Goal: Task Accomplishment & Management: Use online tool/utility

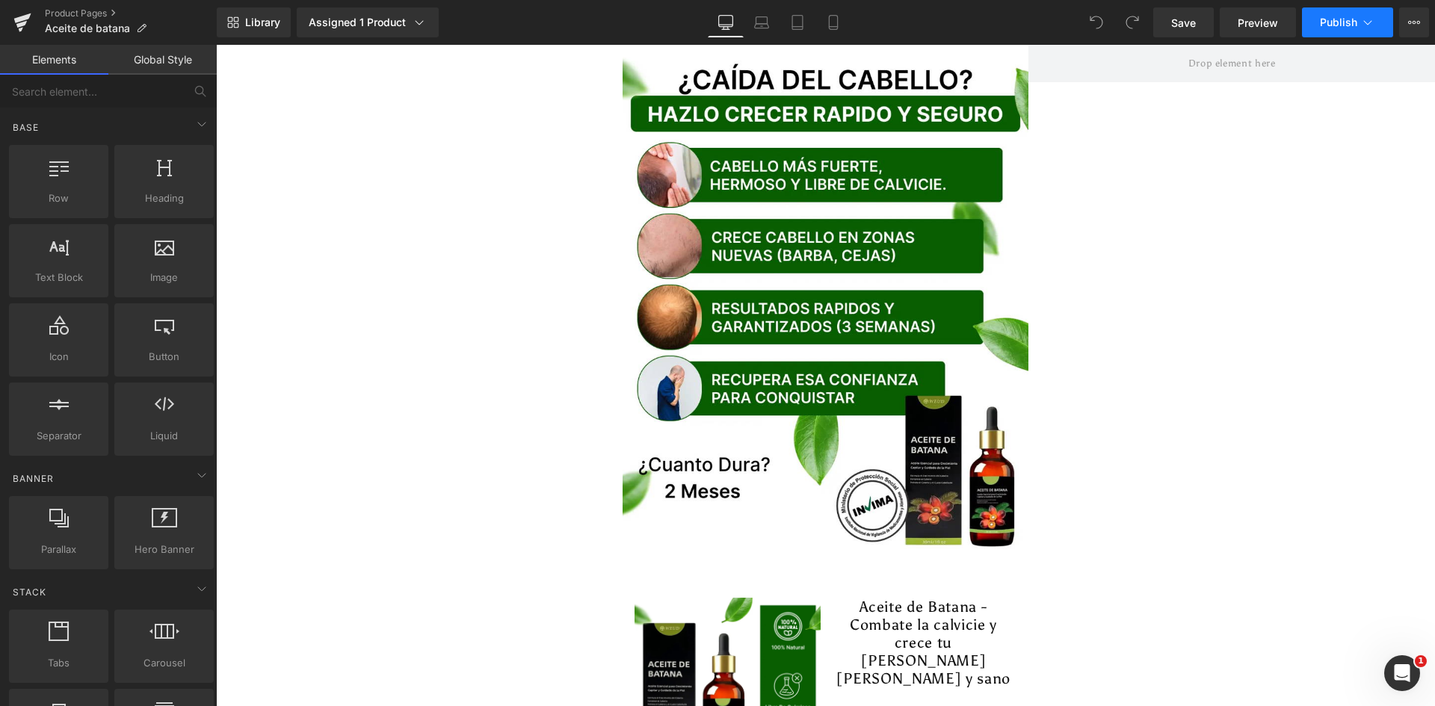
click at [1327, 19] on span "Publish" at bounding box center [1338, 22] width 37 height 12
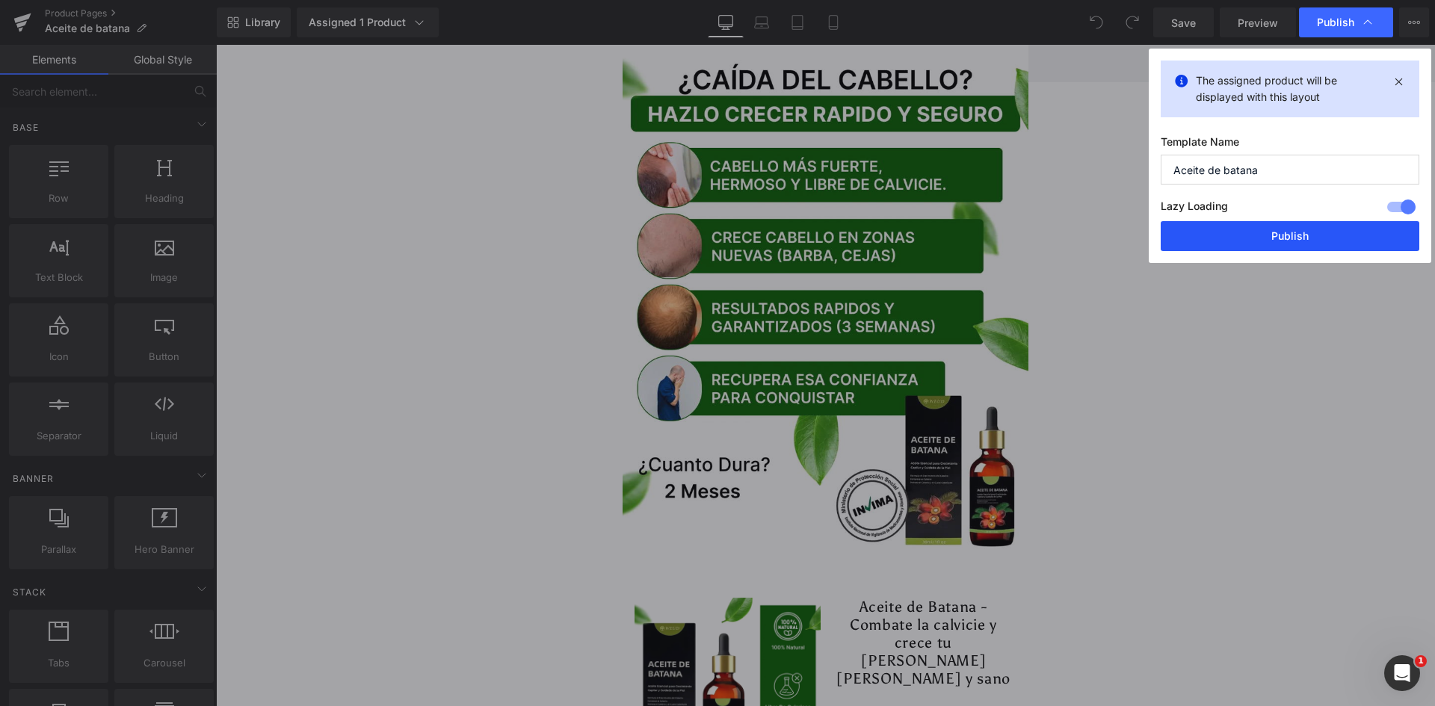
click at [1294, 224] on button "Publish" at bounding box center [1290, 236] width 259 height 30
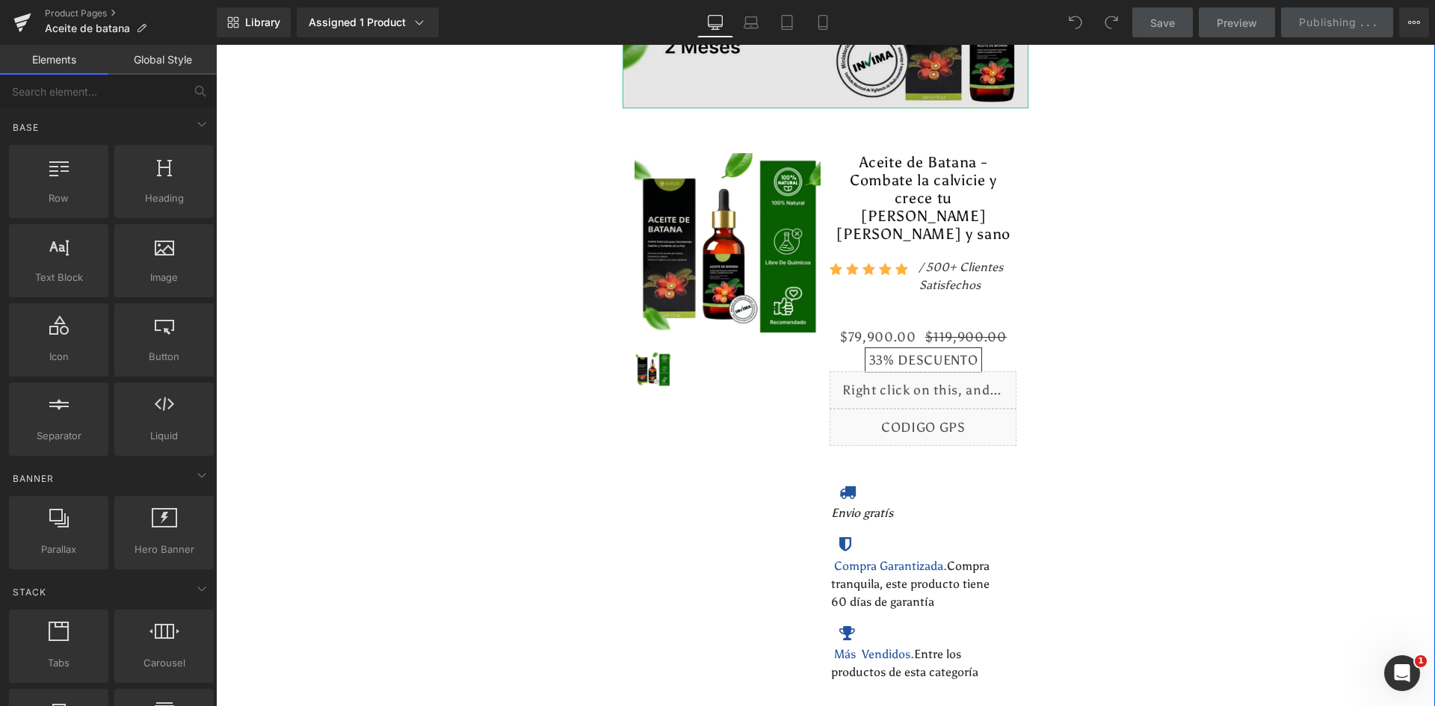
scroll to position [448, 0]
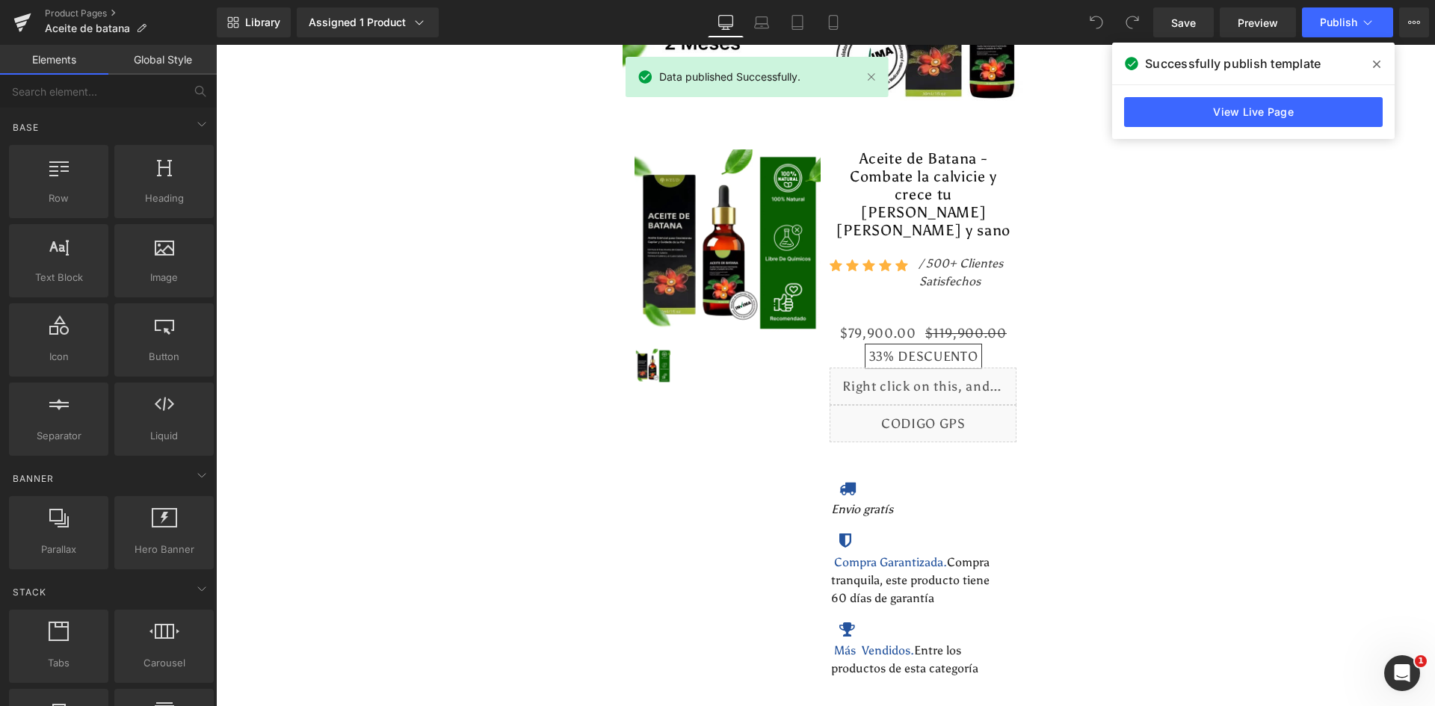
click at [76, 5] on div "Product Pages Aceite de batana" at bounding box center [108, 22] width 217 height 45
click at [81, 16] on link "Product Pages" at bounding box center [131, 13] width 172 height 12
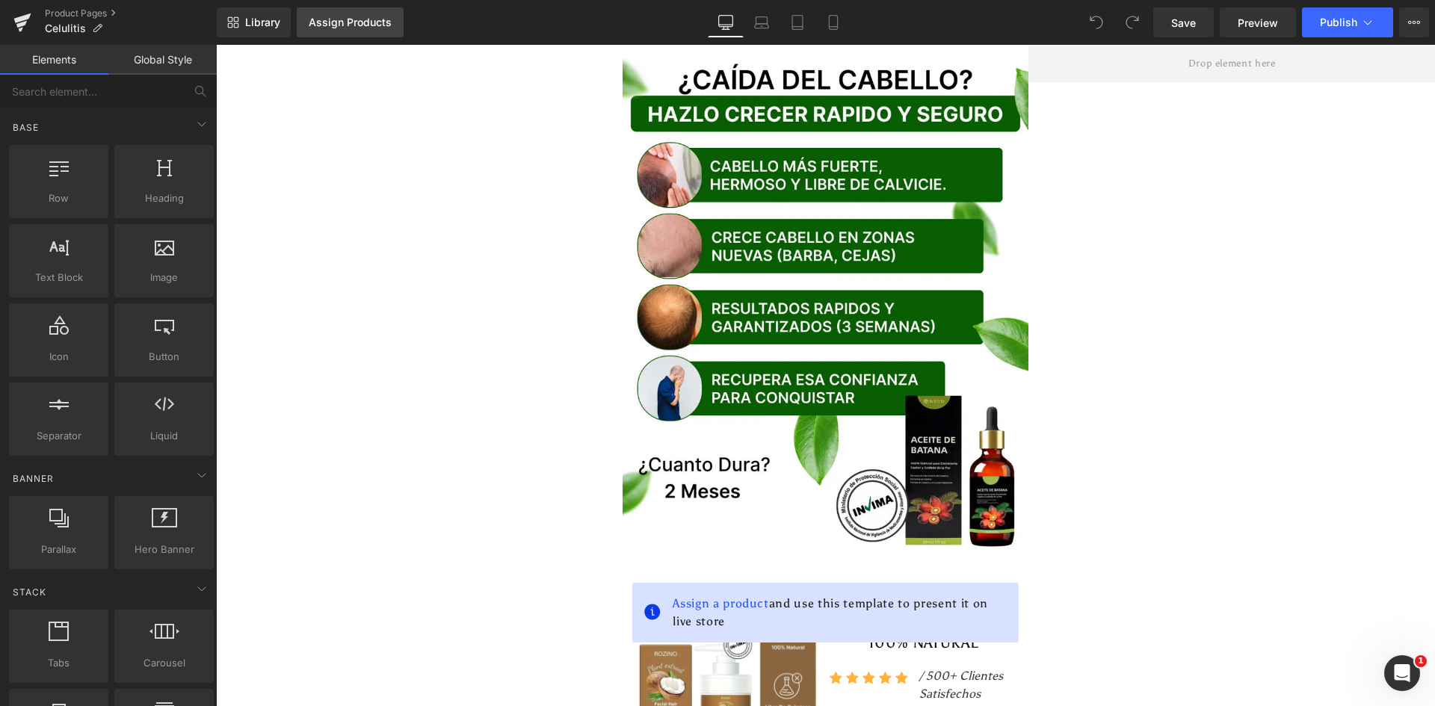
click at [336, 28] on div "Assign Products" at bounding box center [350, 22] width 83 height 12
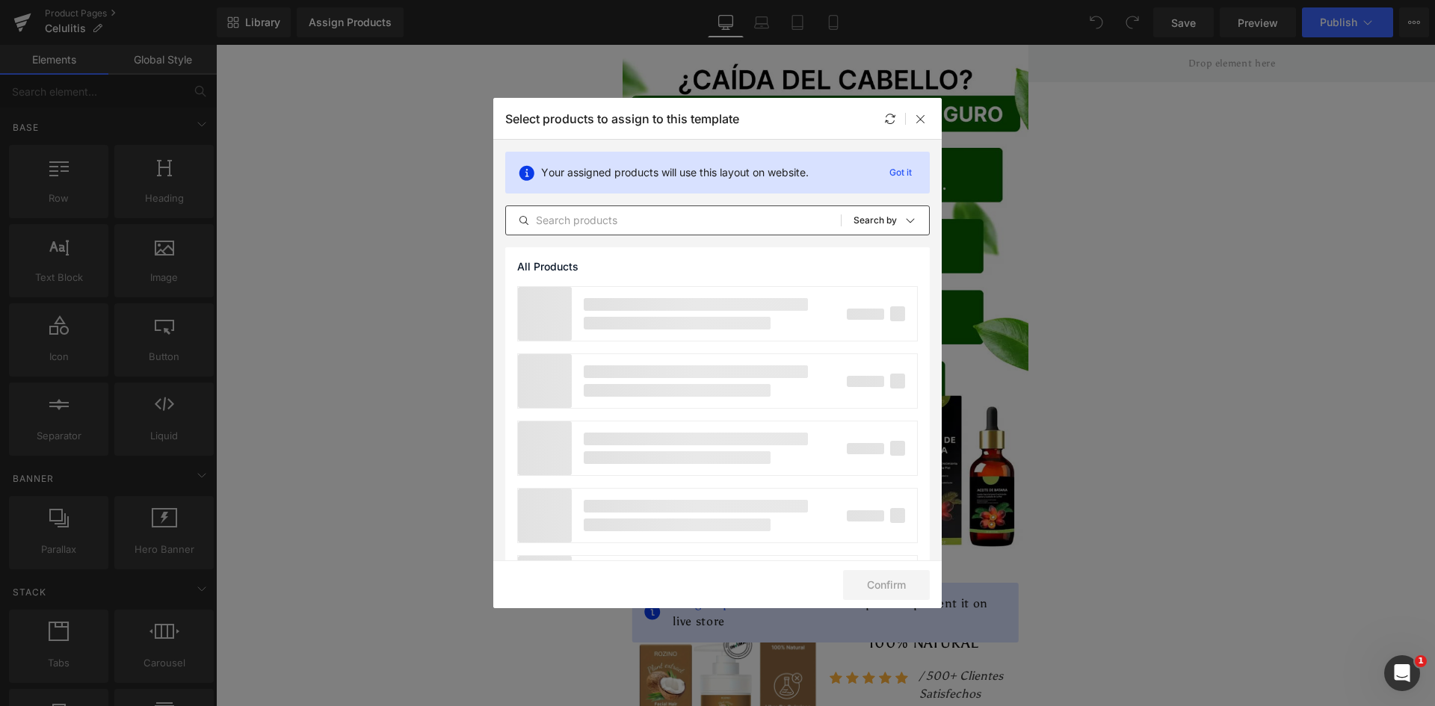
click at [585, 227] on input "text" at bounding box center [673, 221] width 335 height 18
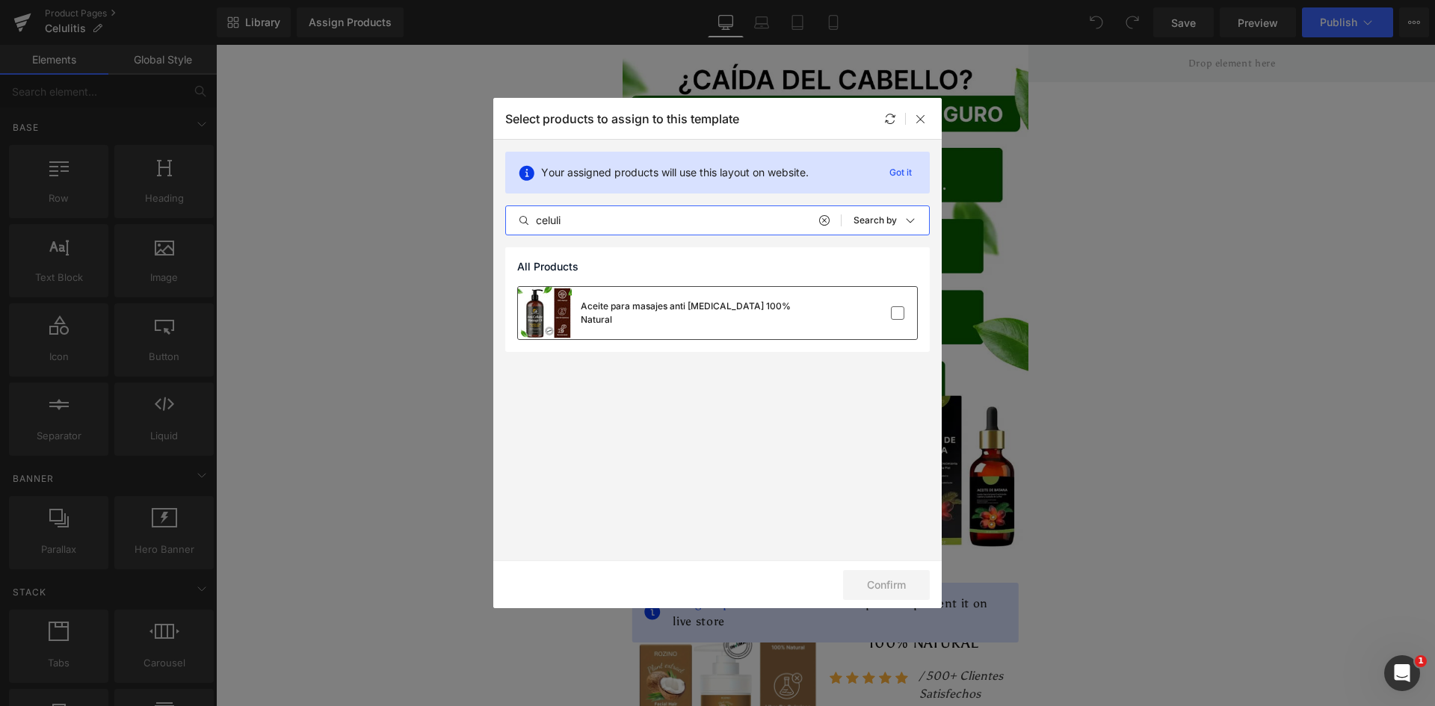
type input "celuli"
click at [623, 311] on div "Aceite para masajes anti celulitis 100% Natural" at bounding box center [693, 313] width 224 height 27
click at [900, 582] on button "Confirm" at bounding box center [886, 585] width 87 height 30
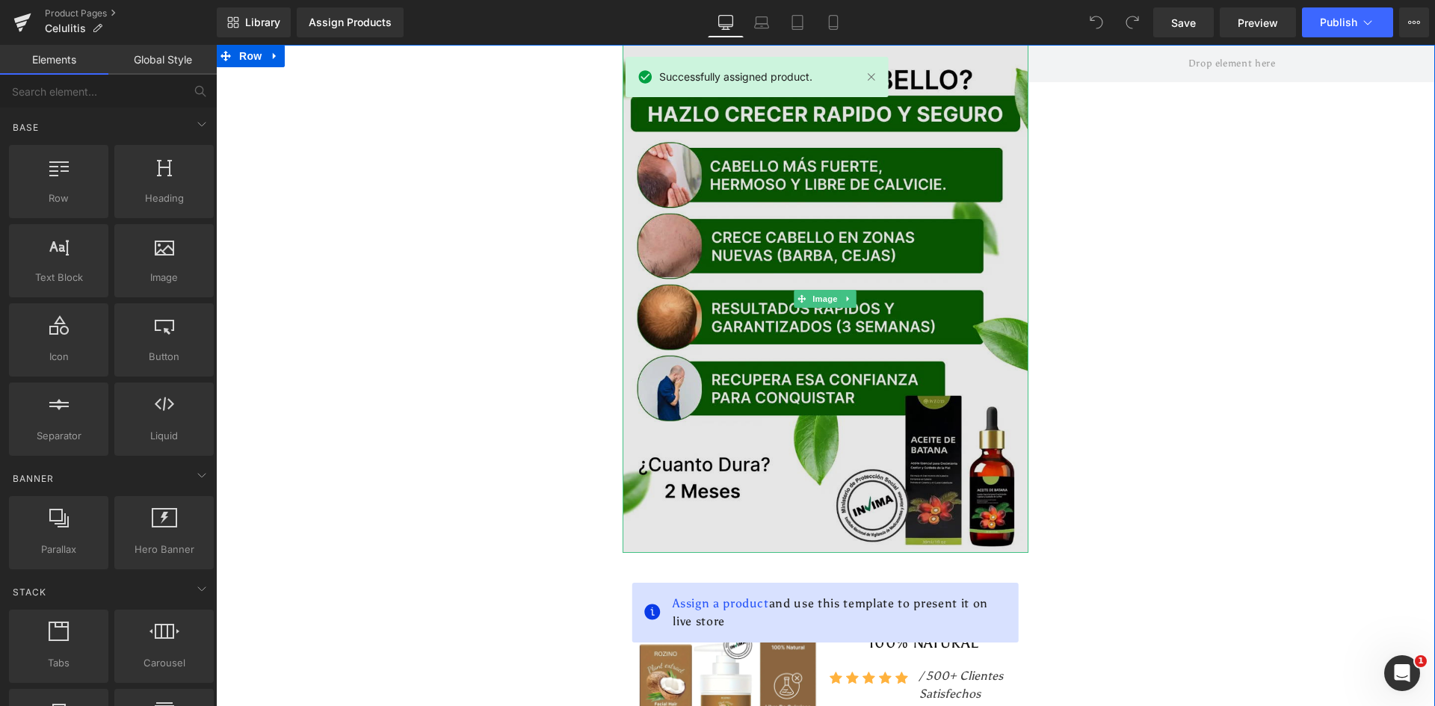
click at [733, 237] on img at bounding box center [826, 299] width 407 height 508
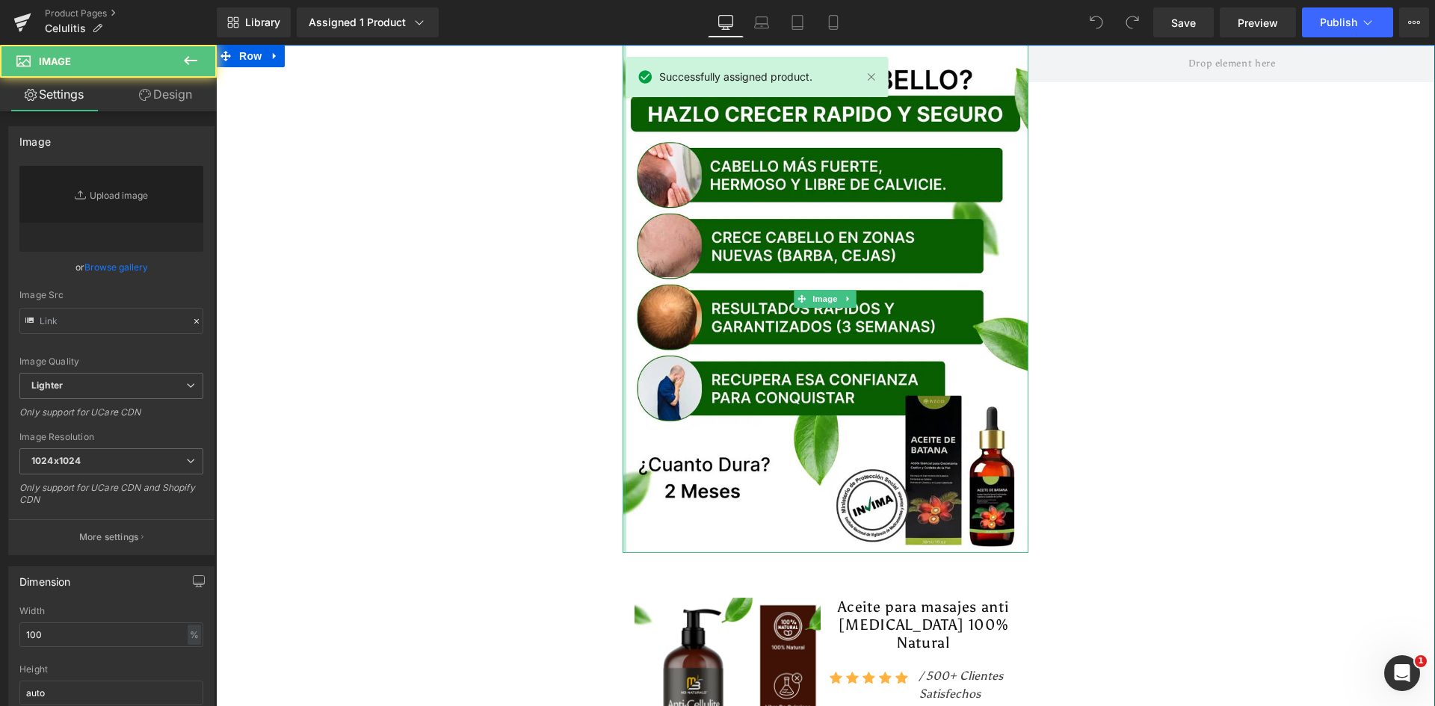
type input "[URL][DOMAIN_NAME]"
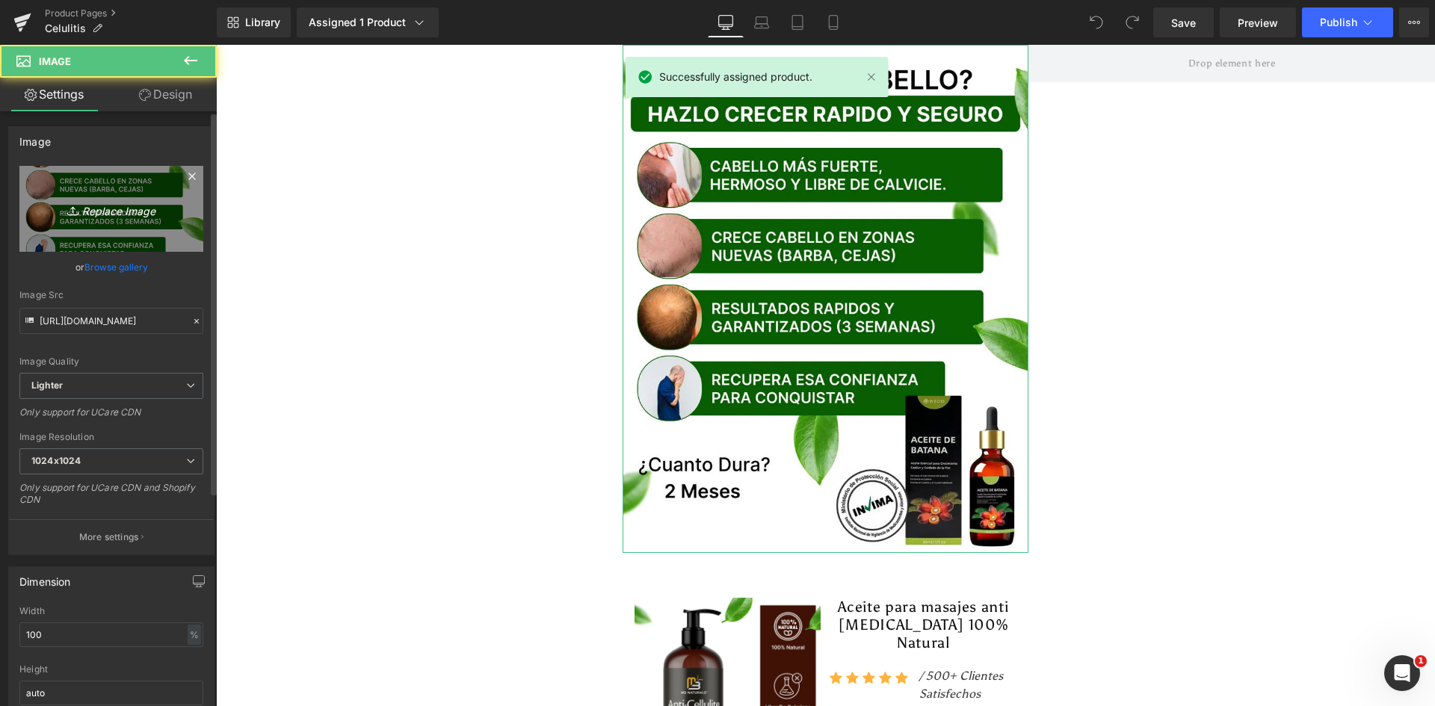
click at [120, 221] on link "Replace Image" at bounding box center [111, 209] width 184 height 86
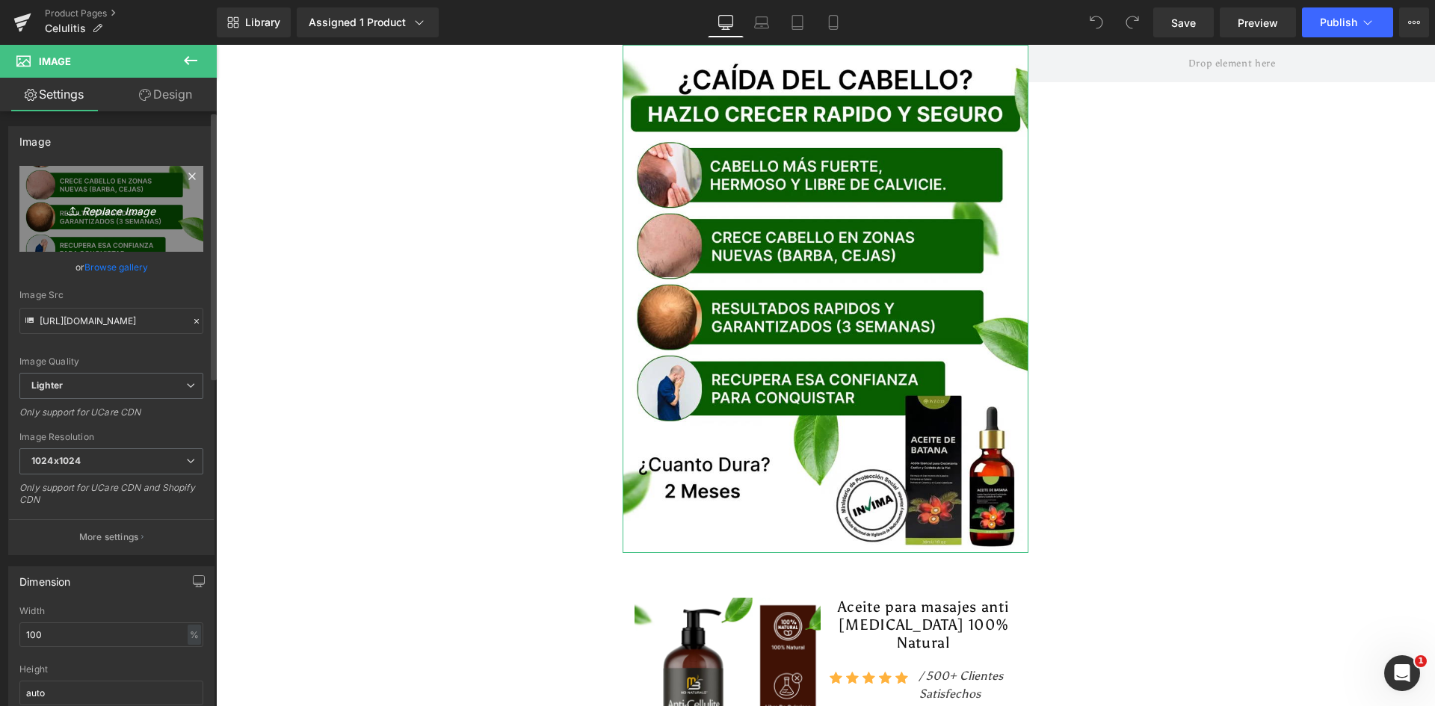
type input "C:\fakepath\Banner Principal.webp"
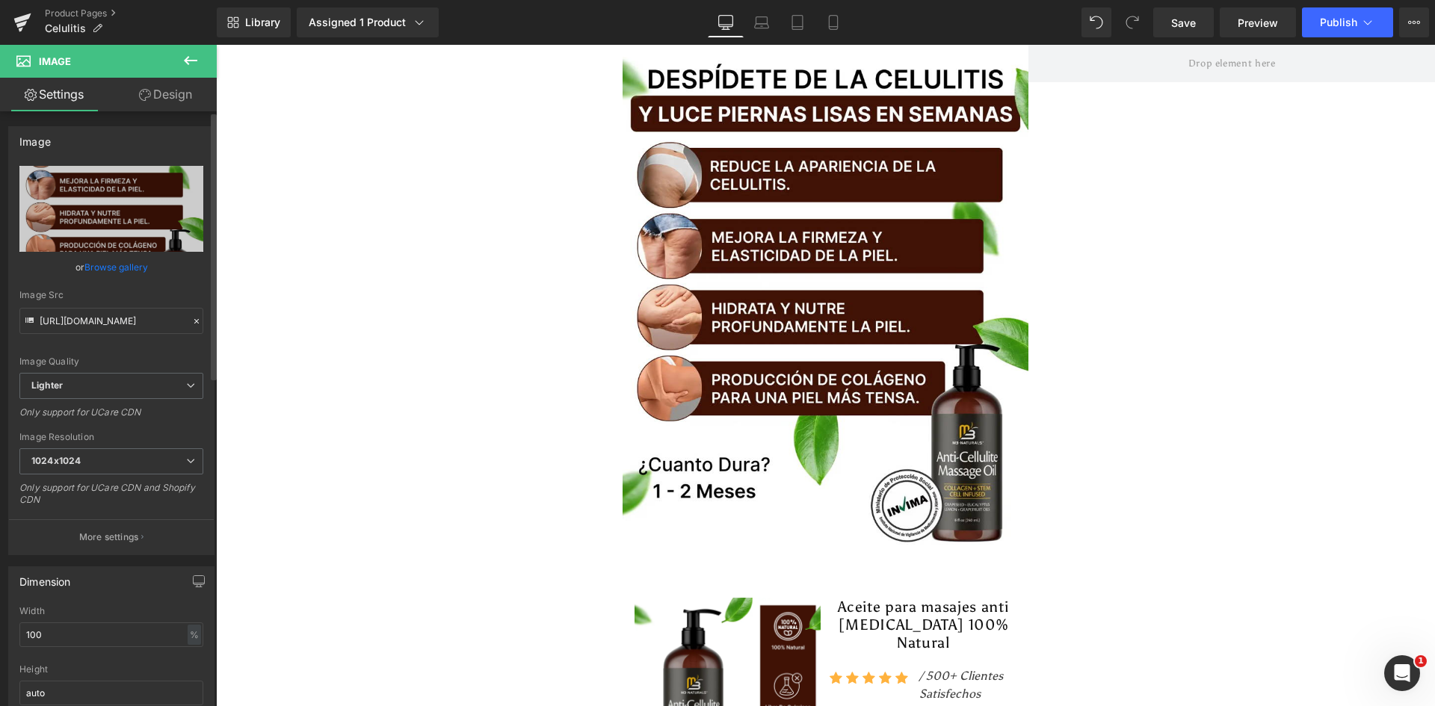
type input "https://ucarecdn.com/449bceab-bc43-4b92-9794-5690c8f9fd4c/-/format/auto/-/previ…"
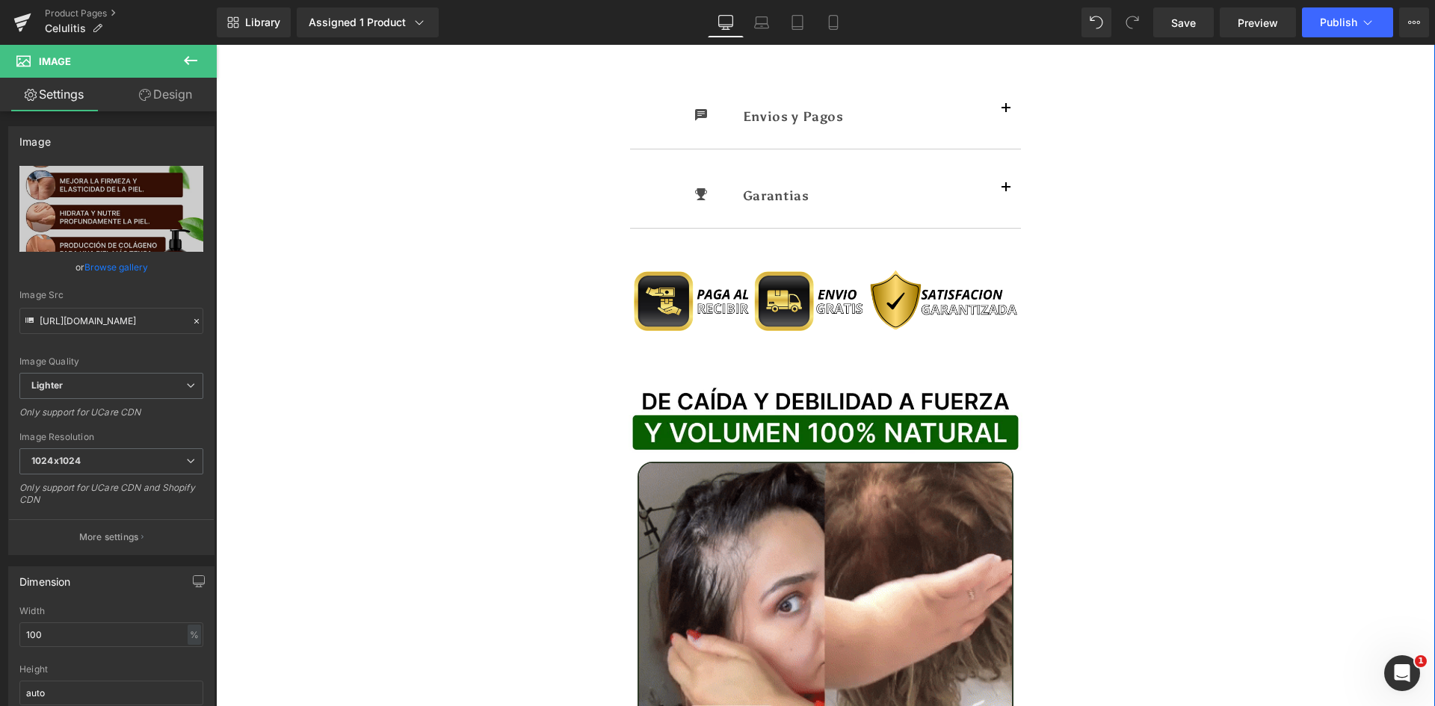
scroll to position [1196, 0]
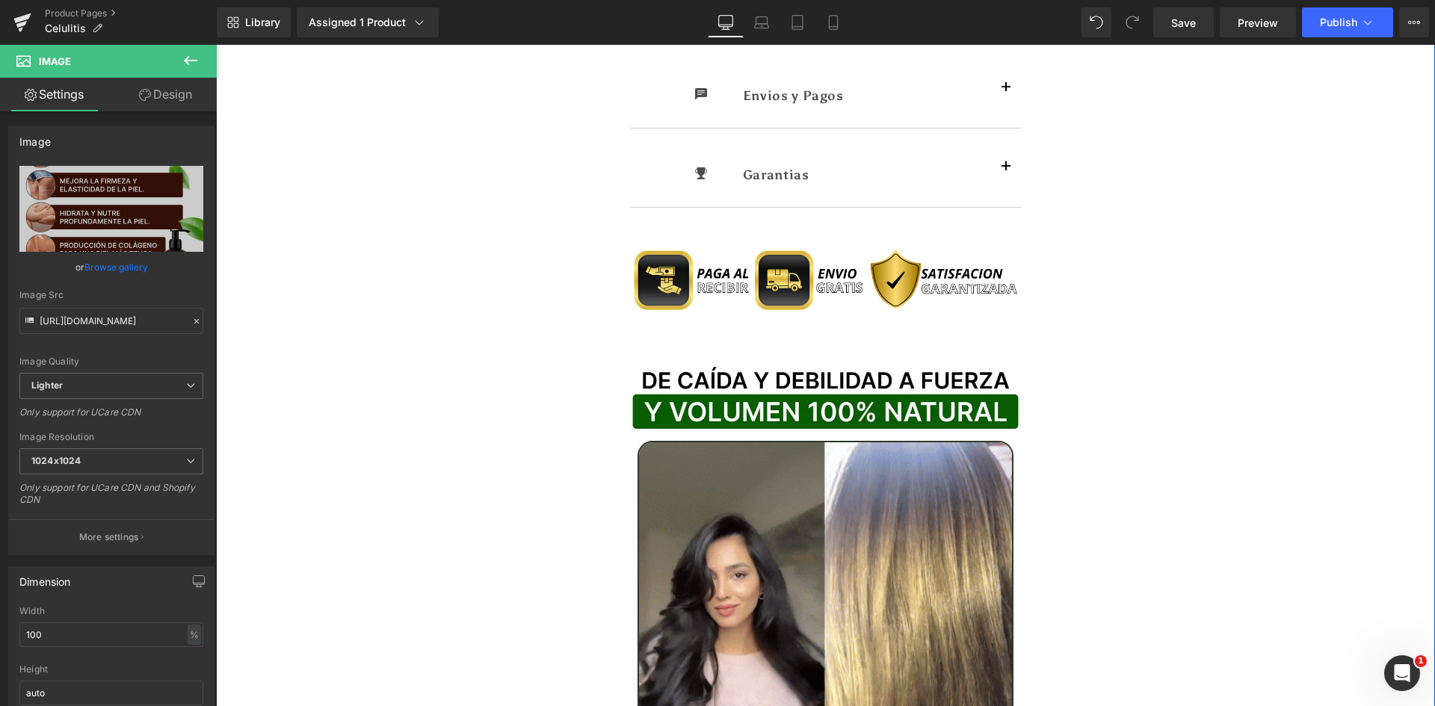
click at [812, 351] on img at bounding box center [826, 396] width 407 height 91
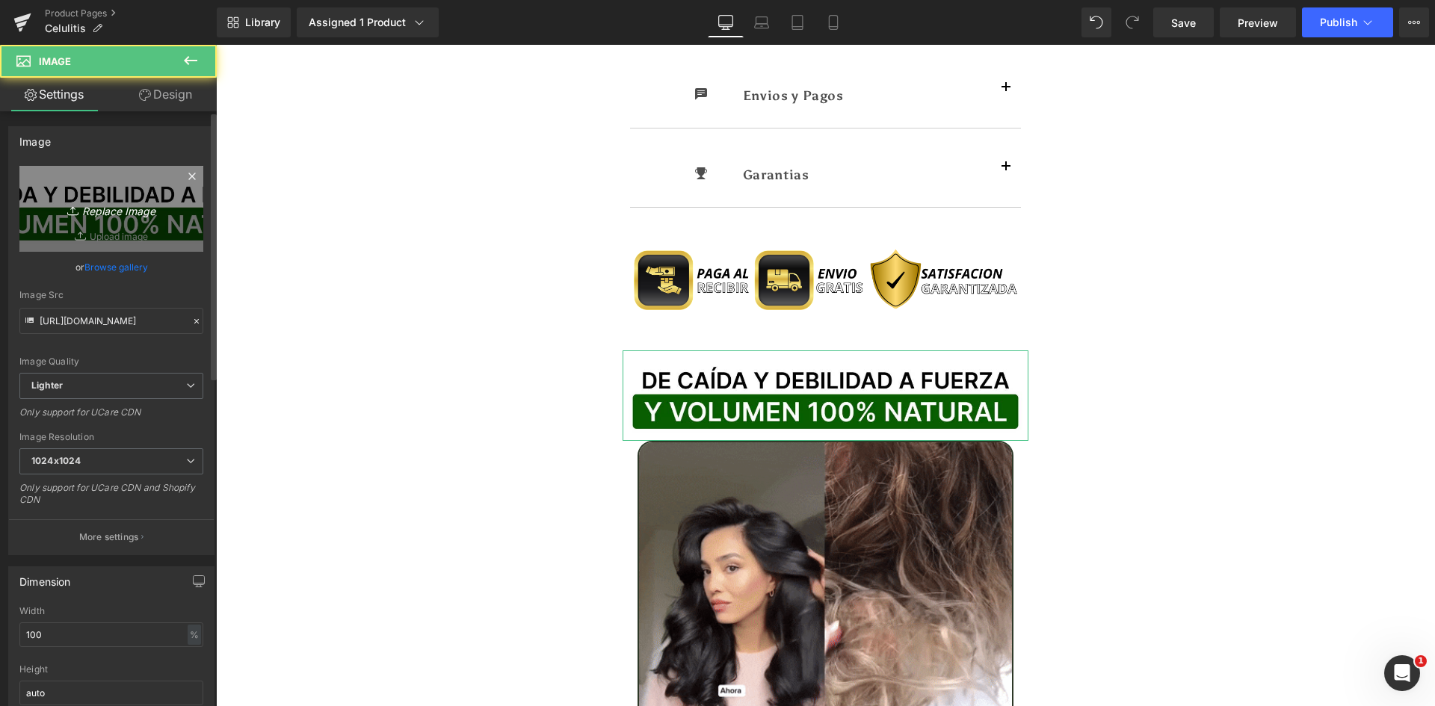
click at [112, 189] on link "Replace Image" at bounding box center [111, 209] width 184 height 86
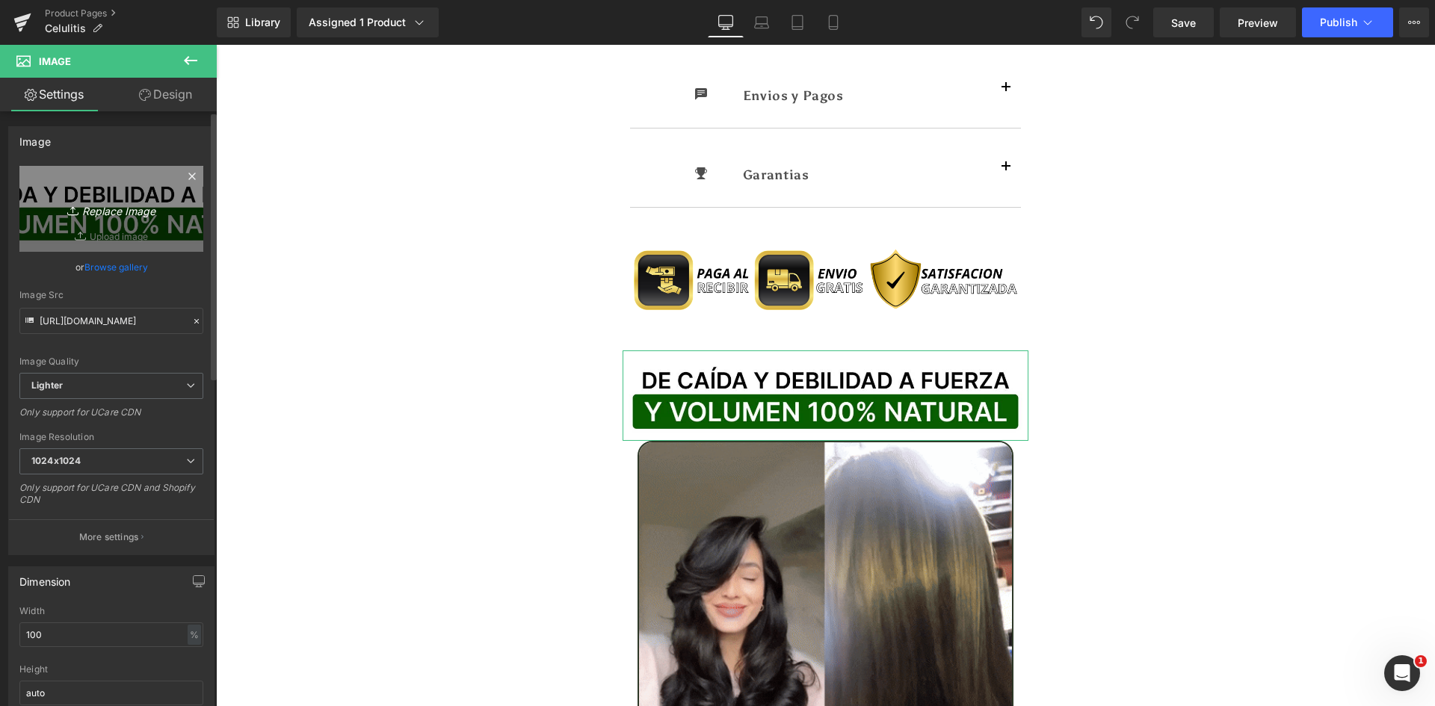
type input "C:\fakepath\Titulo Irresisitble.webp"
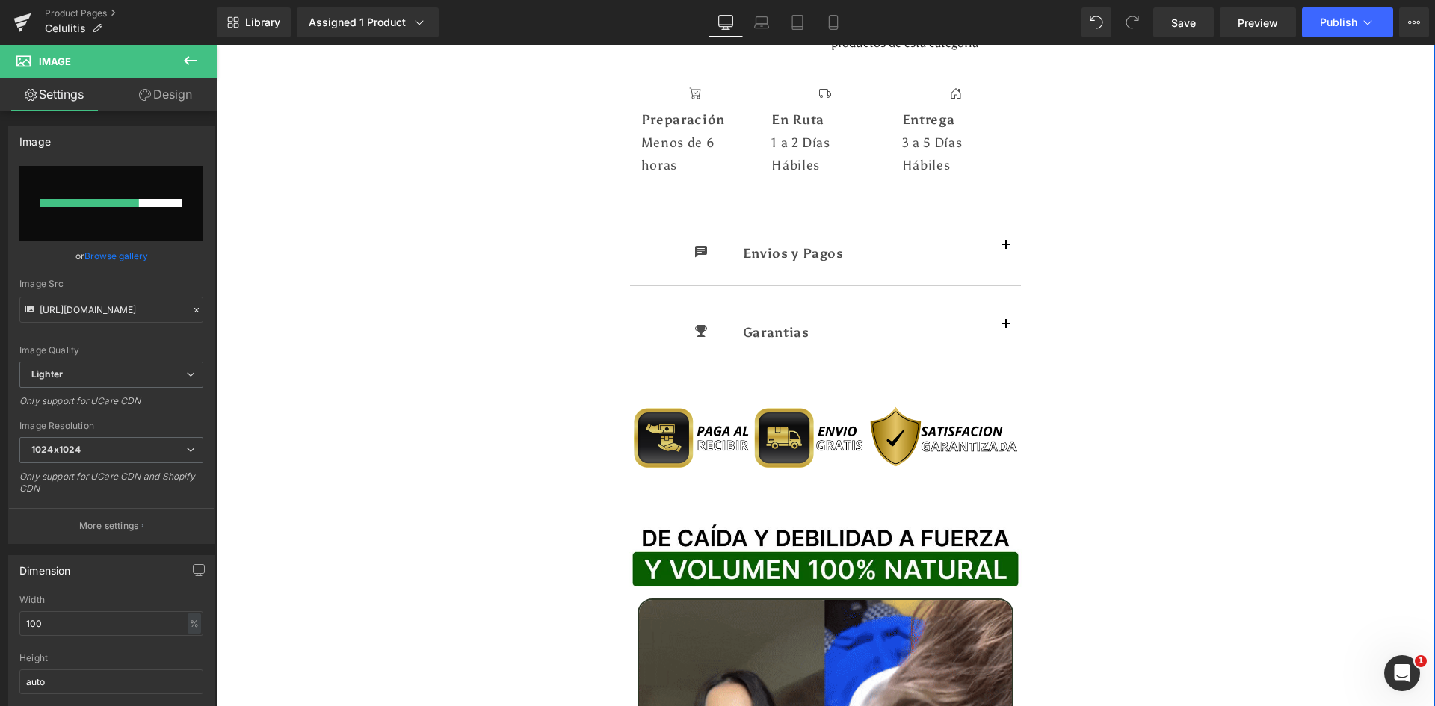
scroll to position [1046, 0]
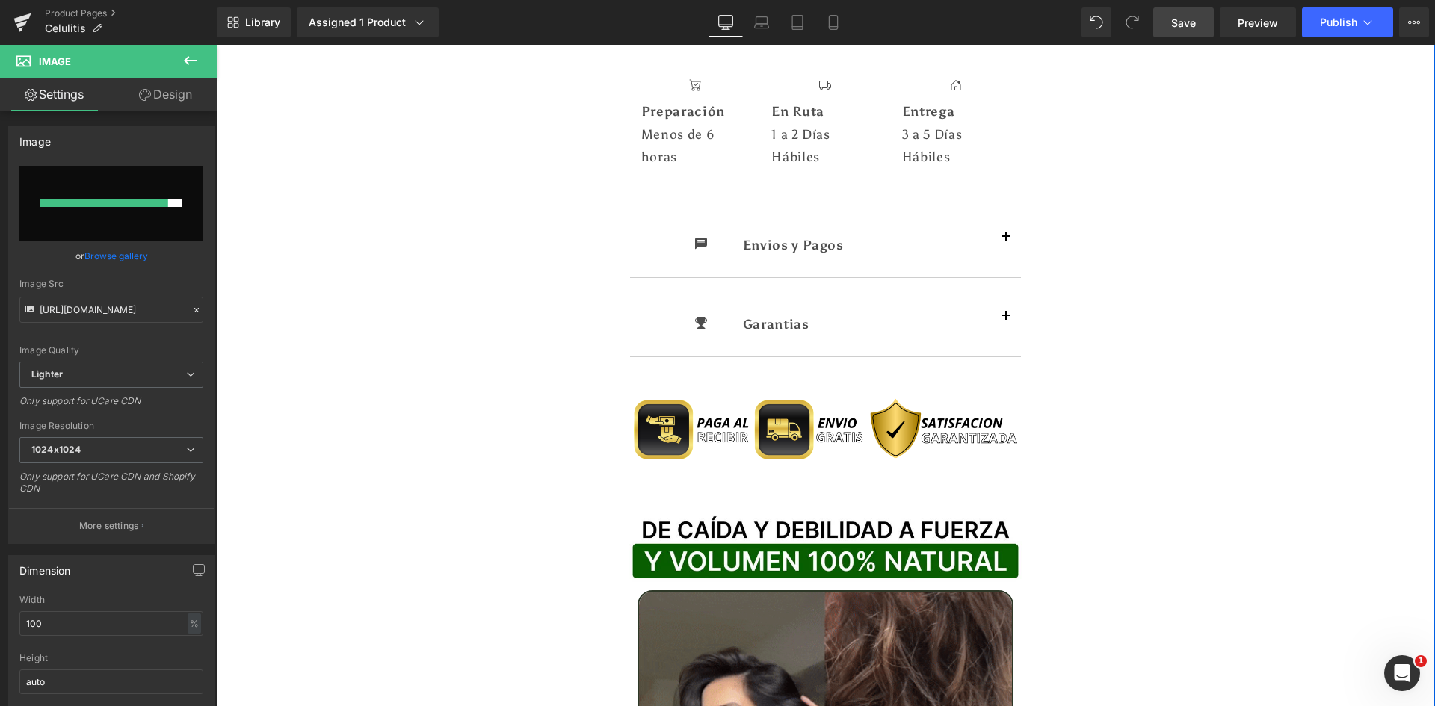
click at [1165, 25] on link "Save" at bounding box center [1183, 22] width 61 height 30
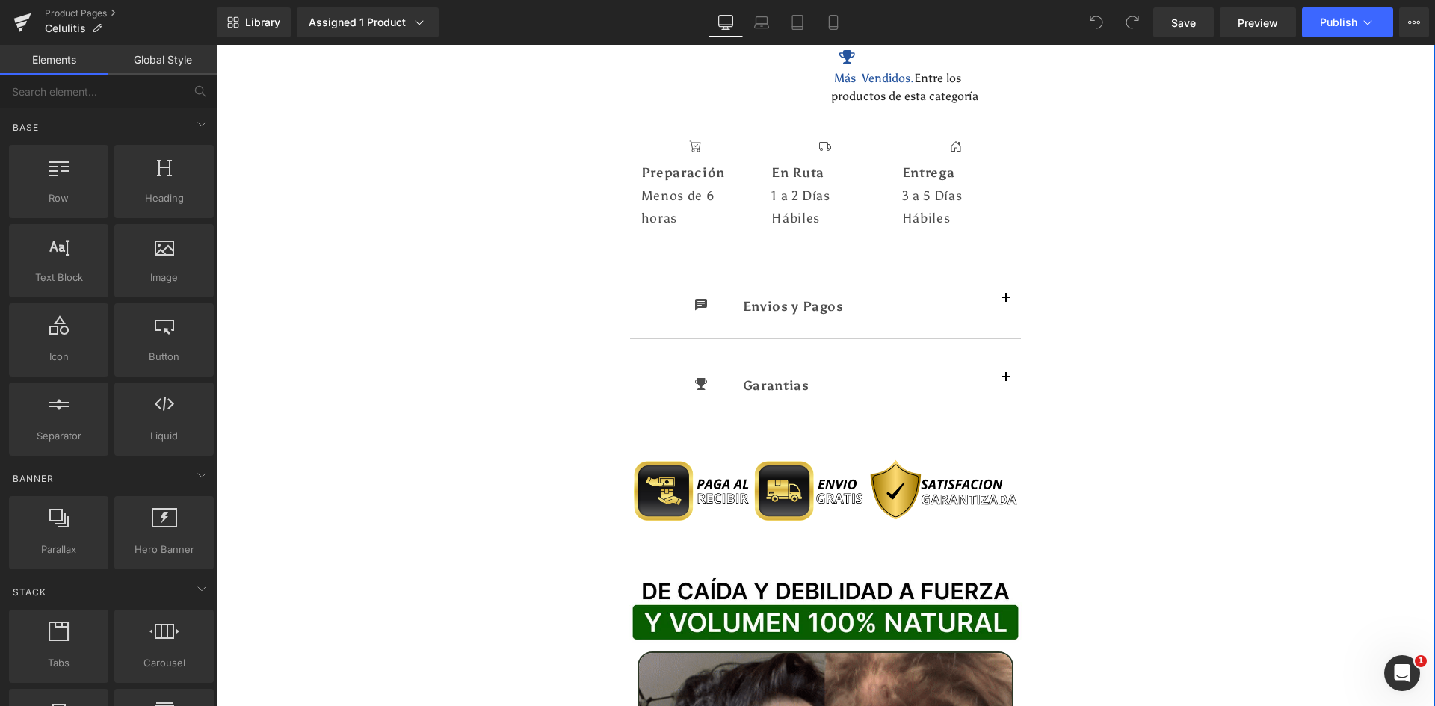
scroll to position [1196, 0]
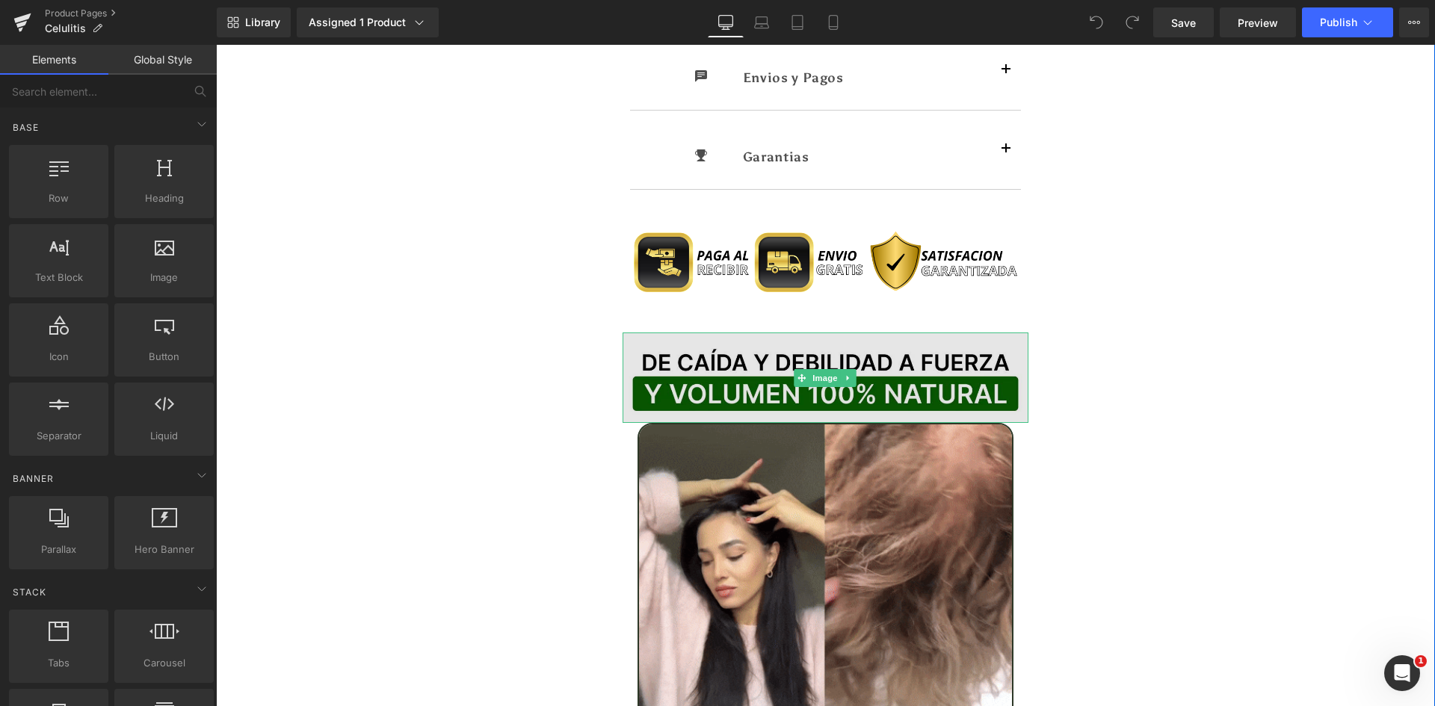
click at [746, 345] on img at bounding box center [826, 378] width 407 height 91
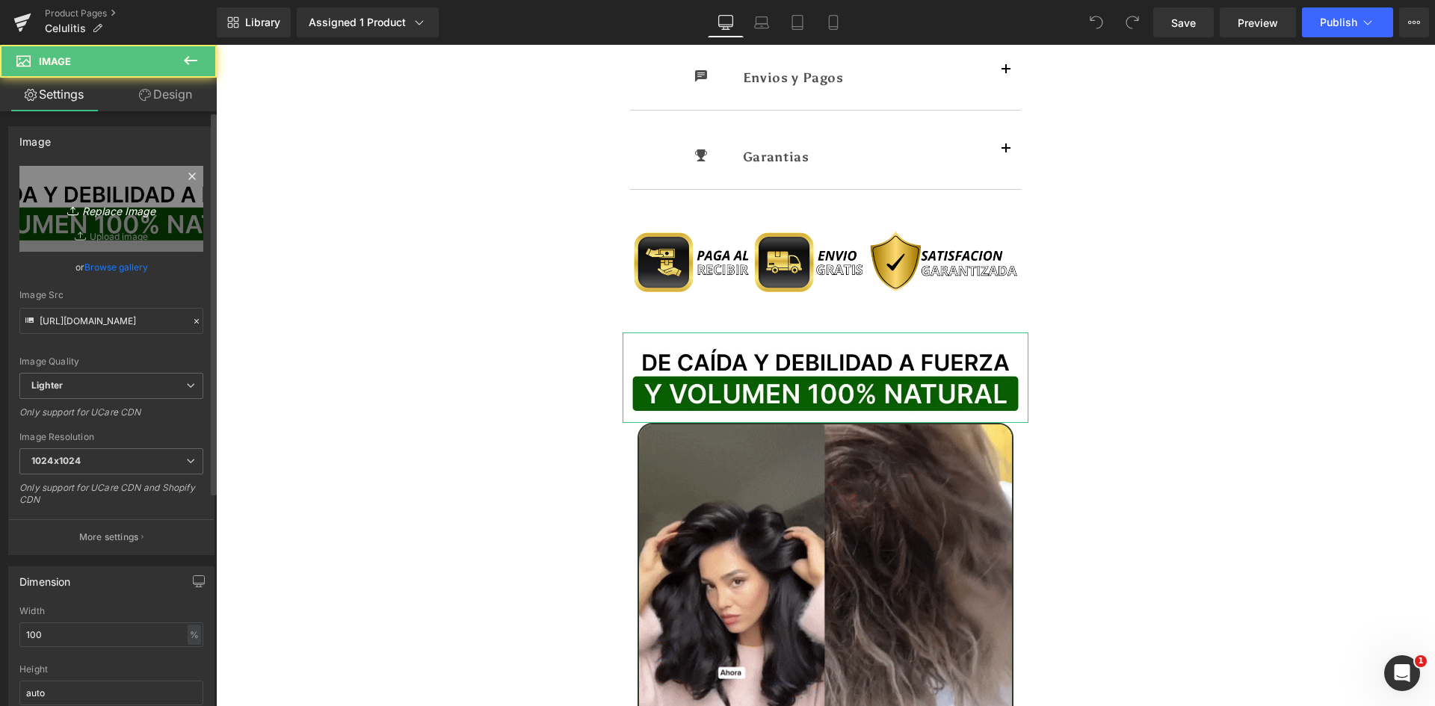
click at [101, 206] on icon "Replace Image" at bounding box center [112, 209] width 120 height 19
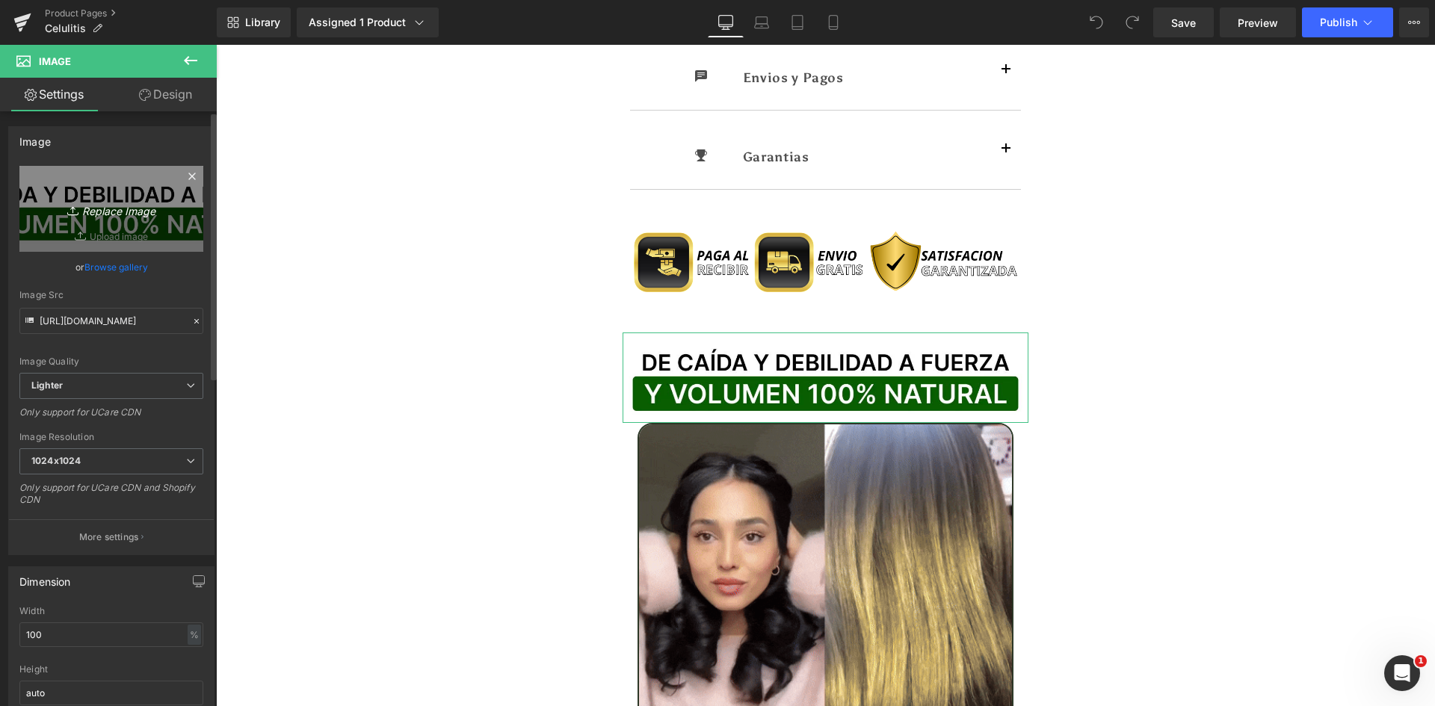
type input "C:\fakepath\Titulo Irresisitble.webp"
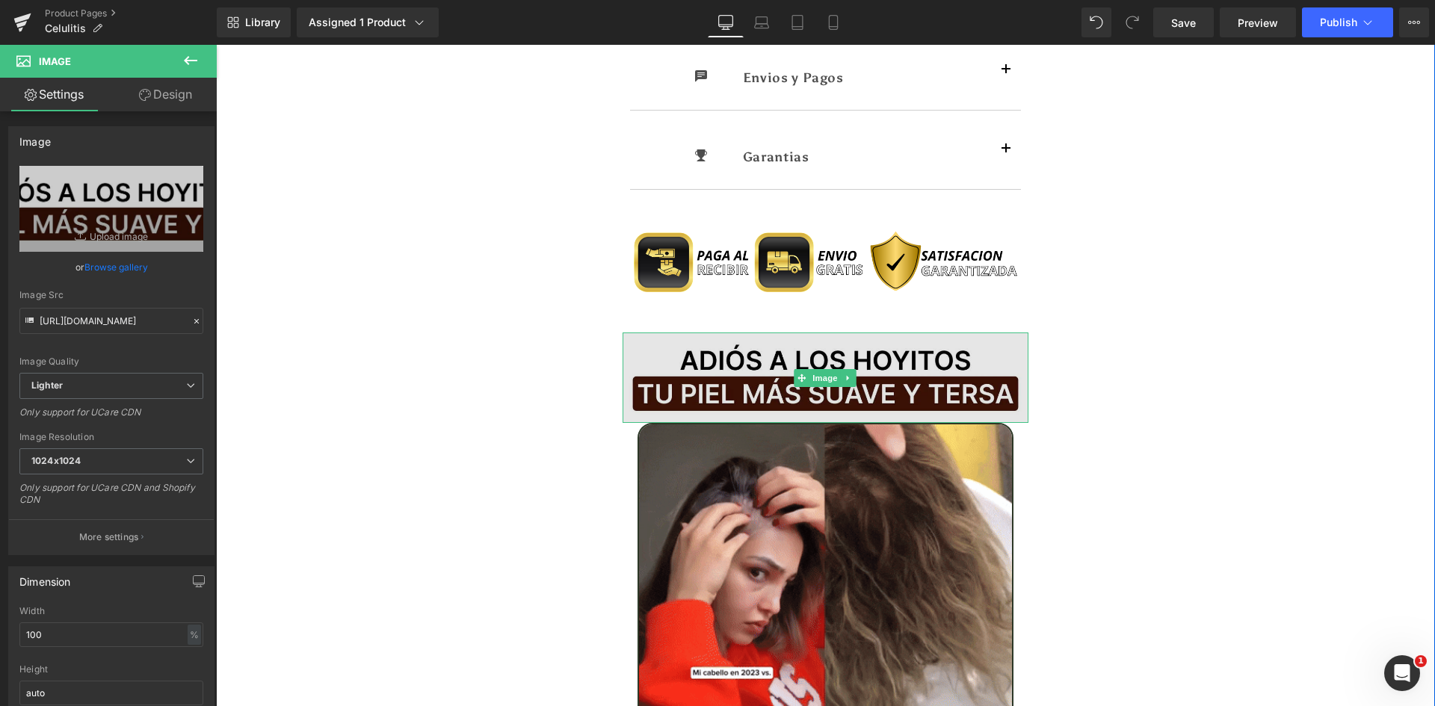
type input "https://ucarecdn.com/cea55b97-386b-47fd-ad0a-e0ebb7fa9f6e/-/format/auto/-/previ…"
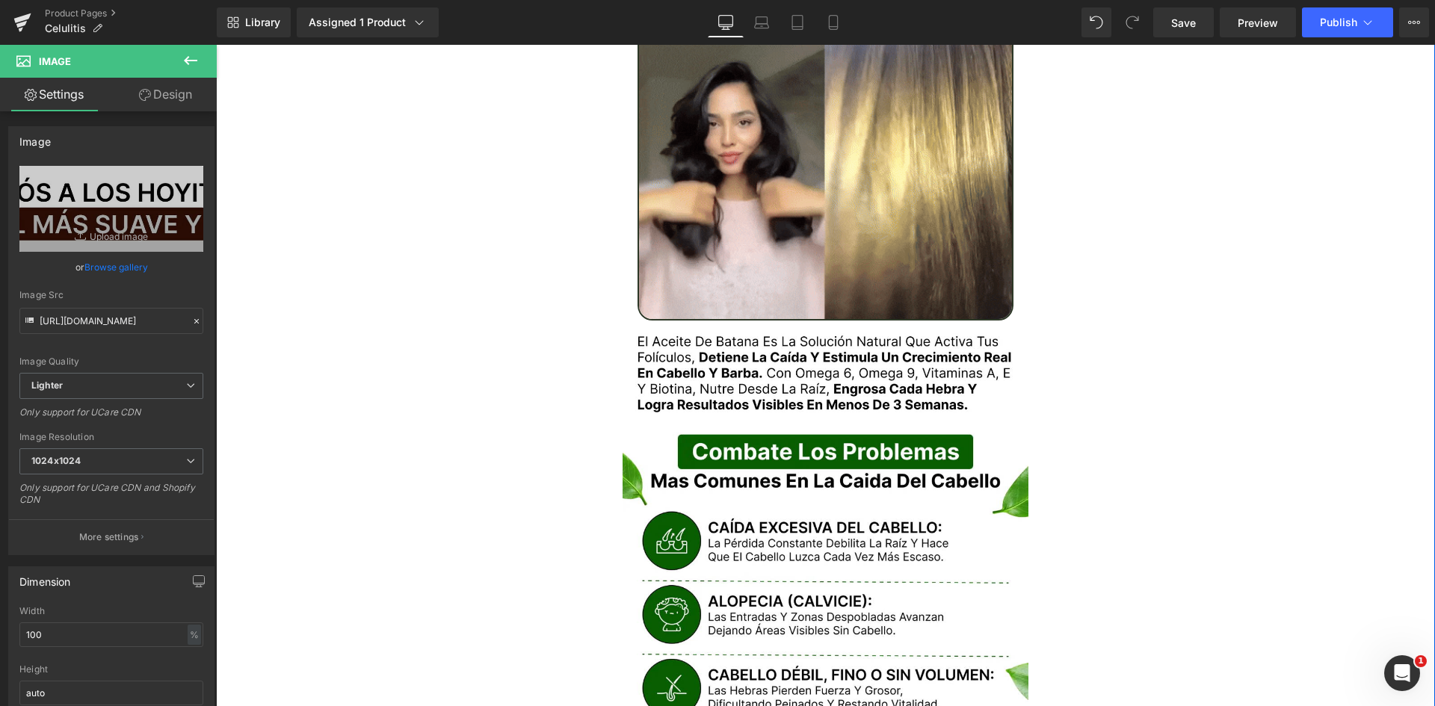
scroll to position [1644, 0]
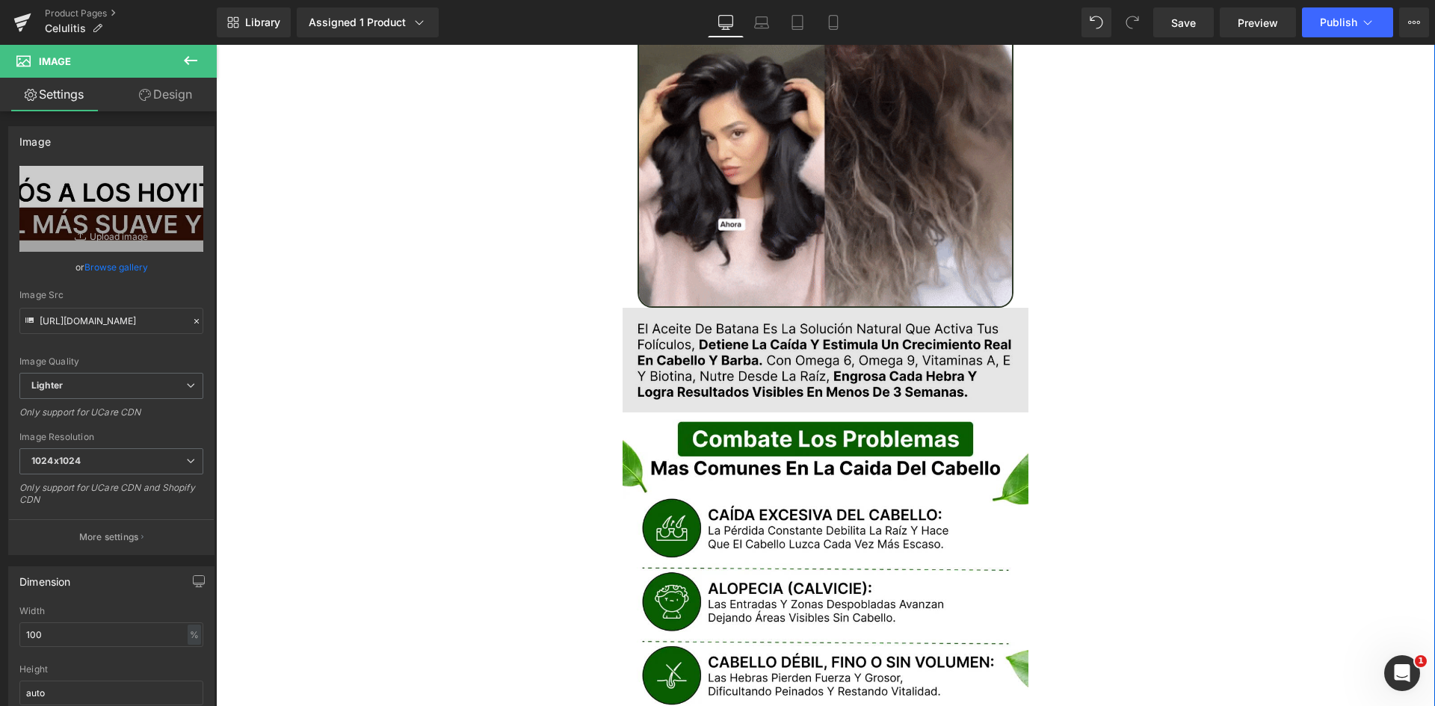
click at [740, 355] on img at bounding box center [826, 360] width 407 height 105
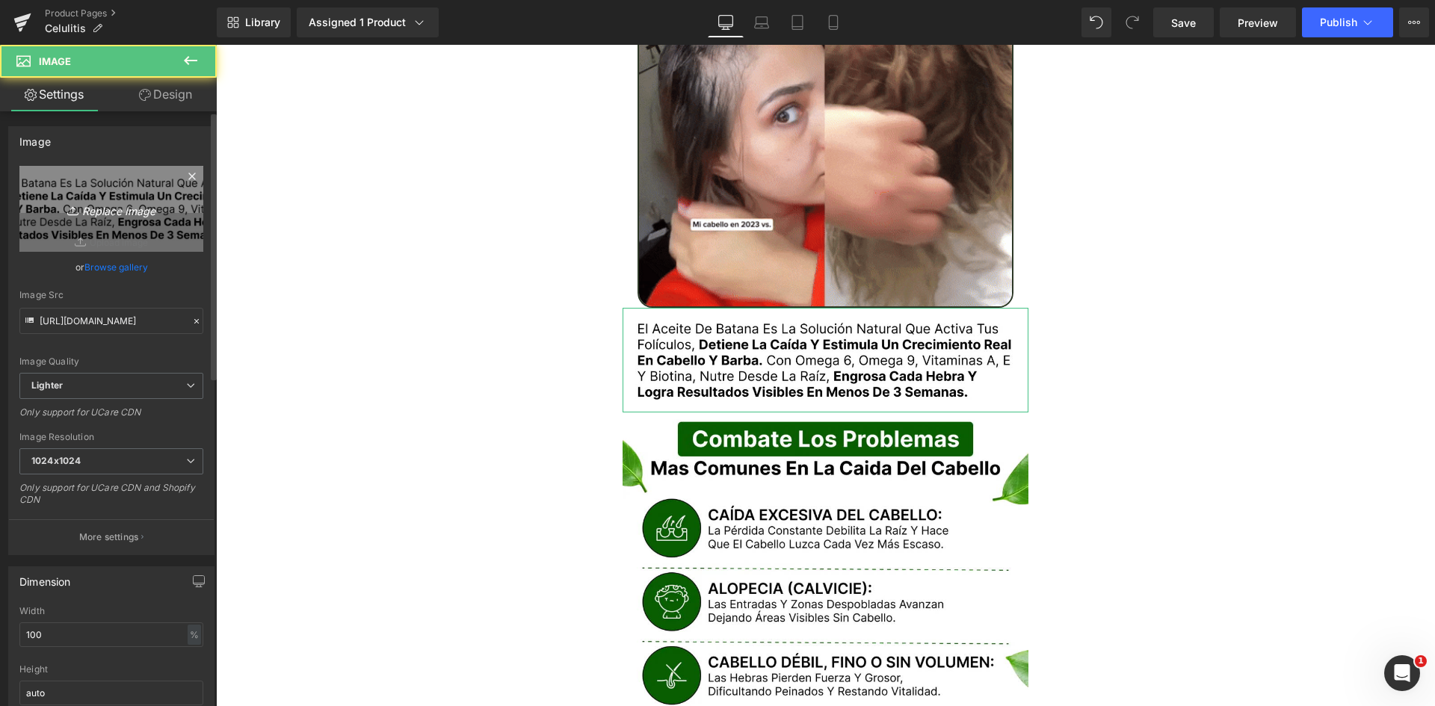
click at [94, 218] on icon "Replace Image" at bounding box center [112, 209] width 120 height 19
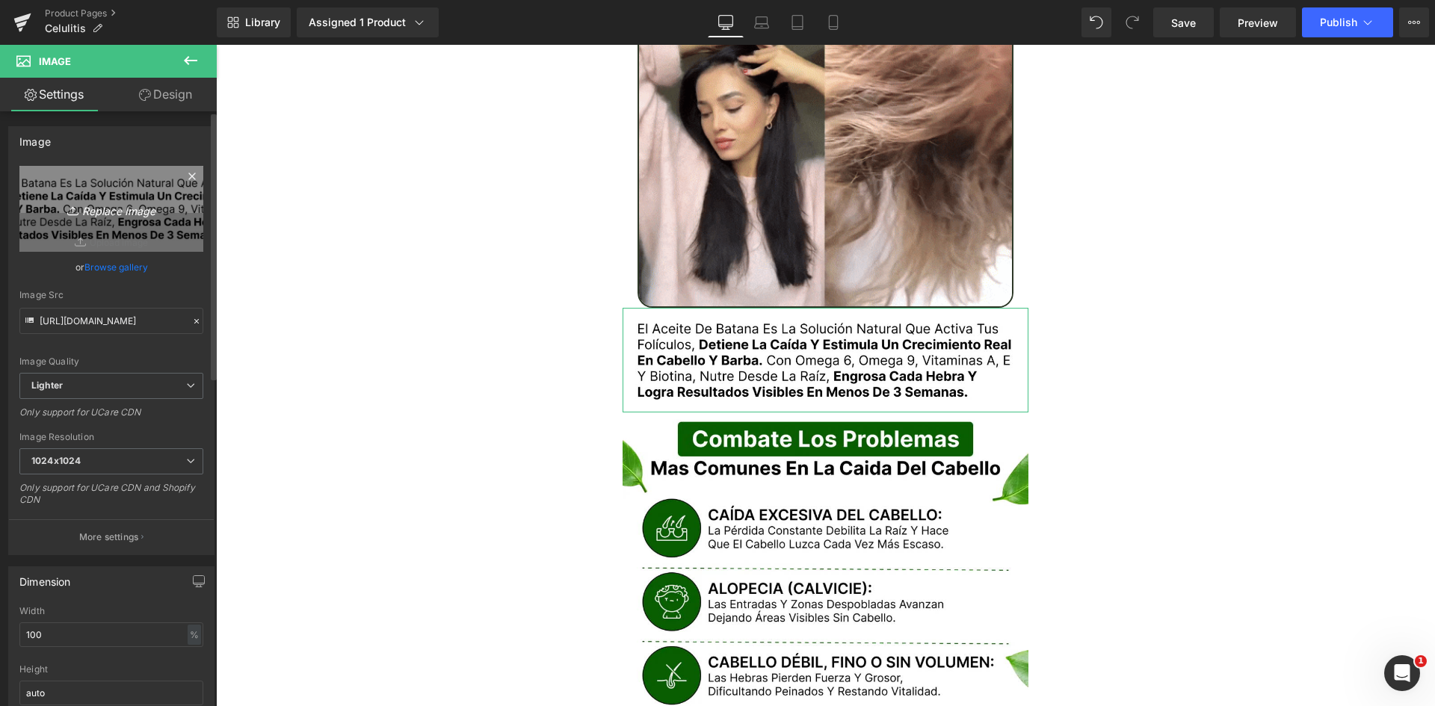
type input "C:\fakepath\Texto.webp"
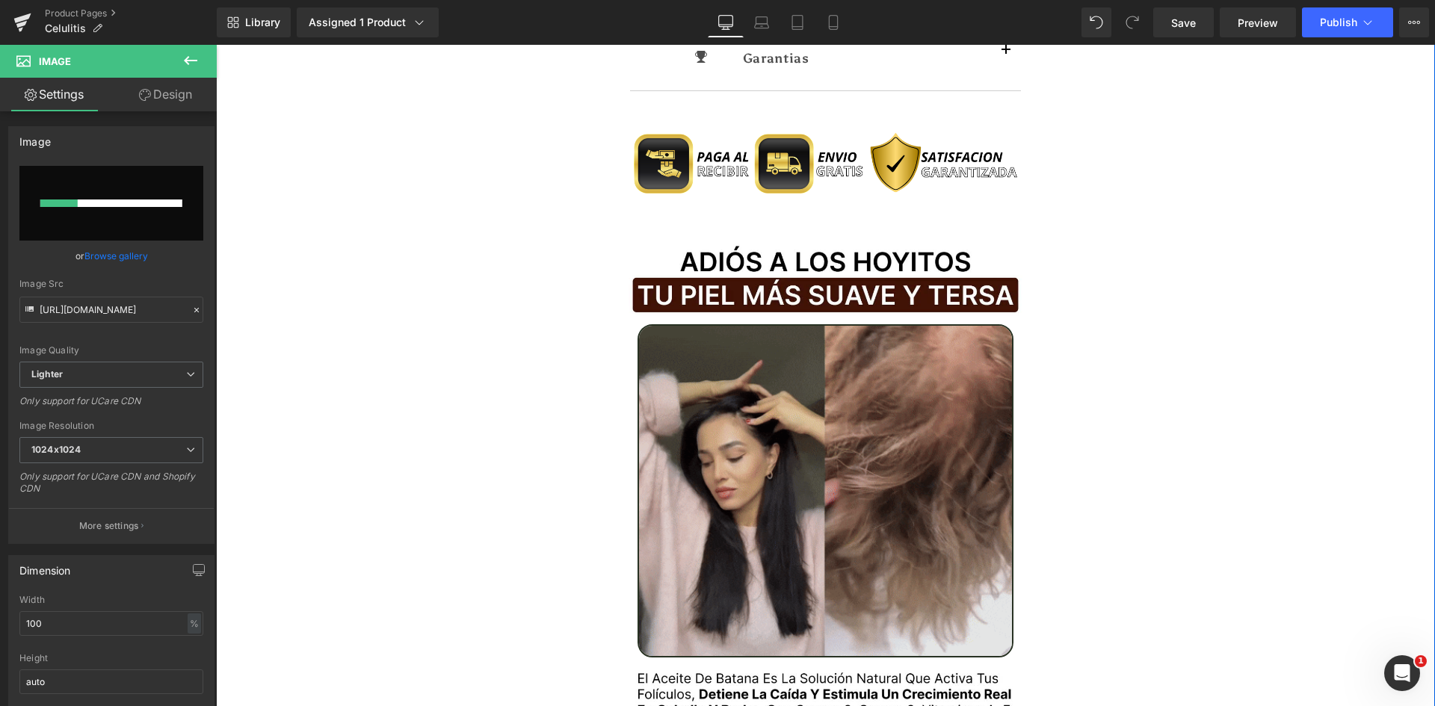
scroll to position [1345, 0]
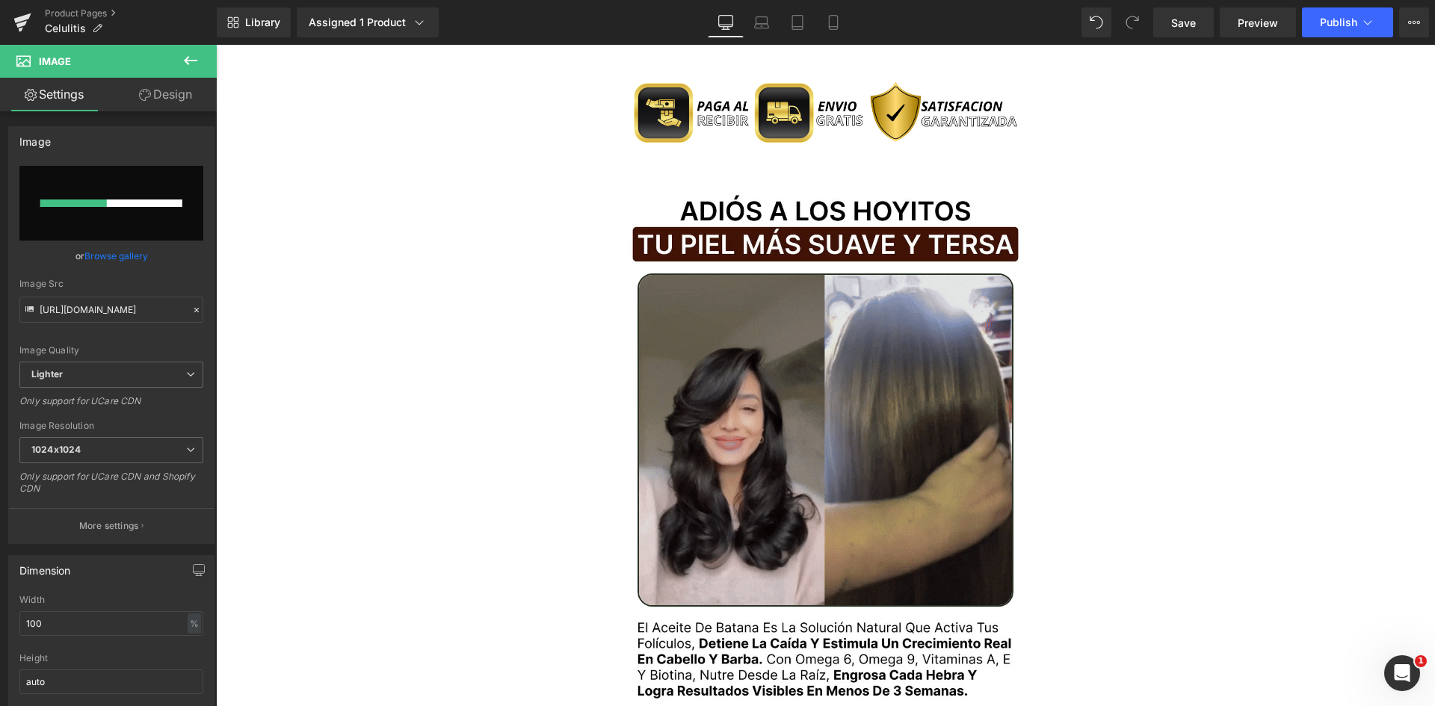
click at [734, 374] on img at bounding box center [826, 440] width 377 height 333
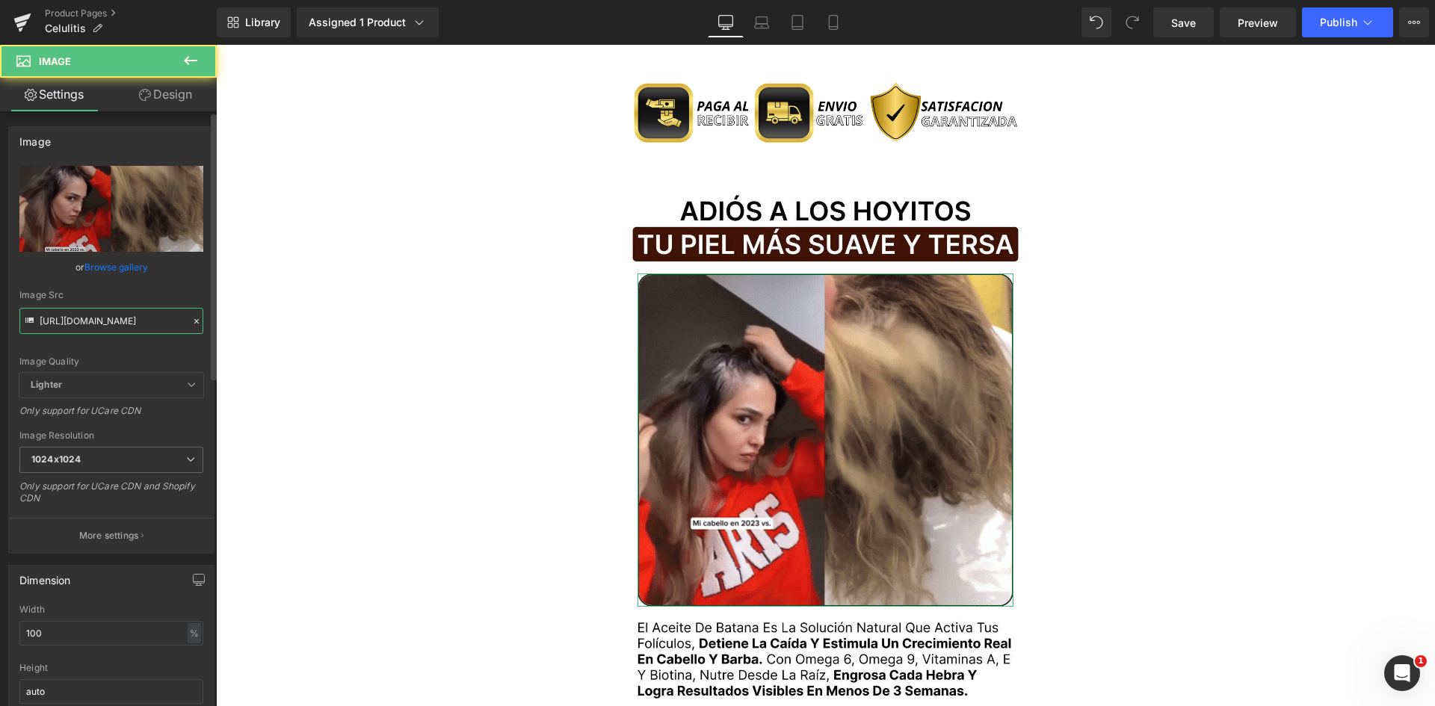
click at [108, 326] on input "[URL][DOMAIN_NAME]" at bounding box center [111, 321] width 184 height 26
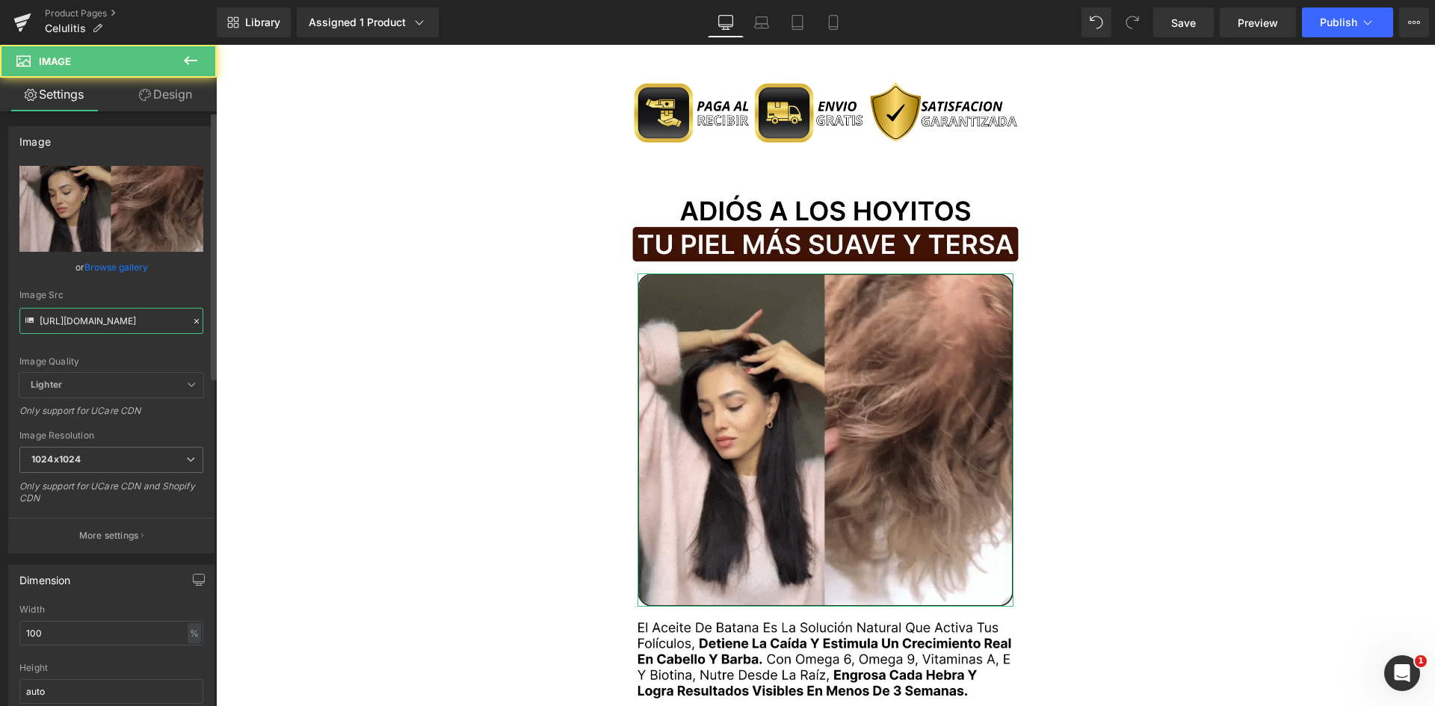
click at [108, 326] on input "[URL][DOMAIN_NAME]" at bounding box center [111, 321] width 184 height 26
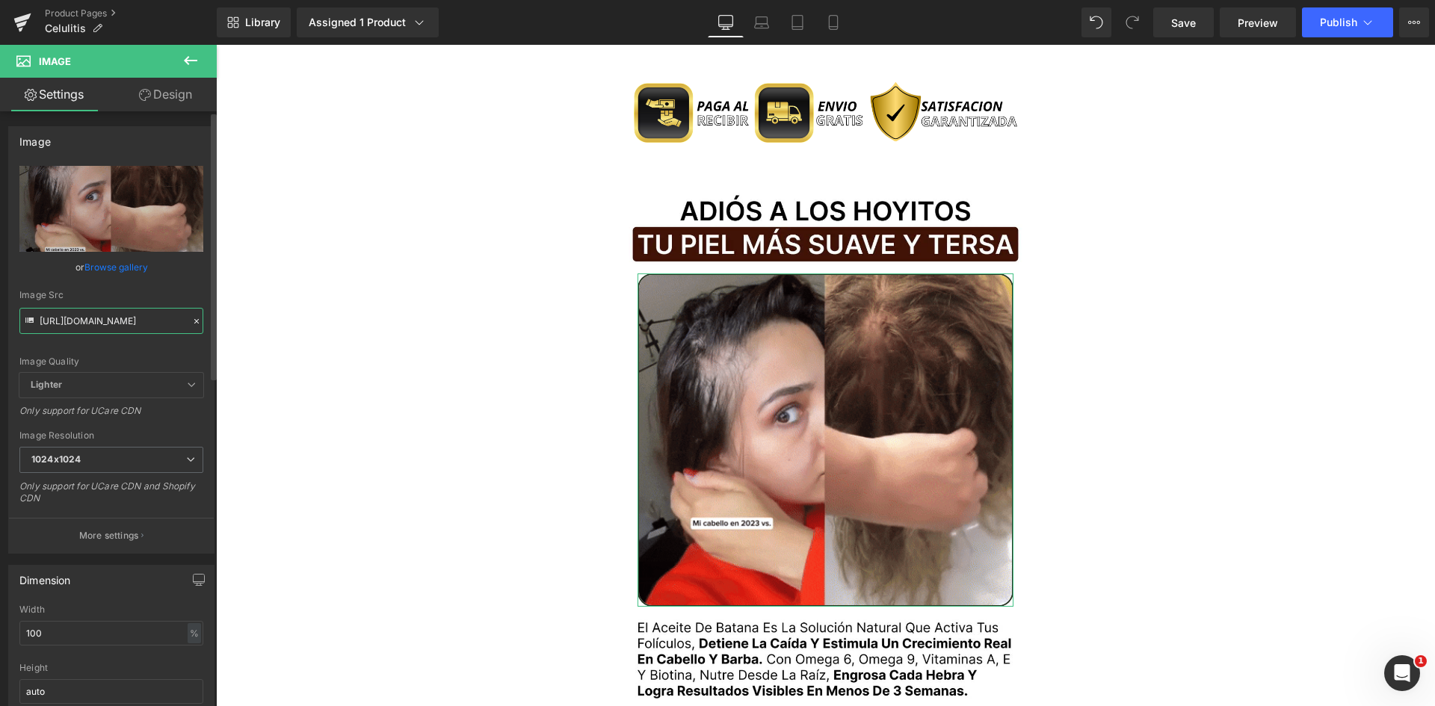
click at [108, 326] on input "[URL][DOMAIN_NAME]" at bounding box center [111, 321] width 184 height 26
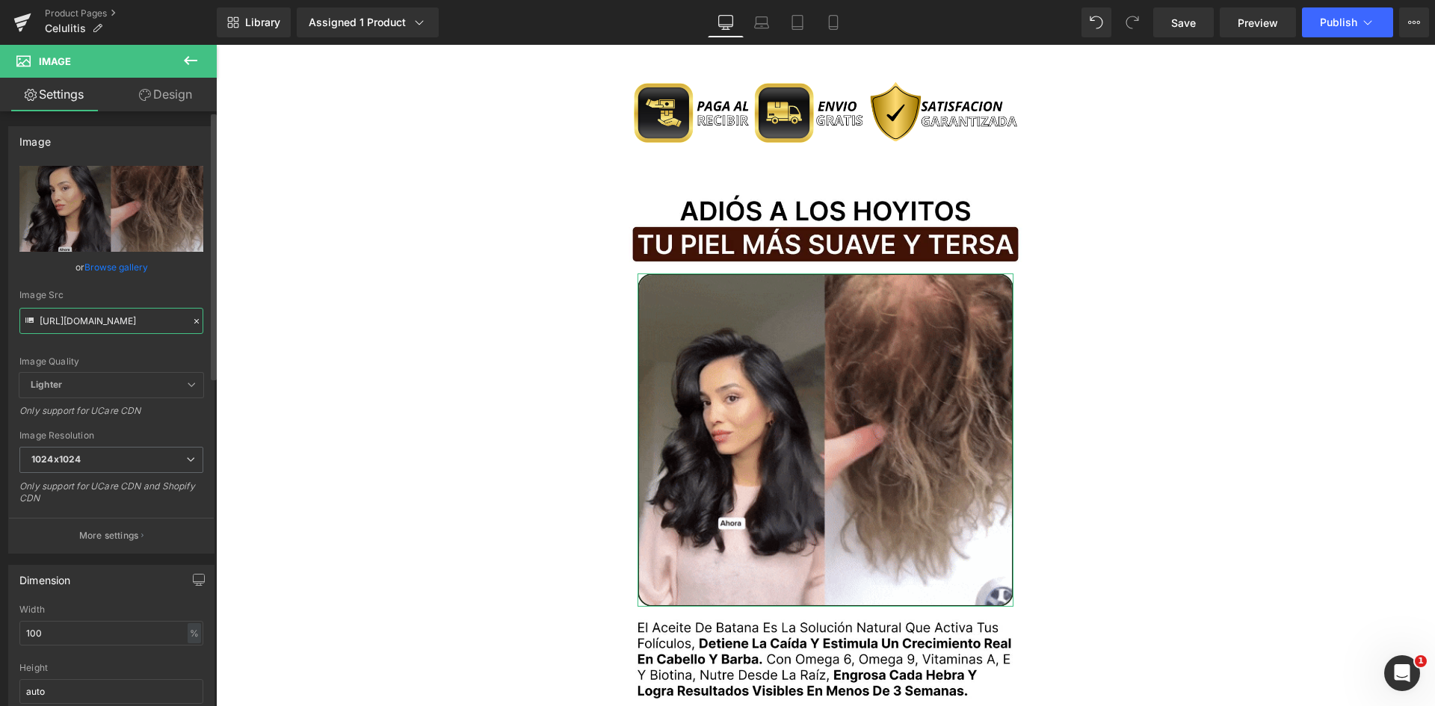
paste input "Zs5LesPQWzyhZzvEnr"
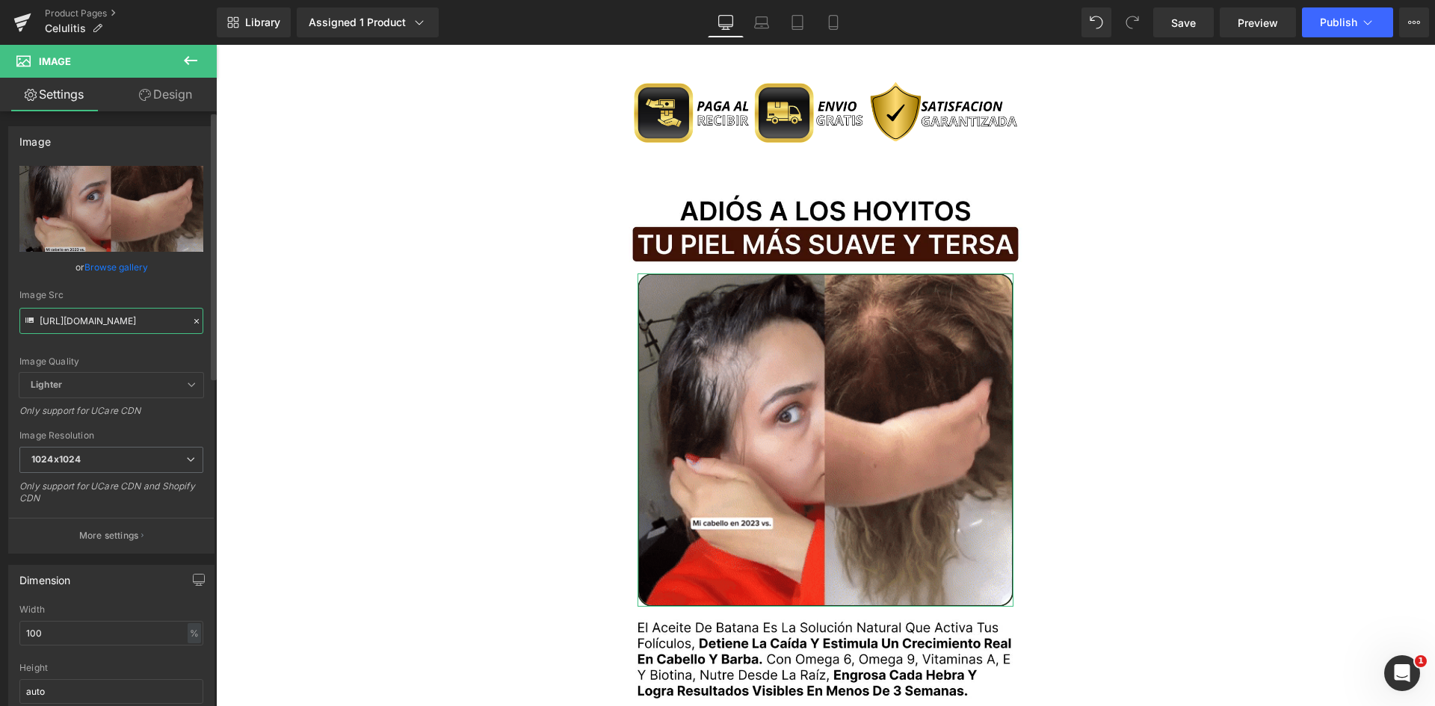
type input "https://media.giphy.com/media/Zs5LesPQWzyhZzvEnr/giphy.gif"
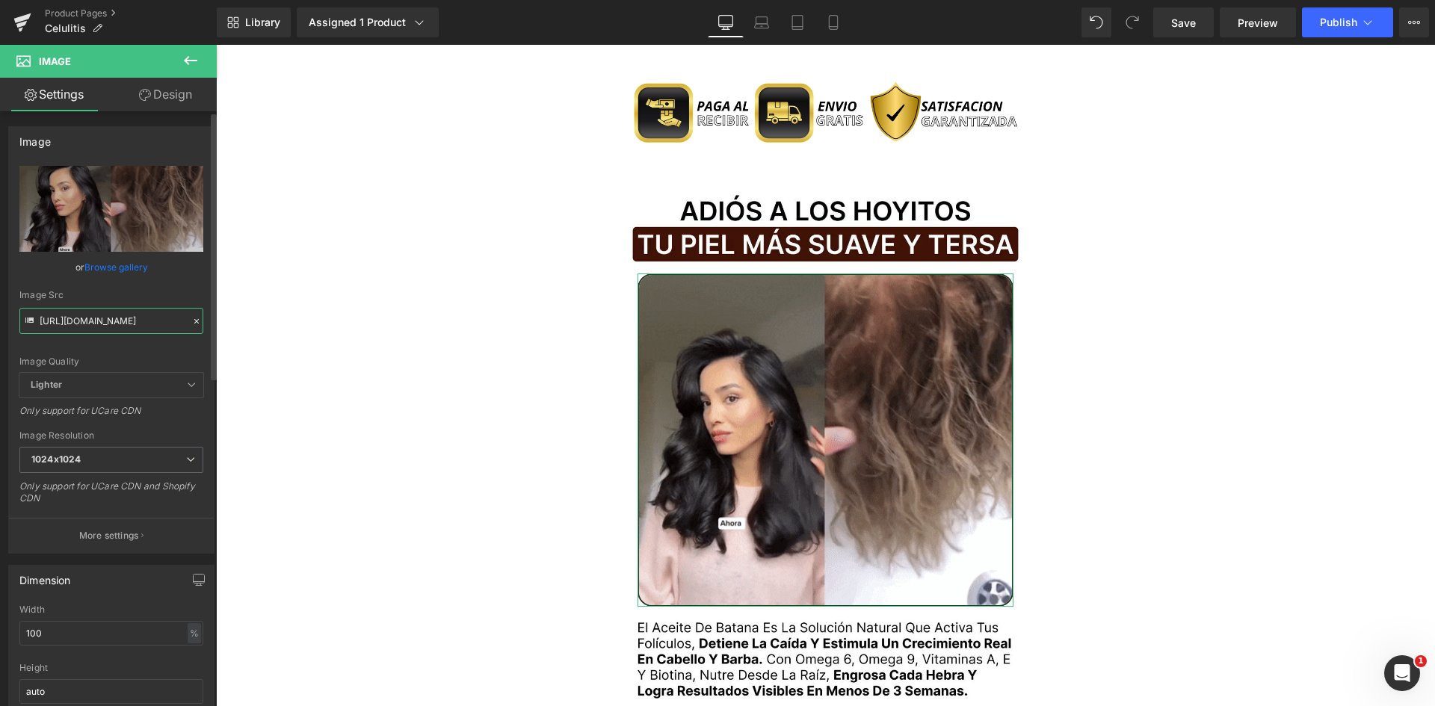
scroll to position [0, 135]
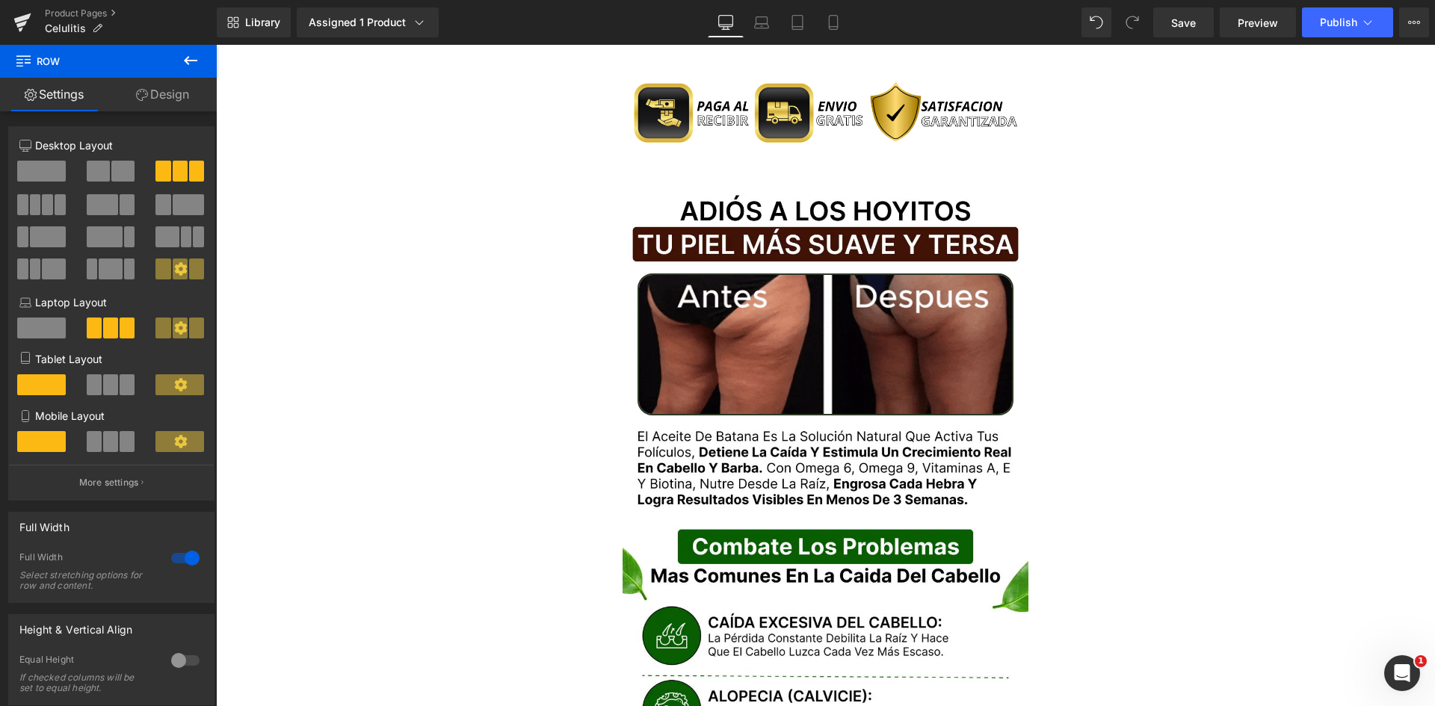
click at [828, 336] on span "Image" at bounding box center [825, 345] width 31 height 18
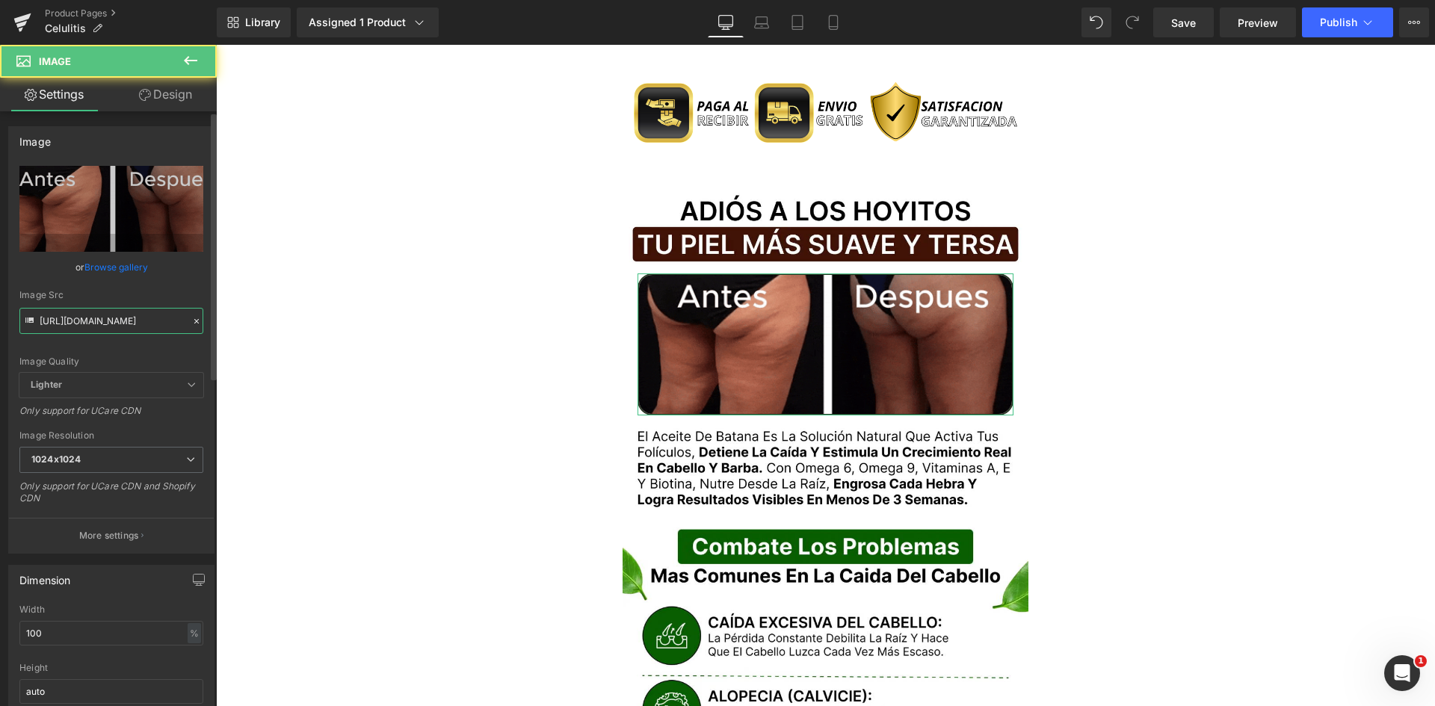
click at [97, 319] on input "https://media.giphy.com/media/Zs5LesPQWzyhZzvEnr/giphy.gif" at bounding box center [111, 321] width 184 height 26
paste input "8aitng8Kyi3C2JtQyO"
type input "https://media.giphy.com/media/8aitng8Kyi3C2JtQyO/giphy.gif"
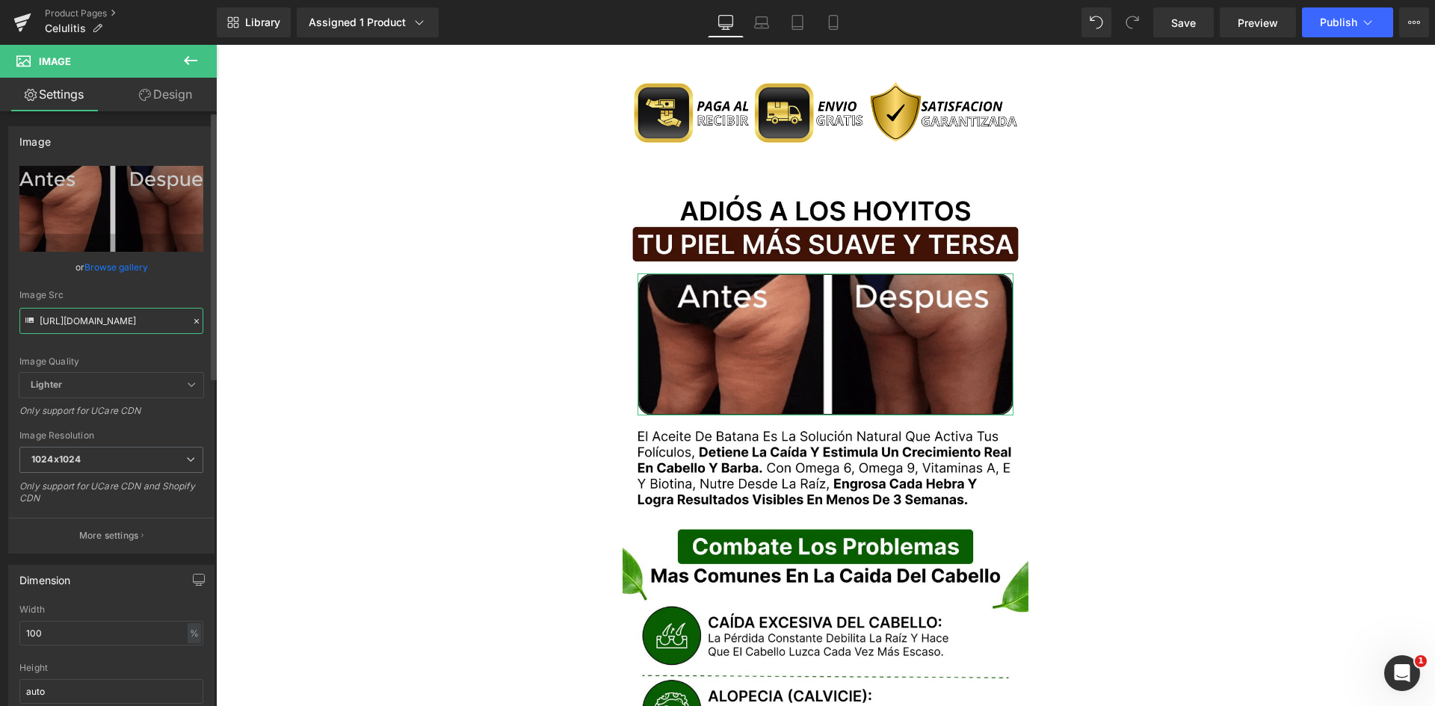
scroll to position [0, 127]
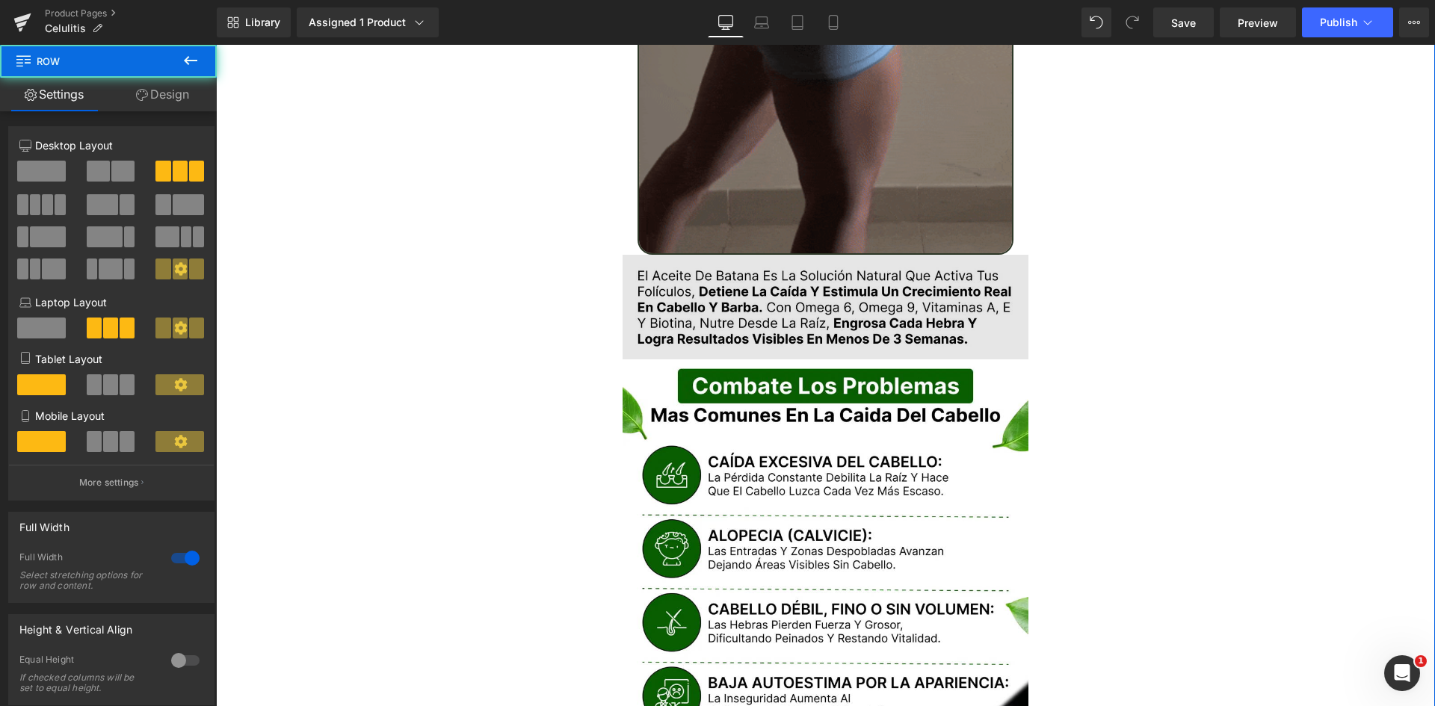
scroll to position [1869, 0]
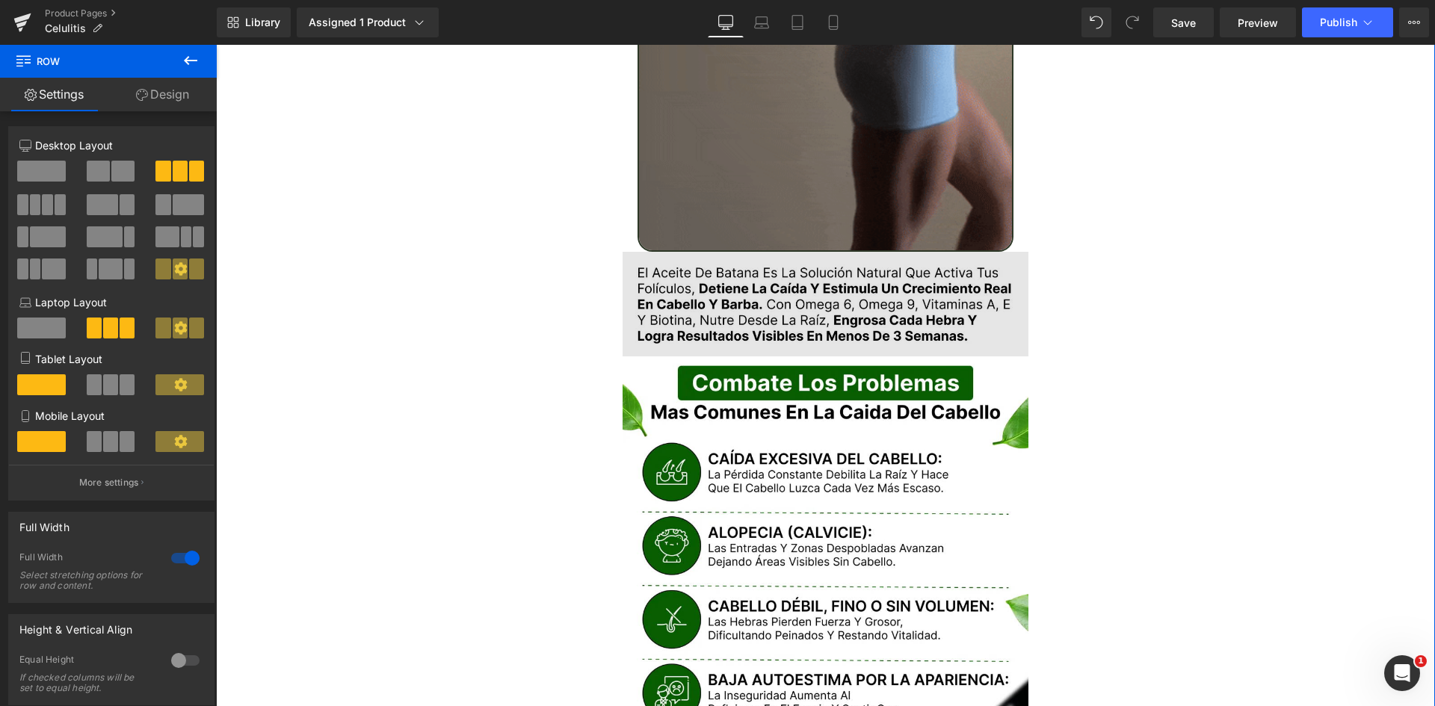
click at [769, 252] on img at bounding box center [826, 304] width 407 height 105
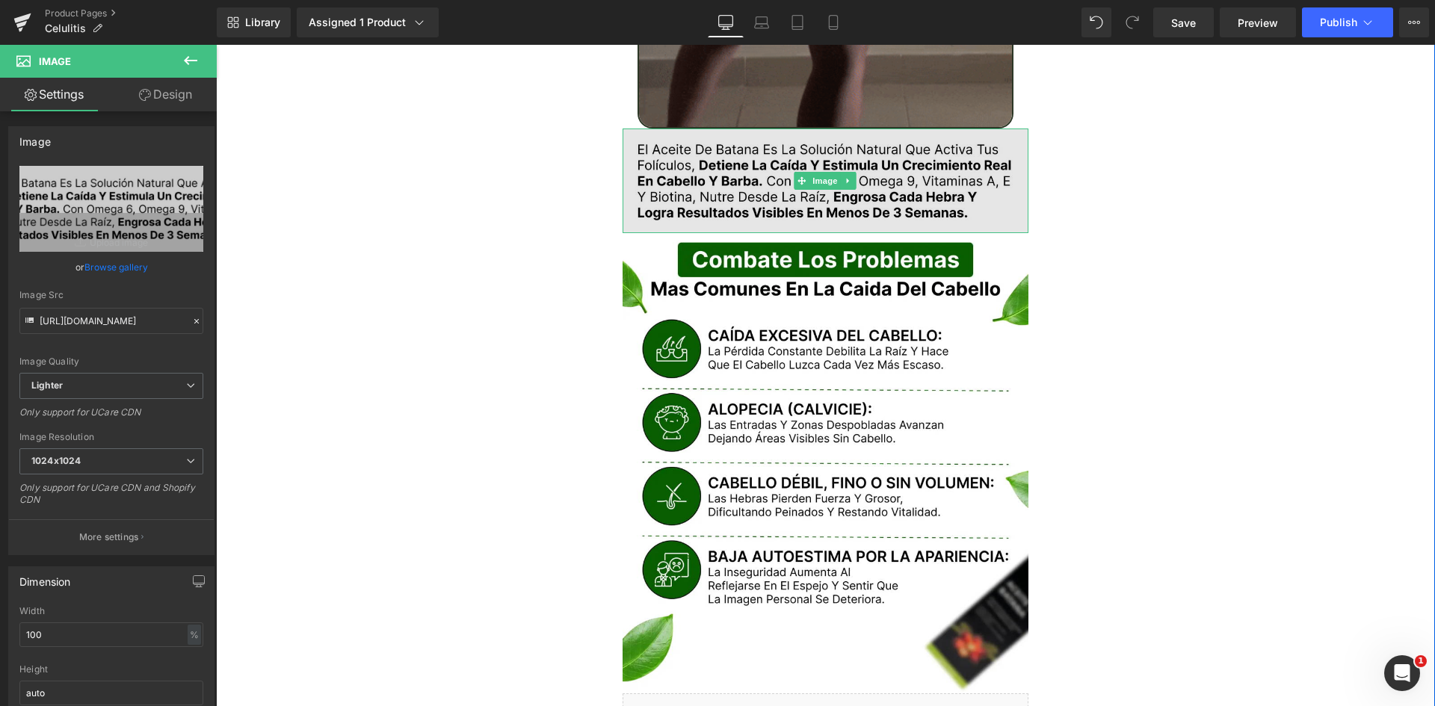
scroll to position [2018, 0]
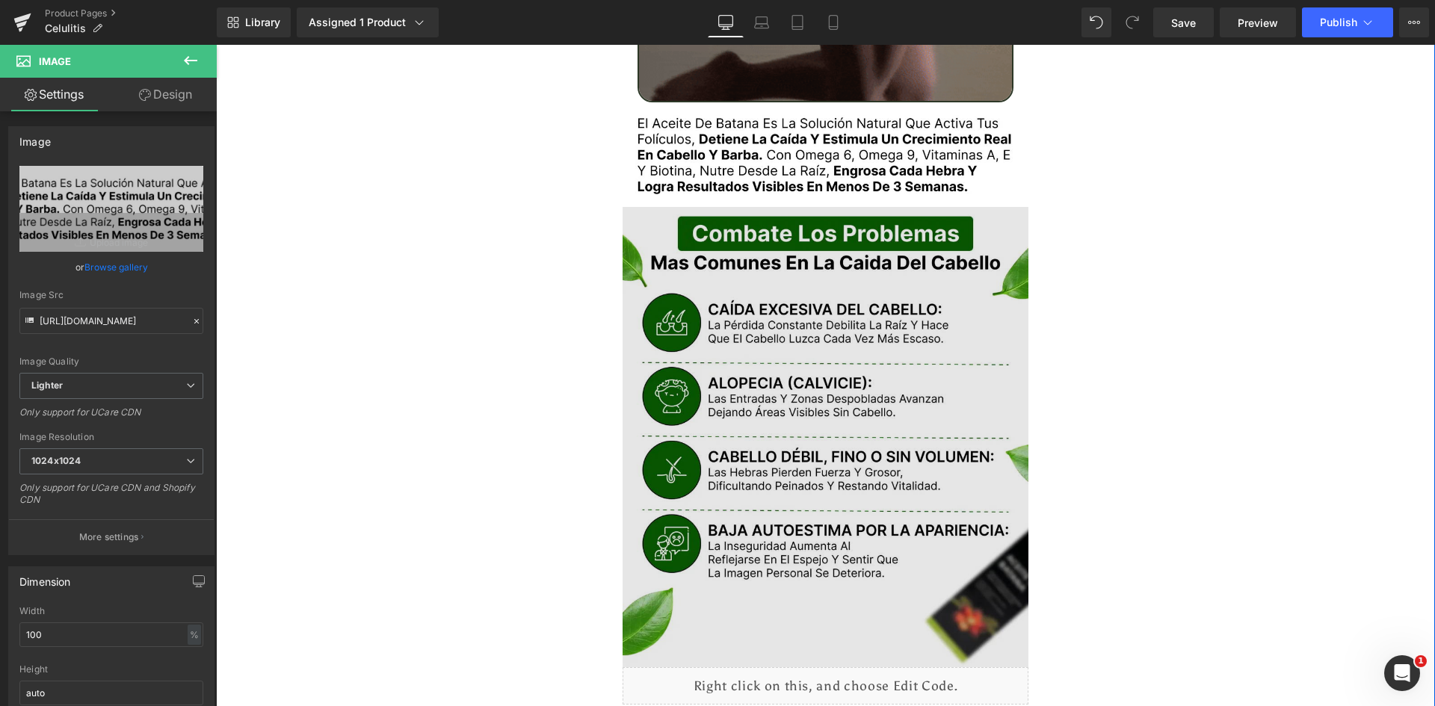
click at [760, 252] on img at bounding box center [826, 437] width 407 height 461
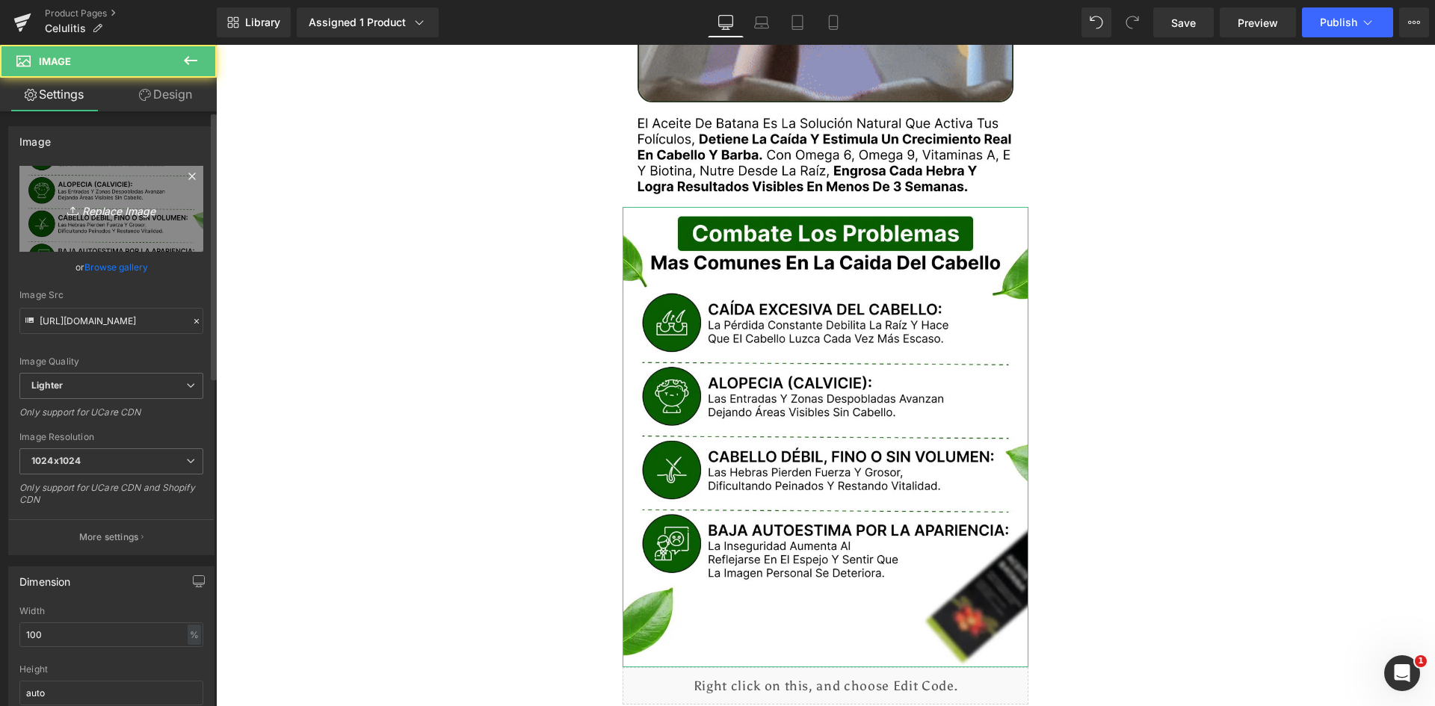
click at [109, 226] on link "Replace Image" at bounding box center [111, 209] width 184 height 86
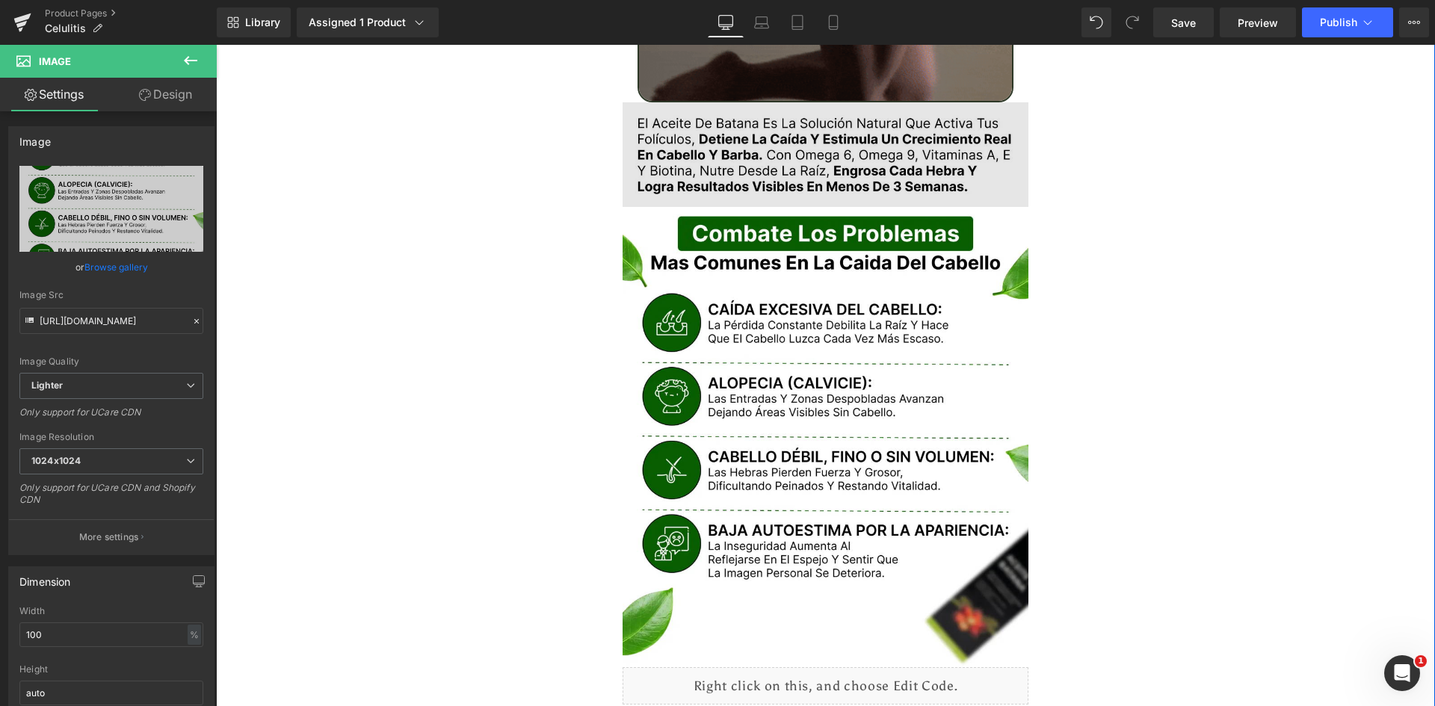
click at [736, 126] on img at bounding box center [826, 154] width 407 height 105
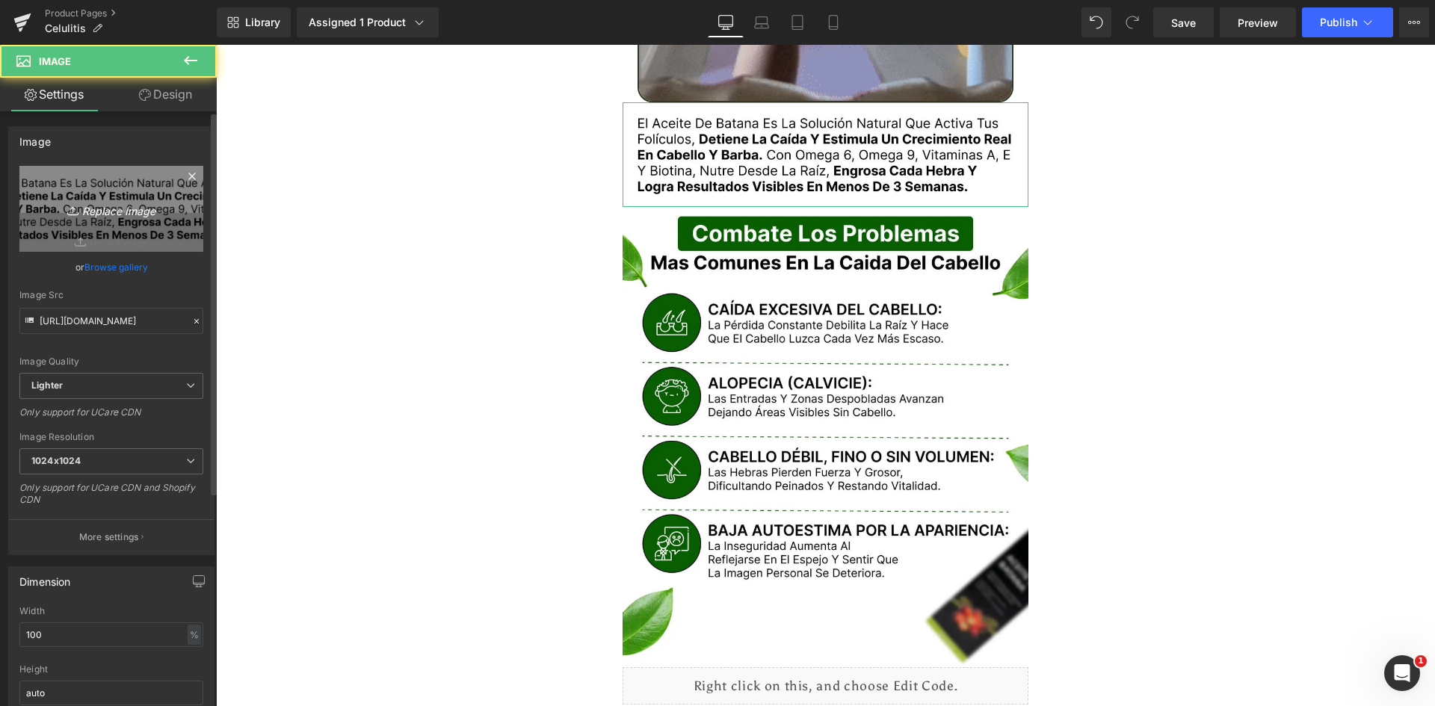
click at [30, 216] on link "Replace Image" at bounding box center [111, 209] width 184 height 86
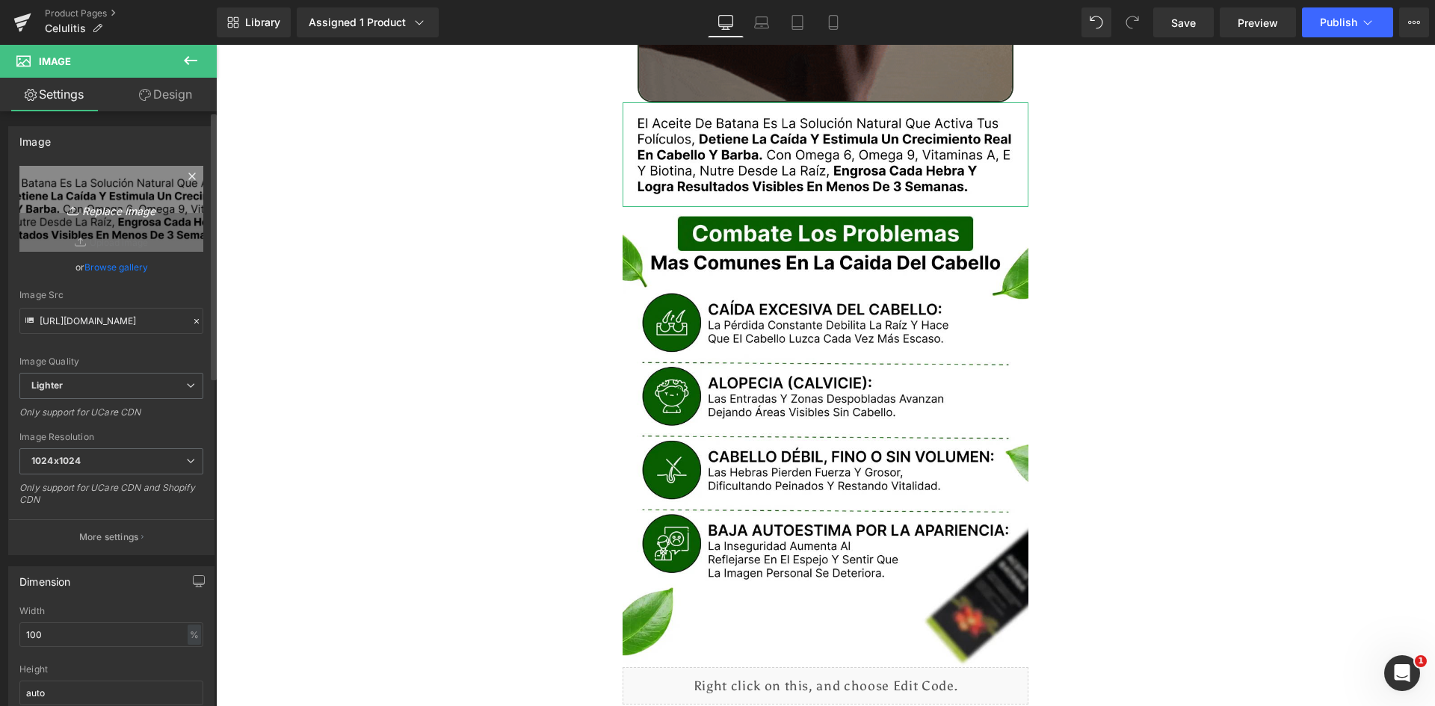
type input "C:\fakepath\Texto.webp"
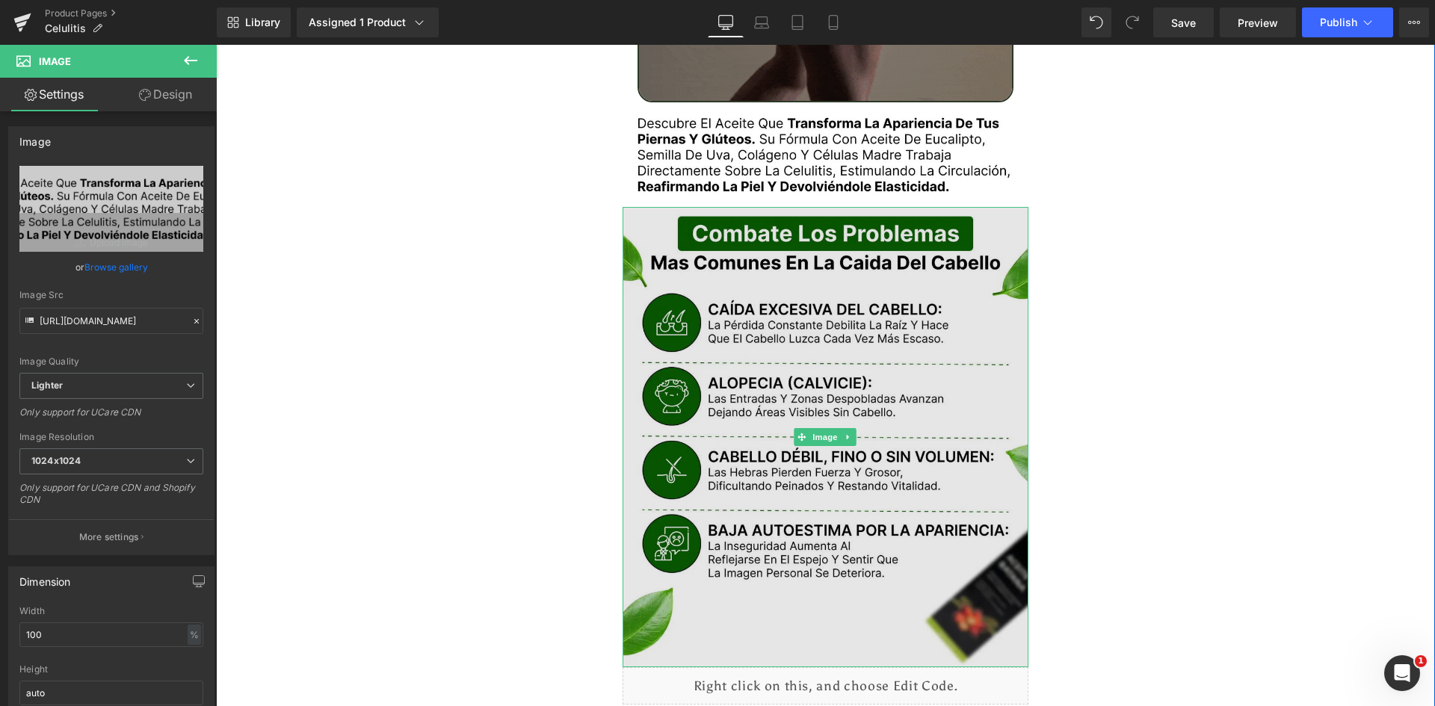
type input "https://ucarecdn.com/6b1b31f0-4f4f-470f-9cdf-2c1e39b0d8b6/-/format/auto/-/previ…"
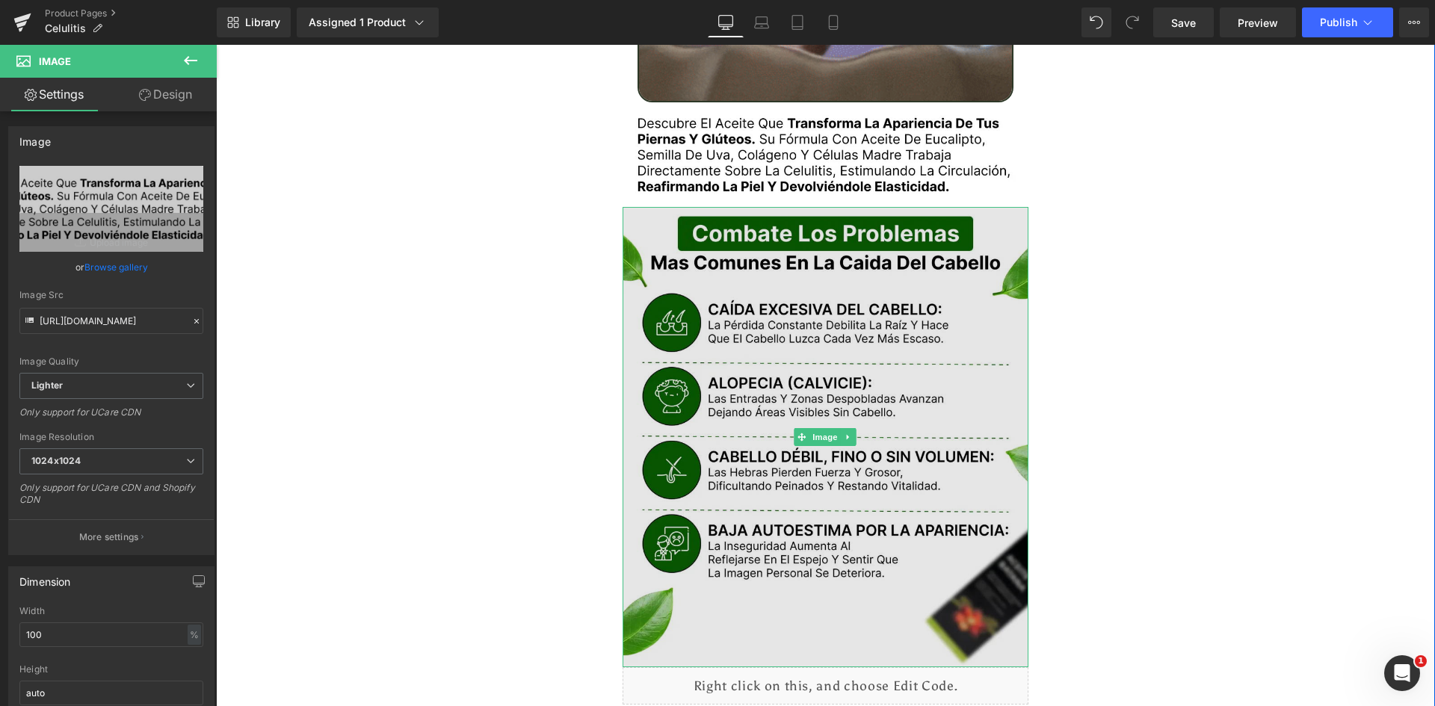
click at [756, 296] on img at bounding box center [826, 437] width 407 height 461
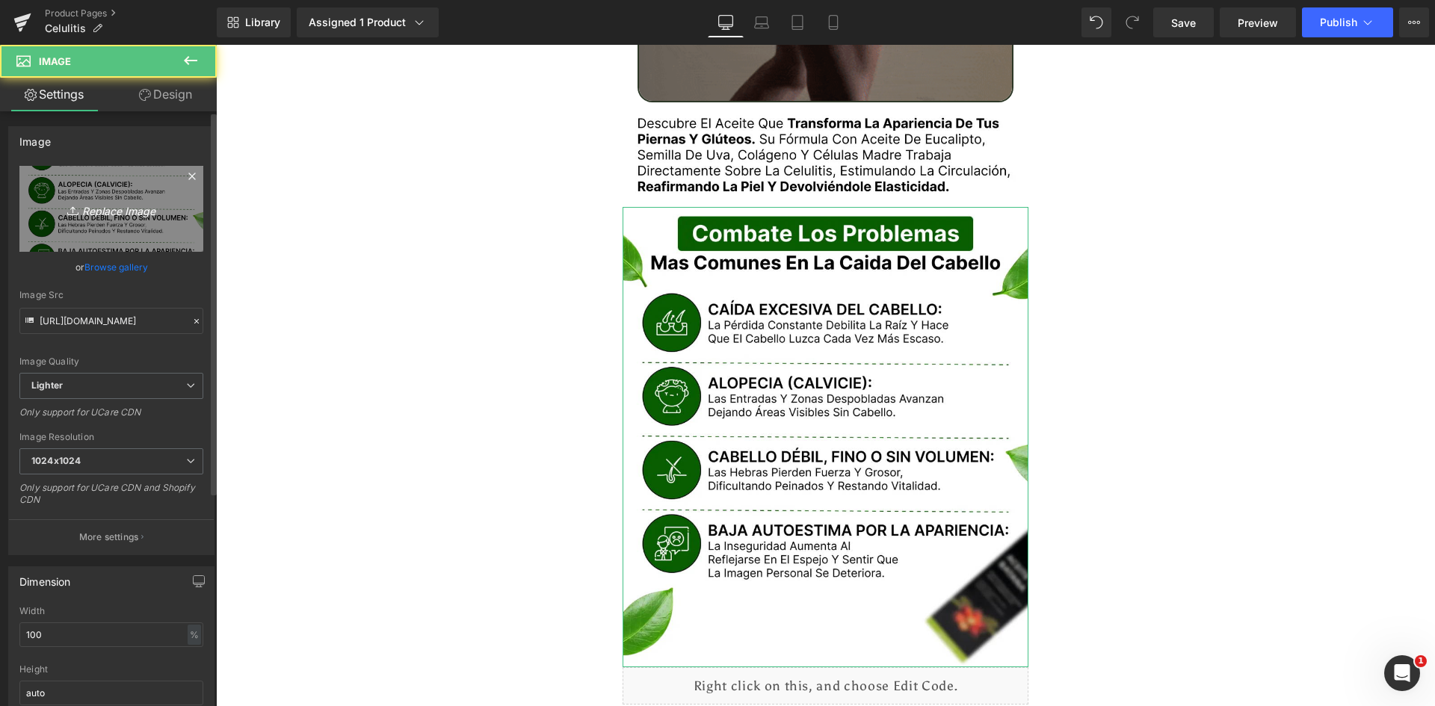
click at [102, 214] on icon "Replace Image" at bounding box center [112, 209] width 120 height 19
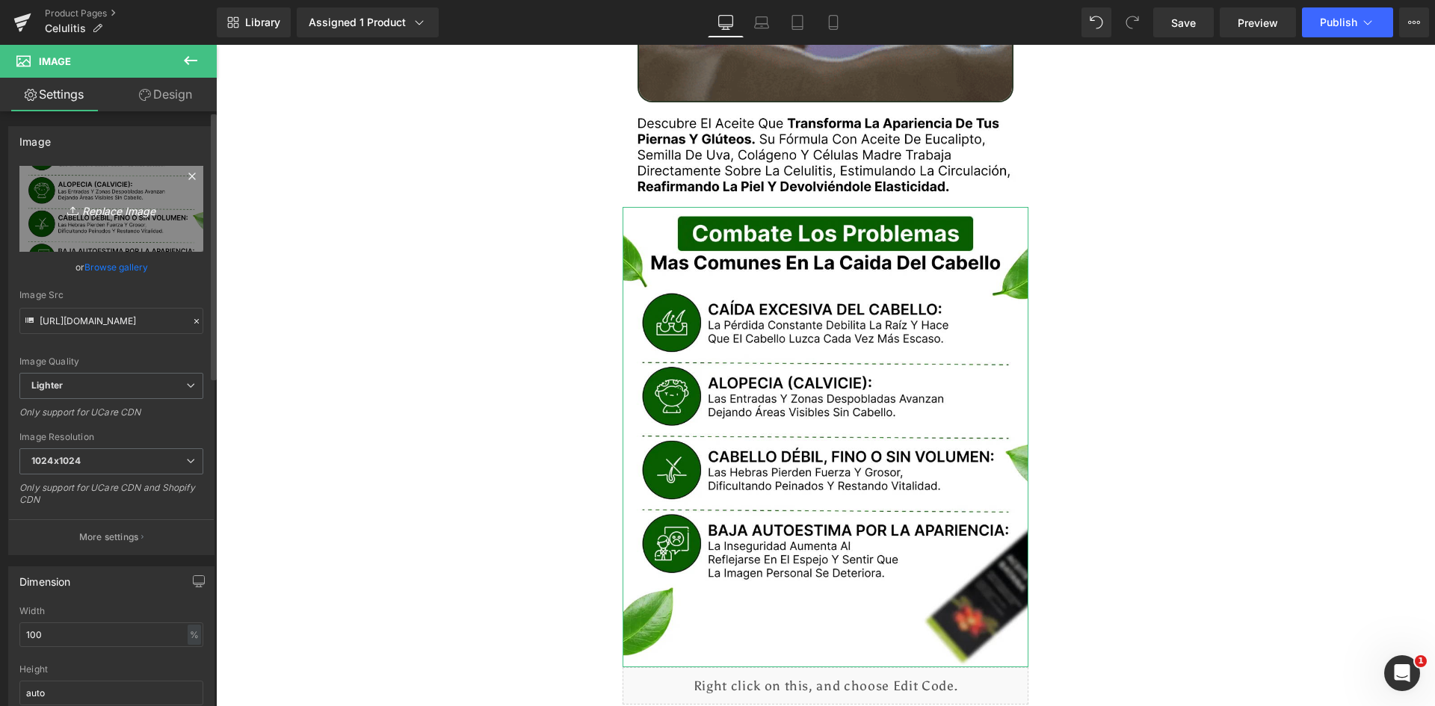
type input "C:\fakepath\Problemas.webp"
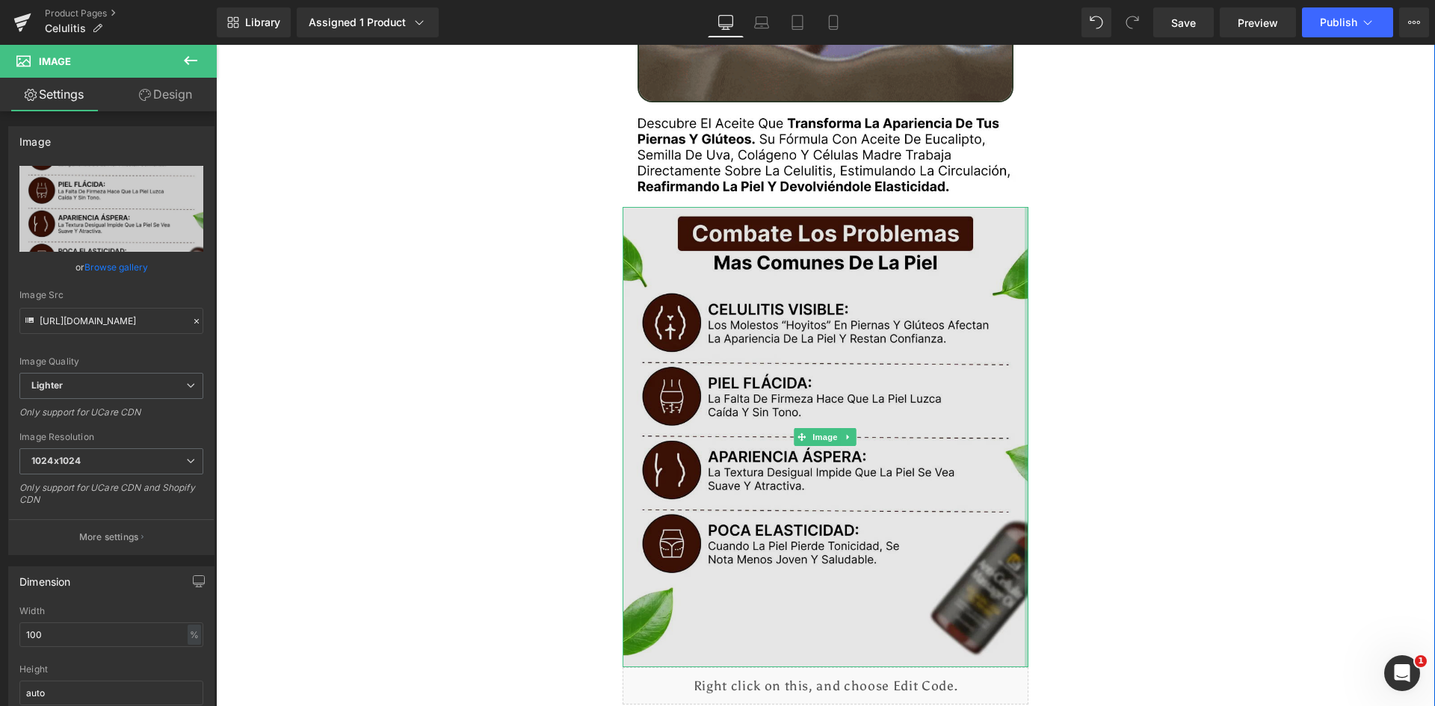
type input "https://ucarecdn.com/982fb079-6512-4d33-8d0d-2854114aa8fe/-/format/auto/-/previ…"
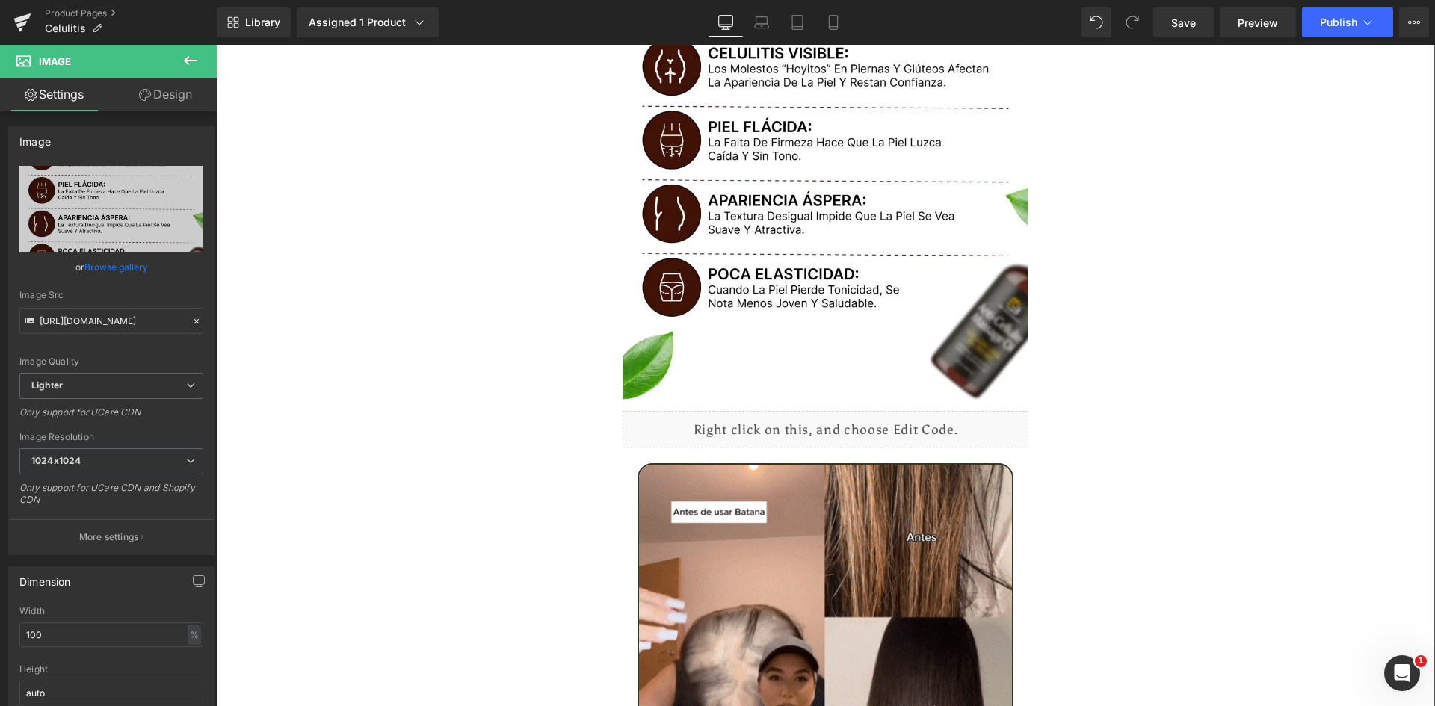
scroll to position [2467, 0]
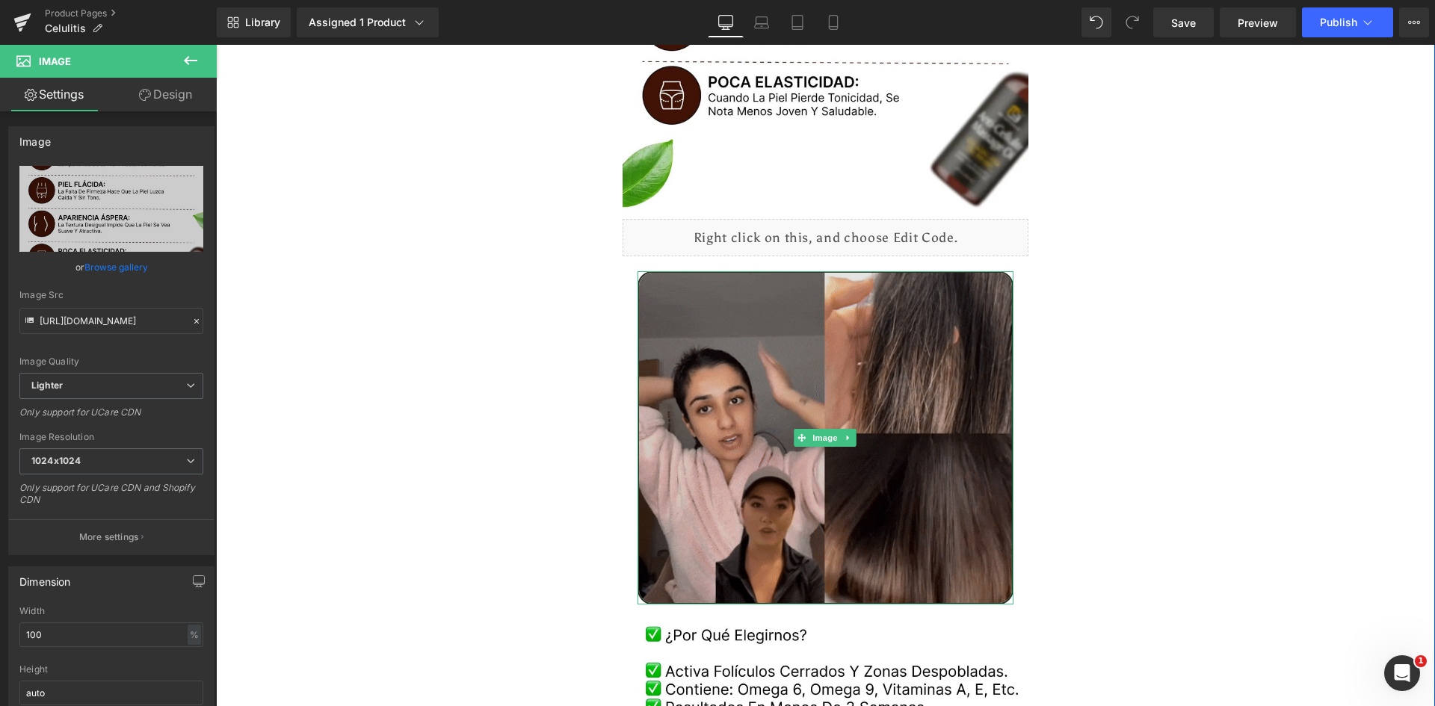
click at [726, 303] on img at bounding box center [826, 437] width 377 height 333
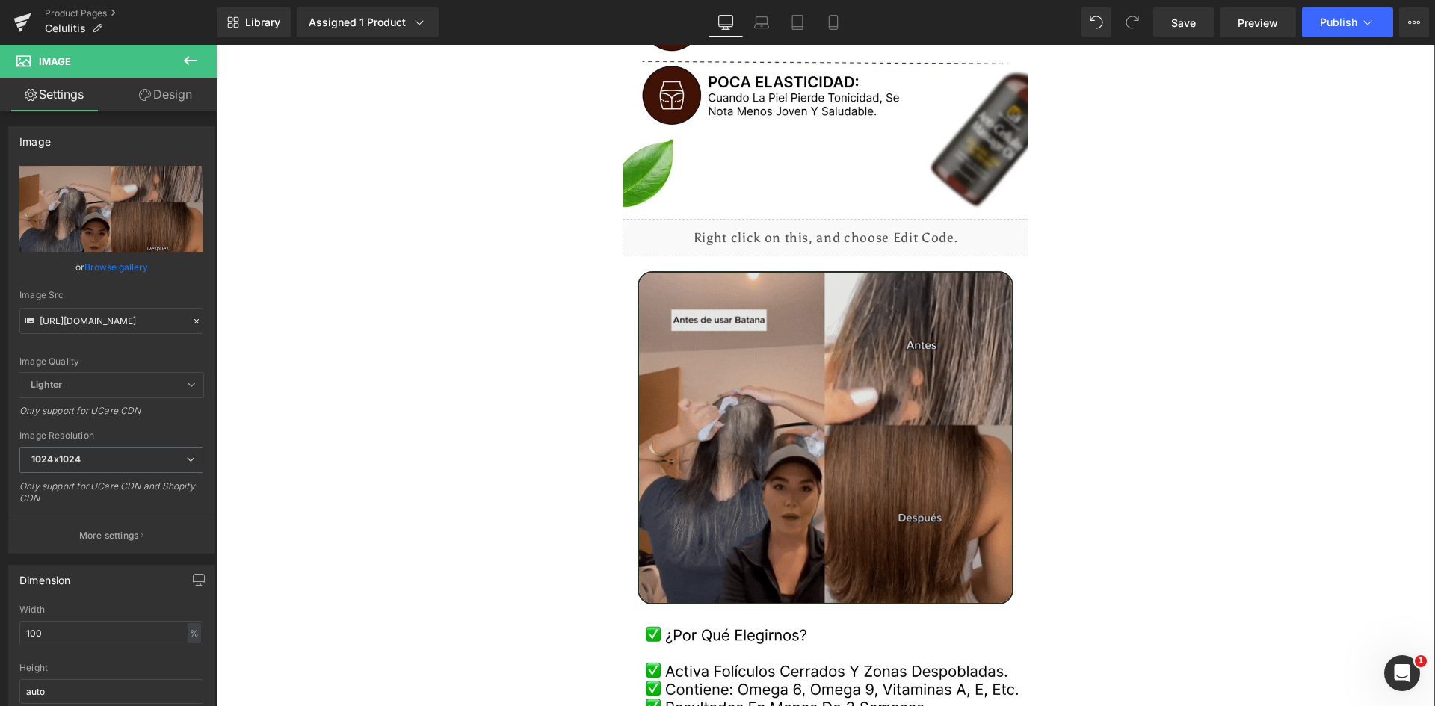
click at [779, 381] on img at bounding box center [826, 437] width 377 height 333
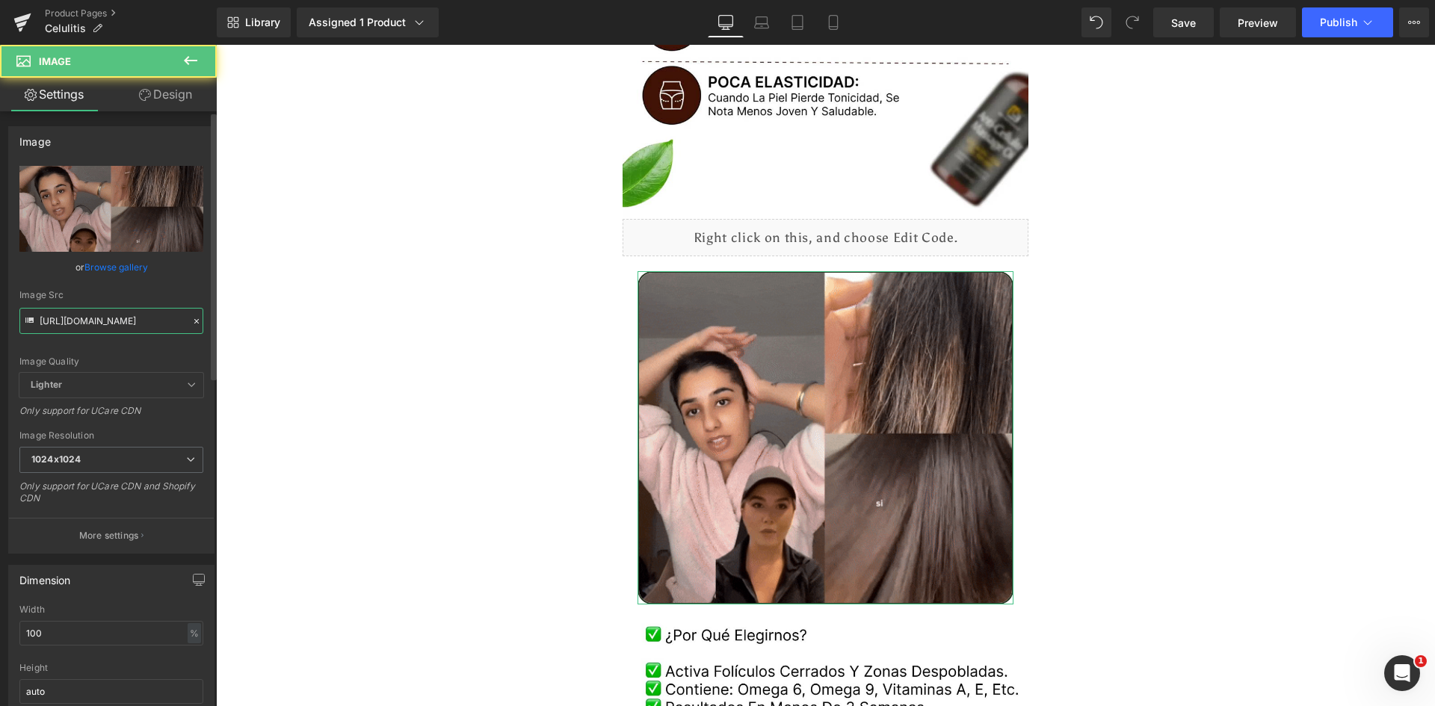
click at [95, 327] on input "https://media2.giphy.com/media/v1.Y2lkPTc5MGI3NjExbWtoODRzcHN5Y2s4eHZjZWdva2Uwc…" at bounding box center [111, 321] width 184 height 26
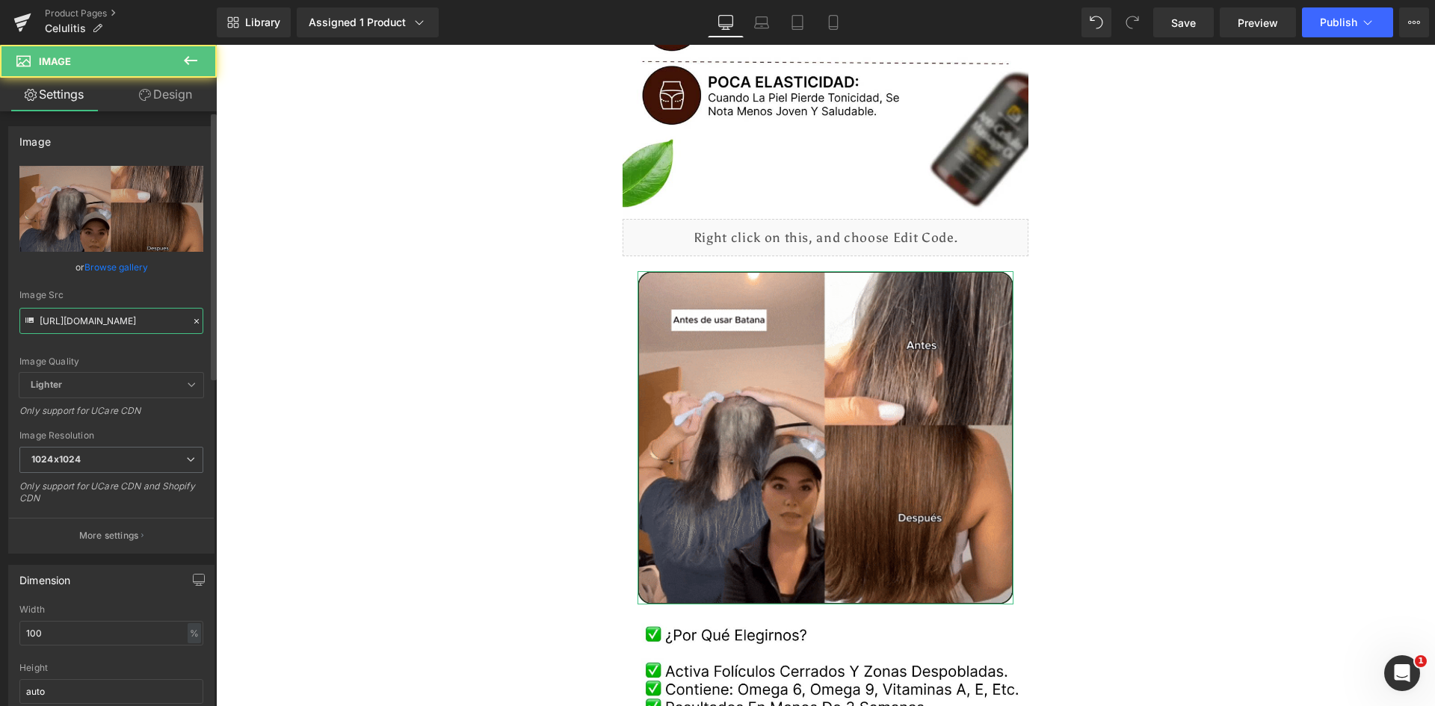
click at [95, 327] on input "https://media2.giphy.com/media/v1.Y2lkPTc5MGI3NjExbWtoODRzcHN5Y2s4eHZjZWdva2Uwc…" at bounding box center [111, 321] width 184 height 26
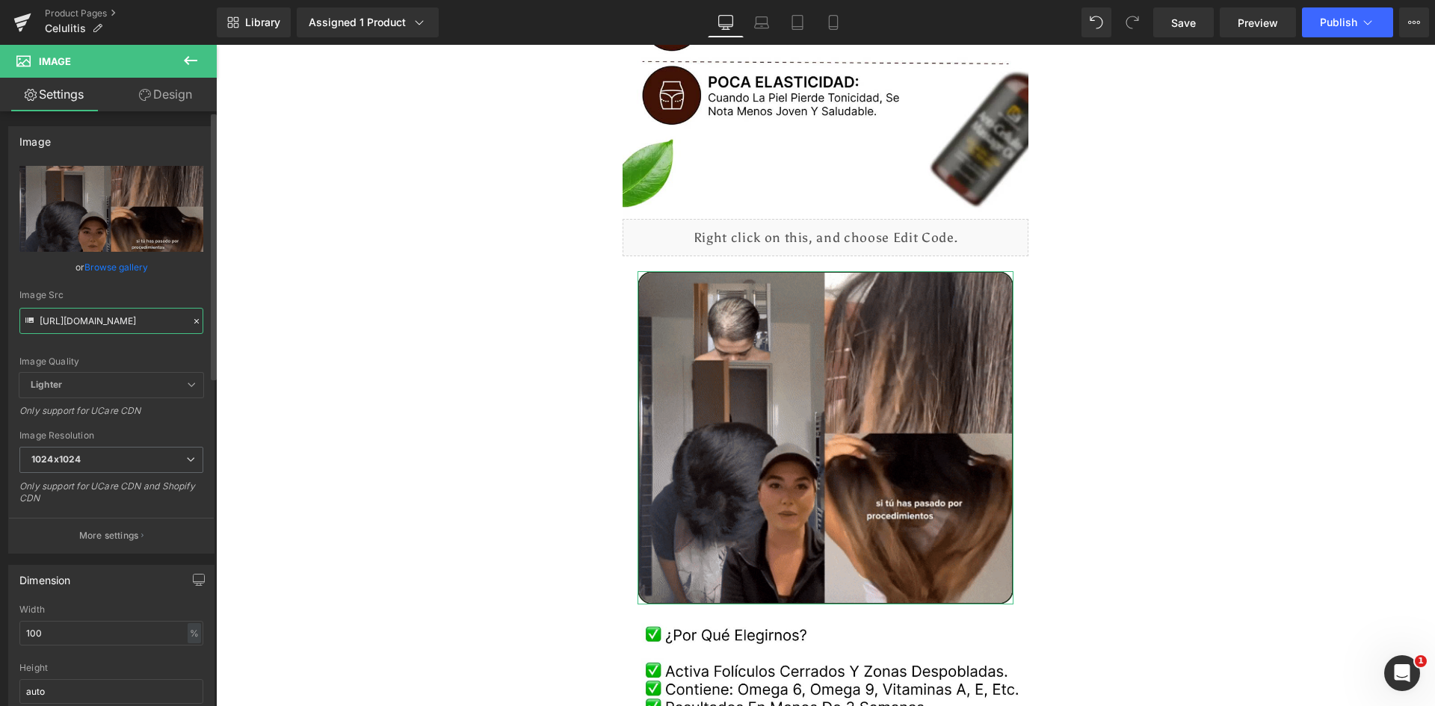
click at [95, 327] on input "https://media2.giphy.com/media/v1.Y2lkPTc5MGI3NjExbWtoODRzcHN5Y2s4eHZjZWdva2Uwc…" at bounding box center [111, 321] width 184 height 26
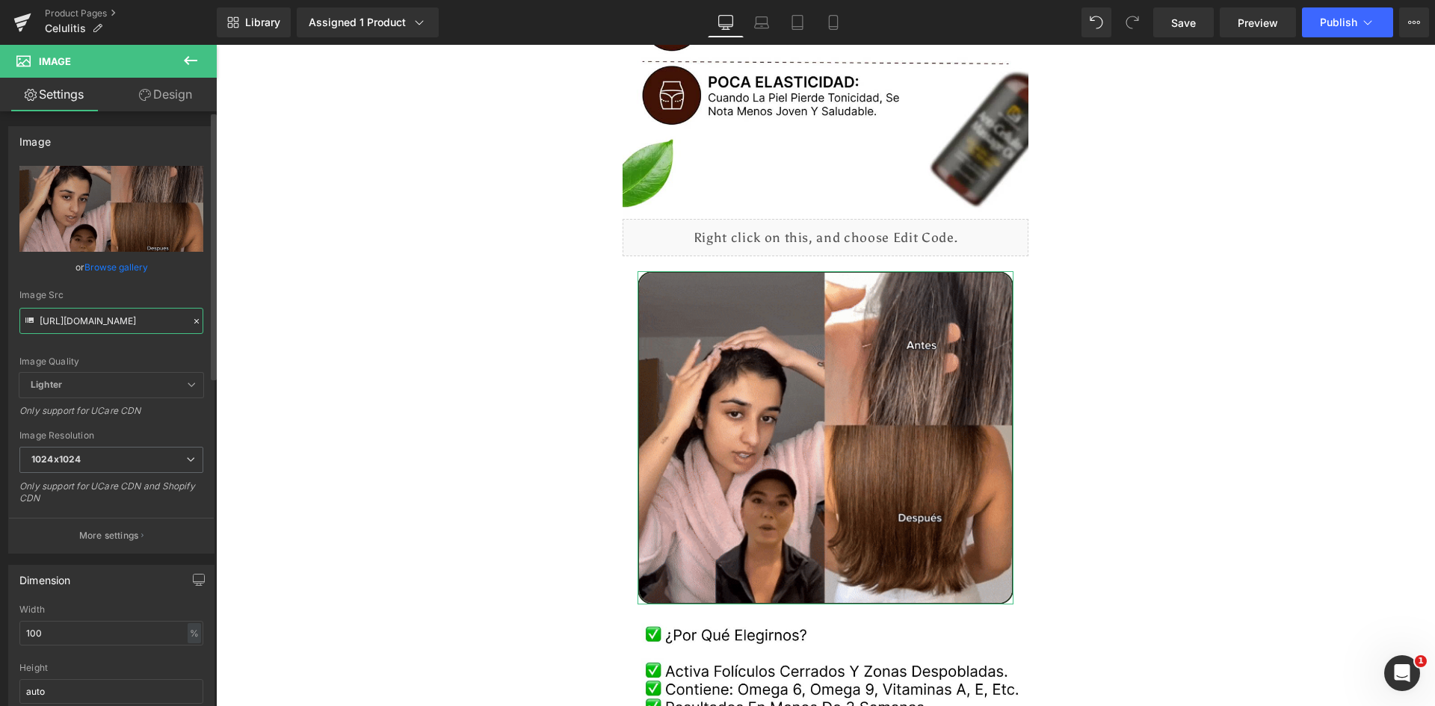
paste input ".giphy.com/media/Zs5LesPQWzyhZzvEnr"
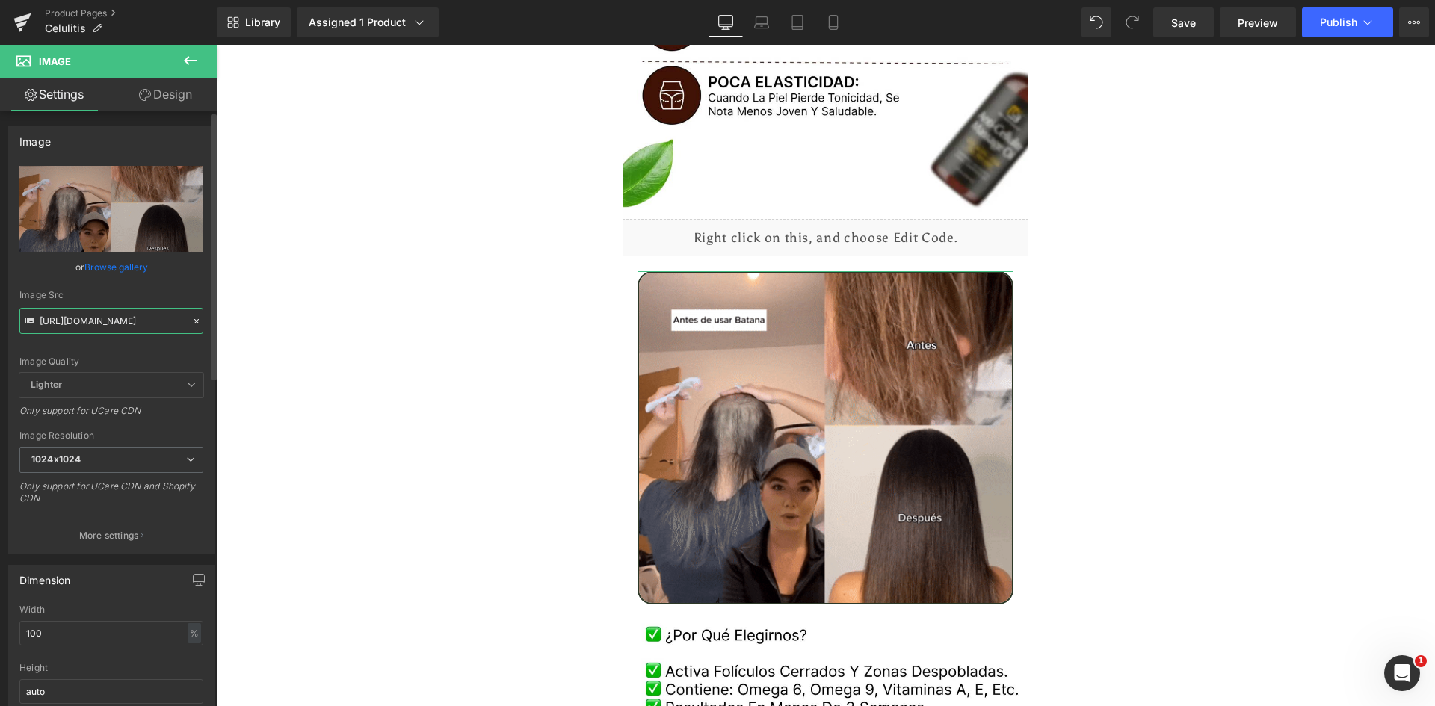
type input "https://media.giphy.com/media/Zs5LesPQWzyhZzvEnr/giphy.gif"
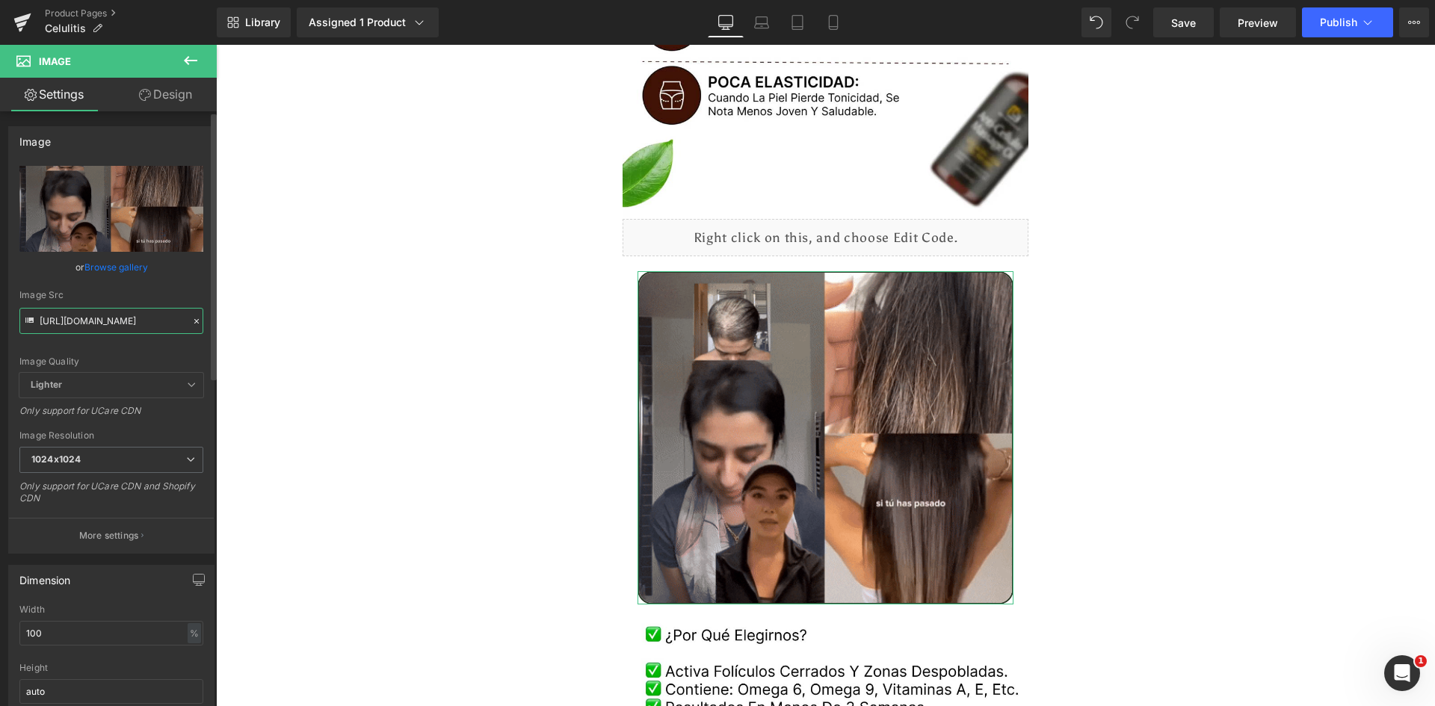
scroll to position [0, 135]
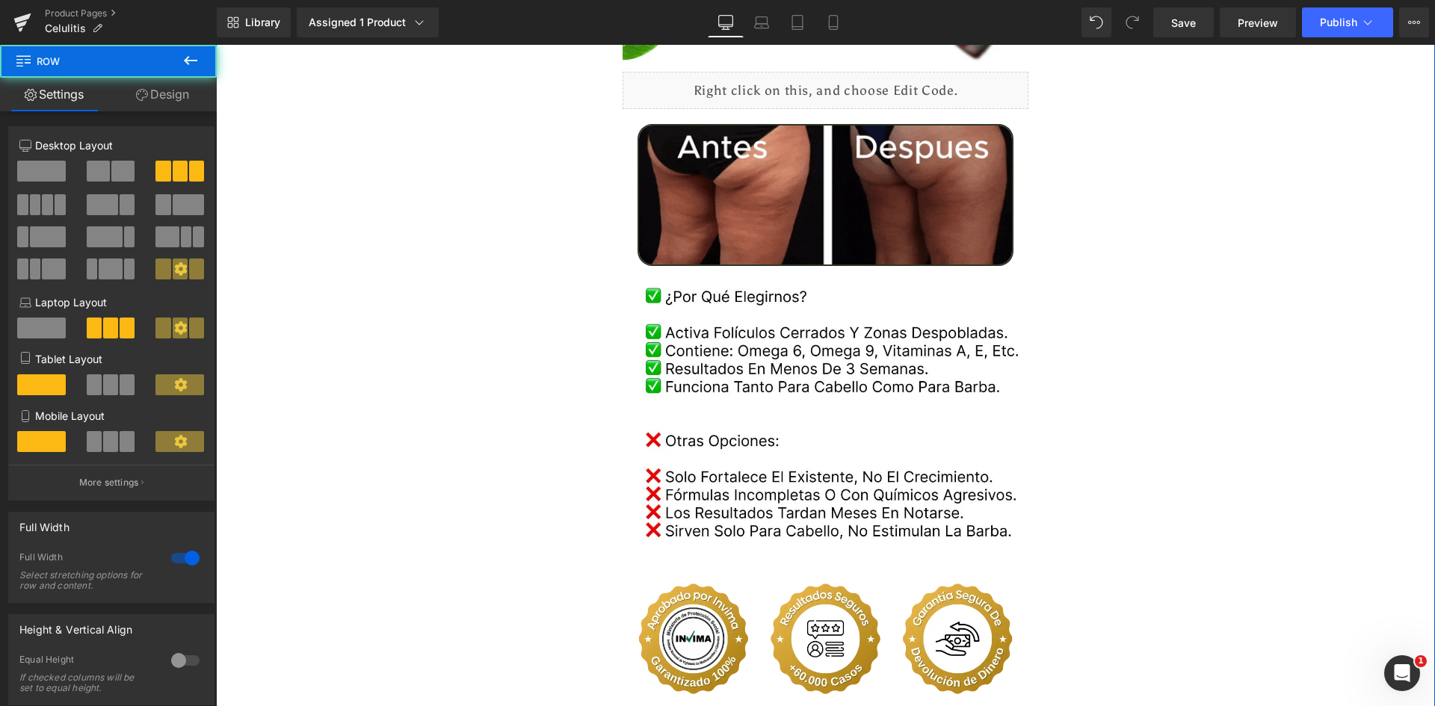
scroll to position [2616, 0]
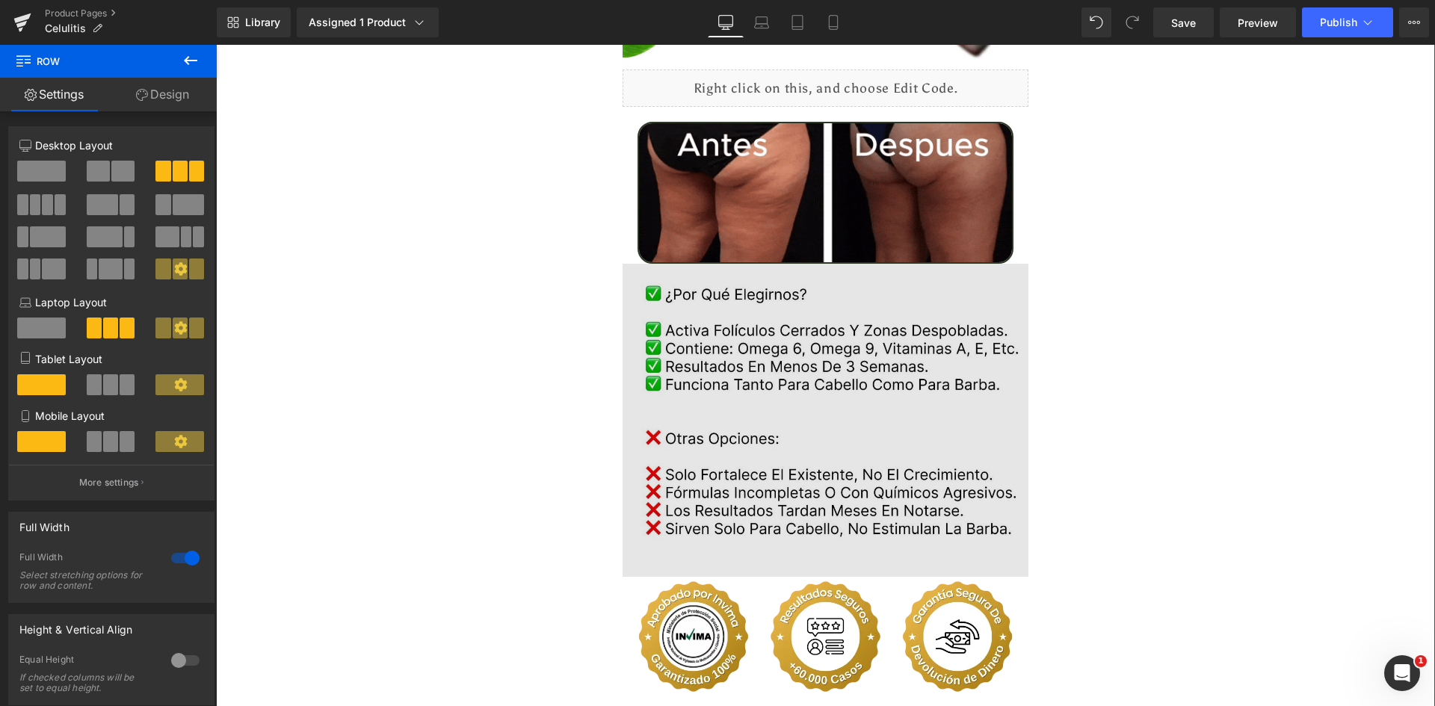
click at [745, 374] on img at bounding box center [826, 421] width 407 height 314
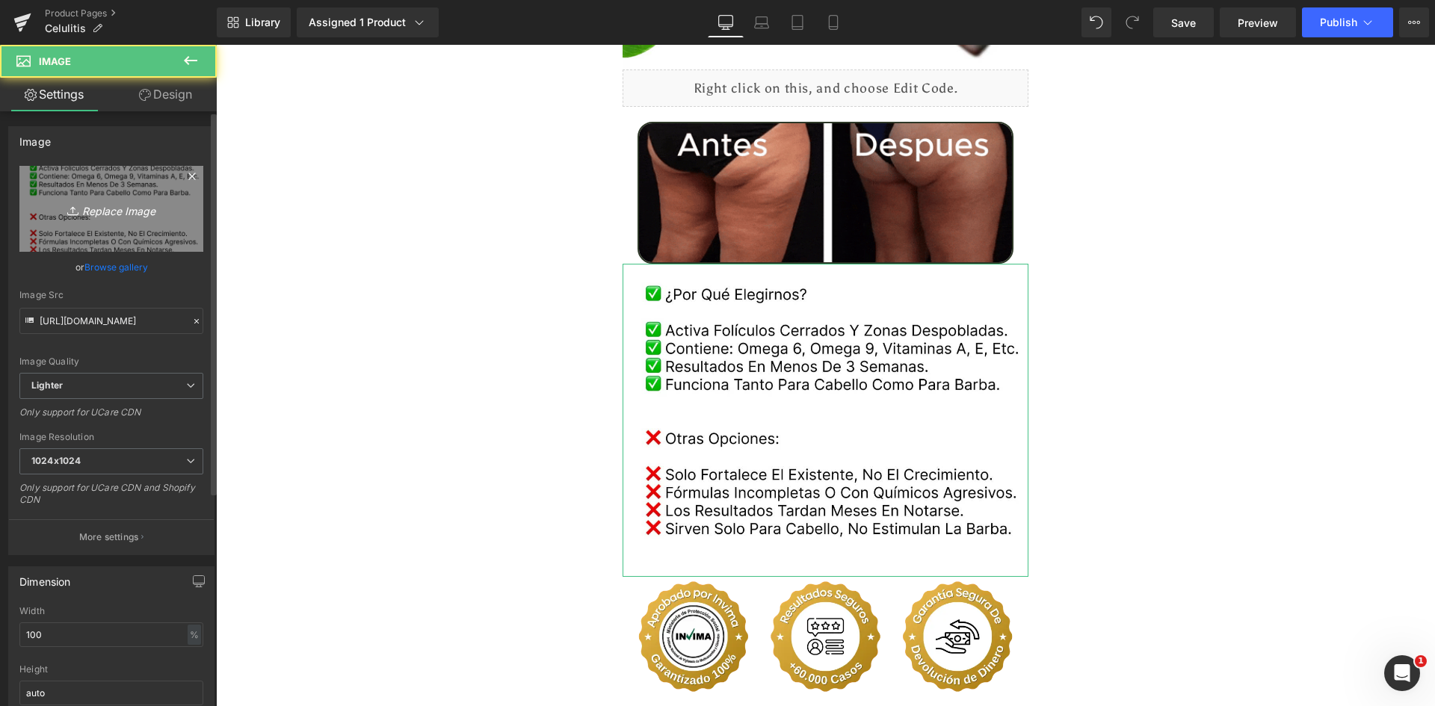
click at [135, 219] on link "Replace Image" at bounding box center [111, 209] width 184 height 86
type input "C:\fakepath\Comparativa.webp"
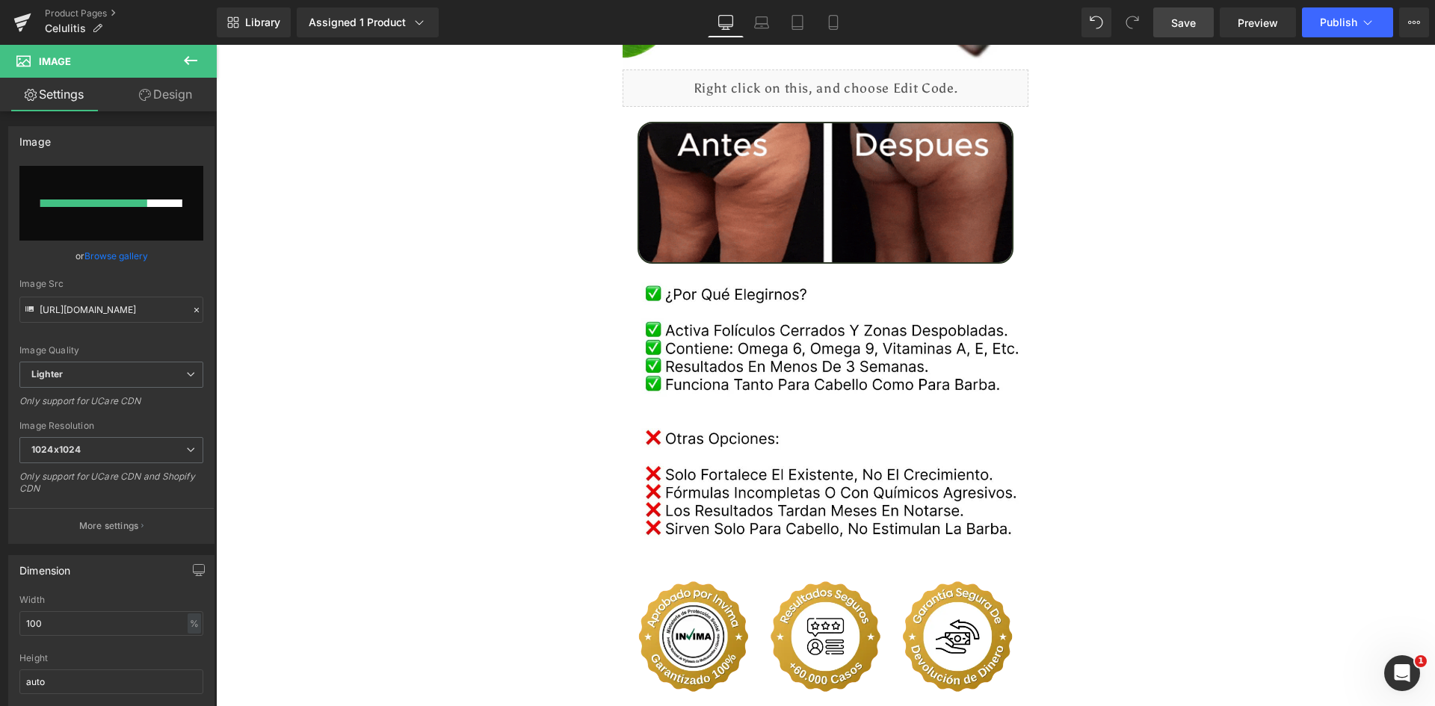
click at [1179, 21] on span "Save" at bounding box center [1183, 23] width 25 height 16
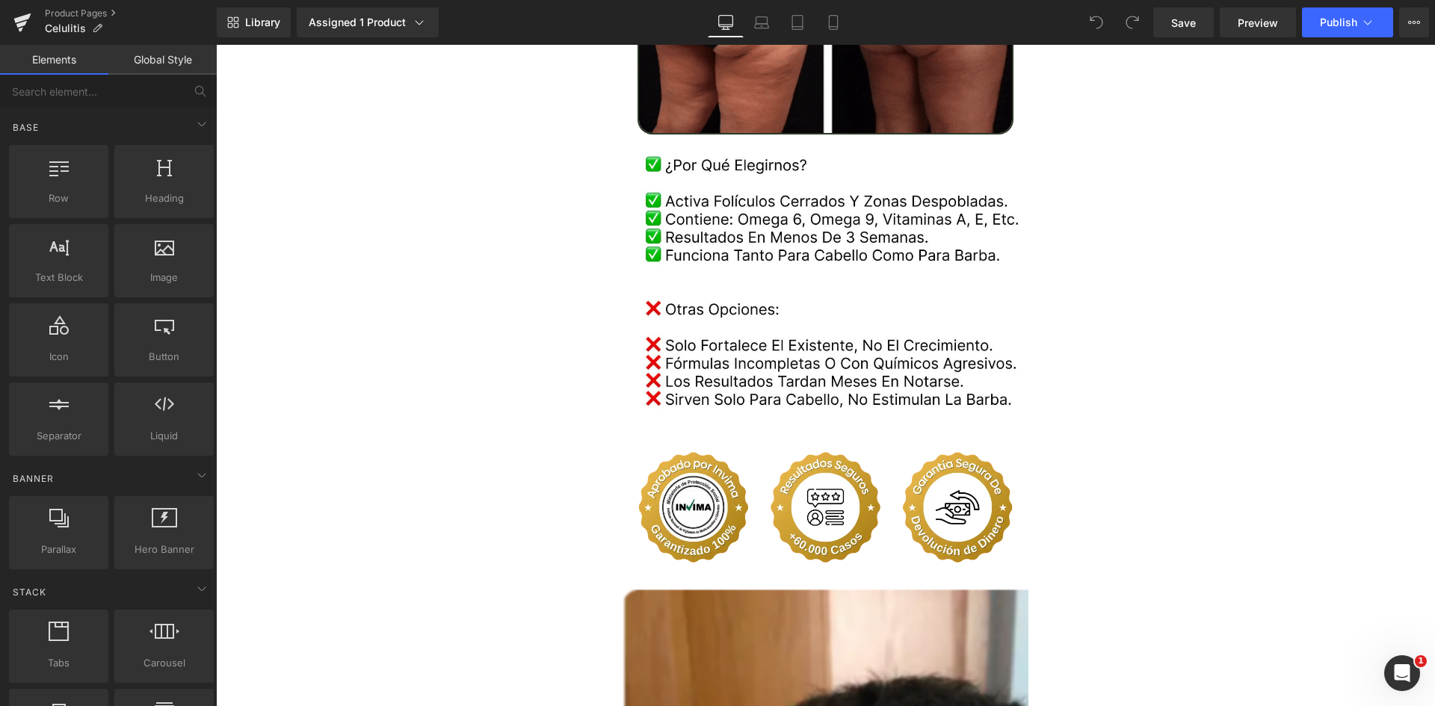
scroll to position [2691, 0]
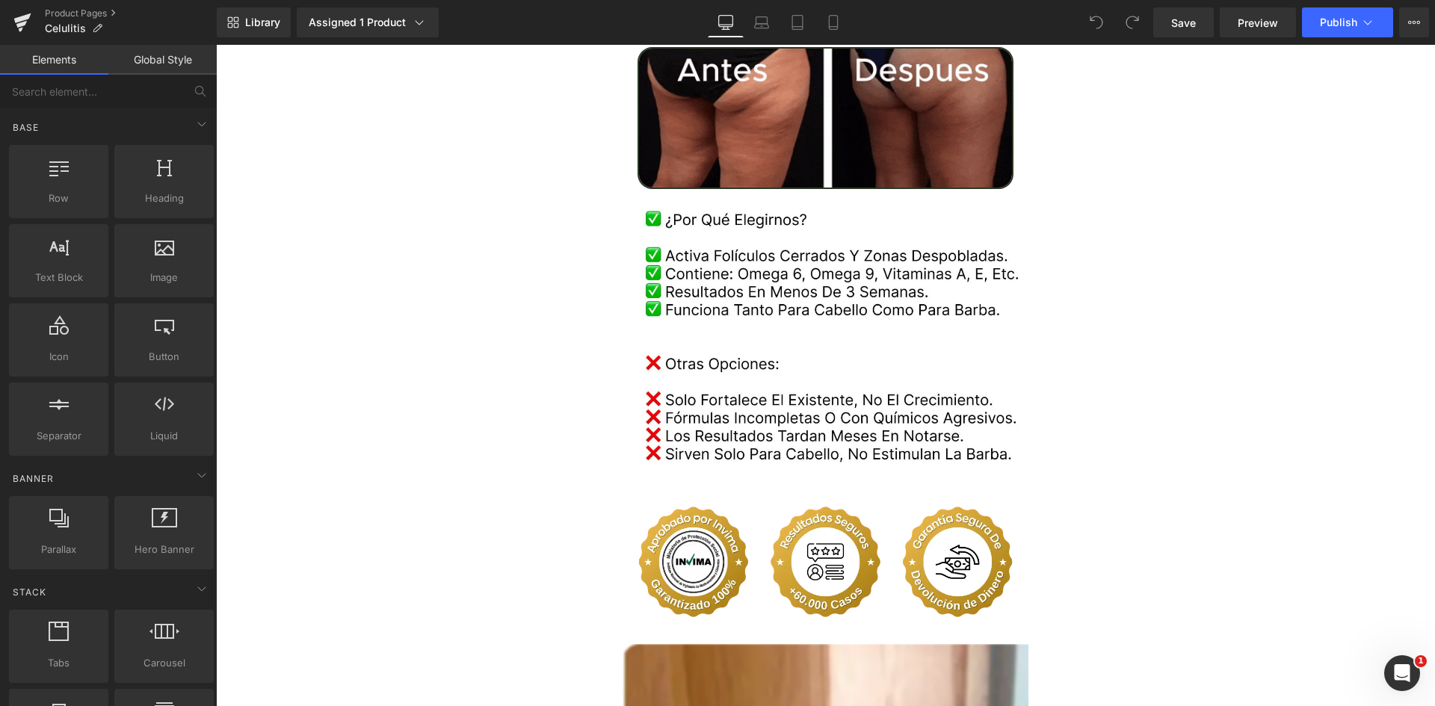
click at [934, 303] on img at bounding box center [826, 346] width 407 height 314
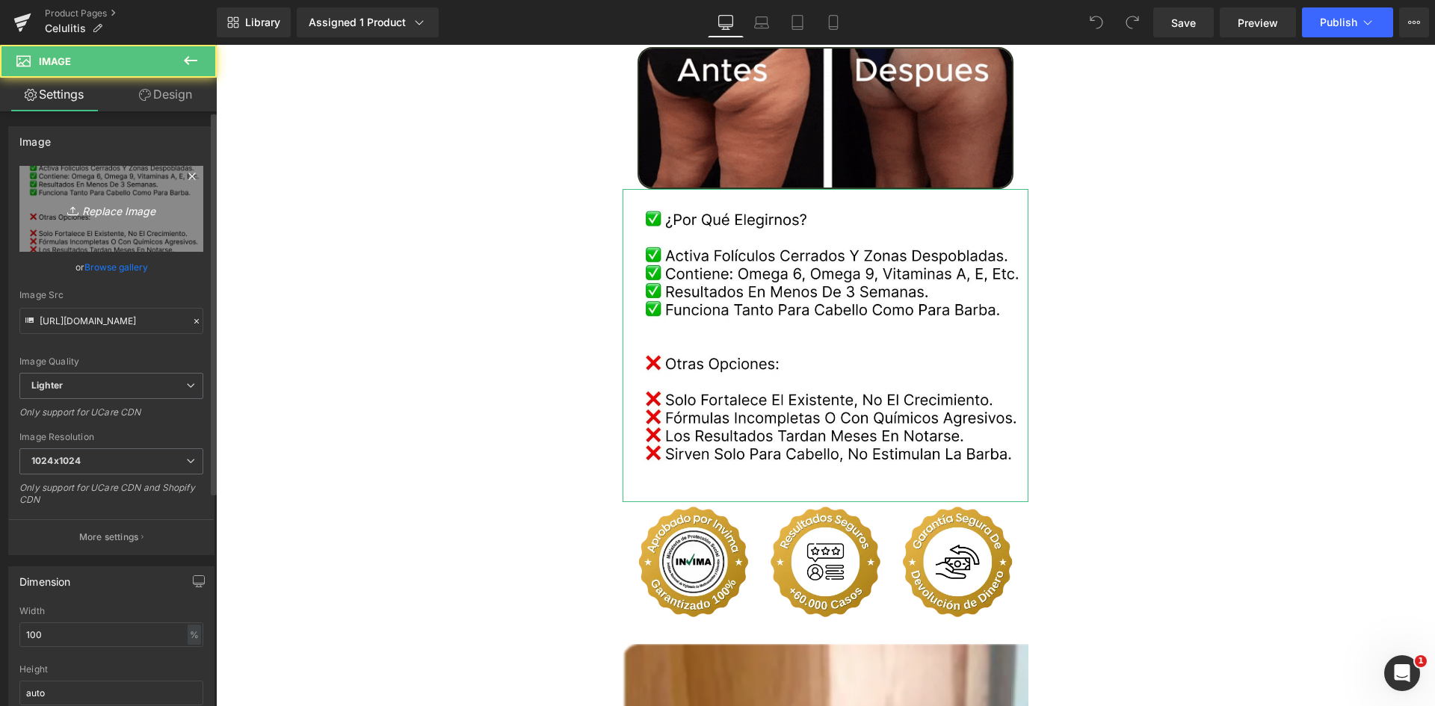
click at [112, 212] on icon "Replace Image" at bounding box center [112, 209] width 120 height 19
type input "C:\fakepath\Comparativa.webp"
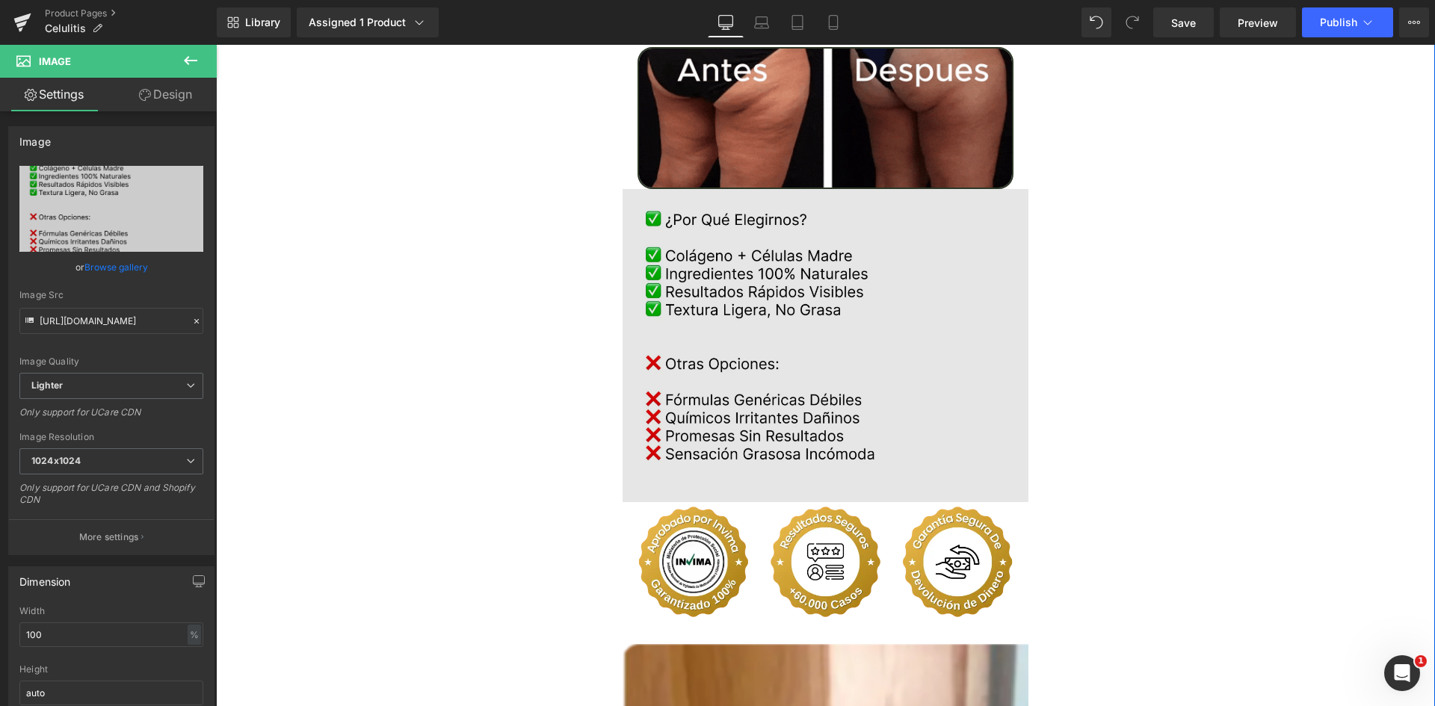
type input "[URL][DOMAIN_NAME]"
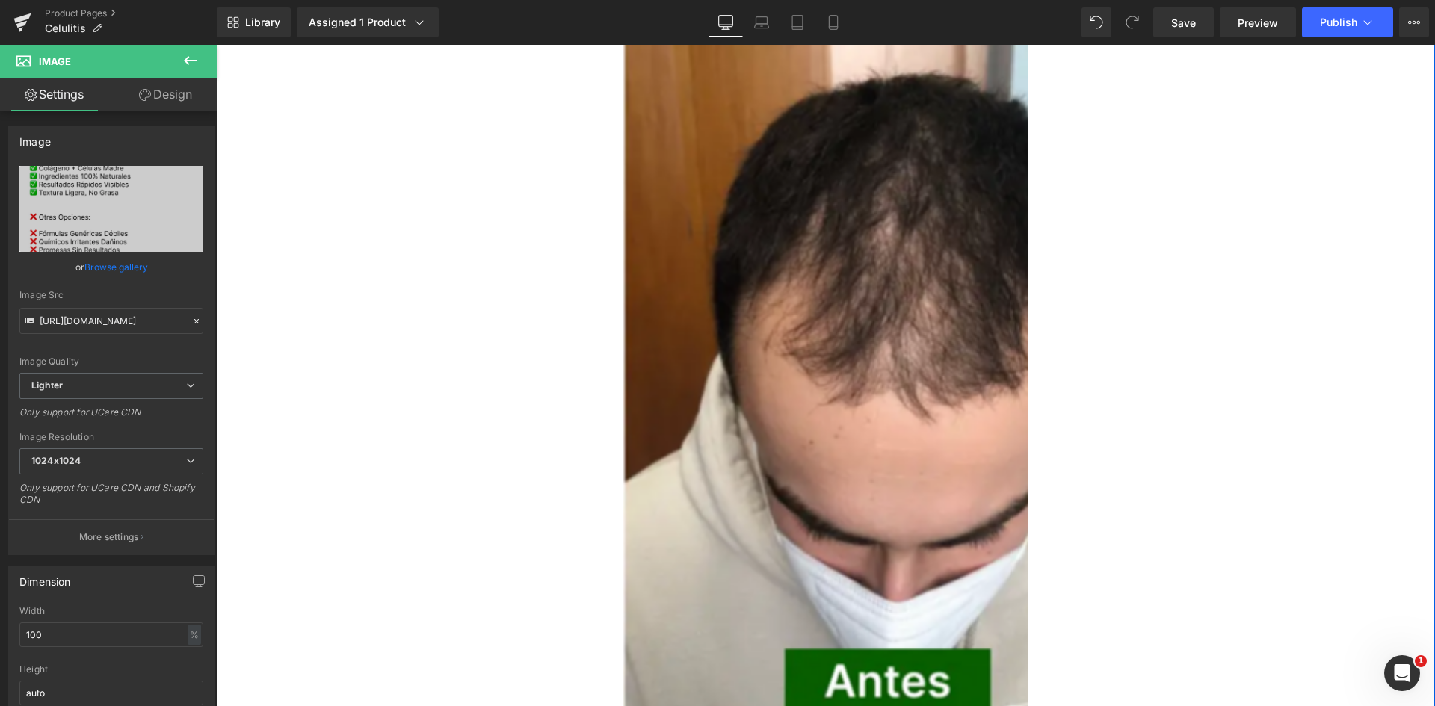
scroll to position [3364, 0]
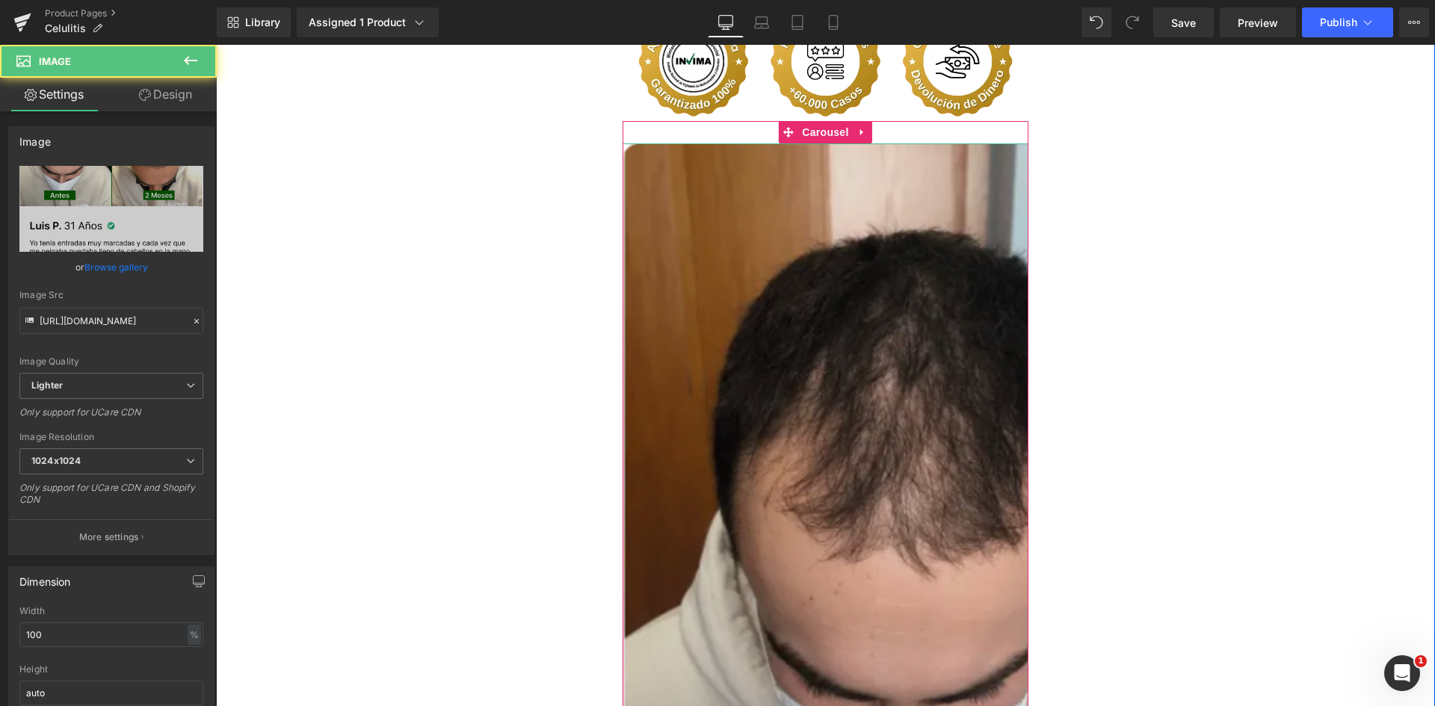
scroll to position [3139, 0]
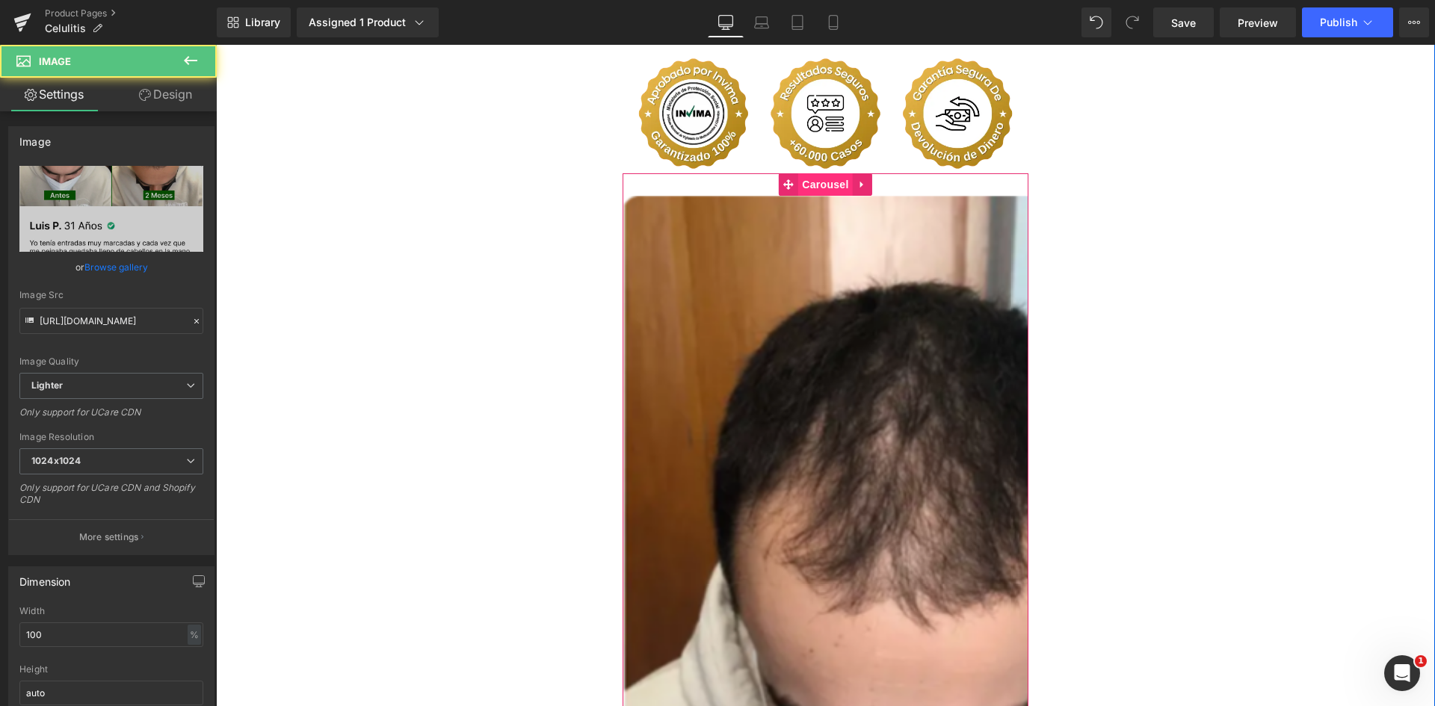
click at [821, 173] on span "Carousel" at bounding box center [825, 184] width 54 height 22
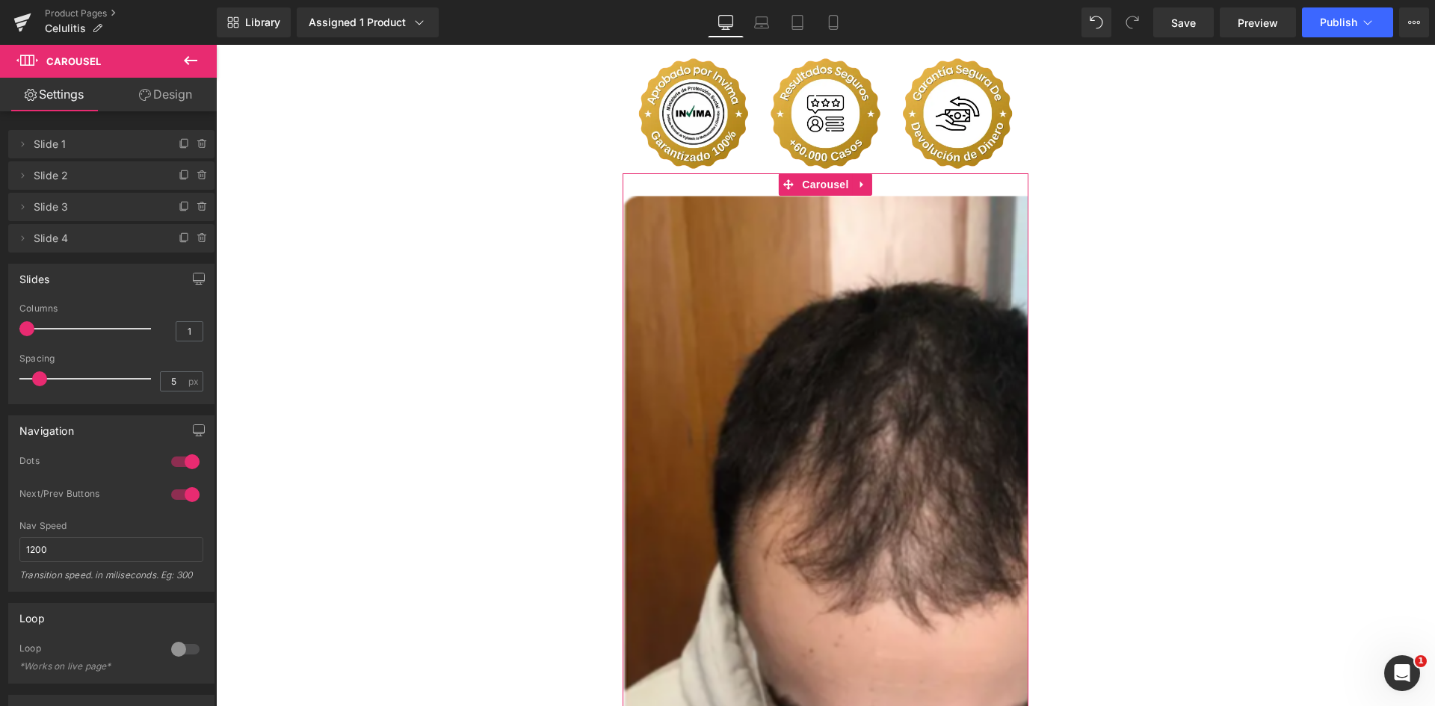
click at [175, 91] on link "Design" at bounding box center [165, 95] width 108 height 34
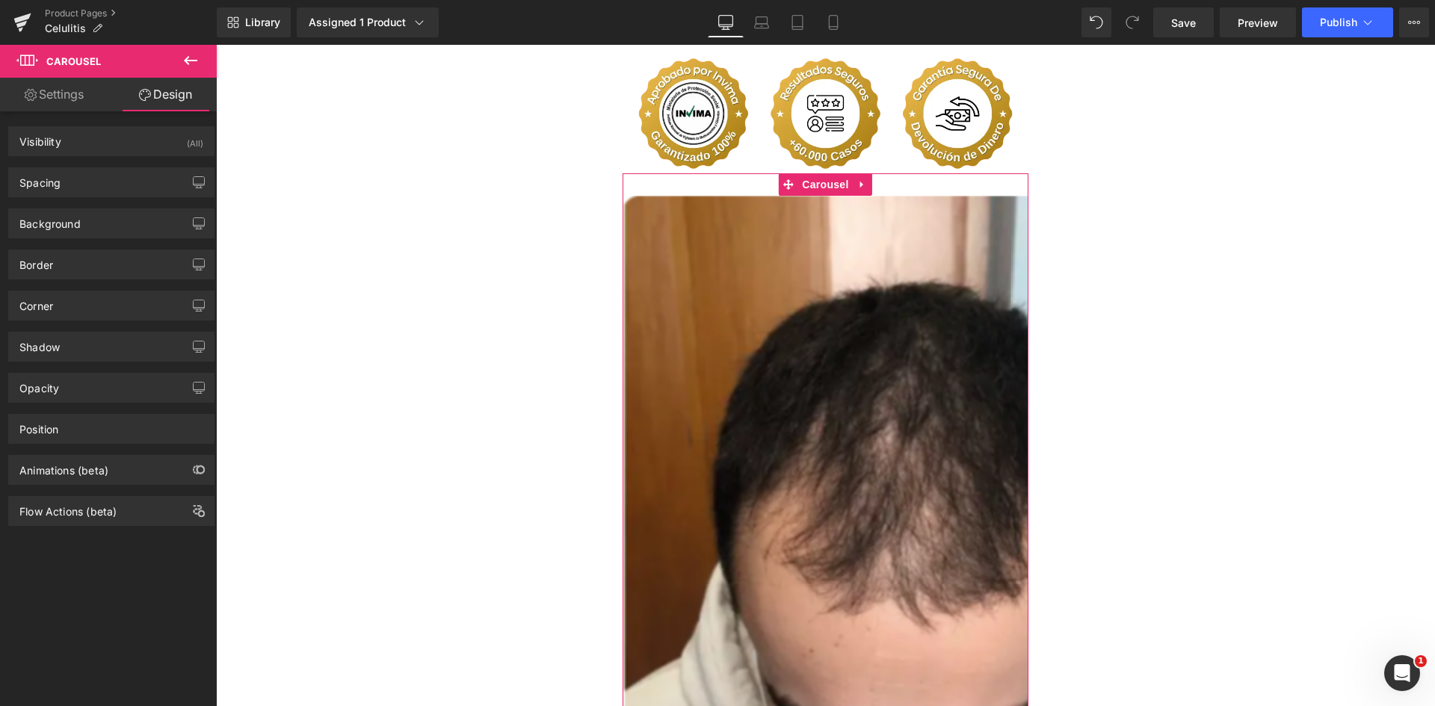
click at [52, 78] on link "Settings" at bounding box center [54, 95] width 108 height 34
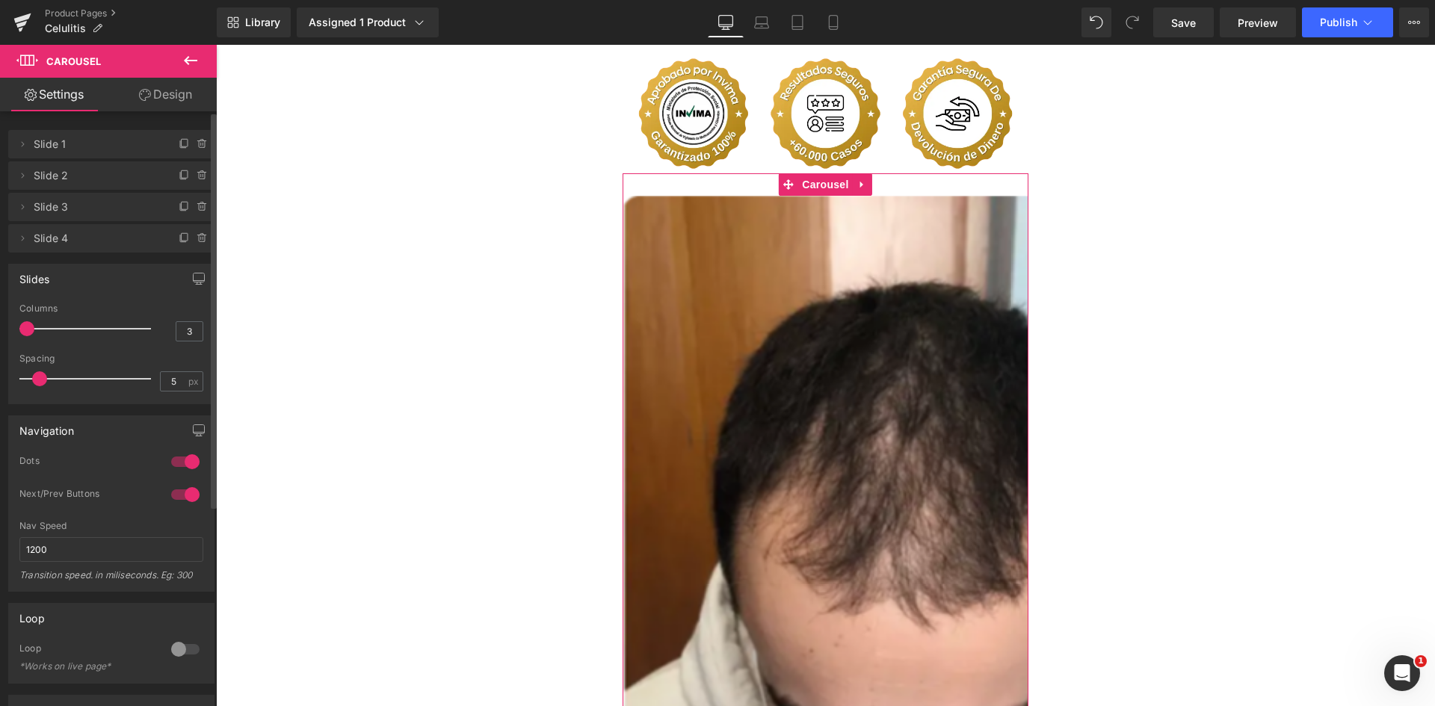
type input "4"
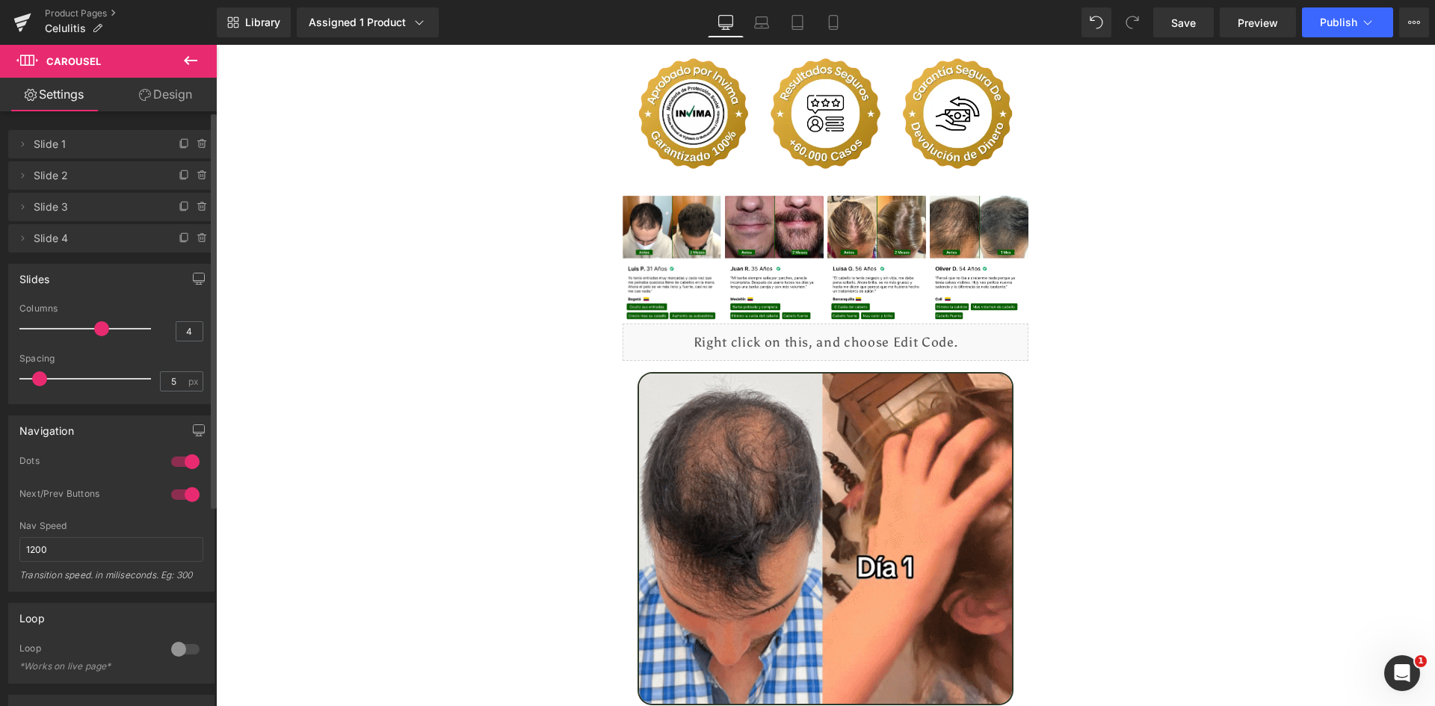
drag, startPoint x: 30, startPoint y: 332, endPoint x: 101, endPoint y: 330, distance: 71.0
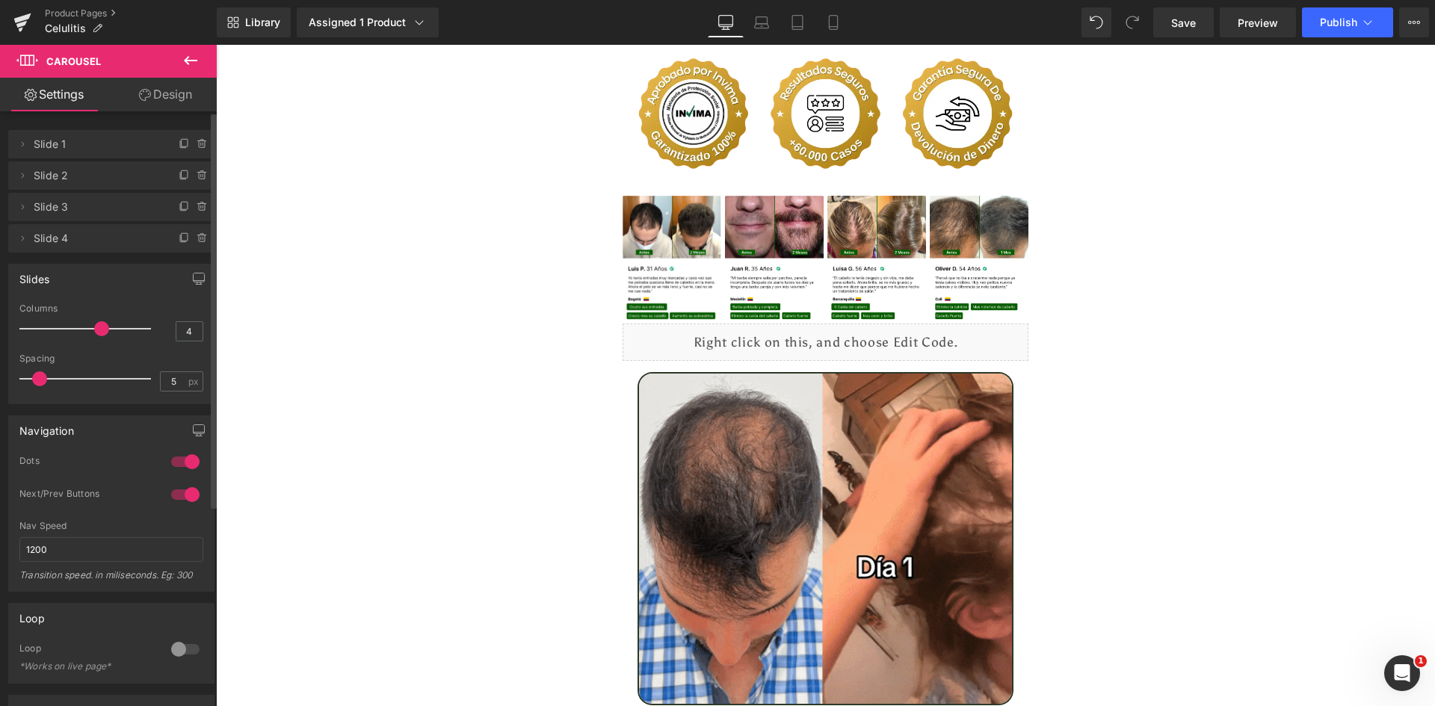
click at [101, 330] on span at bounding box center [101, 328] width 15 height 15
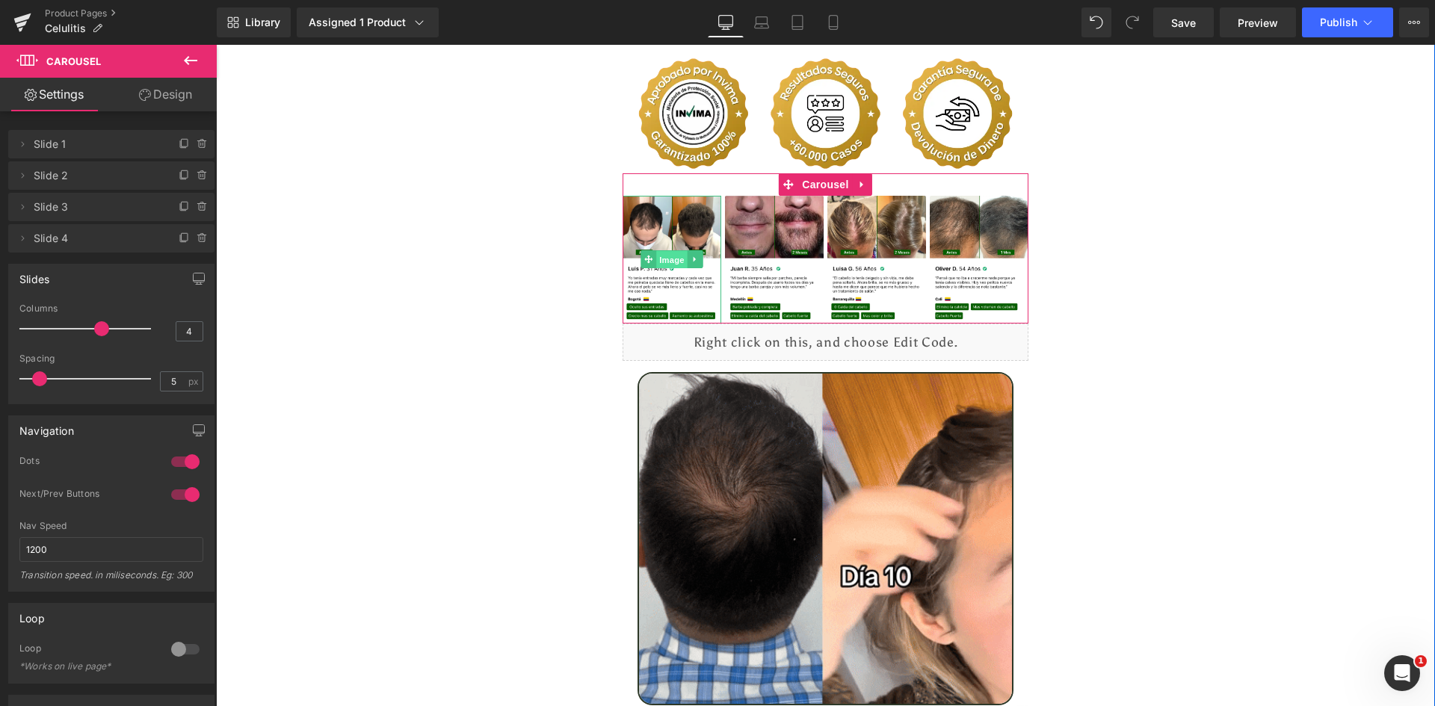
click at [667, 251] on span "Image" at bounding box center [671, 260] width 31 height 18
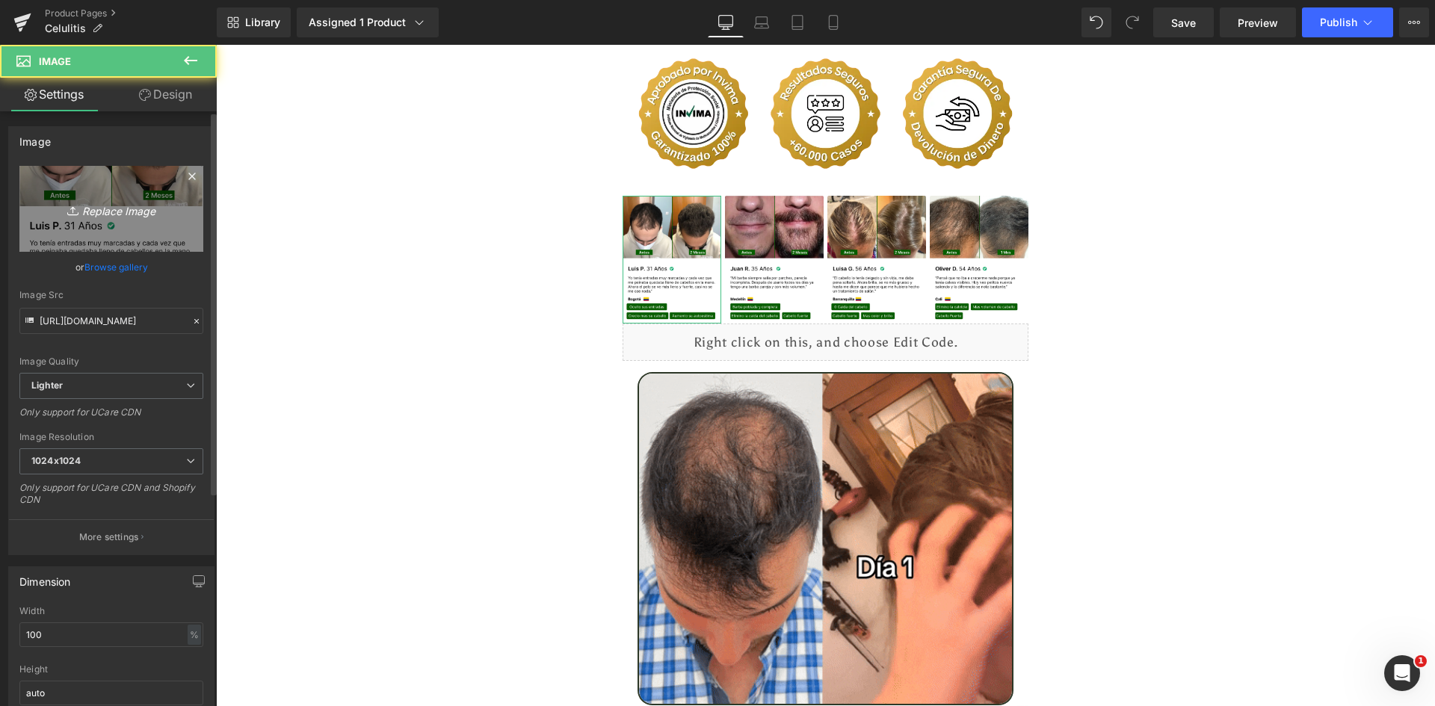
click at [117, 220] on link "Replace Image" at bounding box center [111, 209] width 184 height 86
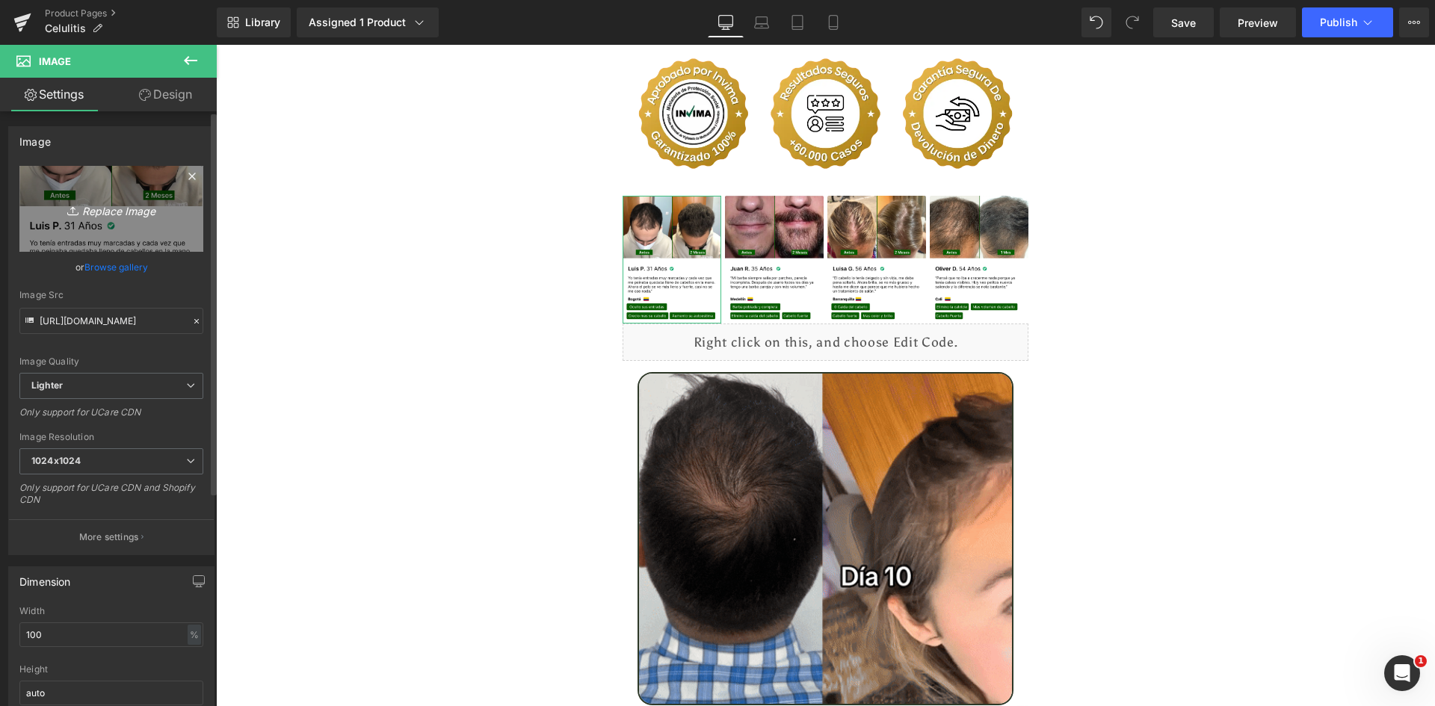
type input "C:\fakepath\Reseña 1.webp"
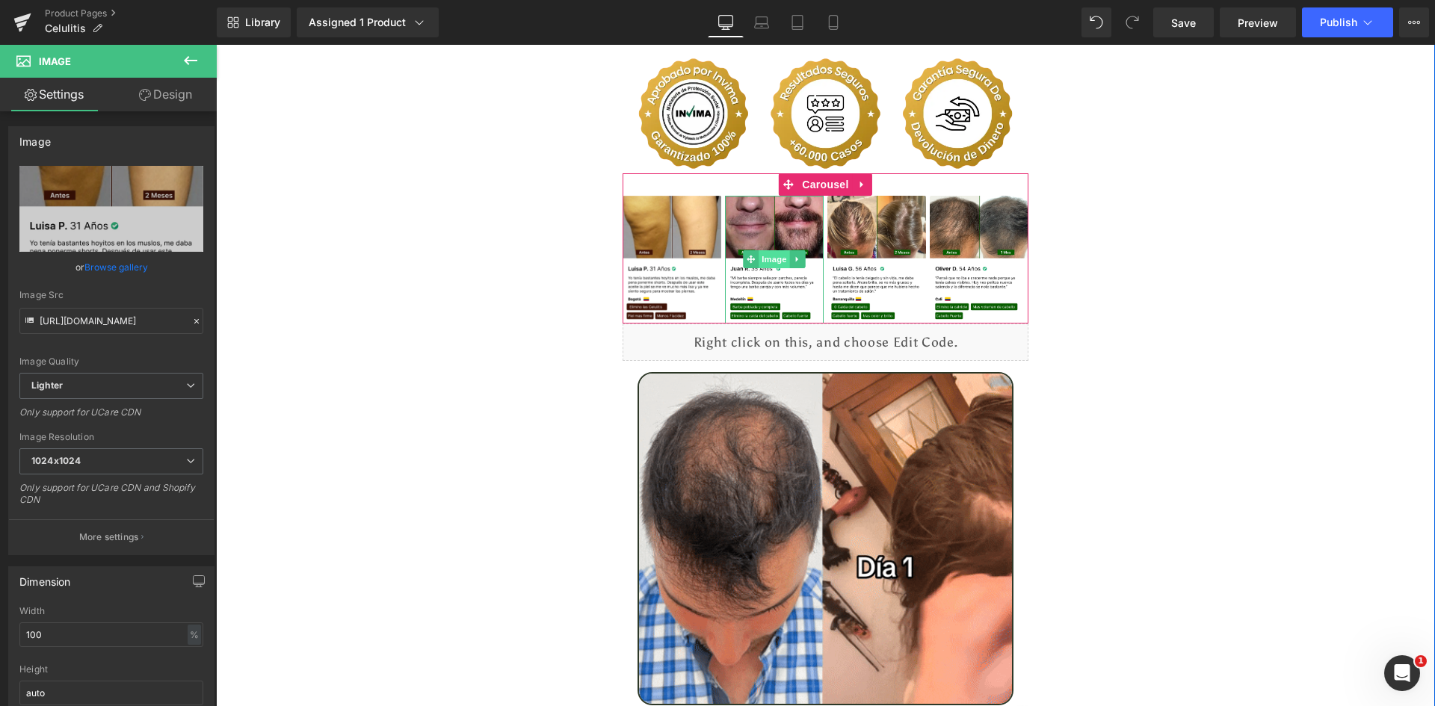
type input "https://ucarecdn.com/a4a591b1-5359-4c34-a35f-17037bf5753d/-/format/auto/-/previ…"
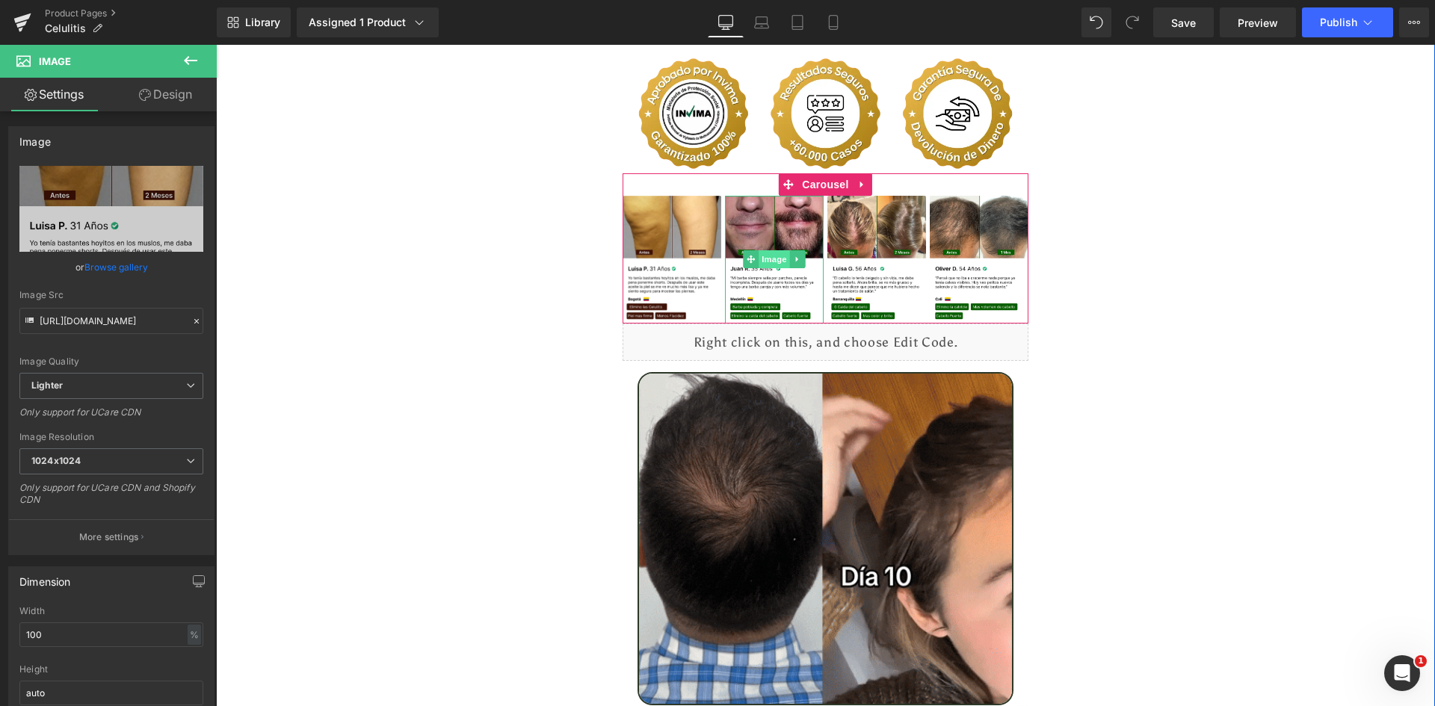
click at [771, 250] on span "Image" at bounding box center [774, 259] width 31 height 18
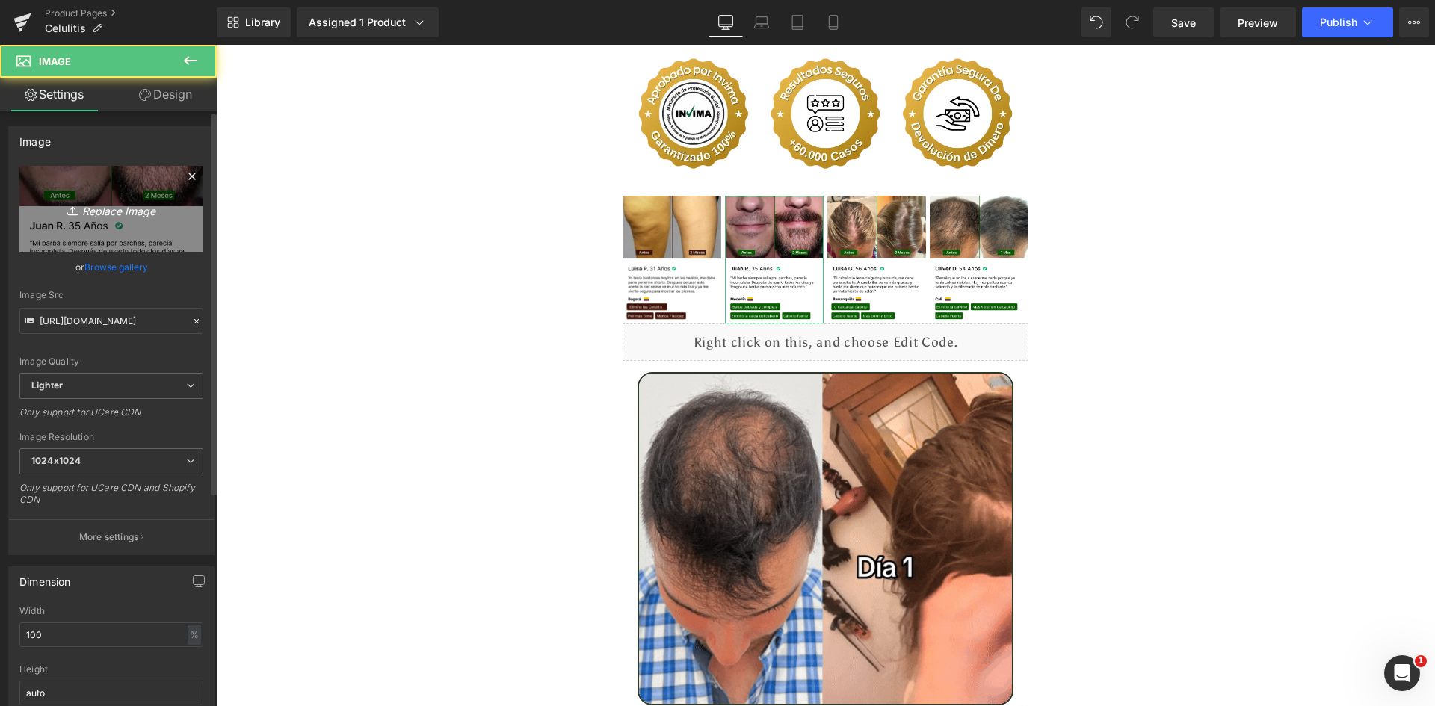
click at [136, 194] on link "Replace Image" at bounding box center [111, 209] width 184 height 86
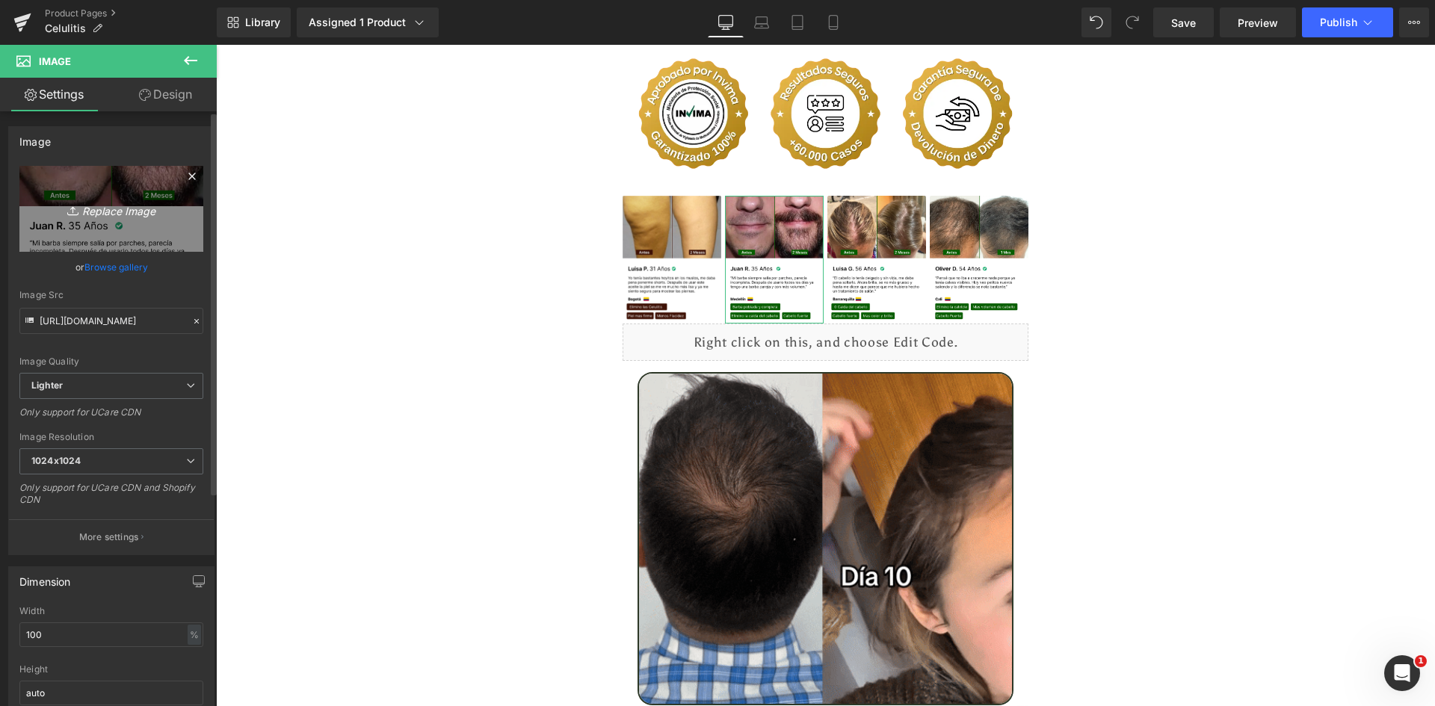
type input "C:\fakepath\Reseñas 2.webp"
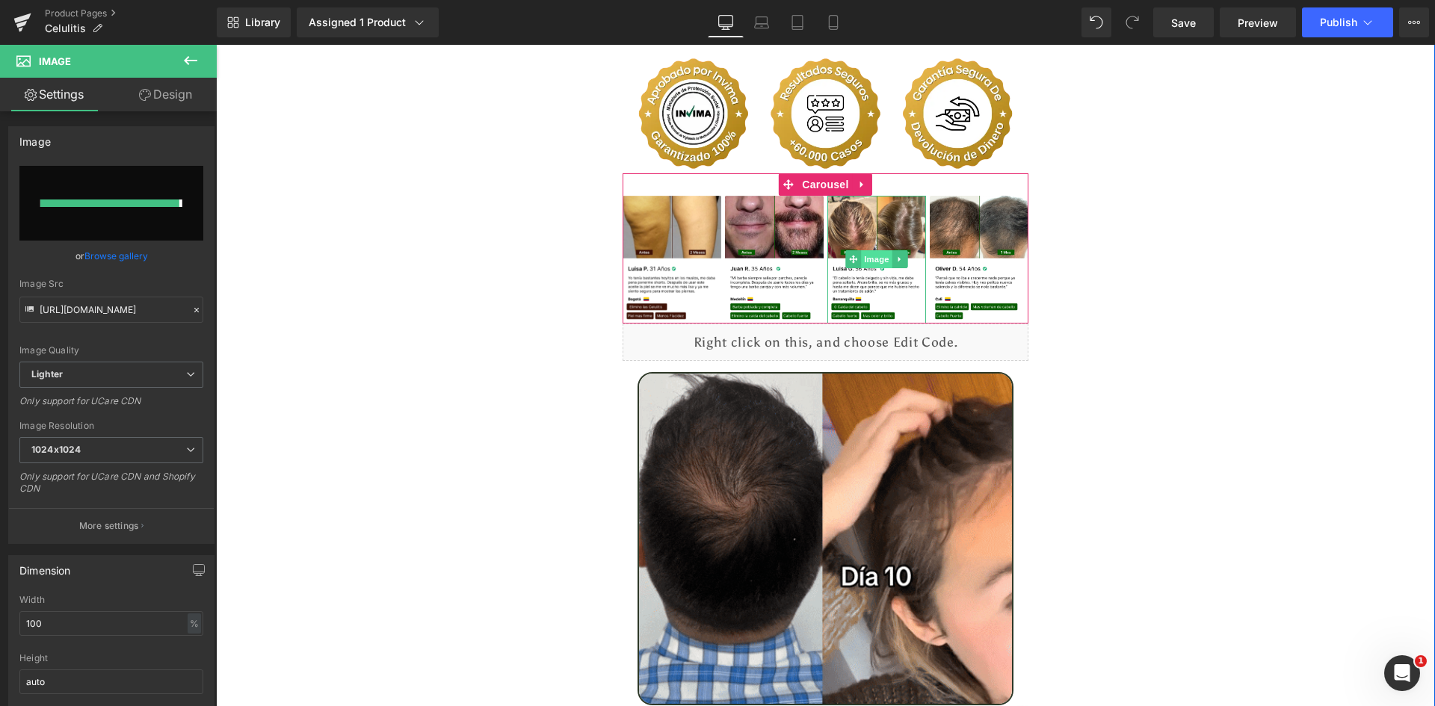
type input "https://ucarecdn.com/7d853e9f-fe3a-4fbe-a103-9c2c743377ed/-/format/auto/-/previ…"
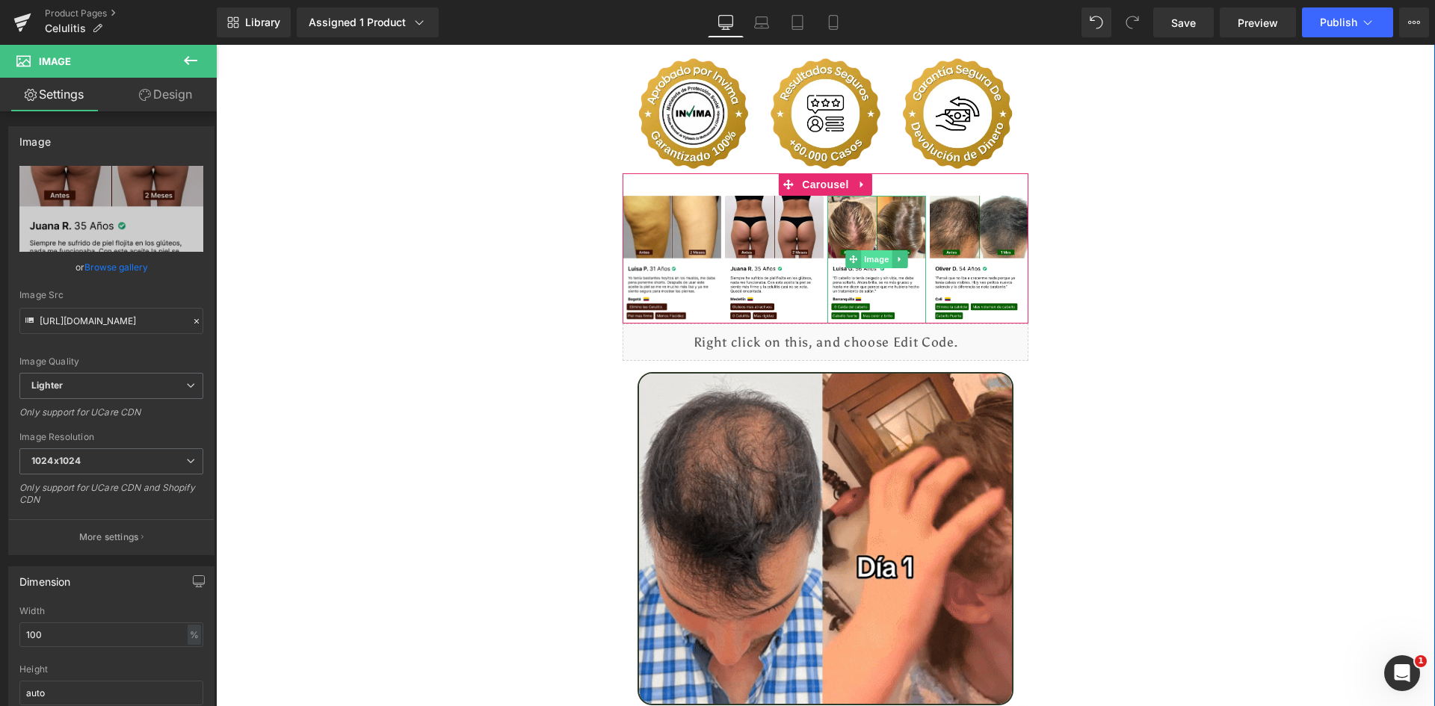
click at [875, 250] on span "Image" at bounding box center [876, 259] width 31 height 18
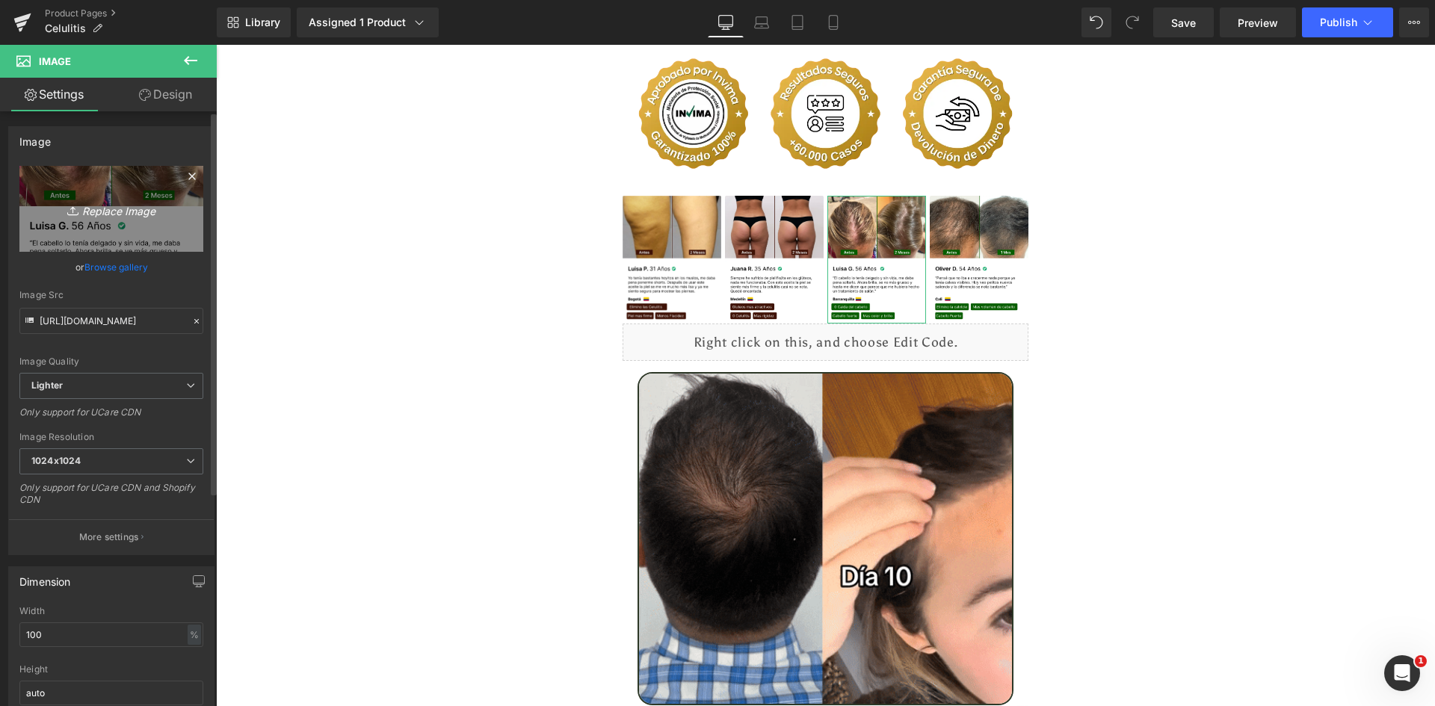
click at [120, 215] on icon "Replace Image" at bounding box center [112, 209] width 120 height 19
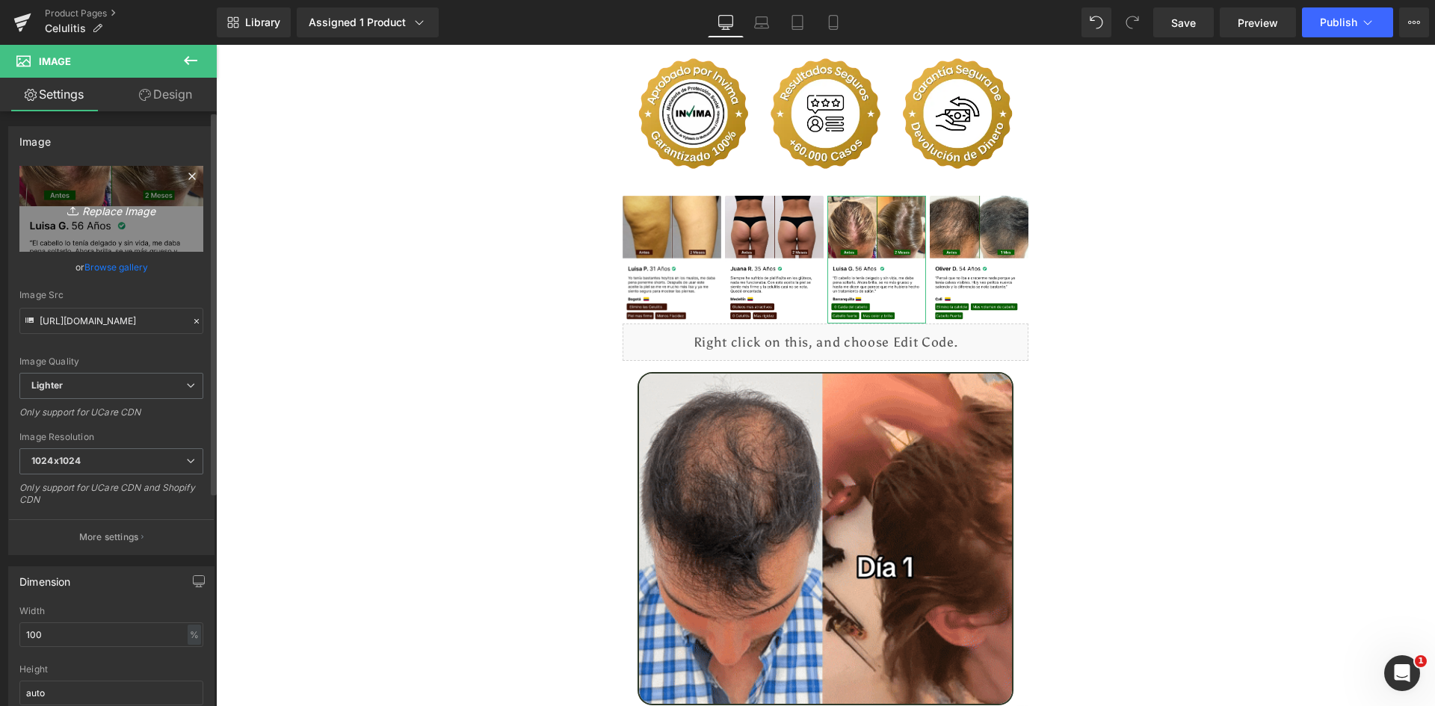
type input "C:\fakepath\Reseñas 3.webp"
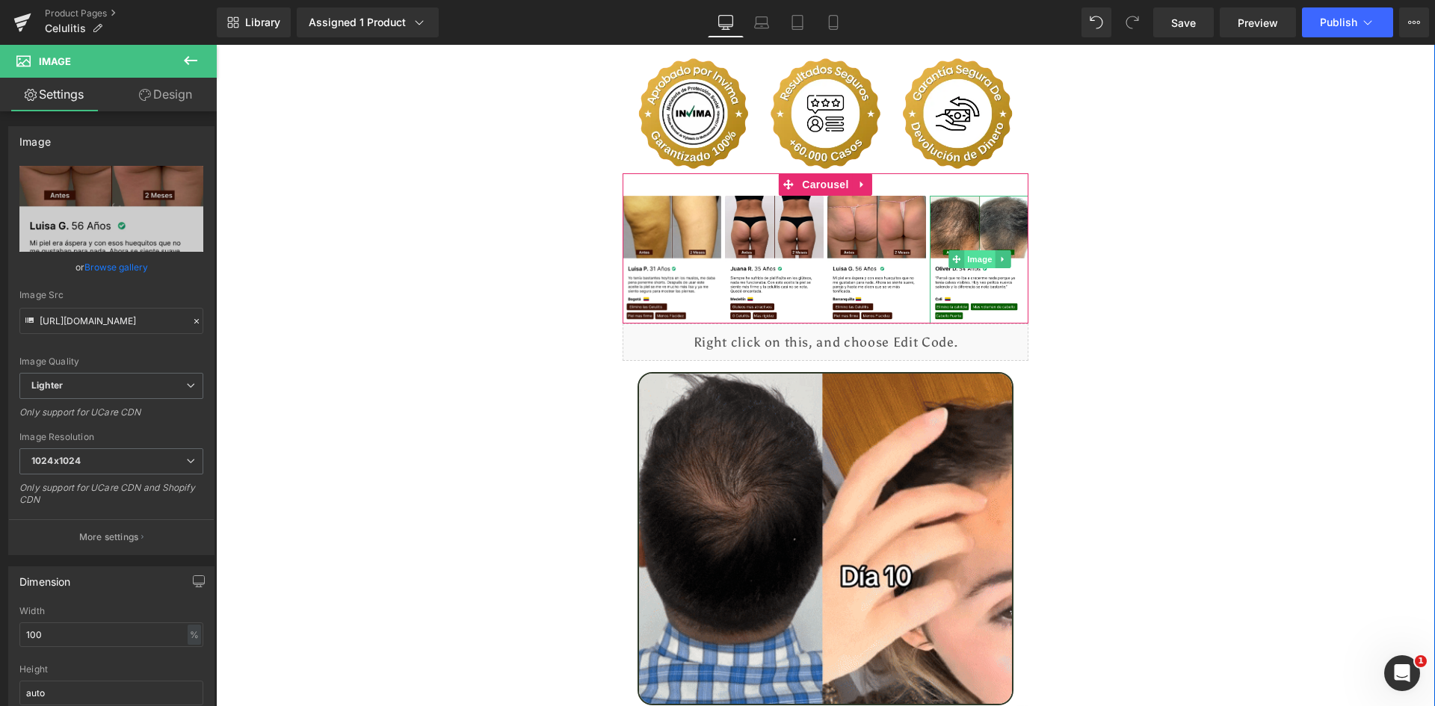
type input "https://ucarecdn.com/5156f388-ca44-4e6f-9552-6cb4c68d2a34/-/format/auto/-/previ…"
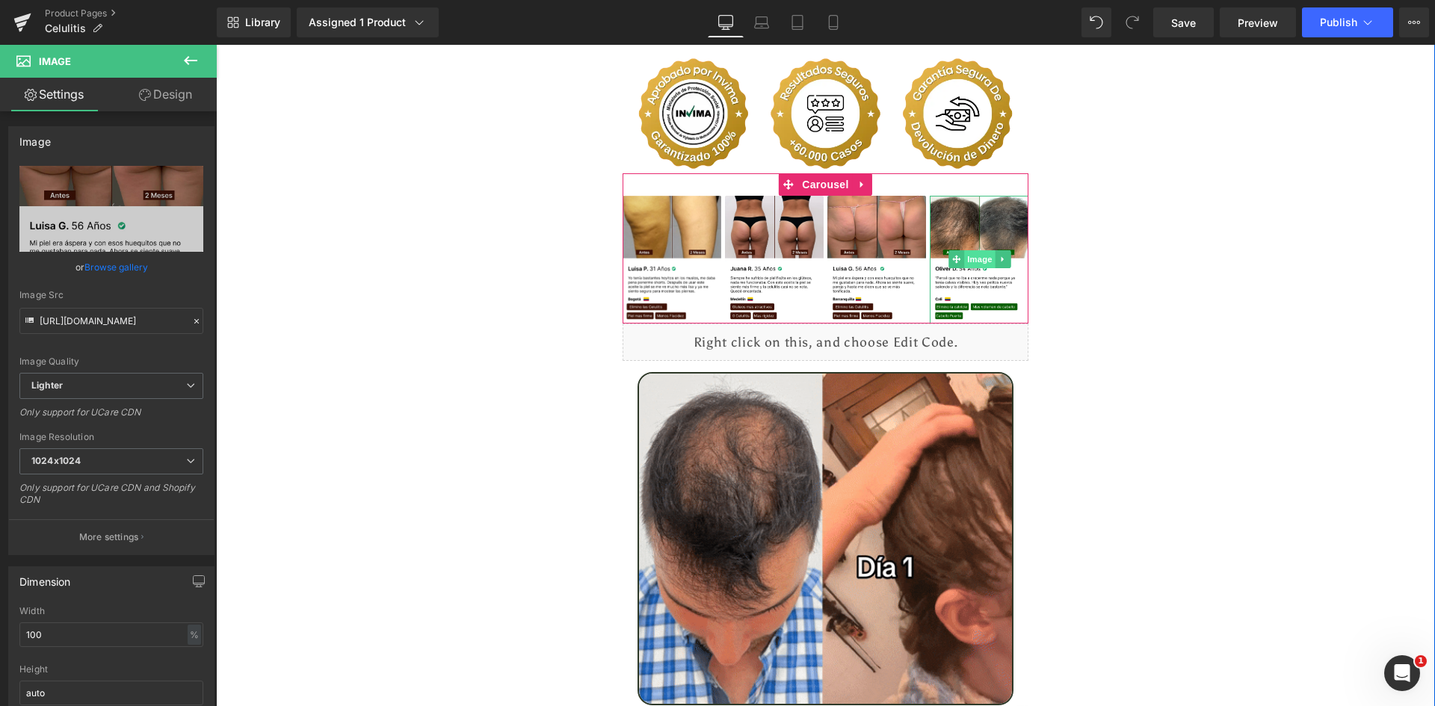
click at [972, 250] on span "Image" at bounding box center [979, 259] width 31 height 18
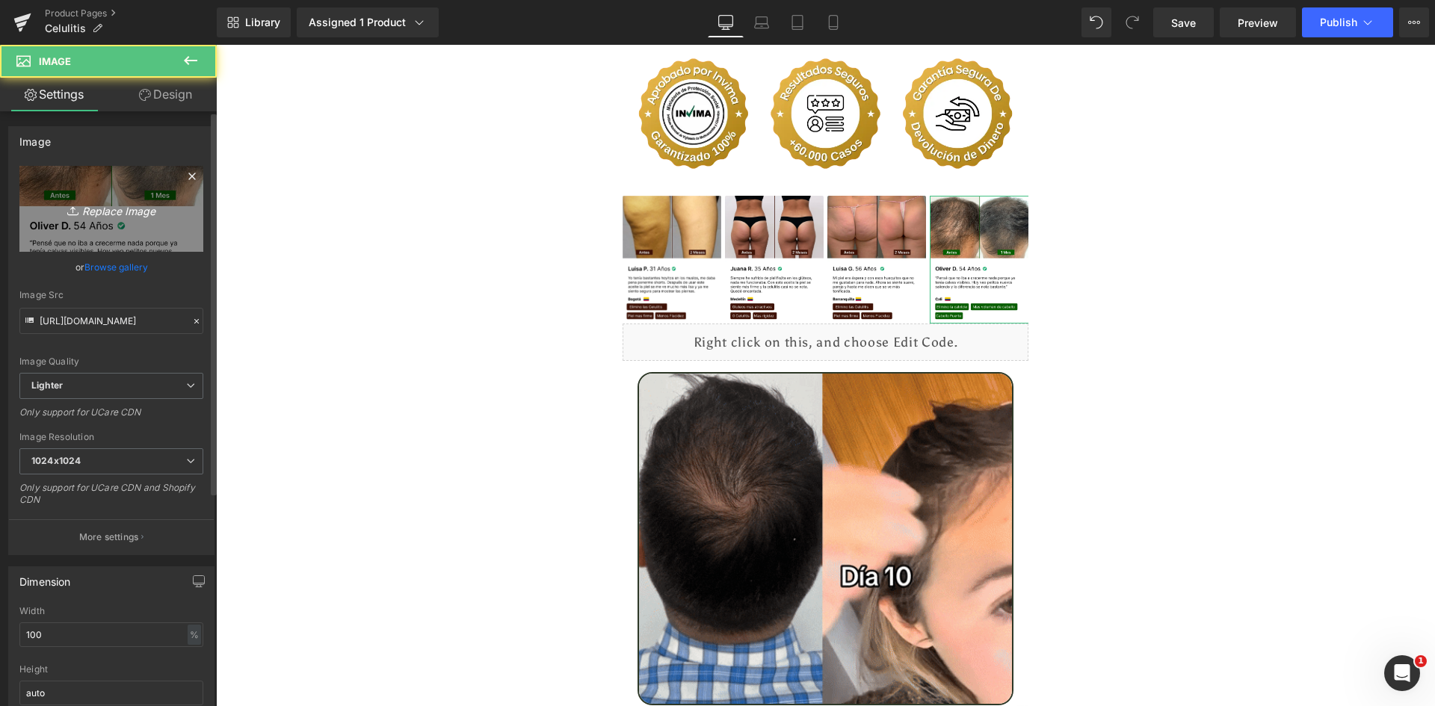
click at [128, 192] on link "Replace Image" at bounding box center [111, 209] width 184 height 86
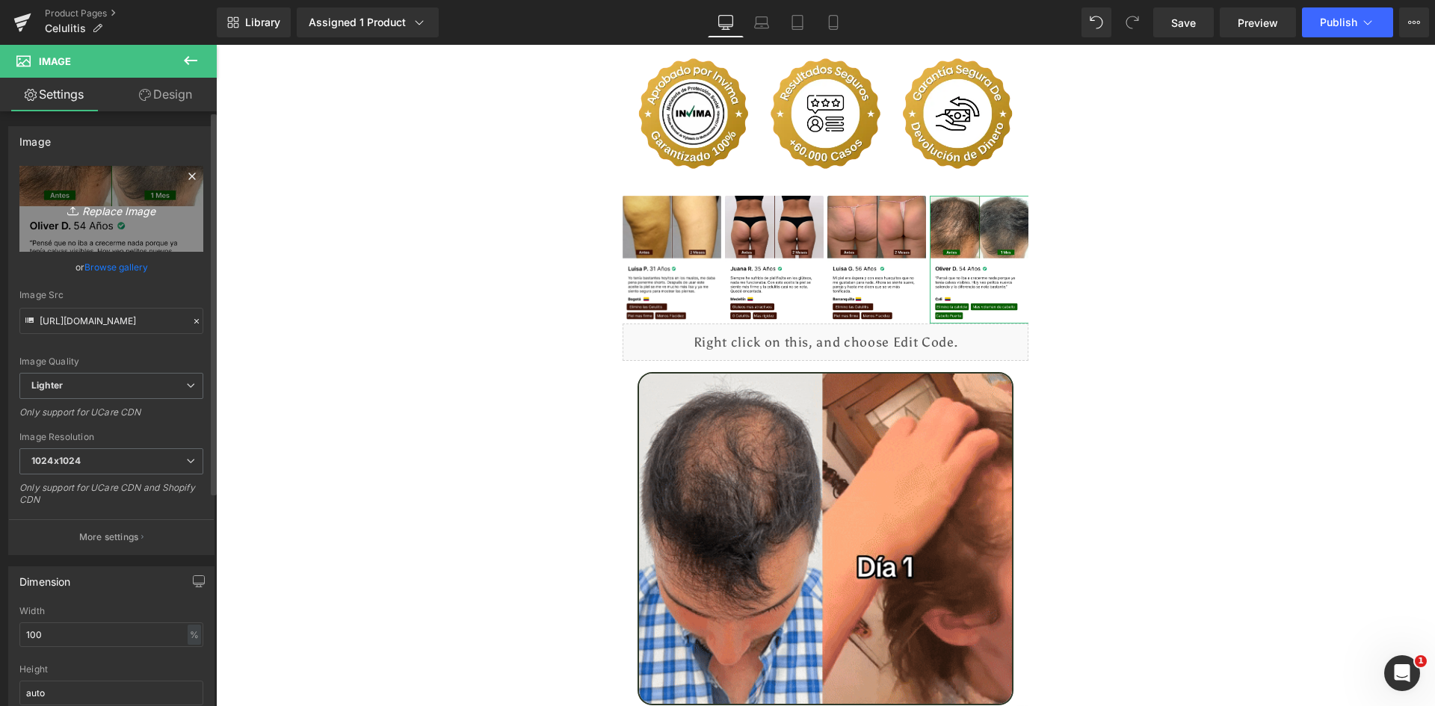
type input "C:\fakepath\Reseñas 4.webp"
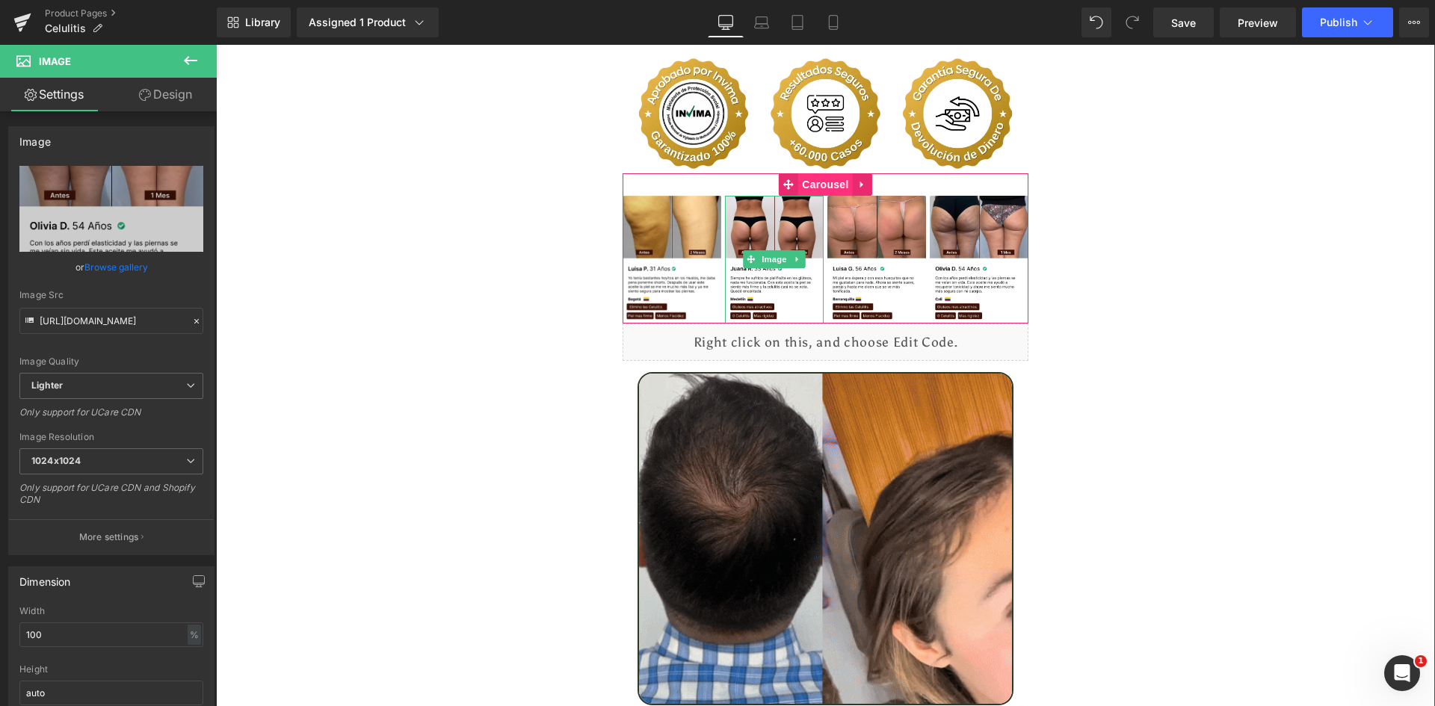
type input "https://ucarecdn.com/b0417412-5695-491c-a86d-380d8cf173af/-/format/auto/-/previ…"
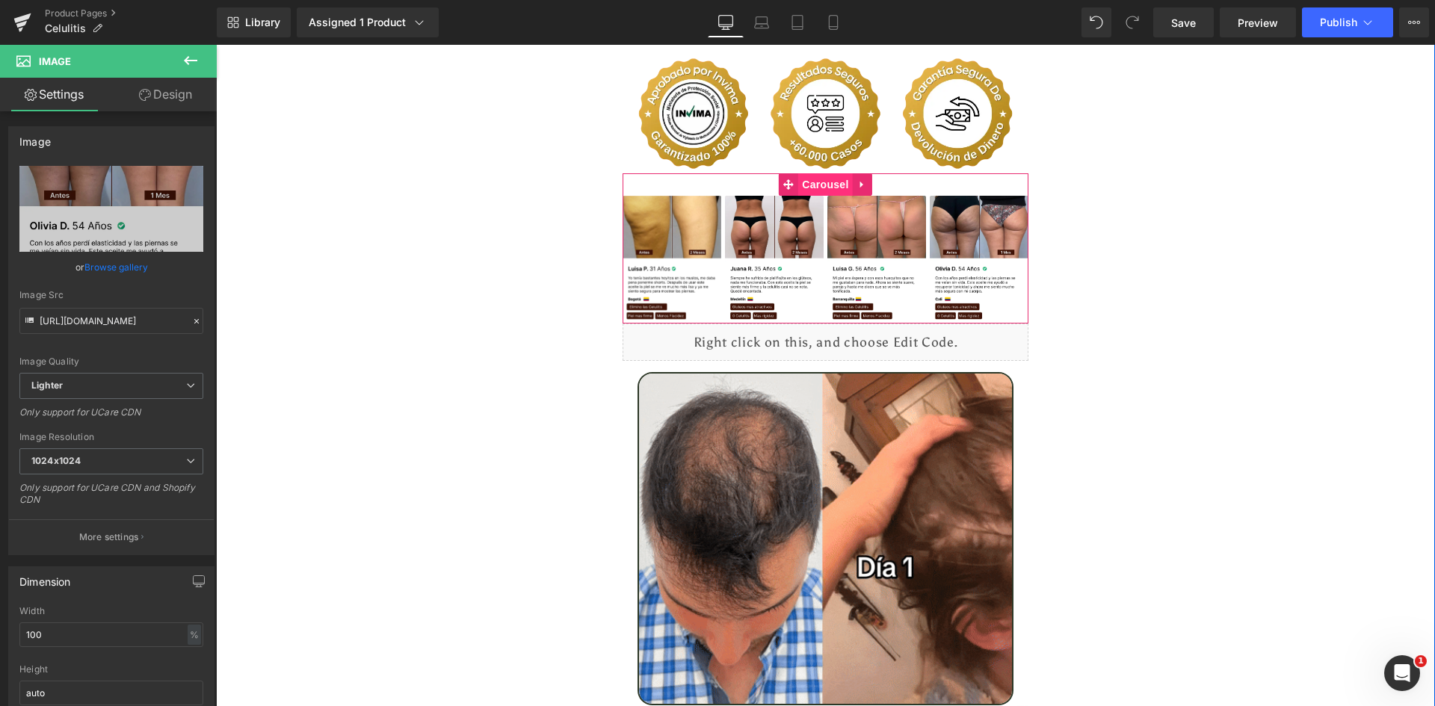
click at [807, 173] on span "Carousel" at bounding box center [825, 184] width 54 height 22
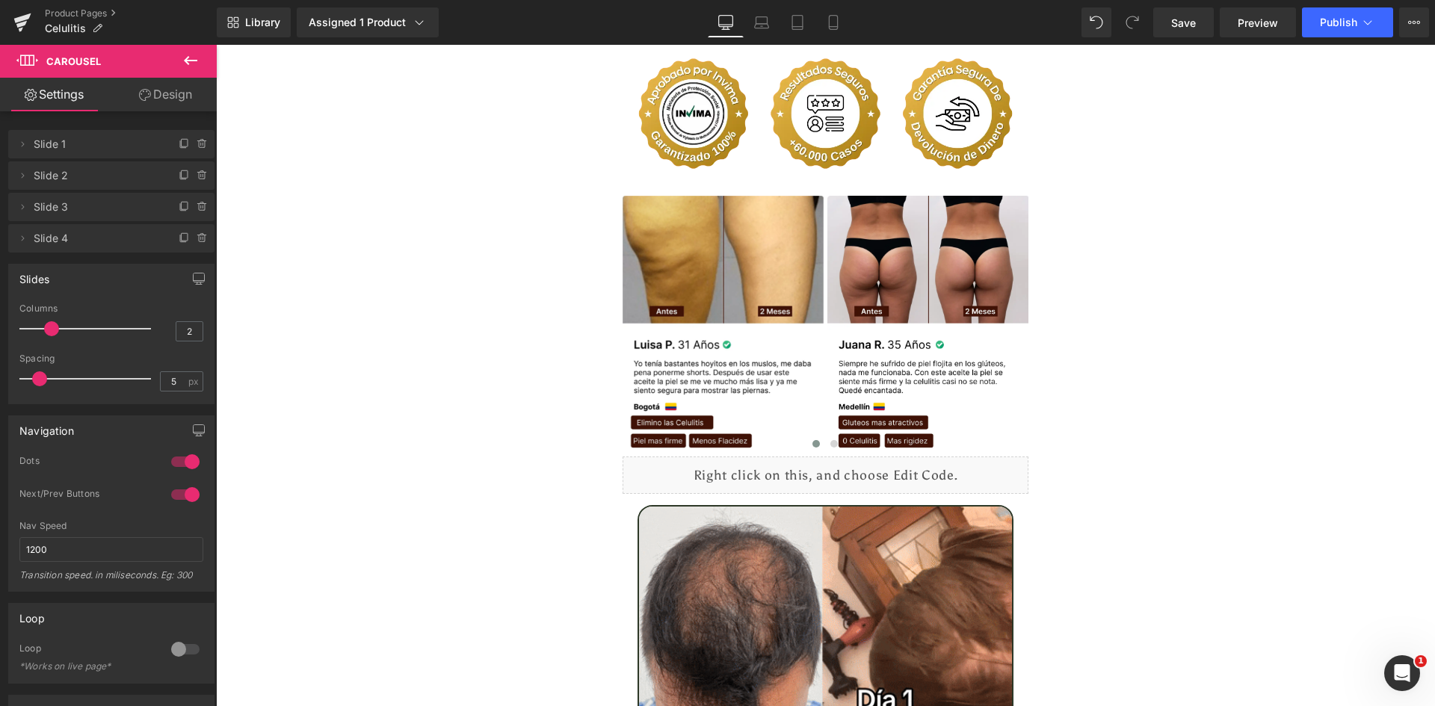
type input "1"
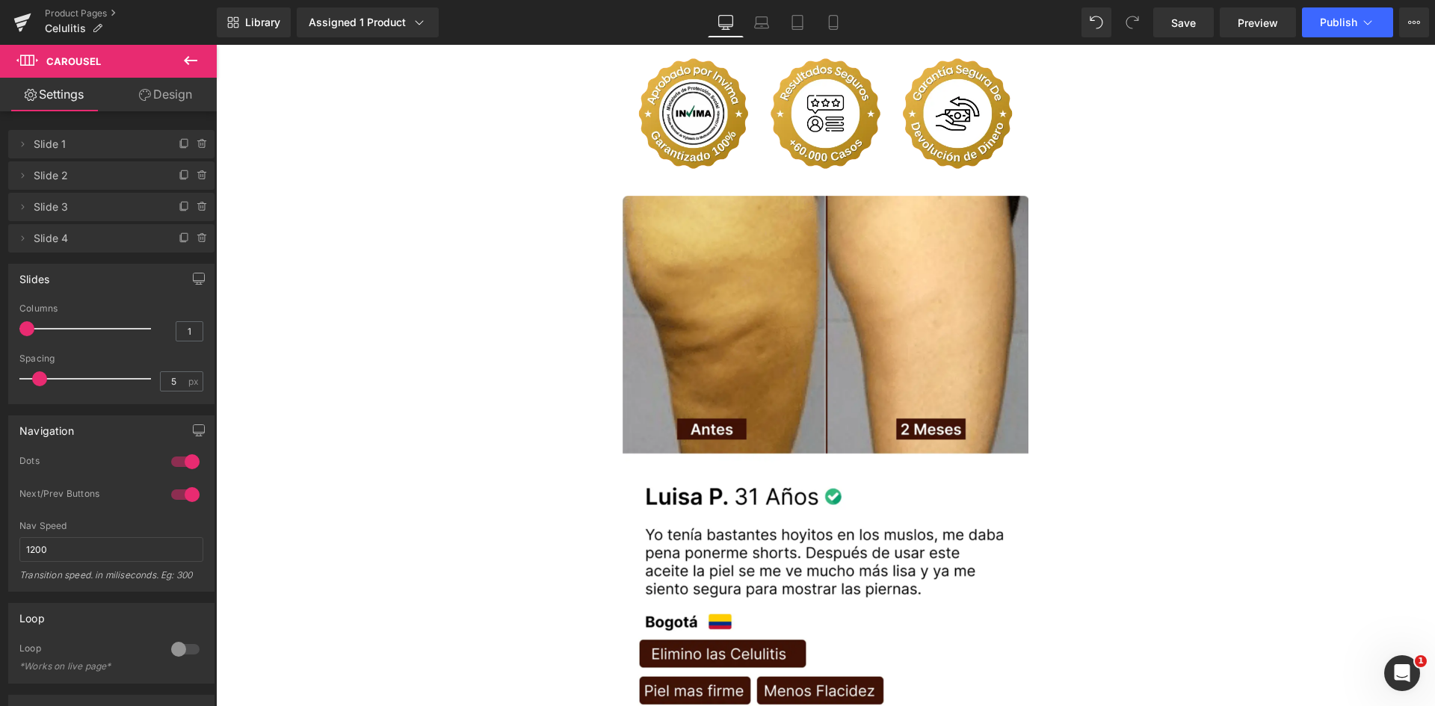
drag, startPoint x: 92, startPoint y: 331, endPoint x: 30, endPoint y: 345, distance: 63.6
click at [30, 345] on div "Columns 1" at bounding box center [111, 328] width 184 height 50
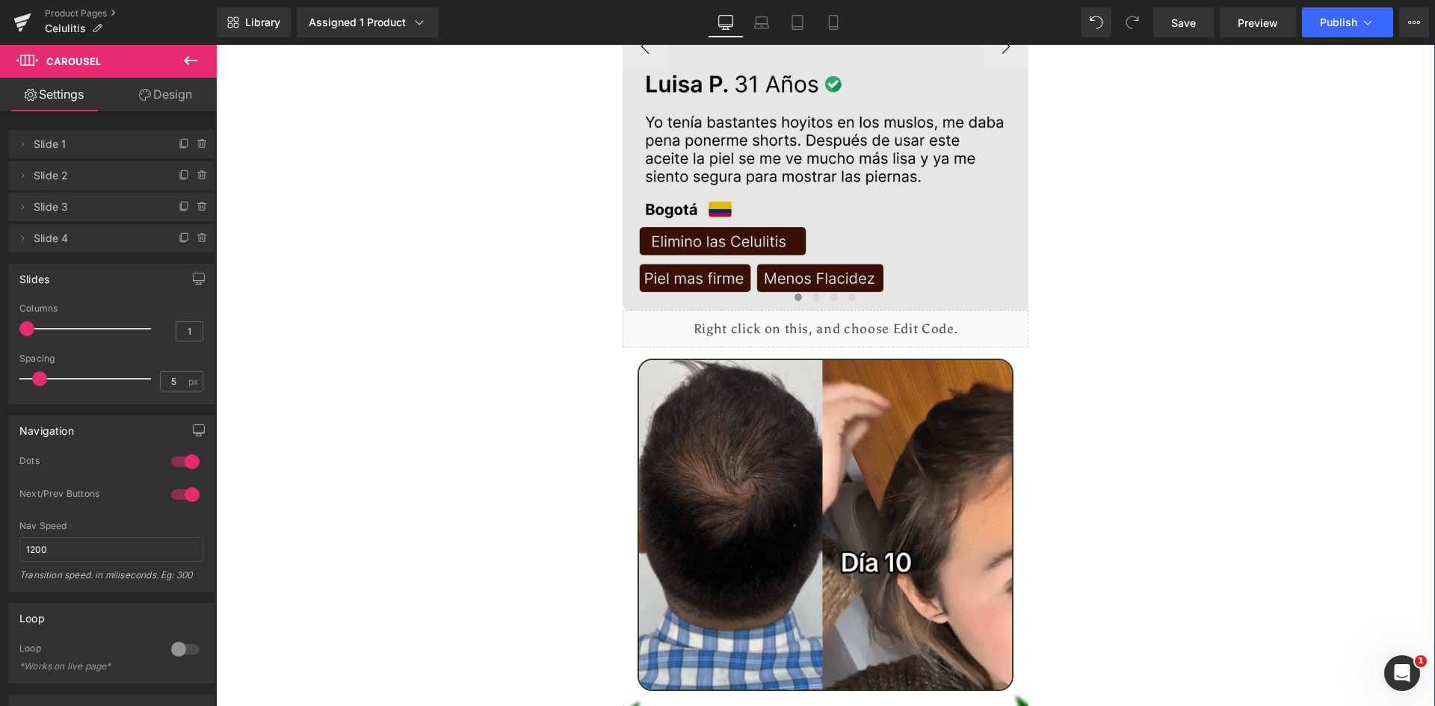
scroll to position [3737, 0]
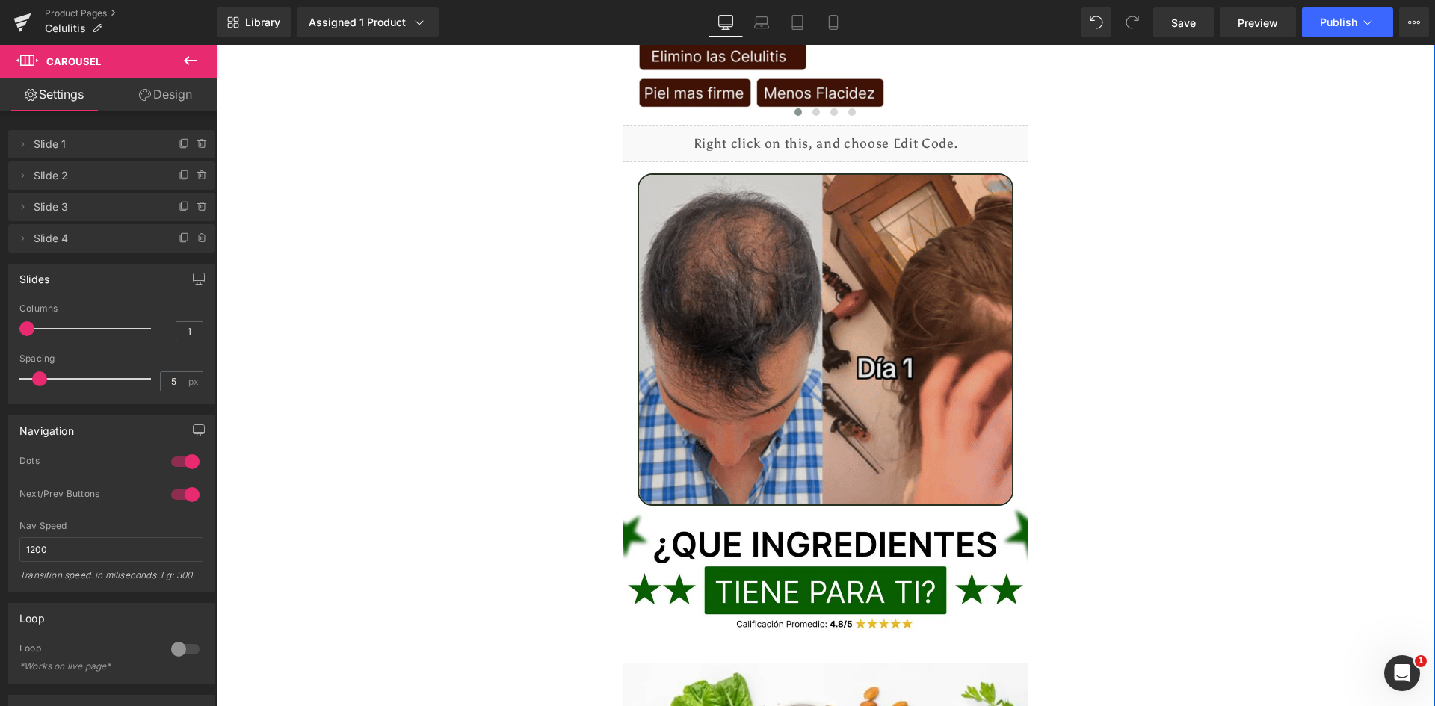
click at [850, 247] on img at bounding box center [826, 339] width 377 height 333
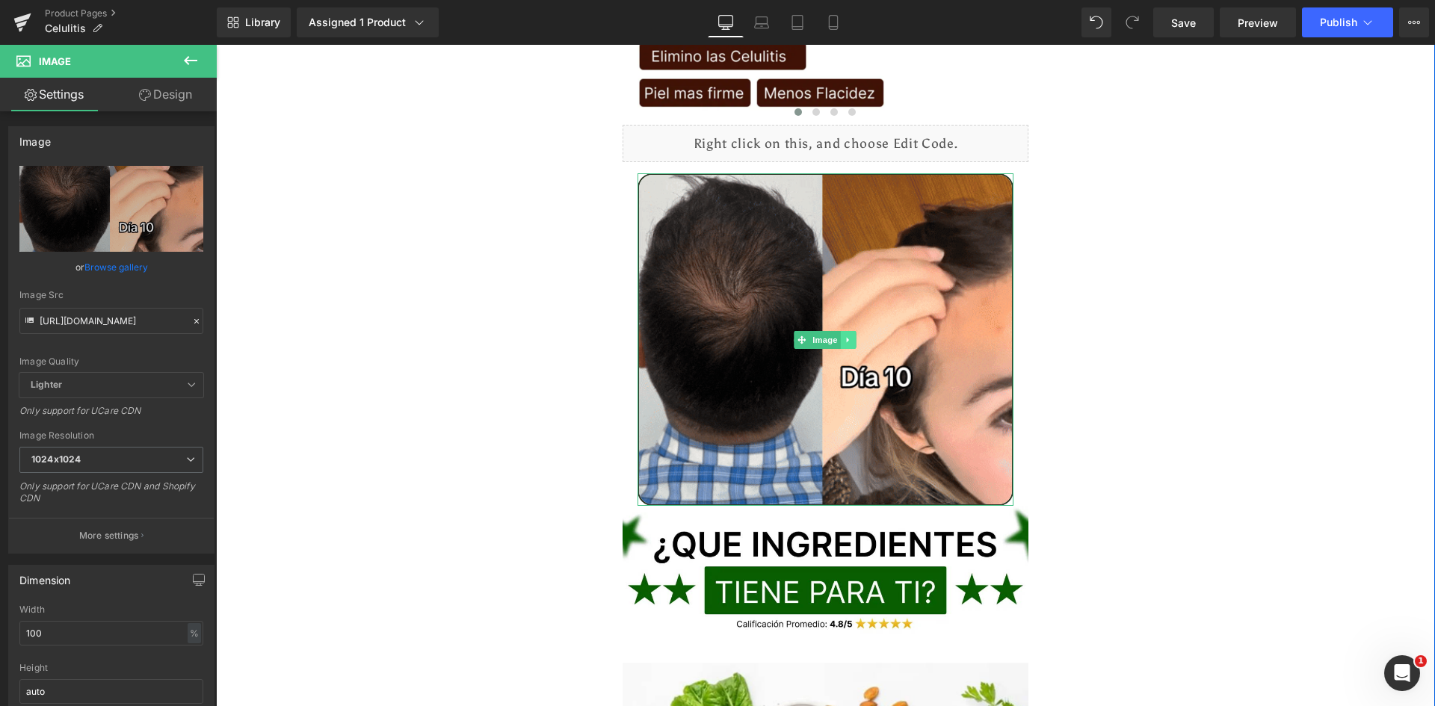
click at [847, 337] on icon at bounding box center [848, 339] width 2 height 5
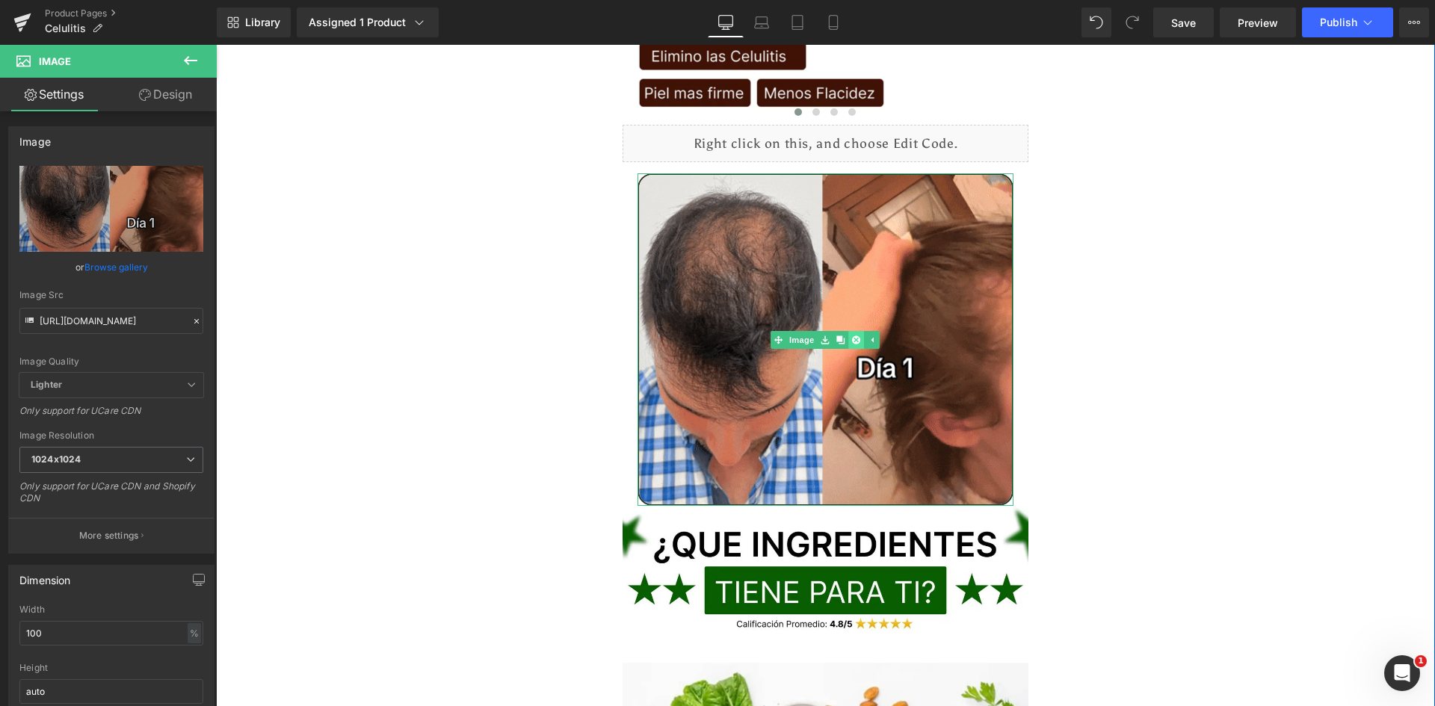
click at [852, 336] on icon at bounding box center [856, 340] width 8 height 9
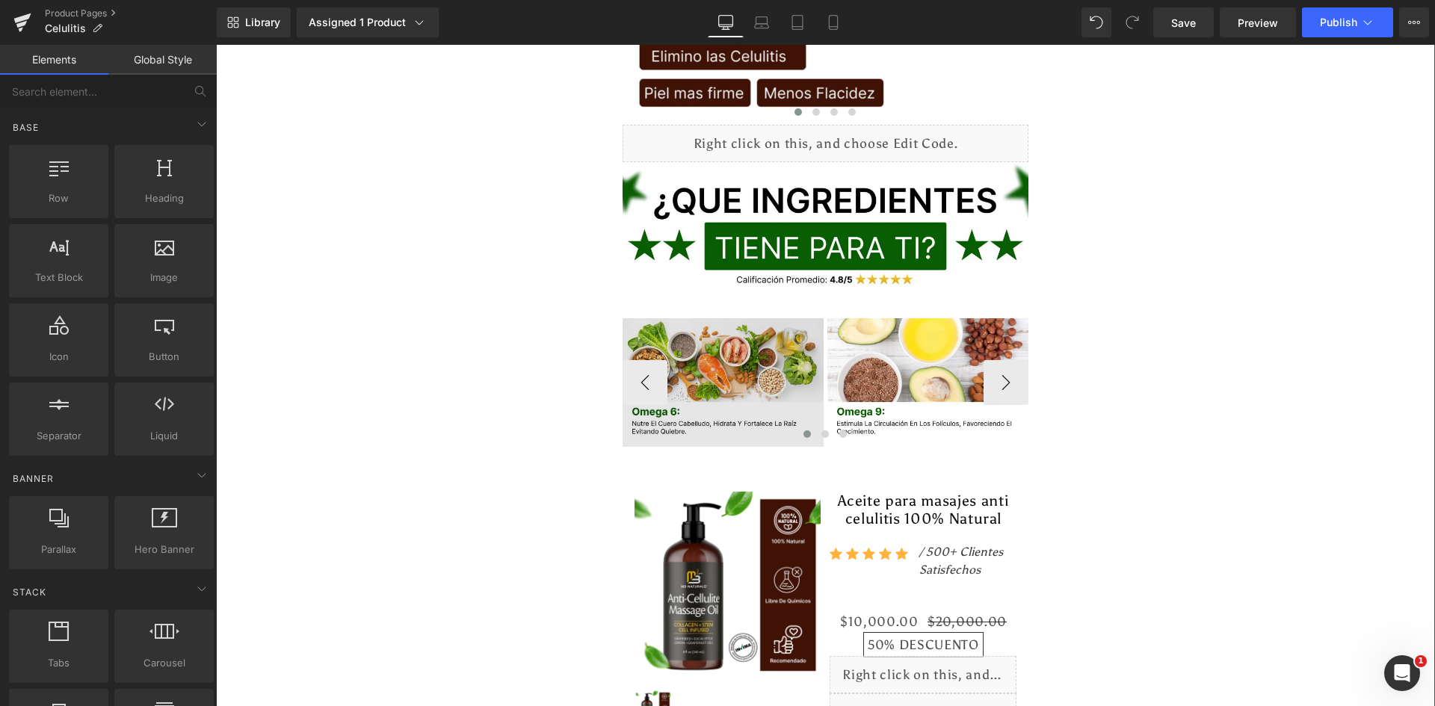
click at [691, 382] on img at bounding box center [724, 382] width 202 height 129
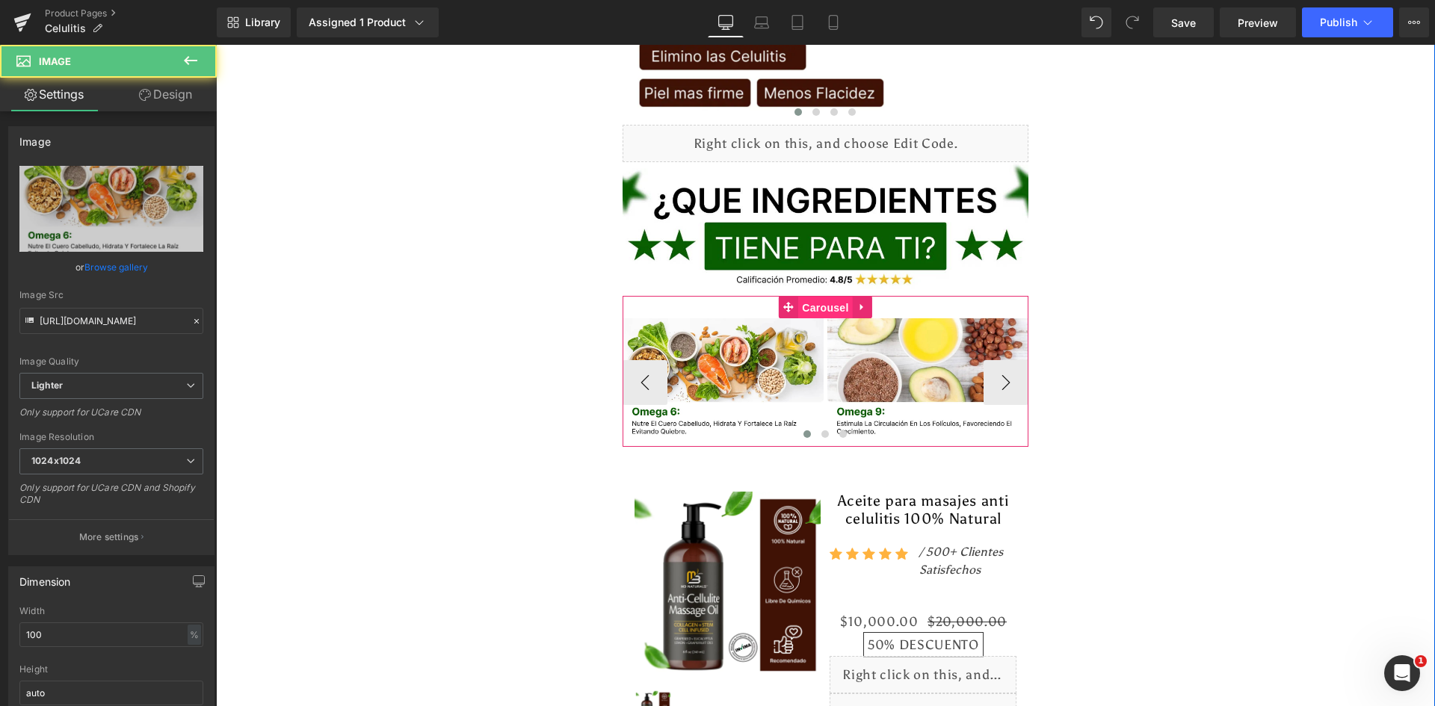
click at [818, 297] on span "Carousel" at bounding box center [825, 308] width 54 height 22
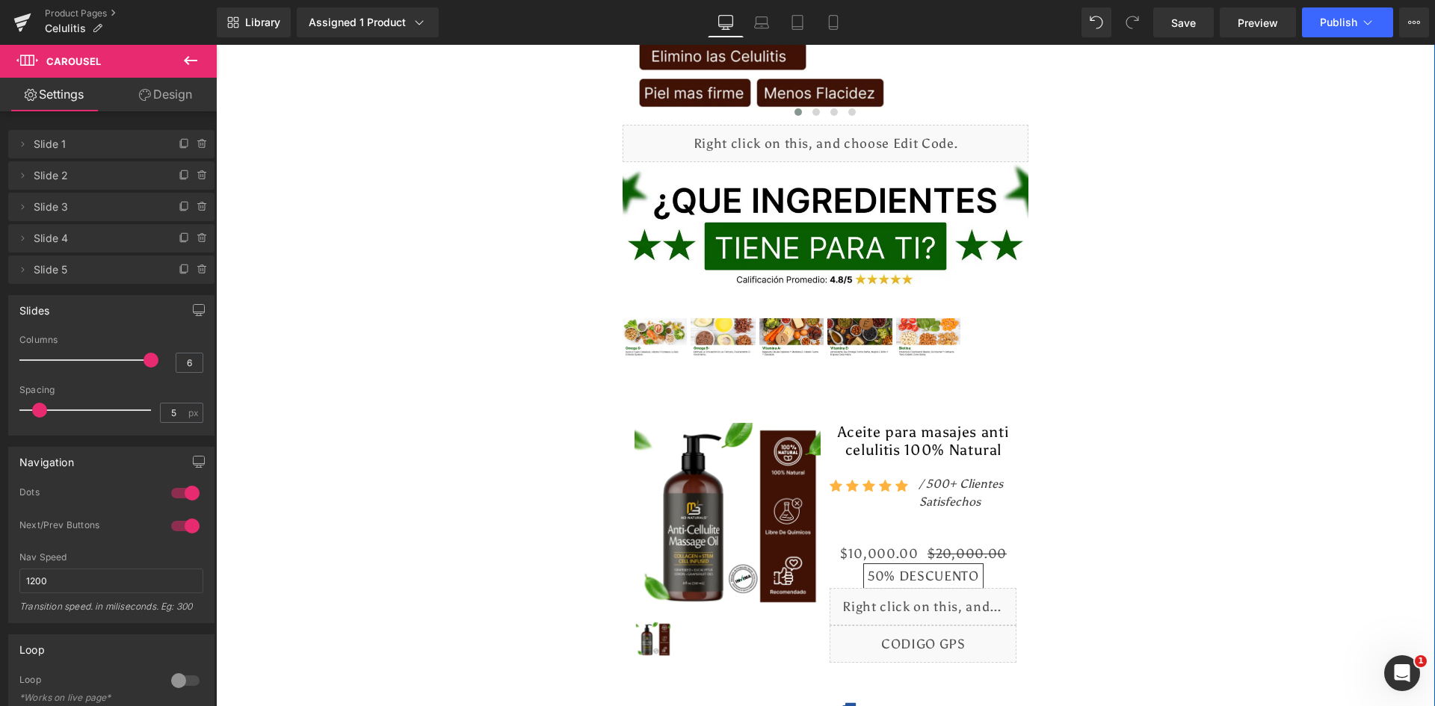
type input "5"
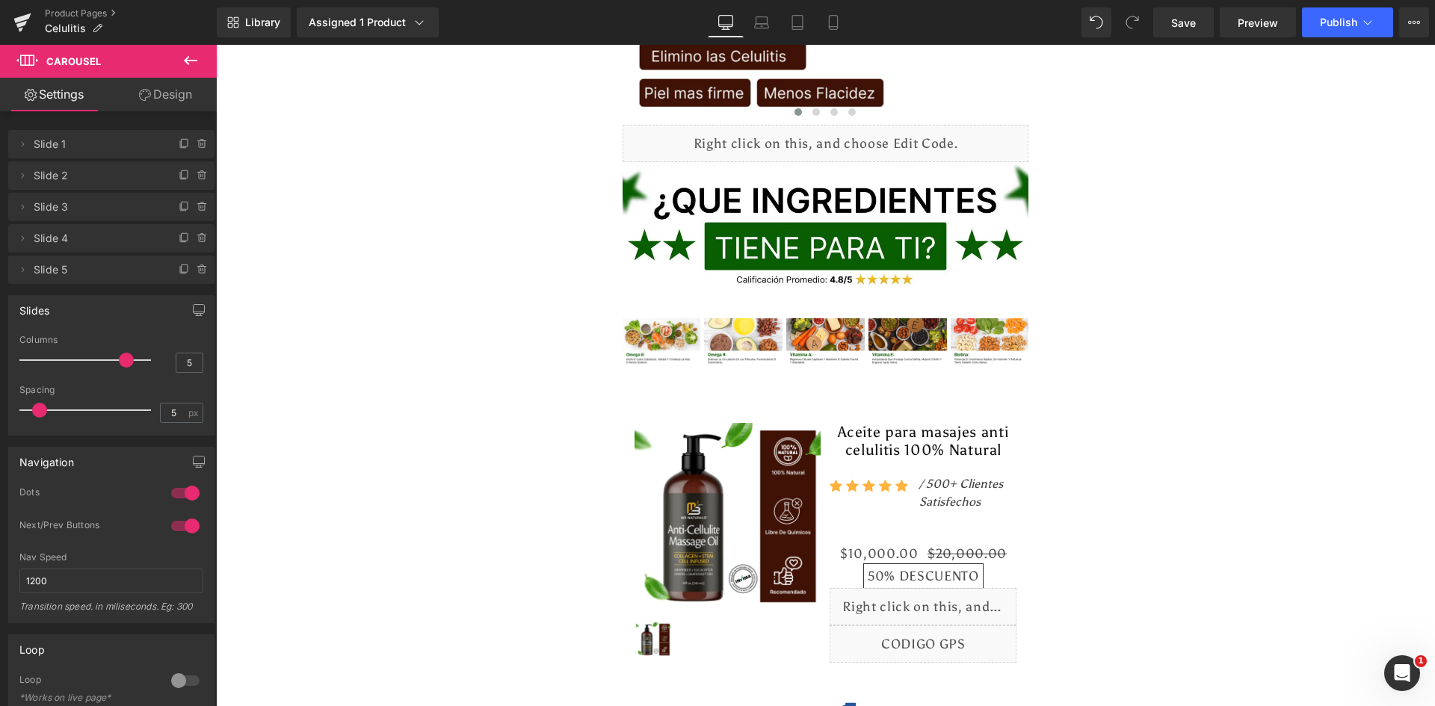
drag, startPoint x: 55, startPoint y: 360, endPoint x: 124, endPoint y: 363, distance: 69.6
click at [124, 363] on span at bounding box center [126, 360] width 15 height 15
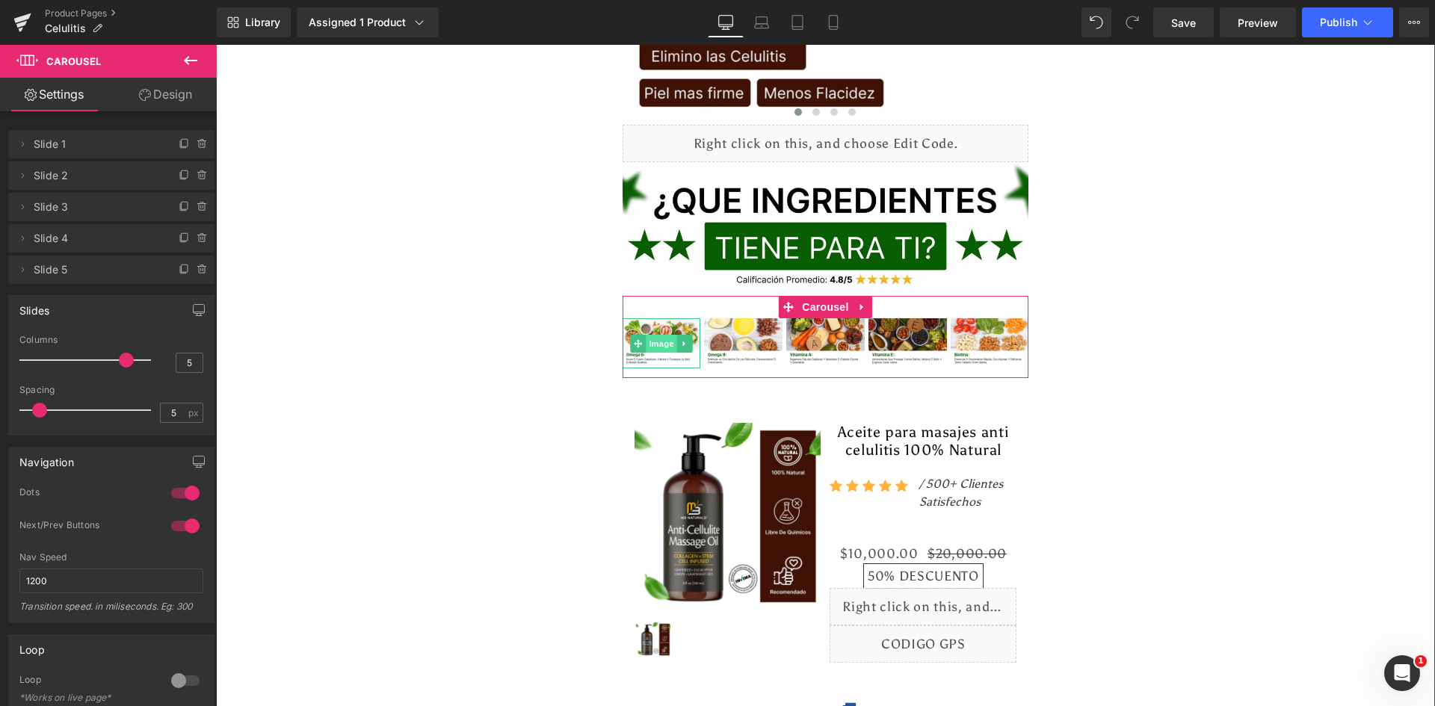
click at [659, 335] on span "Image" at bounding box center [661, 344] width 31 height 18
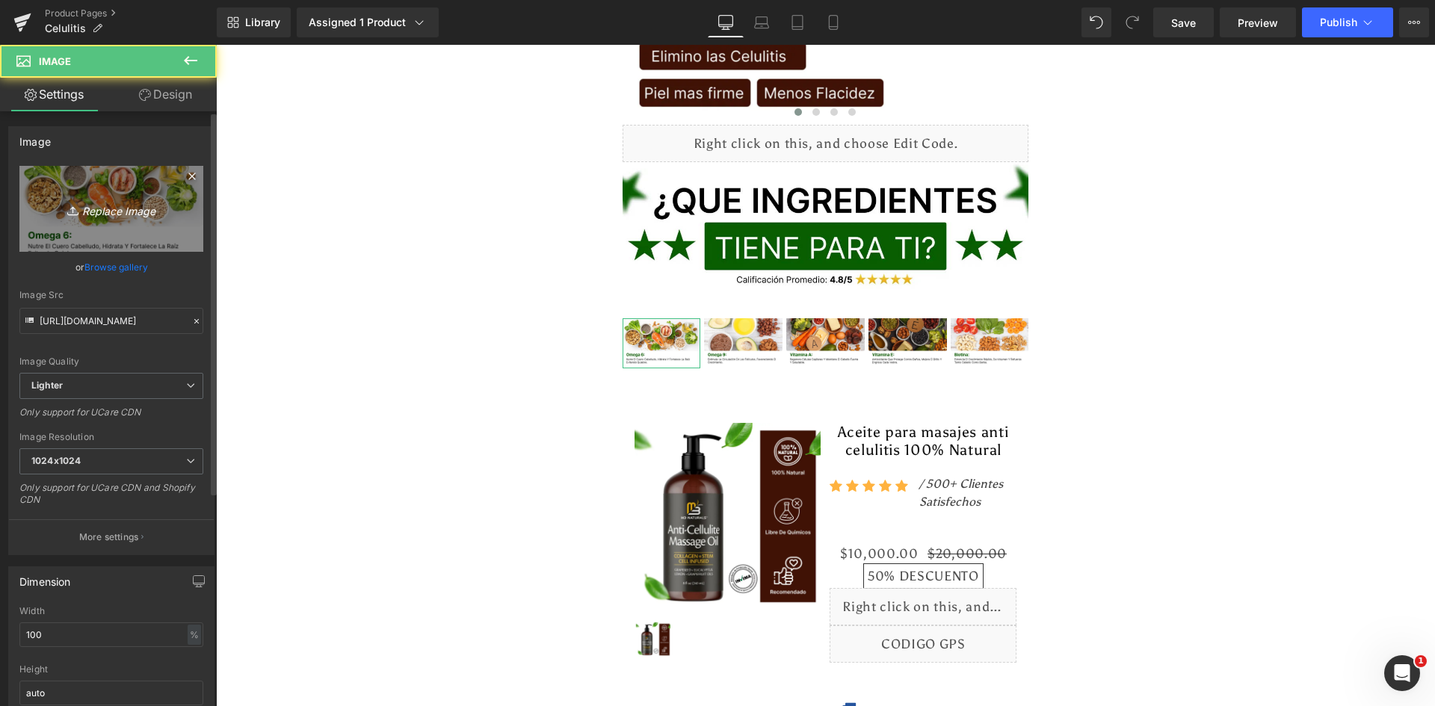
click at [98, 209] on icon "Replace Image" at bounding box center [112, 209] width 120 height 19
type input "C:\fakepath\Ingrediente 1.webp"
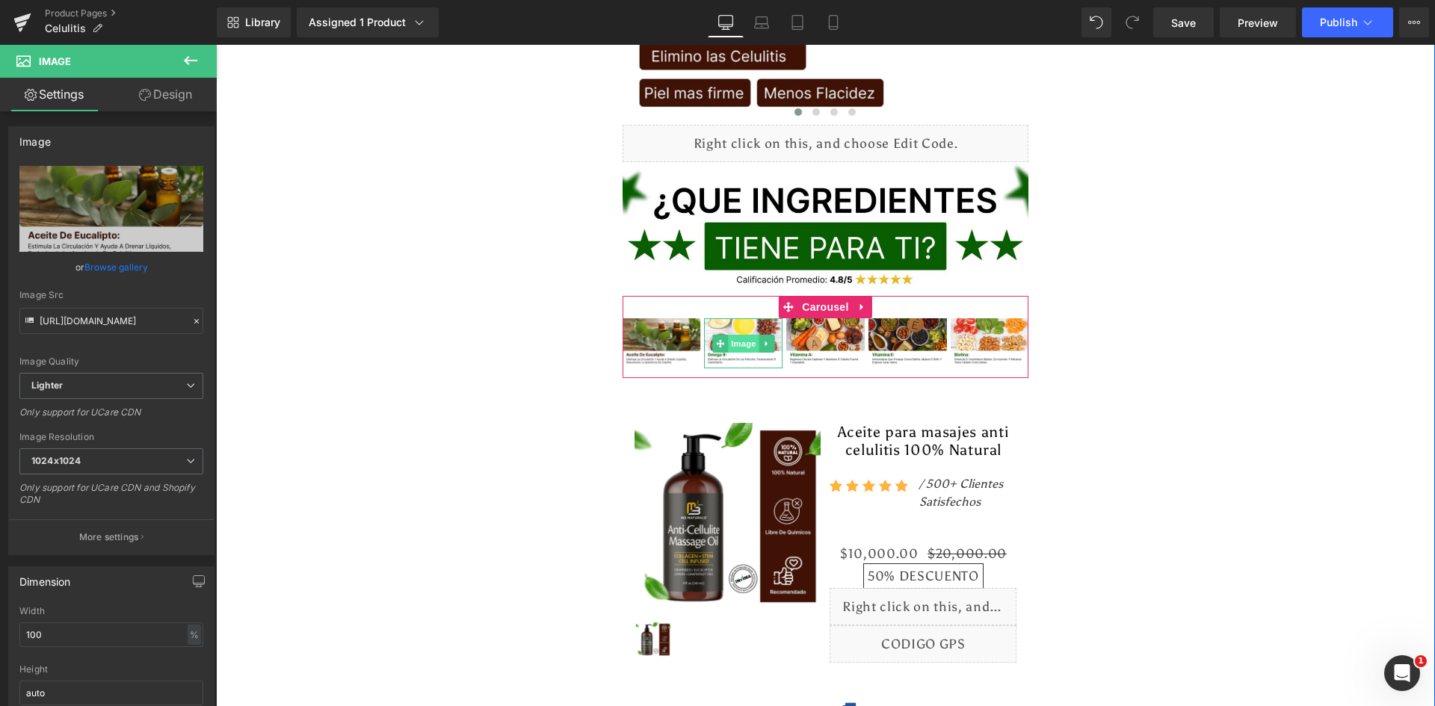
type input "https://ucarecdn.com/a4a1b251-54a7-433d-9c4b-2cd071479615/-/format/auto/-/previ…"
click at [734, 335] on span "Image" at bounding box center [743, 344] width 31 height 18
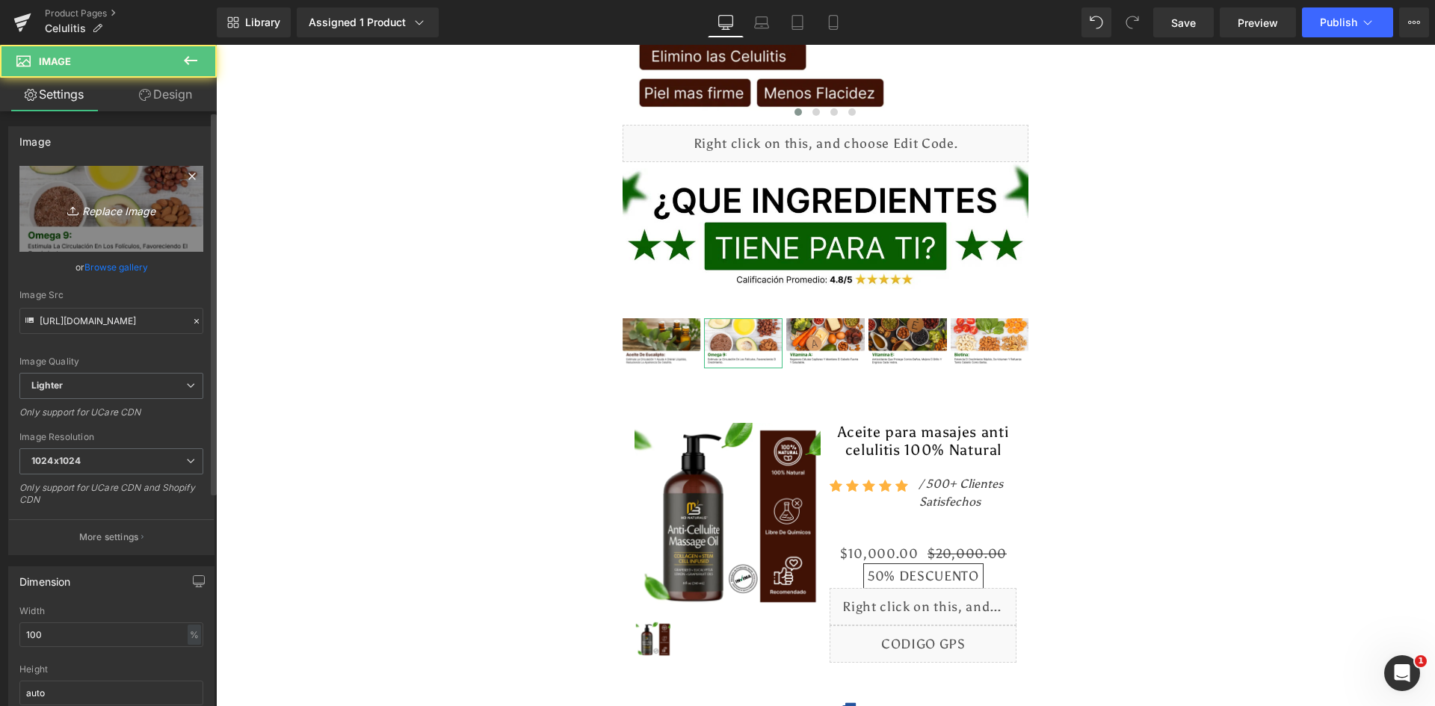
click at [96, 217] on icon "Replace Image" at bounding box center [112, 209] width 120 height 19
type input "C:\fakepath\Ingrediente 2.webp"
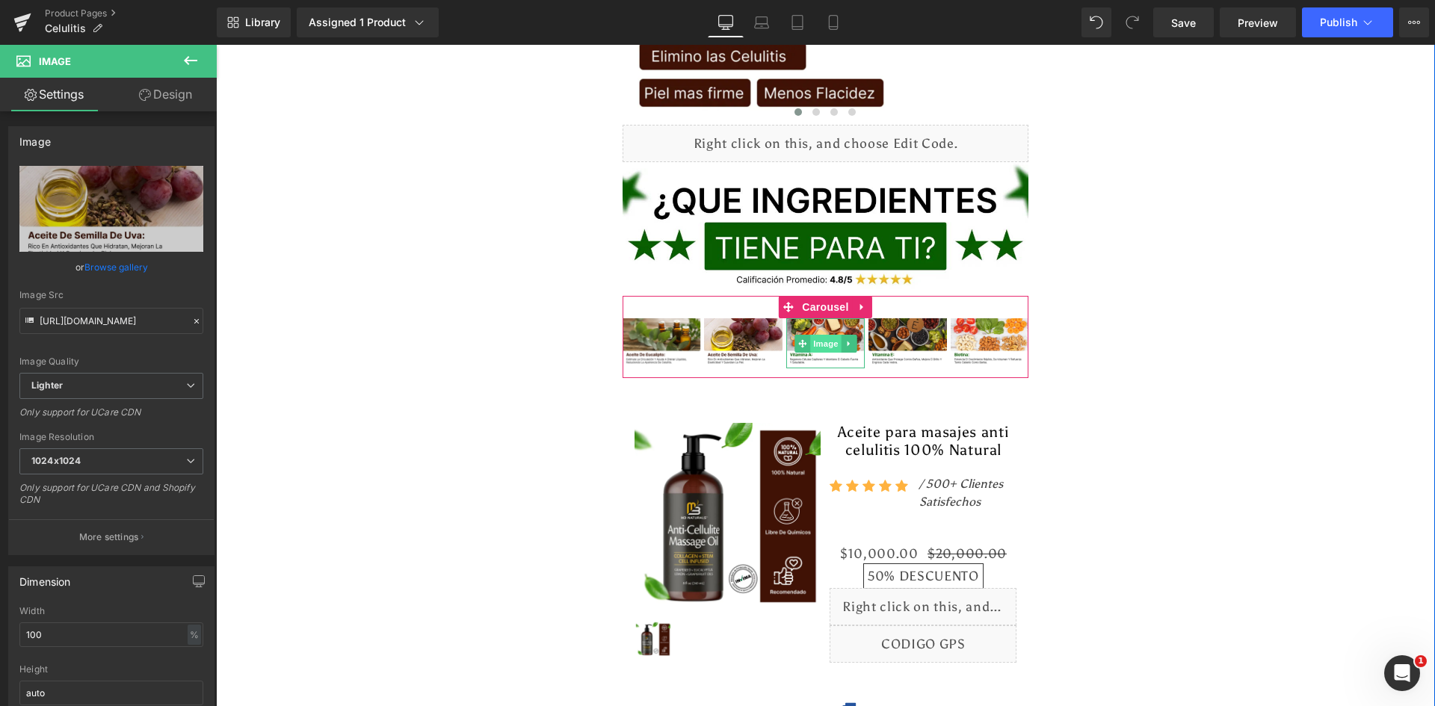
type input "https://ucarecdn.com/11958d47-ee02-444f-8327-b0c21d6beca7/-/format/auto/-/previ…"
click at [814, 335] on span "Image" at bounding box center [825, 344] width 31 height 18
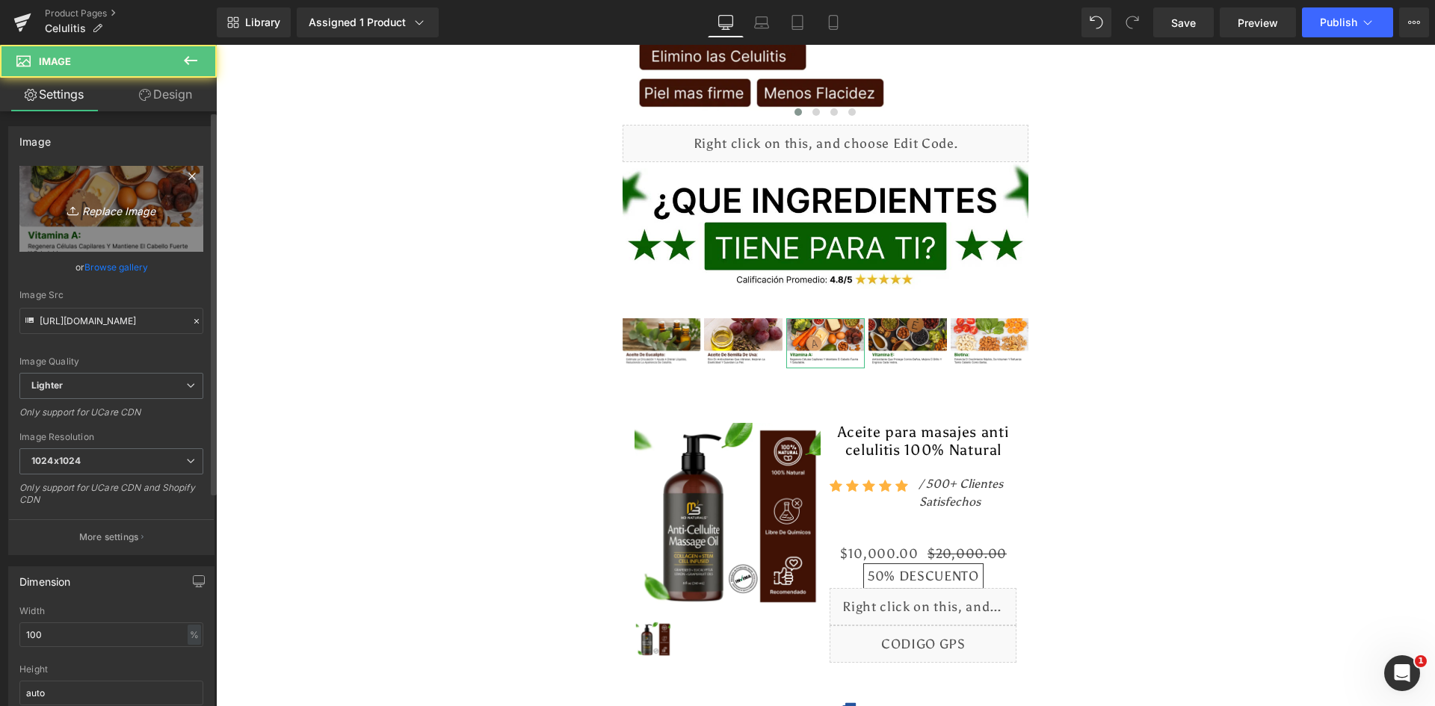
click at [98, 198] on link "Replace Image" at bounding box center [111, 209] width 184 height 86
type input "C:\fakepath\Ingrediente 3.webp"
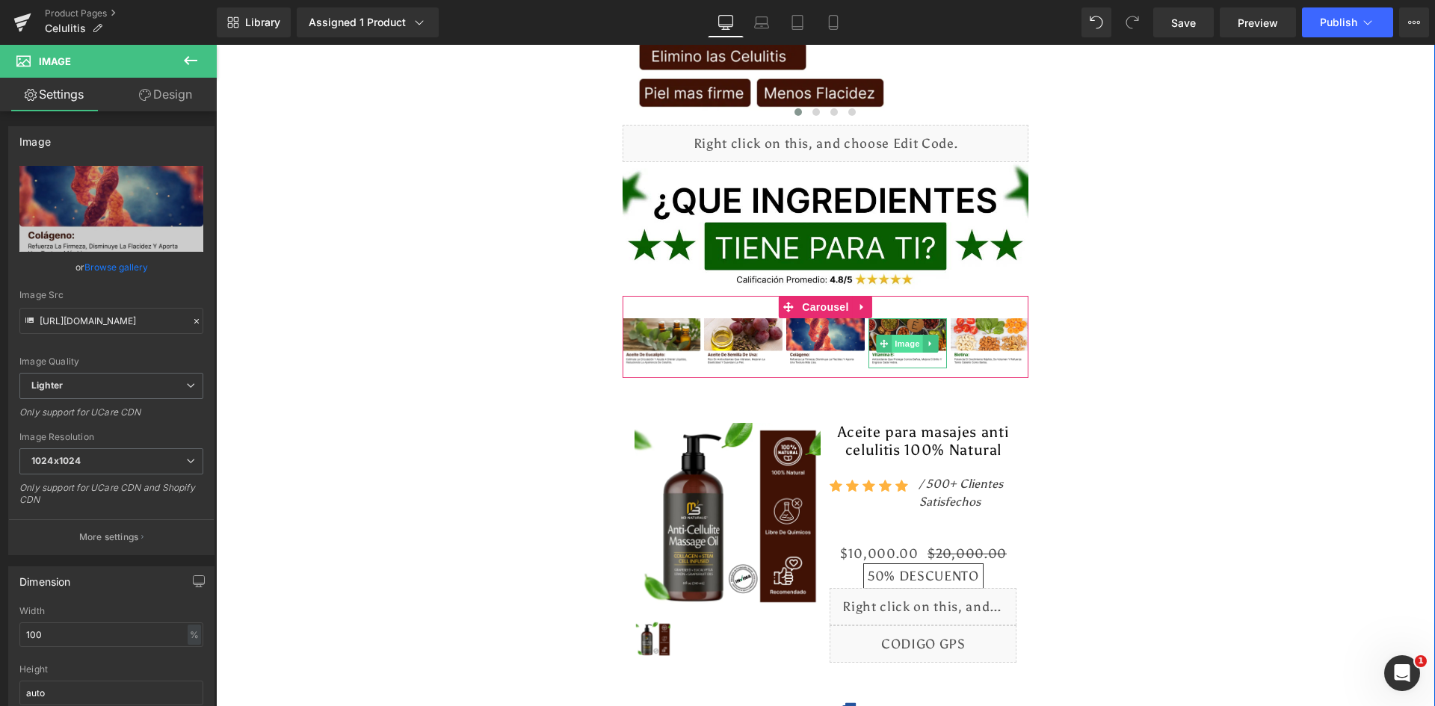
type input "https://ucarecdn.com/f31f8605-7648-4f88-a0c1-3a6a1edac15d/-/format/auto/-/previ…"
click at [897, 335] on span "Image" at bounding box center [907, 344] width 31 height 18
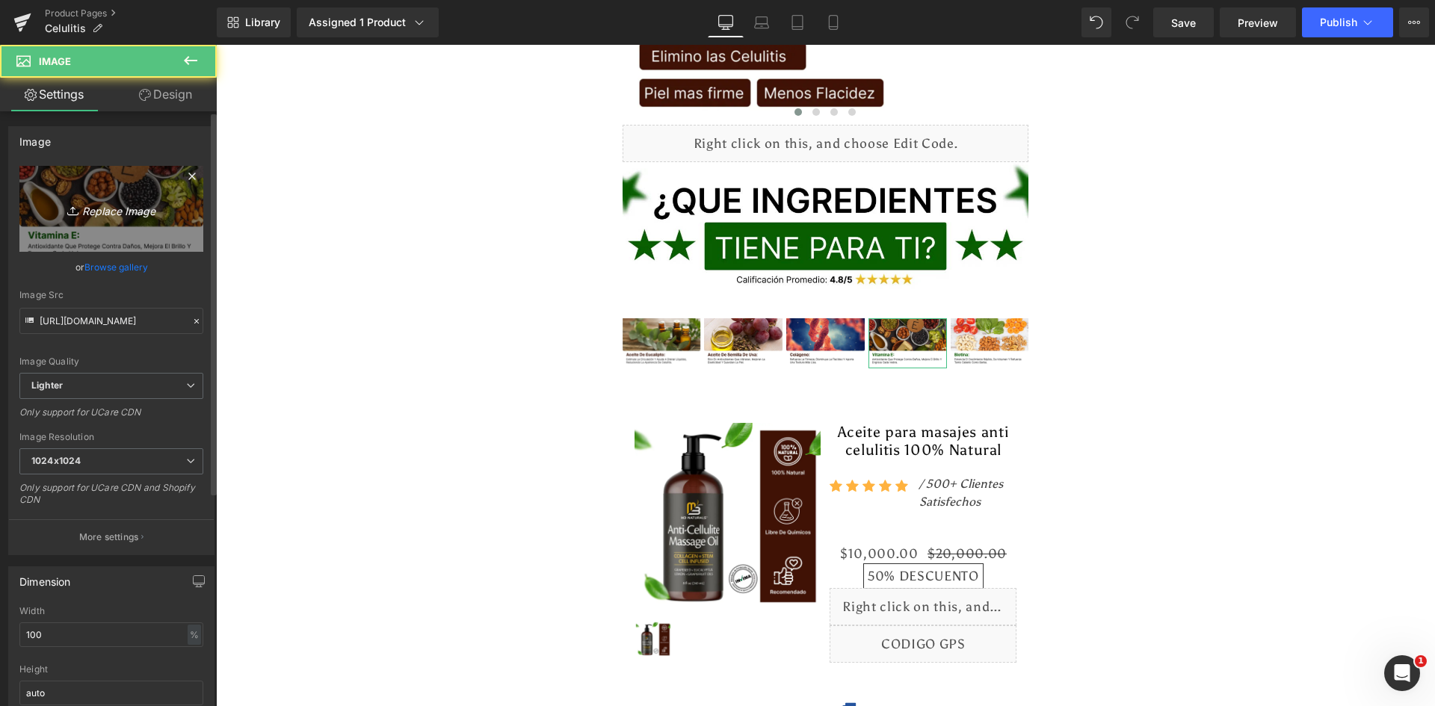
click at [88, 205] on icon "Replace Image" at bounding box center [112, 209] width 120 height 19
type input "C:\fakepath\Ingrediente 4.webp"
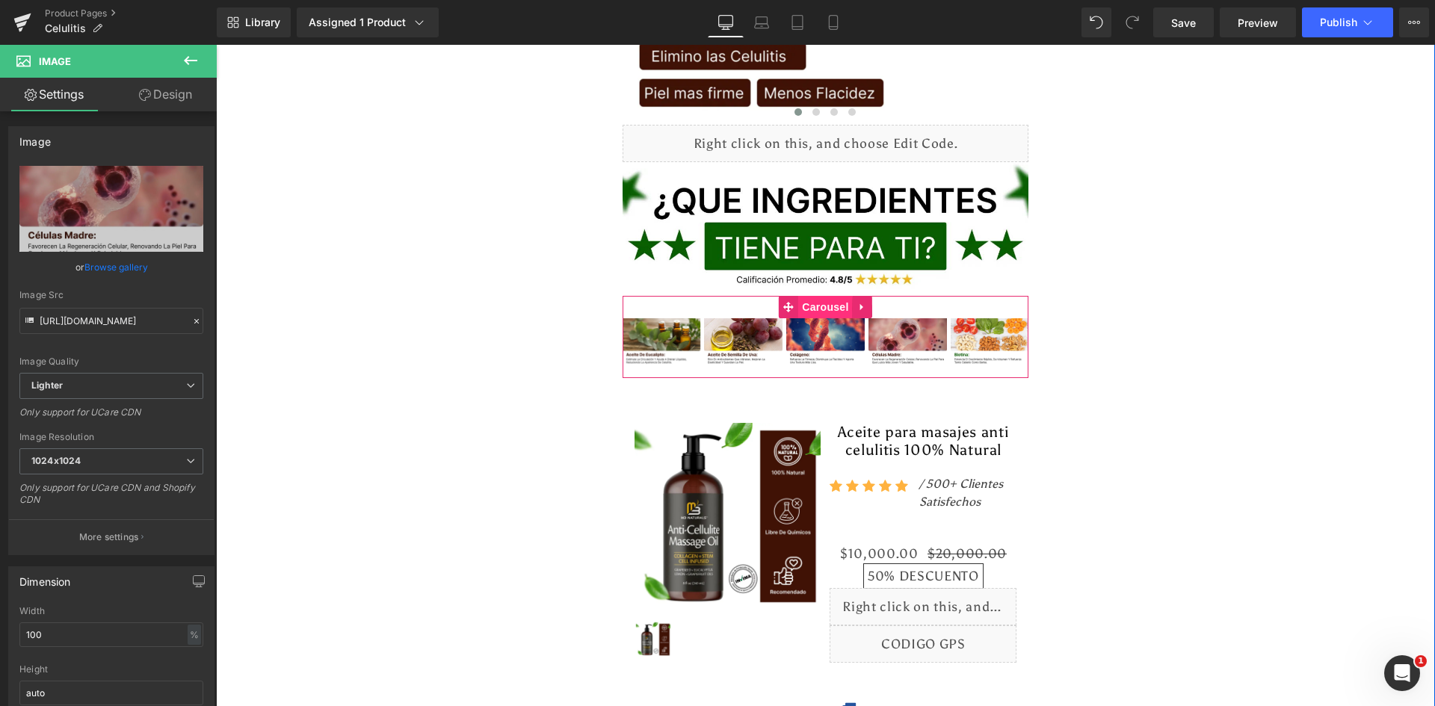
type input "https://ucarecdn.com/af0e197c-1a37-449b-9144-66ff93edc549/-/format/auto/-/previ…"
click at [820, 296] on span "Carousel" at bounding box center [825, 307] width 54 height 22
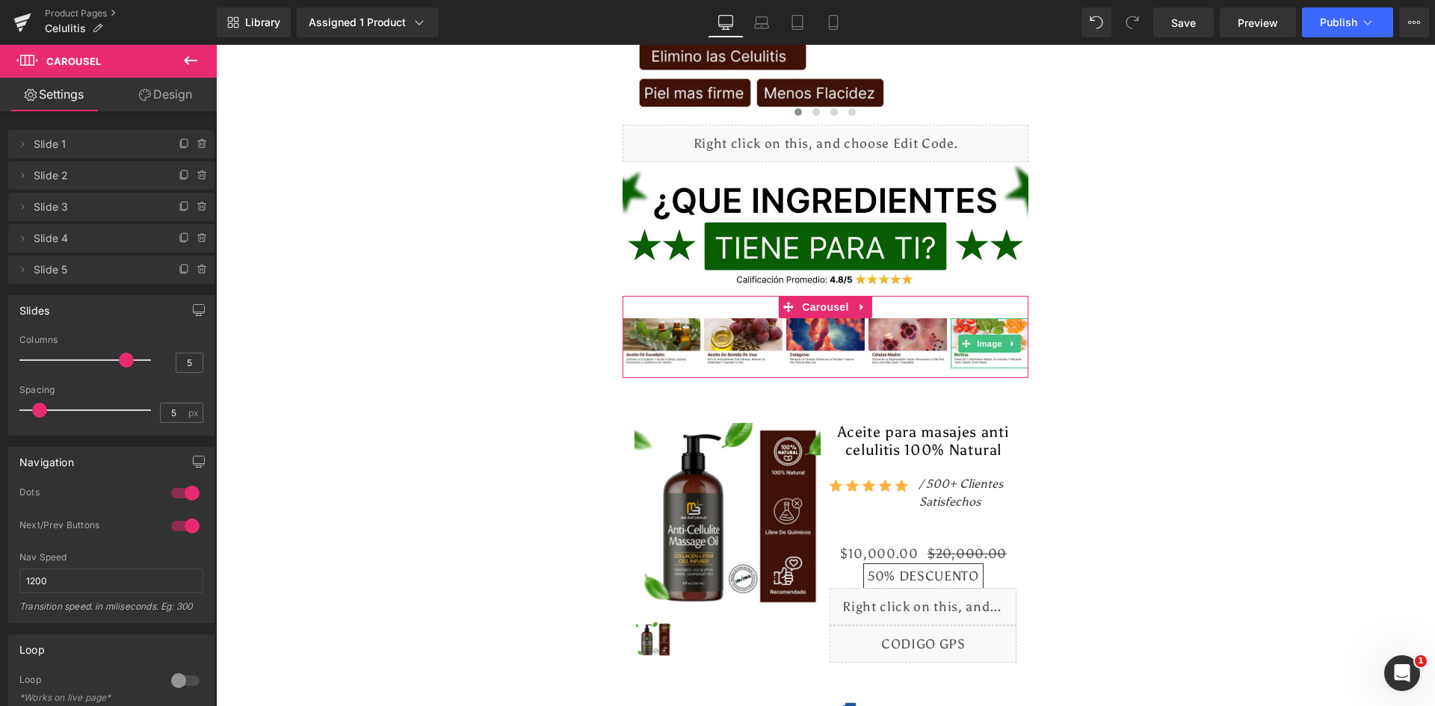
click at [200, 274] on icon at bounding box center [203, 270] width 12 height 12
click at [199, 270] on button "Delete" at bounding box center [186, 270] width 47 height 19
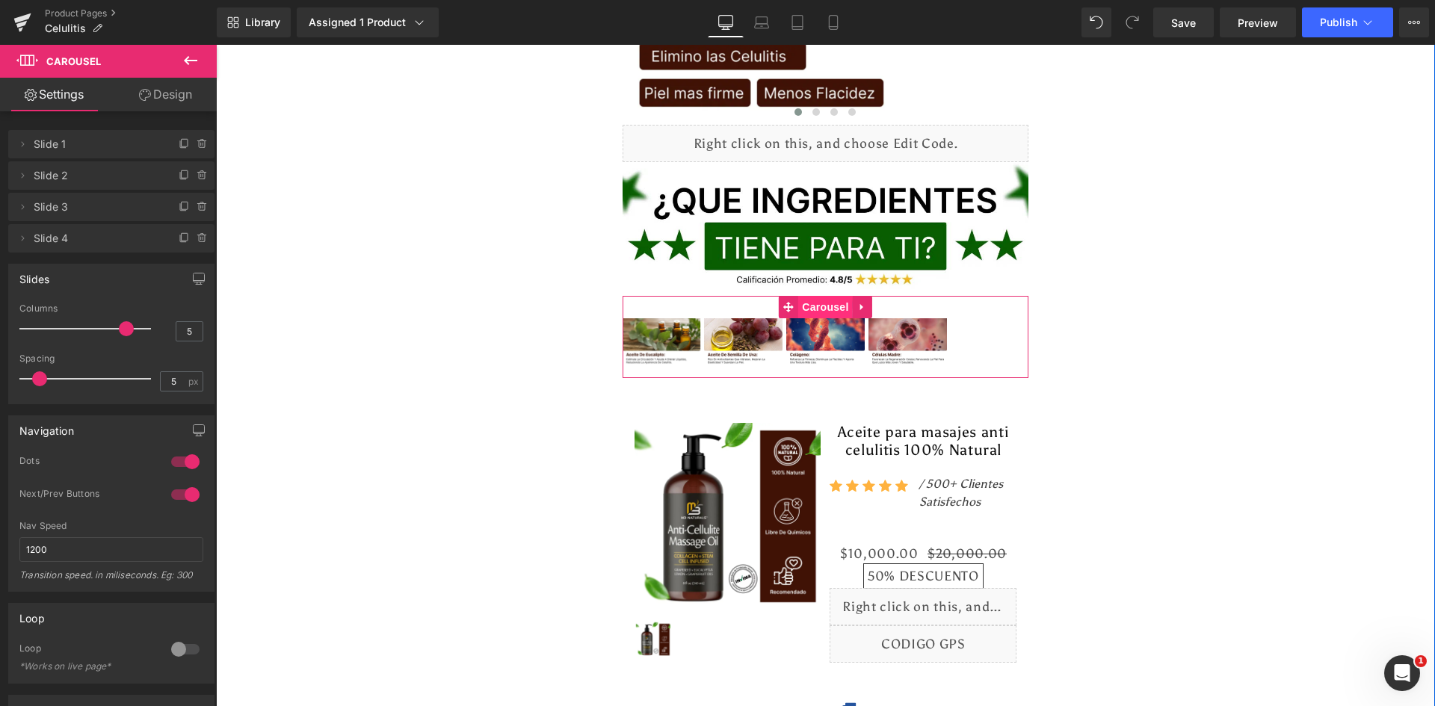
click at [815, 296] on span "Carousel" at bounding box center [825, 307] width 54 height 22
type input "2"
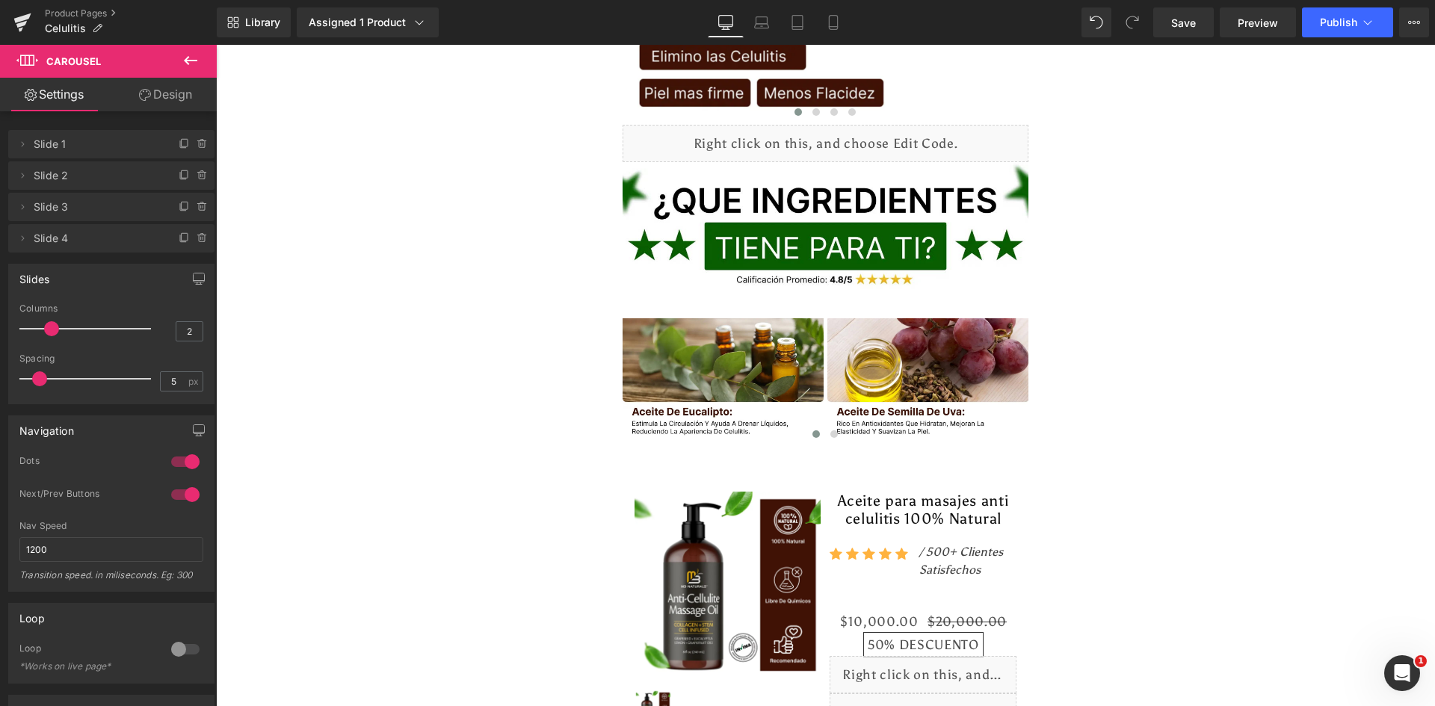
drag, startPoint x: 125, startPoint y: 330, endPoint x: 45, endPoint y: 335, distance: 80.1
click at [45, 335] on div at bounding box center [89, 329] width 124 height 30
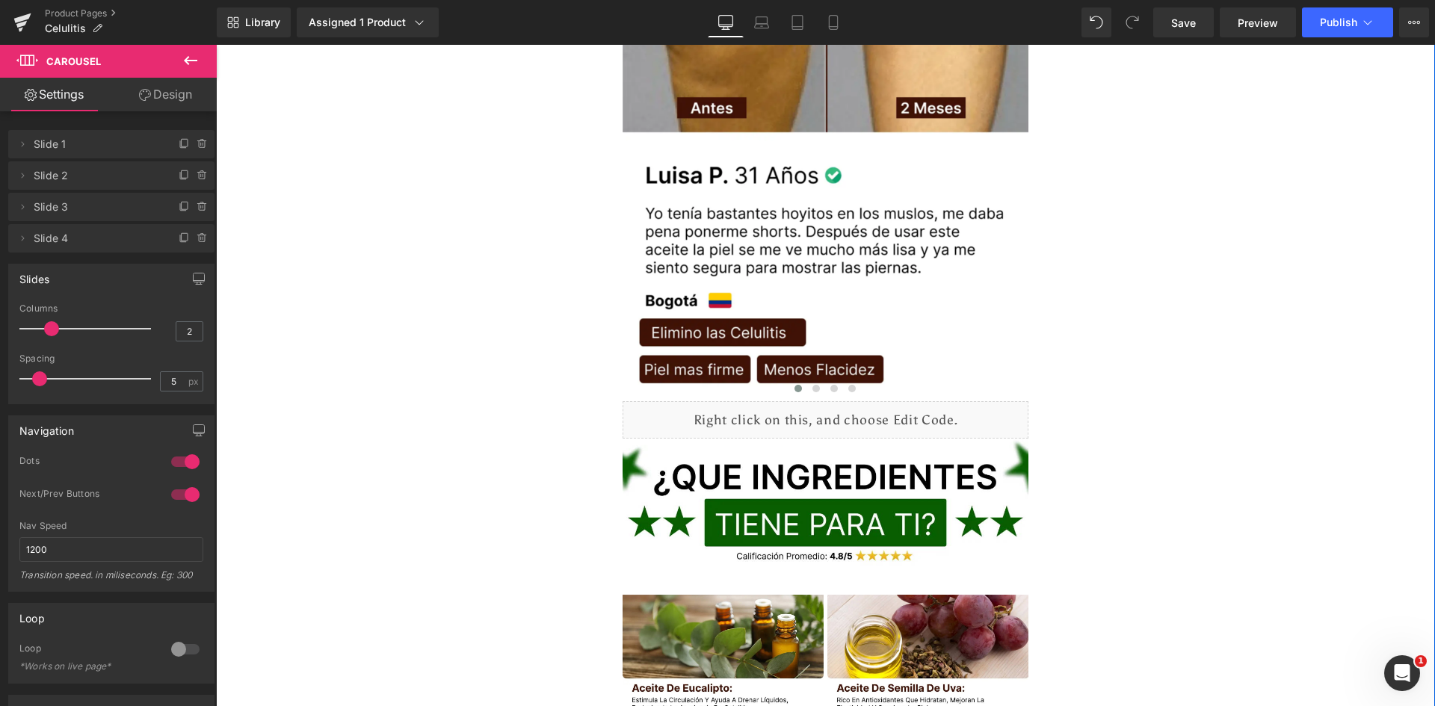
scroll to position [3438, 0]
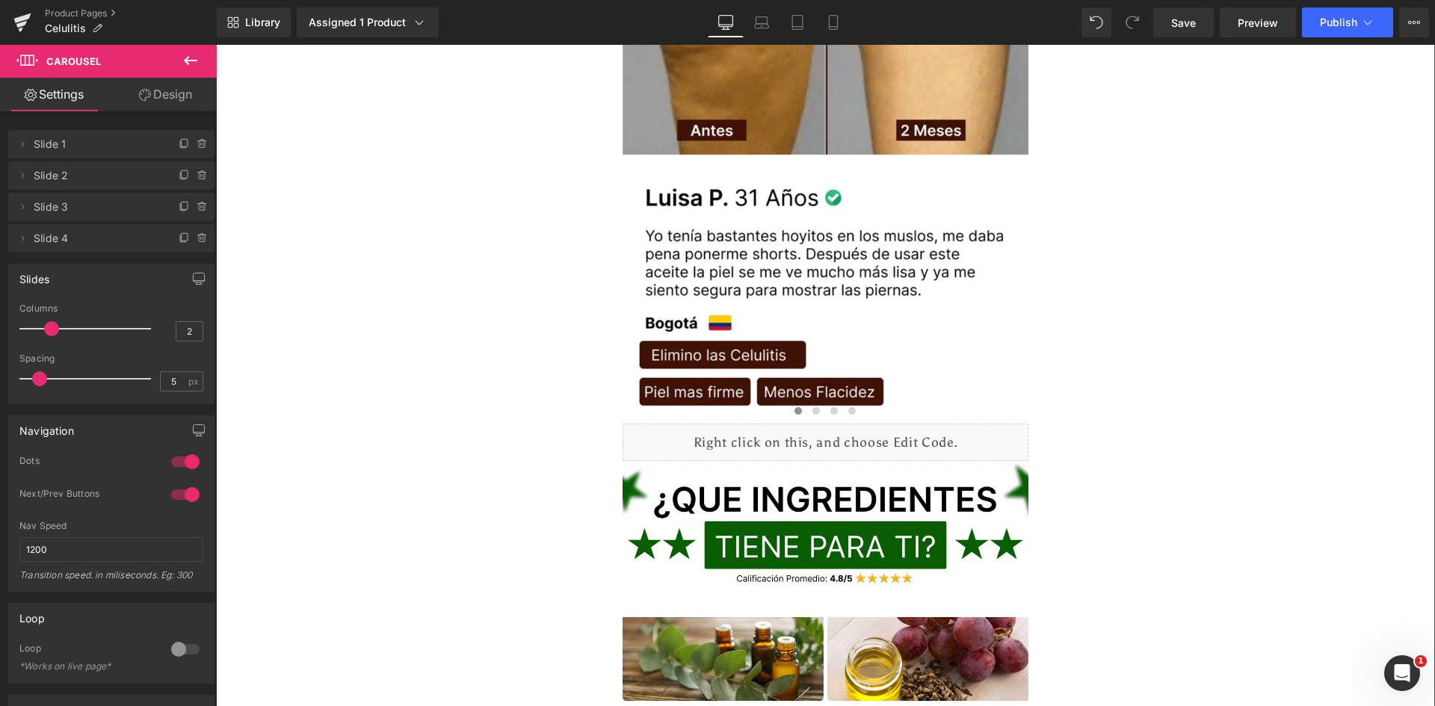
click at [1345, 7] on div "Library Assigned 1 Product Product Preview Aceite para masajes anti celulitis 1…" at bounding box center [826, 22] width 1218 height 45
drag, startPoint x: 1345, startPoint y: 13, endPoint x: 1130, endPoint y: 1, distance: 214.9
click at [1345, 13] on button "Publish" at bounding box center [1347, 22] width 91 height 30
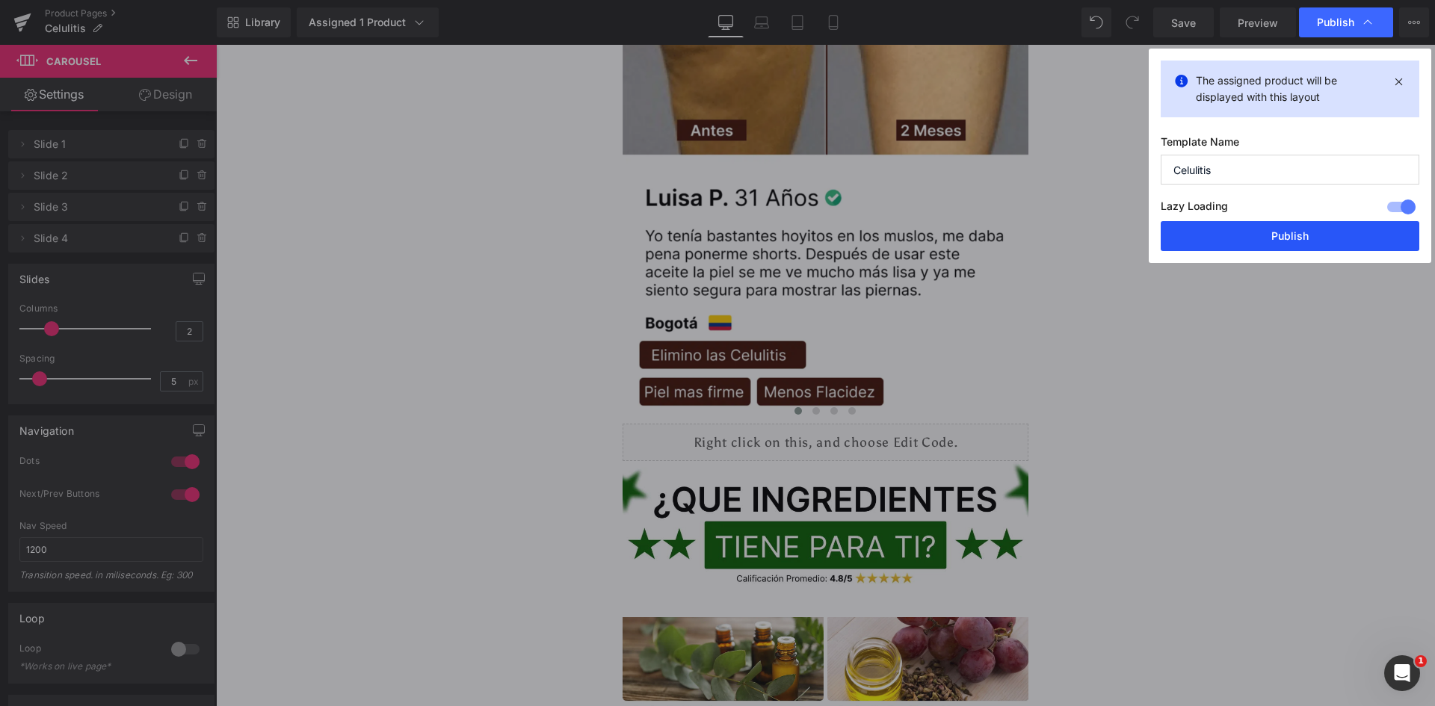
click at [1280, 227] on button "Publish" at bounding box center [1290, 236] width 259 height 30
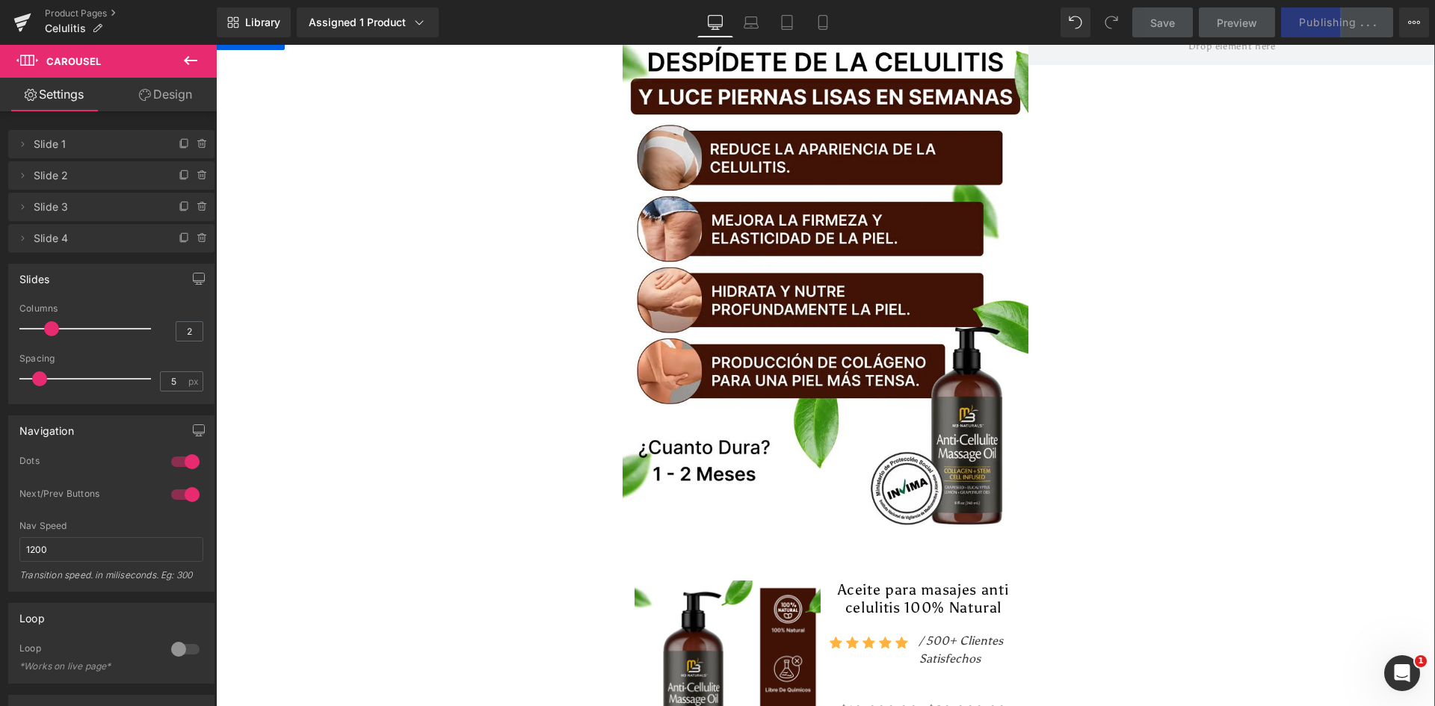
scroll to position [0, 0]
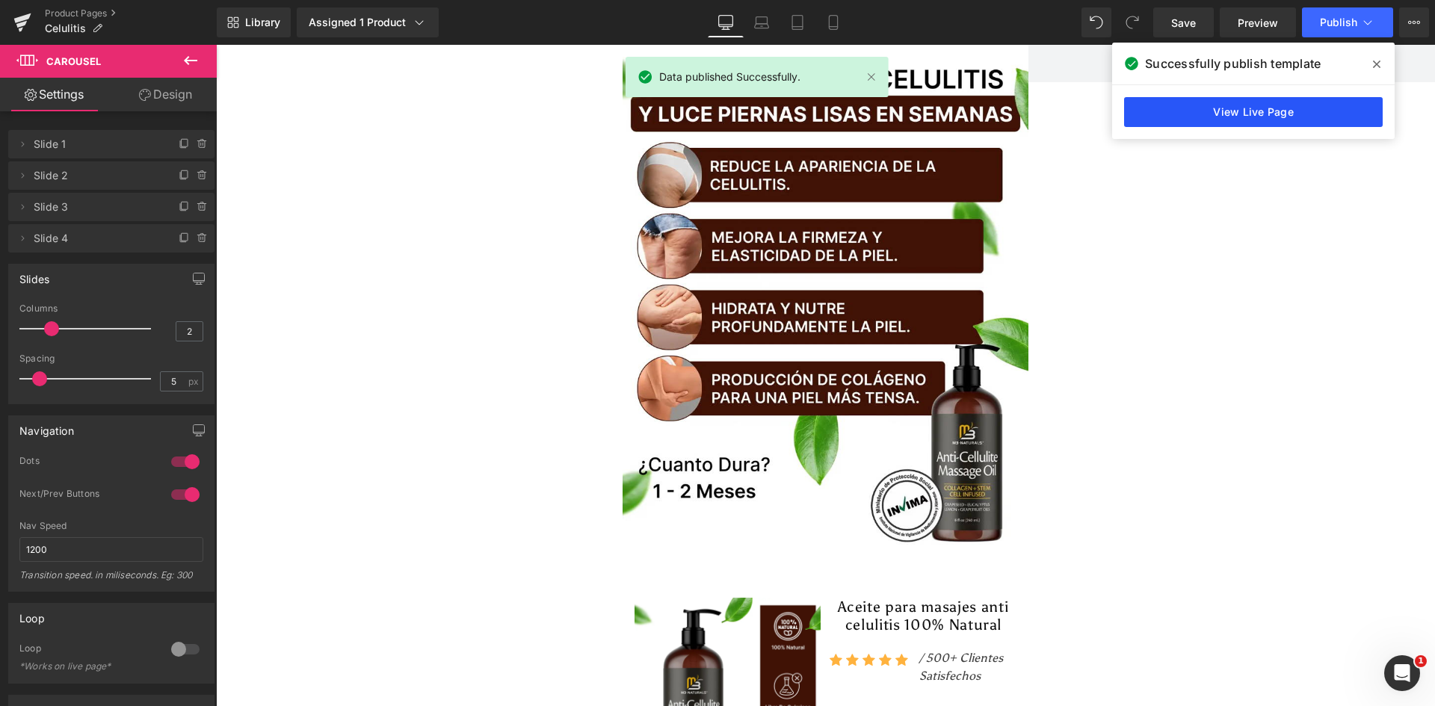
click at [1236, 103] on link "View Live Page" at bounding box center [1253, 112] width 259 height 30
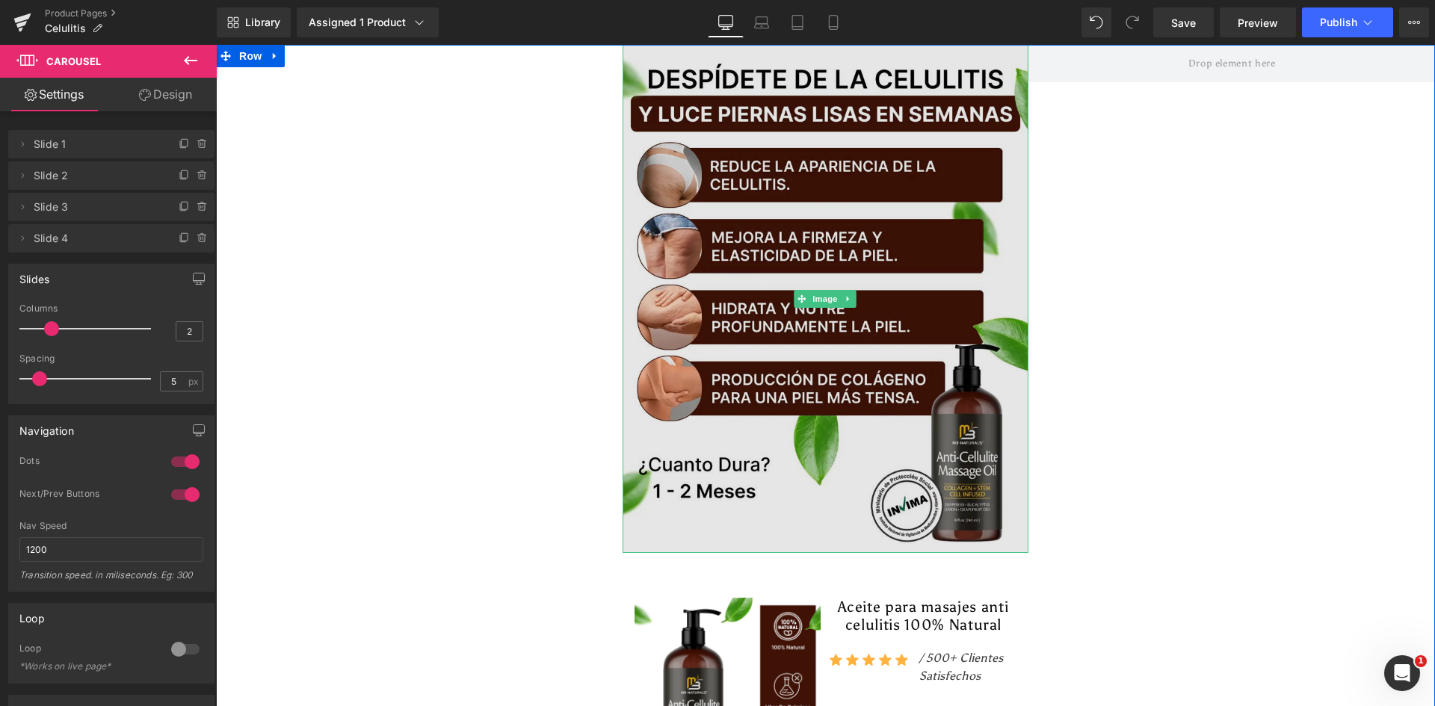
click at [946, 221] on img at bounding box center [826, 299] width 407 height 508
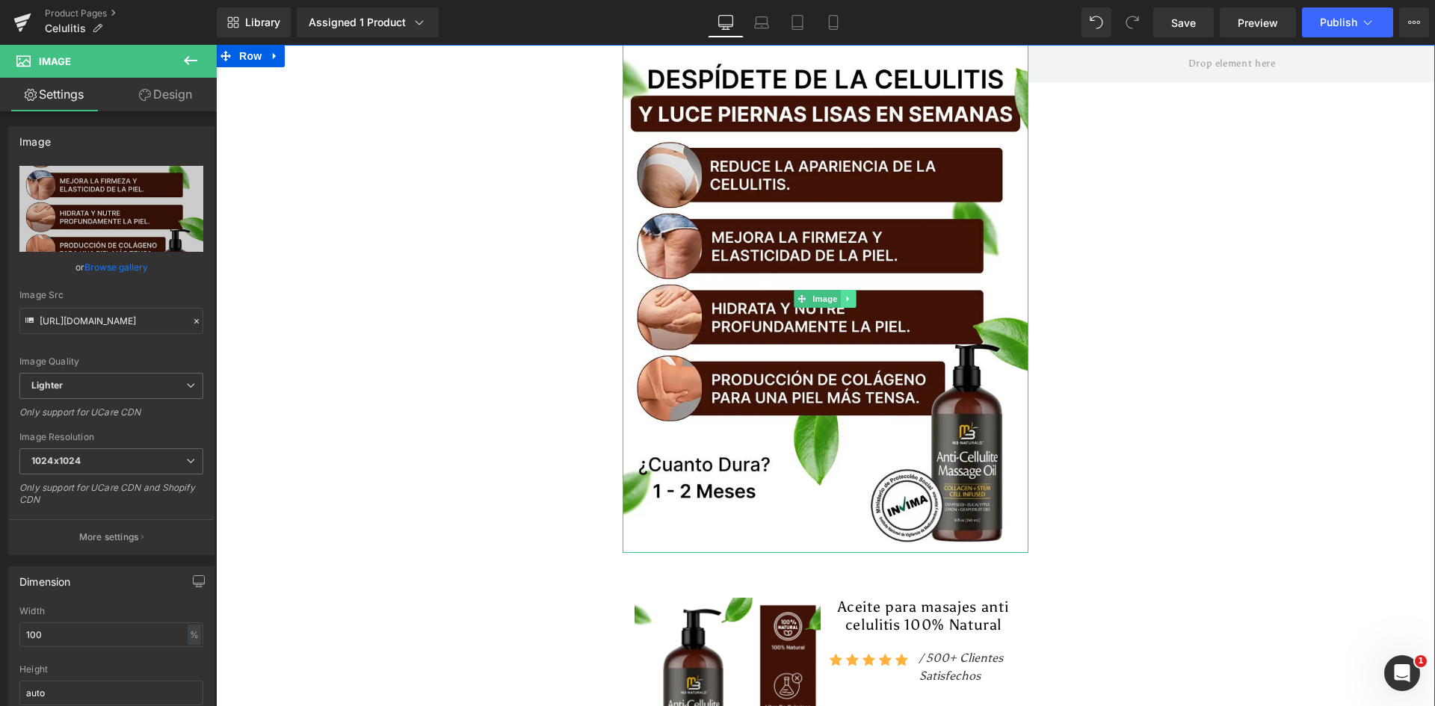
click at [845, 300] on icon at bounding box center [849, 299] width 8 height 9
click at [838, 298] on icon at bounding box center [841, 299] width 8 height 9
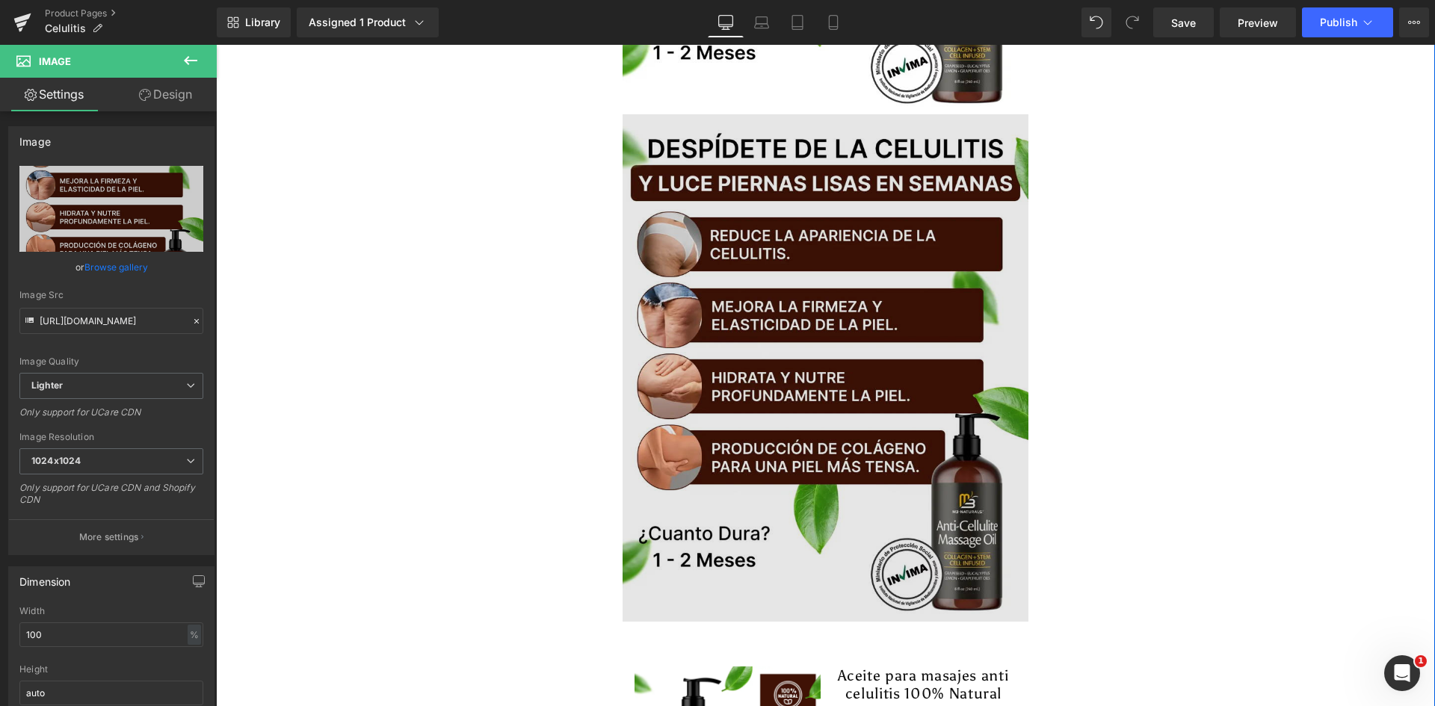
scroll to position [448, 0]
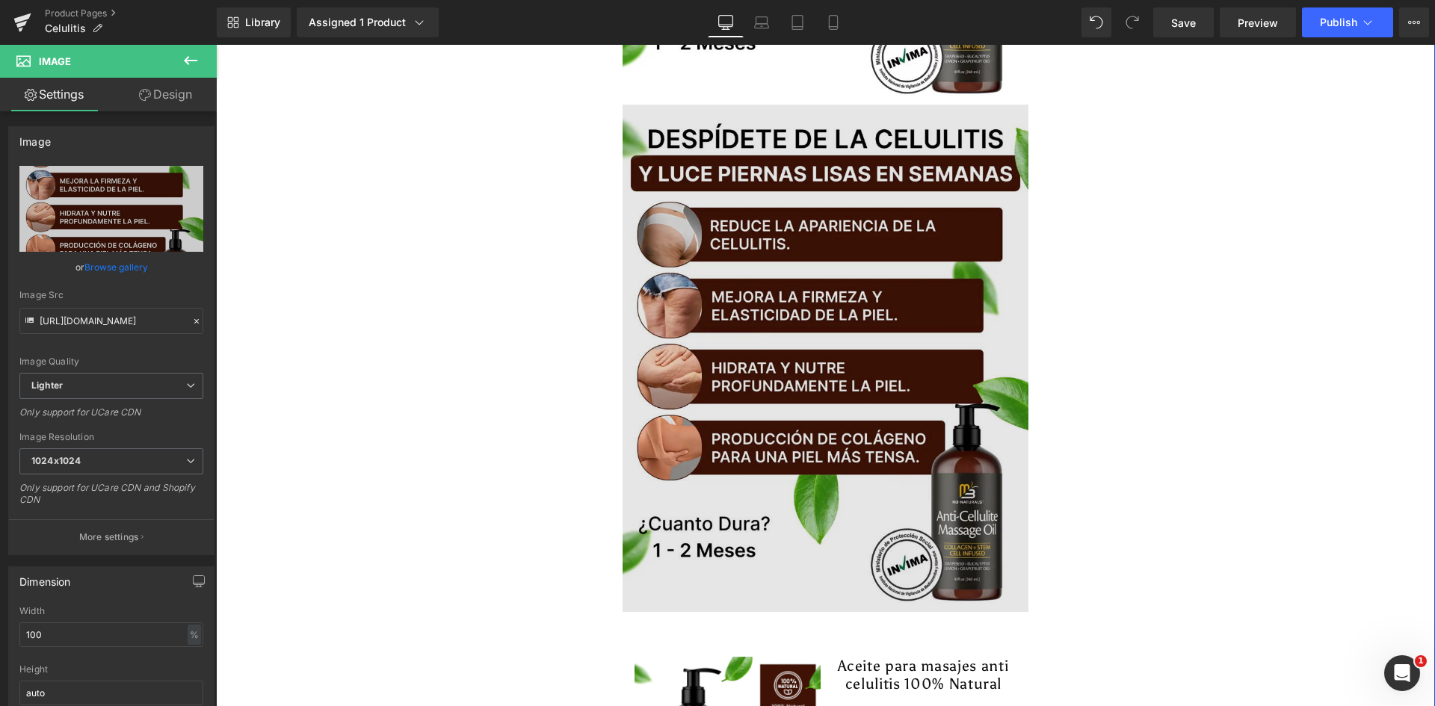
click at [736, 246] on img at bounding box center [826, 359] width 407 height 508
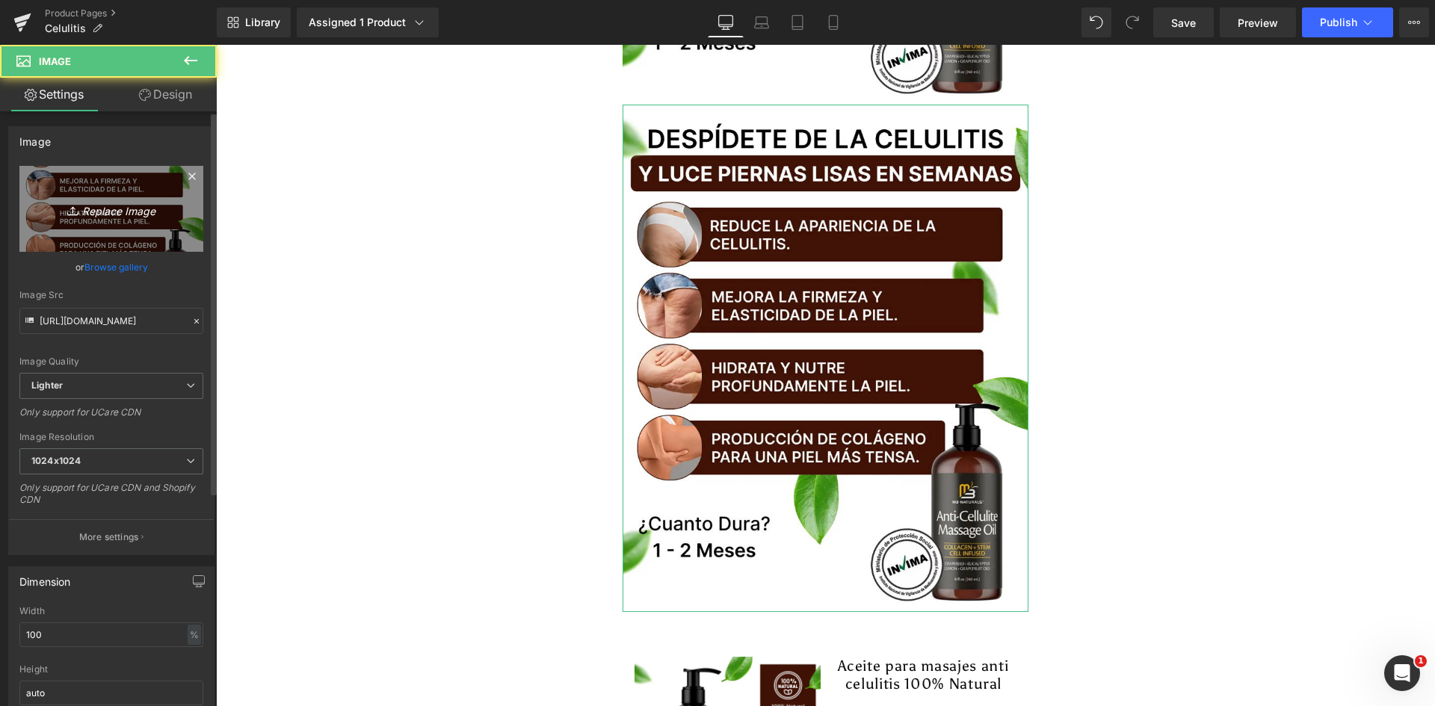
click at [117, 214] on icon "Replace Image" at bounding box center [112, 209] width 120 height 19
type input "C:\fakepath\Antes y Despues.webp"
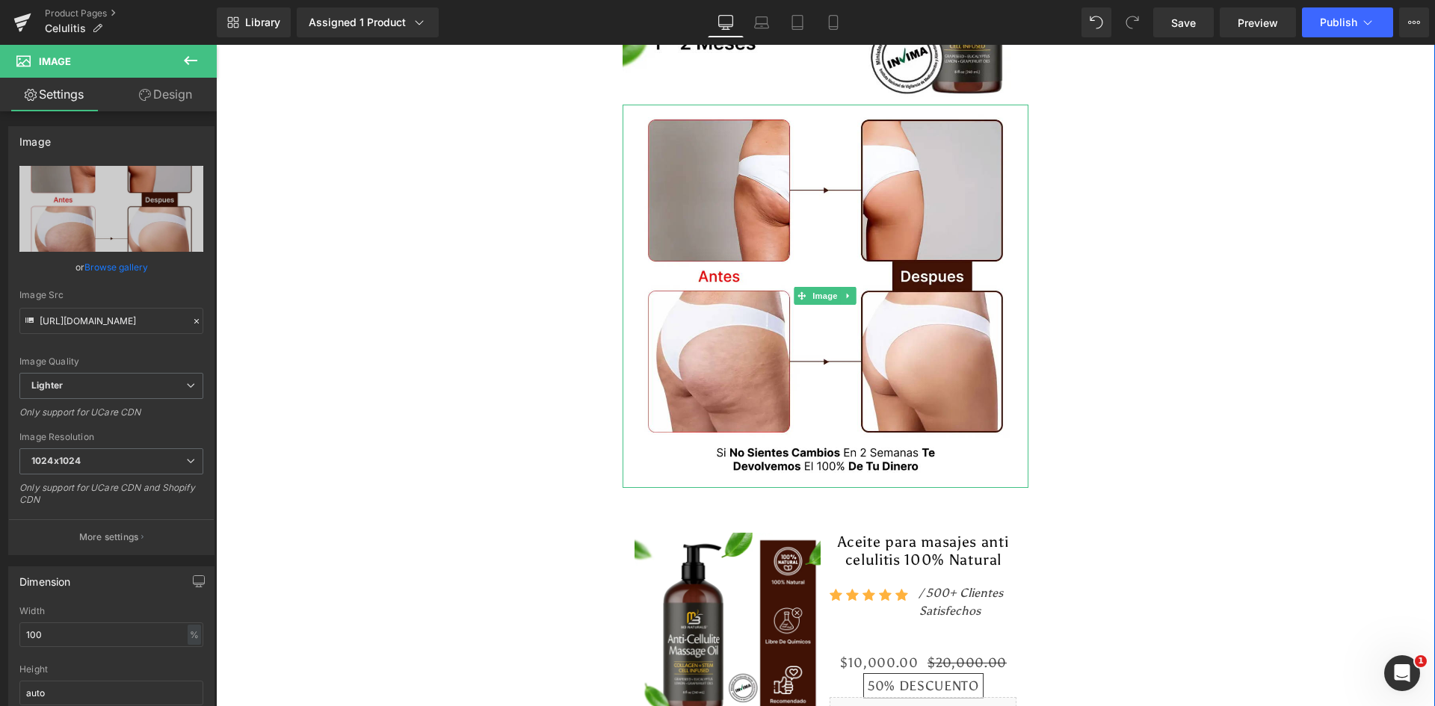
type input "https://ucarecdn.com/b56d8cdc-9898-413e-a2b4-7fca91f834c0/-/format/auto/-/previ…"
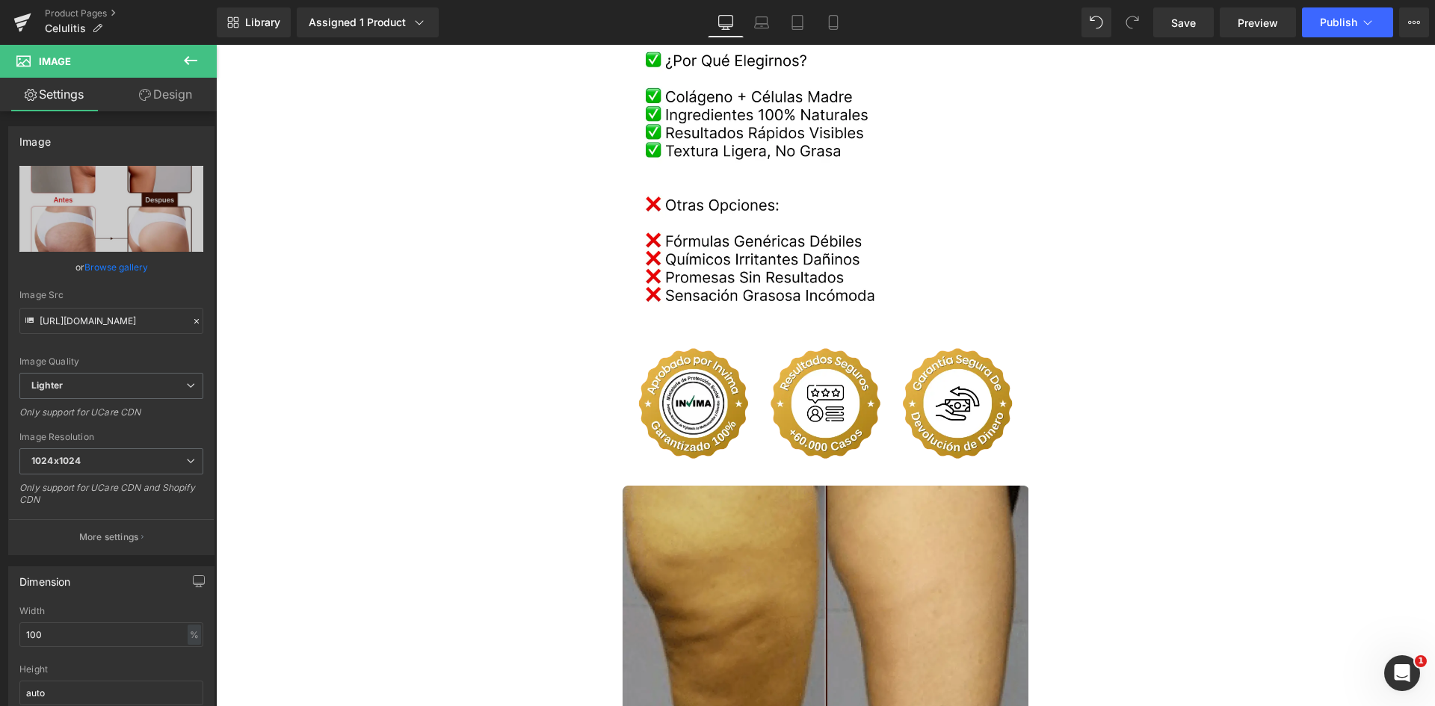
scroll to position [3139, 0]
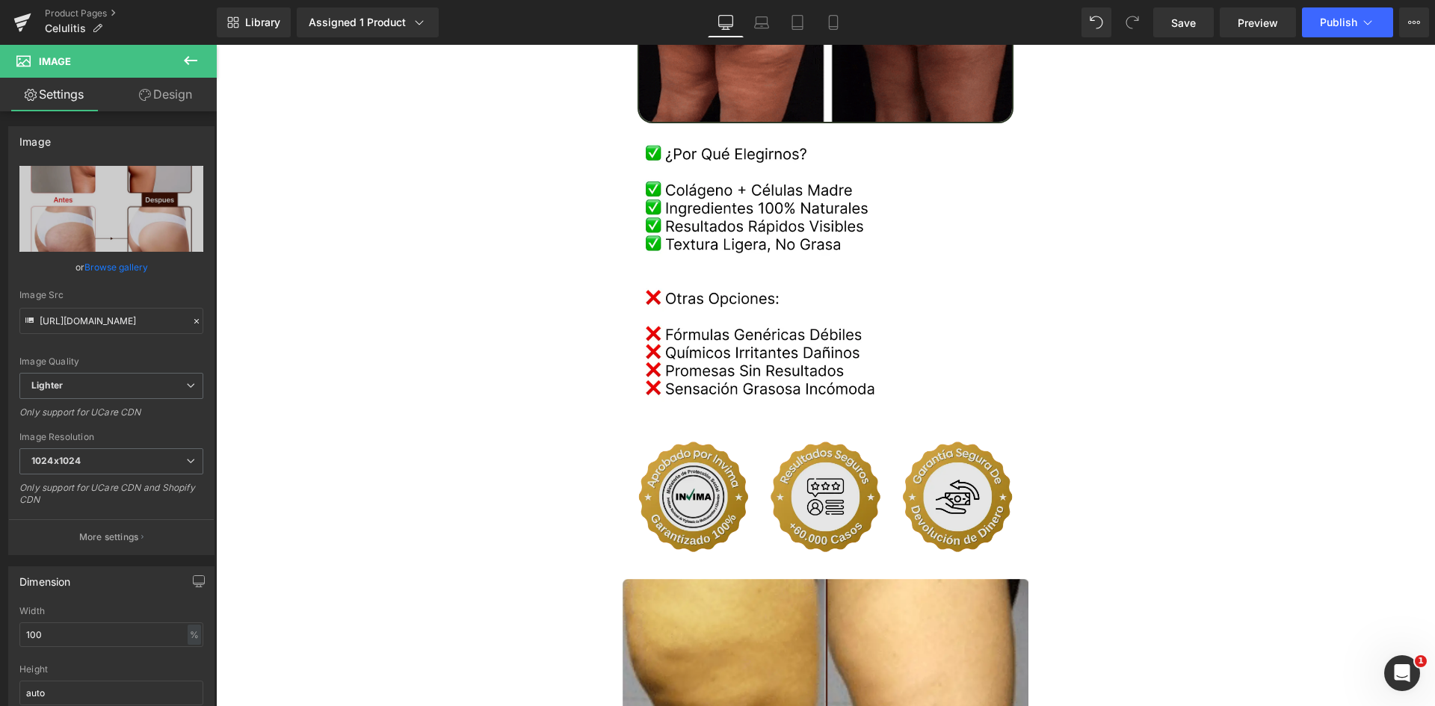
click at [795, 448] on img at bounding box center [826, 496] width 407 height 119
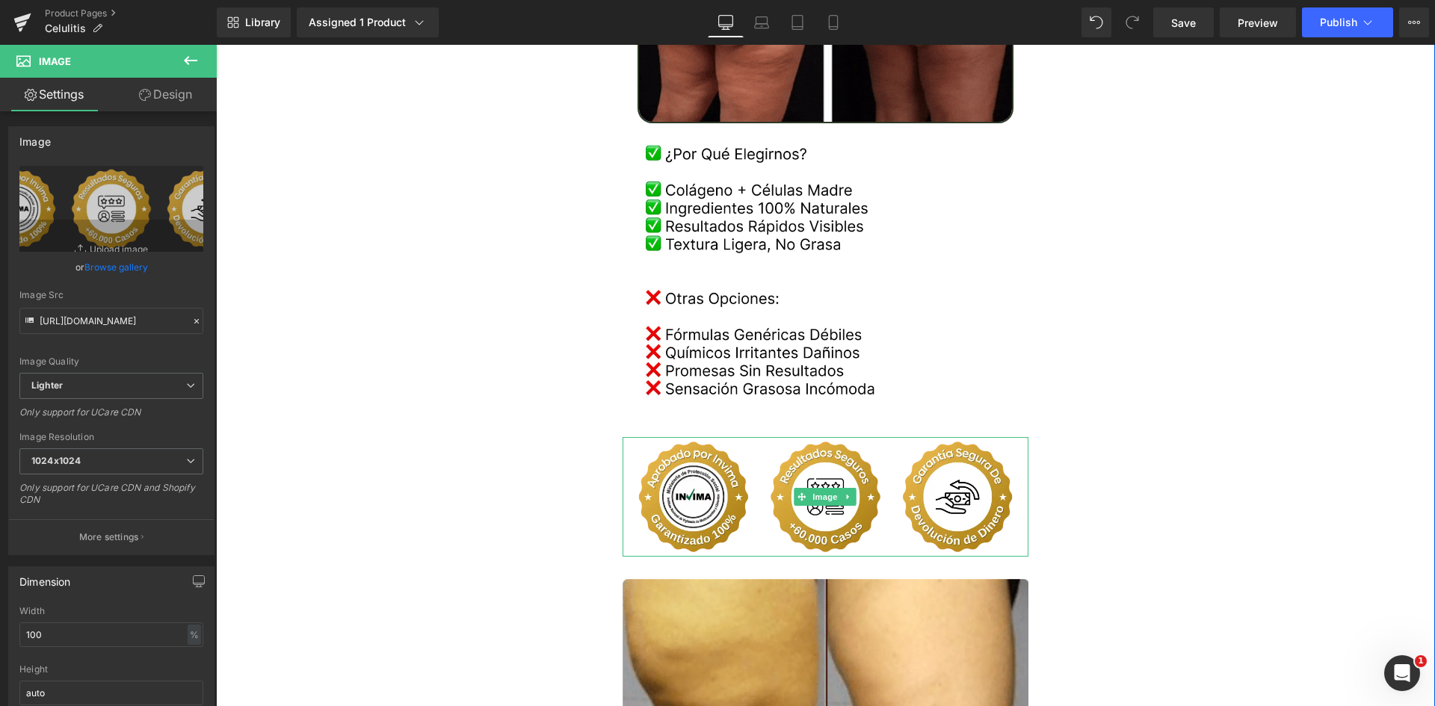
click at [847, 493] on icon at bounding box center [849, 497] width 8 height 9
click at [837, 493] on icon at bounding box center [841, 497] width 8 height 8
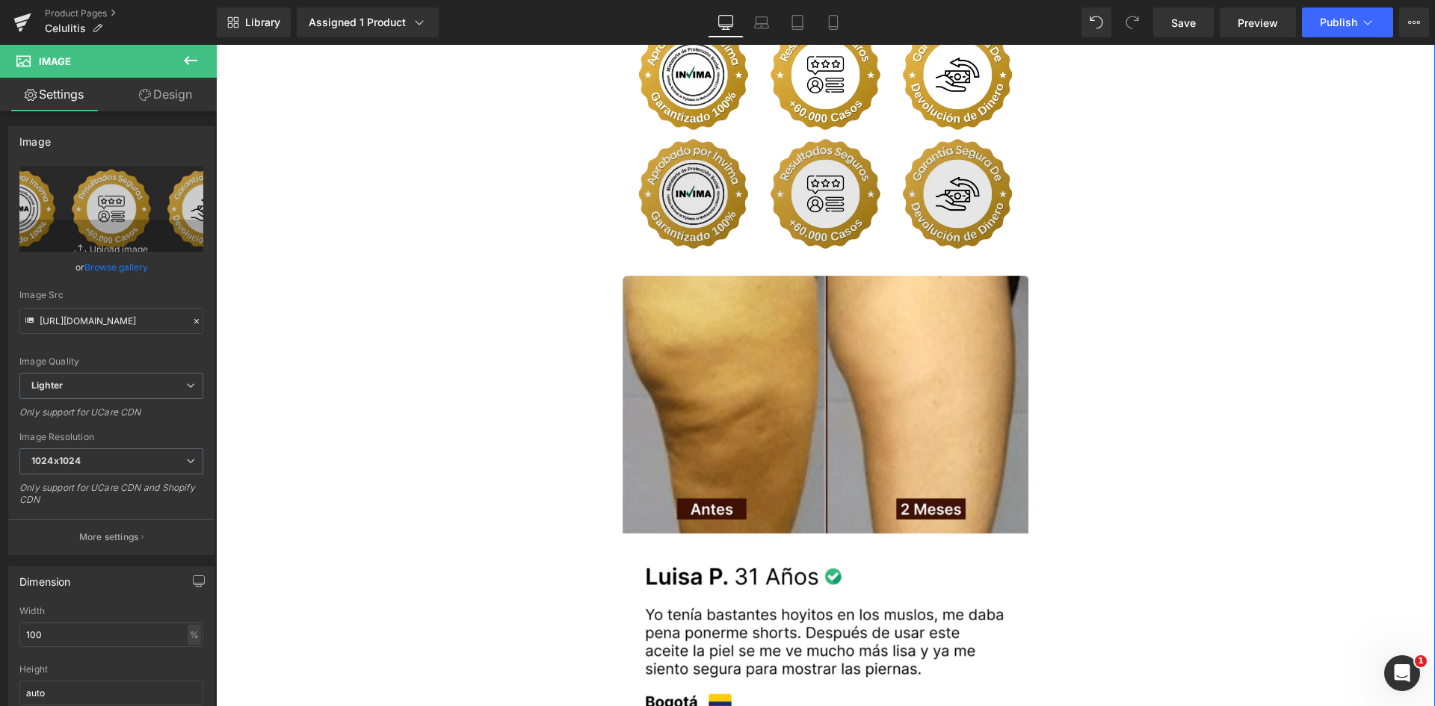
click at [723, 198] on img at bounding box center [826, 194] width 407 height 119
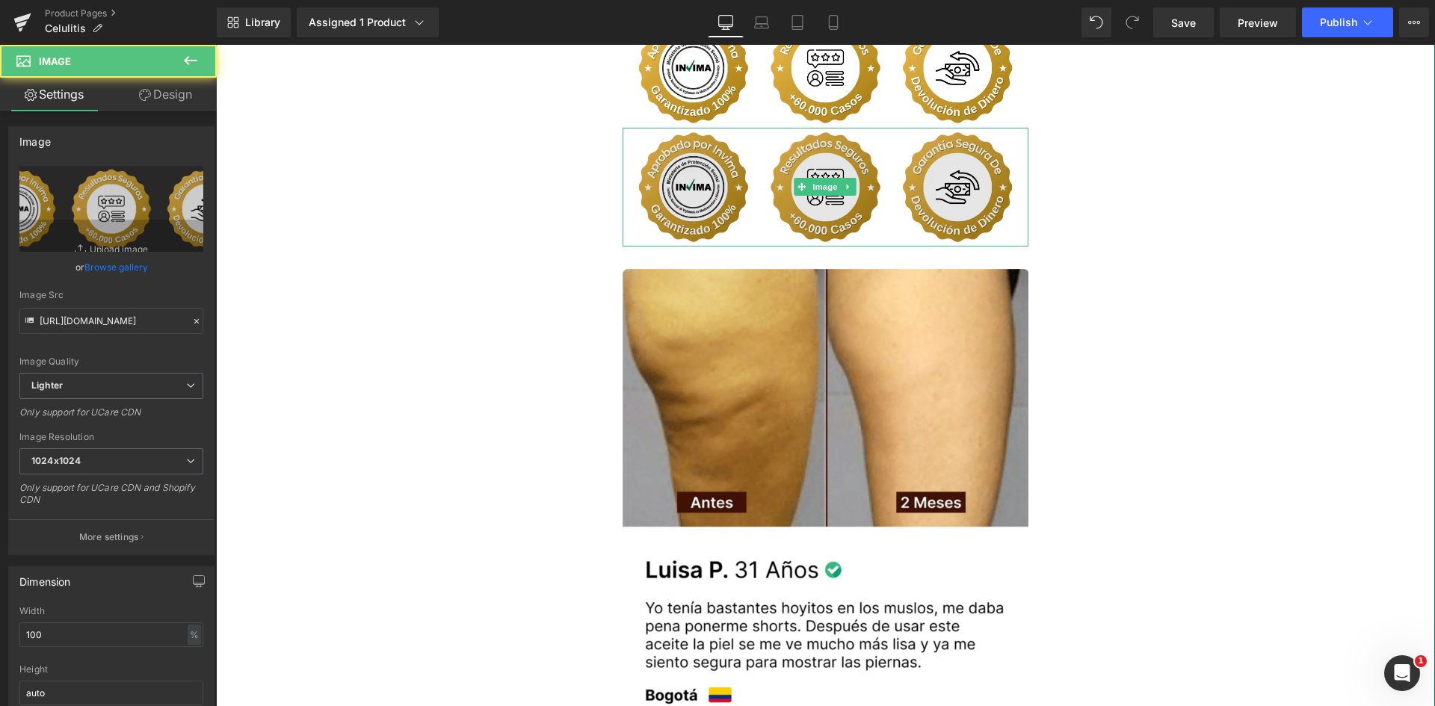
click at [711, 179] on img at bounding box center [826, 187] width 407 height 119
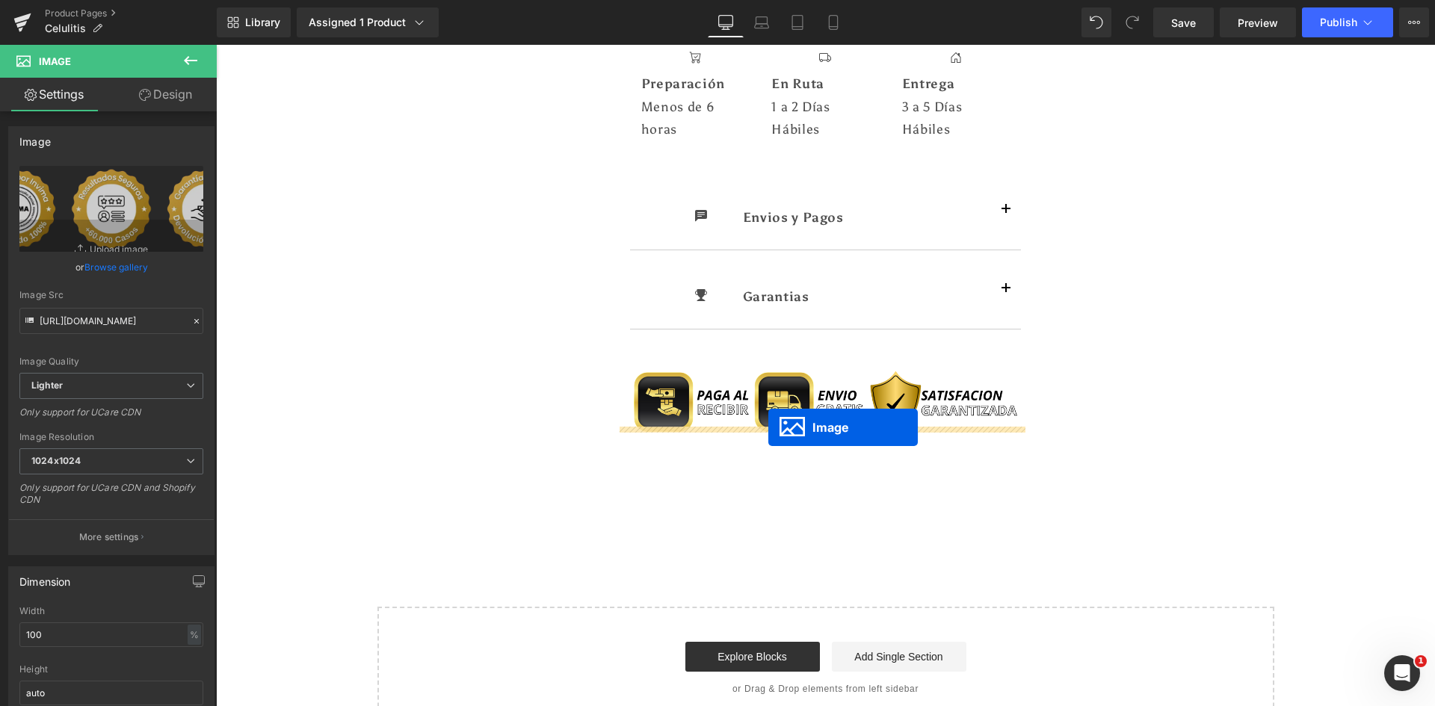
drag, startPoint x: 796, startPoint y: 165, endPoint x: 768, endPoint y: 428, distance: 263.8
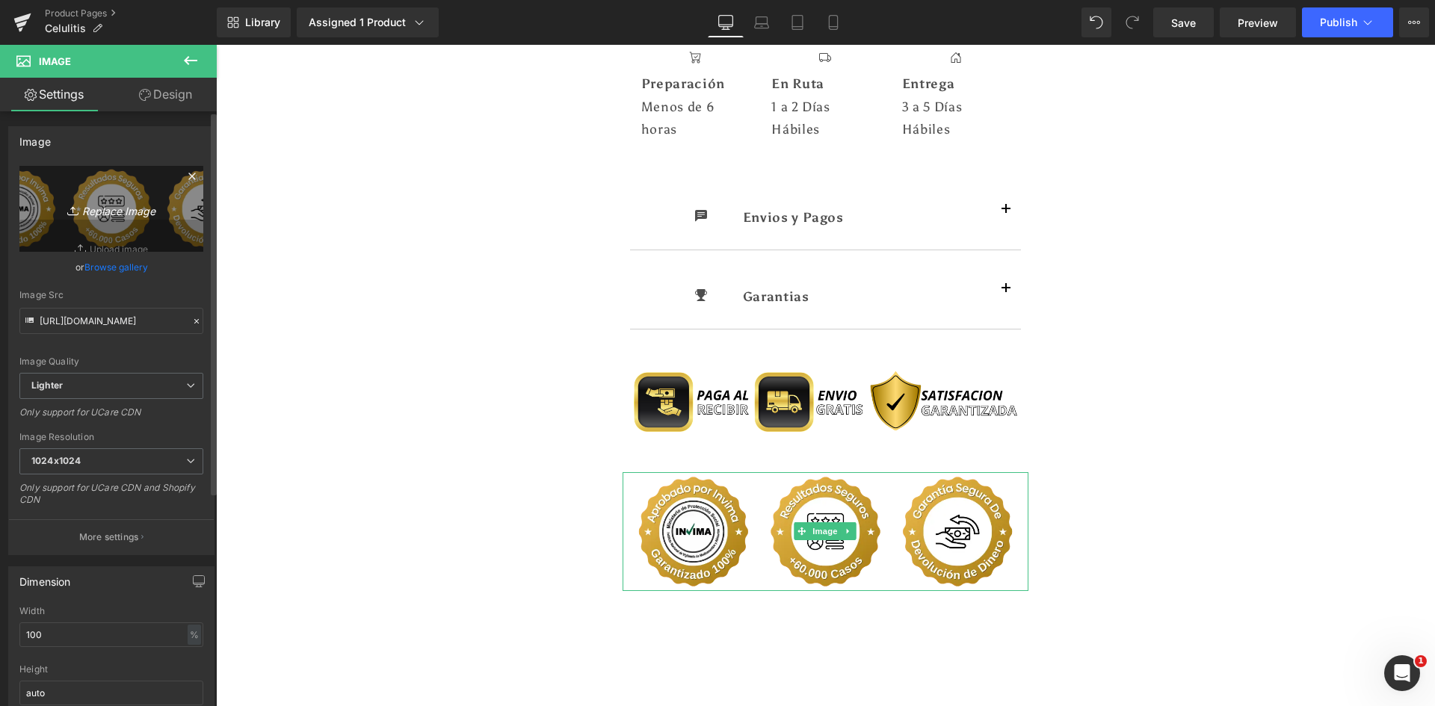
click at [106, 206] on icon "Replace Image" at bounding box center [112, 209] width 120 height 19
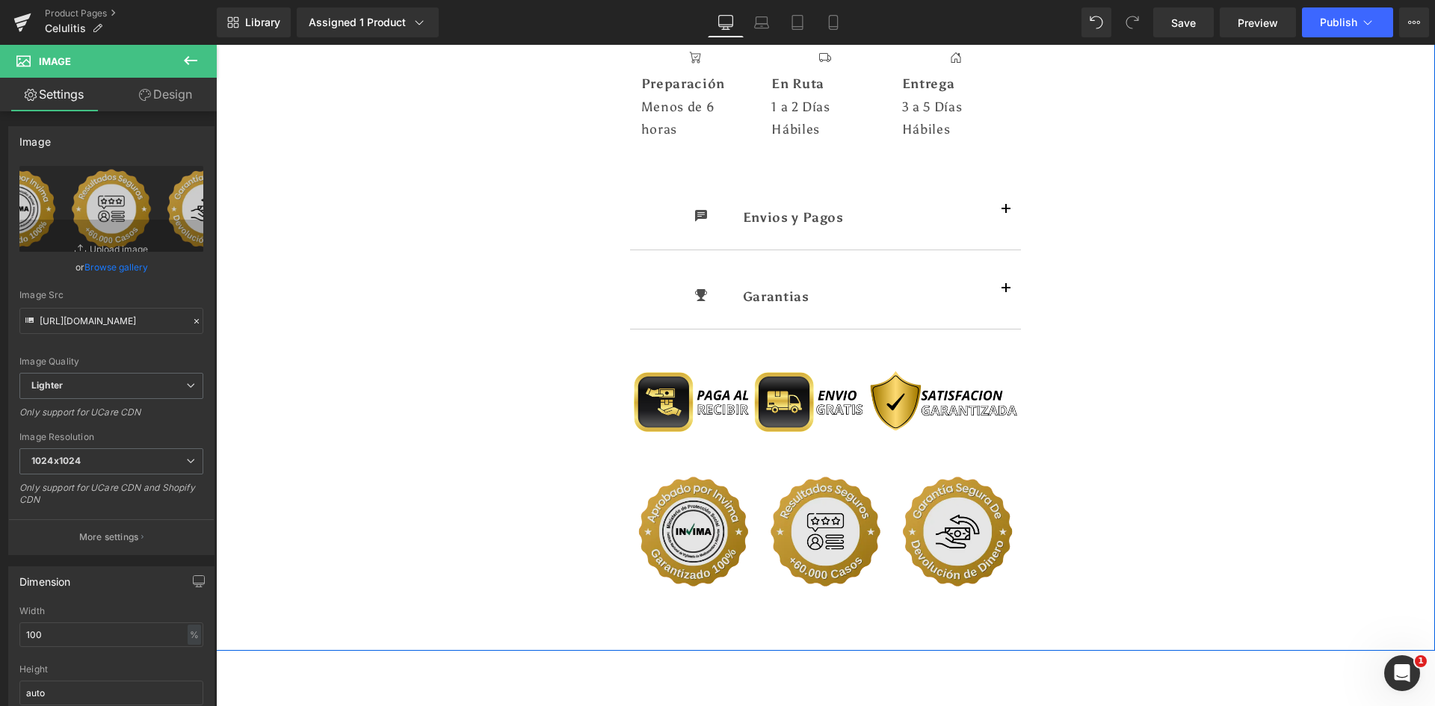
click at [738, 472] on img at bounding box center [826, 531] width 407 height 119
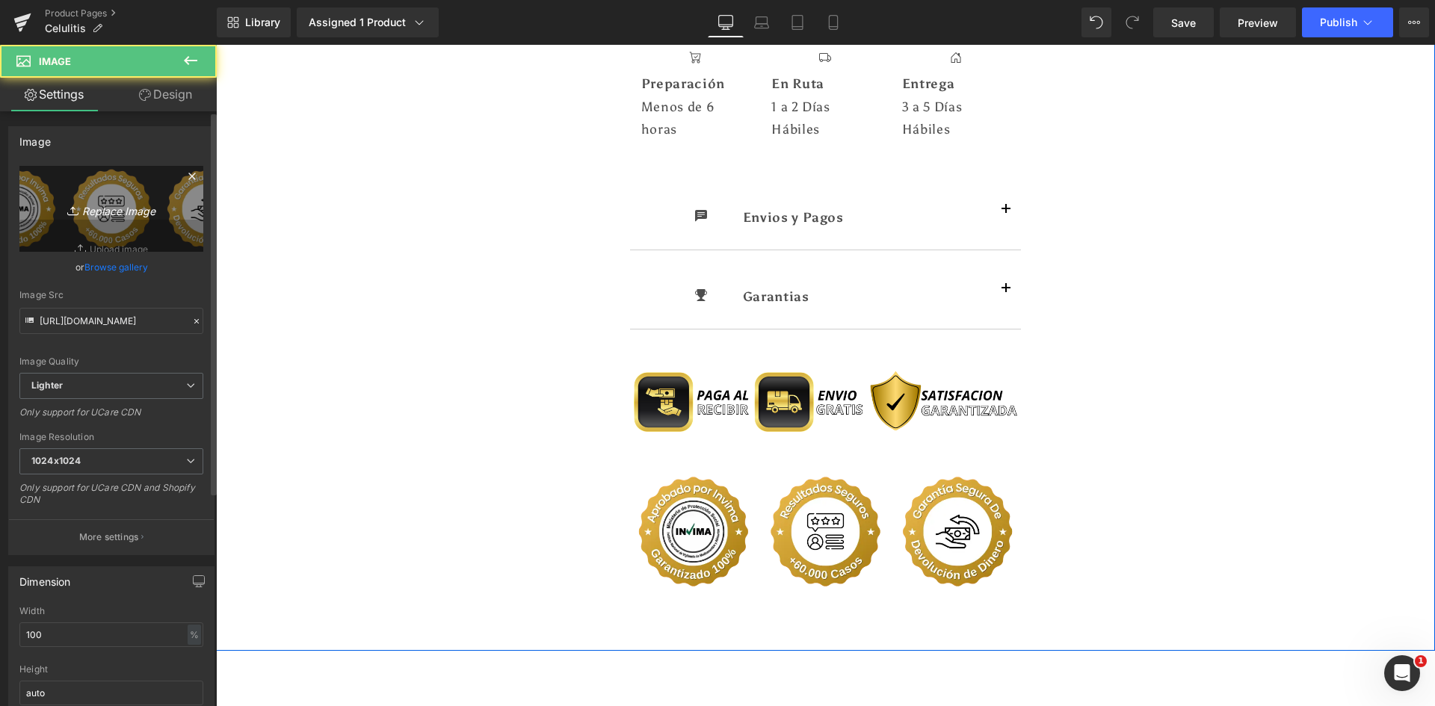
click at [134, 221] on link "Replace Image" at bounding box center [111, 209] width 184 height 86
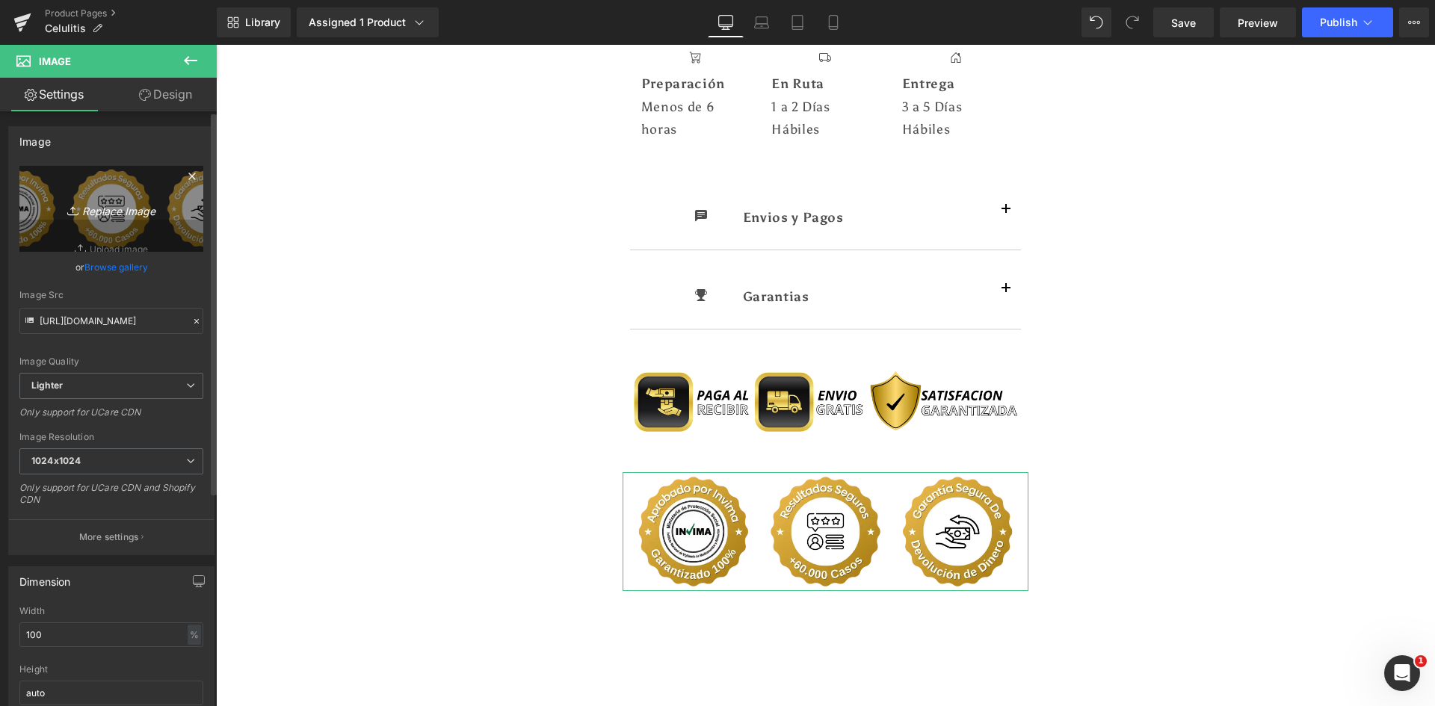
type input "C:\fakepath\Suplements Facts.webp"
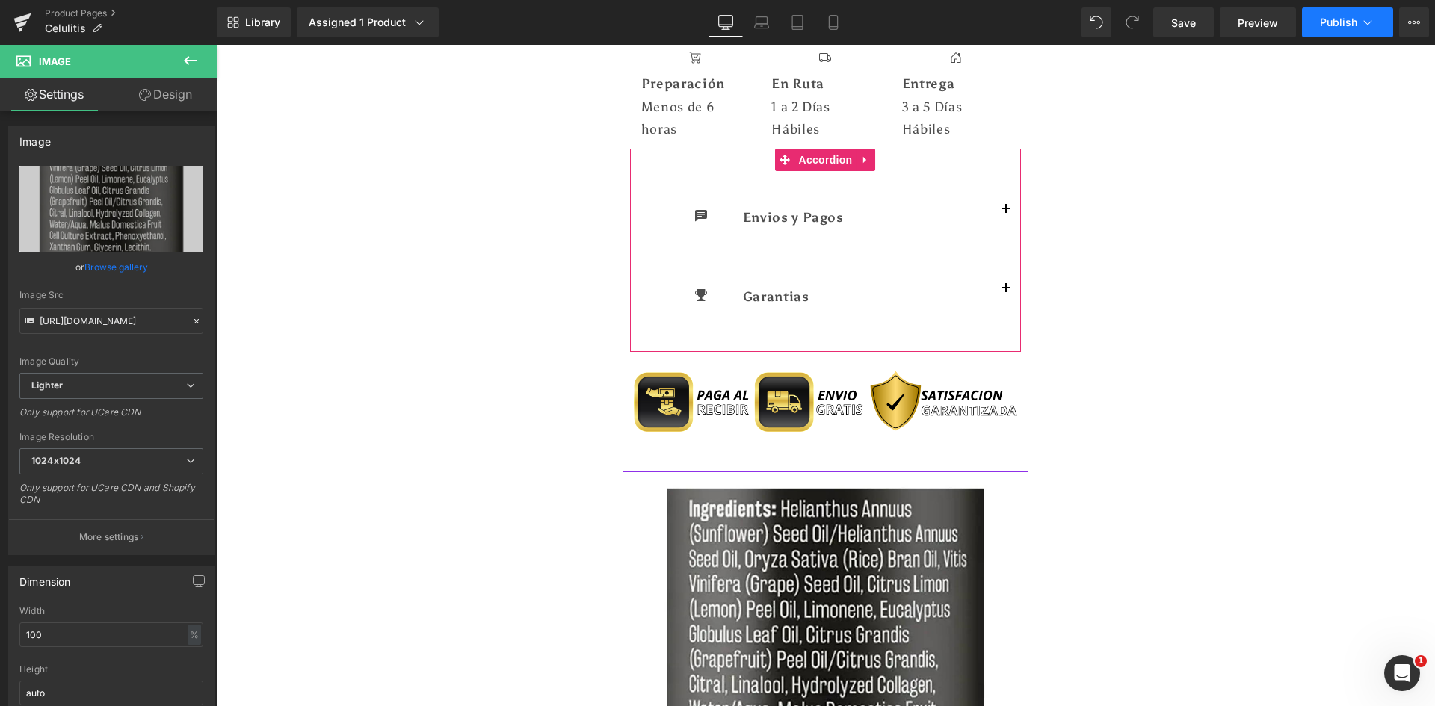
type input "https://ucarecdn.com/81dcf85c-8786-40f8-910b-d6c17f2c7330/-/format/auto/-/previ…"
click at [1349, 13] on button "Publish" at bounding box center [1347, 22] width 91 height 30
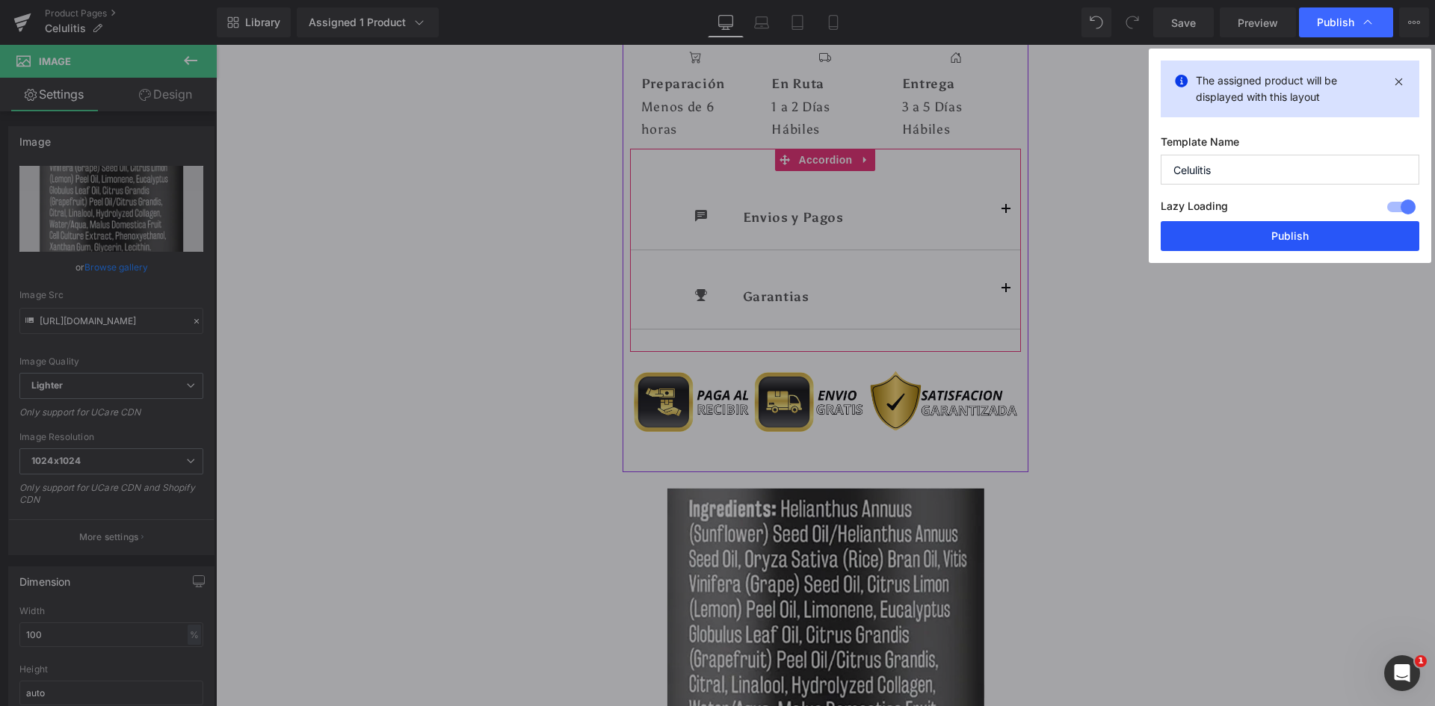
click at [1290, 229] on button "Publish" at bounding box center [1290, 236] width 259 height 30
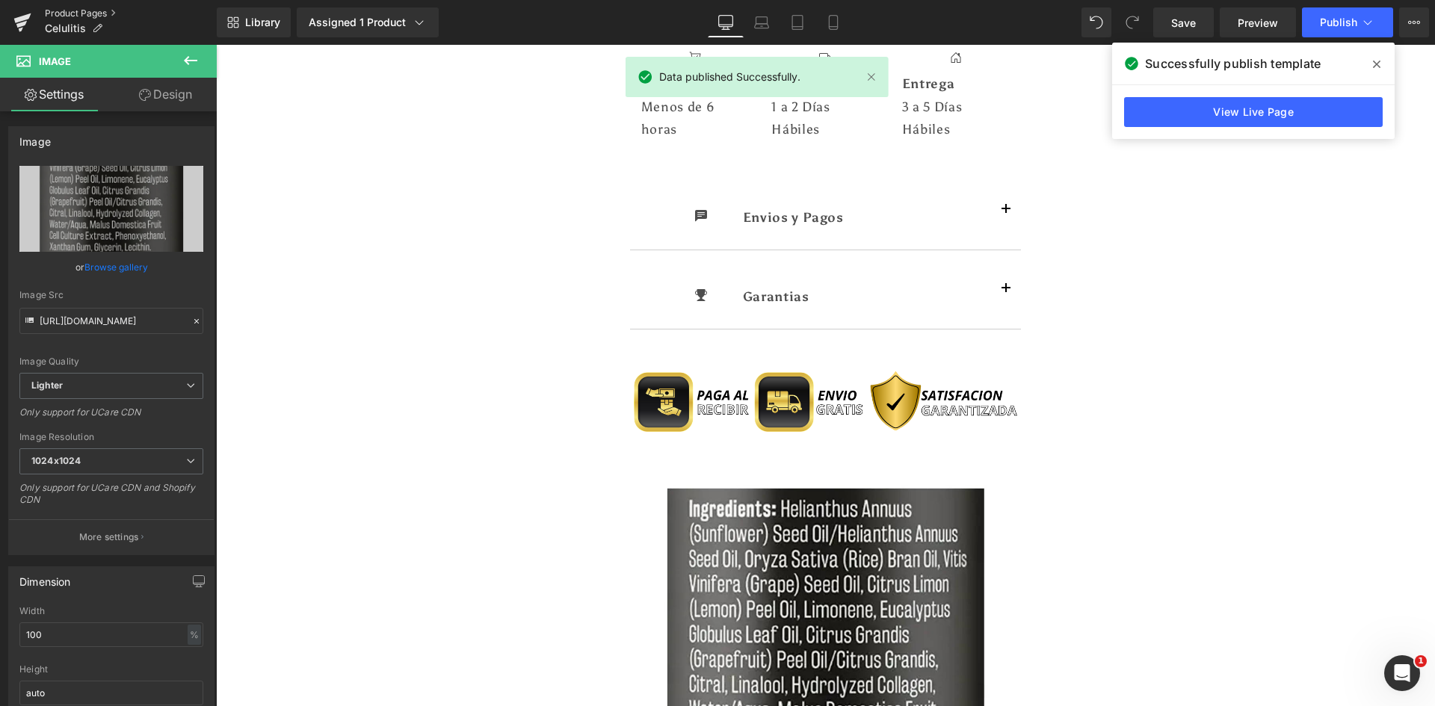
click at [85, 14] on link "Product Pages" at bounding box center [131, 13] width 172 height 12
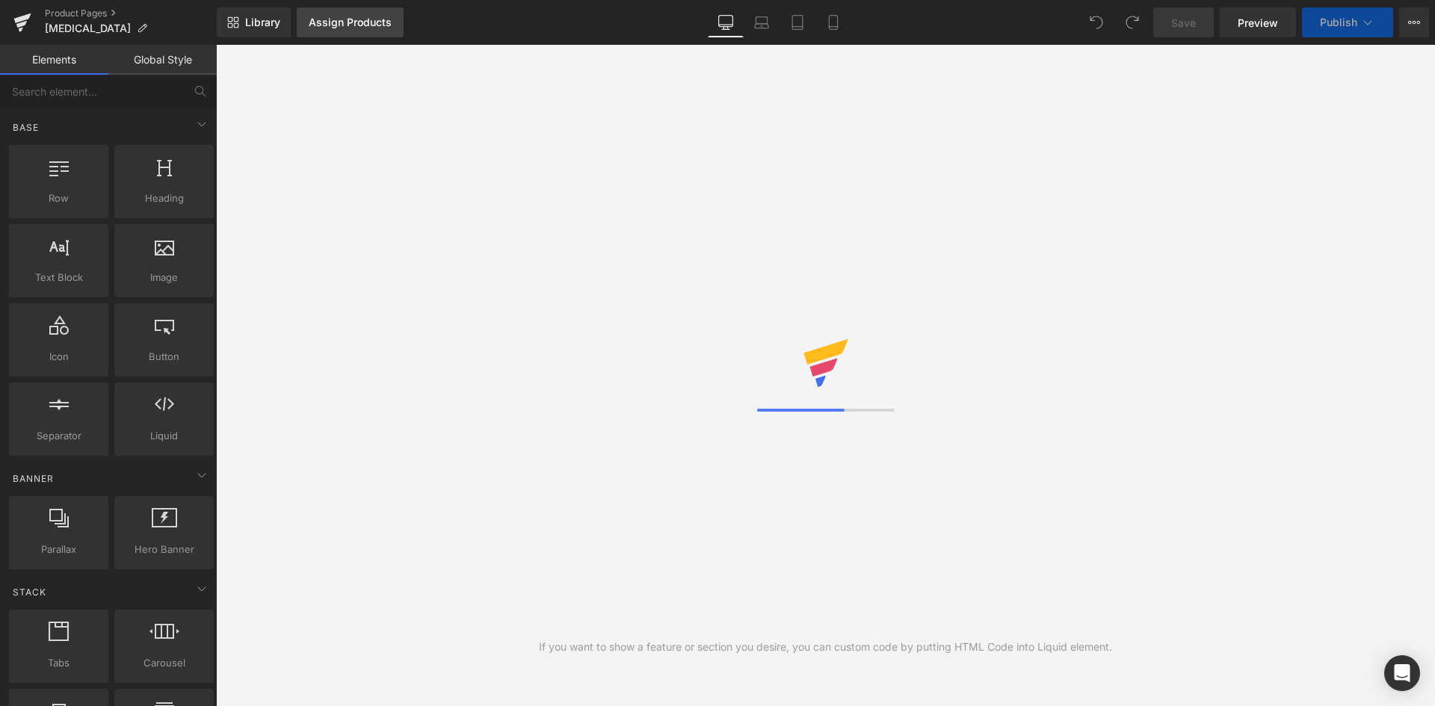
click at [324, 20] on div "Assign Products" at bounding box center [350, 22] width 83 height 12
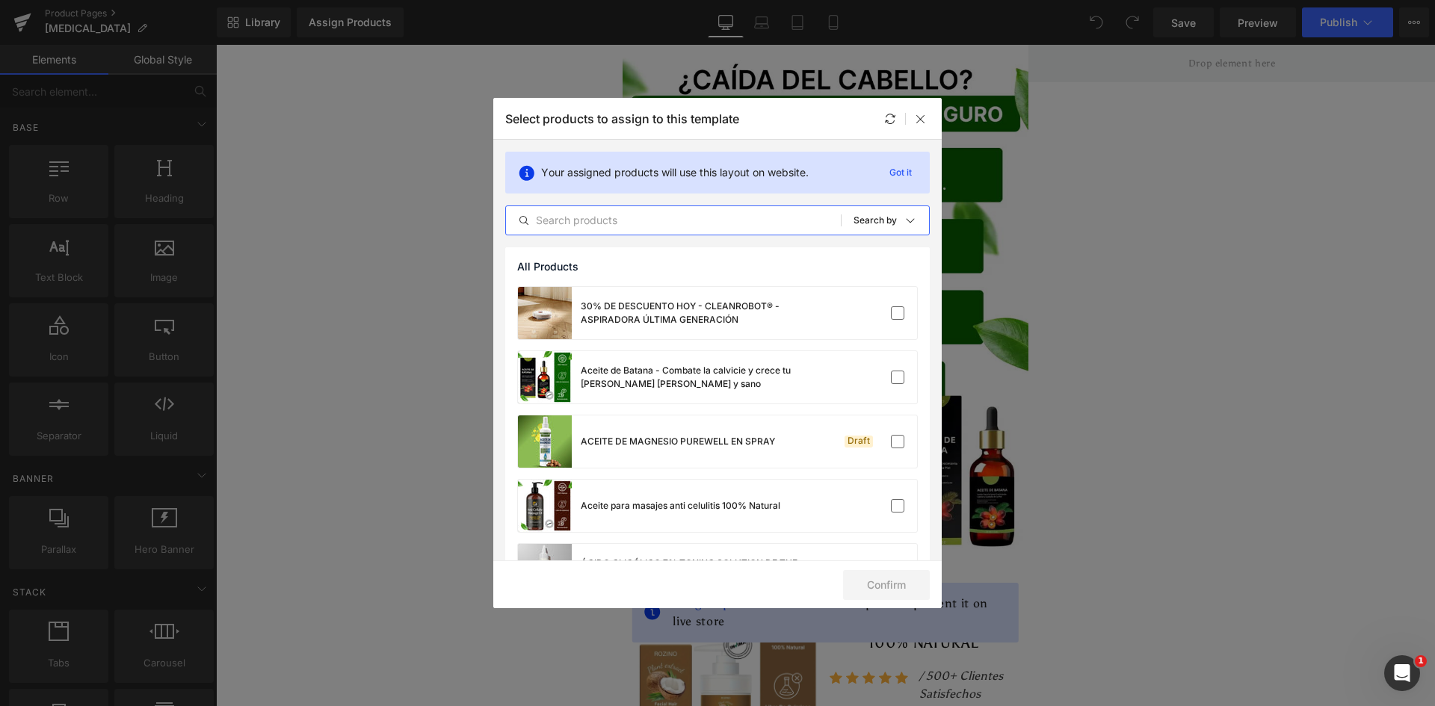
click at [599, 226] on input "text" at bounding box center [673, 221] width 335 height 18
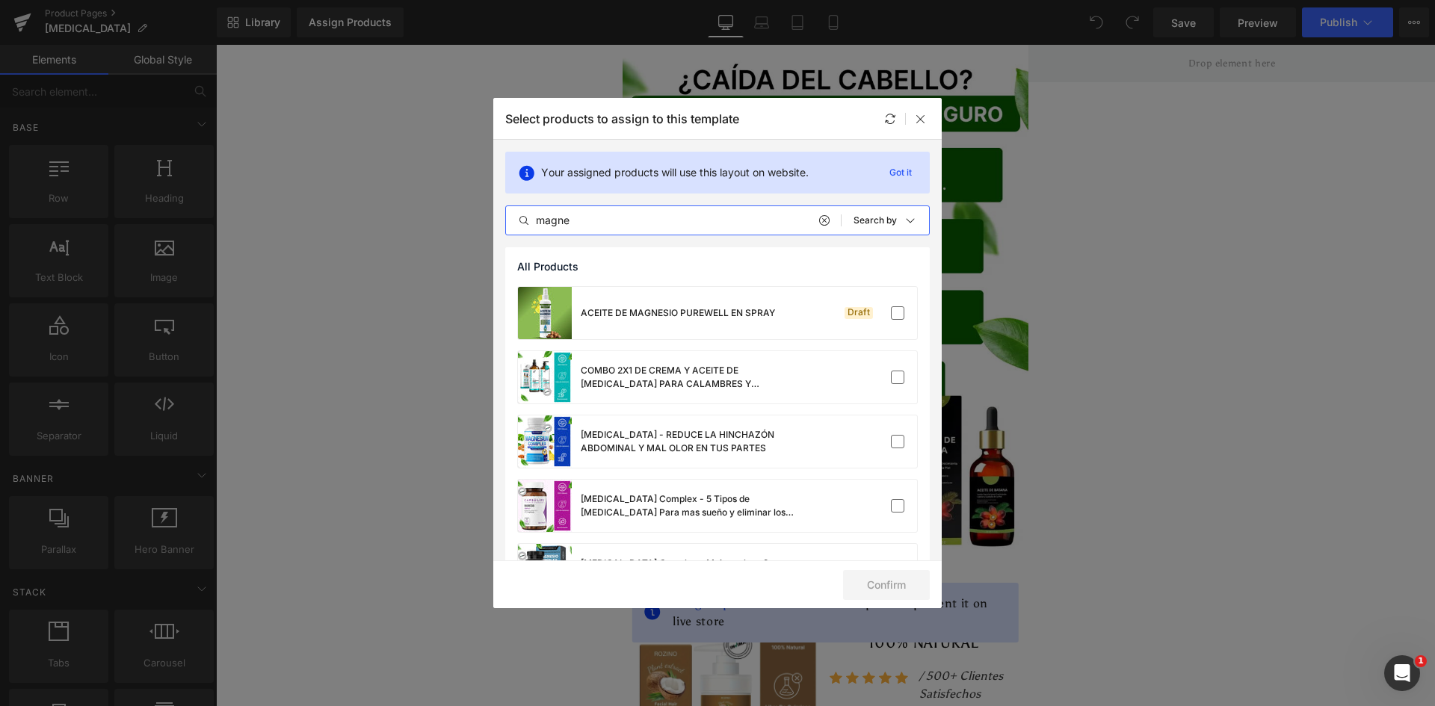
type input "magne"
click at [521, 370] on div at bounding box center [545, 377] width 54 height 52
click at [673, 374] on div "COMBO 2X1 DE CREMA Y ACEITE DE MAGNESIO PARA CALAMBRES Y MUSCULOS" at bounding box center [693, 377] width 224 height 27
drag, startPoint x: 871, startPoint y: 388, endPoint x: 884, endPoint y: 375, distance: 18.5
click at [877, 380] on div "COMBO 2X1 DE CREMA Y ACEITE DE MAGNESIO PARA CALAMBRES Y MUSCULOS" at bounding box center [717, 377] width 399 height 52
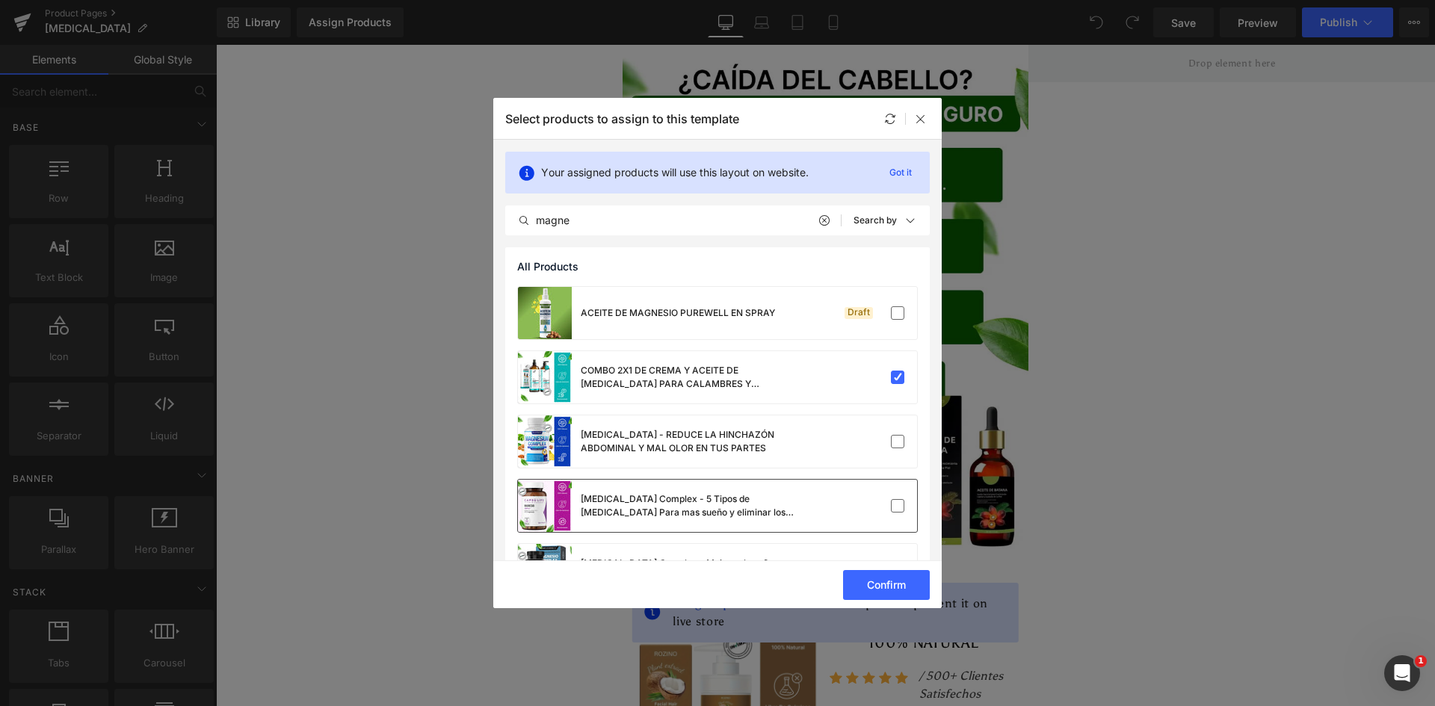
drag, startPoint x: 901, startPoint y: 583, endPoint x: 879, endPoint y: 516, distance: 70.0
click at [900, 583] on button "Confirm" at bounding box center [886, 585] width 87 height 30
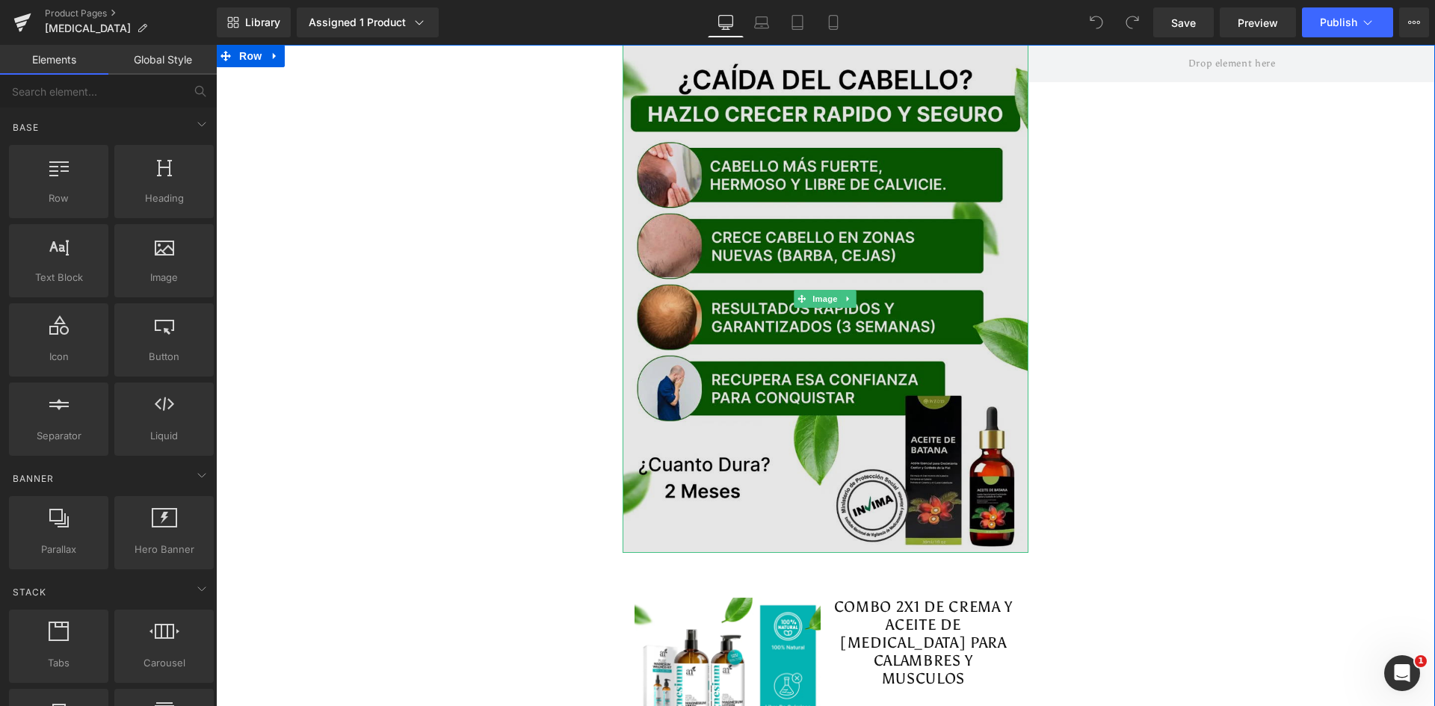
click at [676, 124] on img at bounding box center [826, 299] width 407 height 508
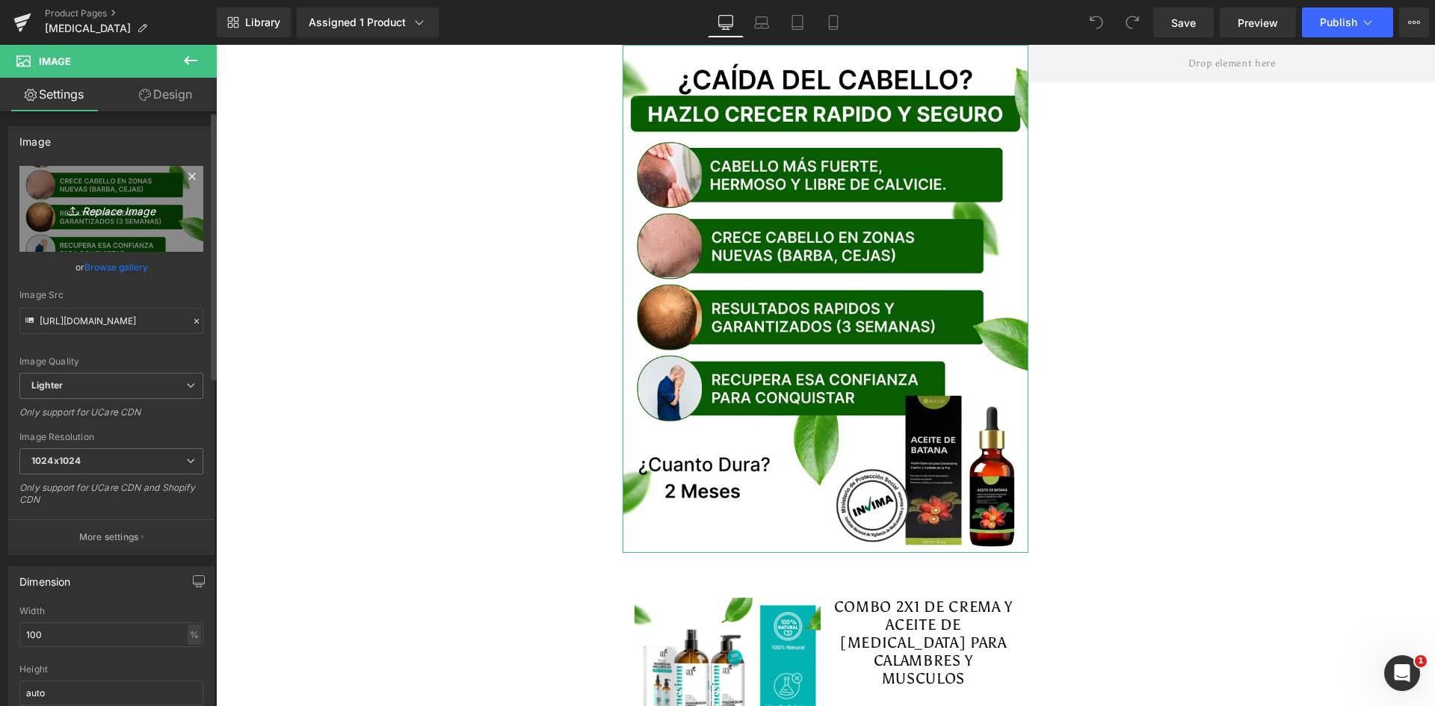
click at [124, 203] on icon "Replace Image" at bounding box center [112, 209] width 120 height 19
type input "C:\fakepath\Banner Principal.webp"
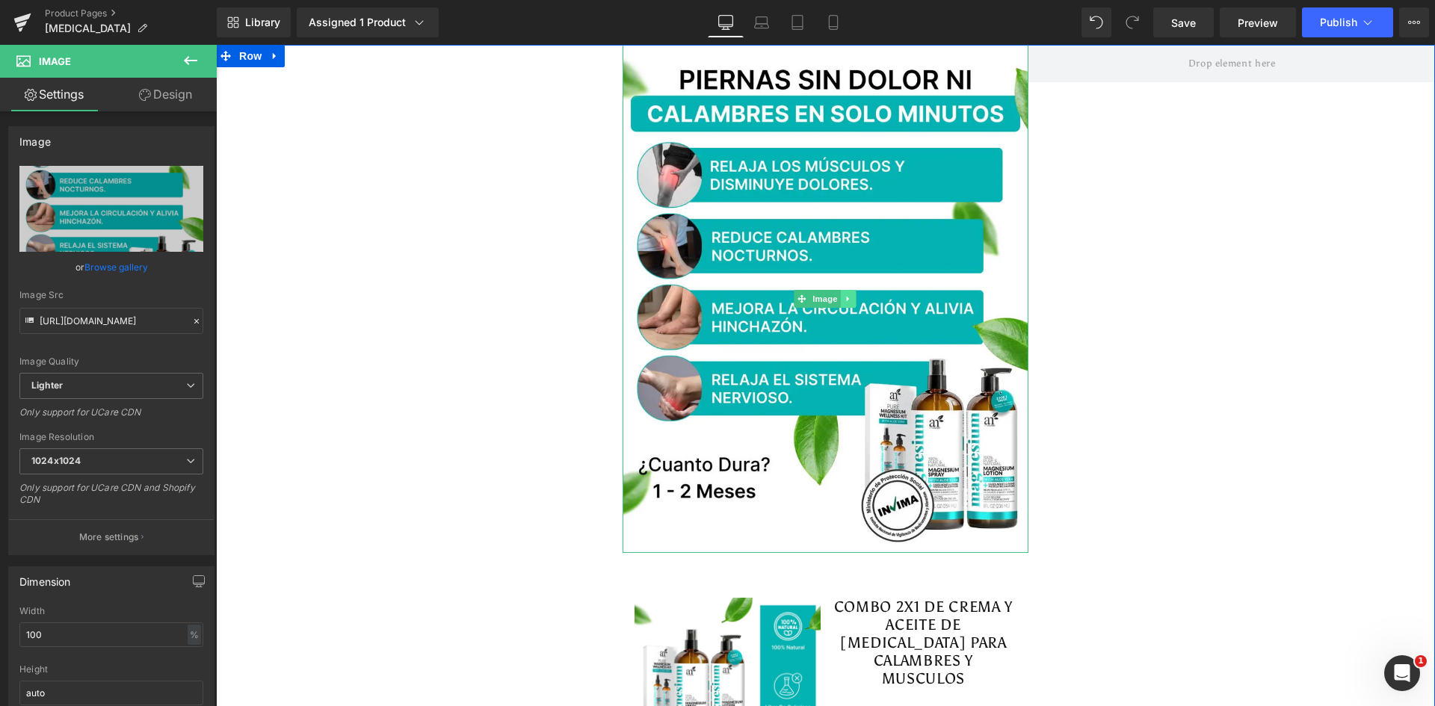
type input "https://ucarecdn.com/c1e883f3-ee98-48fe-ad2a-afaef6ed084a/-/format/auto/-/previ…"
click at [841, 304] on link at bounding box center [849, 299] width 16 height 18
click at [837, 302] on icon at bounding box center [841, 299] width 8 height 9
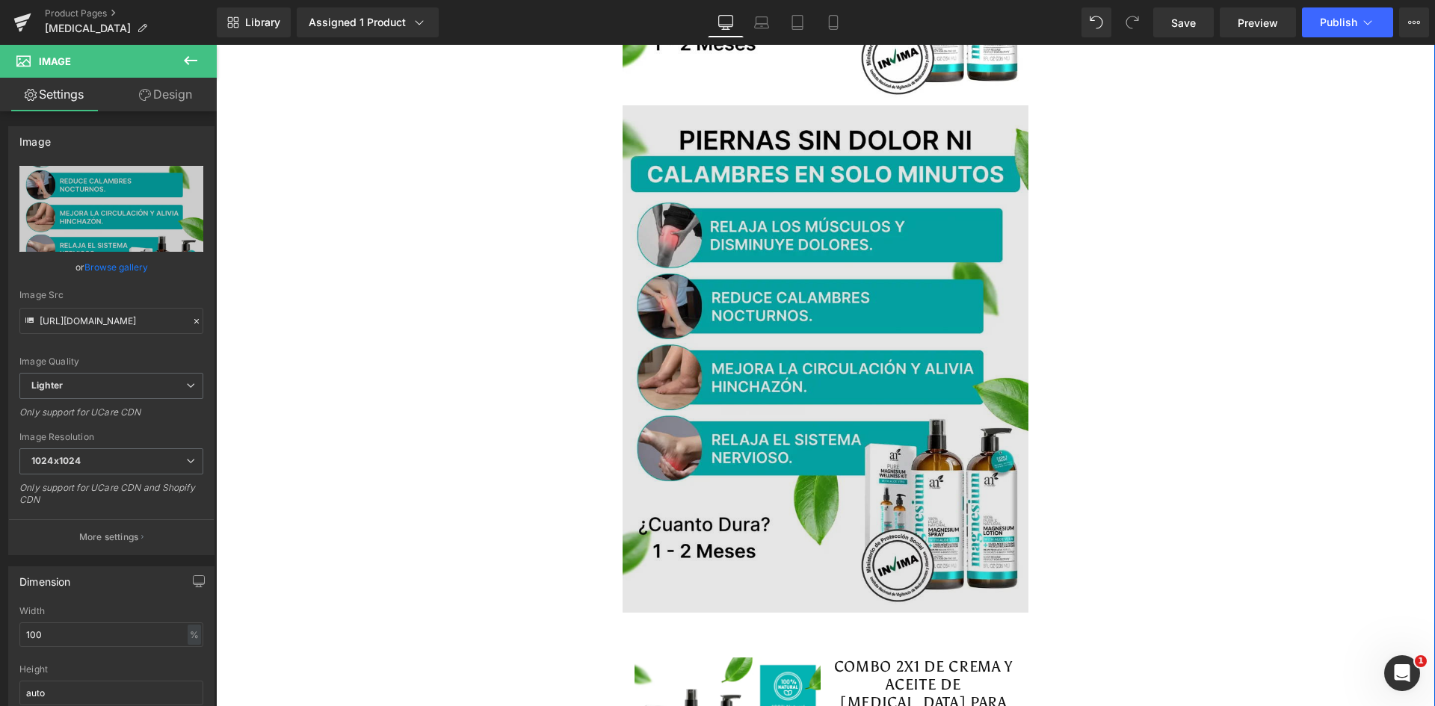
click at [738, 215] on img at bounding box center [826, 359] width 407 height 508
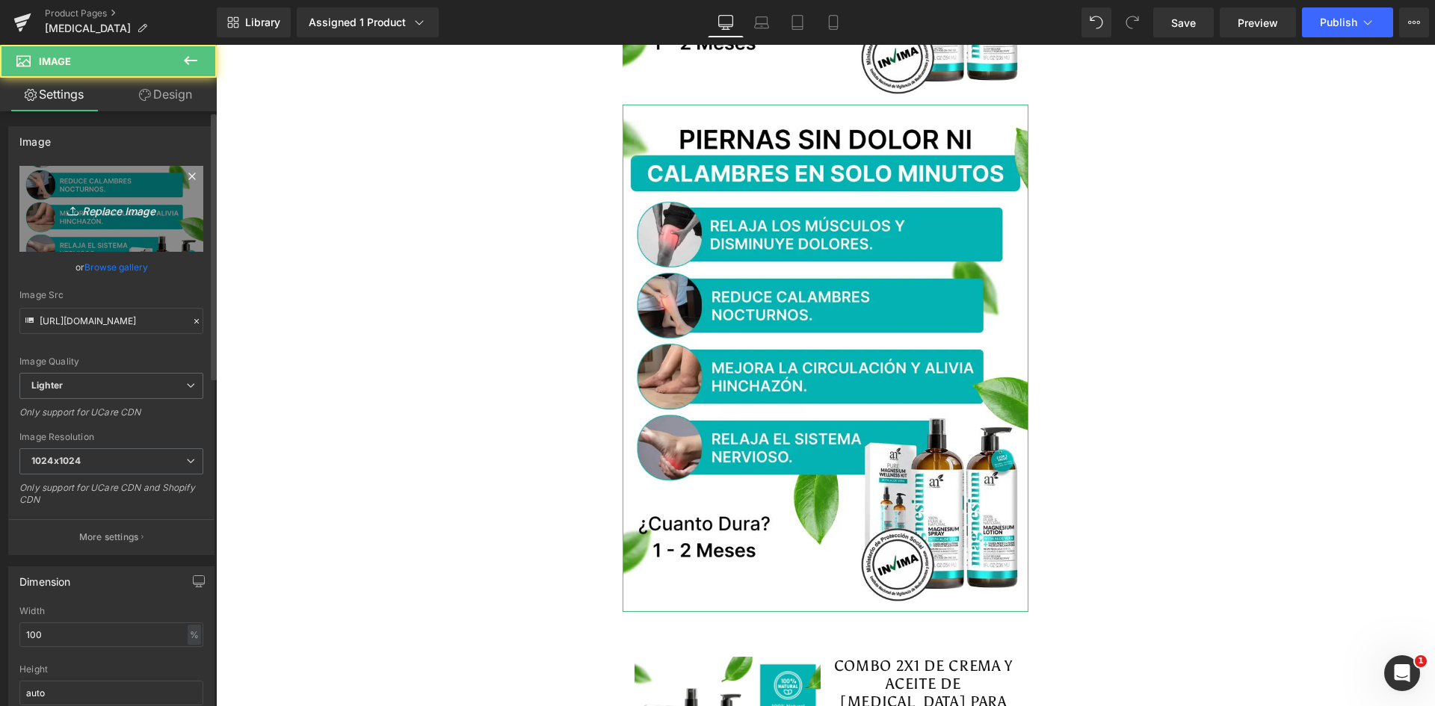
click at [118, 201] on icon "Replace Image" at bounding box center [112, 209] width 120 height 19
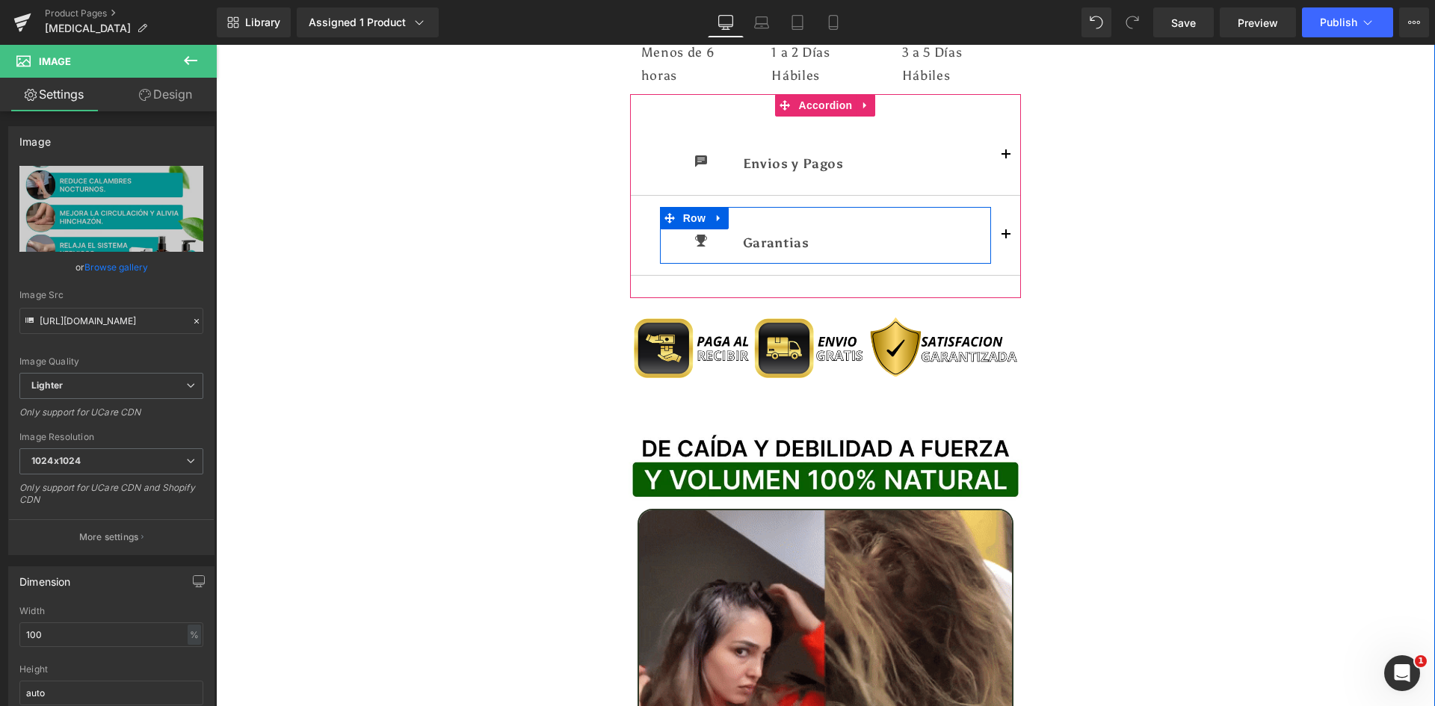
scroll to position [1719, 0]
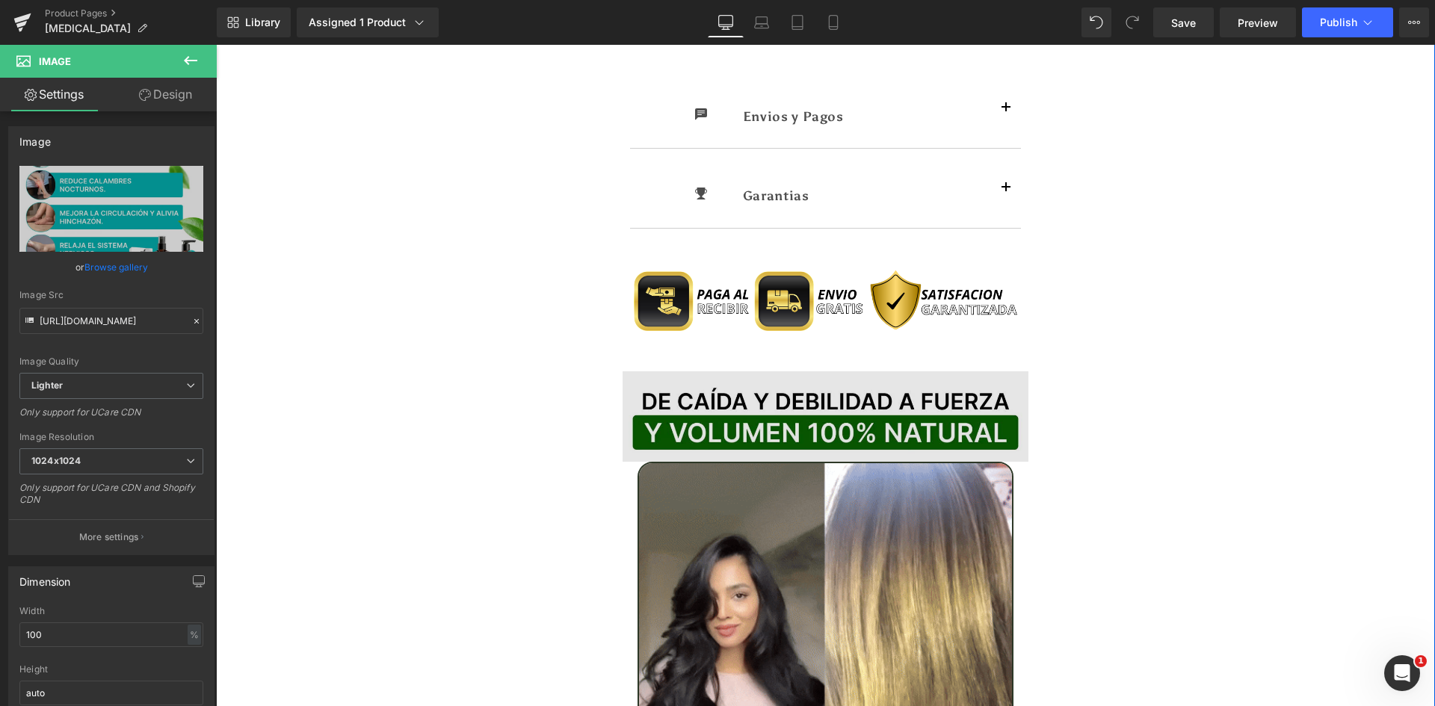
click at [736, 401] on img at bounding box center [826, 416] width 407 height 91
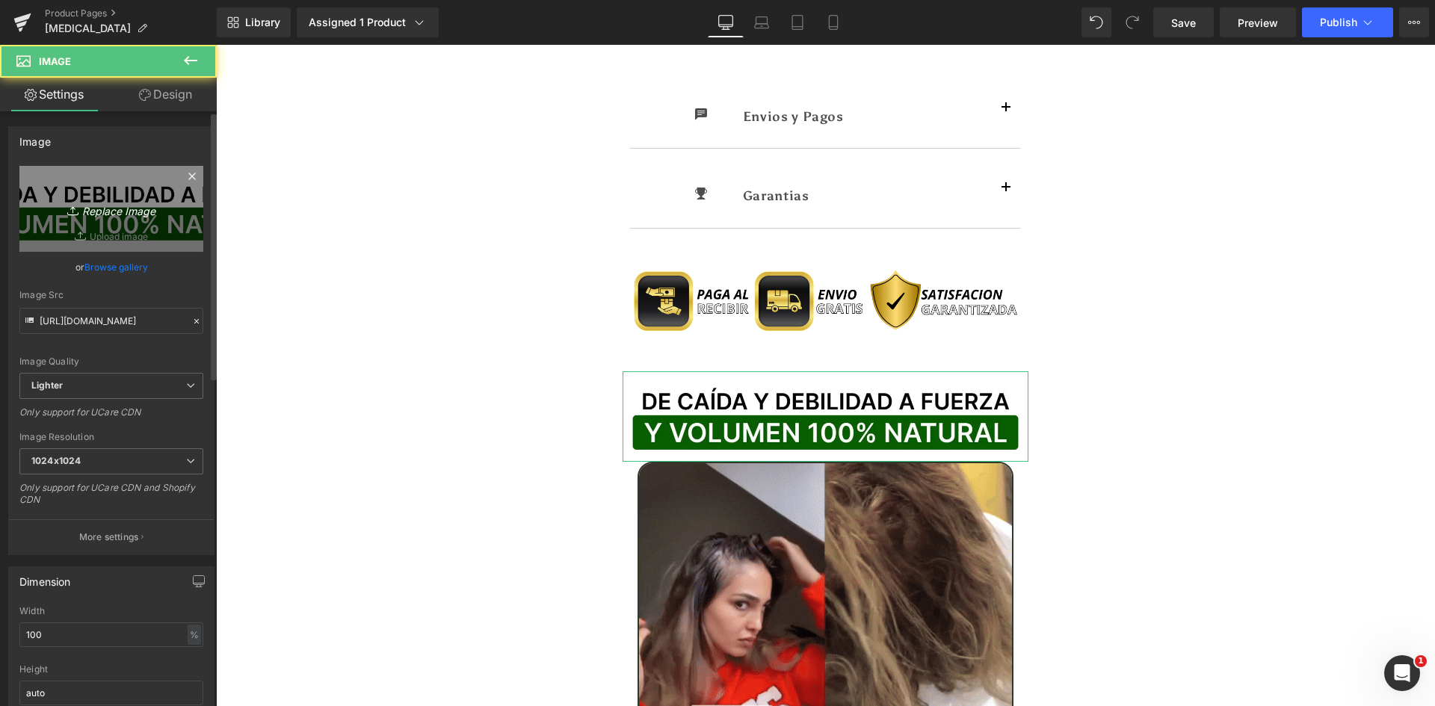
click at [73, 187] on link "Replace Image" at bounding box center [111, 209] width 184 height 86
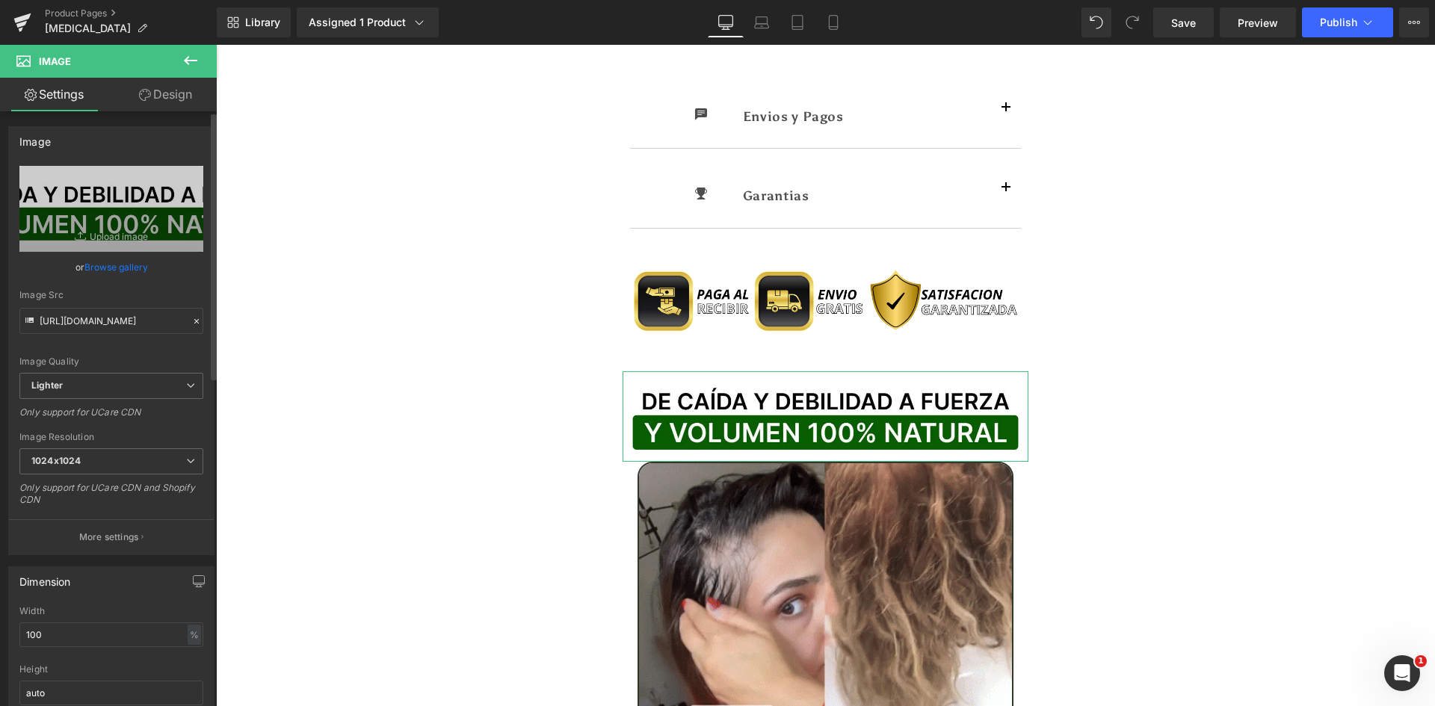
type input "C:\fakepath\Titulo Irresisitble.webp"
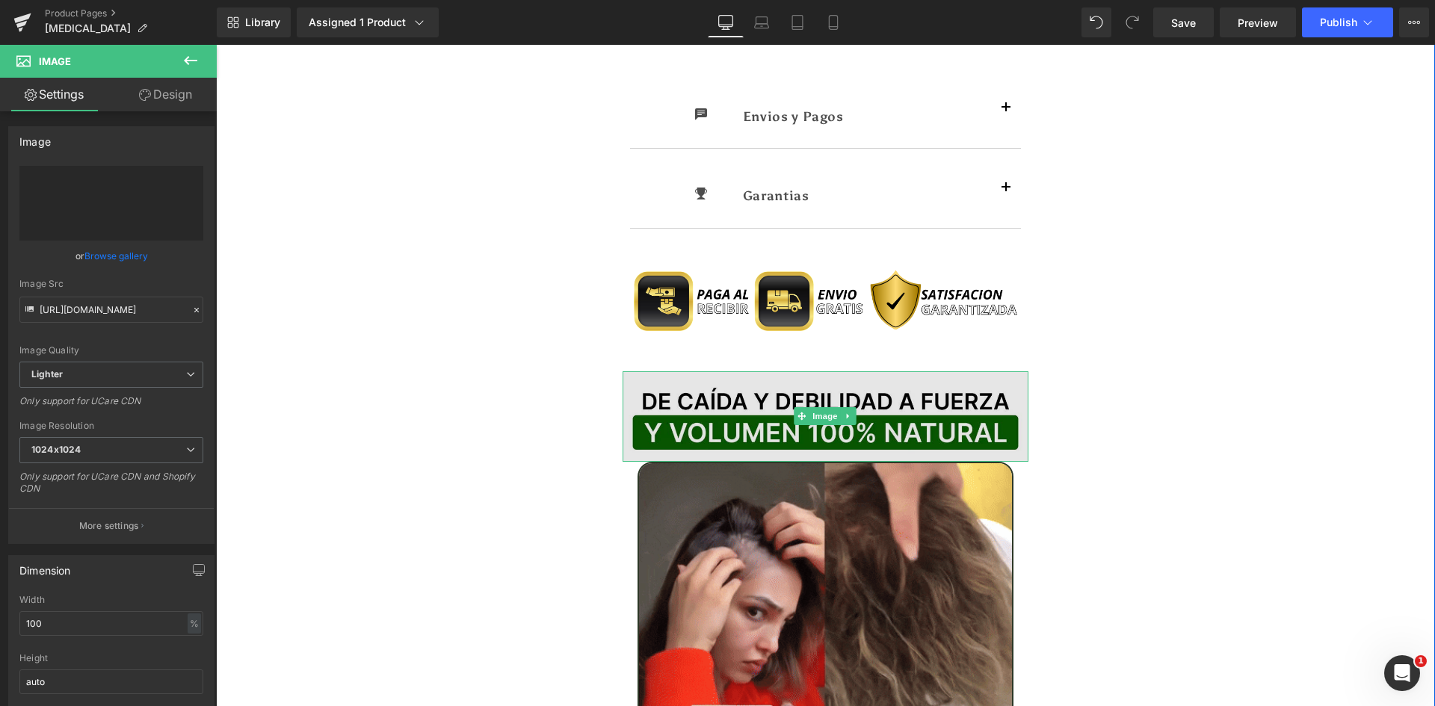
type input "https://ucarecdn.com/b3b01db2-6938-4dde-99fd-71d5bfa5d6f1/-/format/auto/-/previ…"
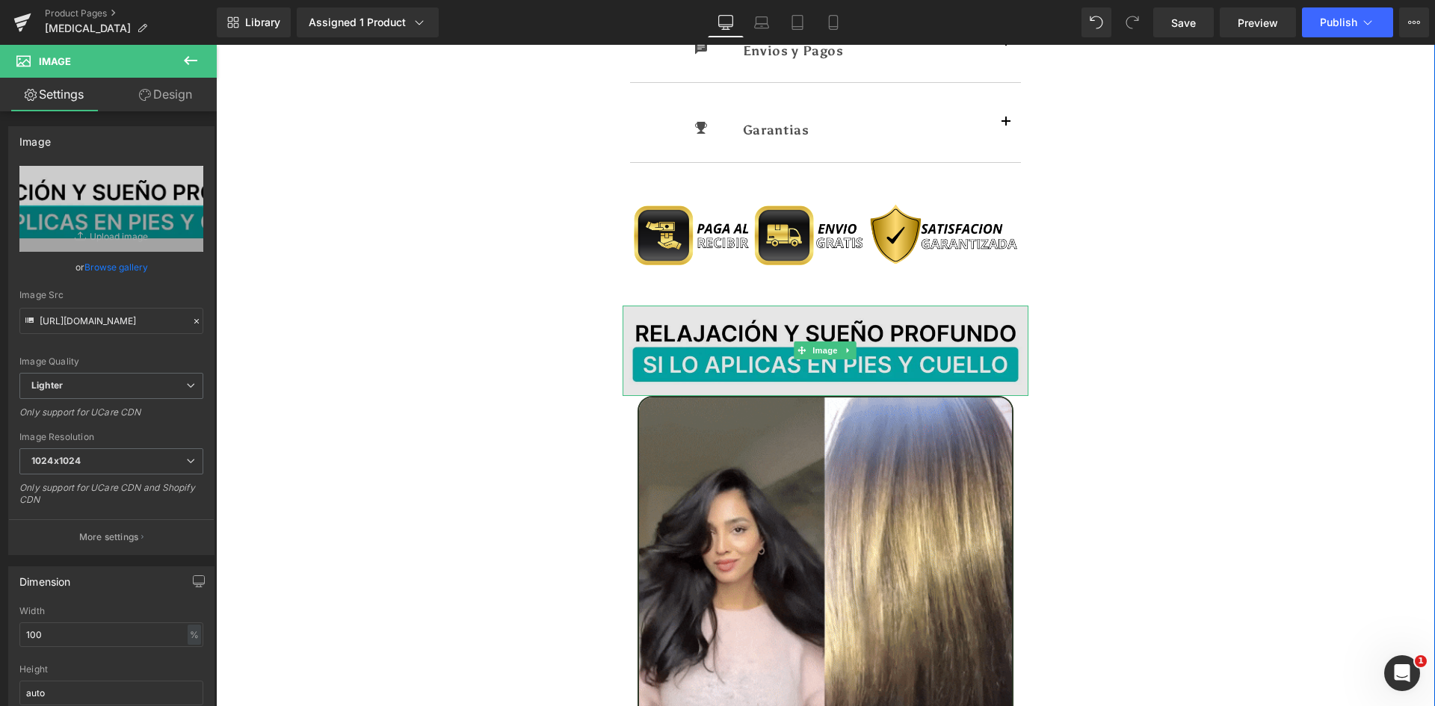
scroll to position [1794, 0]
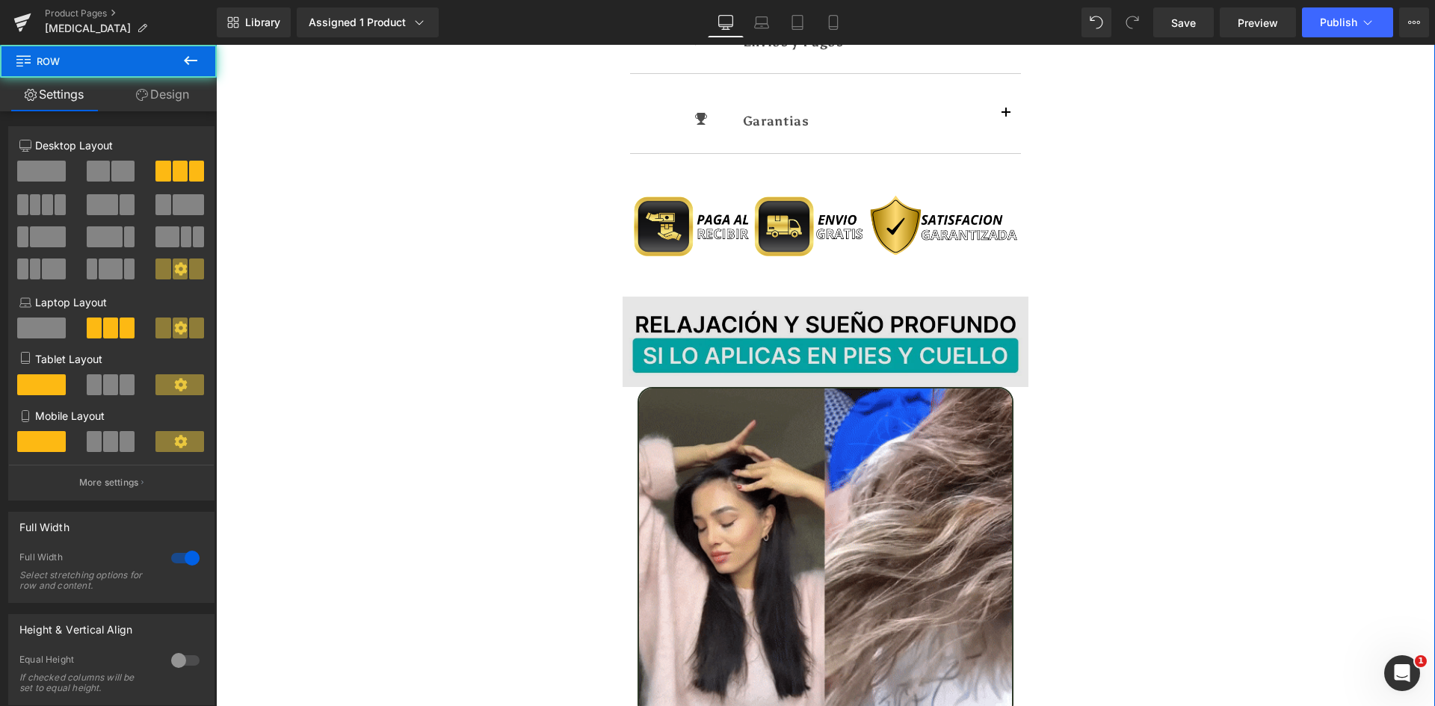
click at [789, 297] on img at bounding box center [826, 342] width 407 height 91
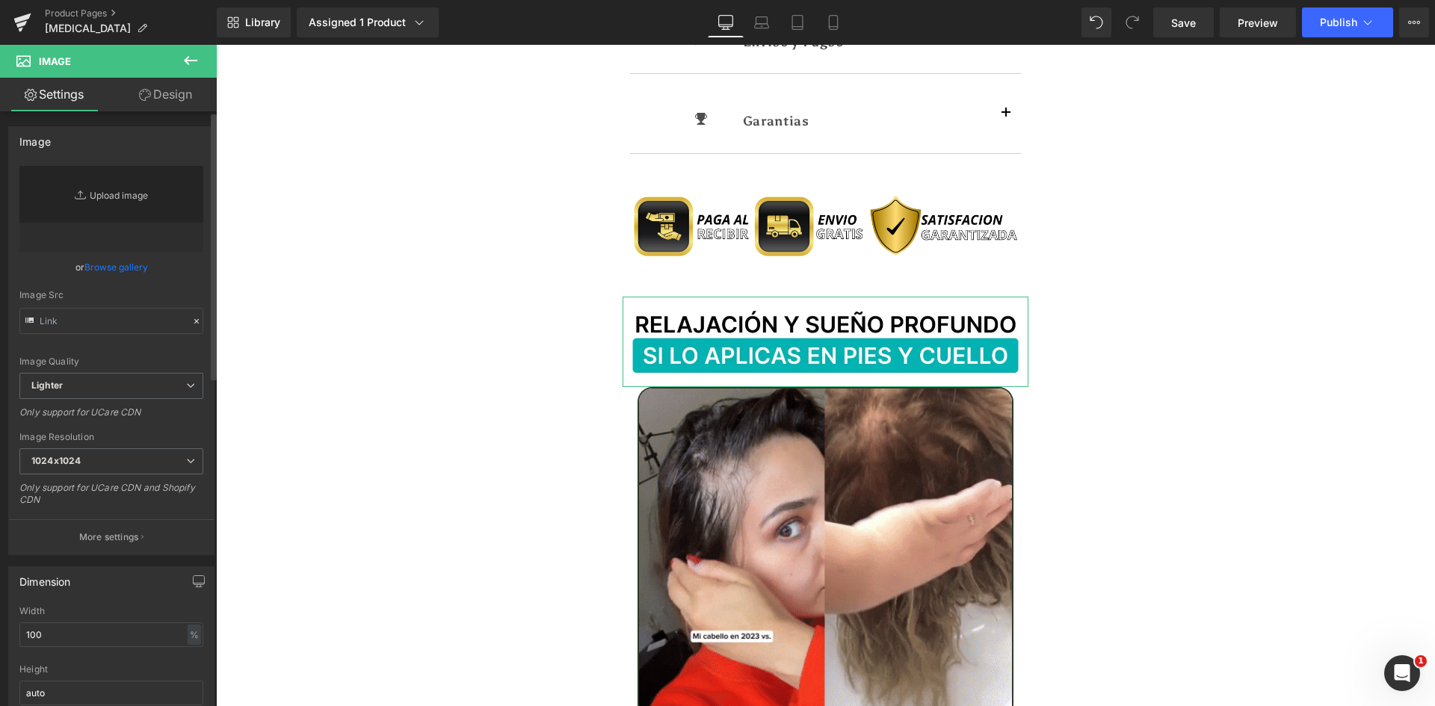
click at [78, 205] on link "Replace Image" at bounding box center [111, 209] width 184 height 86
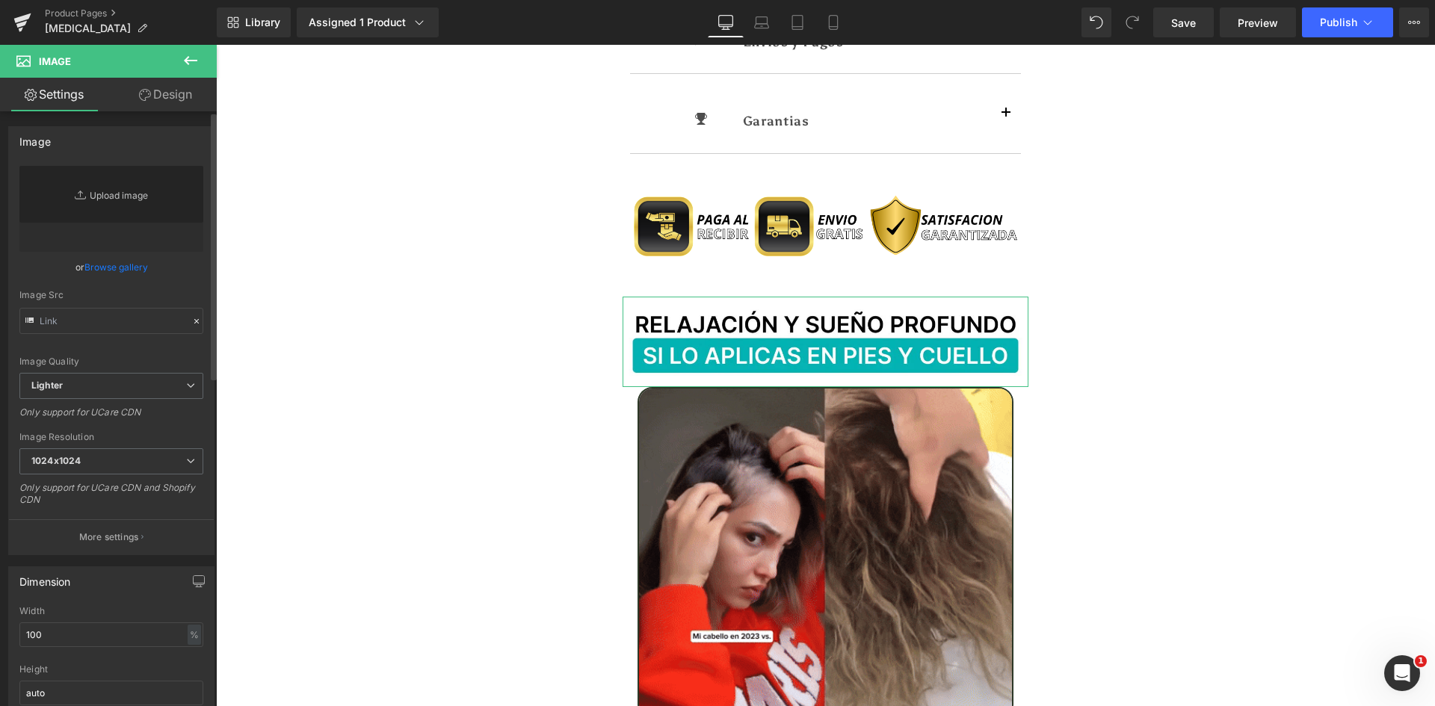
type input "https://ucarecdn.com/b3b01db2-6938-4dde-99fd-71d5bfa5d6f1/-/format/auto/-/previ…"
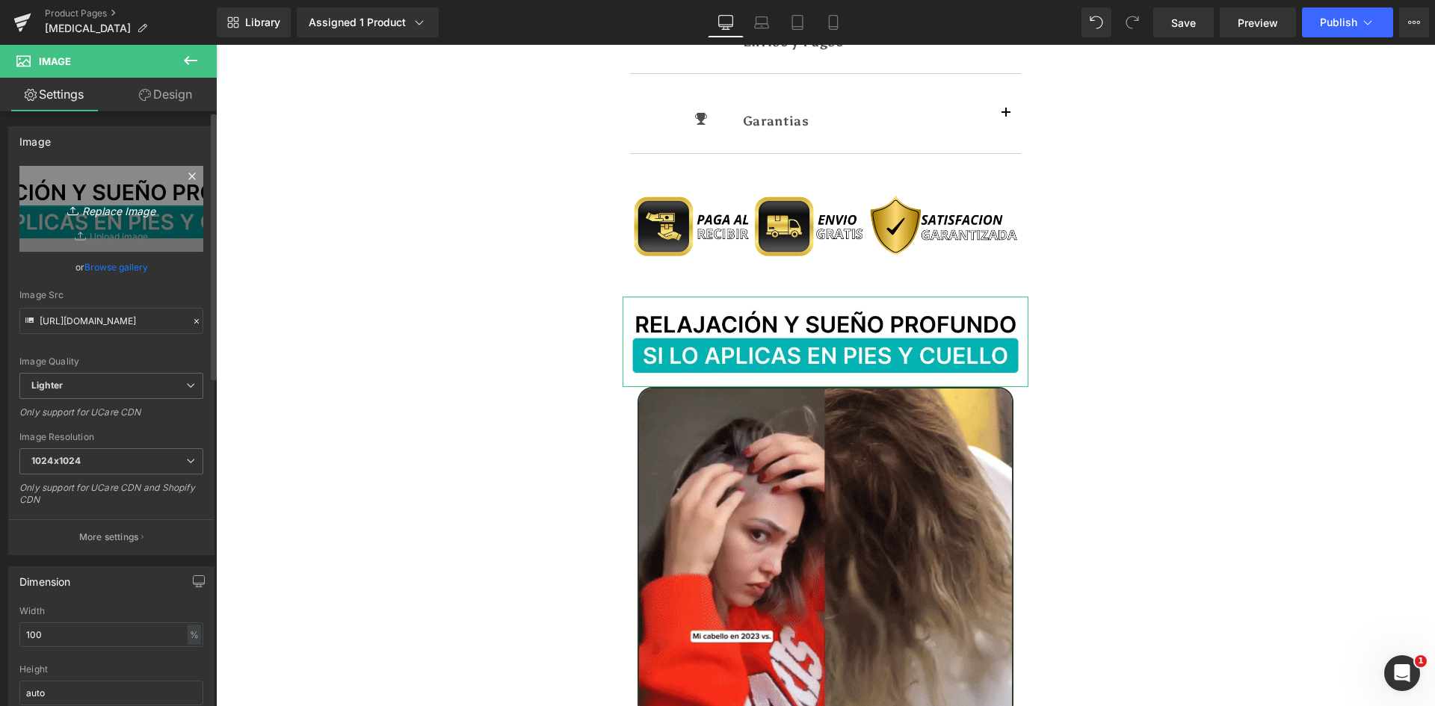
type input "C:\fakepath\Titulo Irresisitble.webp"
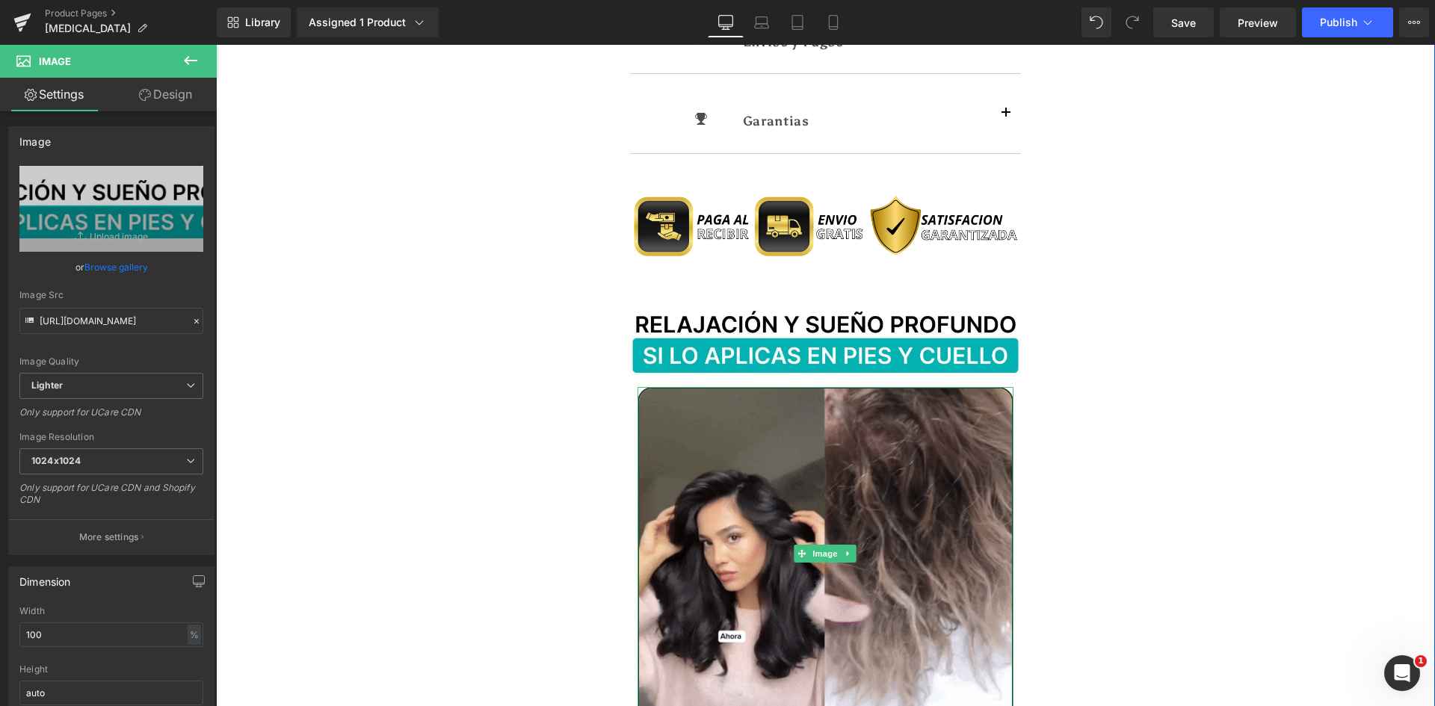
type input "https://ucarecdn.com/b5afae13-7acf-41e2-aa83-1d739d927084/-/format/auto/-/previ…"
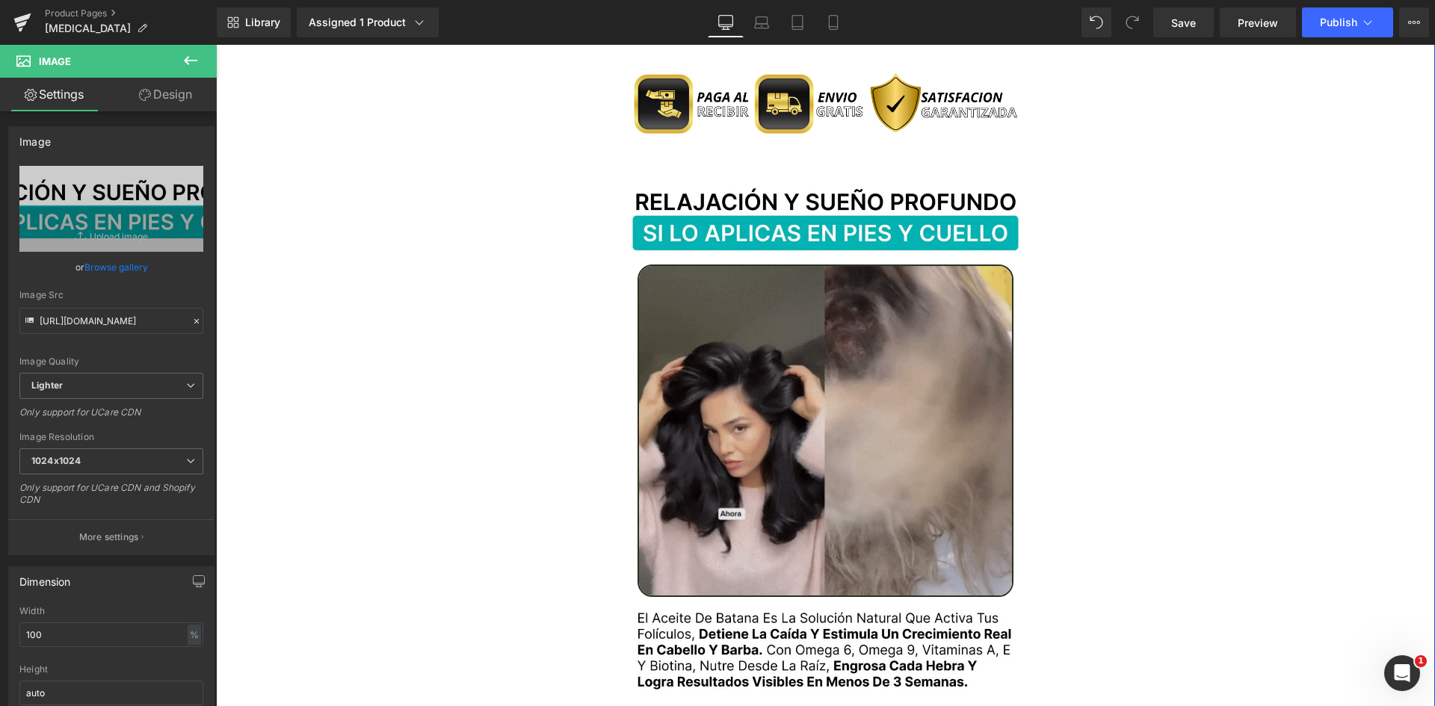
scroll to position [1943, 0]
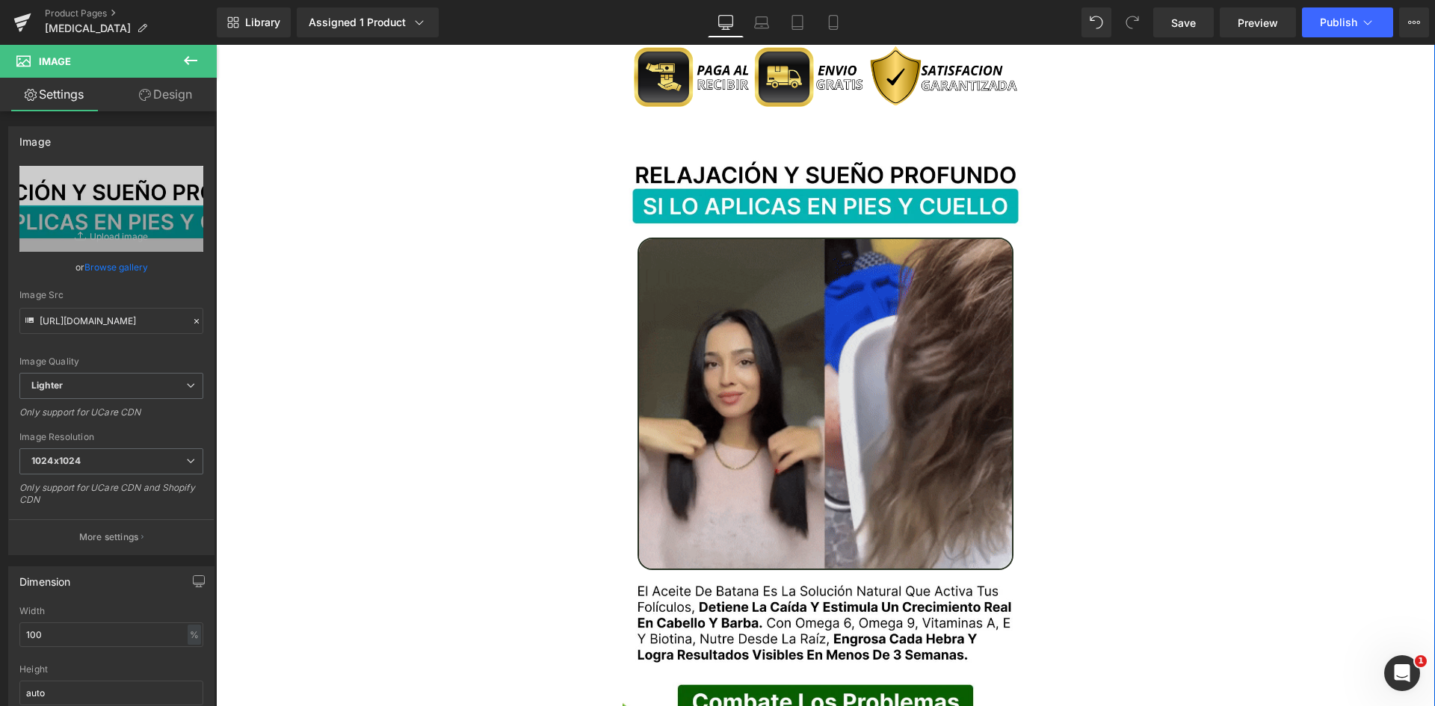
click at [698, 288] on img at bounding box center [826, 404] width 377 height 333
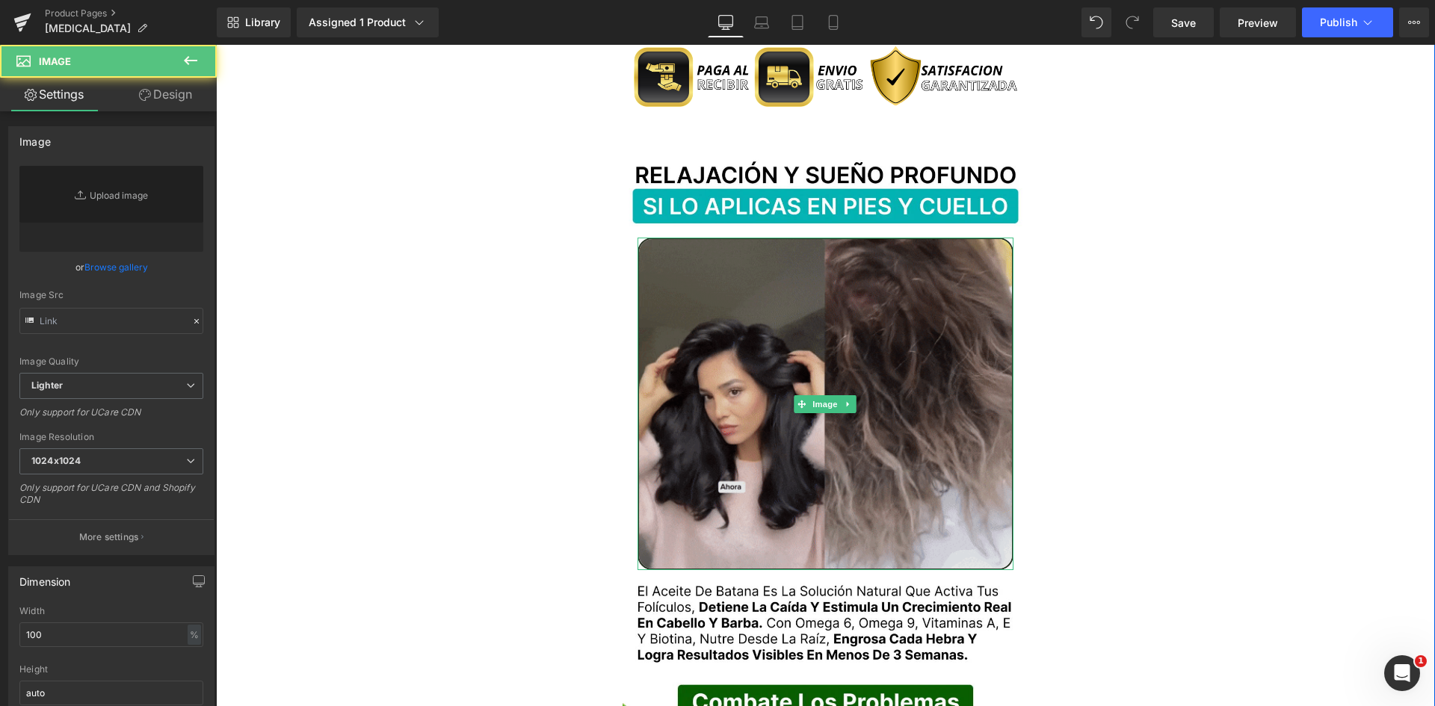
type input "https://media.giphy.com/media/H9T3UOlLdVcnhVXSV2/giphy.gif"
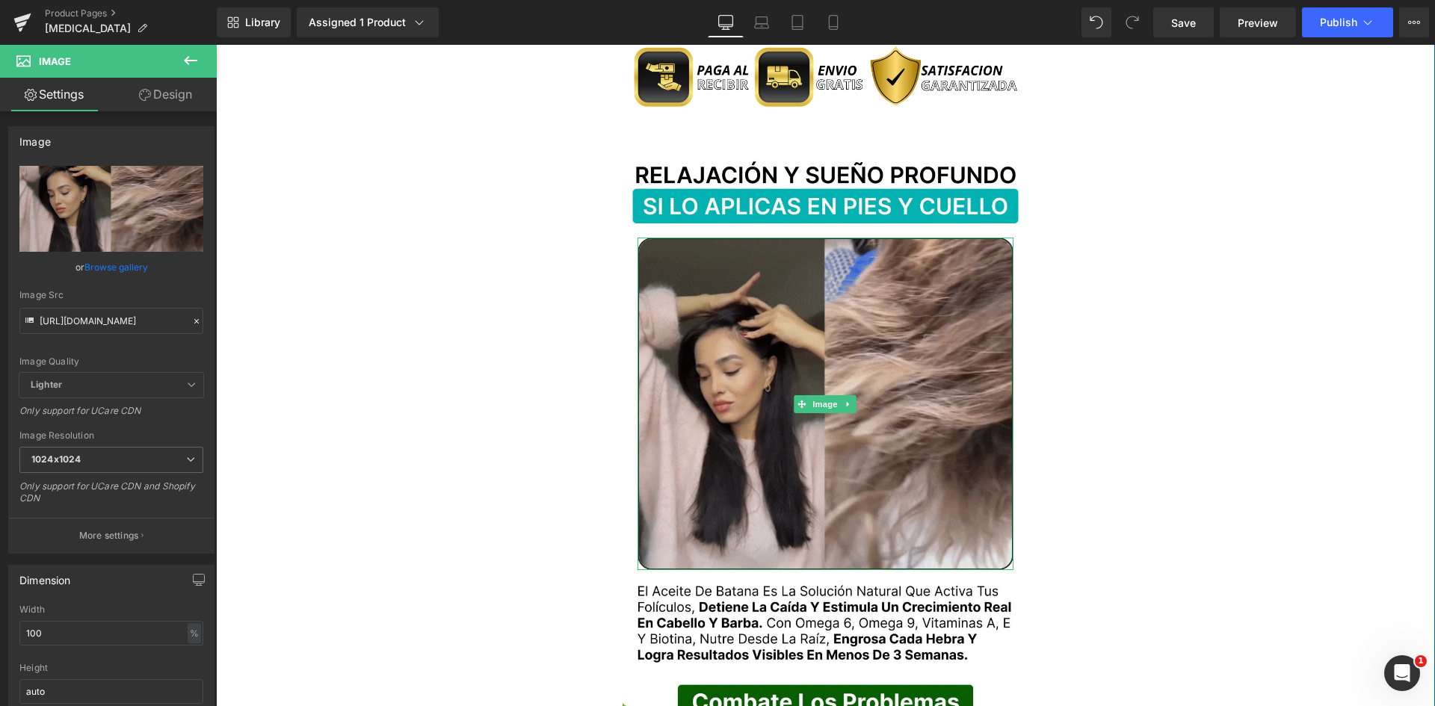
click at [836, 292] on img at bounding box center [826, 404] width 377 height 333
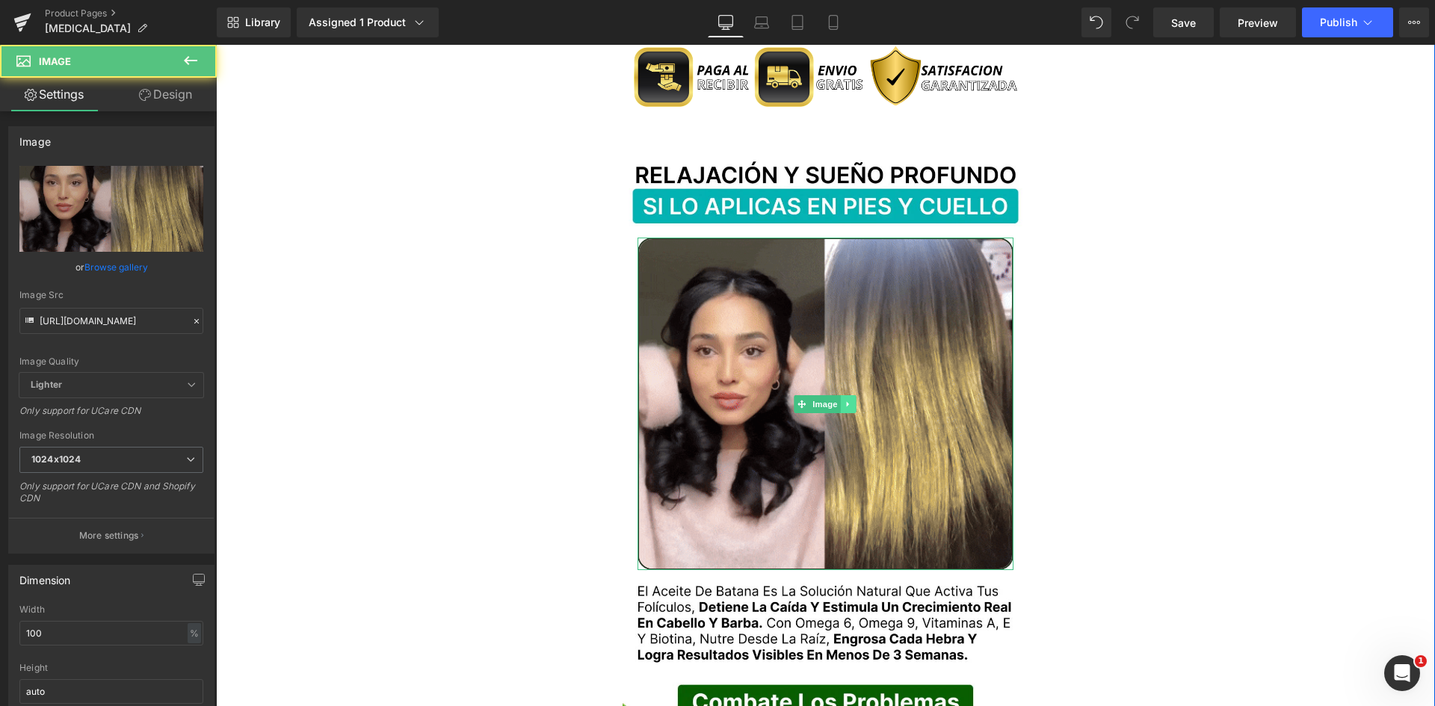
click at [847, 401] on icon at bounding box center [848, 403] width 2 height 5
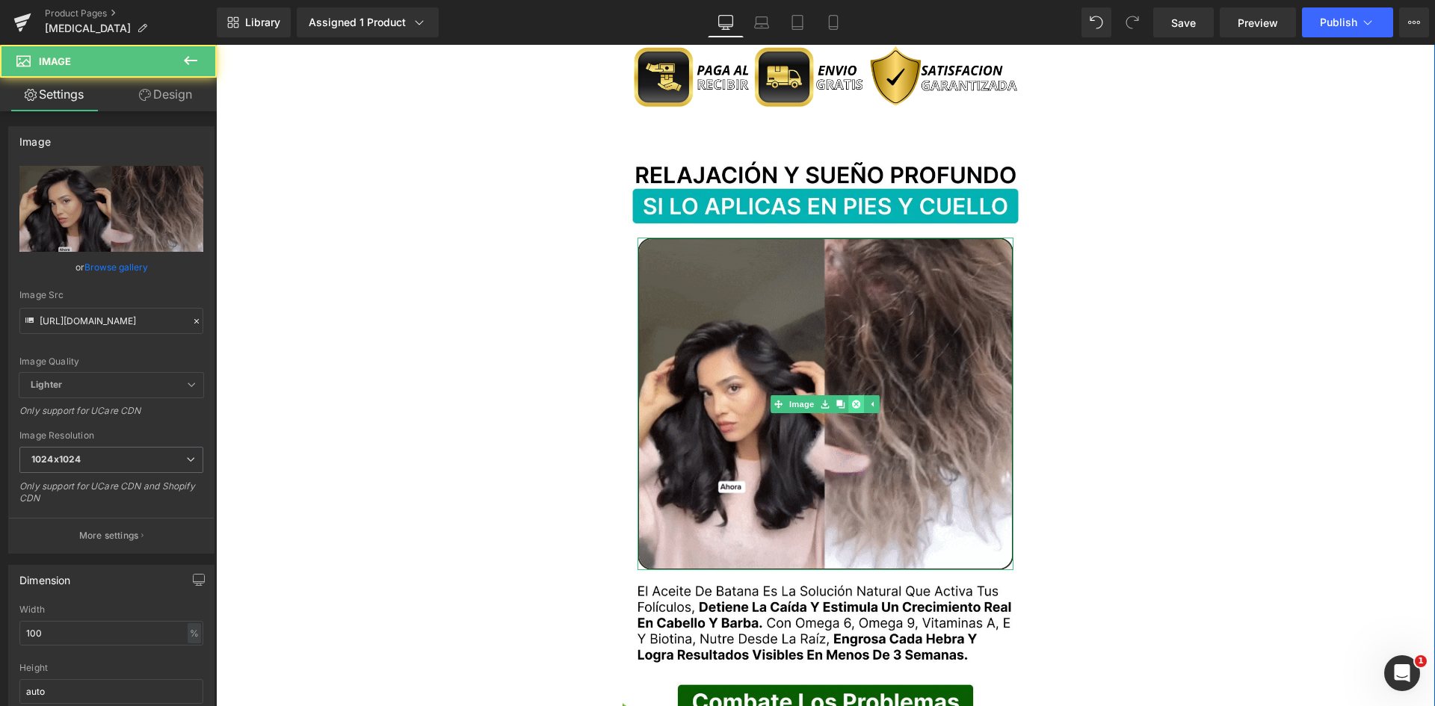
click at [852, 400] on icon at bounding box center [856, 404] width 8 height 8
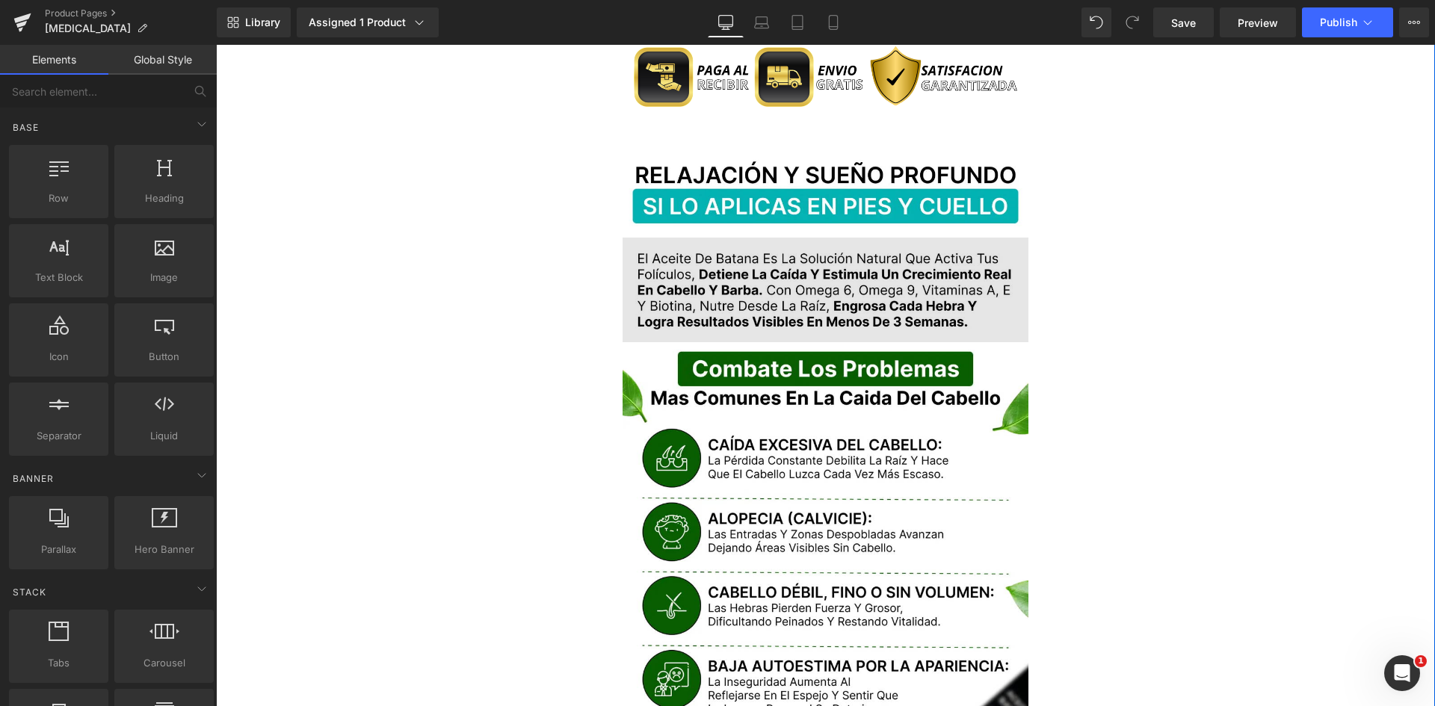
click at [886, 247] on img at bounding box center [826, 290] width 407 height 105
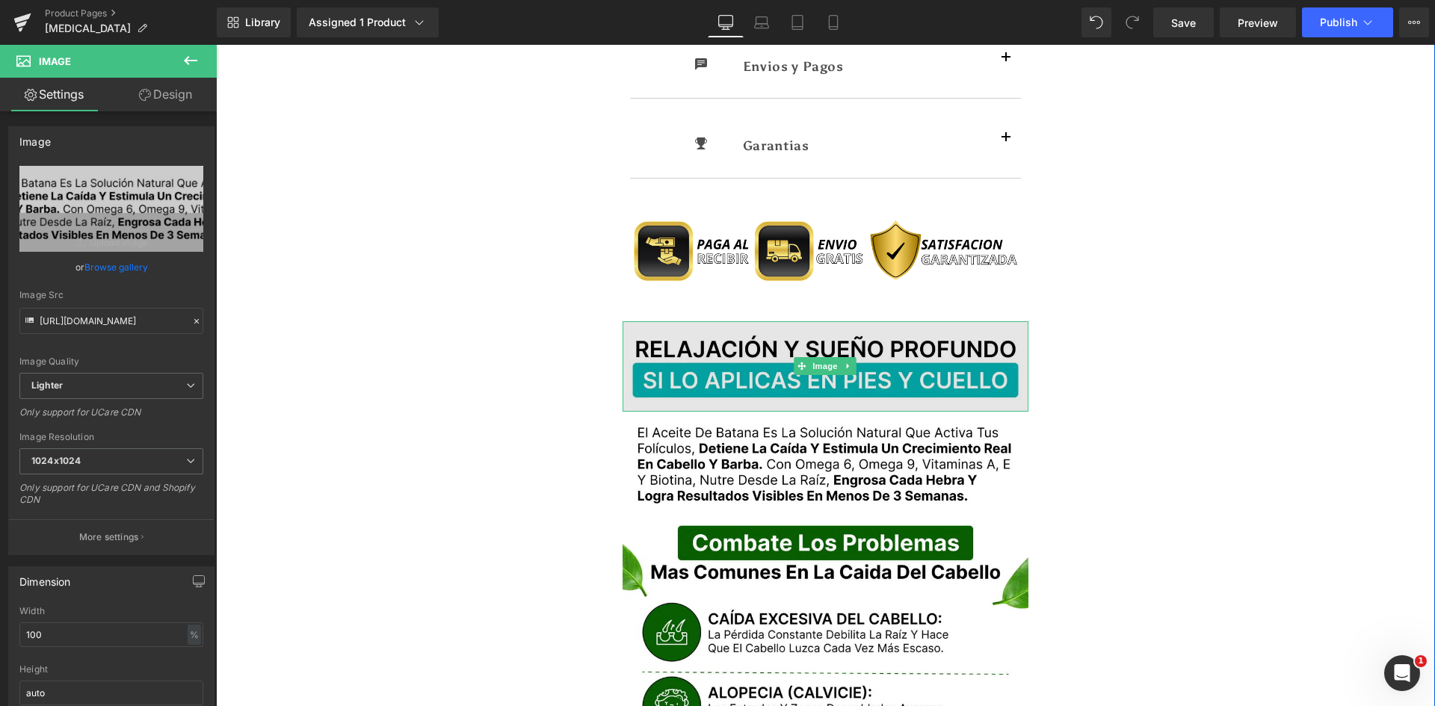
scroll to position [1794, 0]
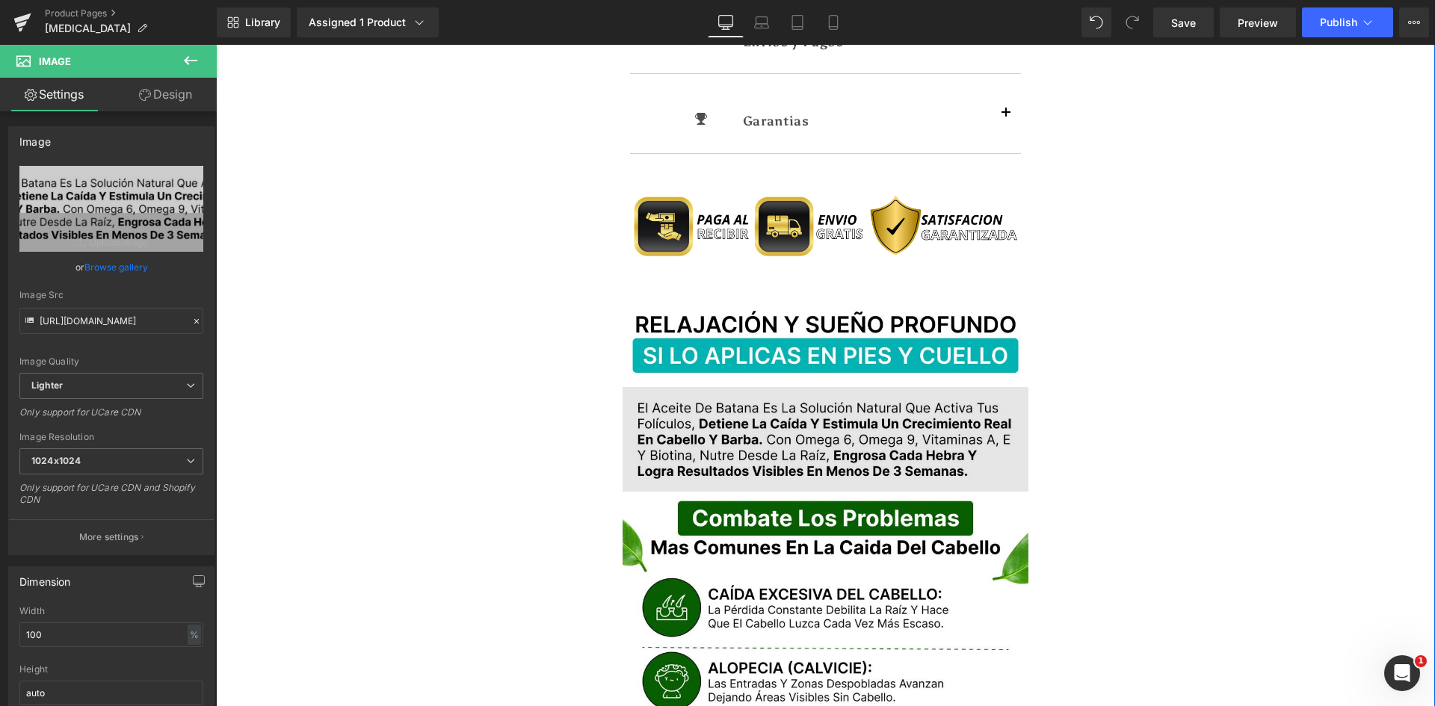
click at [706, 388] on img at bounding box center [826, 439] width 407 height 105
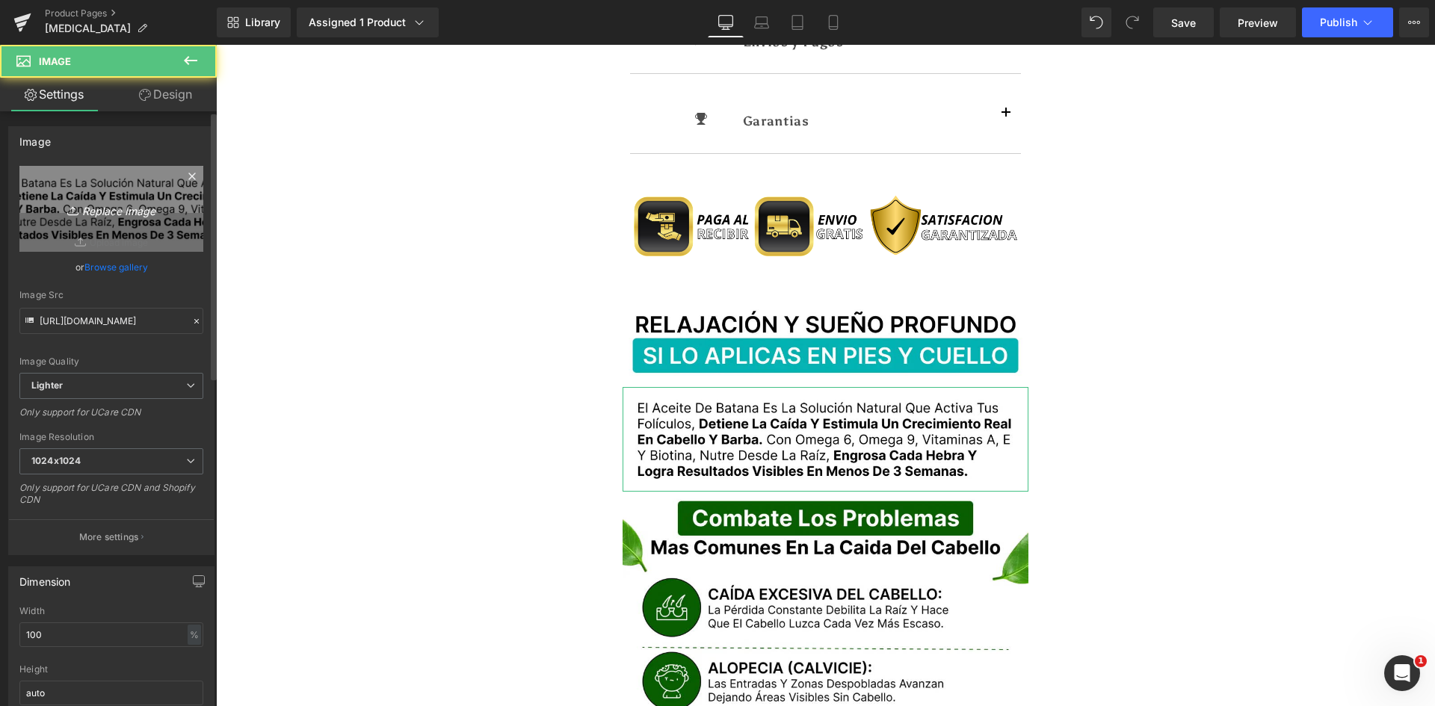
click at [76, 209] on icon at bounding box center [74, 210] width 15 height 15
type input "C:\fakepath\Texto.webp"
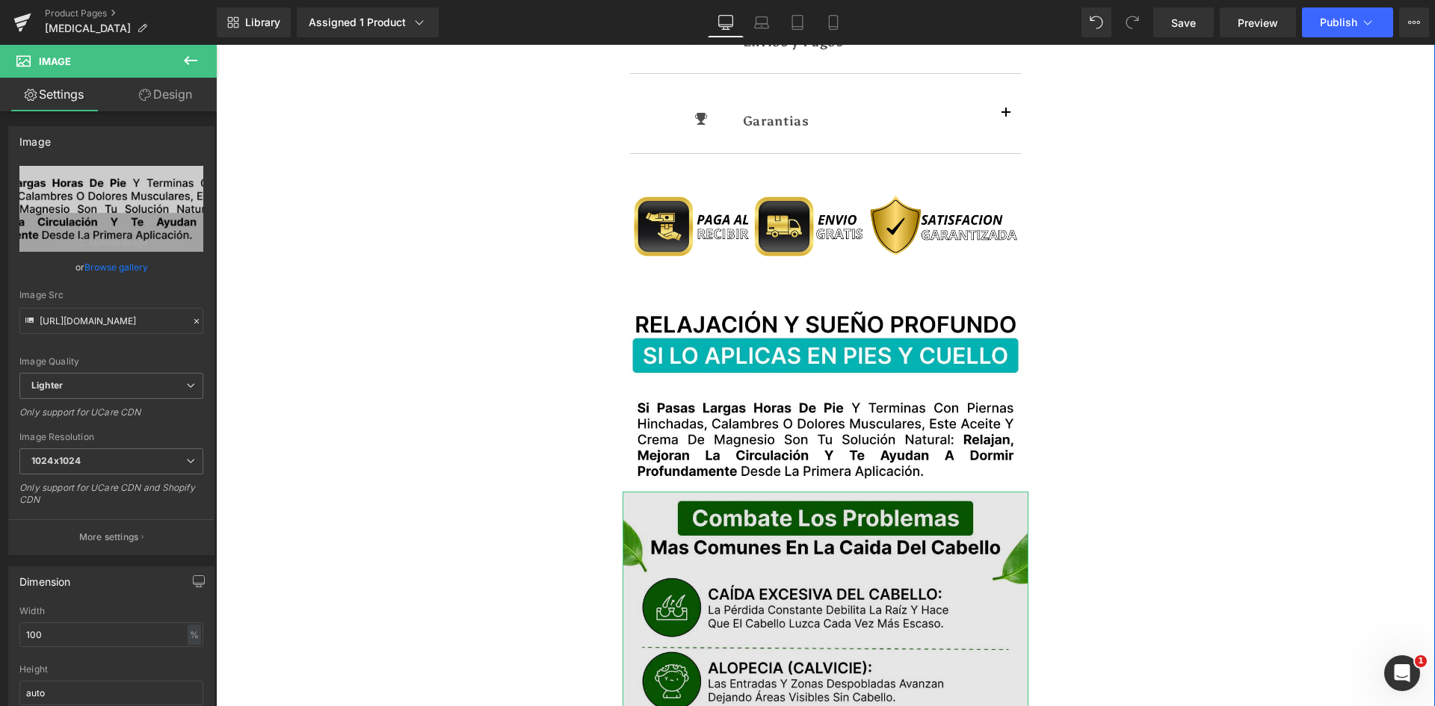
type input "https://ucarecdn.com/2cc70da6-d831-4e13-8fa4-34c5576be9c2/-/format/auto/-/previ…"
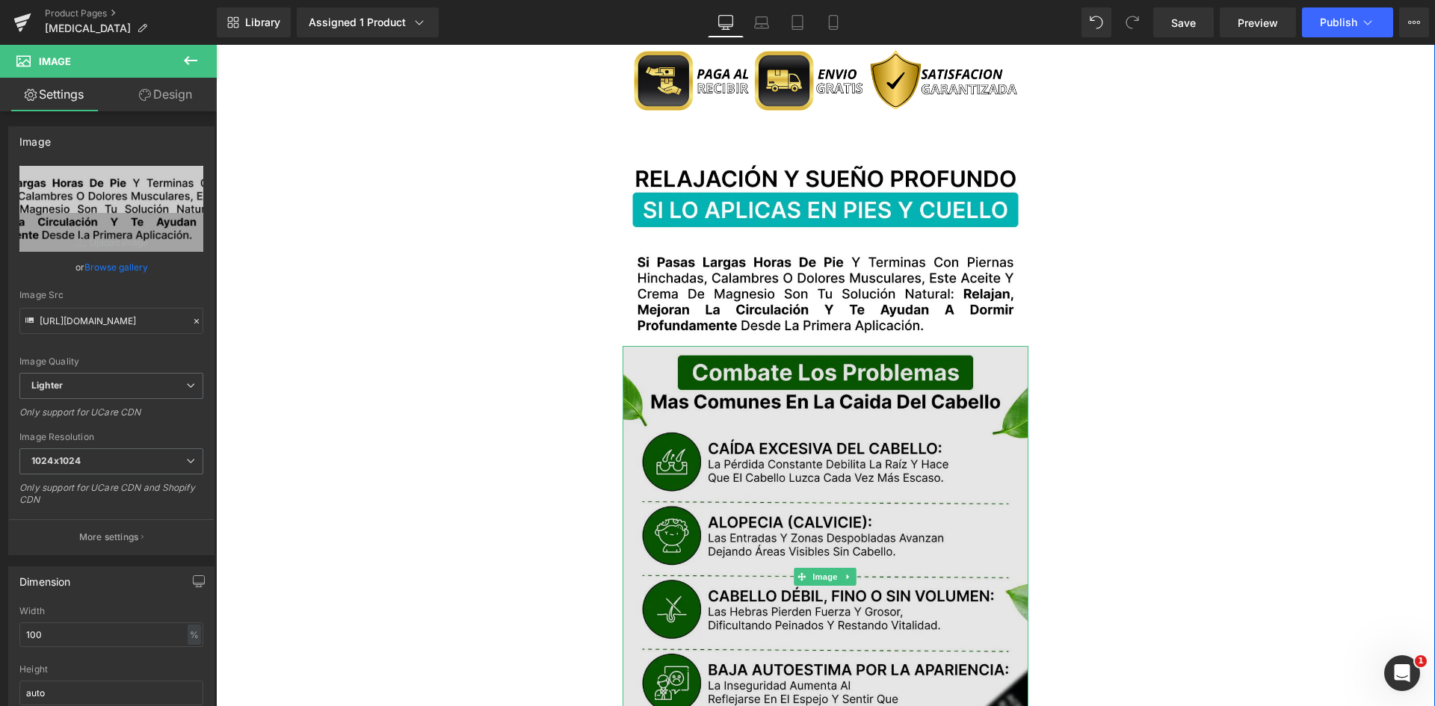
scroll to position [1943, 0]
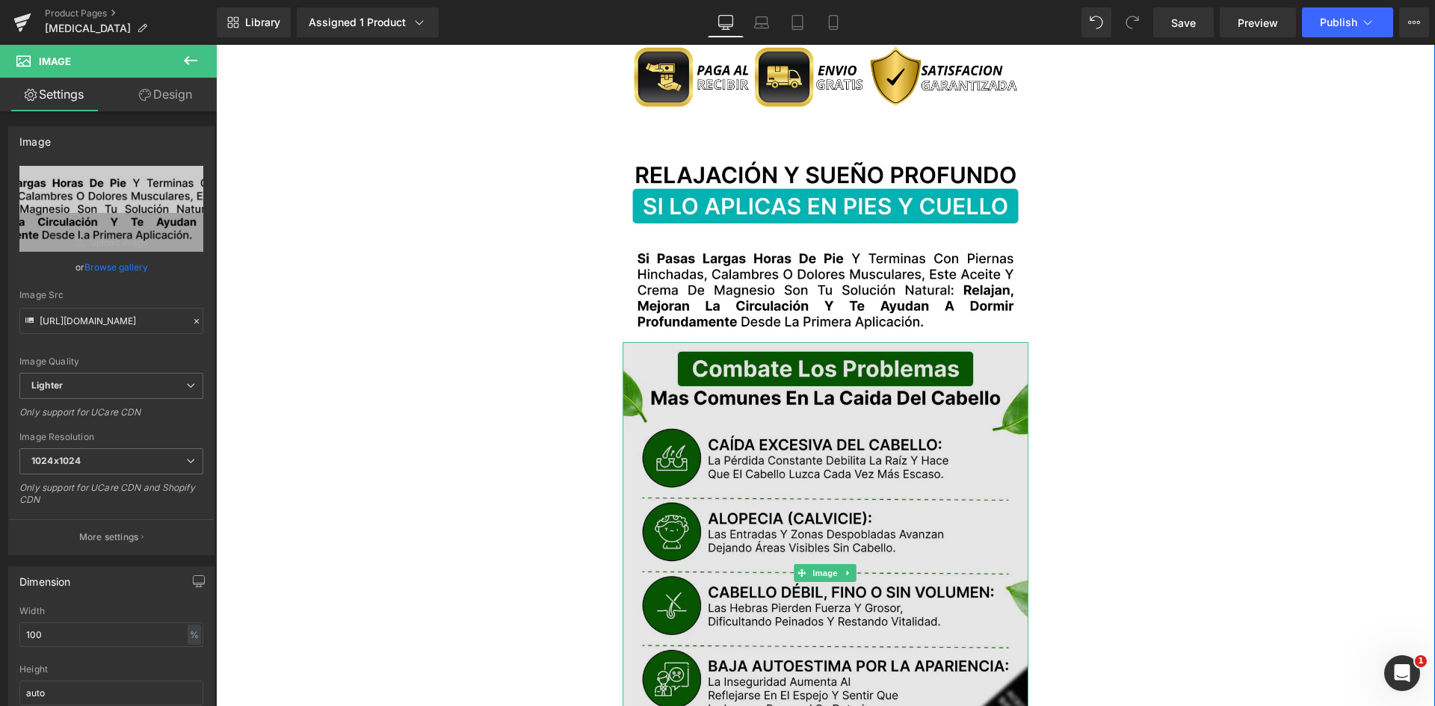
click at [900, 442] on img at bounding box center [826, 572] width 407 height 461
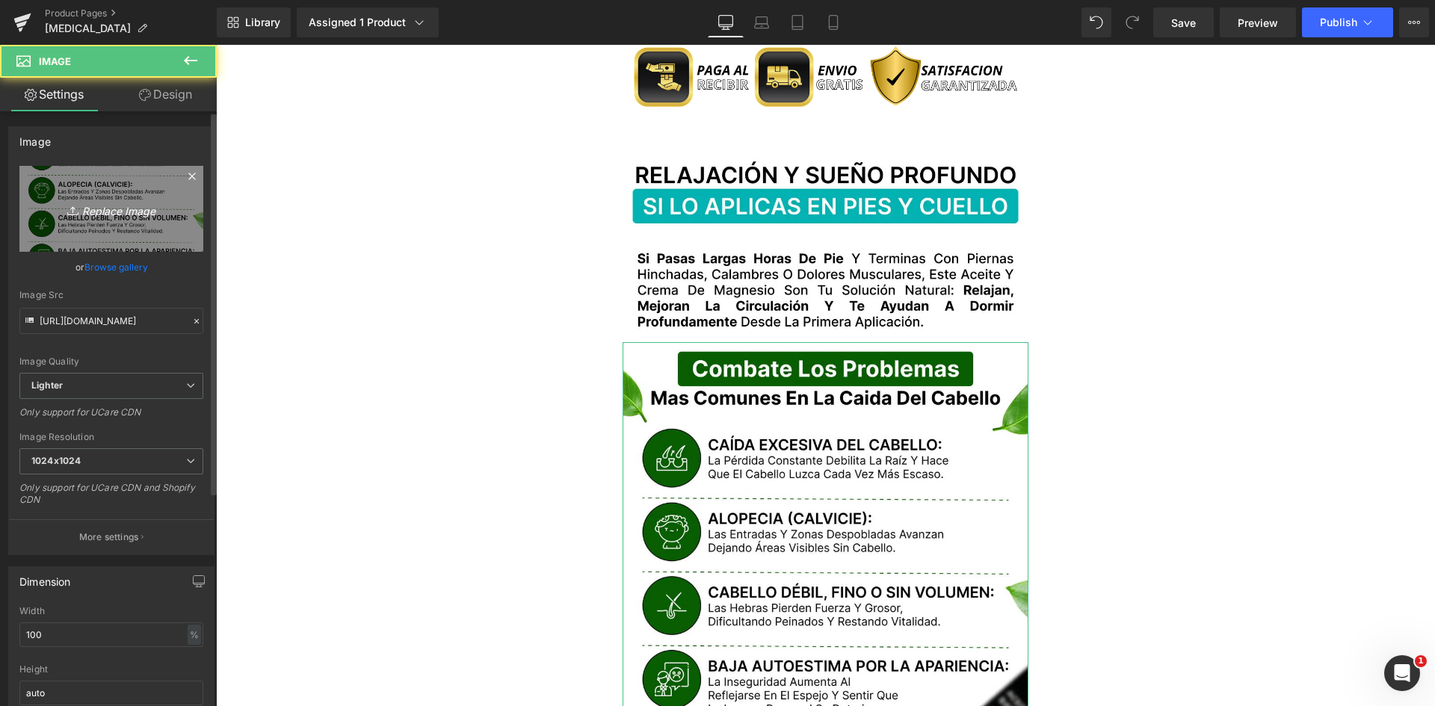
click at [81, 233] on link "Replace Image" at bounding box center [111, 209] width 184 height 86
type input "C:\fakepath\Problemas.webp"
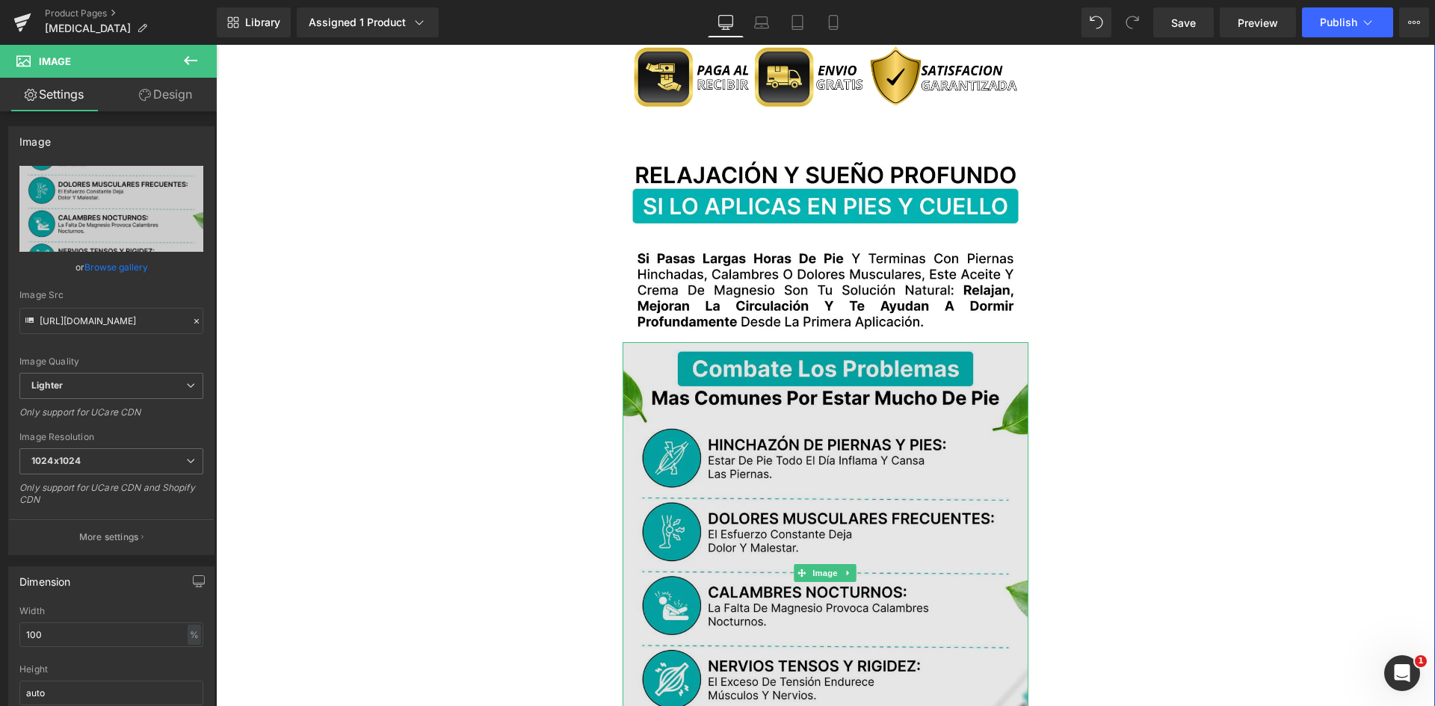
type input "https://ucarecdn.com/01ea2fbc-0ad7-4aa4-b82d-7553e2bc5461/-/format/auto/-/previ…"
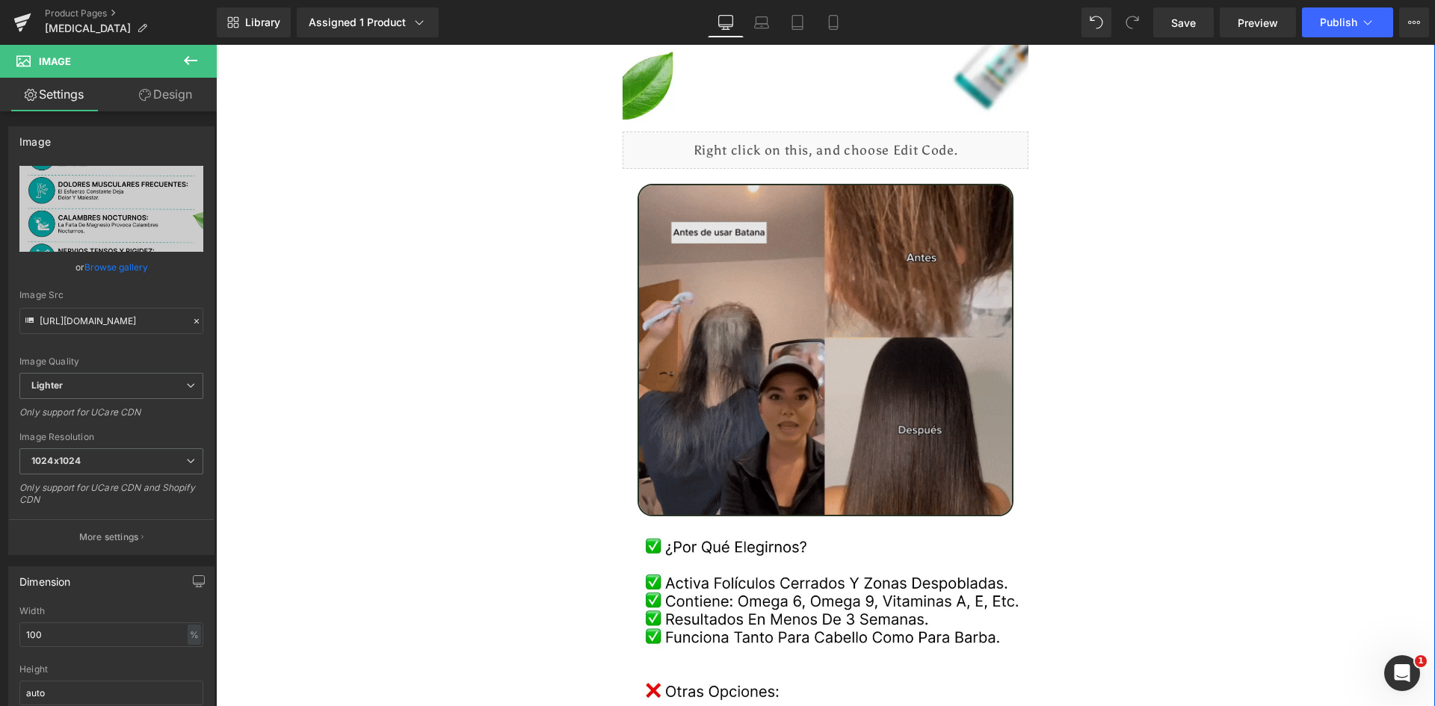
scroll to position [2616, 0]
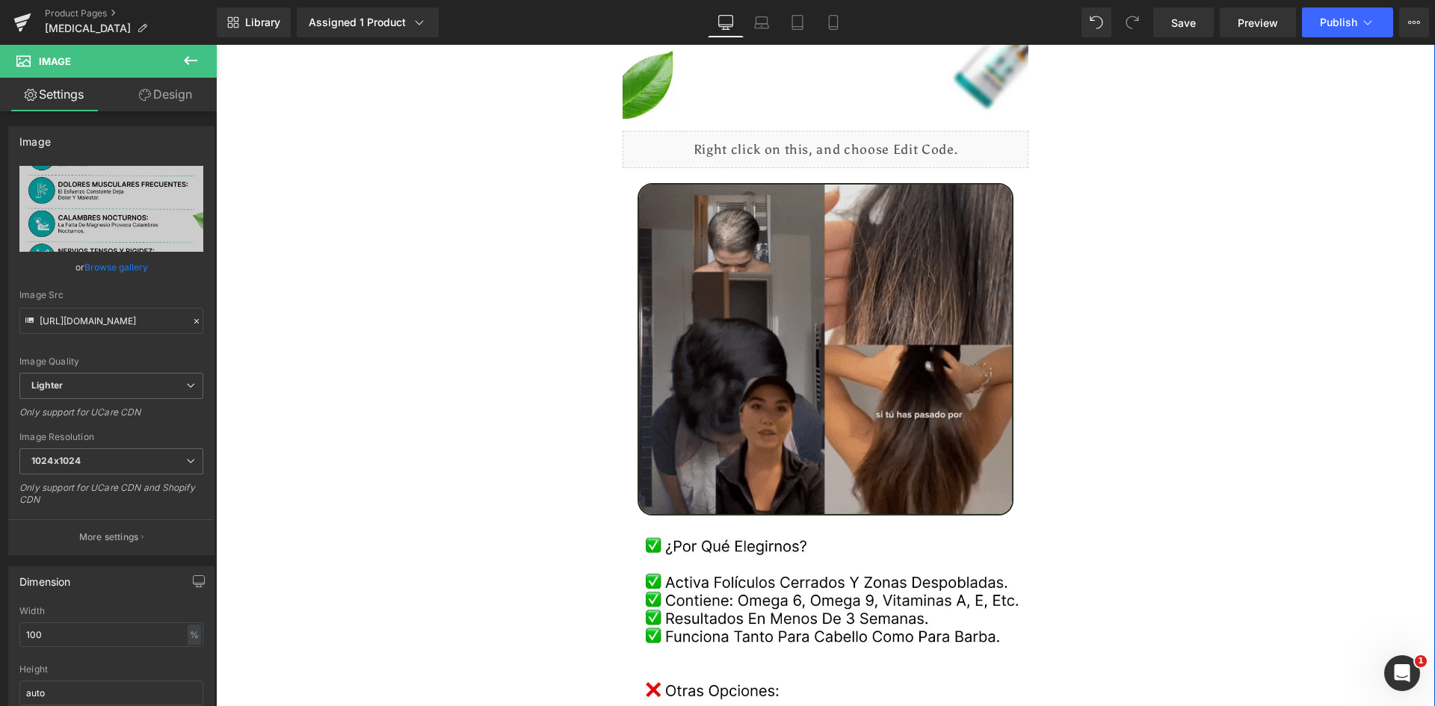
click at [679, 279] on img at bounding box center [826, 349] width 377 height 333
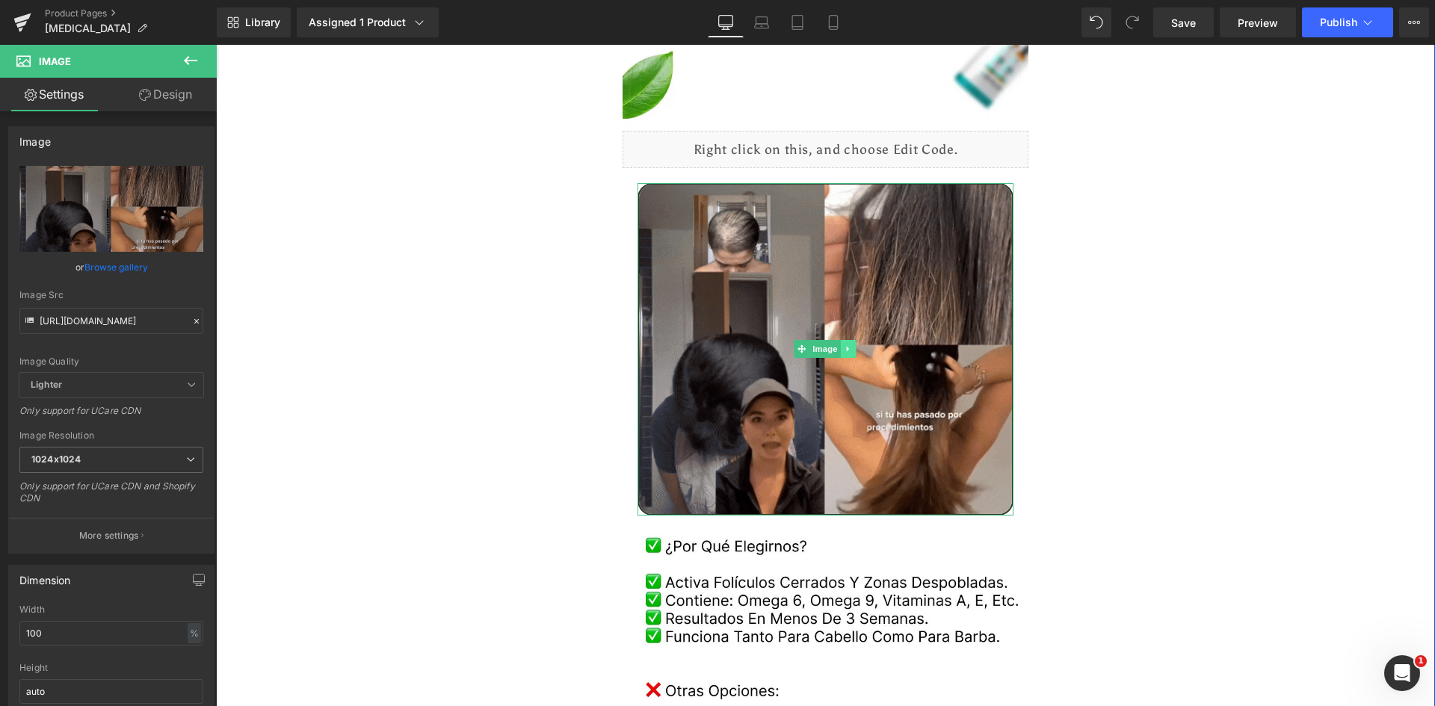
click at [841, 340] on link at bounding box center [849, 349] width 16 height 18
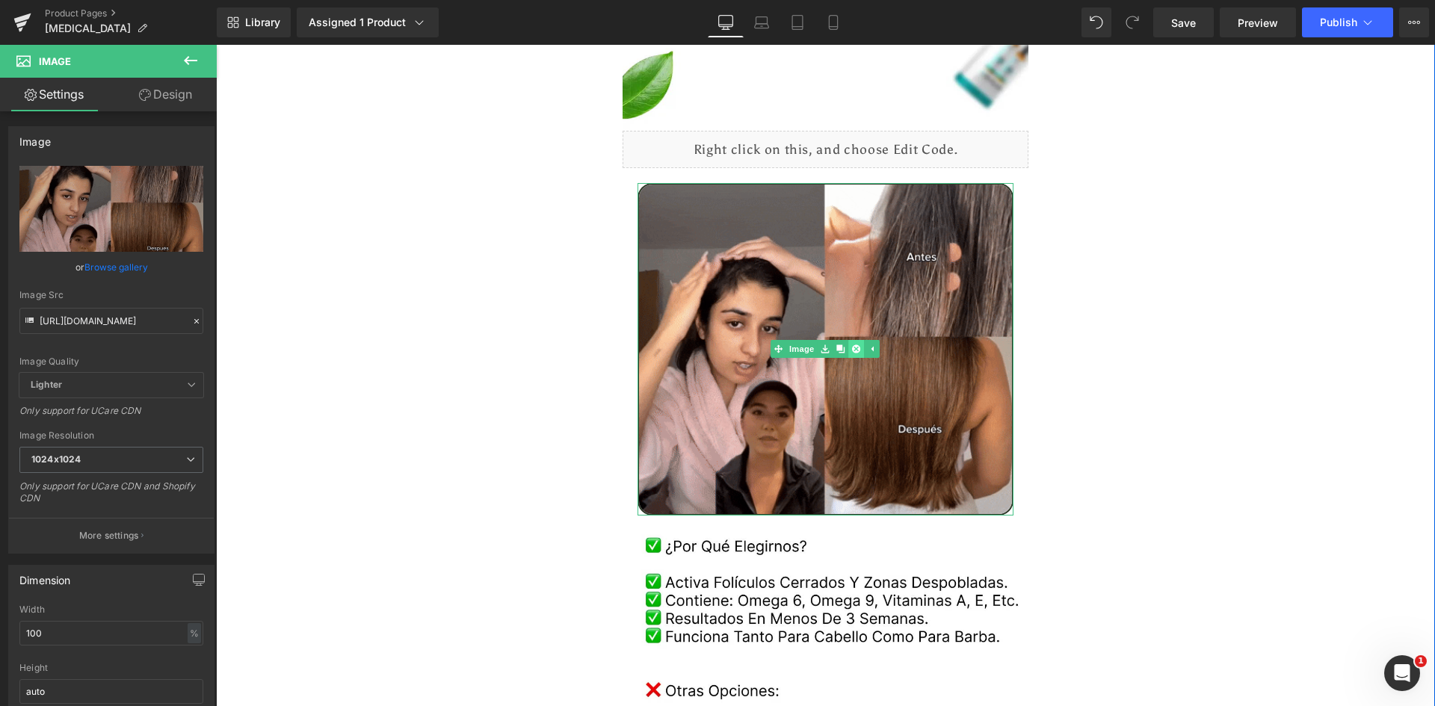
click at [852, 345] on icon at bounding box center [856, 349] width 8 height 9
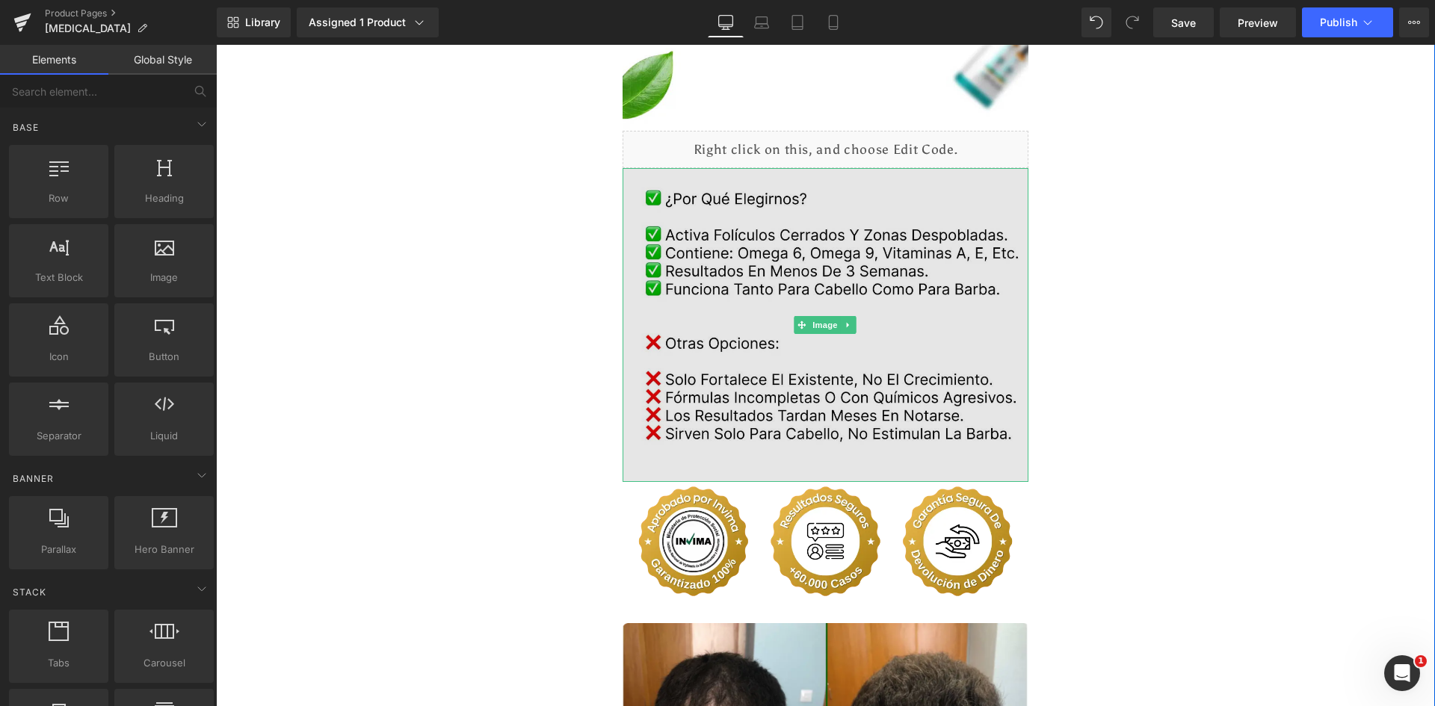
click at [866, 174] on img at bounding box center [826, 325] width 407 height 314
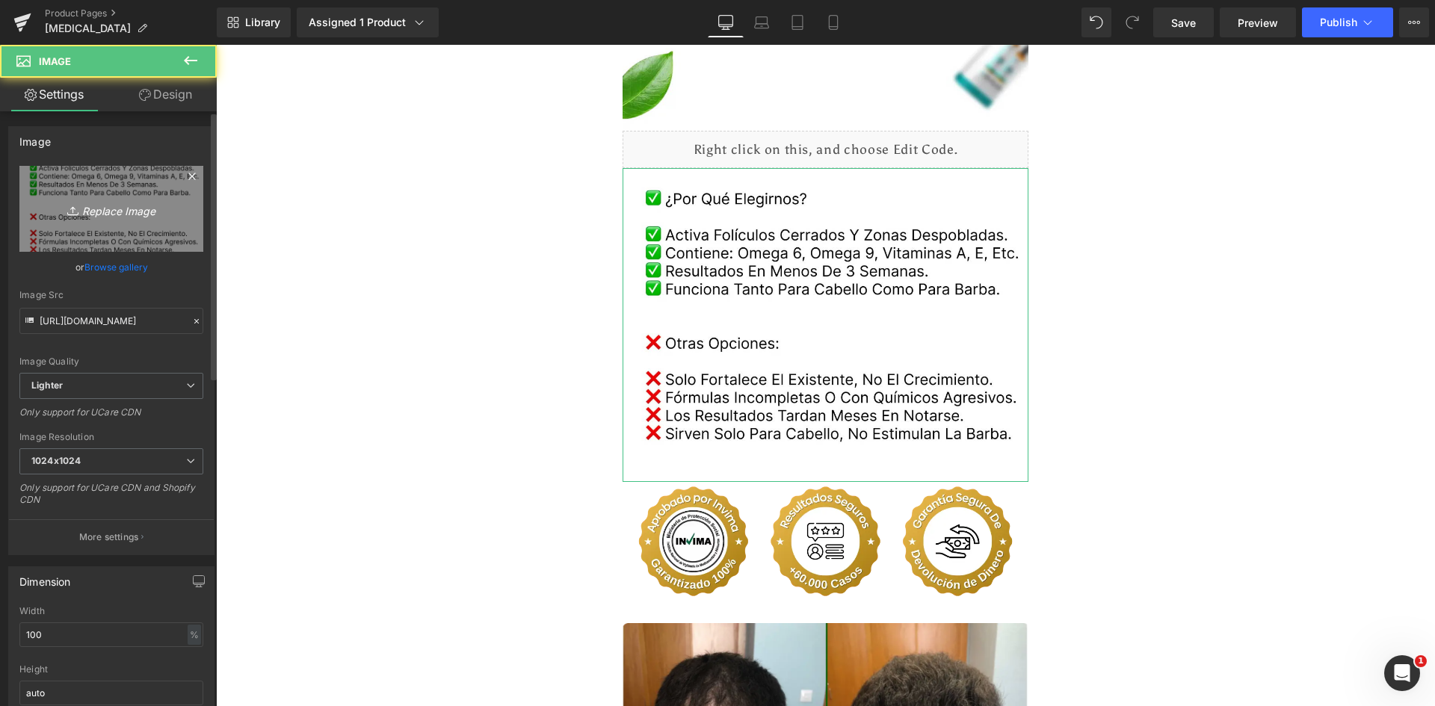
click at [96, 223] on link "Replace Image" at bounding box center [111, 209] width 184 height 86
type input "C:\fakepath\Comparativa.webp"
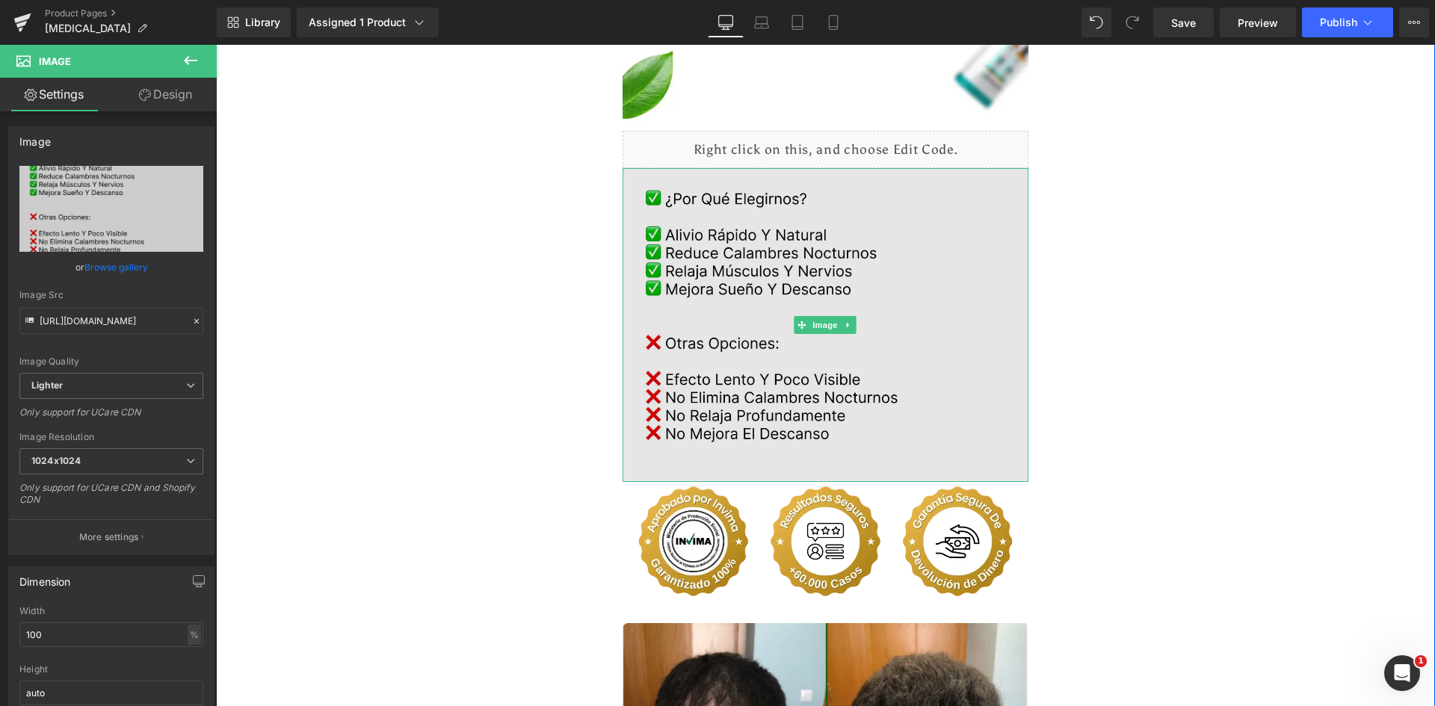
type input "https://ucarecdn.com/e9187dbd-f591-4dfe-af03-651c25af0ae3/-/format/auto/-/previ…"
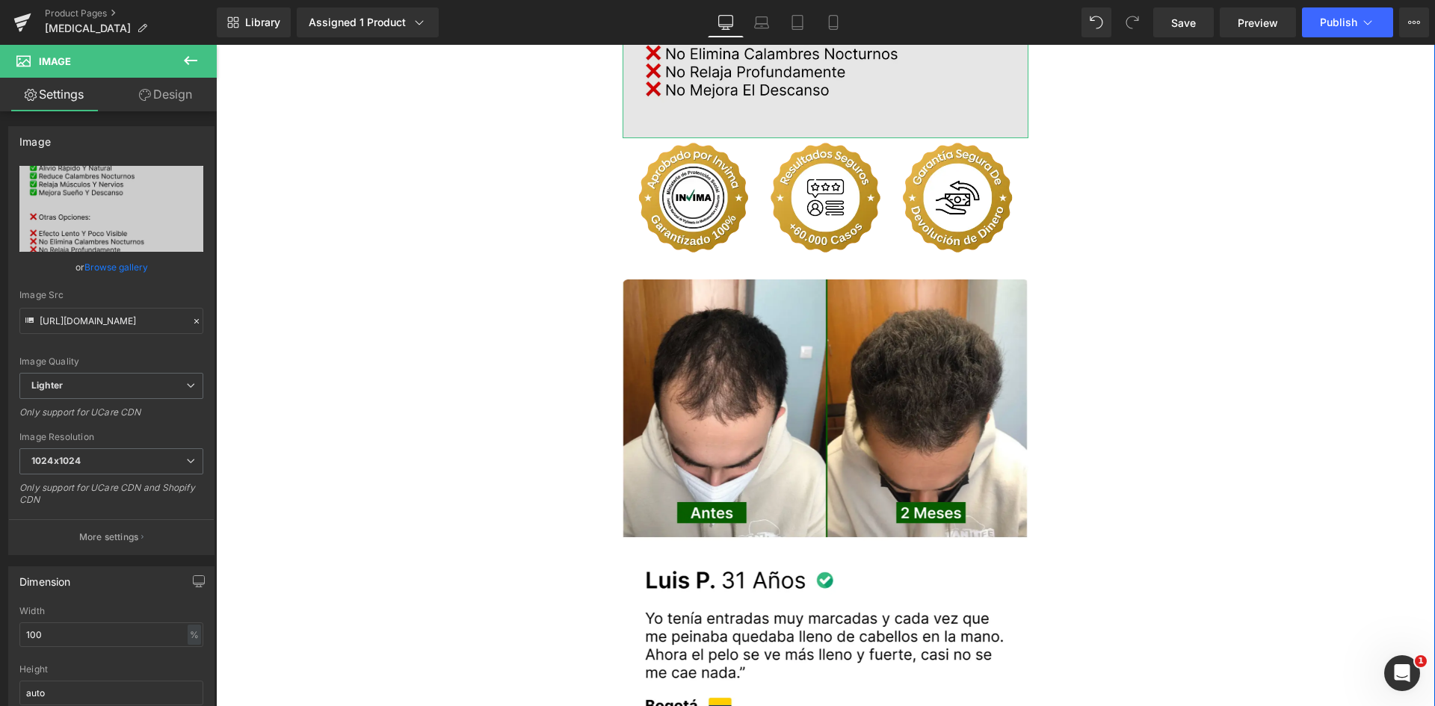
scroll to position [2990, 0]
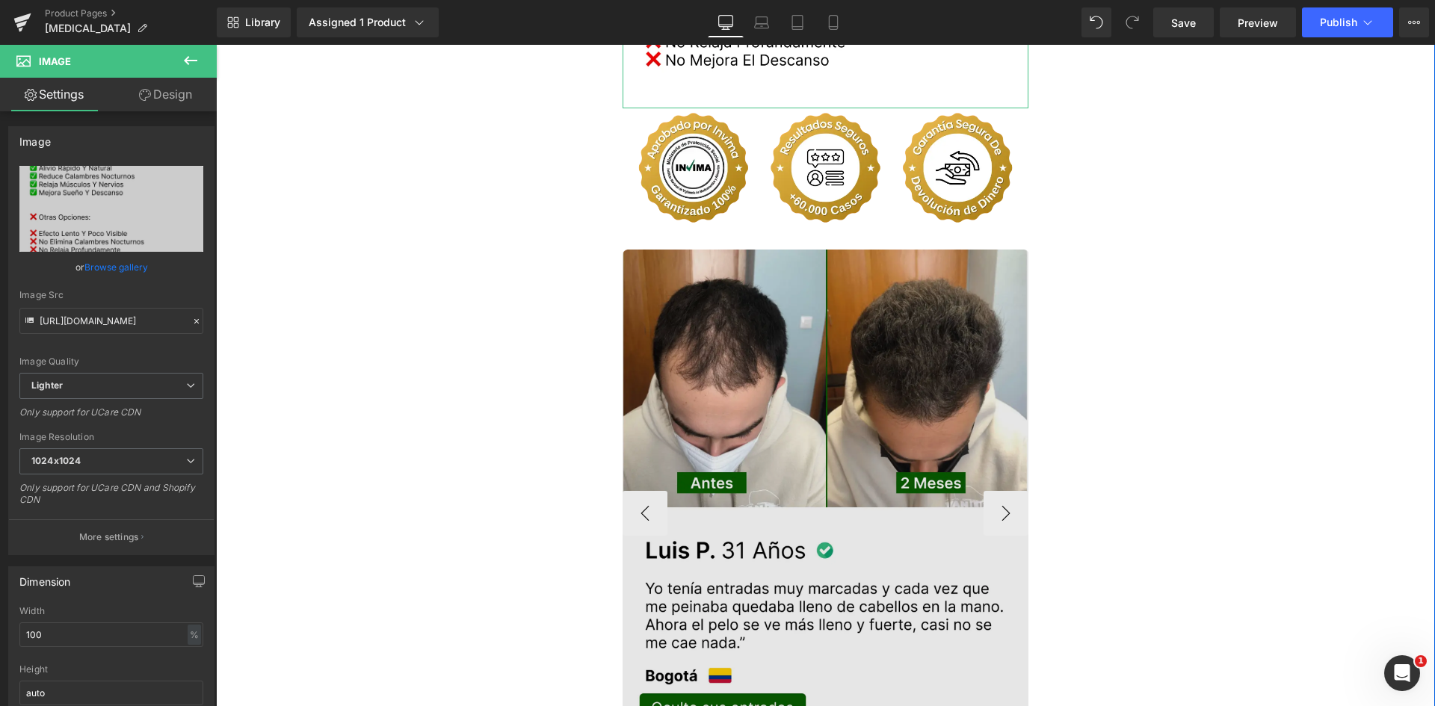
click at [854, 265] on img at bounding box center [826, 513] width 407 height 527
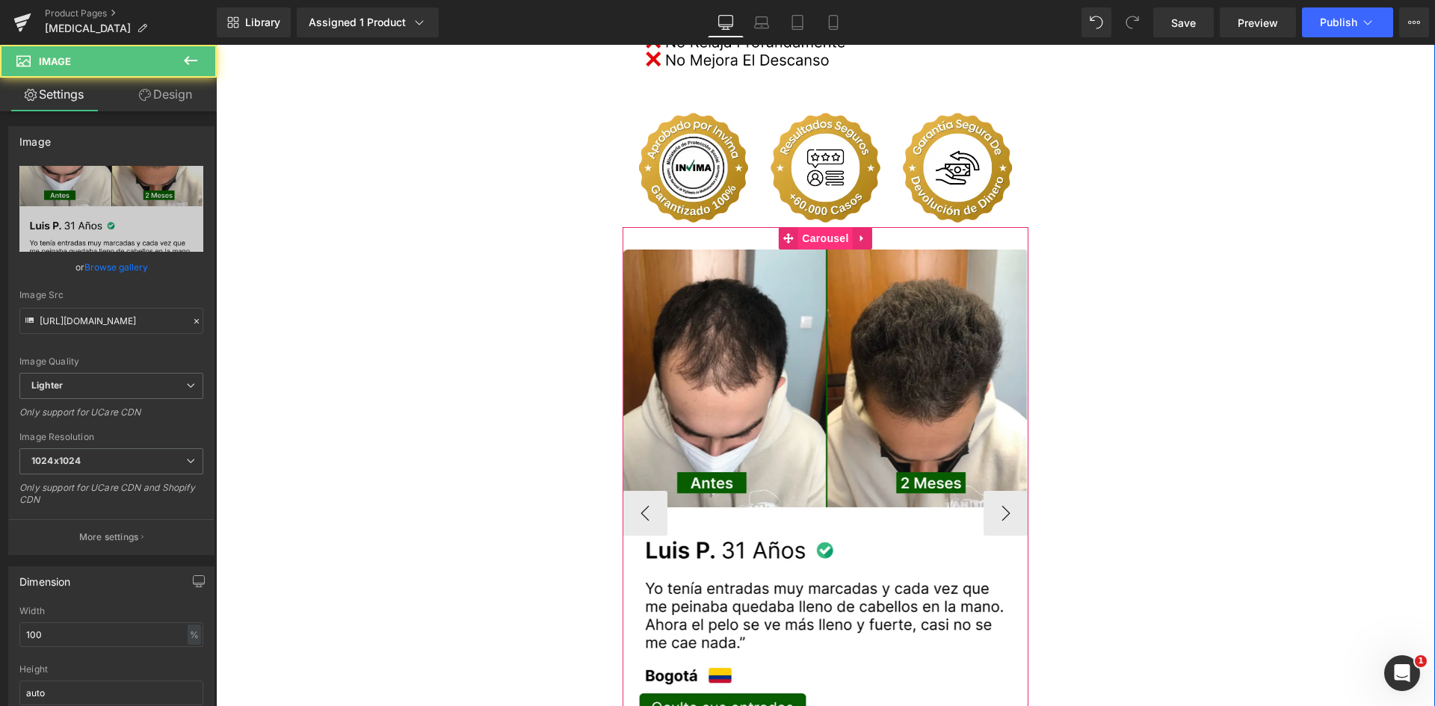
click at [804, 227] on span "Carousel" at bounding box center [825, 238] width 54 height 22
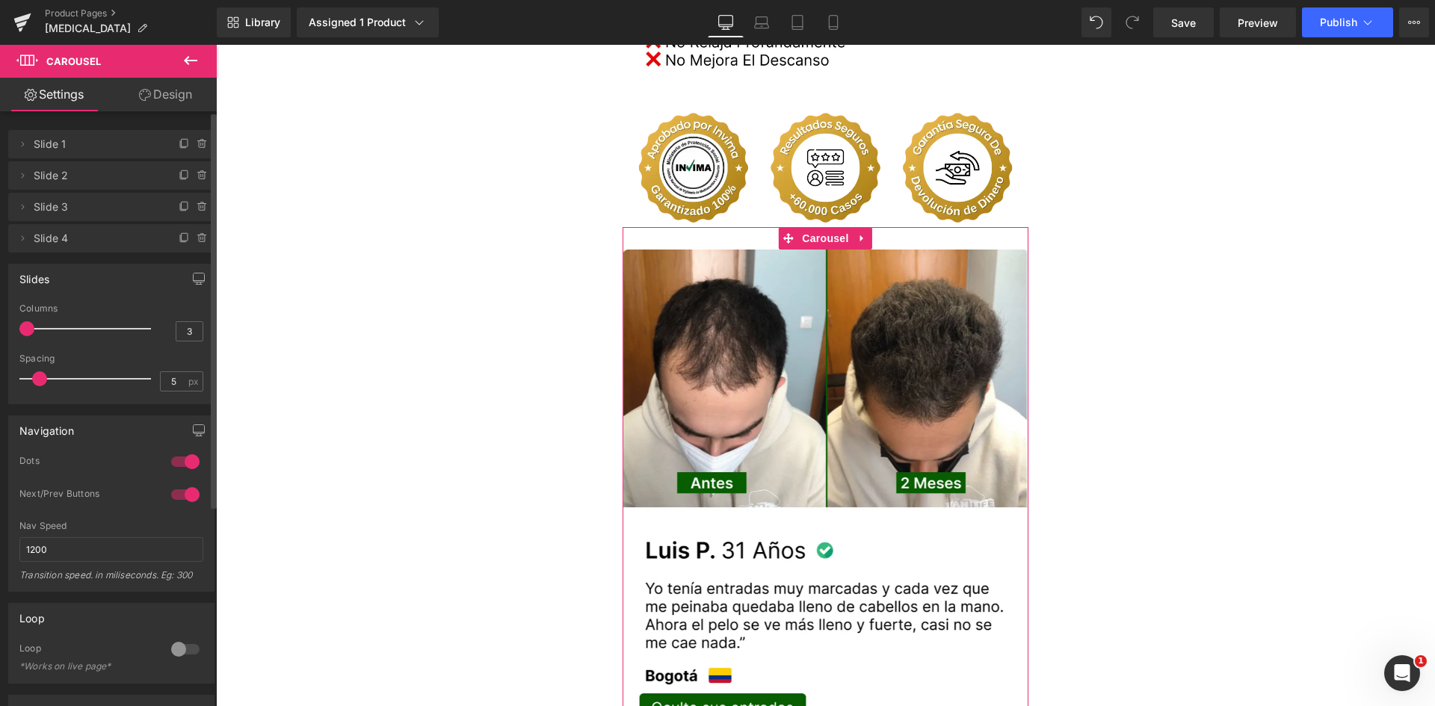
type input "4"
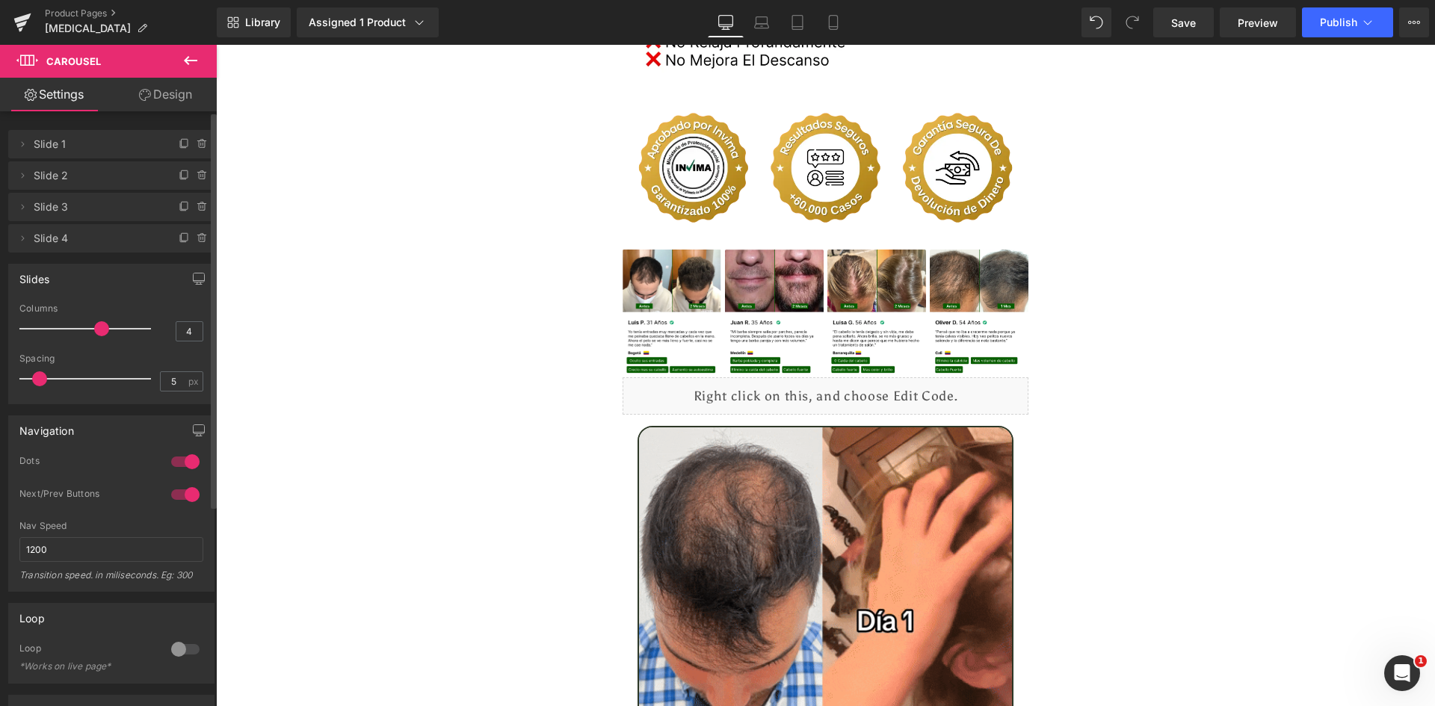
drag, startPoint x: 26, startPoint y: 327, endPoint x: 97, endPoint y: 327, distance: 71.0
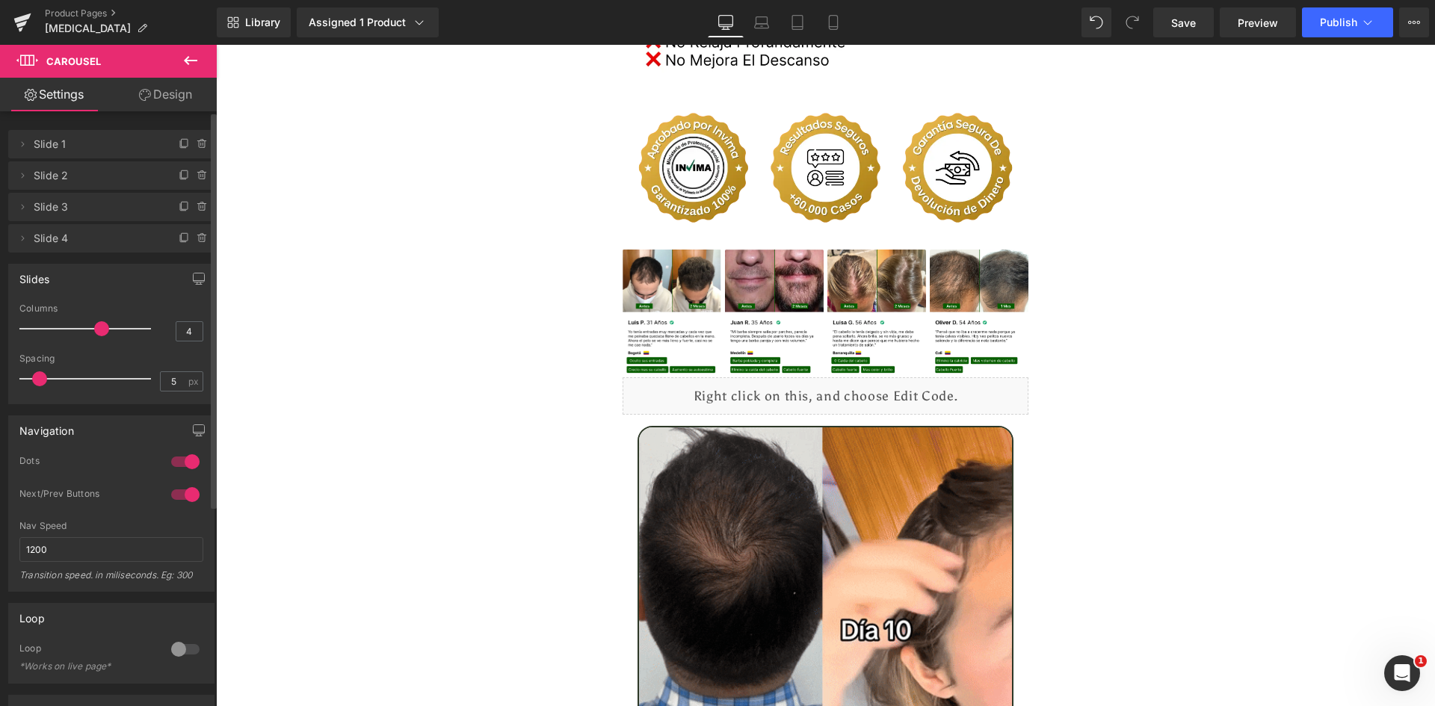
click at [97, 327] on span at bounding box center [101, 328] width 15 height 15
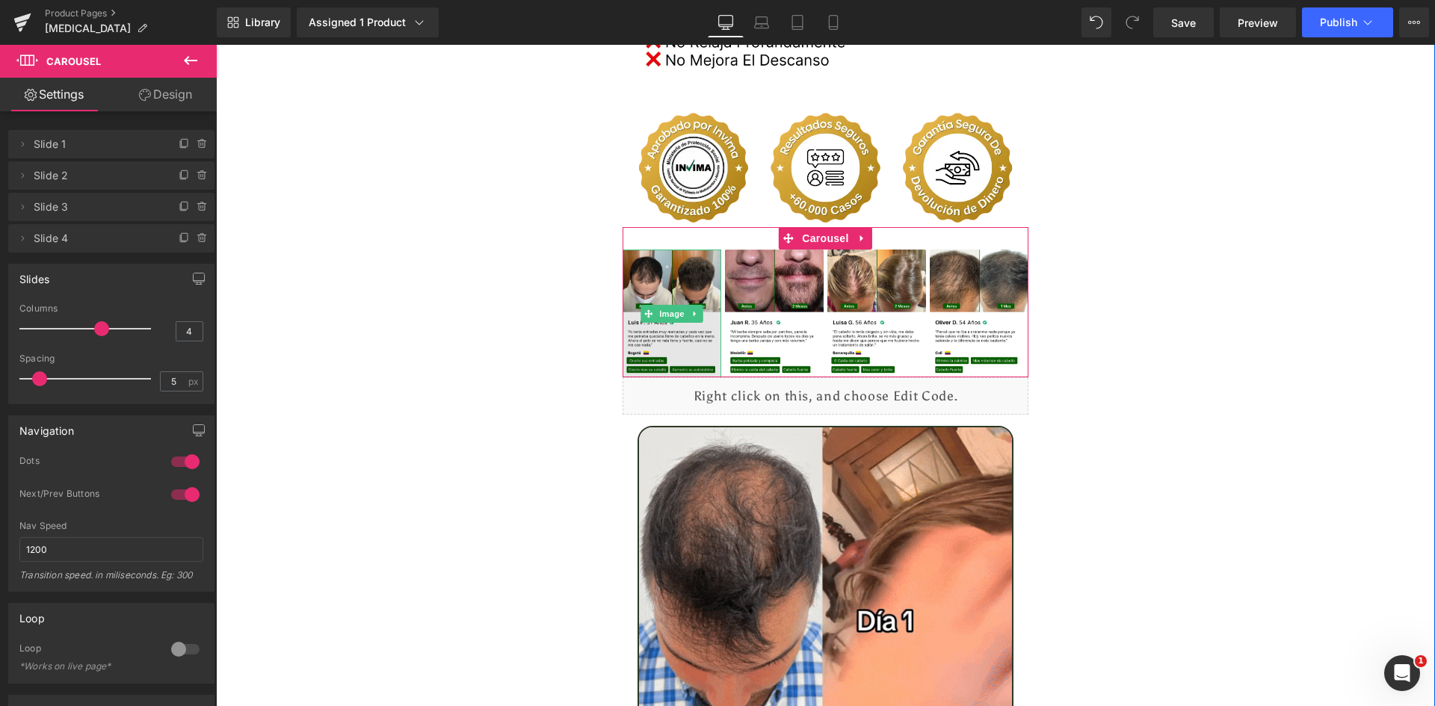
click at [664, 250] on img at bounding box center [672, 314] width 99 height 128
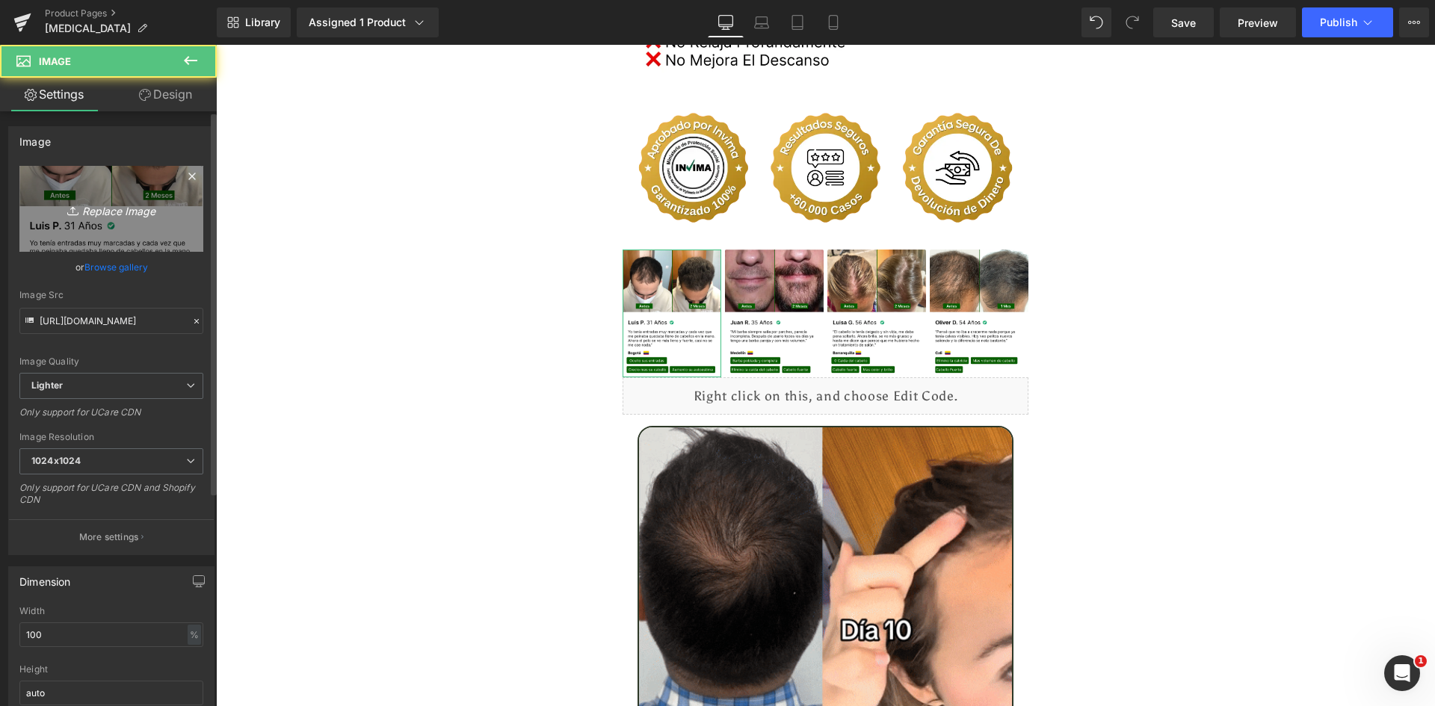
click at [136, 232] on link "Replace Image" at bounding box center [111, 209] width 184 height 86
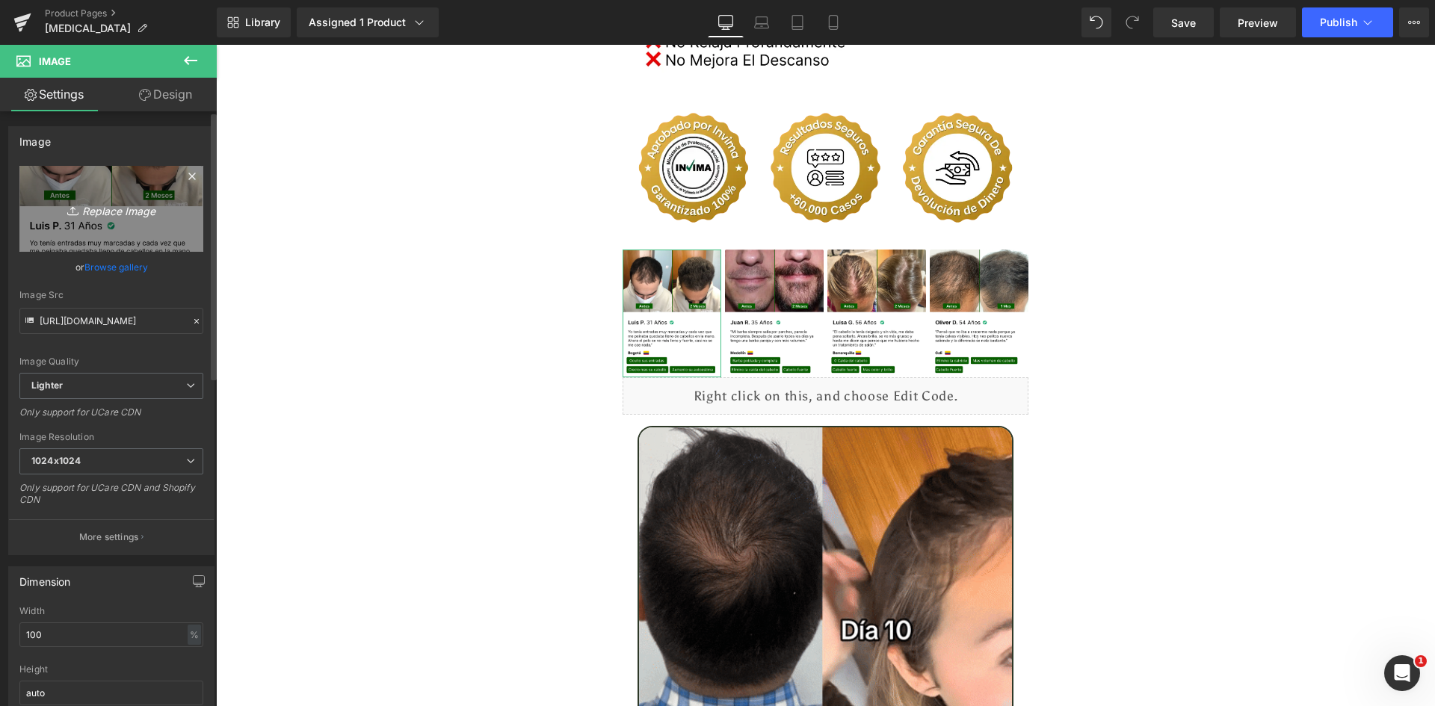
type input "C:\fakepath\Reseña 1.webp"
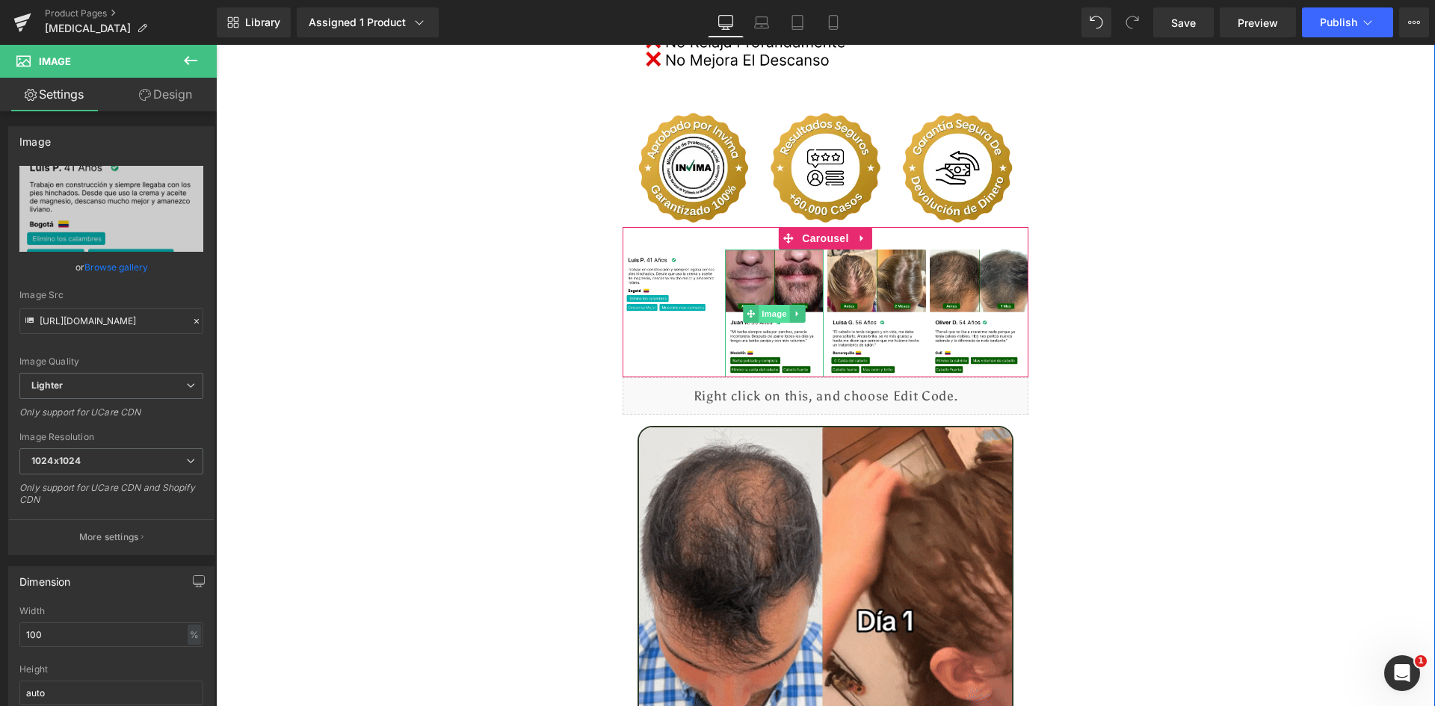
type input "https://ucarecdn.com/9e7d1ee6-31c1-4dad-a002-184c4088fdbc/-/format/auto/-/previ…"
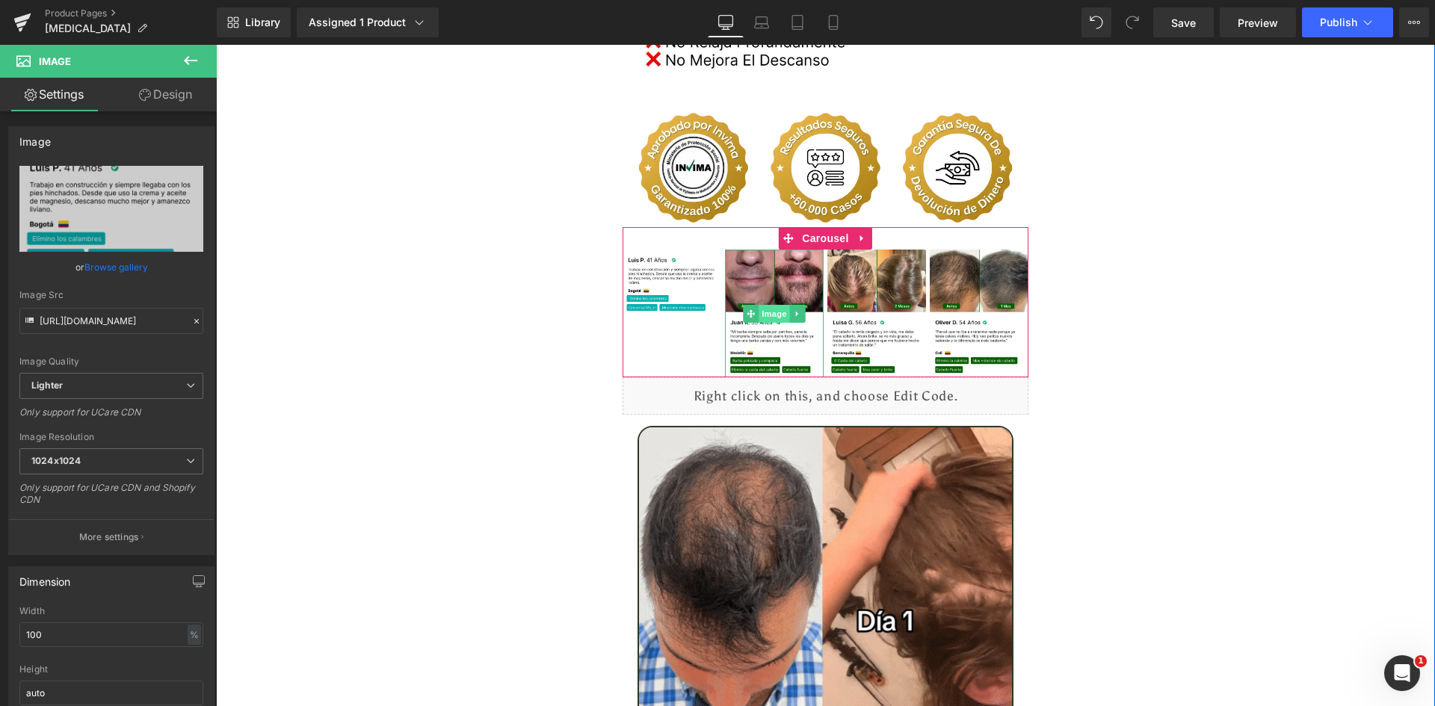
click at [771, 305] on span "Image" at bounding box center [774, 314] width 31 height 18
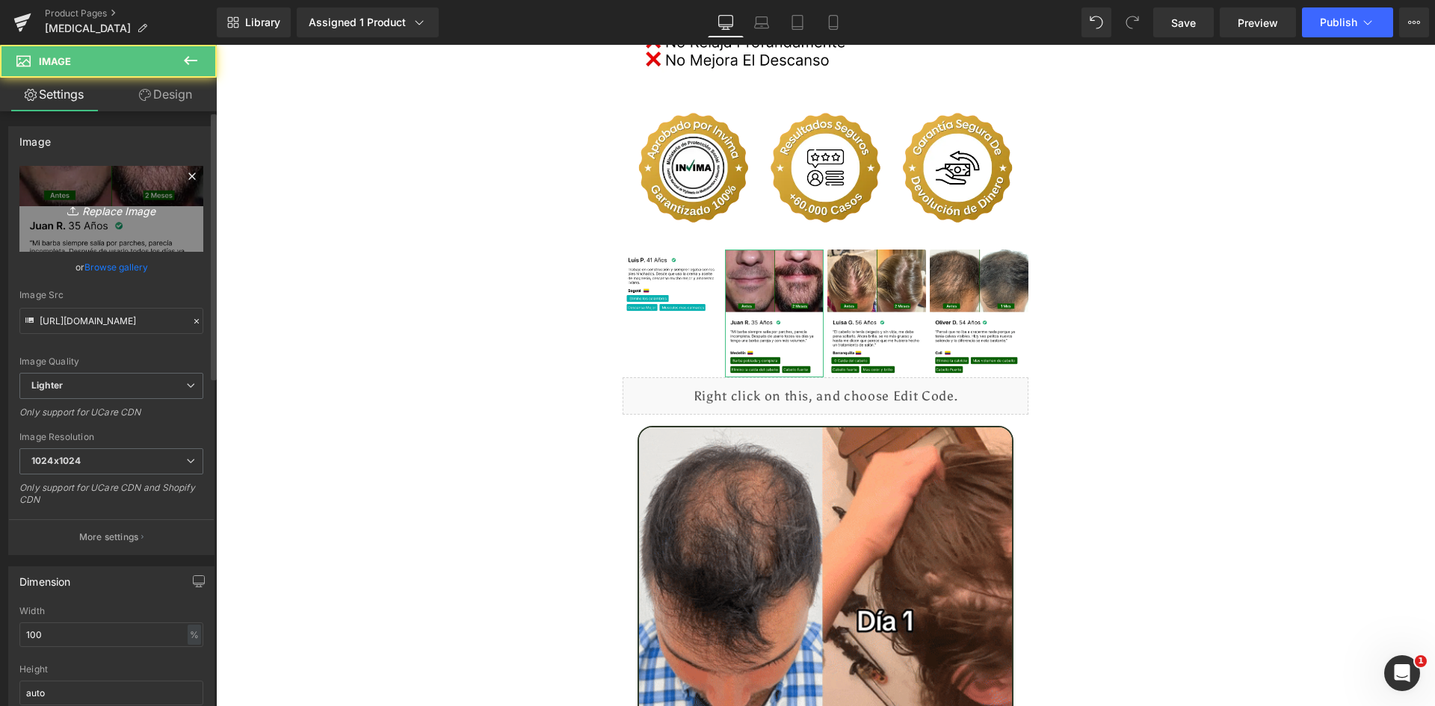
click at [130, 206] on icon "Replace Image" at bounding box center [112, 209] width 120 height 19
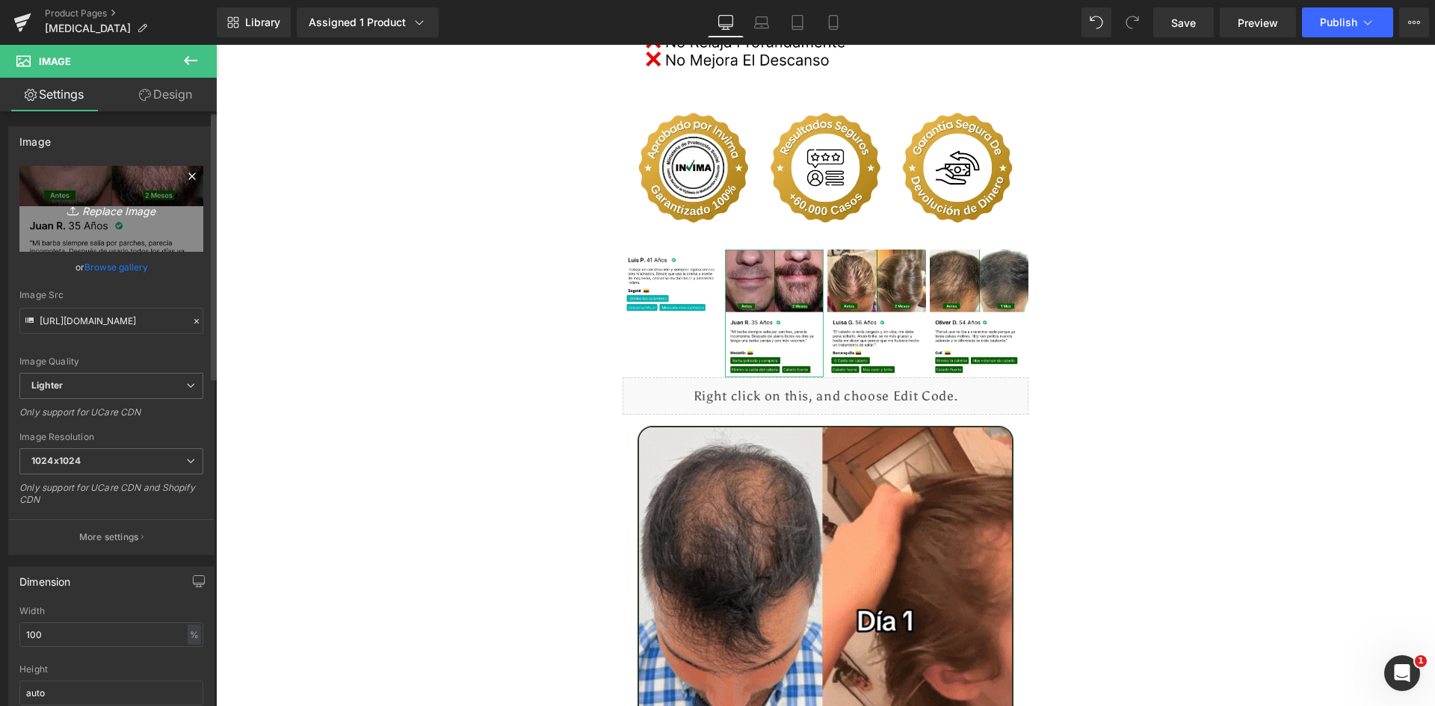
type input "C:\fakepath\Reseñas 2.webp"
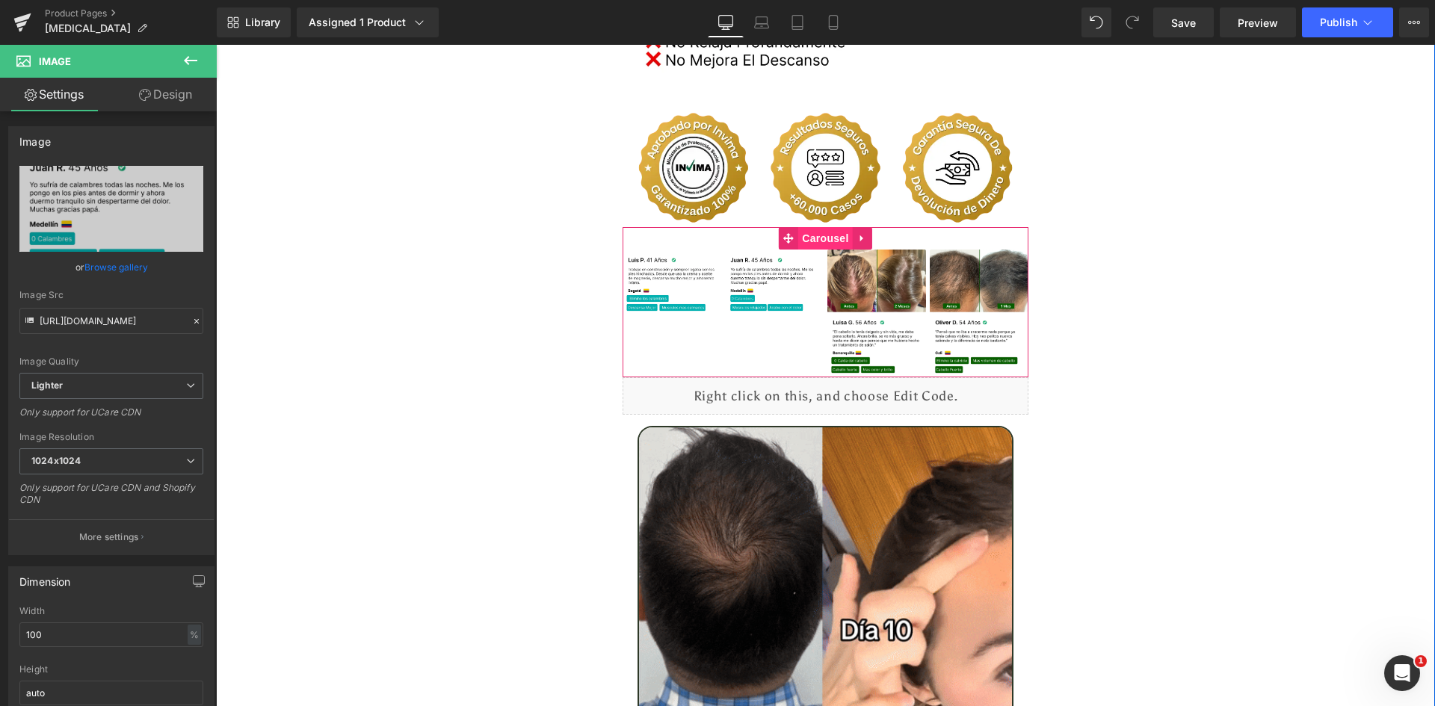
type input "https://ucarecdn.com/6455b03a-9347-41a3-88a5-35ee8bde1dfe/-/format/auto/-/previ…"
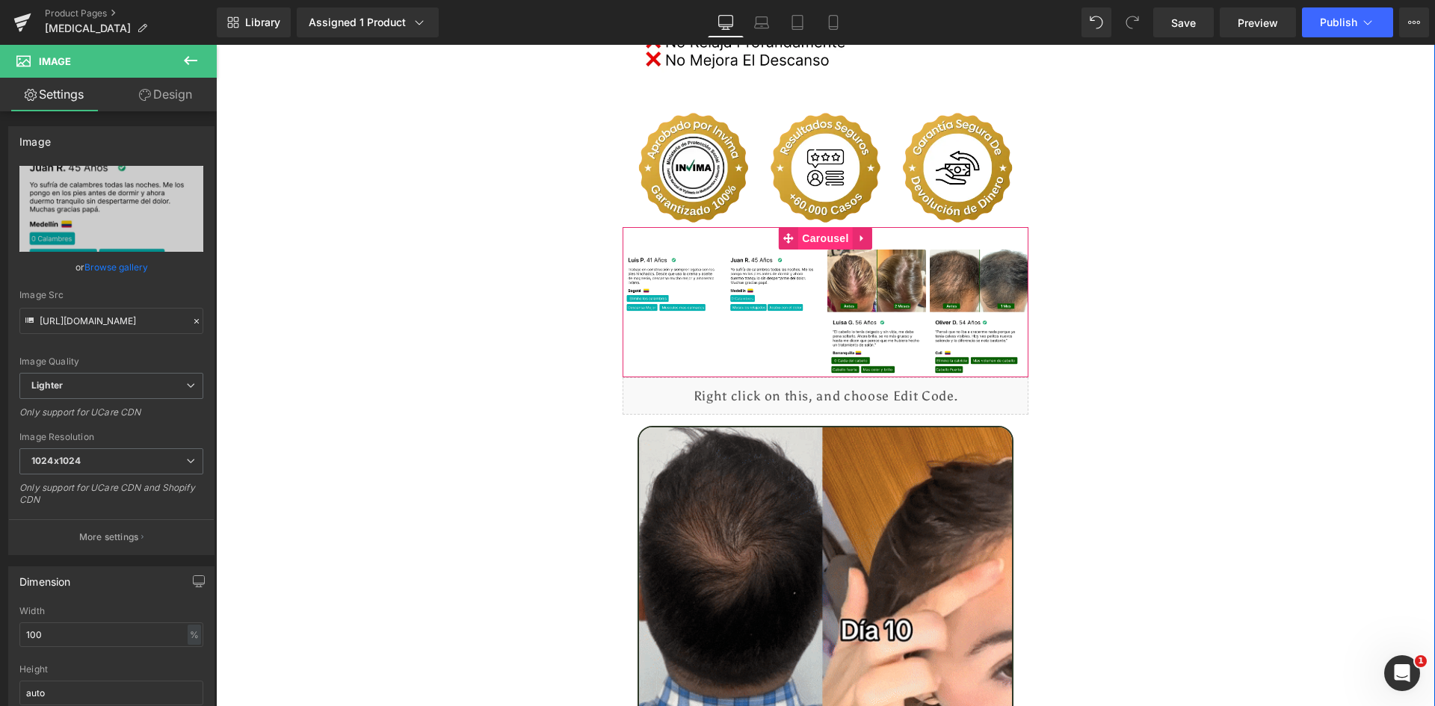
click at [812, 227] on span "Carousel" at bounding box center [825, 238] width 54 height 22
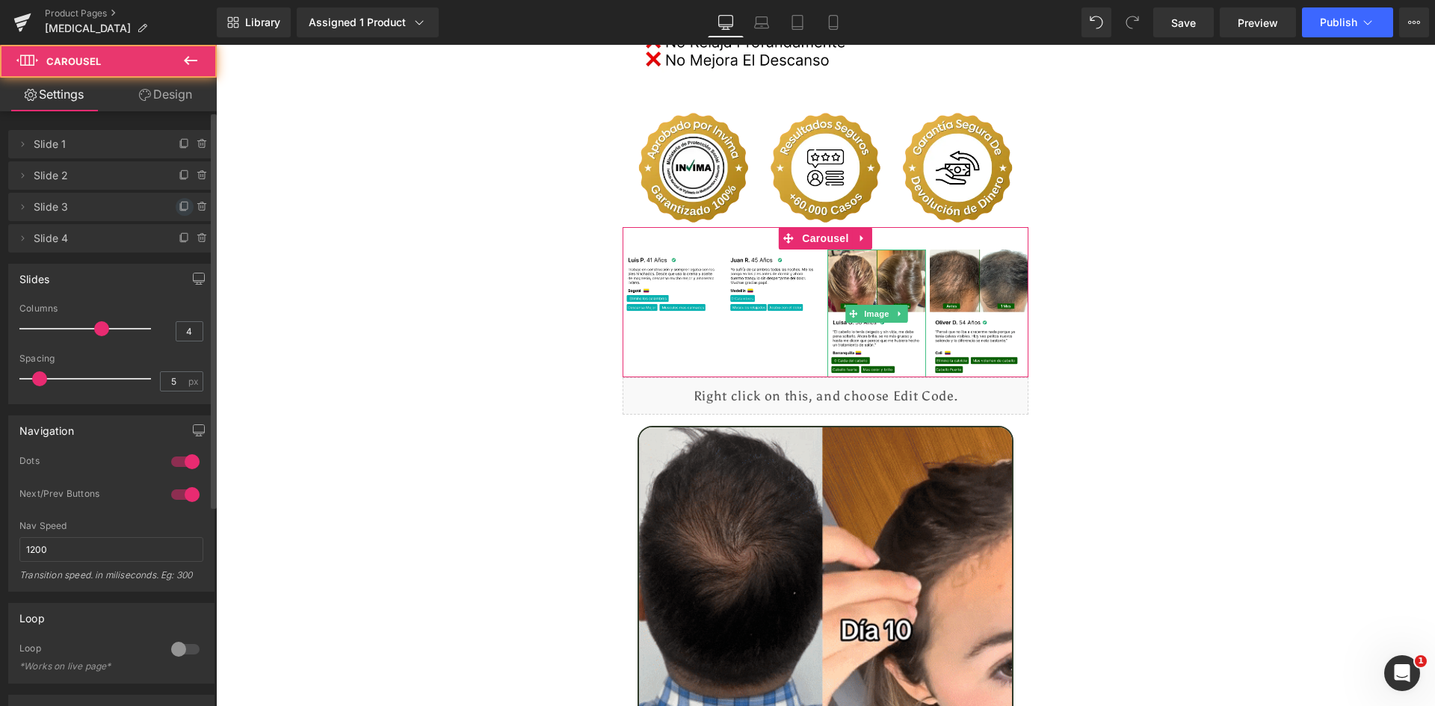
click at [185, 203] on span at bounding box center [185, 207] width 18 height 18
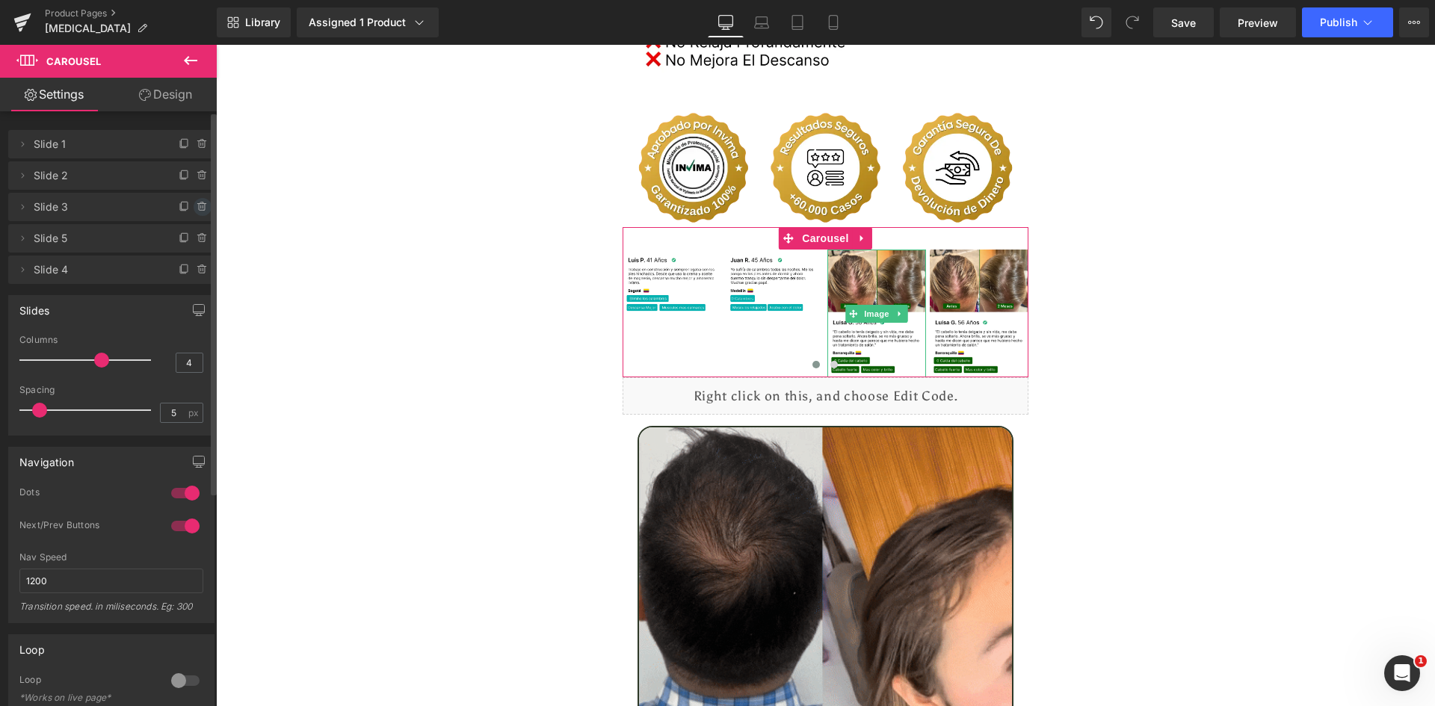
click at [197, 206] on icon at bounding box center [203, 207] width 12 height 12
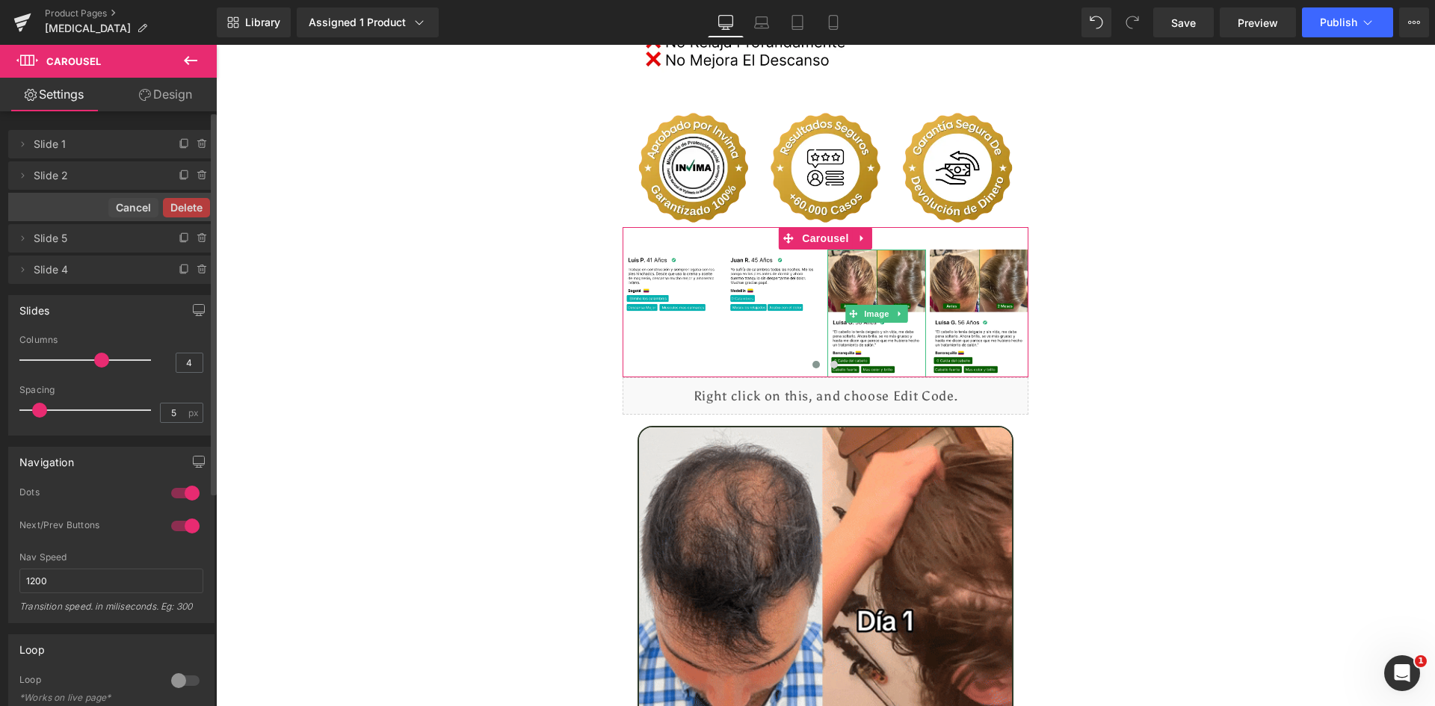
click at [192, 206] on button "Delete" at bounding box center [186, 207] width 47 height 19
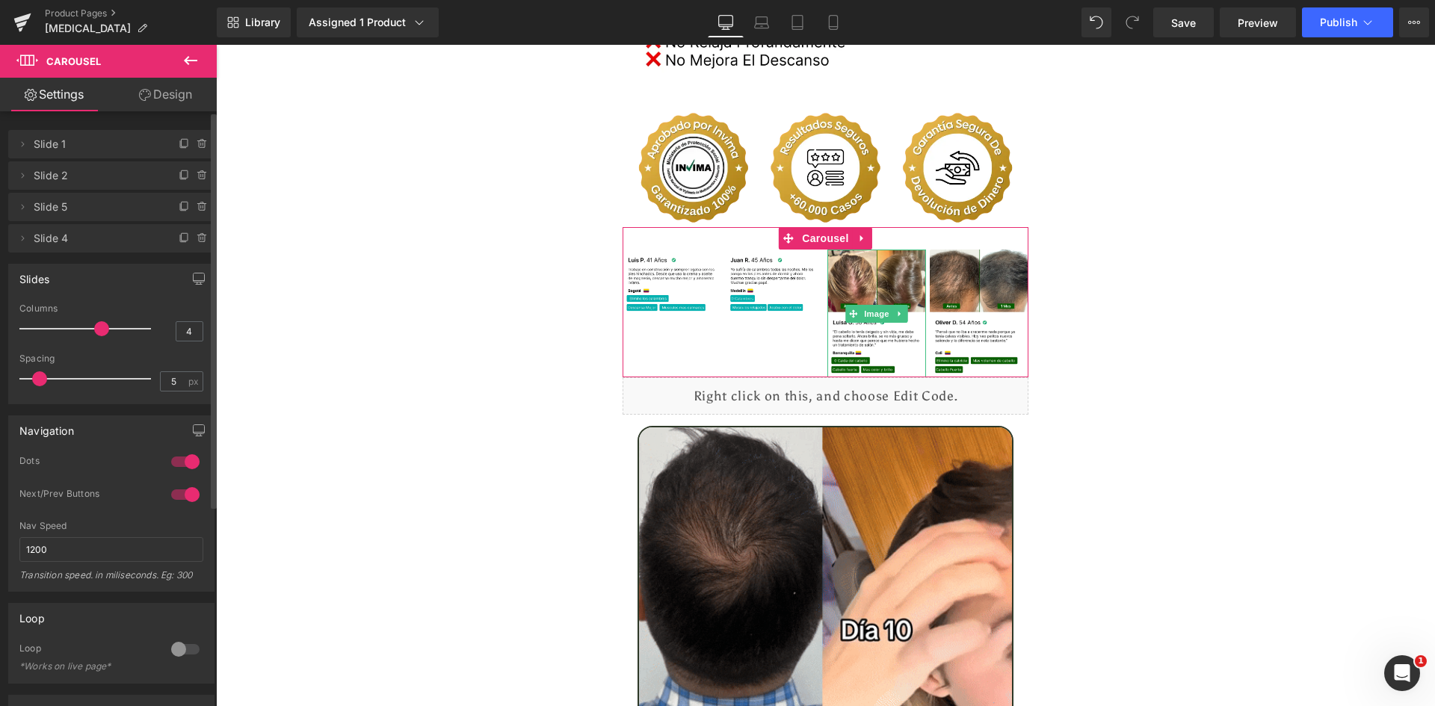
click at [197, 206] on icon at bounding box center [203, 207] width 12 height 12
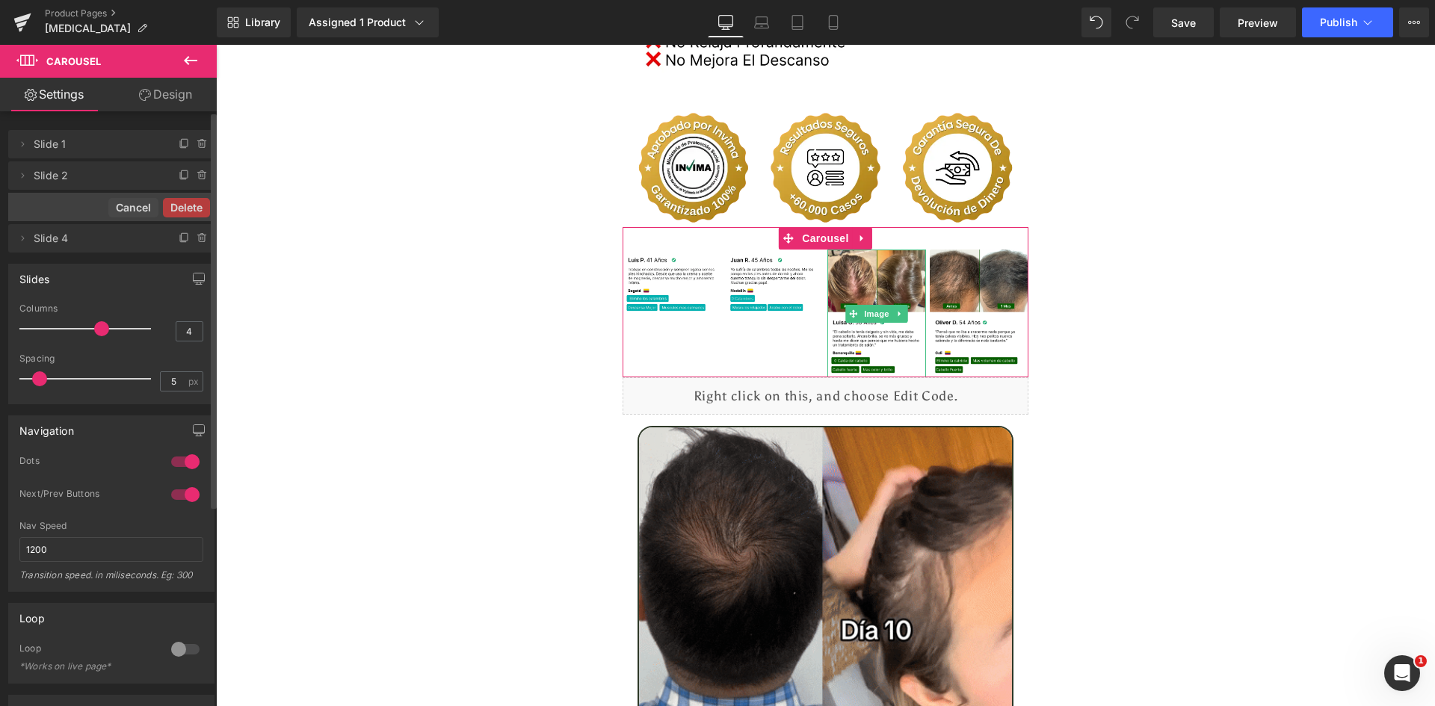
click at [192, 206] on button "Delete" at bounding box center [186, 207] width 47 height 19
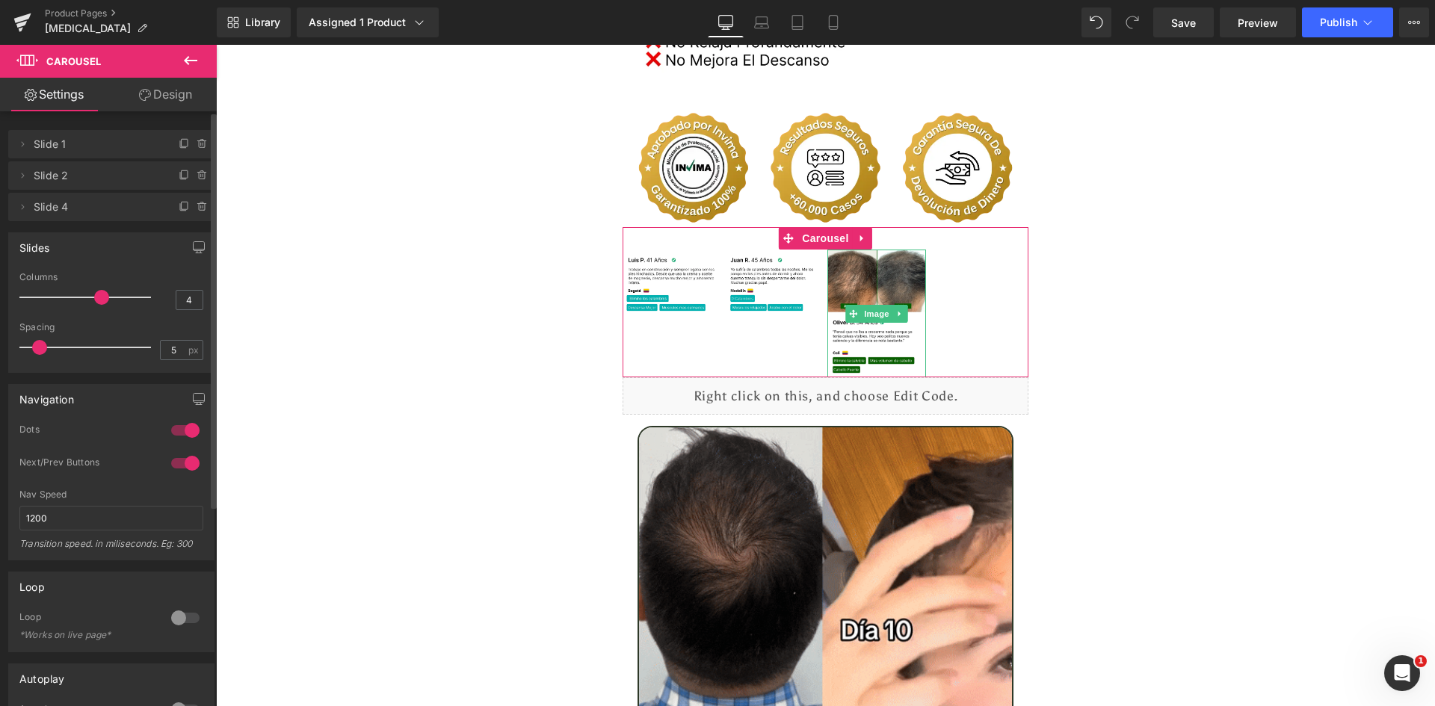
click at [197, 206] on icon at bounding box center [203, 207] width 12 height 12
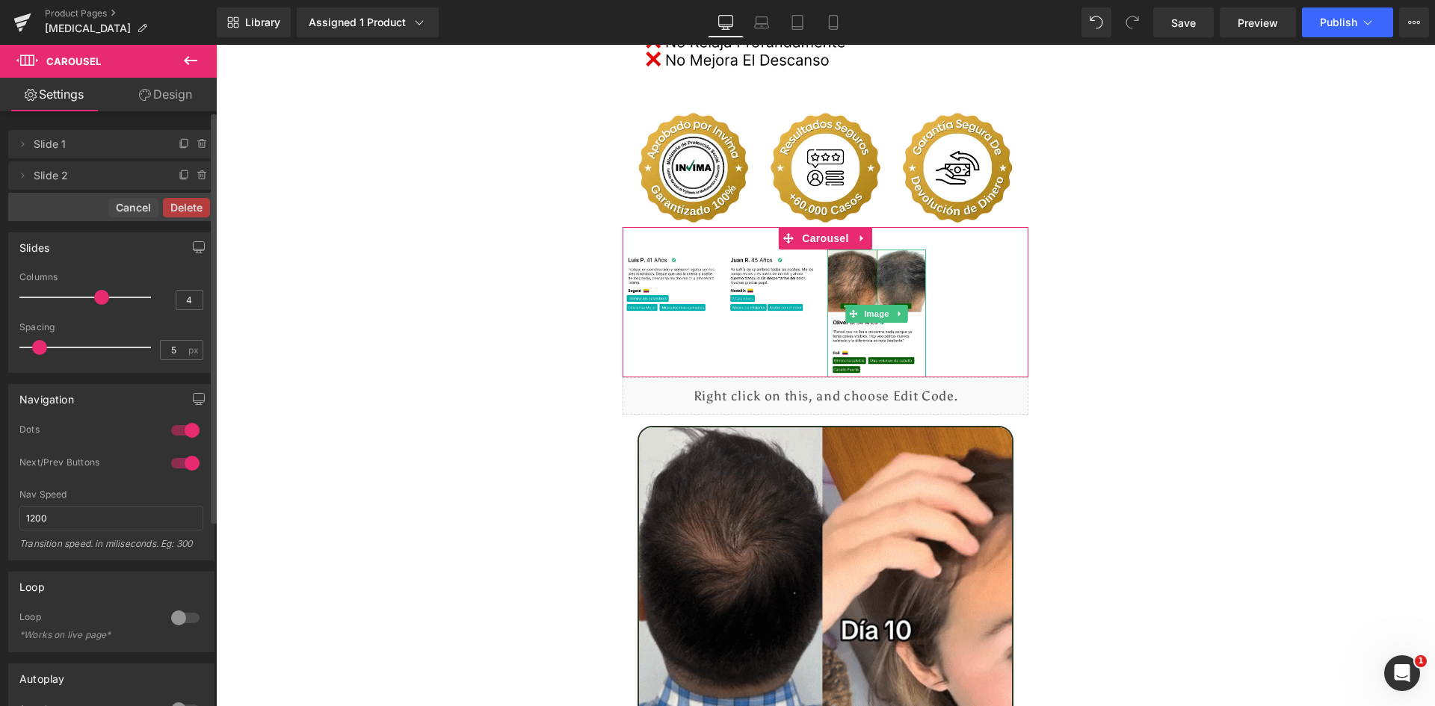
click at [192, 206] on button "Delete" at bounding box center [186, 207] width 47 height 19
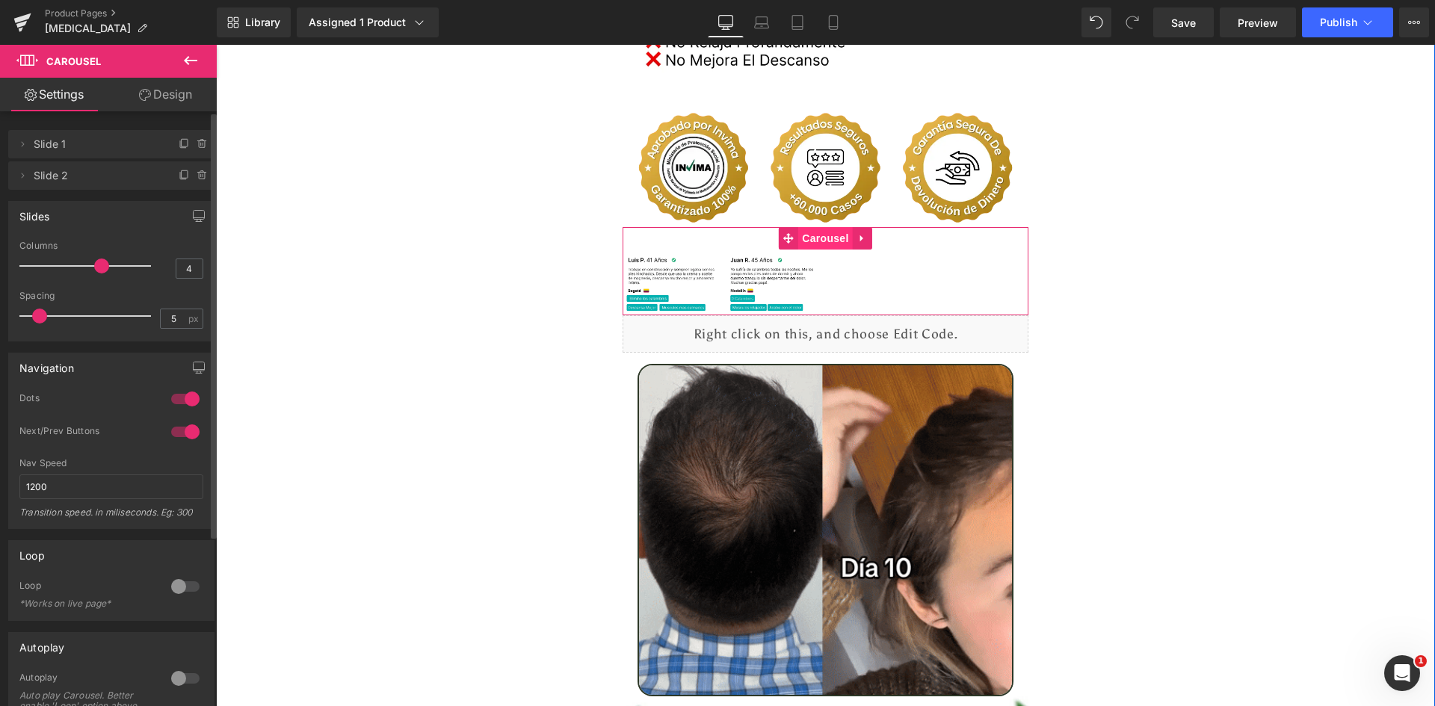
click at [803, 227] on span "Carousel" at bounding box center [825, 238] width 54 height 22
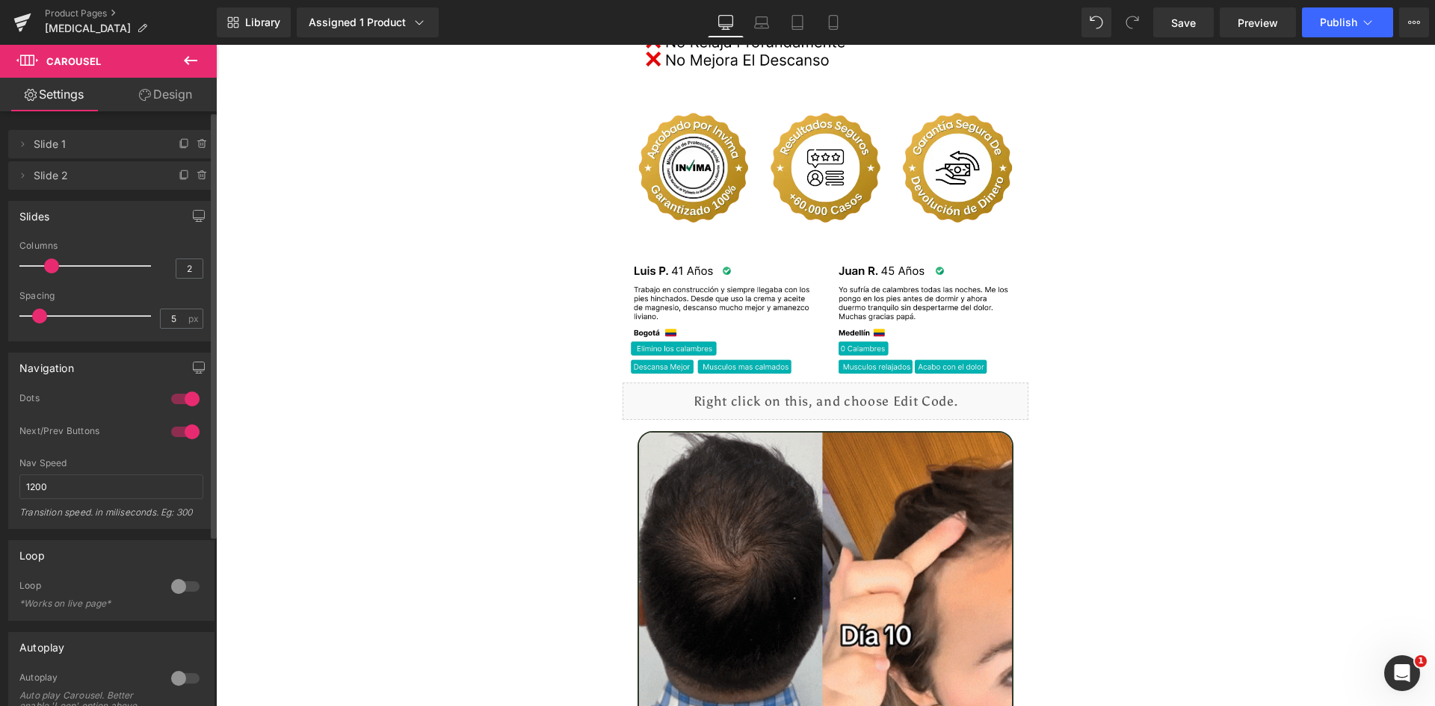
type input "1"
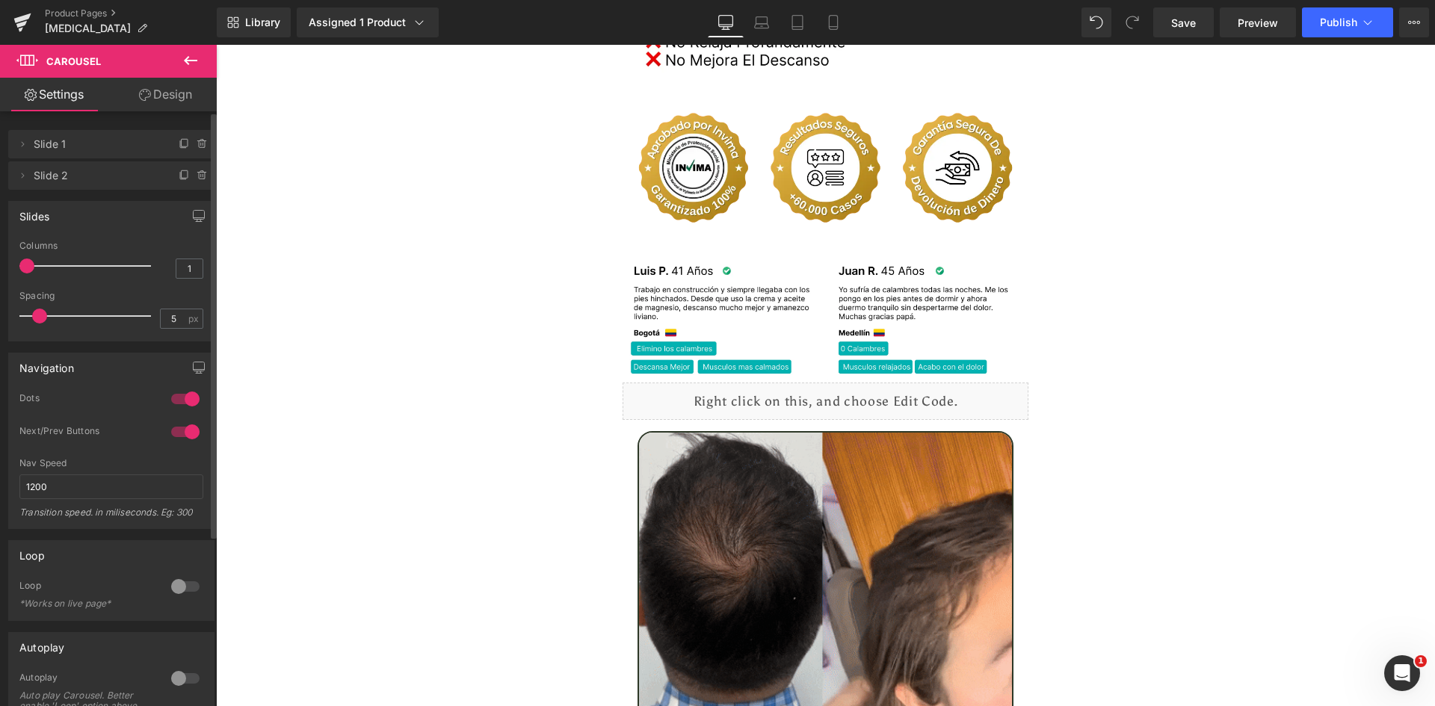
drag, startPoint x: 96, startPoint y: 271, endPoint x: 42, endPoint y: 272, distance: 53.8
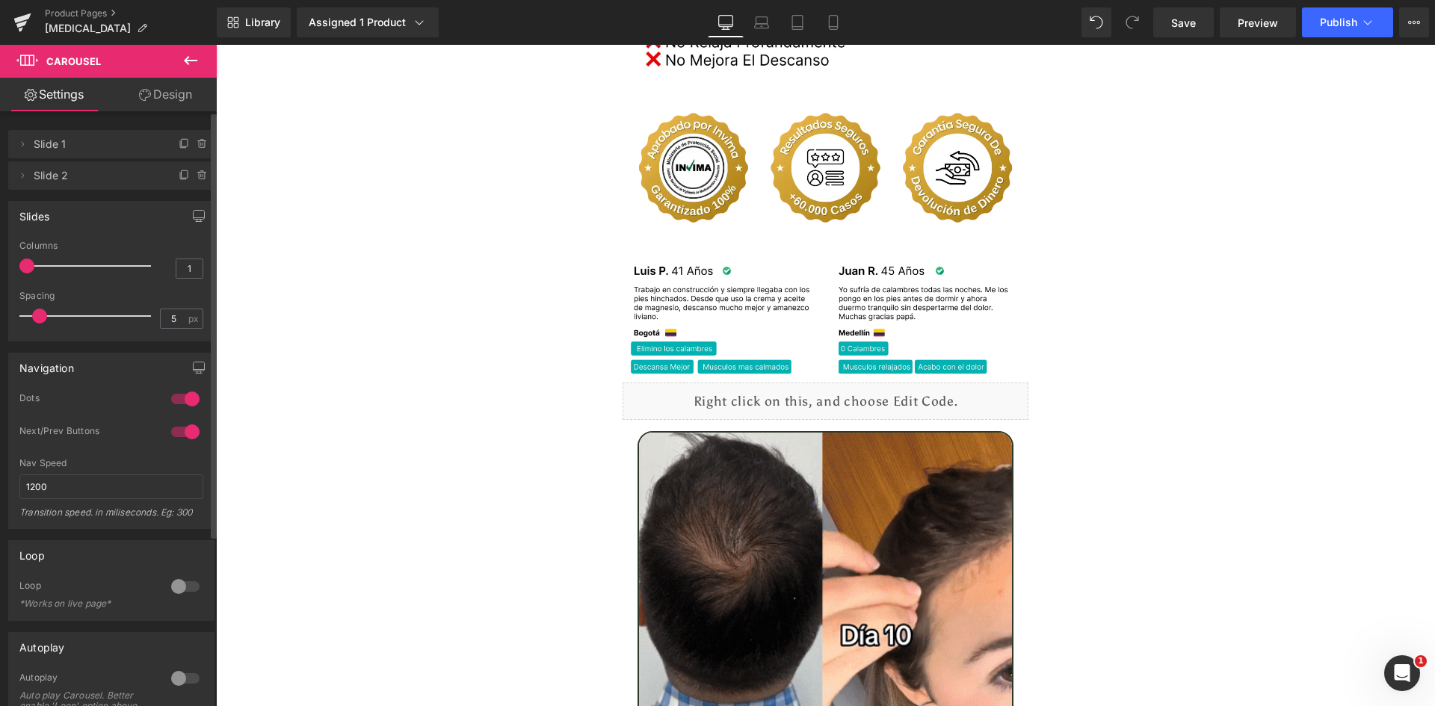
click at [42, 272] on div at bounding box center [89, 266] width 124 height 30
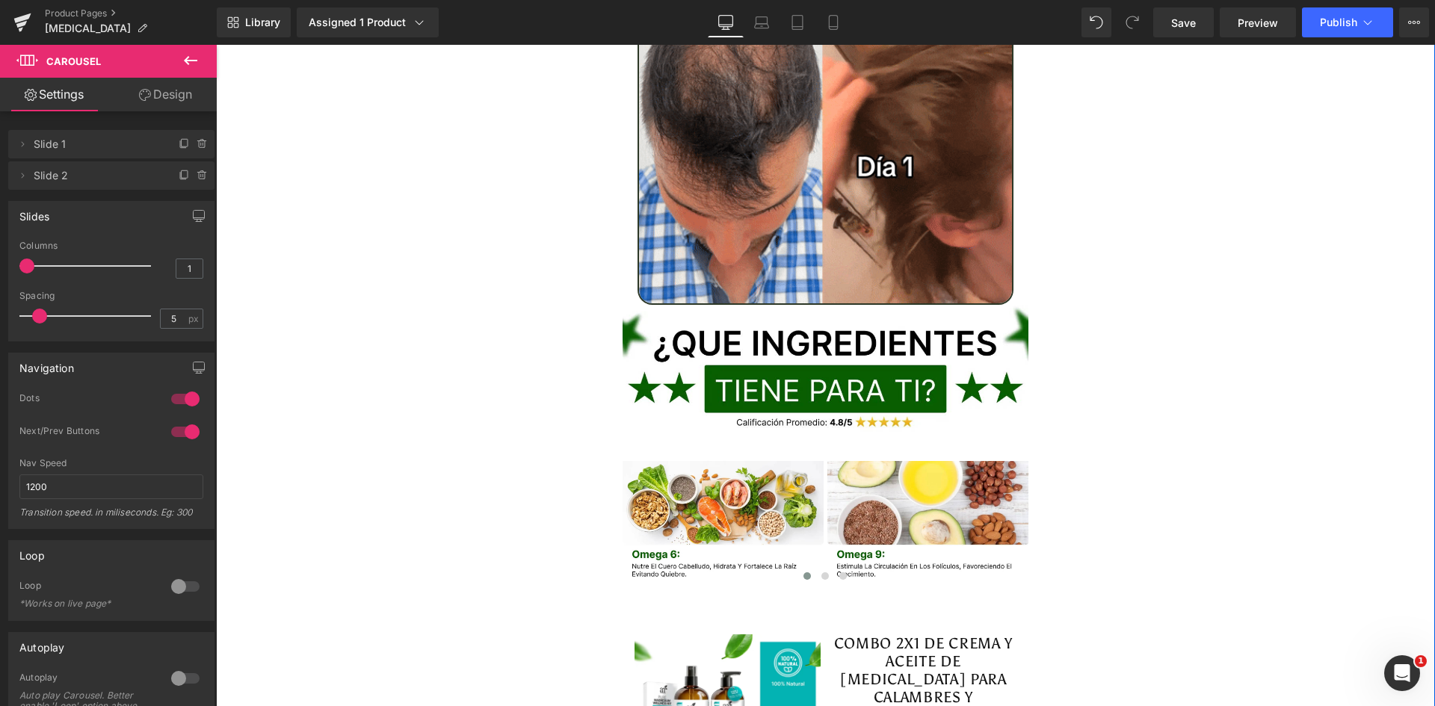
click at [920, 202] on img at bounding box center [826, 138] width 377 height 333
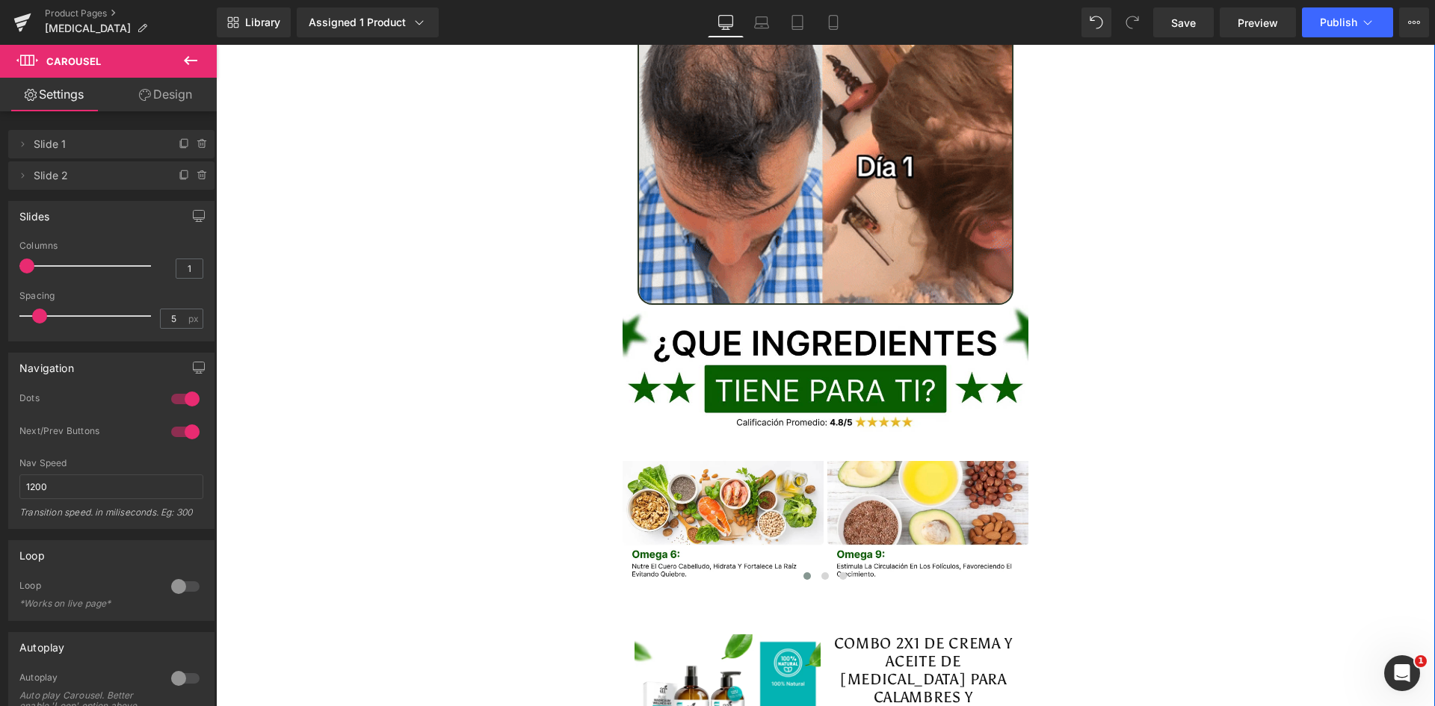
scroll to position [3588, 0]
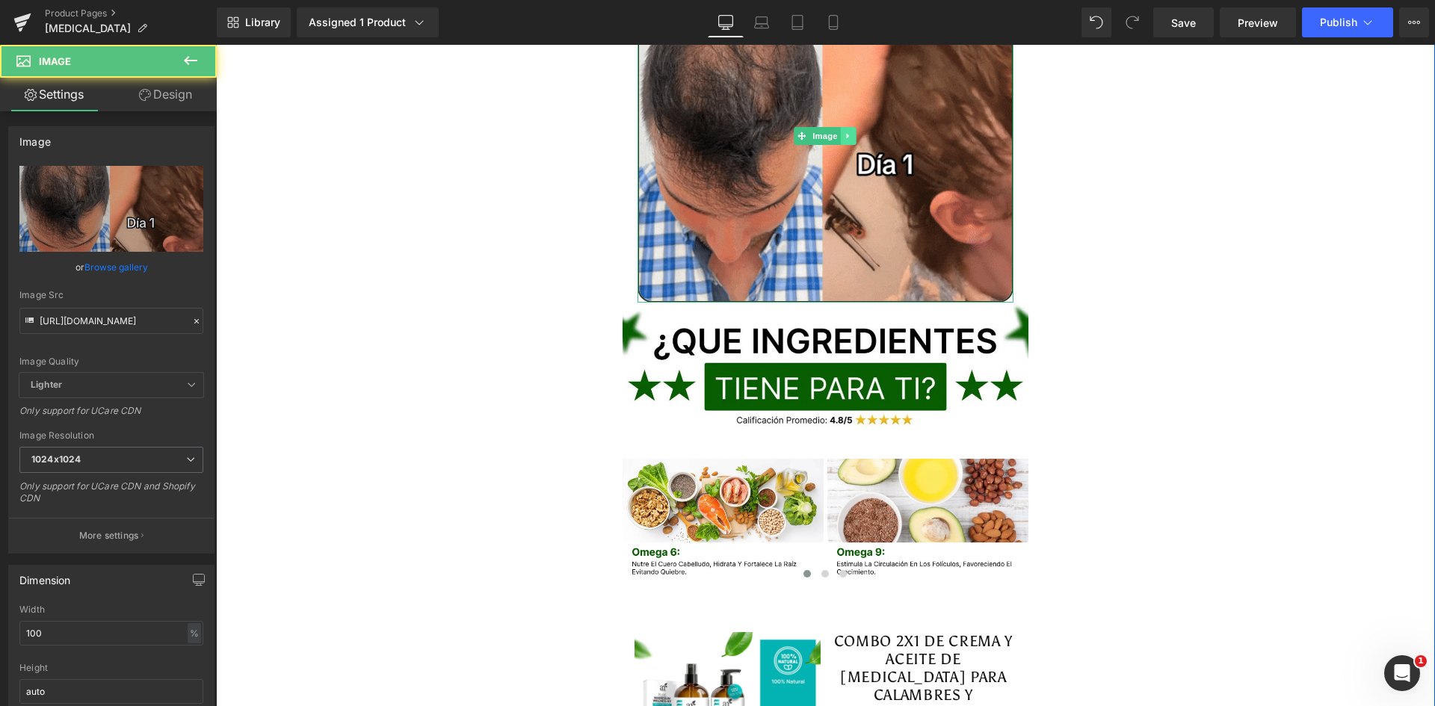
click at [846, 132] on icon at bounding box center [849, 136] width 8 height 9
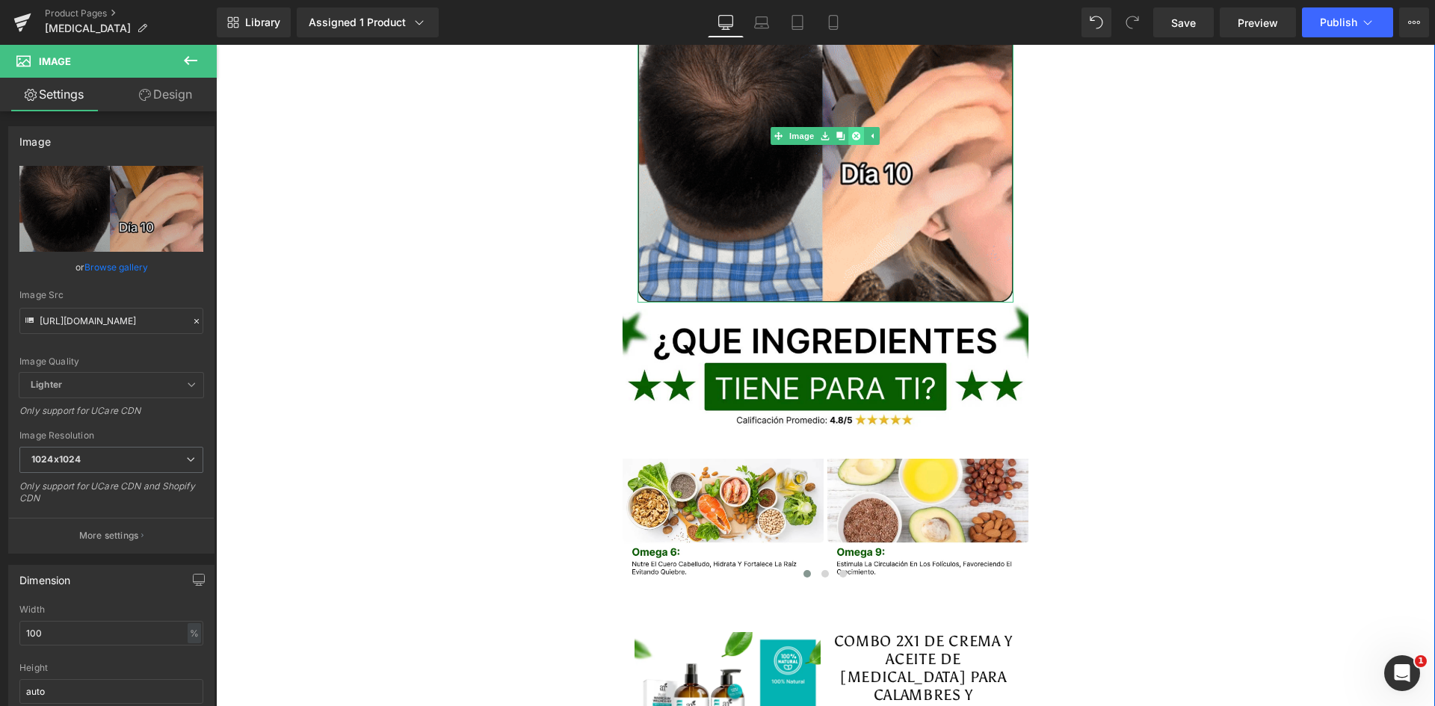
click at [852, 132] on icon at bounding box center [856, 136] width 8 height 9
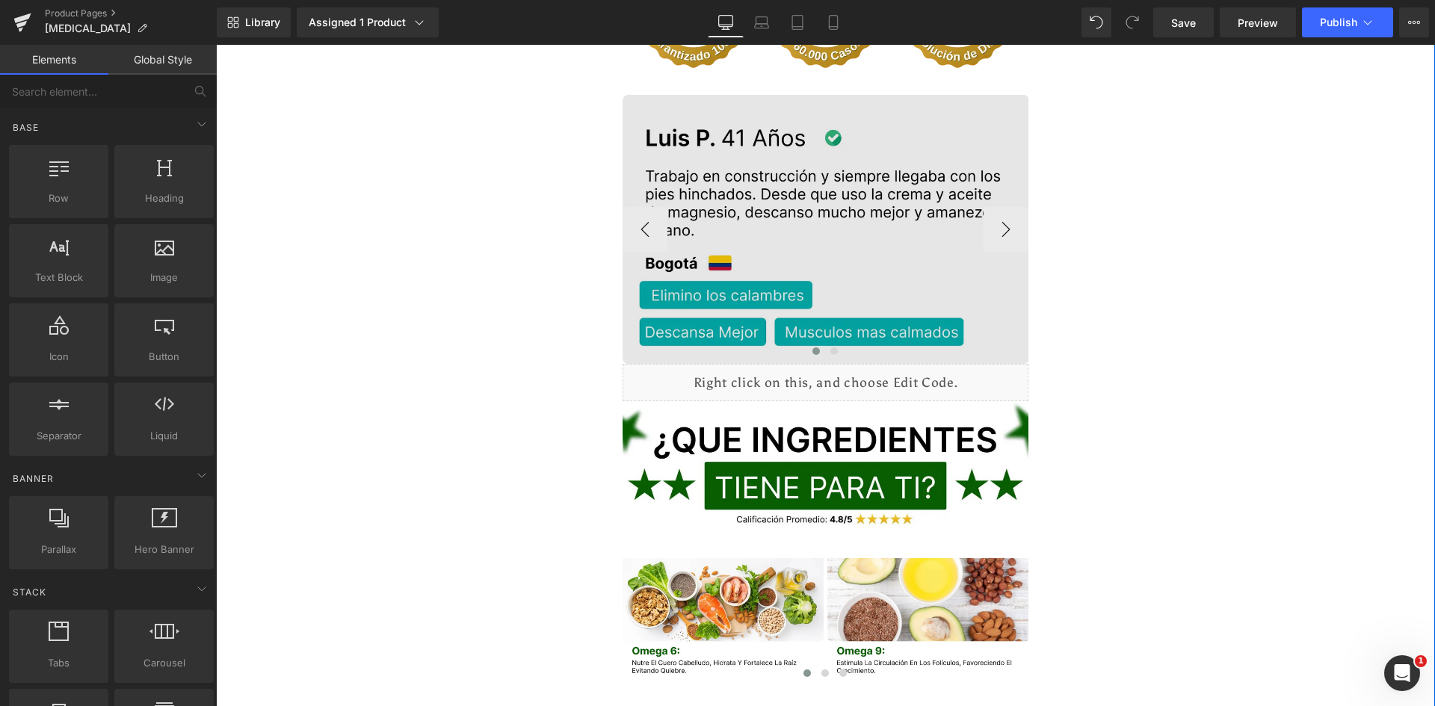
scroll to position [3289, 0]
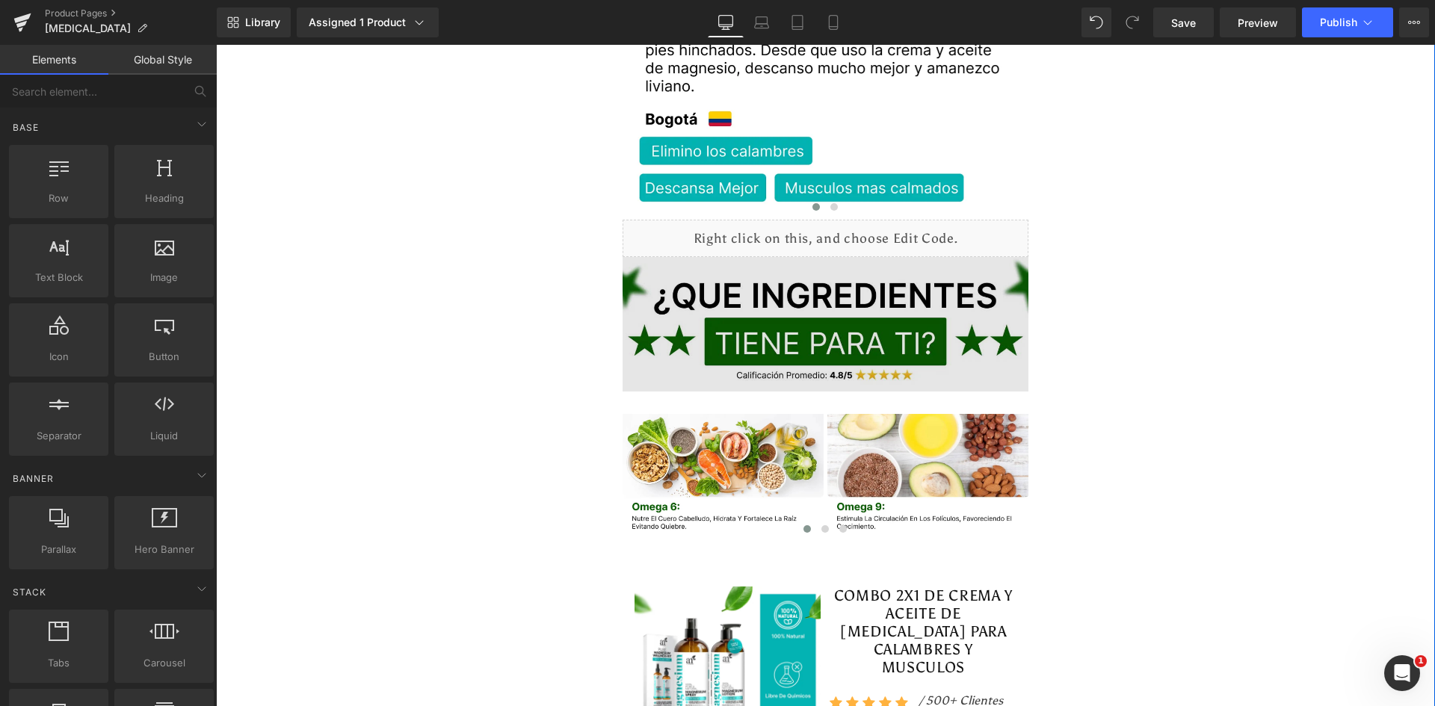
click at [817, 277] on div "Image" at bounding box center [826, 324] width 407 height 134
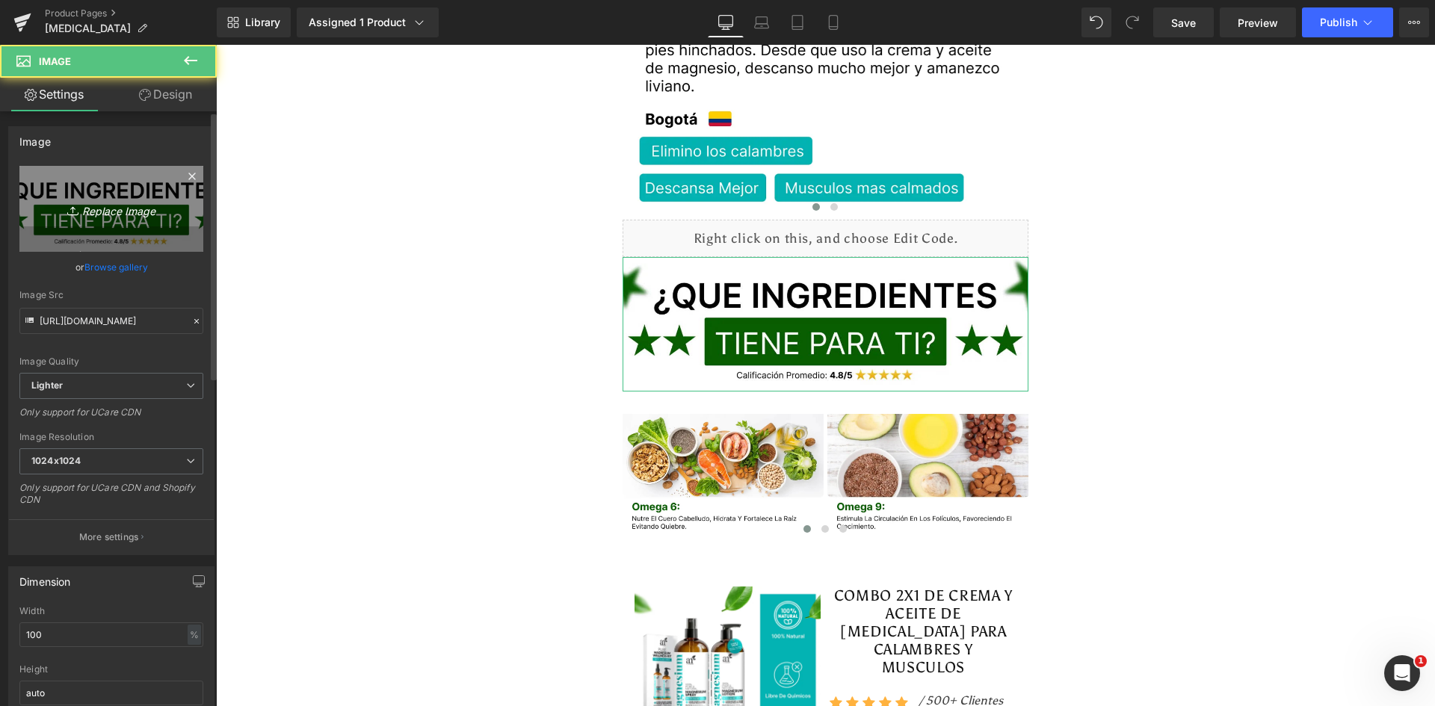
click at [114, 211] on icon "Replace Image" at bounding box center [112, 209] width 120 height 19
type input "C:\fakepath\Titulo reseñas.webp"
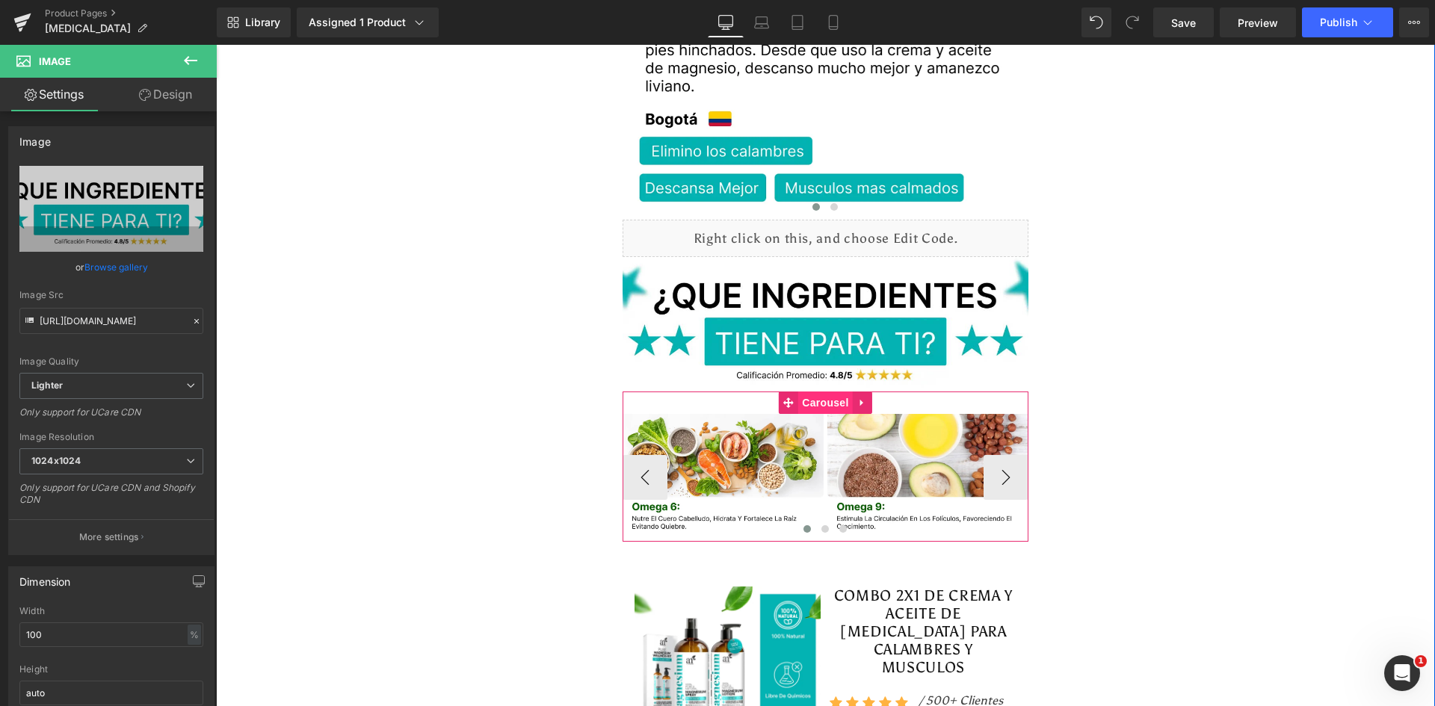
type input "https://ucarecdn.com/dd1c357b-3d05-48f7-8bc1-1627d5b28694/-/format/auto/-/previ…"
click at [818, 392] on span "Carousel" at bounding box center [825, 403] width 54 height 22
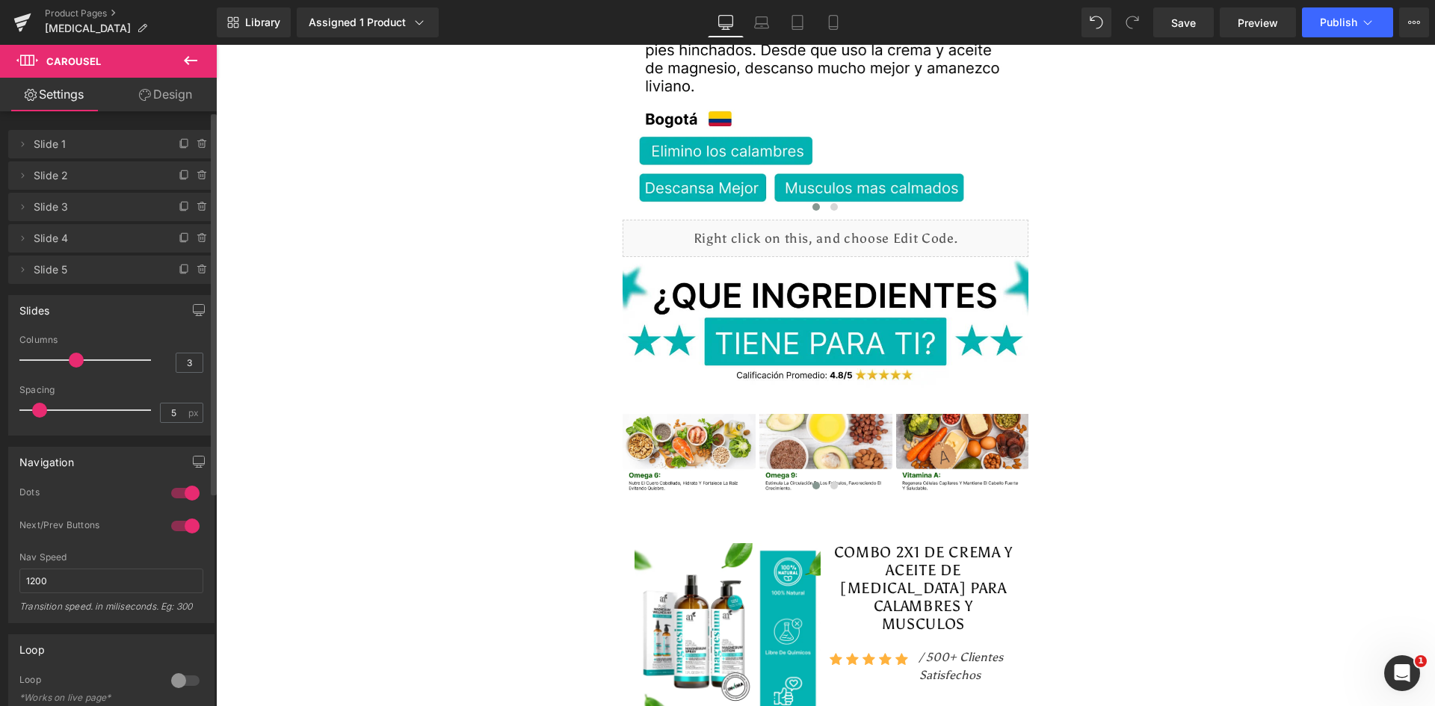
type input "4"
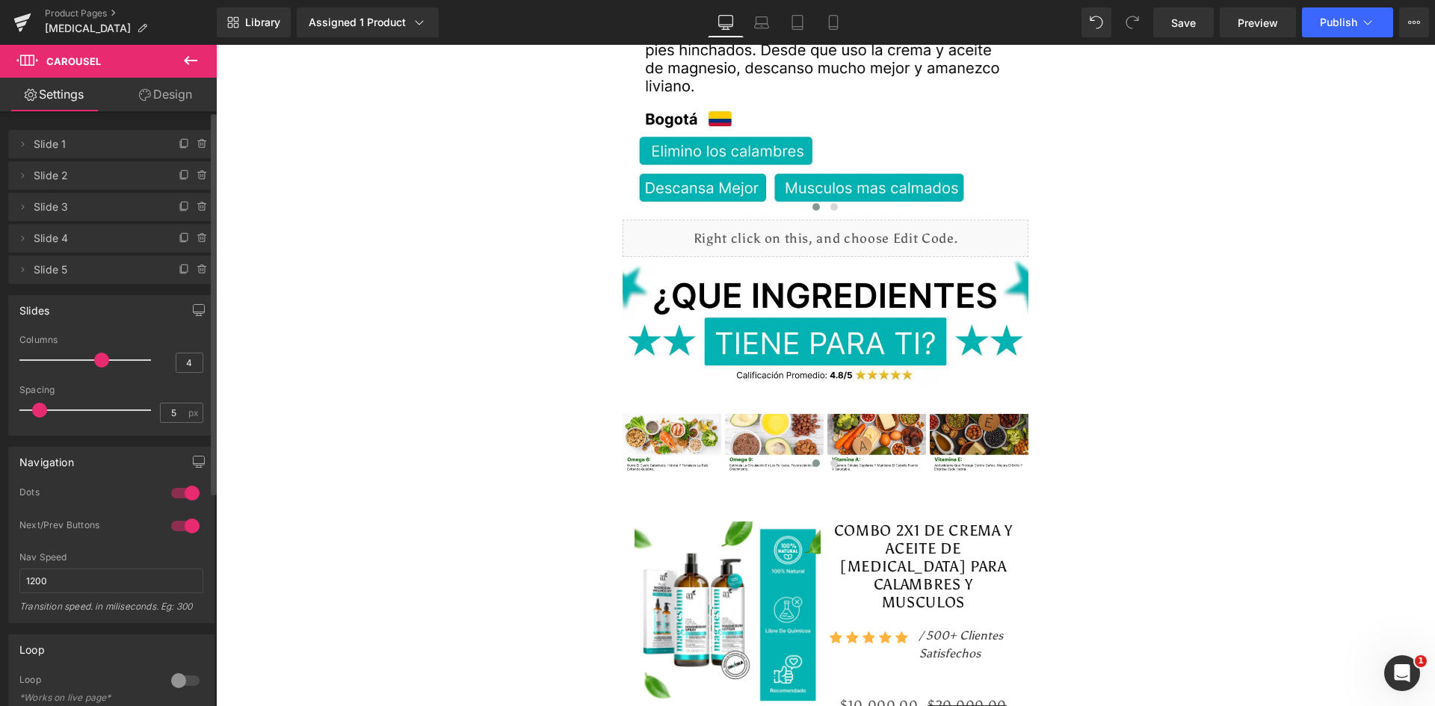
drag, startPoint x: 57, startPoint y: 358, endPoint x: 88, endPoint y: 354, distance: 31.7
click at [88, 354] on div at bounding box center [89, 360] width 124 height 30
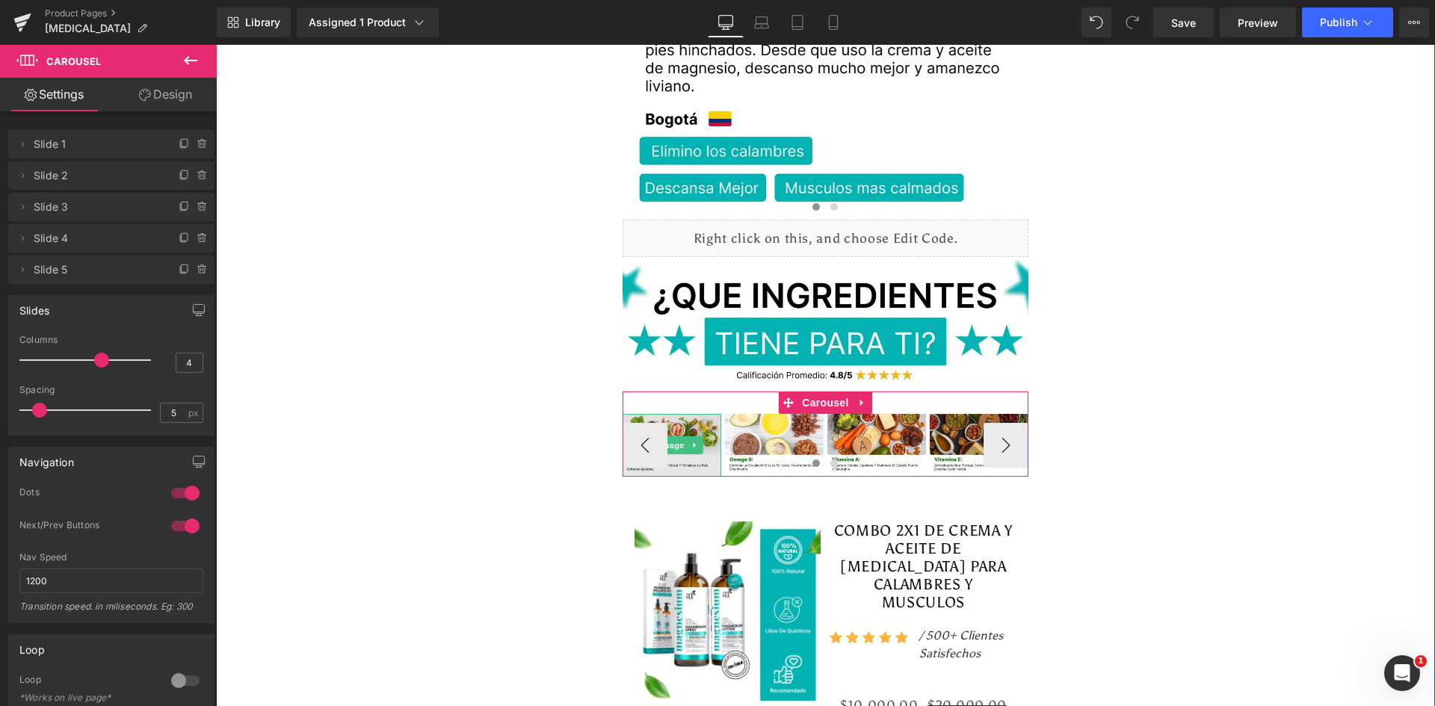
click at [668, 414] on img at bounding box center [672, 445] width 99 height 63
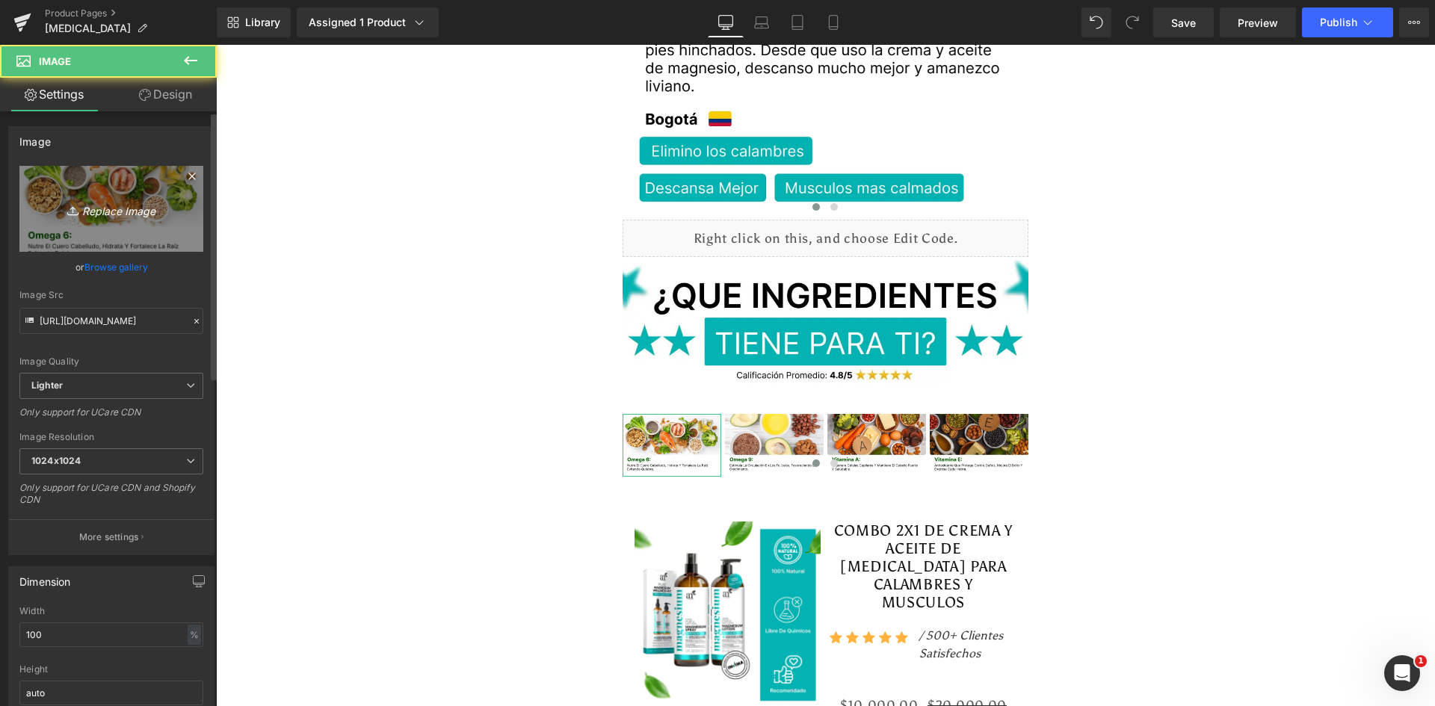
click at [73, 209] on icon at bounding box center [74, 210] width 15 height 15
type input "C:\fakepath\Ingrediente 1.webp"
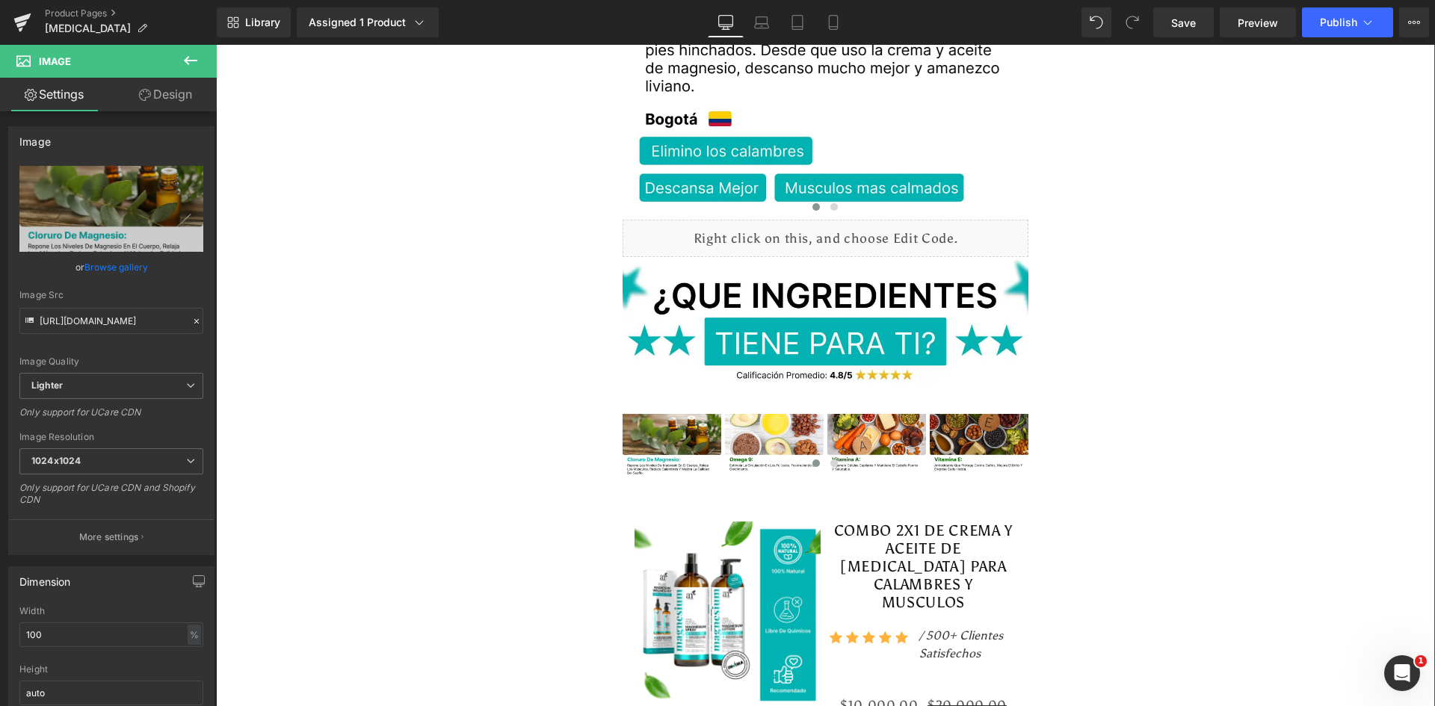
type input "https://ucarecdn.com/aabf5981-c789-401c-86e2-f6386aaf818e/-/format/auto/-/previ…"
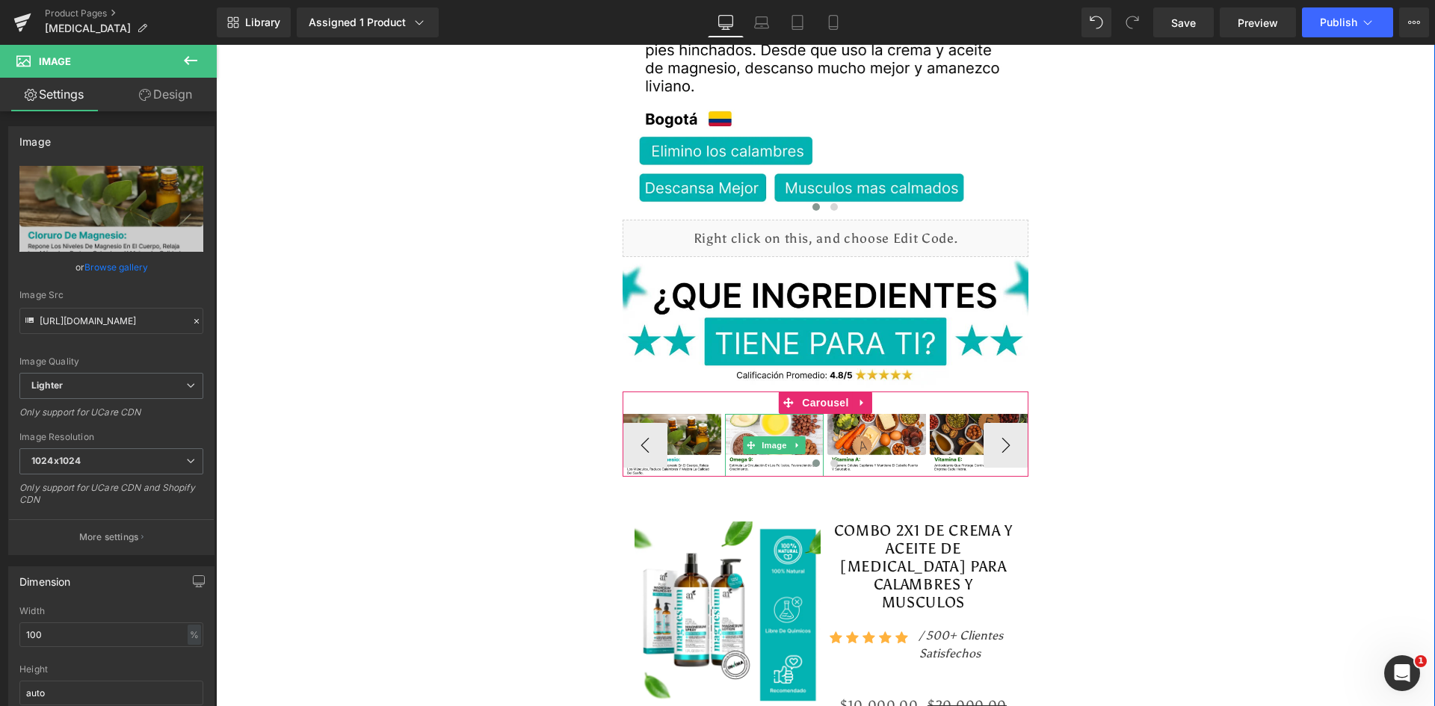
click at [790, 437] on link at bounding box center [798, 446] width 16 height 18
click at [750, 414] on img at bounding box center [774, 445] width 99 height 63
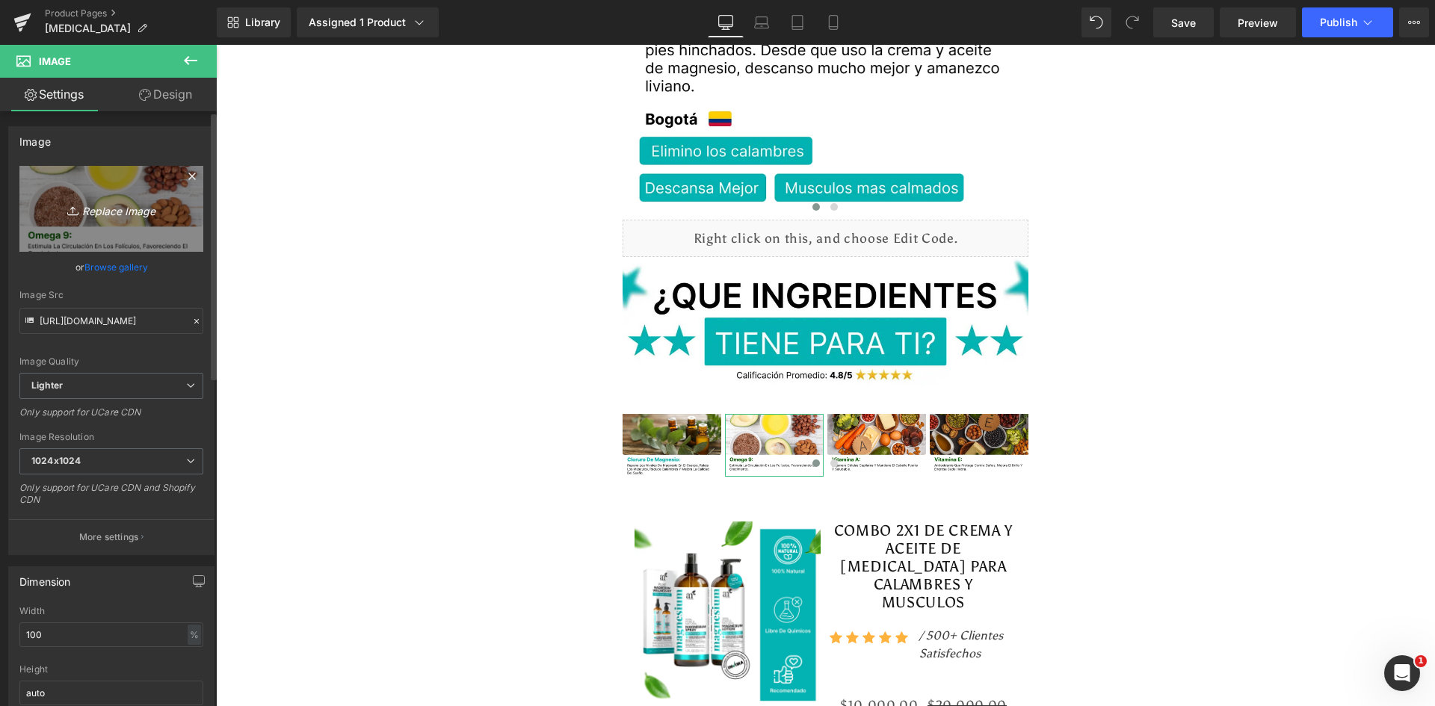
click at [105, 213] on icon "Replace Image" at bounding box center [112, 209] width 120 height 19
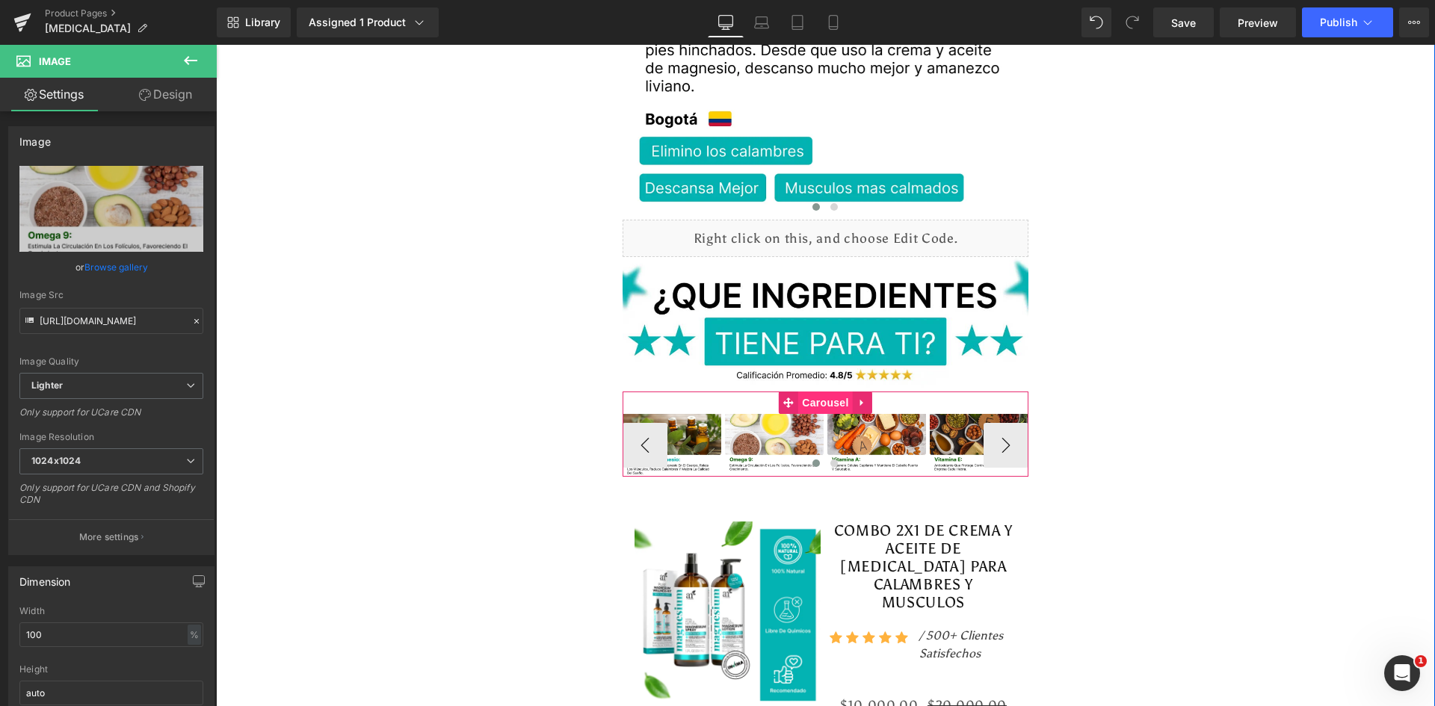
click at [826, 392] on span "Carousel" at bounding box center [825, 403] width 54 height 22
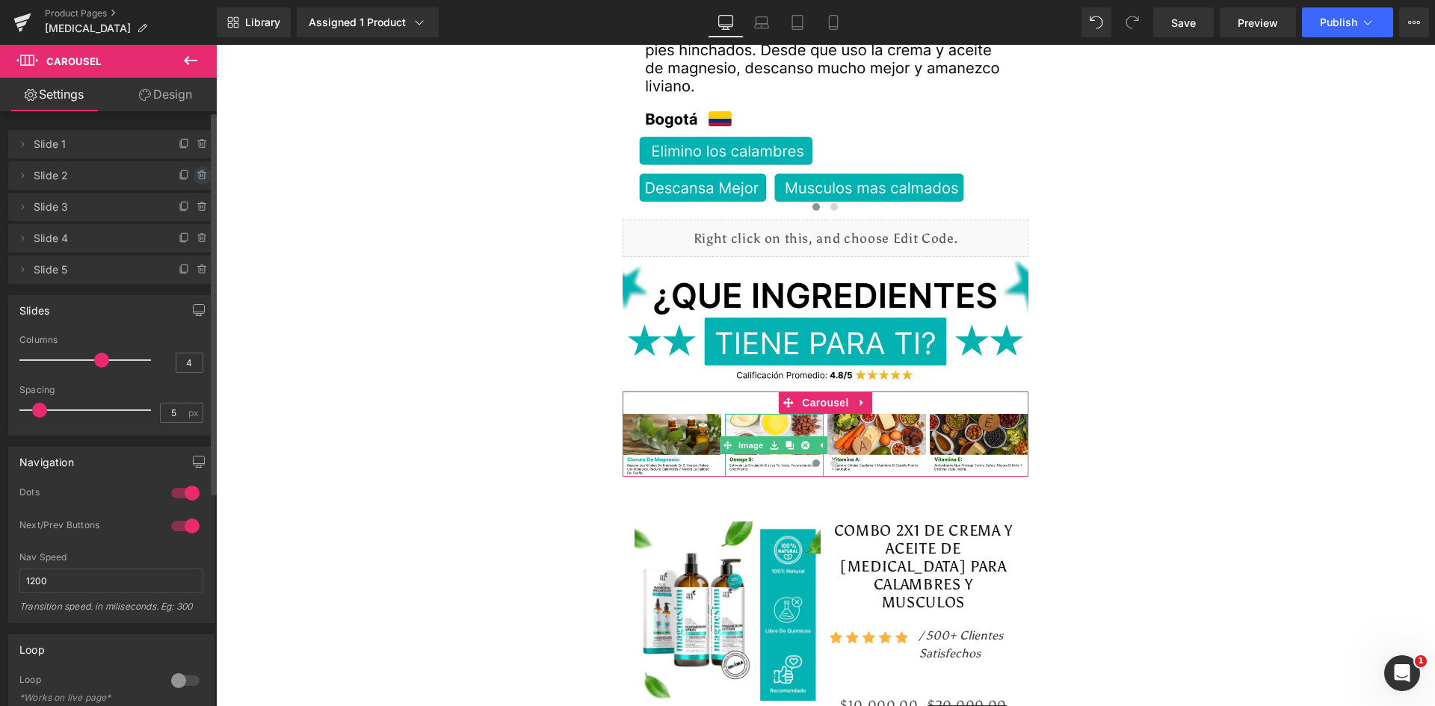
click at [199, 179] on icon at bounding box center [202, 176] width 6 height 7
click at [193, 179] on button "Delete" at bounding box center [186, 176] width 47 height 19
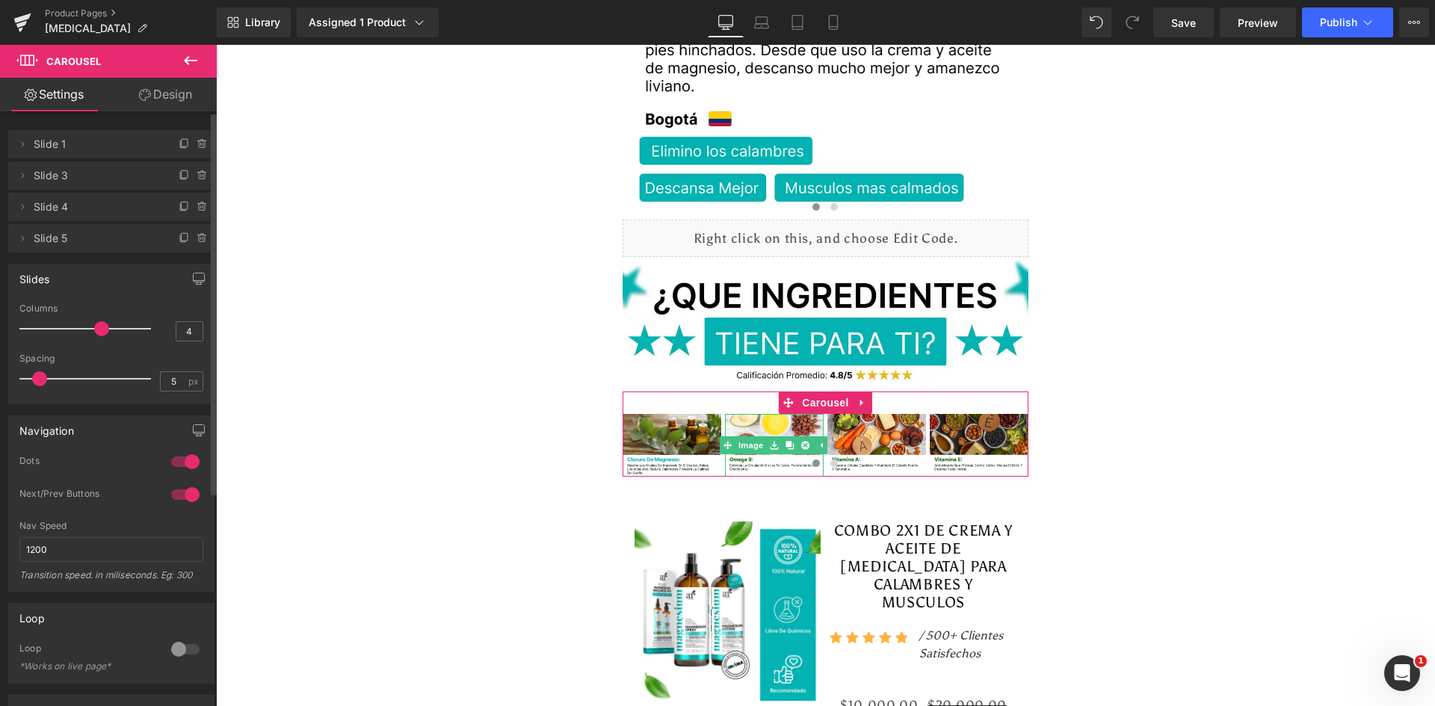
click at [199, 179] on icon at bounding box center [202, 176] width 6 height 7
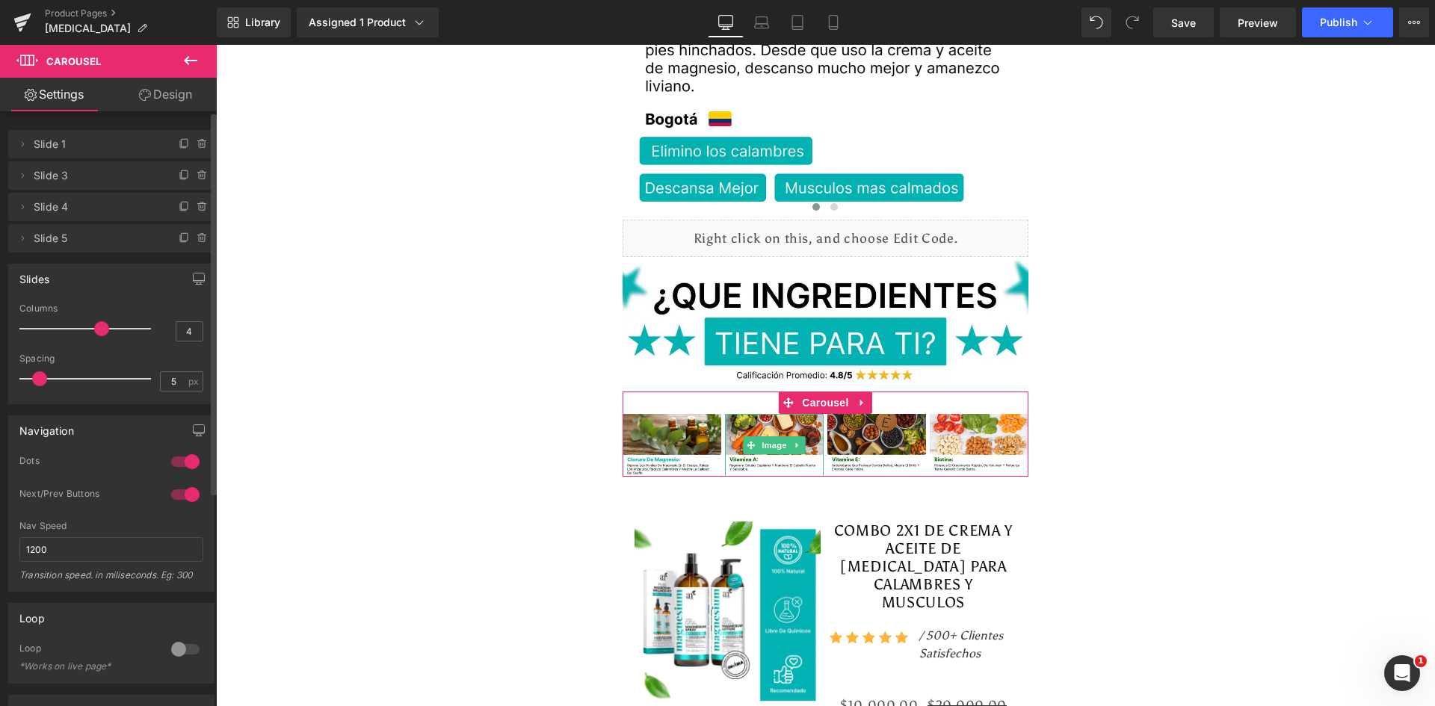
click at [193, 179] on button "Delete" at bounding box center [190, 176] width 47 height 19
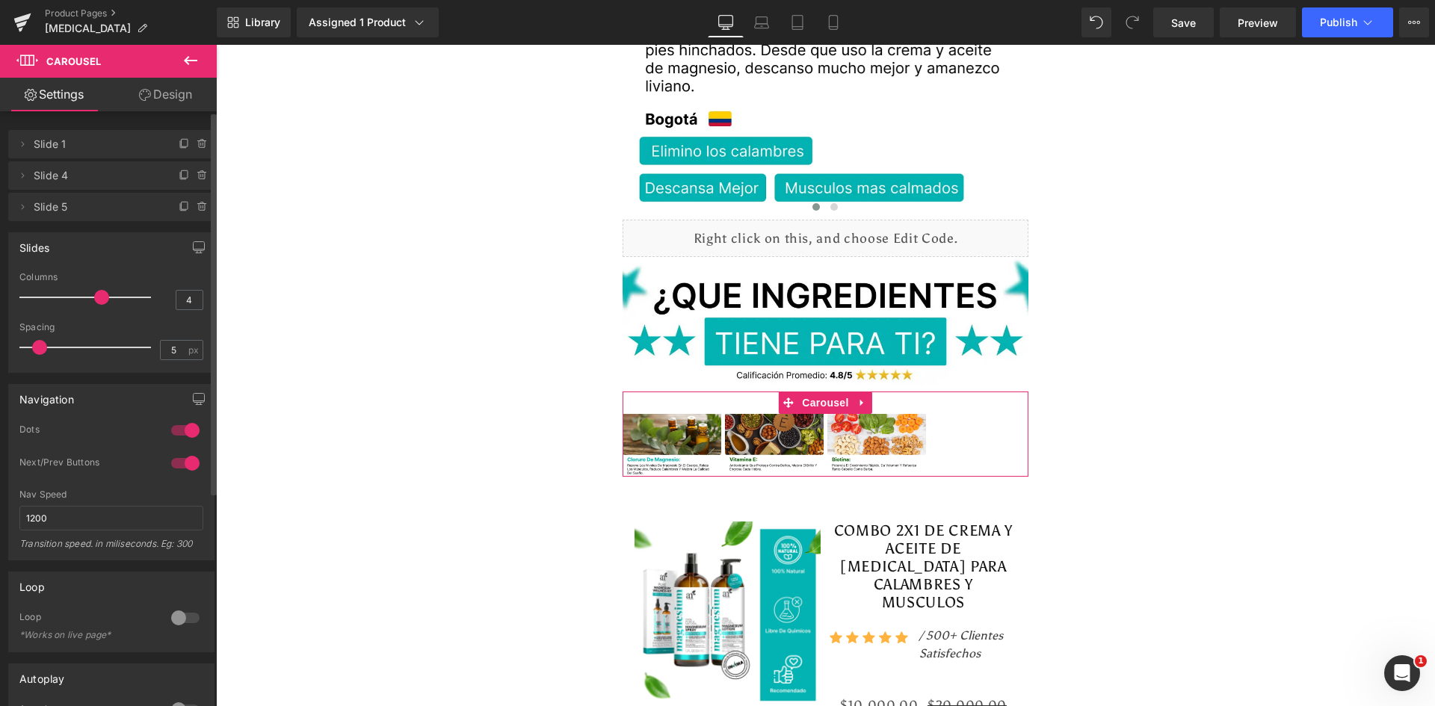
click at [199, 179] on icon at bounding box center [202, 176] width 6 height 7
click at [193, 179] on button "Delete" at bounding box center [186, 176] width 47 height 19
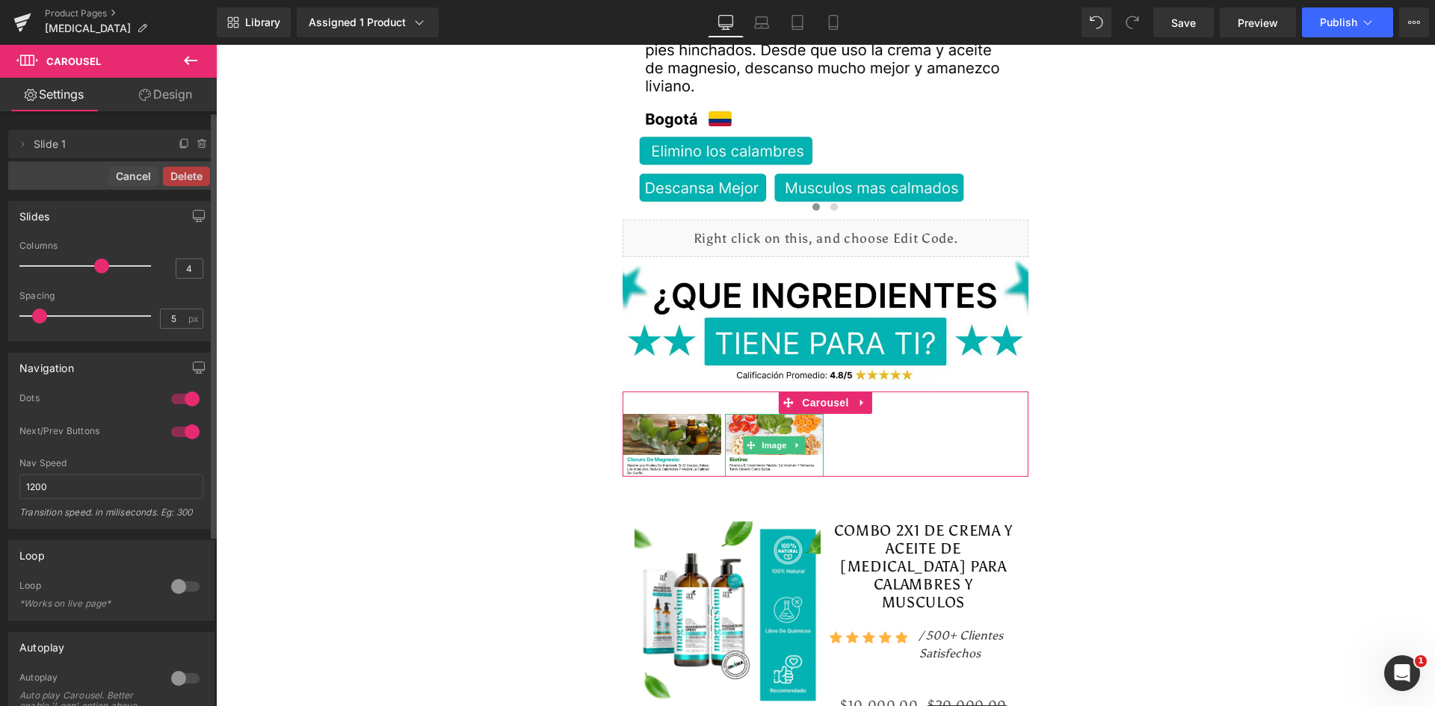
click at [193, 179] on button "Delete" at bounding box center [186, 176] width 47 height 19
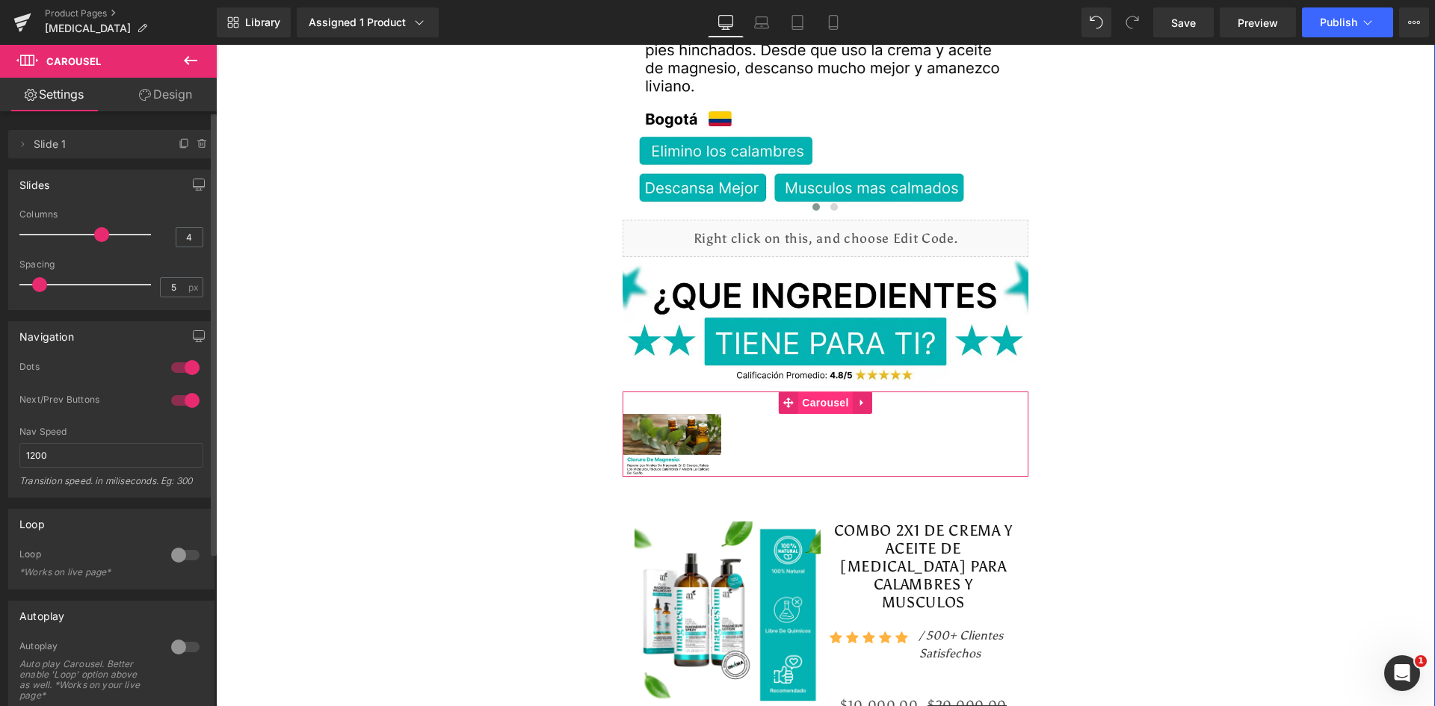
click at [821, 392] on span "Carousel" at bounding box center [825, 403] width 54 height 22
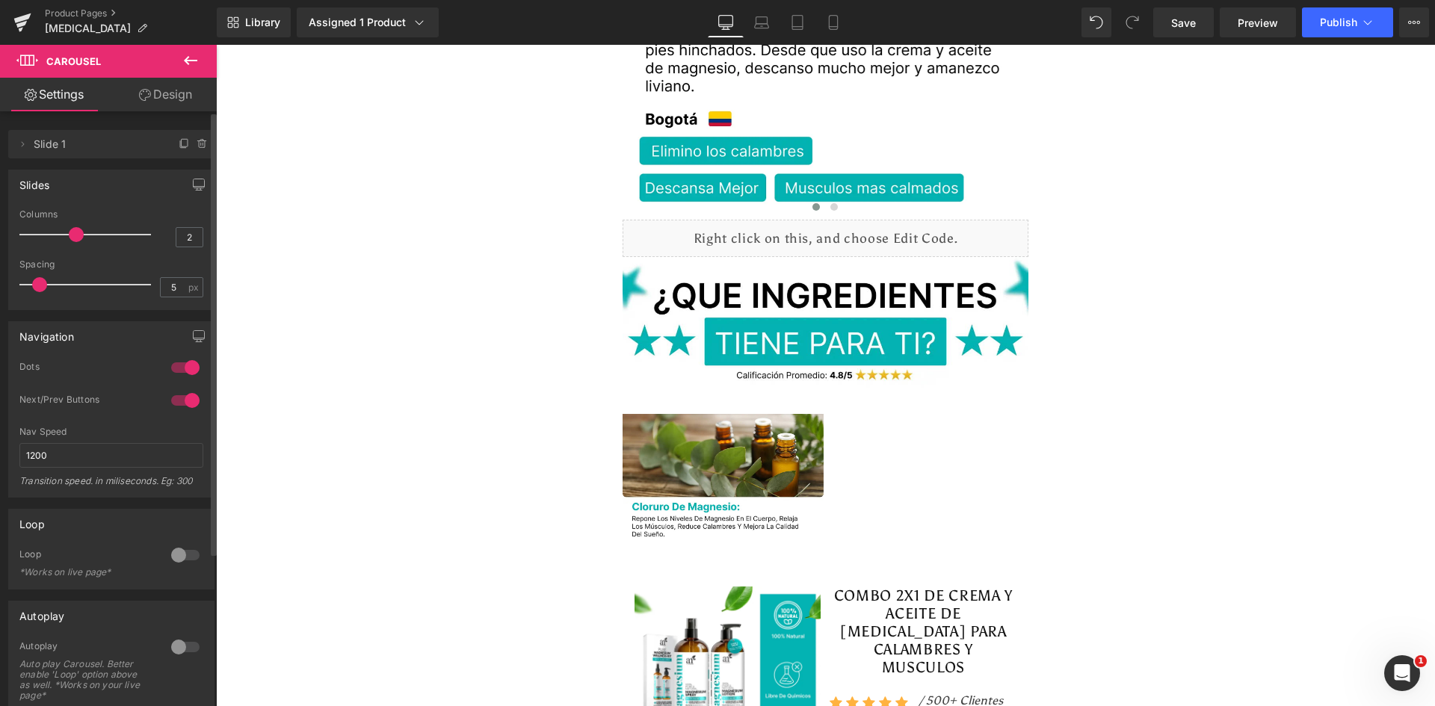
type input "1"
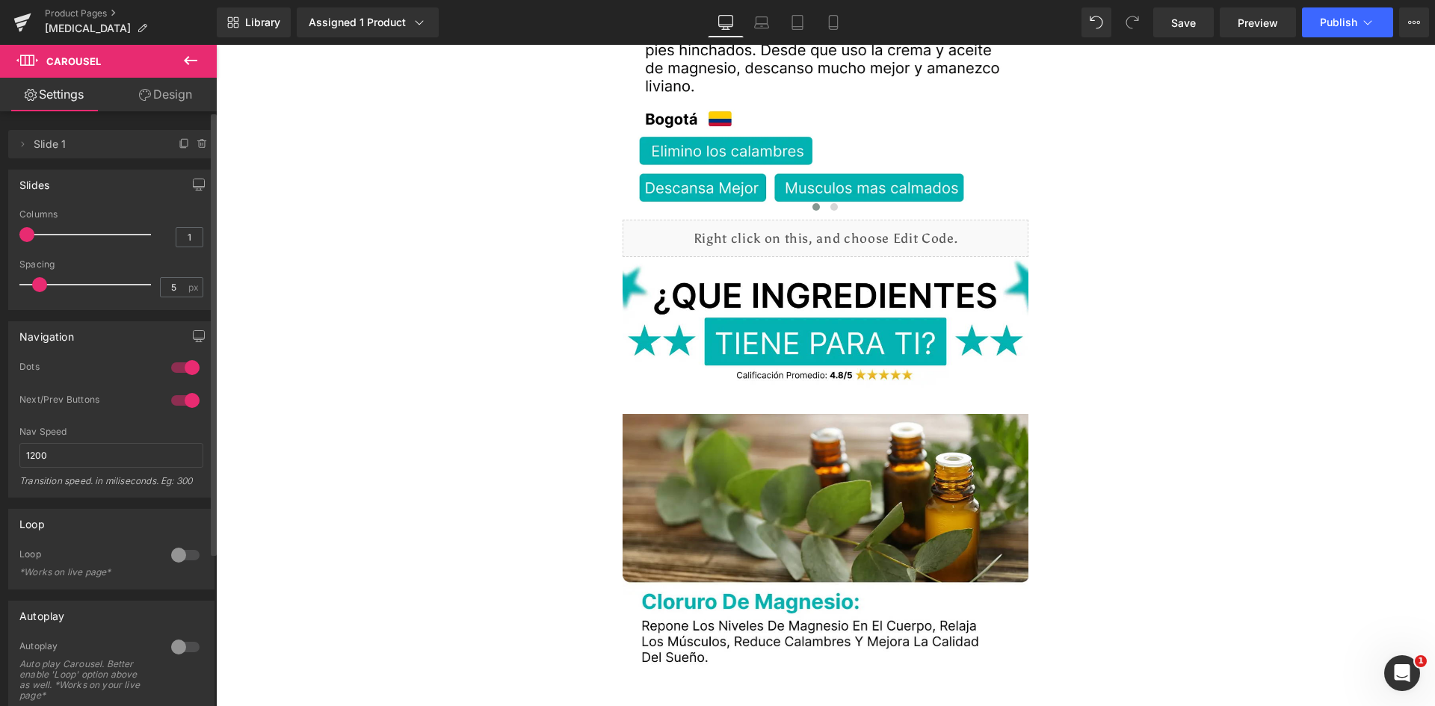
drag, startPoint x: 96, startPoint y: 232, endPoint x: 19, endPoint y: 242, distance: 77.7
click at [19, 242] on div "1 Columns 1 3 Columns 3 3 Columns 3 1 Columns 1 5px Spacing 5 px 5px Spacing 5 …" at bounding box center [111, 259] width 205 height 100
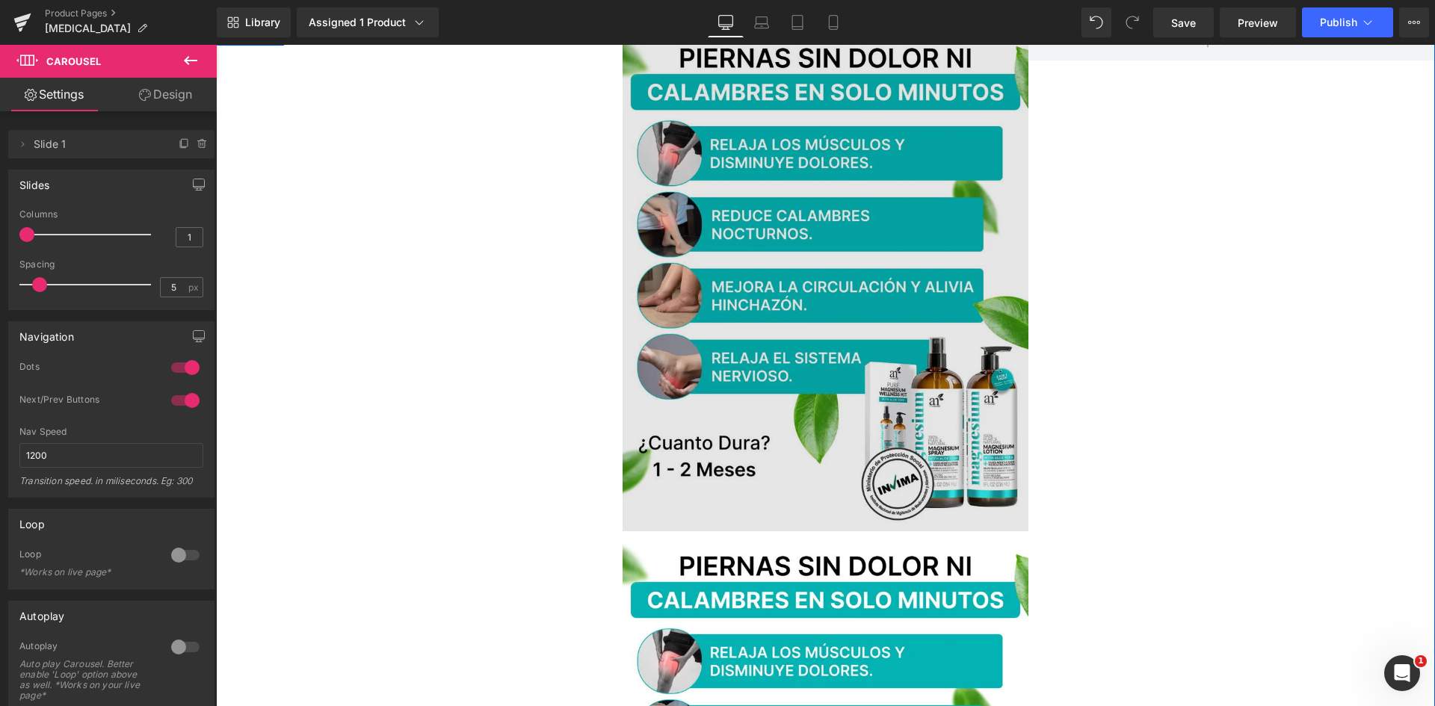
scroll to position [0, 0]
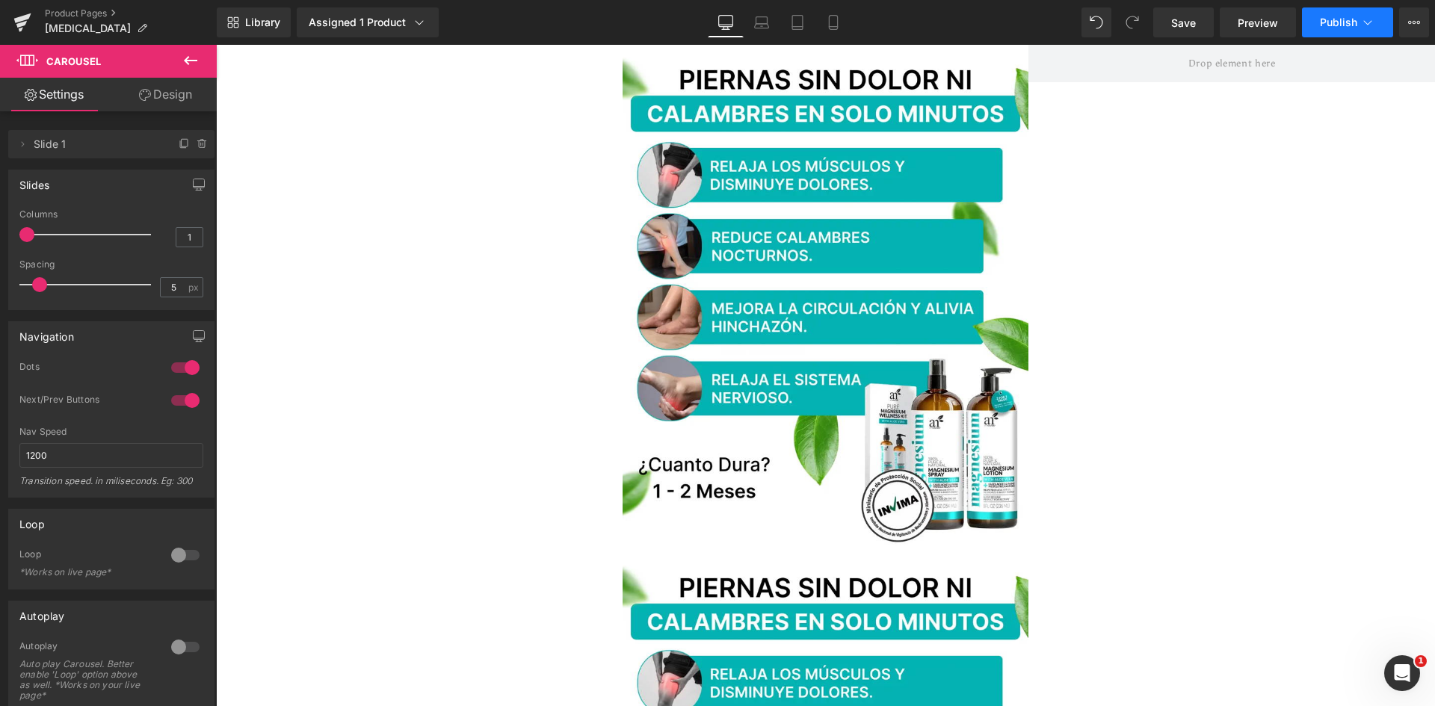
click at [1345, 21] on span "Publish" at bounding box center [1338, 22] width 37 height 12
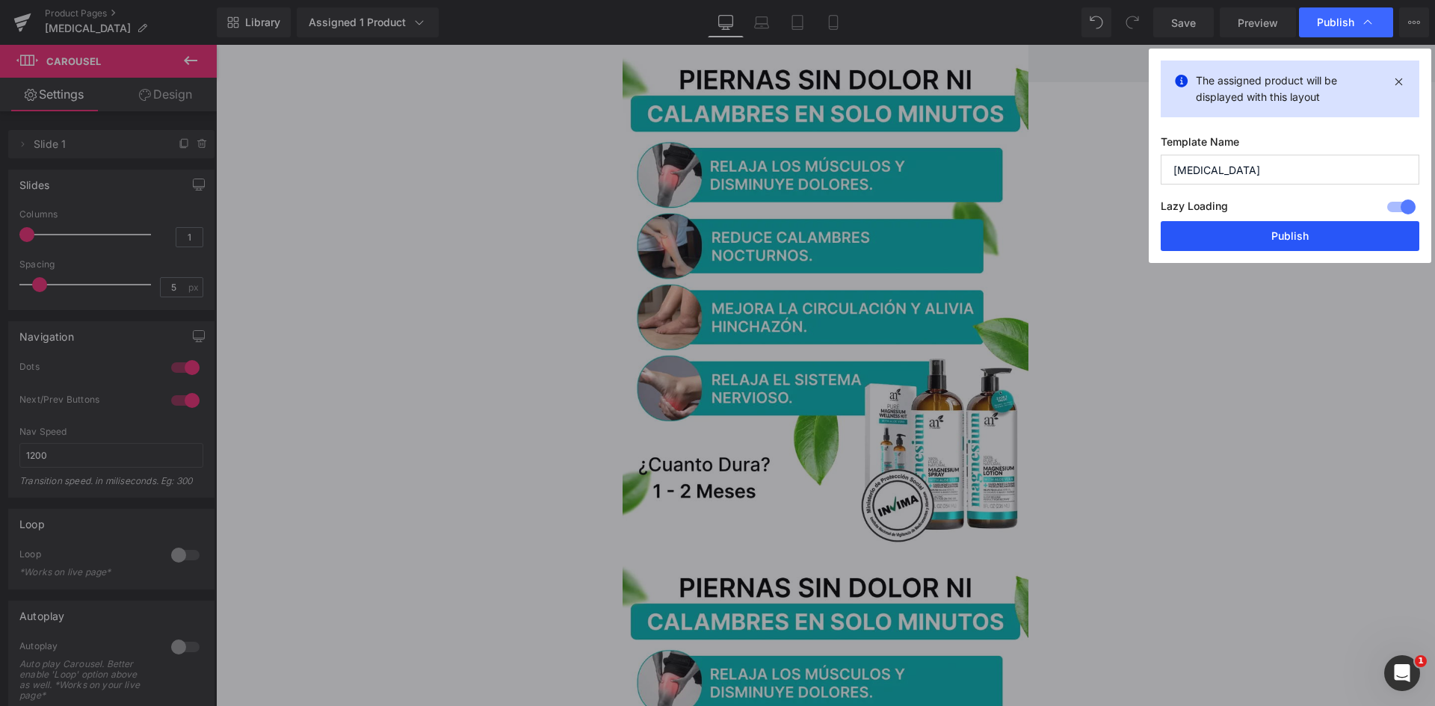
click at [1308, 235] on button "Publish" at bounding box center [1290, 236] width 259 height 30
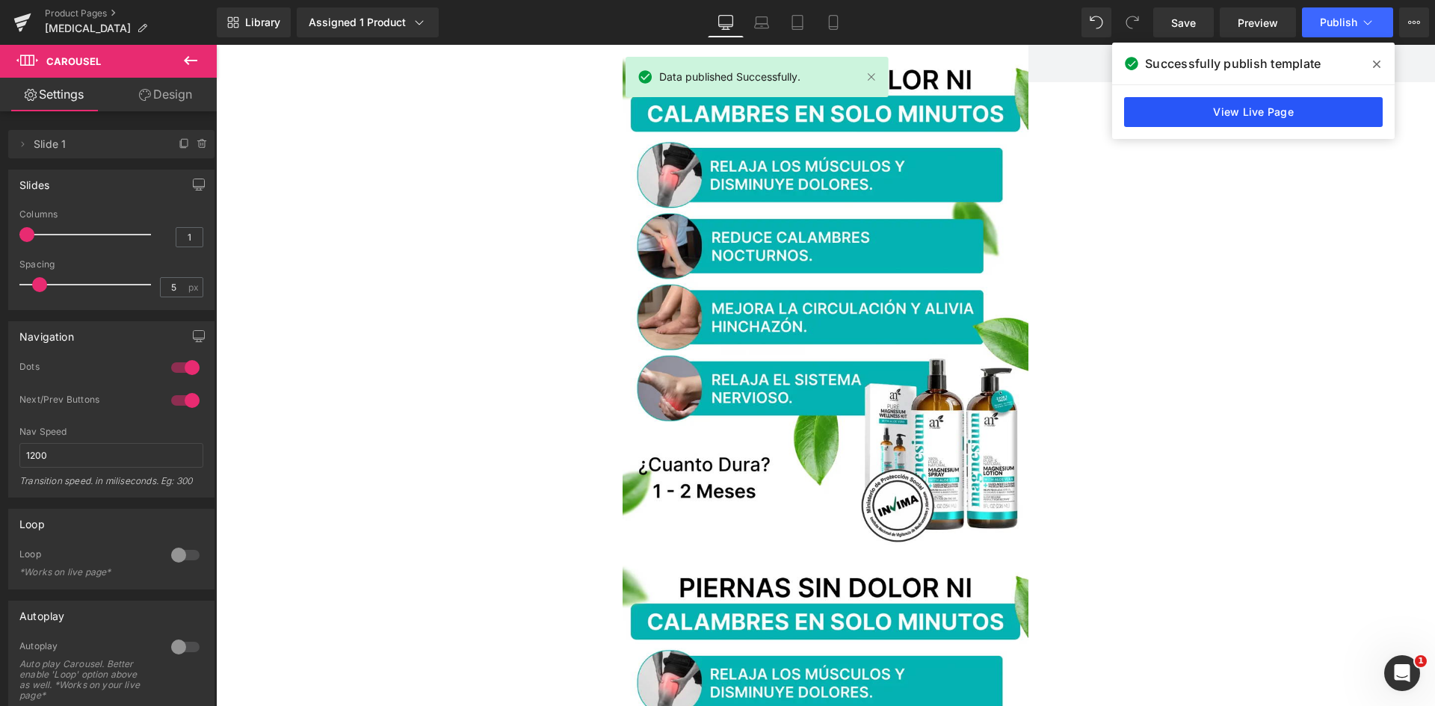
click at [1310, 106] on link "View Live Page" at bounding box center [1253, 112] width 259 height 30
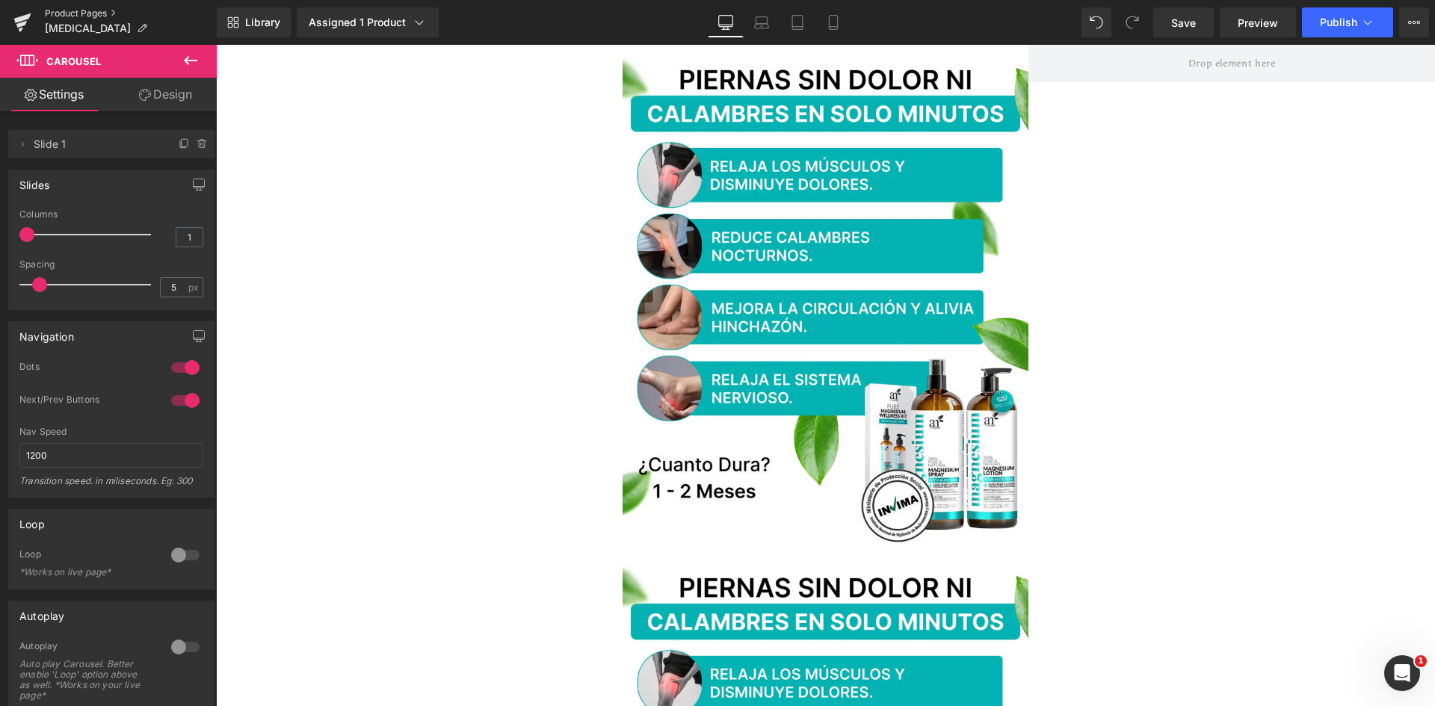
drag, startPoint x: 102, startPoint y: 15, endPoint x: 112, endPoint y: 17, distance: 10.0
click at [101, 15] on link "Product Pages" at bounding box center [131, 13] width 172 height 12
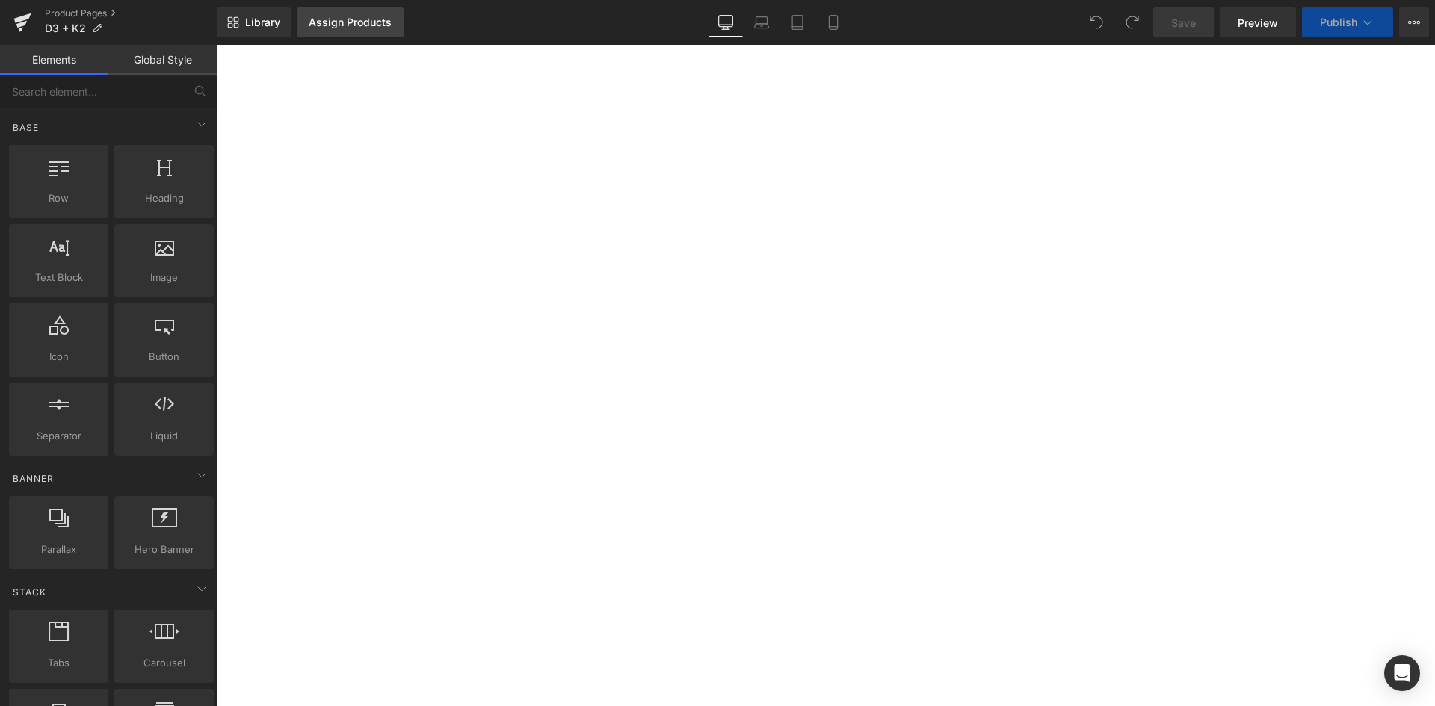
click at [329, 23] on div "Assign Products" at bounding box center [350, 22] width 83 height 12
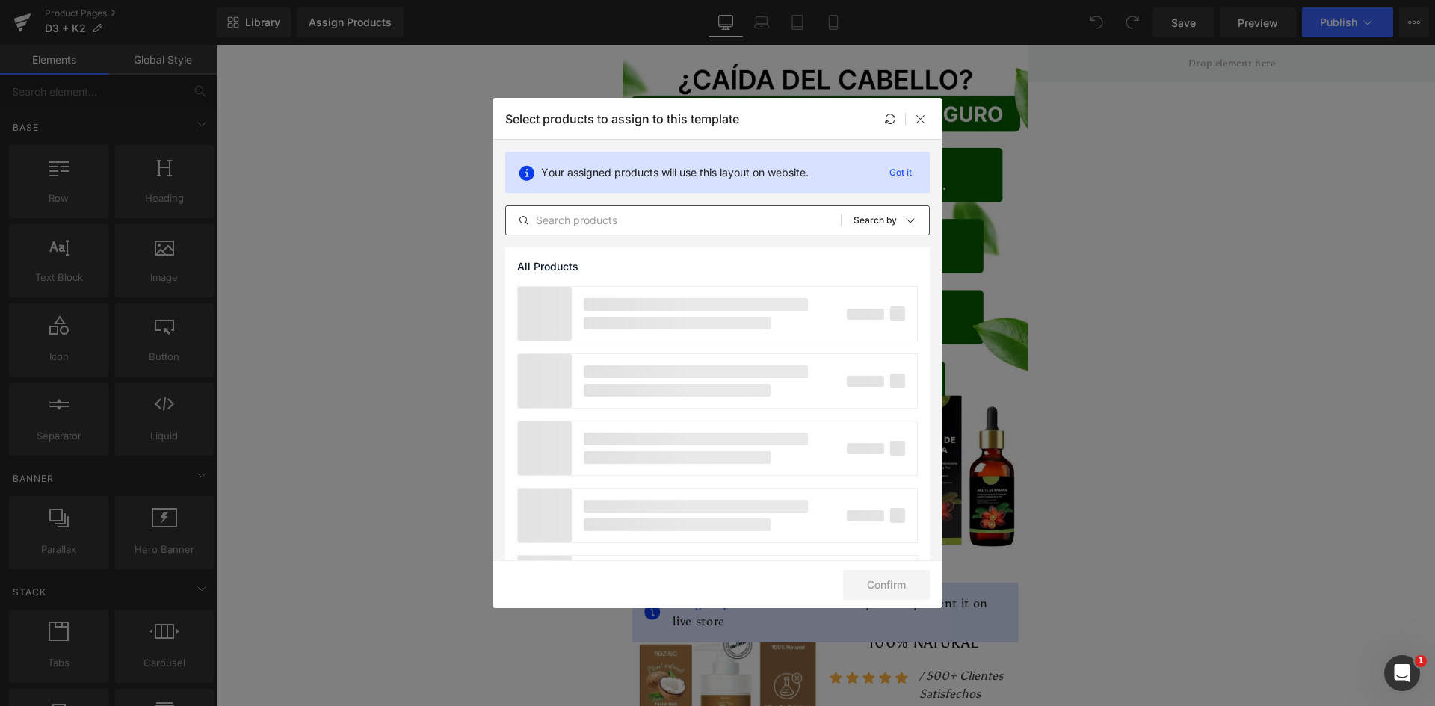
click at [646, 210] on div "All Products Shopify Collections Product Templates Shopify Collections Sort: Se…" at bounding box center [717, 221] width 425 height 30
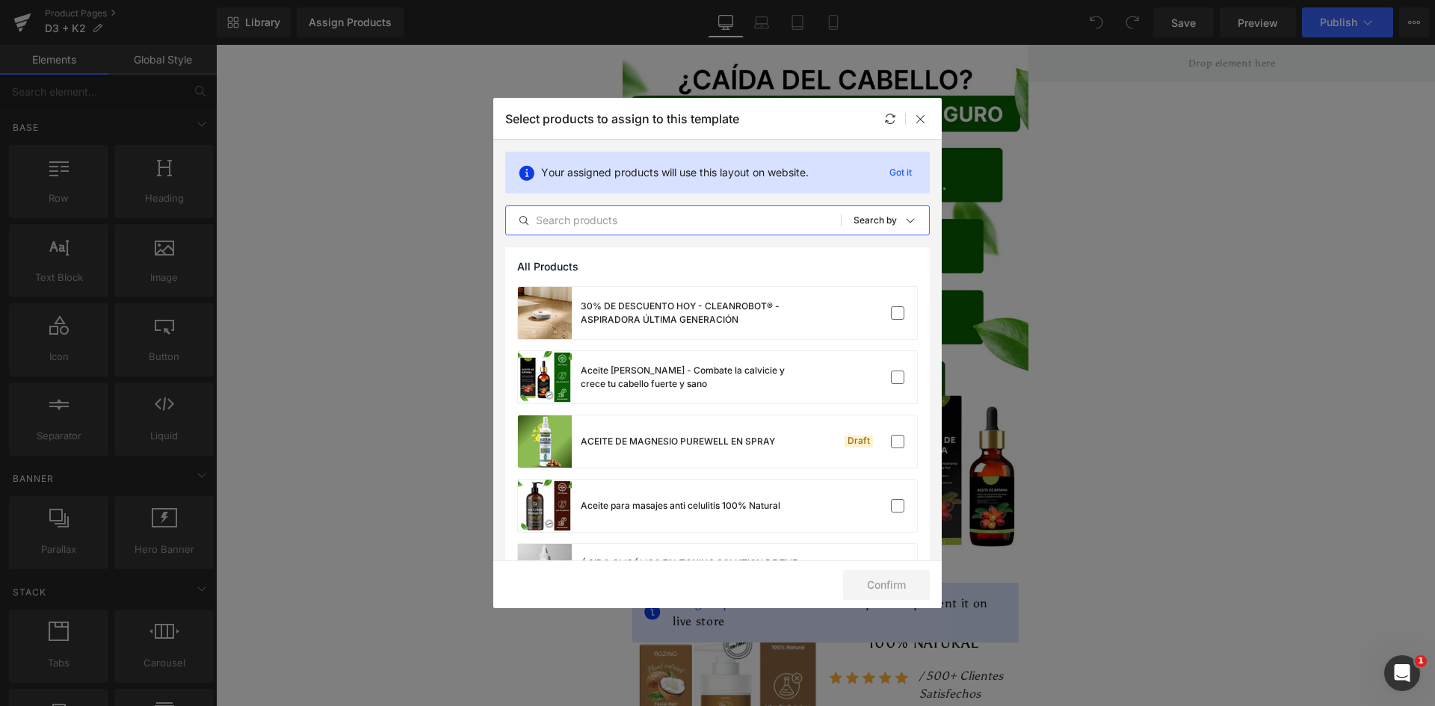
click at [644, 213] on input "text" at bounding box center [673, 221] width 335 height 18
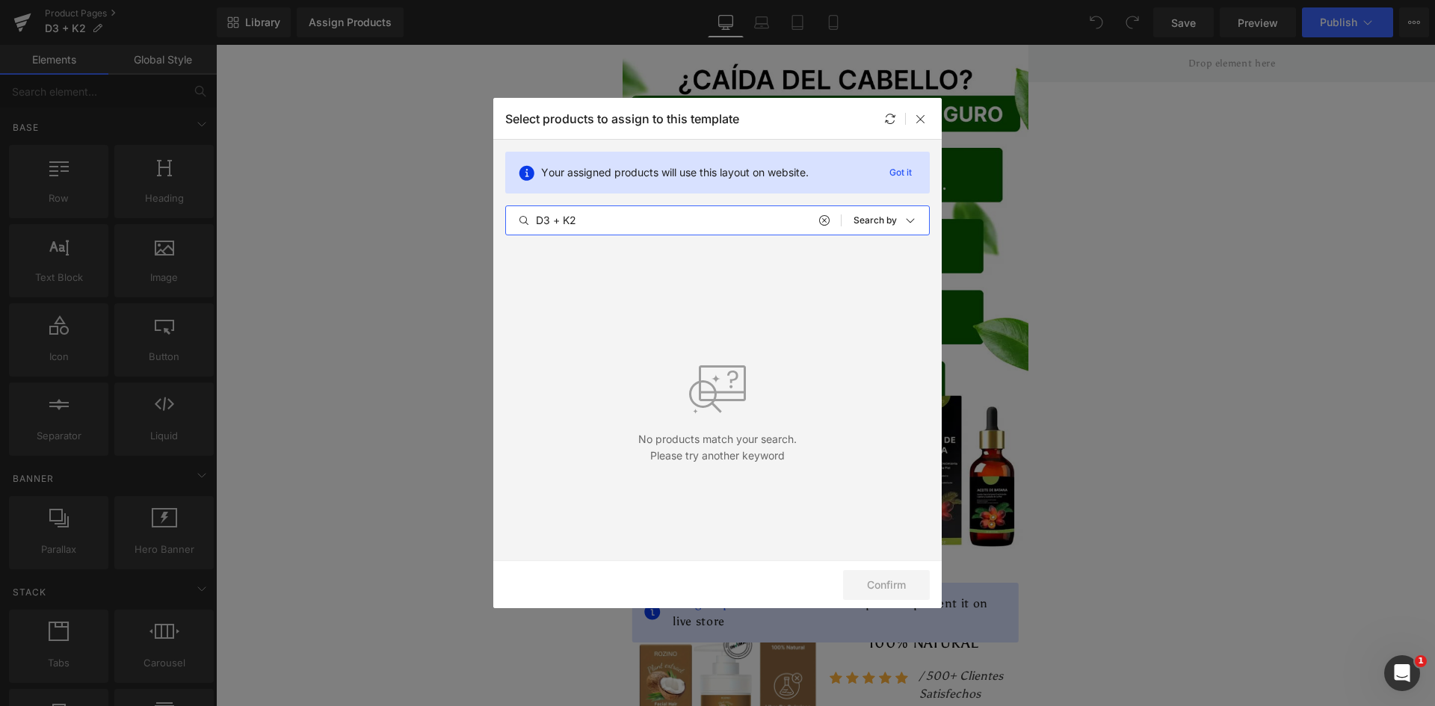
drag, startPoint x: 550, startPoint y: 217, endPoint x: 670, endPoint y: 221, distance: 120.4
click at [670, 221] on input "D3 + K2" at bounding box center [673, 221] width 335 height 18
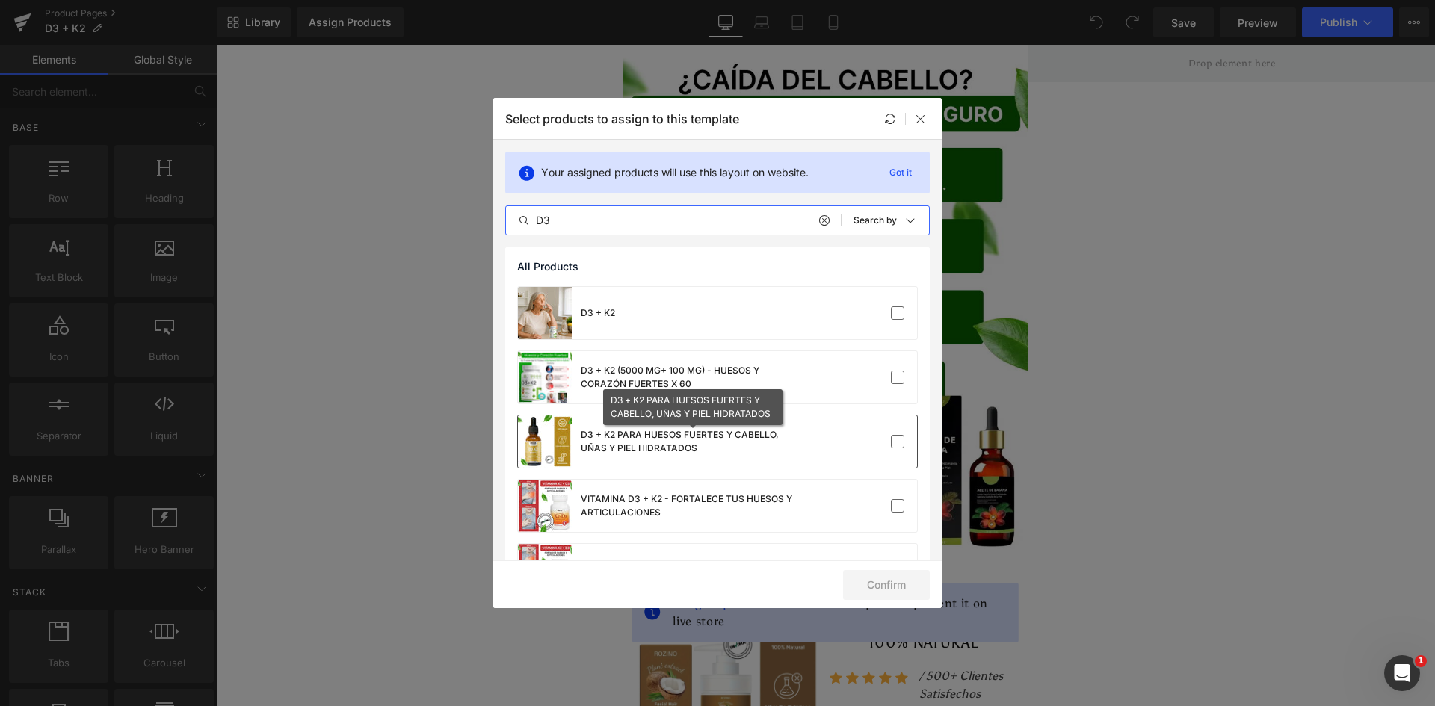
type input "D3"
click at [654, 434] on div "D3 + K2 PARA HUESOS FUERTES Y CABELLO, UÑAS Y PIEL HIDRATADOS" at bounding box center [693, 441] width 224 height 27
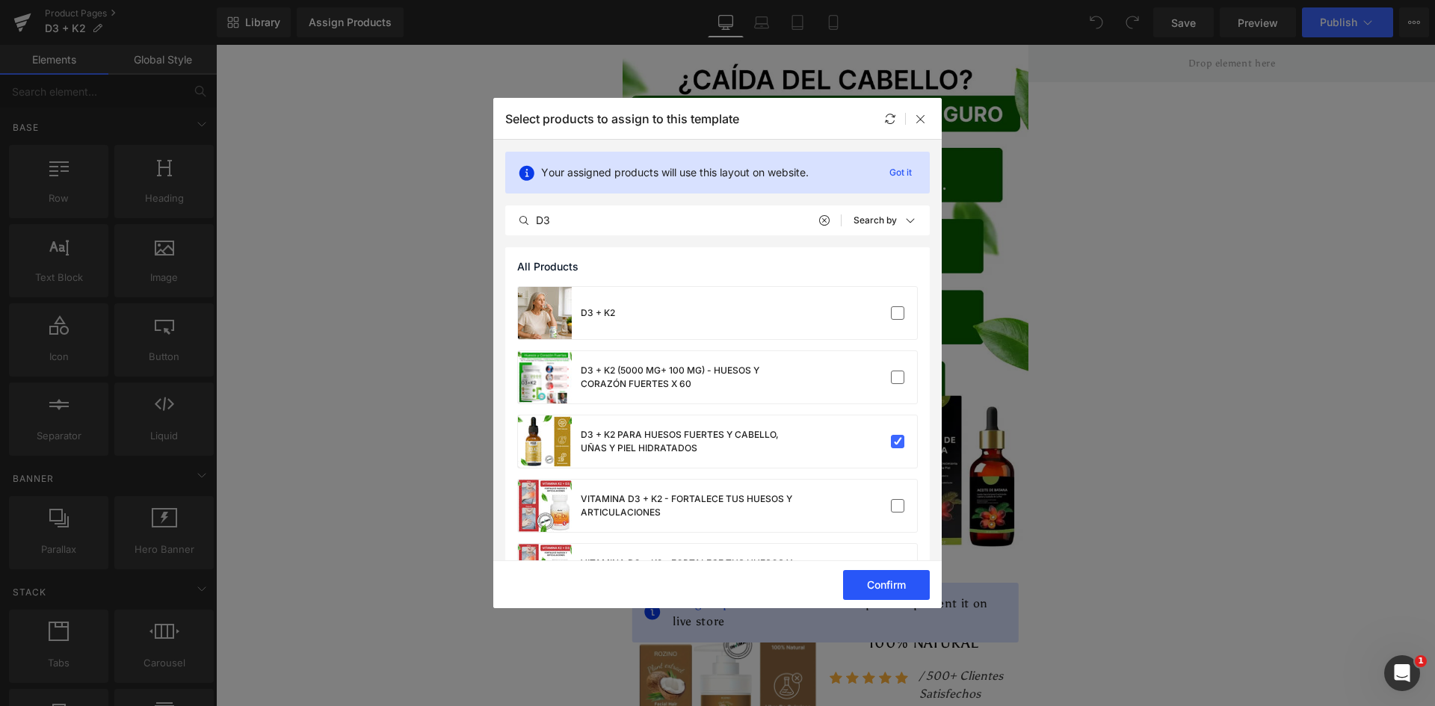
click at [884, 580] on button "Confirm" at bounding box center [886, 585] width 87 height 30
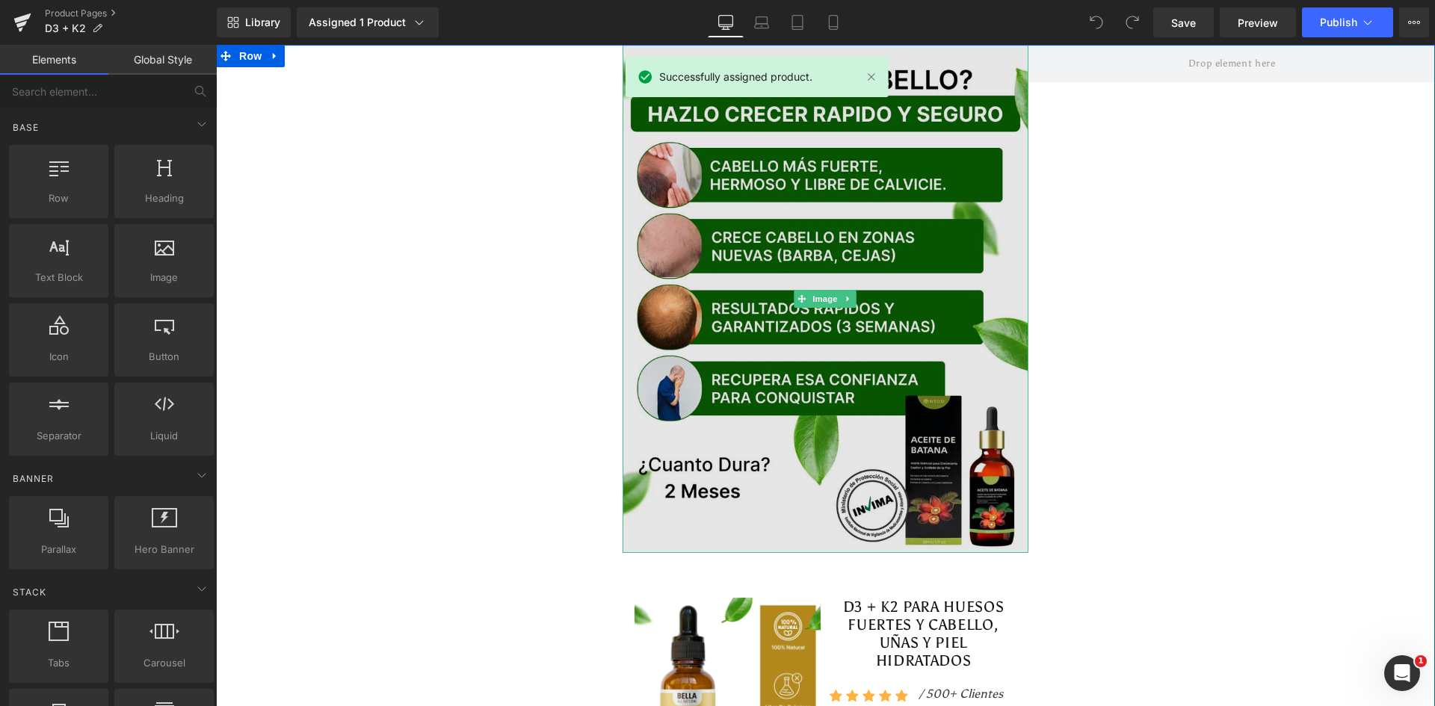
click at [907, 216] on img at bounding box center [826, 299] width 407 height 508
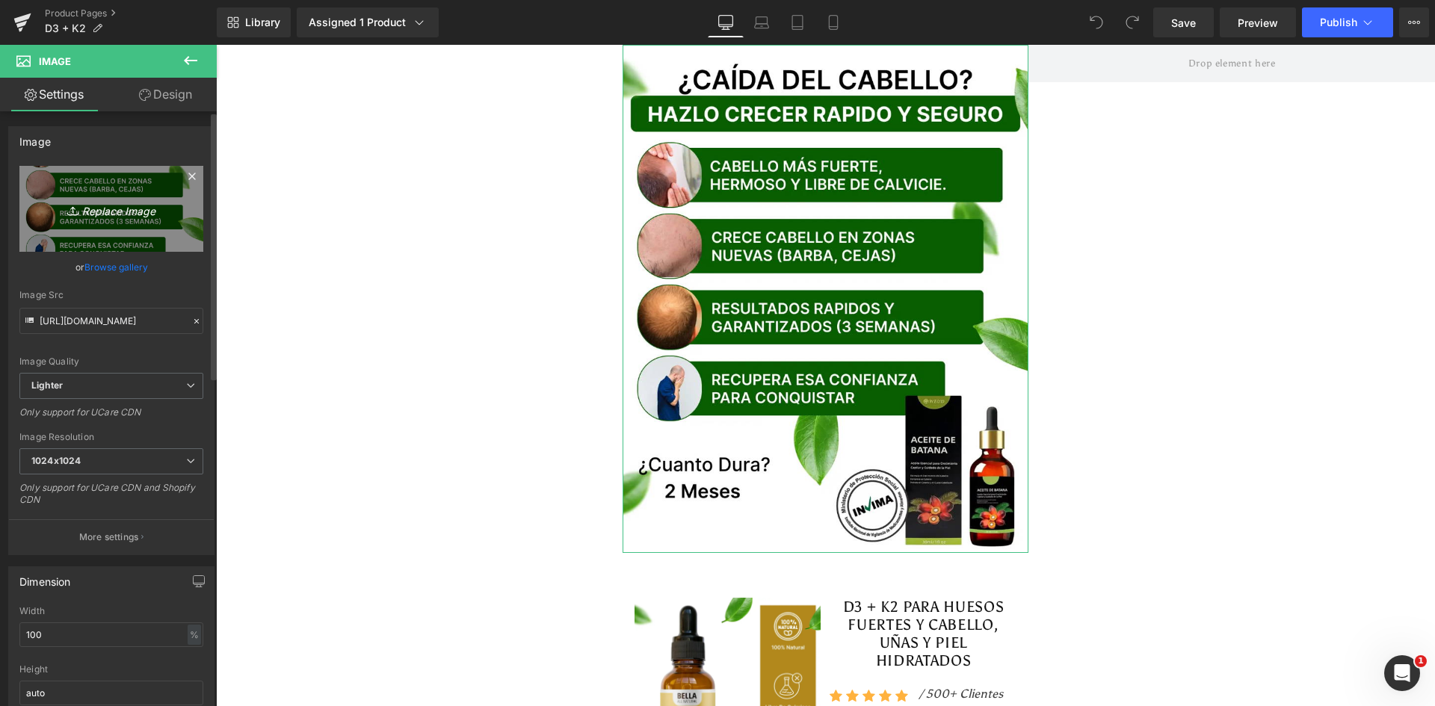
click at [138, 220] on link "Replace Image" at bounding box center [111, 209] width 184 height 86
type input "C:\fakepath\Banner Principal.webp"
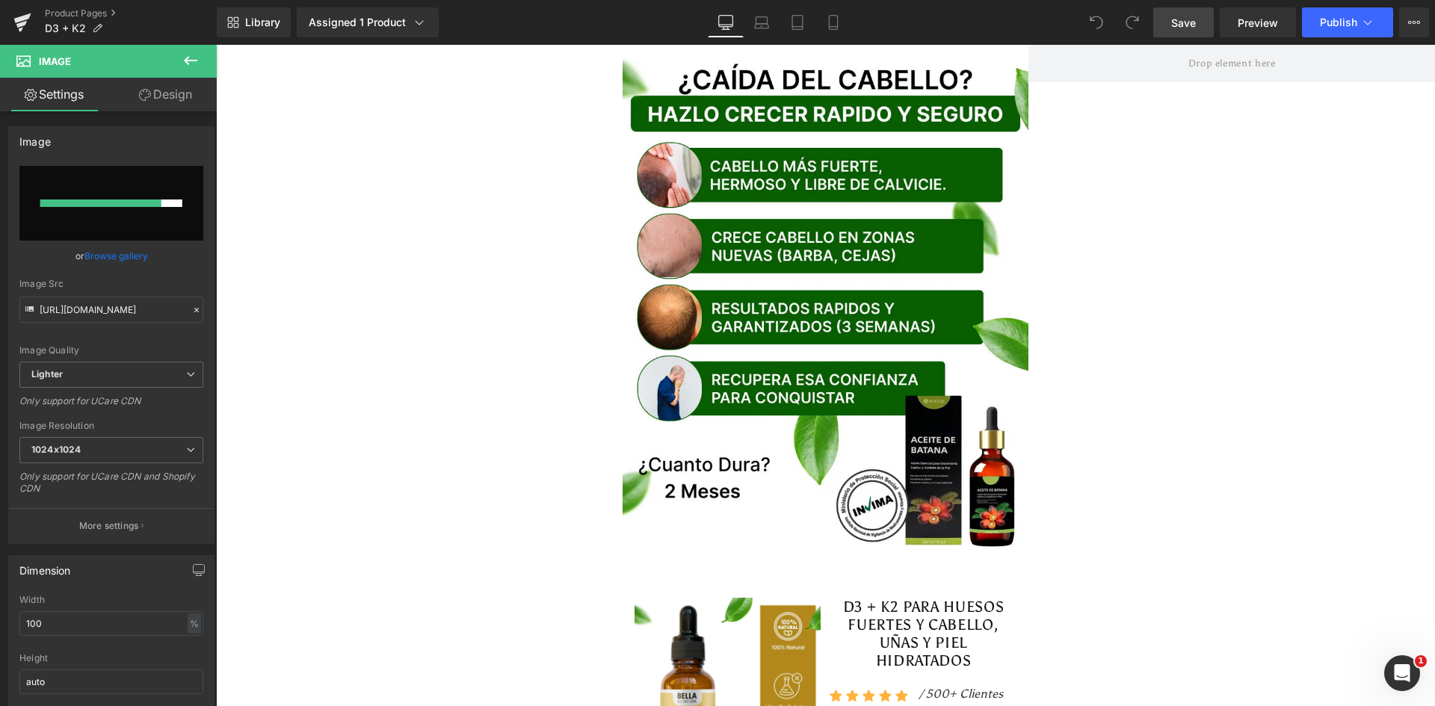
drag, startPoint x: 1181, startPoint y: 26, endPoint x: 213, endPoint y: 76, distance: 969.3
click at [1181, 26] on span "Save" at bounding box center [1183, 23] width 25 height 16
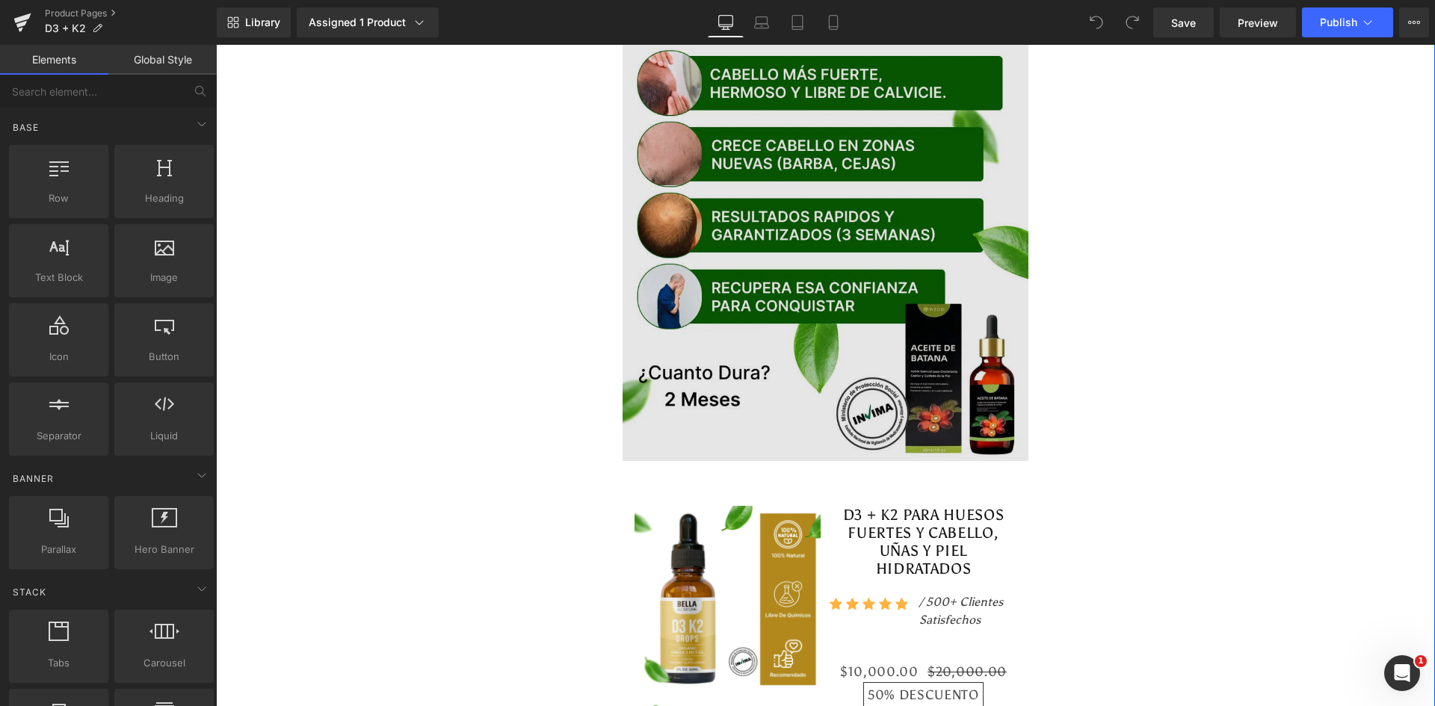
scroll to position [75, 0]
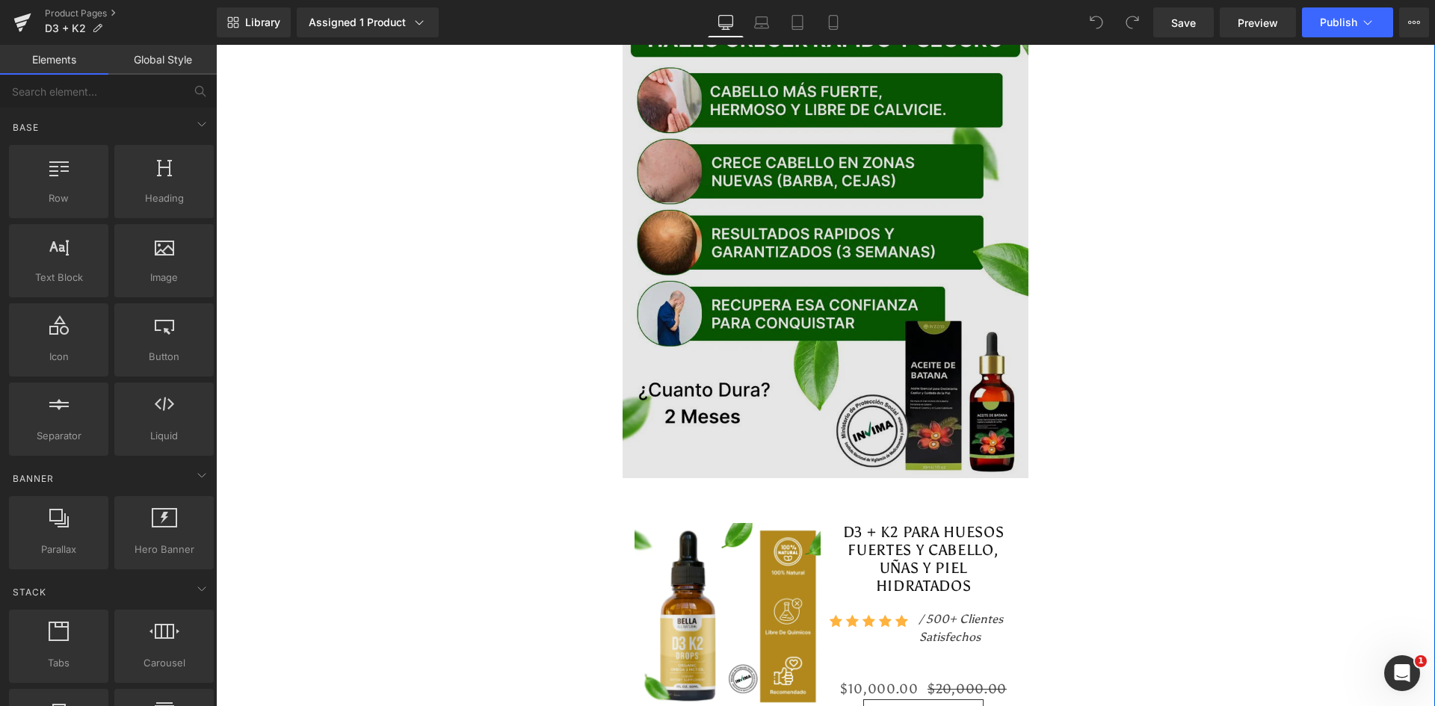
click at [870, 333] on img at bounding box center [826, 224] width 407 height 508
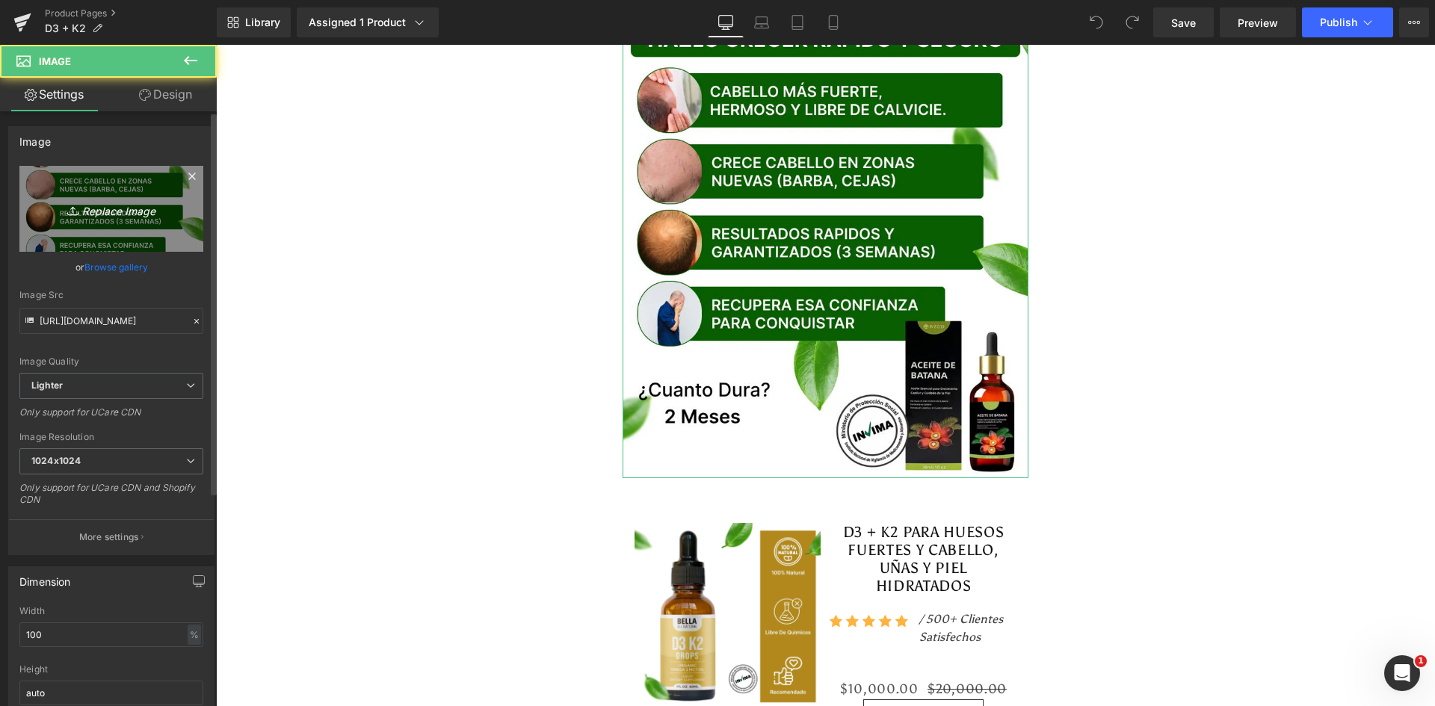
click at [100, 211] on icon "Replace Image" at bounding box center [112, 209] width 120 height 19
type input "C:\fakepath\Banner Principal.webp"
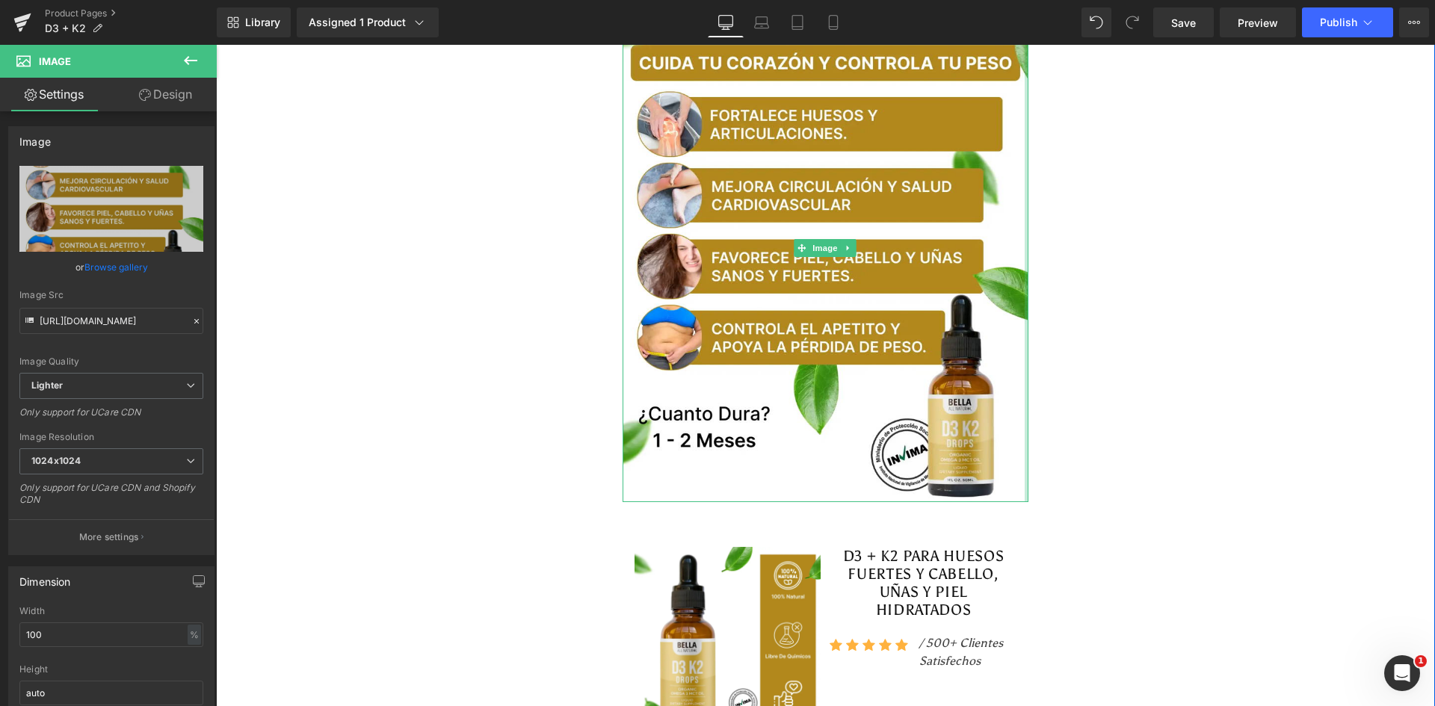
scroll to position [0, 0]
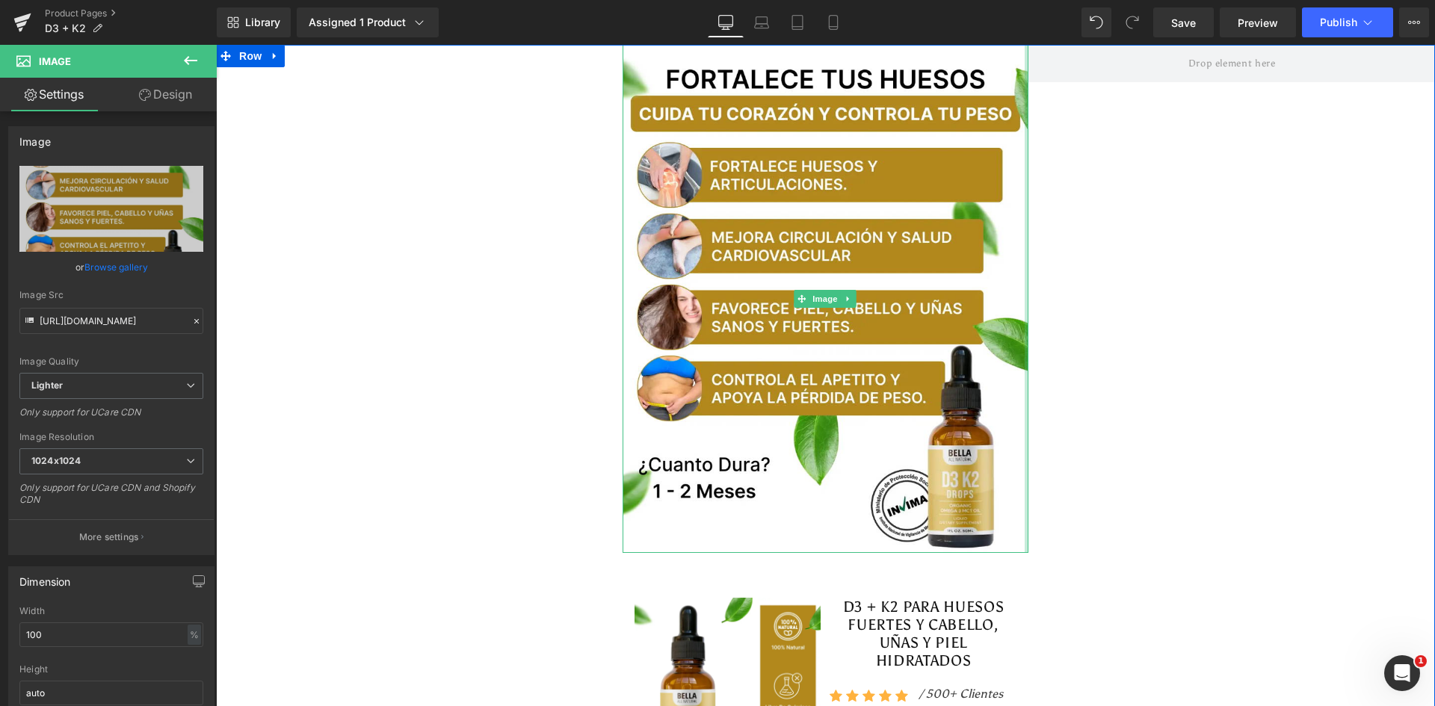
type input "[URL][DOMAIN_NAME]"
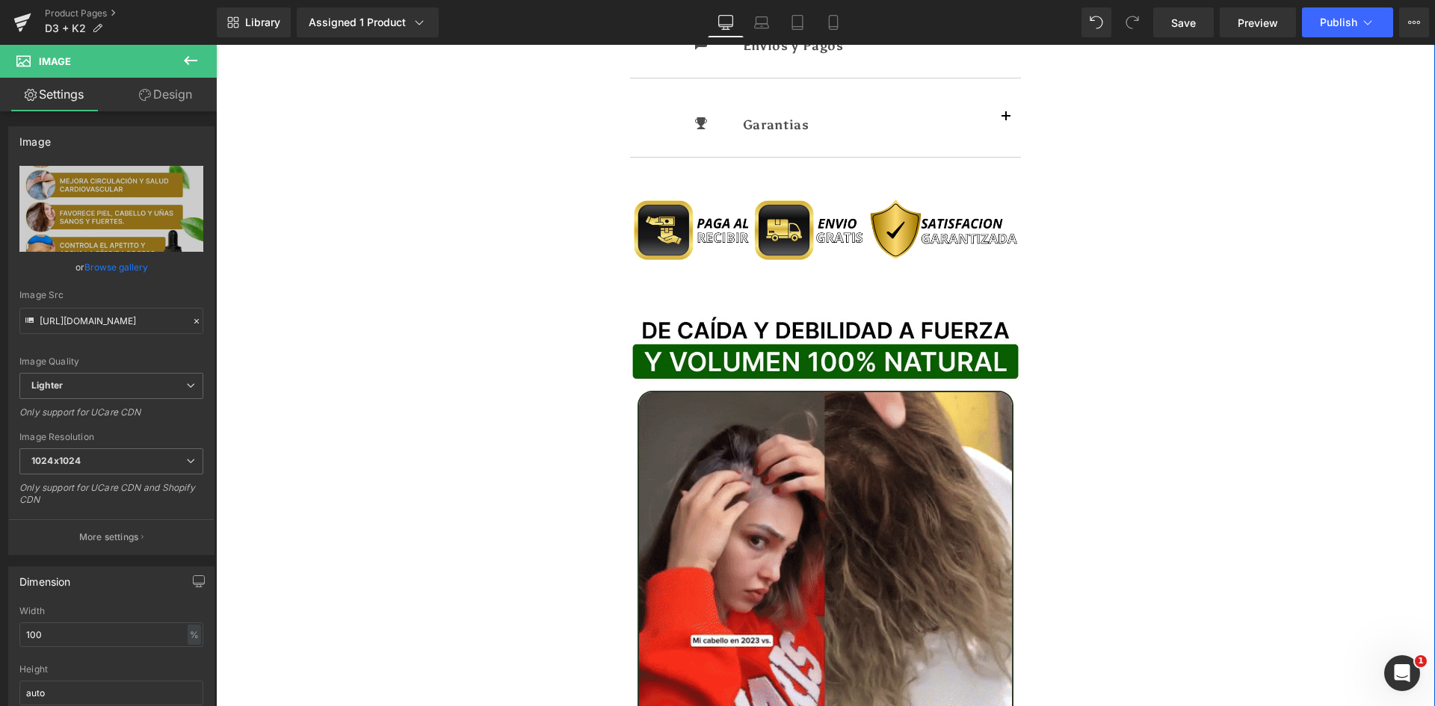
scroll to position [1271, 0]
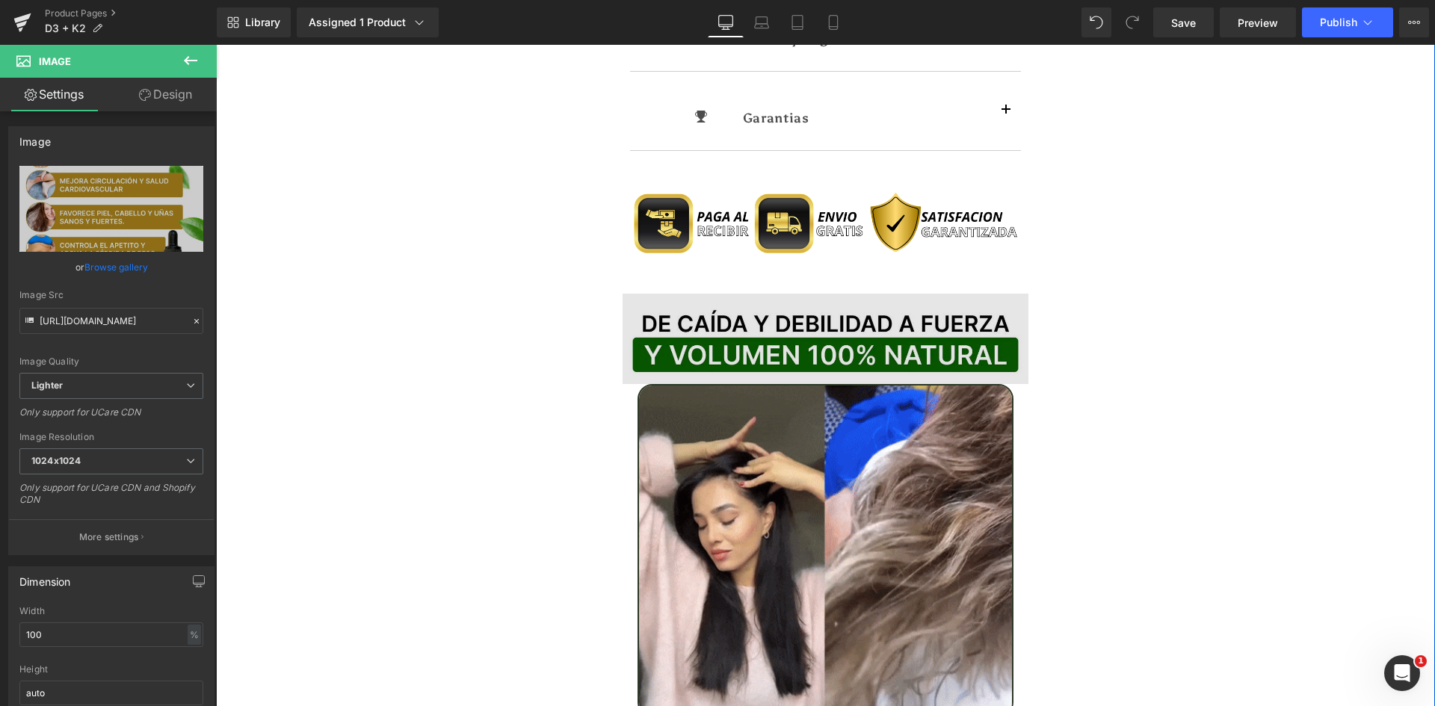
click at [810, 321] on div "Image" at bounding box center [826, 339] width 407 height 91
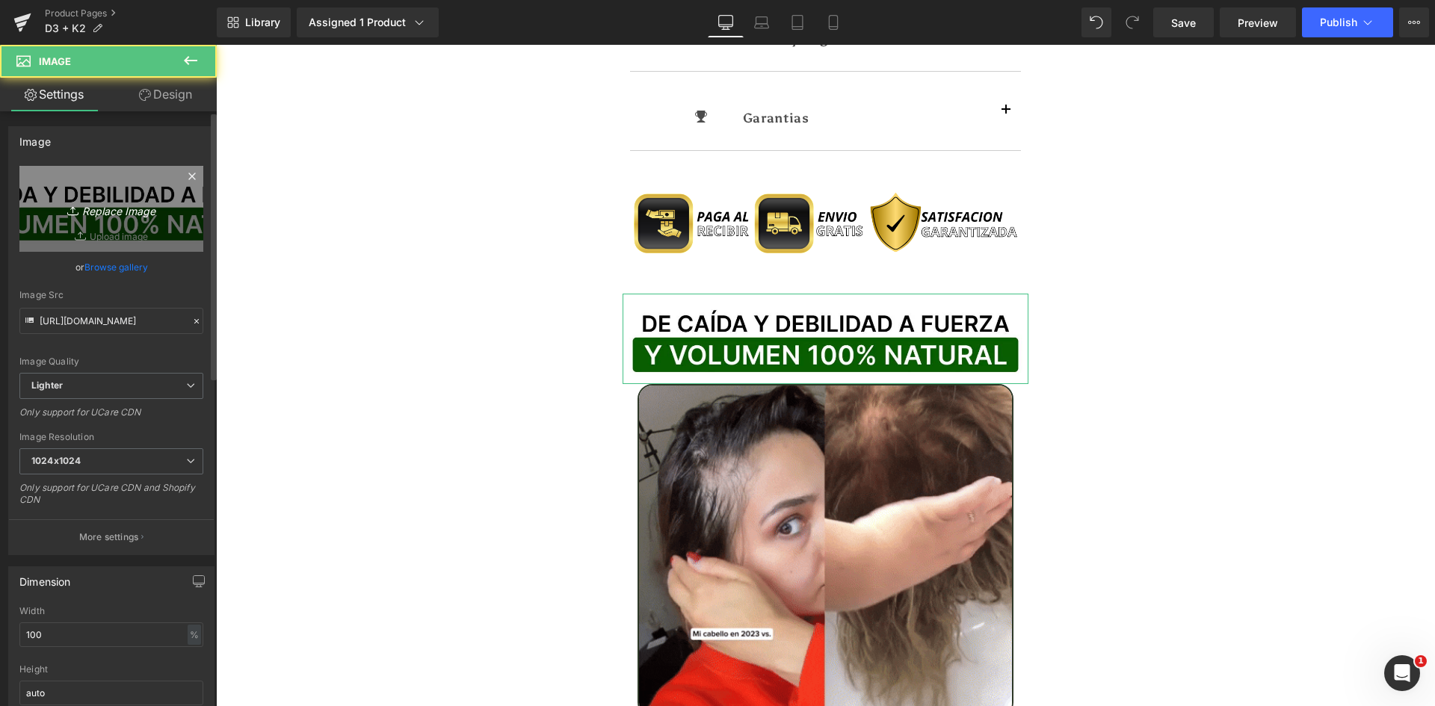
click at [94, 213] on icon "Replace Image" at bounding box center [112, 209] width 120 height 19
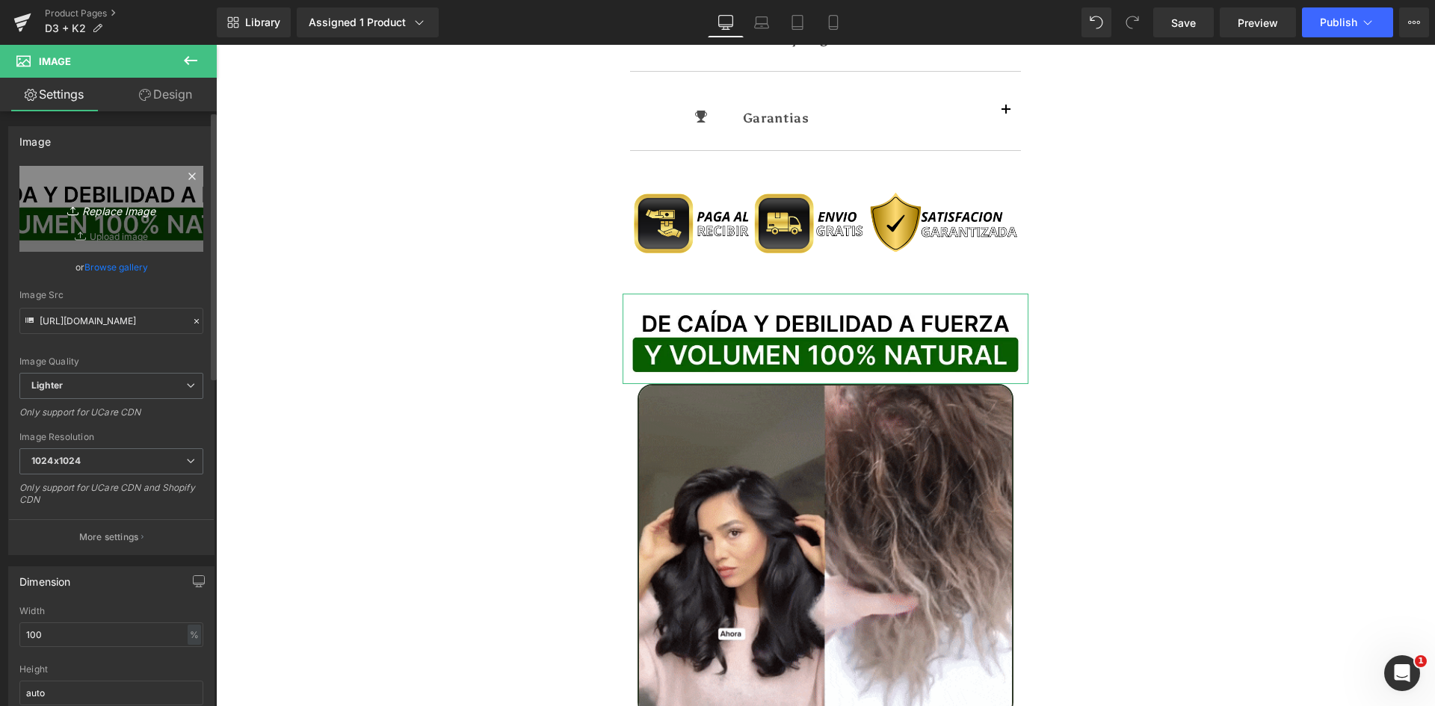
type input "C:\fakepath\Titulo Irresisitble.webp"
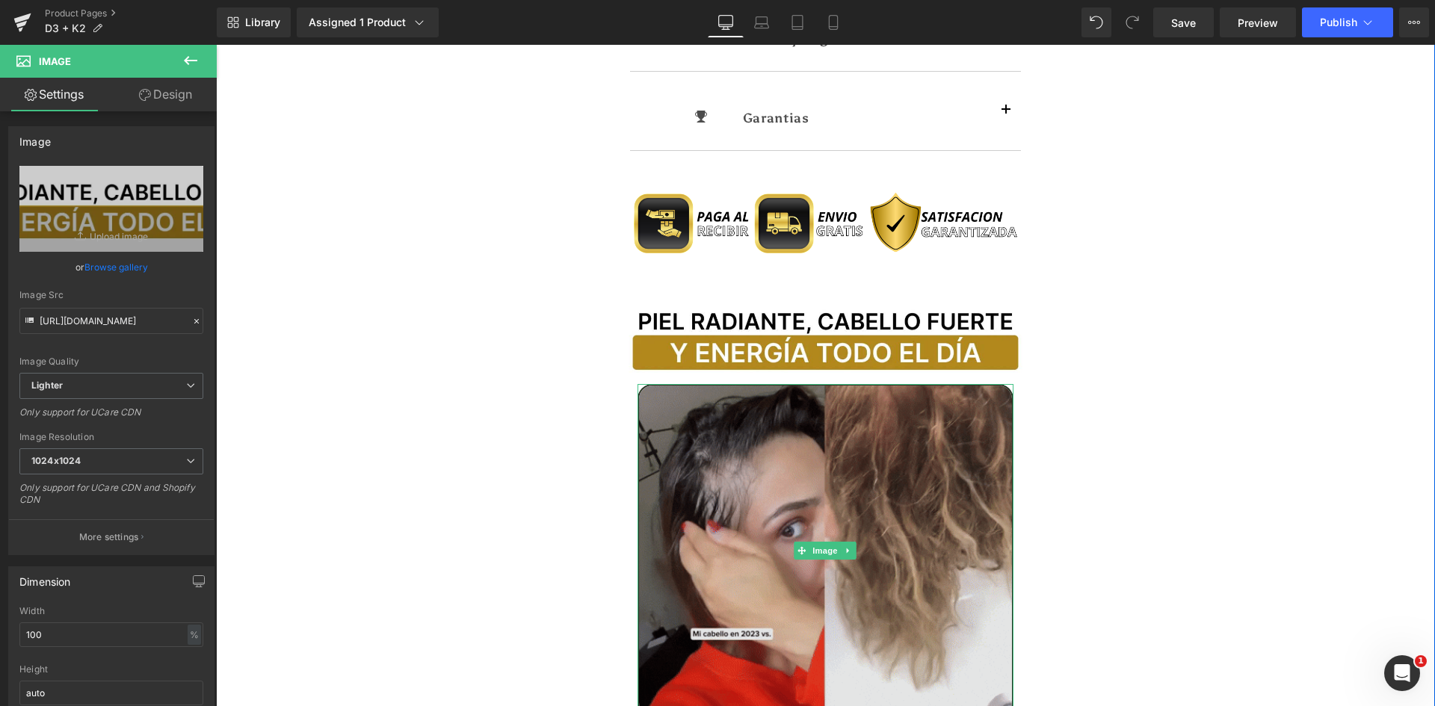
type input "[URL][DOMAIN_NAME]"
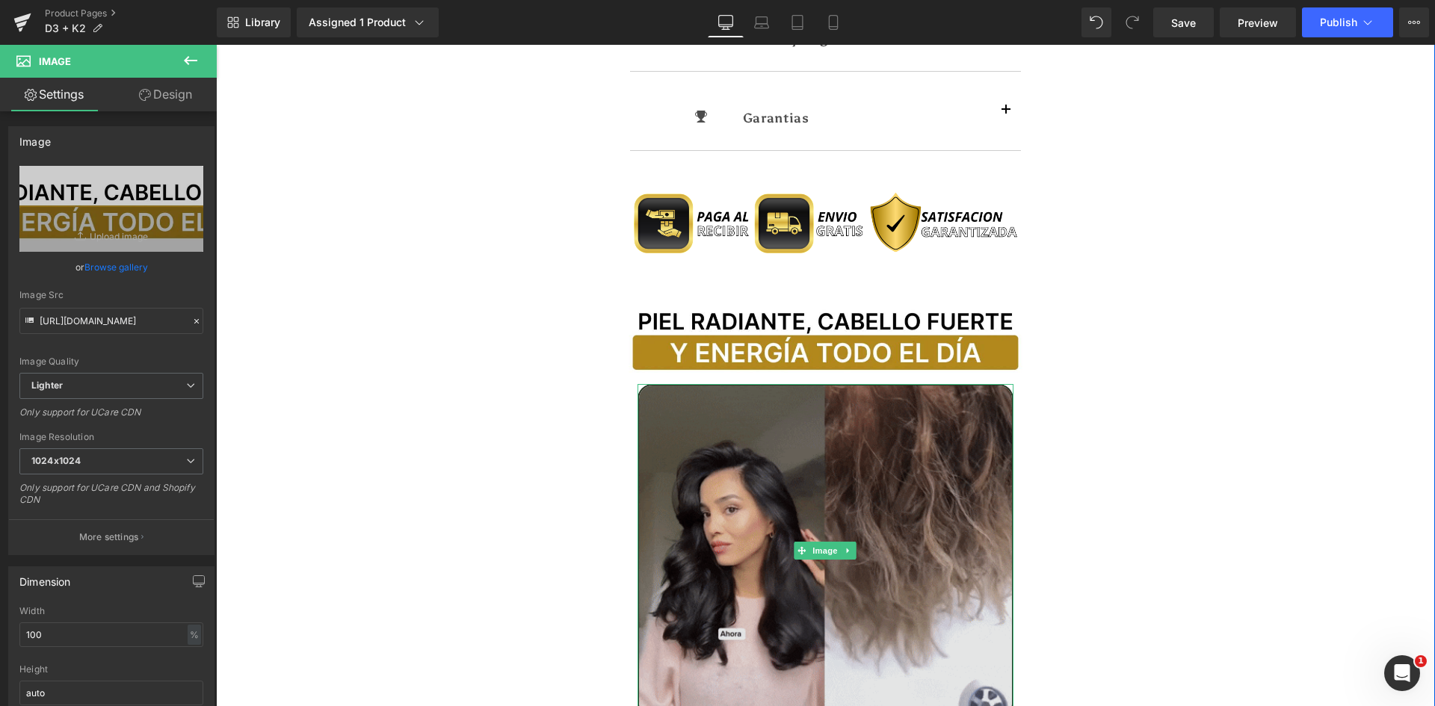
scroll to position [1345, 0]
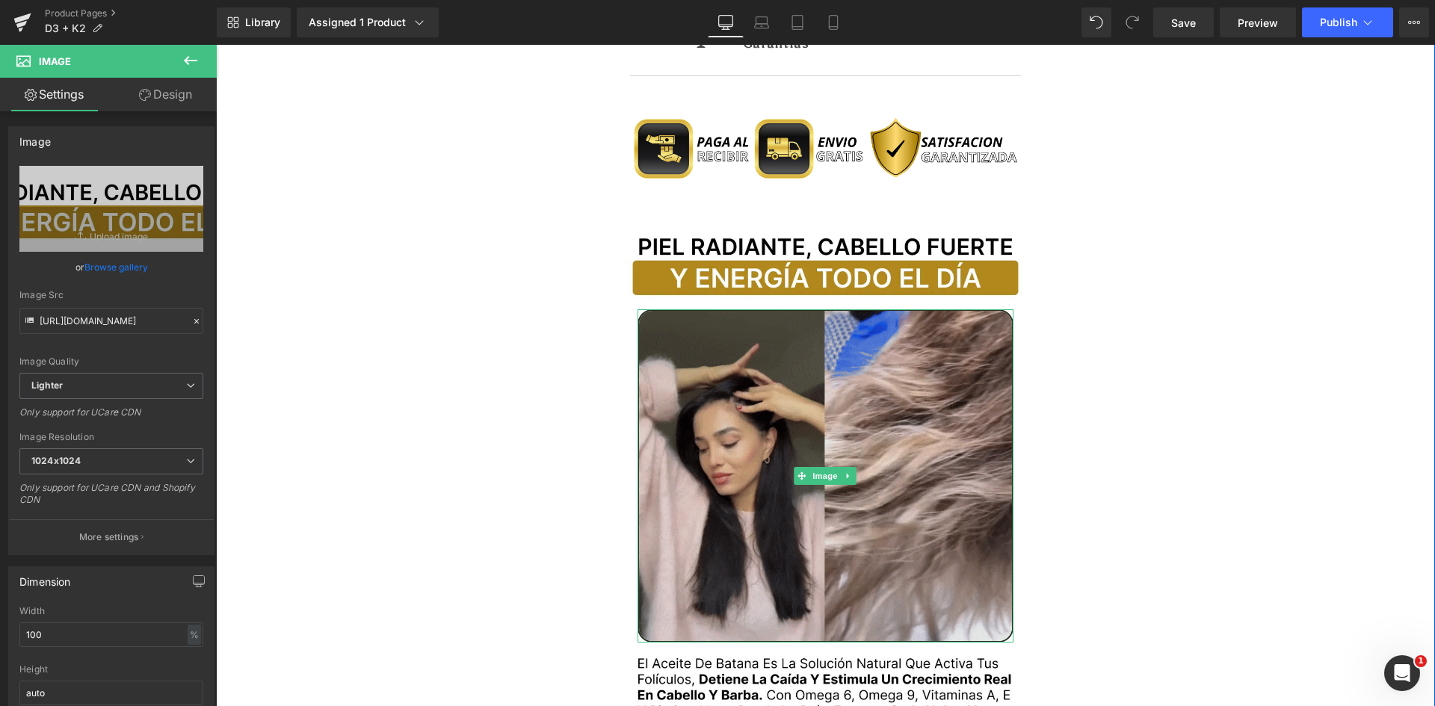
click at [834, 371] on img at bounding box center [826, 475] width 377 height 333
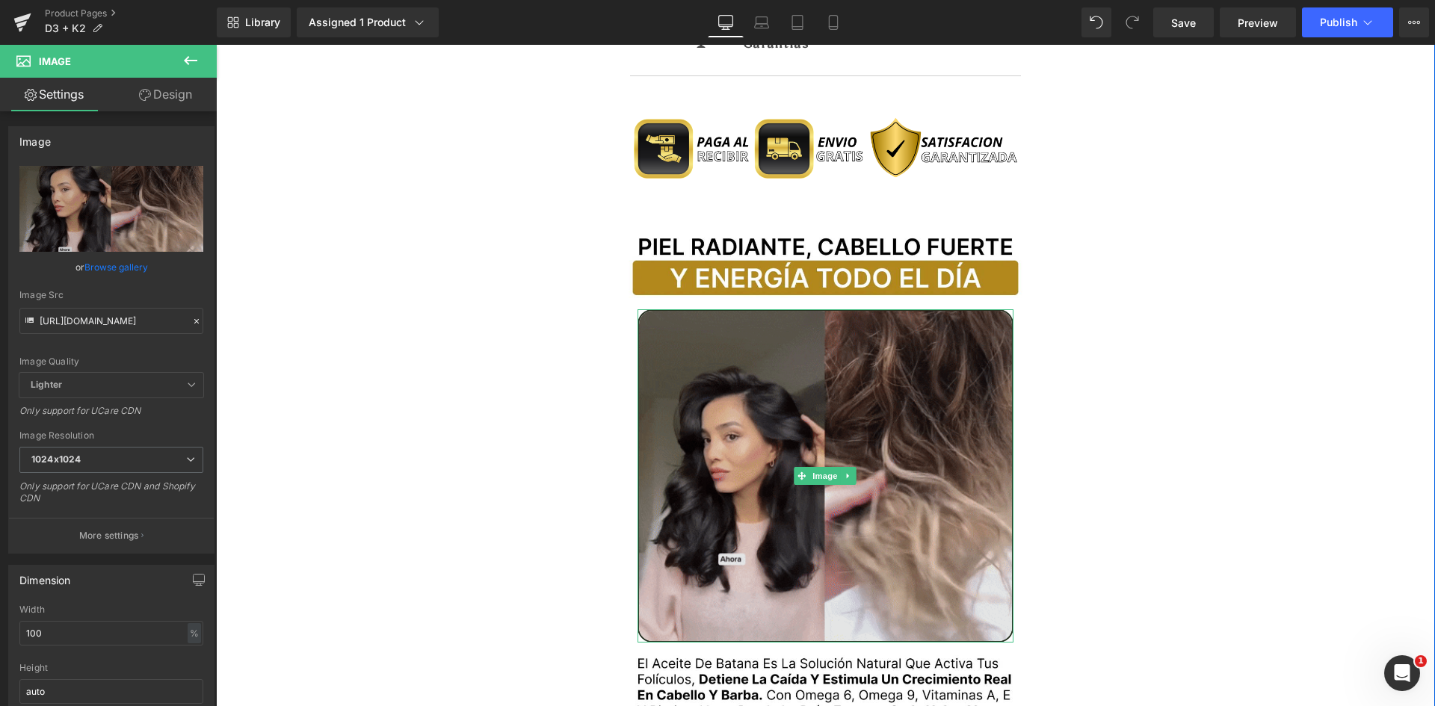
click at [783, 357] on img at bounding box center [826, 475] width 377 height 333
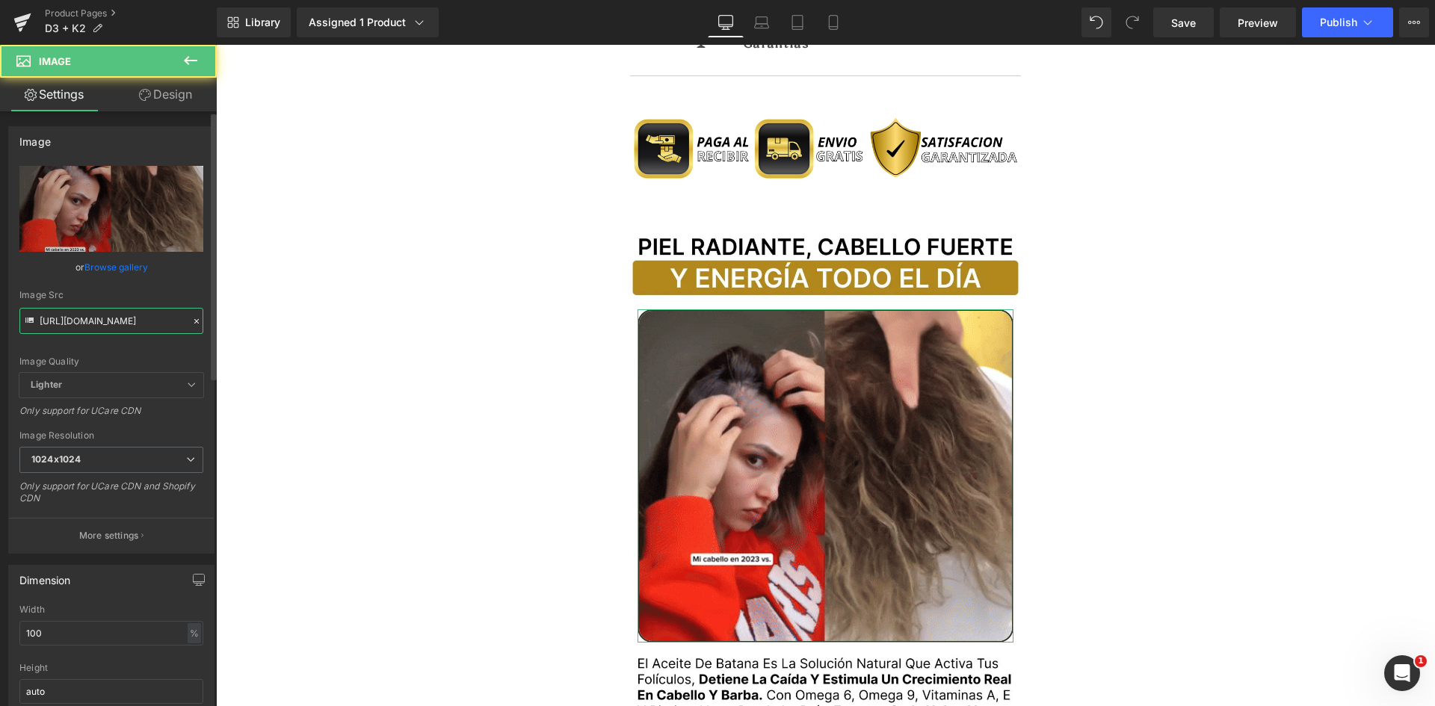
click at [82, 324] on input "https://media.giphy.com/media/H9T3UOlLdVcnhVXSV2/giphy.gif" at bounding box center [111, 321] width 184 height 26
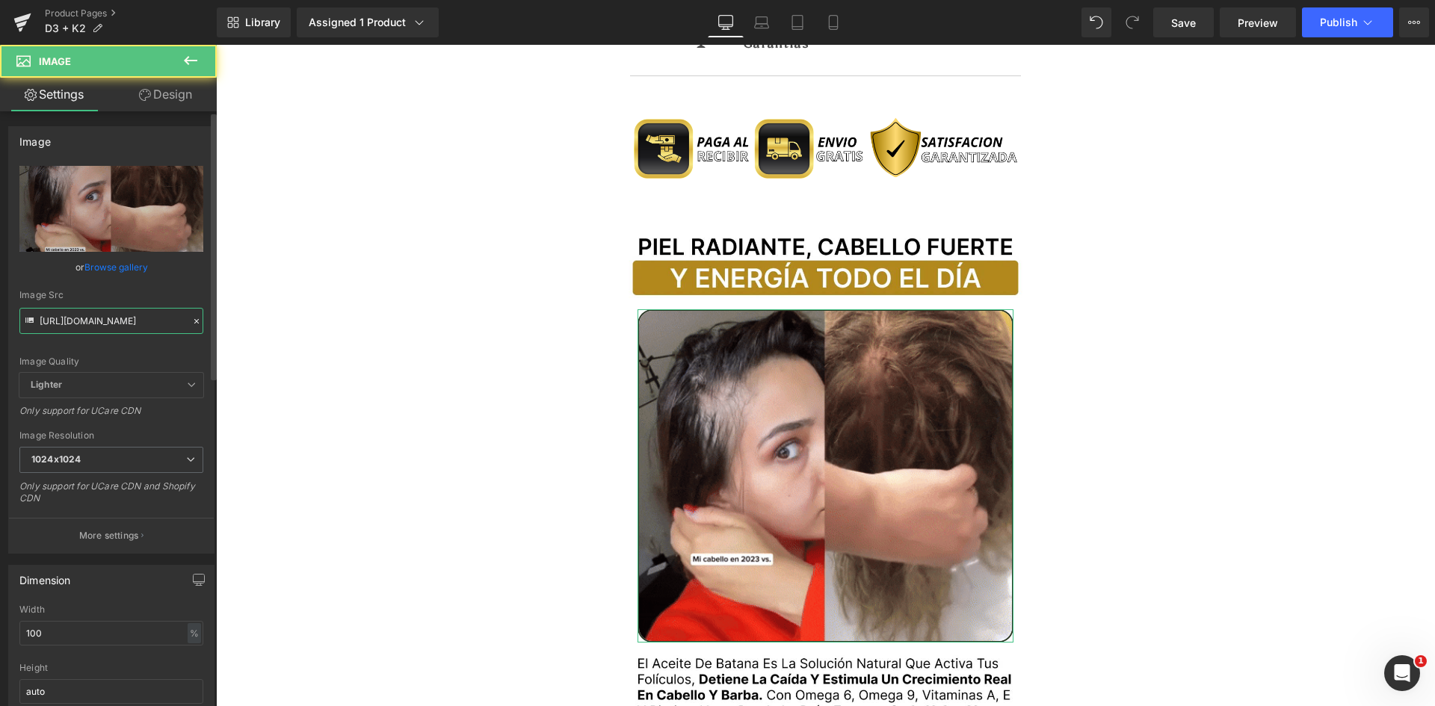
click at [82, 324] on input "https://media.giphy.com/media/H9T3UOlLdVcnhVXSV2/giphy.gif" at bounding box center [111, 321] width 184 height 26
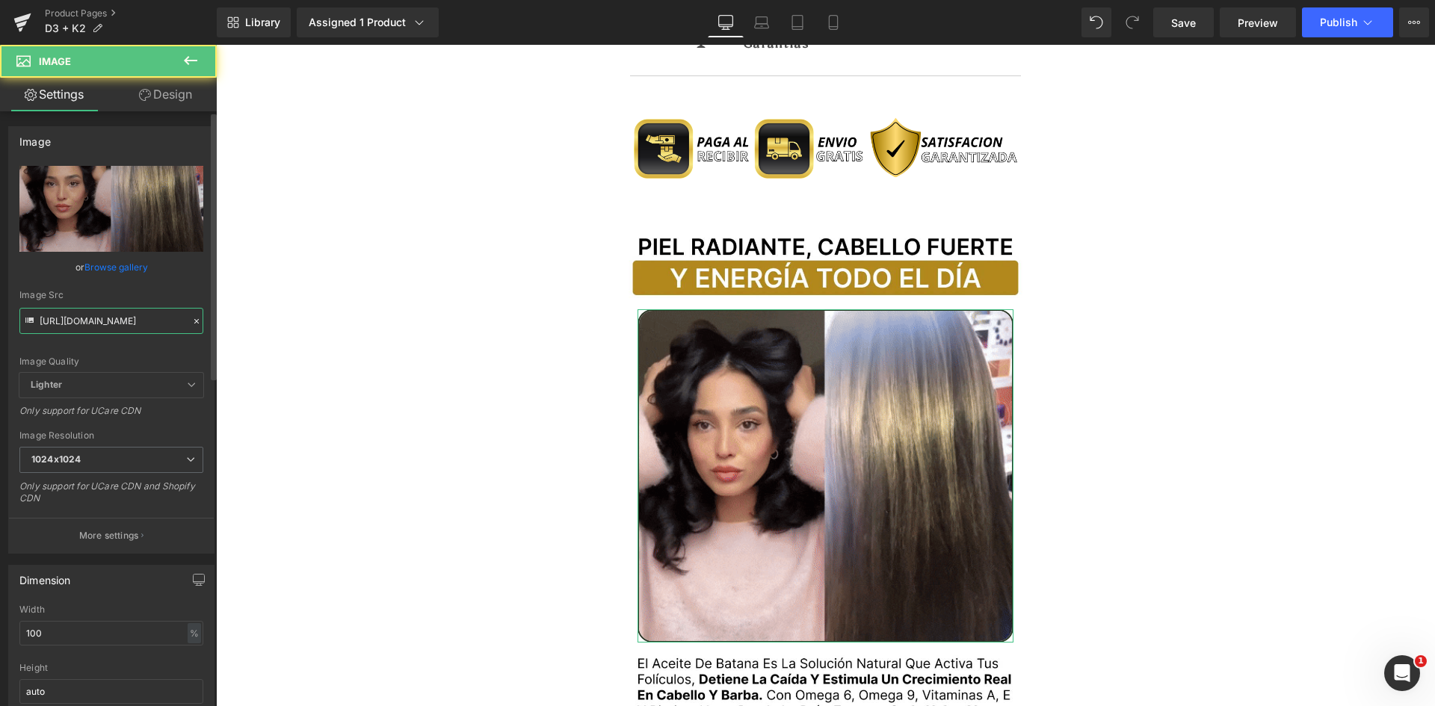
click at [82, 324] on input "https://media.giphy.com/media/H9T3UOlLdVcnhVXSV2/giphy.gif" at bounding box center [111, 321] width 184 height 26
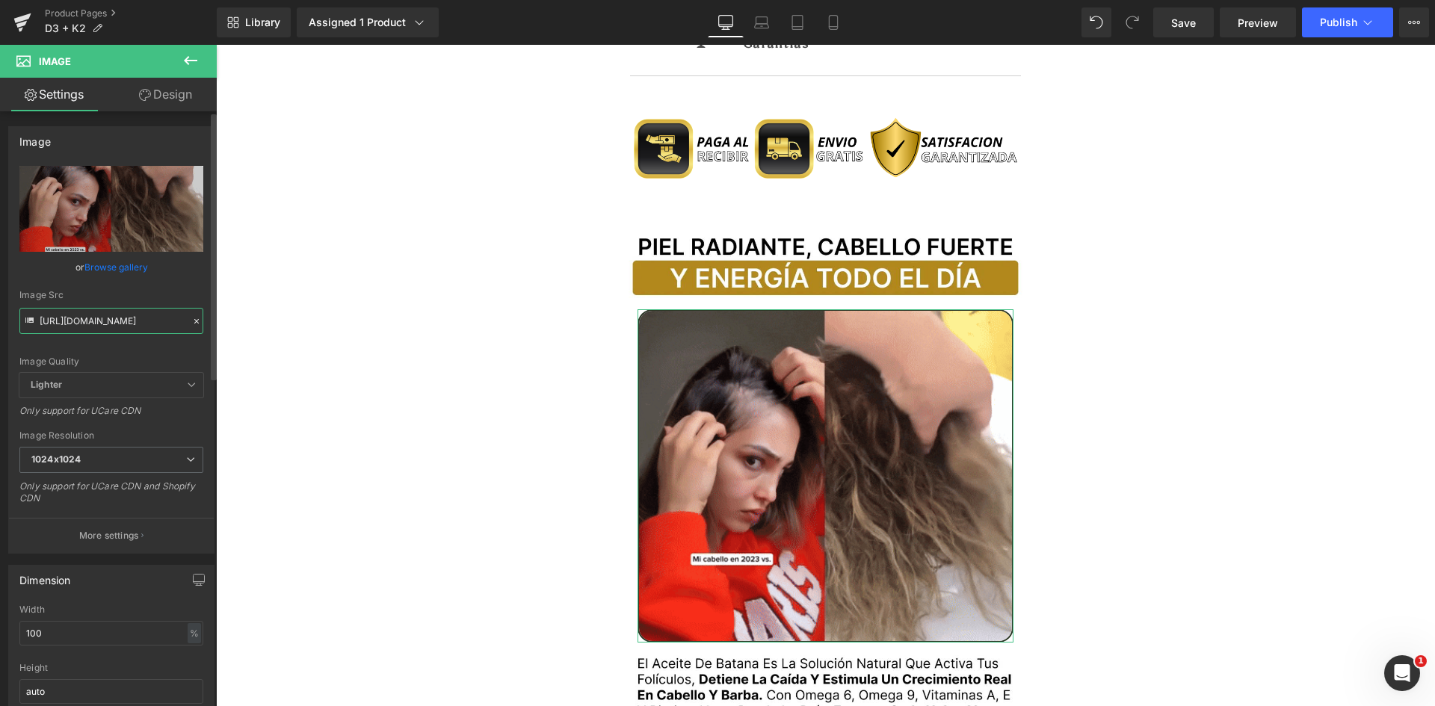
paste input "24kMUUH8kAkIqPTX9Q"
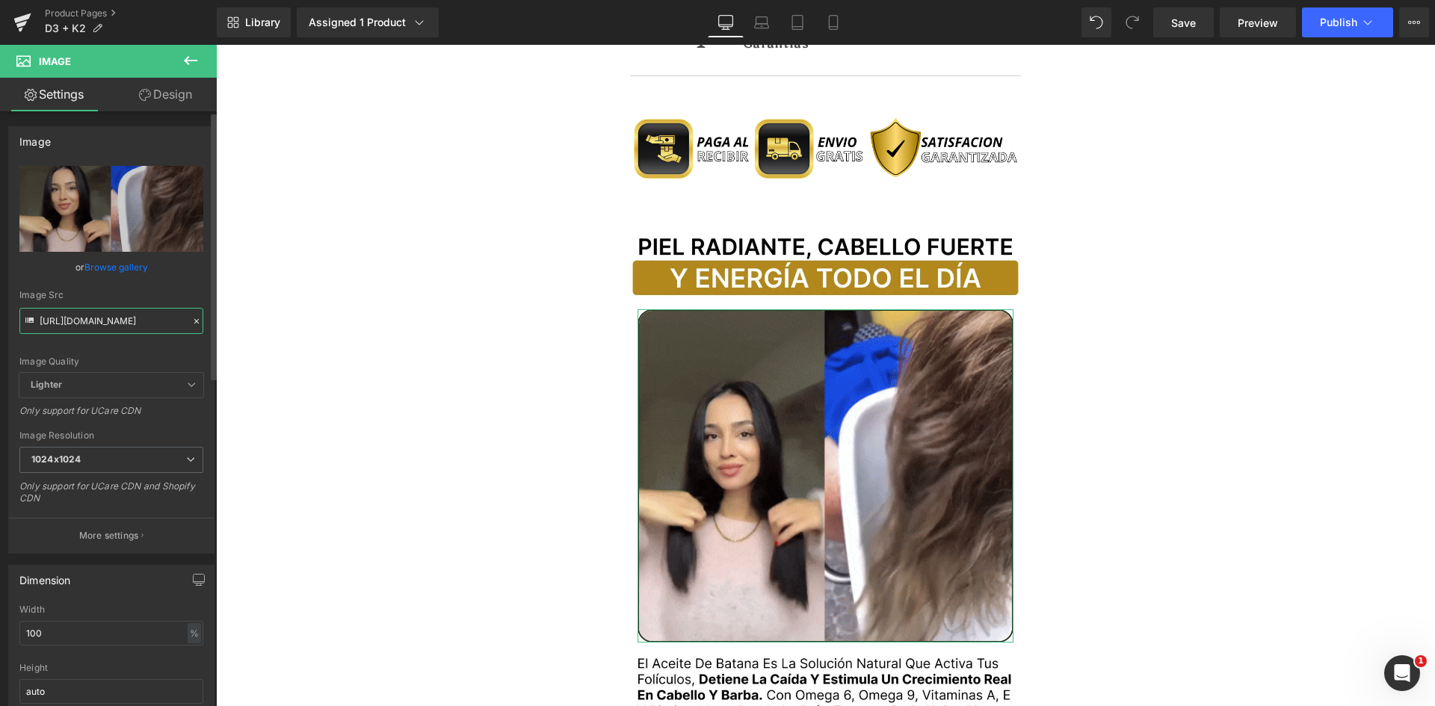
type input "https://media.giphy.com/media/24kMUUH8kAkIqPTX9Q/giphy.gif"
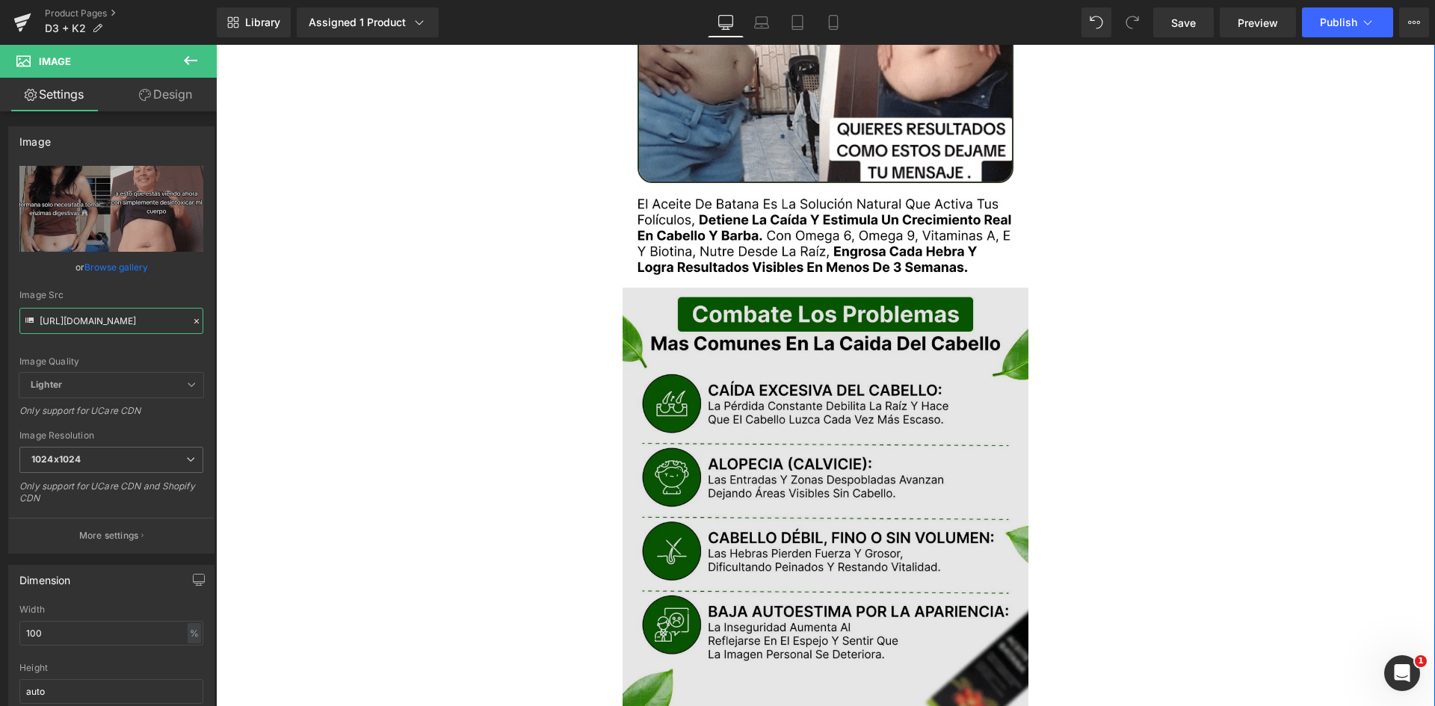
scroll to position [1869, 0]
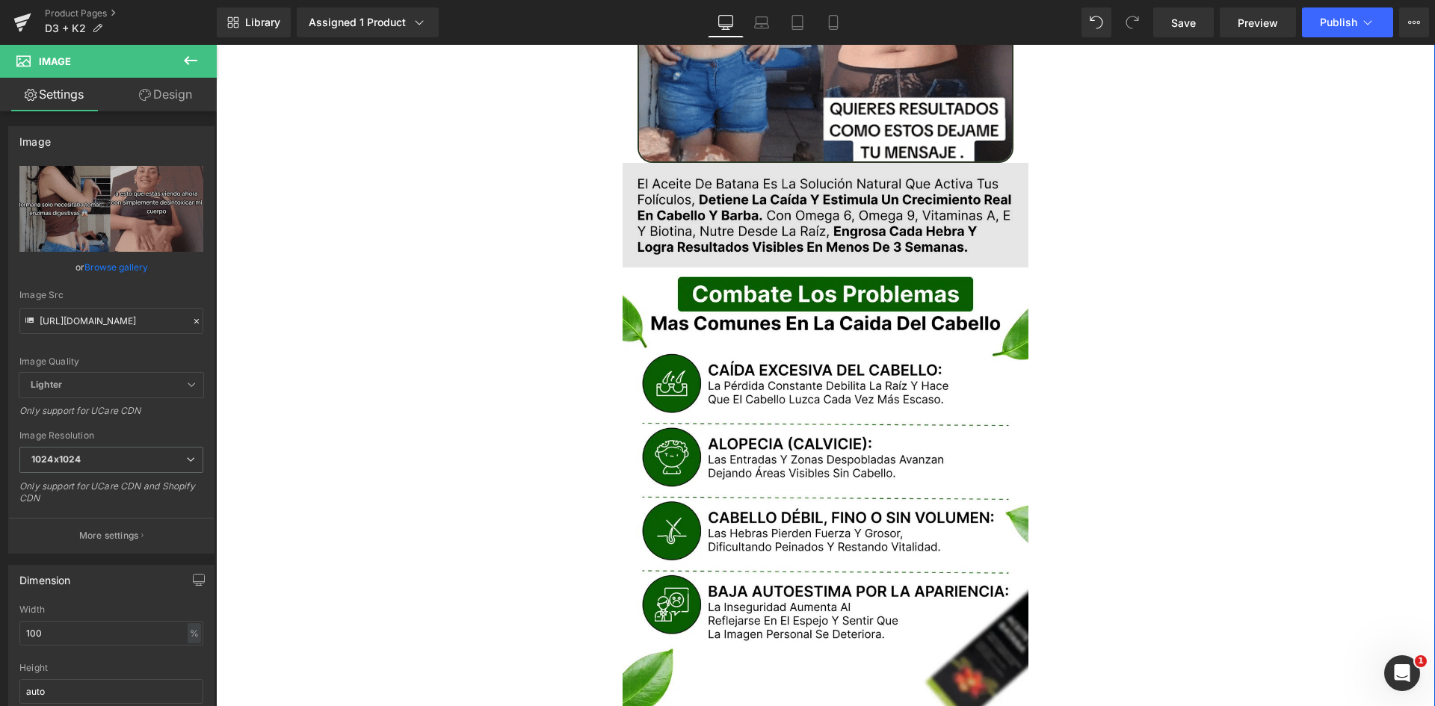
click at [794, 199] on div "Image" at bounding box center [826, 215] width 407 height 105
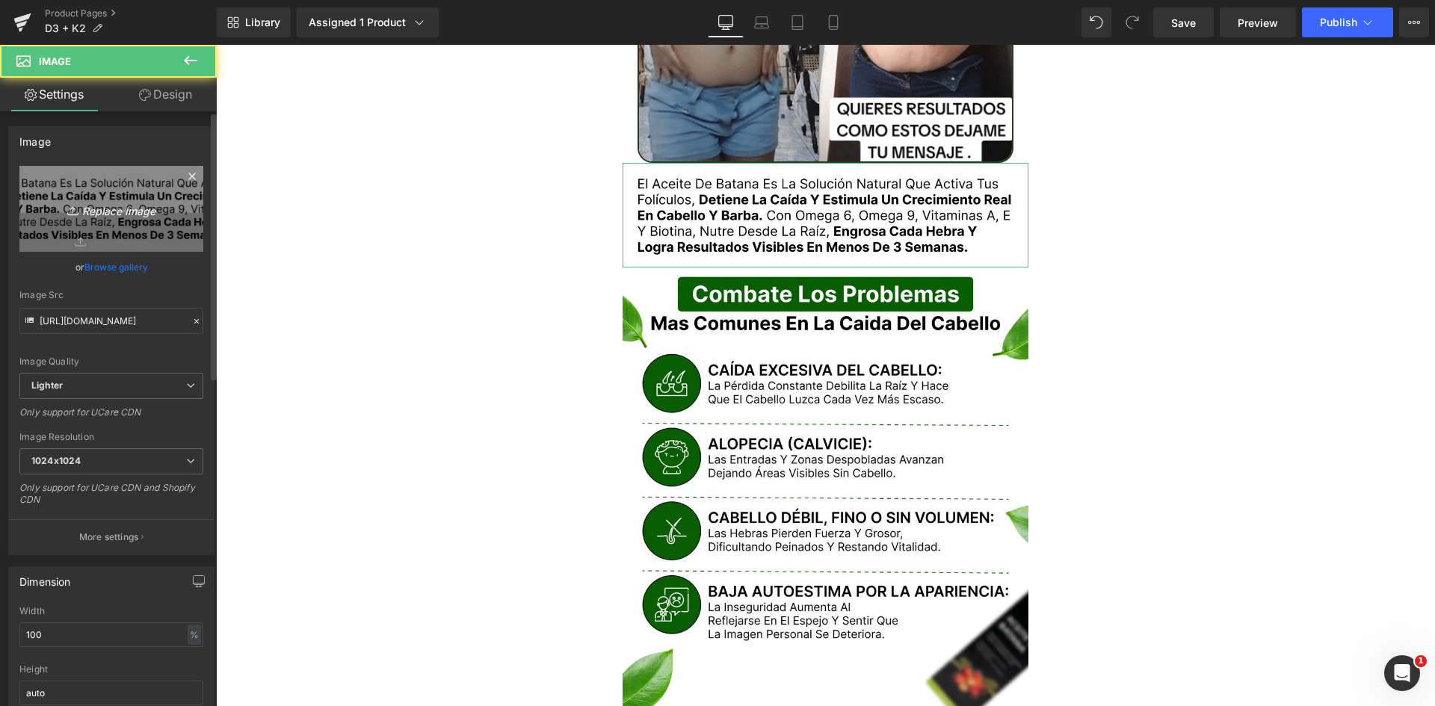
click at [64, 233] on link "Replace Image" at bounding box center [111, 209] width 184 height 86
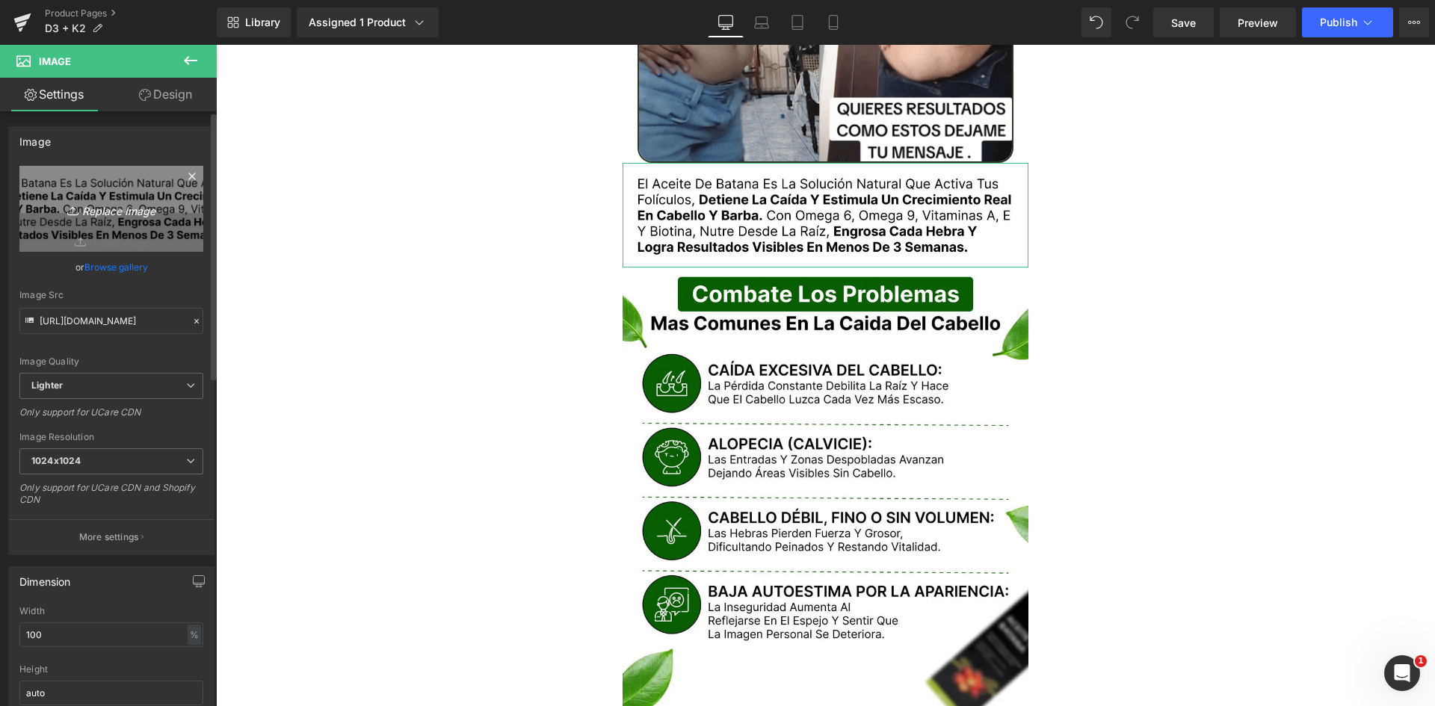
type input "C:\fakepath\Texto.webp"
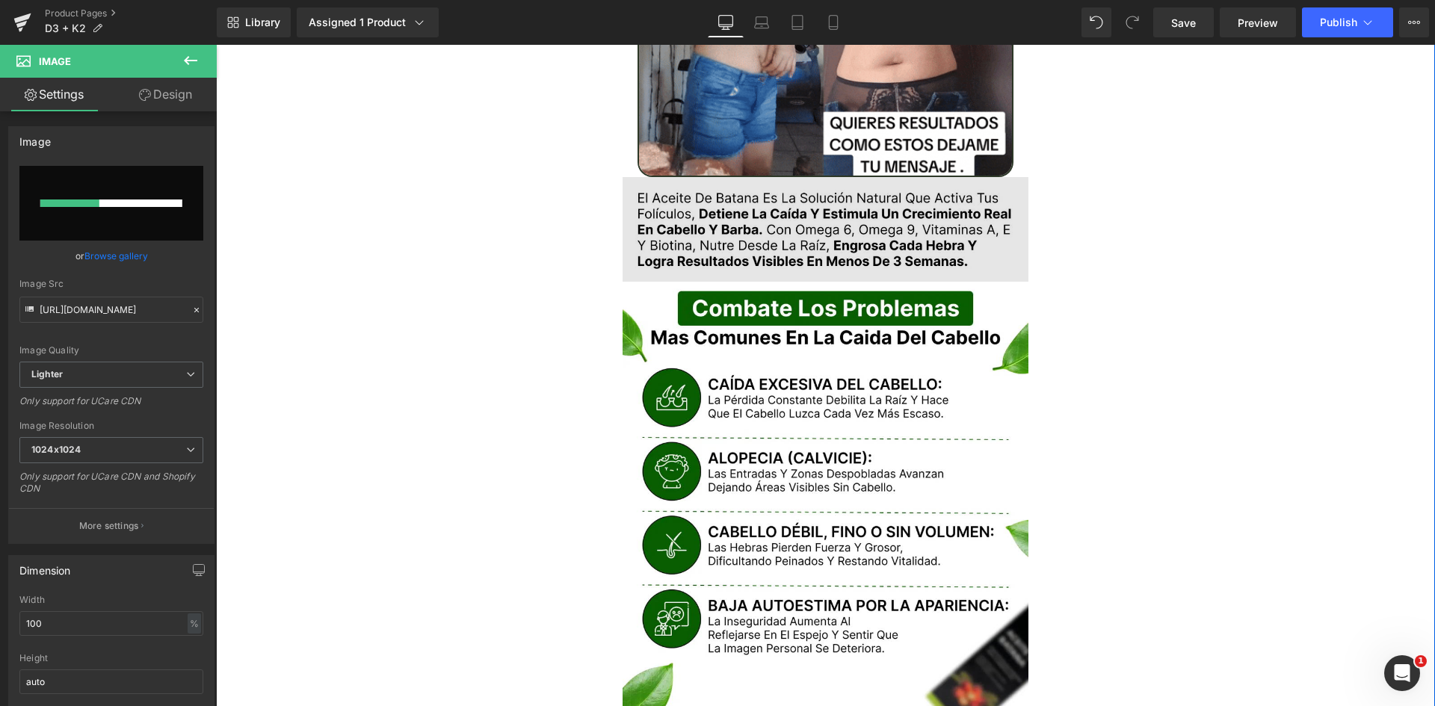
scroll to position [2018, 0]
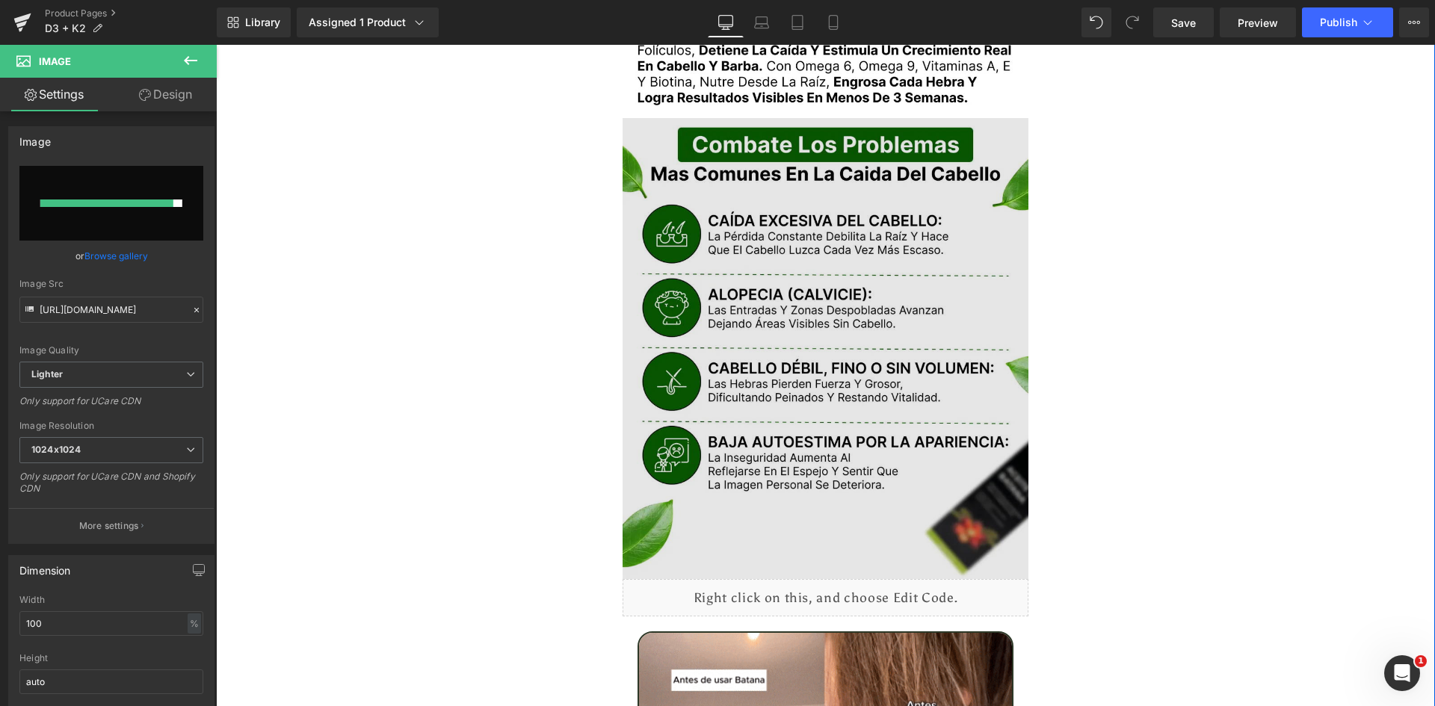
type input "https://ucarecdn.com/42d27ead-8901-422b-a0fe-66f4c7f5548e/-/format/auto/-/previ…"
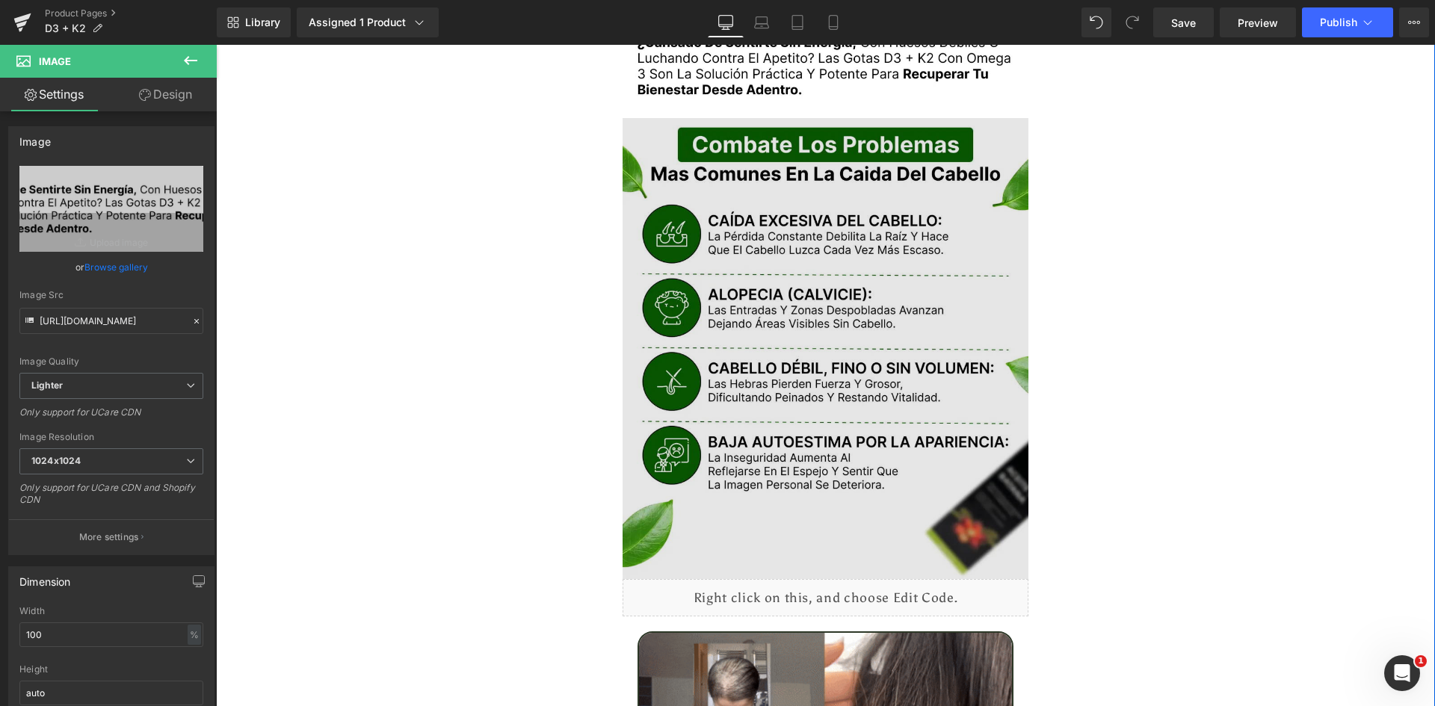
click at [854, 223] on img at bounding box center [826, 348] width 407 height 461
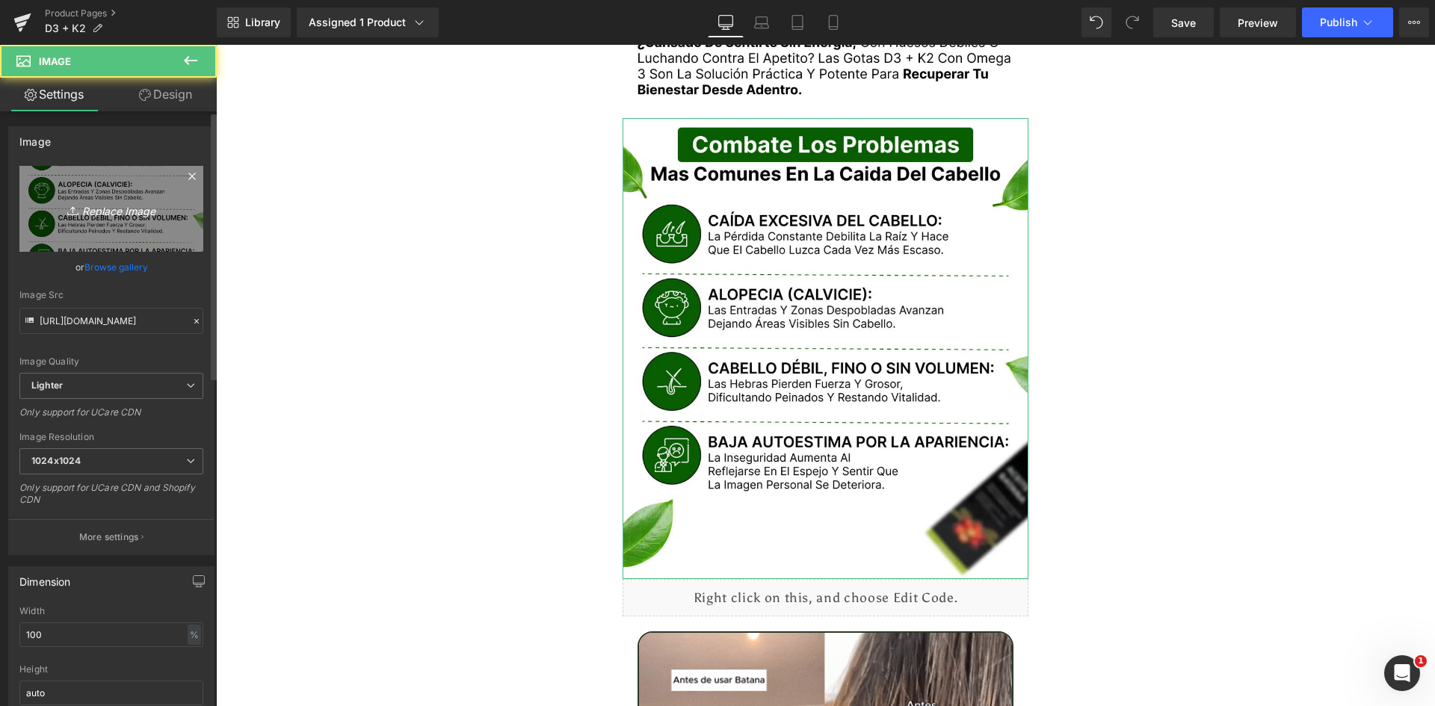
click at [84, 179] on link "Replace Image" at bounding box center [111, 209] width 184 height 86
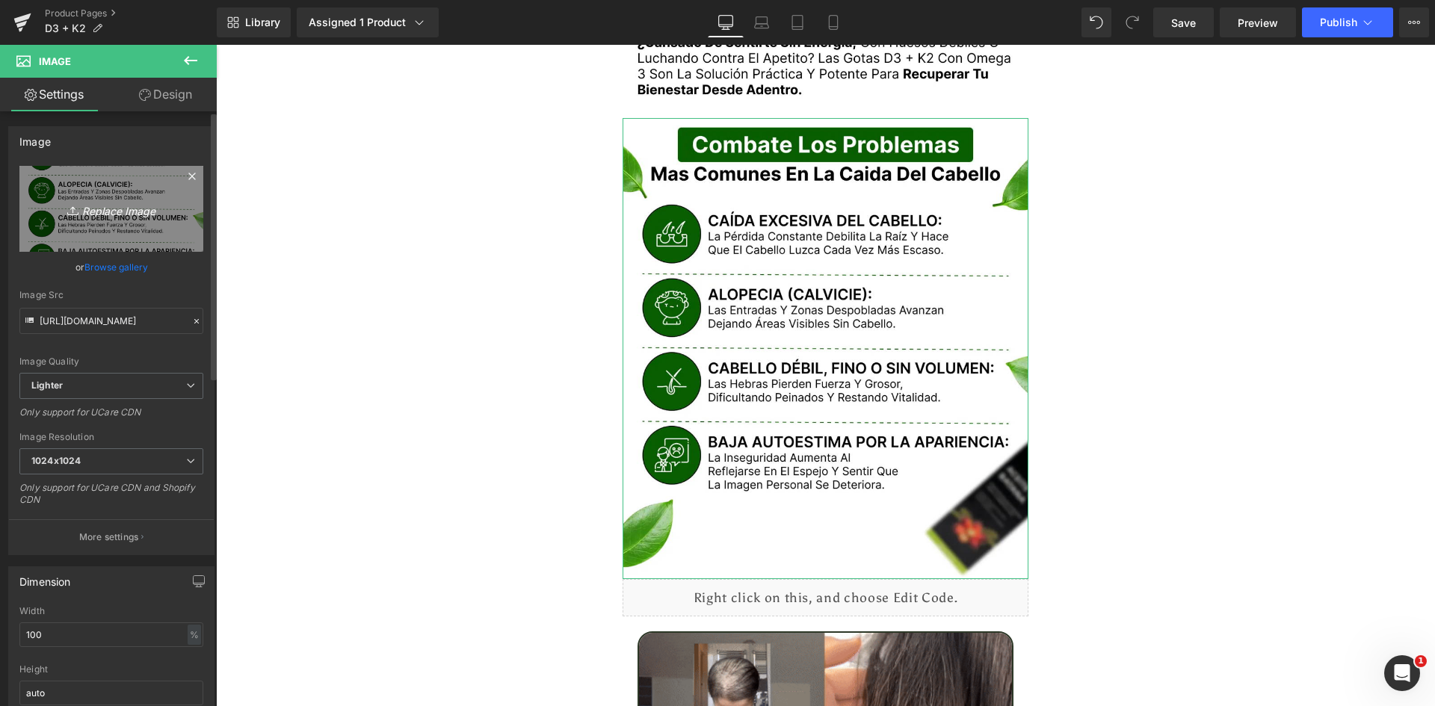
type input "C:\fakepath\Problemas.webp"
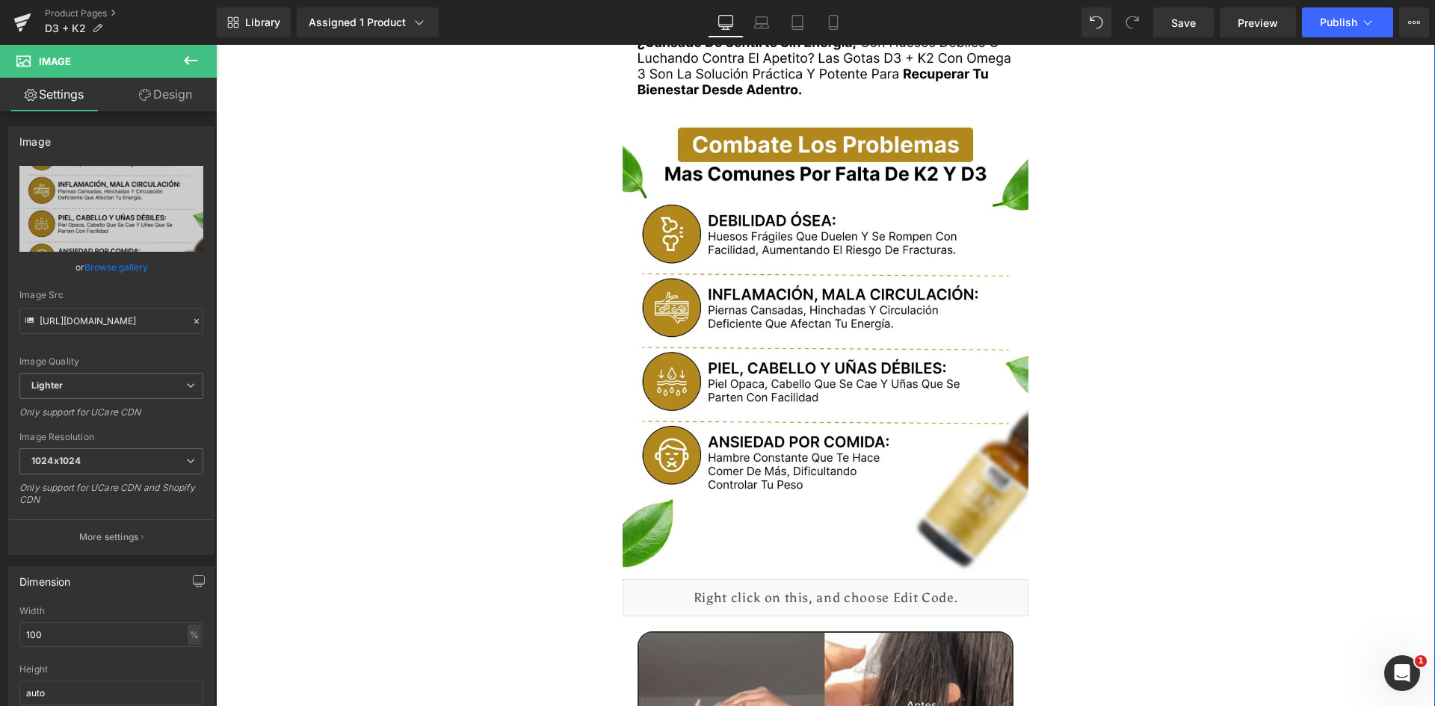
type input "[URL][DOMAIN_NAME]"
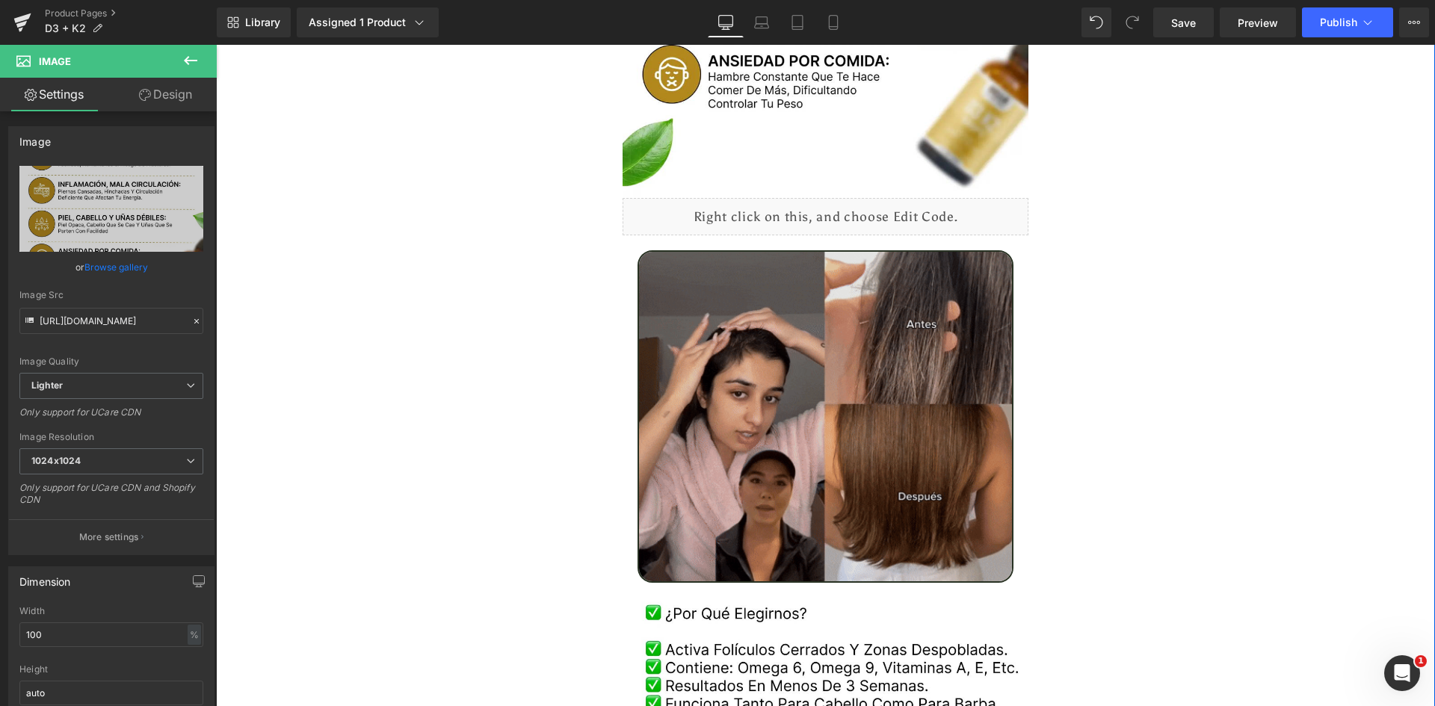
scroll to position [2467, 0]
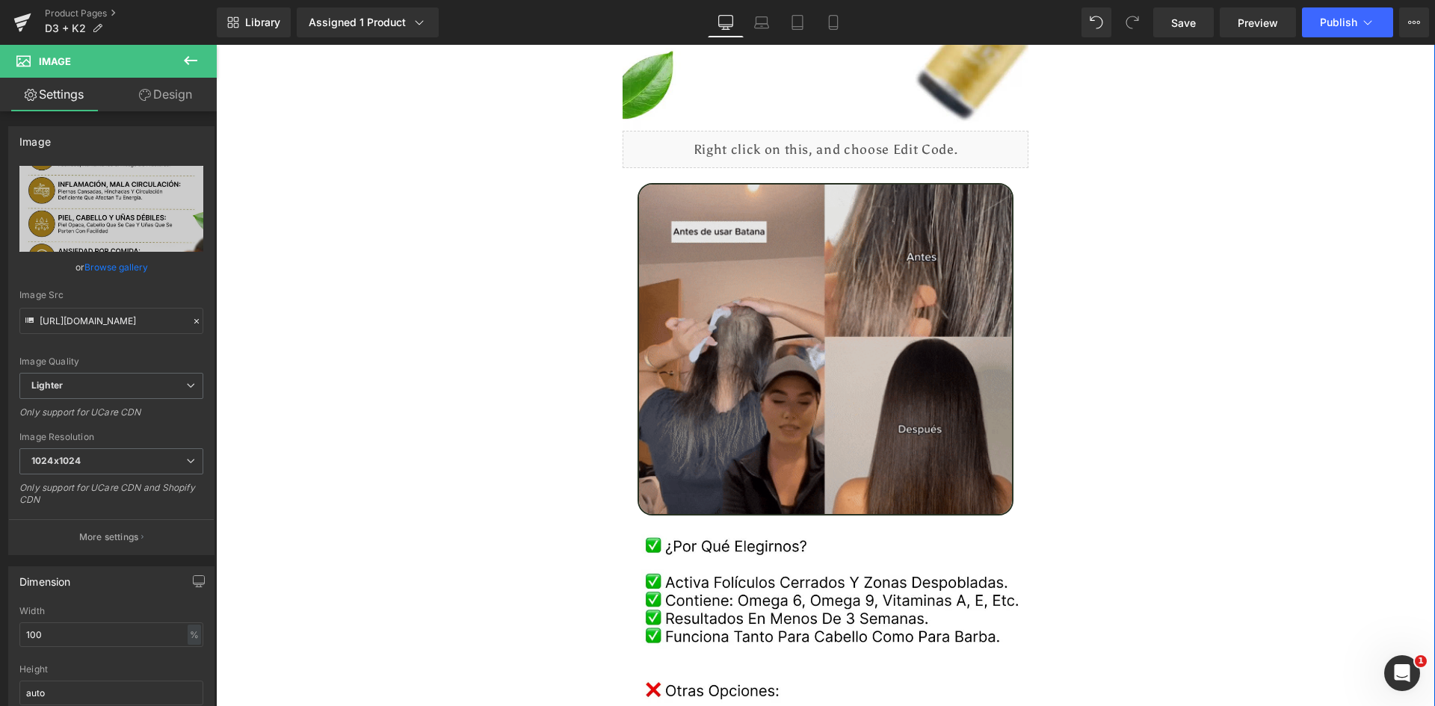
click at [787, 376] on img at bounding box center [826, 349] width 377 height 333
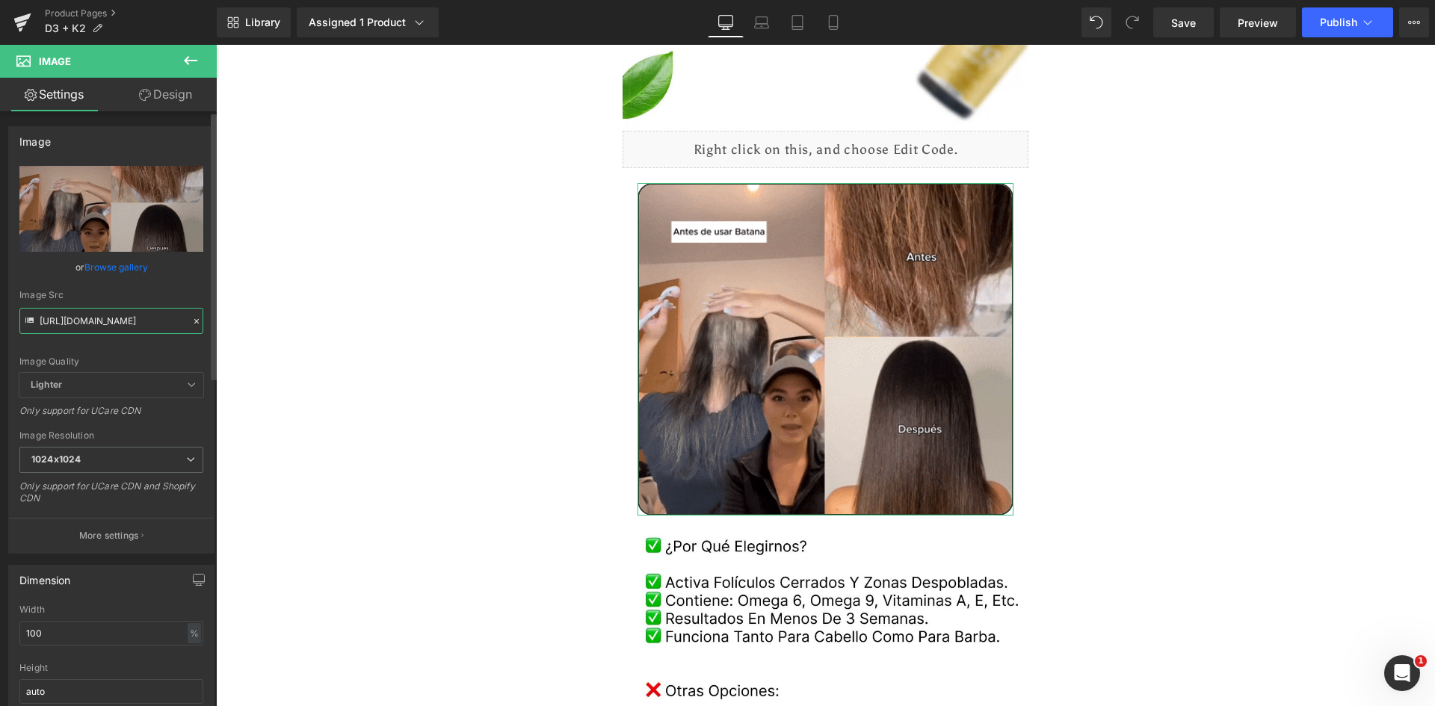
click at [114, 320] on input "https://media2.giphy.com/media/v1.Y2lkPTc5MGI3NjExbWtoODRzcHN5Y2s4eHZjZWdva2Uwc…" at bounding box center [111, 321] width 184 height 26
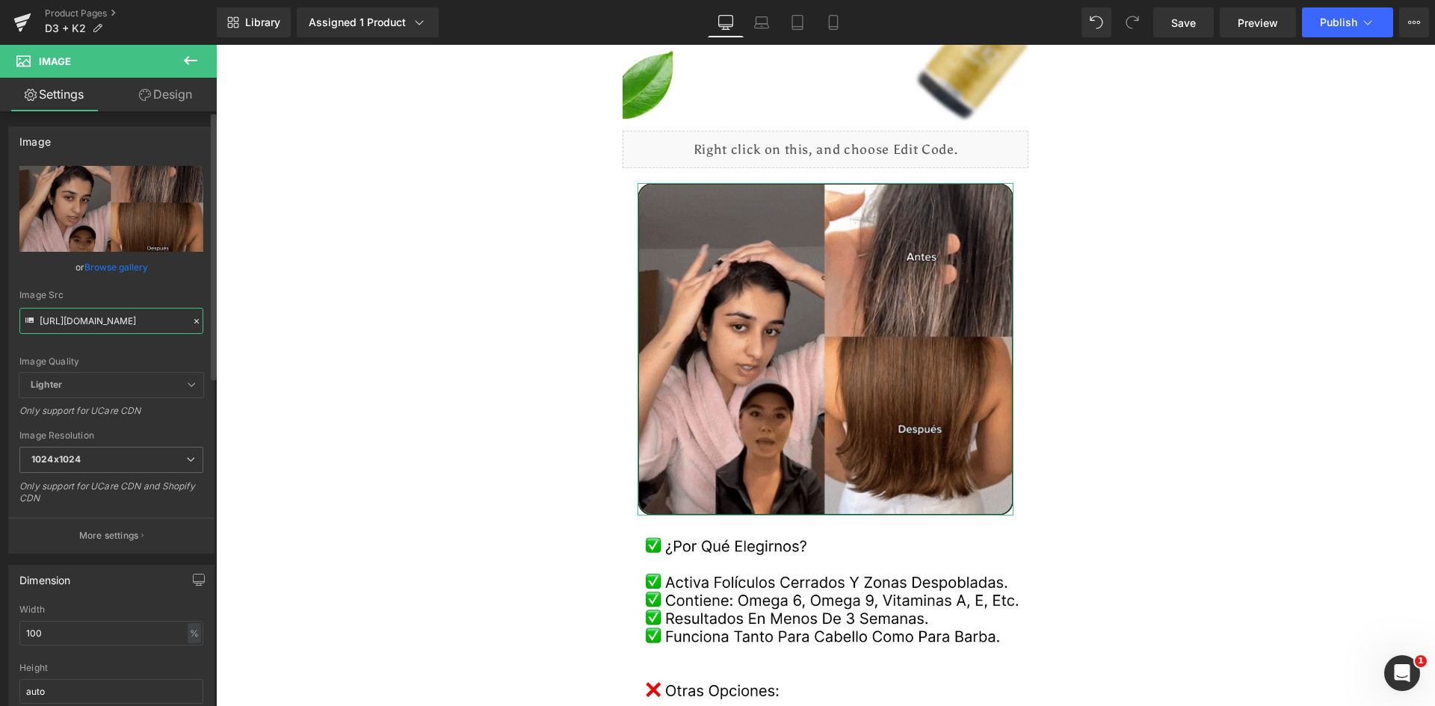
click at [114, 320] on input "https://media2.giphy.com/media/v1.Y2lkPTc5MGI3NjExbWtoODRzcHN5Y2s4eHZjZWdva2Uwc…" at bounding box center [111, 321] width 184 height 26
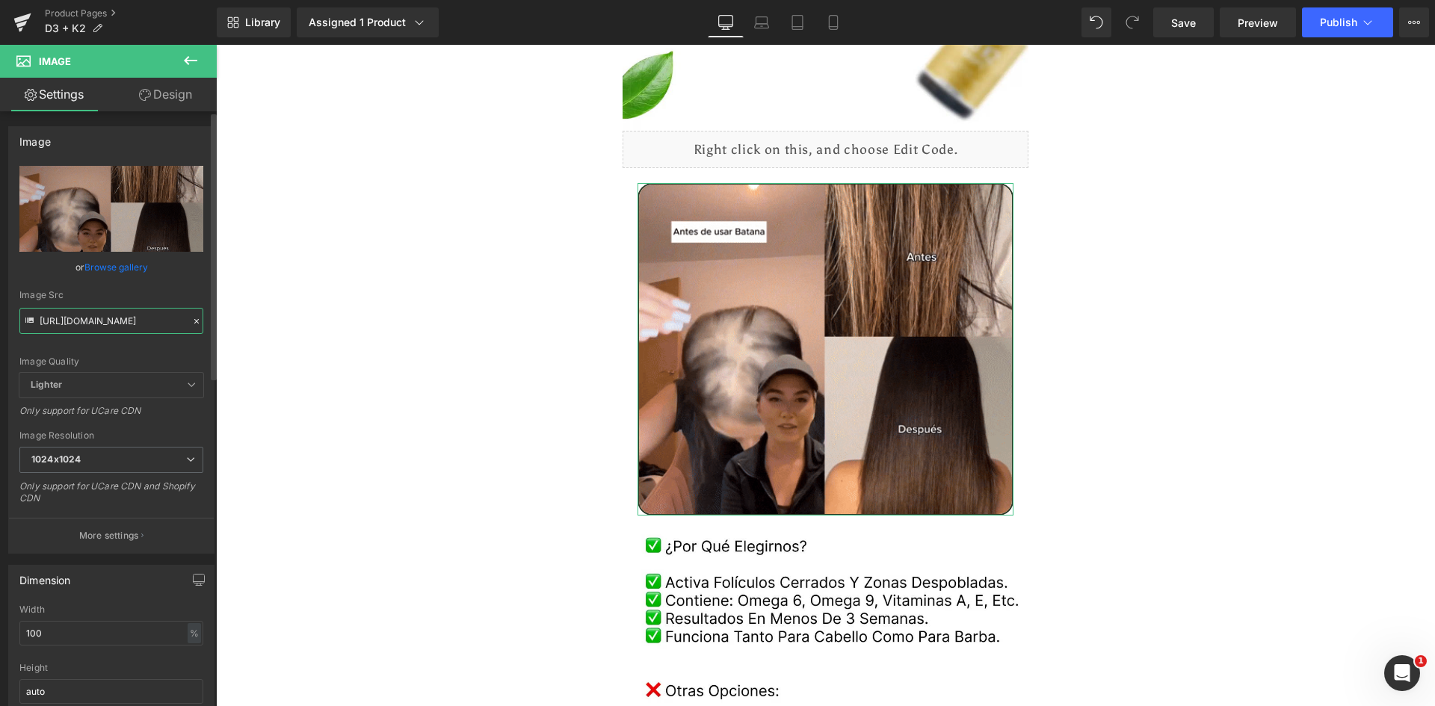
click at [114, 320] on input "https://media2.giphy.com/media/v1.Y2lkPTc5MGI3NjExbWtoODRzcHN5Y2s4eHZjZWdva2Uwc…" at bounding box center [111, 321] width 184 height 26
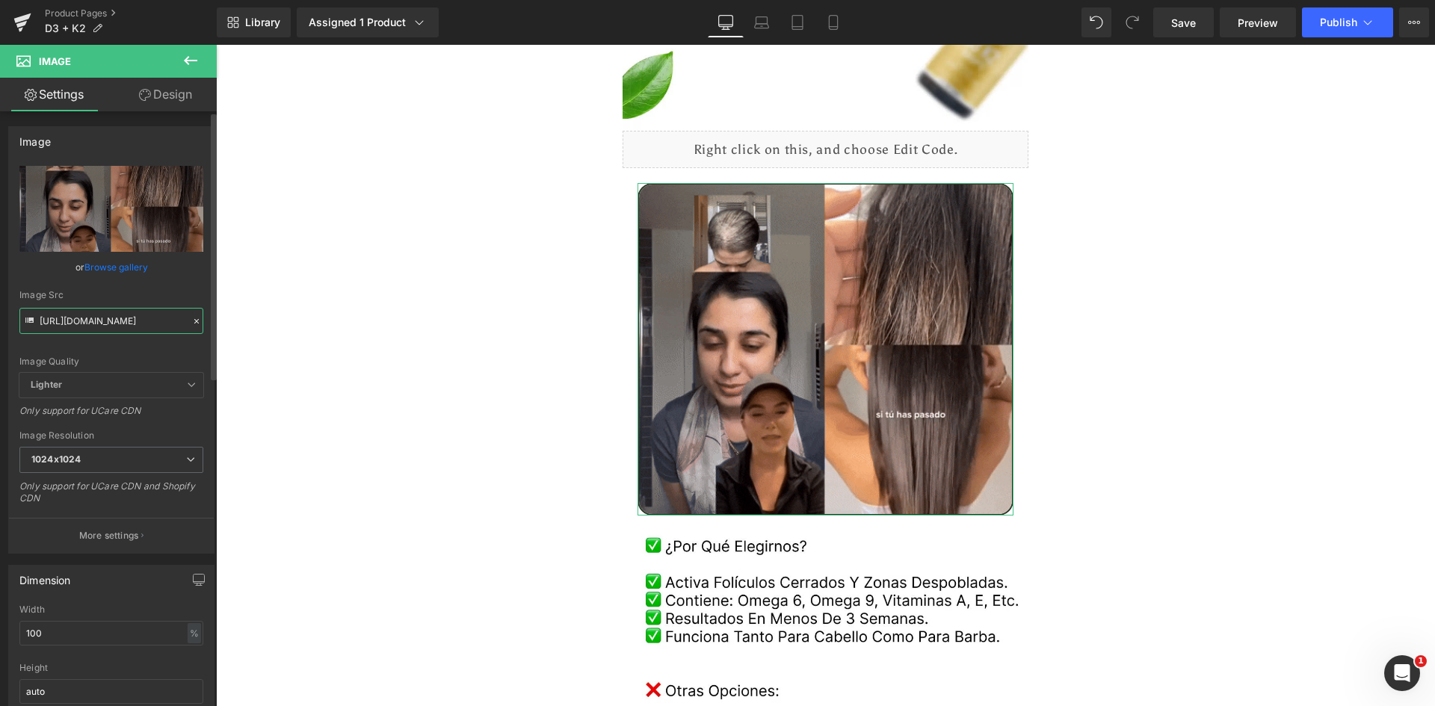
paste input ".giphy.com/media/bXZJmgbCRXl6Pkhdln"
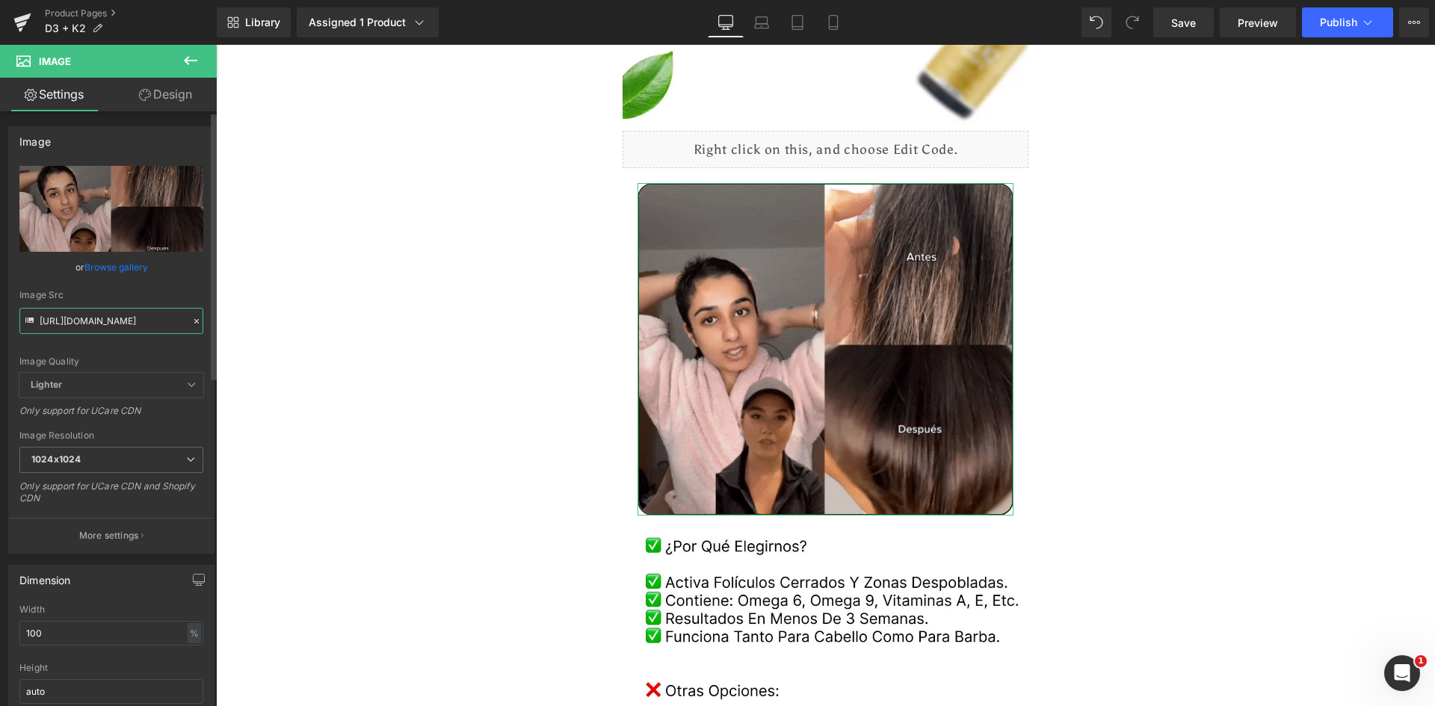
type input "[URL][DOMAIN_NAME]"
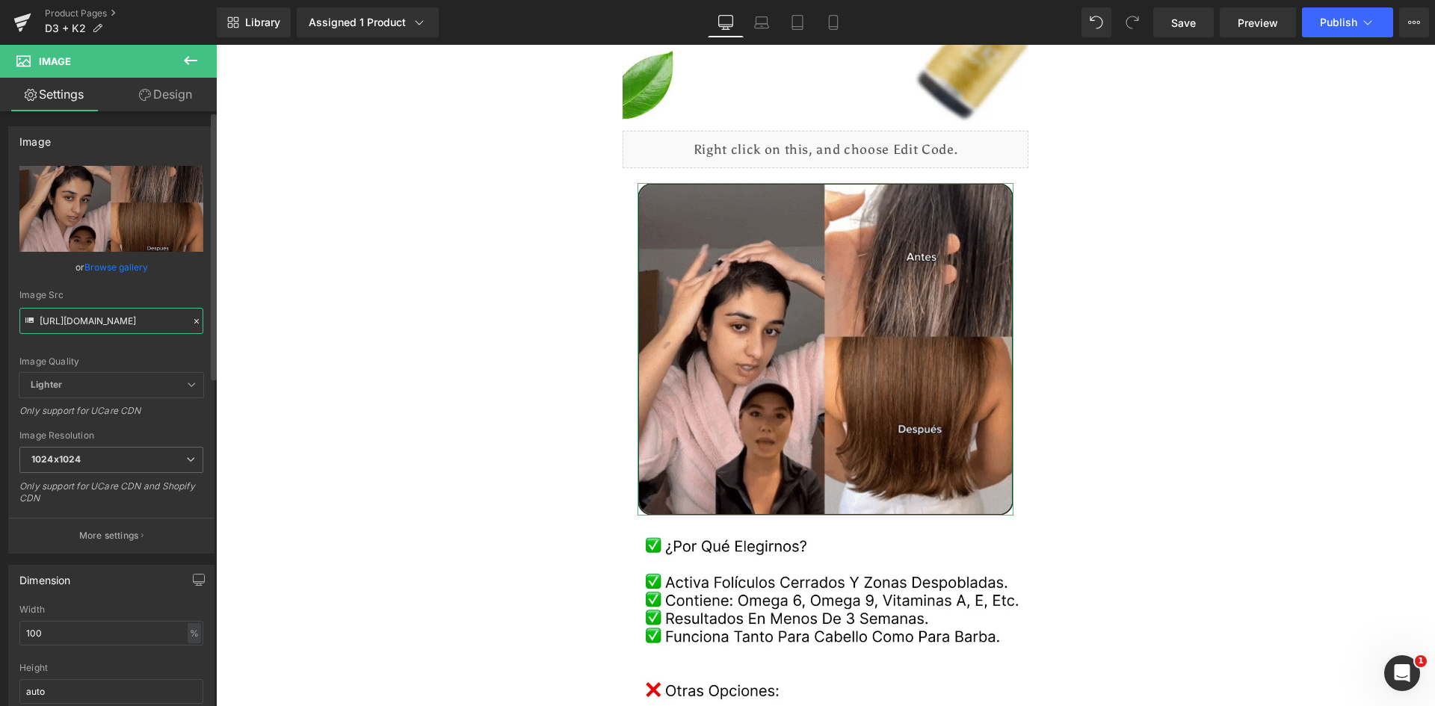
scroll to position [0, 134]
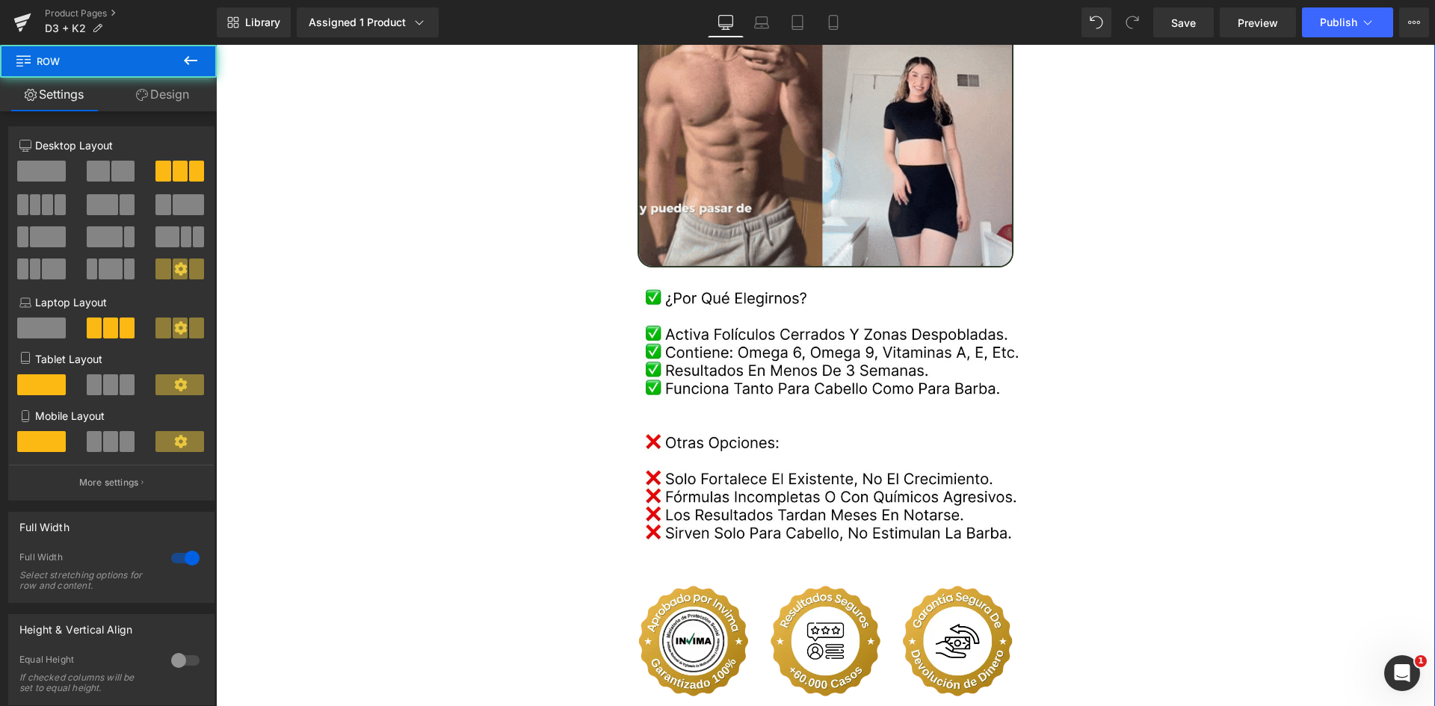
scroll to position [2840, 0]
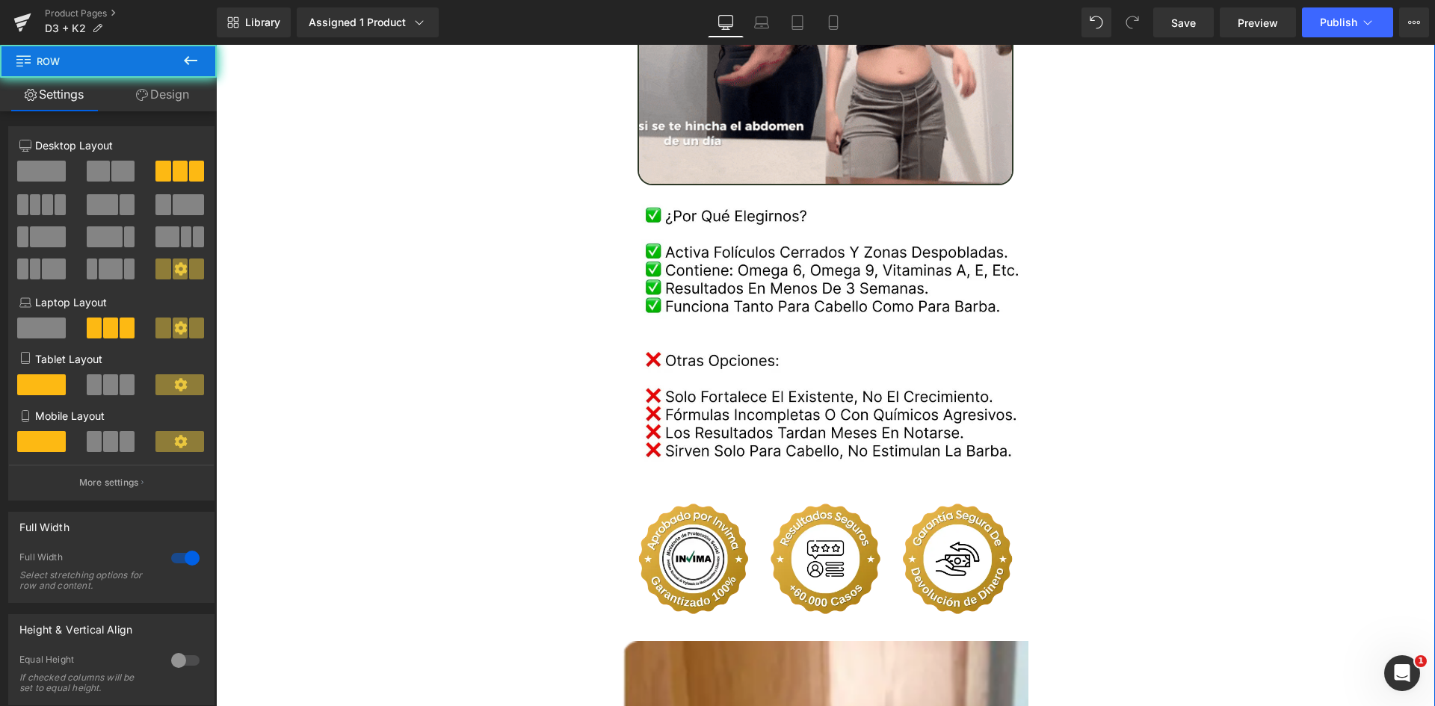
click at [609, 258] on div "Separator Image Sale Off (P) Image" at bounding box center [825, 701] width 1219 height 6995
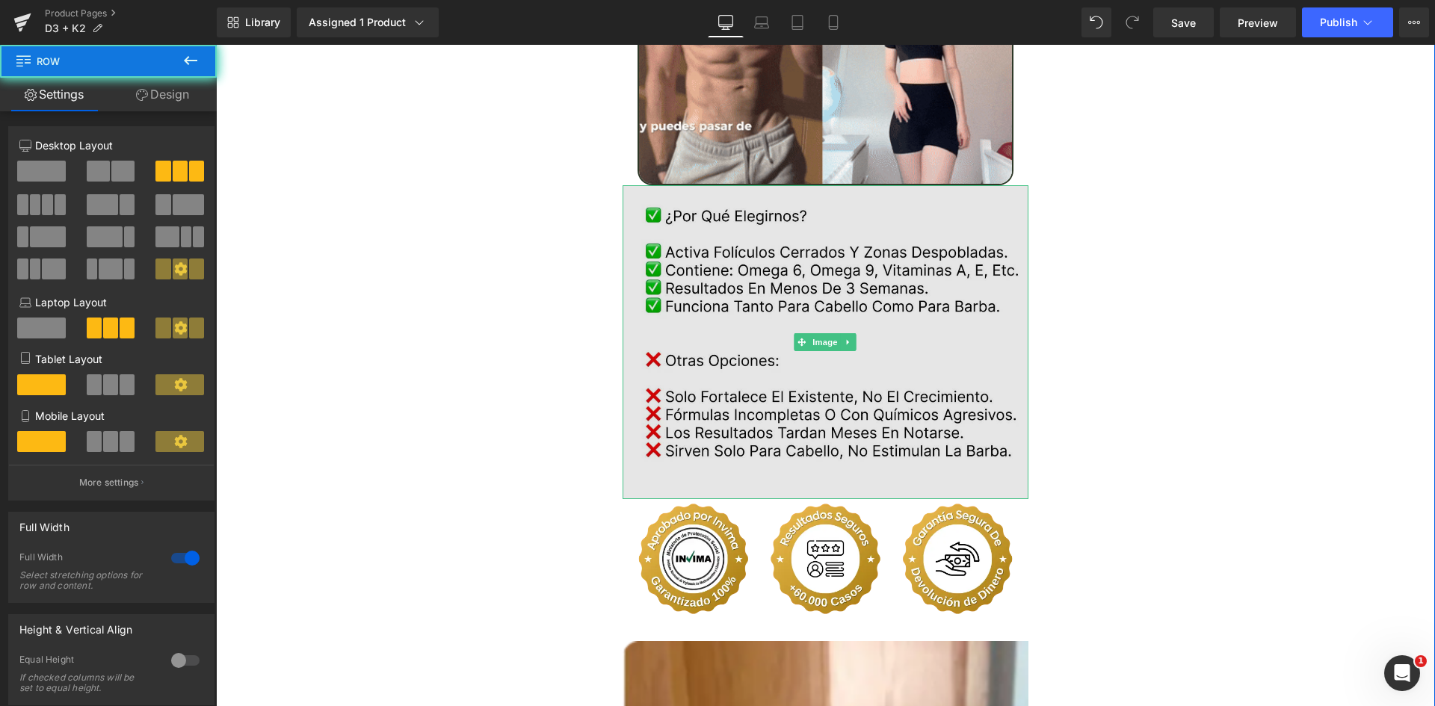
click at [818, 251] on img at bounding box center [826, 342] width 407 height 314
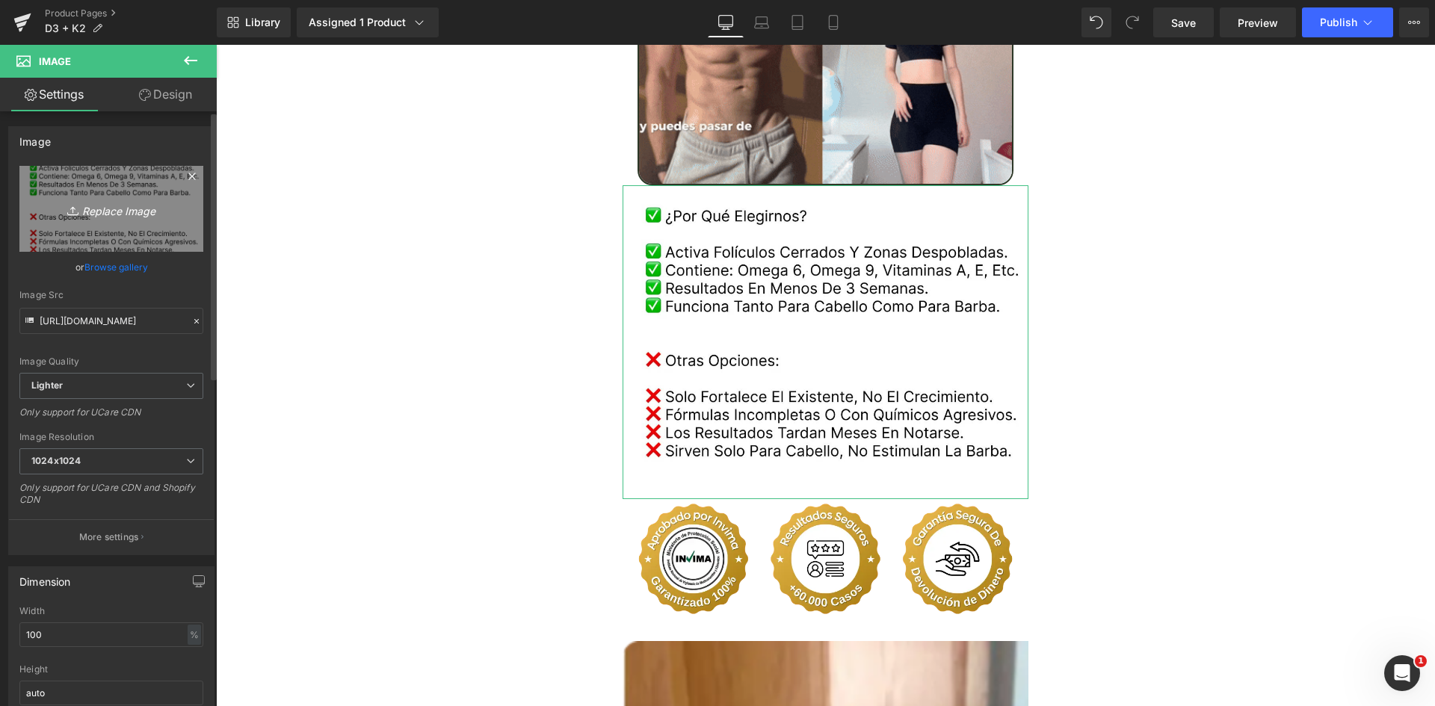
click at [118, 206] on icon "Replace Image" at bounding box center [112, 209] width 120 height 19
type input "C:\fakepath\Comparativa.webp"
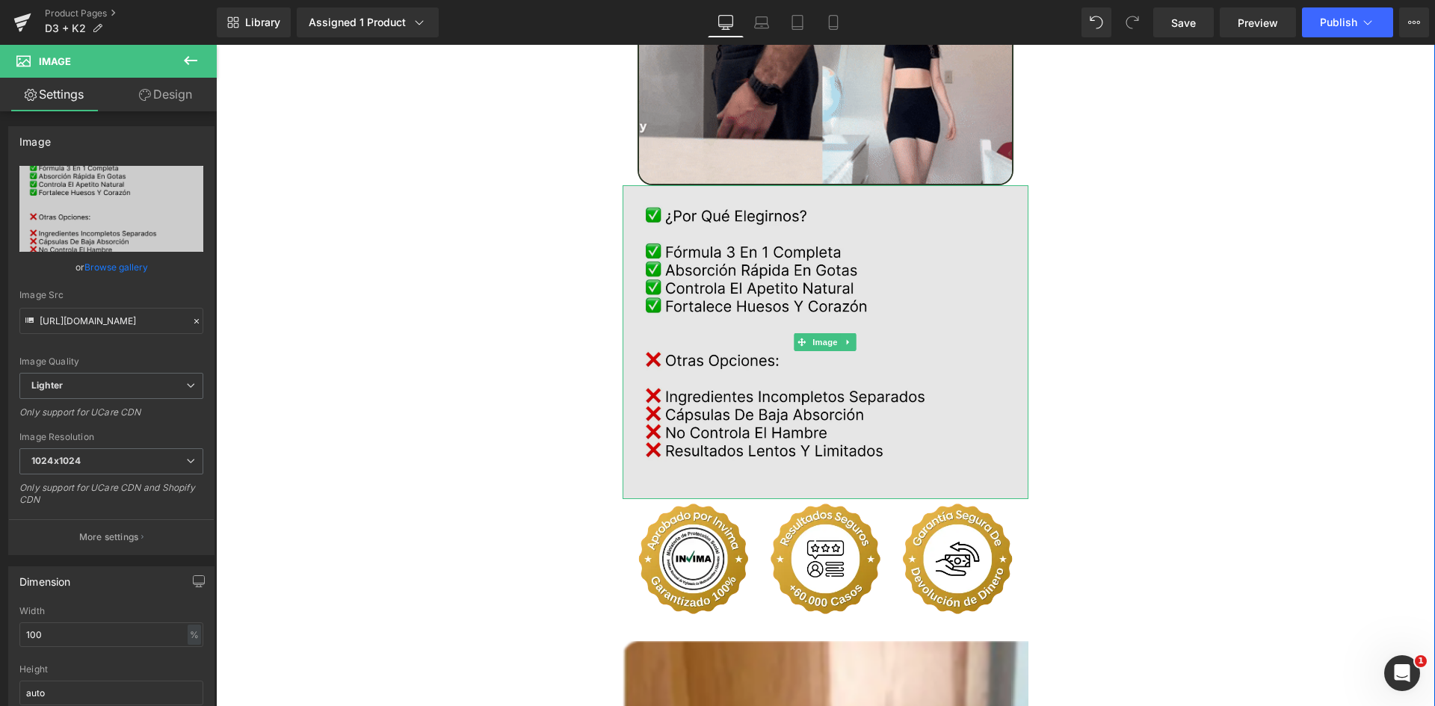
type input "https://ucarecdn.com/5cc2ac06-408b-4662-a173-a2288d419a8c/-/format/auto/-/previ…"
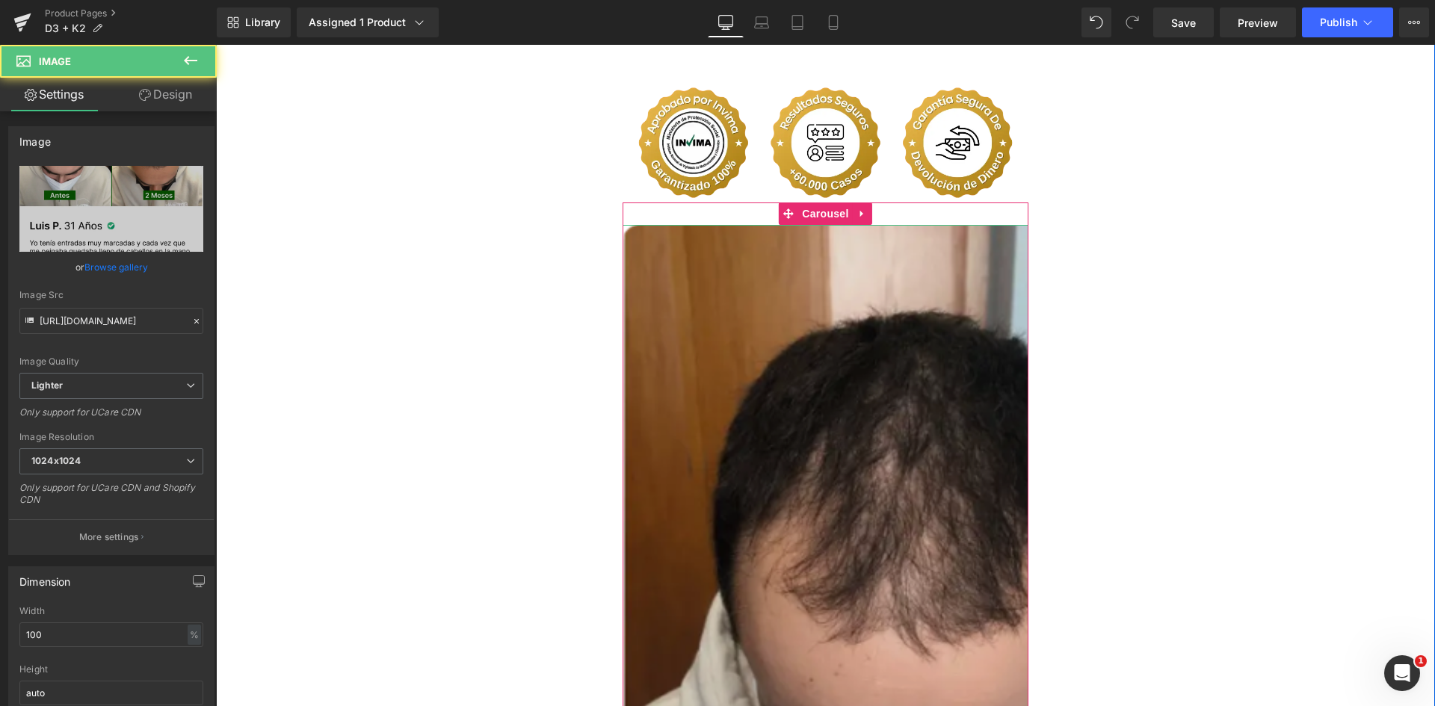
scroll to position [3289, 0]
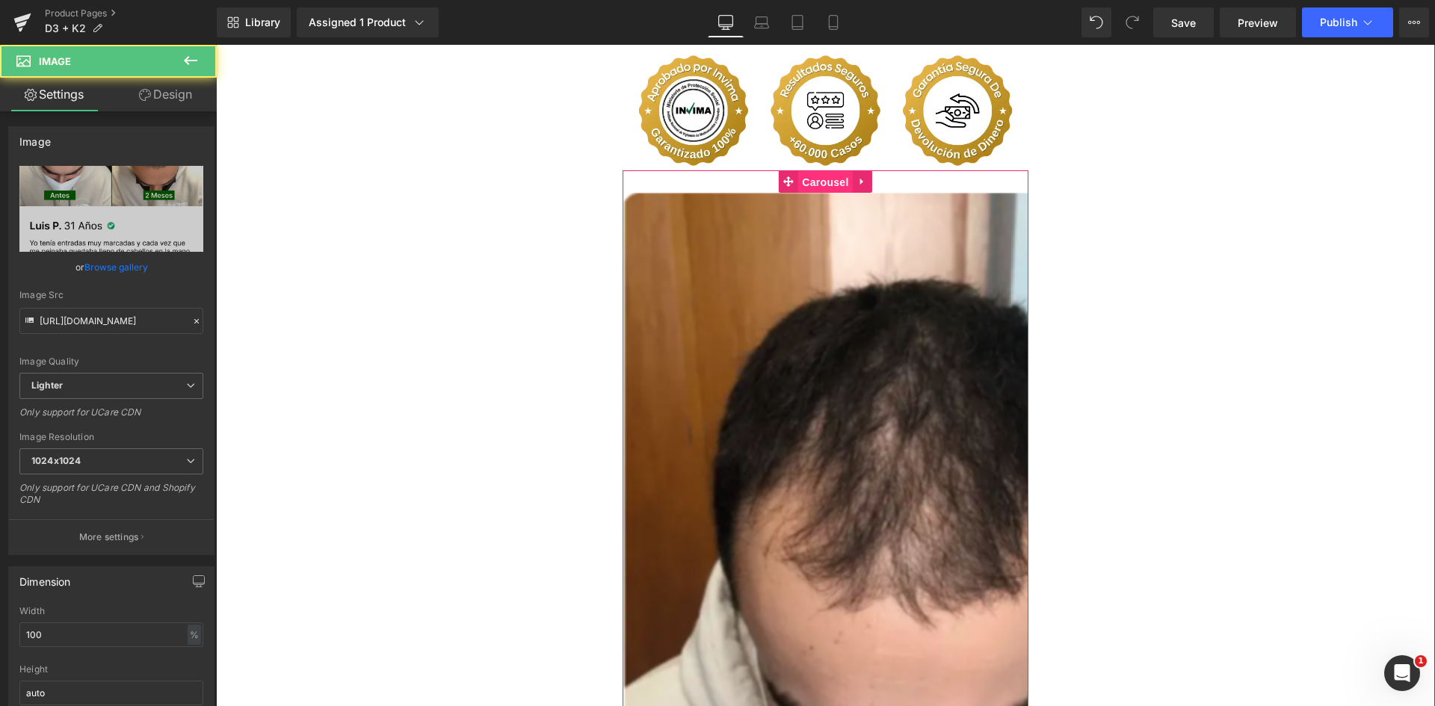
click at [812, 171] on span "Carousel" at bounding box center [825, 182] width 54 height 22
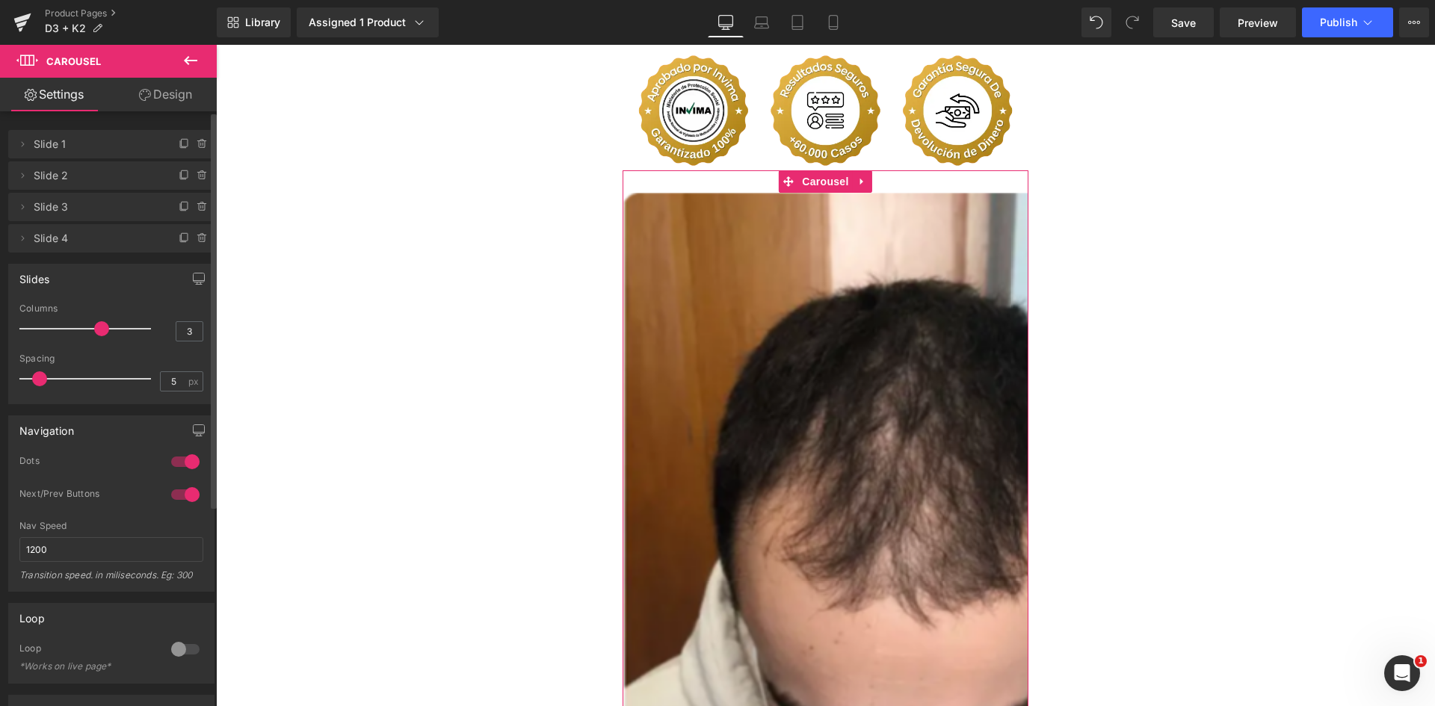
type input "4"
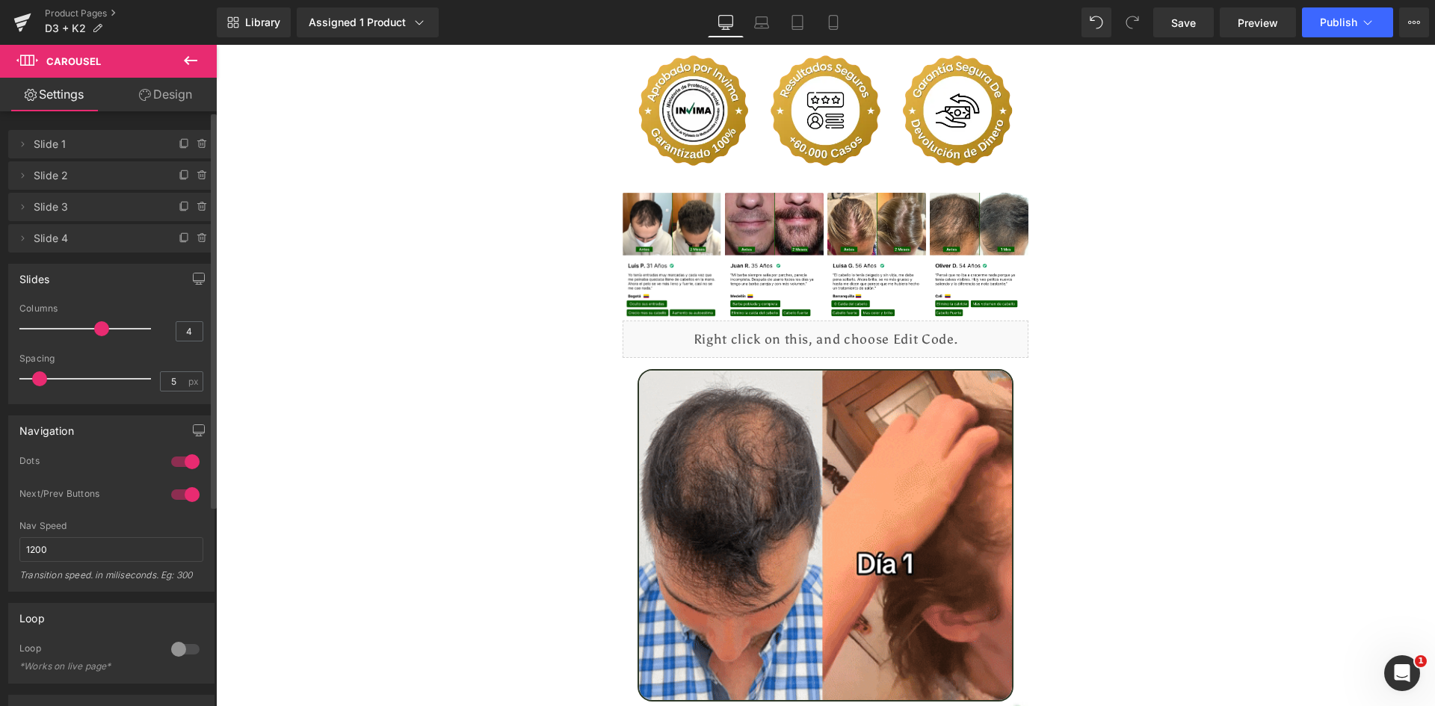
drag, startPoint x: 30, startPoint y: 327, endPoint x: 98, endPoint y: 327, distance: 68.0
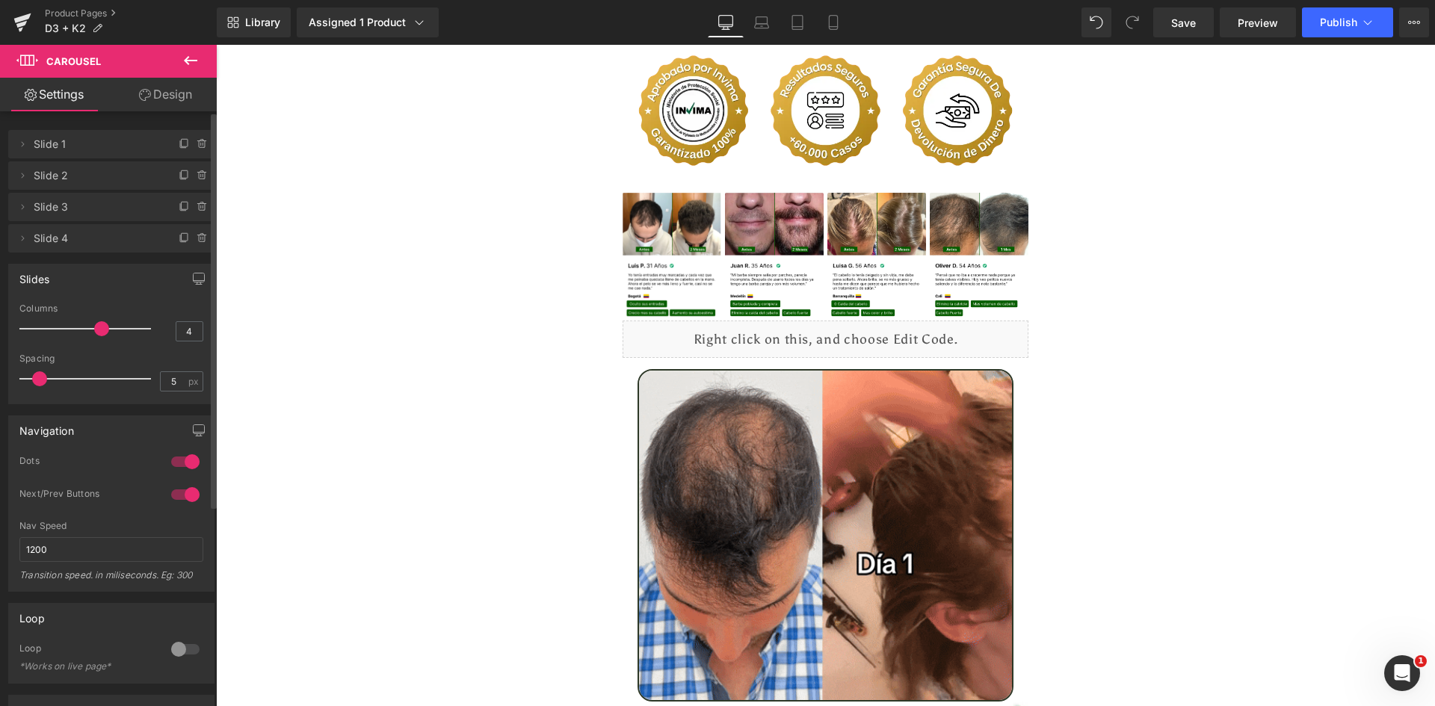
click at [98, 327] on span at bounding box center [101, 328] width 15 height 15
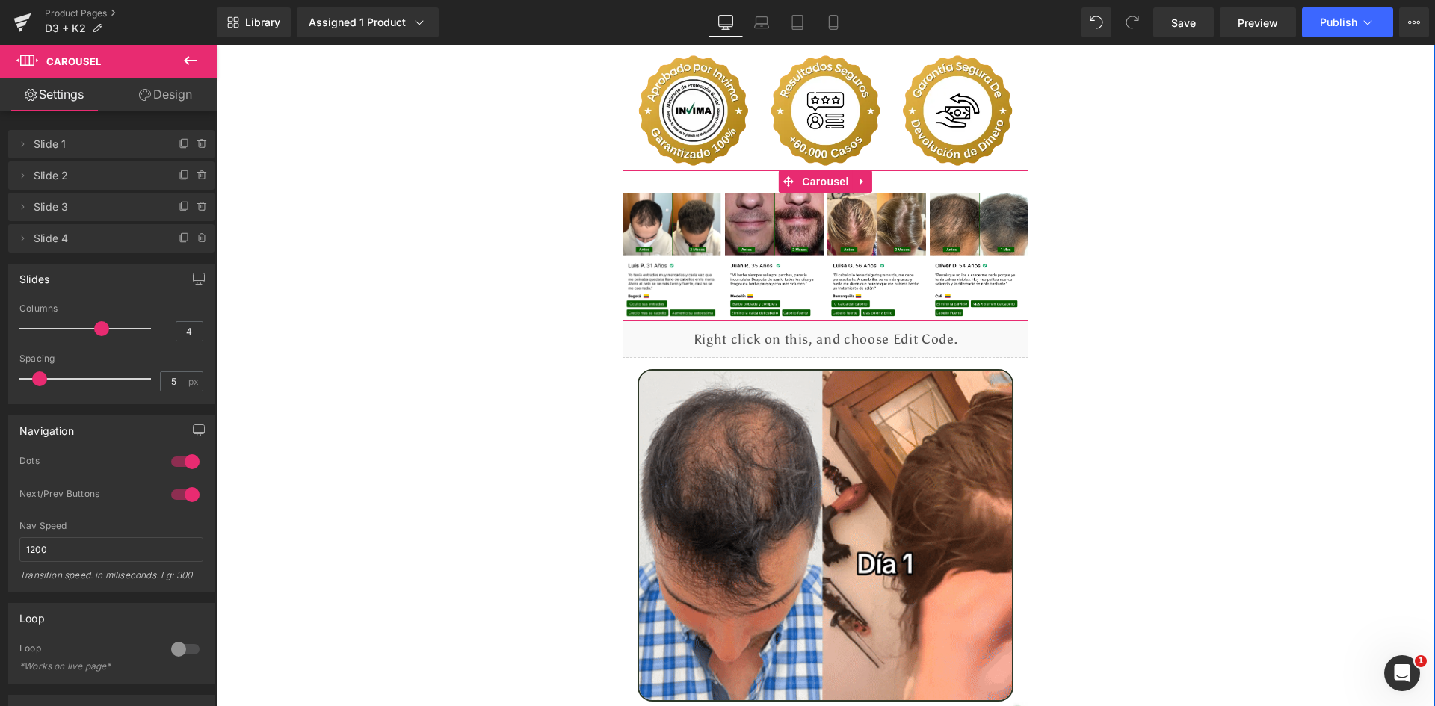
click at [667, 247] on span "Image" at bounding box center [671, 256] width 31 height 18
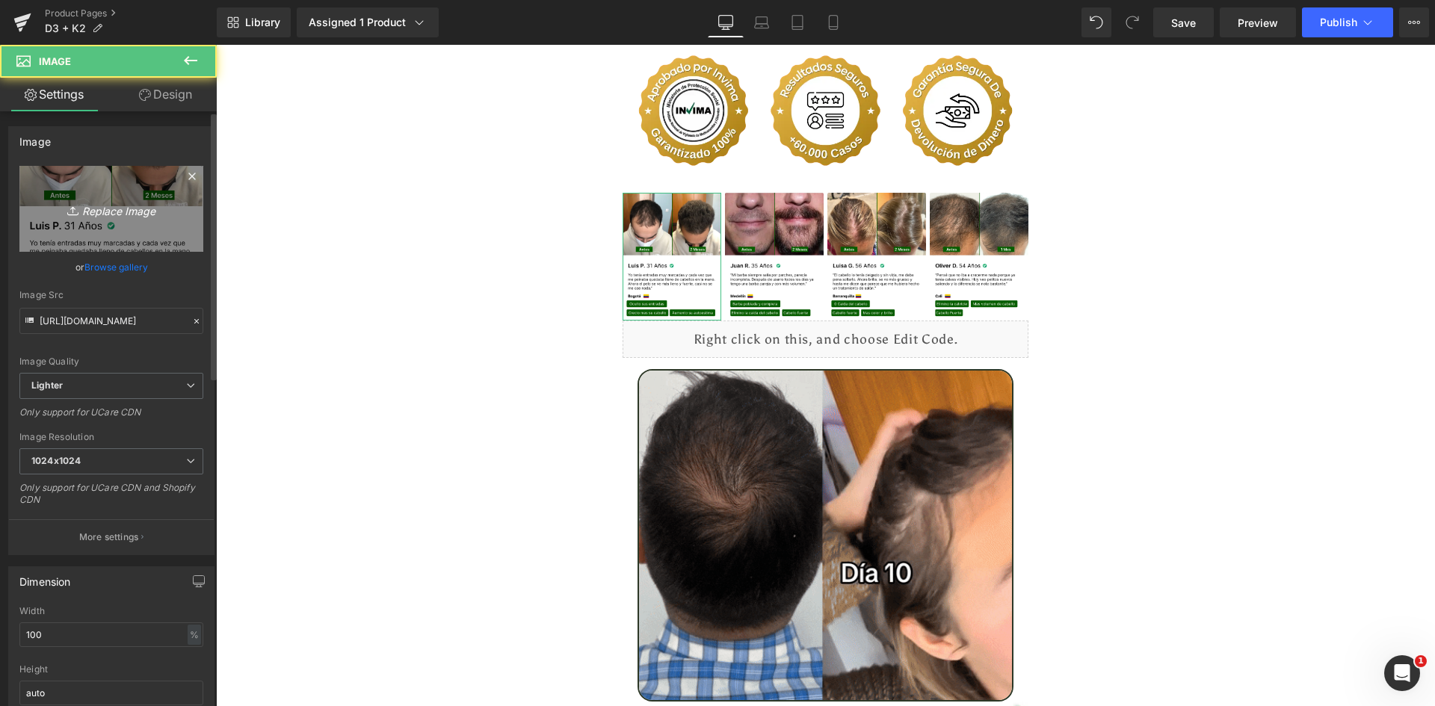
click at [180, 193] on link "Replace Image" at bounding box center [111, 209] width 184 height 86
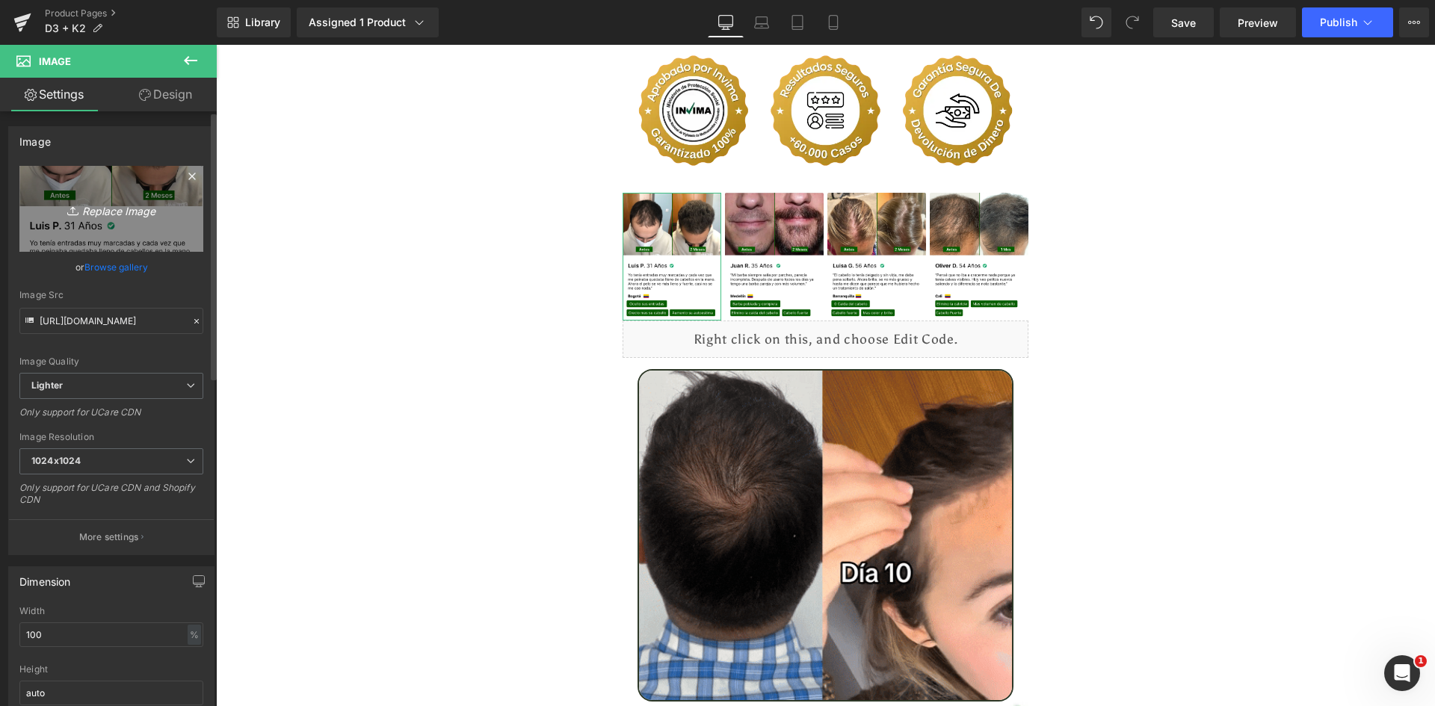
type input "C:\fakepath\Ingrediente 1.webp"
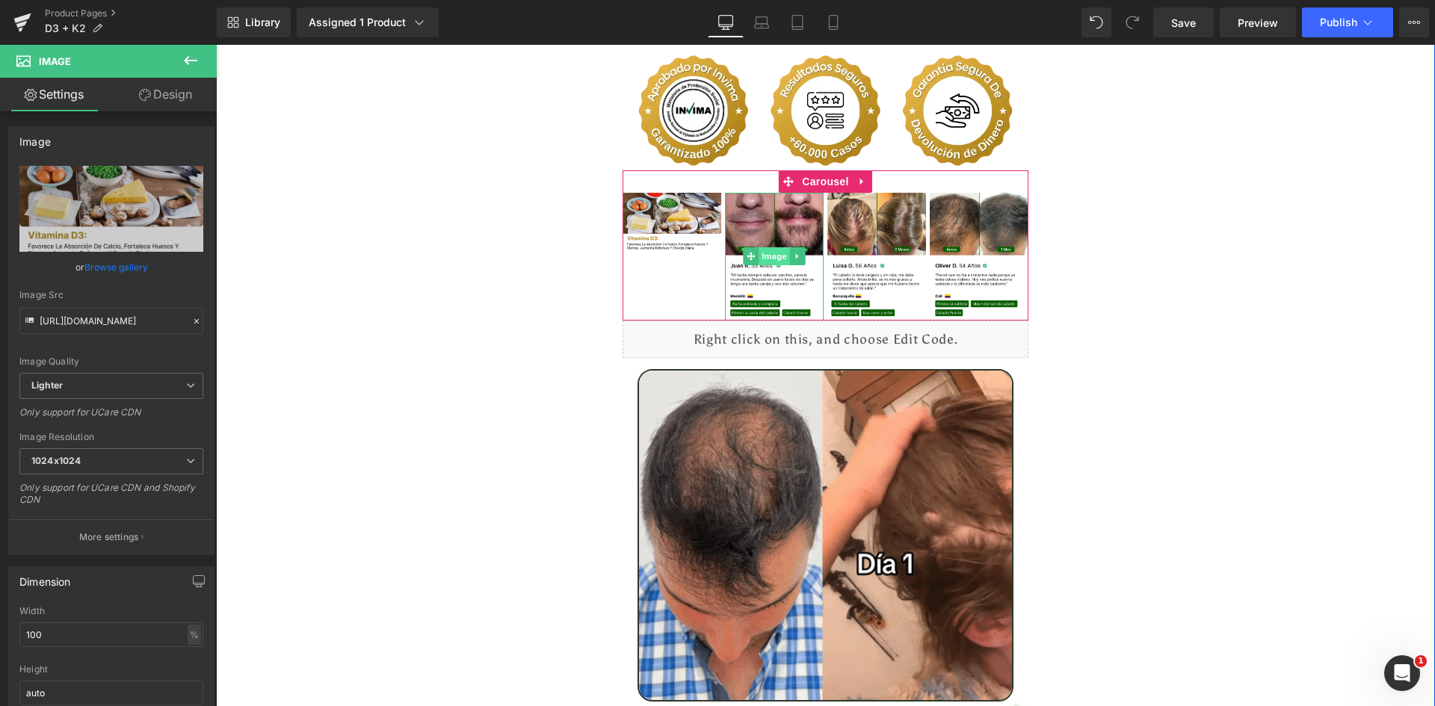
type input "https://ucarecdn.com/83164c68-6d68-4c1c-9e49-3abc2a5a0bf2/-/format/auto/-/previ…"
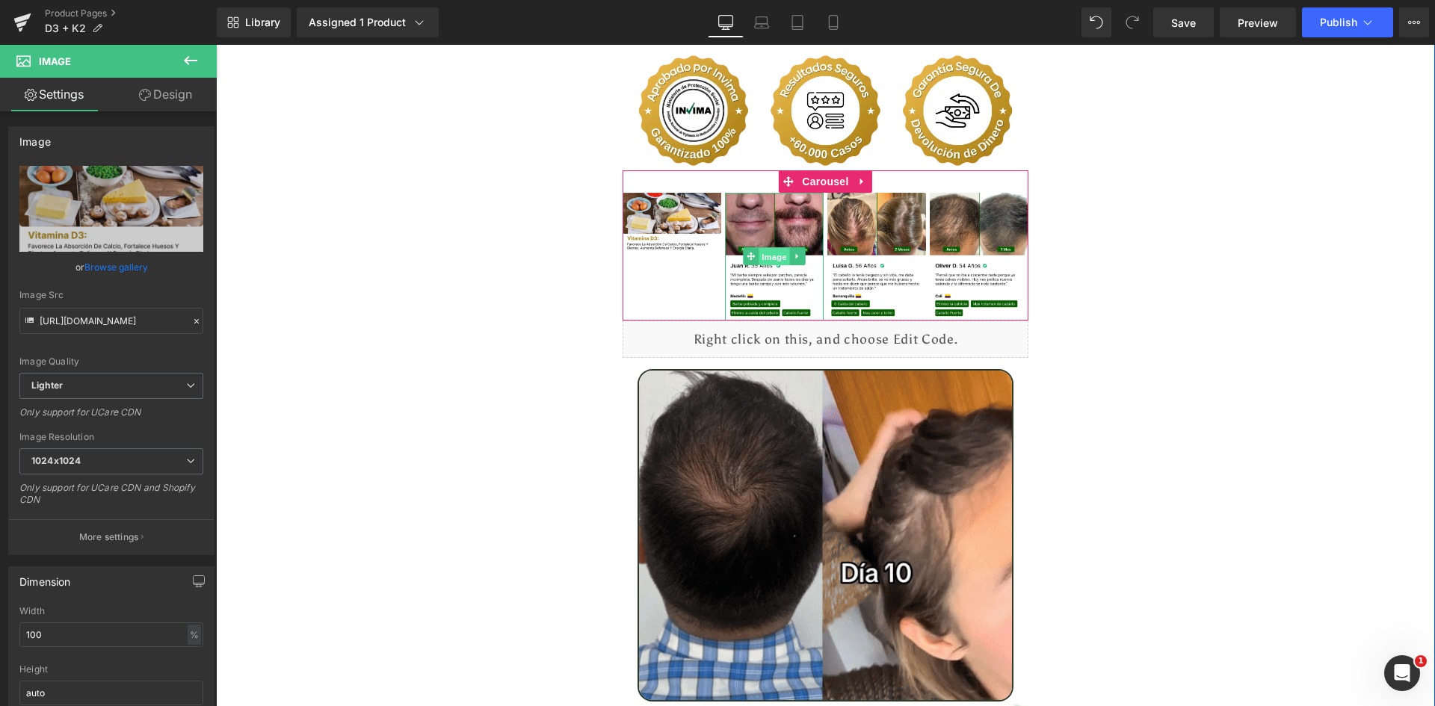
click at [772, 248] on span "Image" at bounding box center [774, 257] width 31 height 18
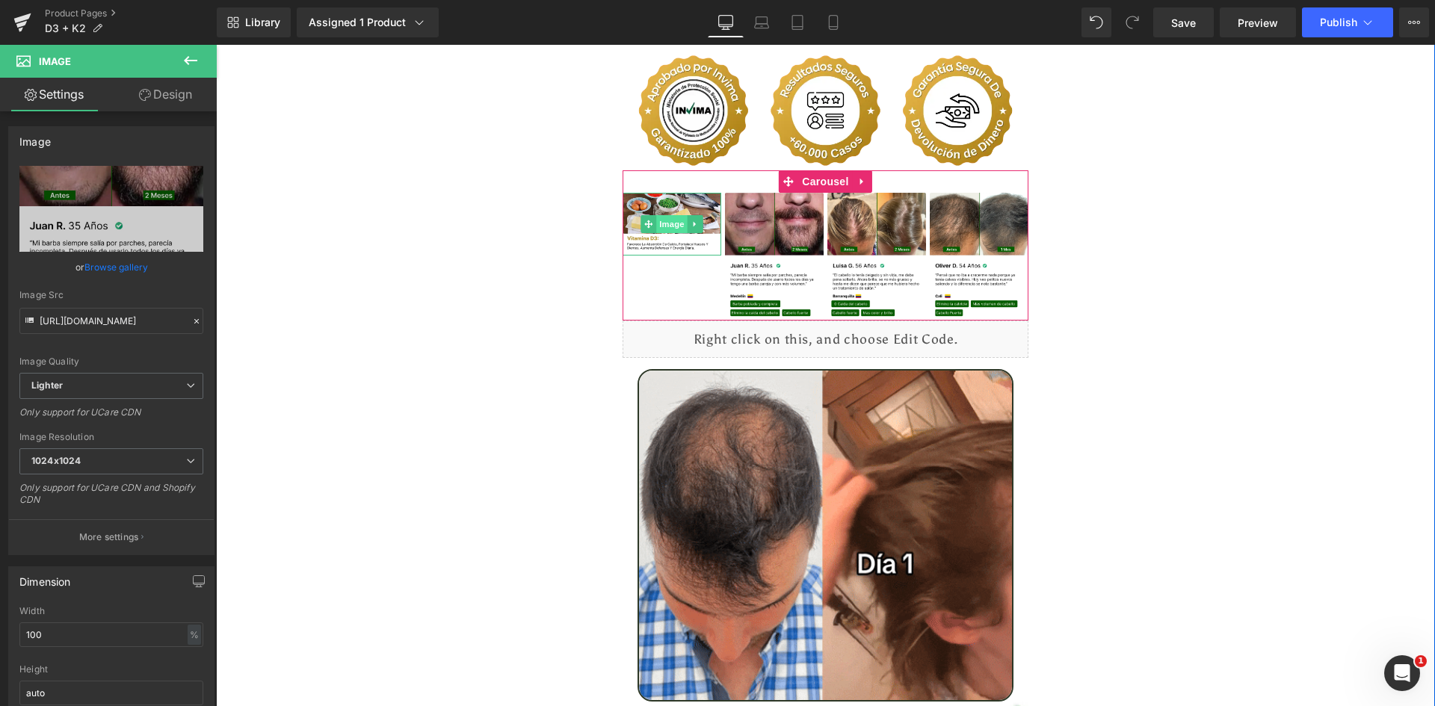
click at [664, 215] on span "Image" at bounding box center [671, 224] width 31 height 18
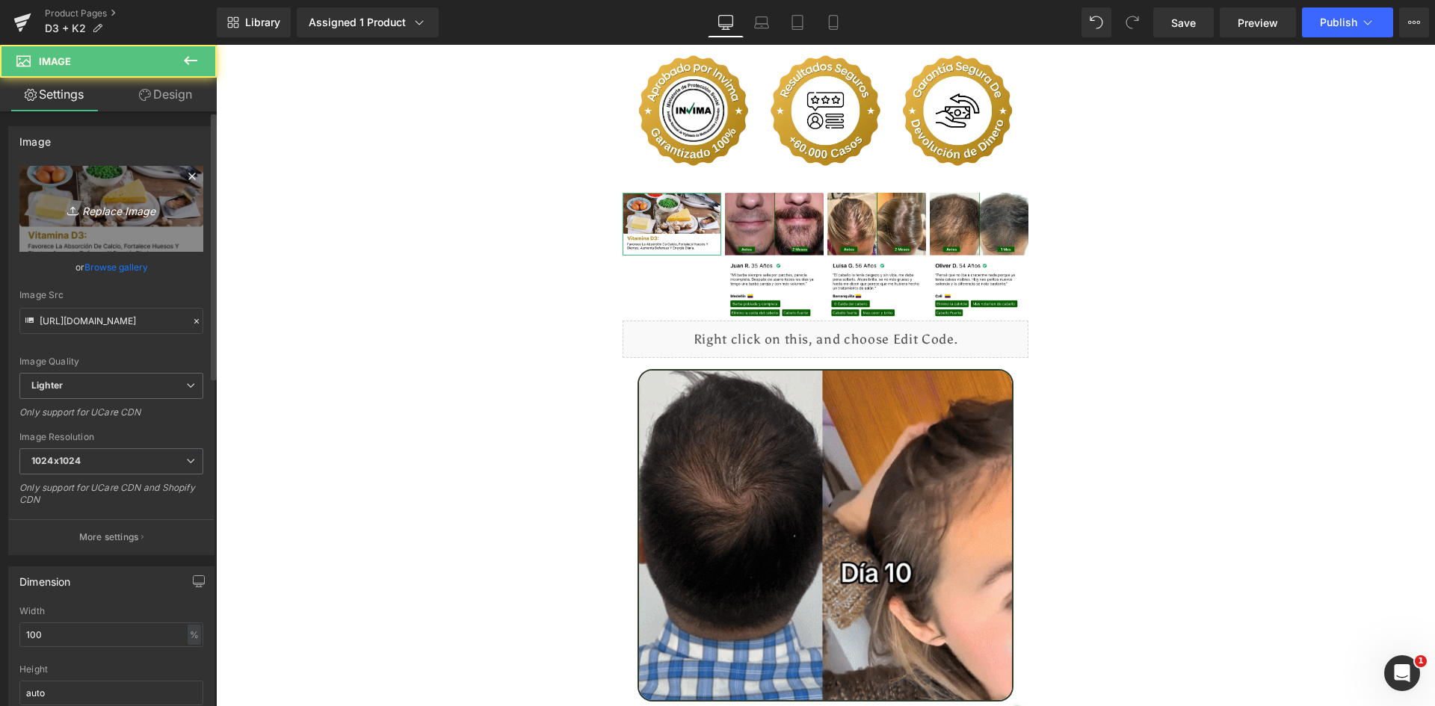
click at [108, 210] on icon "Replace Image" at bounding box center [112, 209] width 120 height 19
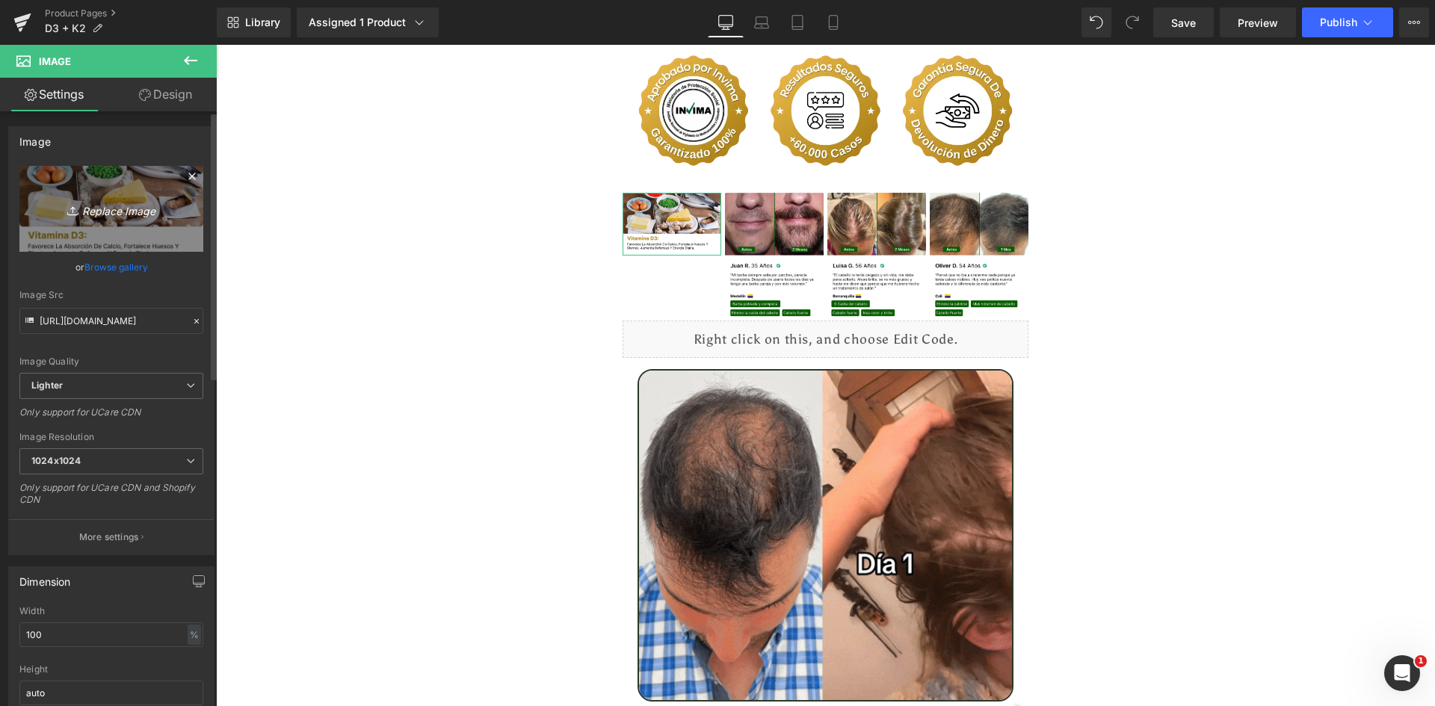
type input "C:\fakepath\Reseñas 1.webp"
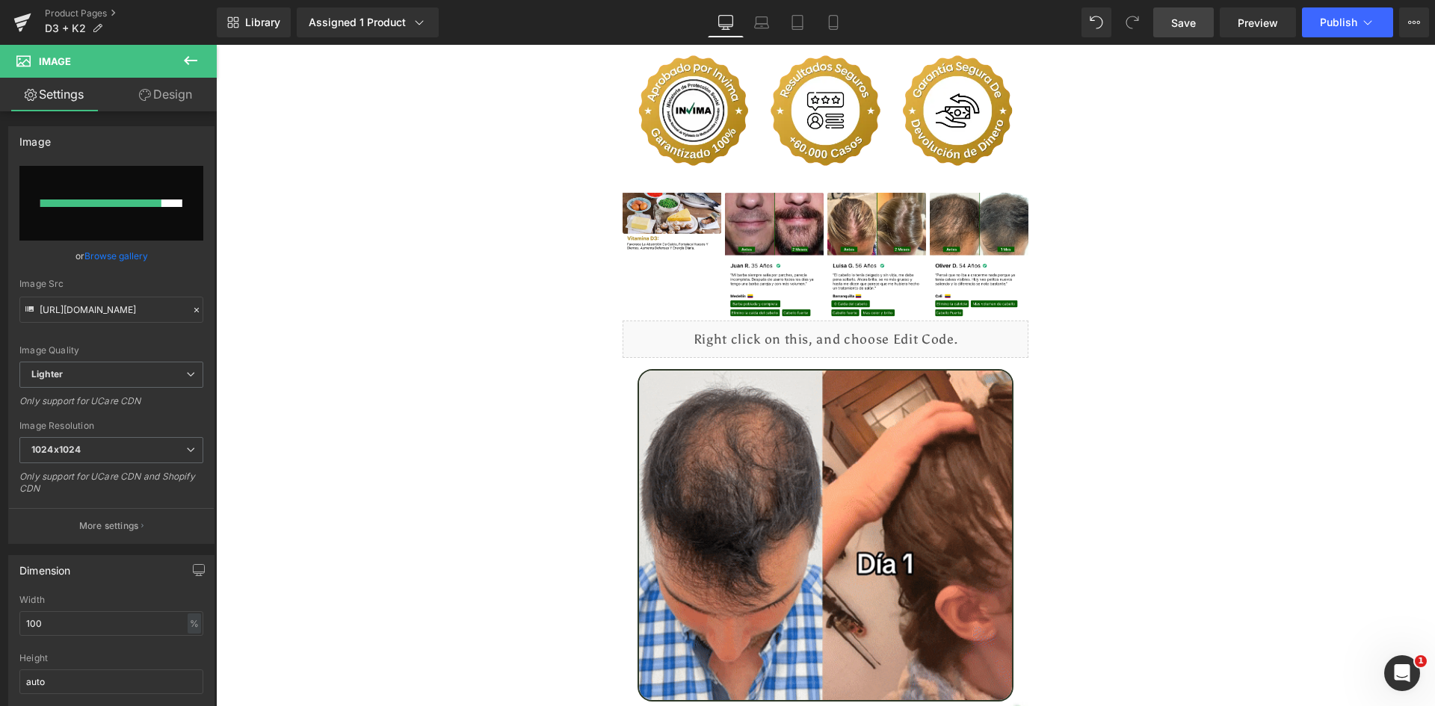
click at [1196, 22] on span "Save" at bounding box center [1183, 23] width 25 height 16
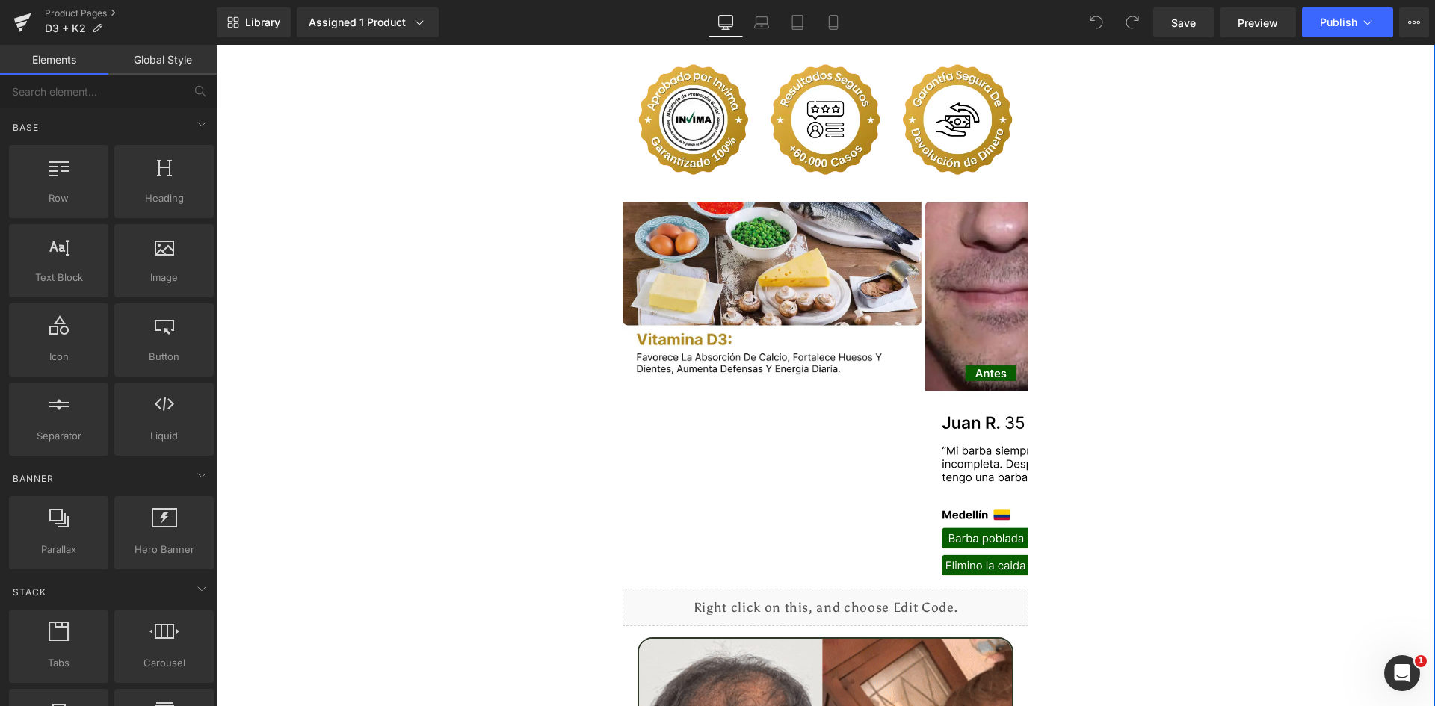
scroll to position [3289, 0]
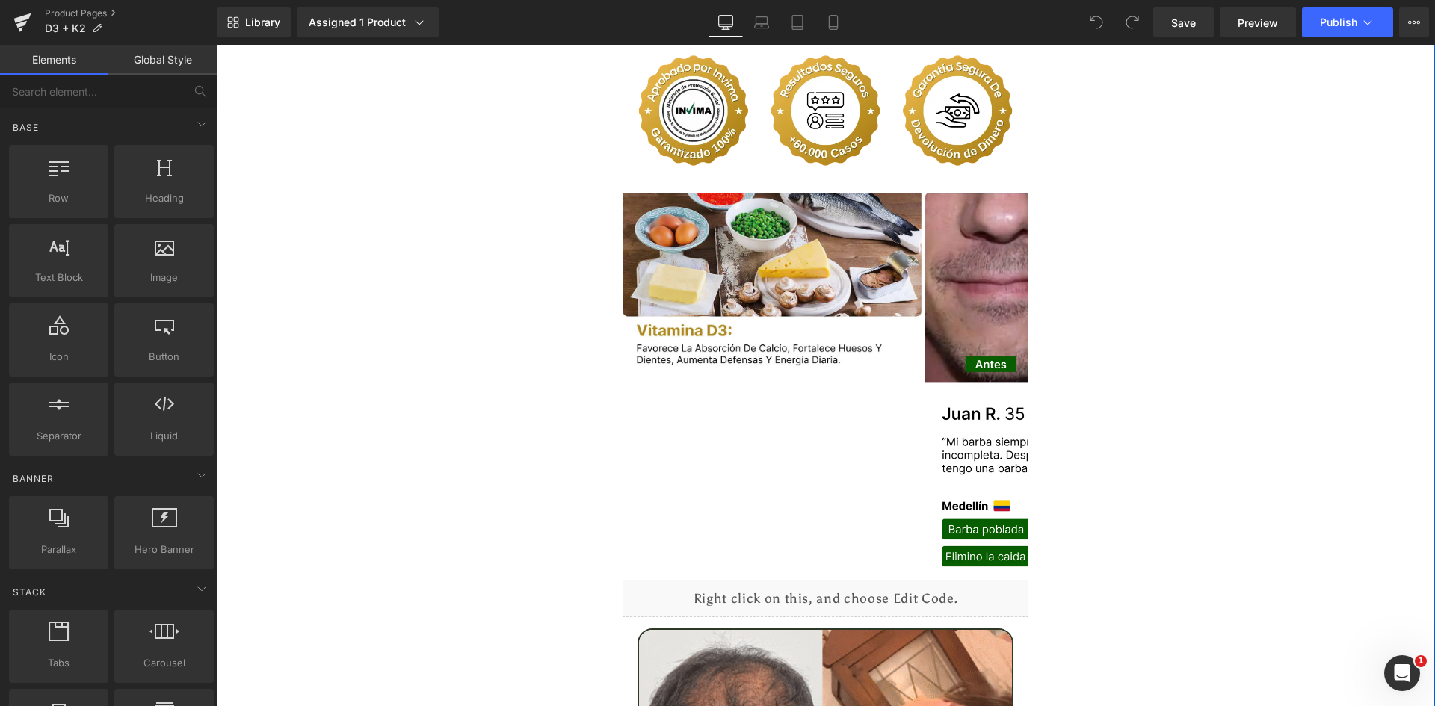
click at [830, 331] on img at bounding box center [772, 288] width 299 height 191
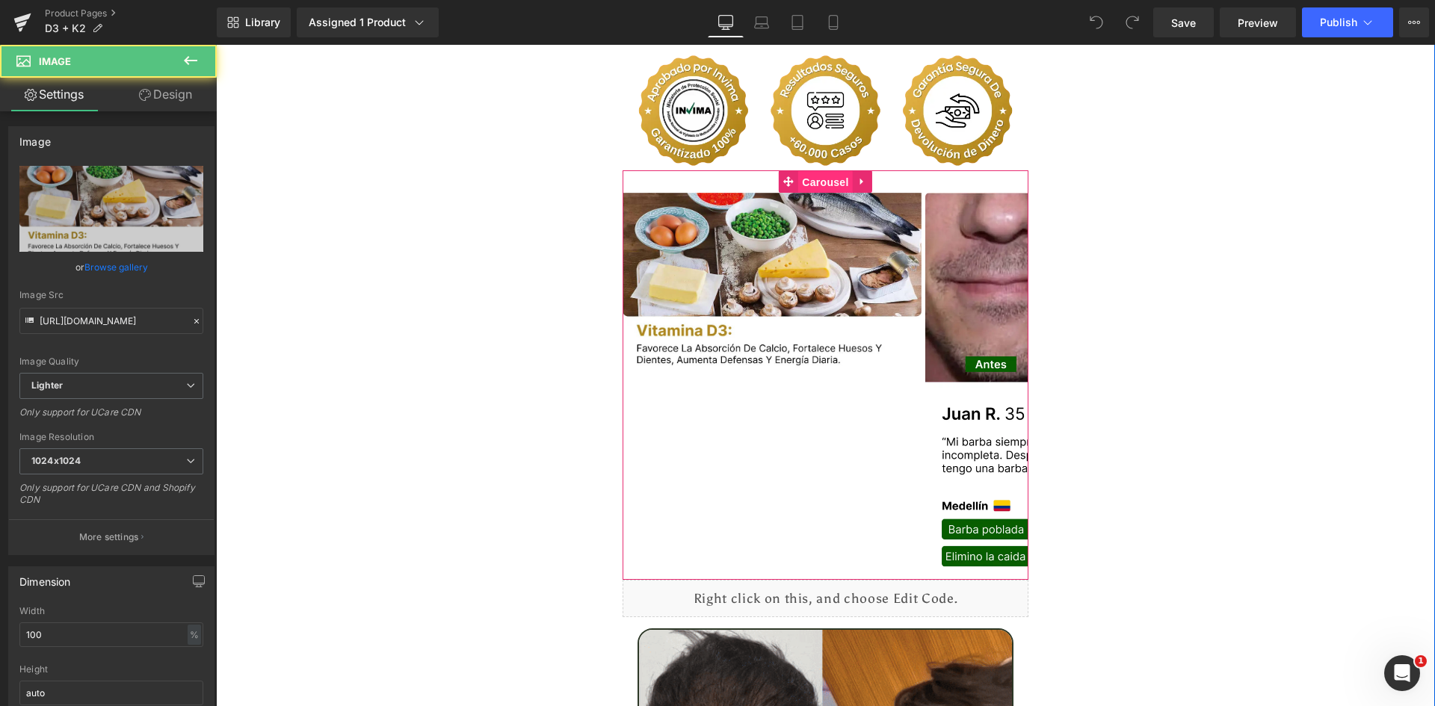
click at [805, 171] on span "Carousel" at bounding box center [825, 182] width 54 height 22
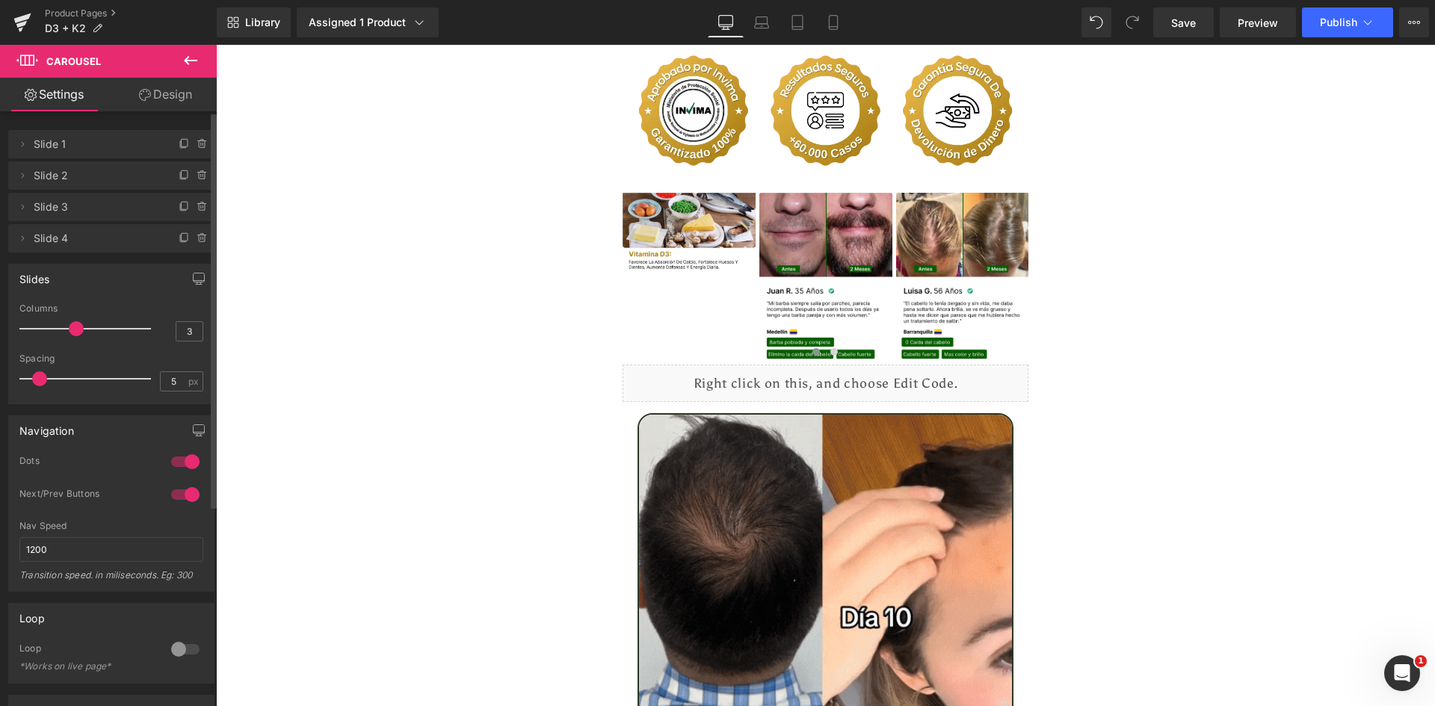
type input "4"
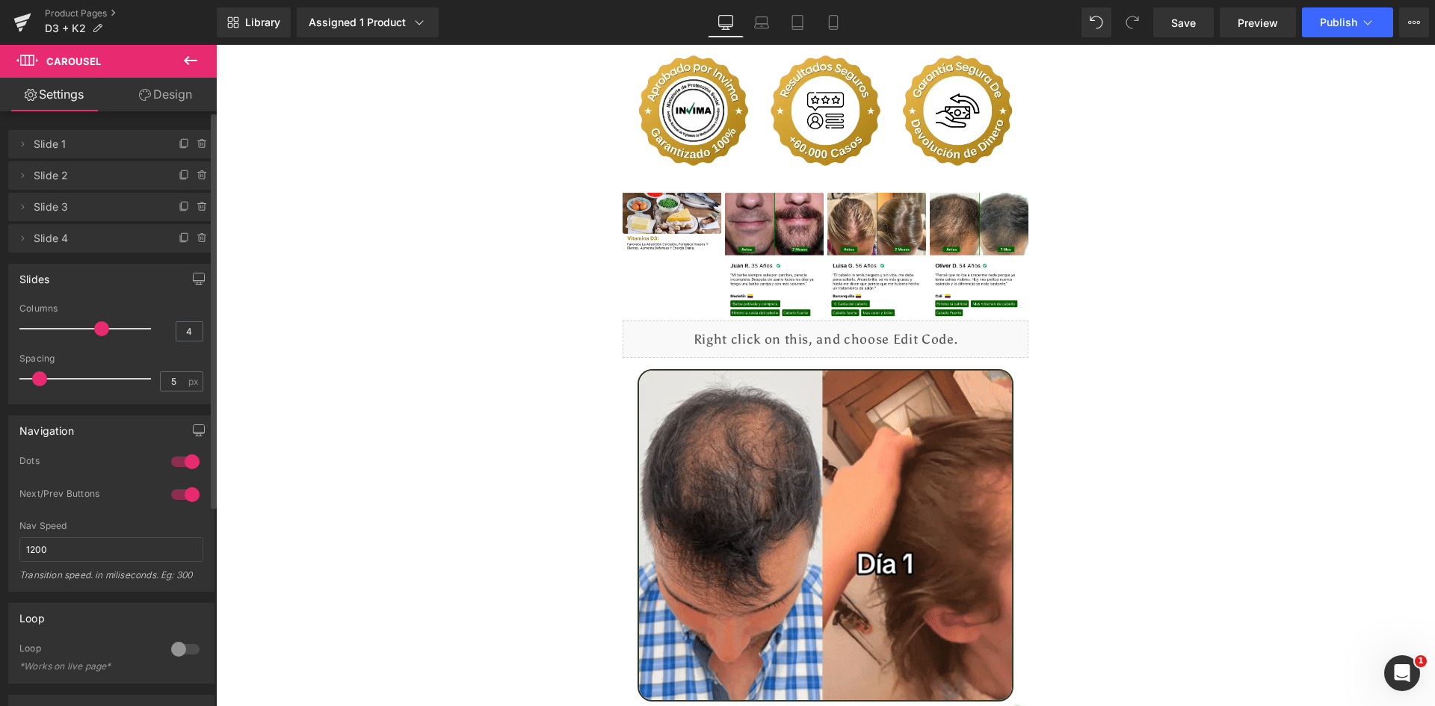
drag, startPoint x: 99, startPoint y: 327, endPoint x: 149, endPoint y: 304, distance: 55.2
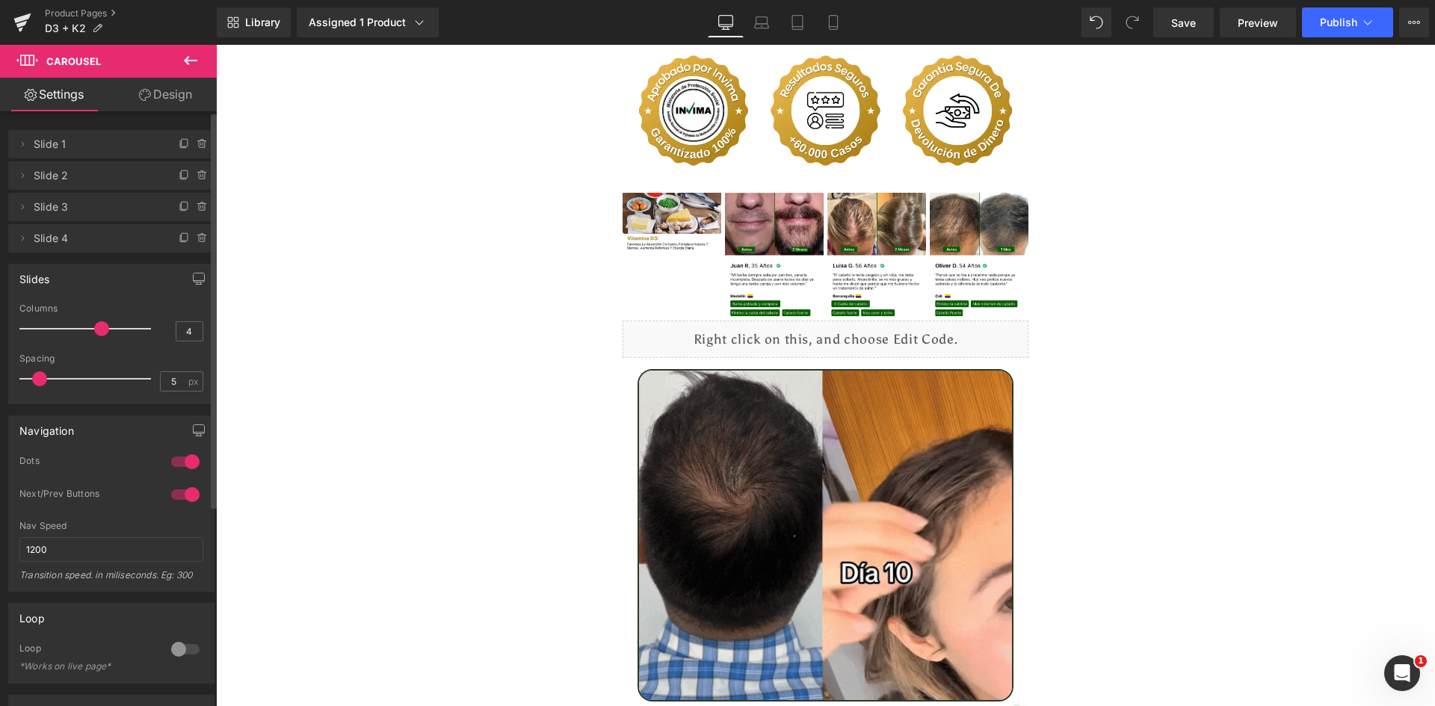
click at [96, 330] on span at bounding box center [101, 328] width 15 height 15
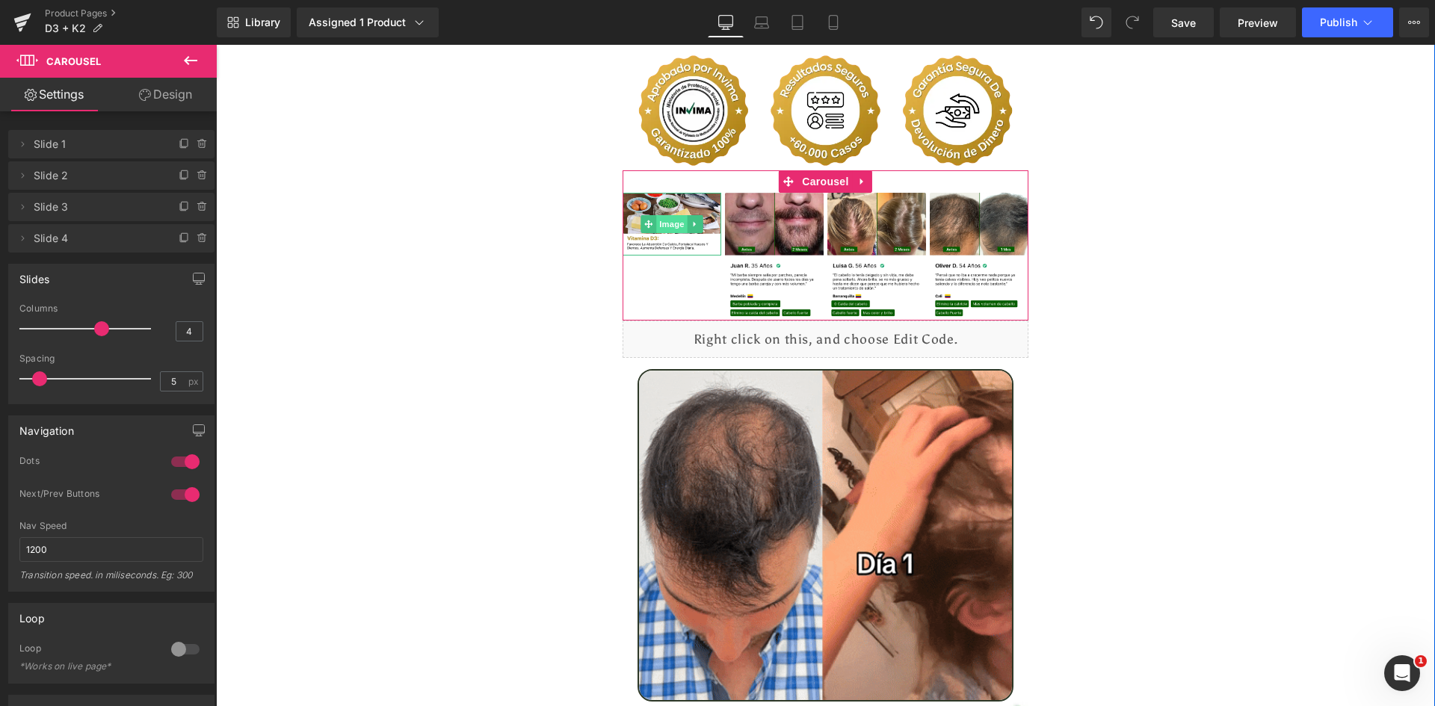
click at [668, 215] on span "Image" at bounding box center [671, 224] width 31 height 18
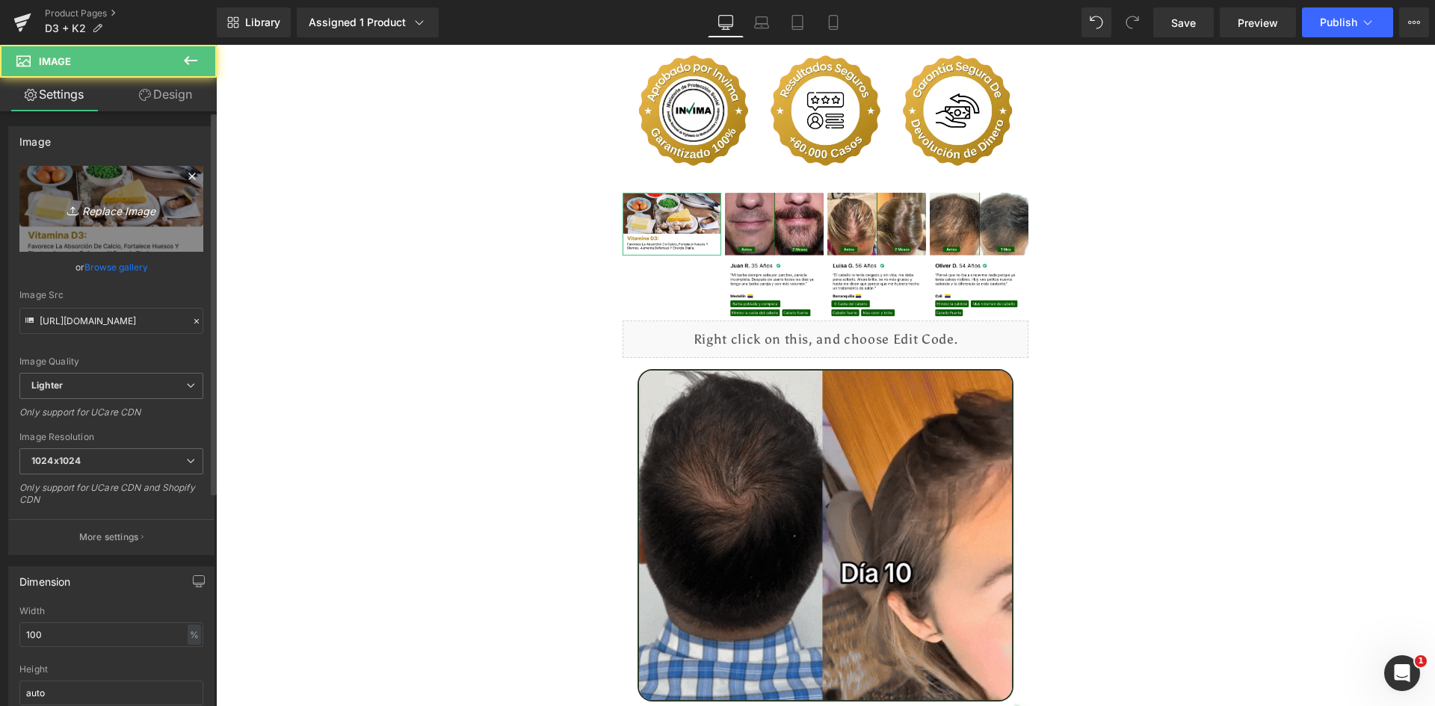
click at [133, 208] on icon "Replace Image" at bounding box center [112, 209] width 120 height 19
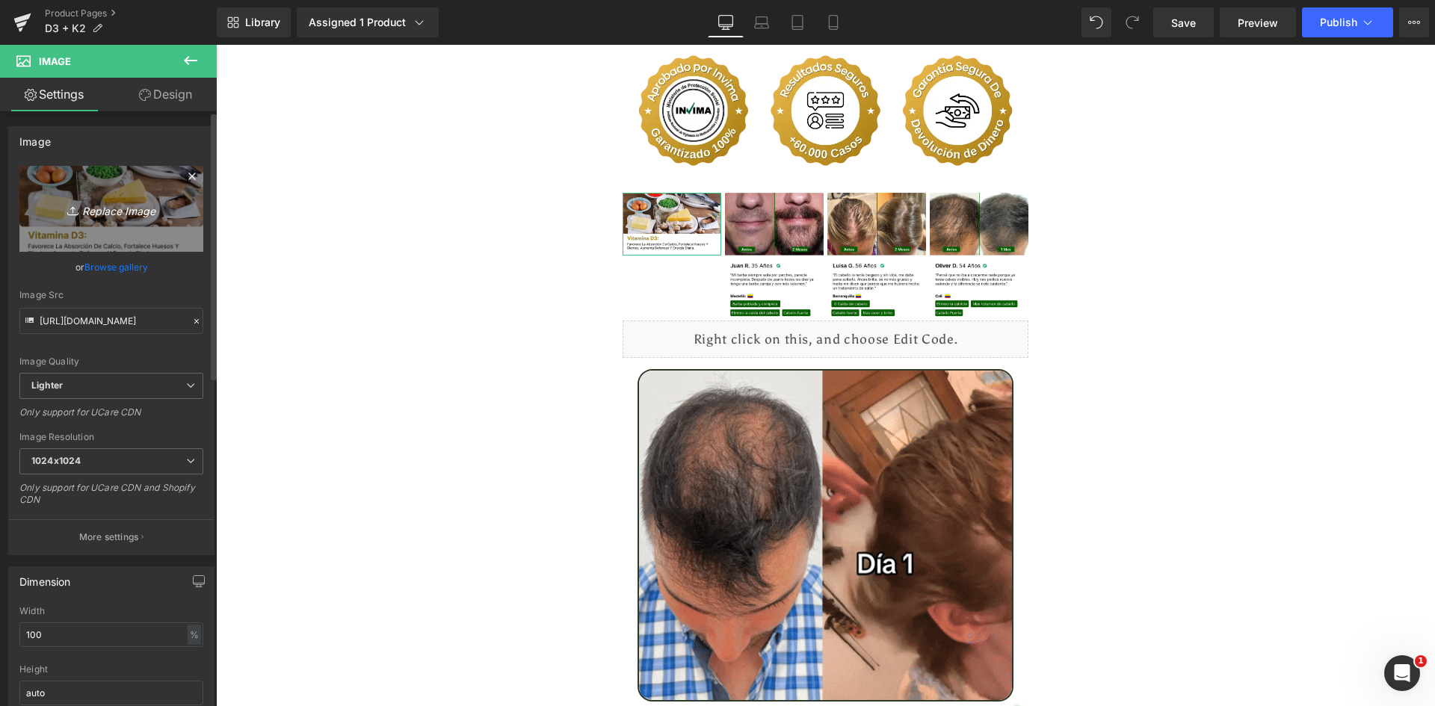
type input "C:\fakepath\Reseñas 1.webp"
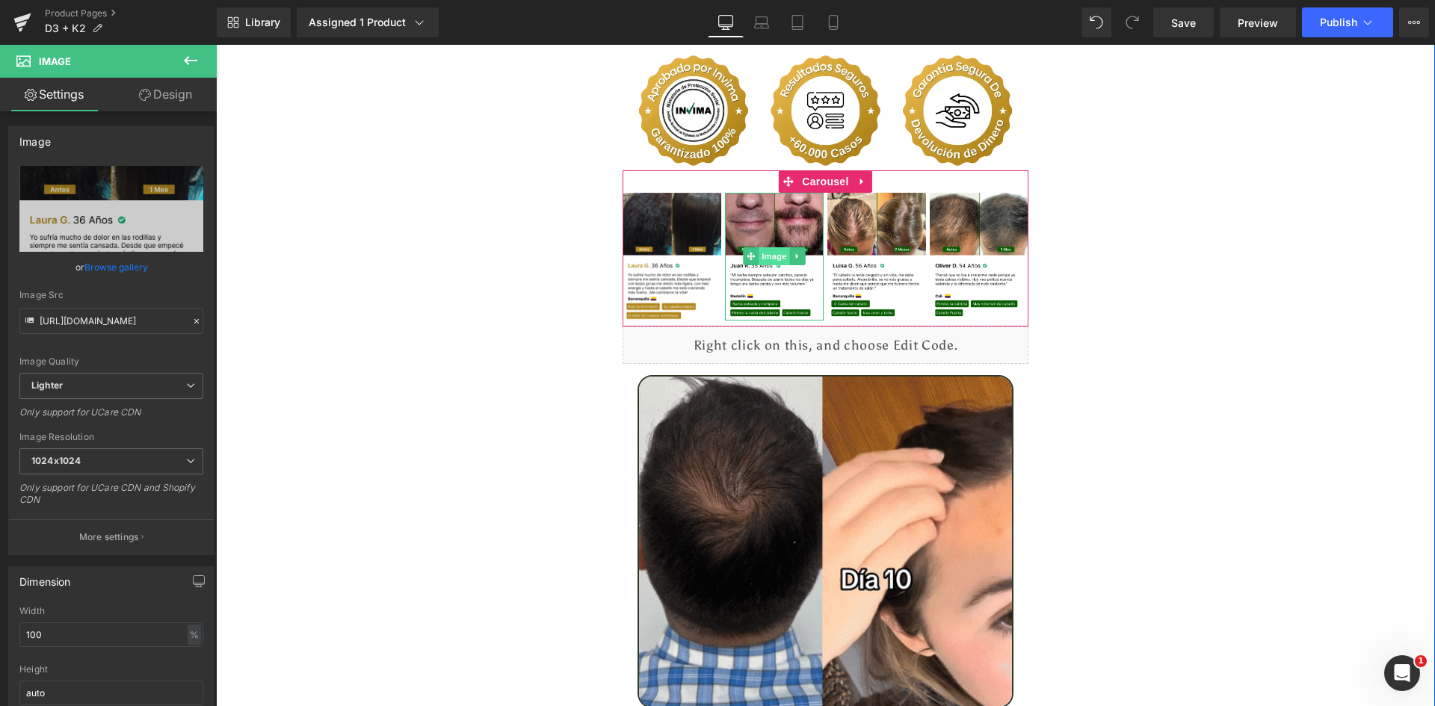
type input "[URL][DOMAIN_NAME]"
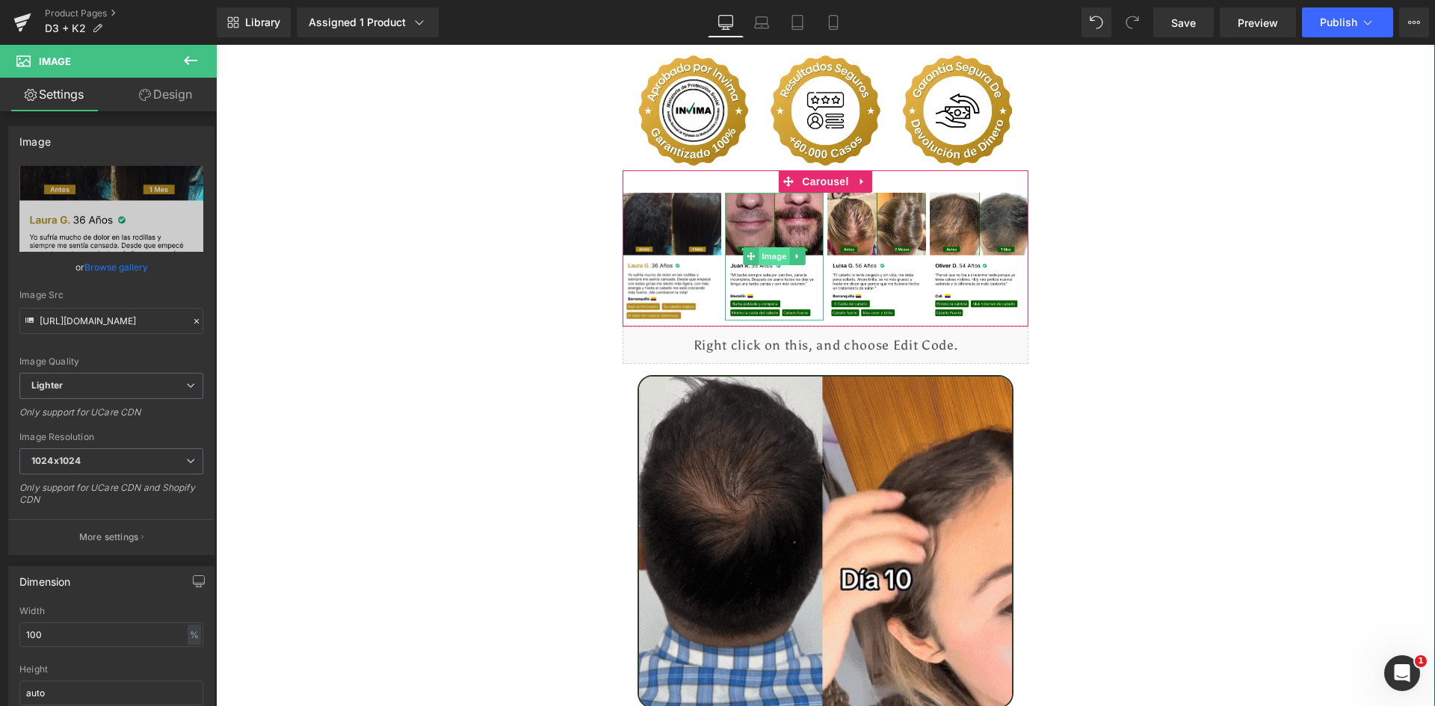
click at [771, 247] on span "Image" at bounding box center [774, 256] width 31 height 18
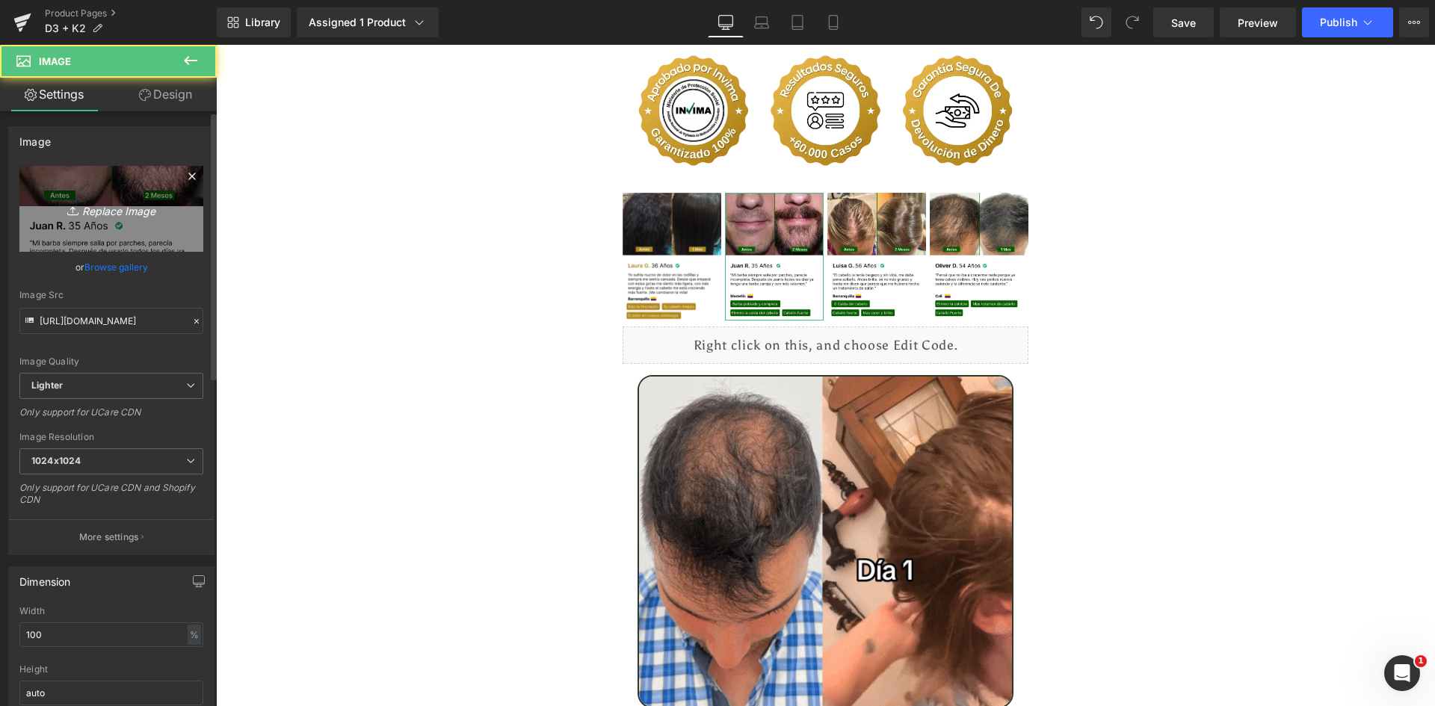
click at [105, 212] on icon "Replace Image" at bounding box center [112, 209] width 120 height 19
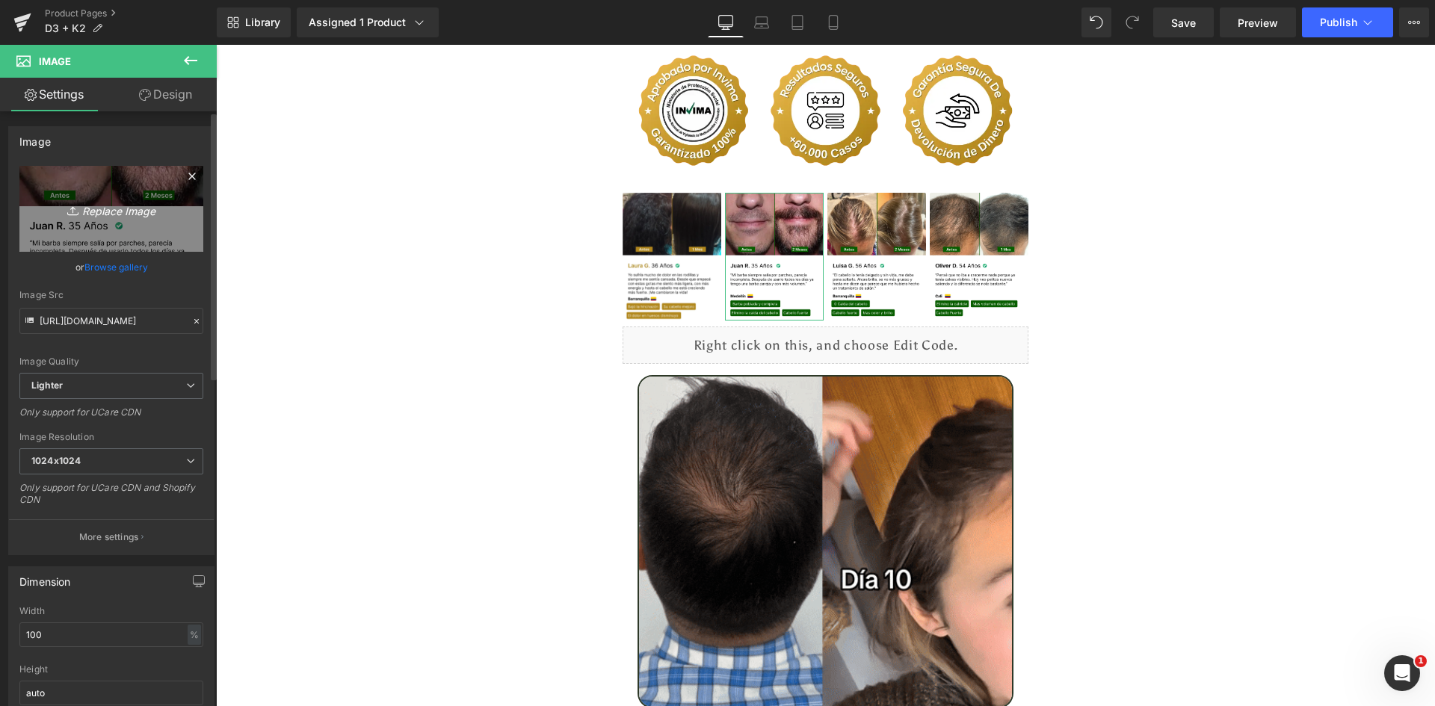
type input "C:\fakepath\Reseñas 2.webp"
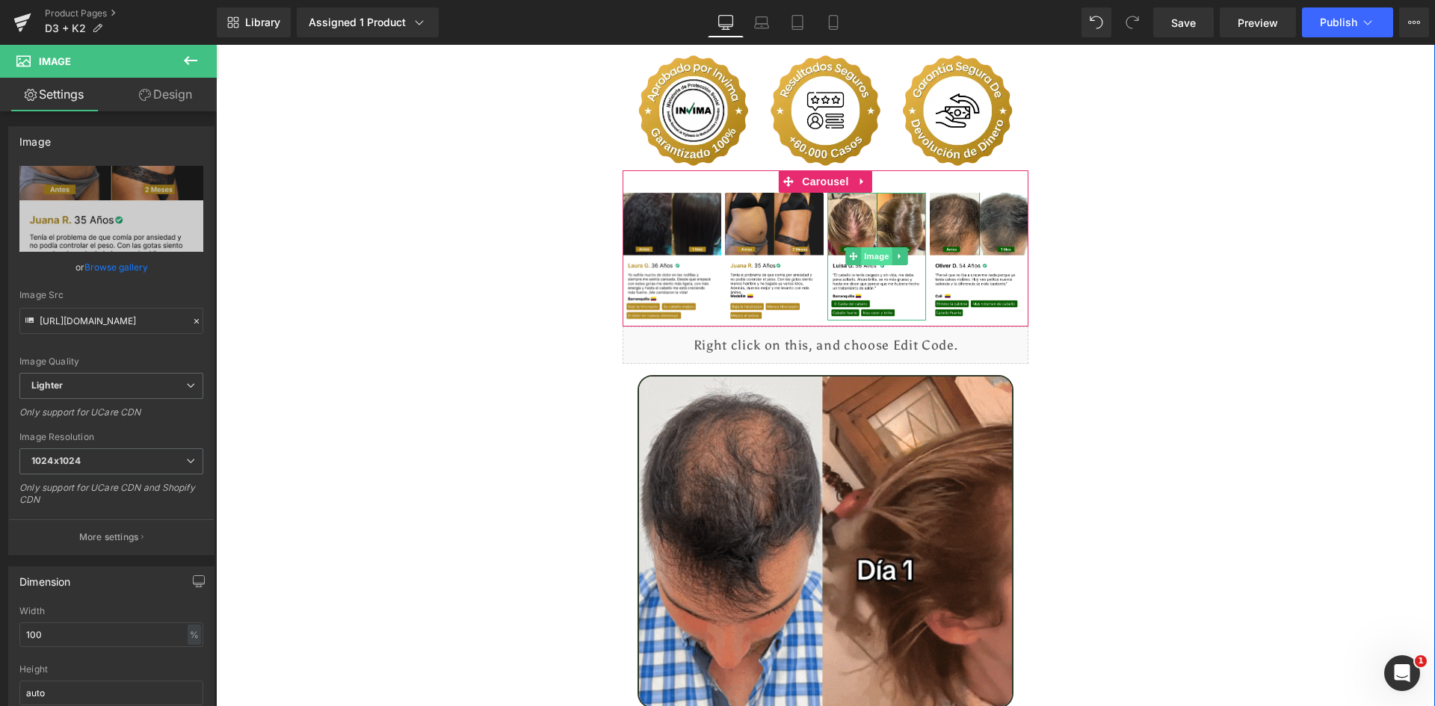
type input "[URL][DOMAIN_NAME]"
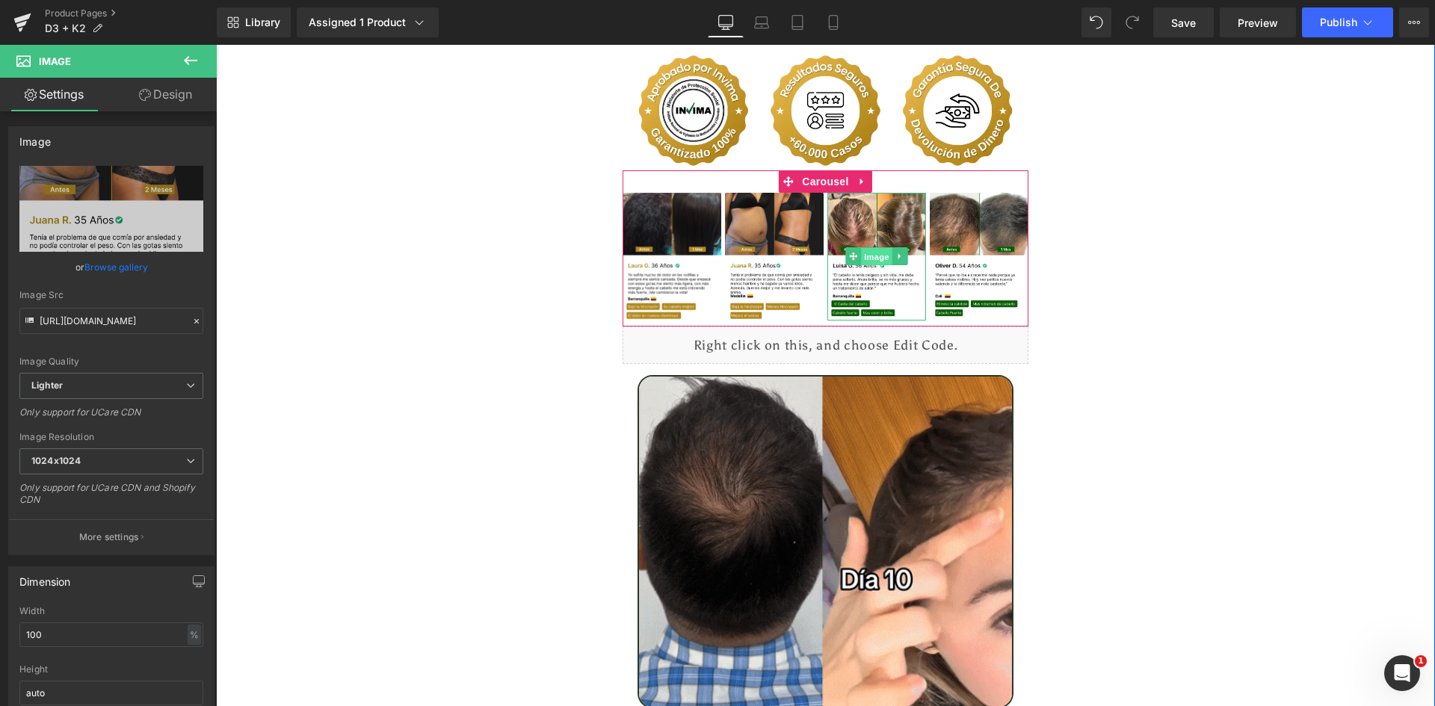
click at [864, 248] on span "Image" at bounding box center [876, 257] width 31 height 18
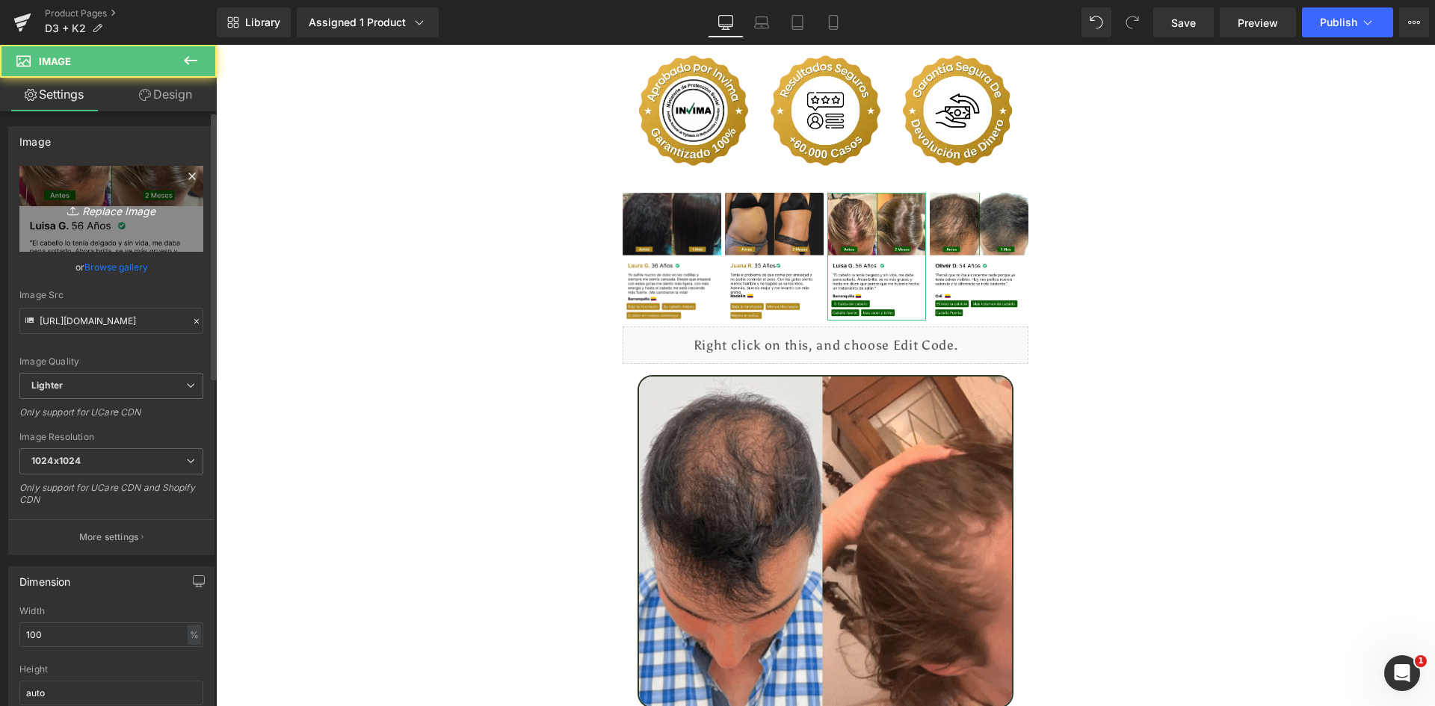
click at [99, 206] on icon "Replace Image" at bounding box center [112, 209] width 120 height 19
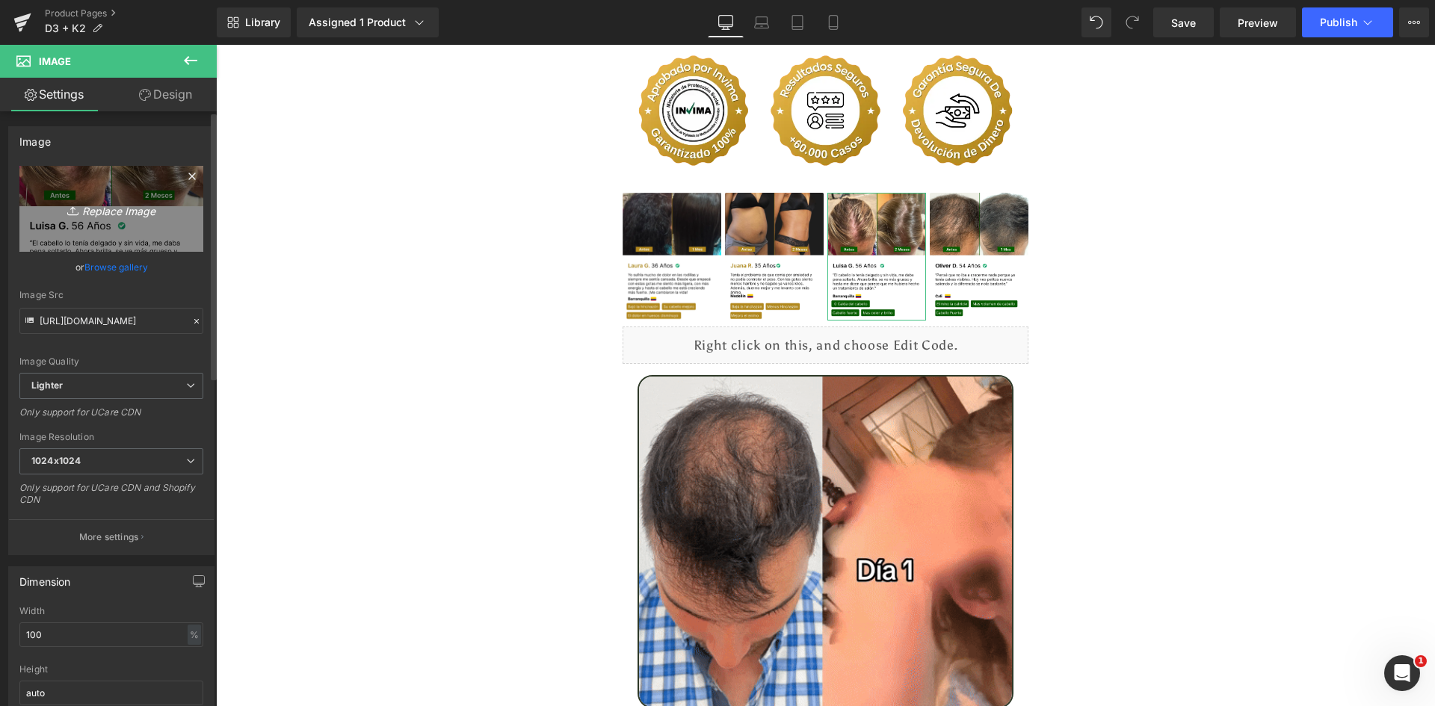
type input "C:\fakepath\Reseñas 3.webp"
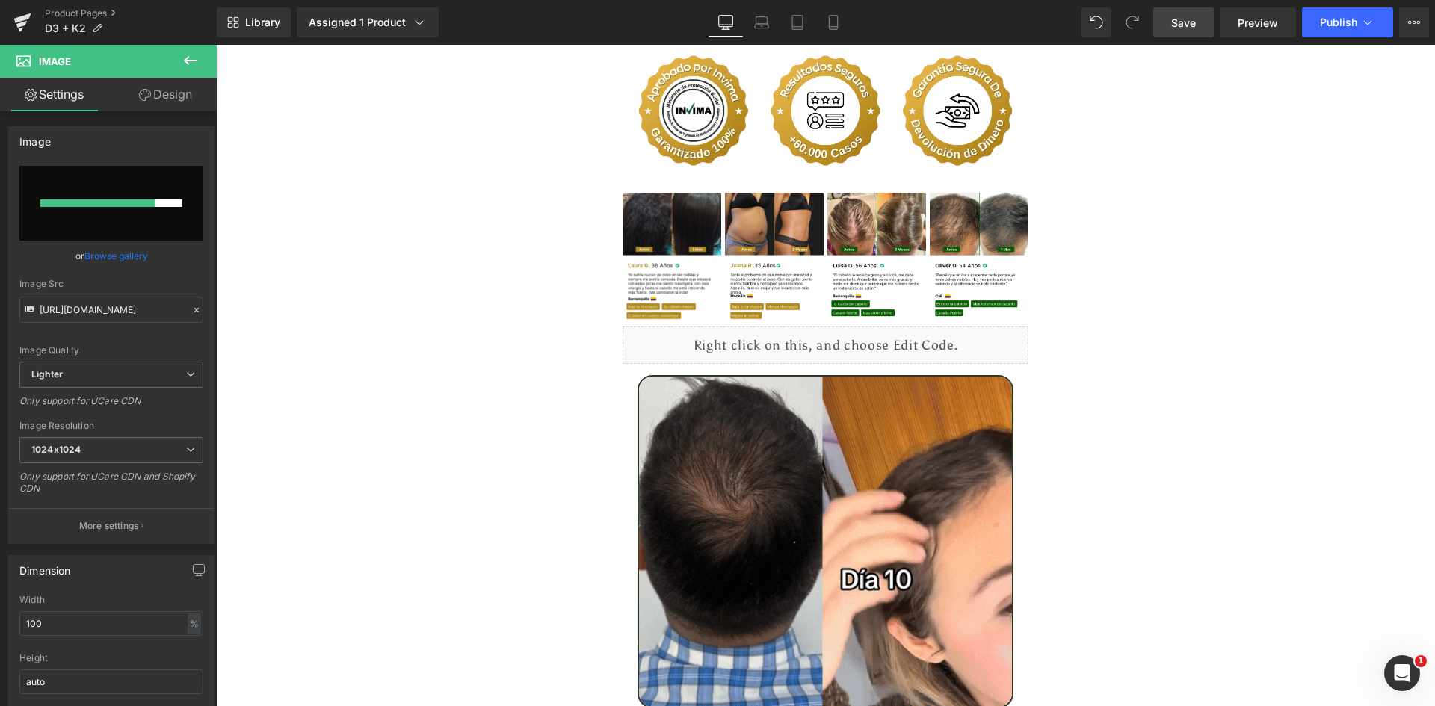
click at [1196, 20] on span "Save" at bounding box center [1183, 23] width 25 height 16
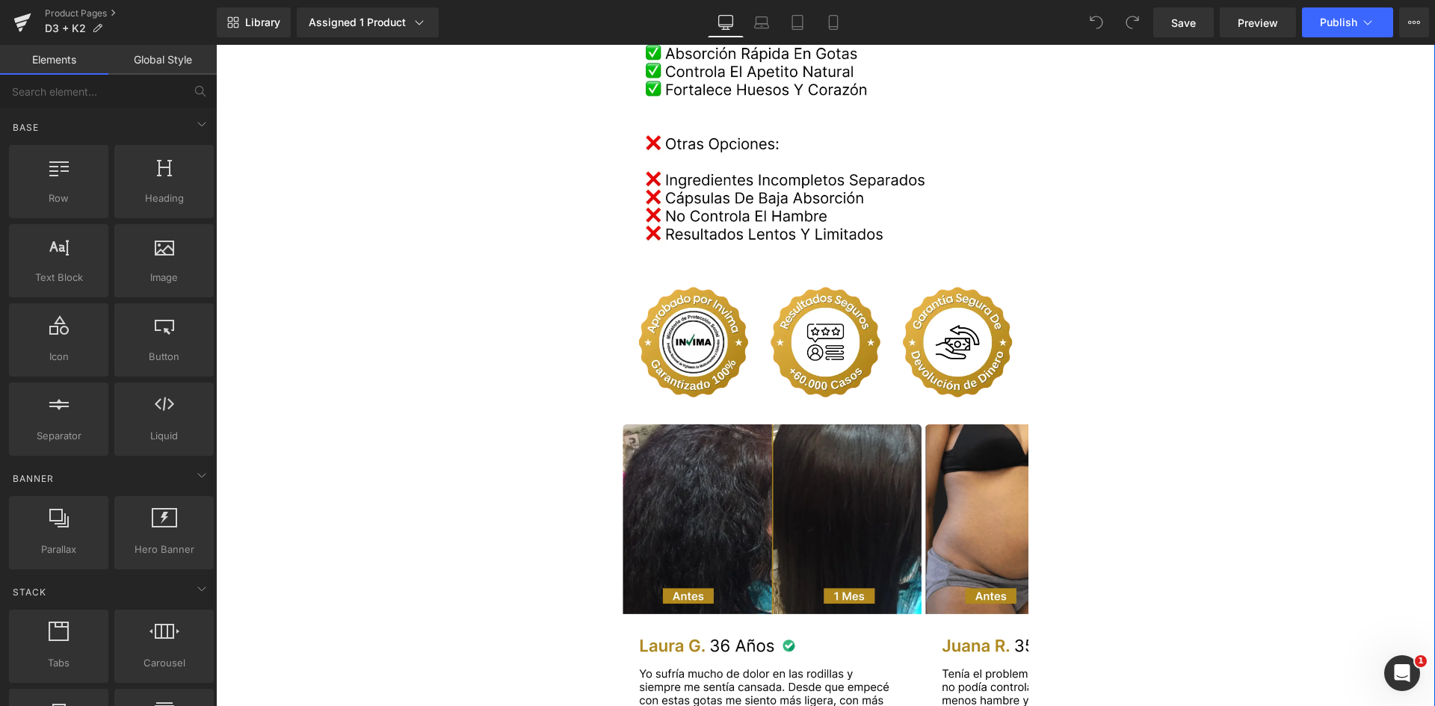
scroll to position [3214, 0]
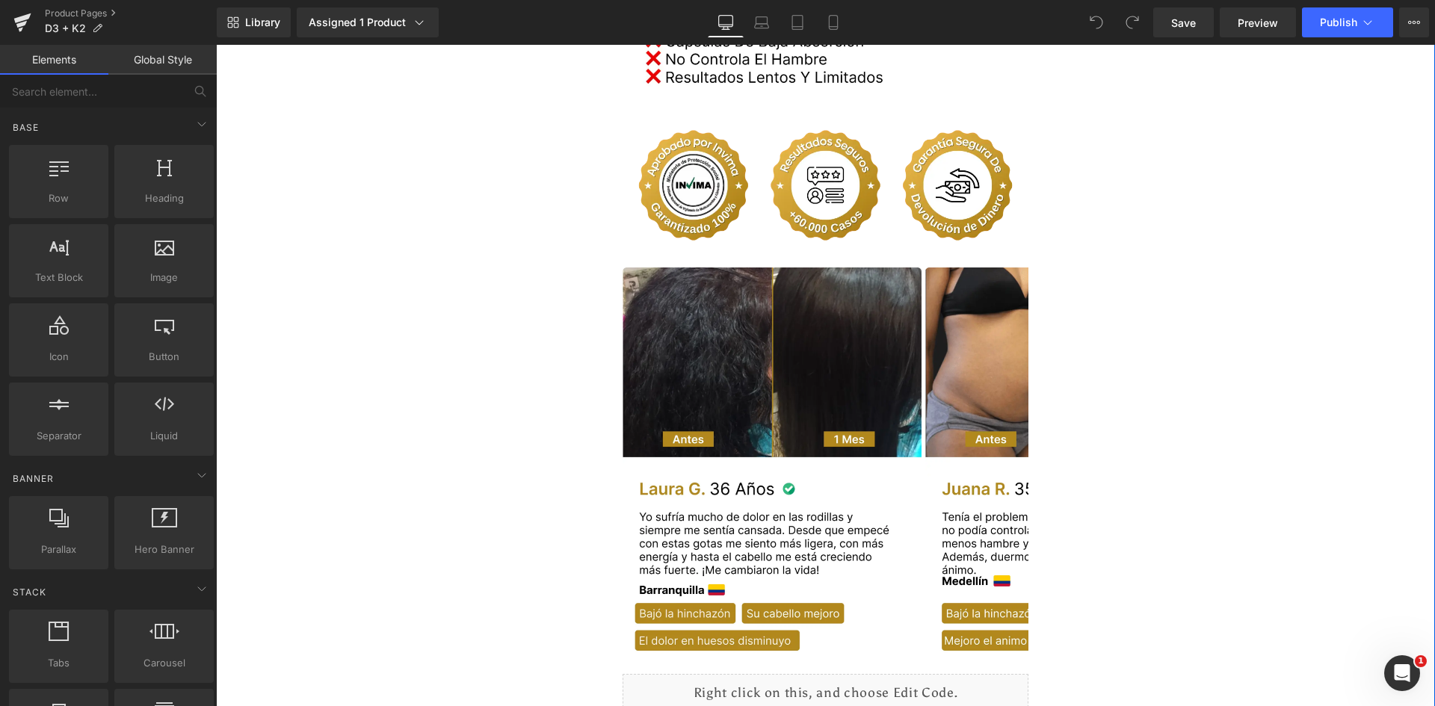
click at [848, 285] on img at bounding box center [772, 471] width 299 height 407
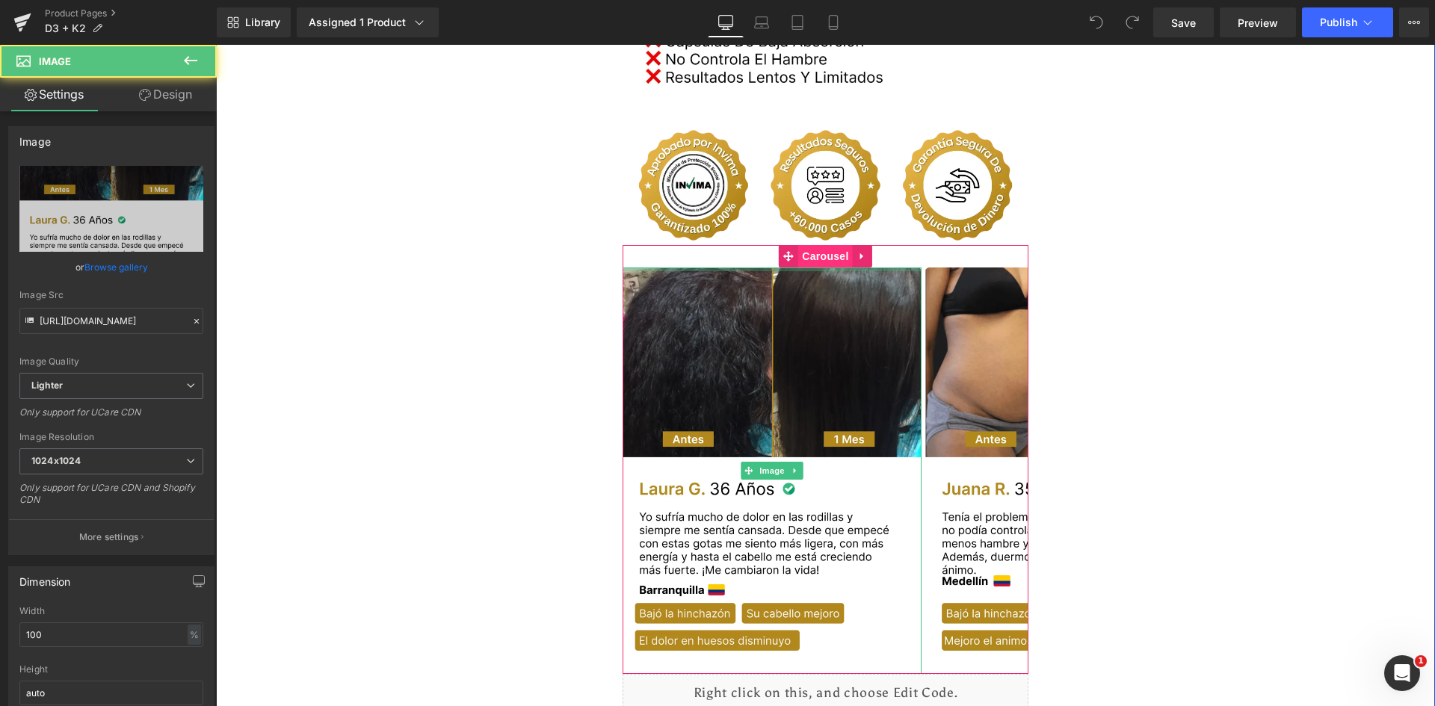
click at [819, 245] on span "Carousel" at bounding box center [825, 256] width 54 height 22
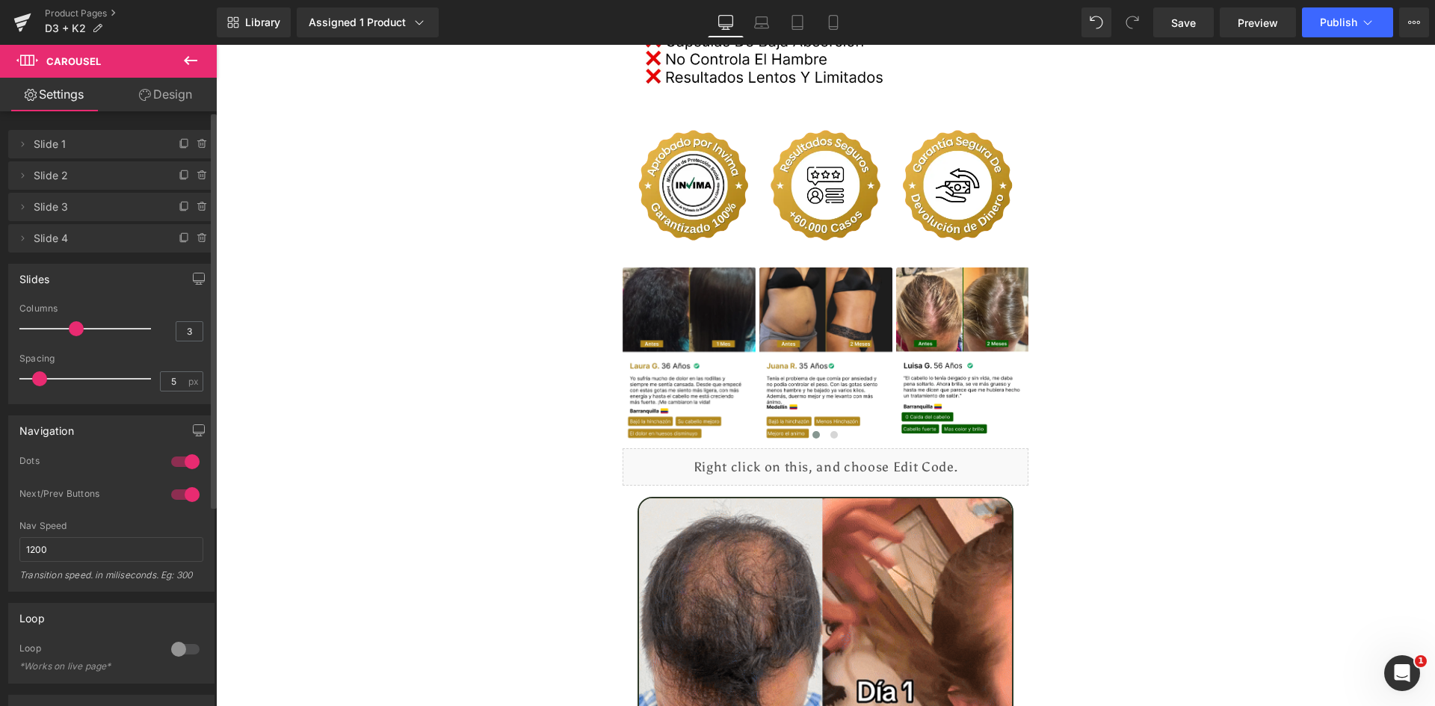
type input "4"
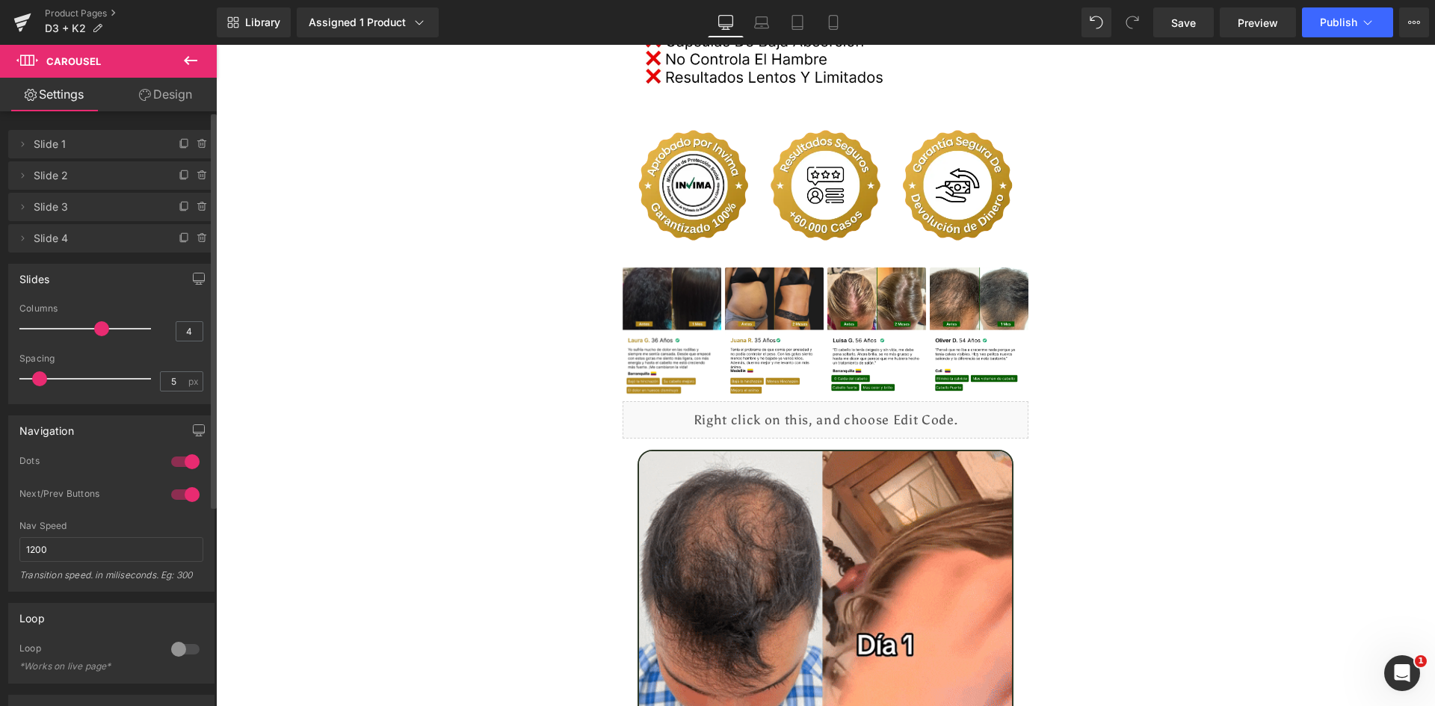
drag, startPoint x: 90, startPoint y: 328, endPoint x: 101, endPoint y: 327, distance: 11.3
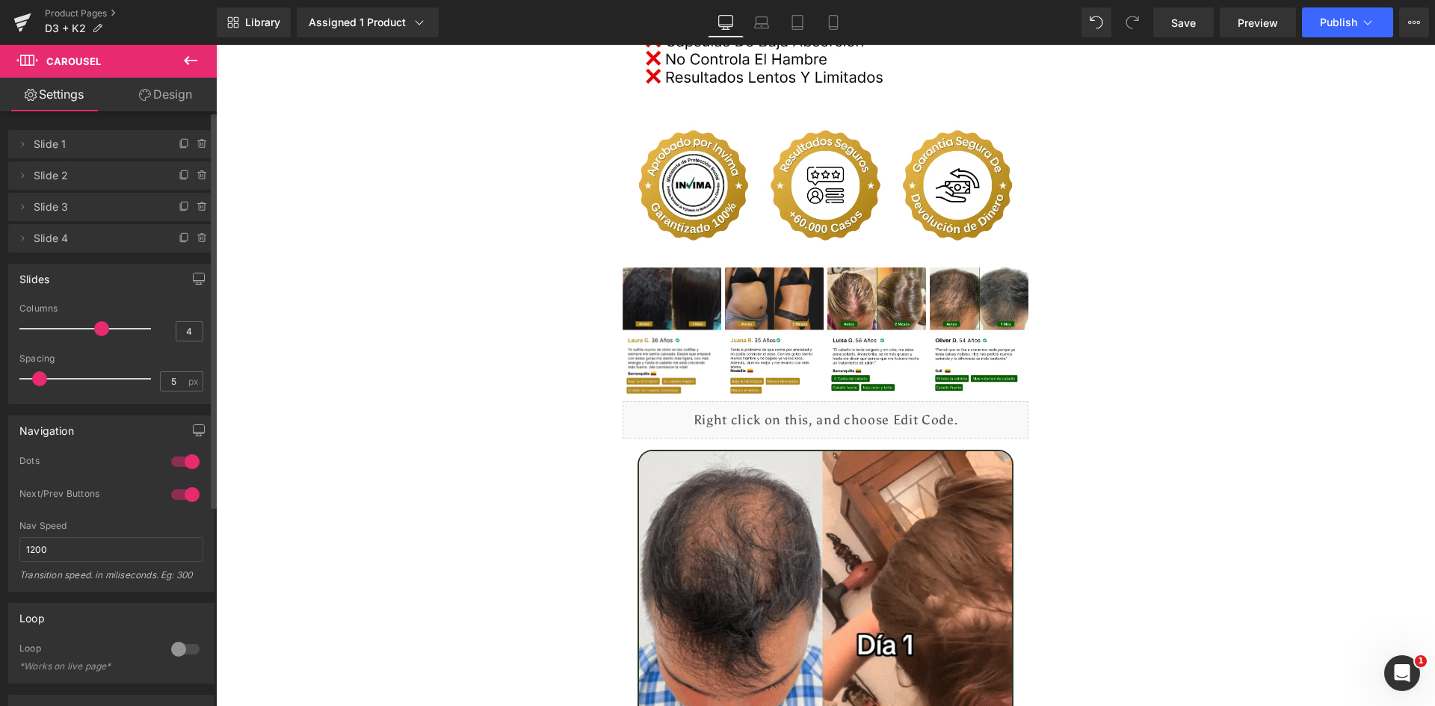
click at [101, 327] on span at bounding box center [101, 328] width 15 height 15
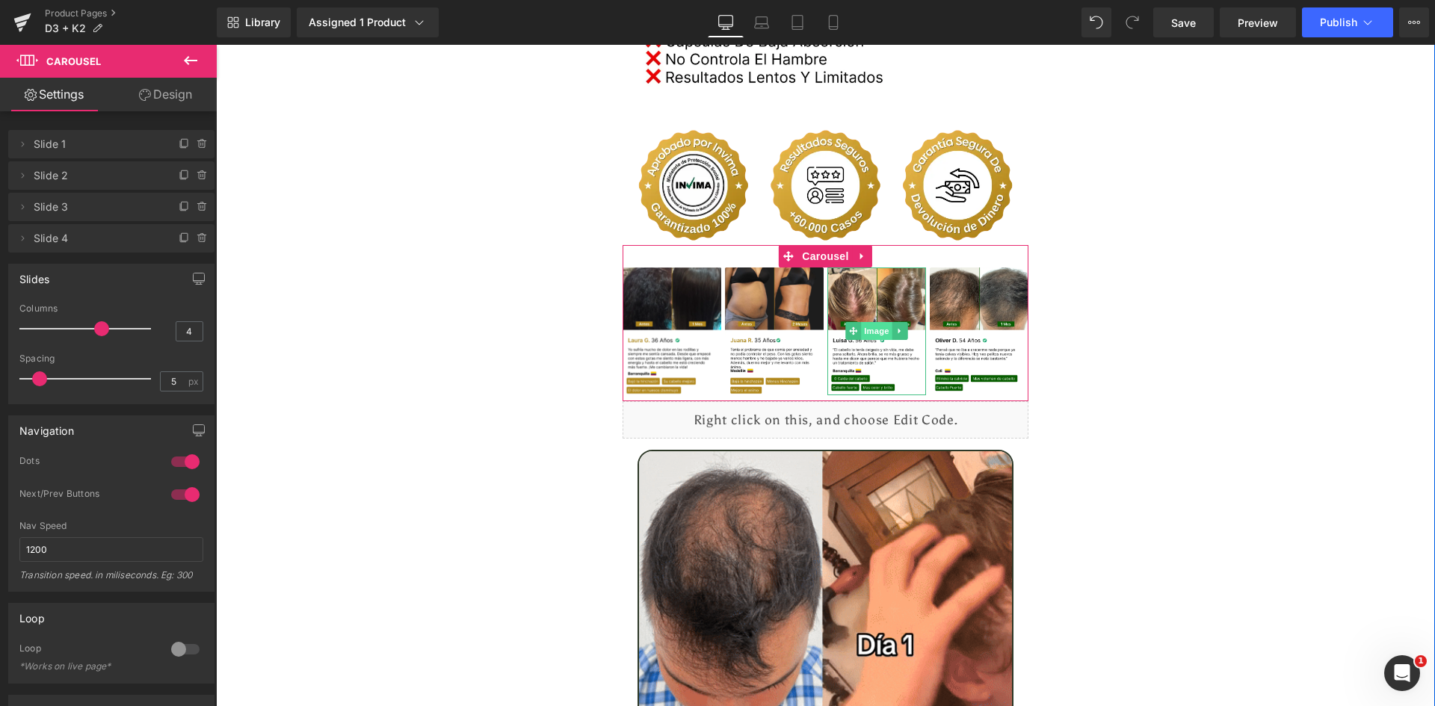
click at [875, 322] on span "Image" at bounding box center [876, 331] width 31 height 18
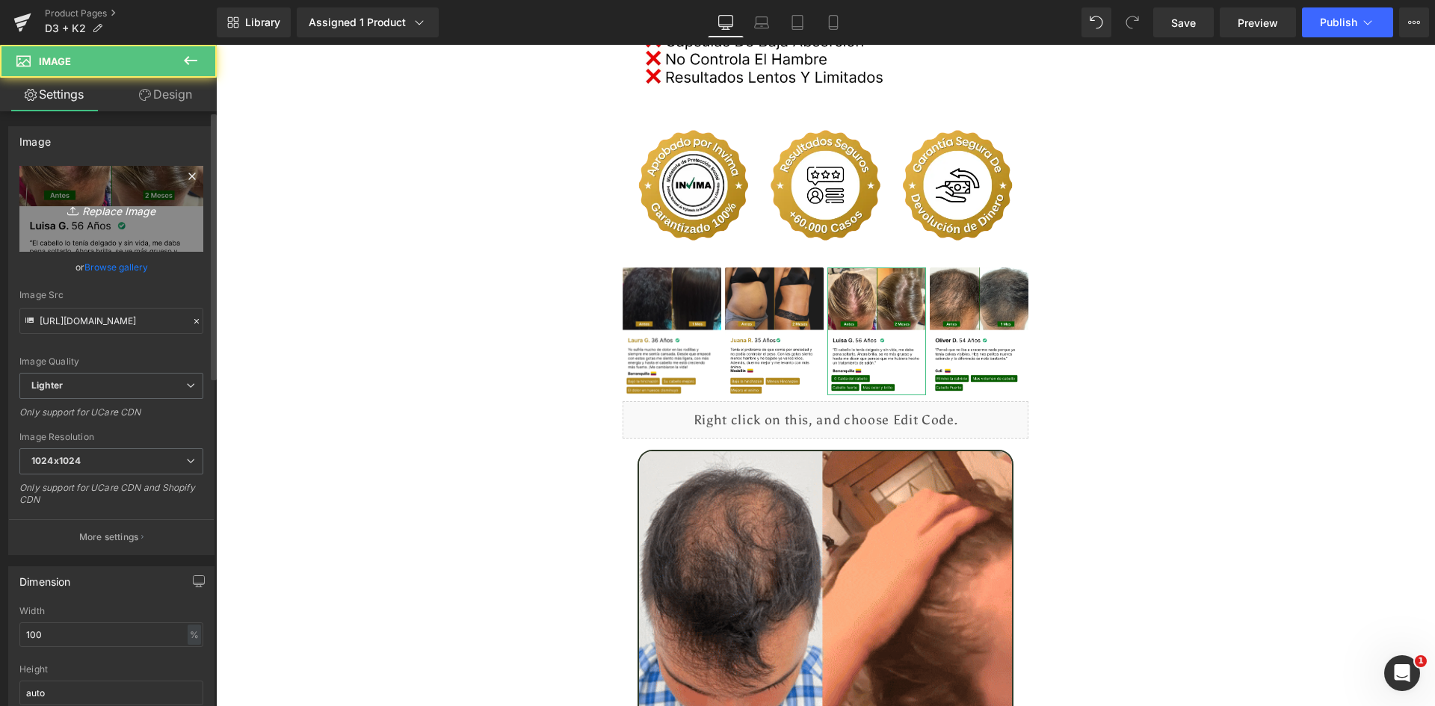
click at [138, 241] on link "Replace Image" at bounding box center [111, 209] width 184 height 86
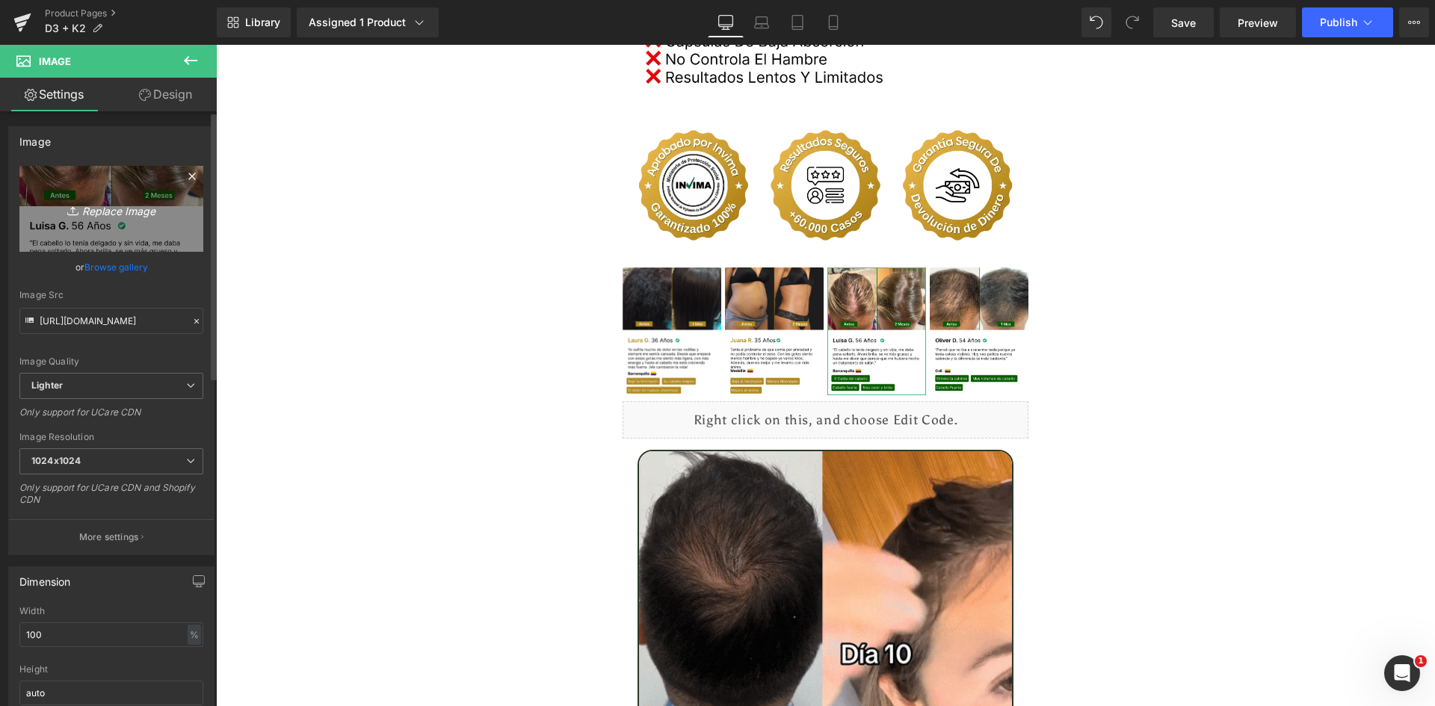
type input "C:\fakepath\Reseñas 3.webp"
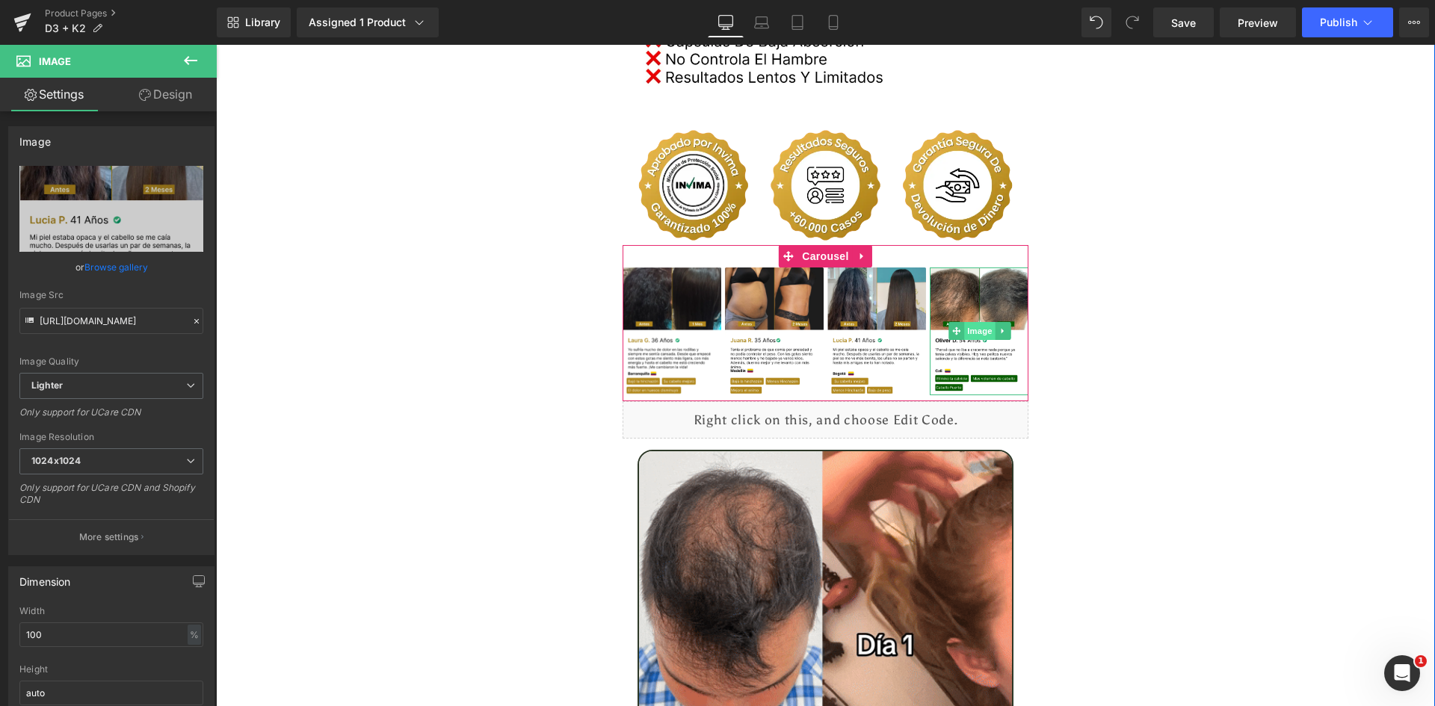
type input "[URL][DOMAIN_NAME]"
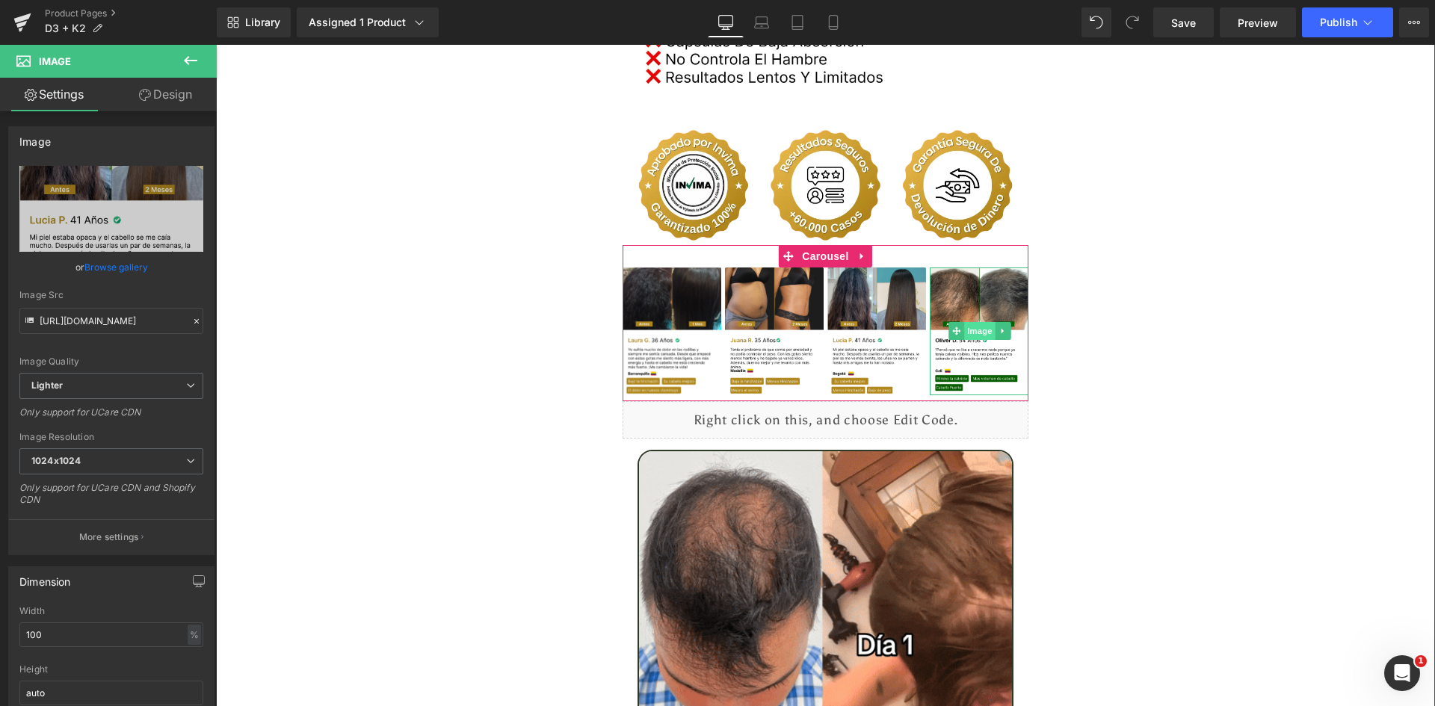
click at [975, 322] on span "Image" at bounding box center [979, 331] width 31 height 18
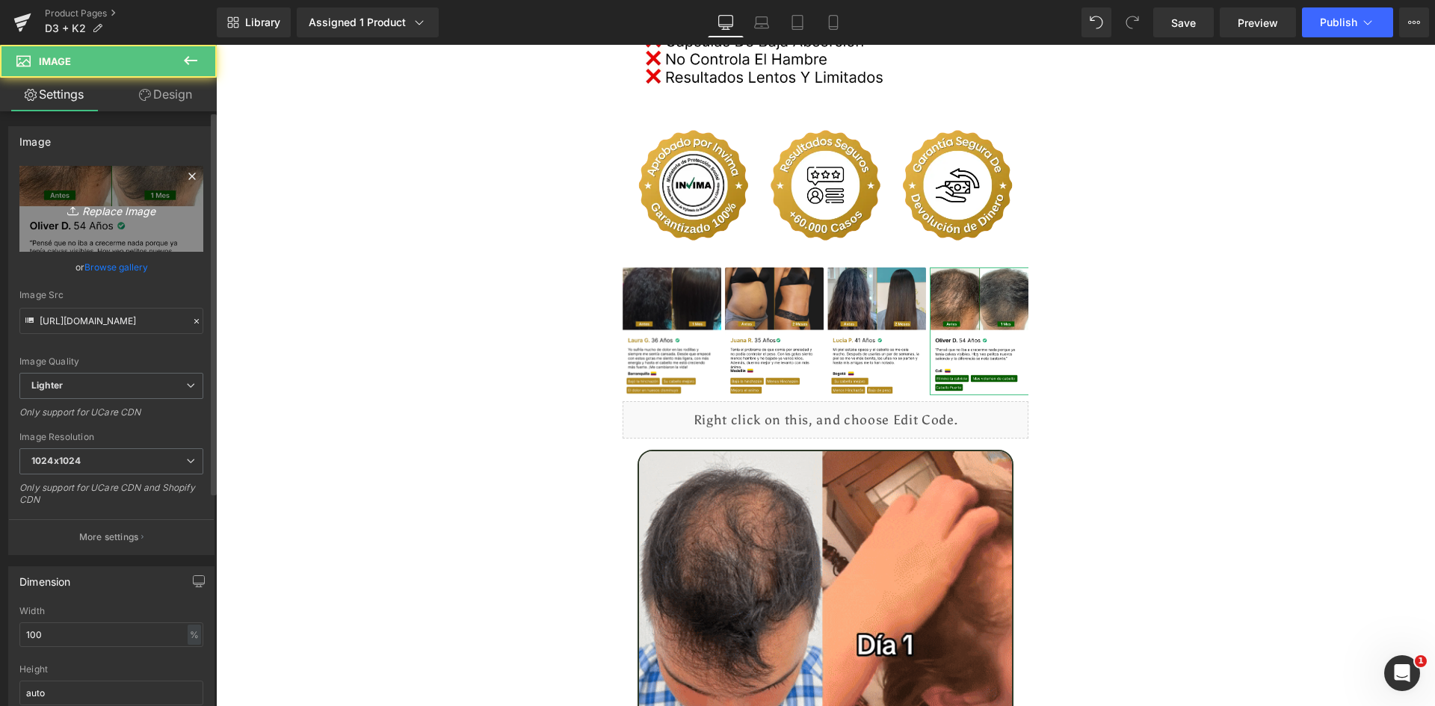
click at [103, 215] on icon "Replace Image" at bounding box center [112, 209] width 120 height 19
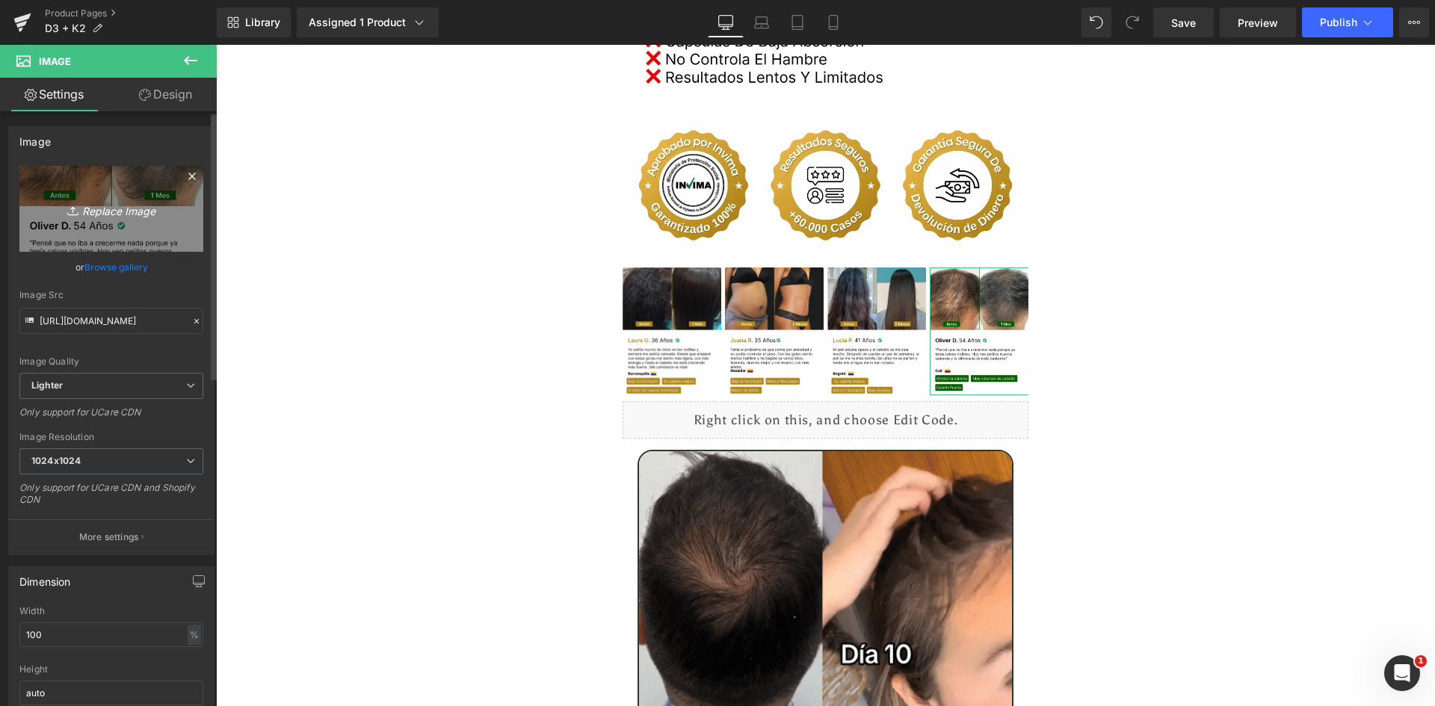
type input "C:\fakepath\Reseñas 4.webp"
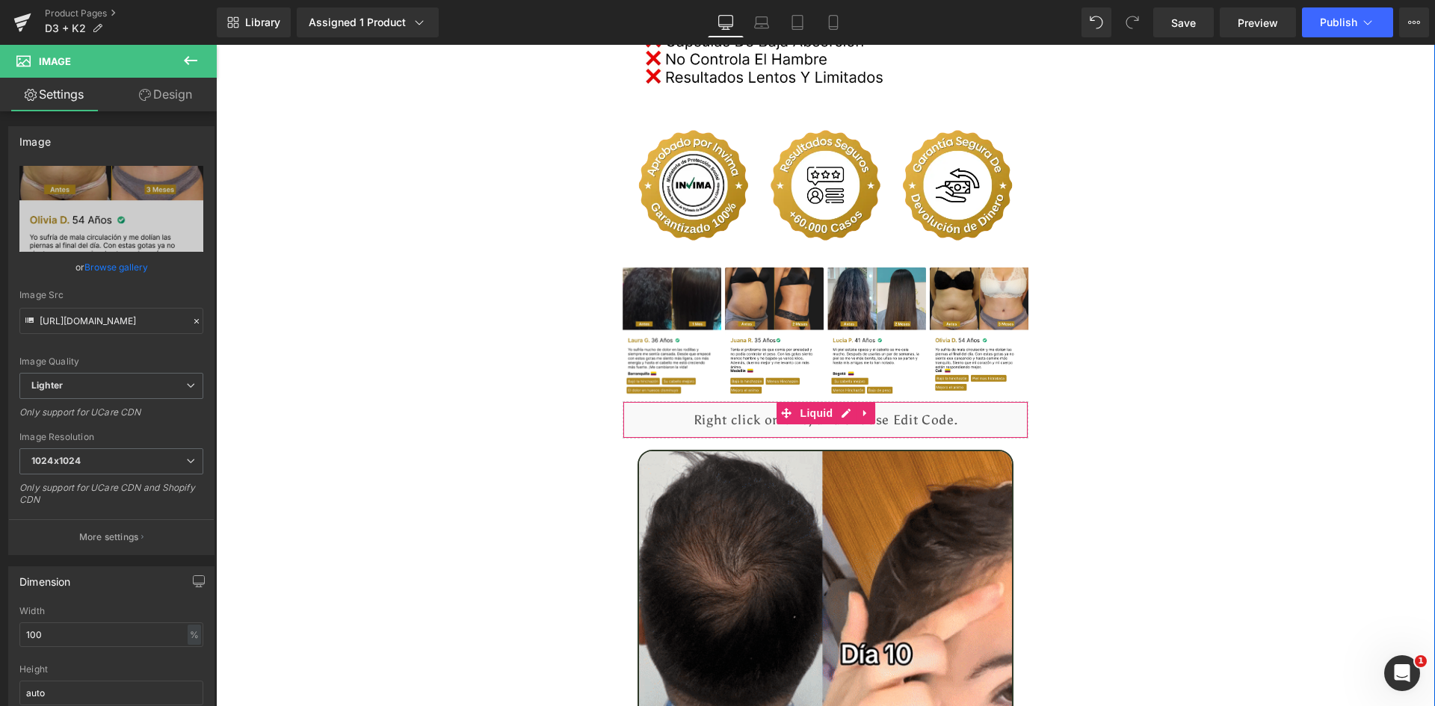
type input "[URL][DOMAIN_NAME]"
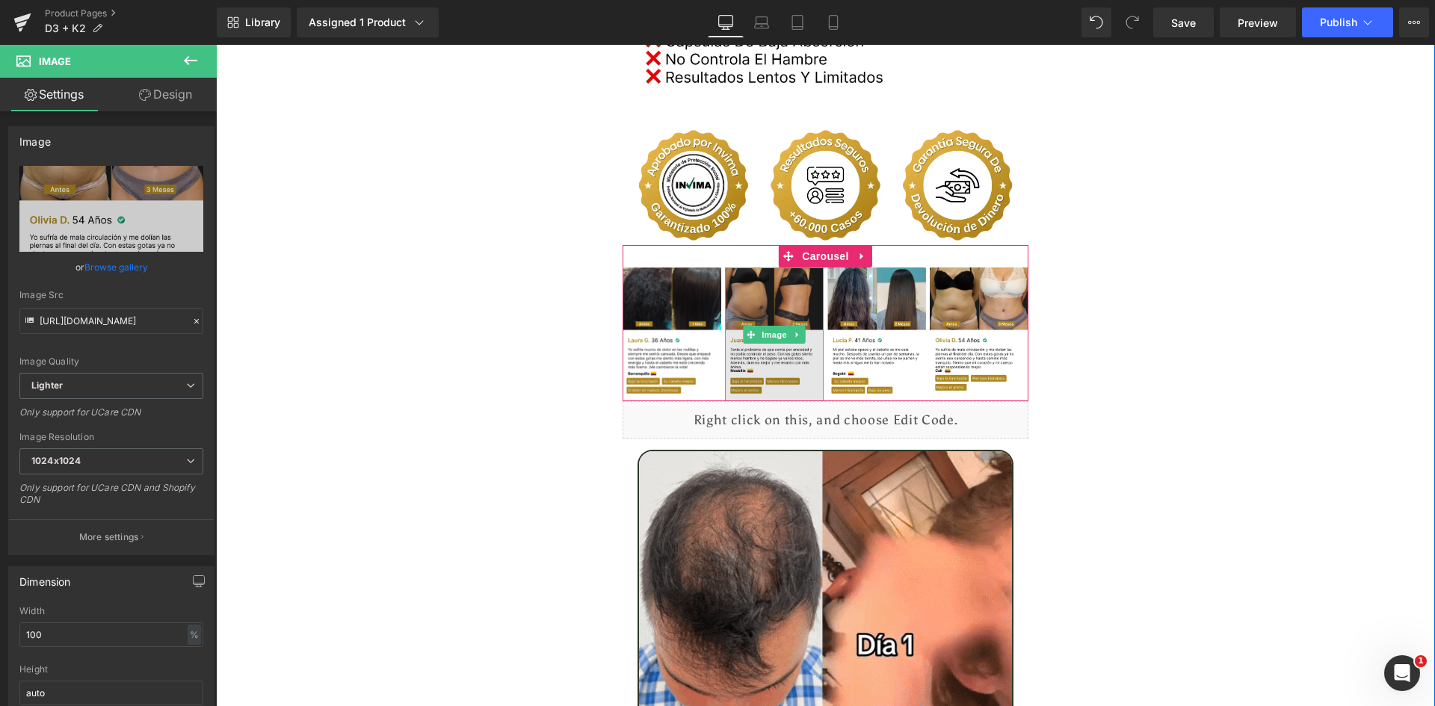
click at [799, 298] on img at bounding box center [774, 335] width 99 height 135
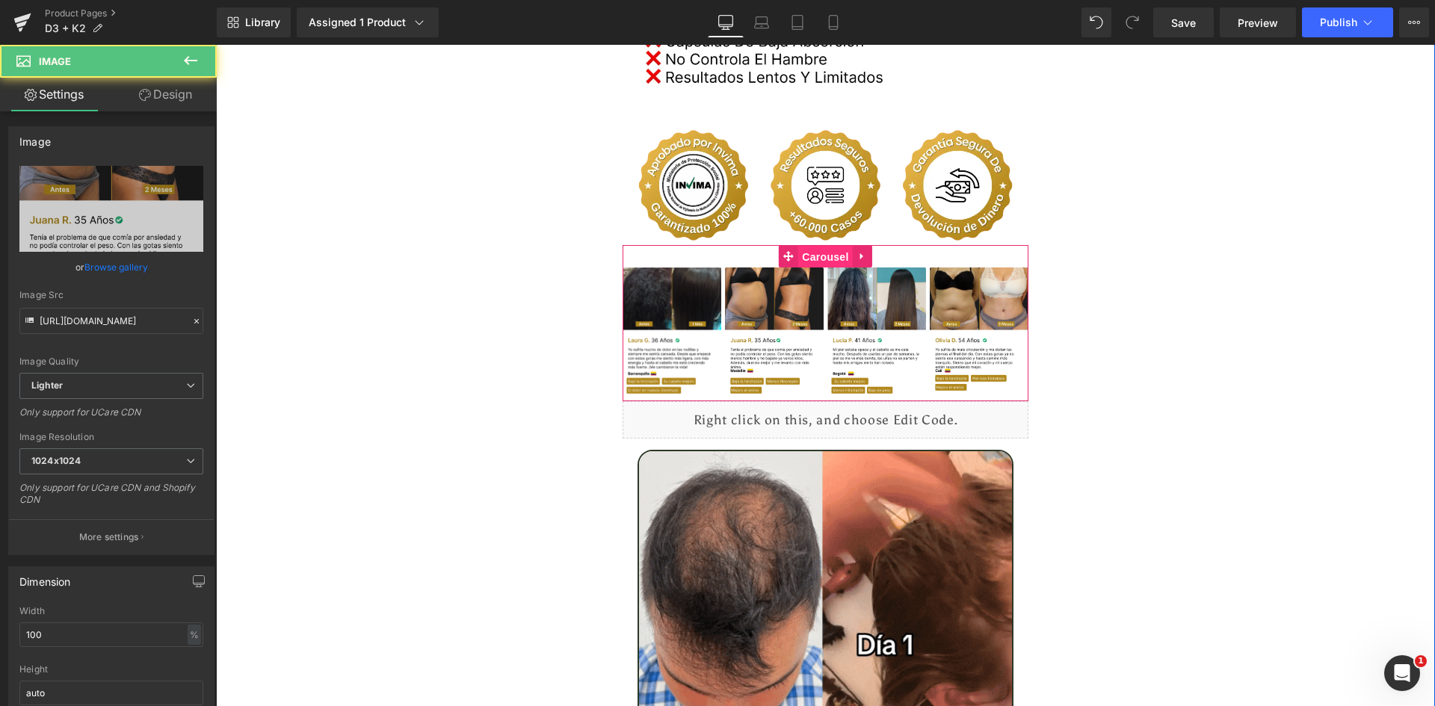
click at [829, 246] on span "Carousel" at bounding box center [825, 257] width 54 height 22
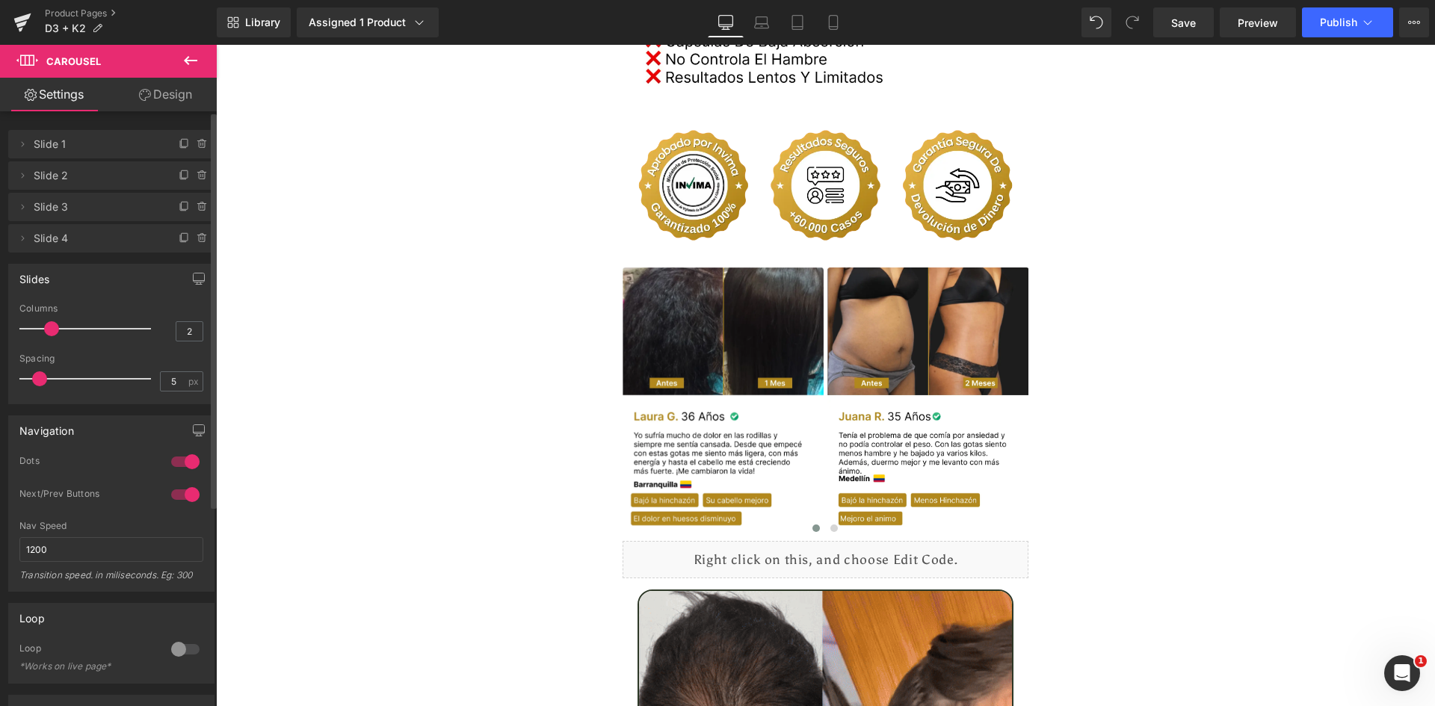
type input "1"
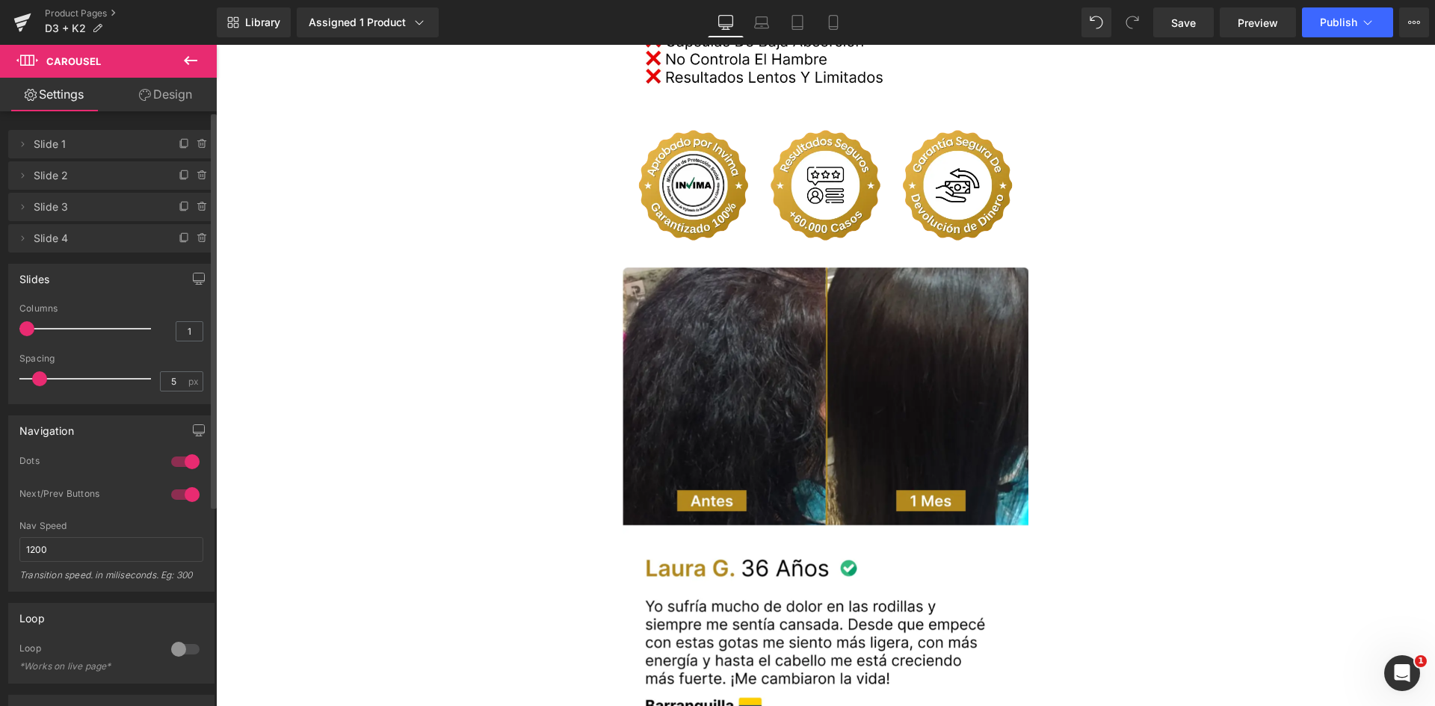
drag, startPoint x: 97, startPoint y: 325, endPoint x: 37, endPoint y: 325, distance: 60.5
click at [37, 325] on div at bounding box center [89, 329] width 124 height 30
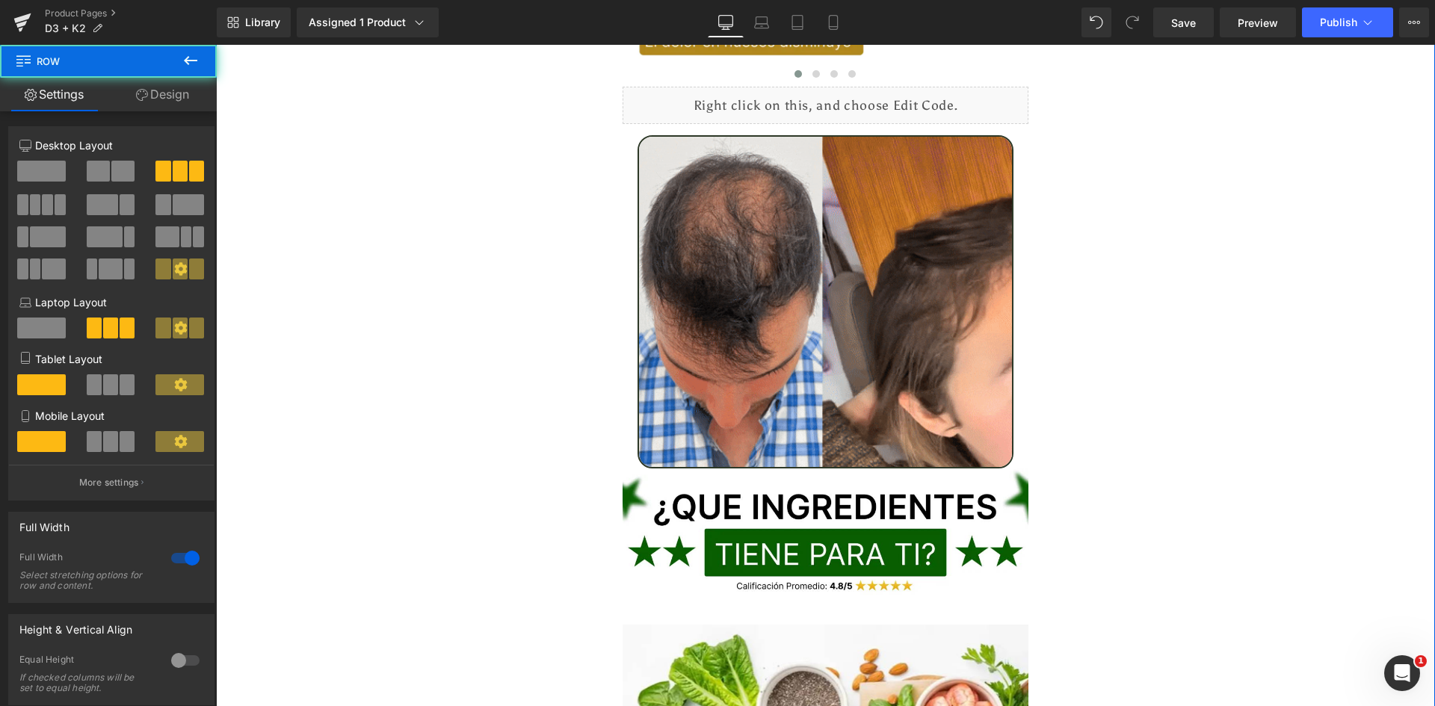
scroll to position [3962, 0]
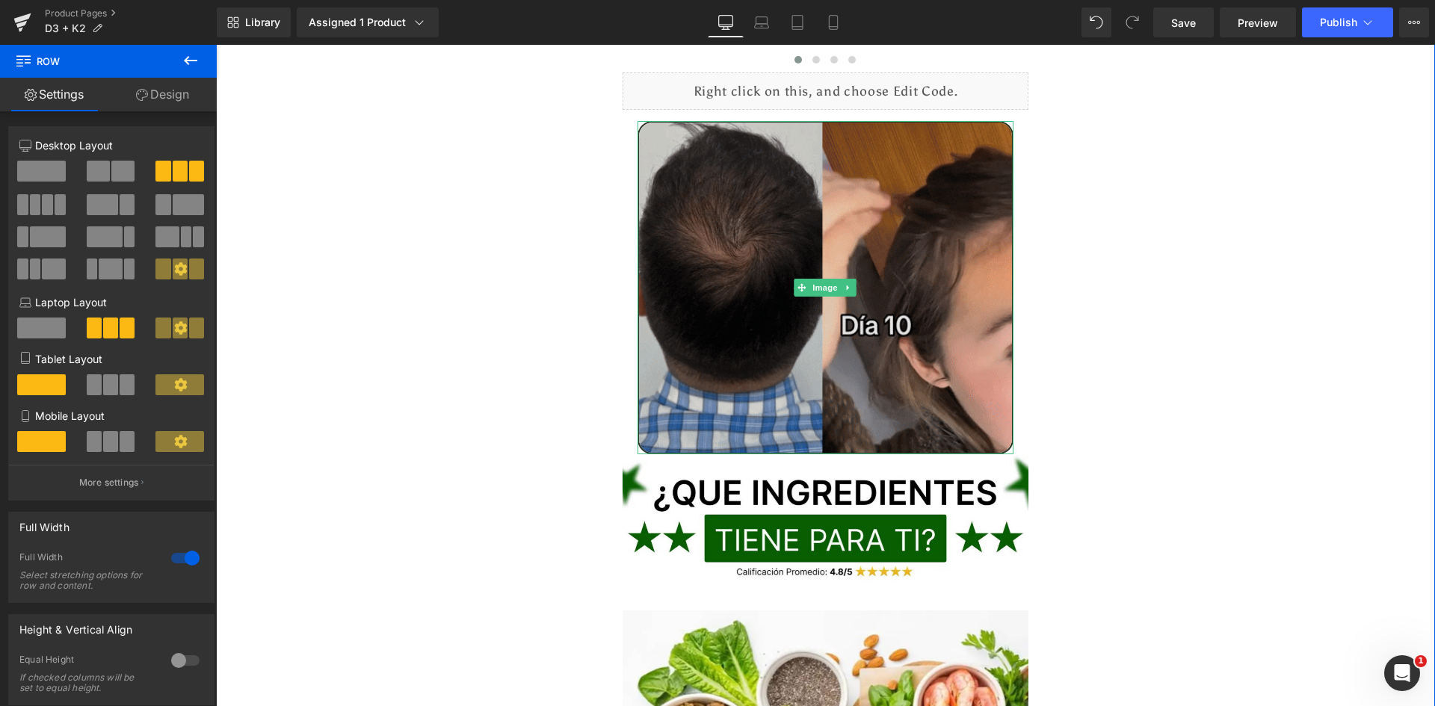
click at [792, 279] on img at bounding box center [826, 287] width 377 height 333
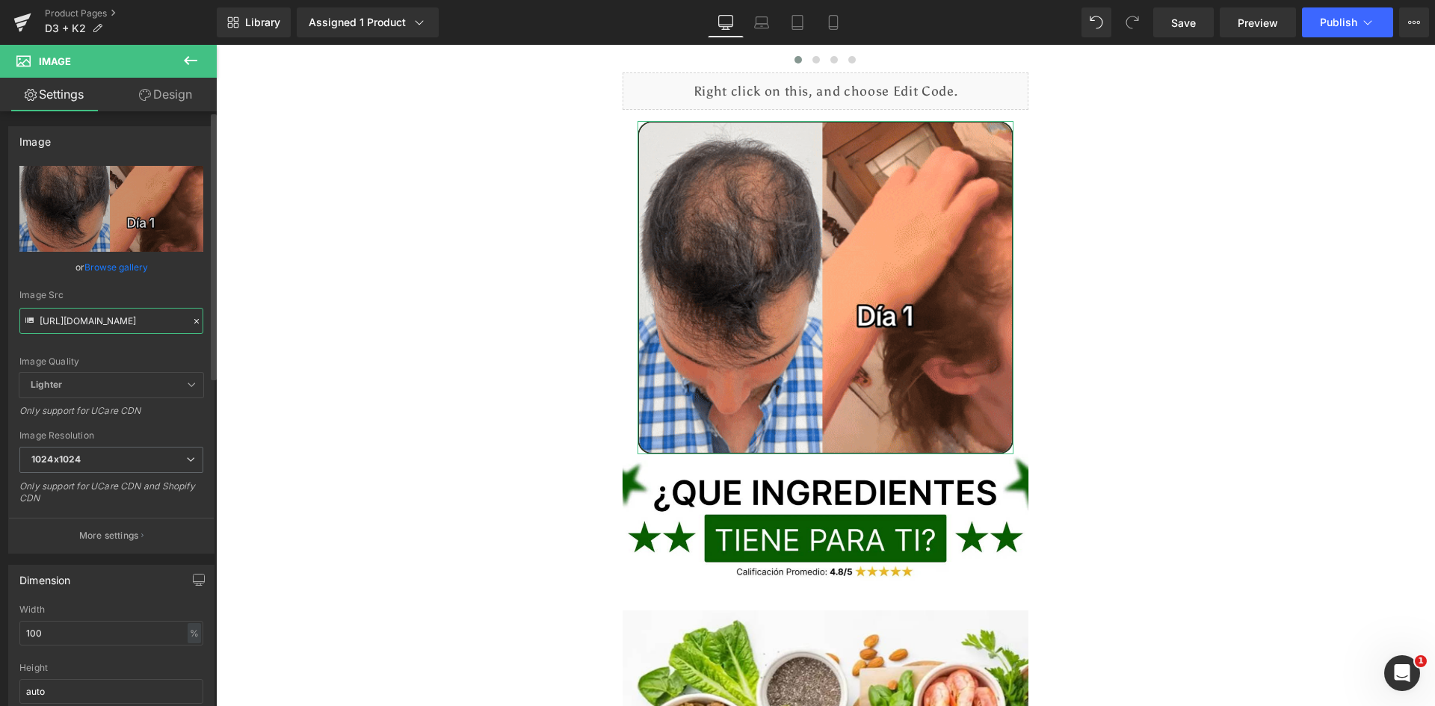
click at [133, 324] on input "[URL][DOMAIN_NAME]" at bounding box center [111, 321] width 184 height 26
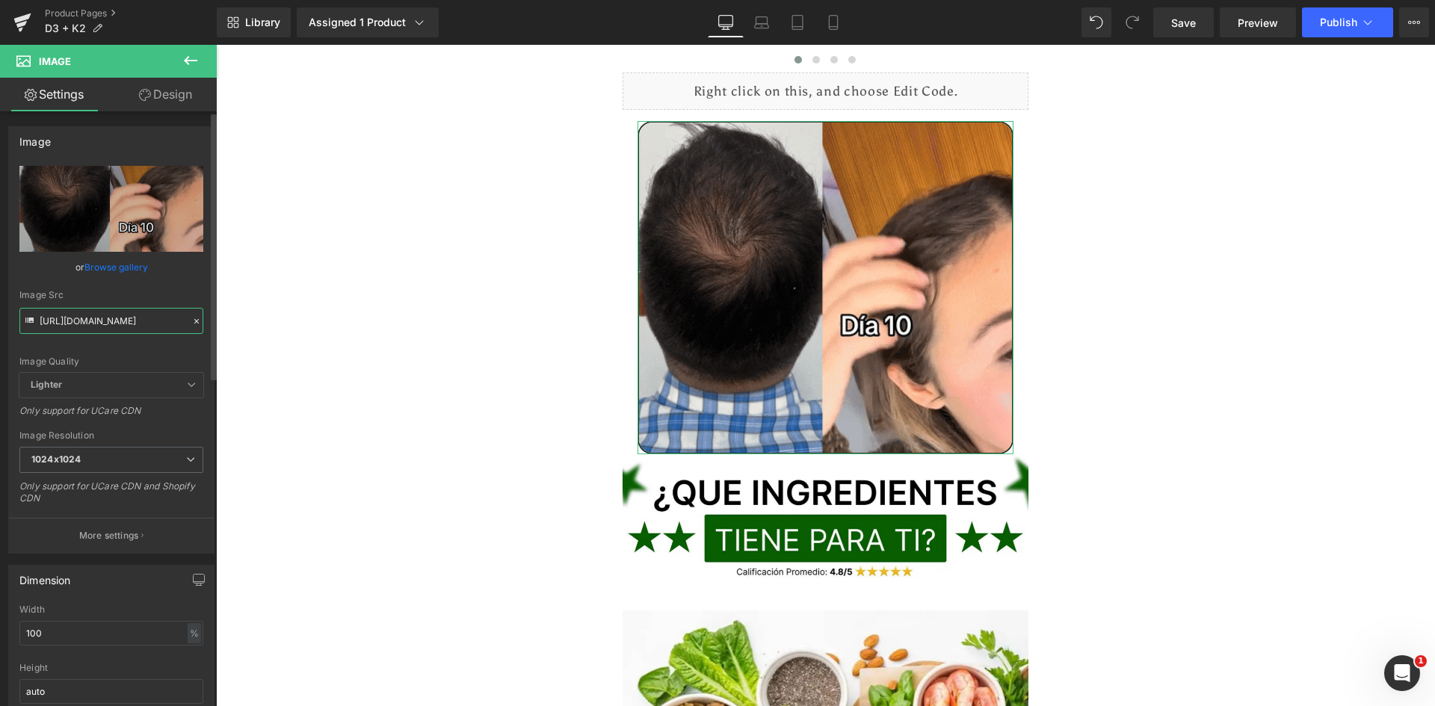
click at [133, 324] on input "[URL][DOMAIN_NAME]" at bounding box center [111, 321] width 184 height 26
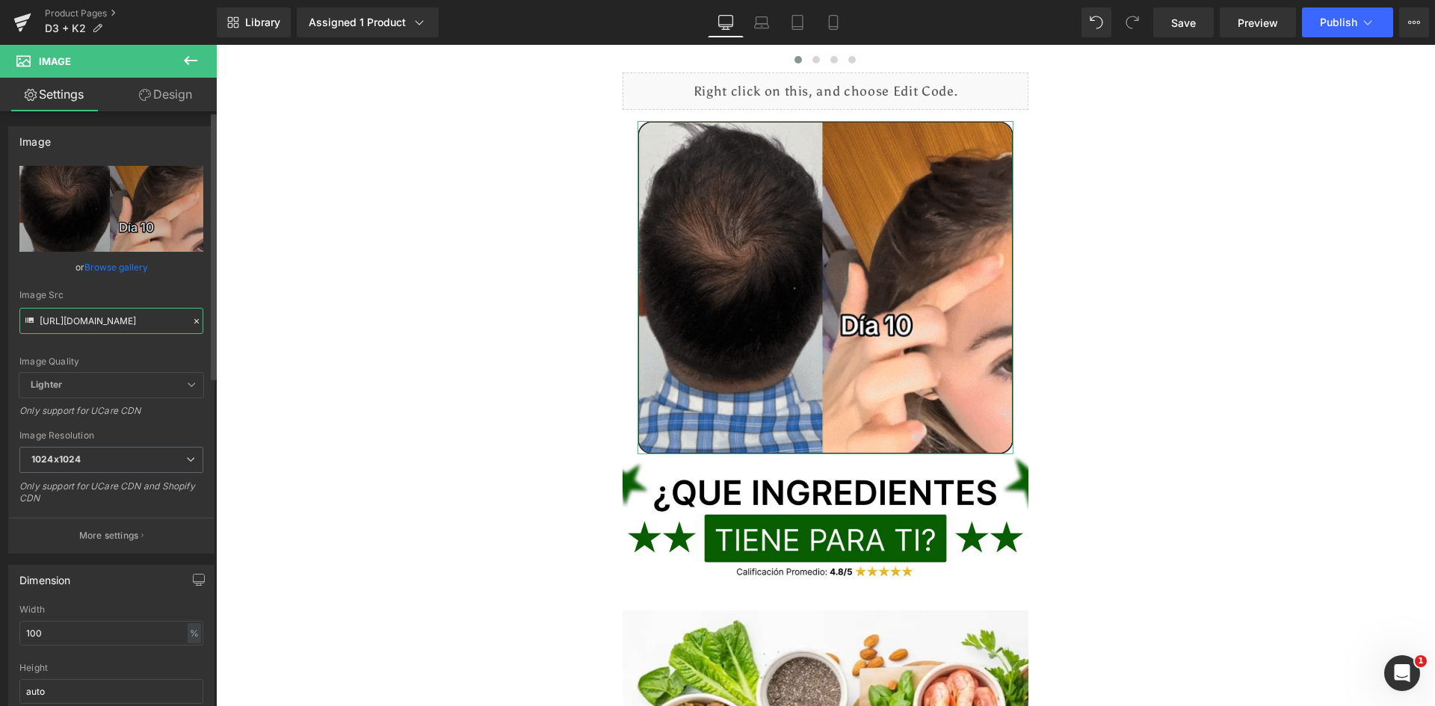
click at [133, 324] on input "[URL][DOMAIN_NAME]" at bounding box center [111, 321] width 184 height 26
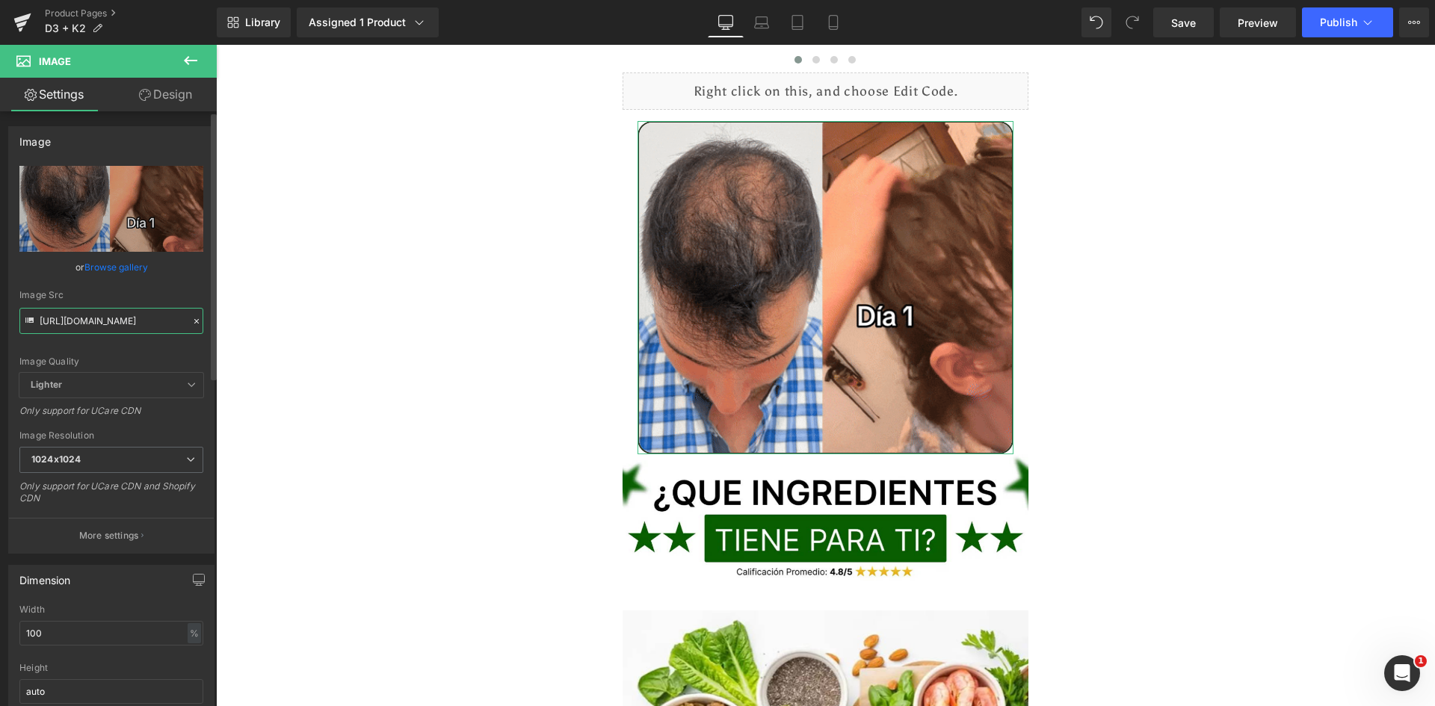
paste input "BvfttvNIECqJIKmalN"
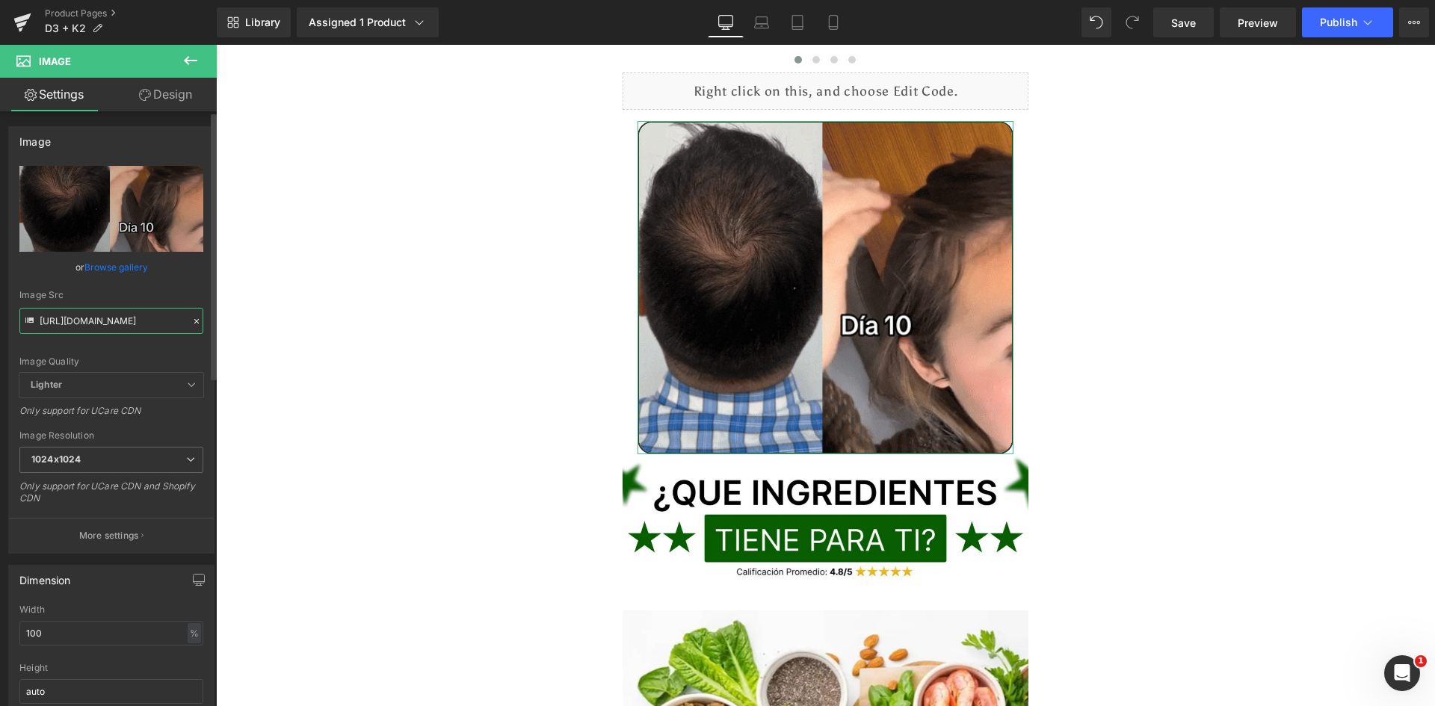
type input "[URL][DOMAIN_NAME]"
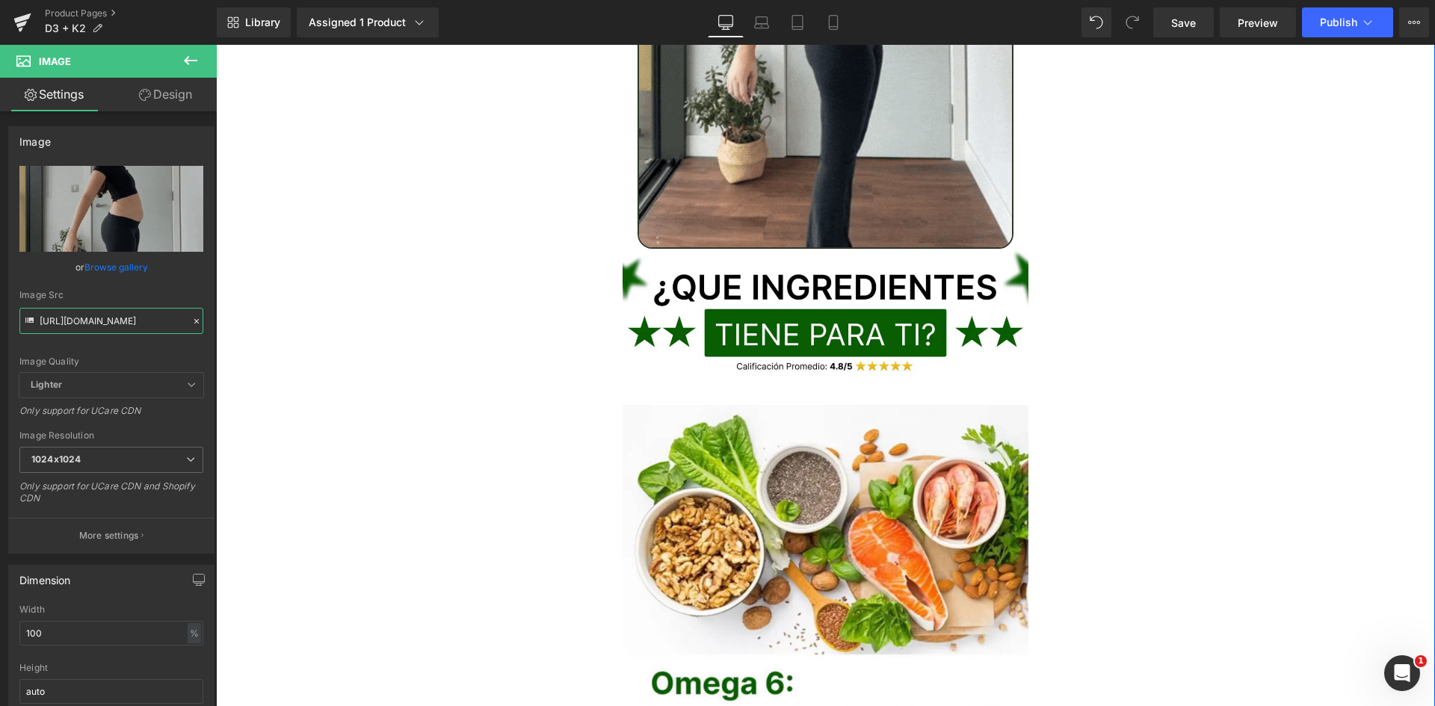
scroll to position [4485, 0]
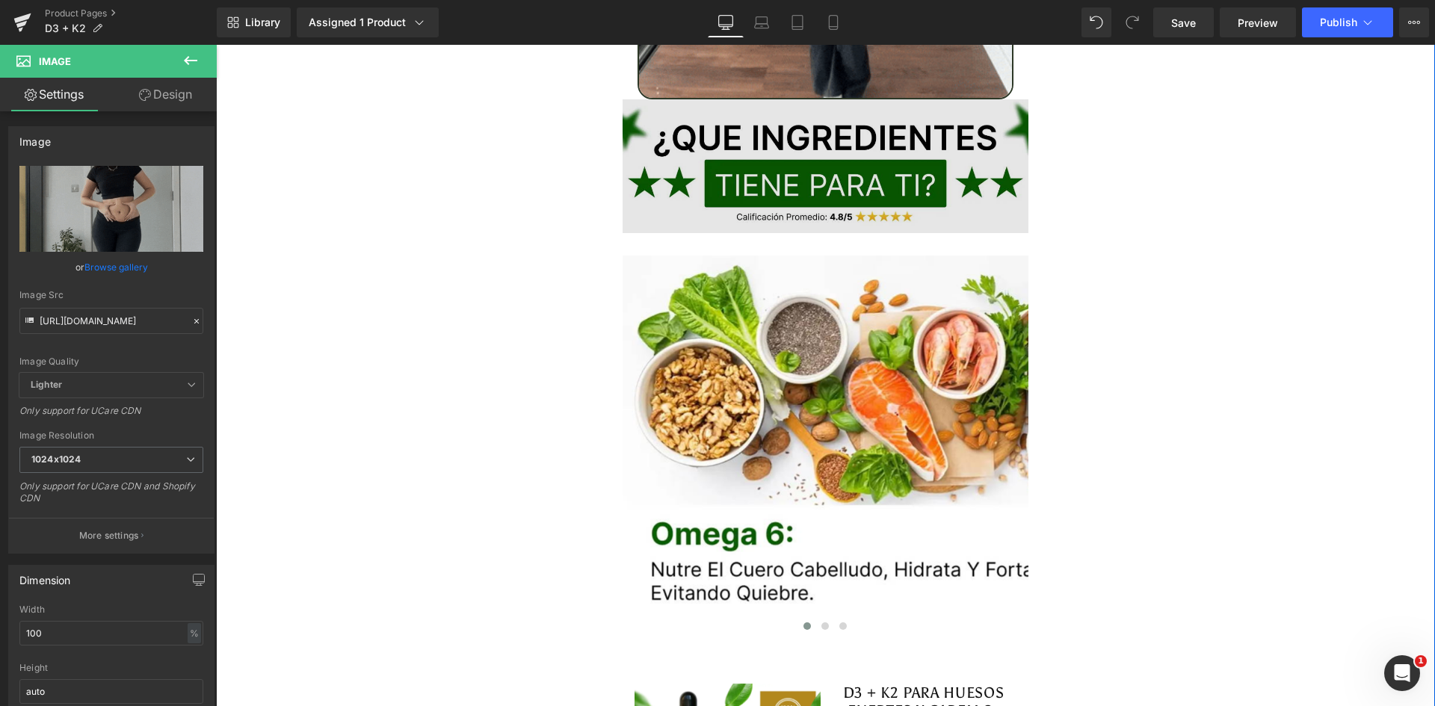
click at [747, 131] on img at bounding box center [826, 166] width 407 height 134
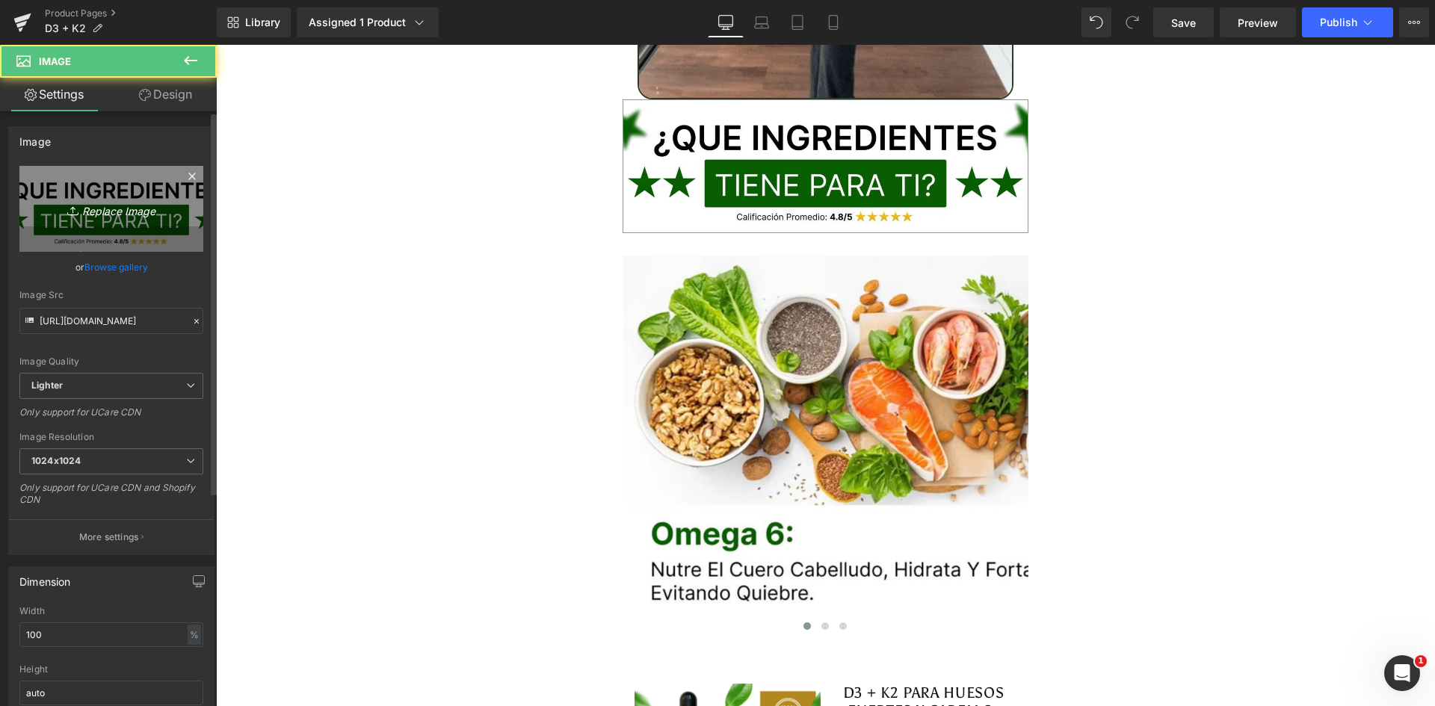
click at [70, 227] on link "Replace Image" at bounding box center [111, 209] width 184 height 86
type input "C:\fakepath\Titulo reseñas.webp"
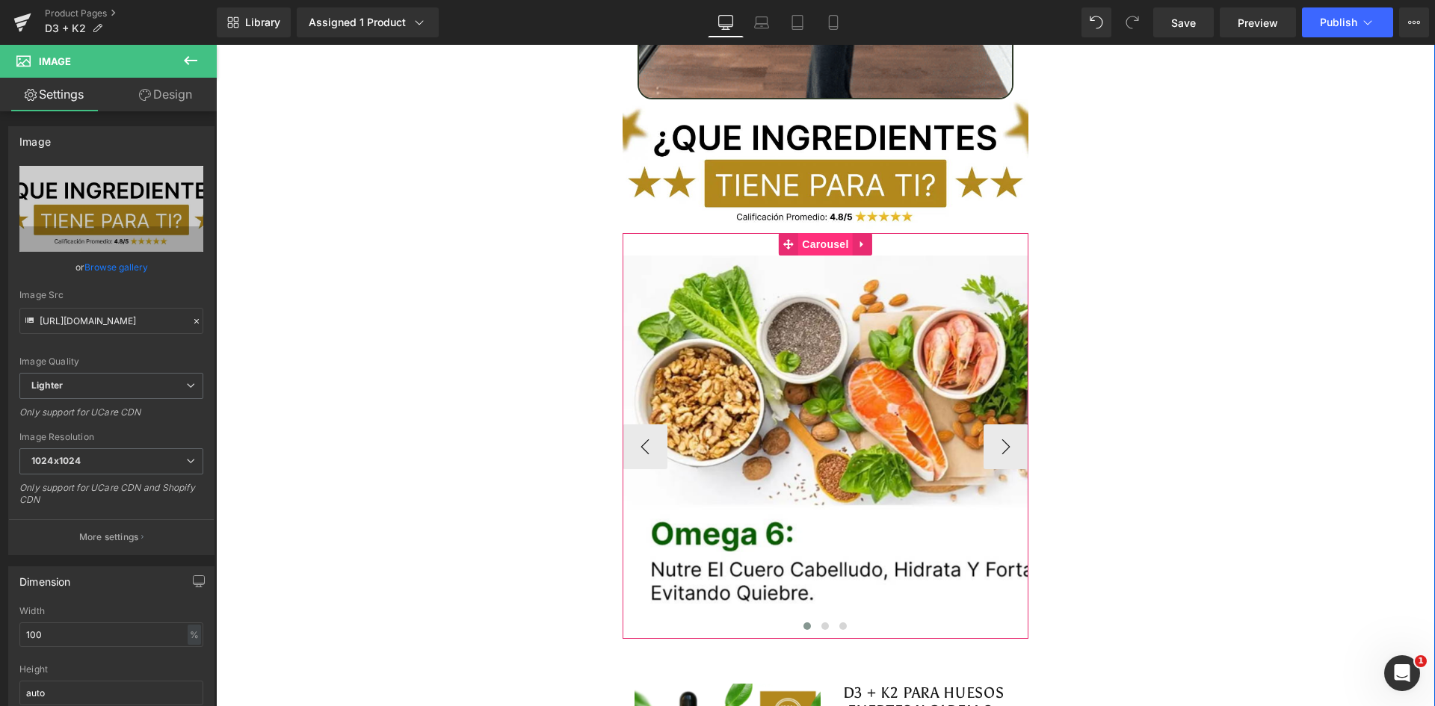
type input "[URL][DOMAIN_NAME]"
click at [818, 234] on span "Carousel" at bounding box center [825, 245] width 54 height 22
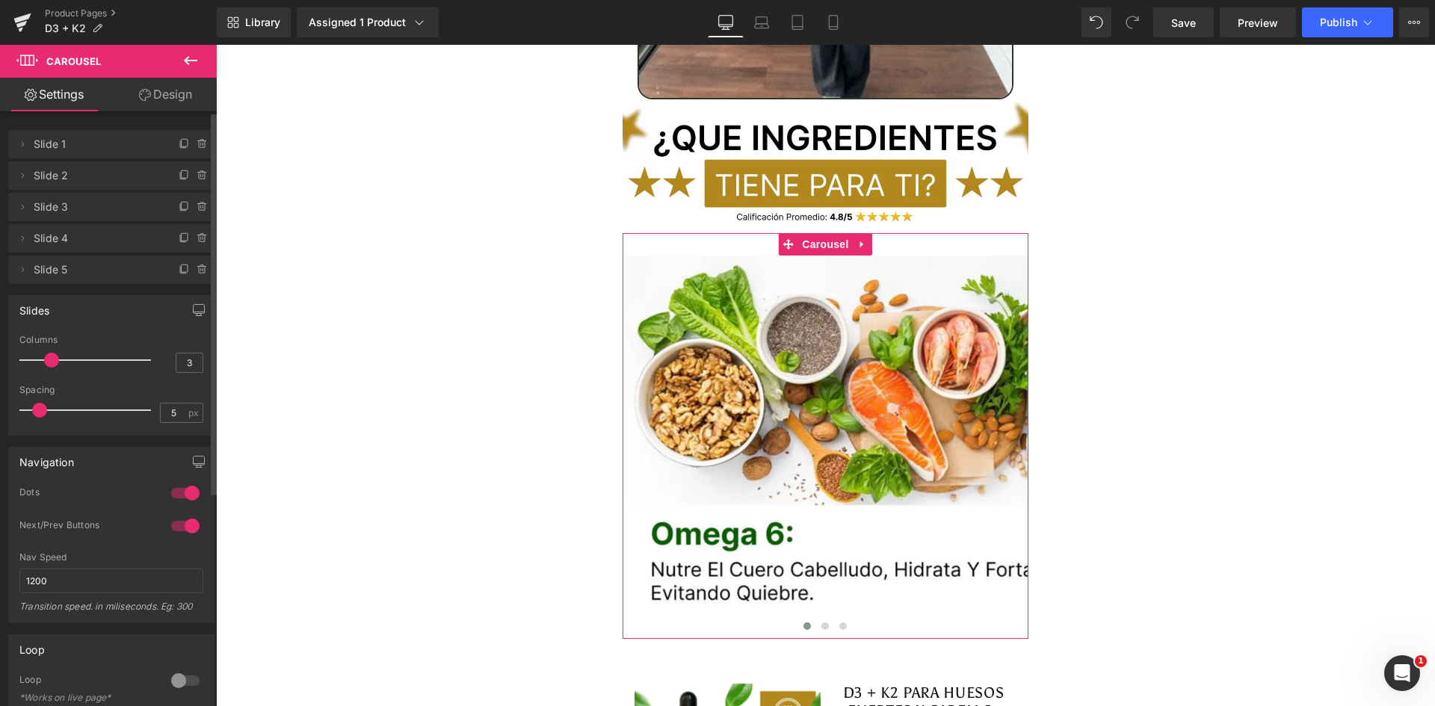
type input "4"
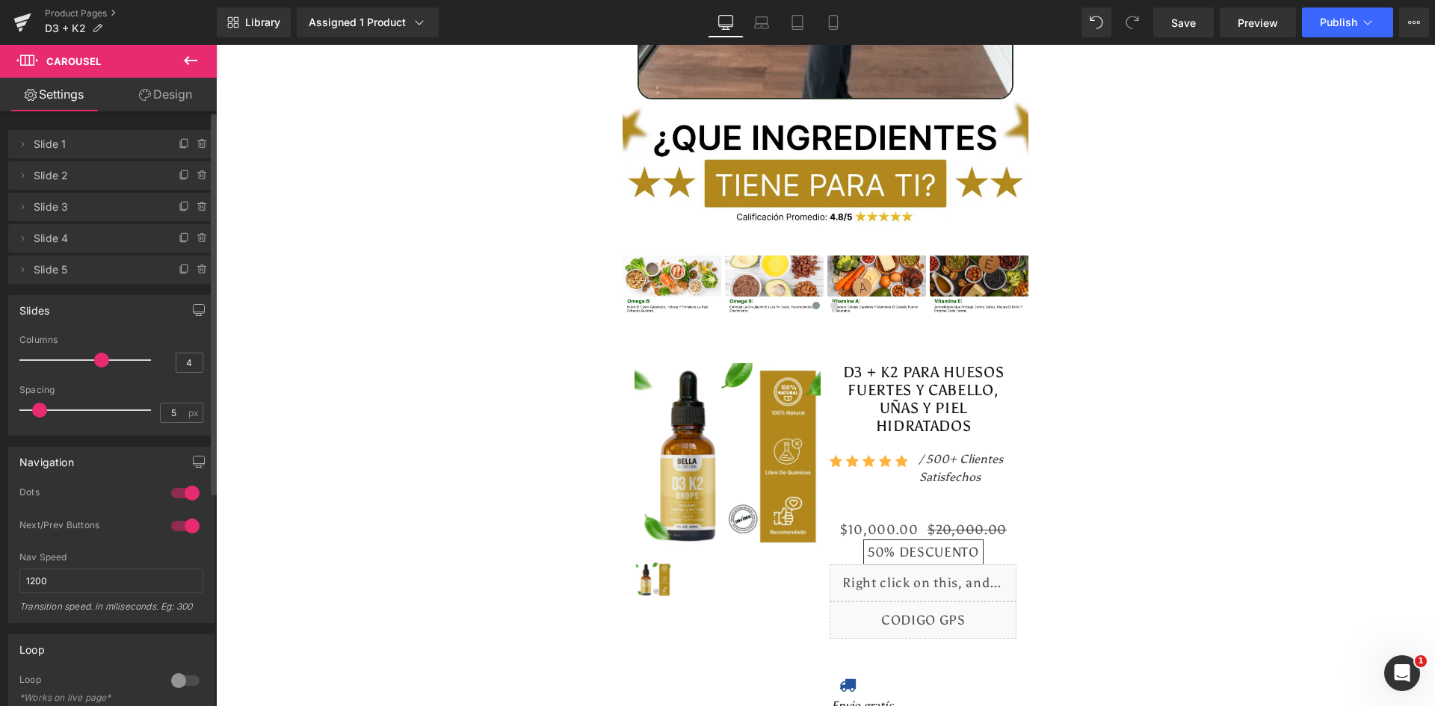
drag, startPoint x: 51, startPoint y: 359, endPoint x: 102, endPoint y: 361, distance: 51.6
click at [102, 361] on span at bounding box center [101, 360] width 15 height 15
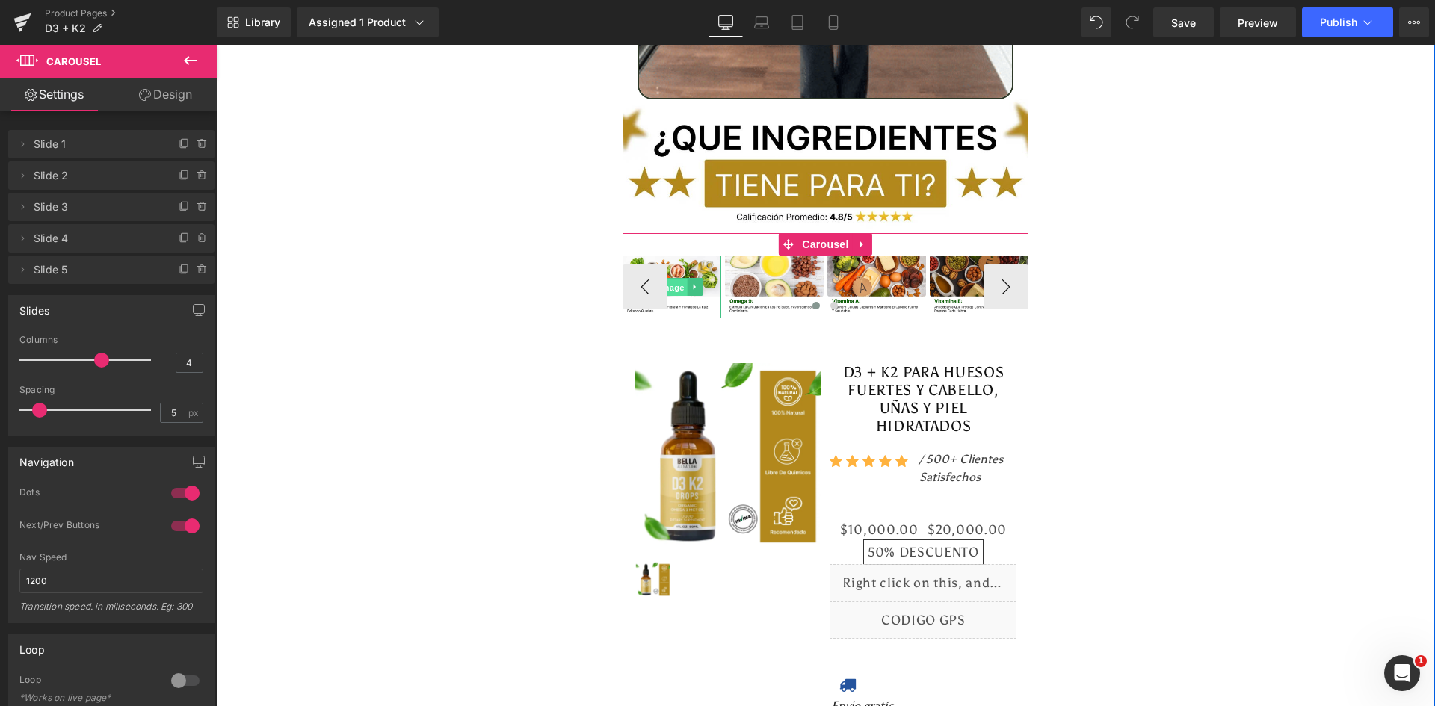
click at [668, 279] on span "Image" at bounding box center [671, 288] width 31 height 18
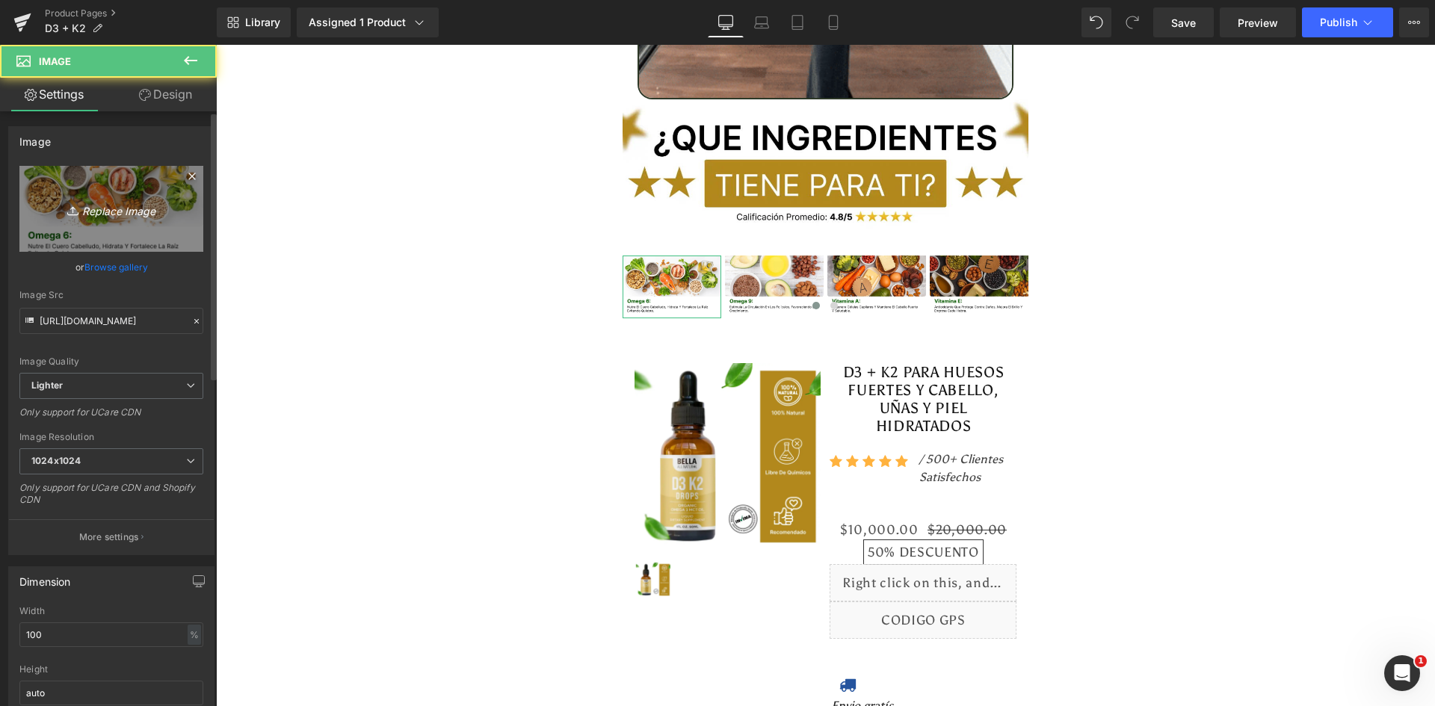
click at [116, 218] on link "Replace Image" at bounding box center [111, 209] width 184 height 86
type input "C:\fakepath\Ingrediente 1.webp"
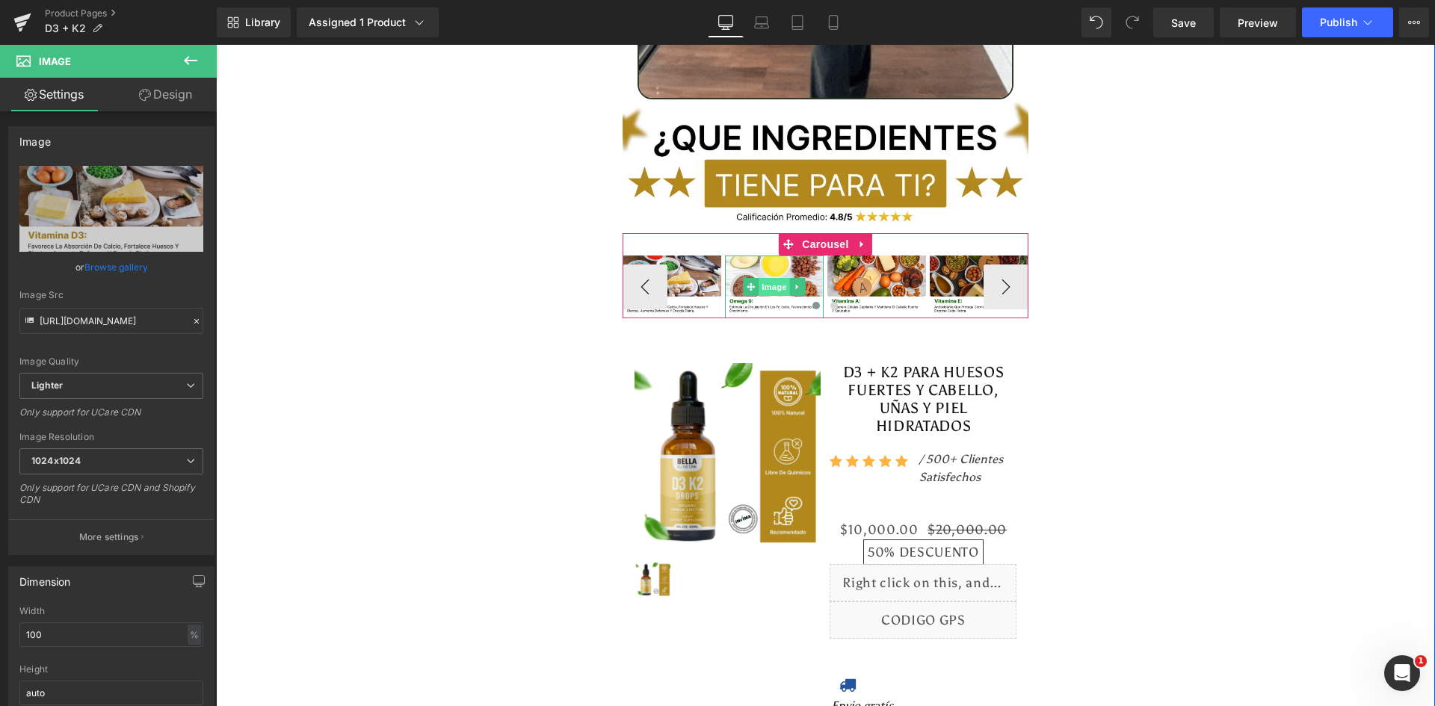
type input "https://ucarecdn.com/8b3d828d-2978-4472-b8bd-e375e6078959/-/format/auto/-/previ…"
click at [774, 278] on span "Image" at bounding box center [774, 287] width 31 height 18
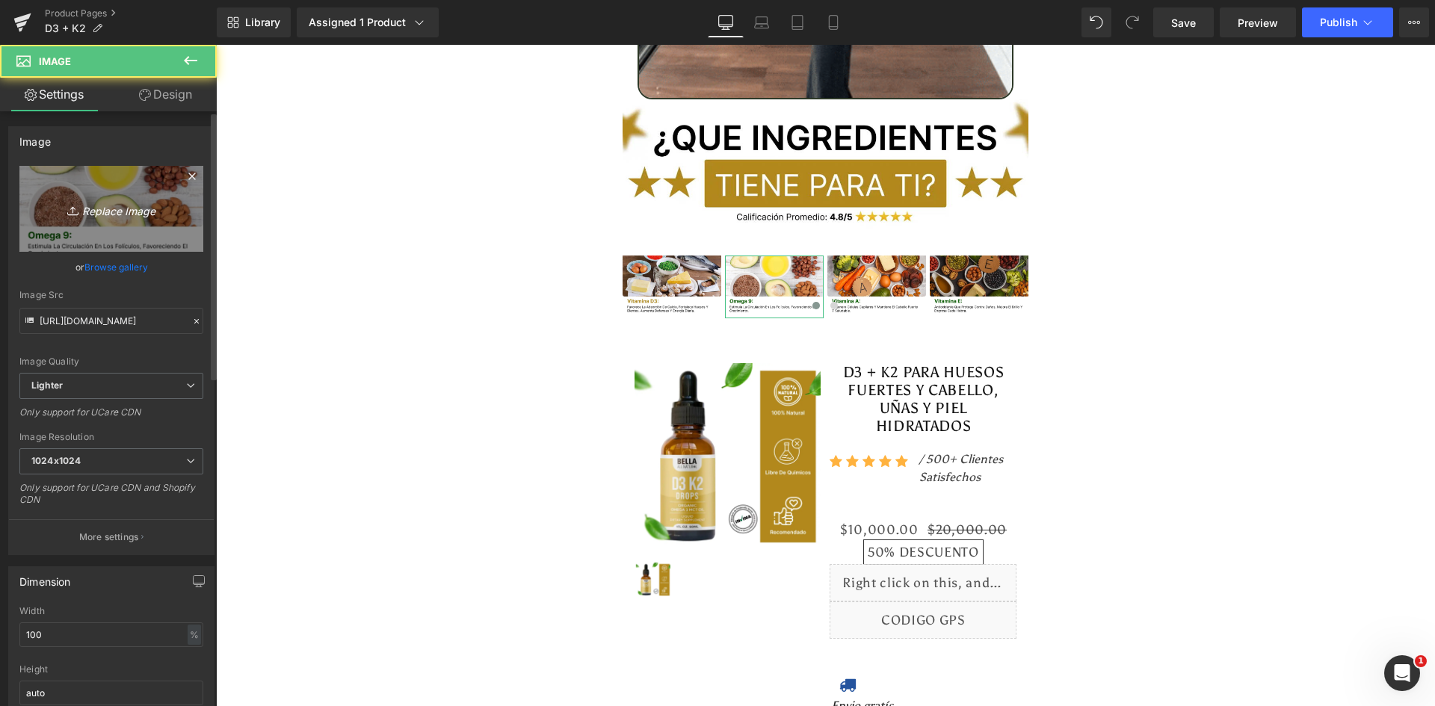
click at [52, 202] on icon "Replace Image" at bounding box center [112, 209] width 120 height 19
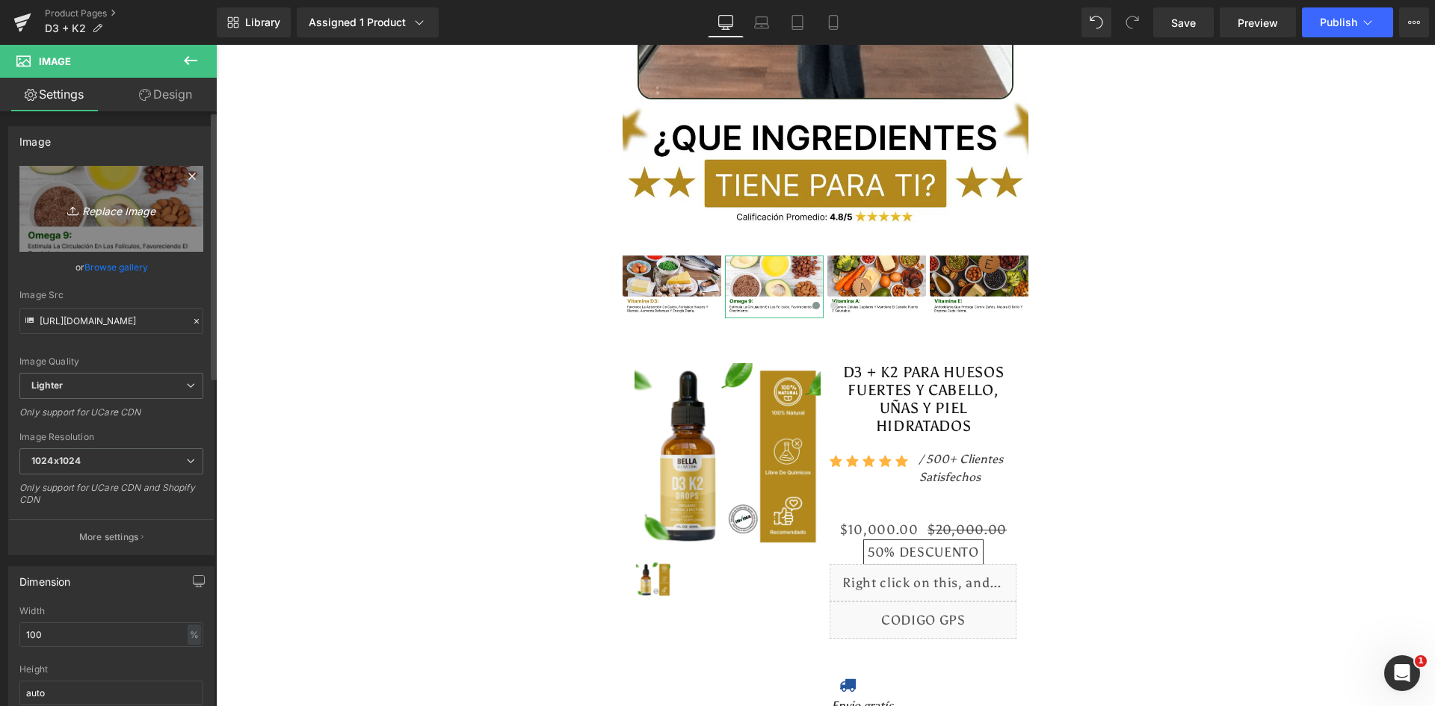
type input "C:\fakepath\Ingrediente 2.webp"
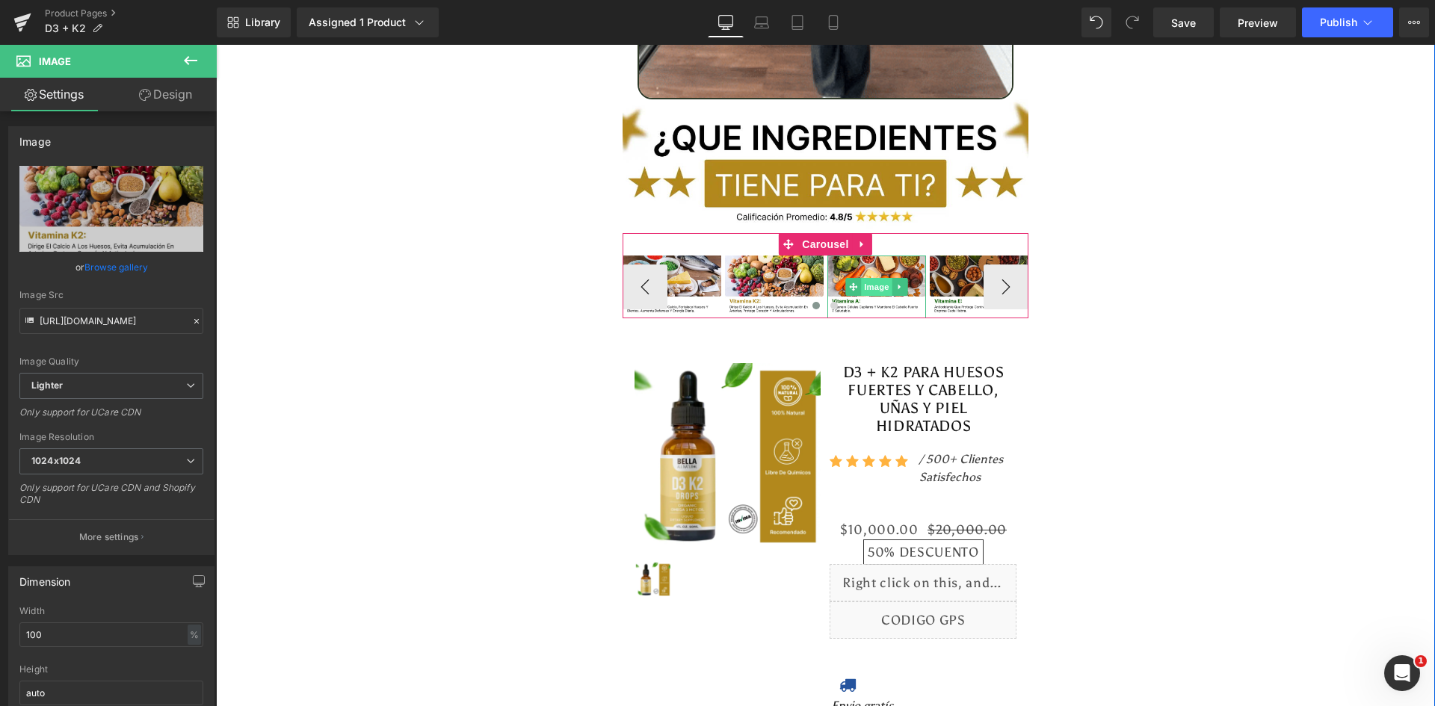
type input "https://ucarecdn.com/e7e3a60a-6b34-4060-870e-e24f8e25b087/-/format/auto/-/previ…"
click at [865, 278] on span "Image" at bounding box center [876, 287] width 31 height 18
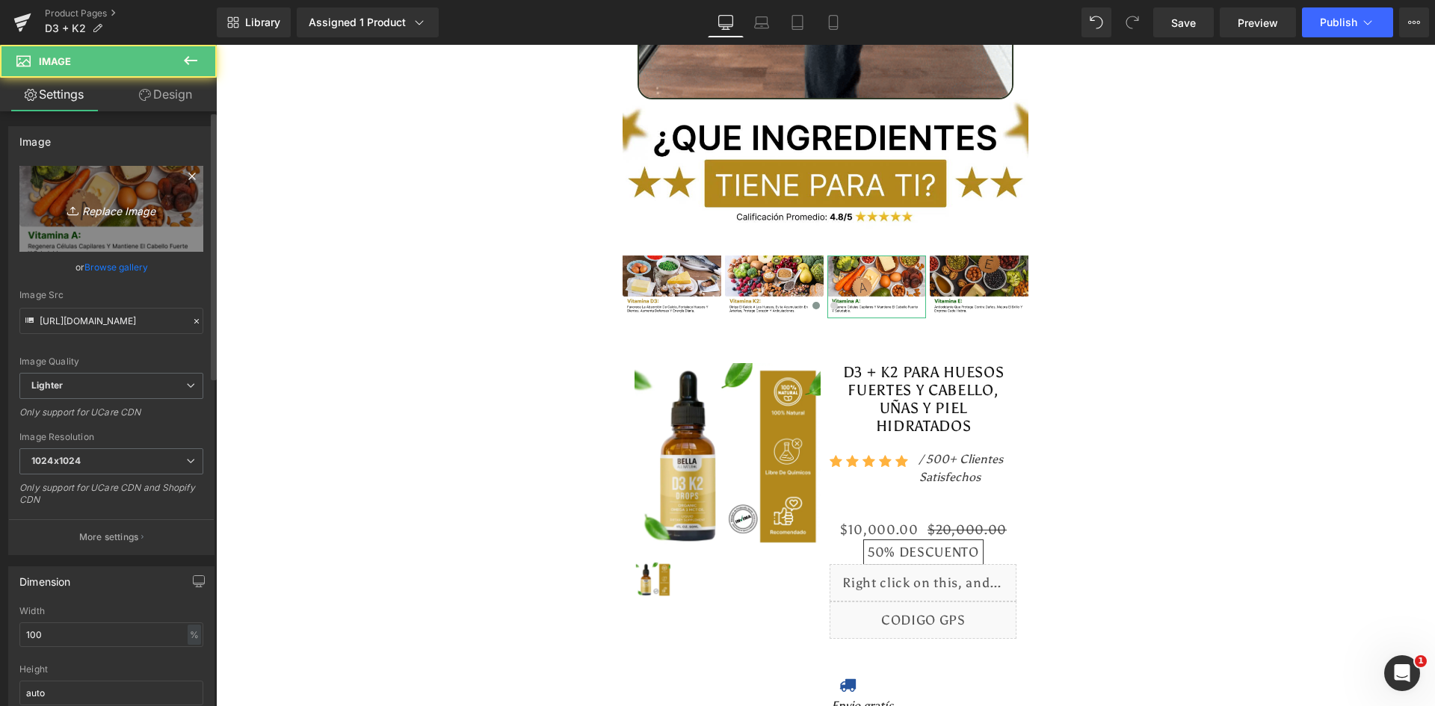
click at [120, 220] on link "Replace Image" at bounding box center [111, 209] width 184 height 86
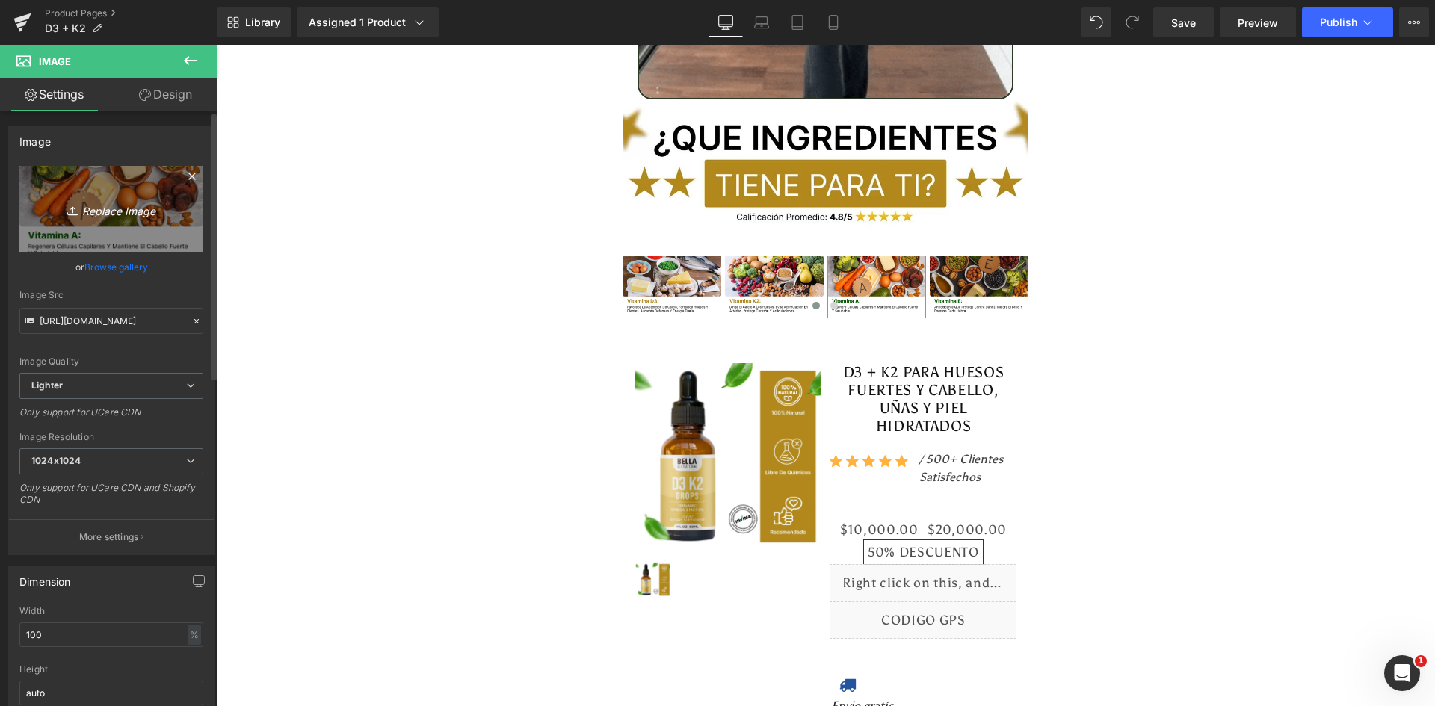
type input "C:\fakepath\Ingrediente 3.webp"
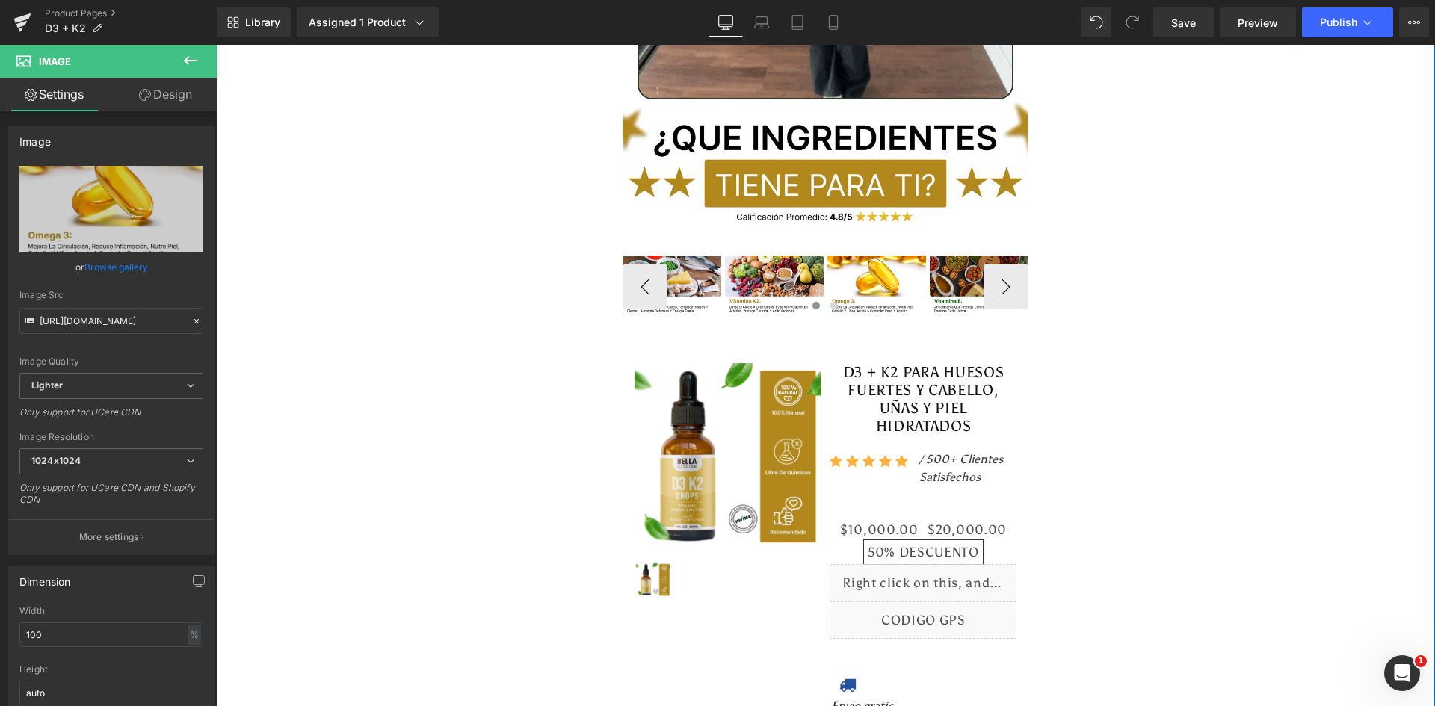
type input "https://ucarecdn.com/76079b11-aee7-4952-94c8-d6ee34e61189/-/format/auto/-/previ…"
click at [964, 278] on span "Image" at bounding box center [979, 287] width 31 height 18
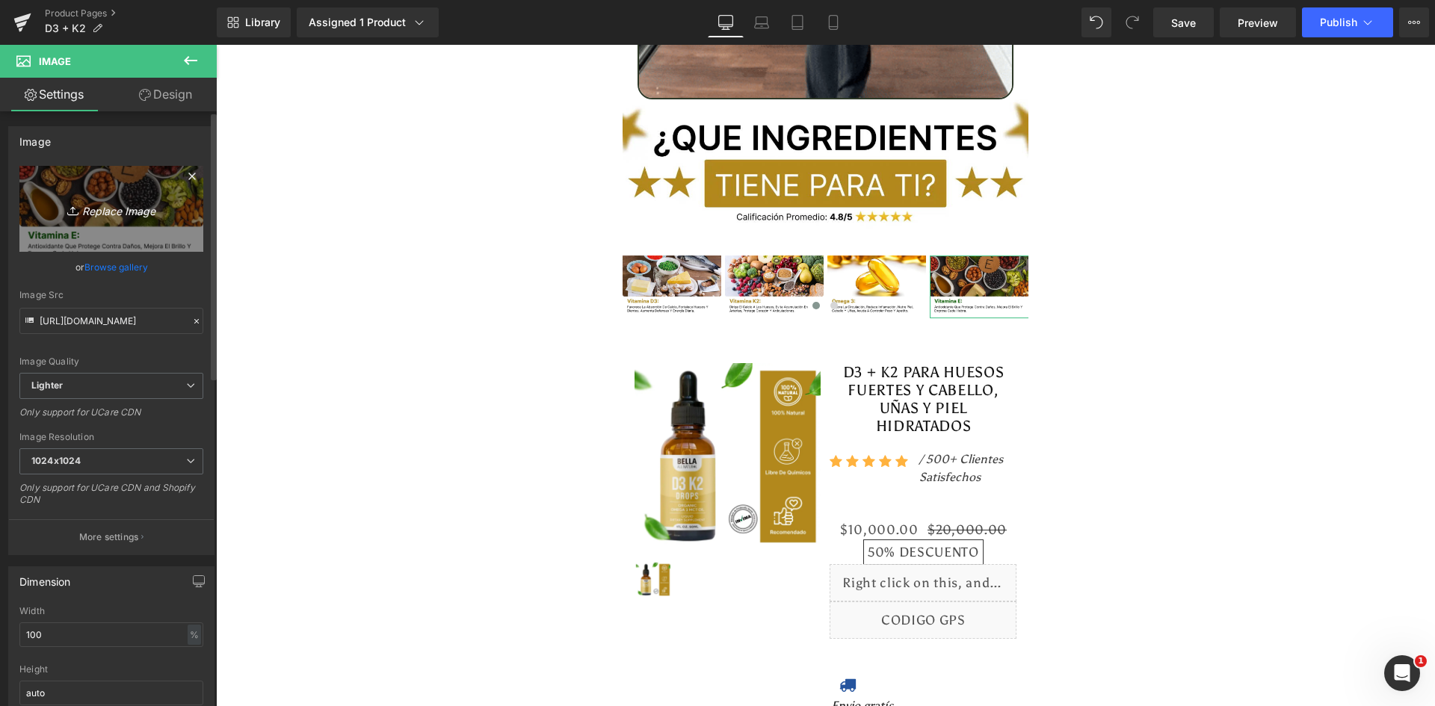
click at [96, 204] on icon "Replace Image" at bounding box center [112, 209] width 120 height 19
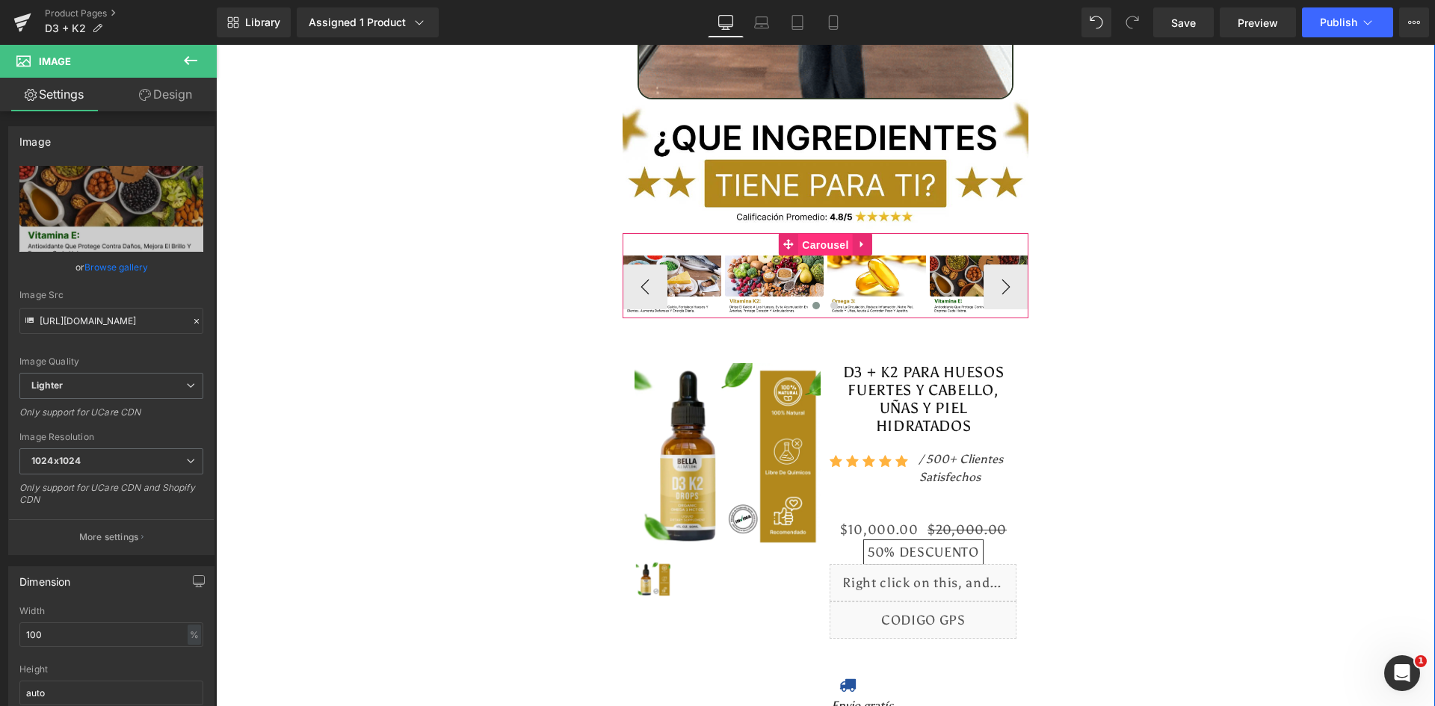
click at [809, 234] on span "Carousel" at bounding box center [825, 245] width 54 height 22
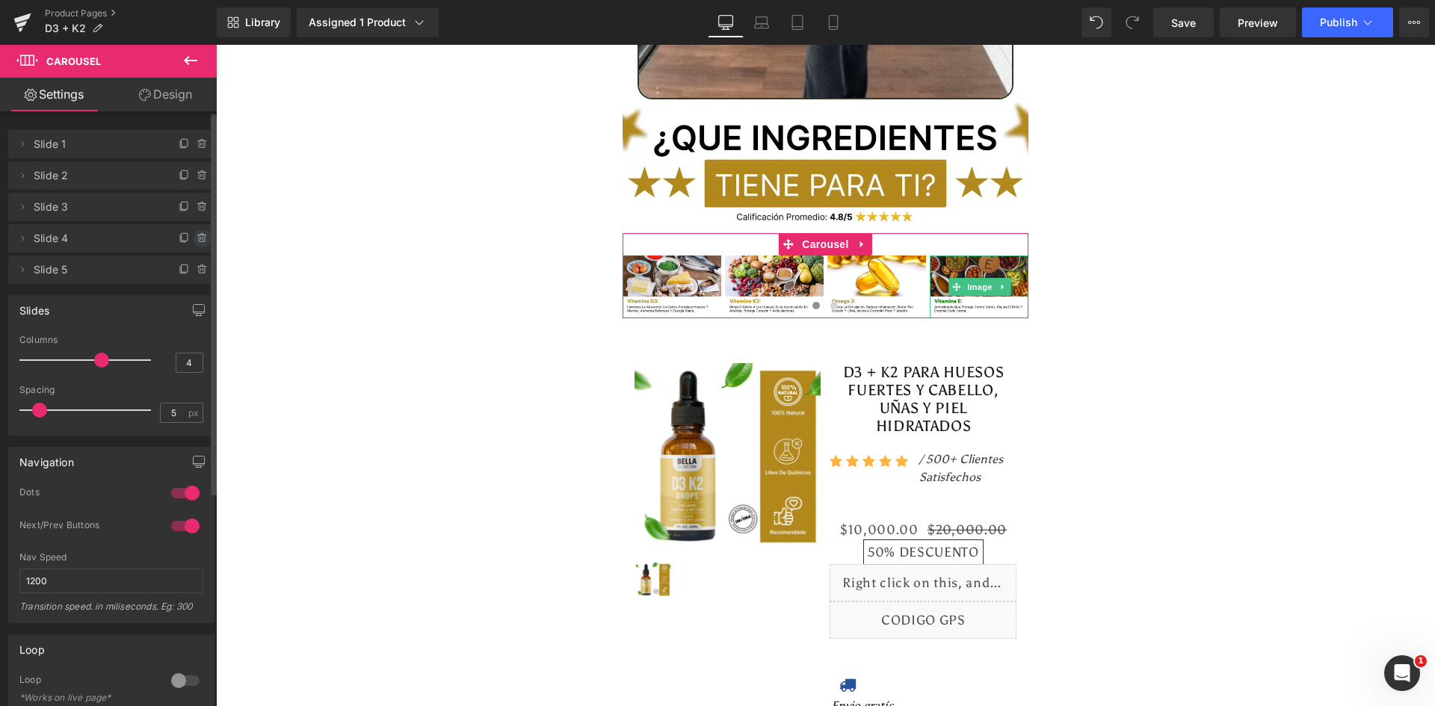
click at [201, 240] on icon at bounding box center [201, 238] width 0 height 3
click at [195, 240] on button "Delete" at bounding box center [186, 238] width 47 height 19
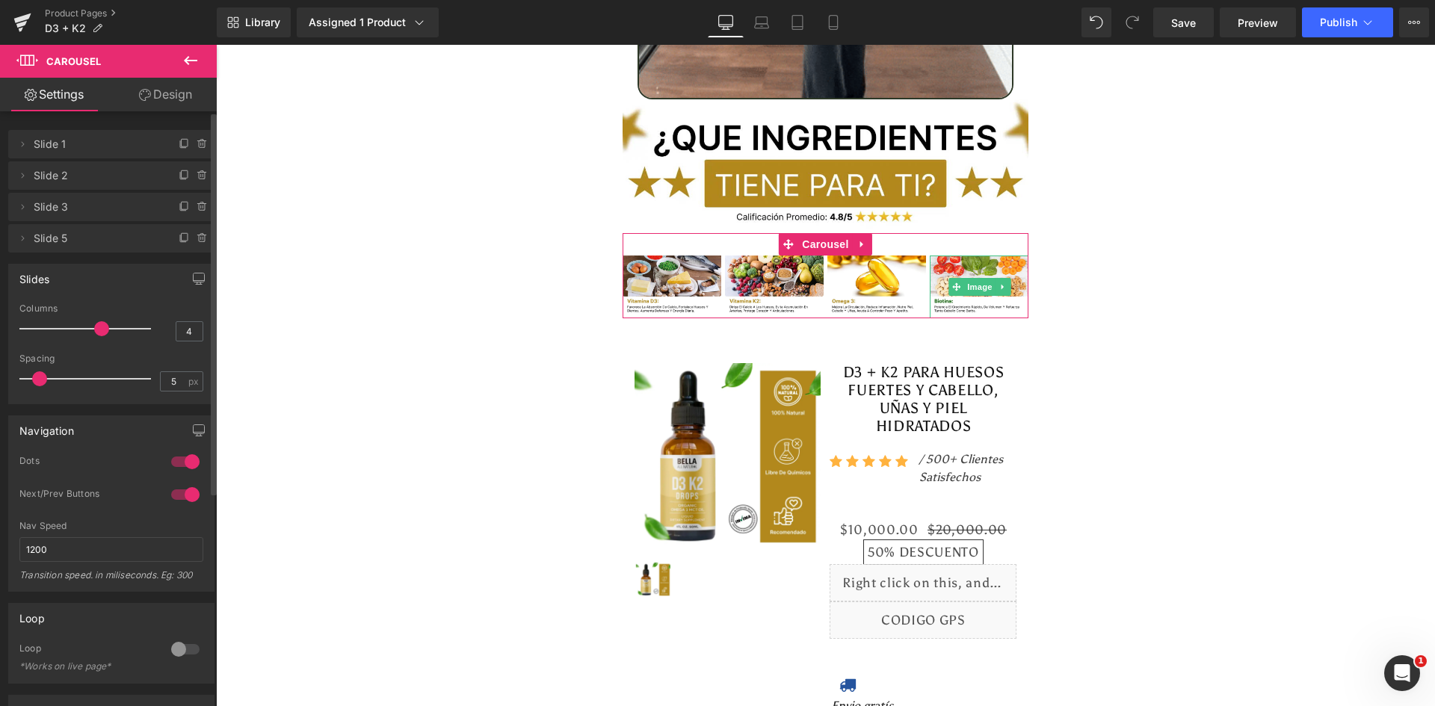
click at [201, 240] on icon at bounding box center [201, 238] width 0 height 3
click at [195, 240] on button "Delete" at bounding box center [186, 238] width 47 height 19
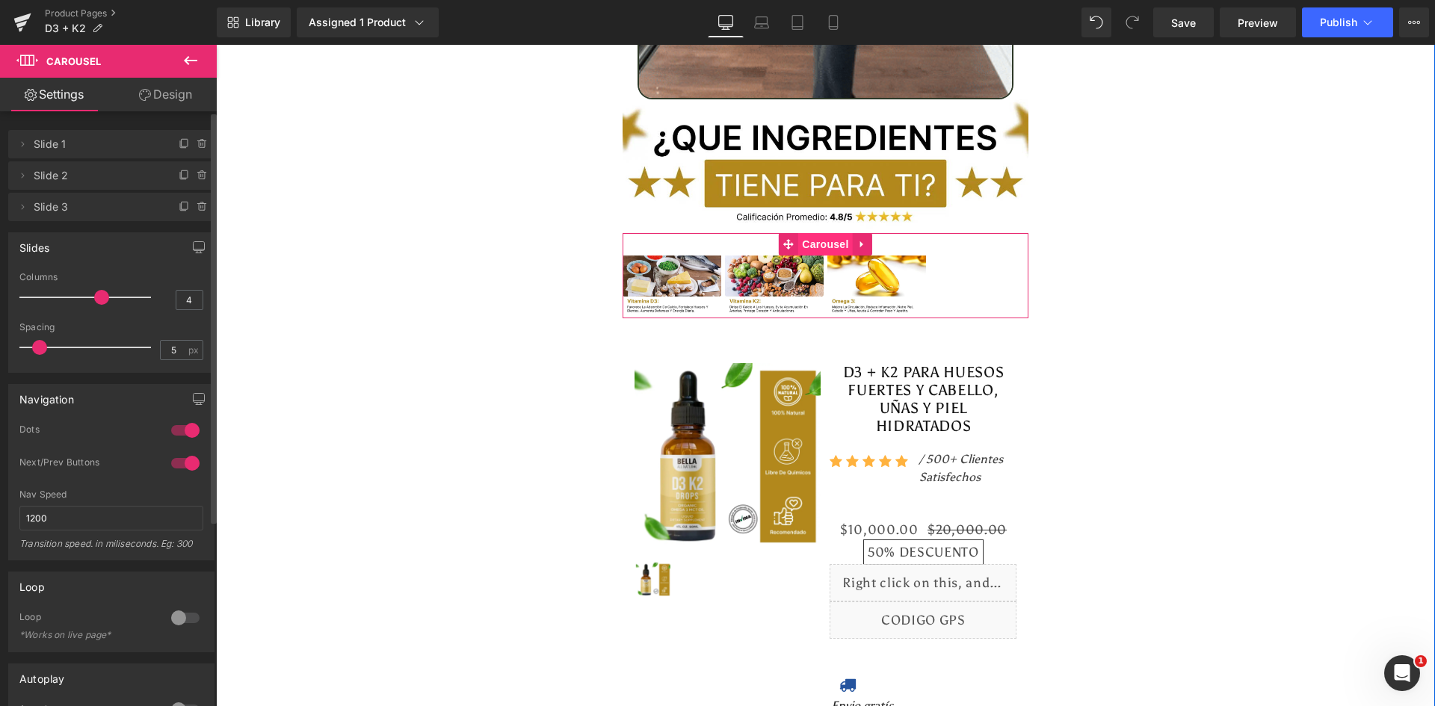
click at [810, 233] on span "Carousel" at bounding box center [825, 244] width 54 height 22
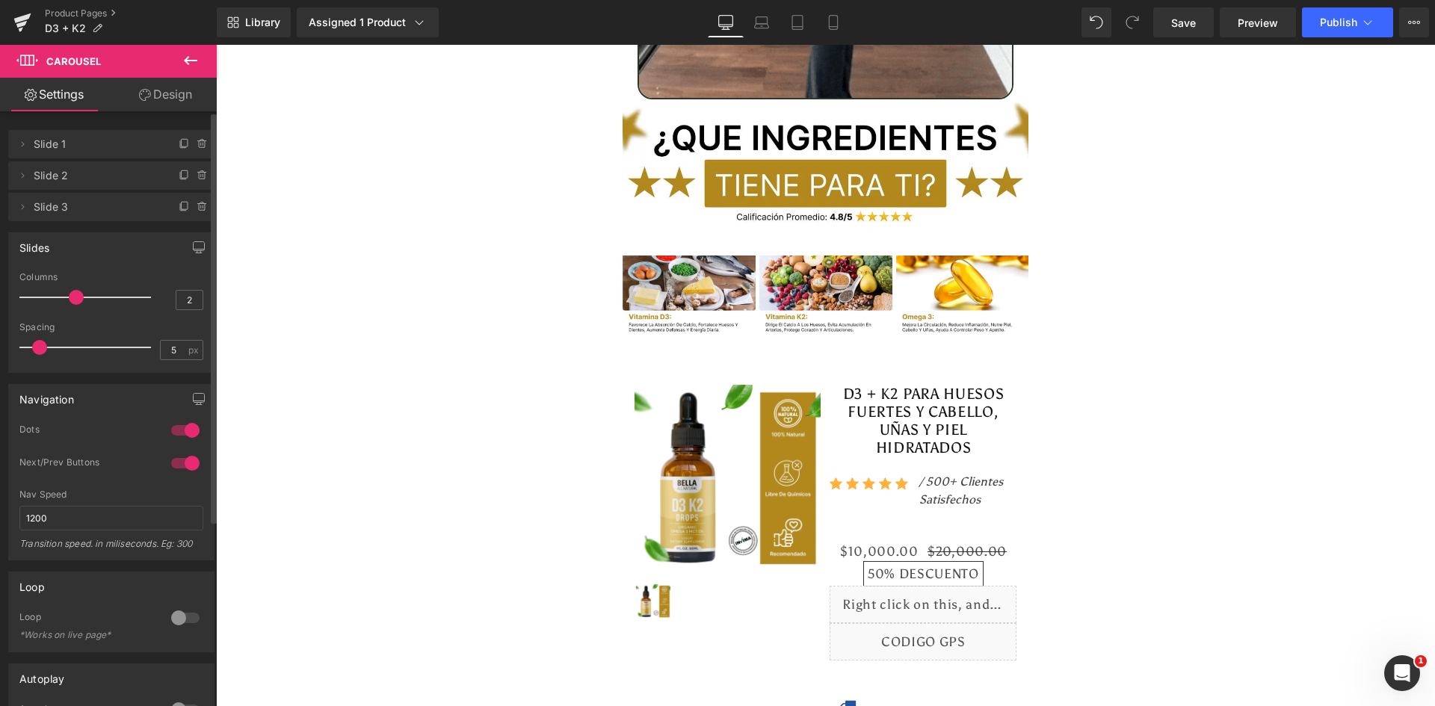
type input "1"
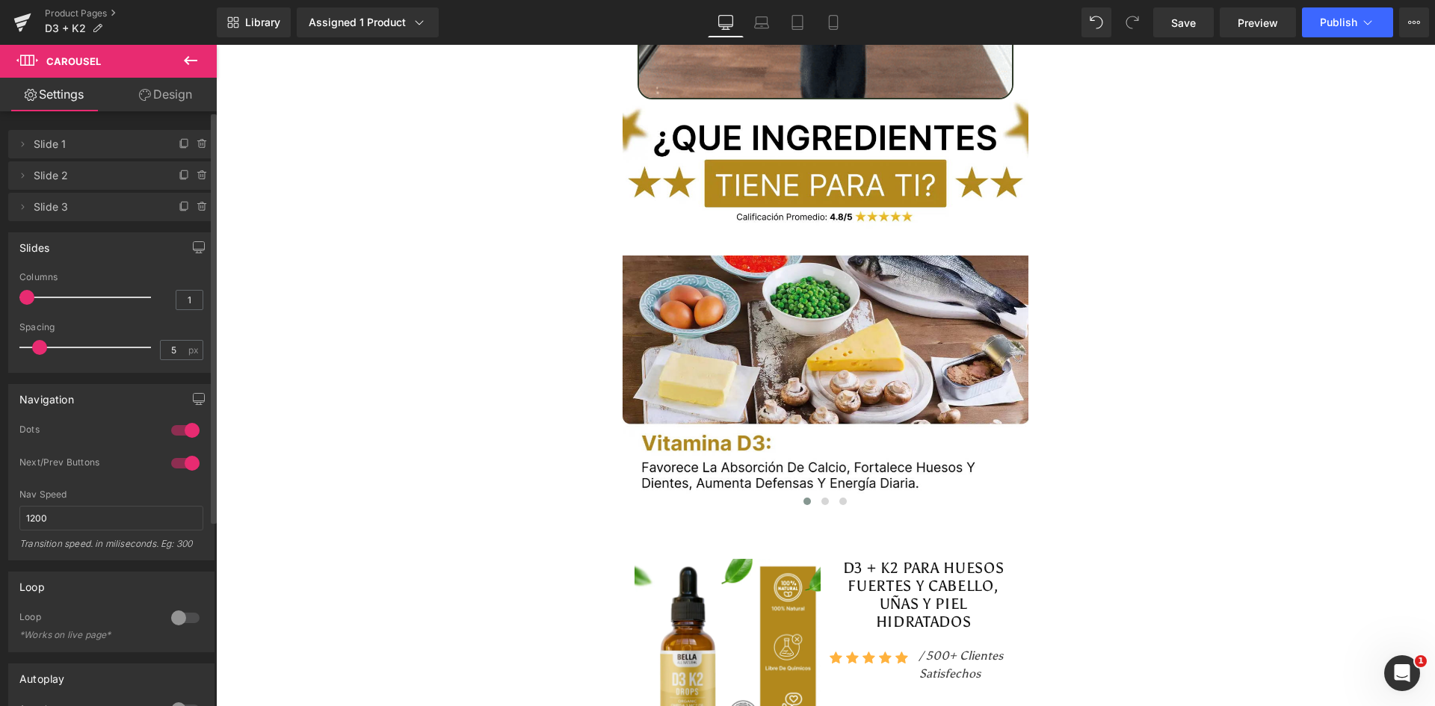
drag, startPoint x: 96, startPoint y: 297, endPoint x: 16, endPoint y: 303, distance: 80.9
click at [16, 303] on div "1 Columns 1 3 Columns 3 3 Columns 3 1 Columns 1 5px Spacing 5 px 5px Spacing 5 …" at bounding box center [111, 322] width 205 height 100
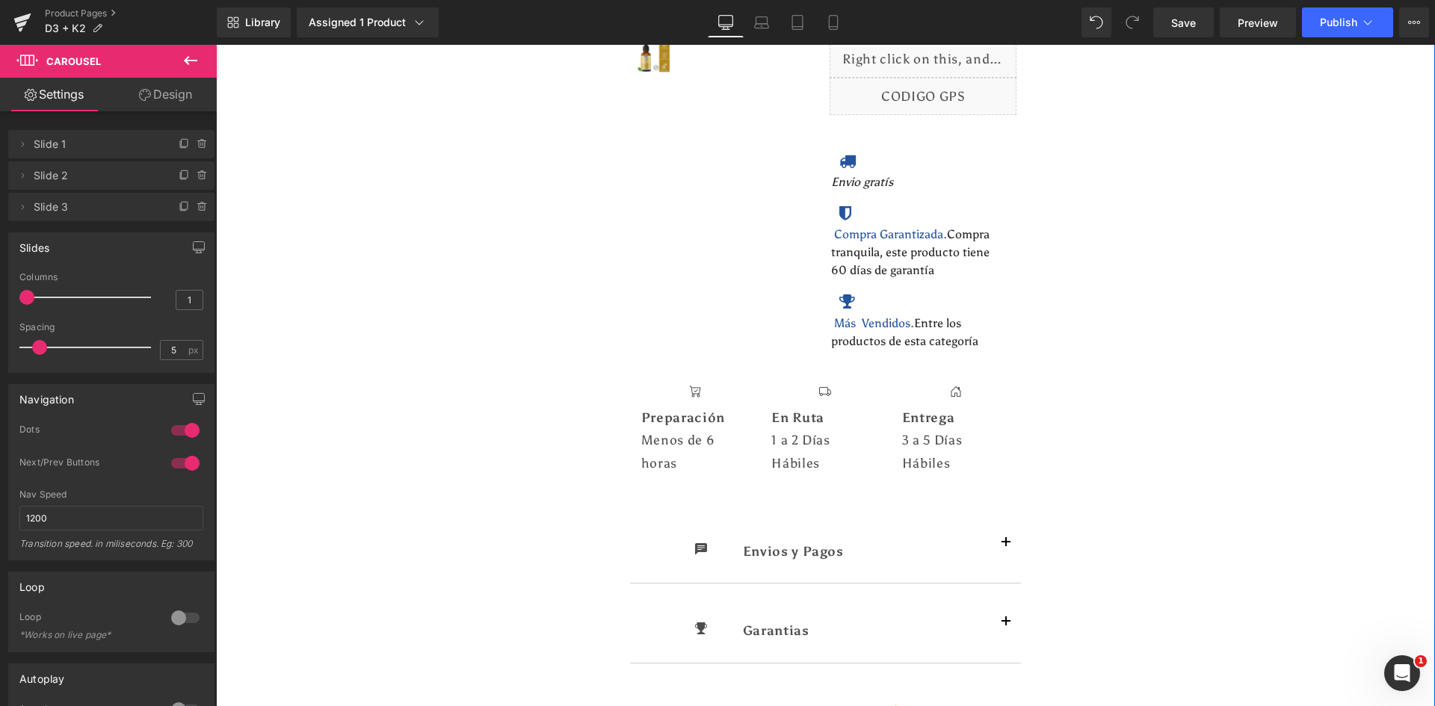
scroll to position [5232, 0]
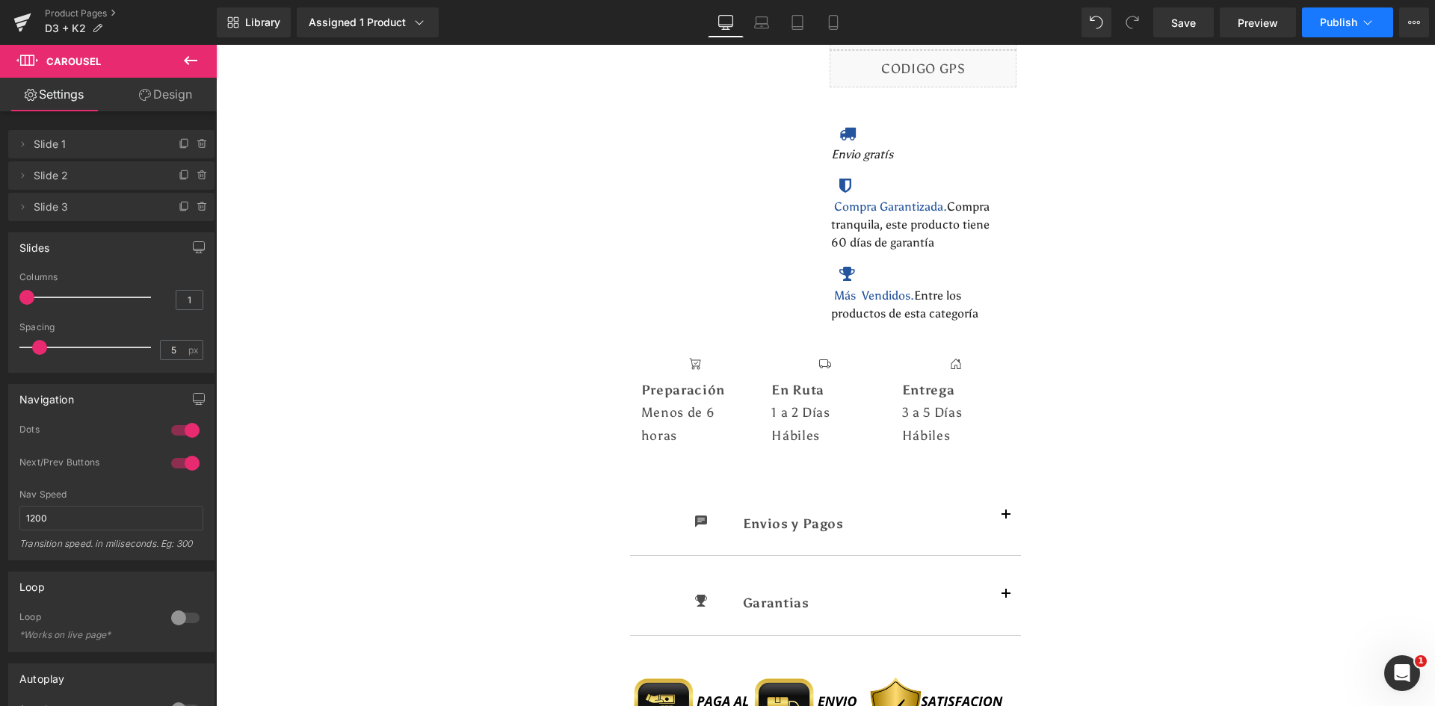
click at [1339, 19] on span "Publish" at bounding box center [1338, 22] width 37 height 12
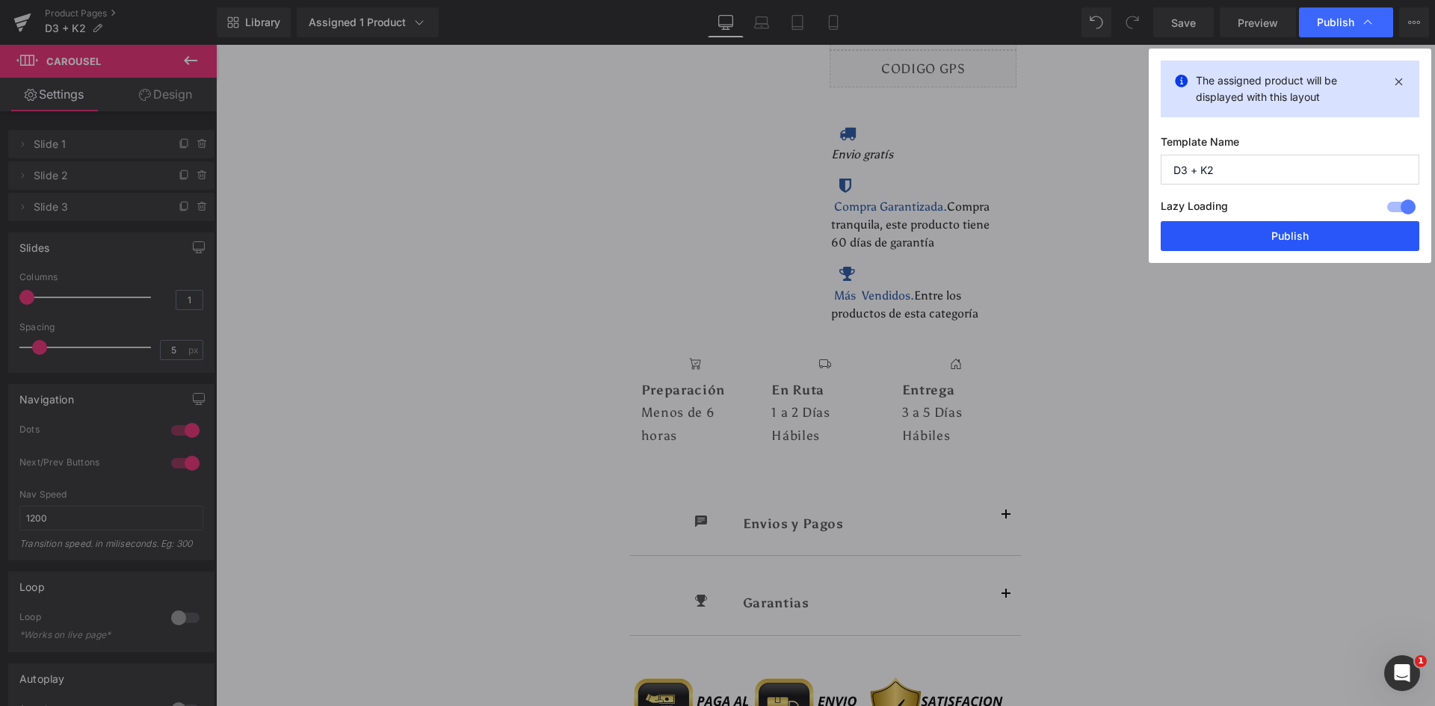
drag, startPoint x: 1280, startPoint y: 226, endPoint x: 710, endPoint y: 347, distance: 582.1
click at [1280, 226] on button "Publish" at bounding box center [1290, 236] width 259 height 30
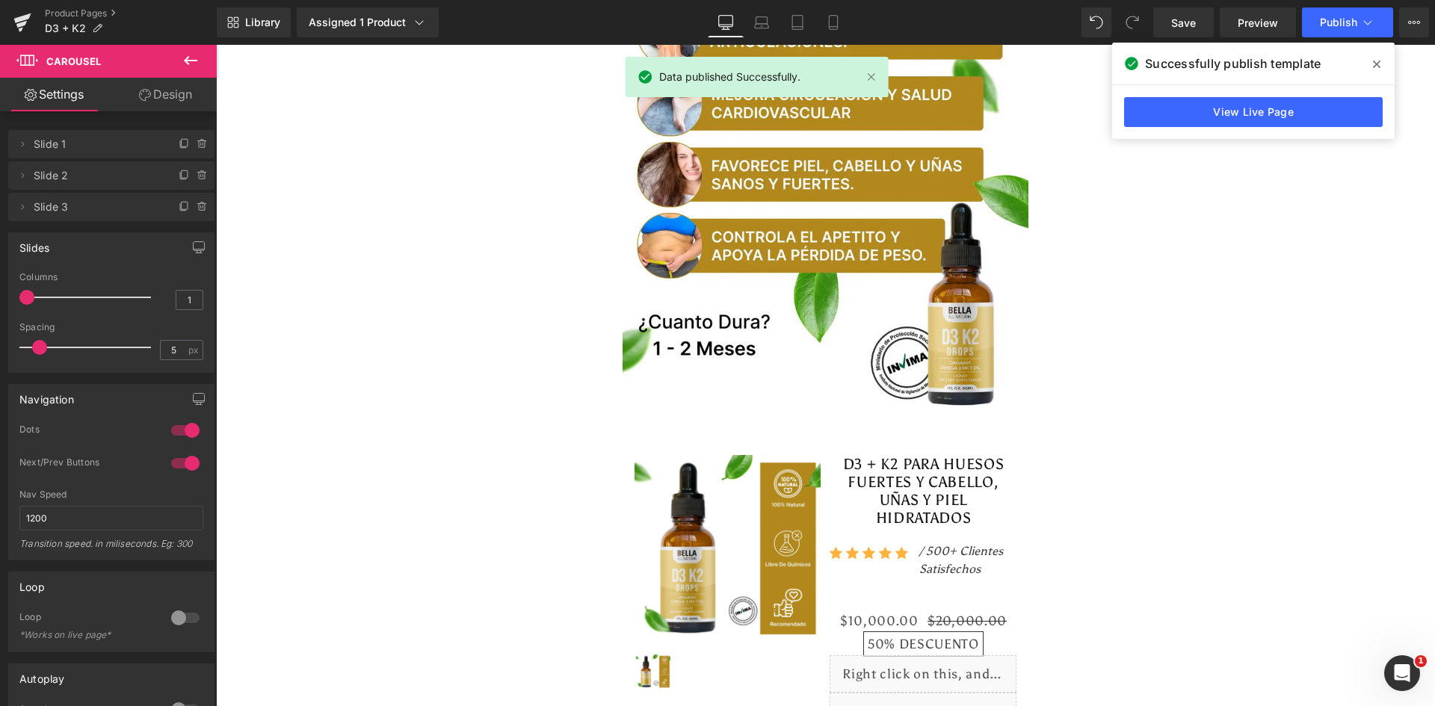
scroll to position [0, 0]
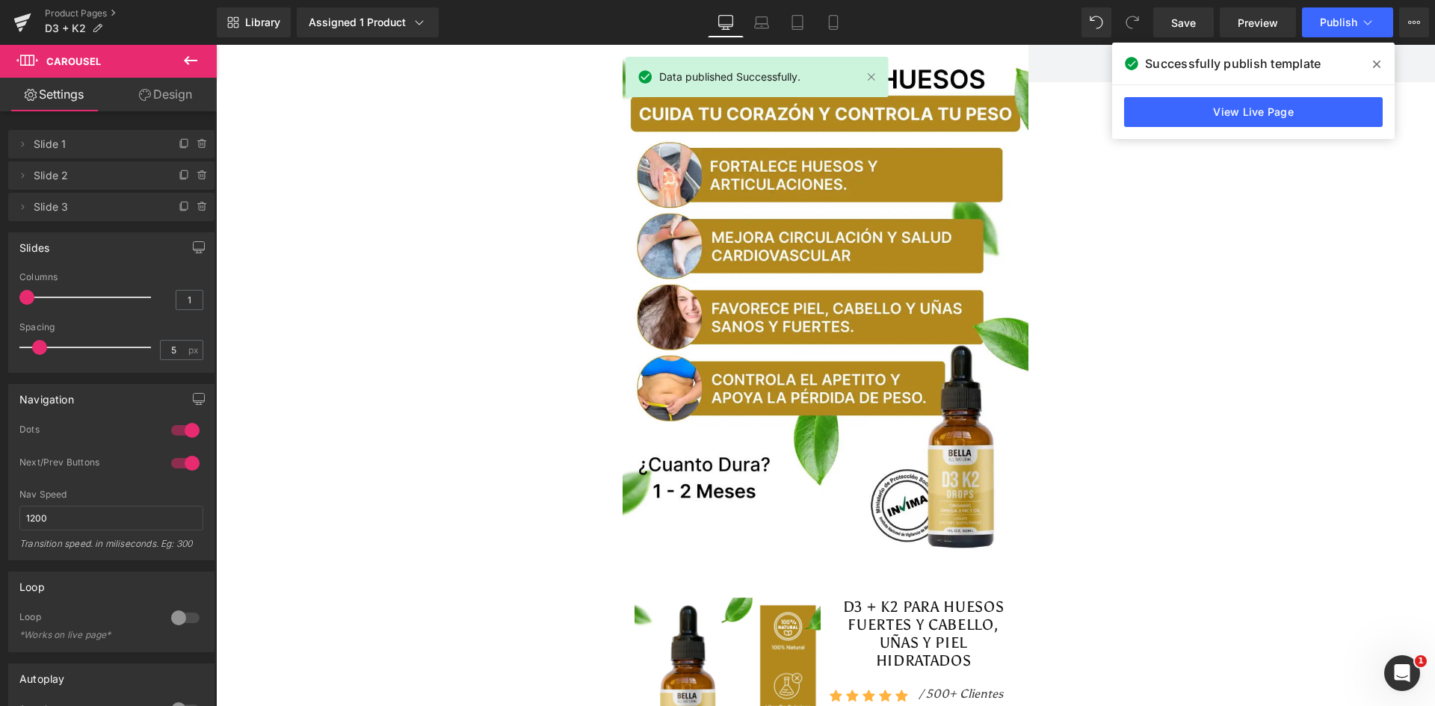
click at [1383, 63] on span at bounding box center [1377, 64] width 24 height 24
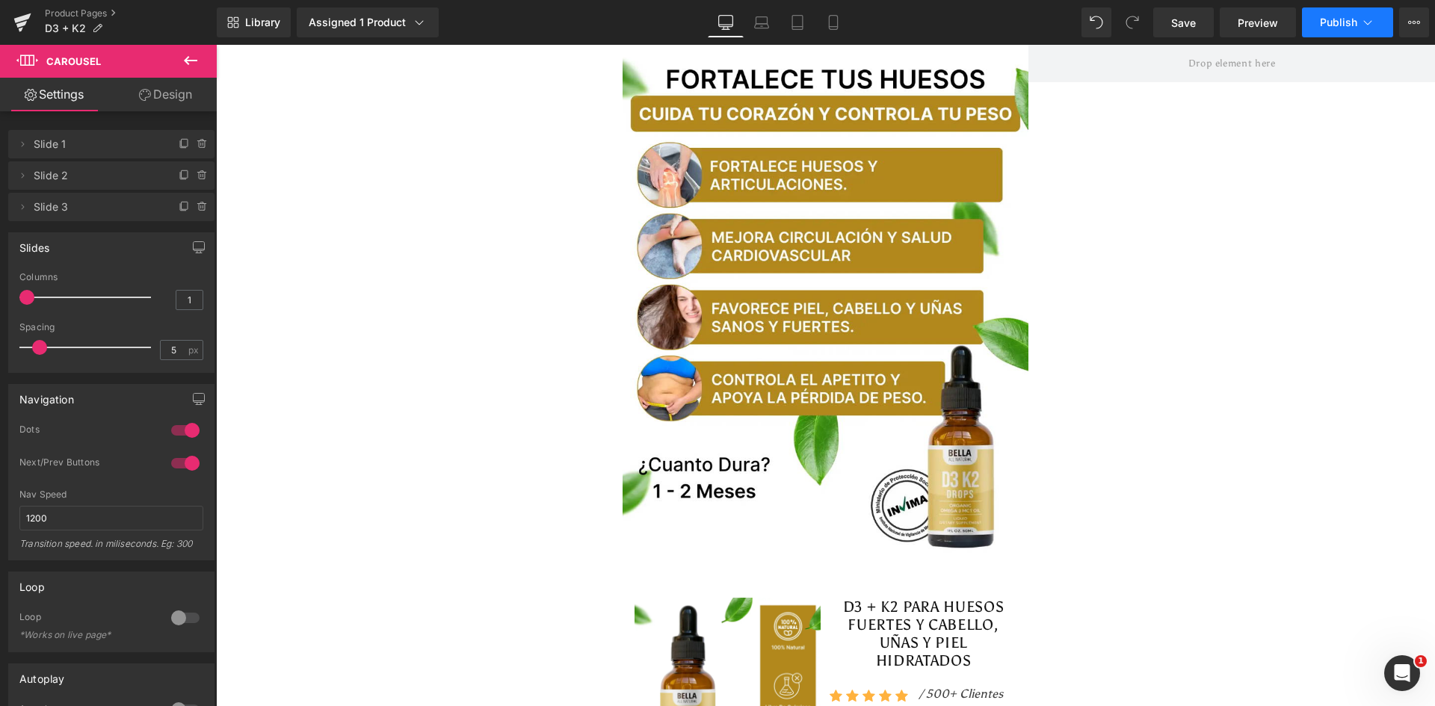
click at [1351, 16] on span "Publish" at bounding box center [1338, 22] width 37 height 12
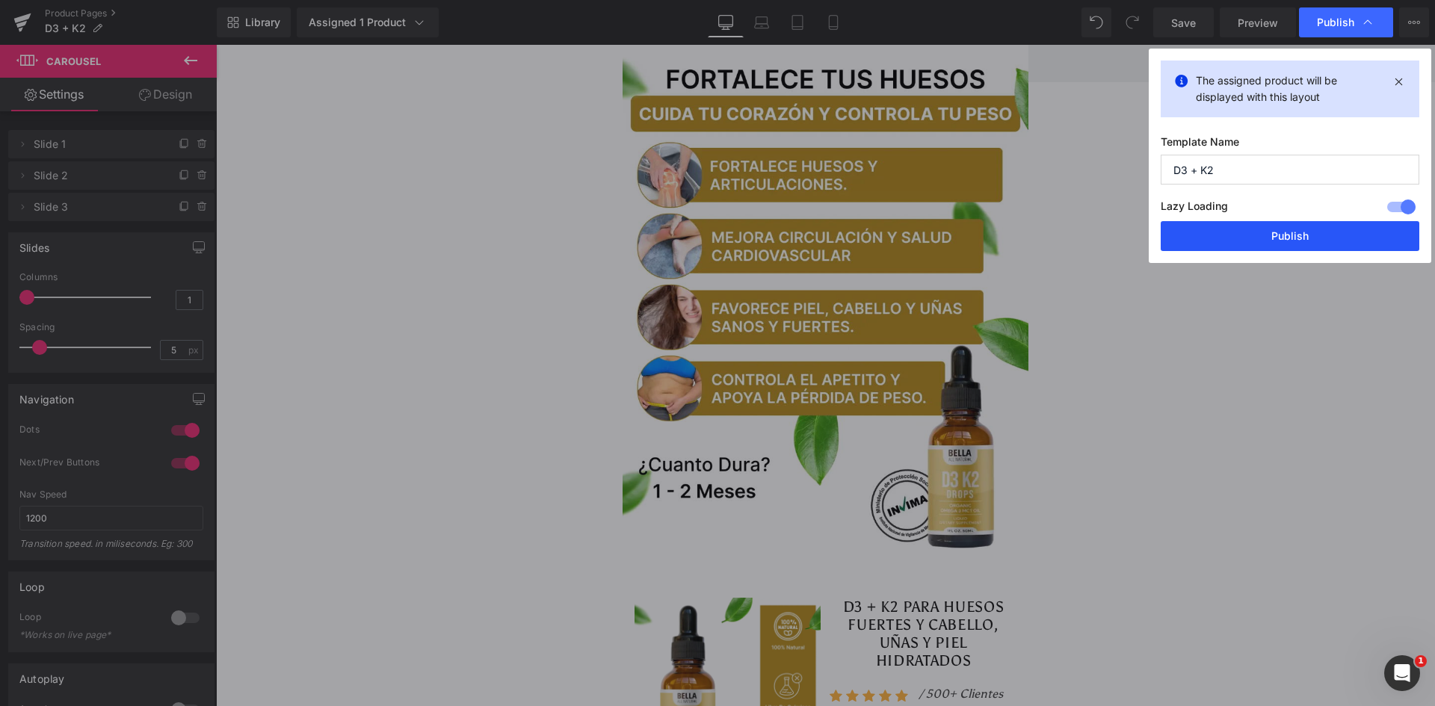
click at [1300, 244] on button "Publish" at bounding box center [1290, 236] width 259 height 30
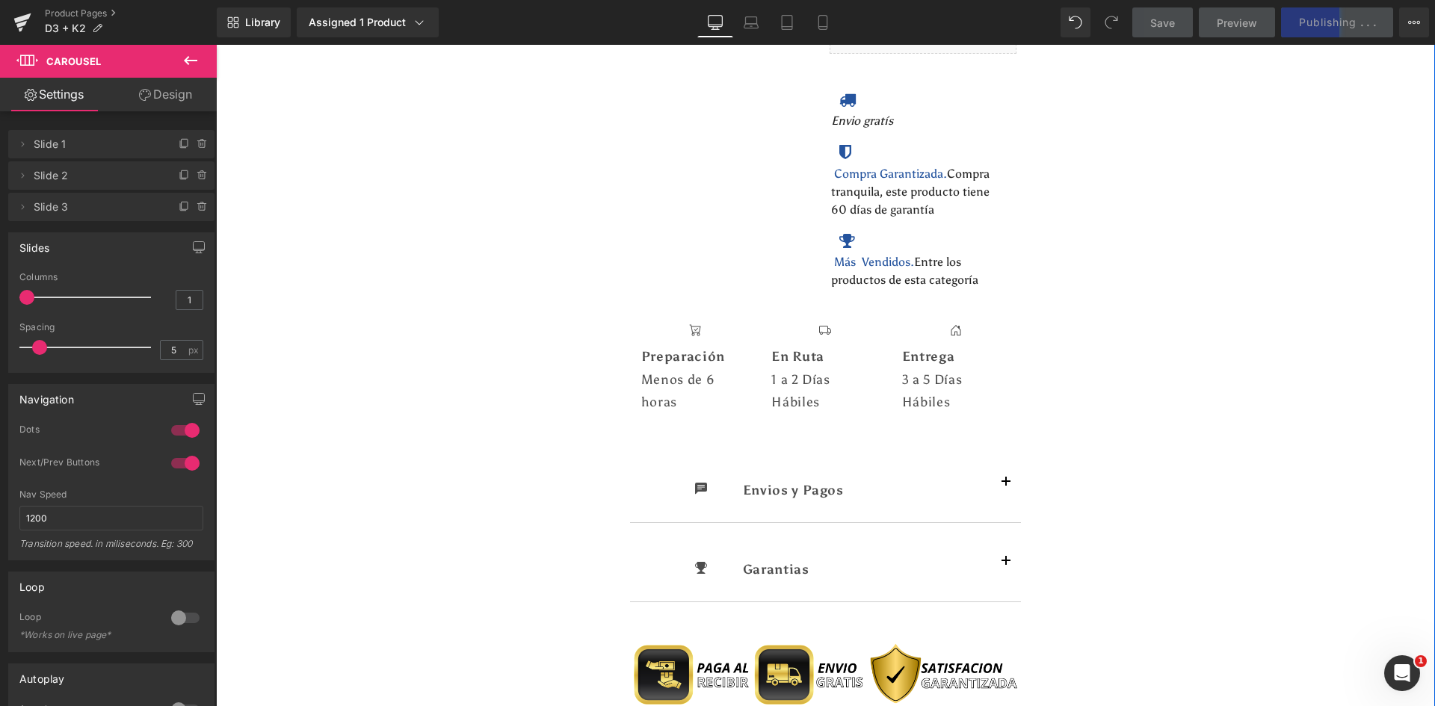
scroll to position [822, 0]
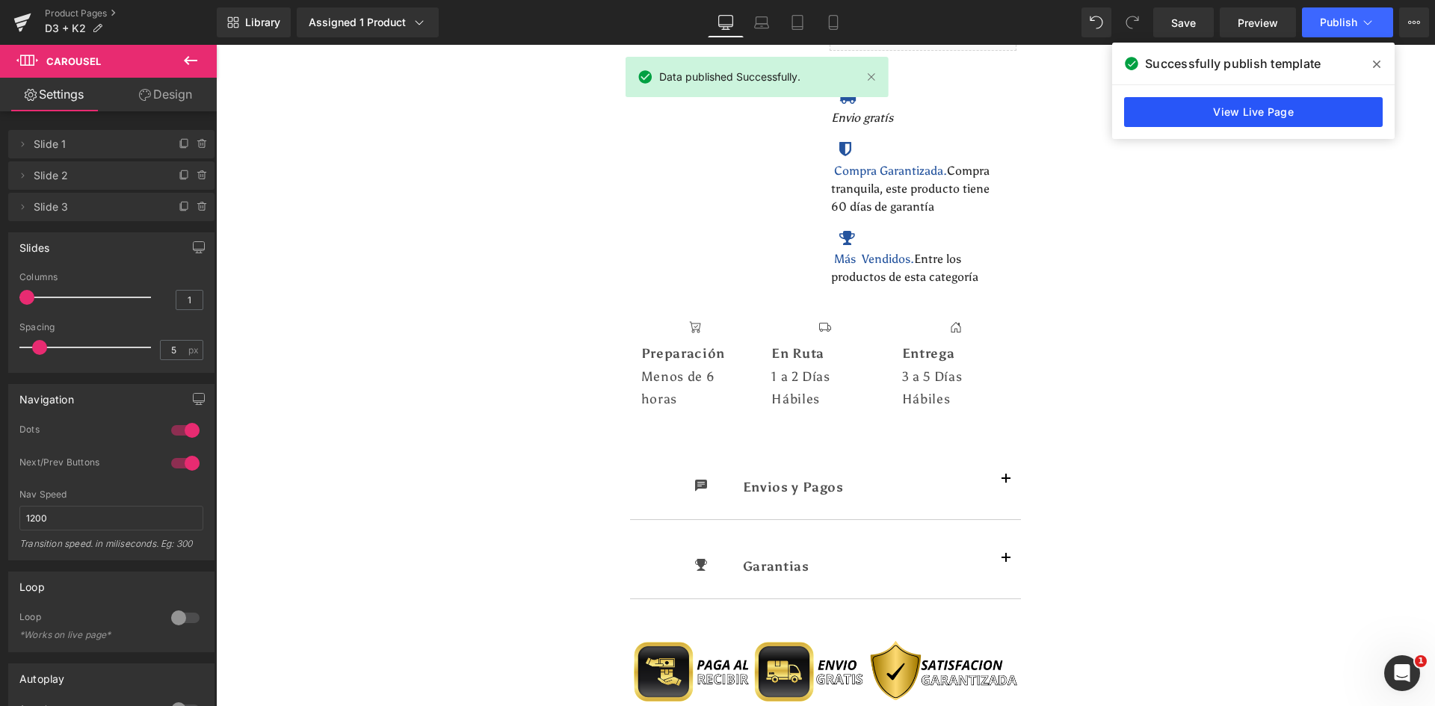
click at [1194, 117] on link "View Live Page" at bounding box center [1253, 112] width 259 height 30
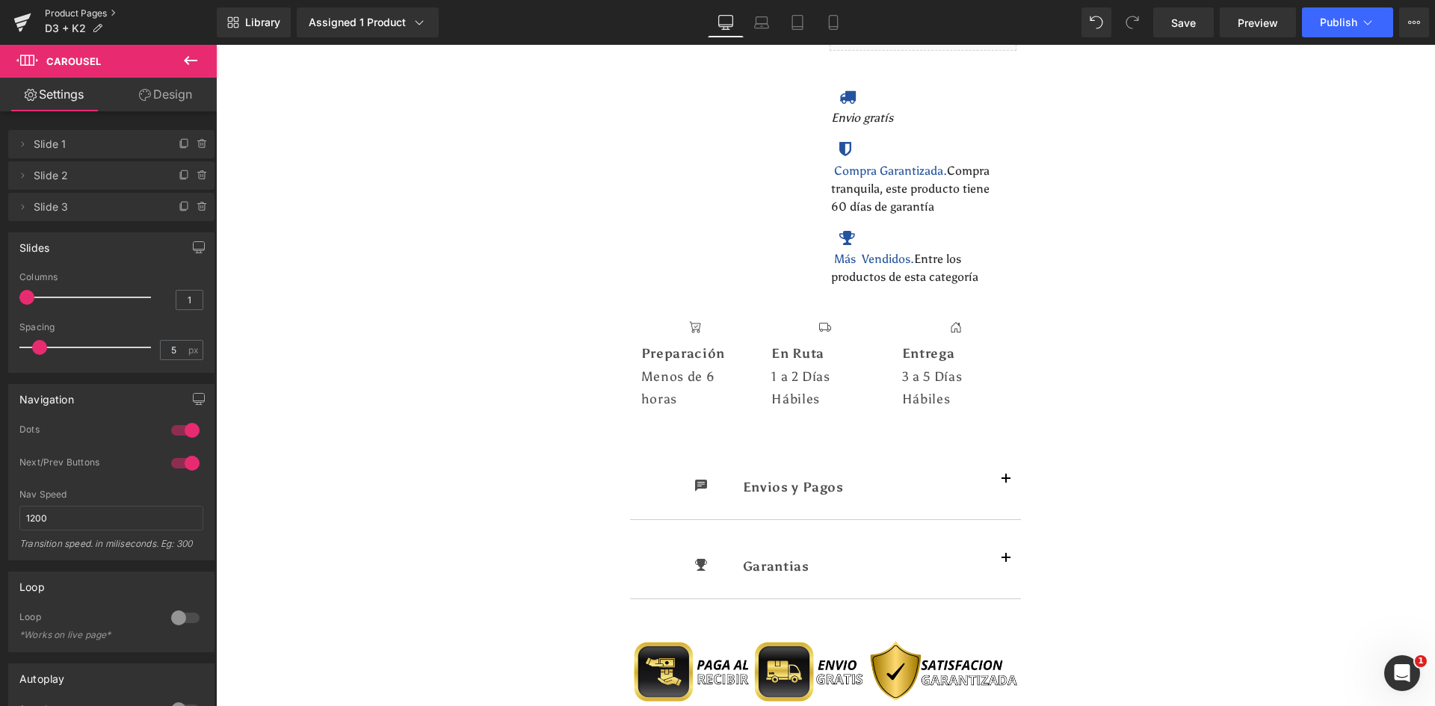
click at [81, 10] on link "Product Pages" at bounding box center [131, 13] width 172 height 12
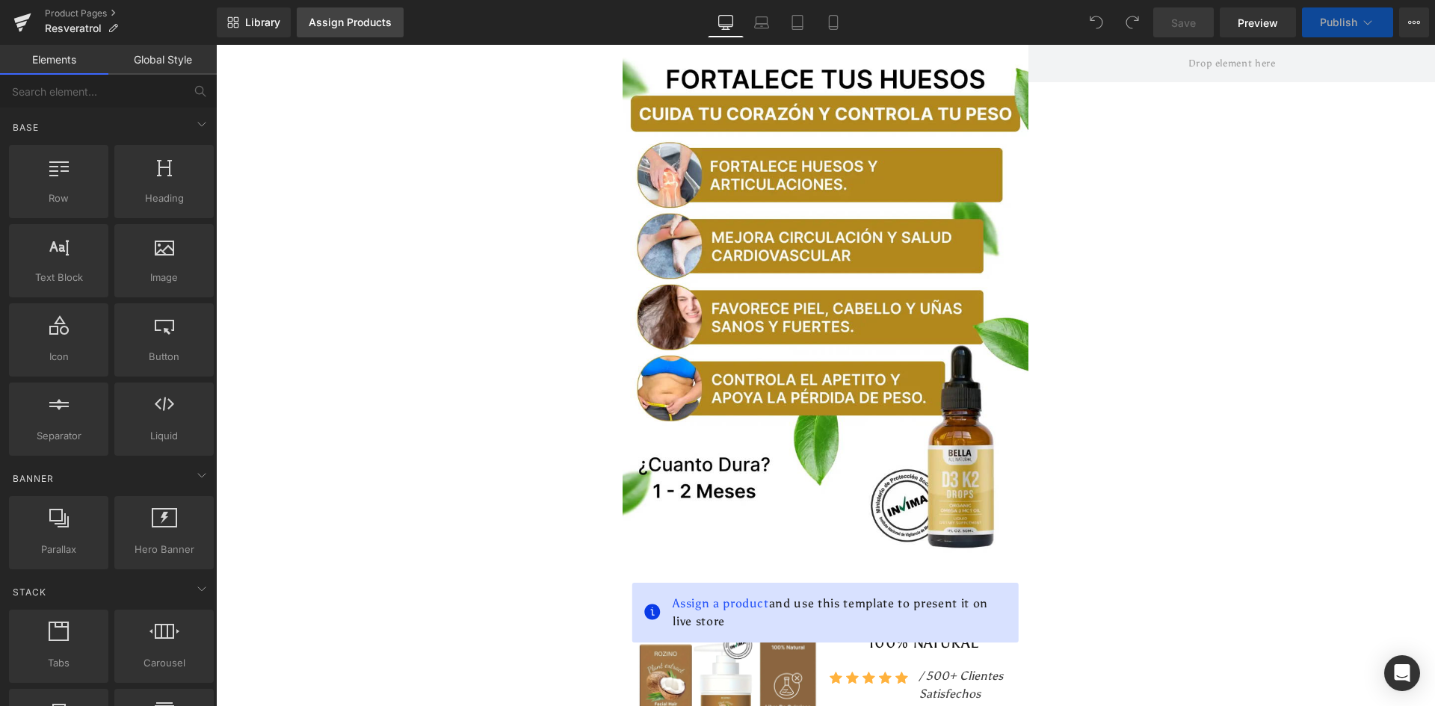
click at [342, 22] on div "Assign Products" at bounding box center [350, 22] width 83 height 12
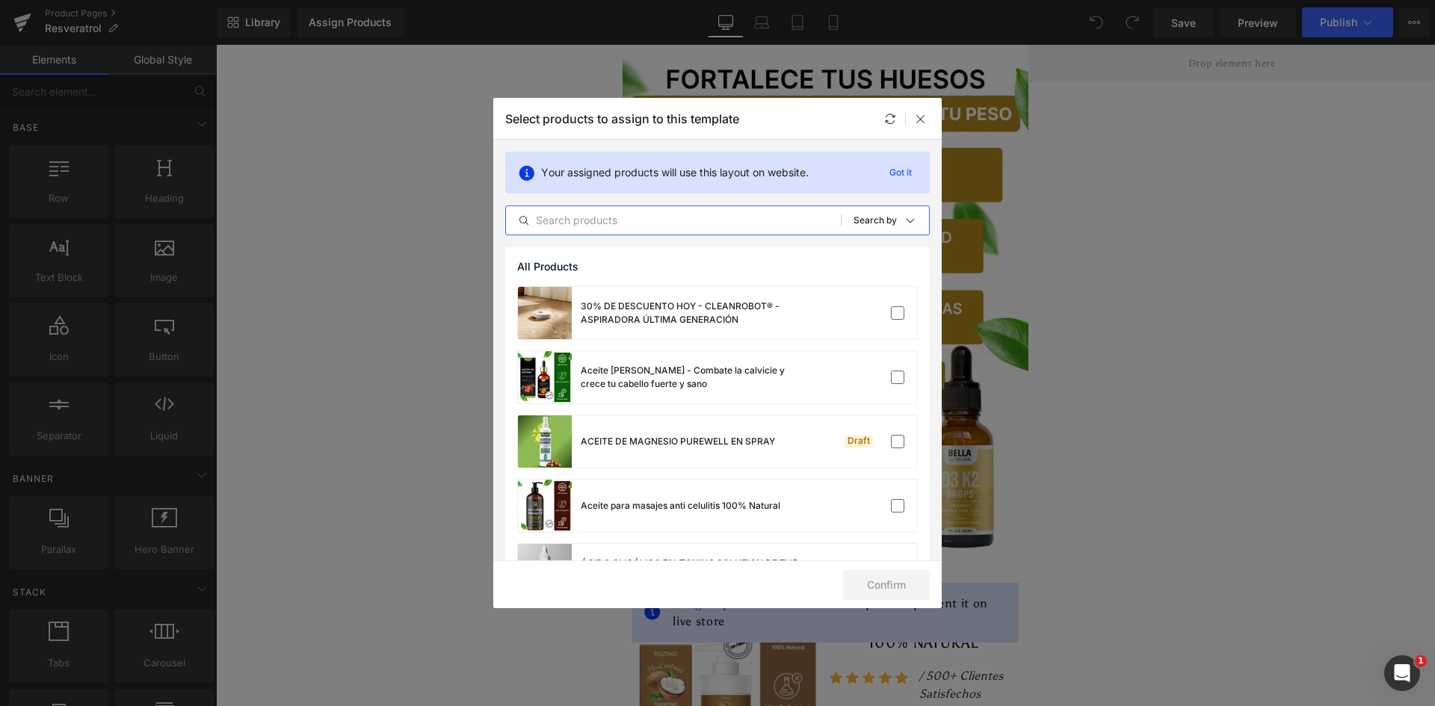
click at [597, 218] on input "text" at bounding box center [673, 221] width 335 height 18
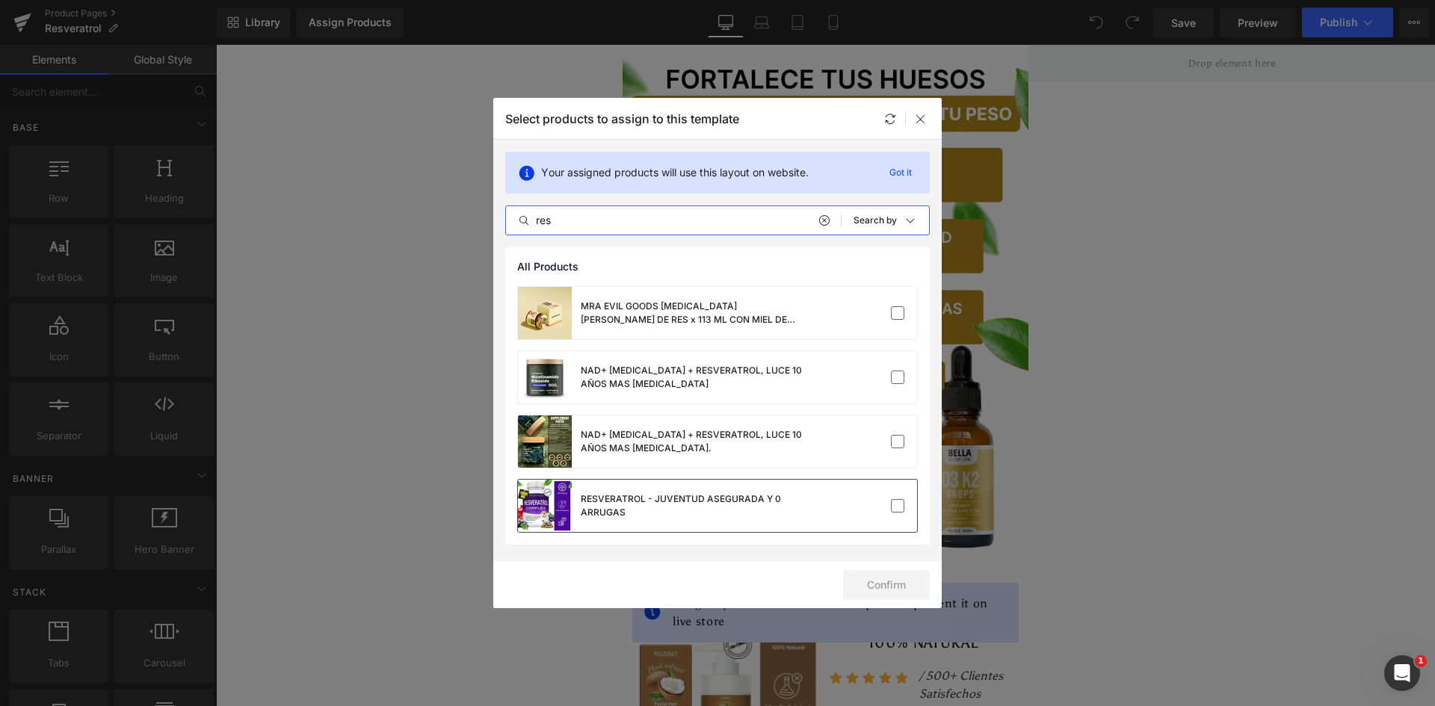
type input "res"
click at [620, 502] on div "RESVERATROL - JUVENTUD ASEGURADA Y 0 ARRUGAS" at bounding box center [693, 506] width 224 height 27
click at [914, 590] on button "Confirm" at bounding box center [886, 585] width 87 height 30
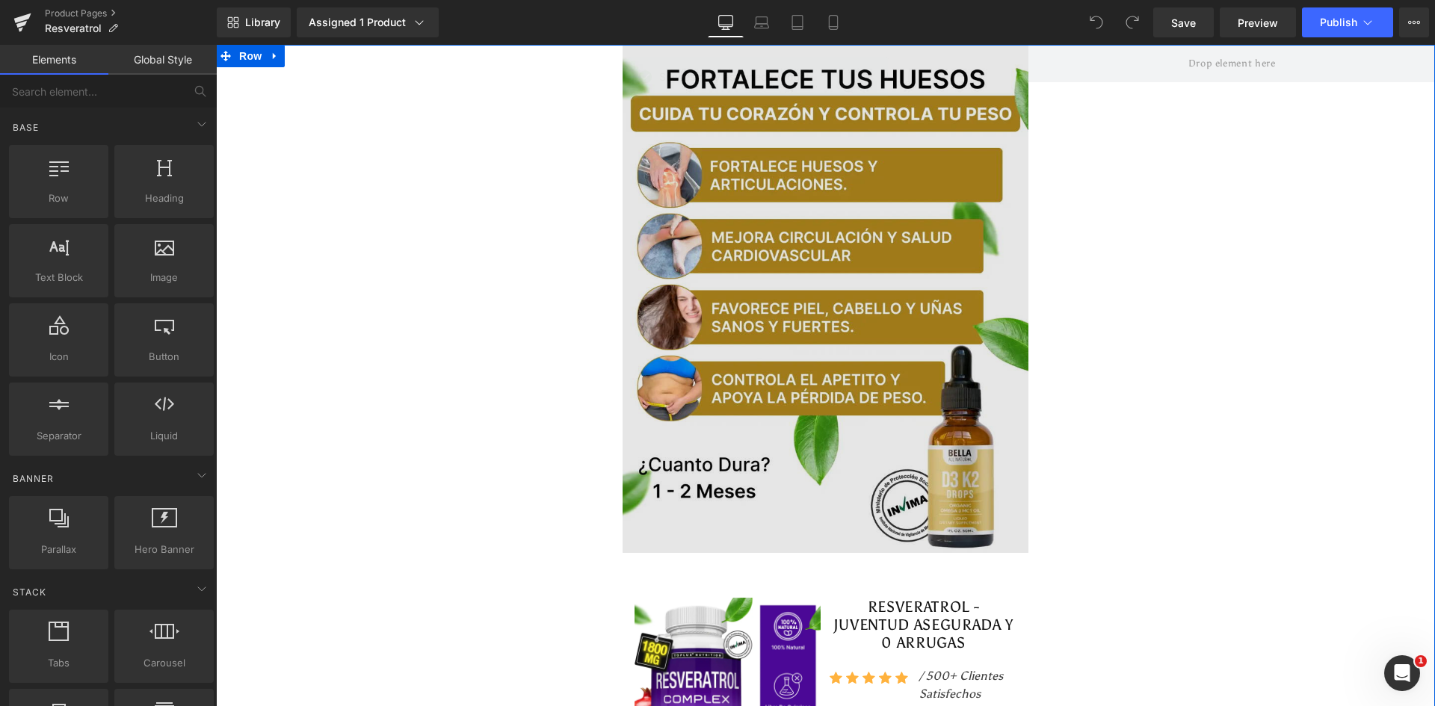
click at [744, 141] on img at bounding box center [826, 299] width 407 height 508
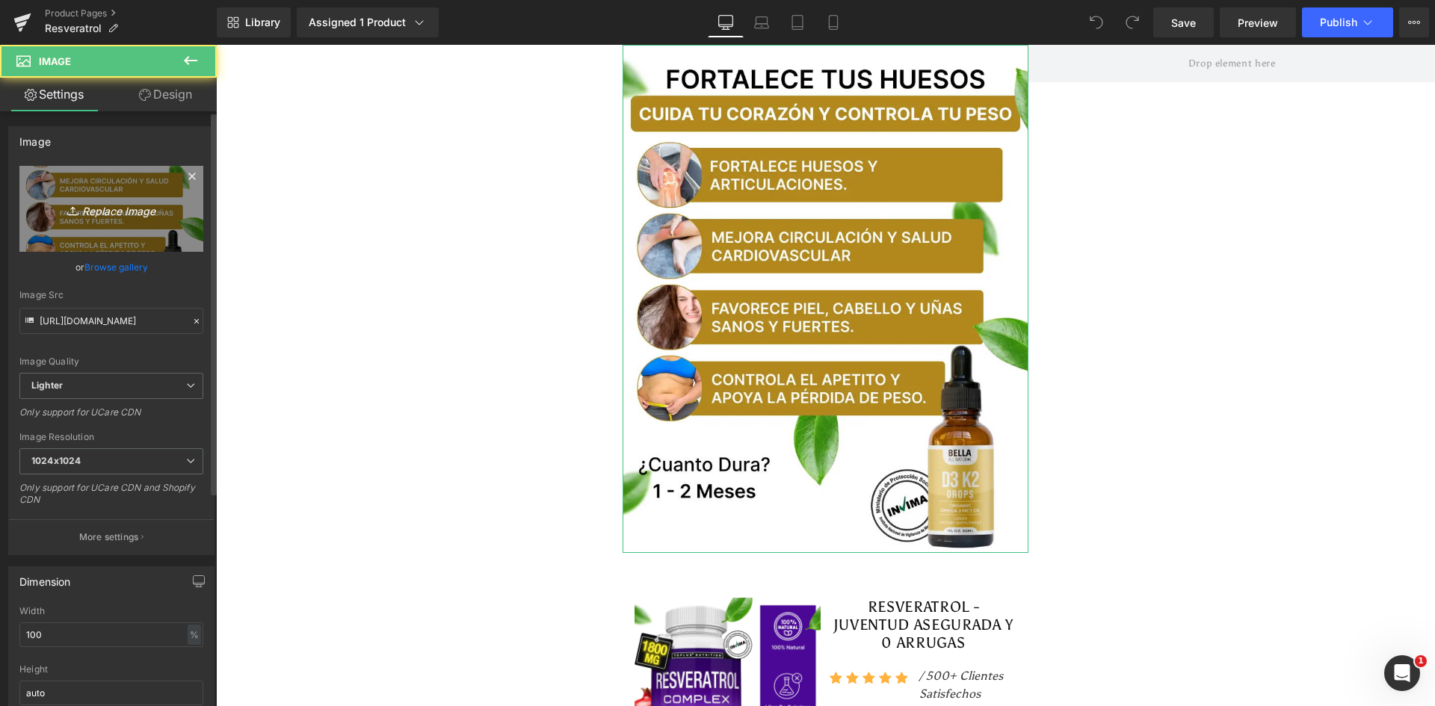
click at [129, 233] on link "Replace Image" at bounding box center [111, 209] width 184 height 86
type input "C:\fakepath\Banner Principal.webp"
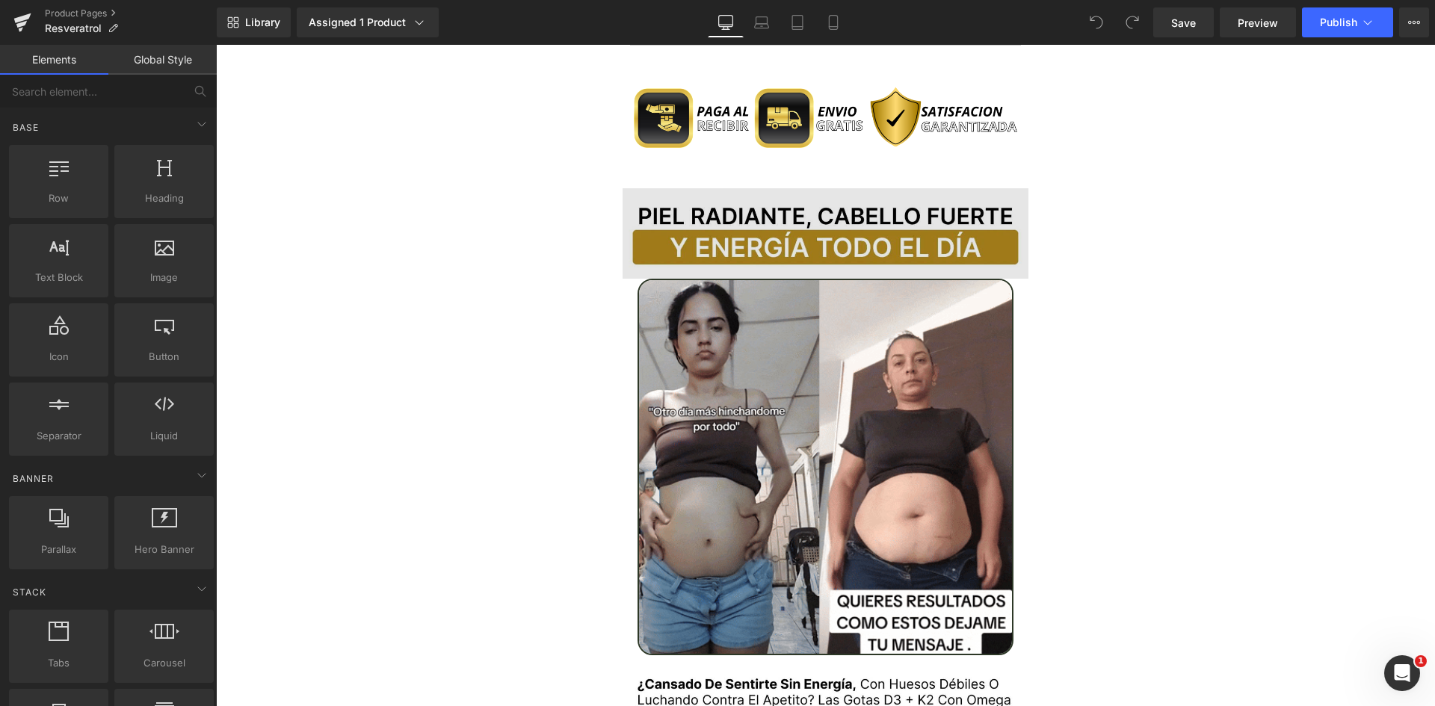
scroll to position [1345, 0]
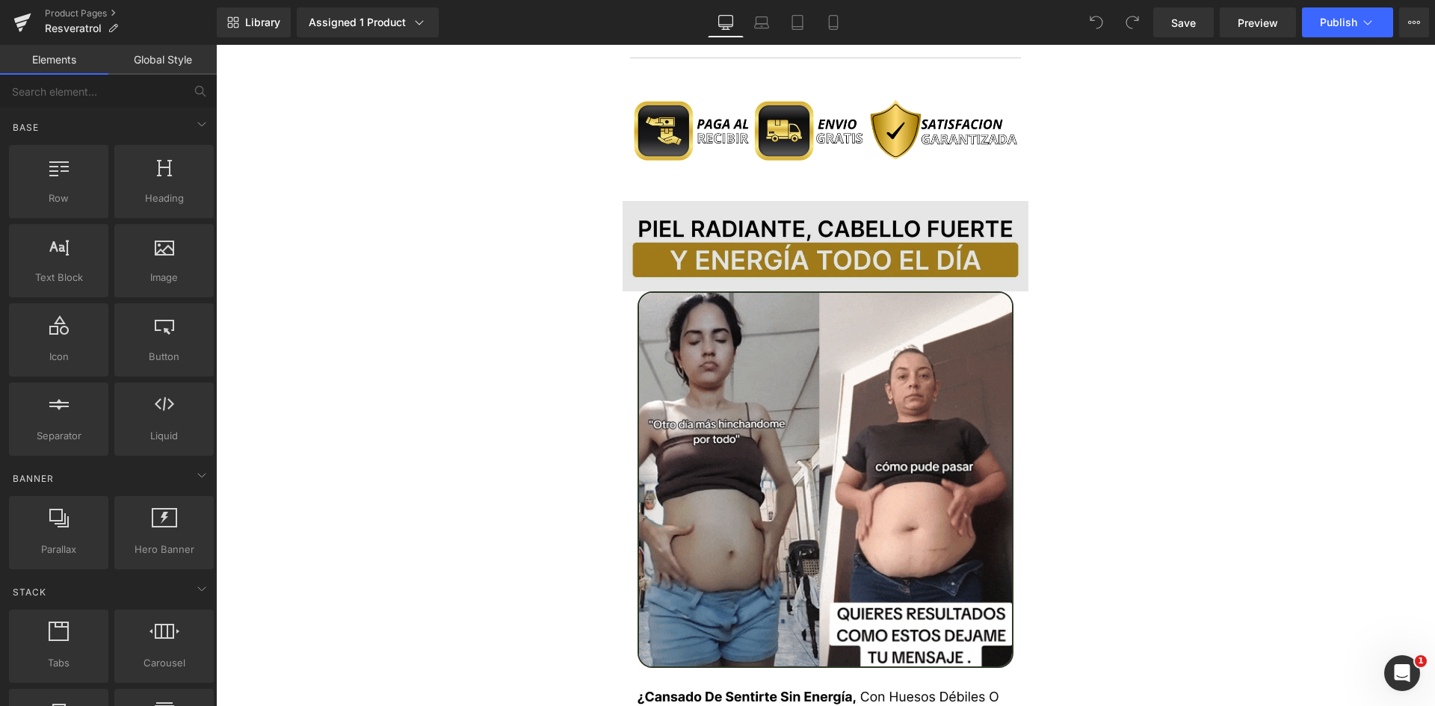
drag, startPoint x: 747, startPoint y: 218, endPoint x: 740, endPoint y: 221, distance: 7.8
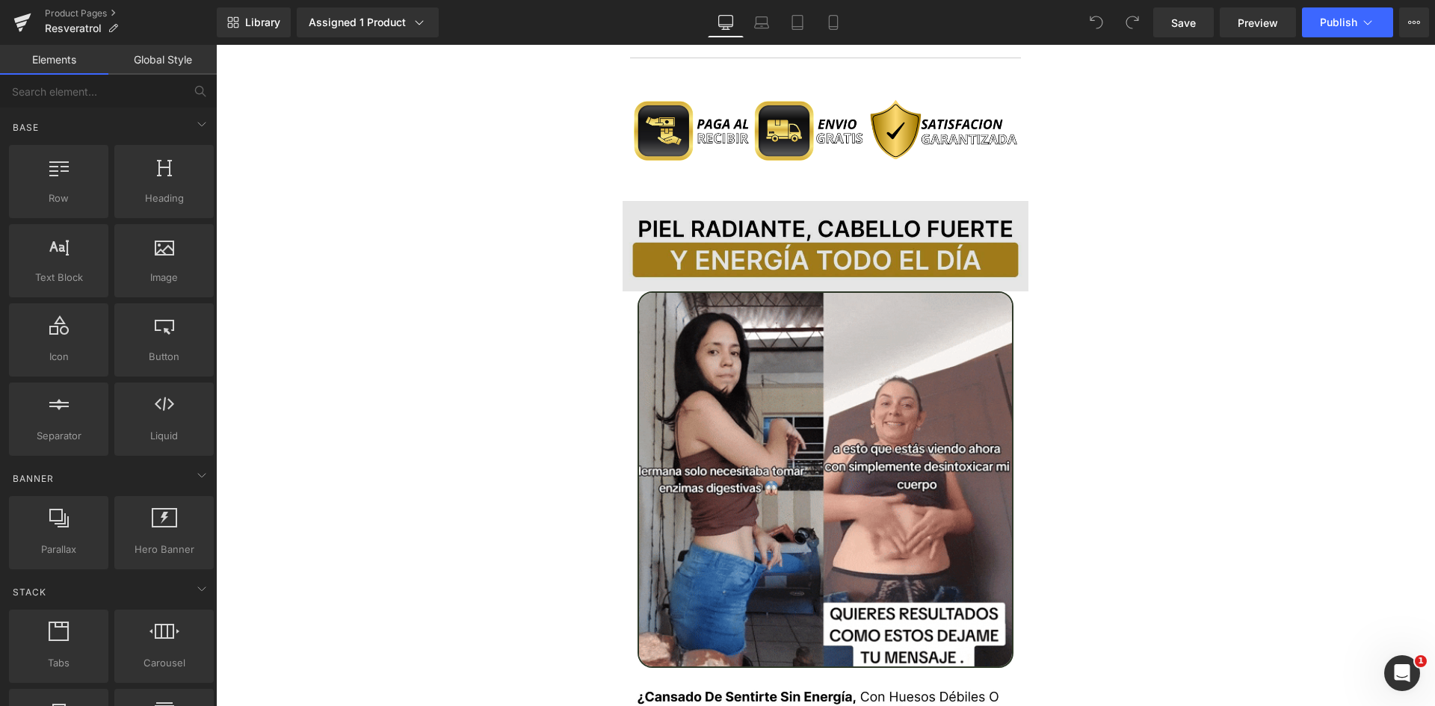
click at [747, 218] on img at bounding box center [826, 246] width 407 height 91
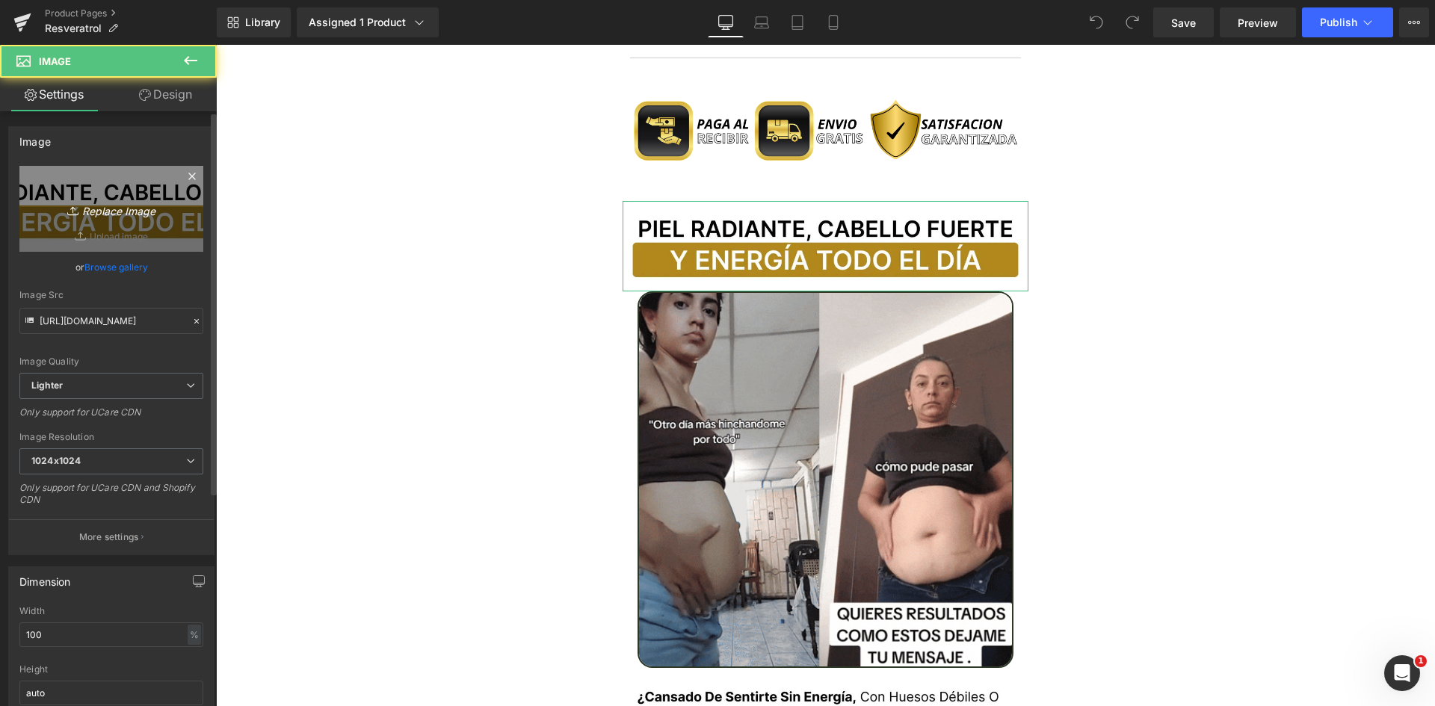
click at [84, 220] on link "Replace Image" at bounding box center [111, 209] width 184 height 86
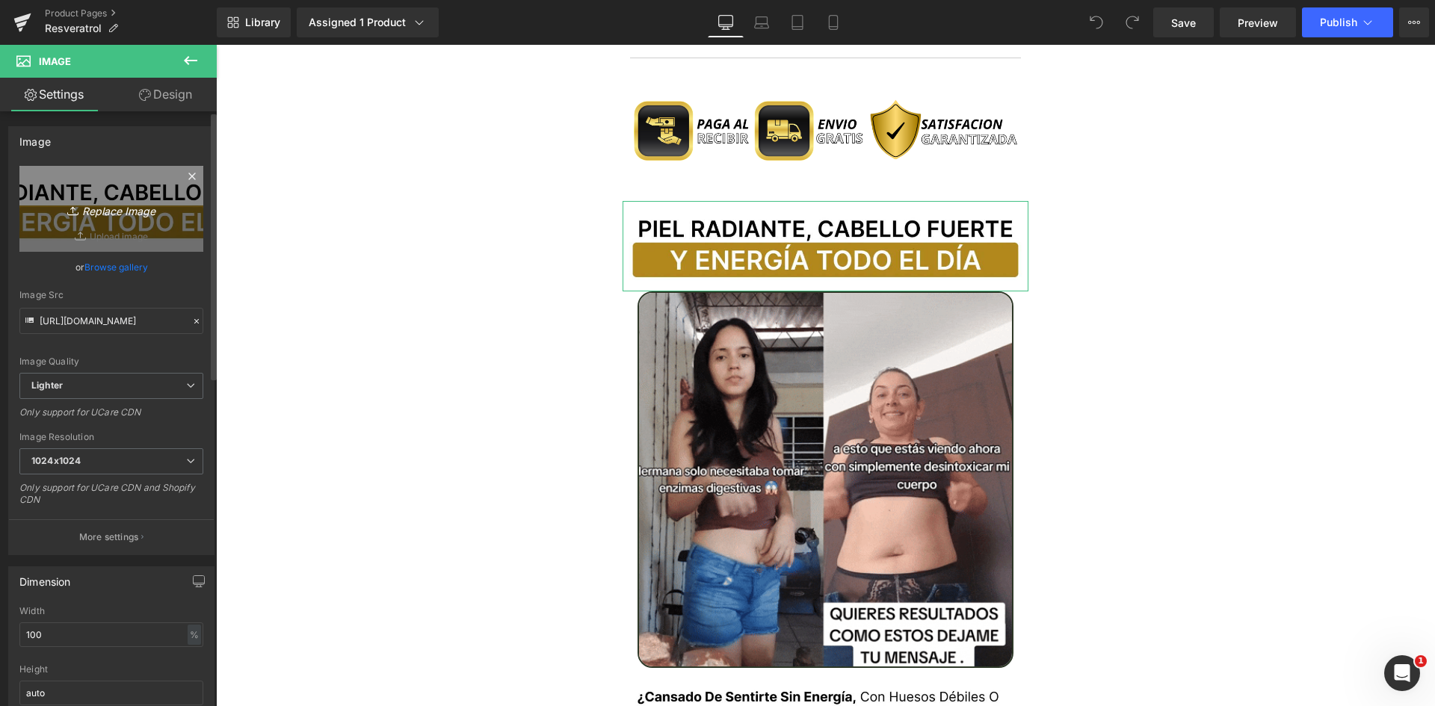
type input "C:\fakepath\Titulo Irresisitble.webp"
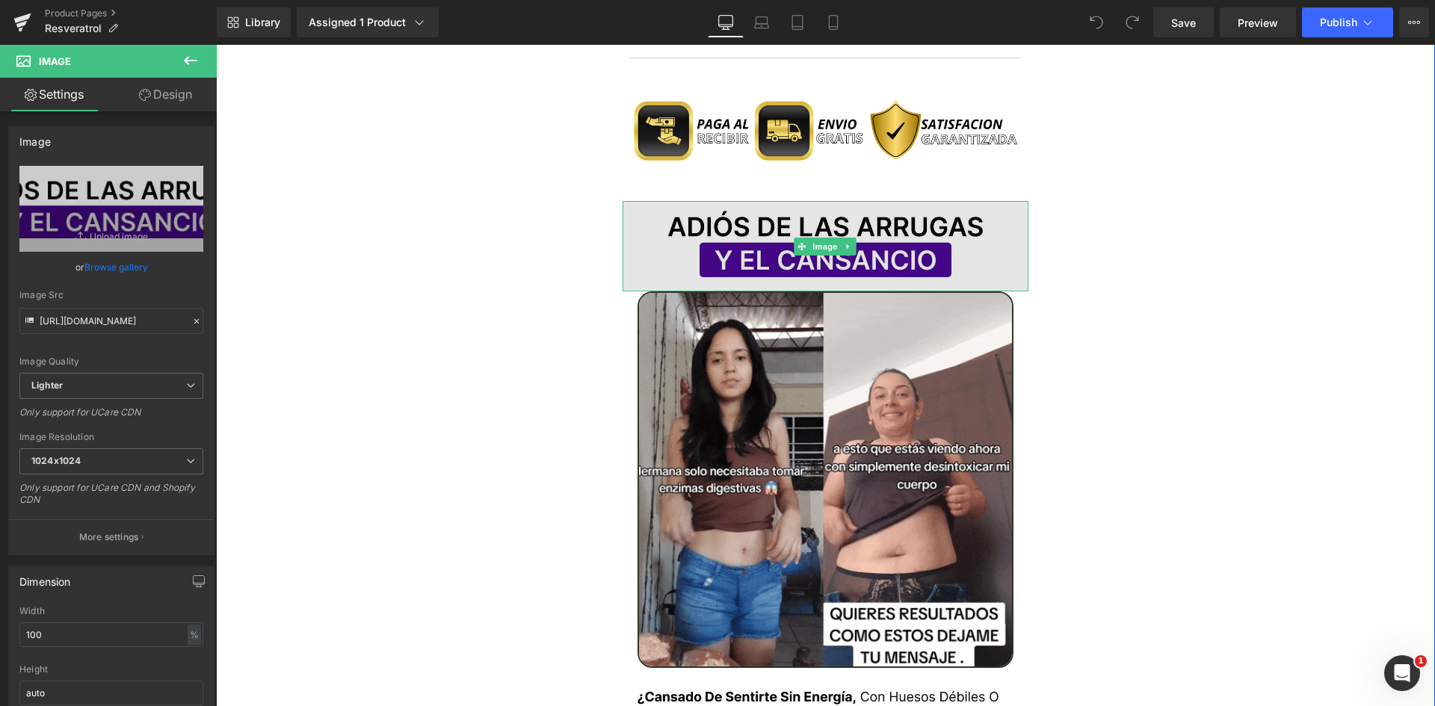
type input "[URL][DOMAIN_NAME]"
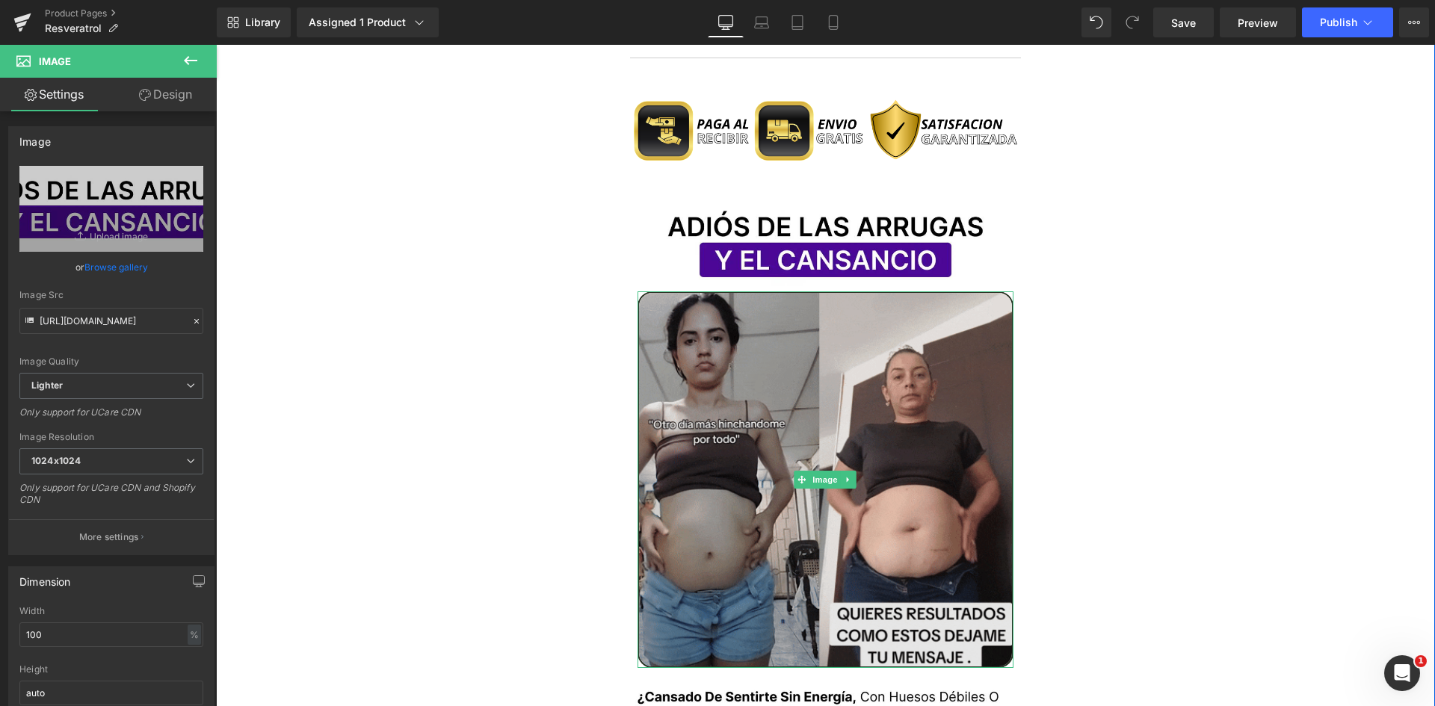
click at [757, 460] on img at bounding box center [826, 480] width 377 height 377
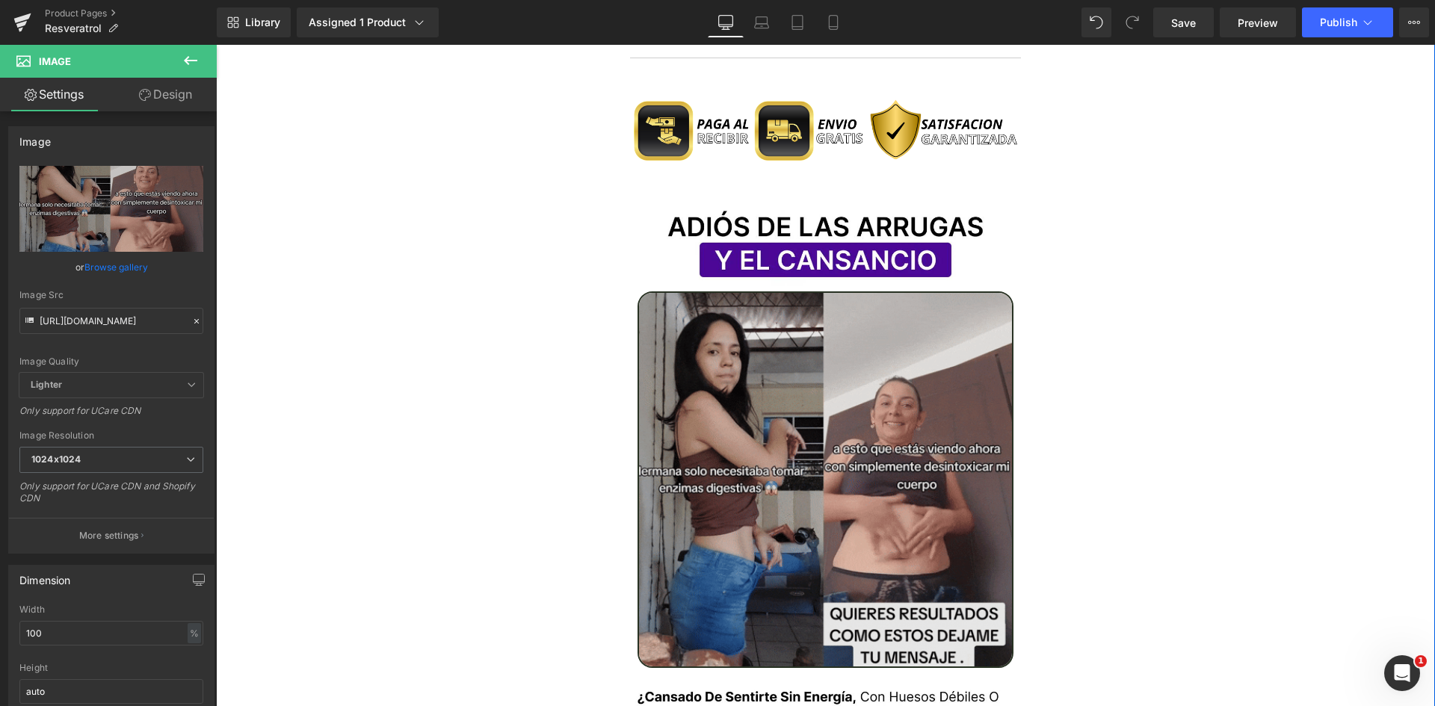
drag, startPoint x: 841, startPoint y: 327, endPoint x: 811, endPoint y: 342, distance: 33.4
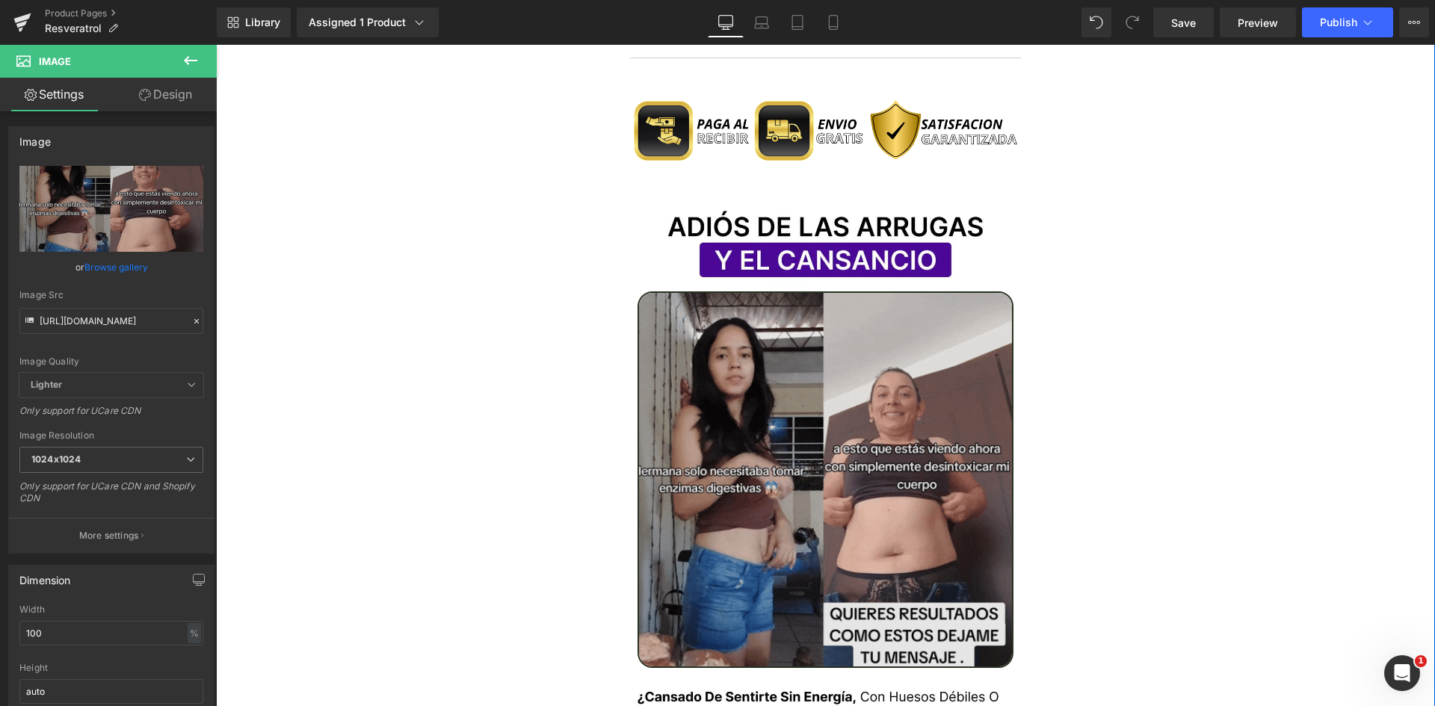
click at [841, 327] on img at bounding box center [826, 480] width 377 height 377
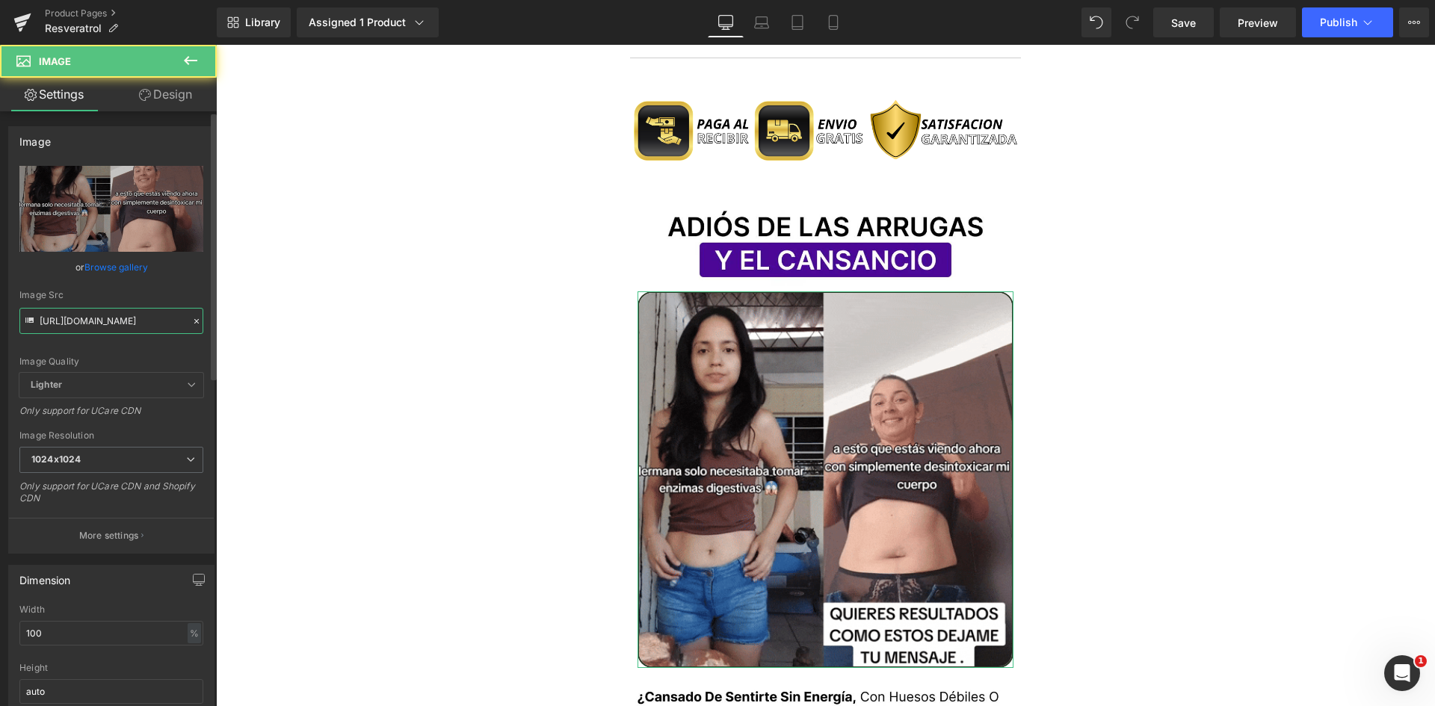
click at [111, 321] on input "[URL][DOMAIN_NAME]" at bounding box center [111, 321] width 184 height 26
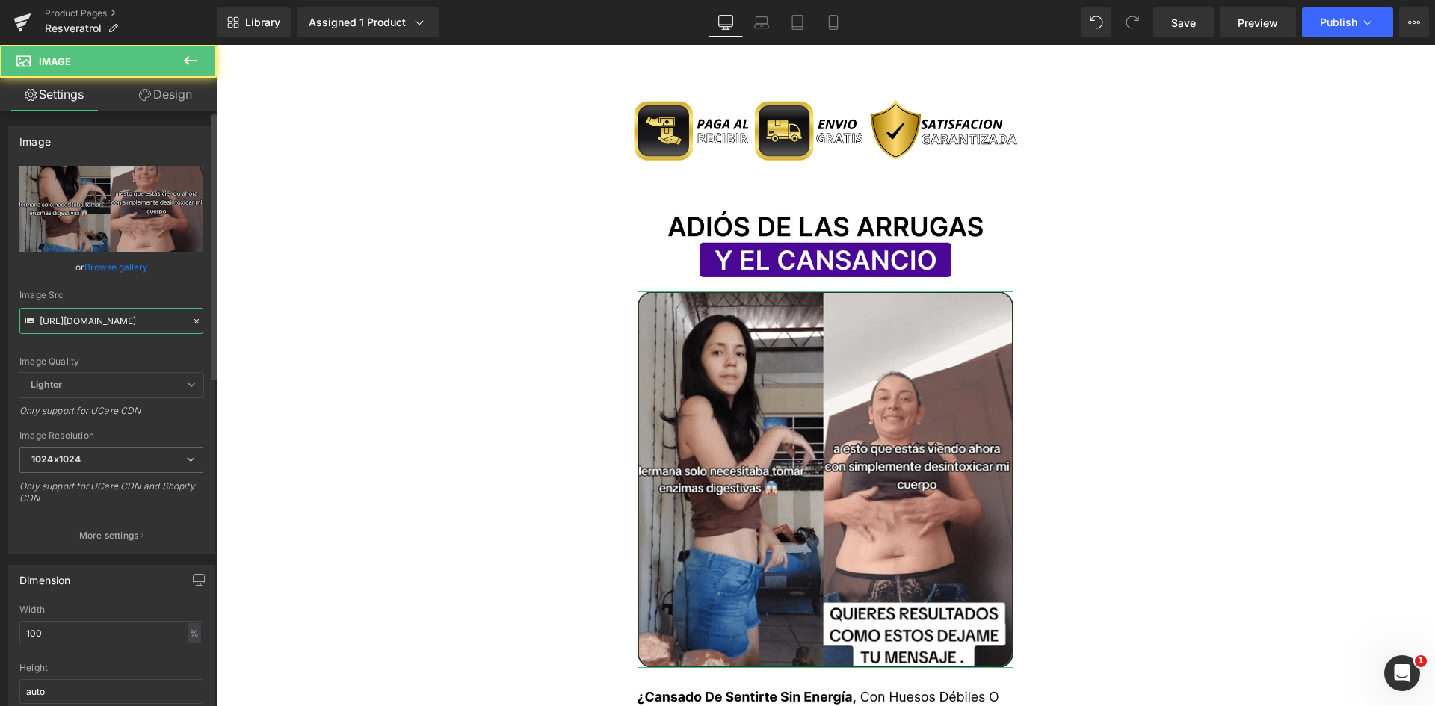
click at [111, 321] on input "[URL][DOMAIN_NAME]" at bounding box center [111, 321] width 184 height 26
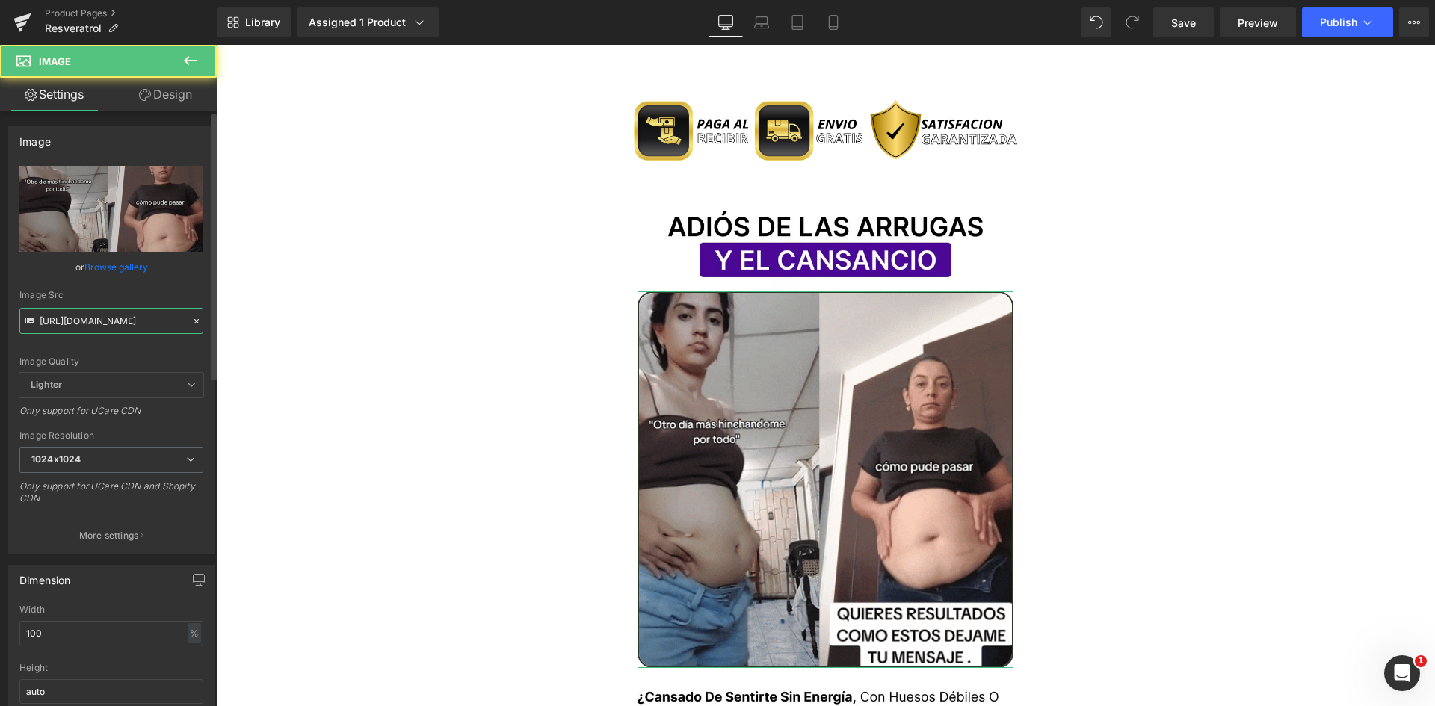
click at [111, 321] on input "[URL][DOMAIN_NAME]" at bounding box center [111, 321] width 184 height 26
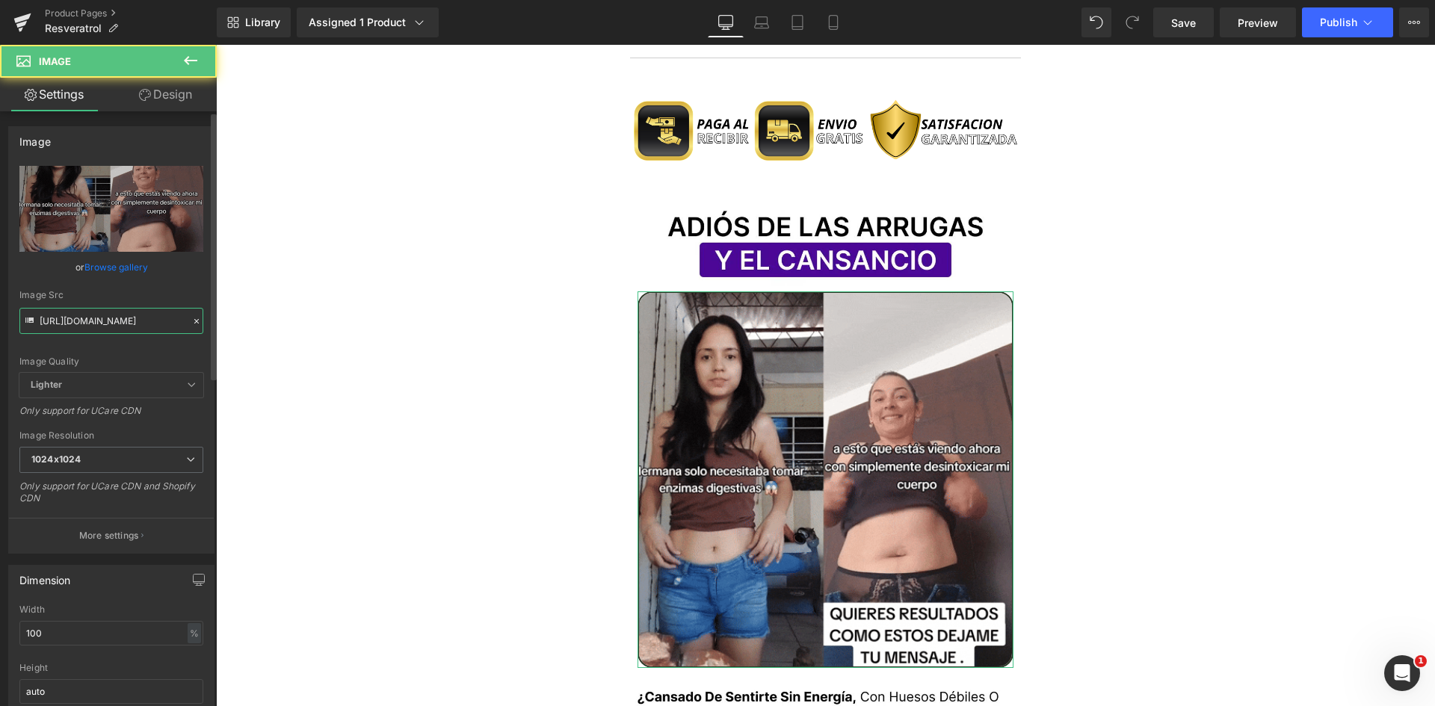
paste input "VQkTbR2EJDzLfg8lq1"
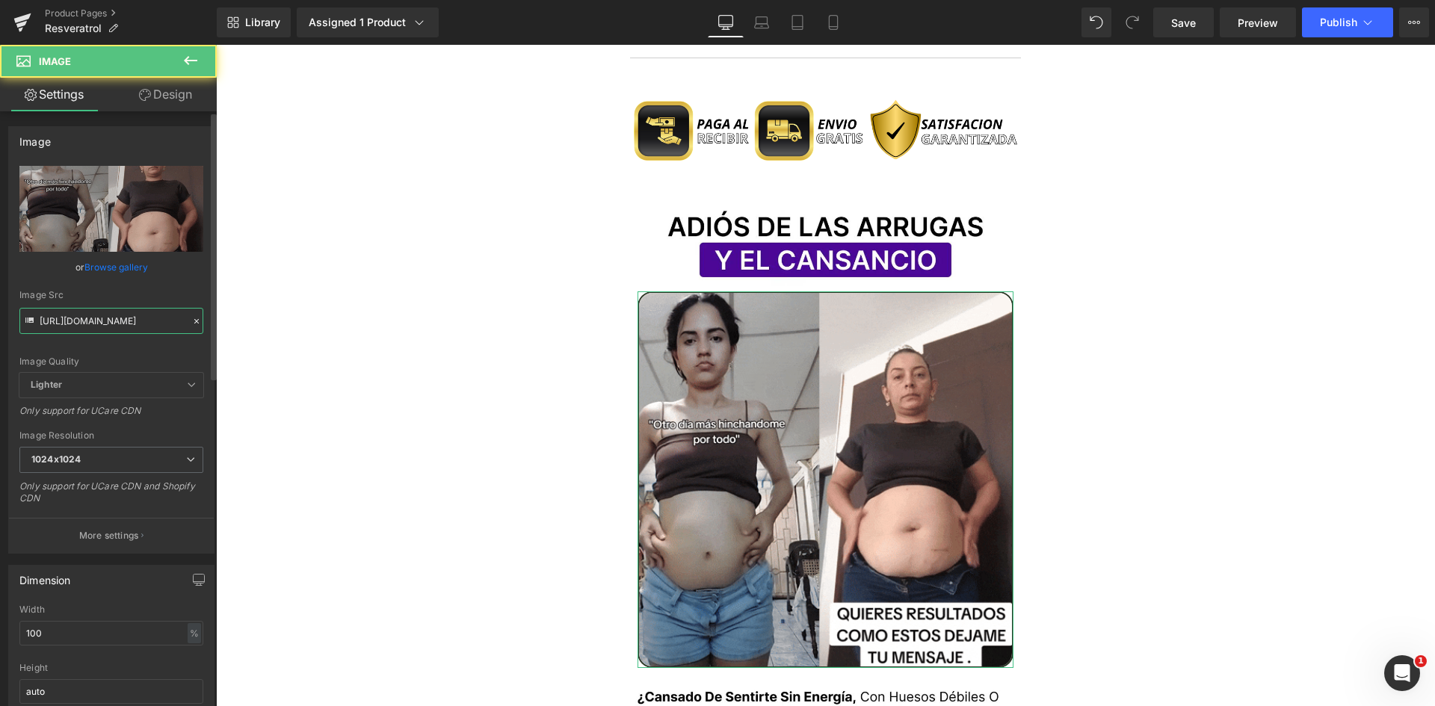
type input "[URL][DOMAIN_NAME]"
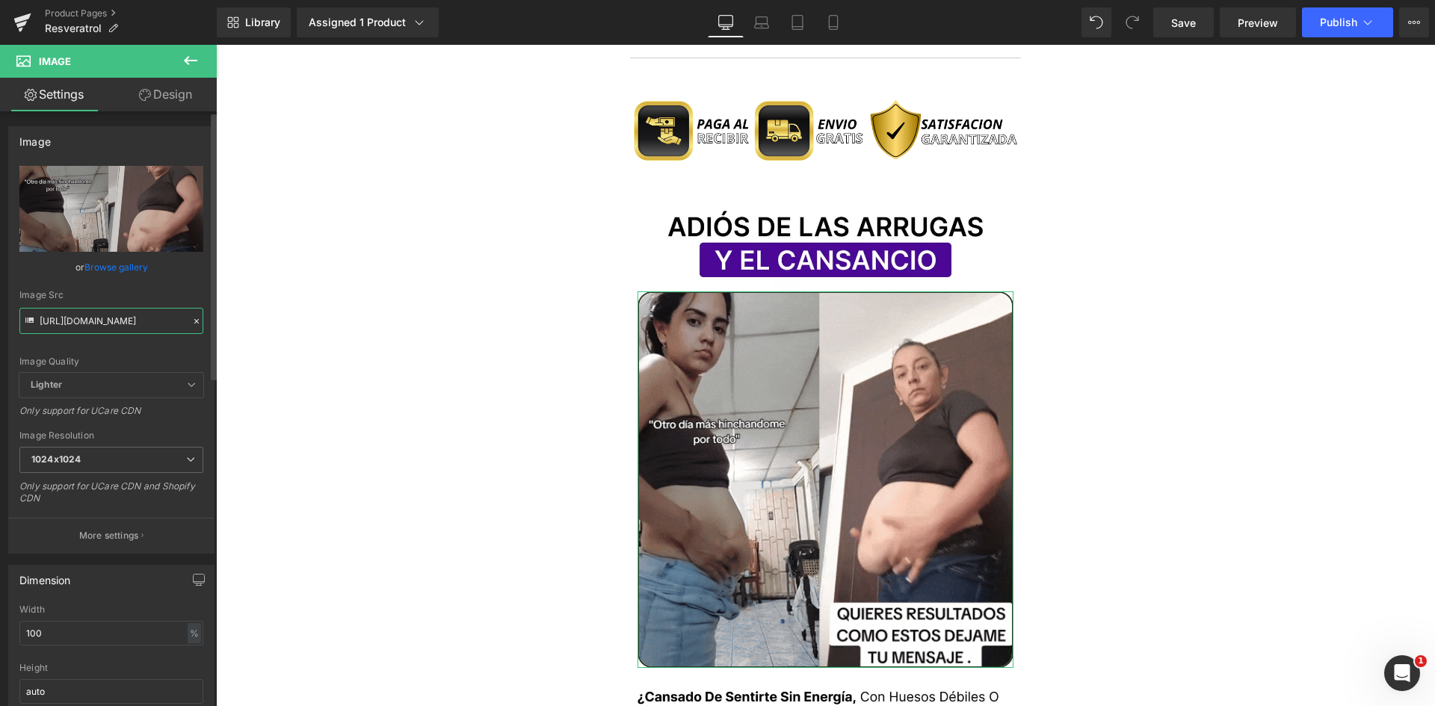
scroll to position [0, 130]
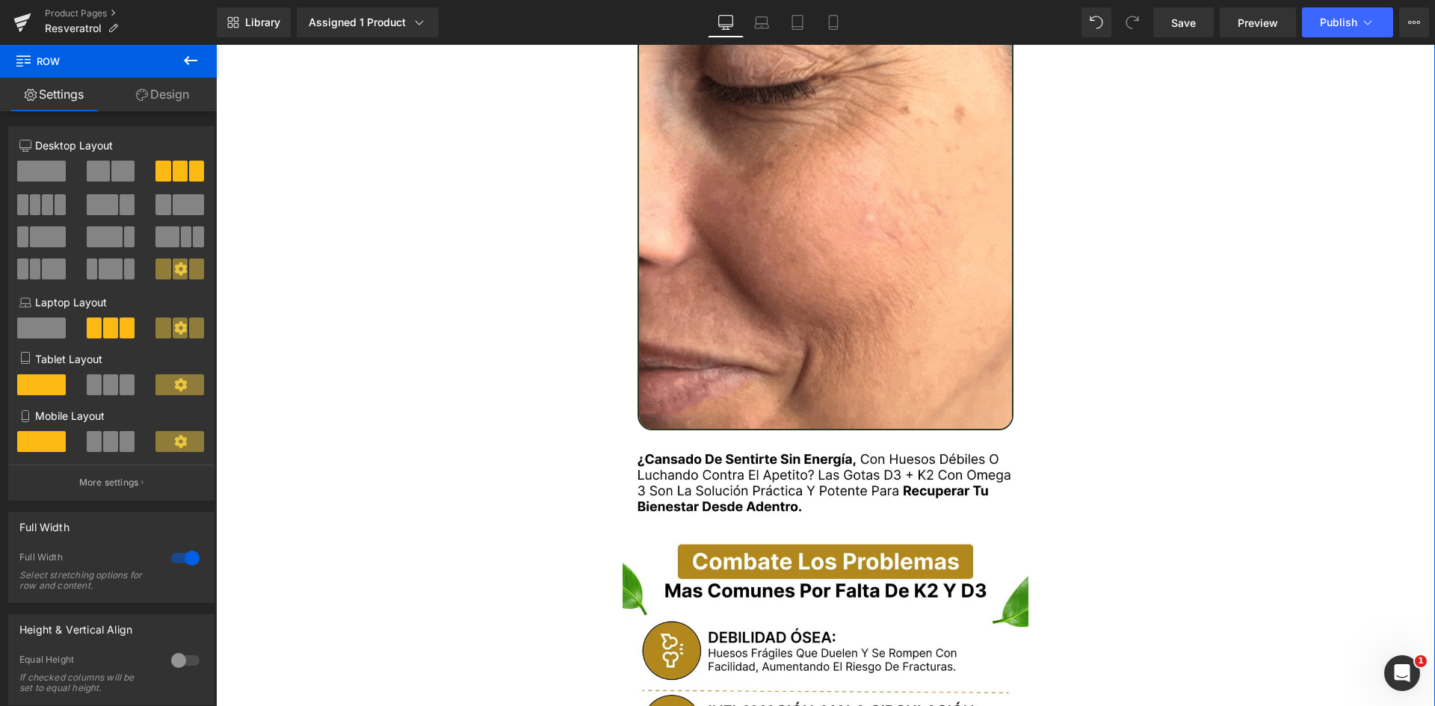
scroll to position [1943, 0]
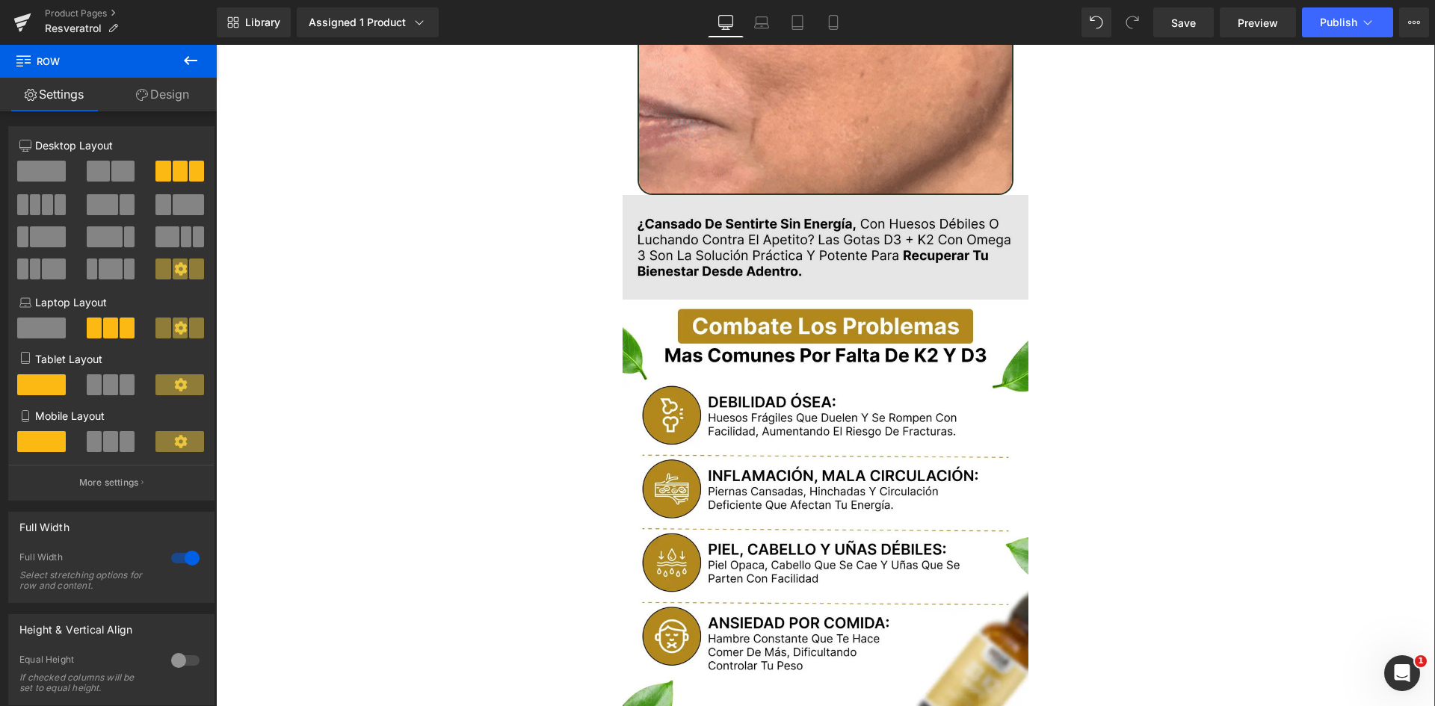
click at [728, 241] on img at bounding box center [826, 247] width 407 height 105
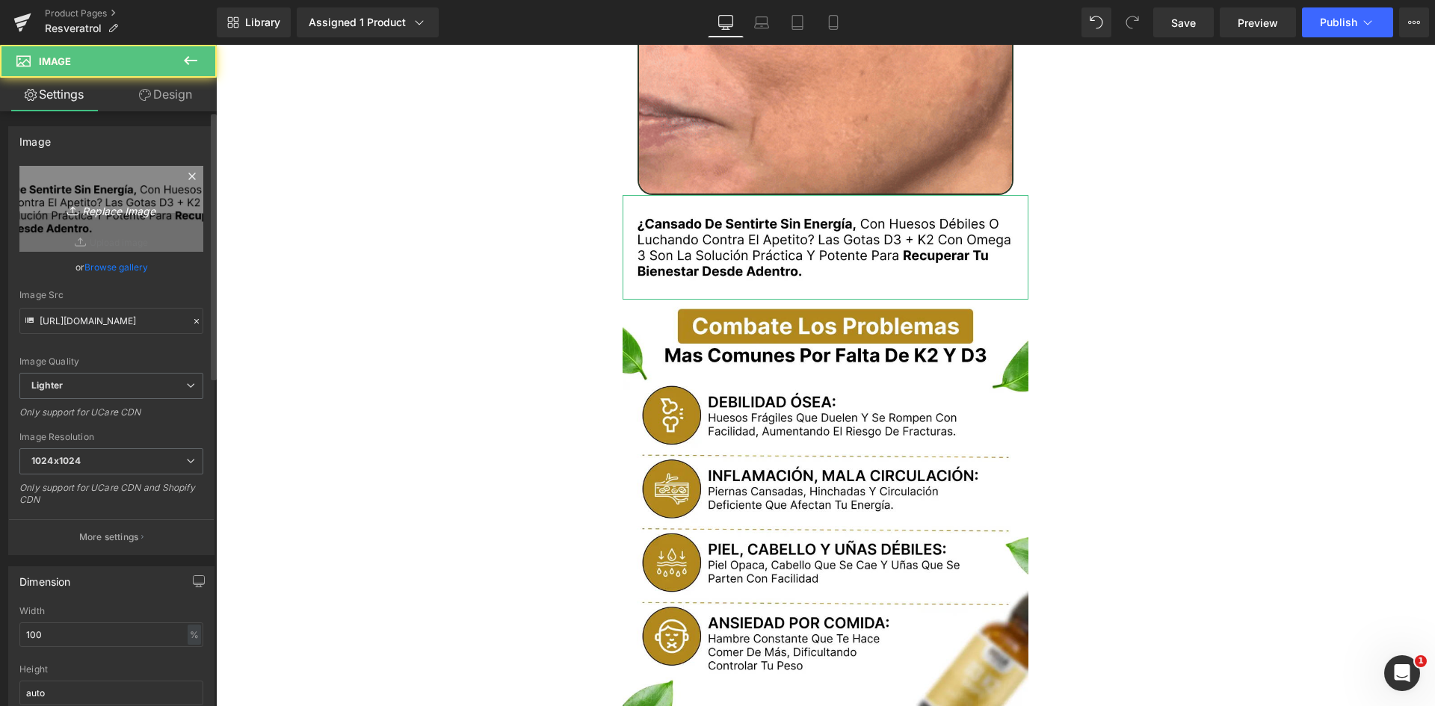
click at [54, 232] on link "Replace Image" at bounding box center [111, 209] width 184 height 86
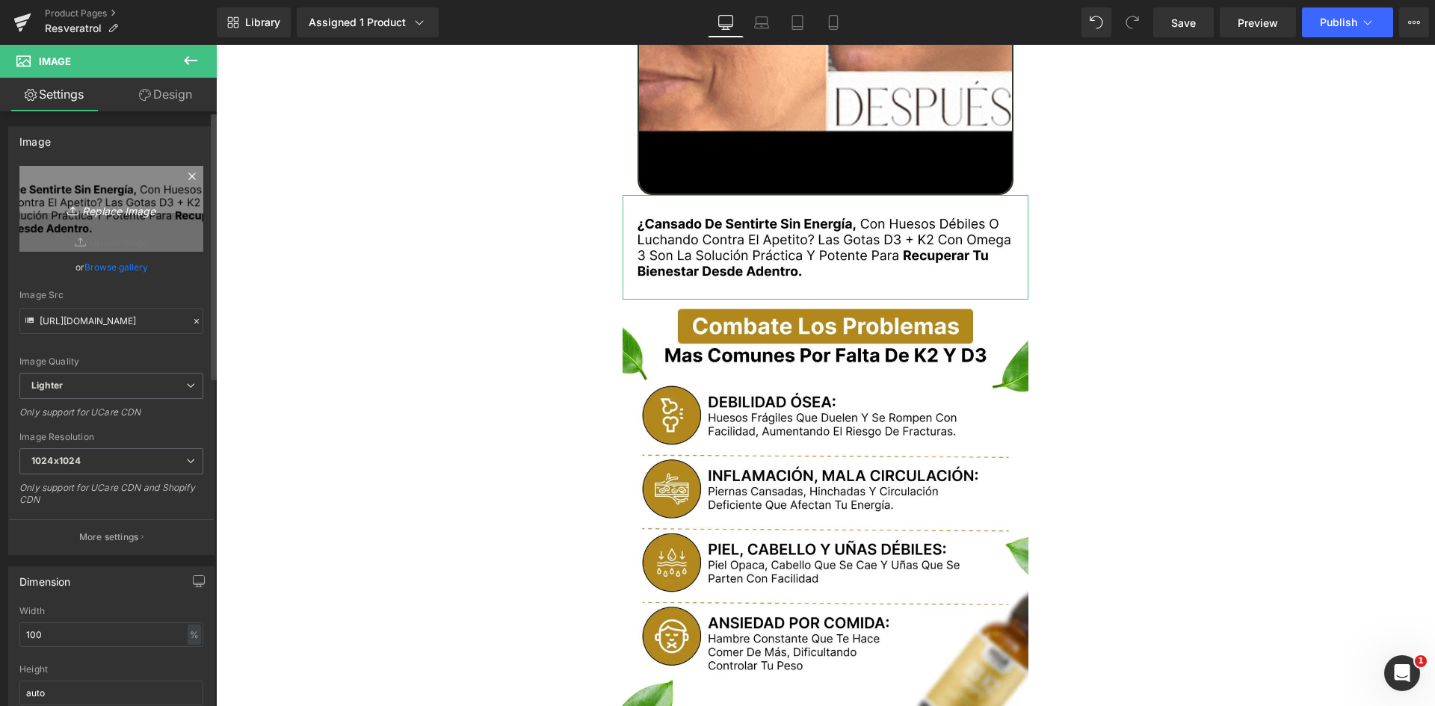
type input "C:\fakepath\Texto.webp"
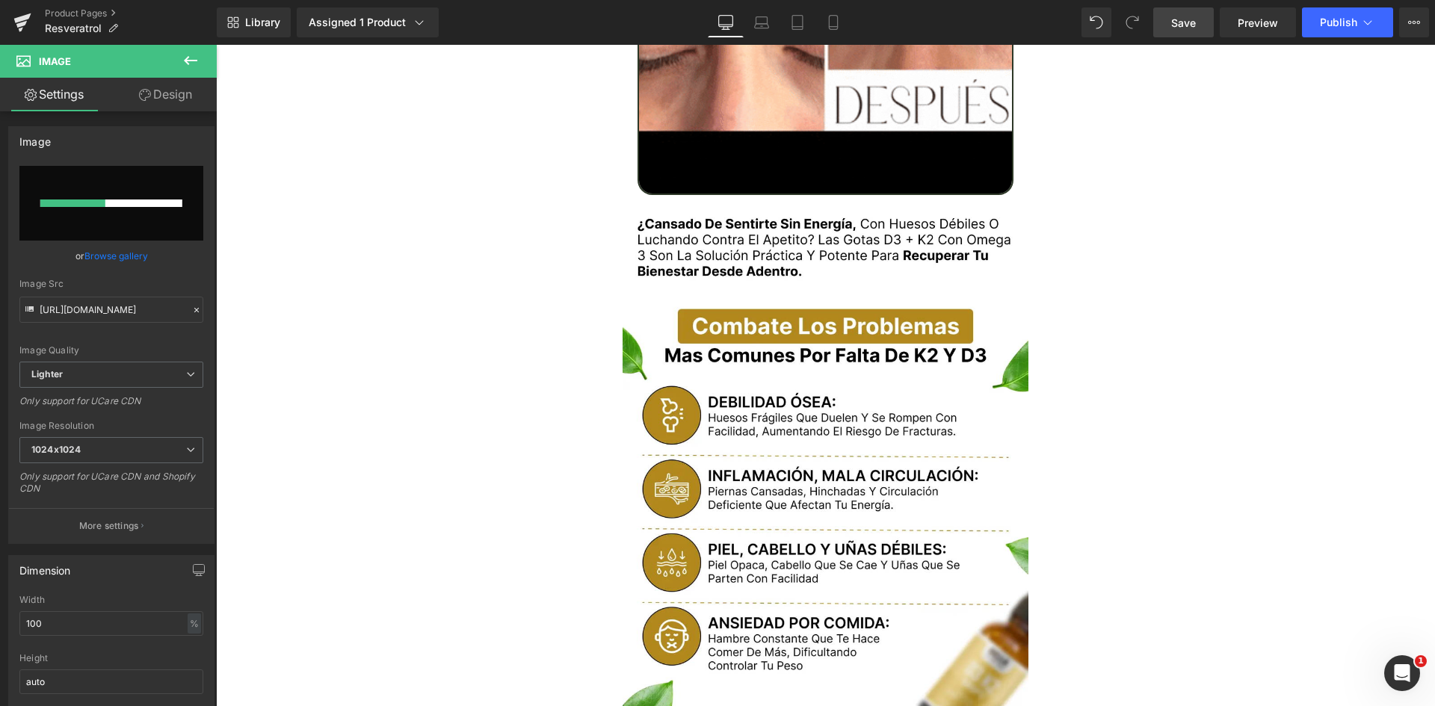
click at [1185, 20] on span "Save" at bounding box center [1183, 23] width 25 height 16
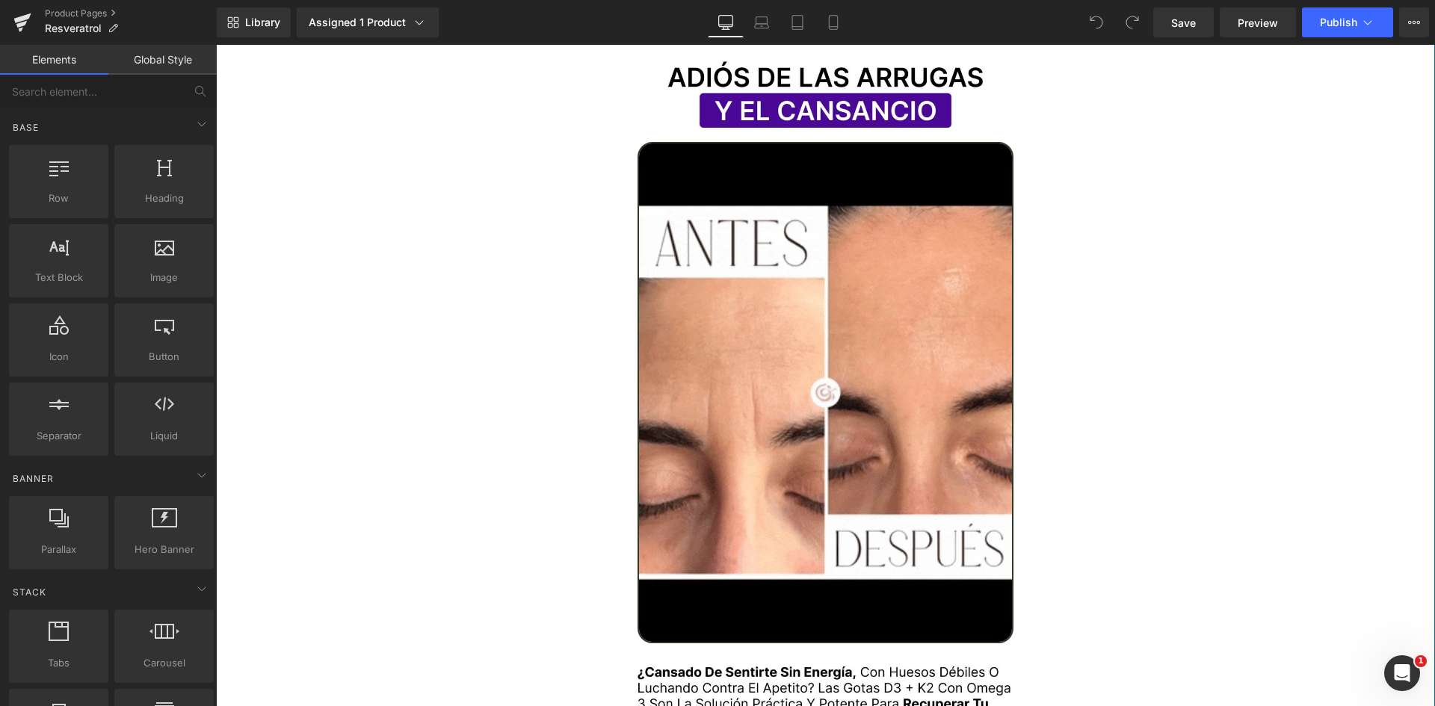
scroll to position [1869, 0]
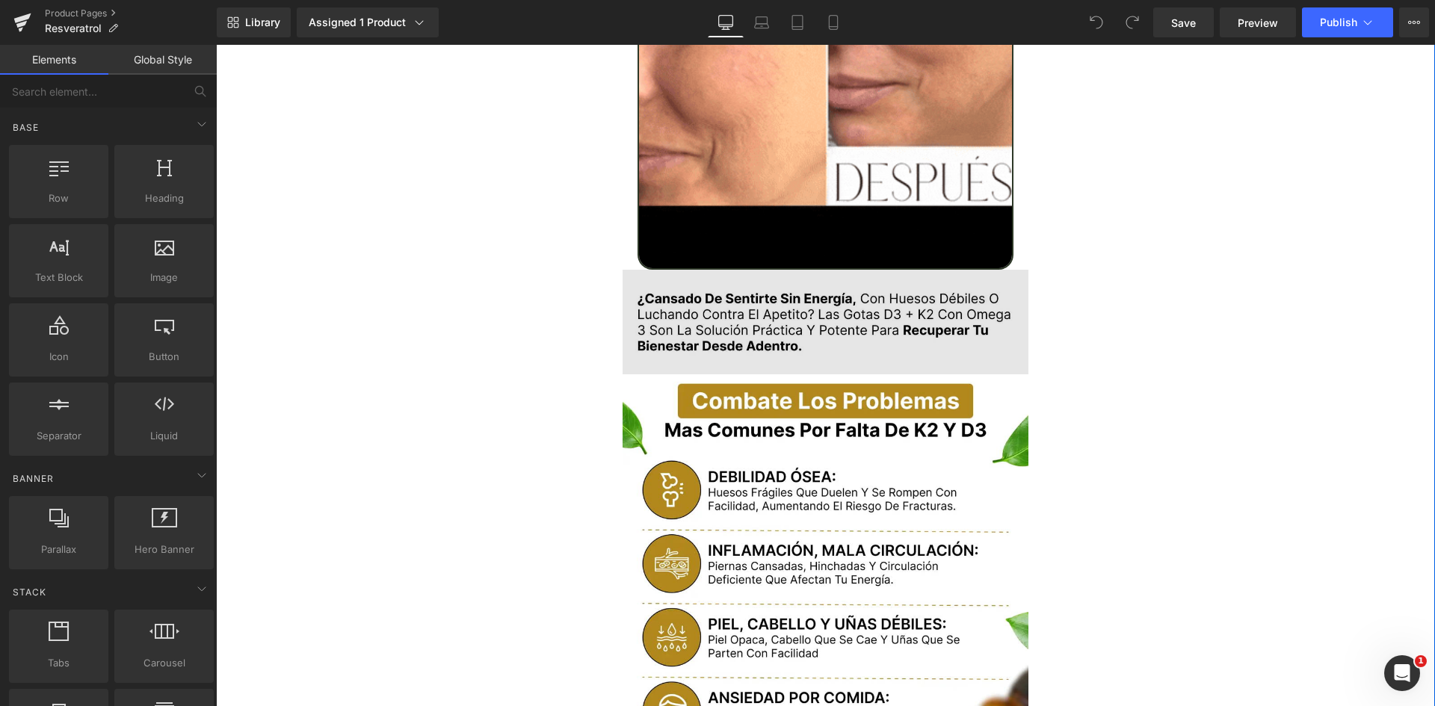
click at [824, 280] on img at bounding box center [826, 322] width 407 height 105
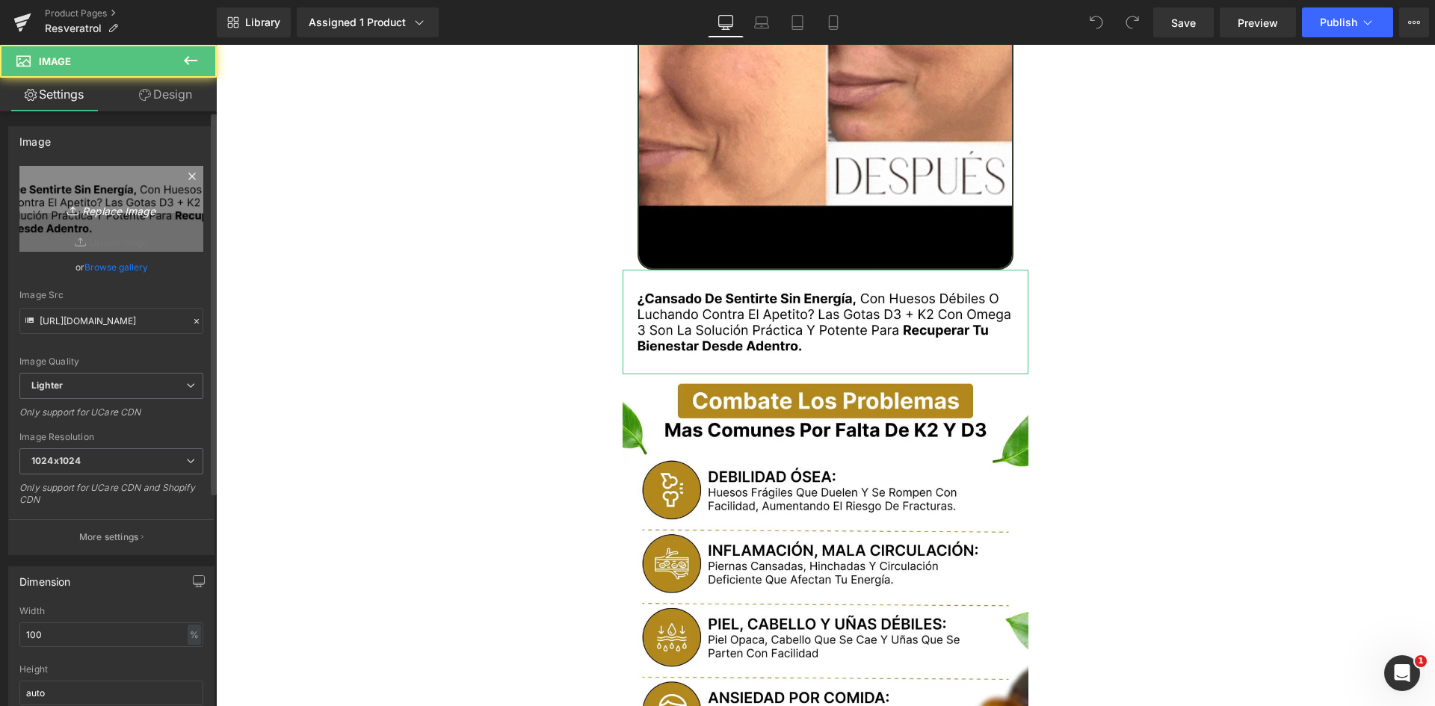
click at [142, 209] on icon "Replace Image" at bounding box center [112, 209] width 120 height 19
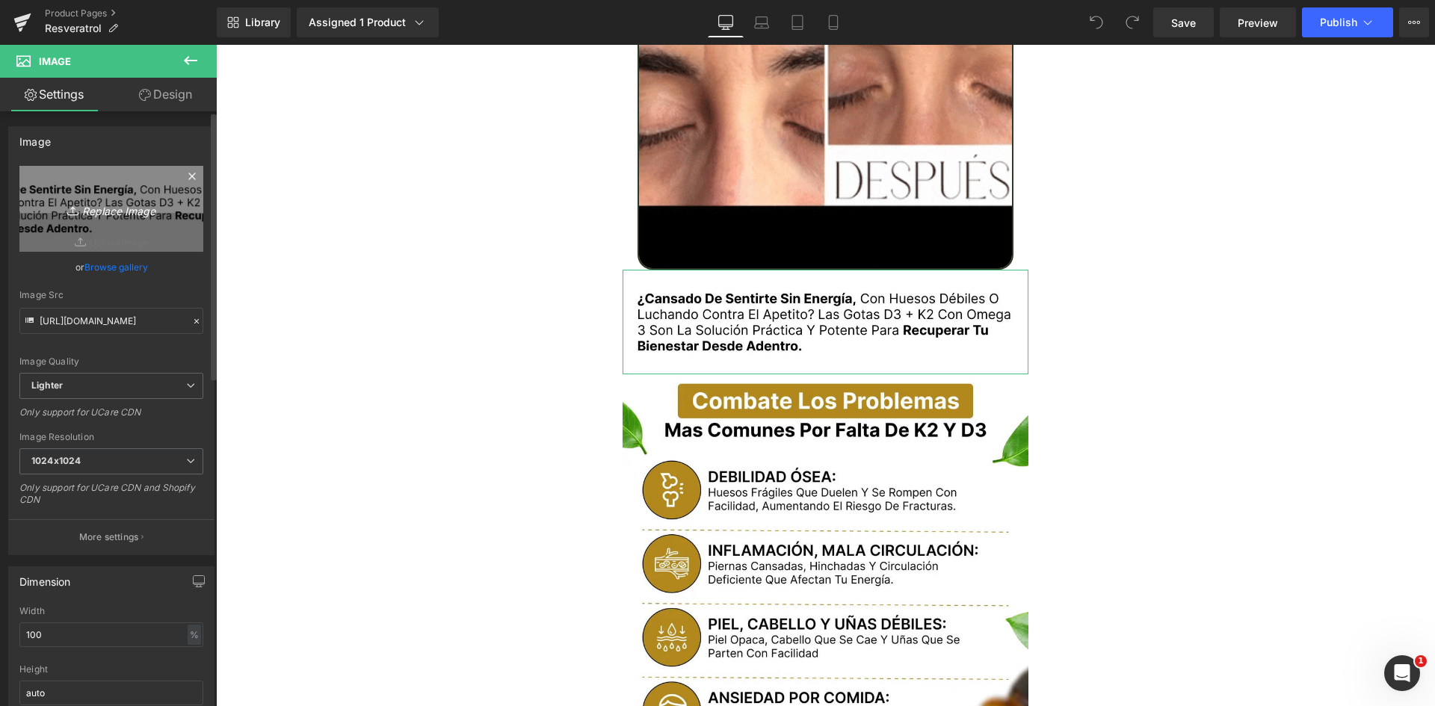
type input "C:\fakepath\Texto.webp"
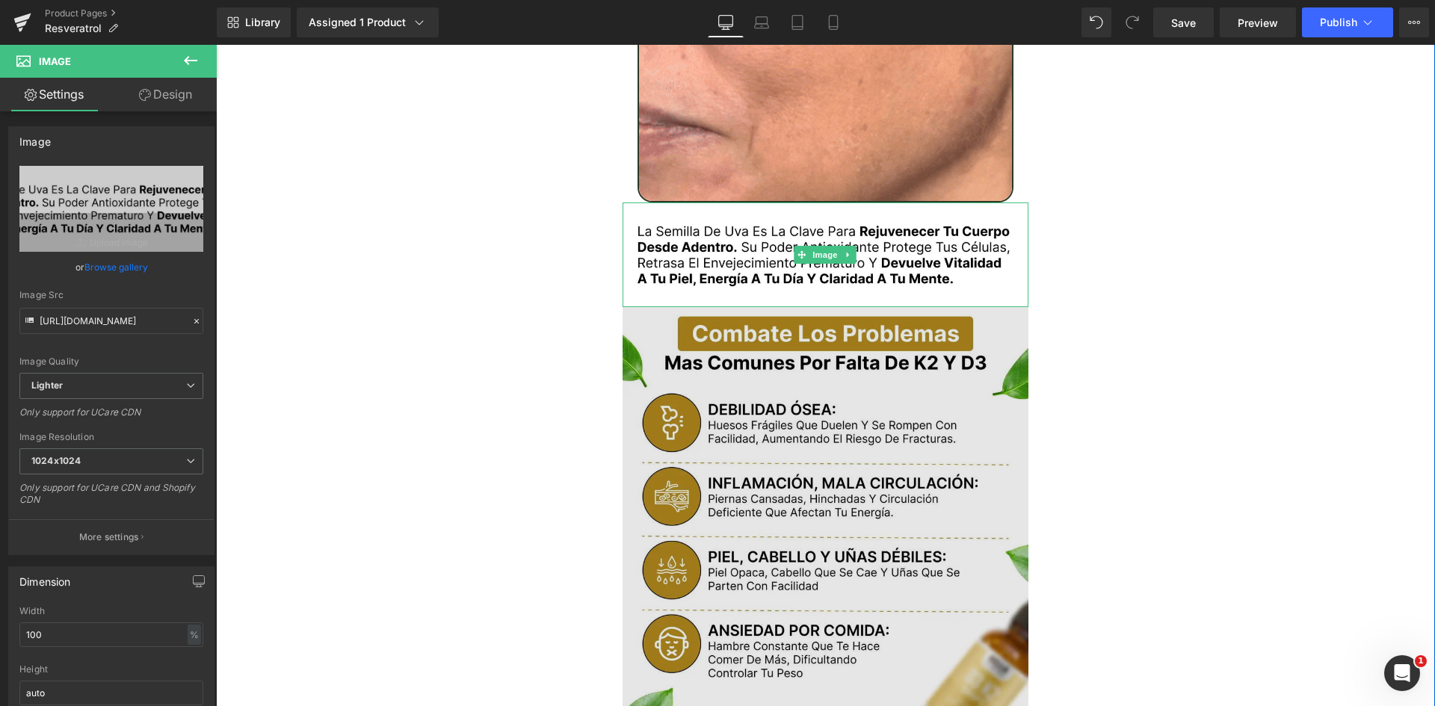
type input "[URL][DOMAIN_NAME]"
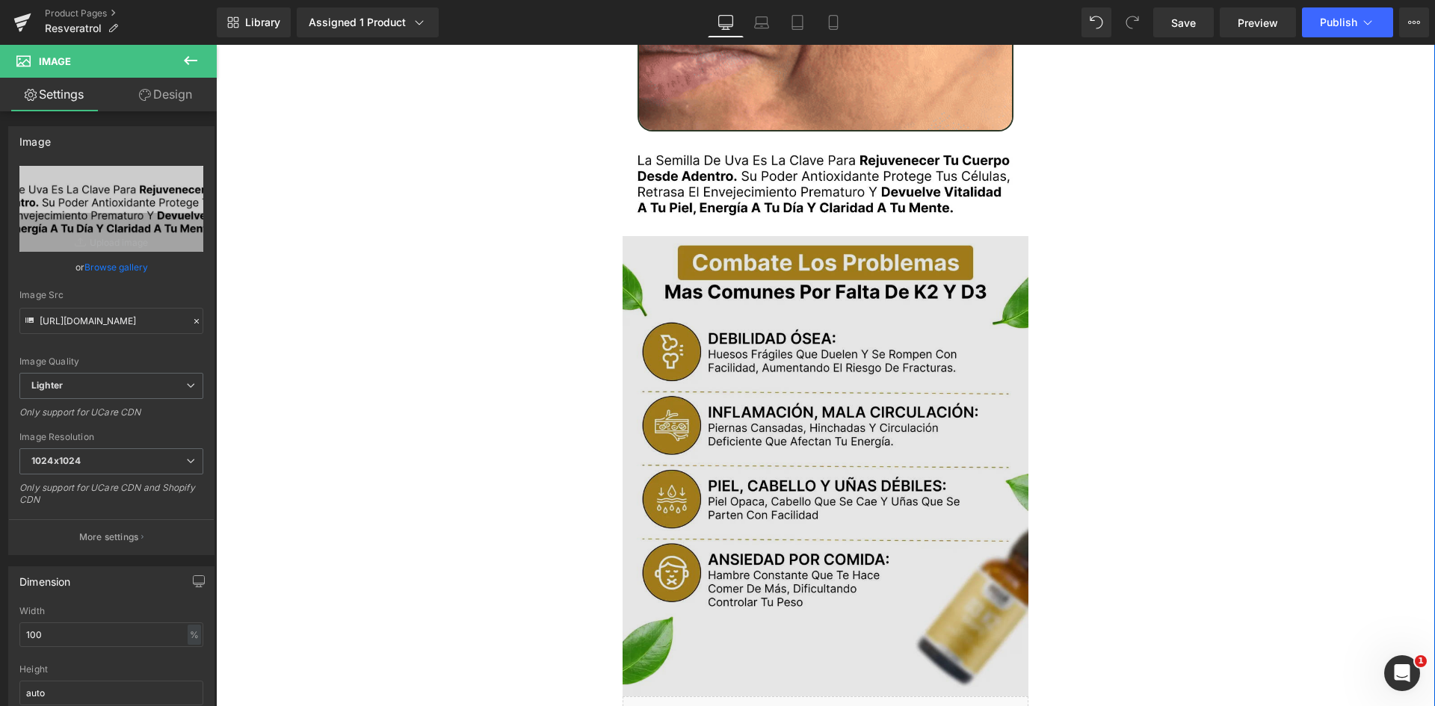
scroll to position [2093, 0]
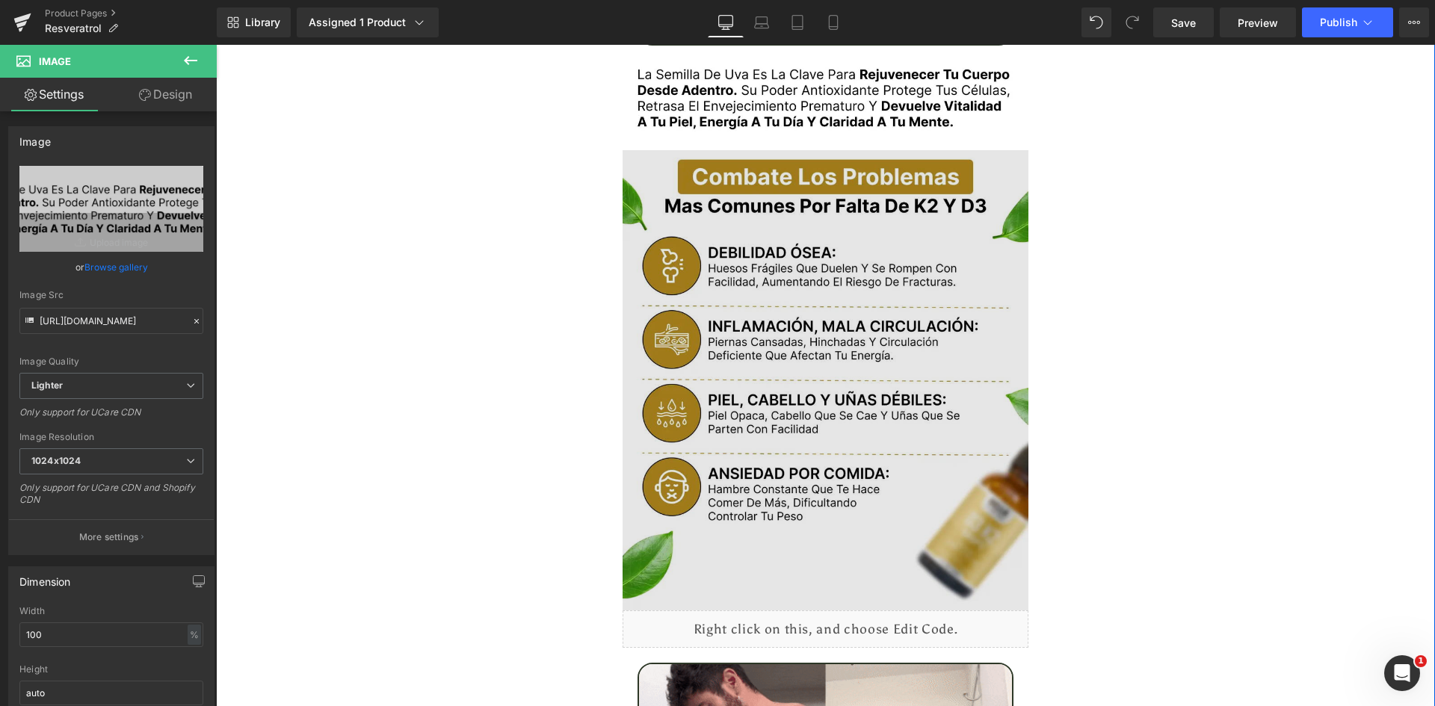
click at [877, 312] on img at bounding box center [826, 380] width 407 height 461
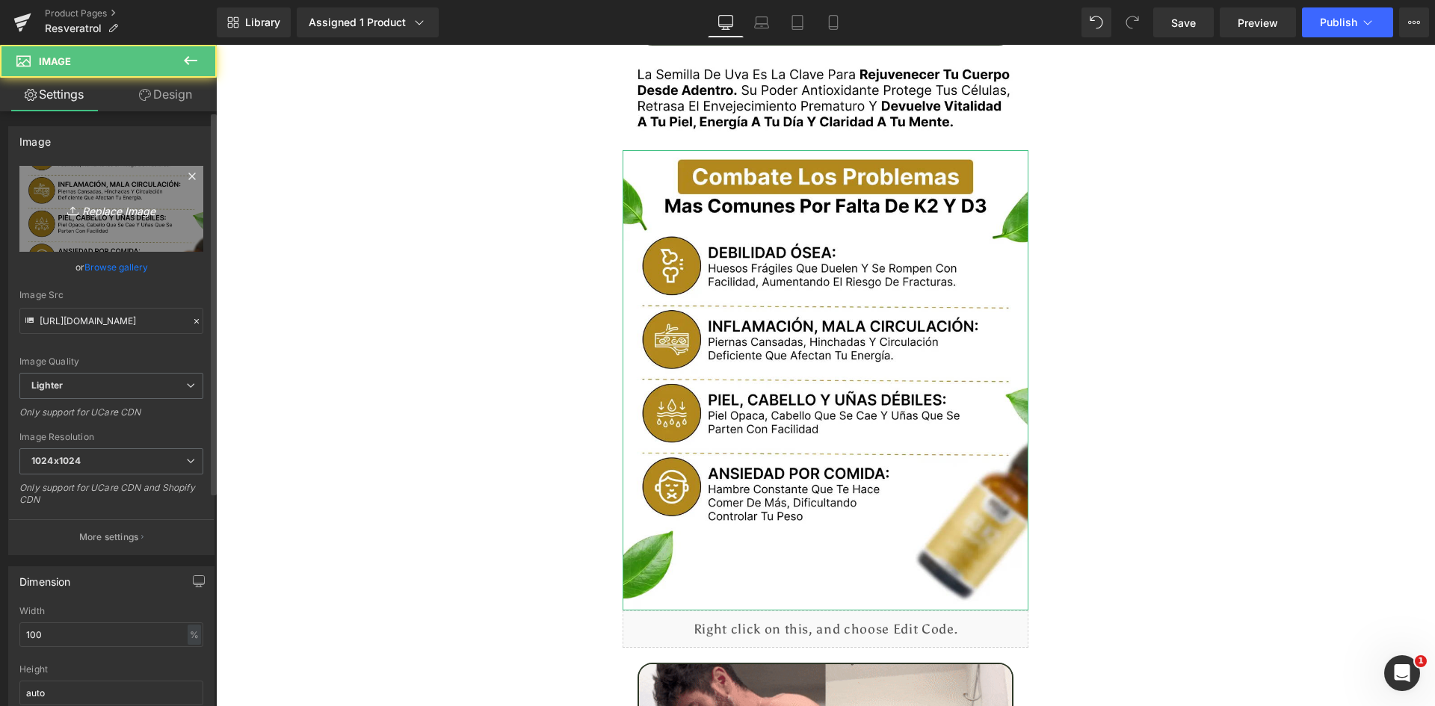
click at [138, 211] on icon "Replace Image" at bounding box center [112, 209] width 120 height 19
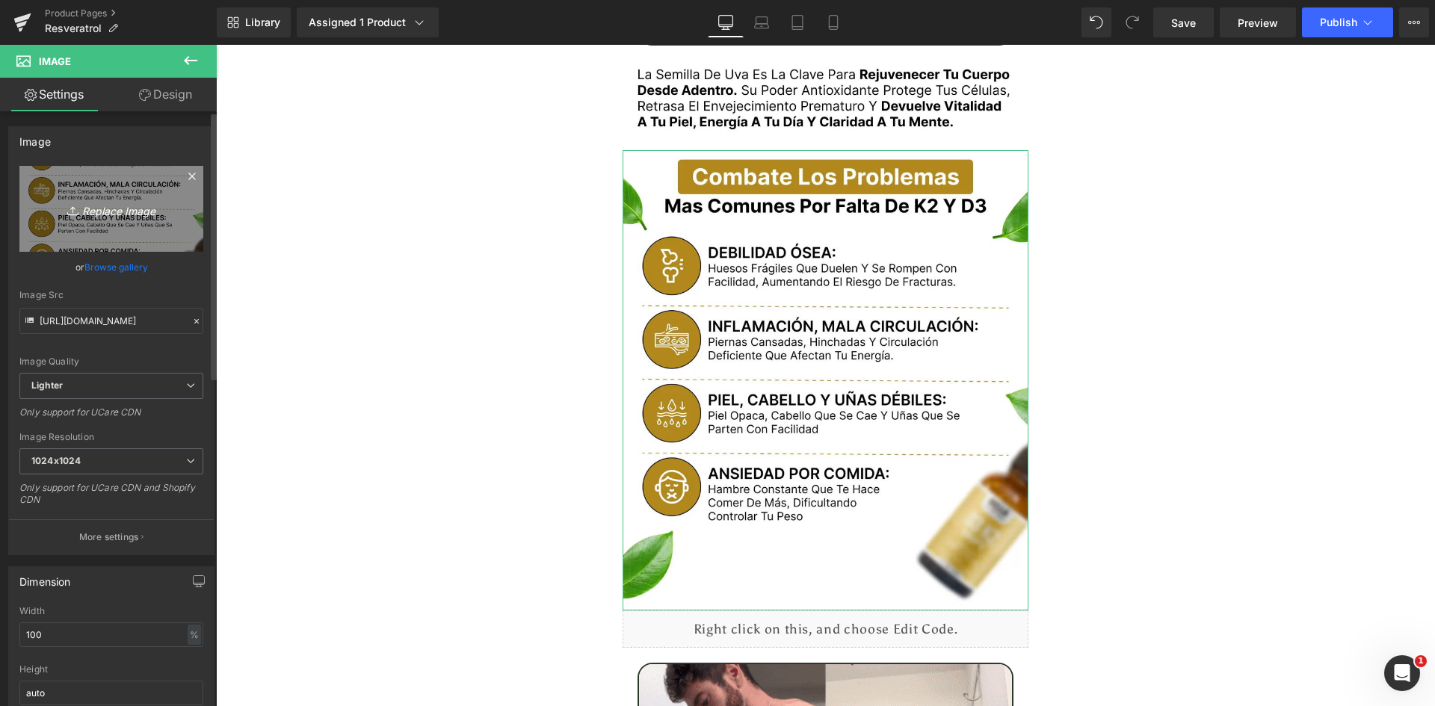
type input "C:\fakepath\Problemas.webp"
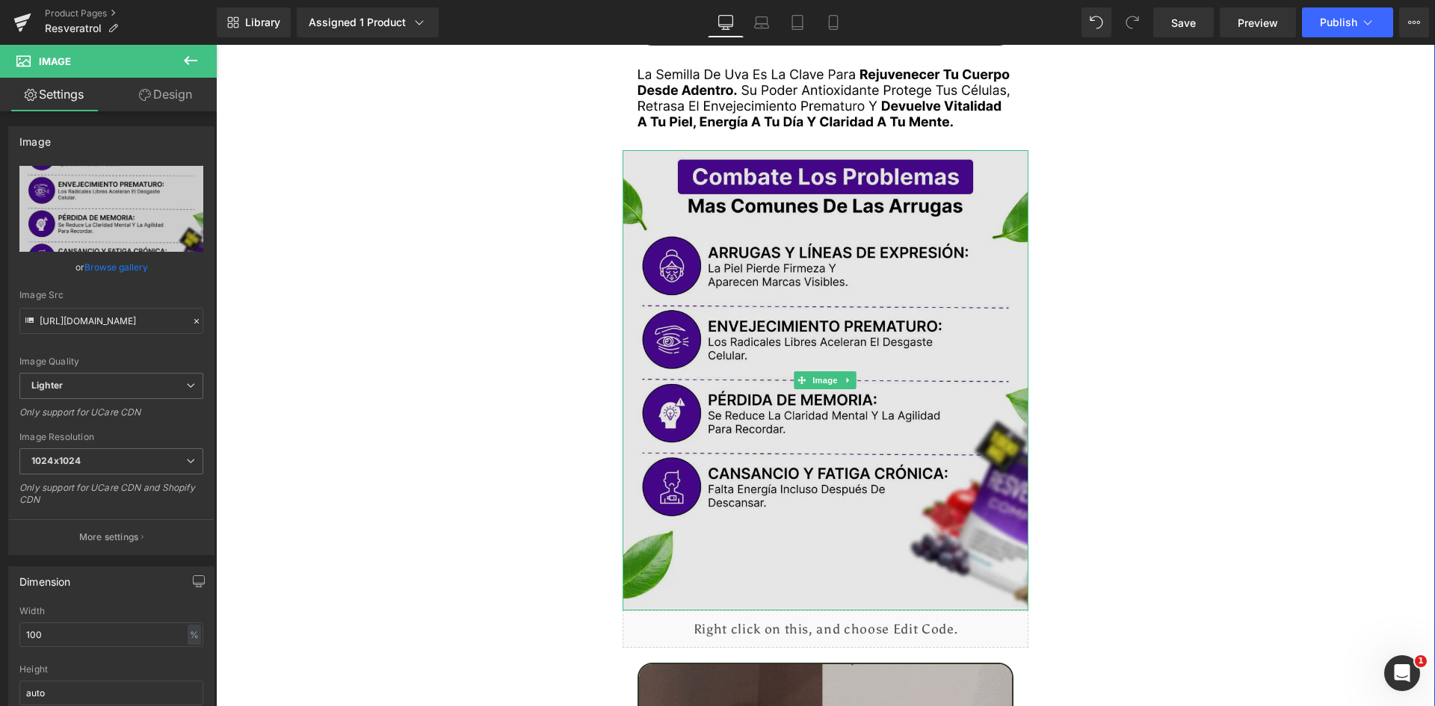
type input "[URL][DOMAIN_NAME]"
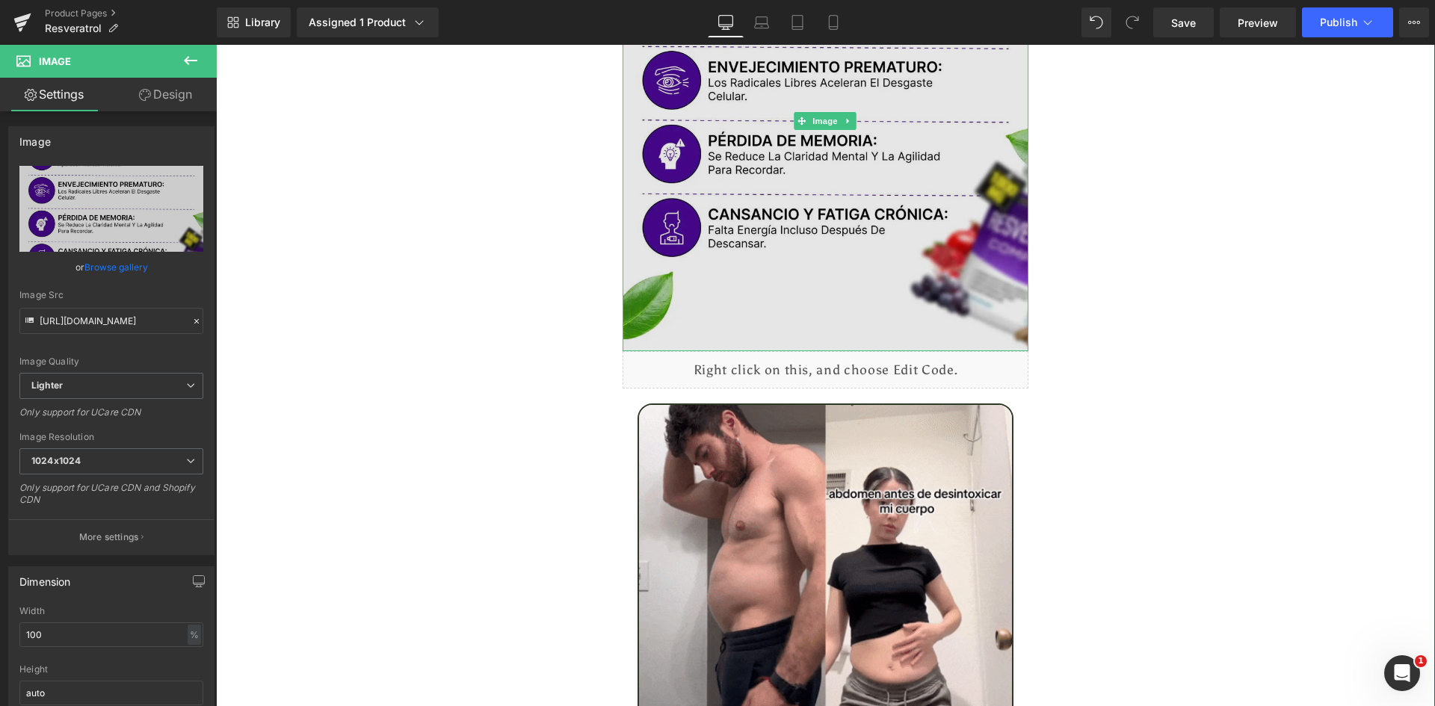
scroll to position [2467, 0]
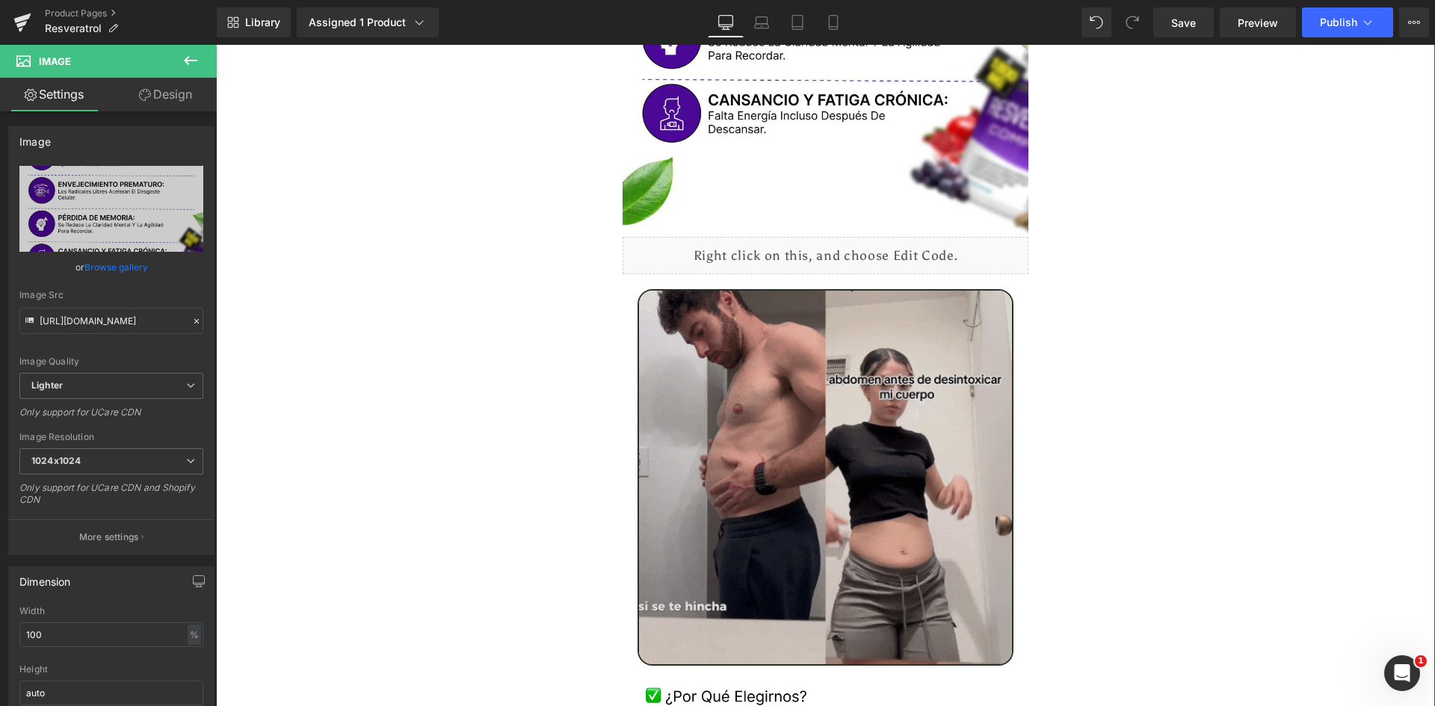
click at [803, 377] on img at bounding box center [826, 477] width 377 height 377
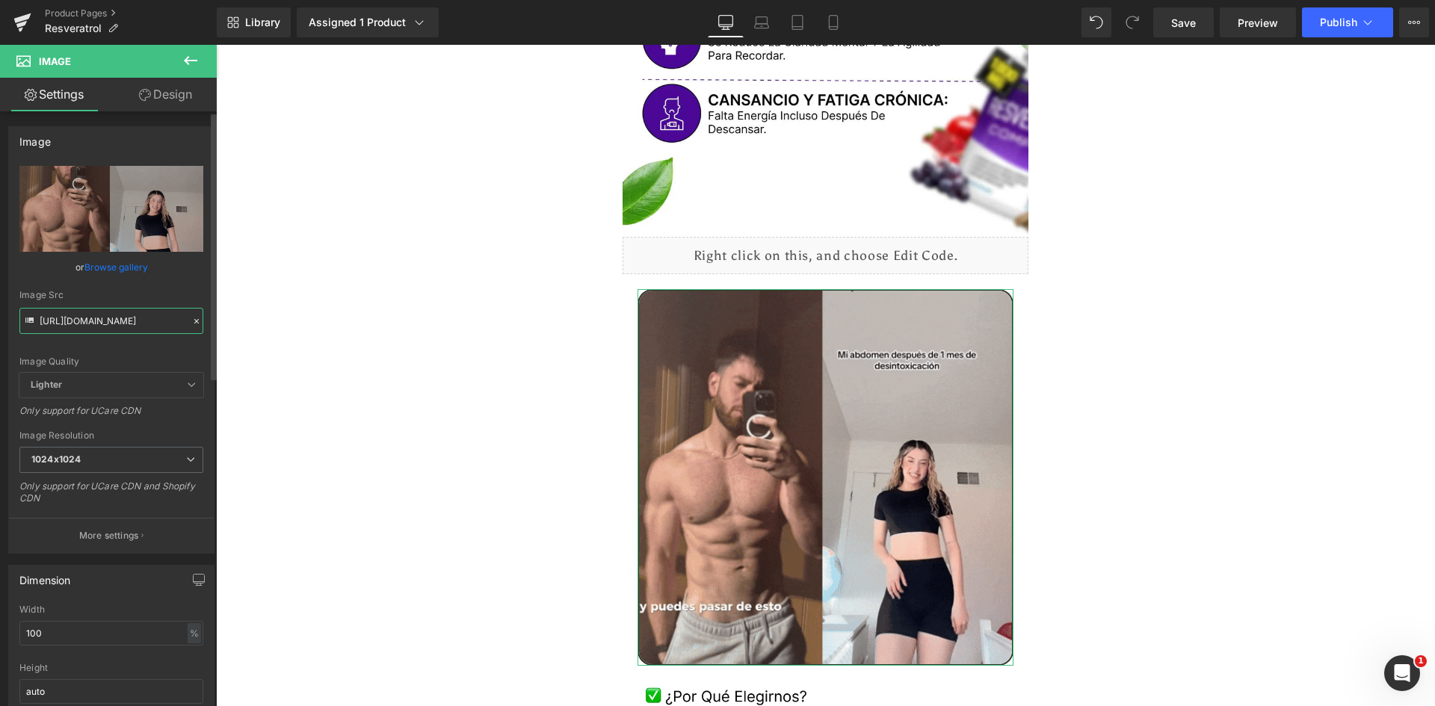
click at [87, 317] on input "https://media.giphy.com/media/bXZJmgbCRXl6Pkhdln/giphy.gif" at bounding box center [111, 321] width 184 height 26
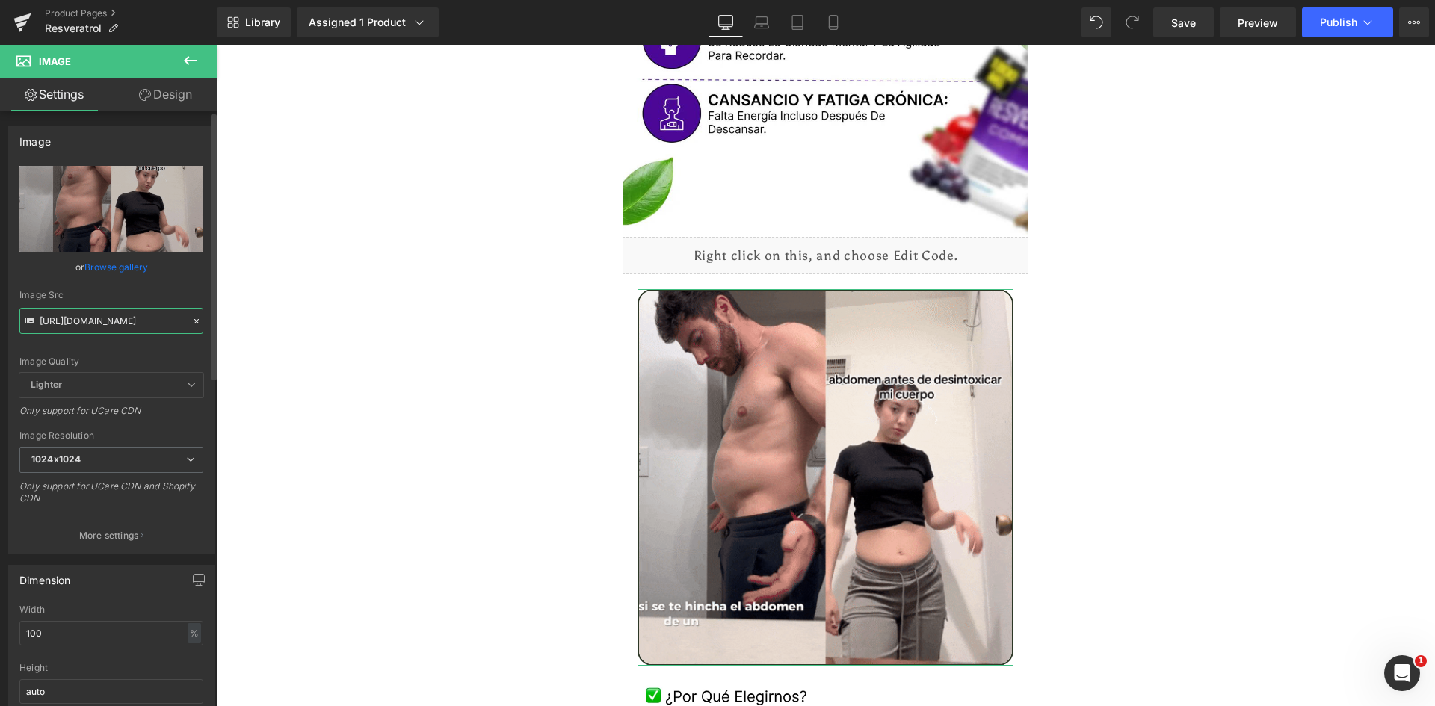
click at [87, 317] on input "https://media.giphy.com/media/bXZJmgbCRXl6Pkhdln/giphy.gif" at bounding box center [111, 321] width 184 height 26
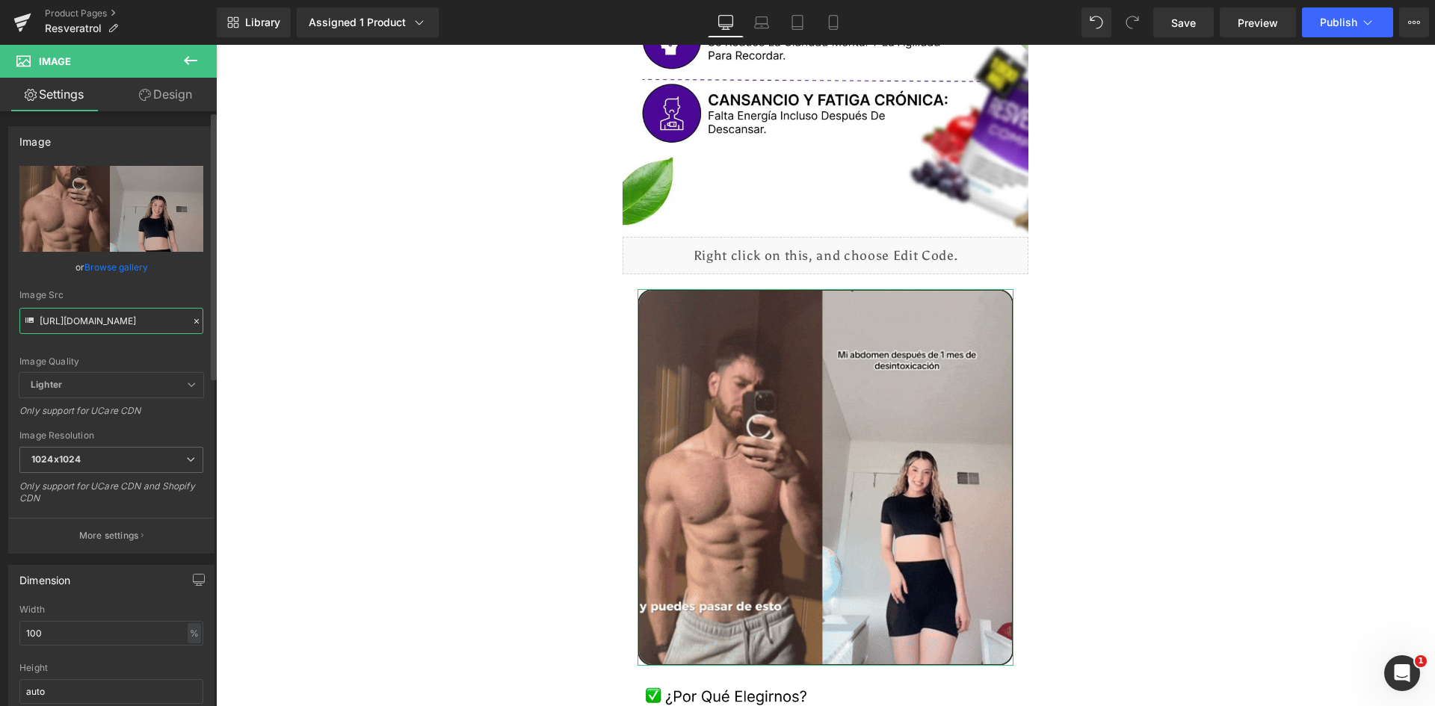
click at [87, 317] on input "https://media.giphy.com/media/bXZJmgbCRXl6Pkhdln/giphy.gif" at bounding box center [111, 321] width 184 height 26
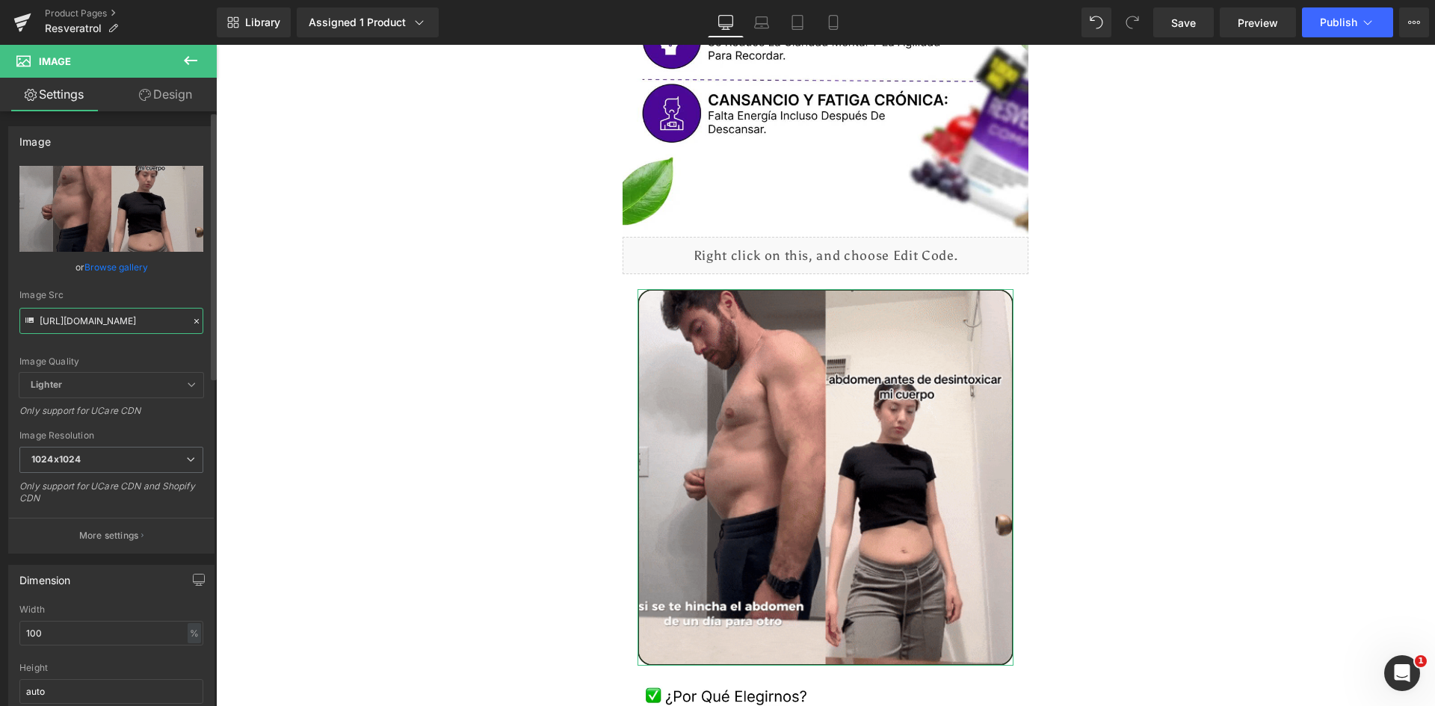
paste input "ocUgBUdDhGVhHaqeB5"
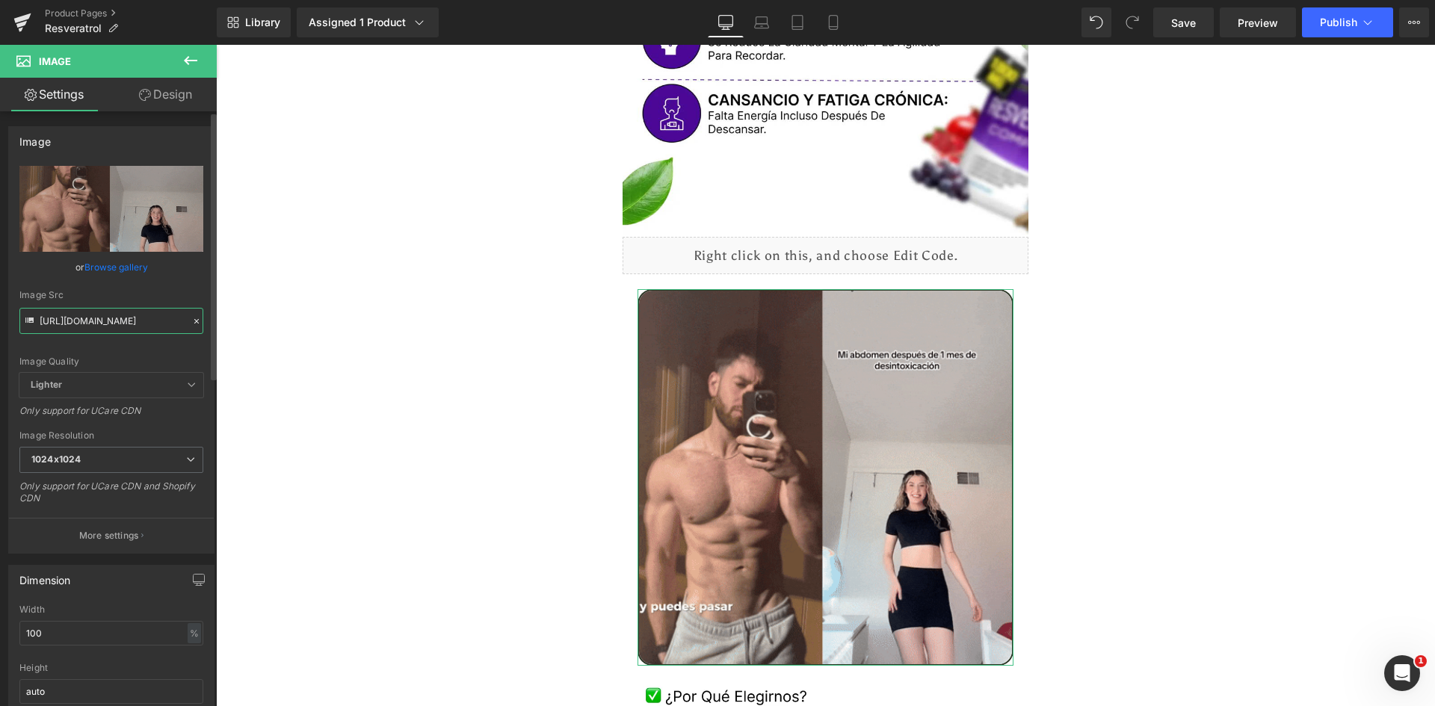
type input "https://media.giphy.com/media/ocUgBUdDhGVhHaqeB5/giphy.gif"
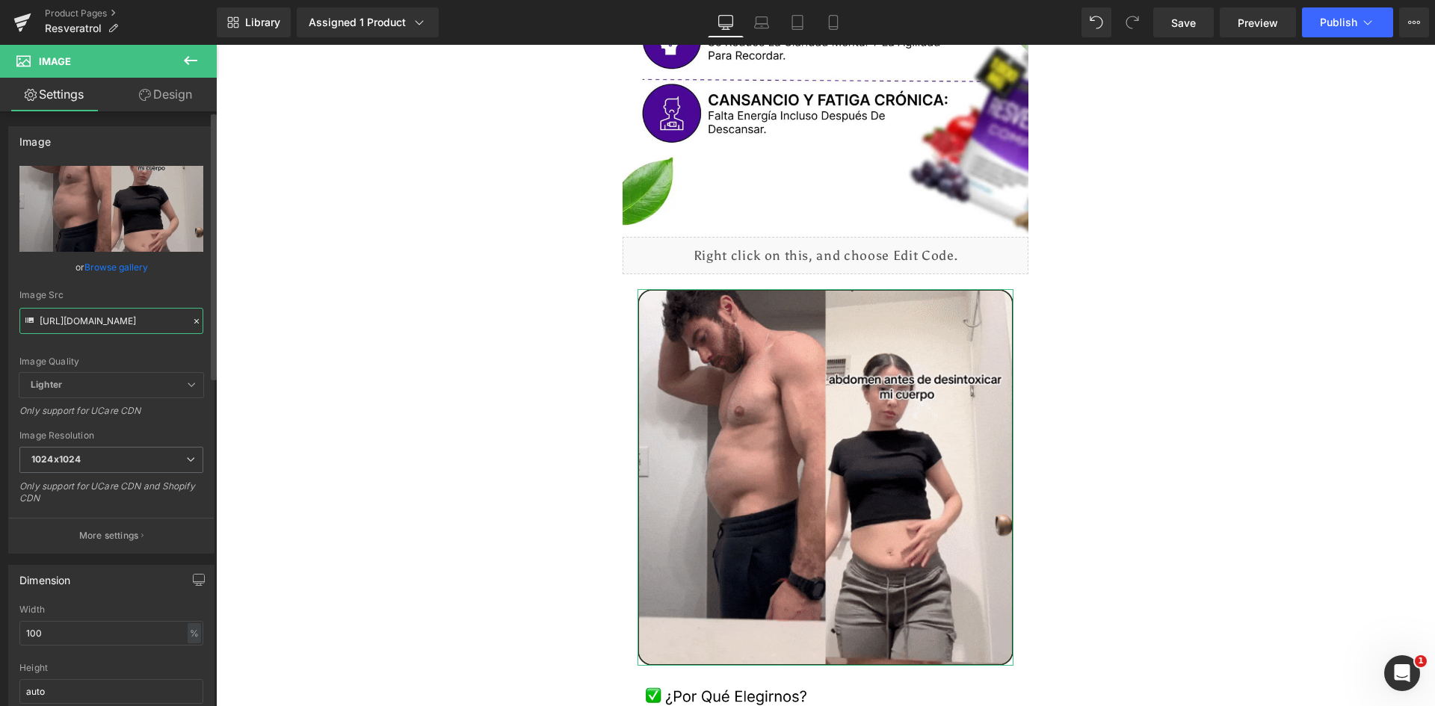
scroll to position [0, 142]
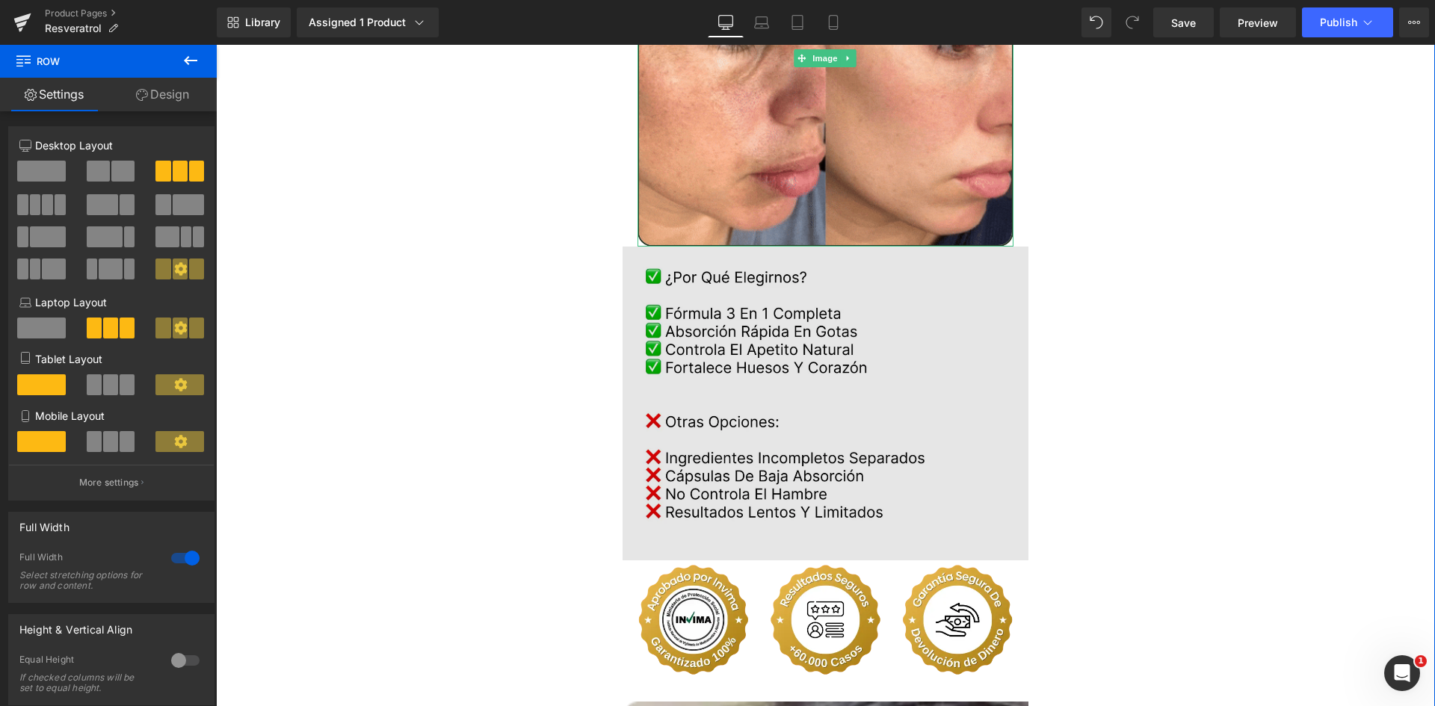
scroll to position [3065, 0]
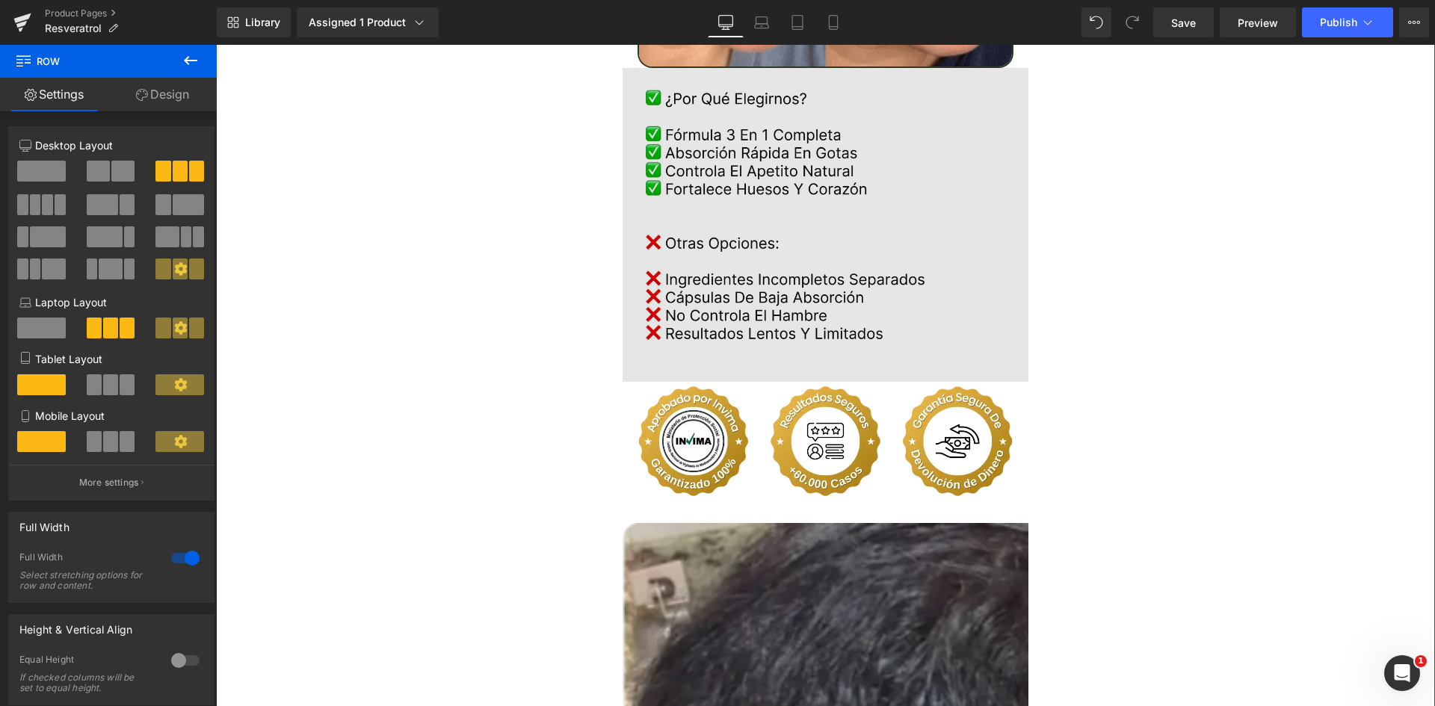
click at [774, 168] on img at bounding box center [826, 225] width 407 height 314
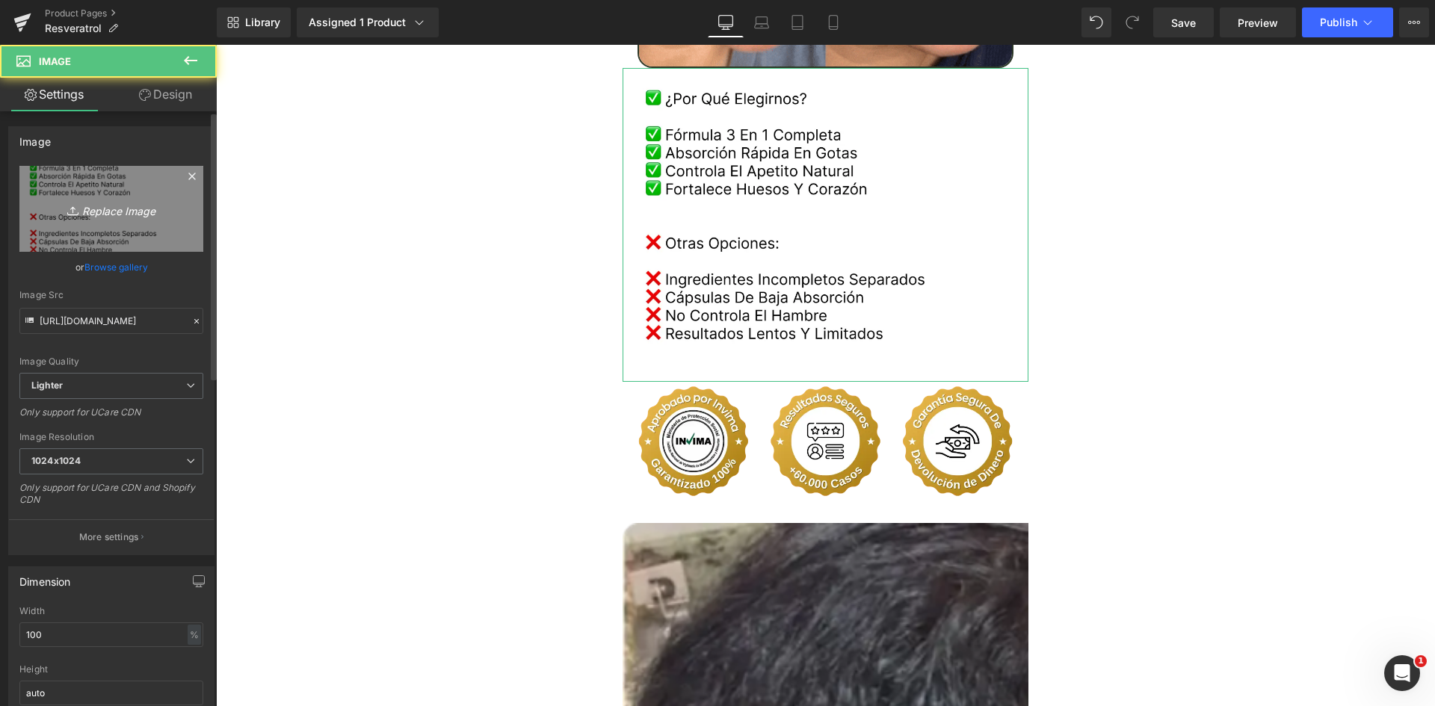
click at [70, 187] on link "Replace Image" at bounding box center [111, 209] width 184 height 86
type input "C:\fakepath\Comparativa.webp"
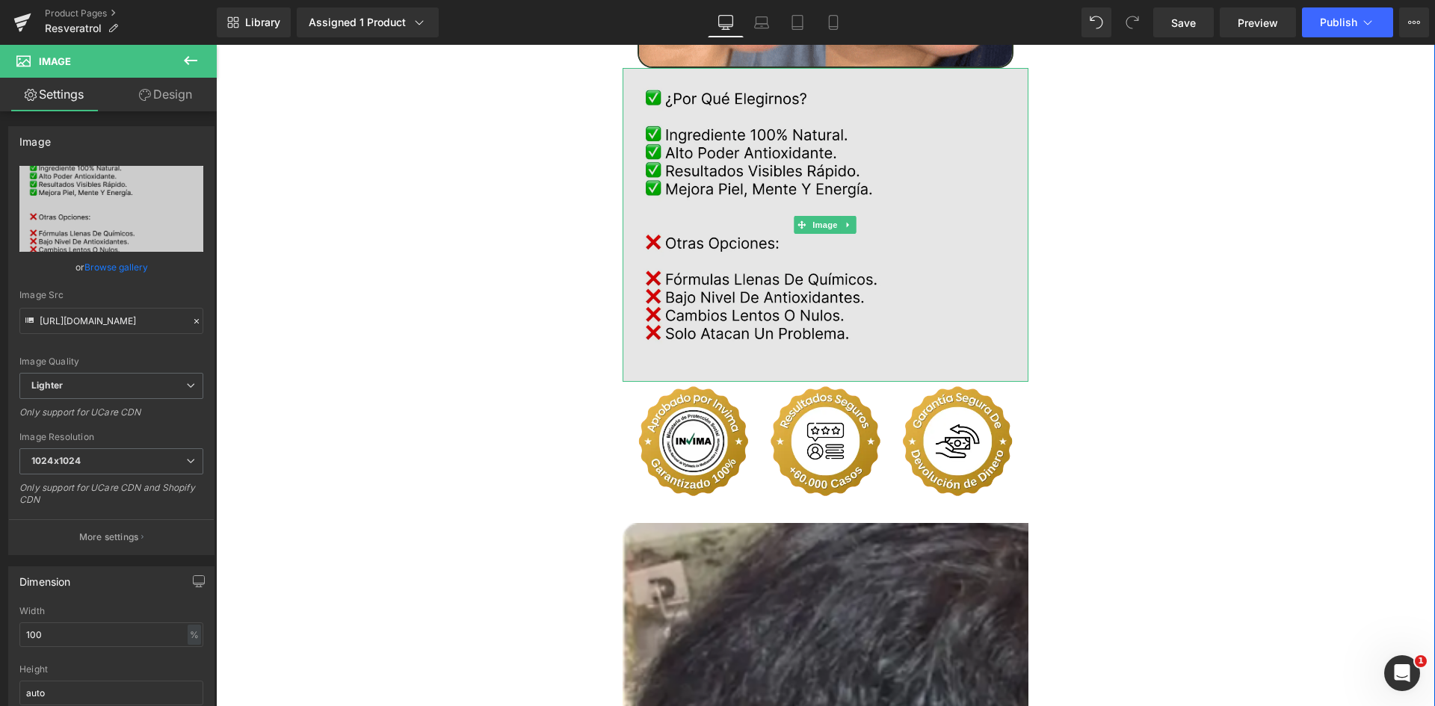
type input "https://ucarecdn.com/efe4afa0-3236-4454-b4c4-59486c3d9110/-/format/auto/-/previ…"
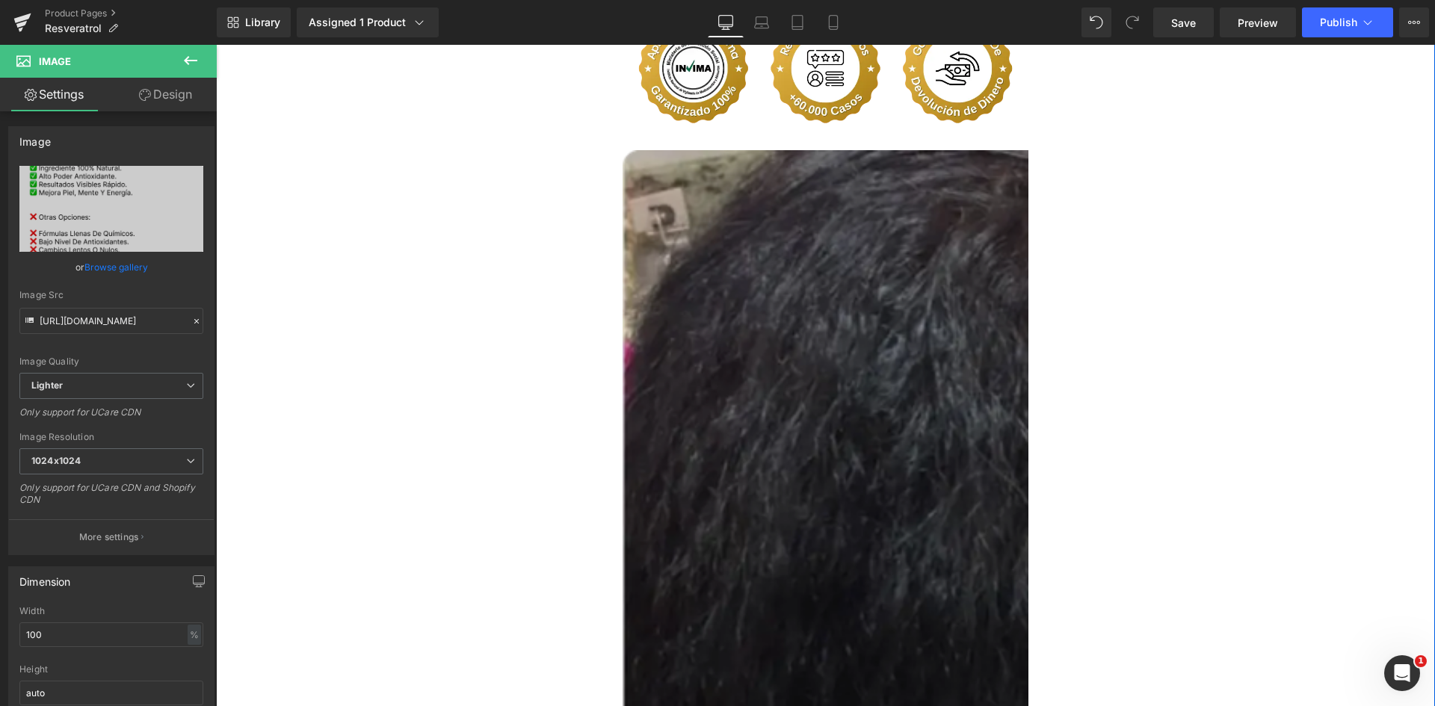
scroll to position [3364, 0]
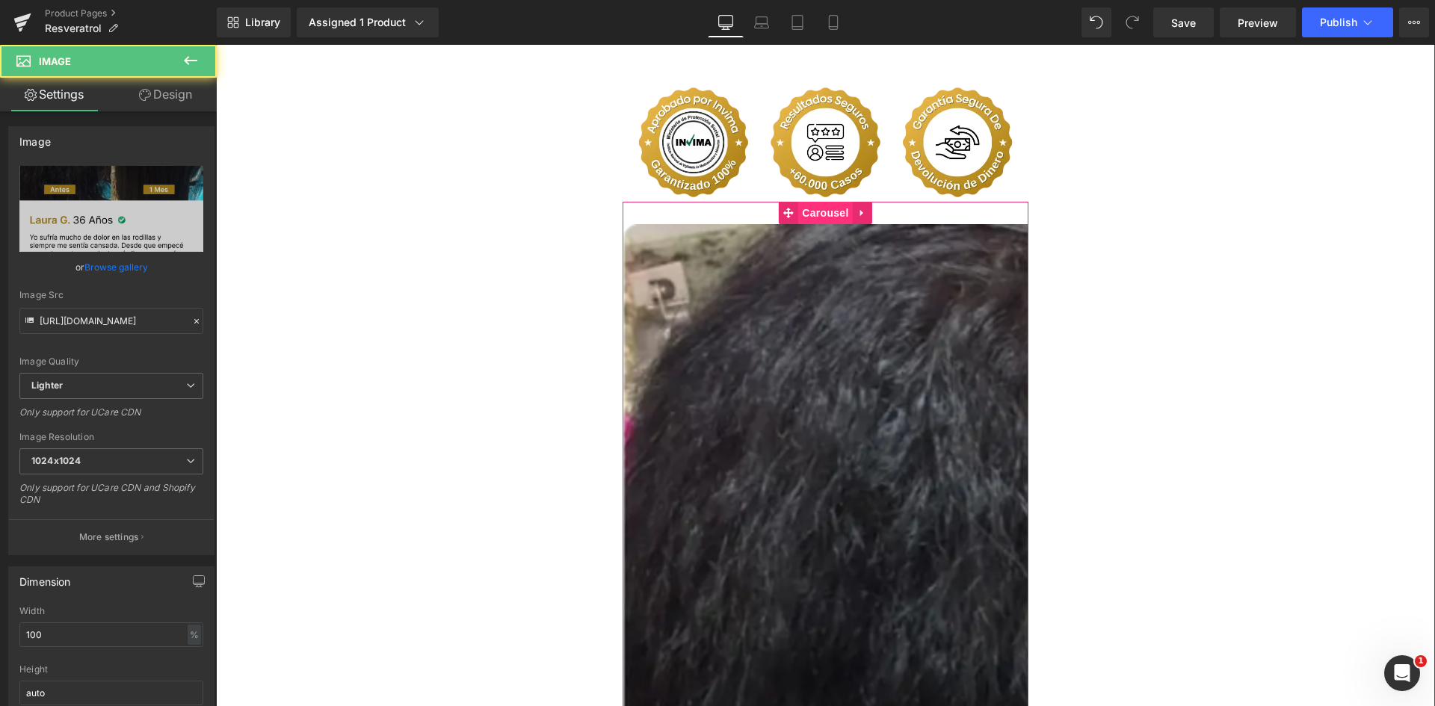
click at [811, 202] on span "Carousel" at bounding box center [825, 213] width 54 height 22
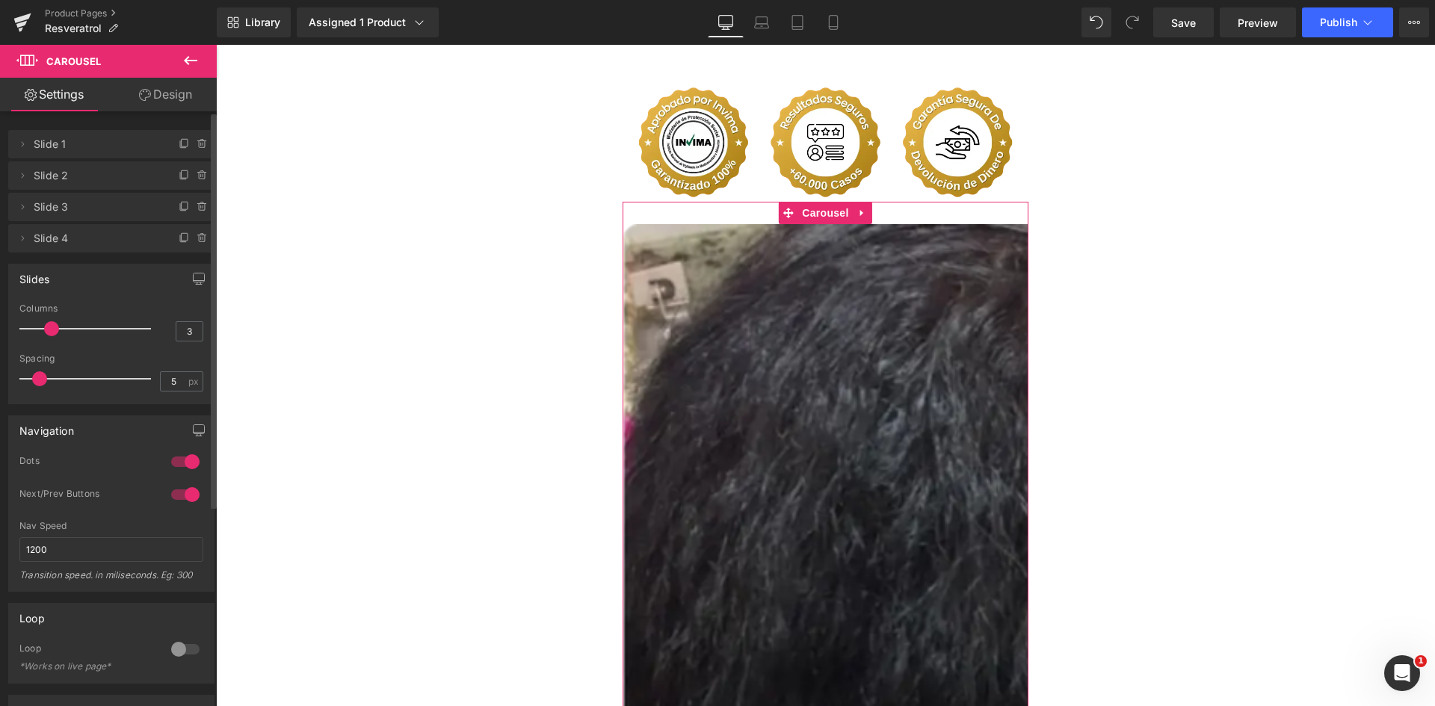
type input "4"
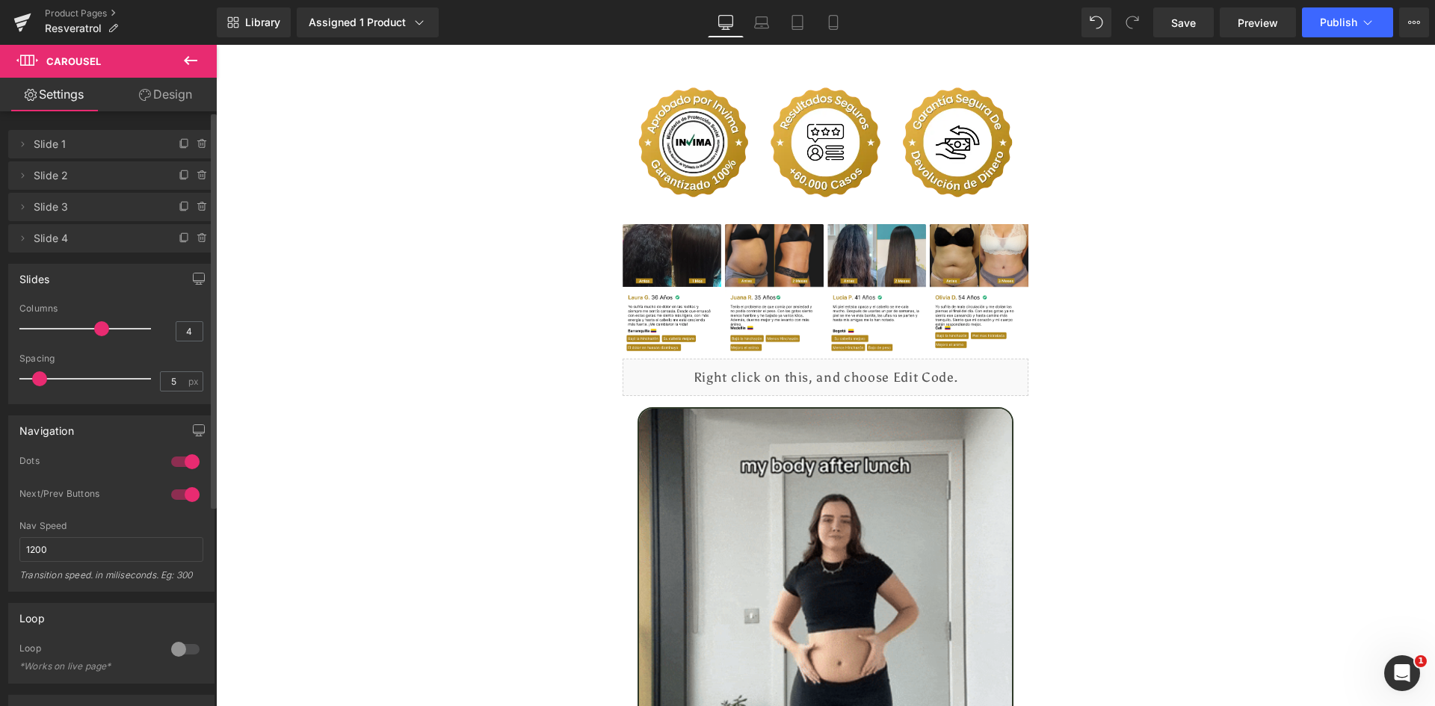
drag, startPoint x: 28, startPoint y: 327, endPoint x: 102, endPoint y: 327, distance: 73.3
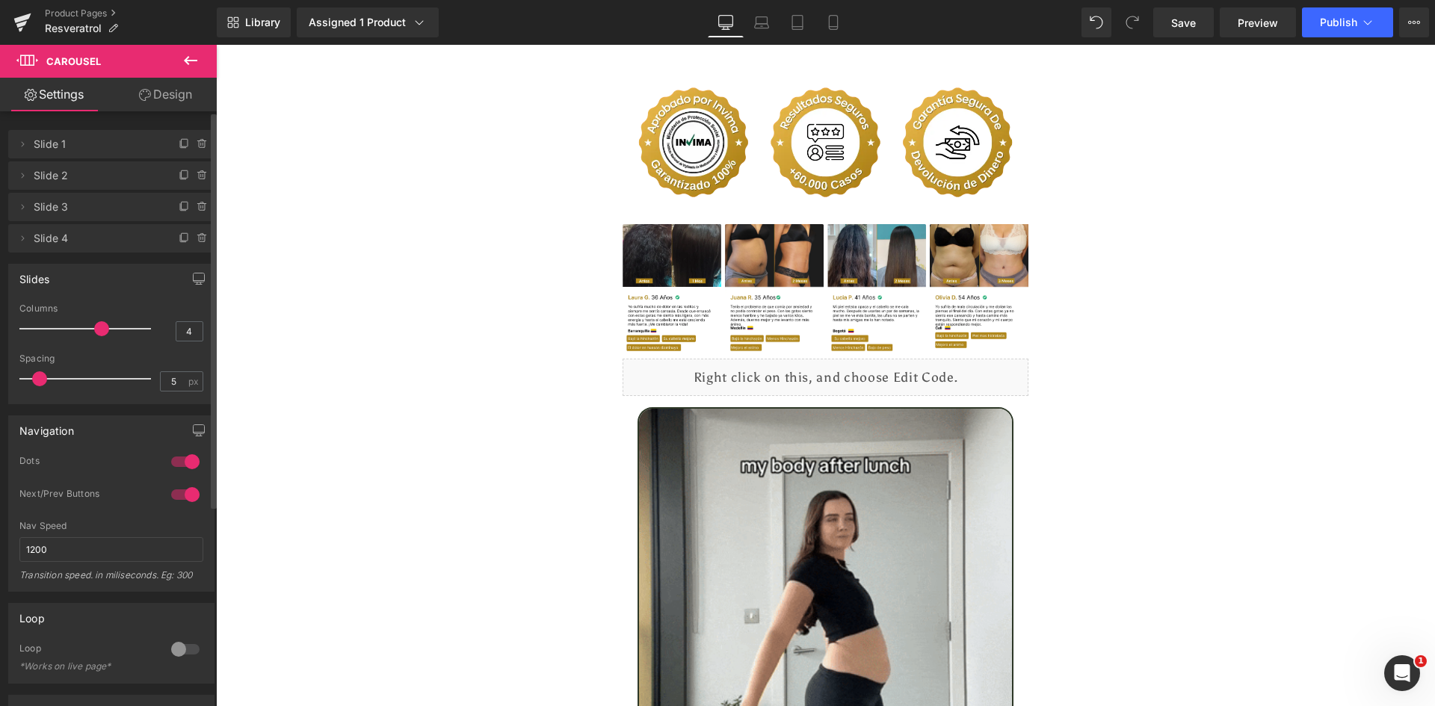
click at [102, 327] on span at bounding box center [101, 328] width 15 height 15
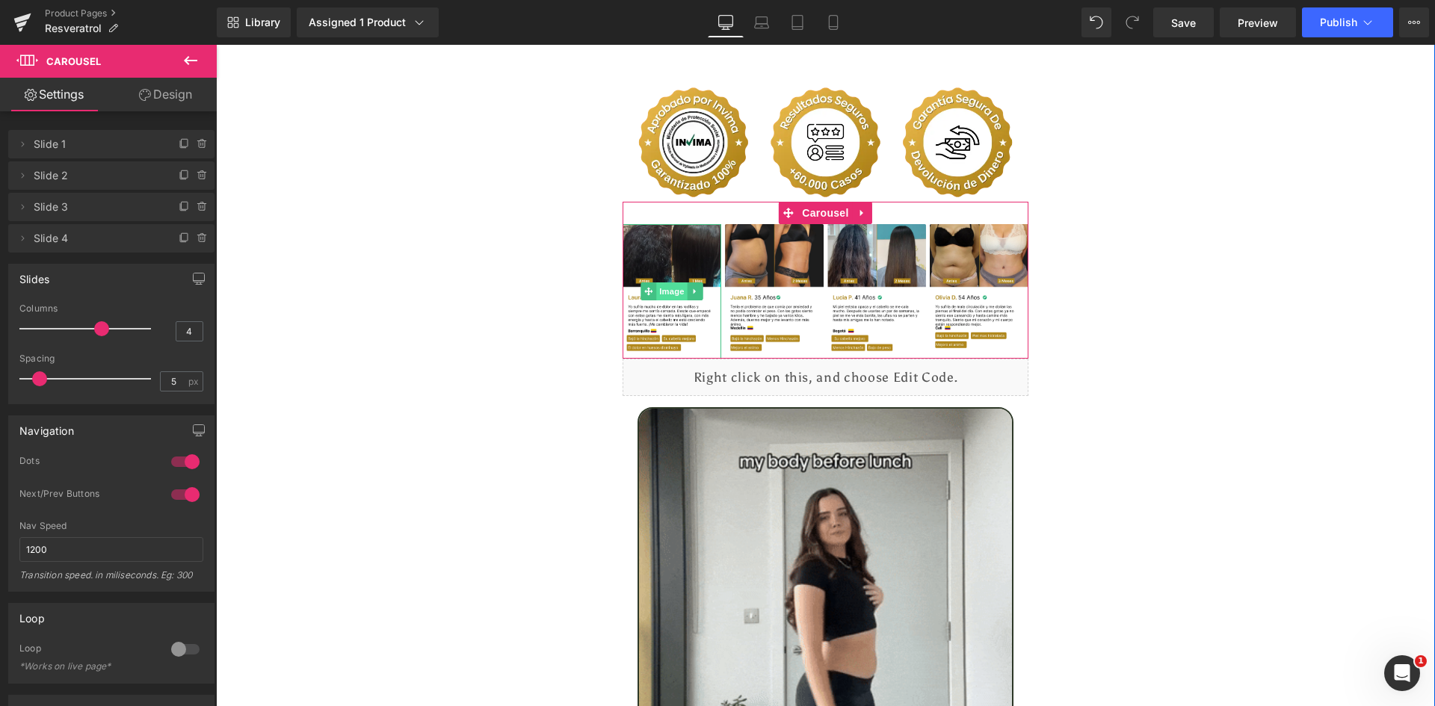
click at [662, 283] on span "Image" at bounding box center [671, 292] width 31 height 18
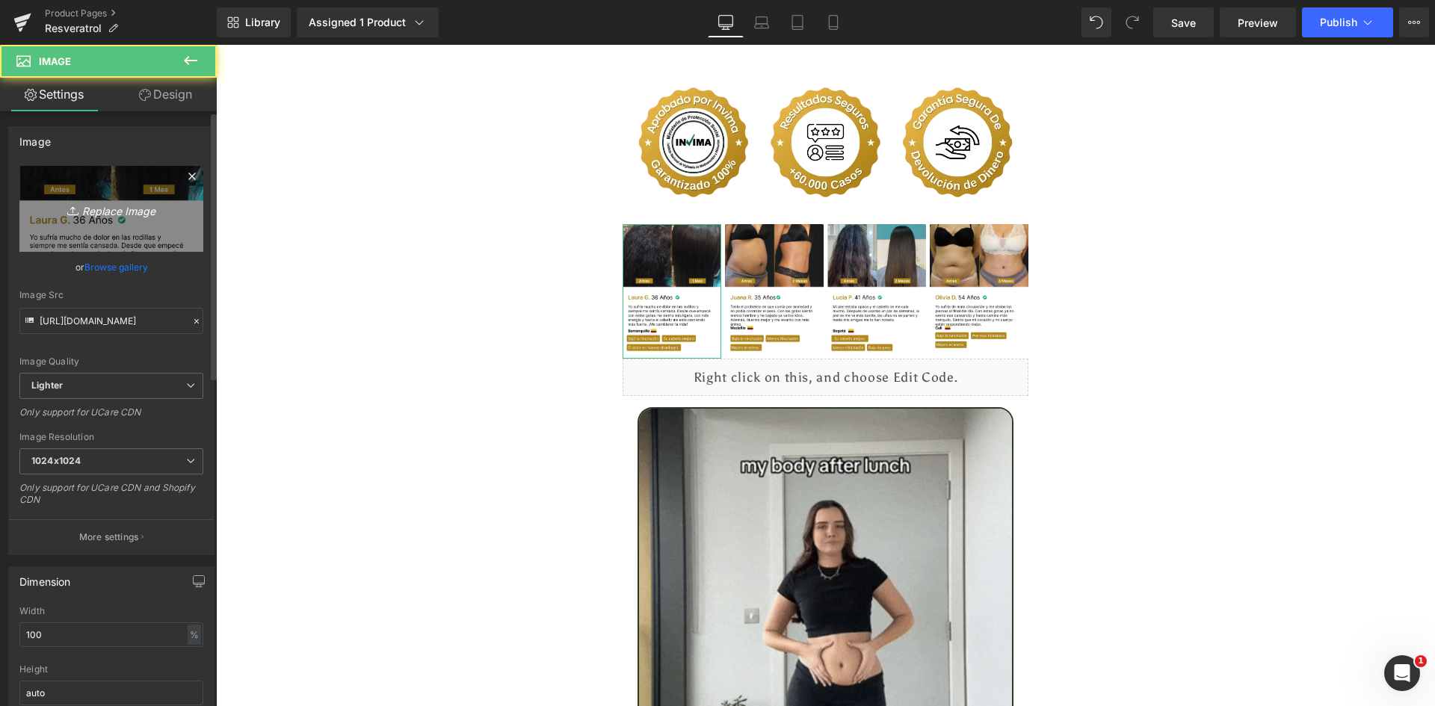
click at [84, 223] on link "Replace Image" at bounding box center [111, 209] width 184 height 86
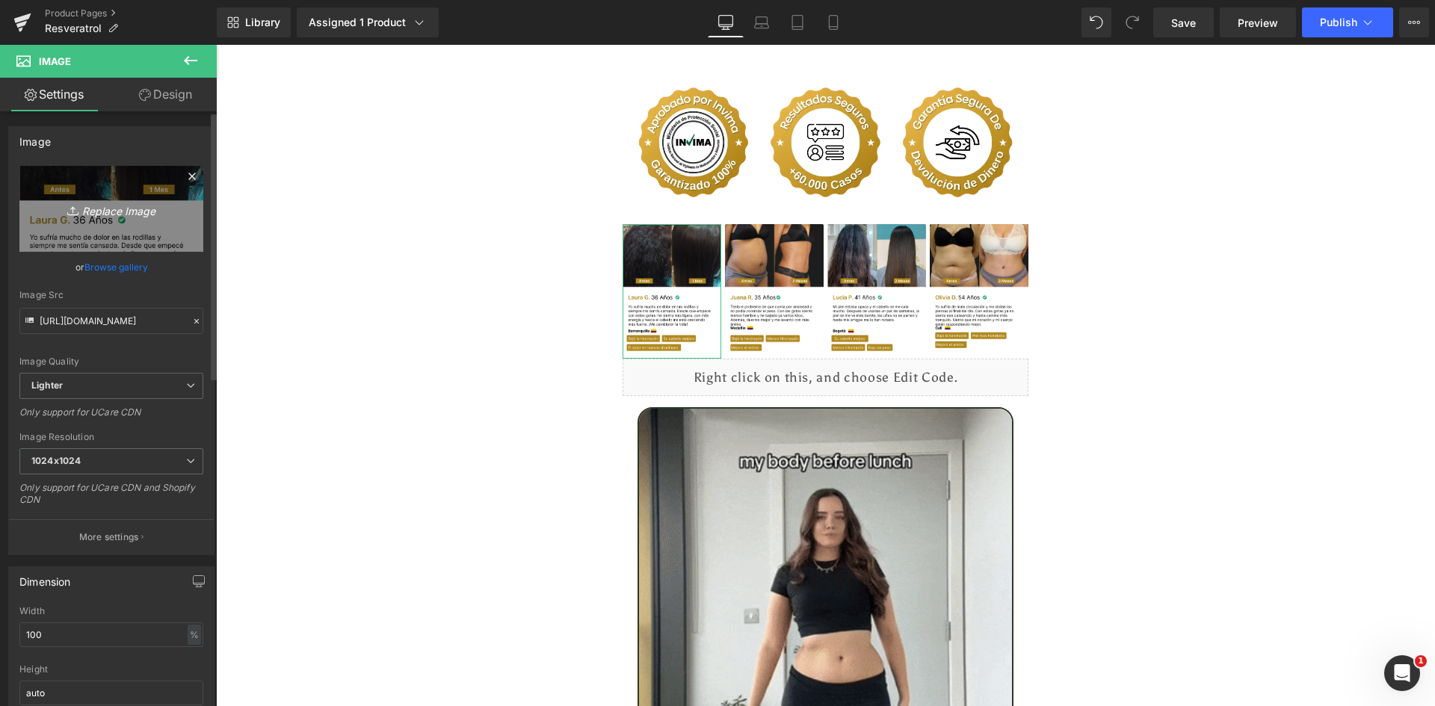
type input "C:\fakepath\Reseñas 1.webp"
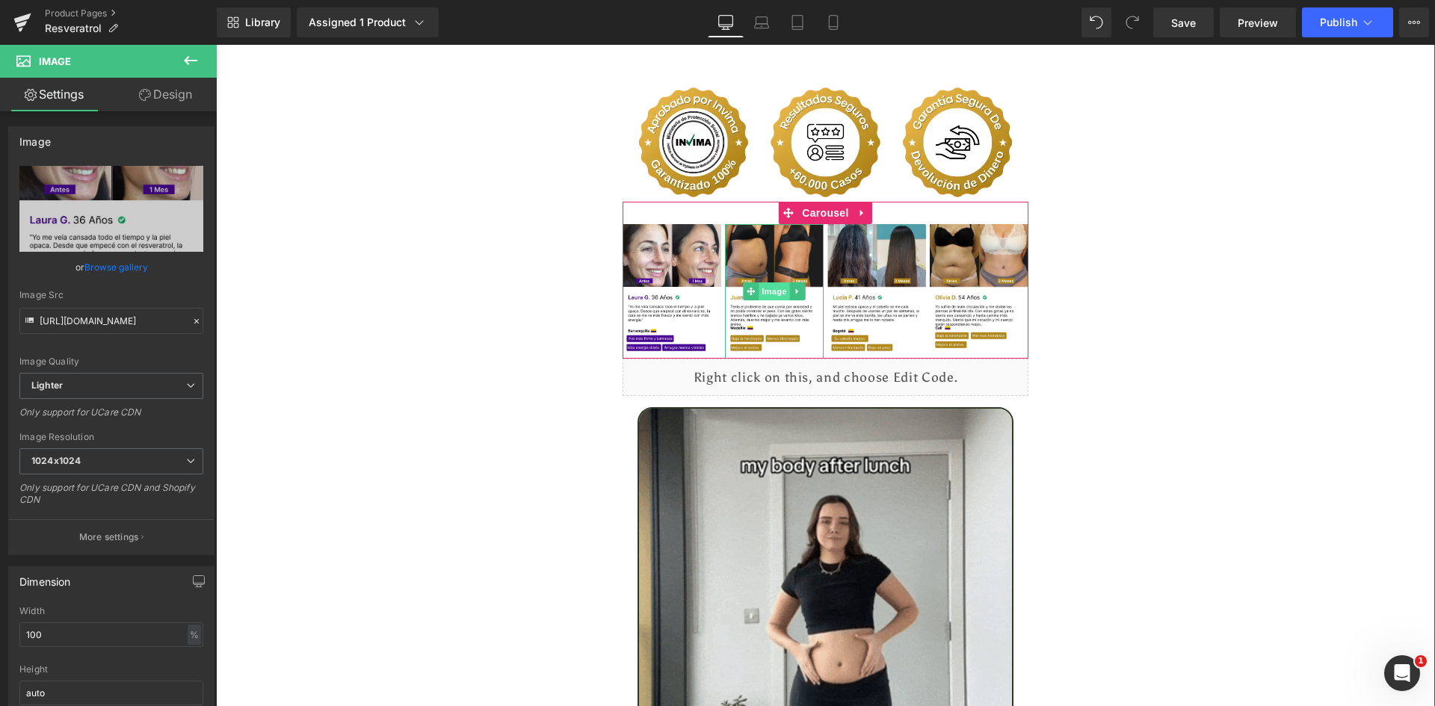
type input "https://ucarecdn.com/8911a4b4-1405-4d96-89db-42847d7c1a86/-/format/auto/-/previ…"
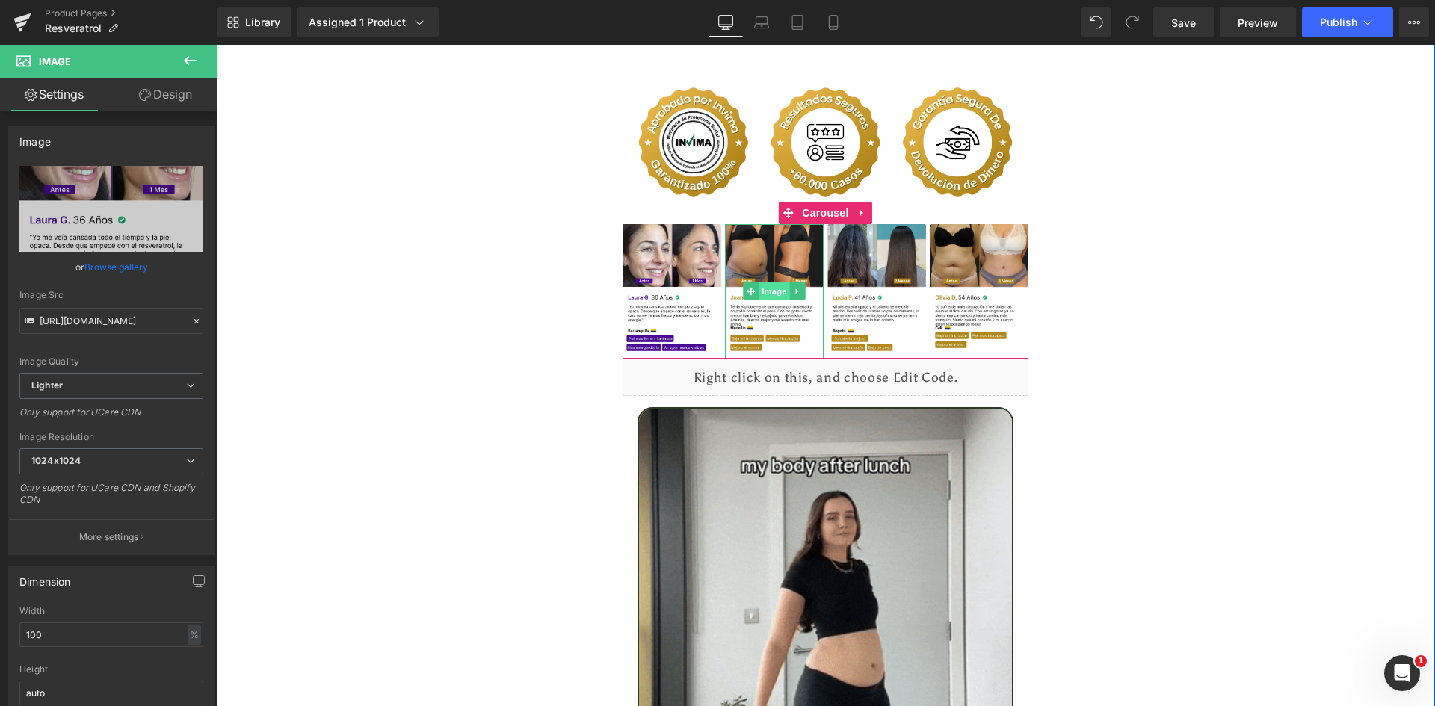
click at [775, 283] on span "Image" at bounding box center [774, 292] width 31 height 18
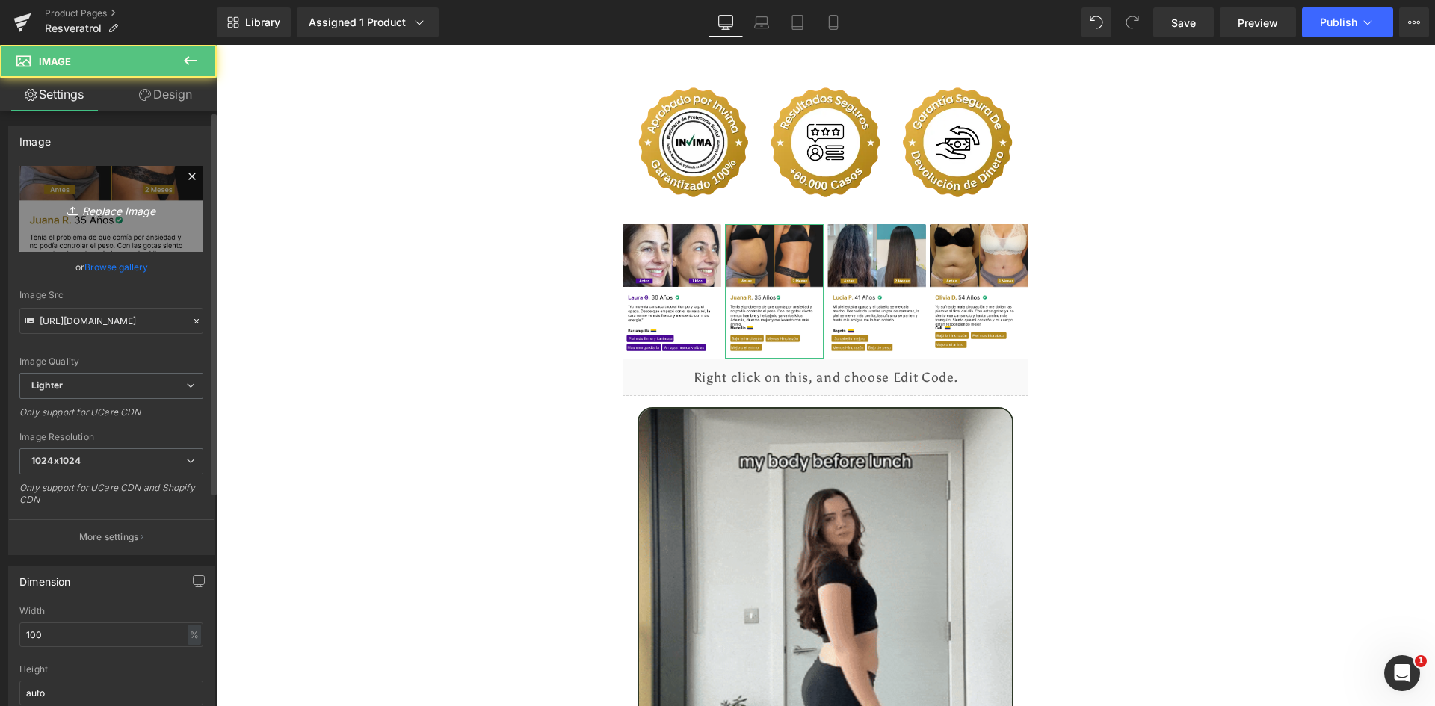
click at [106, 228] on link "Replace Image" at bounding box center [111, 209] width 184 height 86
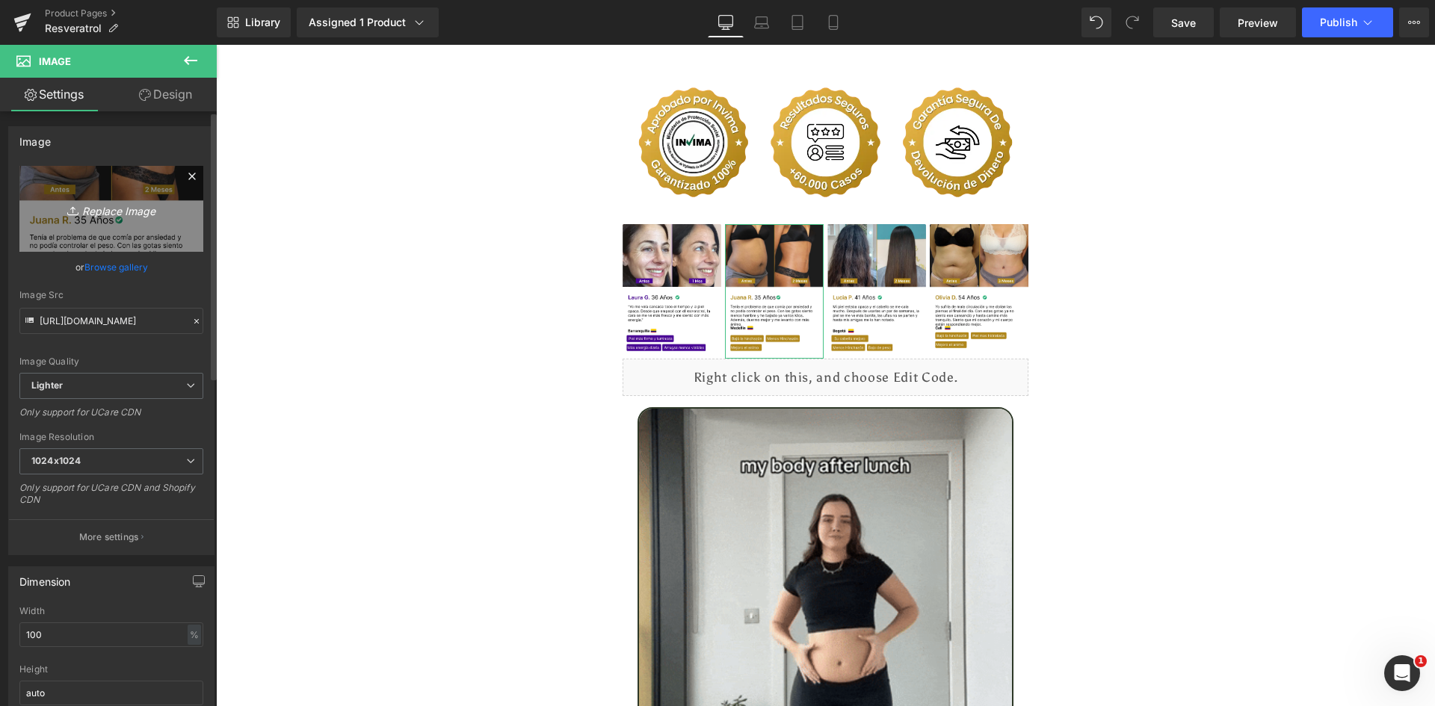
type input "C:\fakepath\Reseñas 2.webp"
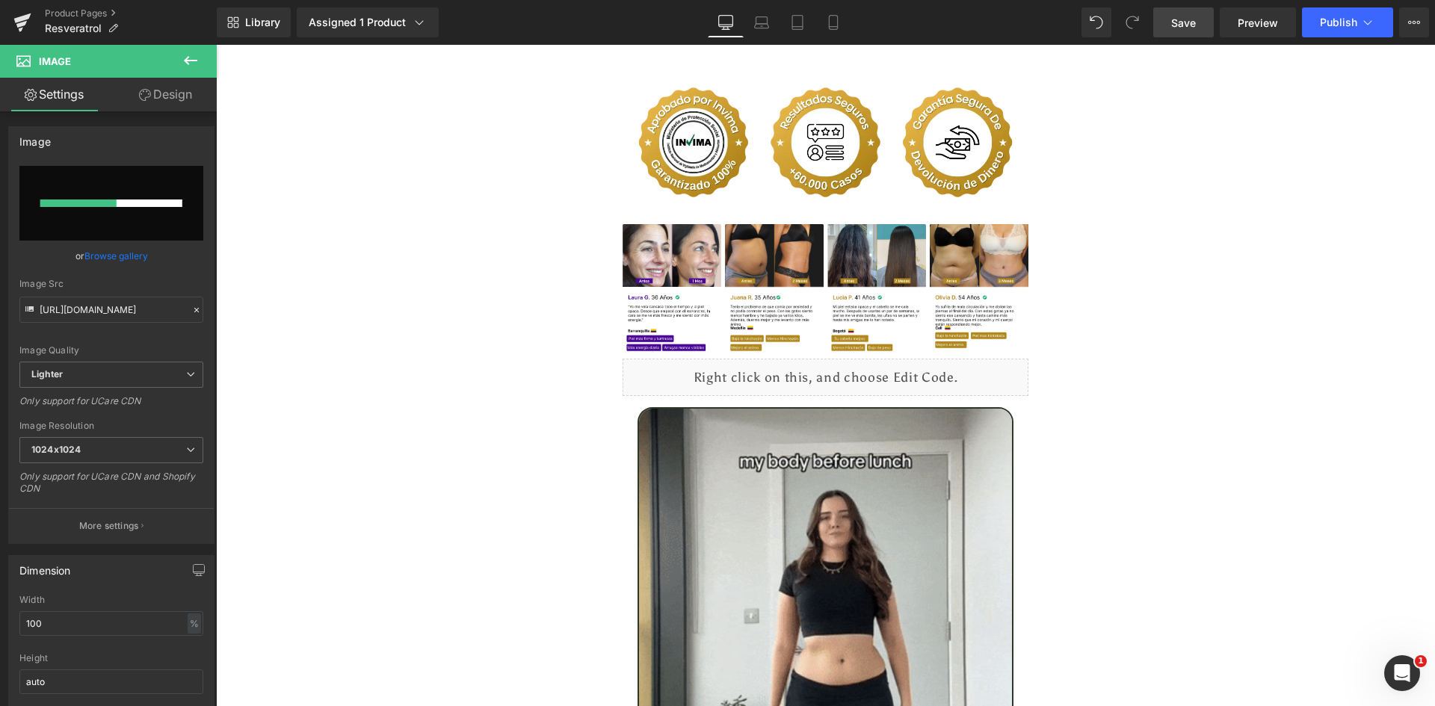
click at [1189, 23] on span "Save" at bounding box center [1183, 23] width 25 height 16
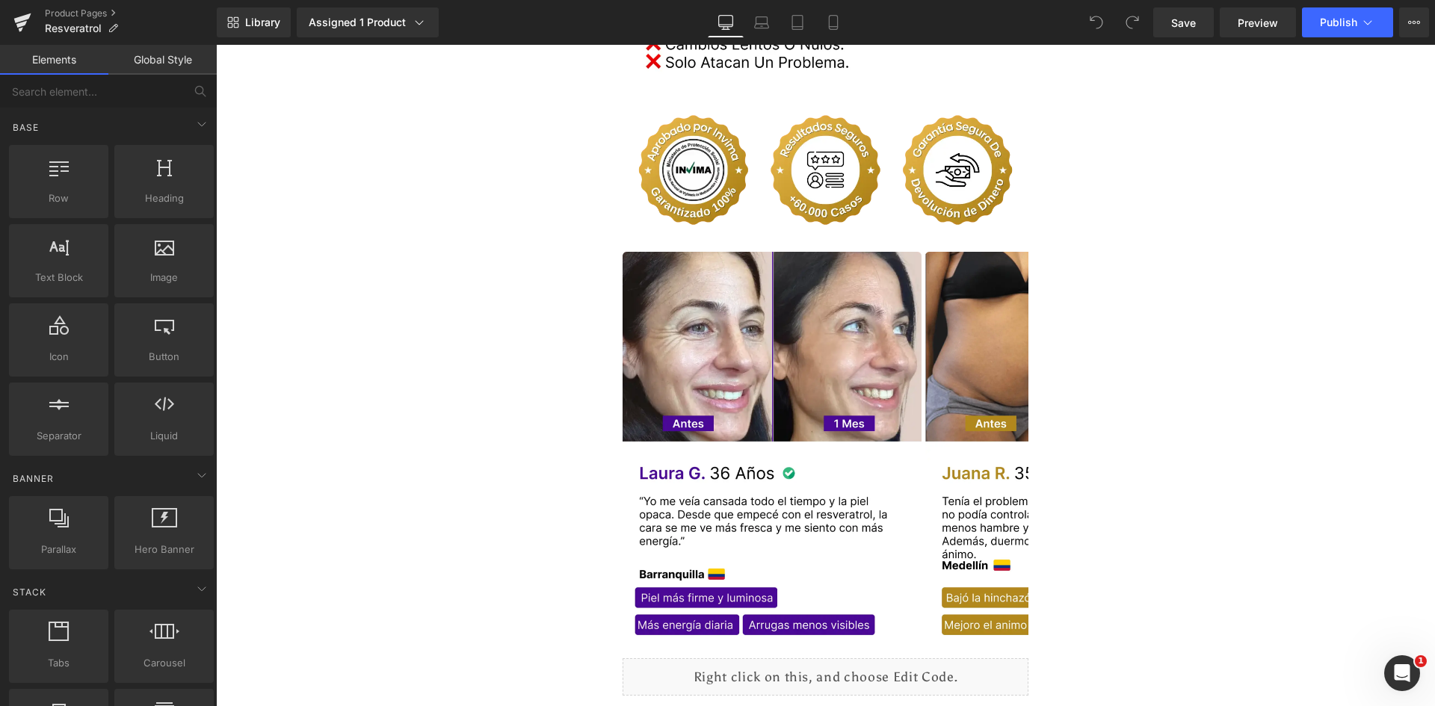
scroll to position [3328, 0]
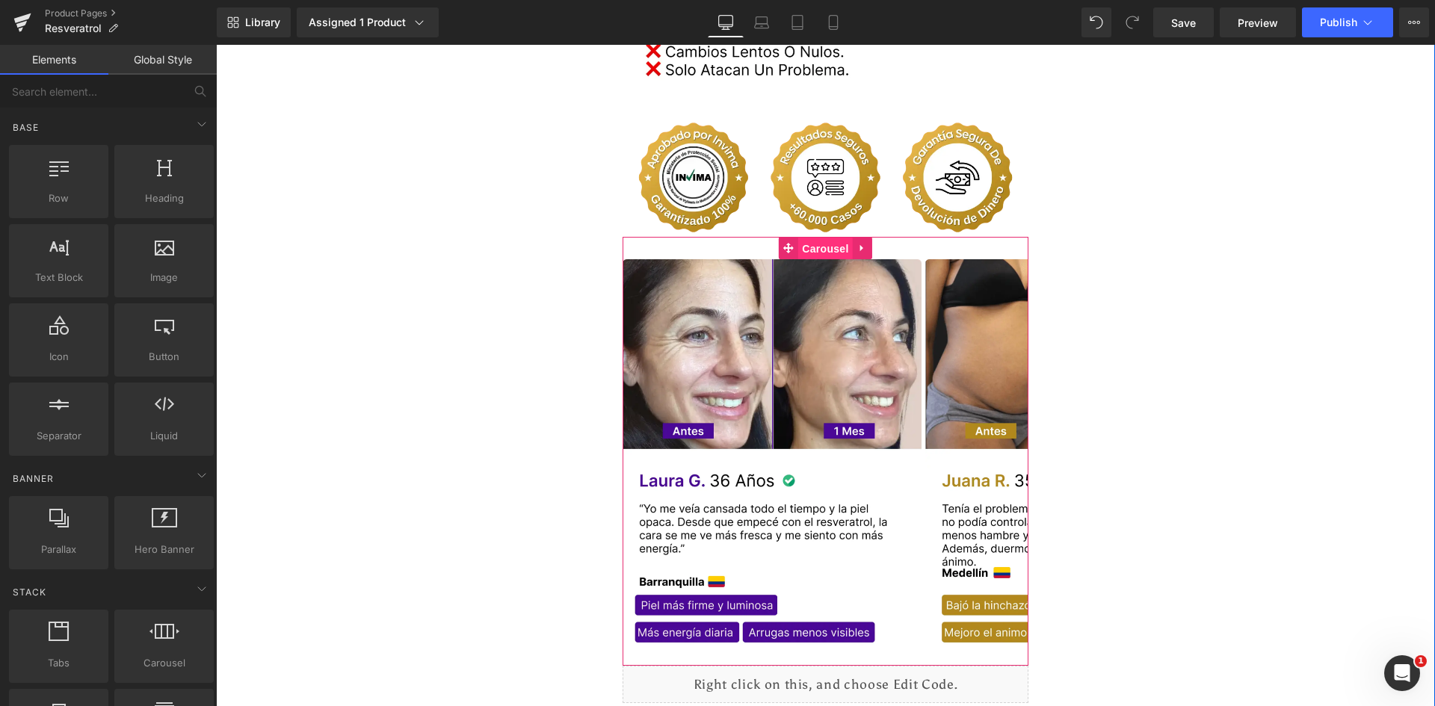
click at [802, 238] on span "Carousel" at bounding box center [825, 249] width 54 height 22
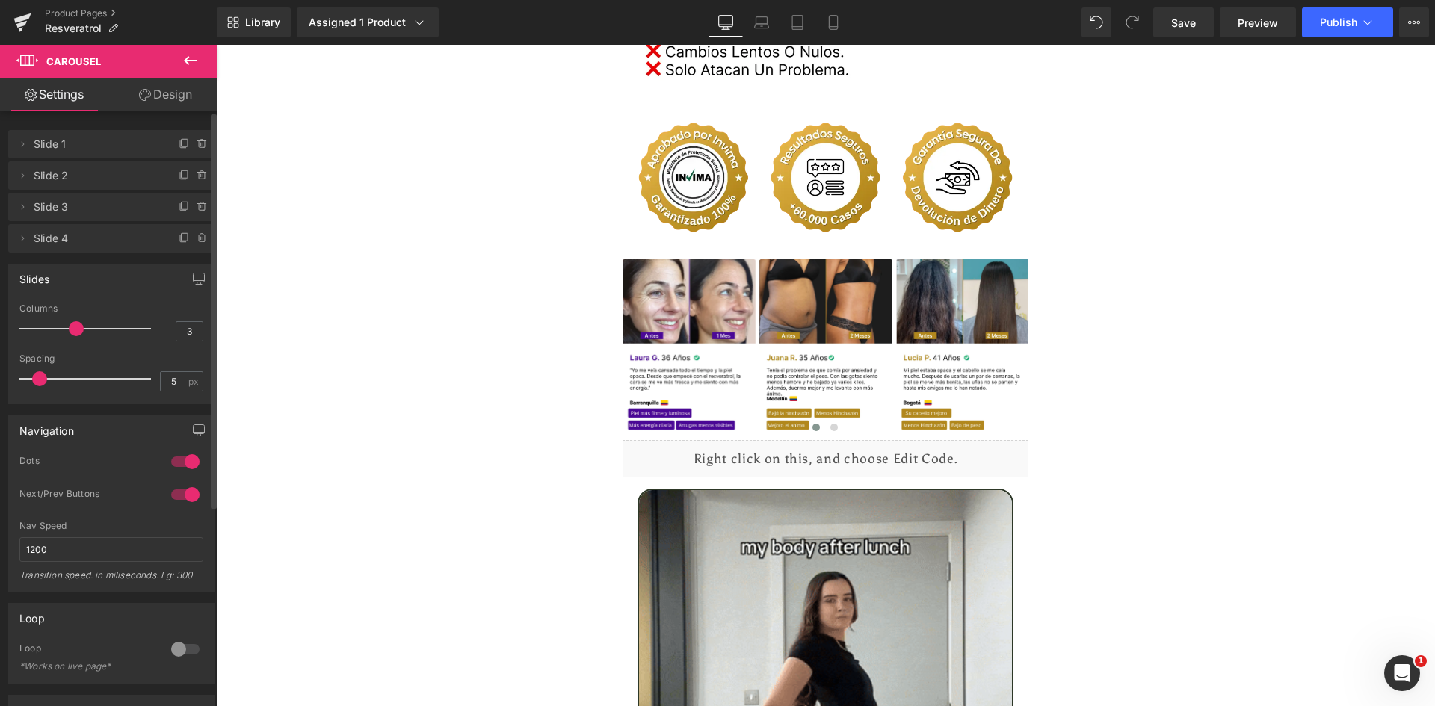
type input "4"
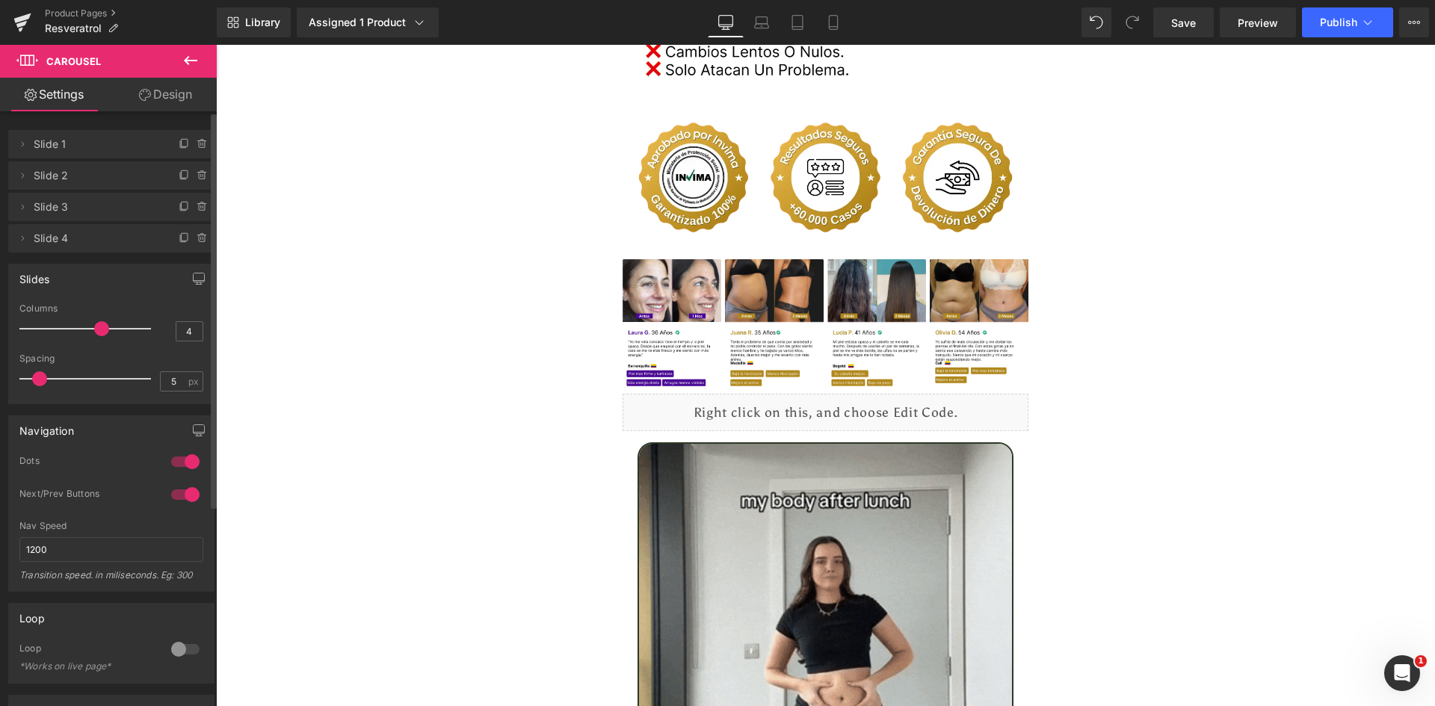
drag, startPoint x: 80, startPoint y: 333, endPoint x: 95, endPoint y: 330, distance: 15.4
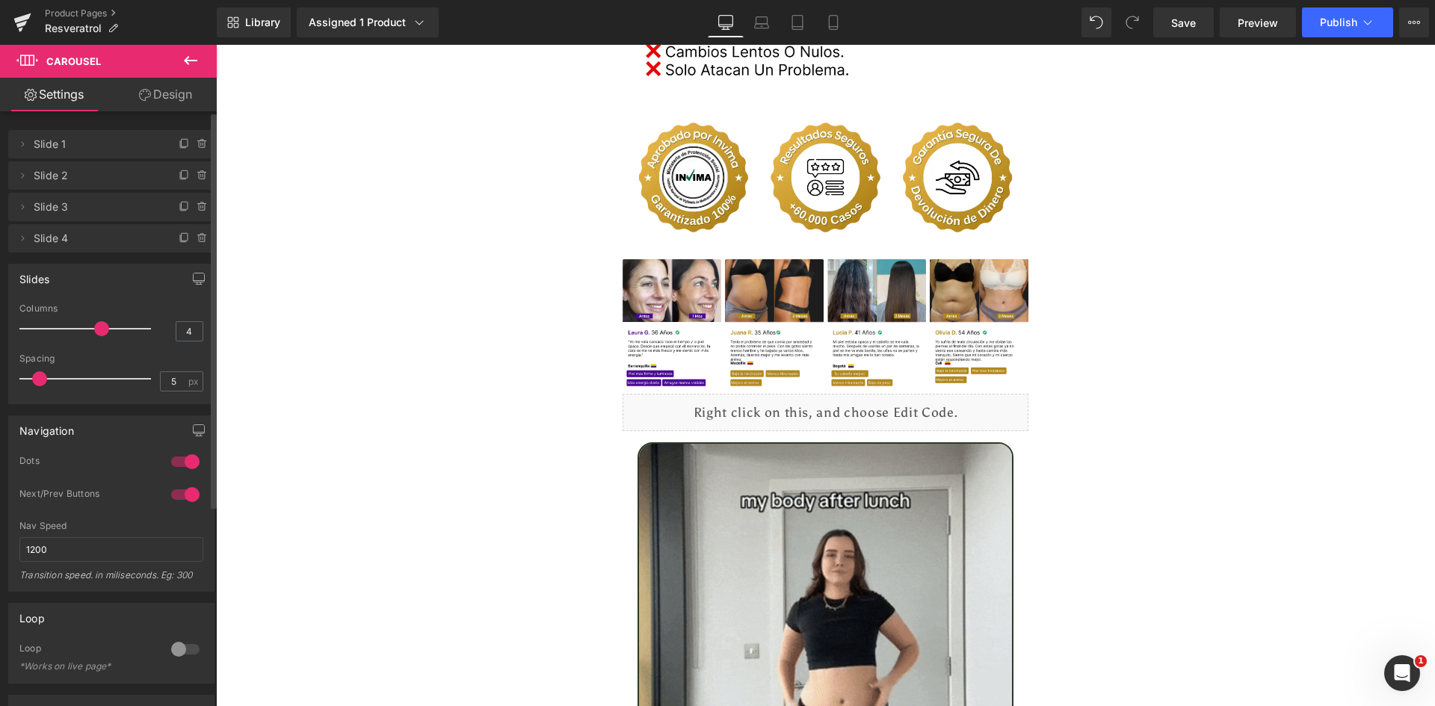
click at [95, 330] on span at bounding box center [101, 328] width 15 height 15
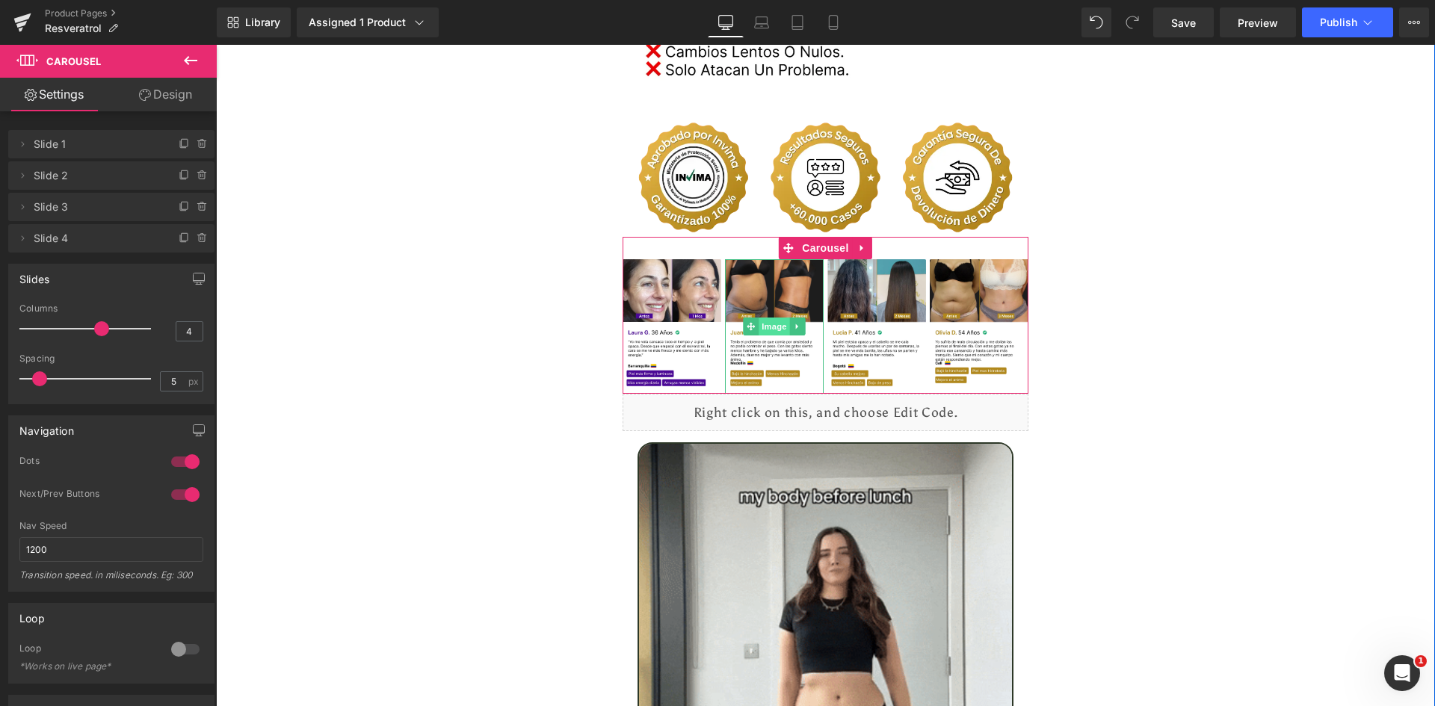
click at [765, 318] on span "Image" at bounding box center [774, 327] width 31 height 18
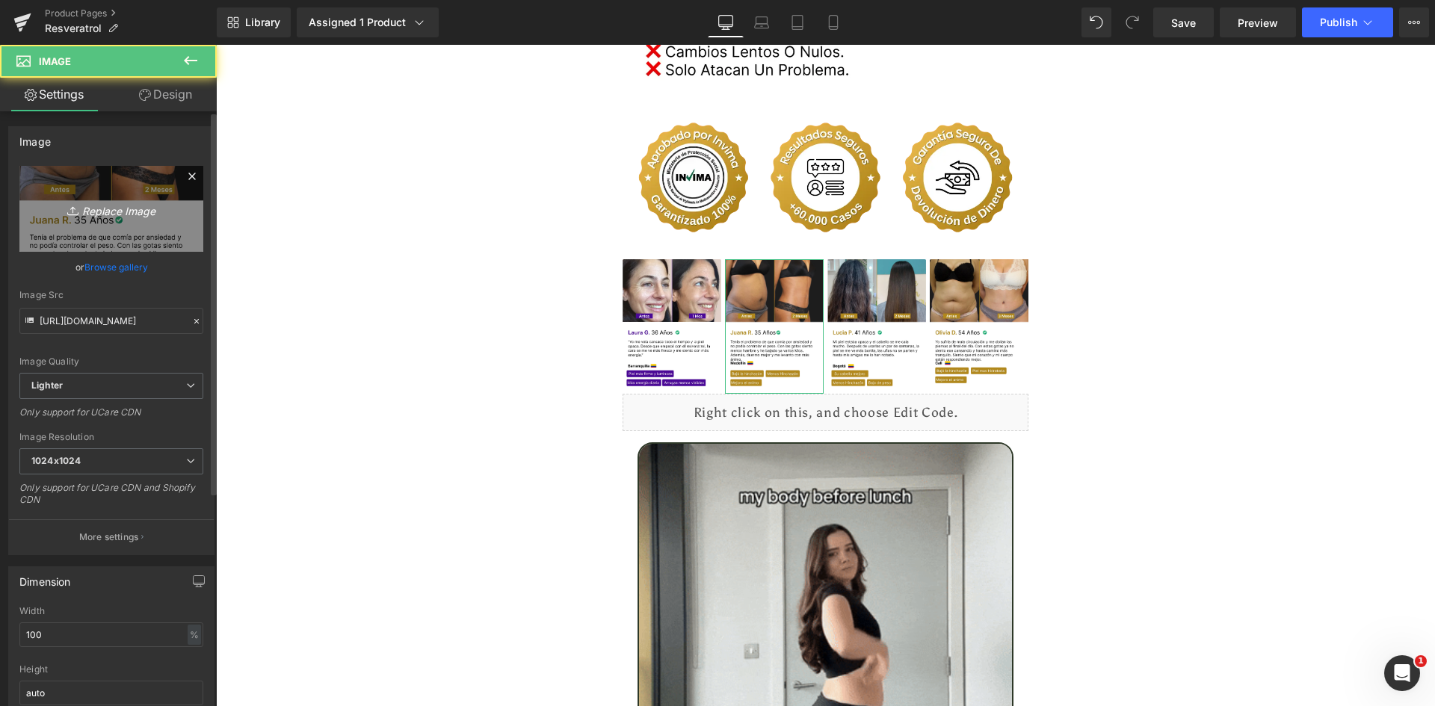
click at [90, 229] on link "Replace Image" at bounding box center [111, 209] width 184 height 86
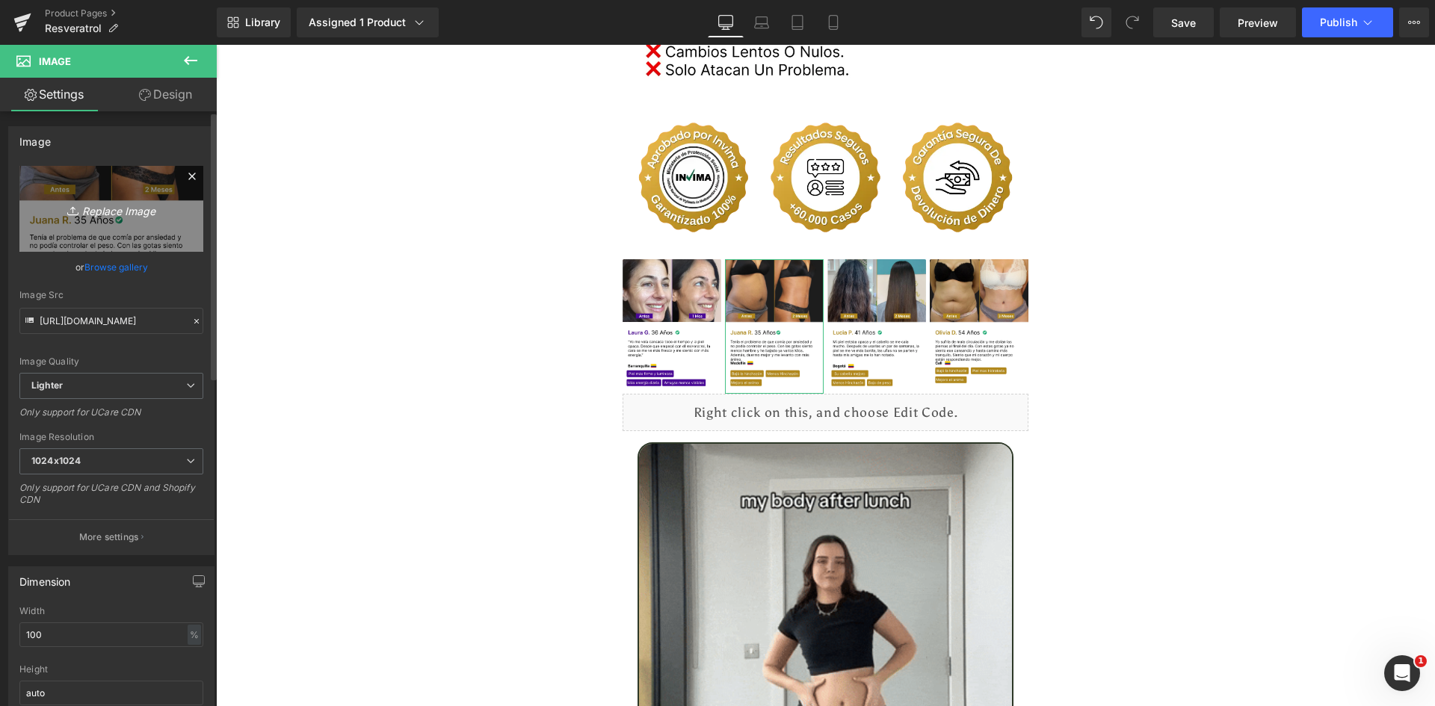
type input "C:\fakepath\Reseñas 2.webp"
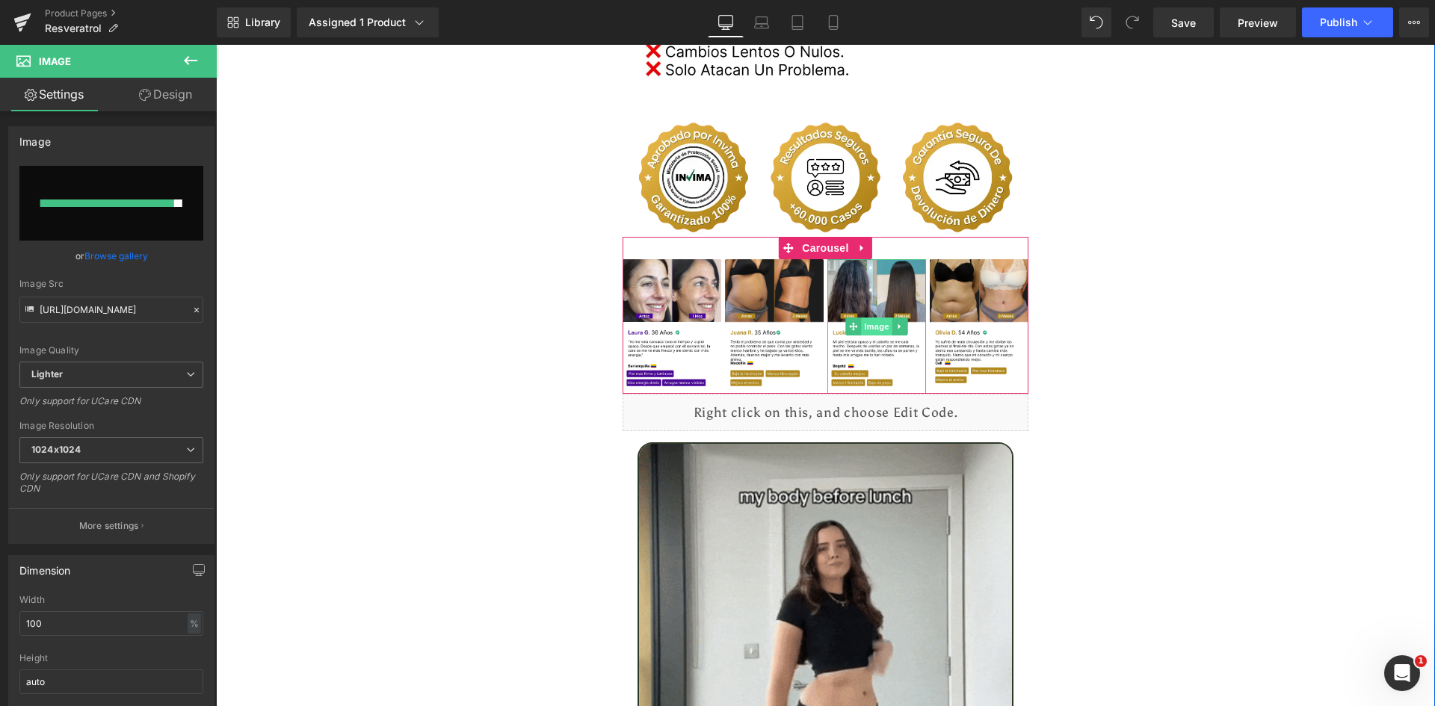
type input "[URL][DOMAIN_NAME]"
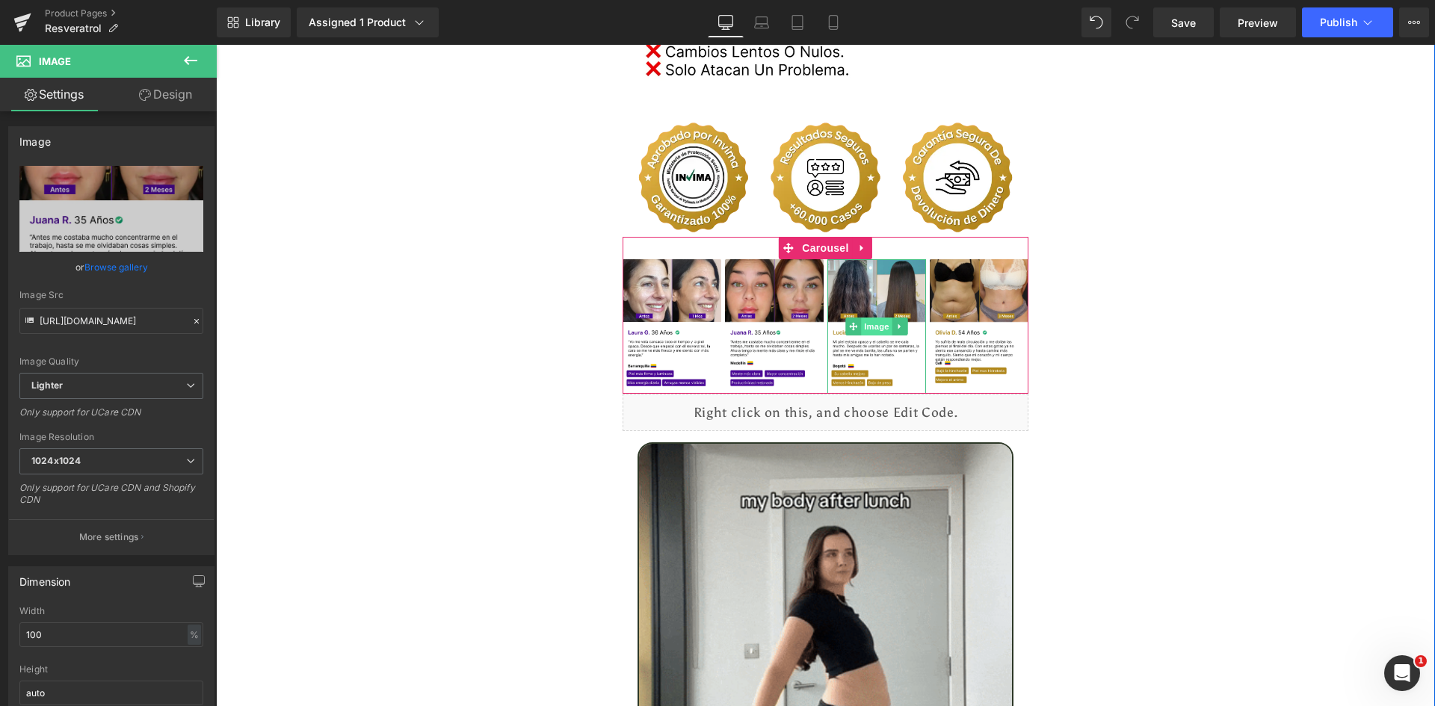
click at [871, 318] on span "Image" at bounding box center [876, 327] width 31 height 18
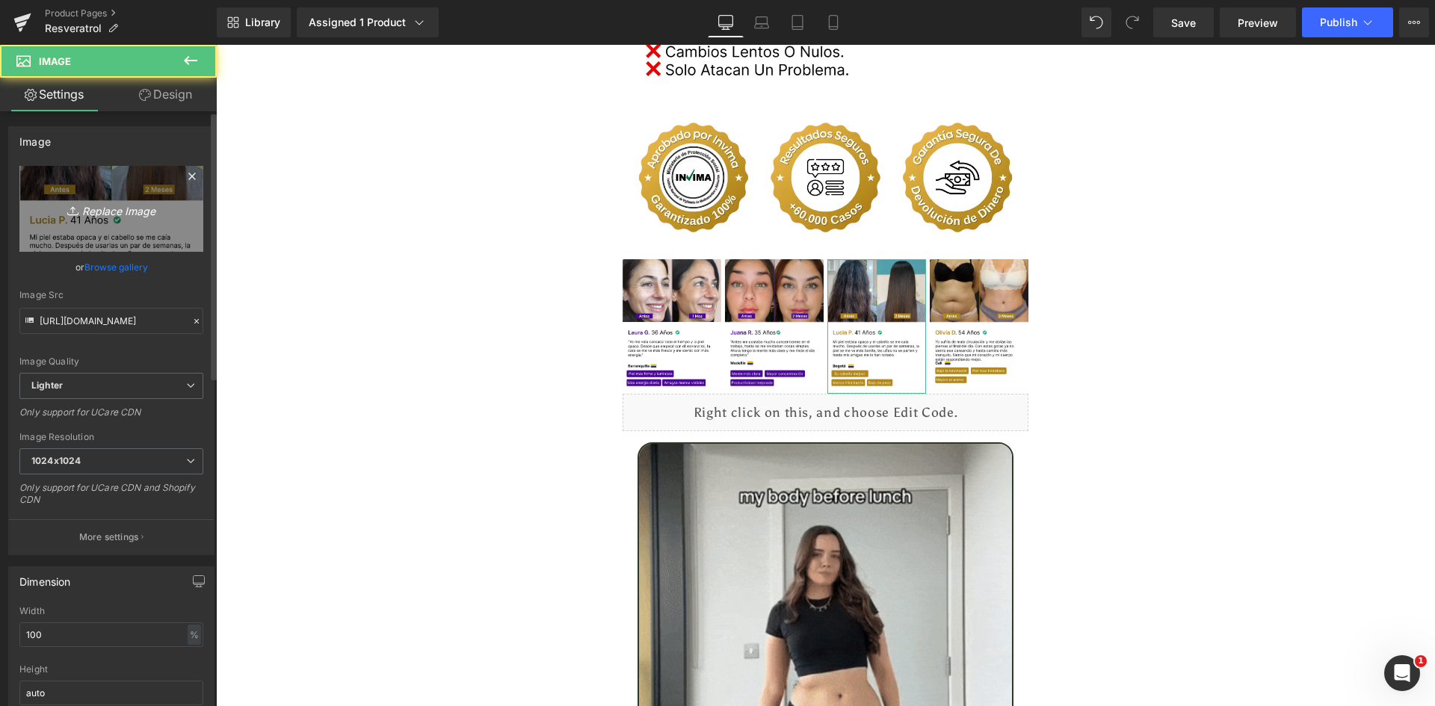
click at [104, 203] on icon "Replace Image" at bounding box center [112, 209] width 120 height 19
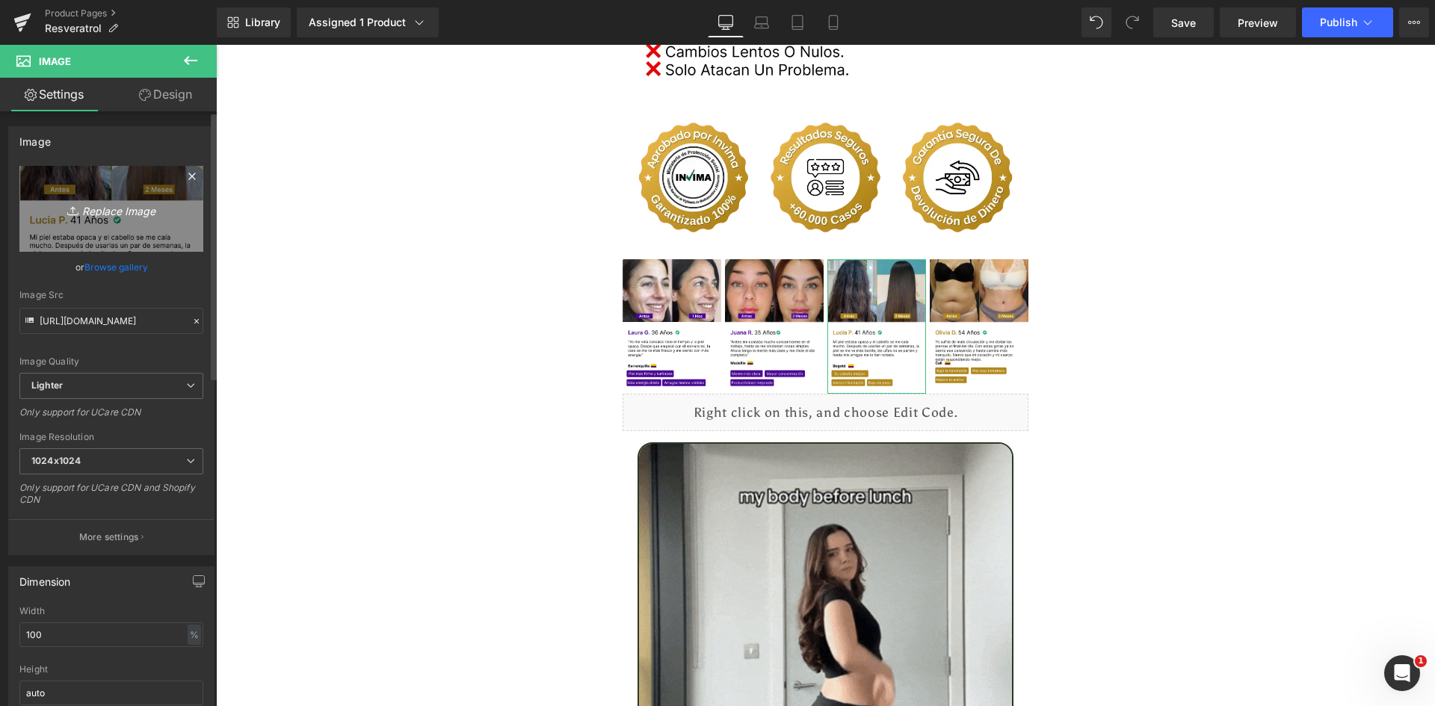
type input "C:\fakepath\Reseñas 3.webp"
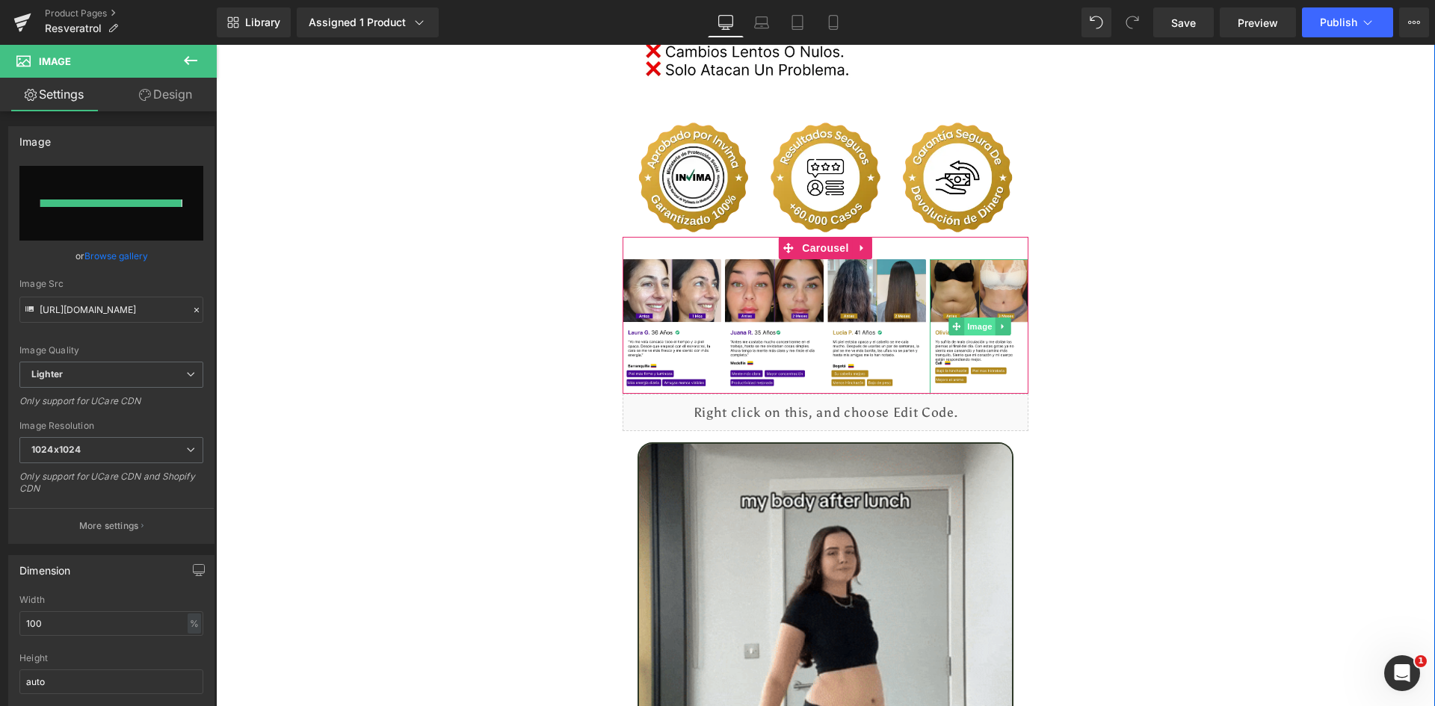
type input "[URL][DOMAIN_NAME]"
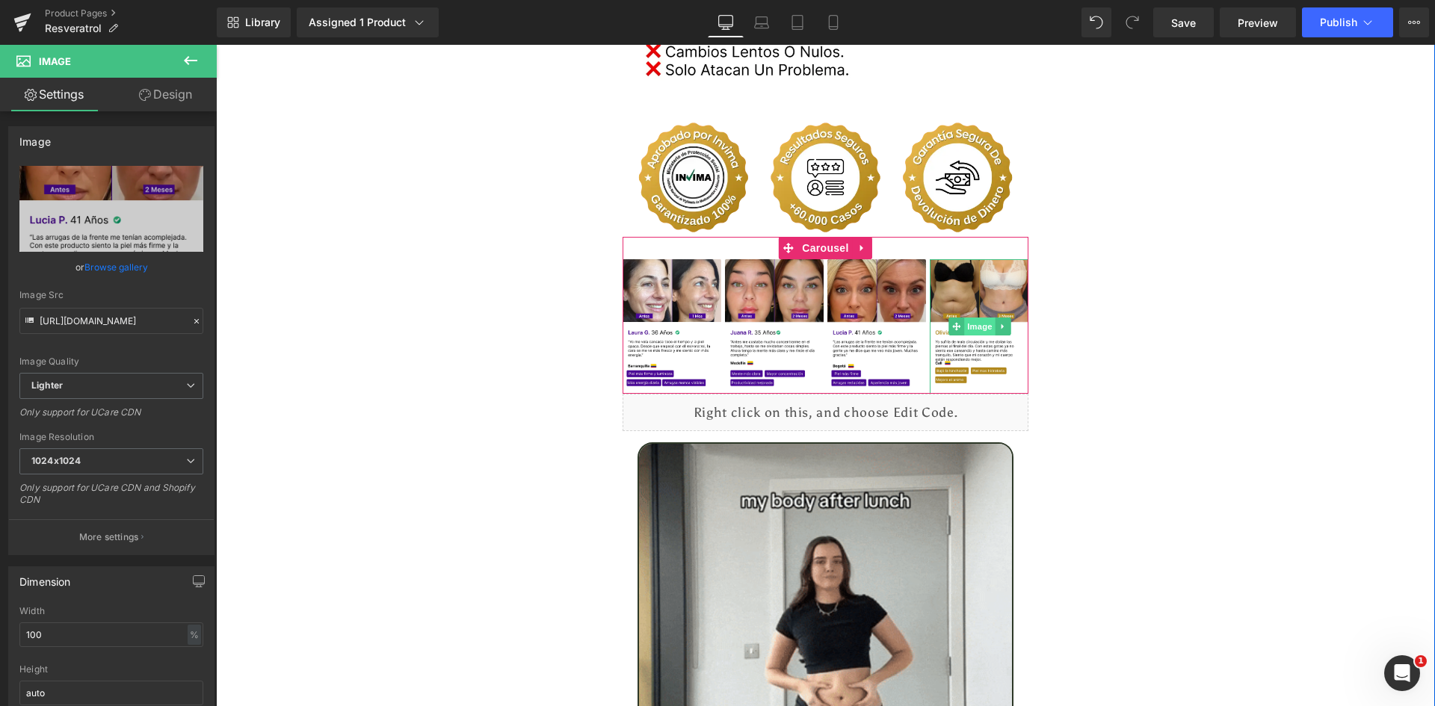
click at [977, 318] on span "Image" at bounding box center [979, 327] width 31 height 18
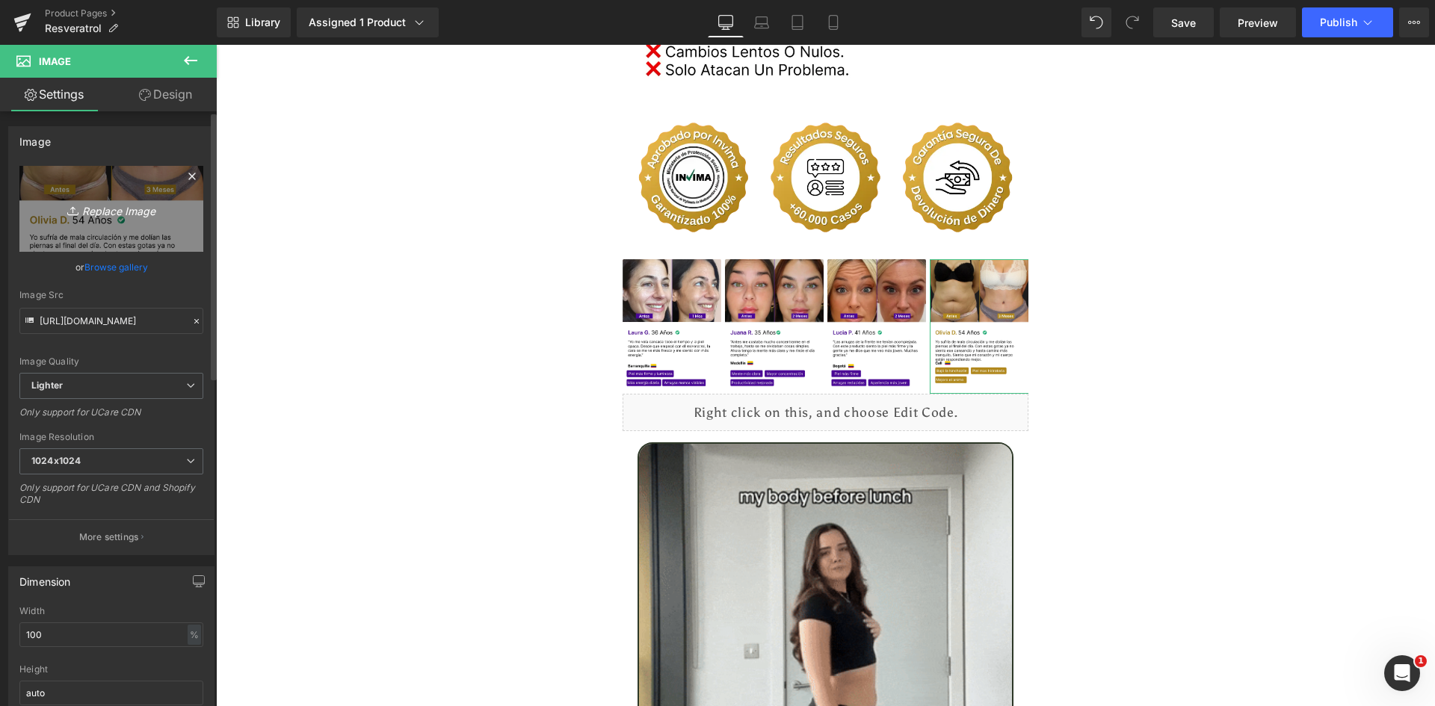
click at [116, 229] on link "Replace Image" at bounding box center [111, 209] width 184 height 86
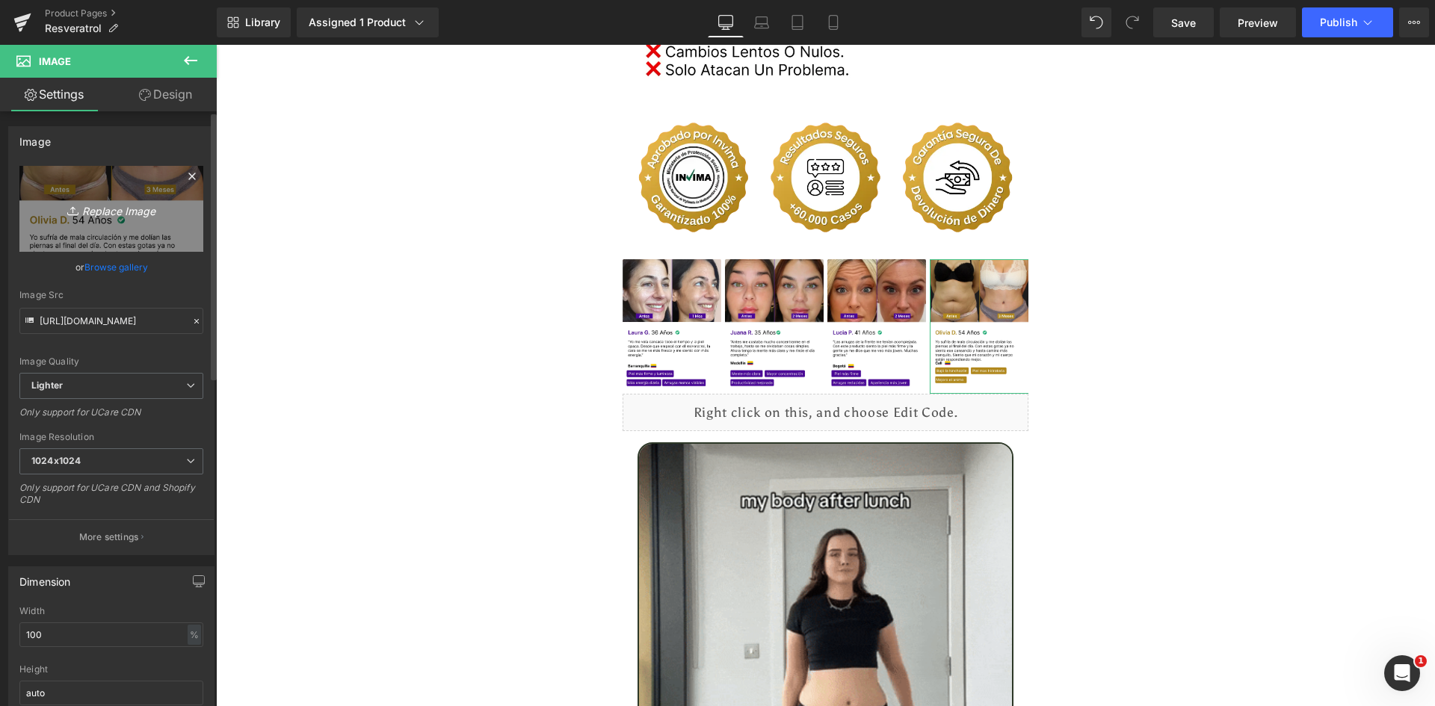
type input "C:\fakepath\Reseñas 4.webp"
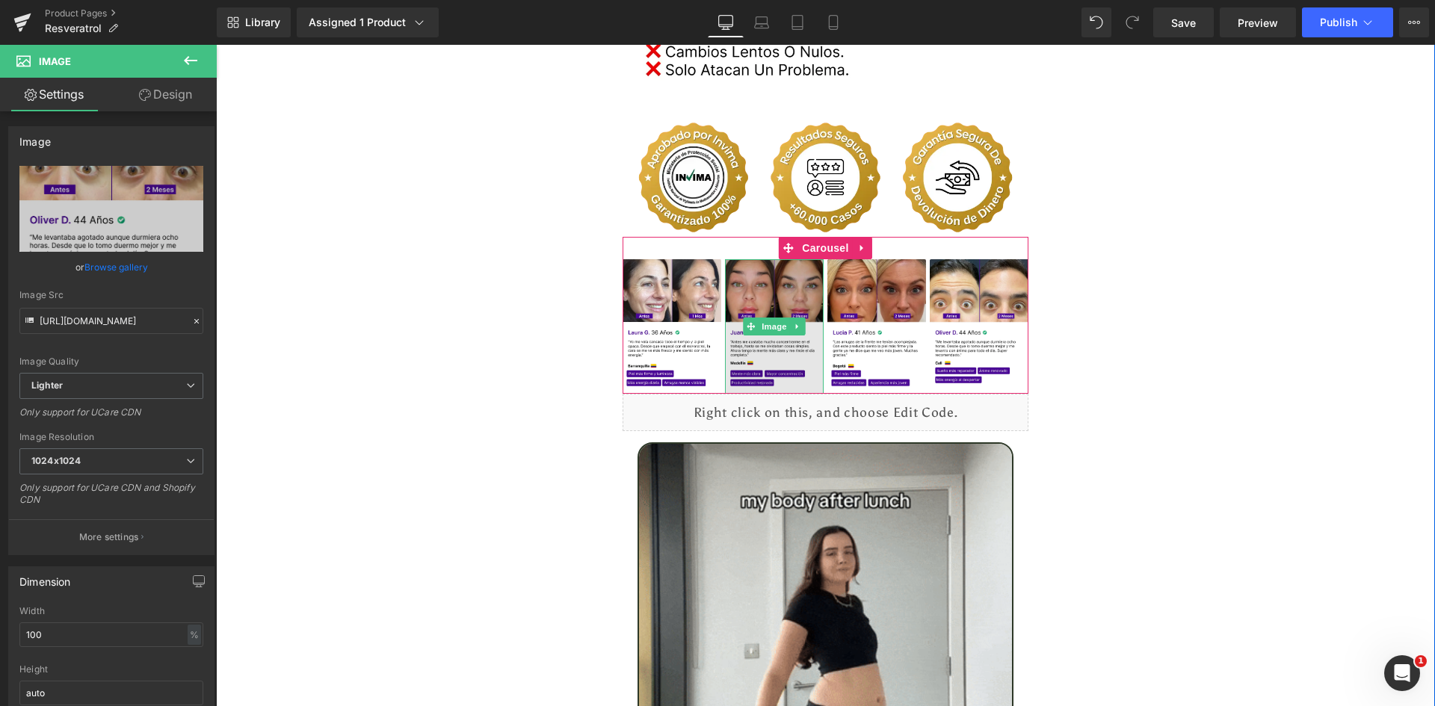
type input "[URL][DOMAIN_NAME]"
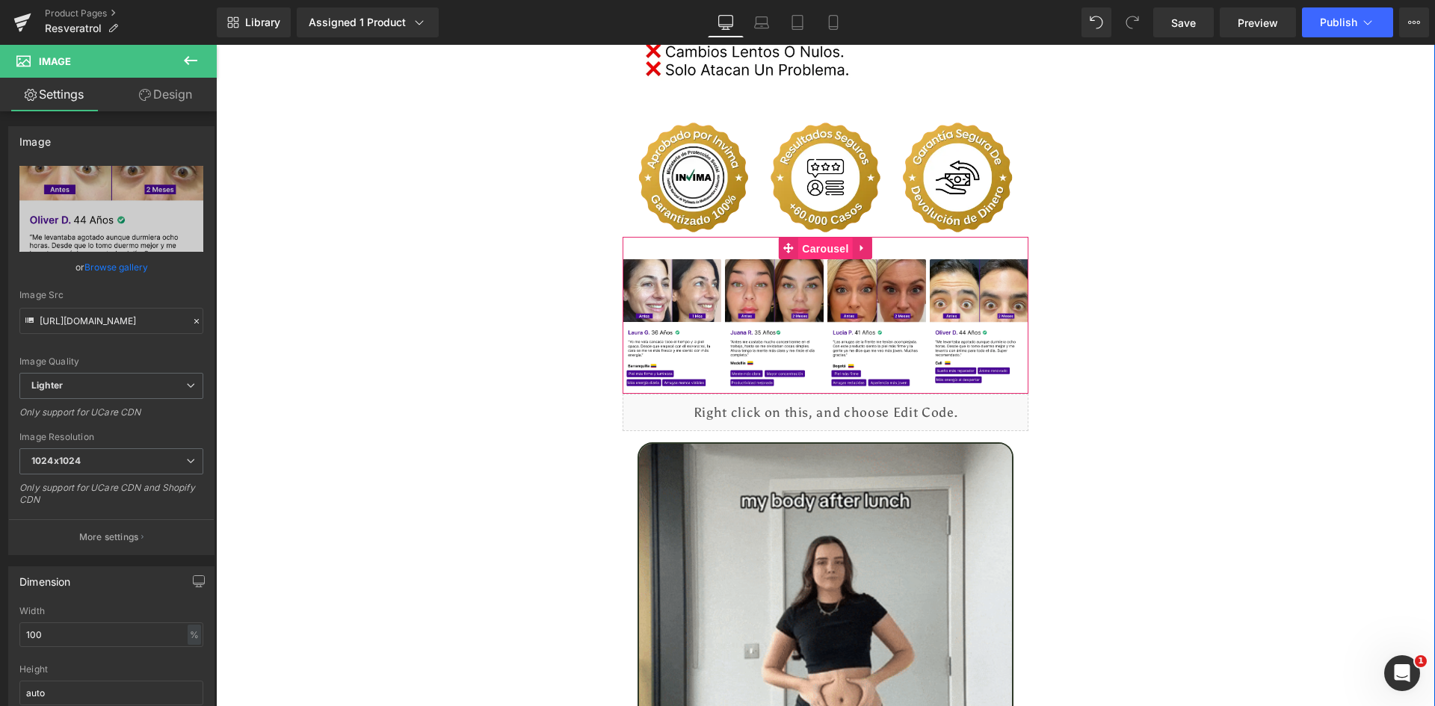
click at [831, 238] on span "Carousel" at bounding box center [825, 249] width 54 height 22
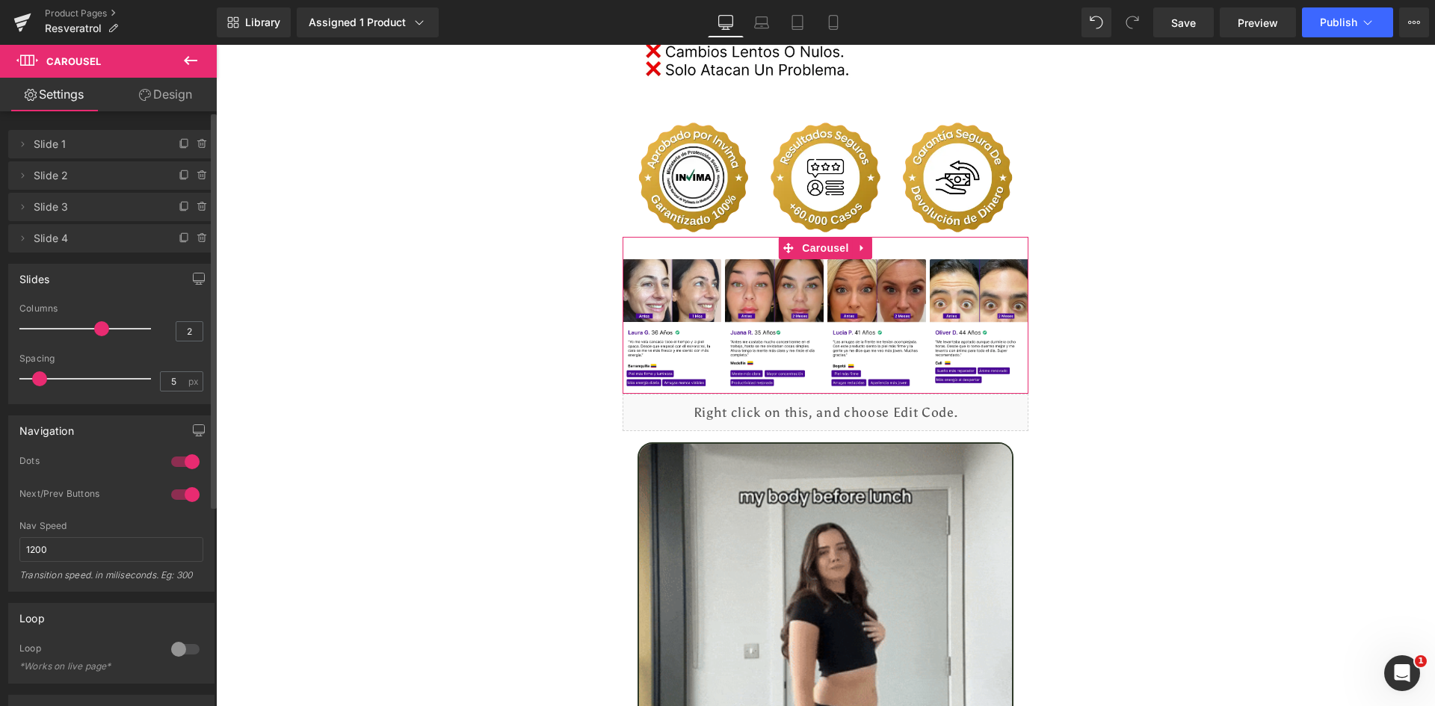
type input "1"
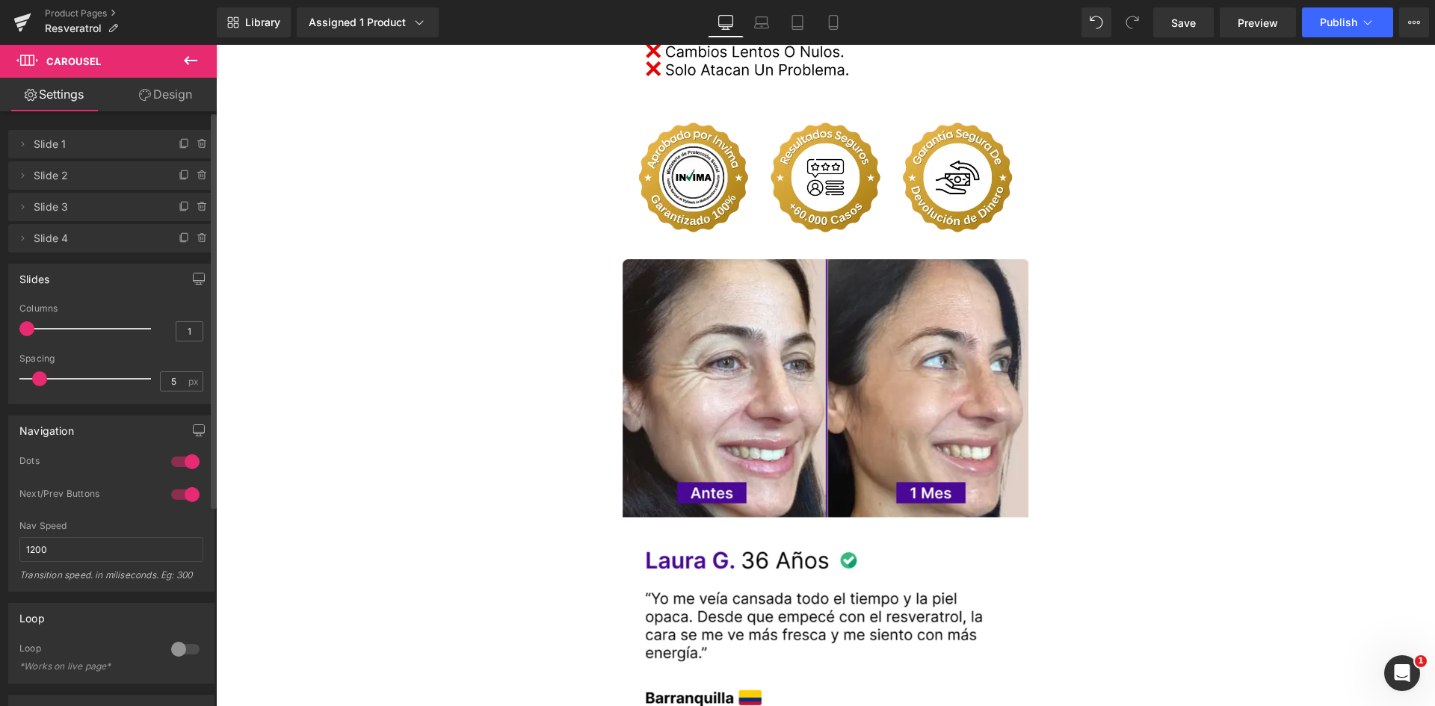
drag, startPoint x: 93, startPoint y: 330, endPoint x: 33, endPoint y: 333, distance: 60.6
click at [33, 333] on span at bounding box center [26, 328] width 15 height 15
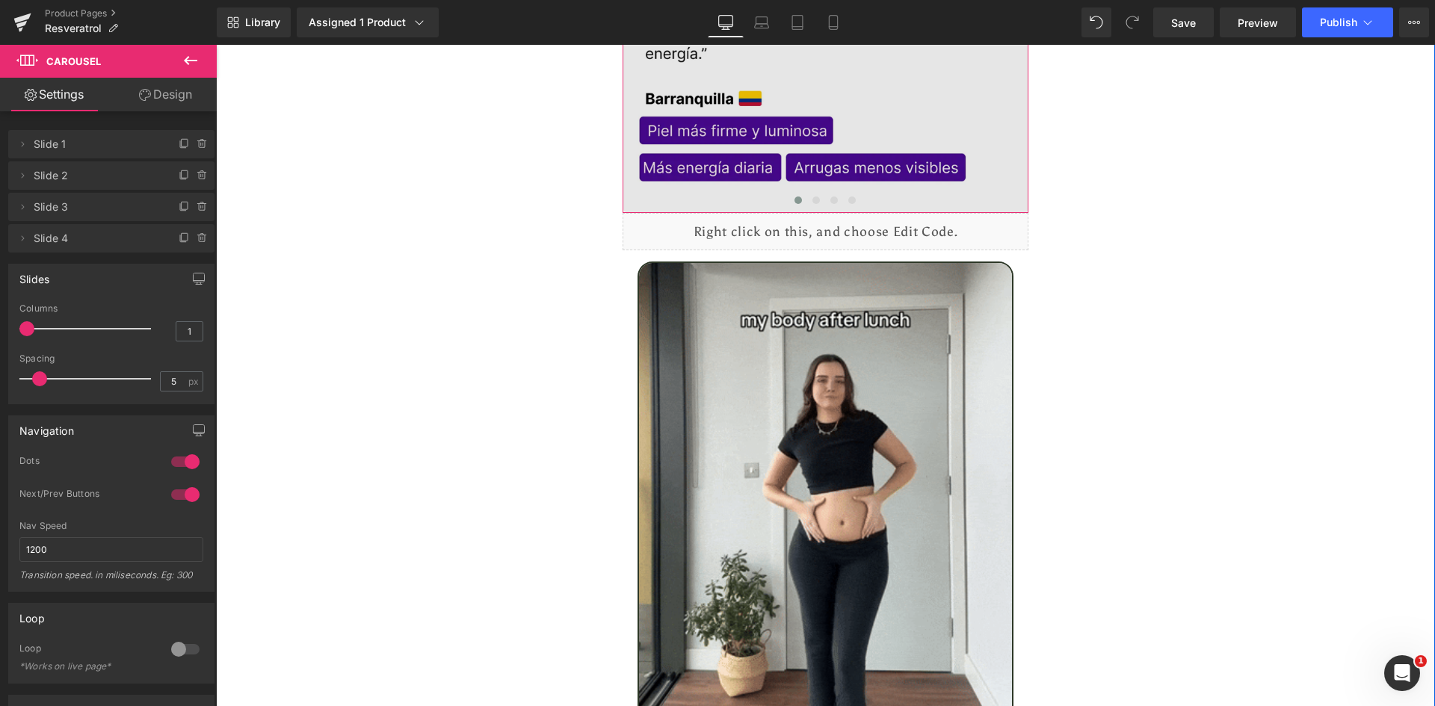
click at [861, 349] on img at bounding box center [826, 512] width 377 height 501
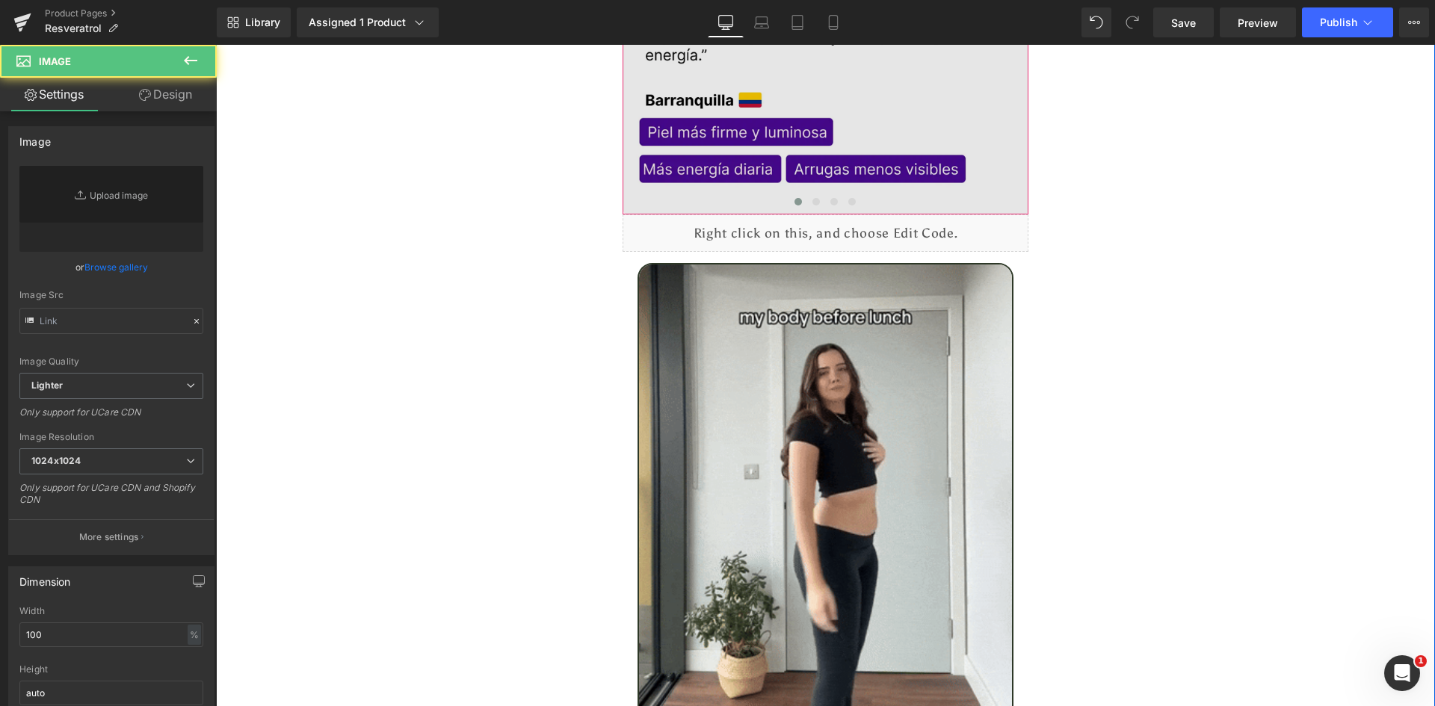
type input "[URL][DOMAIN_NAME]"
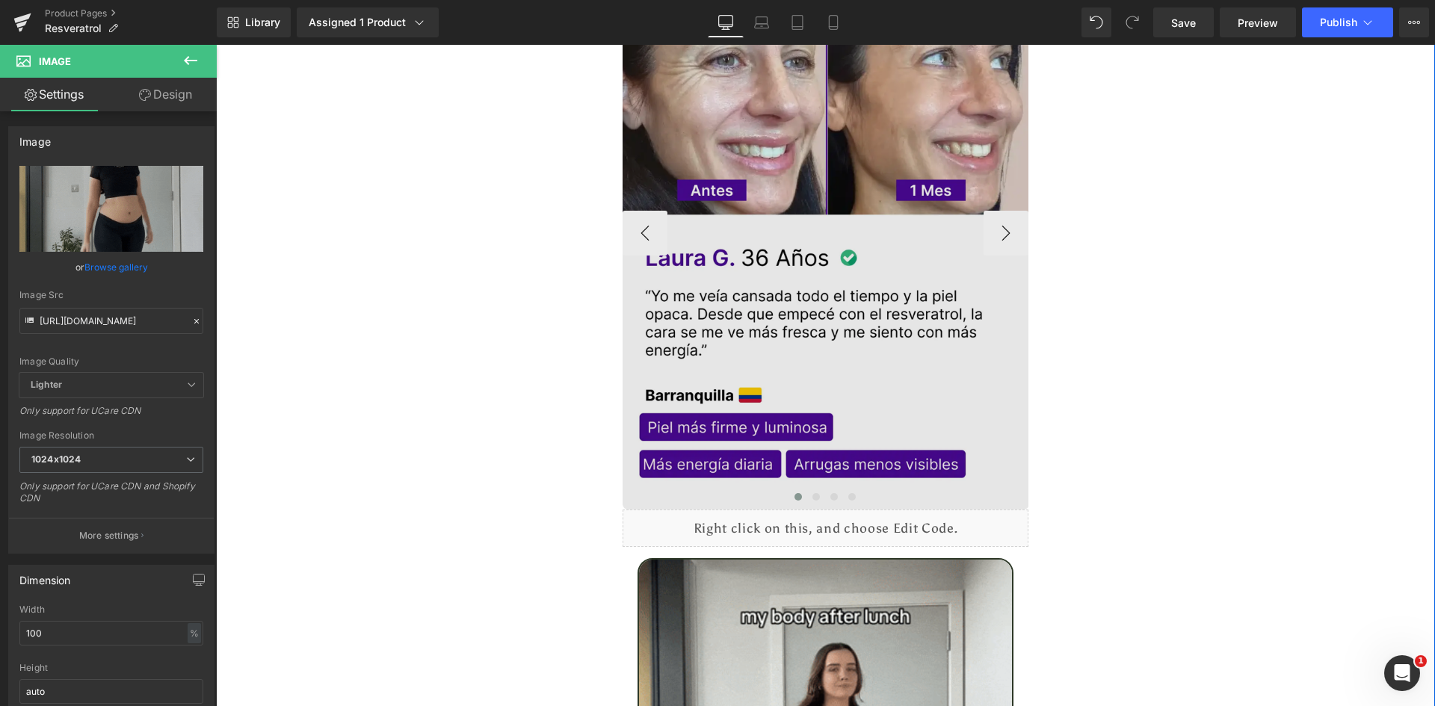
scroll to position [3926, 0]
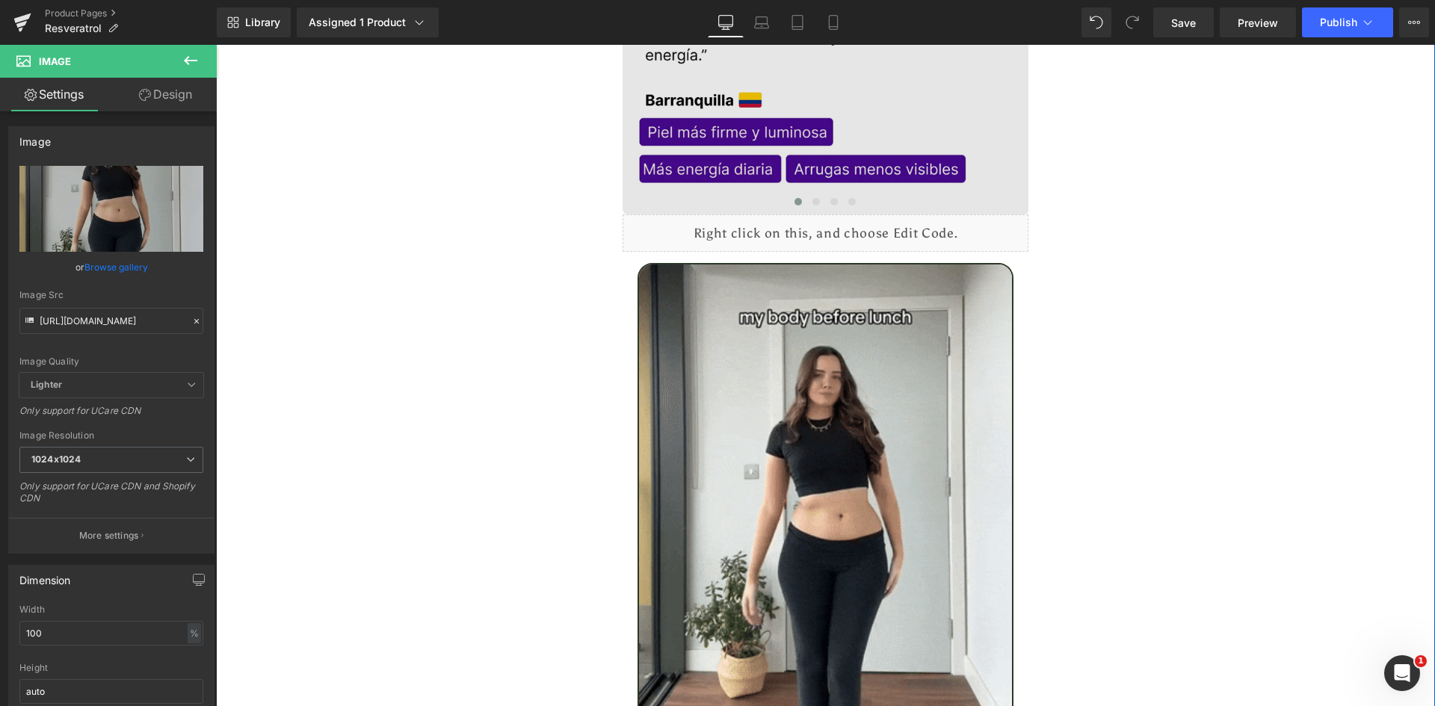
click at [860, 352] on img at bounding box center [826, 513] width 377 height 501
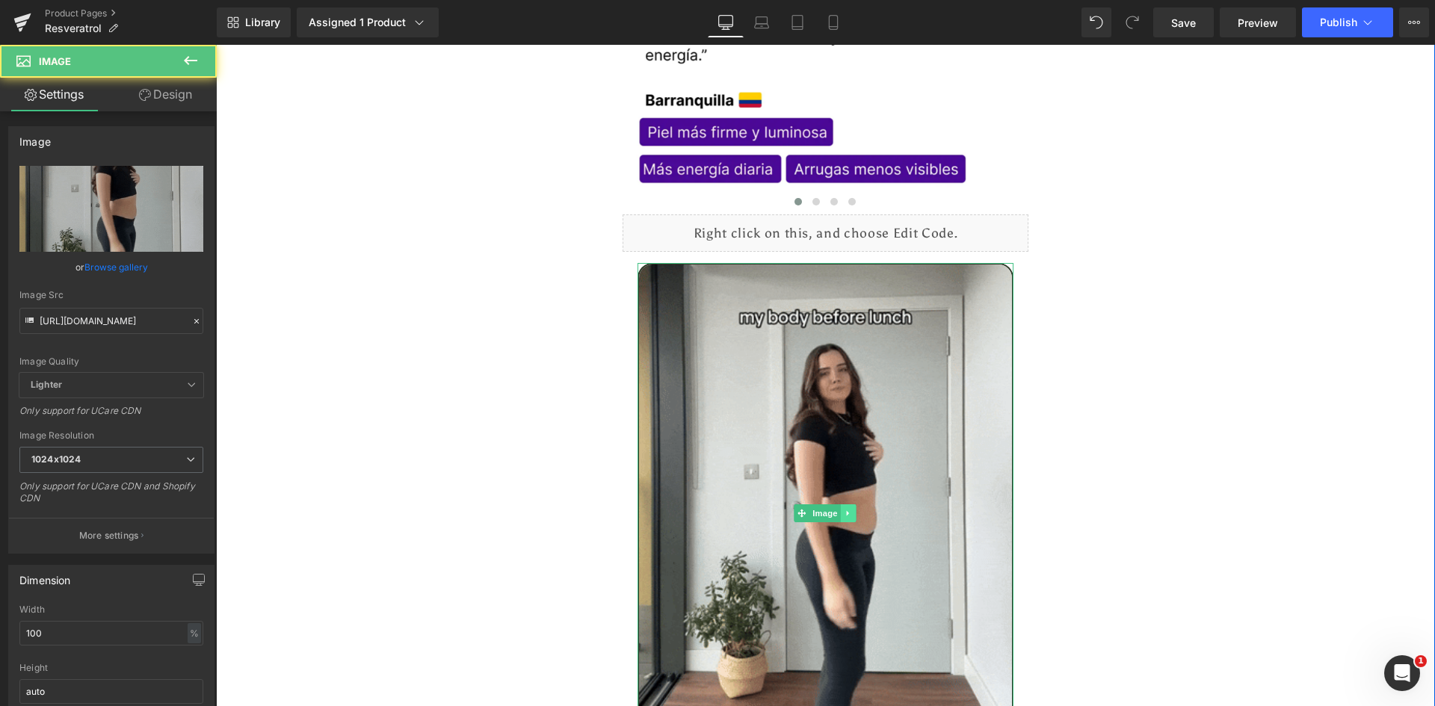
click at [841, 505] on link at bounding box center [849, 514] width 16 height 18
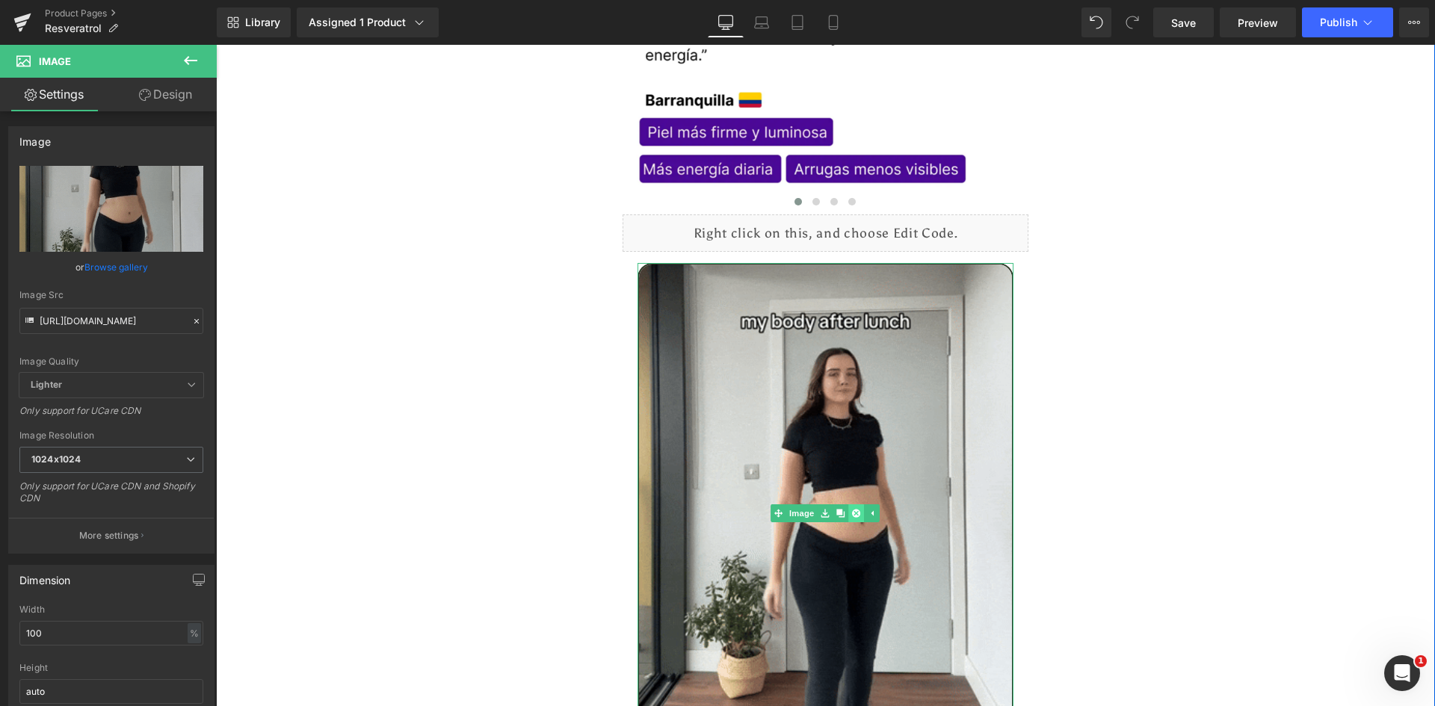
click at [849, 505] on link at bounding box center [857, 514] width 16 height 18
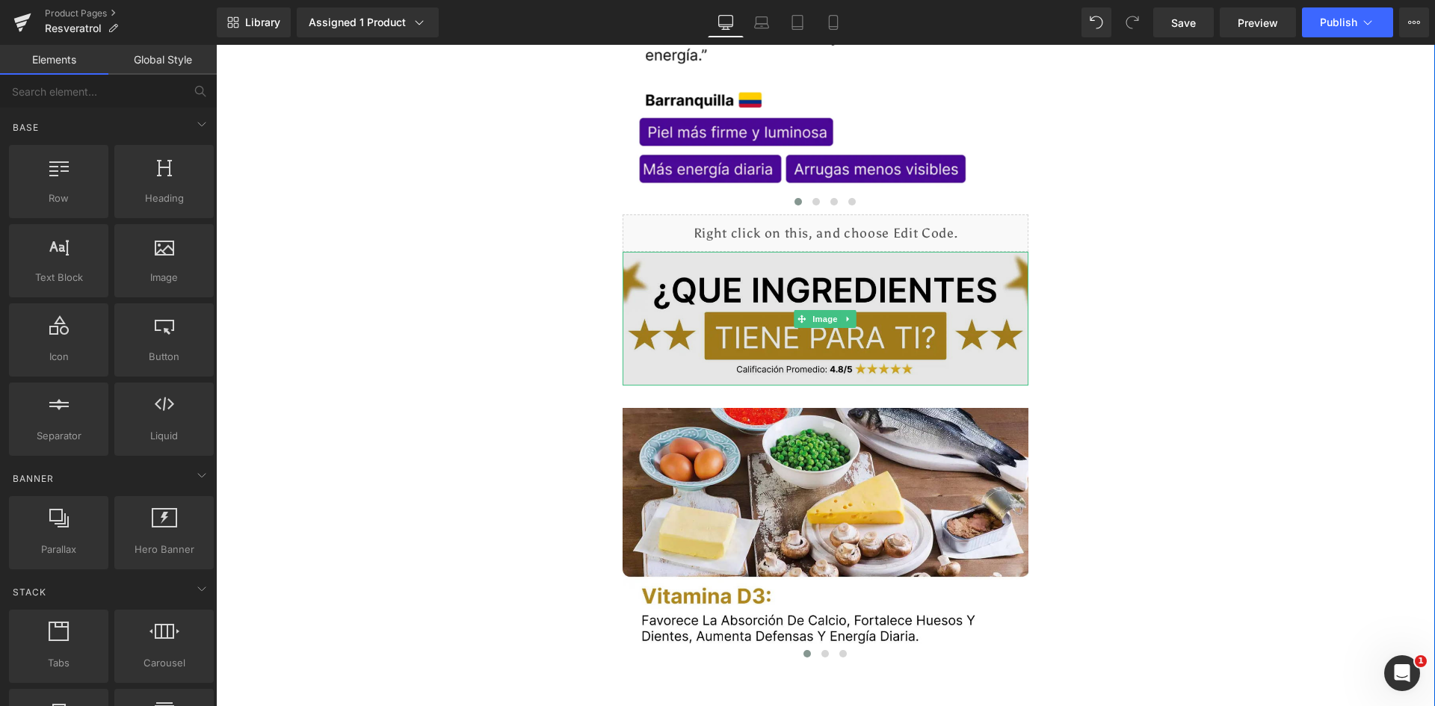
click at [890, 321] on img at bounding box center [826, 319] width 407 height 134
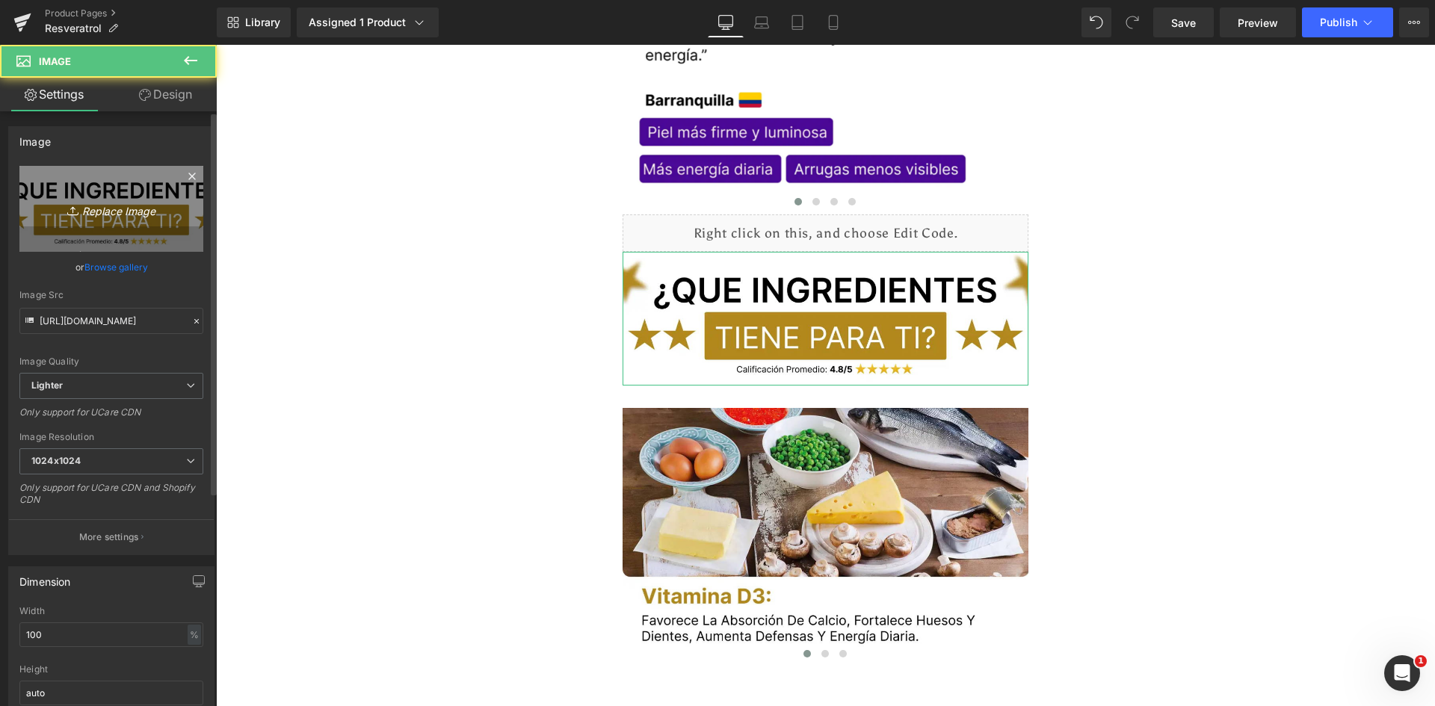
click at [129, 228] on link "Replace Image" at bounding box center [111, 209] width 184 height 86
type input "C:\fakepath\Ingrediente 1.webp"
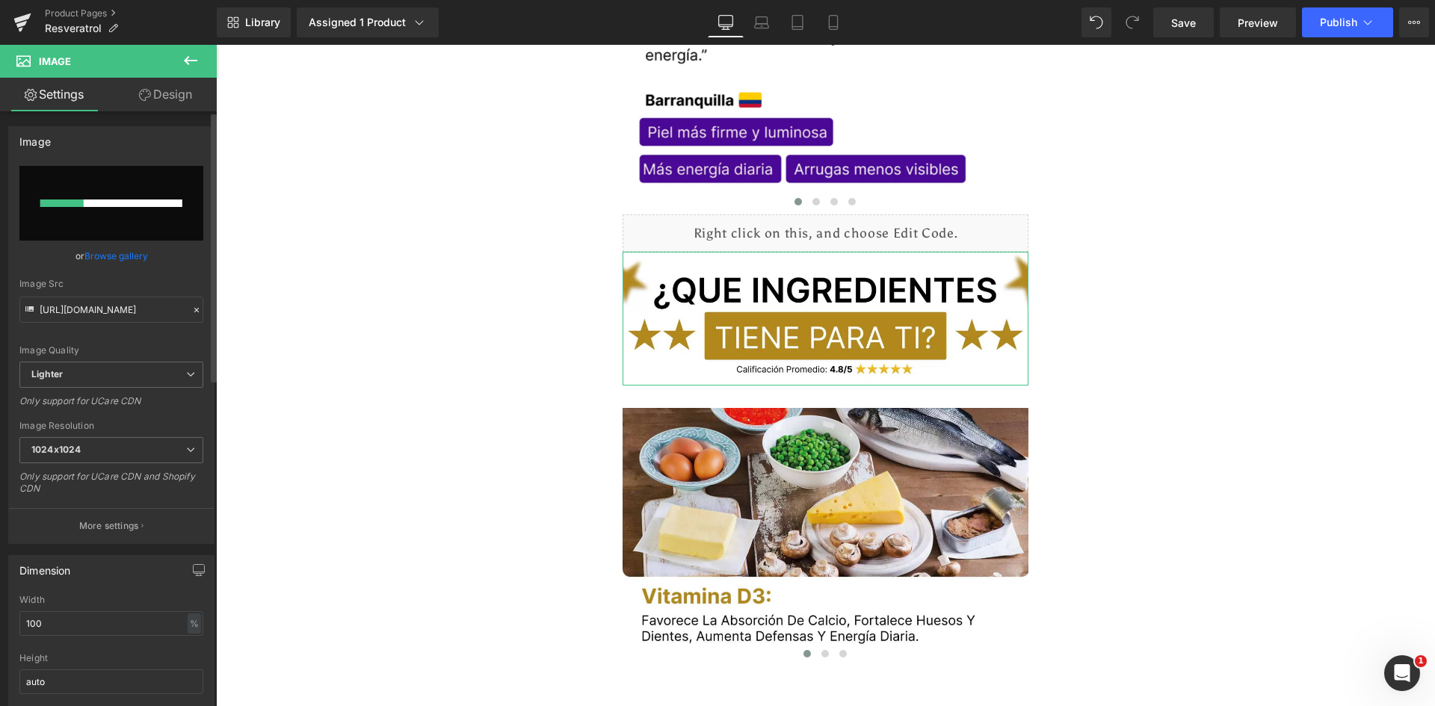
click at [109, 211] on input "file" at bounding box center [111, 203] width 184 height 75
type input "C:\fakepath\Titulo reseñas.webp"
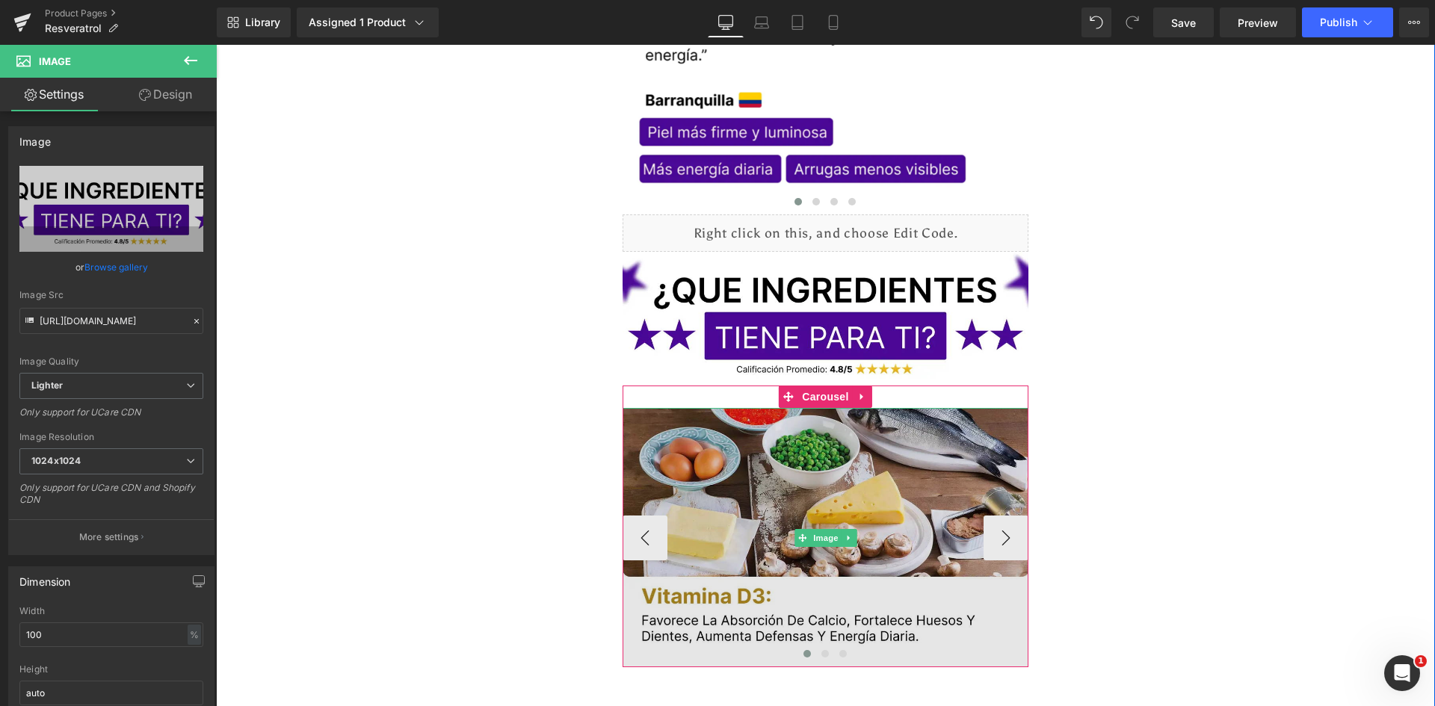
type input "[URL][DOMAIN_NAME]"
click at [742, 421] on img at bounding box center [826, 537] width 407 height 259
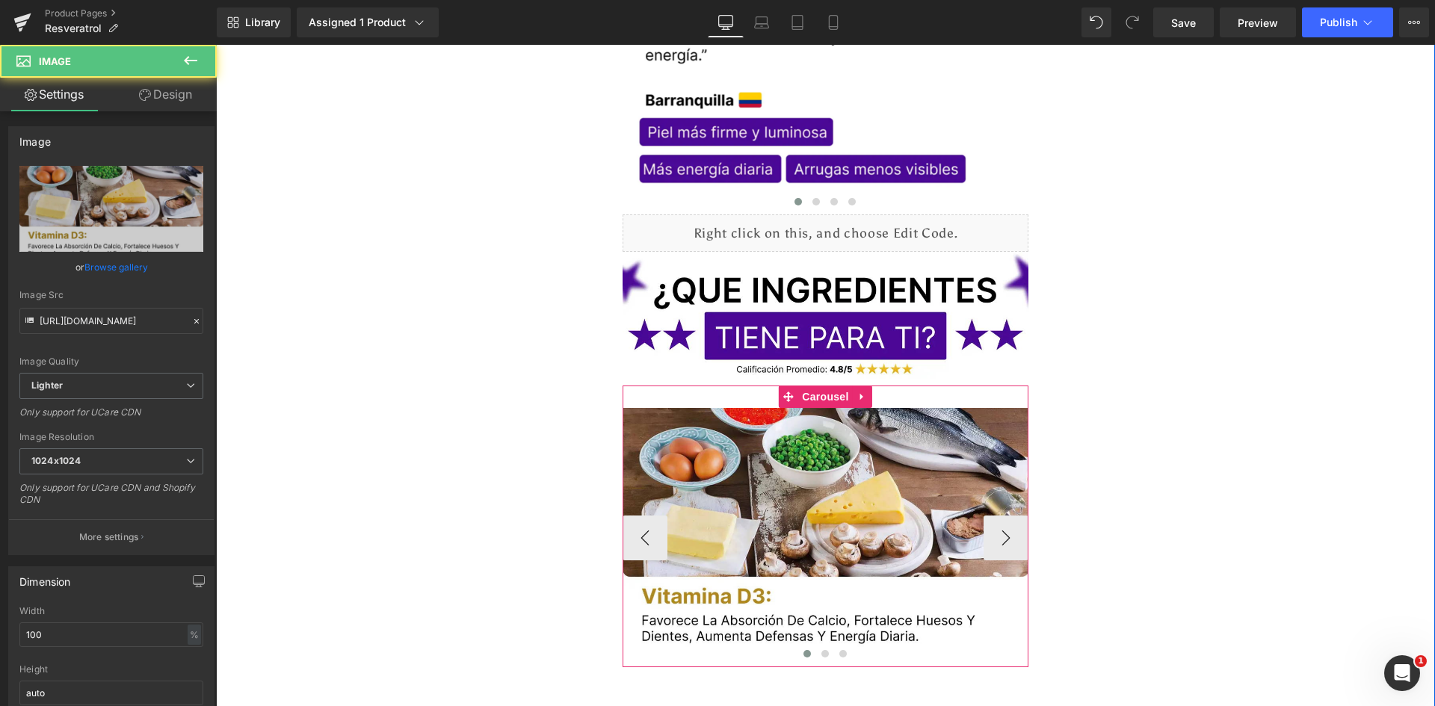
click at [820, 355] on img at bounding box center [826, 319] width 407 height 134
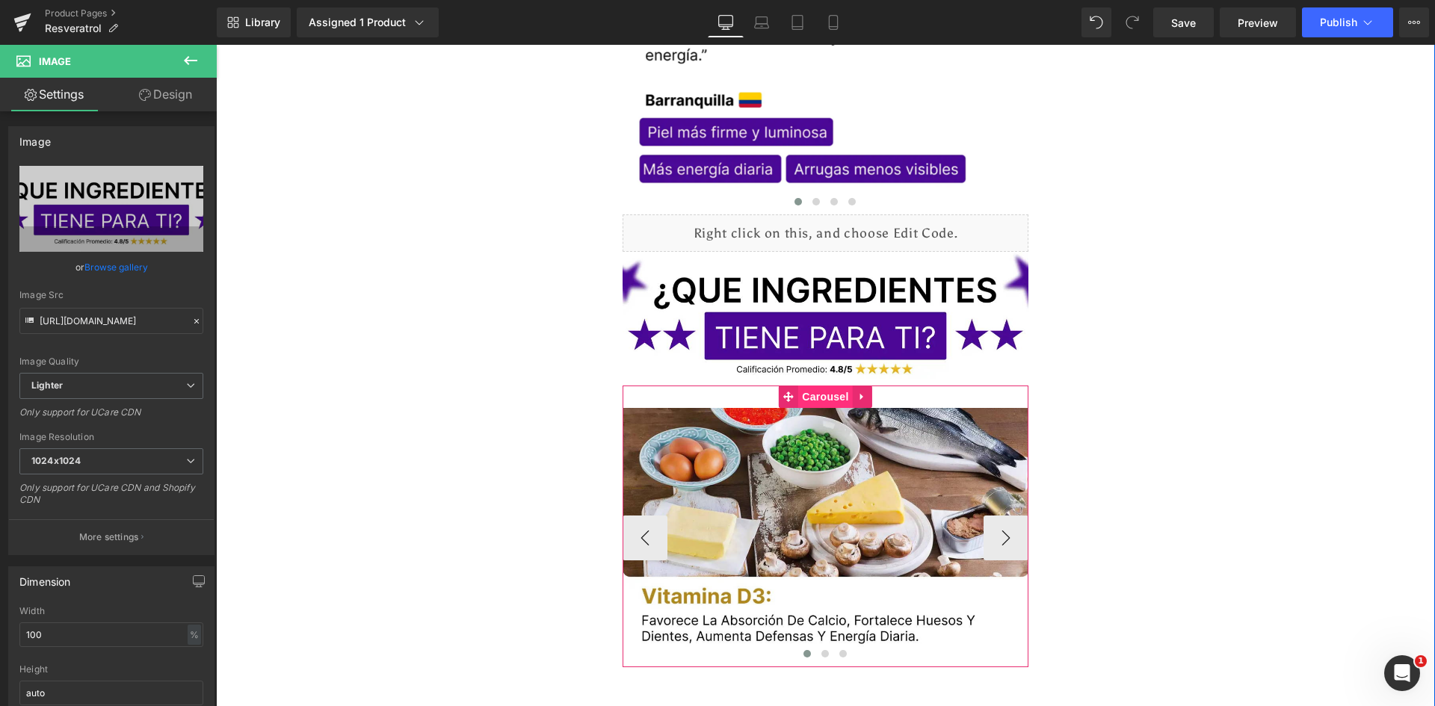
click at [822, 386] on span "Carousel" at bounding box center [825, 397] width 54 height 22
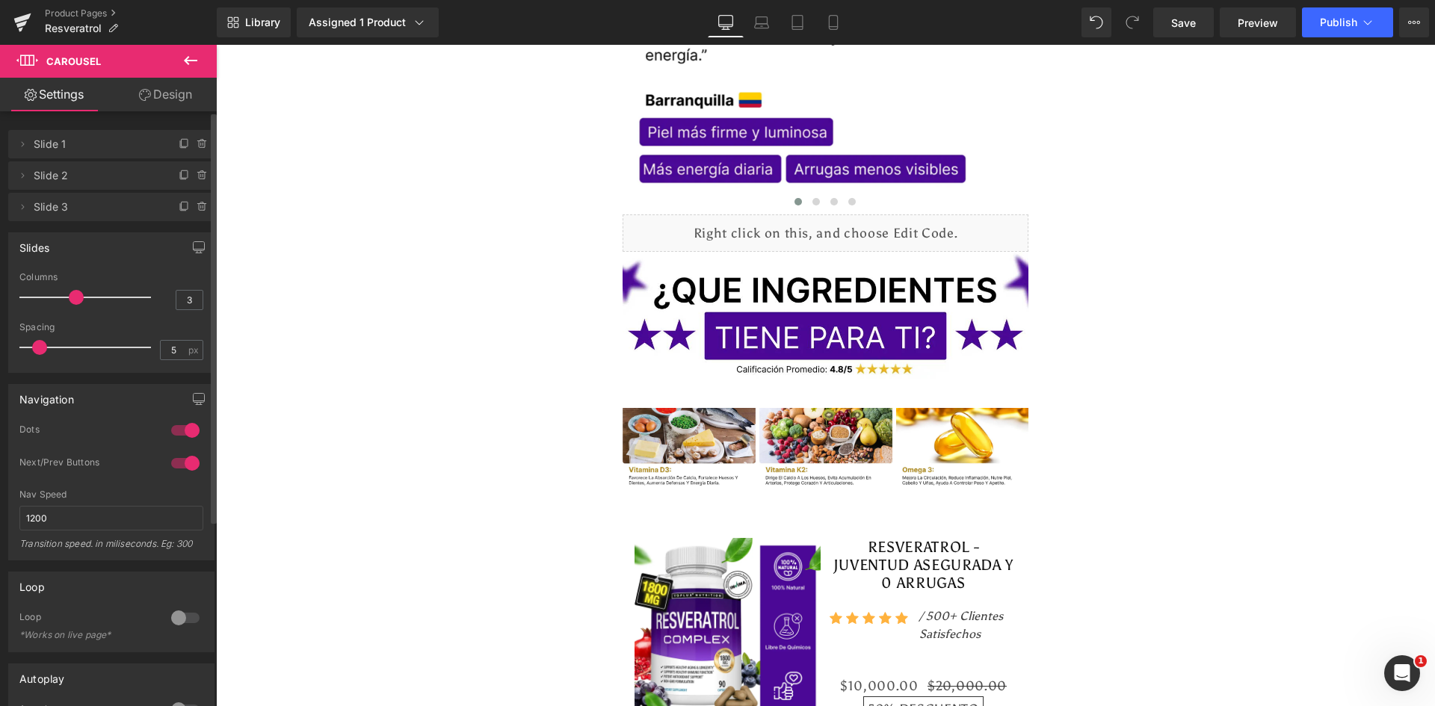
type input "4"
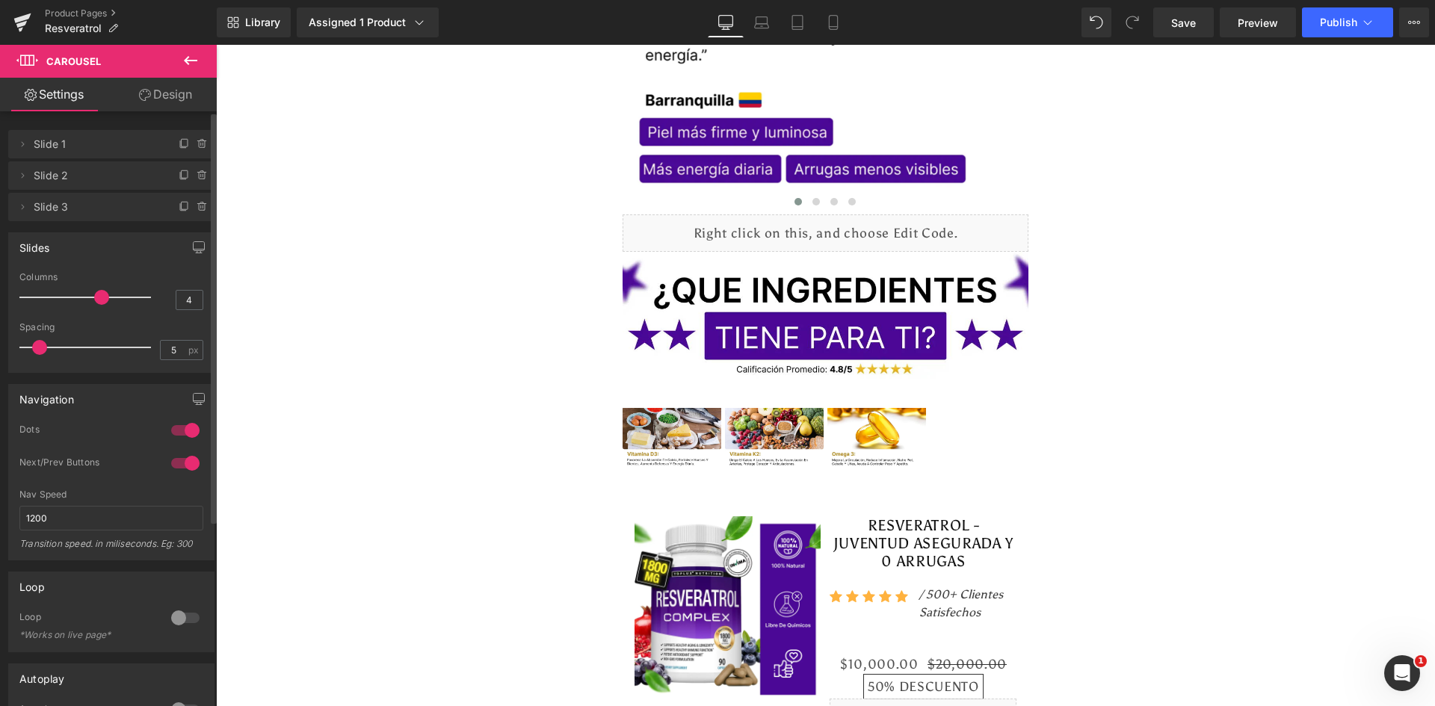
drag, startPoint x: 31, startPoint y: 302, endPoint x: 96, endPoint y: 299, distance: 64.4
click at [96, 299] on span at bounding box center [101, 297] width 15 height 15
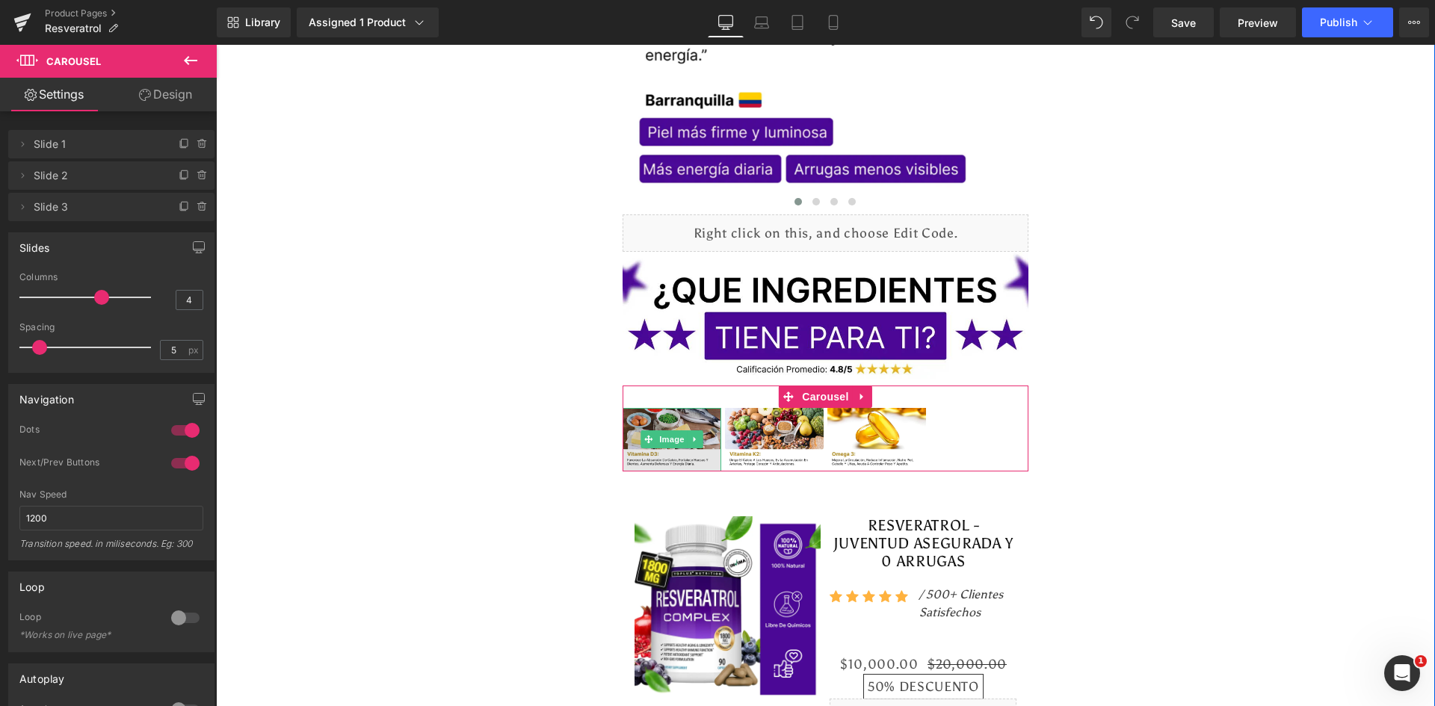
click at [664, 408] on img at bounding box center [672, 439] width 99 height 63
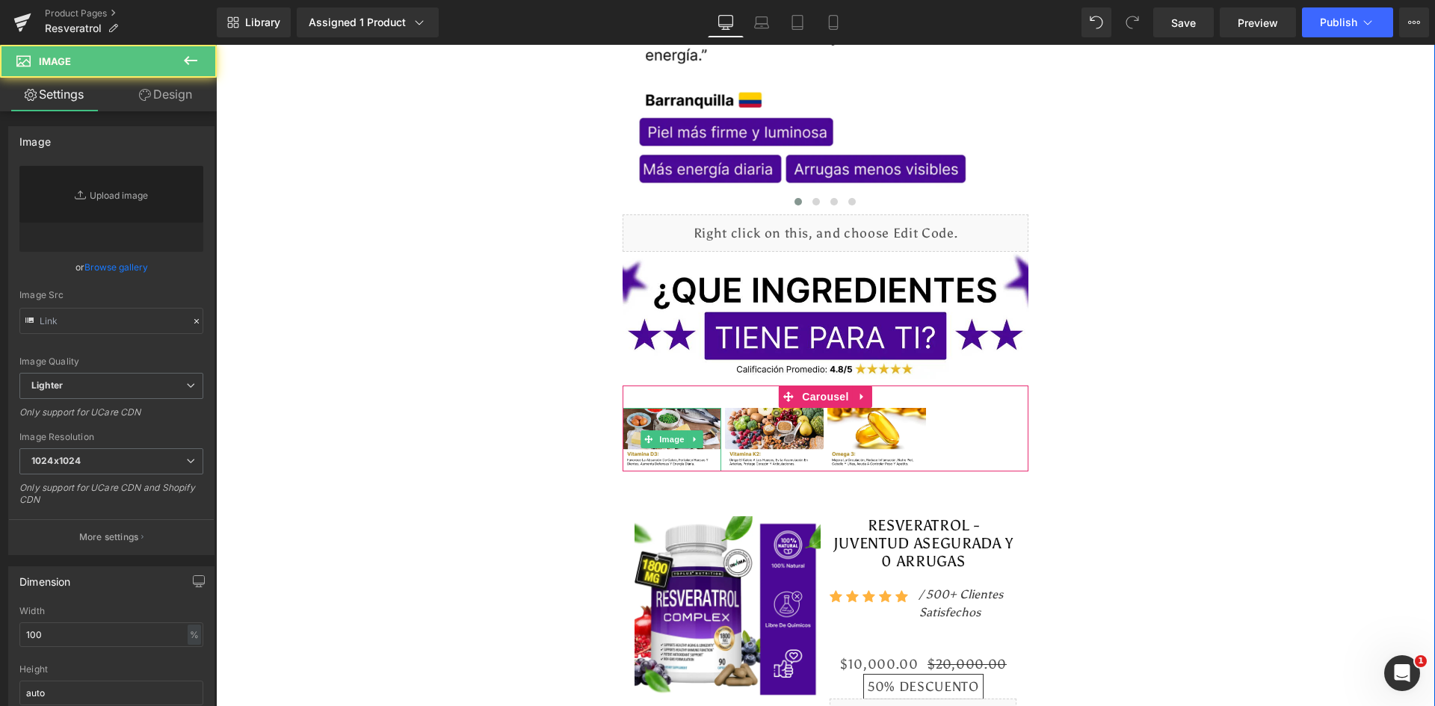
type input "[URL][DOMAIN_NAME]"
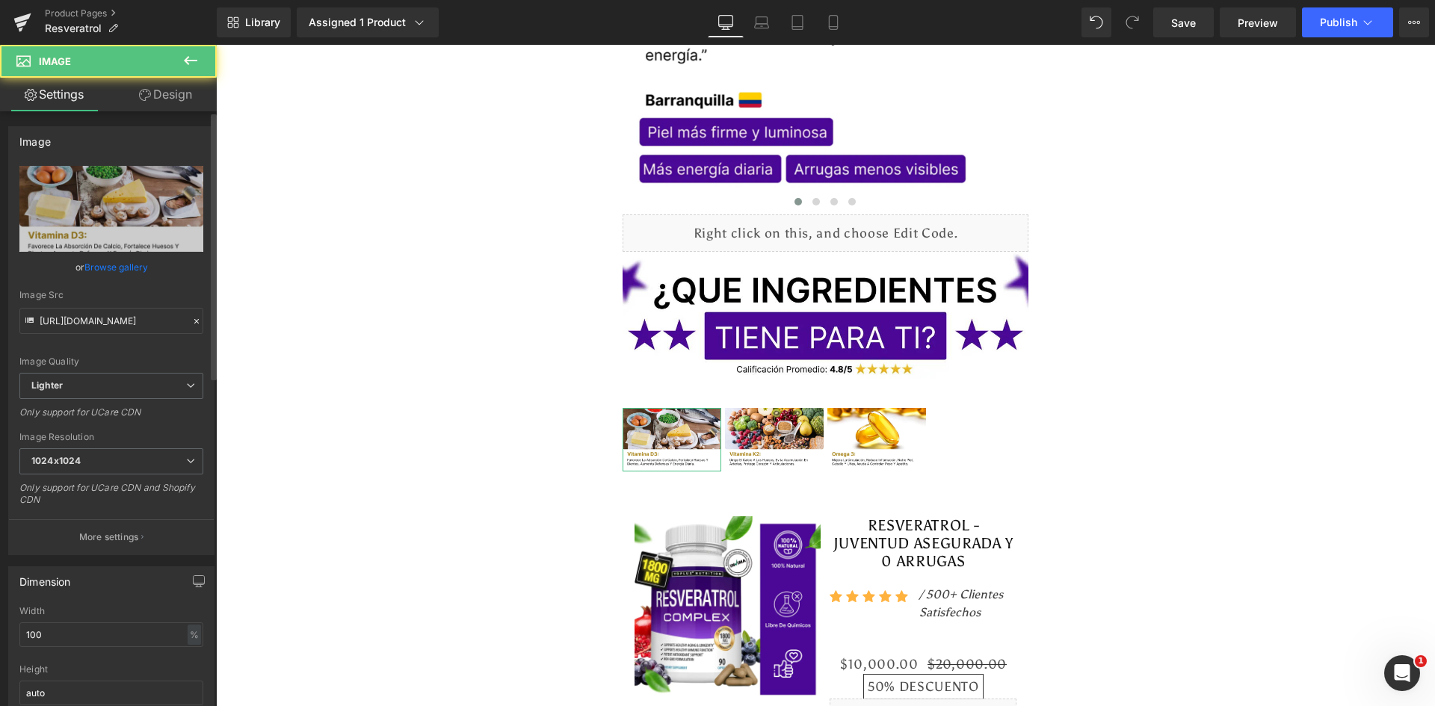
click at [83, 148] on div "Image" at bounding box center [111, 141] width 205 height 28
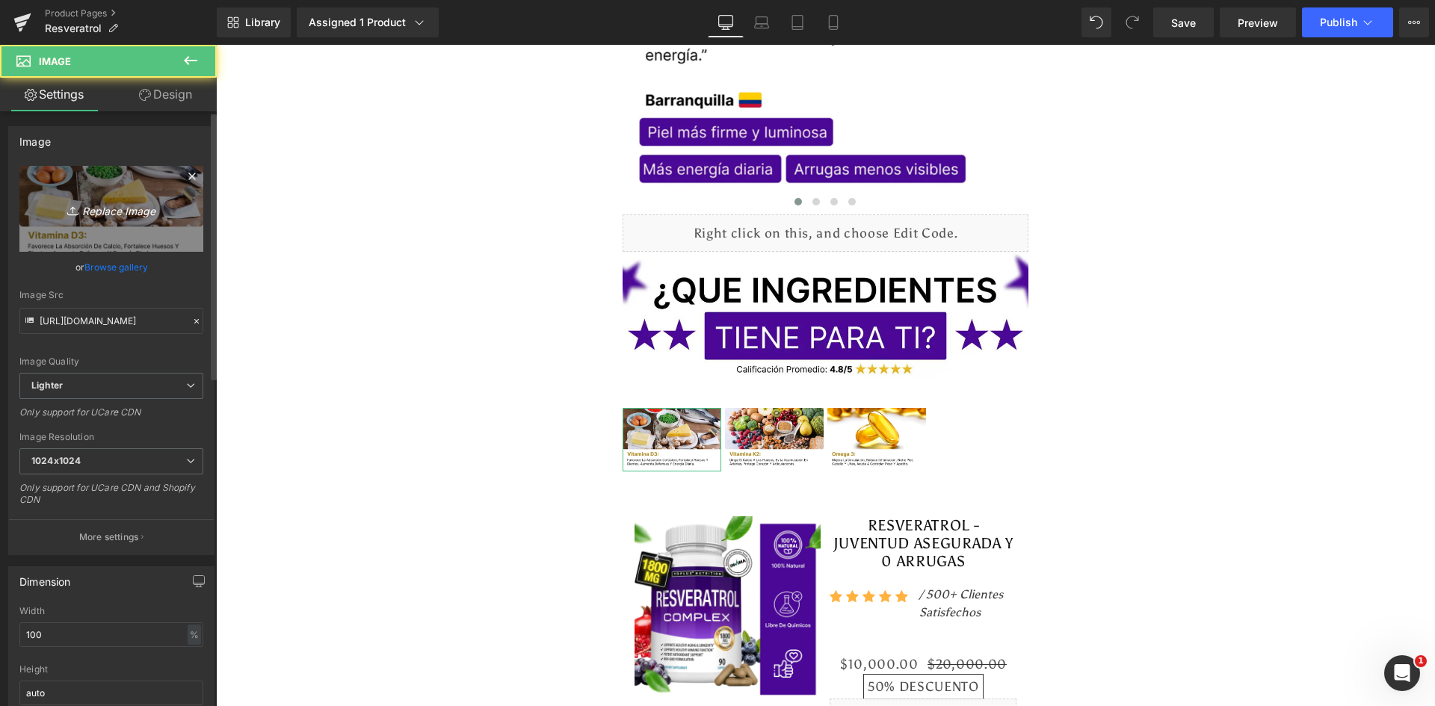
click at [91, 203] on icon "Replace Image" at bounding box center [112, 209] width 120 height 19
type input "C:\fakepath\Ingrediente 1.webp"
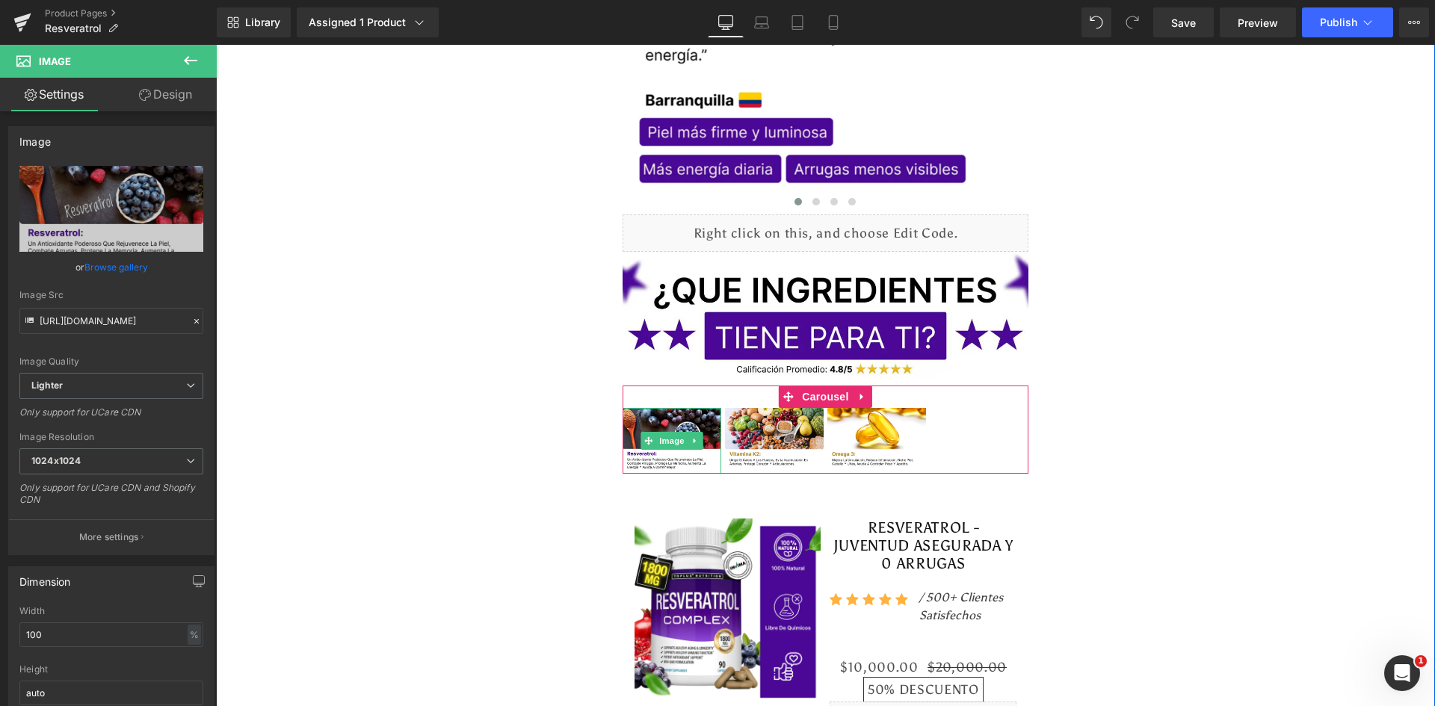
type input "[URL][DOMAIN_NAME]"
click at [792, 386] on span at bounding box center [788, 397] width 19 height 22
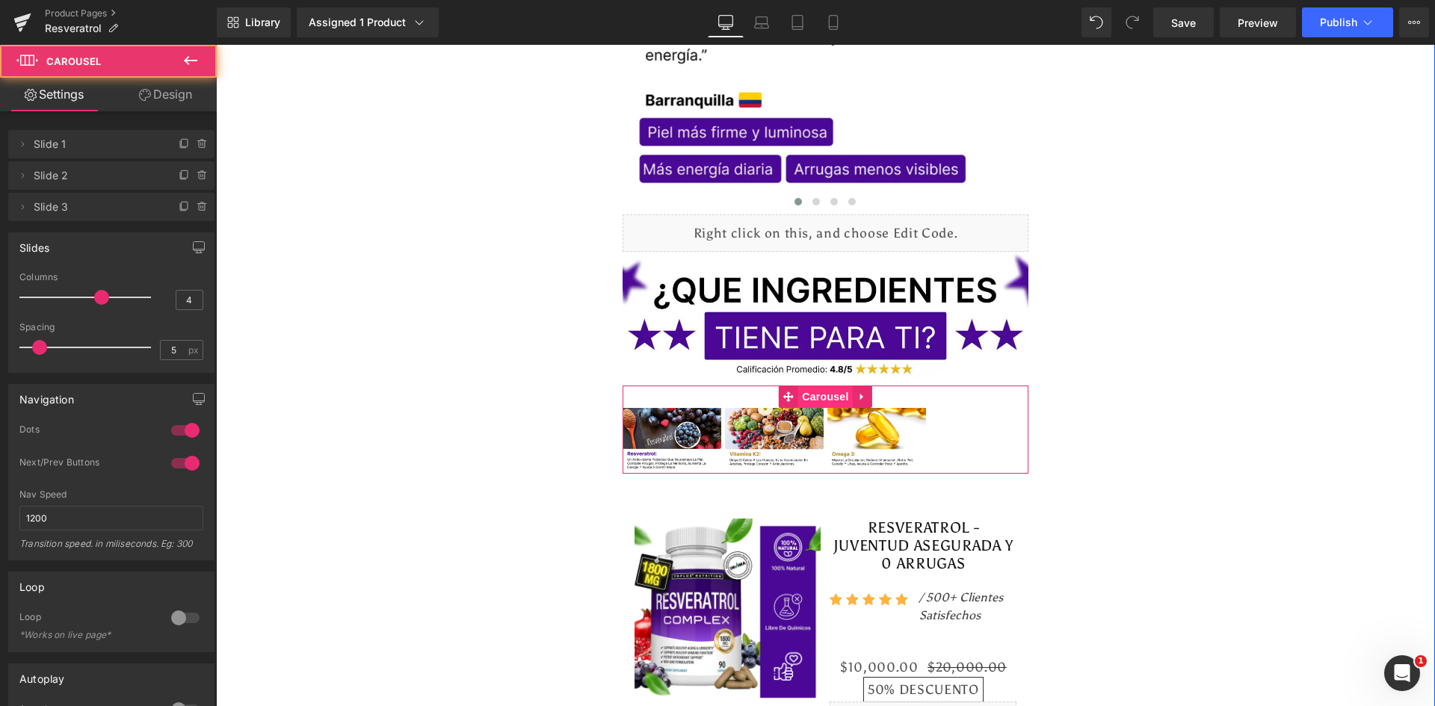
click at [802, 386] on span "Carousel" at bounding box center [825, 397] width 54 height 22
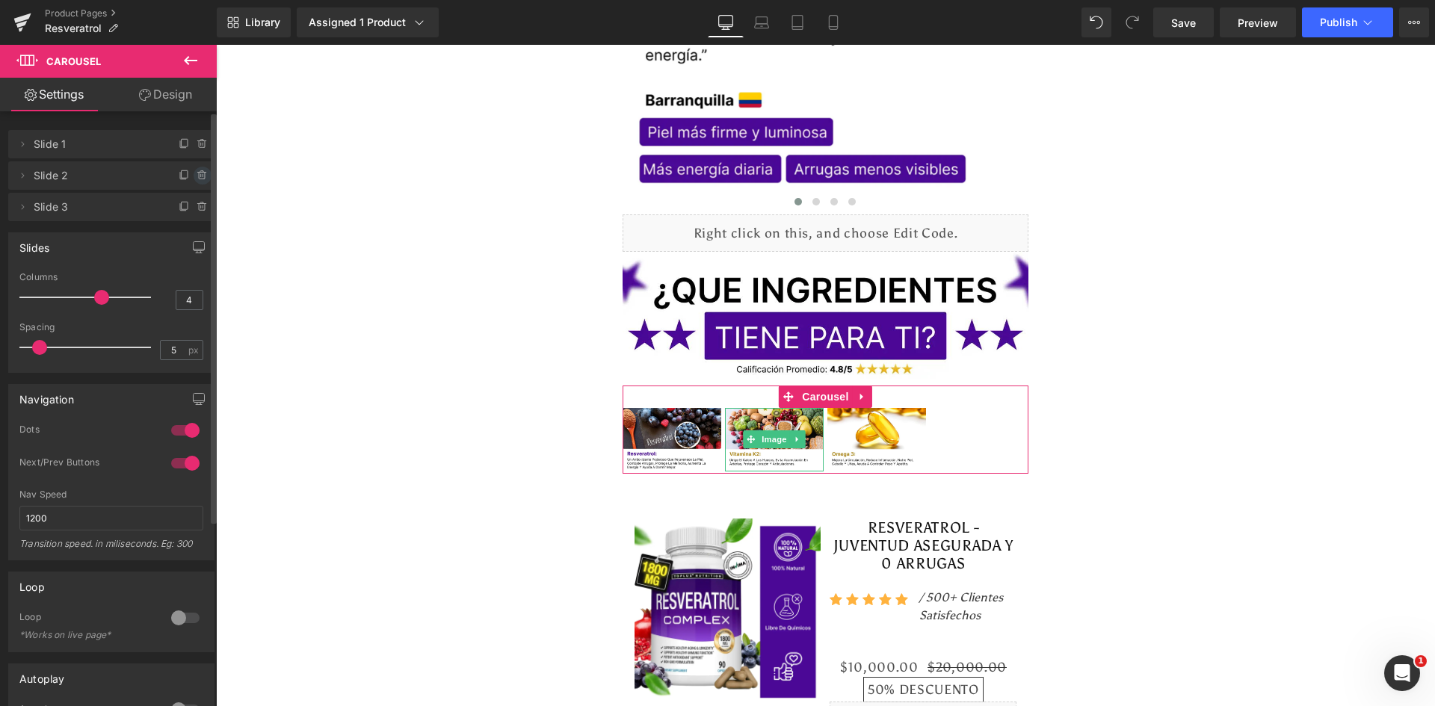
click at [197, 176] on icon at bounding box center [203, 176] width 12 height 12
click at [197, 176] on button "Delete" at bounding box center [186, 176] width 47 height 19
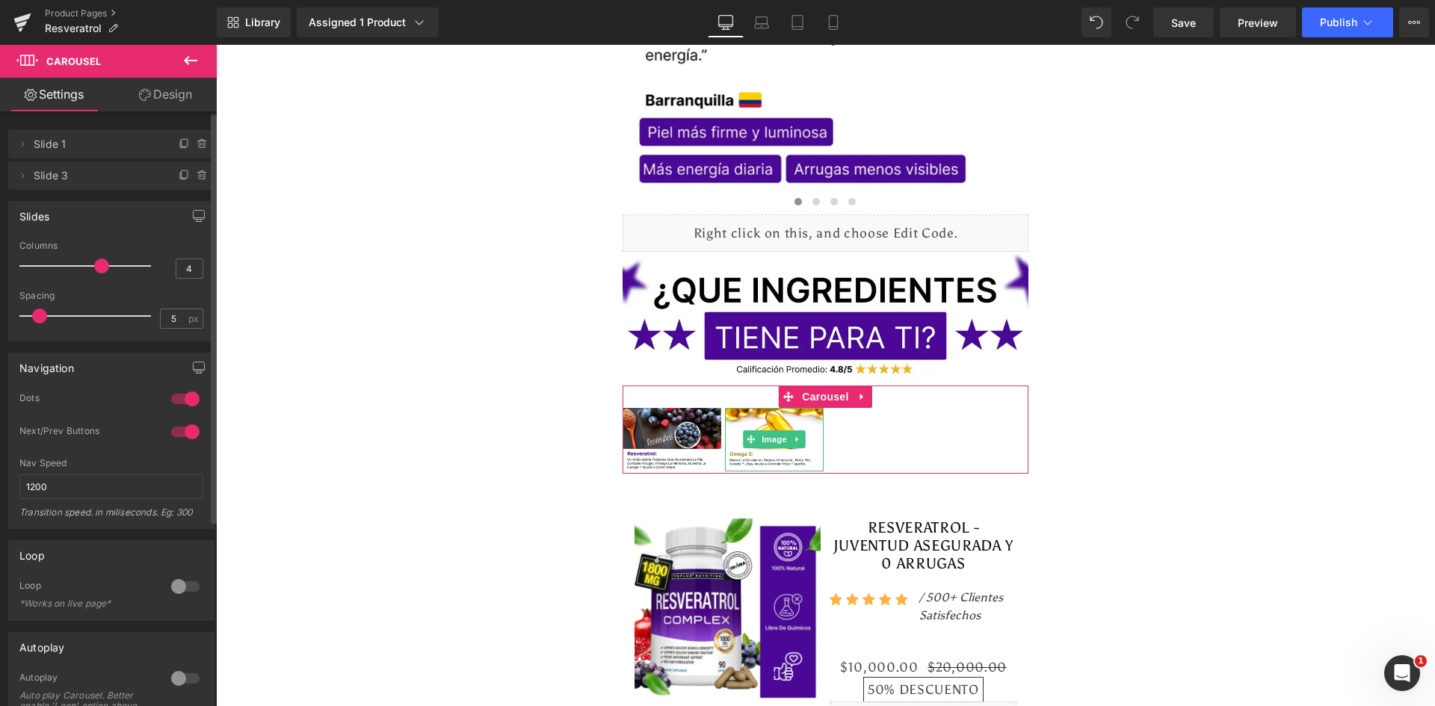
click at [197, 176] on icon at bounding box center [203, 176] width 12 height 12
click at [197, 176] on button "Delete" at bounding box center [186, 176] width 47 height 19
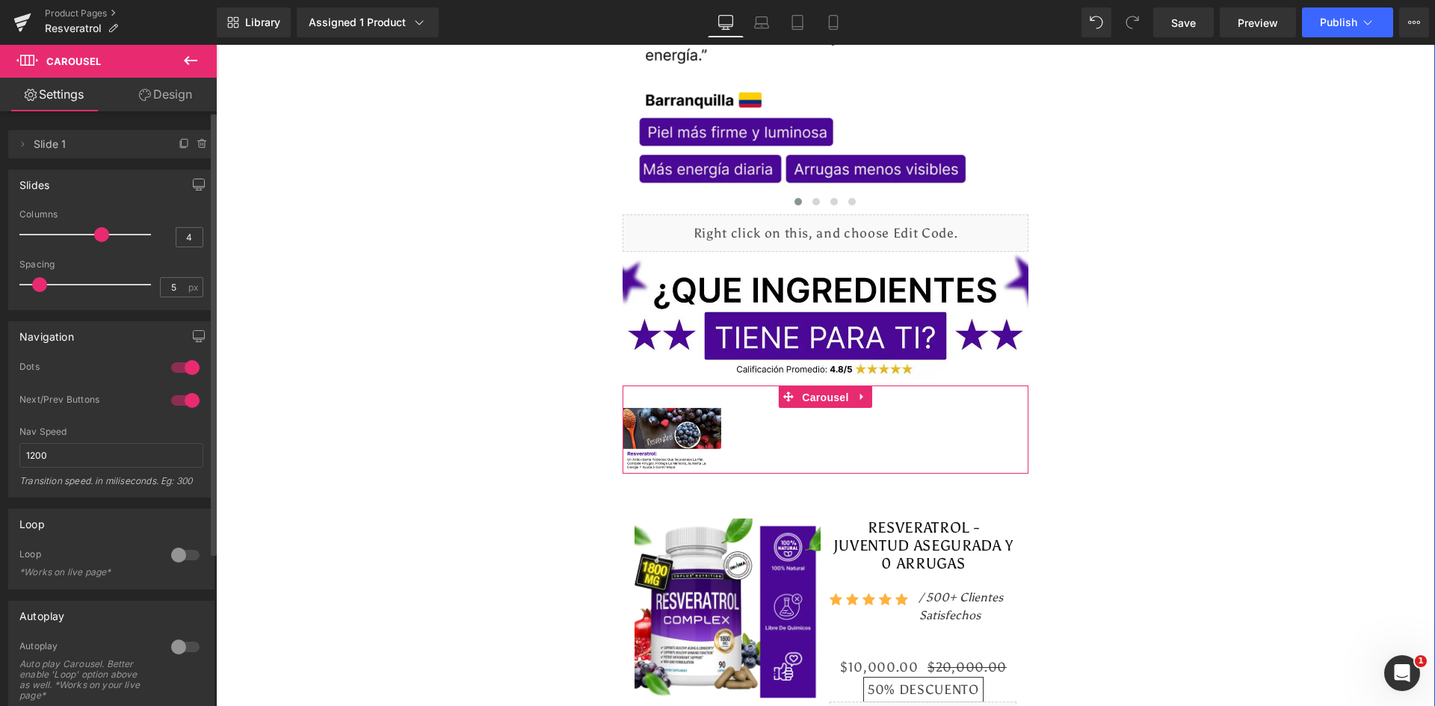
drag, startPoint x: 817, startPoint y: 373, endPoint x: 763, endPoint y: 382, distance: 54.6
click at [817, 386] on span "Carousel" at bounding box center [825, 397] width 54 height 22
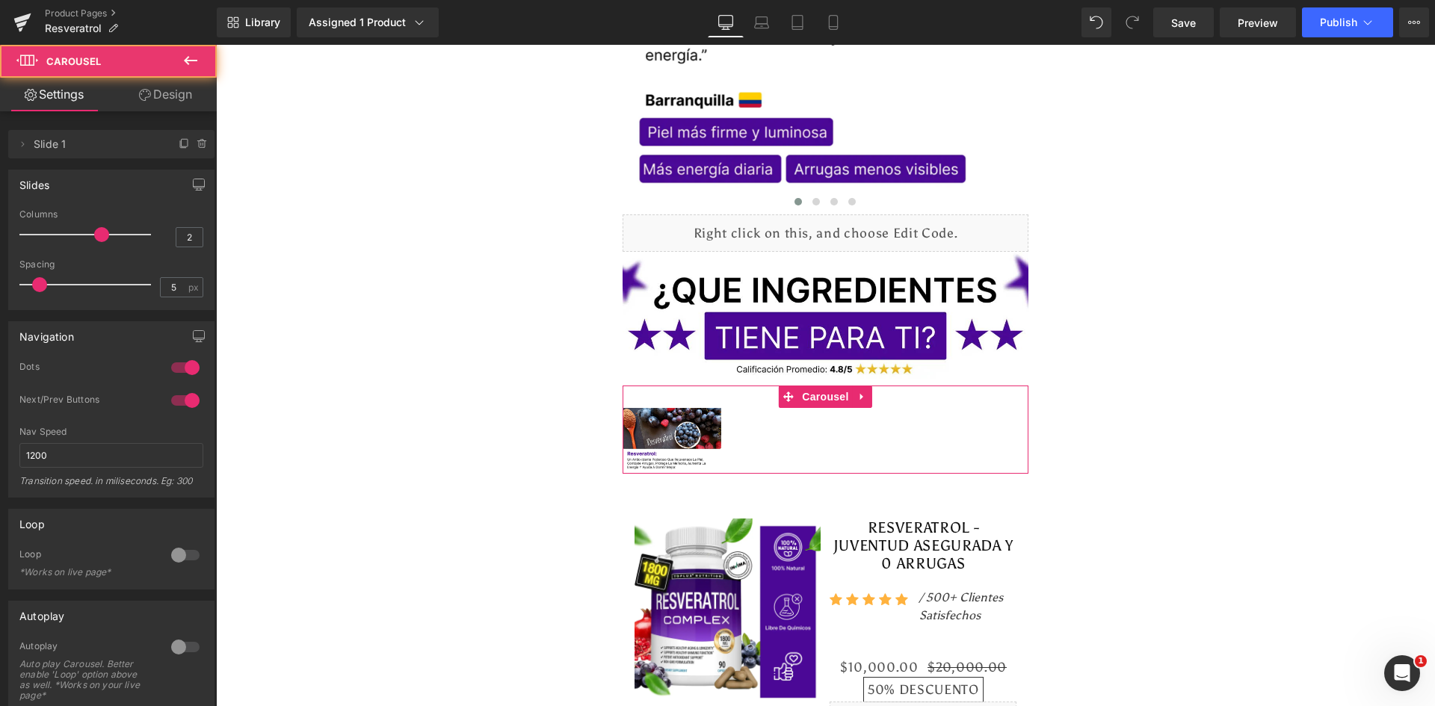
type input "1"
drag, startPoint x: 98, startPoint y: 236, endPoint x: -36, endPoint y: 231, distance: 133.9
click at [0, 231] on html "Carousel You are previewing how the will restyle your page. You can not edit El…" at bounding box center [717, 353] width 1435 height 706
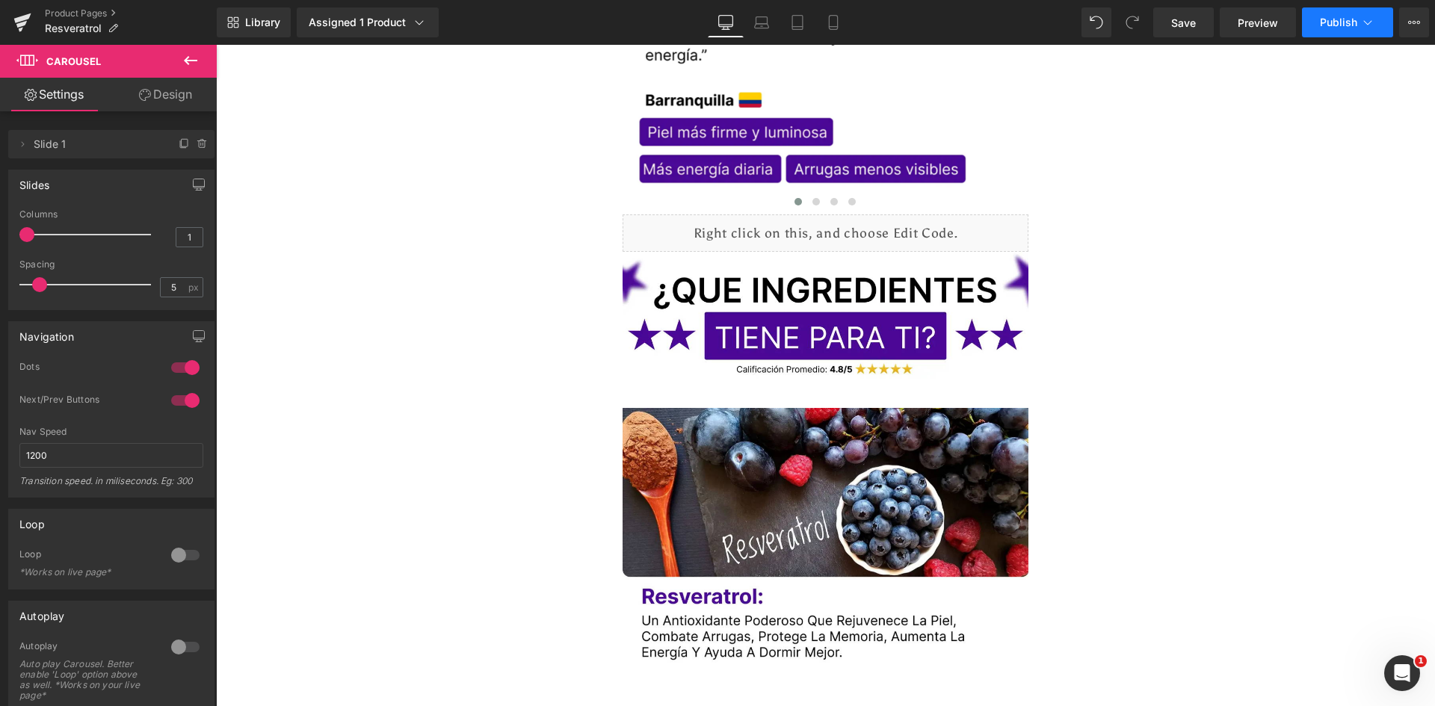
click at [1346, 20] on span "Publish" at bounding box center [1338, 22] width 37 height 12
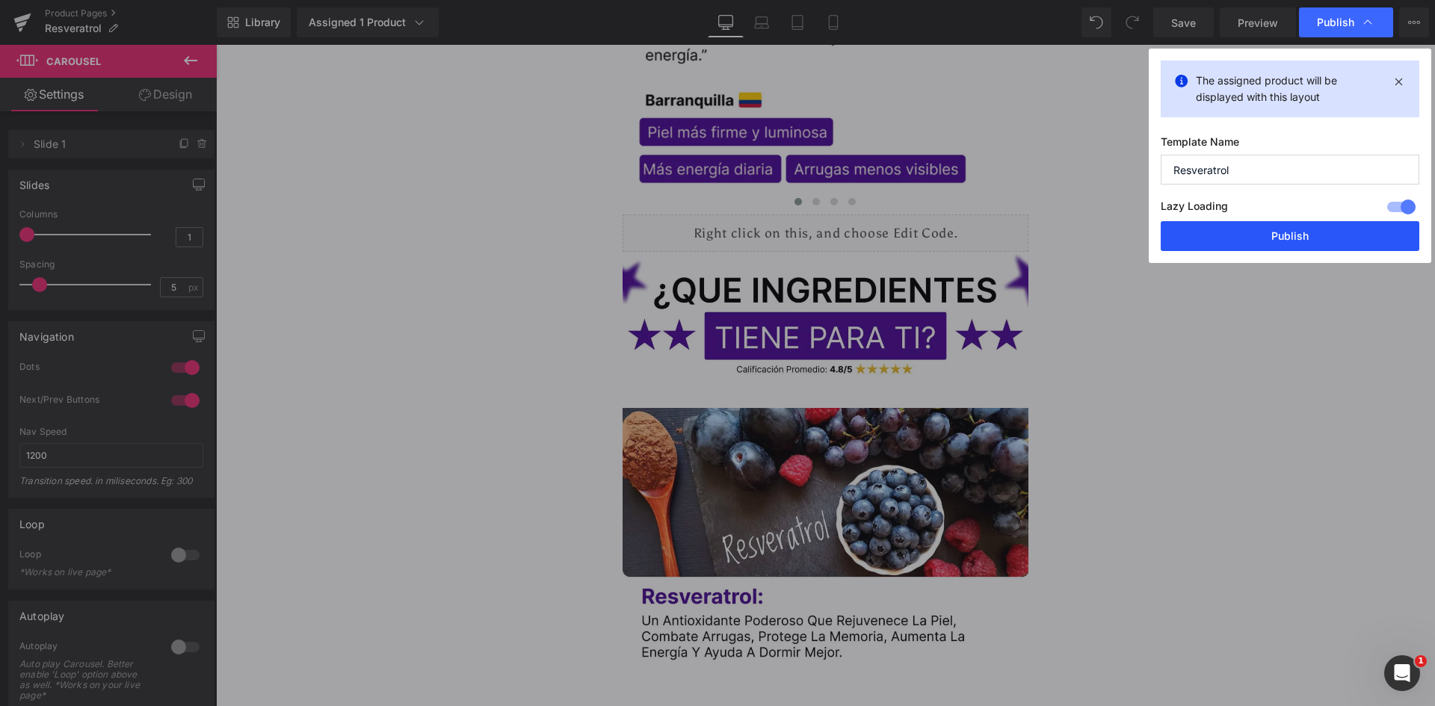
click at [1316, 245] on button "Publish" at bounding box center [1290, 236] width 259 height 30
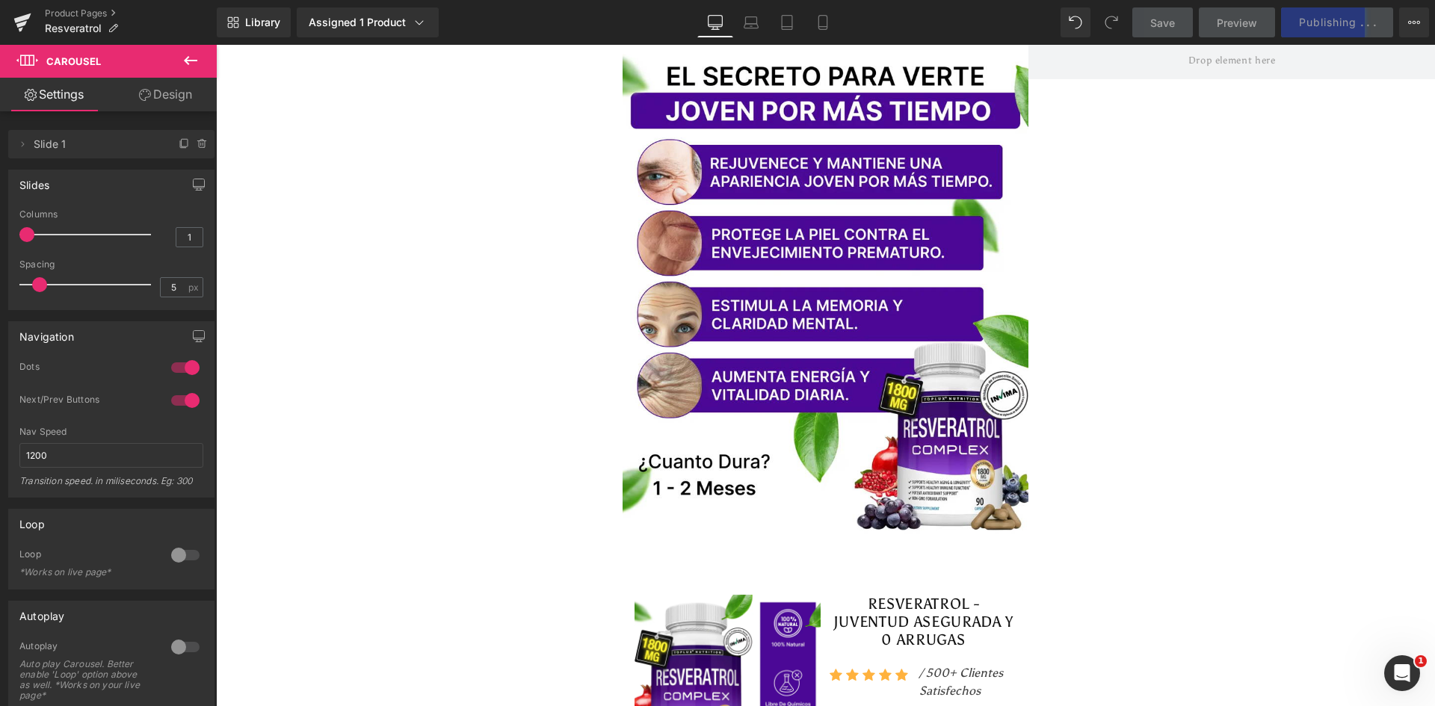
scroll to position [0, 0]
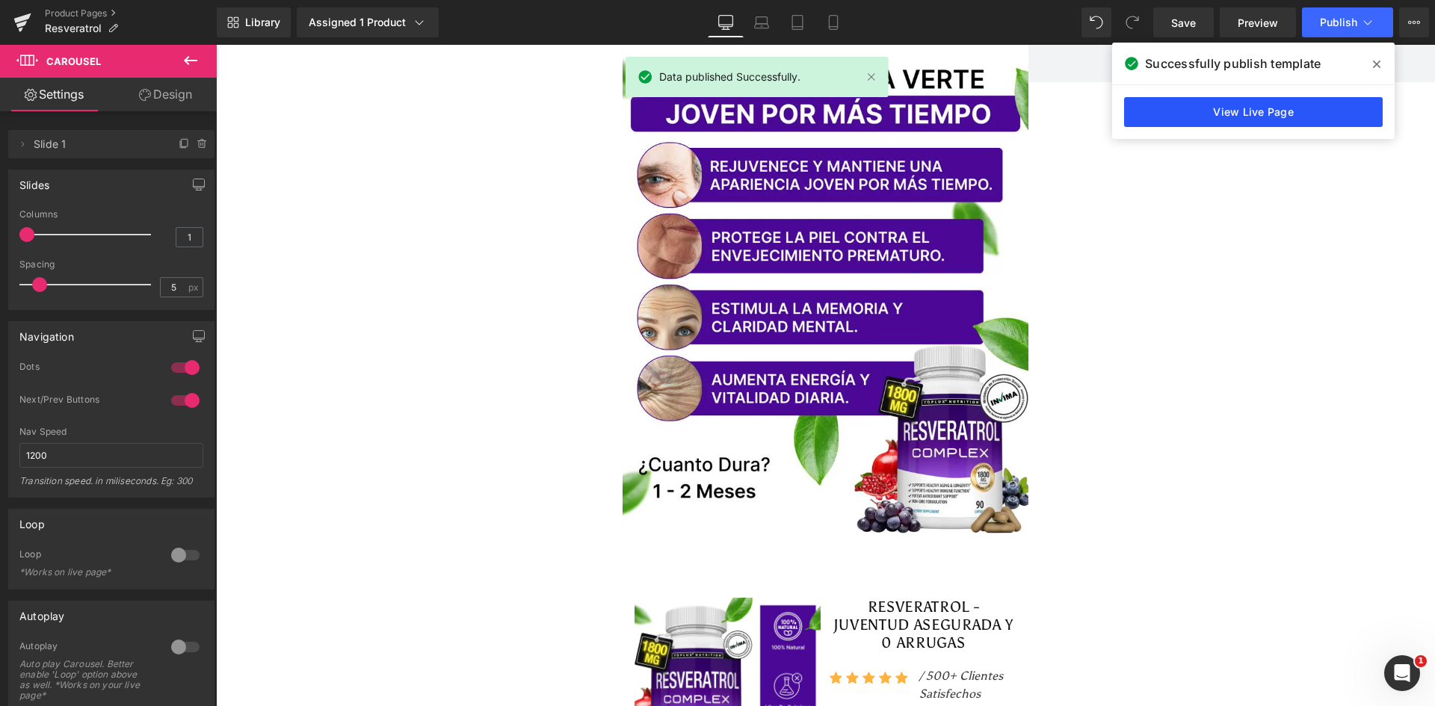
click at [1301, 112] on link "View Live Page" at bounding box center [1253, 112] width 259 height 30
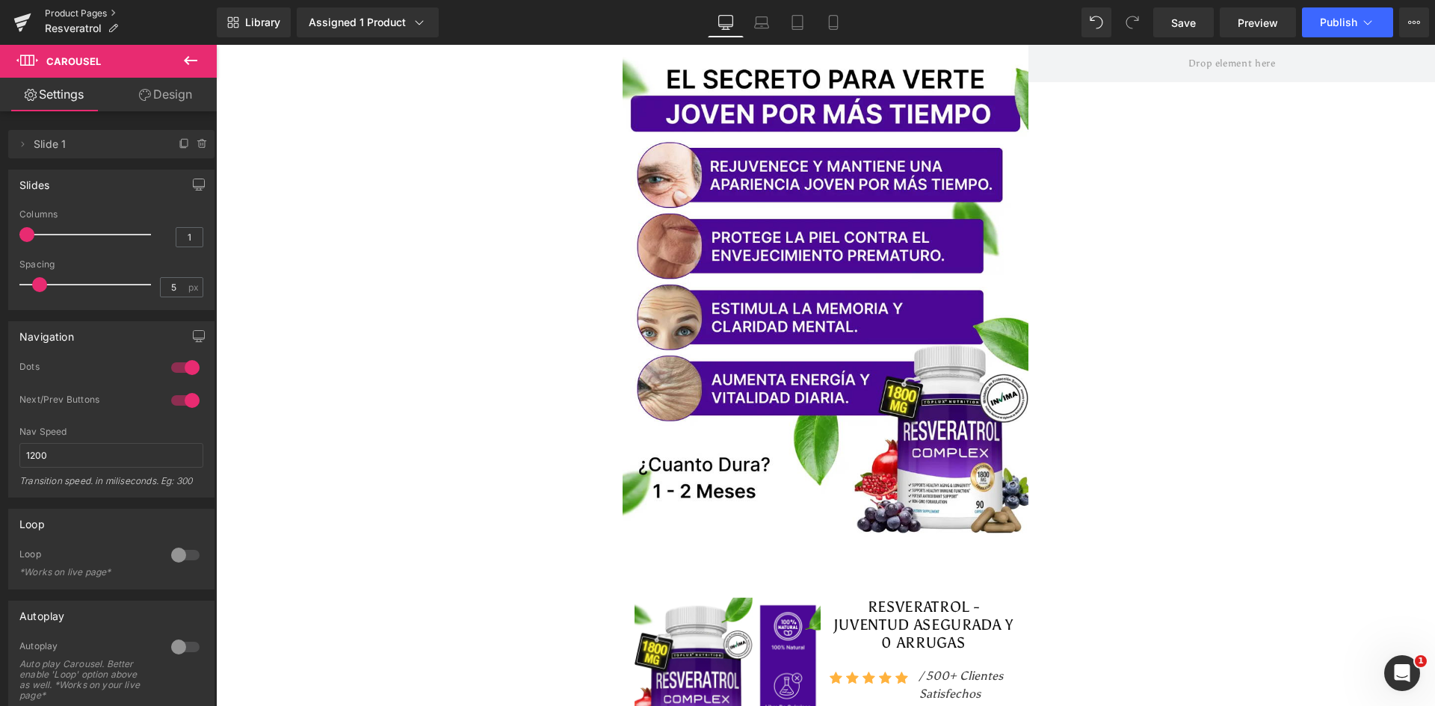
click at [78, 7] on link "Product Pages" at bounding box center [131, 13] width 172 height 12
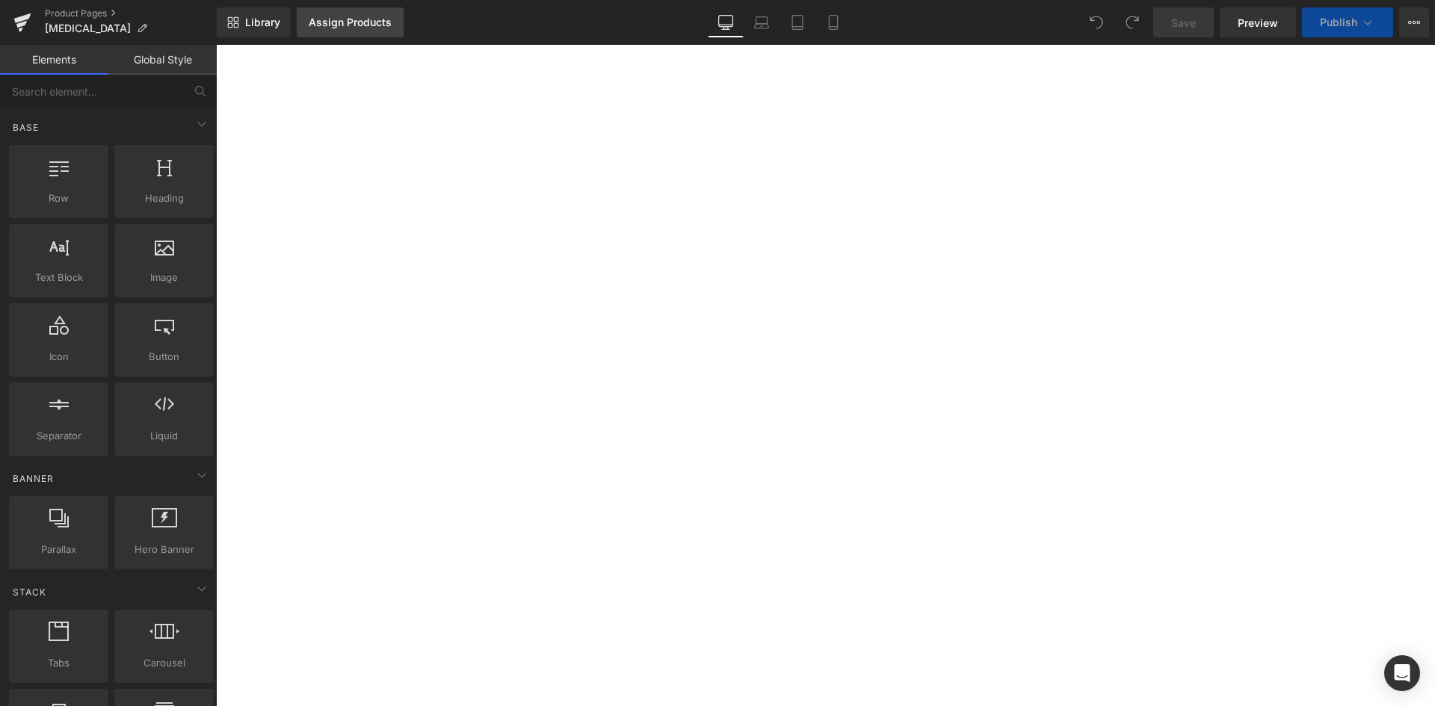
click at [341, 28] on link "Assign Products" at bounding box center [350, 22] width 107 height 30
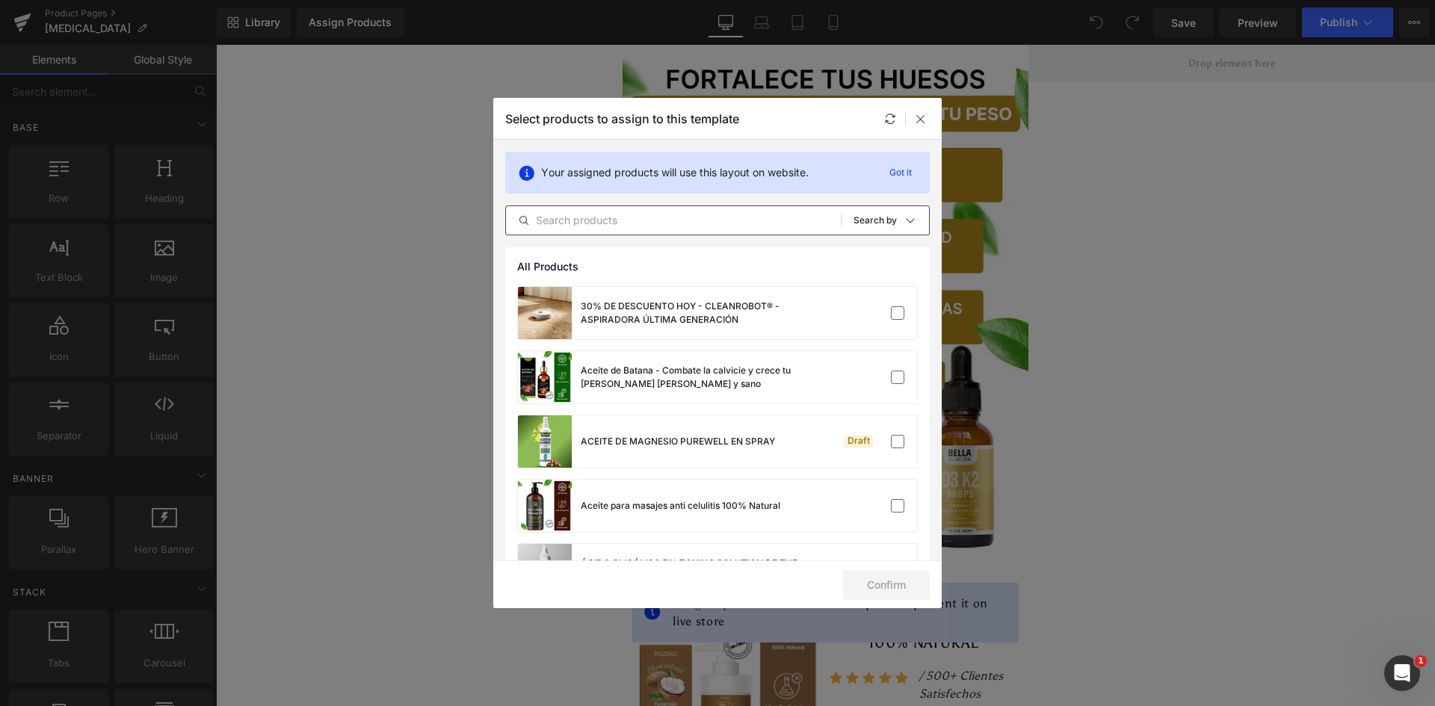
click at [655, 230] on div "All Products Shopify Collections Product Templates Shopify Collections Sort: Se…" at bounding box center [717, 221] width 425 height 30
click at [654, 226] on input "text" at bounding box center [673, 221] width 335 height 18
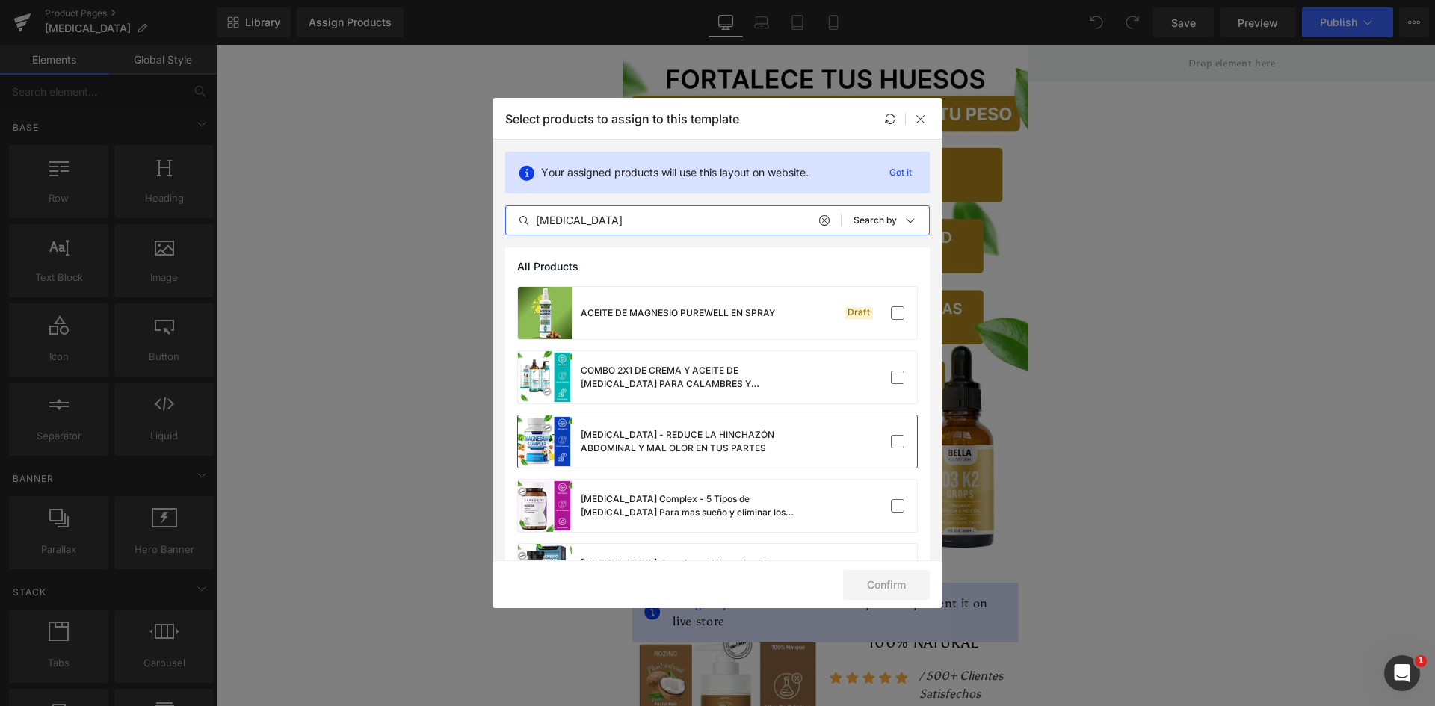
type input "magnesio"
click at [773, 441] on div "MAGNESIO - REDUCE LA HINCHAZÓN ABDOMINAL Y MAL OLOR EN TUS PARTES" at bounding box center [693, 441] width 224 height 27
click at [881, 582] on button "Confirm" at bounding box center [886, 585] width 87 height 30
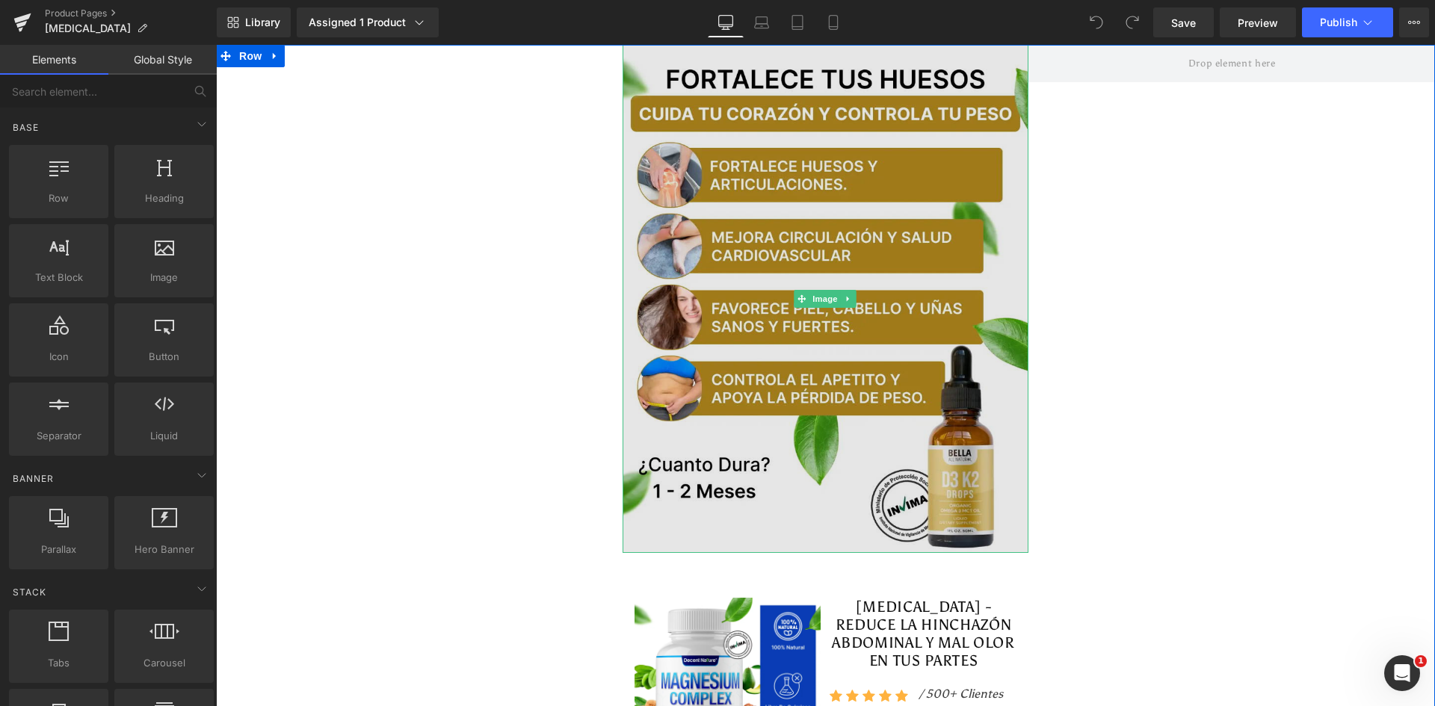
click at [815, 242] on img at bounding box center [826, 299] width 407 height 508
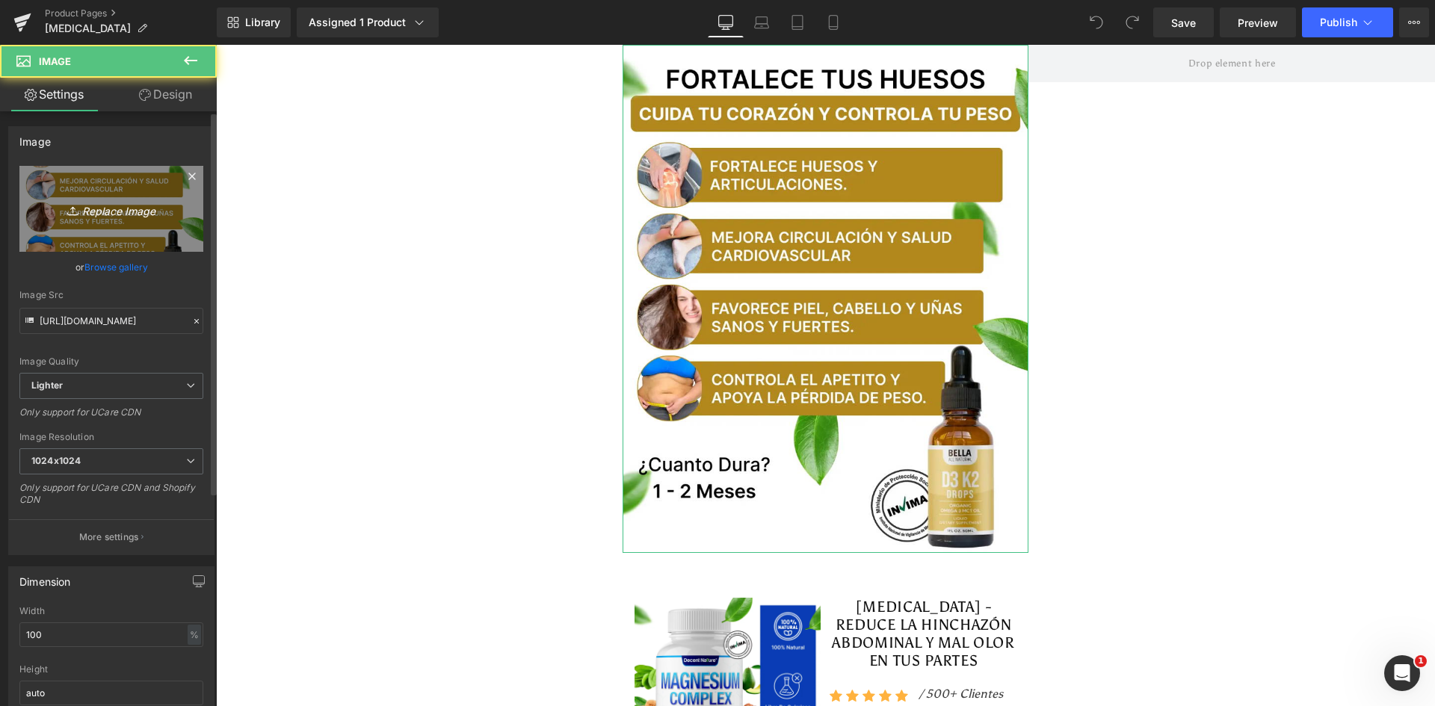
click at [70, 218] on icon at bounding box center [74, 210] width 15 height 15
type input "C:\fakepath\Banner Principal.webp"
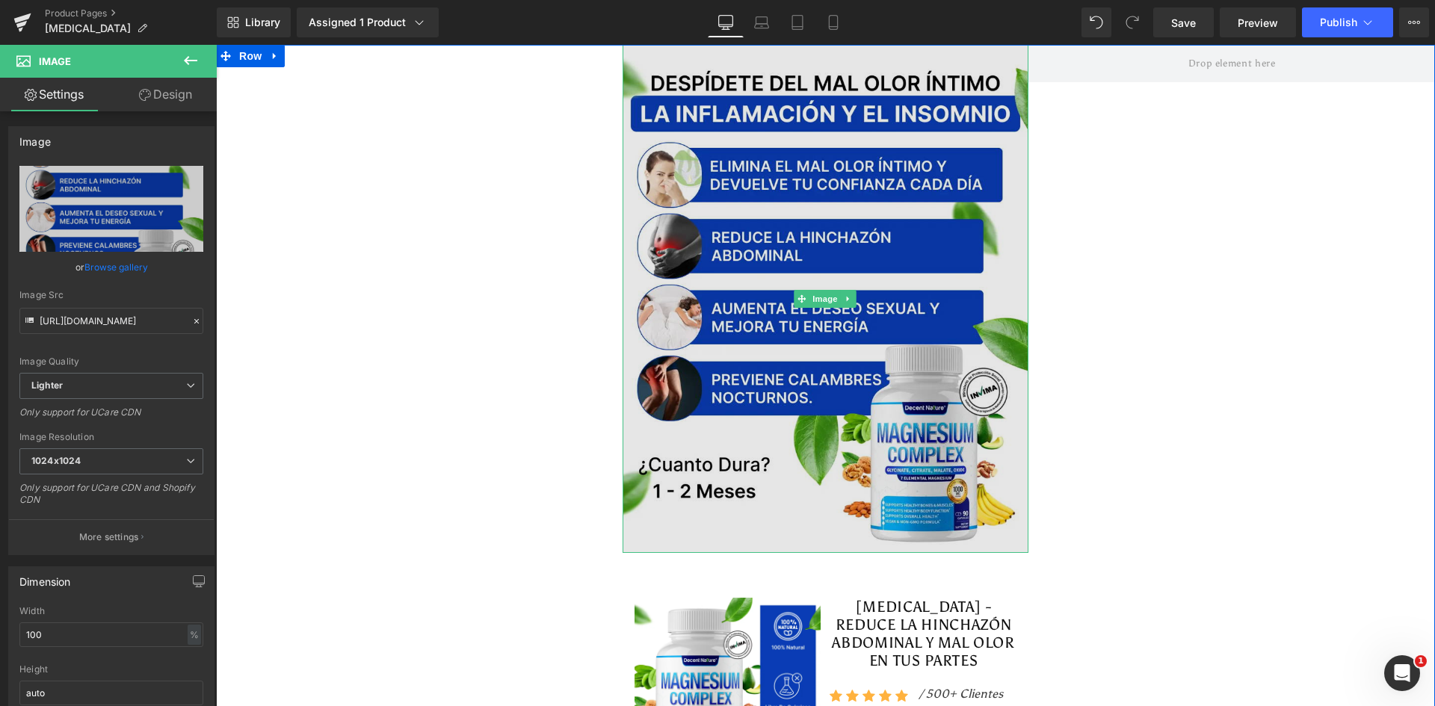
type input "https://ucarecdn.com/f38703d0-643a-44c5-b991-f542cd17e2b6/-/format/auto/-/previ…"
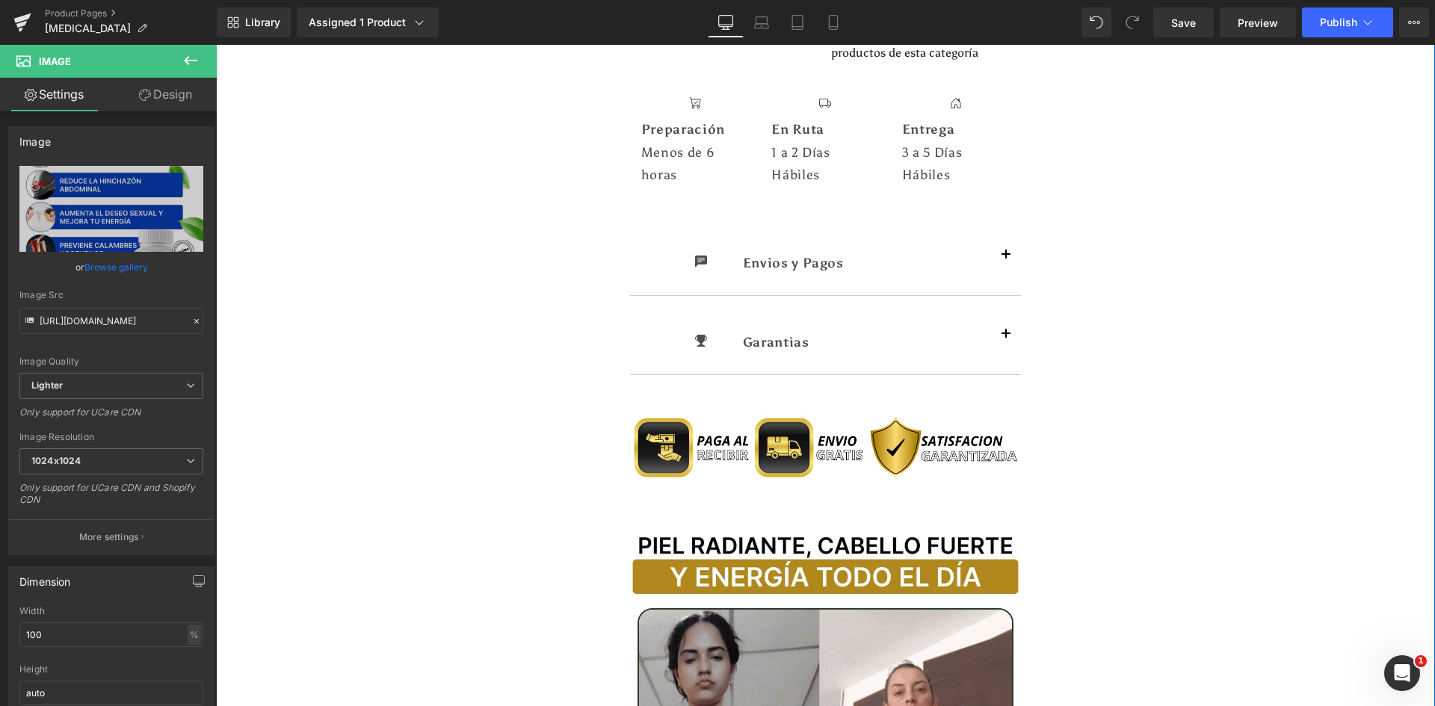
scroll to position [1420, 0]
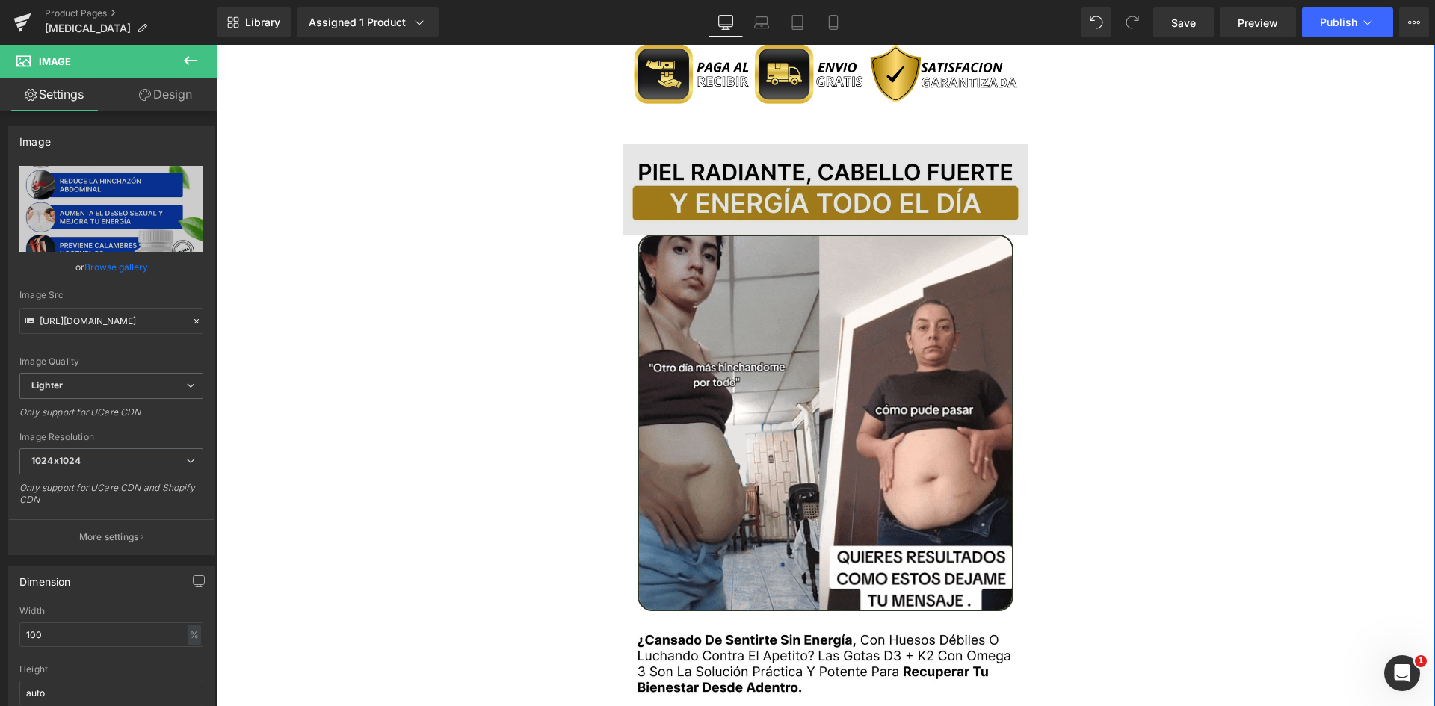
click at [762, 166] on img at bounding box center [826, 189] width 407 height 91
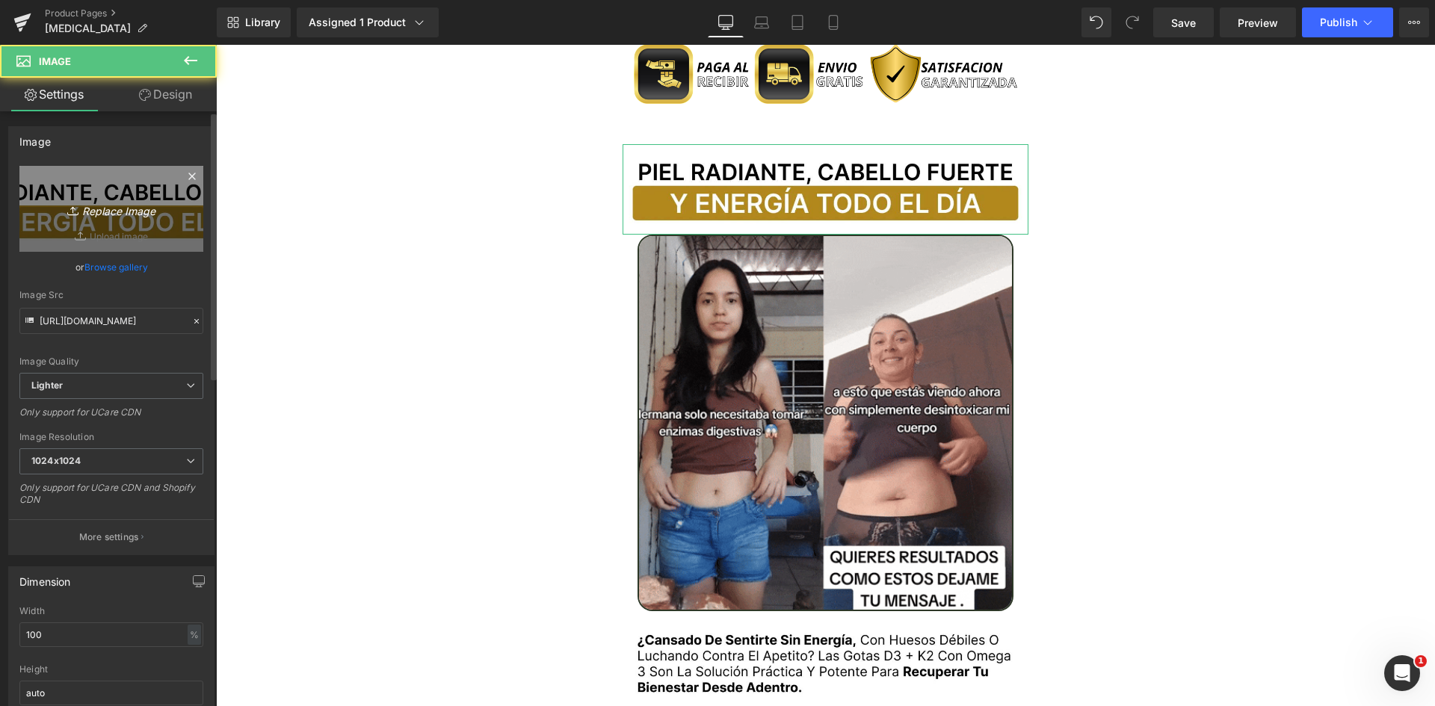
click at [101, 226] on link "Replace Image" at bounding box center [111, 209] width 184 height 86
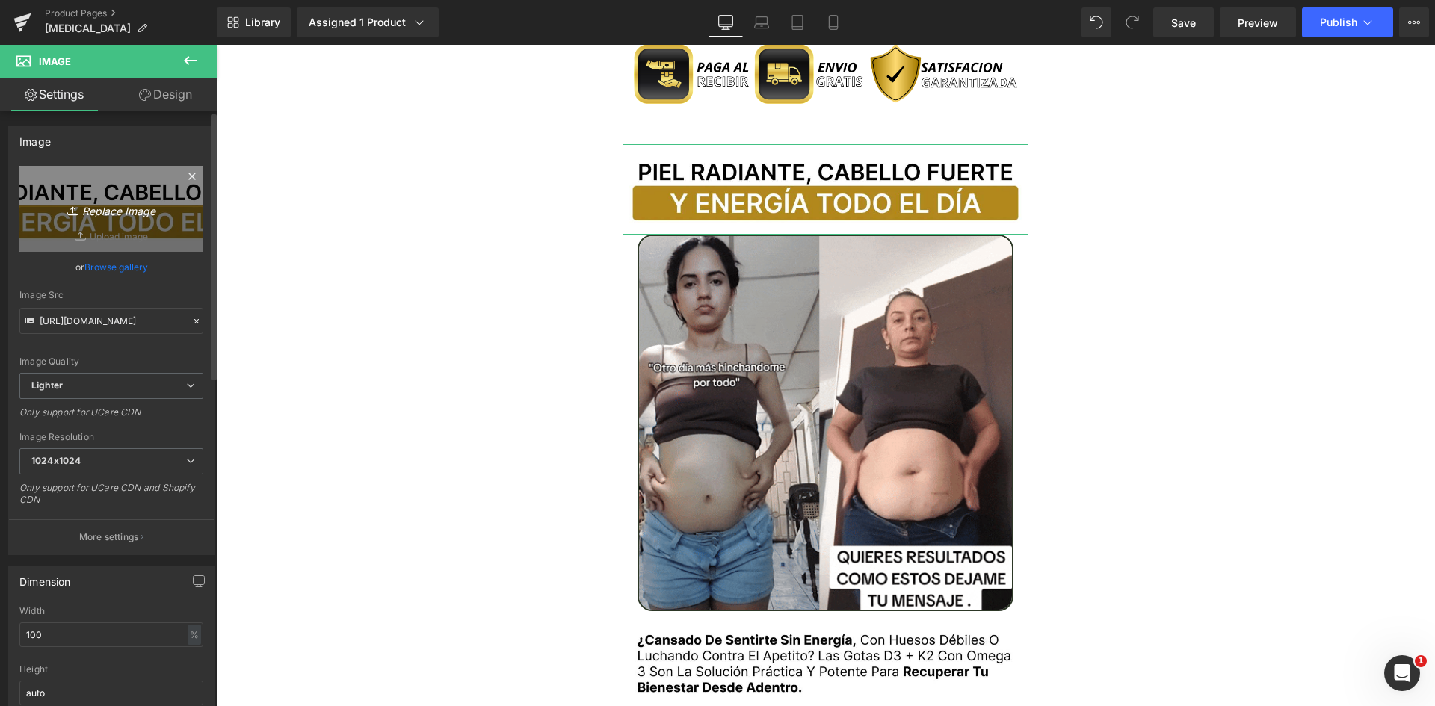
type input "C:\fakepath\Titulo Irresisitble.webp"
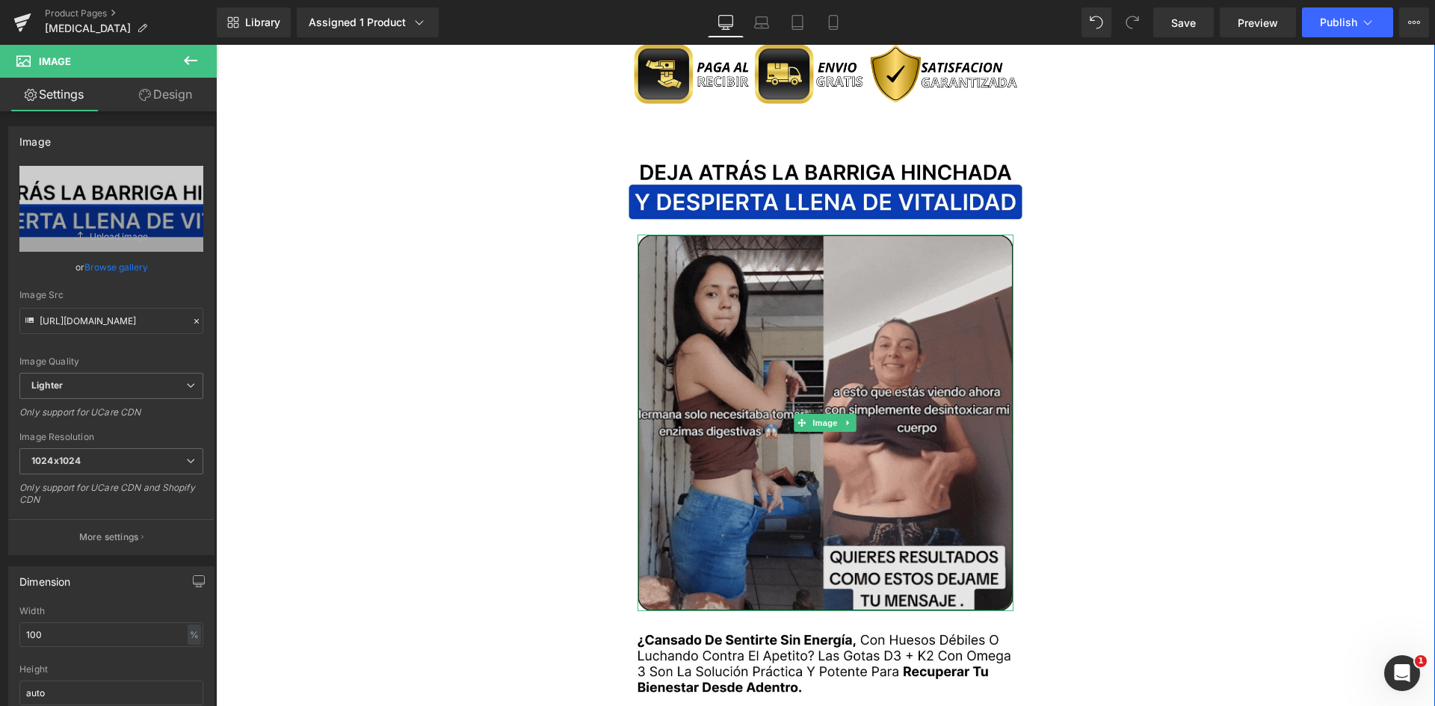
type input "https://ucarecdn.com/91113bde-5f99-4154-8afa-c7d47fb63541/-/format/auto/-/previ…"
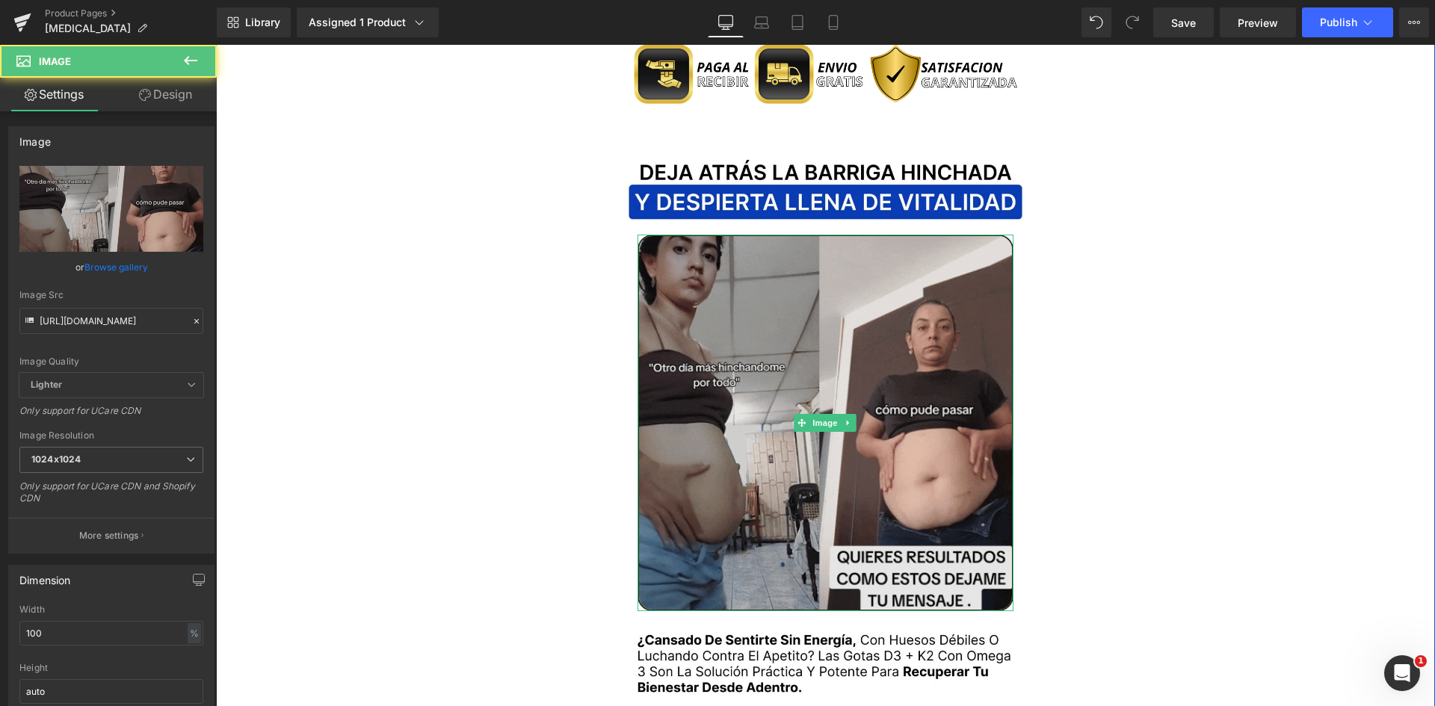
click at [832, 330] on img at bounding box center [826, 423] width 377 height 377
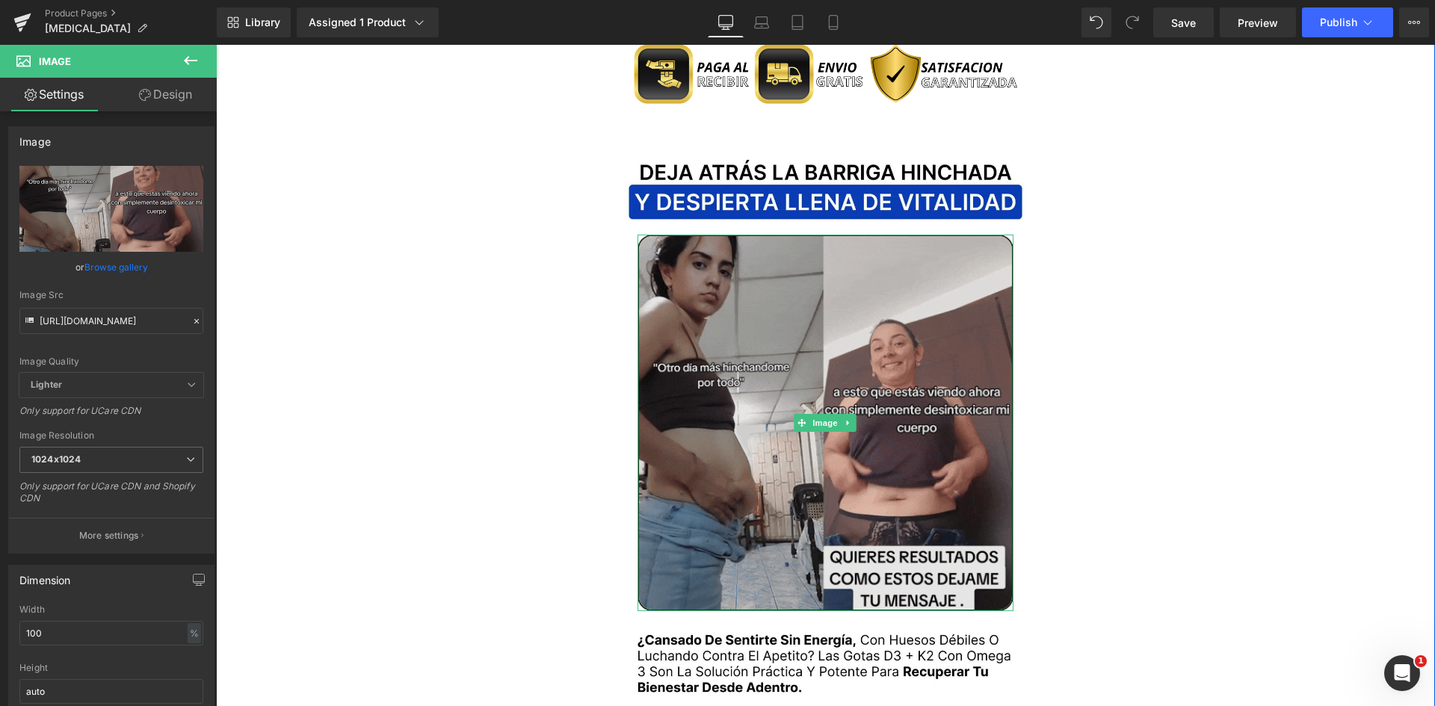
click at [762, 267] on img at bounding box center [826, 423] width 377 height 377
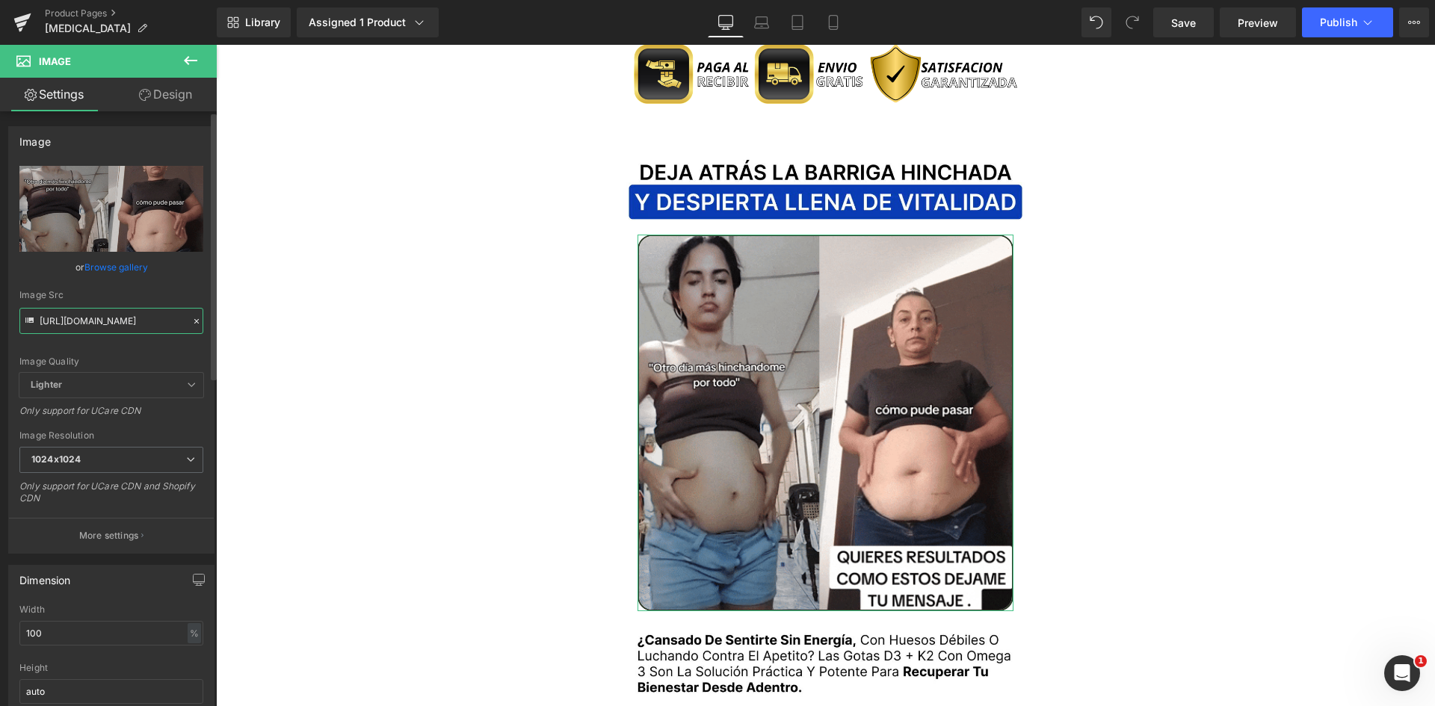
click at [94, 321] on input "https://media.giphy.com/media/24kMUUH8kAkIqPTX9Q/giphy.gif" at bounding box center [111, 321] width 184 height 26
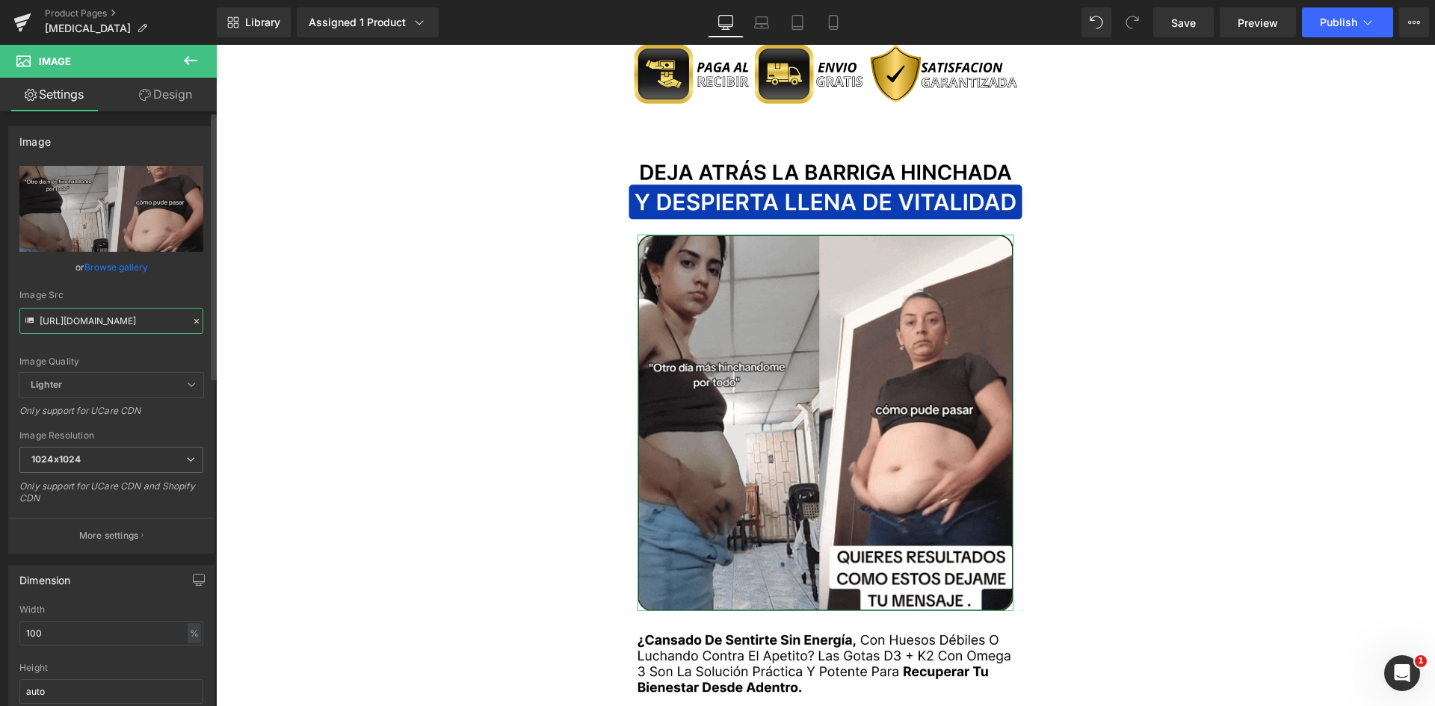
click at [94, 321] on input "https://media.giphy.com/media/24kMUUH8kAkIqPTX9Q/giphy.gif" at bounding box center [111, 321] width 184 height 26
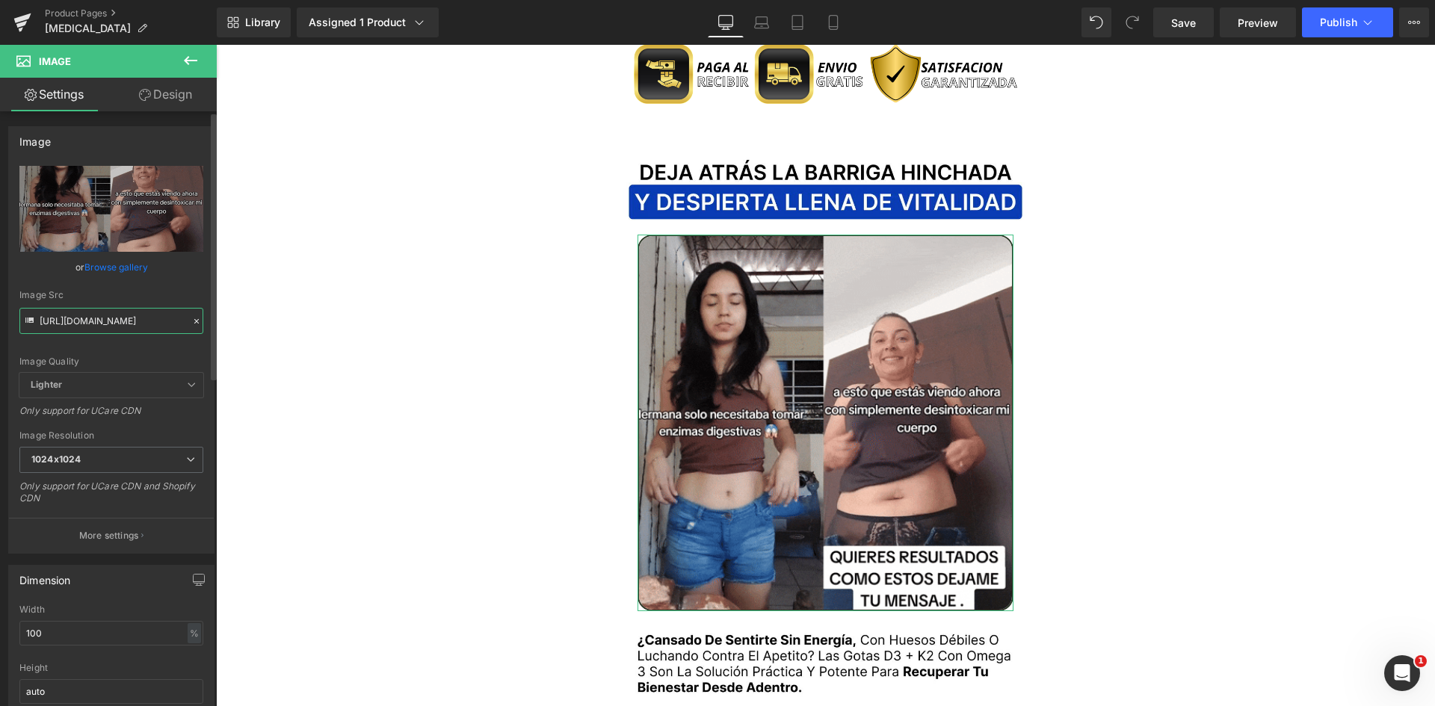
click at [94, 321] on input "https://media.giphy.com/media/24kMUUH8kAkIqPTX9Q/giphy.gif" at bounding box center [111, 321] width 184 height 26
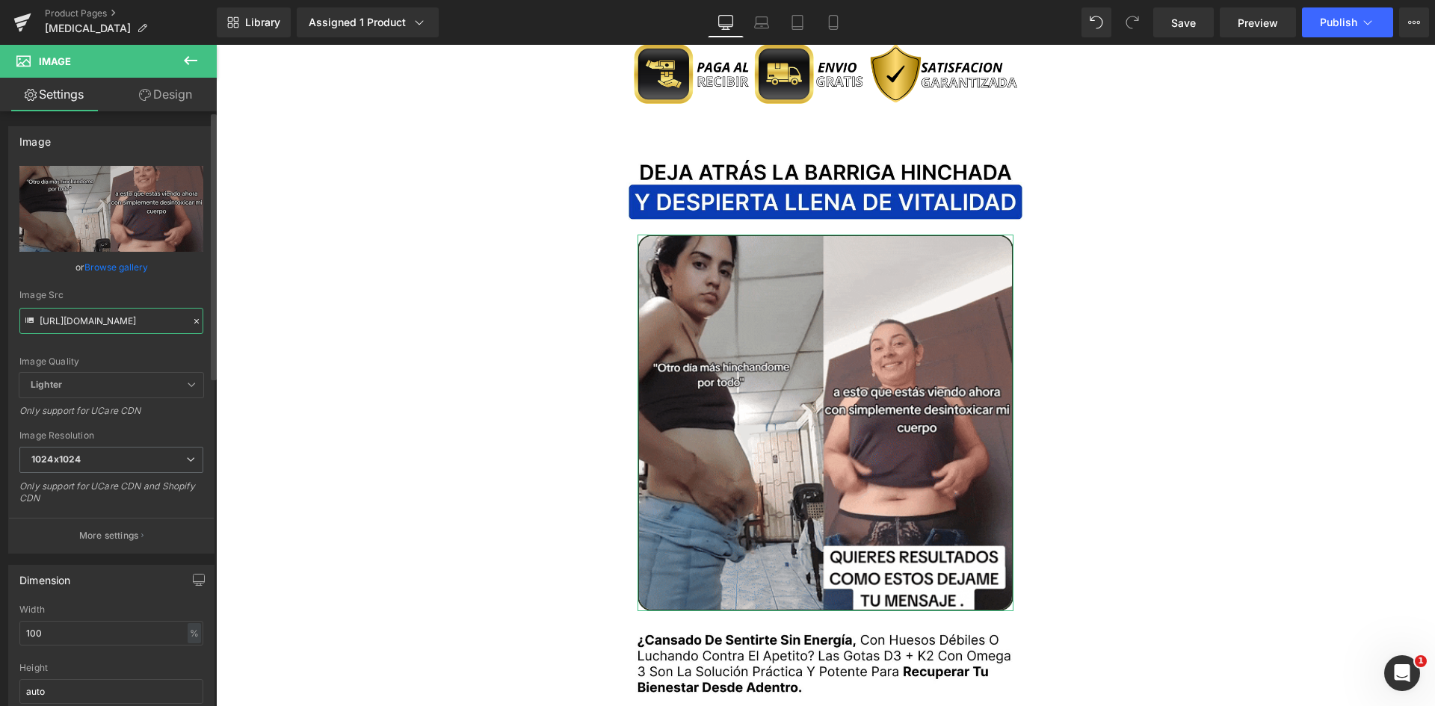
scroll to position [0, 141]
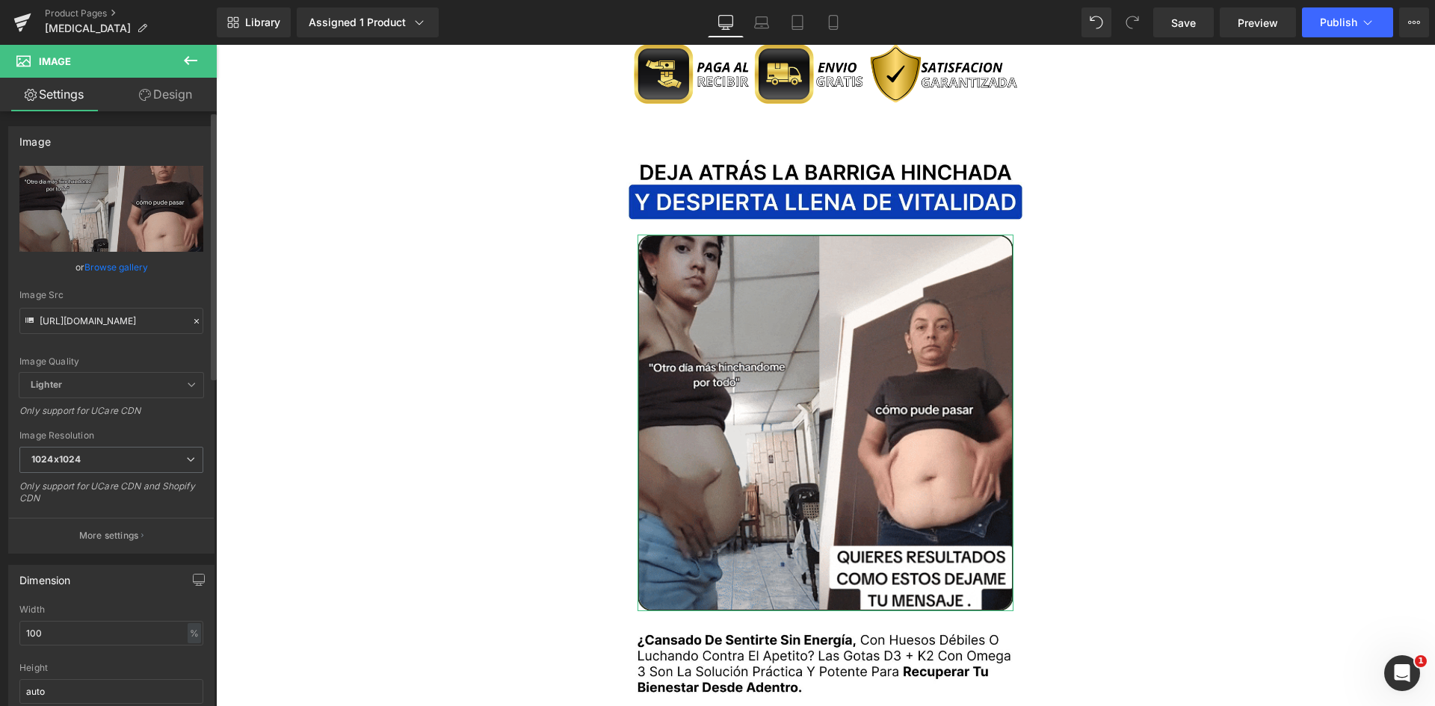
click at [193, 321] on icon at bounding box center [196, 321] width 10 height 10
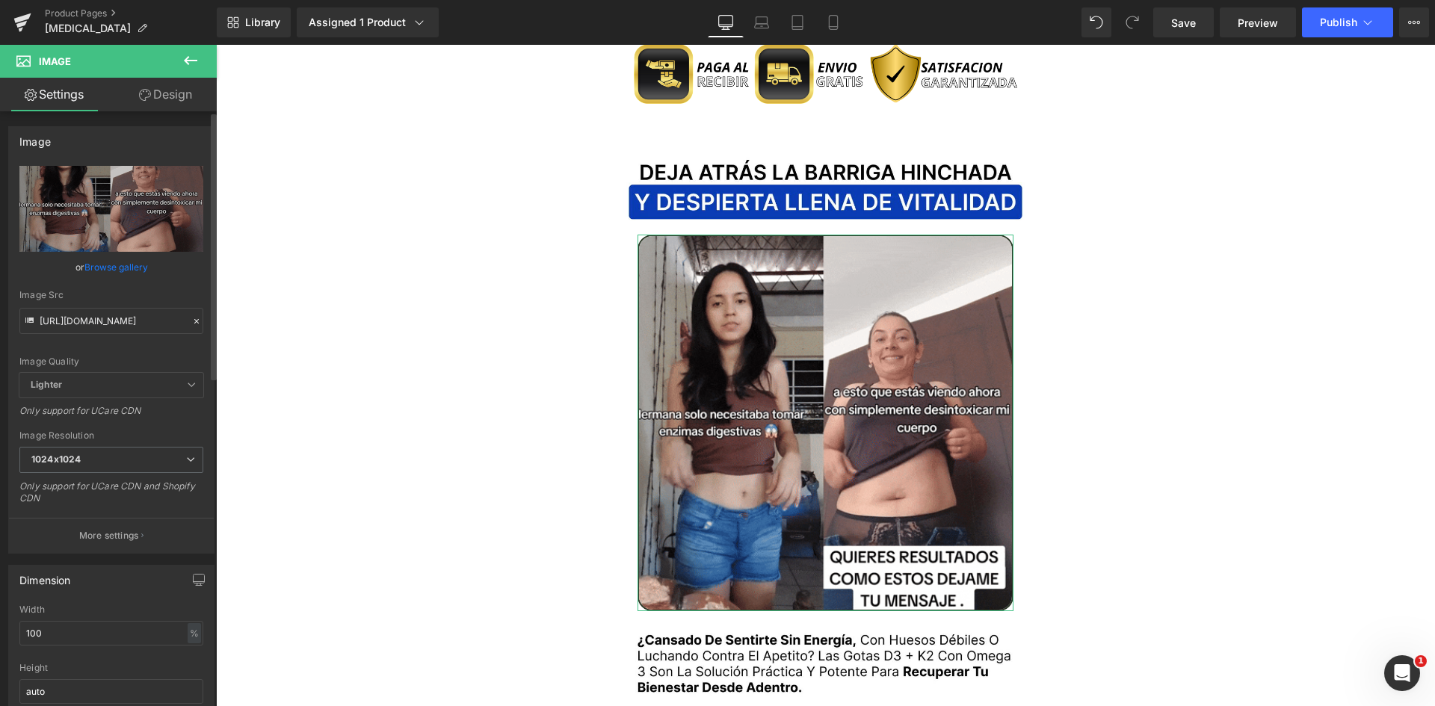
scroll to position [0, 0]
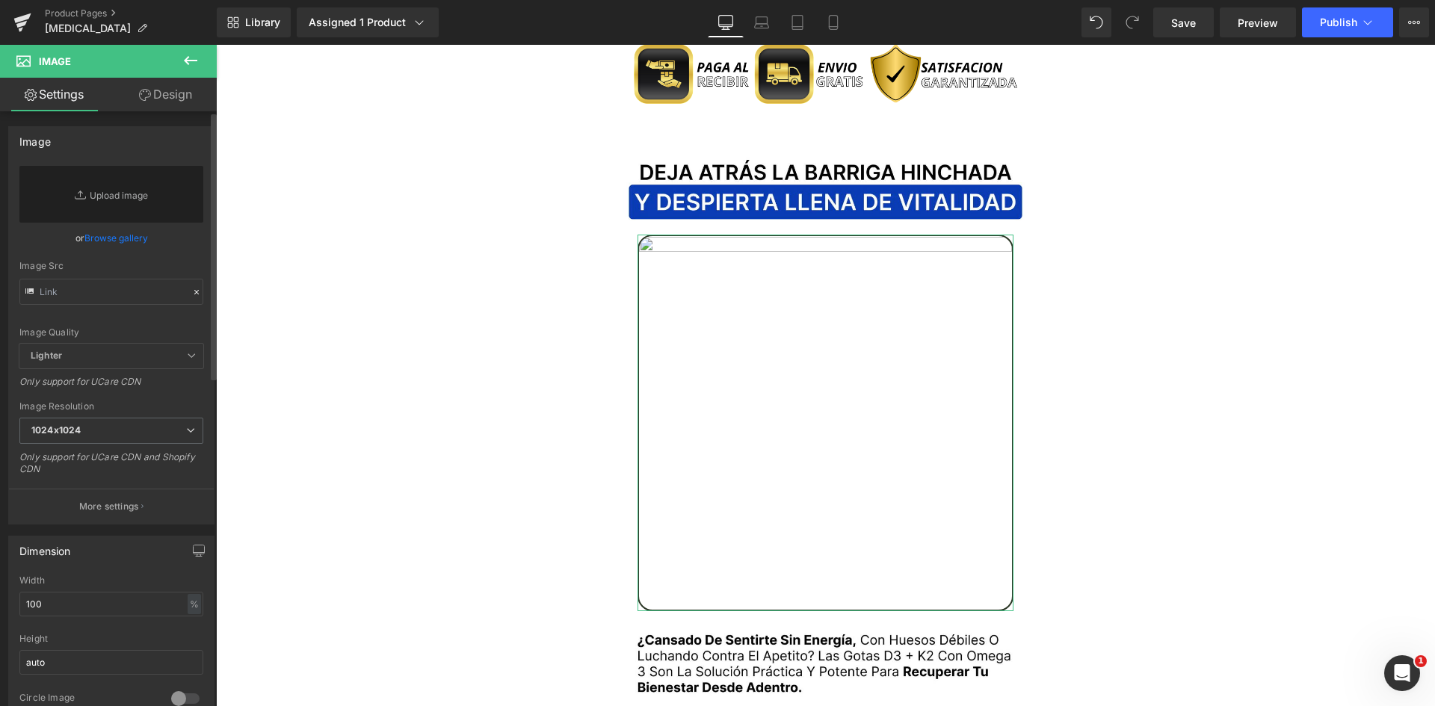
click at [99, 322] on div "Image Quality Lighter Lightest Lighter Lighter Lightest Only support for UCare …" at bounding box center [111, 255] width 184 height 178
click at [116, 292] on input "text" at bounding box center [111, 292] width 184 height 26
paste input "https://media.giphy.com/media/24kMUUH8kAkIqPTX9Q/giphy.gif"
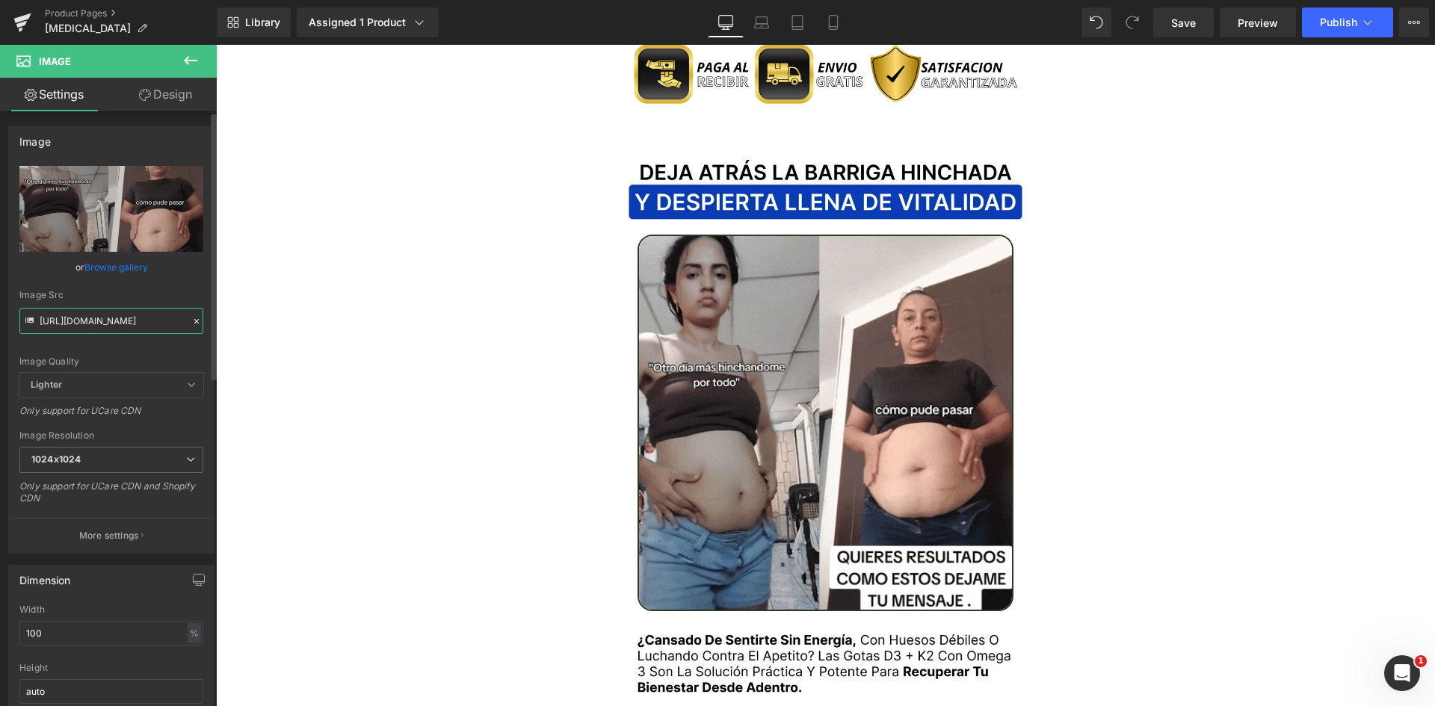
type input "https://media.giphy.com/media/24kMUUH8kAkIqPTX9Q/giphy.gif"
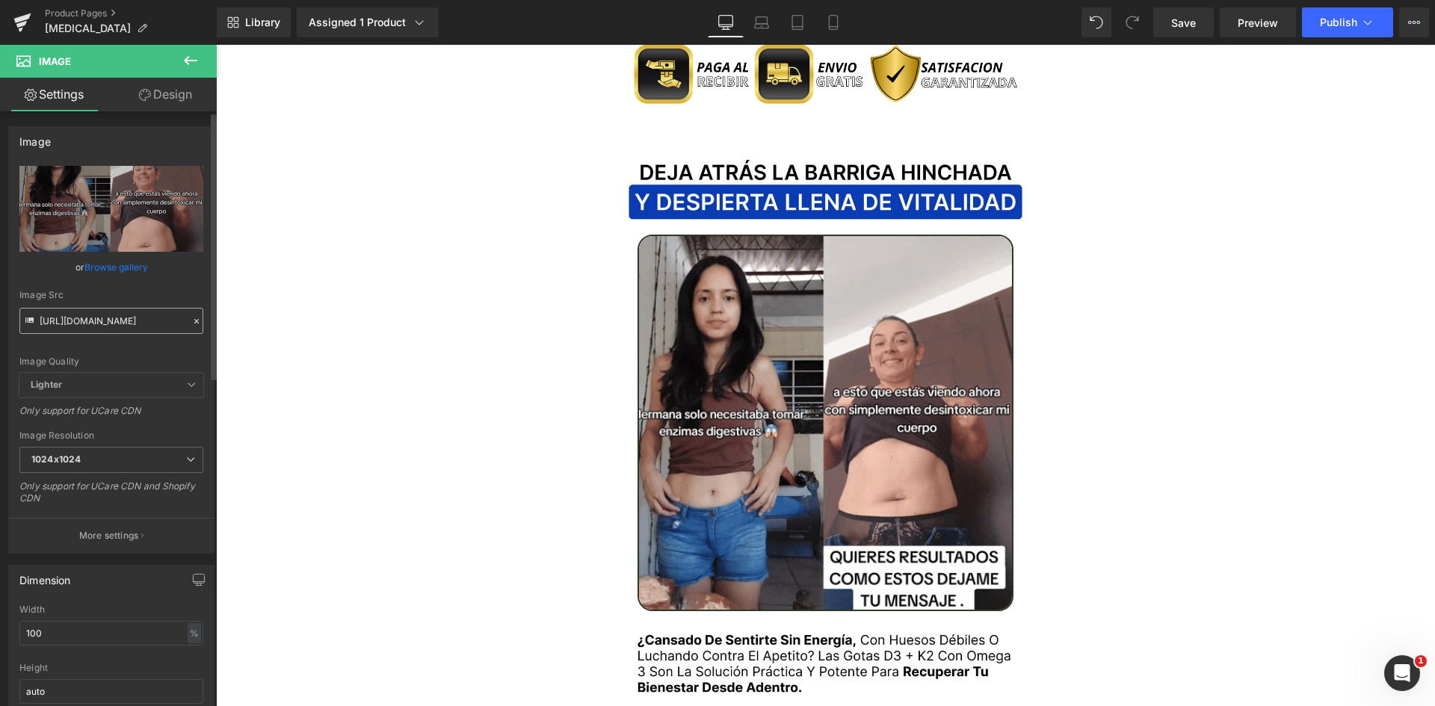
scroll to position [0, 0]
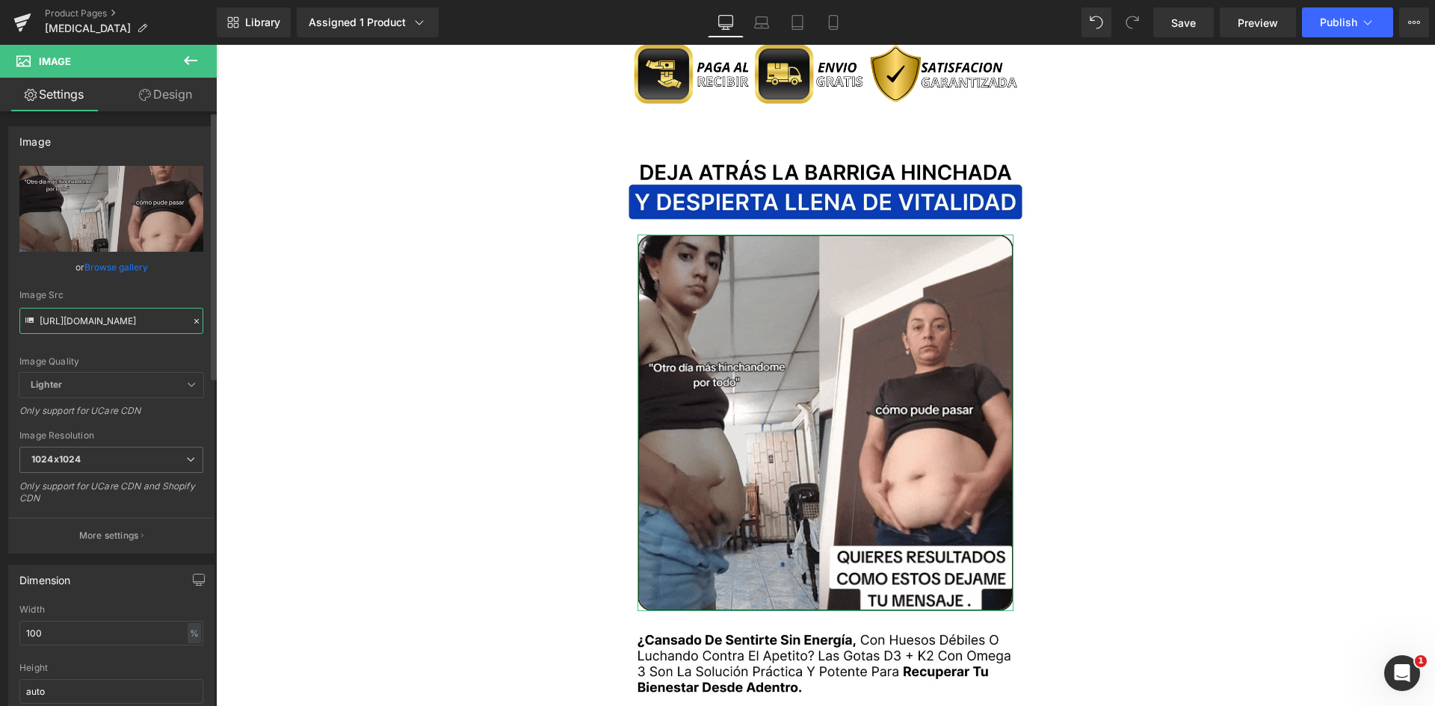
click at [83, 324] on input "https://media.giphy.com/media/24kMUUH8kAkIqPTX9Q/giphy.gif" at bounding box center [111, 321] width 184 height 26
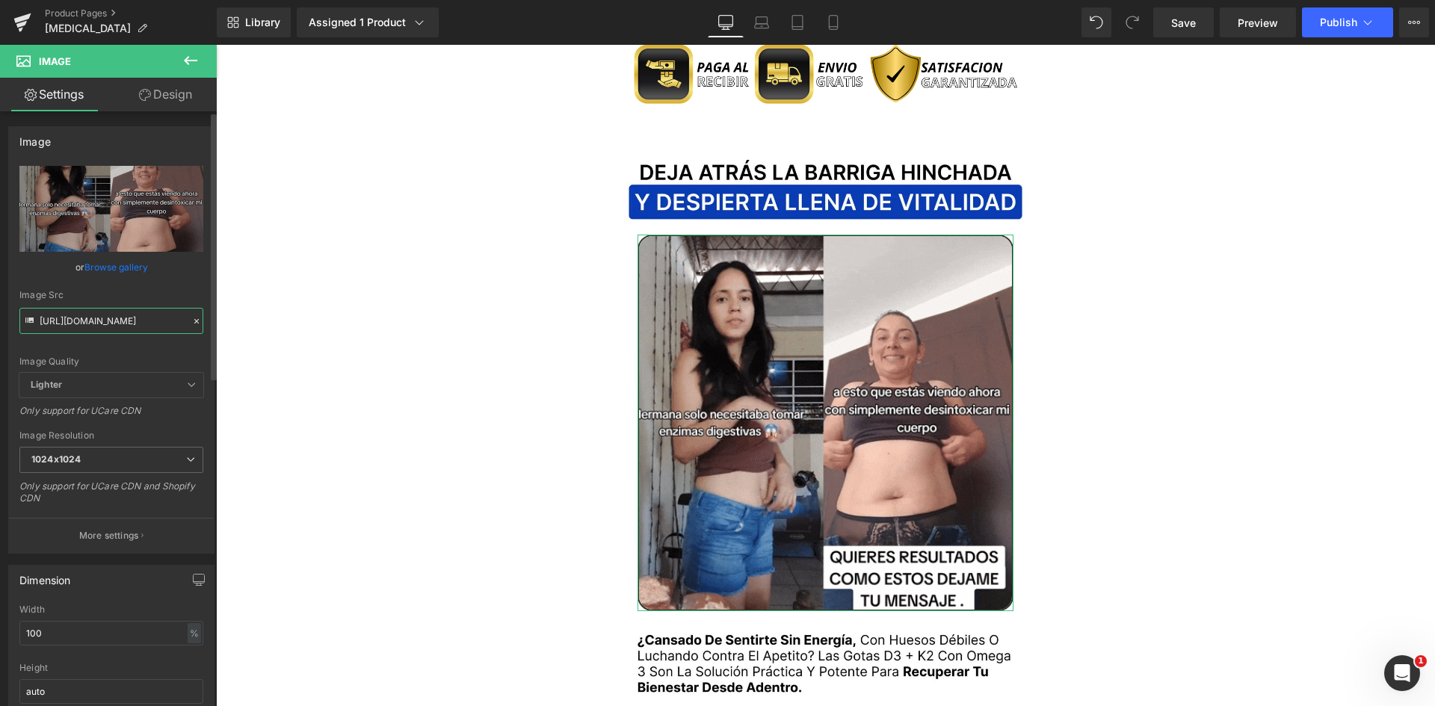
click at [83, 324] on input "https://media.giphy.com/media/24kMUUH8kAkIqPTX9Q/giphy.gif" at bounding box center [111, 321] width 184 height 26
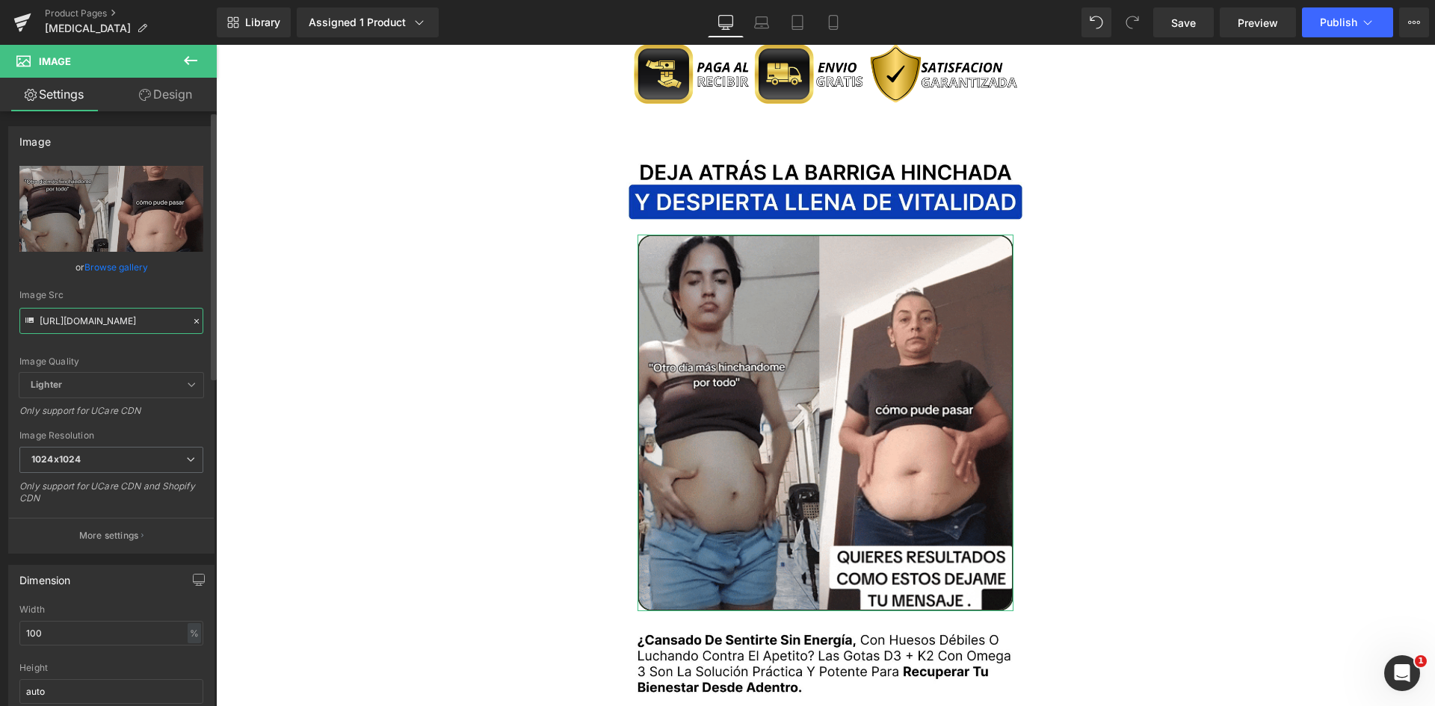
click at [83, 324] on input "https://media.giphy.com/media/24kMUUH8kAkIqPTX9Q/giphy.gif" at bounding box center [111, 321] width 184 height 26
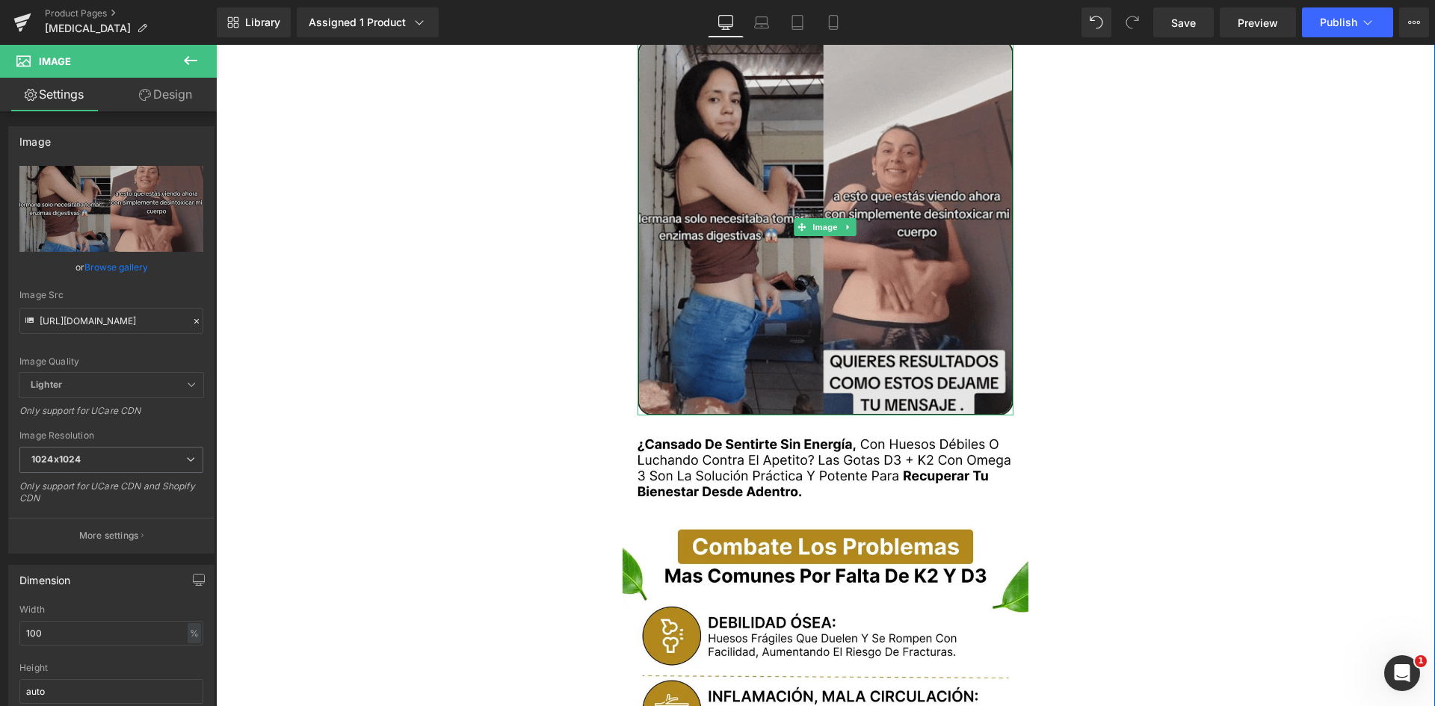
scroll to position [1644, 0]
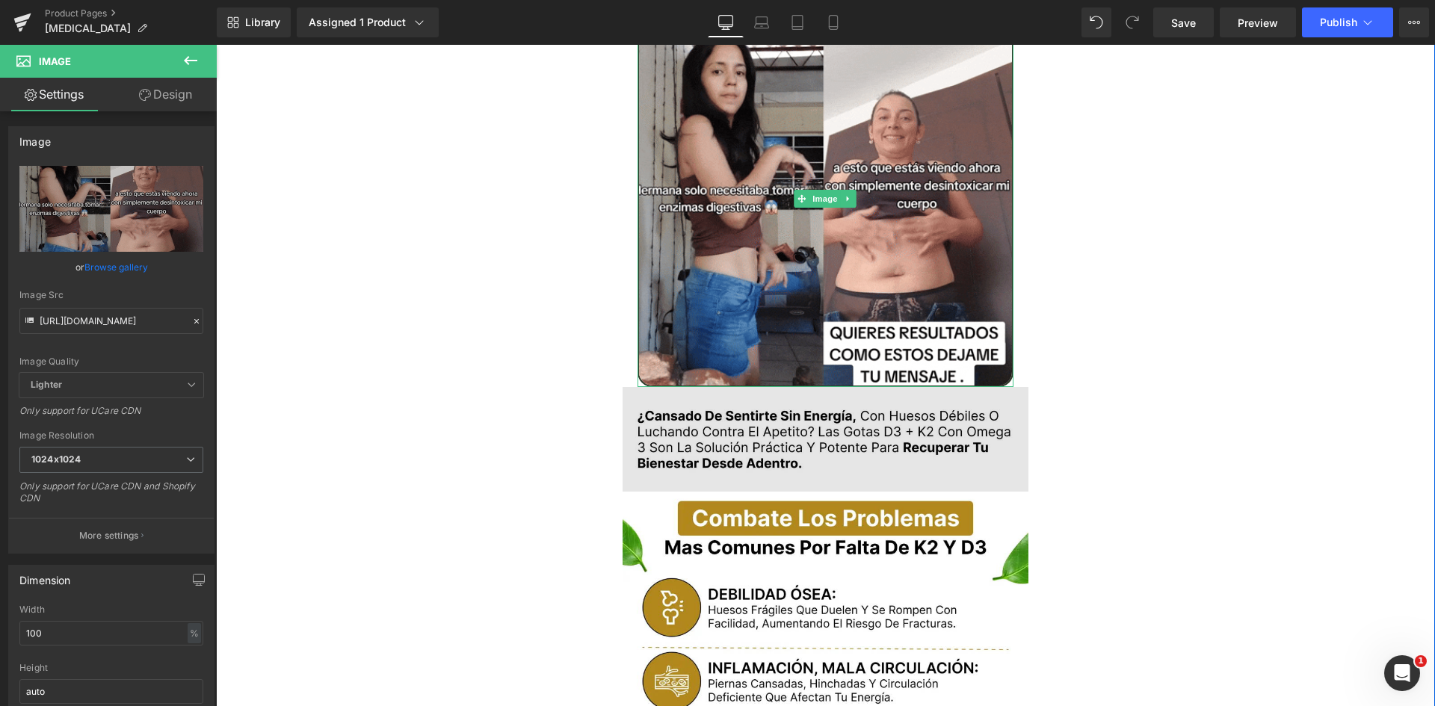
click at [729, 405] on img at bounding box center [826, 439] width 407 height 105
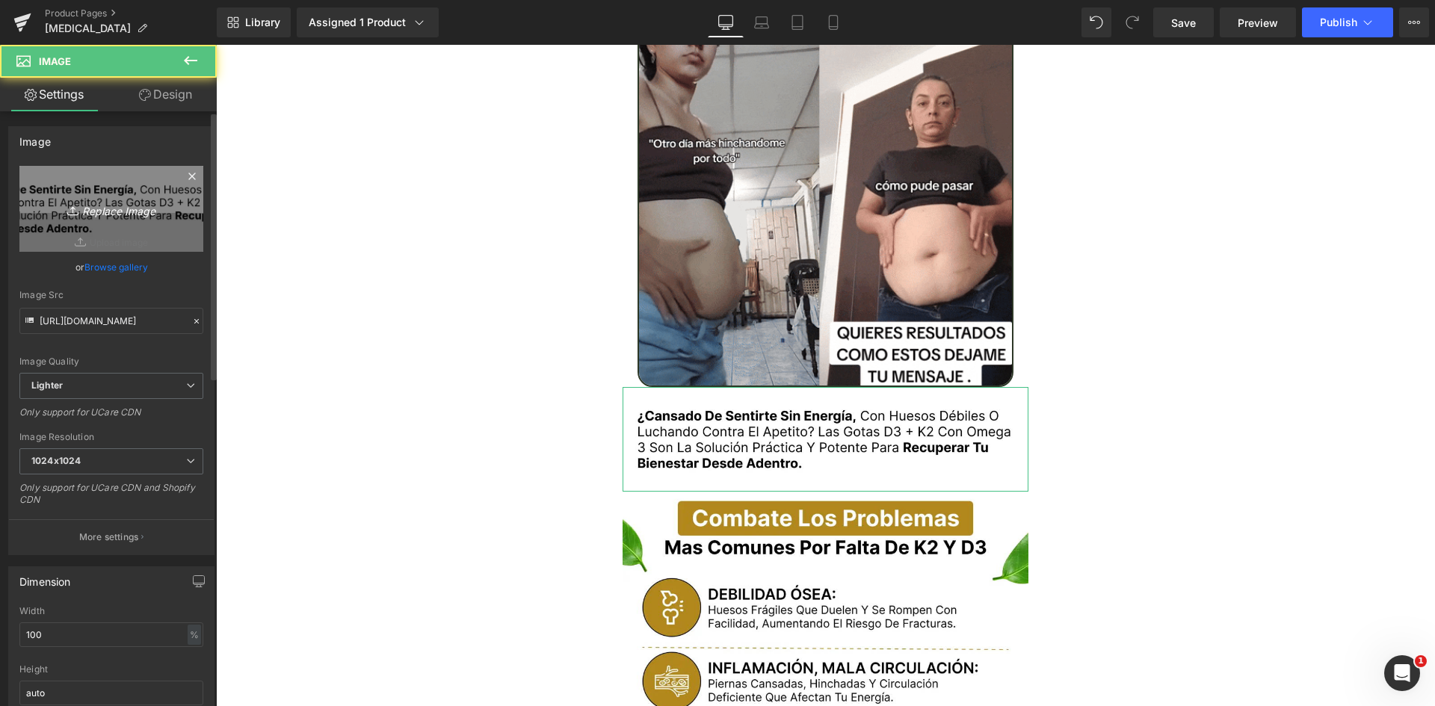
click at [108, 233] on link "Replace Image" at bounding box center [111, 209] width 184 height 86
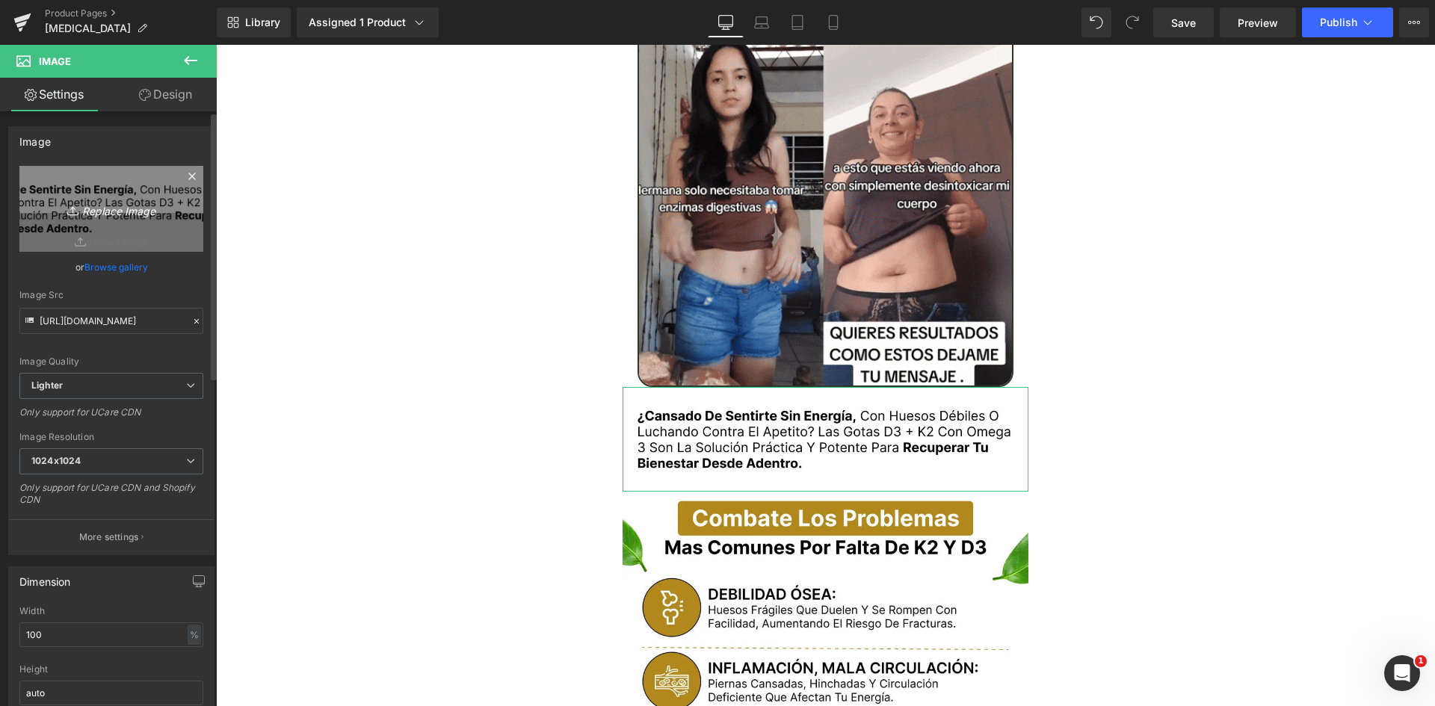
type input "C:\fakepath\Texto.webp"
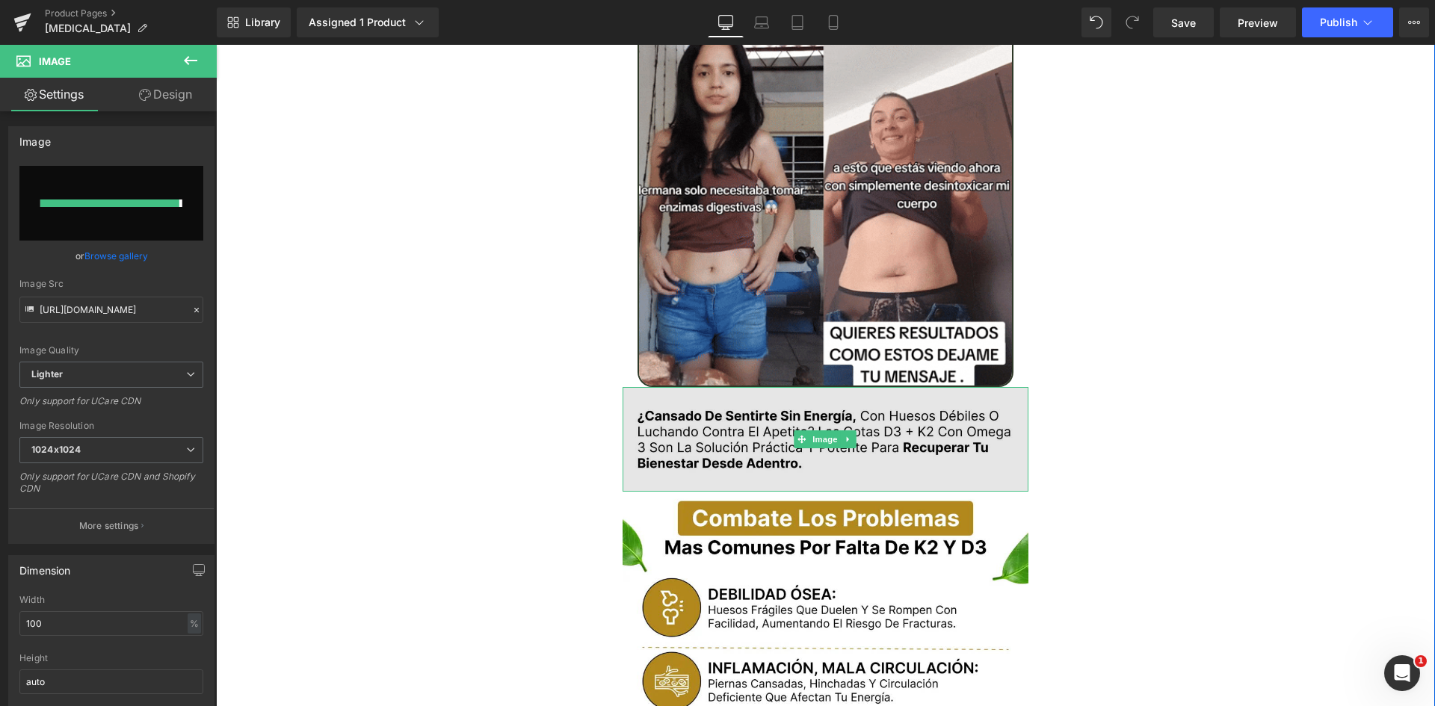
type input "https://ucarecdn.com/210e591d-e310-41d7-aad5-c87c824c8e8c/-/format/auto/-/previ…"
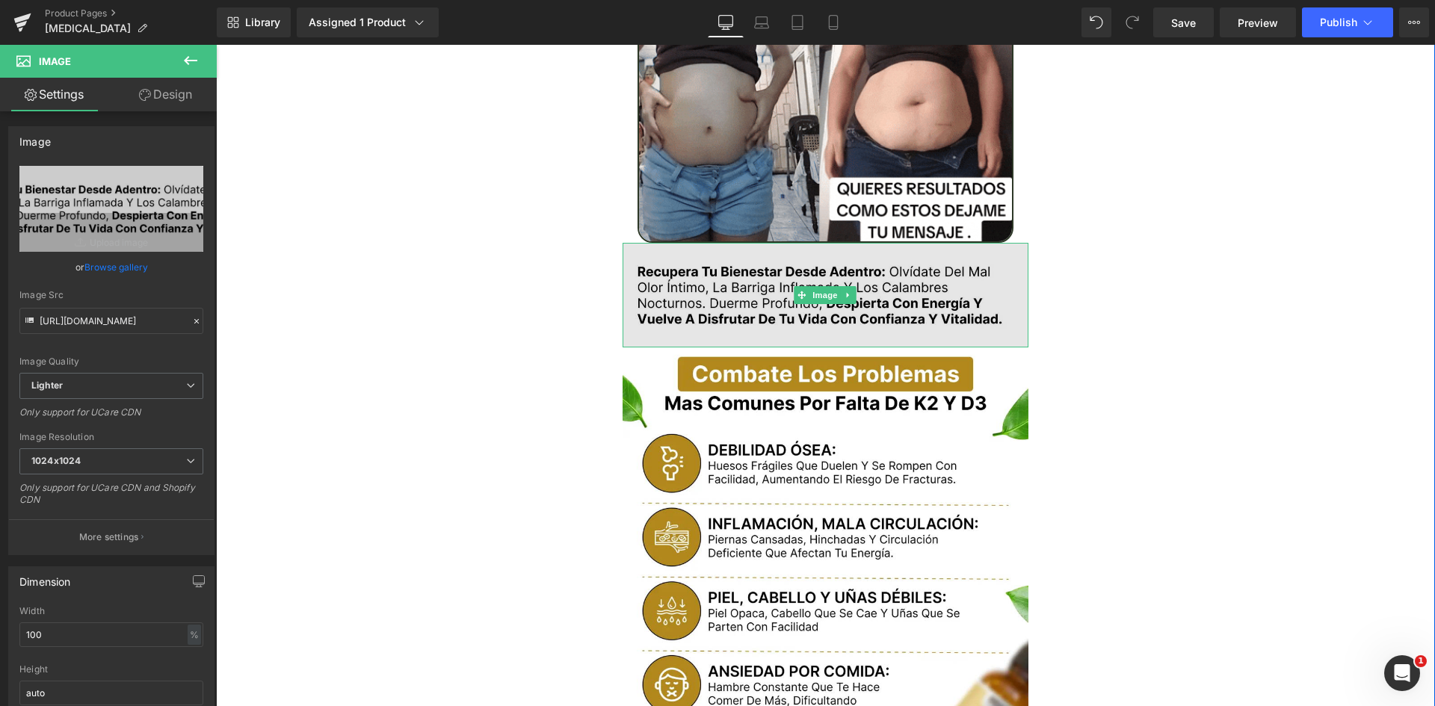
scroll to position [1869, 0]
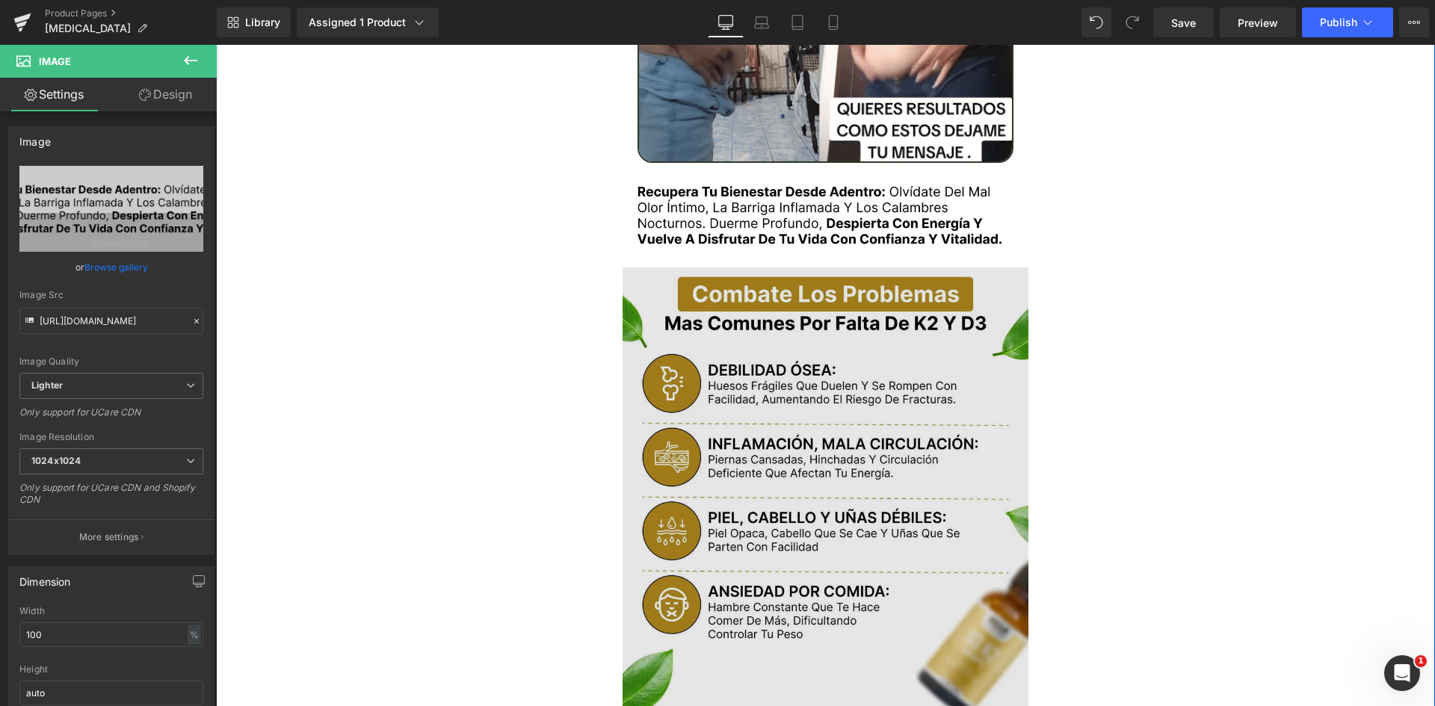
click at [804, 459] on img at bounding box center [826, 498] width 407 height 461
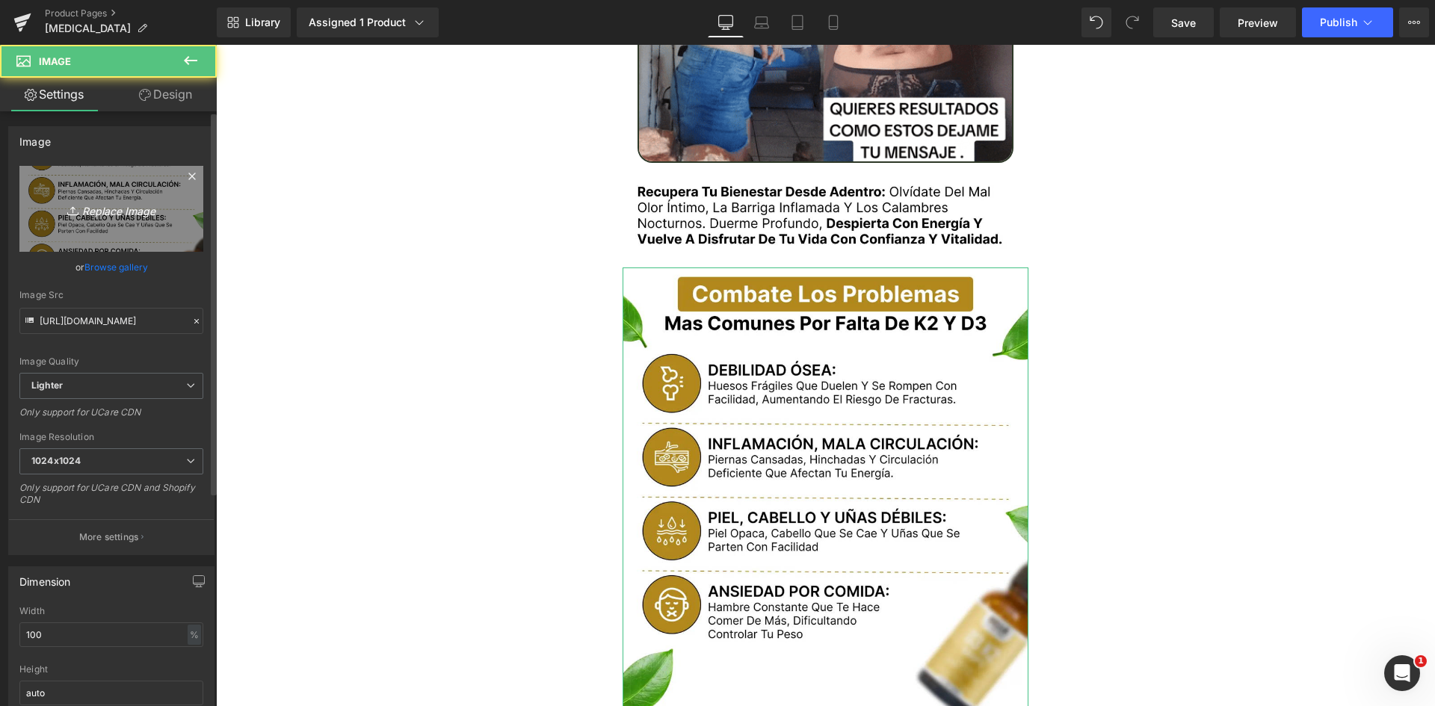
click at [66, 219] on link "Replace Image" at bounding box center [111, 209] width 184 height 86
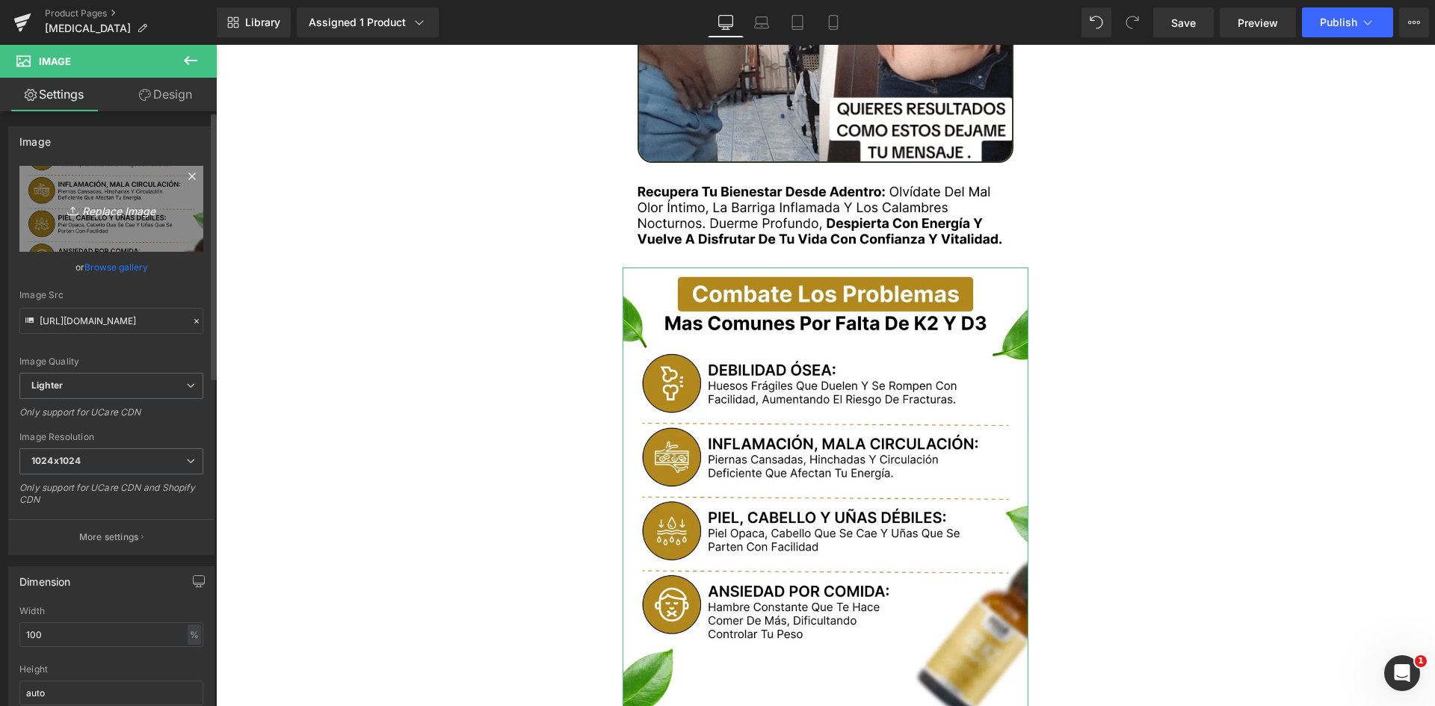
type input "C:\fakepath\Problemas.webp"
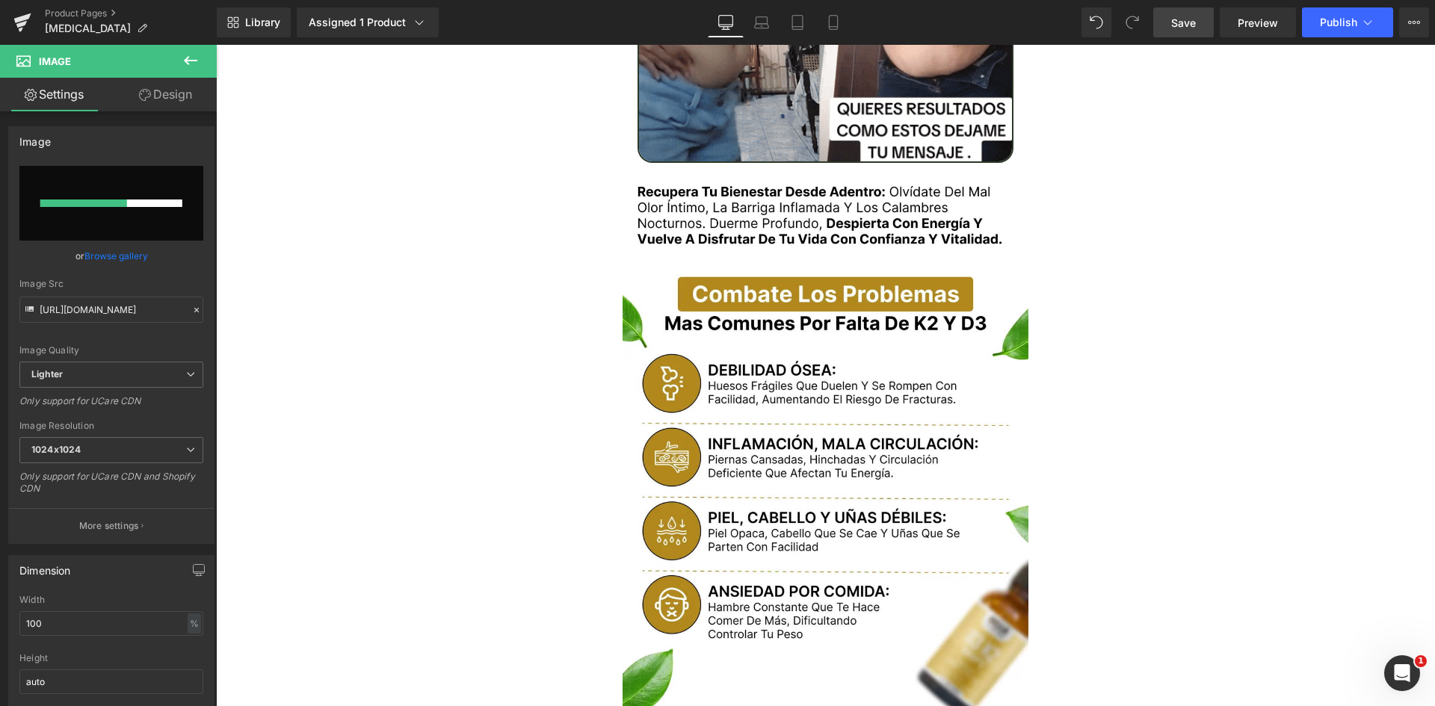
click at [1196, 19] on span "Save" at bounding box center [1183, 23] width 25 height 16
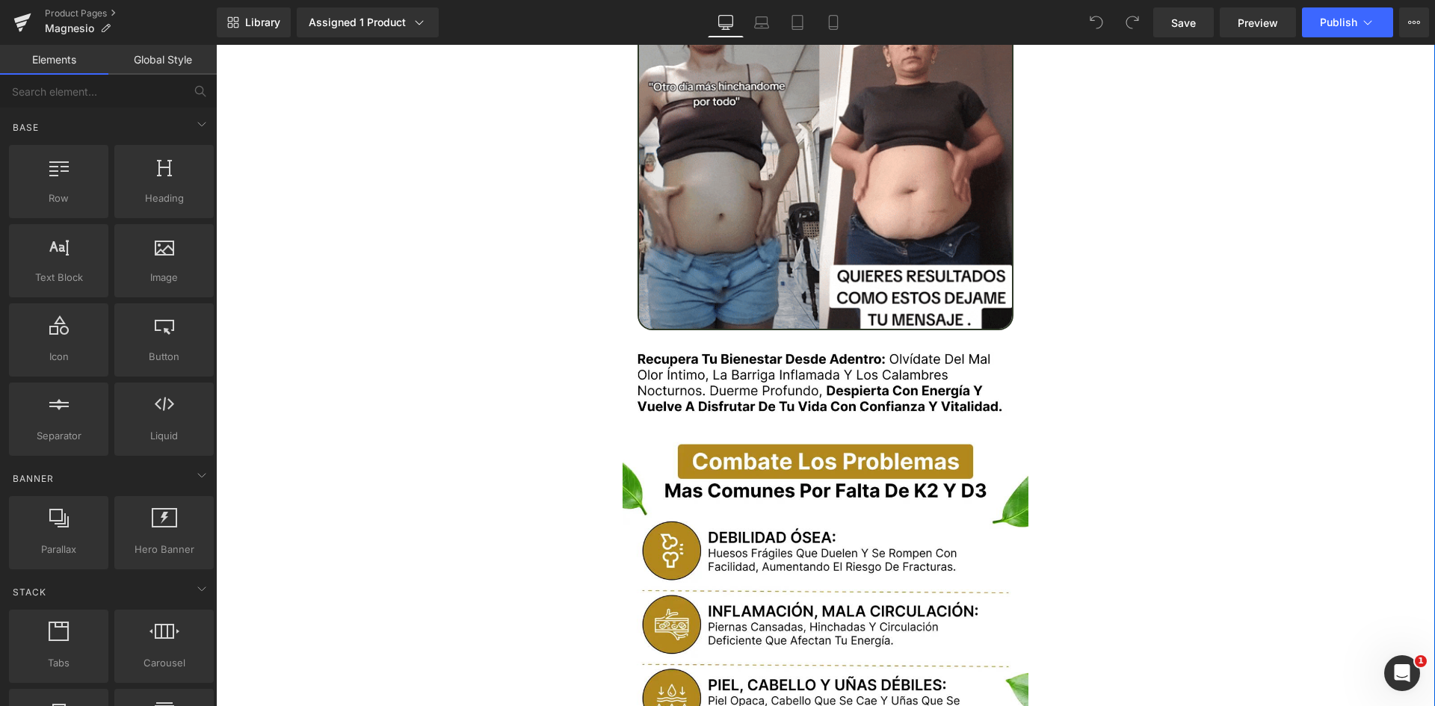
scroll to position [2018, 0]
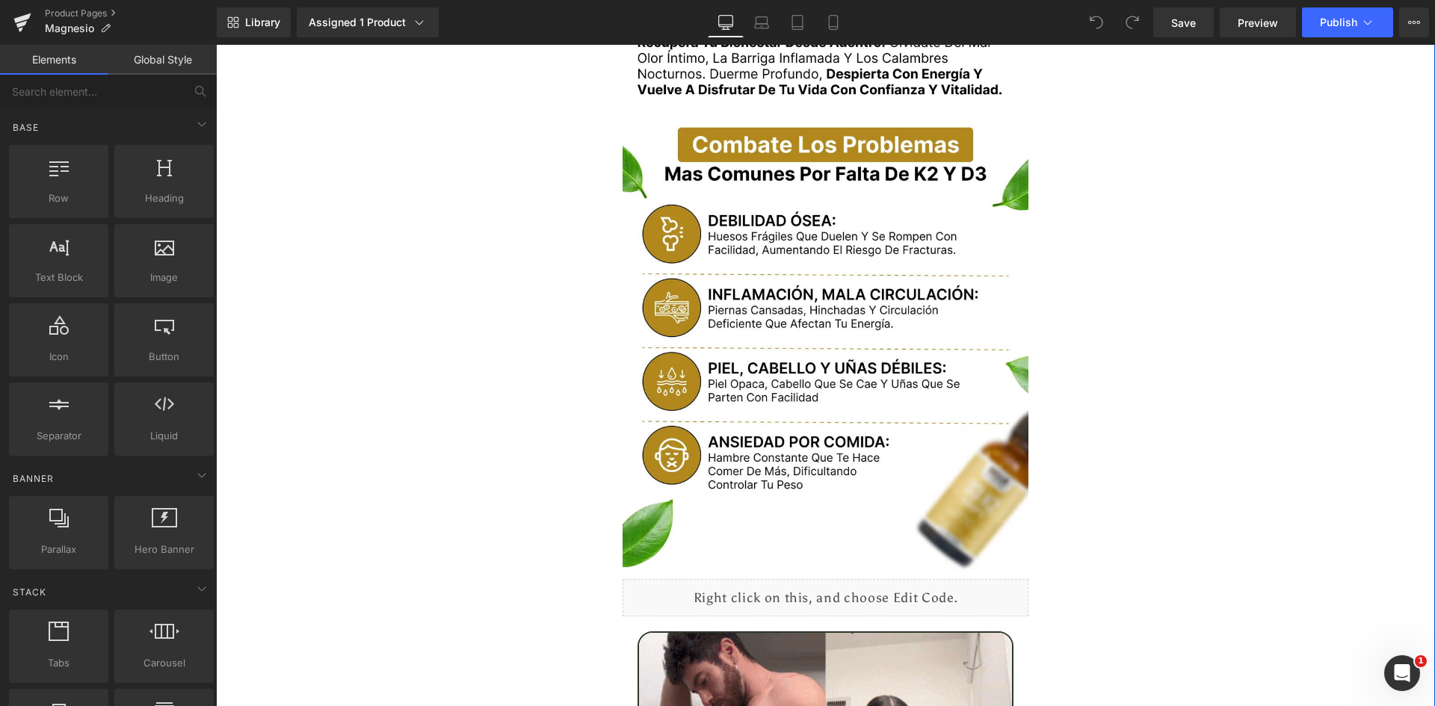
click at [836, 328] on div "Image" at bounding box center [826, 348] width 407 height 461
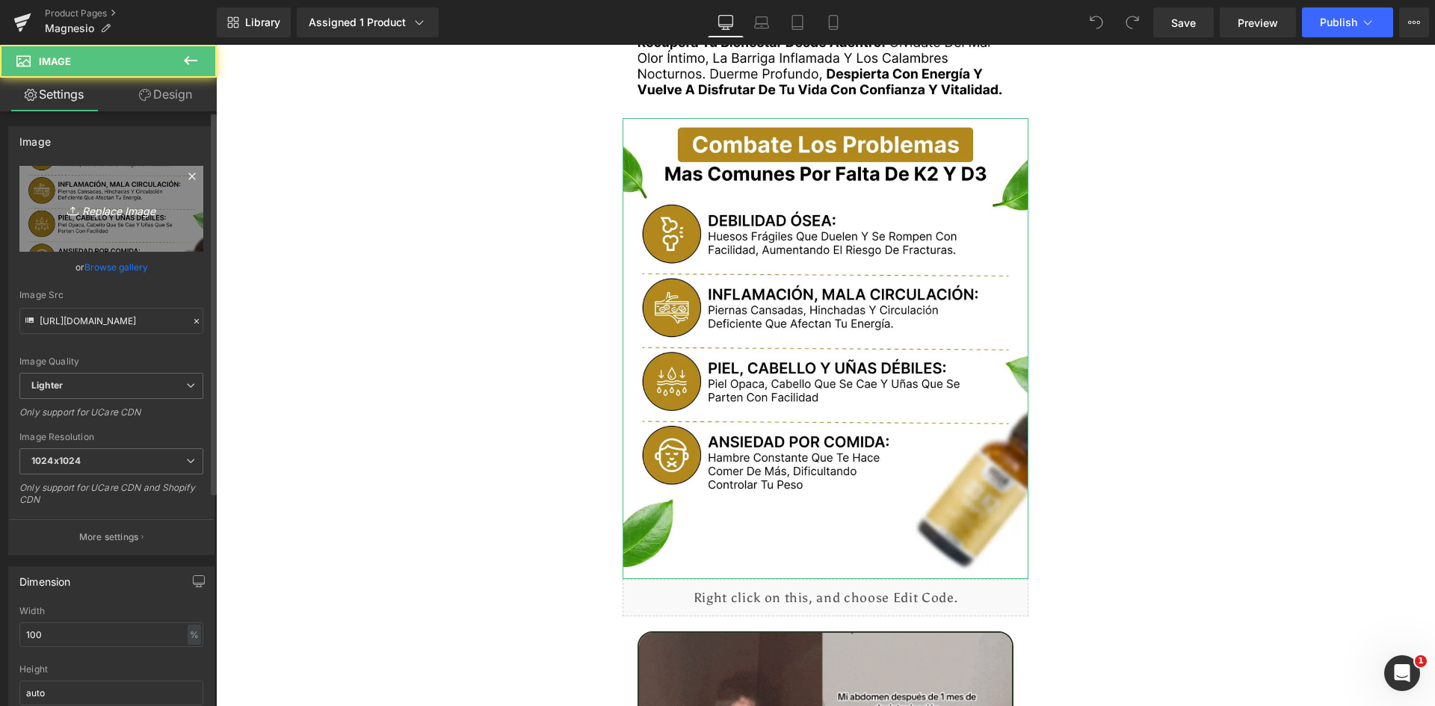
click at [118, 221] on link "Replace Image" at bounding box center [111, 209] width 184 height 86
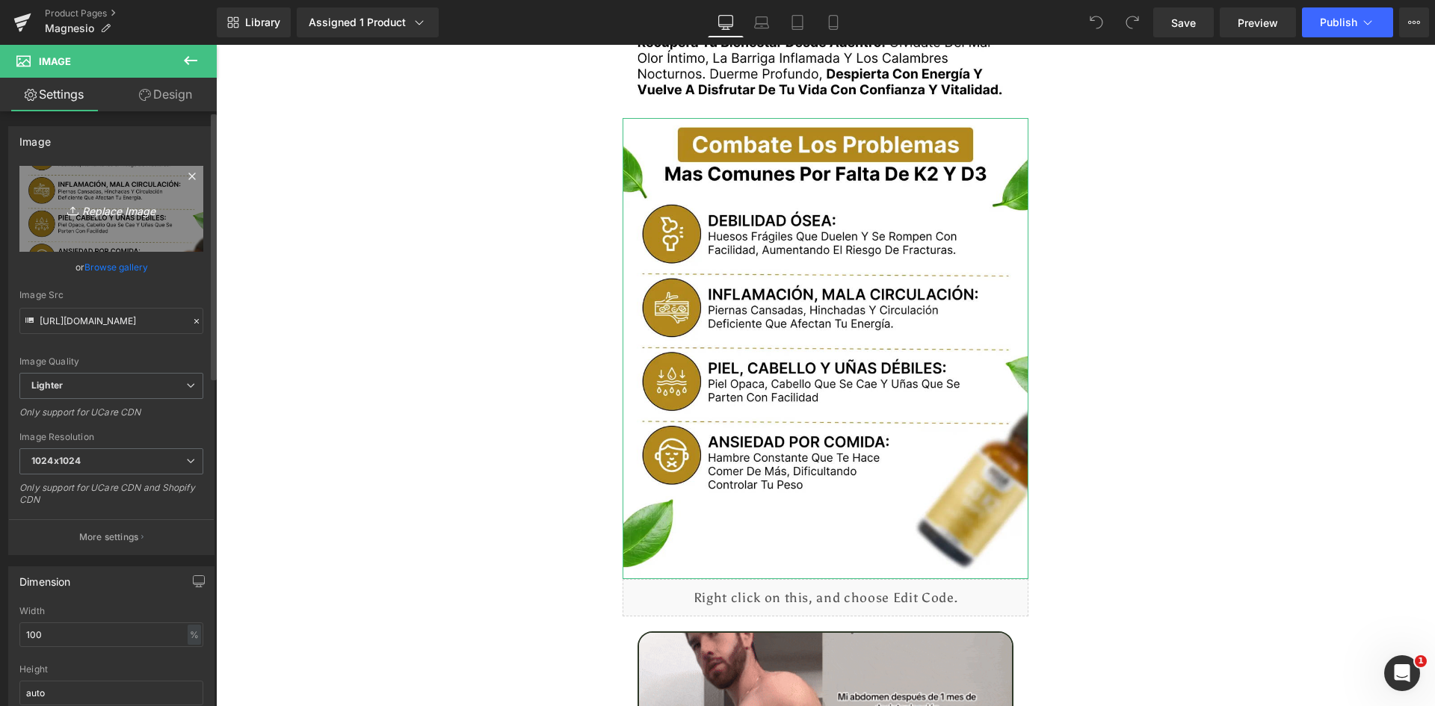
type input "C:\fakepath\Problemas.webp"
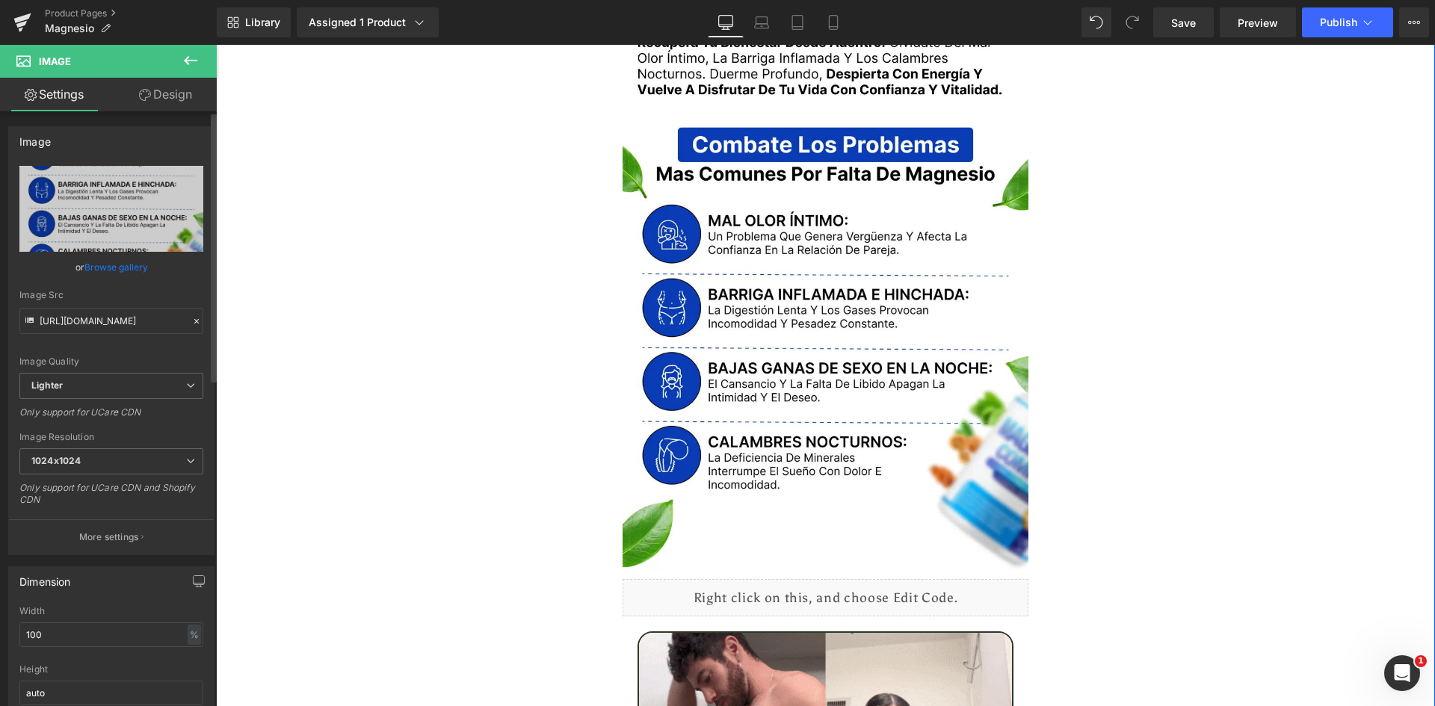
type input "https://ucarecdn.com/27a2ffe3-043a-48e1-9f14-89f17785899e/-/format/auto/-/previ…"
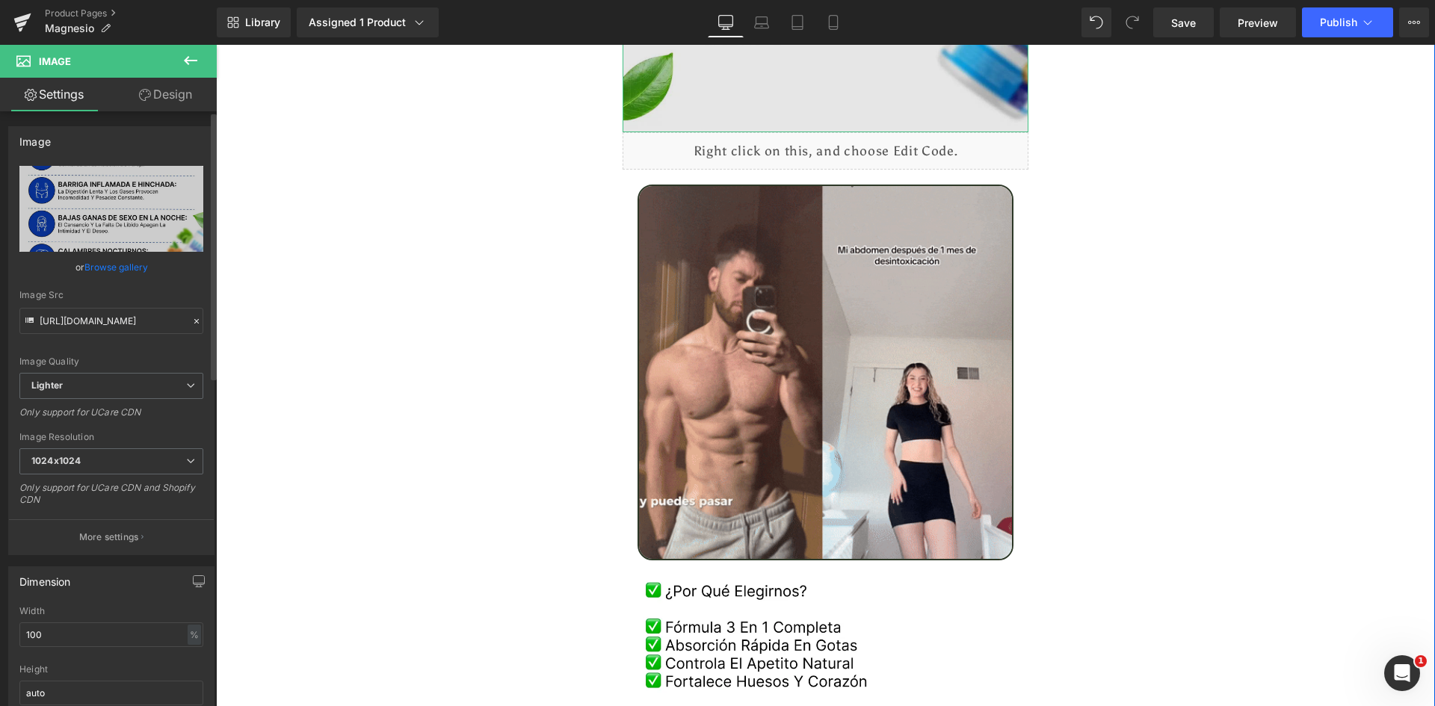
scroll to position [2467, 0]
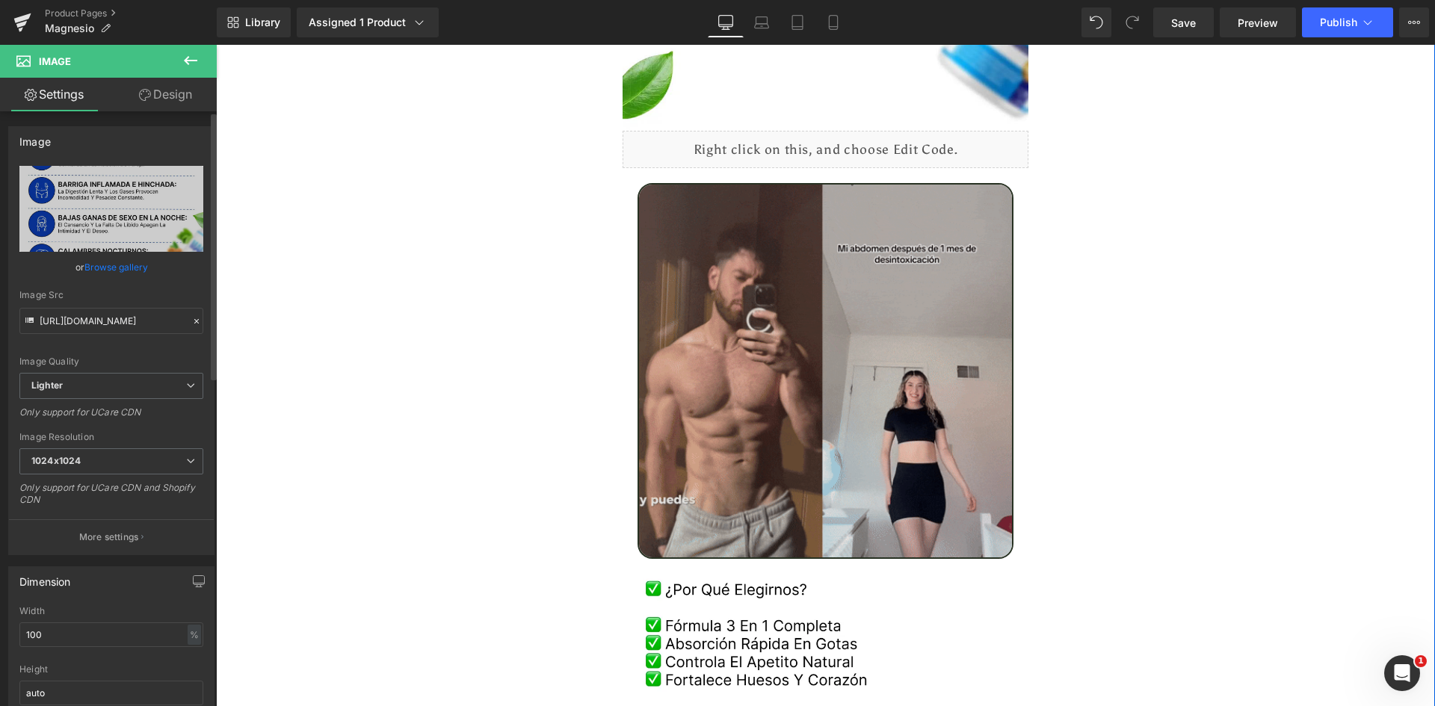
click at [830, 377] on img at bounding box center [826, 371] width 377 height 377
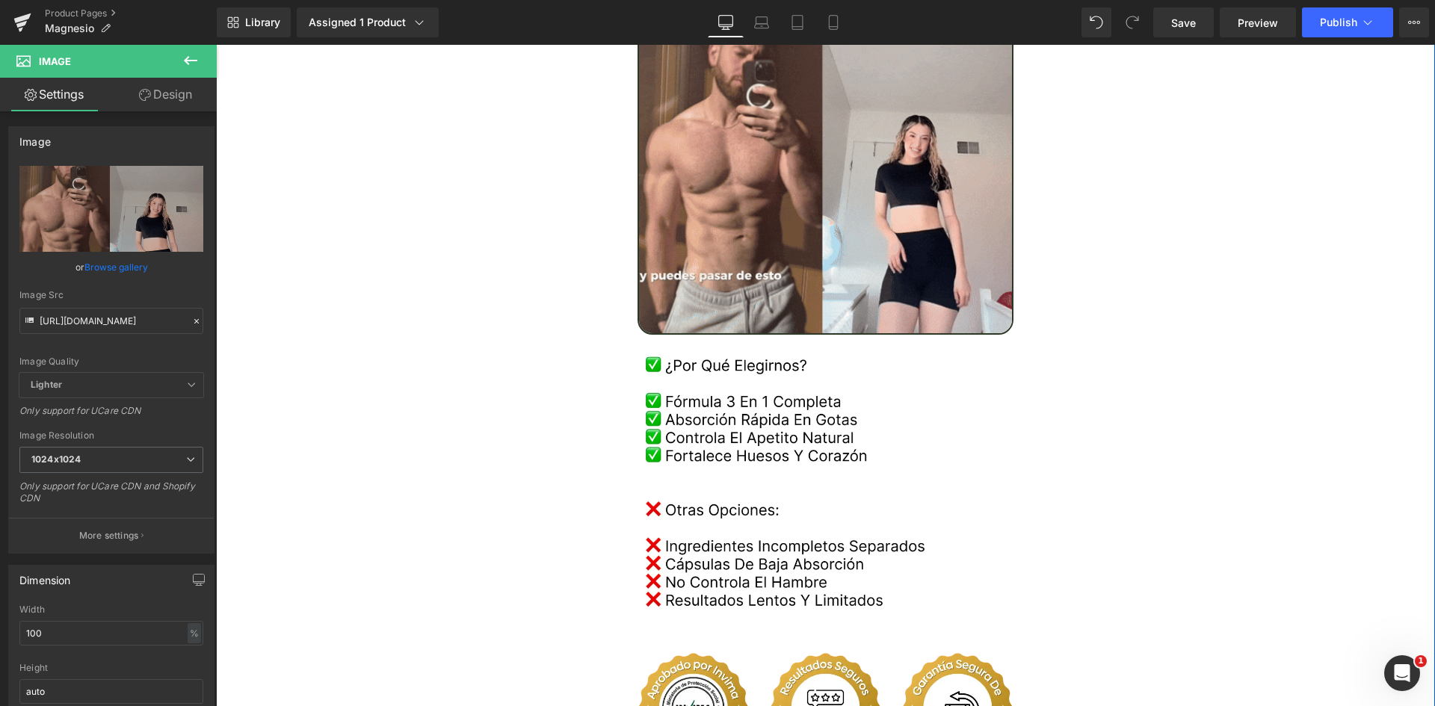
scroll to position [2392, 0]
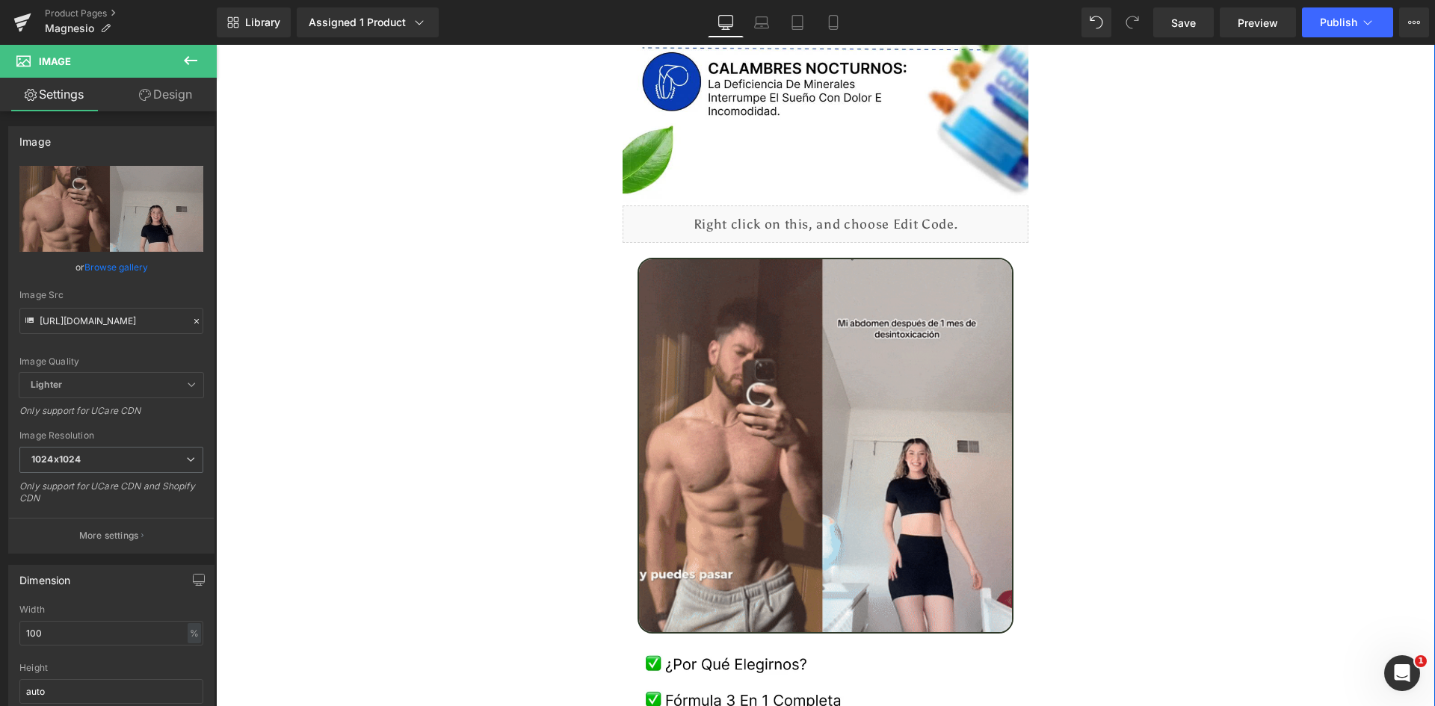
click at [788, 368] on img at bounding box center [826, 446] width 377 height 377
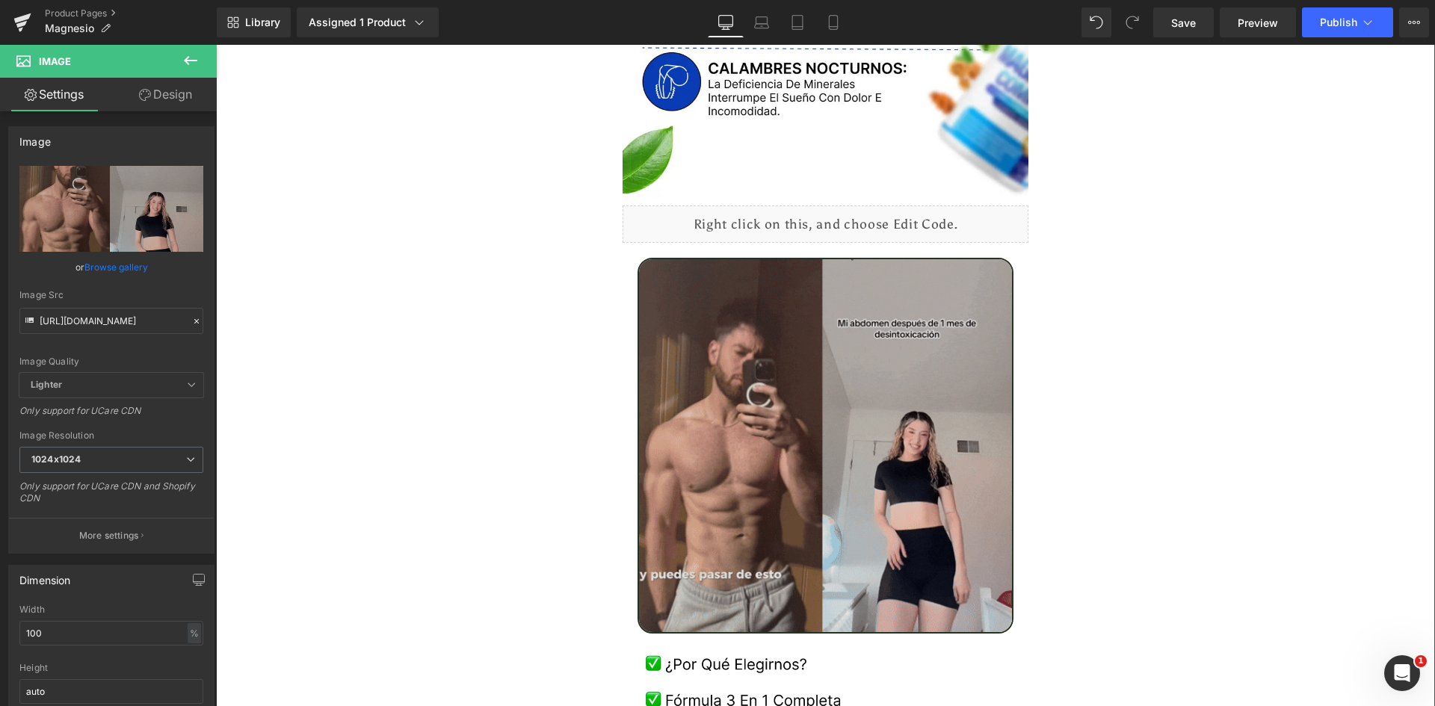
click at [717, 381] on img at bounding box center [826, 446] width 377 height 377
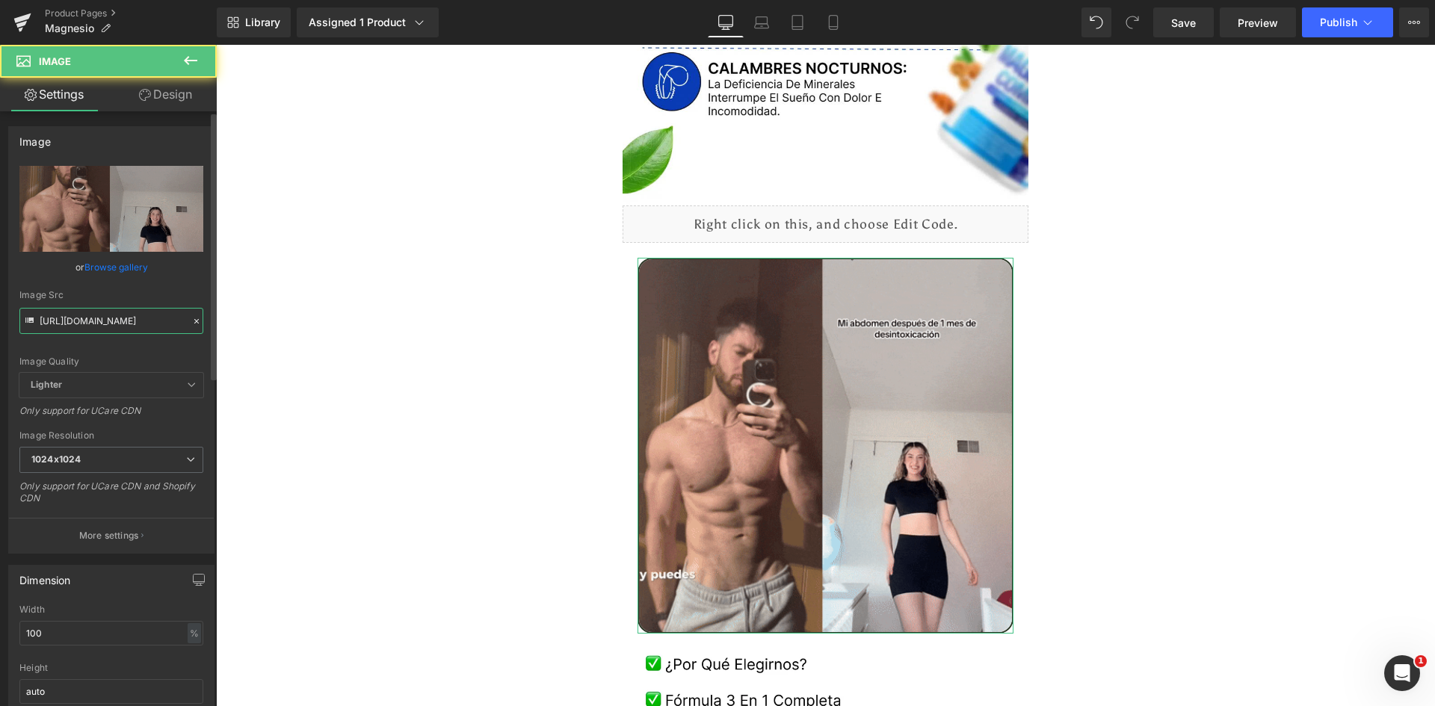
click at [94, 326] on input "https://media.giphy.com/media/bXZJmgbCRXl6Pkhdln/giphy.gif" at bounding box center [111, 321] width 184 height 26
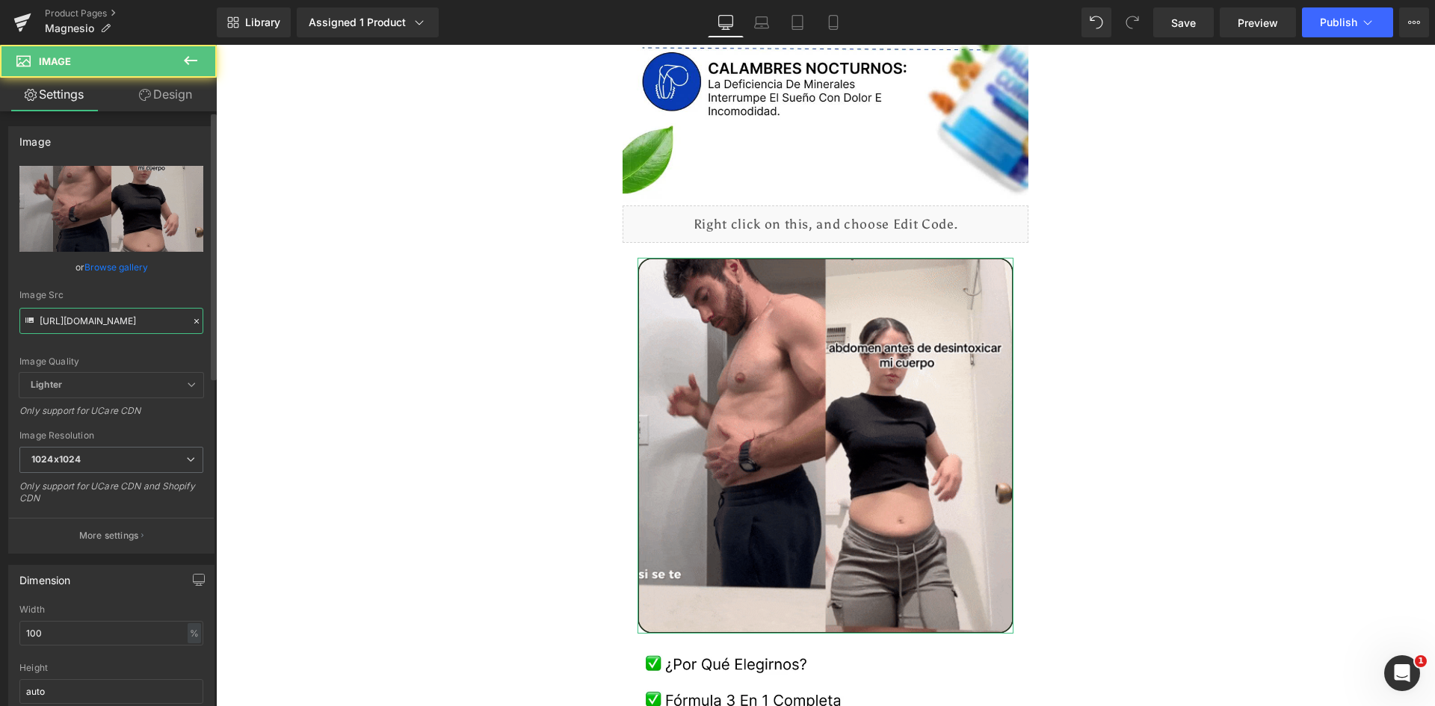
click at [94, 326] on input "https://media.giphy.com/media/bXZJmgbCRXl6Pkhdln/giphy.gif" at bounding box center [111, 321] width 184 height 26
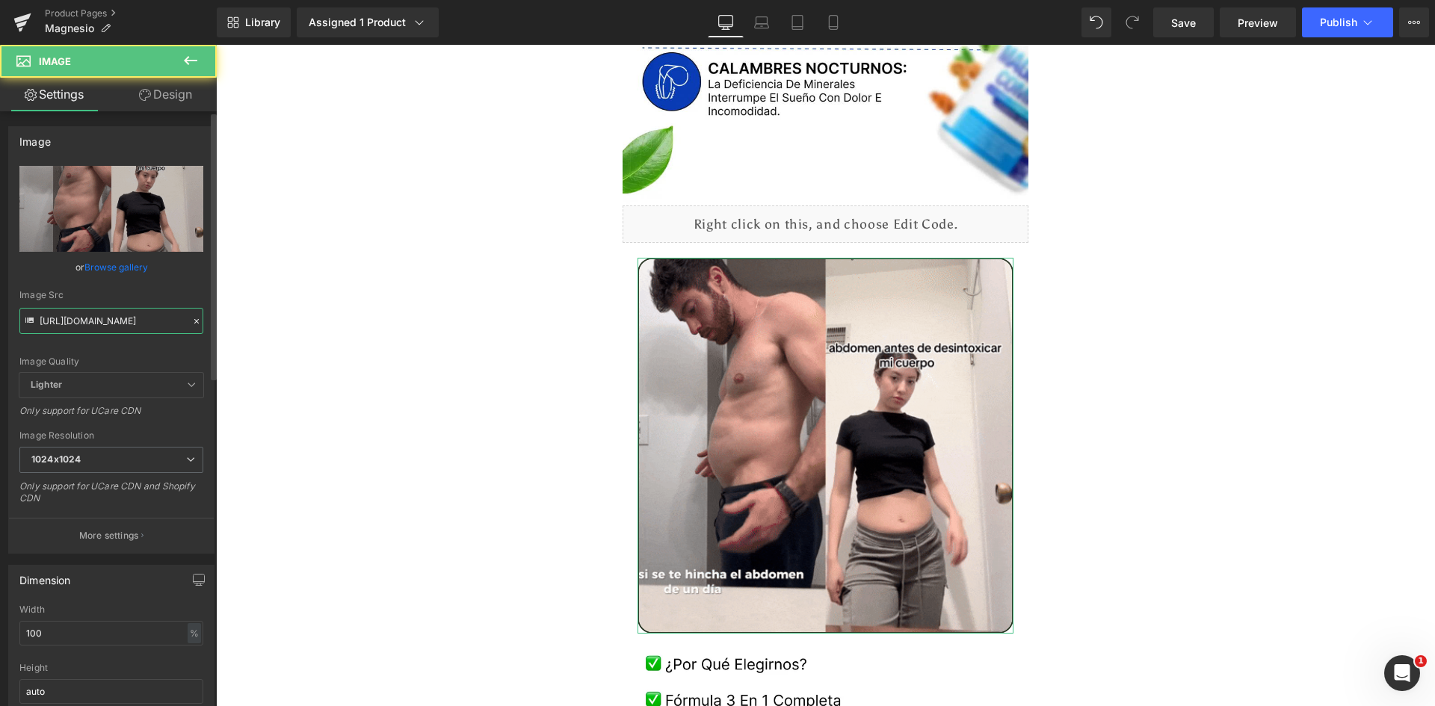
click at [94, 326] on input "[URL][DOMAIN_NAME]" at bounding box center [111, 321] width 184 height 26
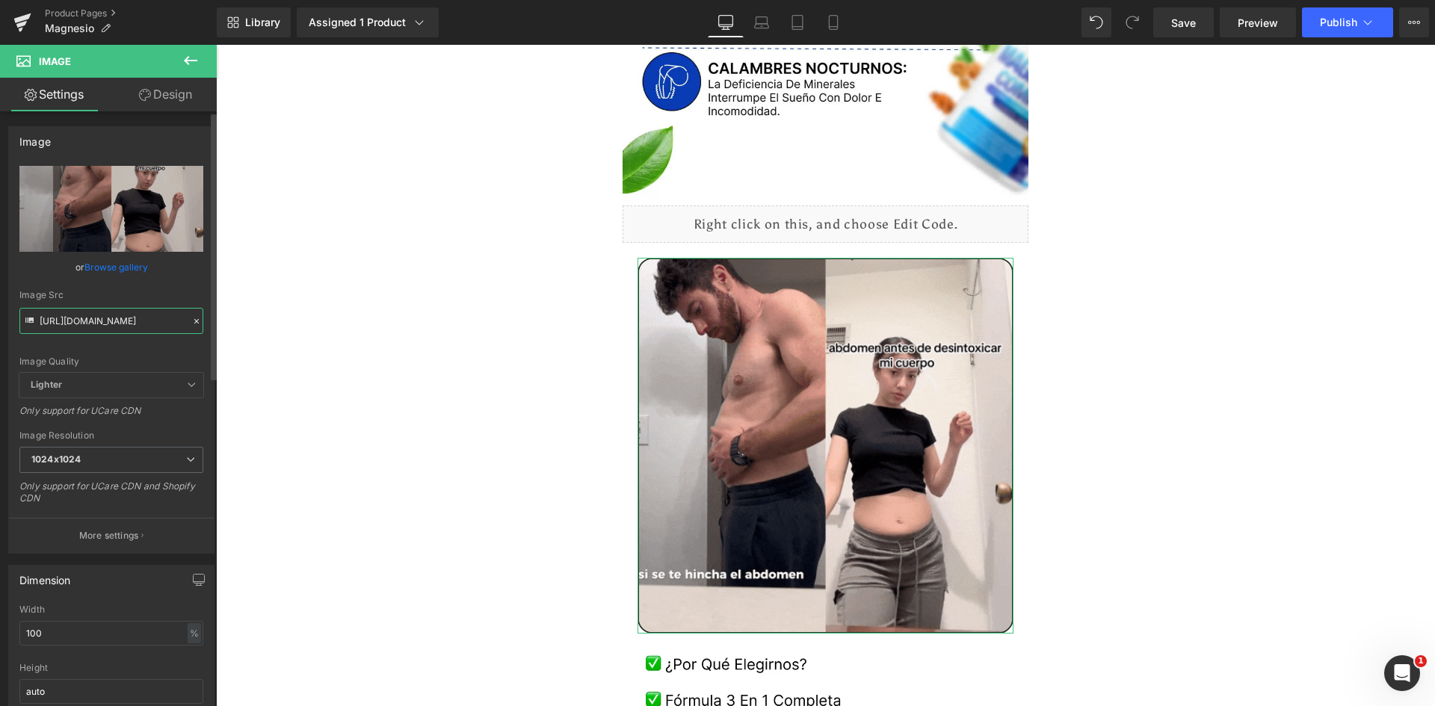
paste input "BvfttvNIECqJIKmalN"
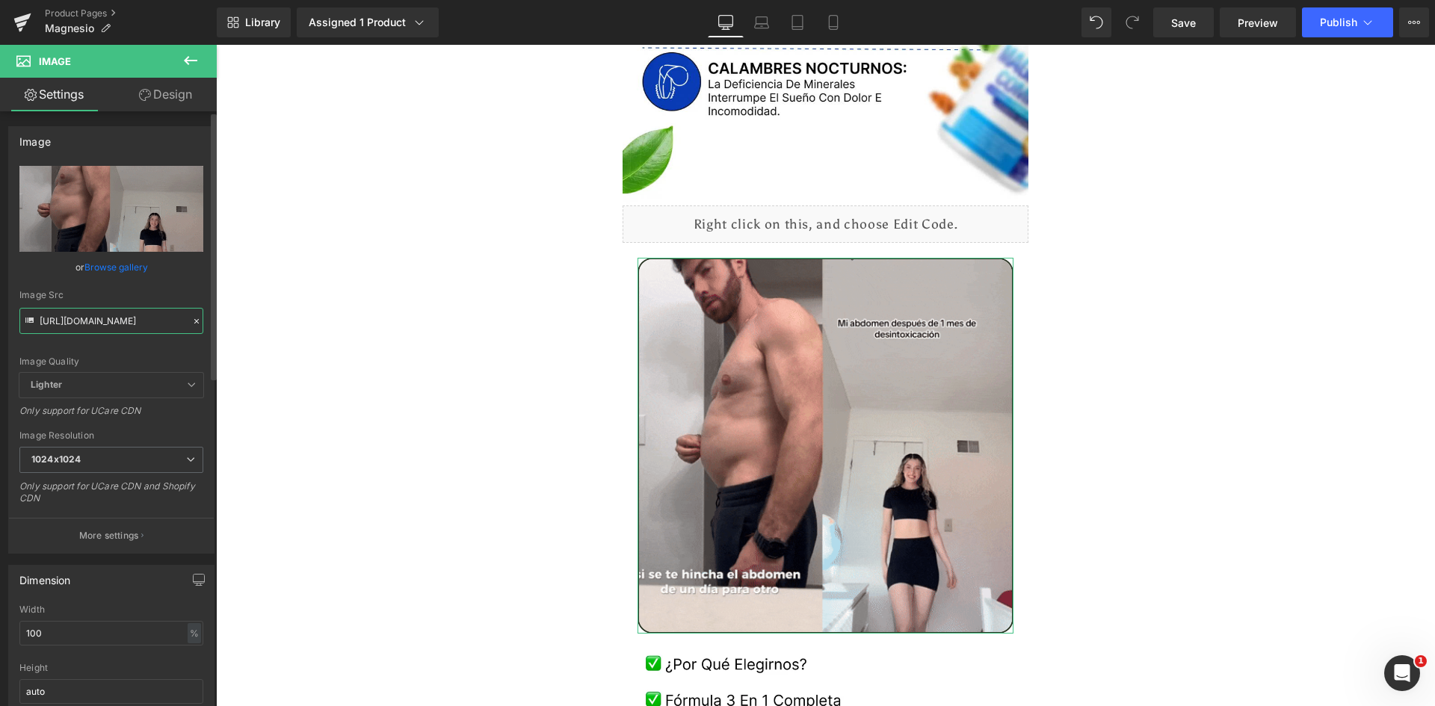
type input "[URL][DOMAIN_NAME]"
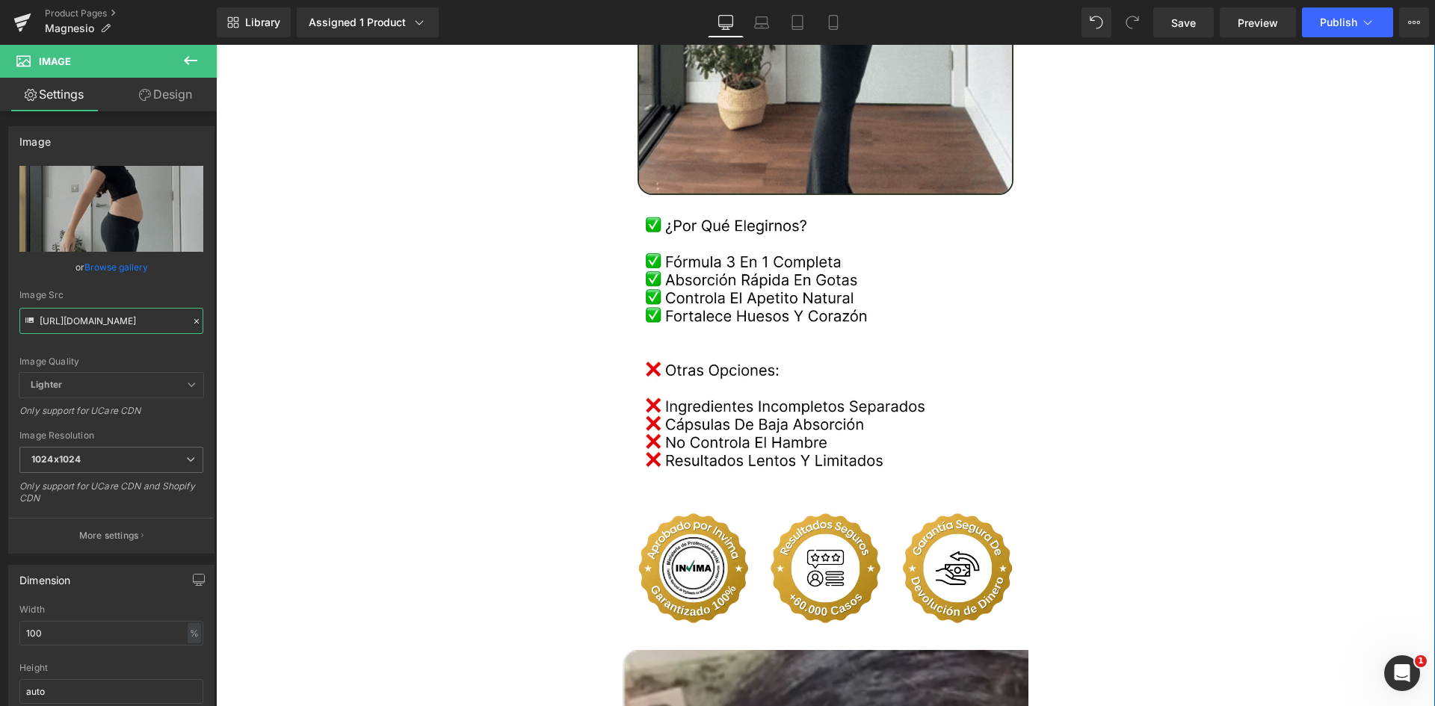
scroll to position [3065, 0]
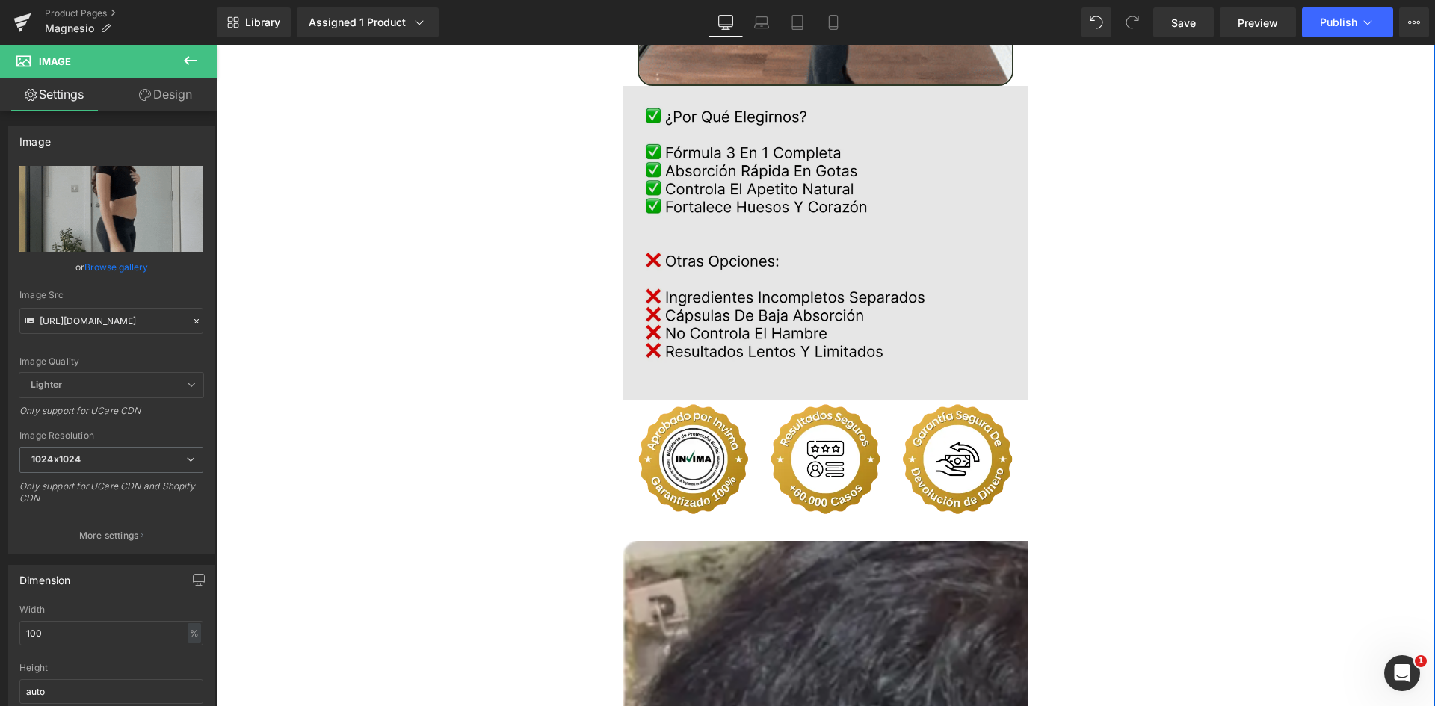
click at [700, 221] on img at bounding box center [826, 243] width 407 height 314
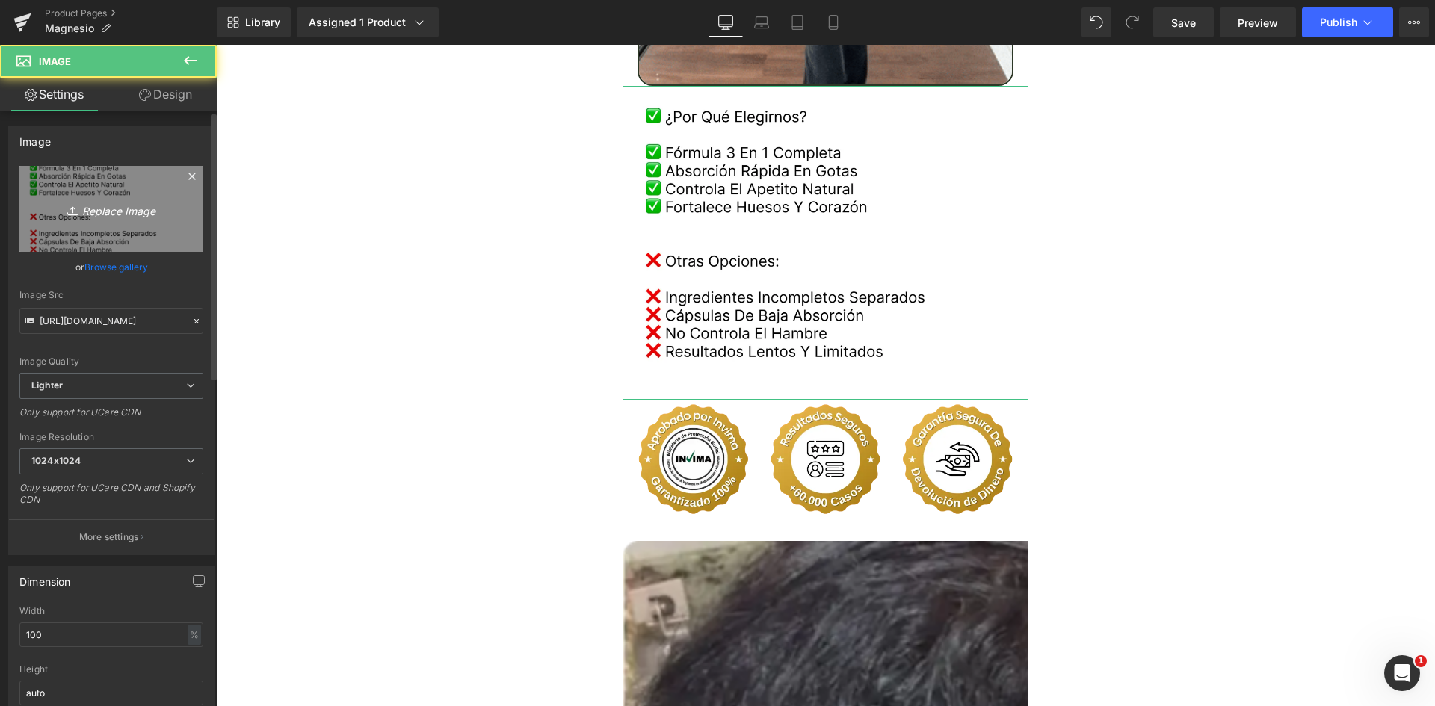
click at [115, 223] on link "Replace Image" at bounding box center [111, 209] width 184 height 86
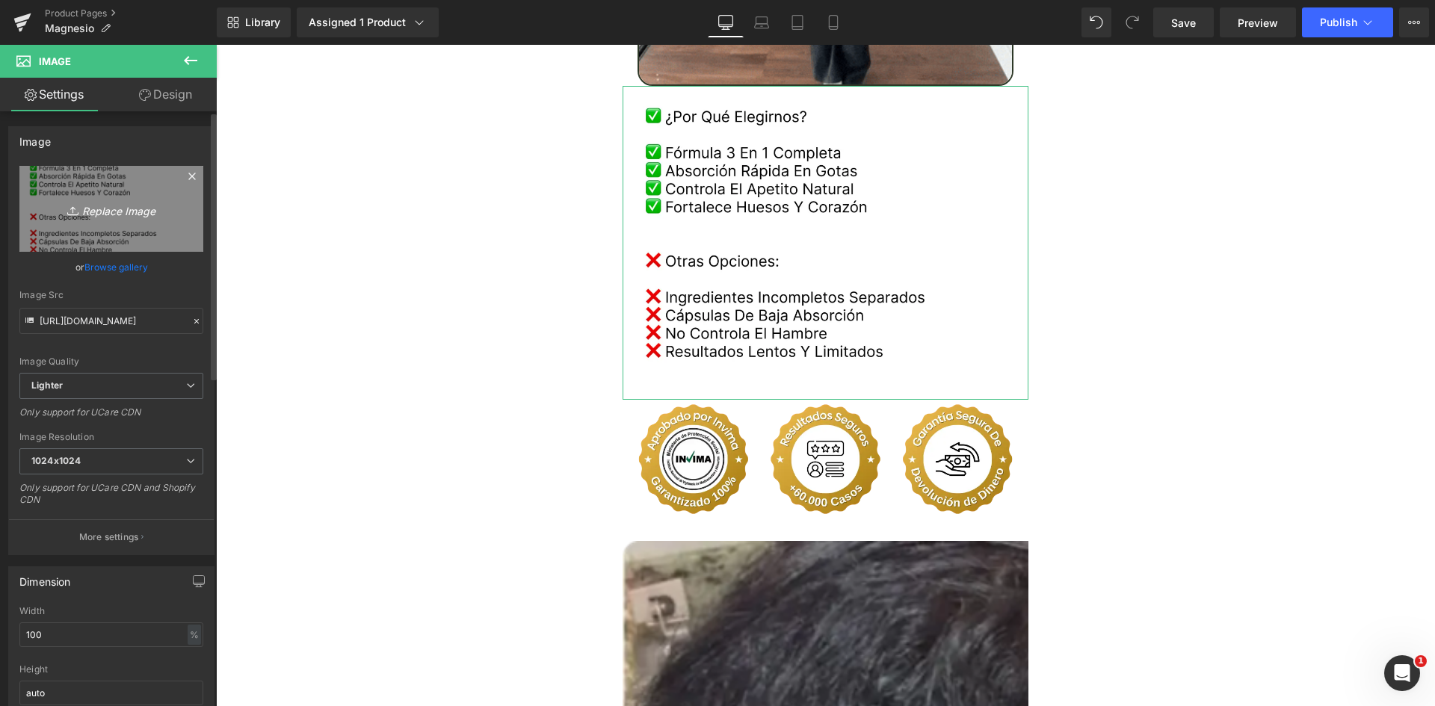
type input "C:\fakepath\Comparativa.webp"
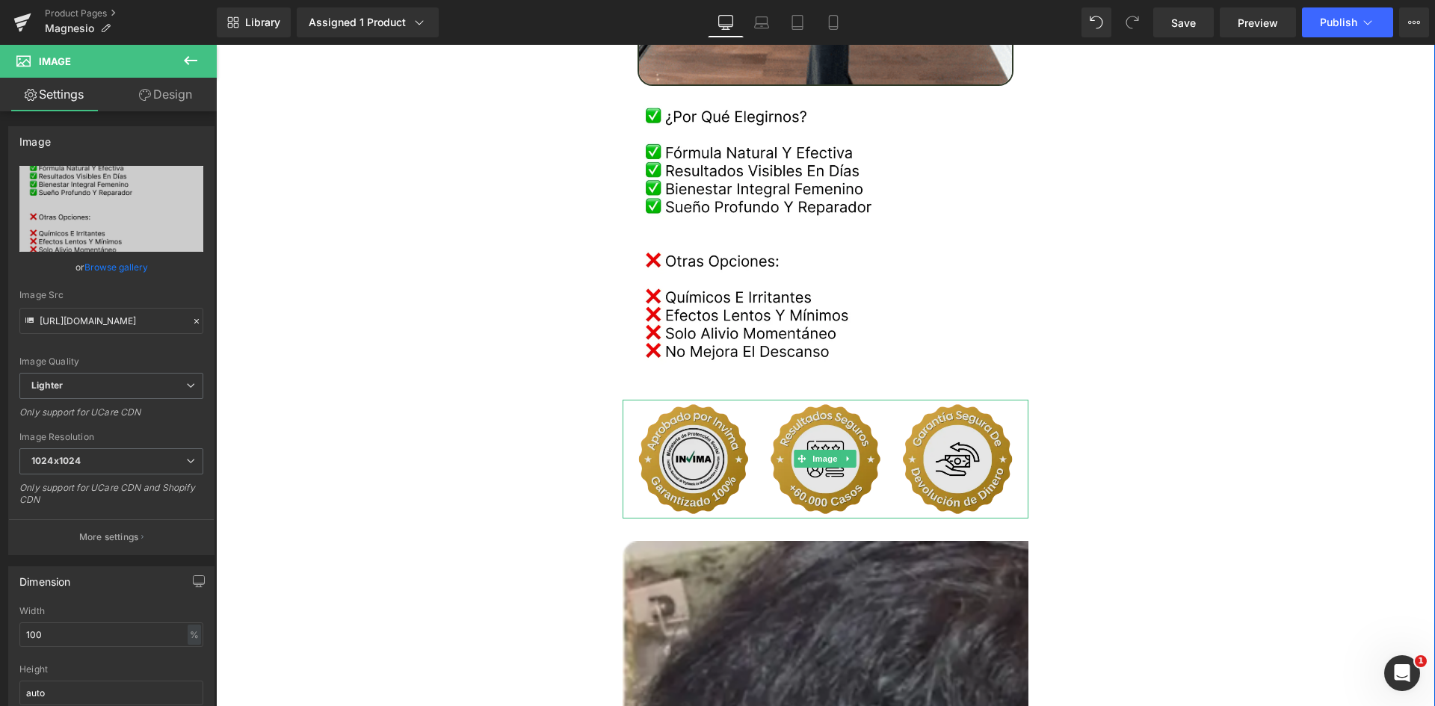
type input "[URL][DOMAIN_NAME]"
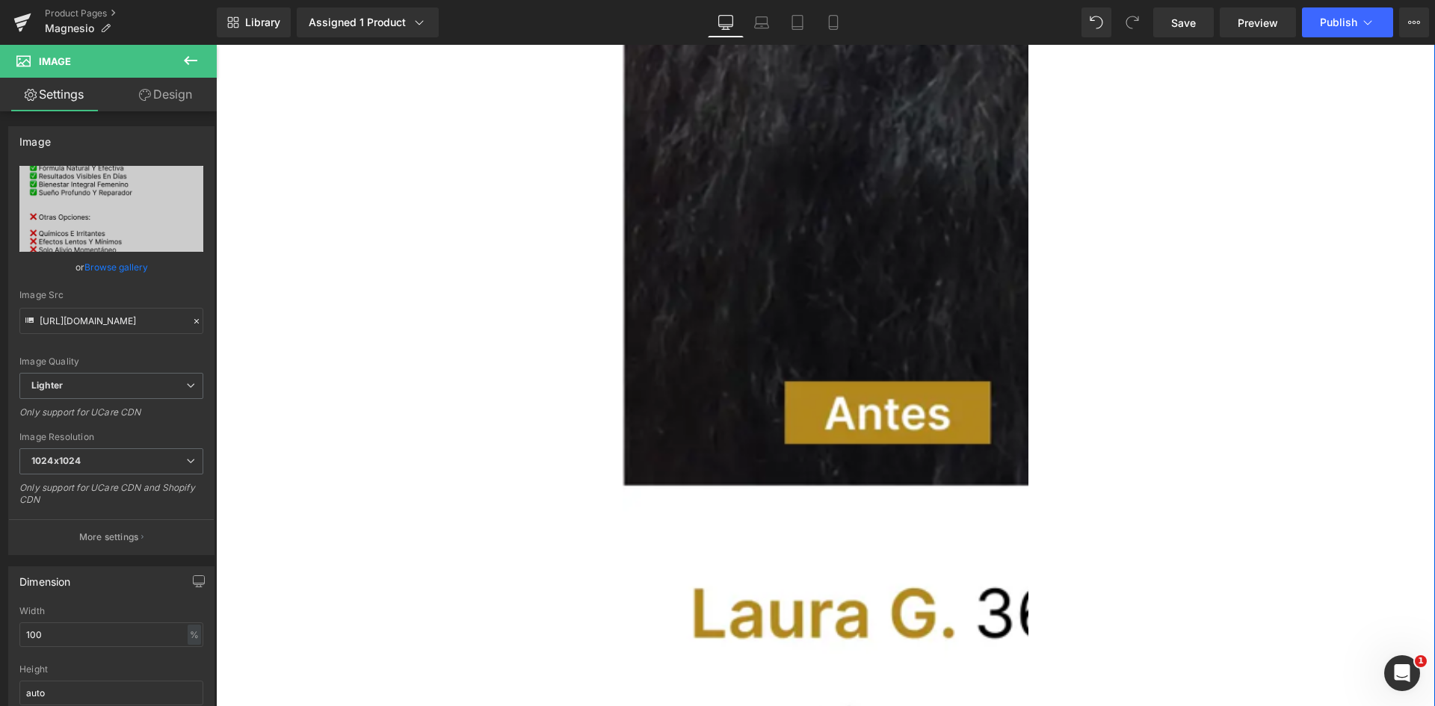
click at [889, 262] on img at bounding box center [1227, 540] width 1208 height 1643
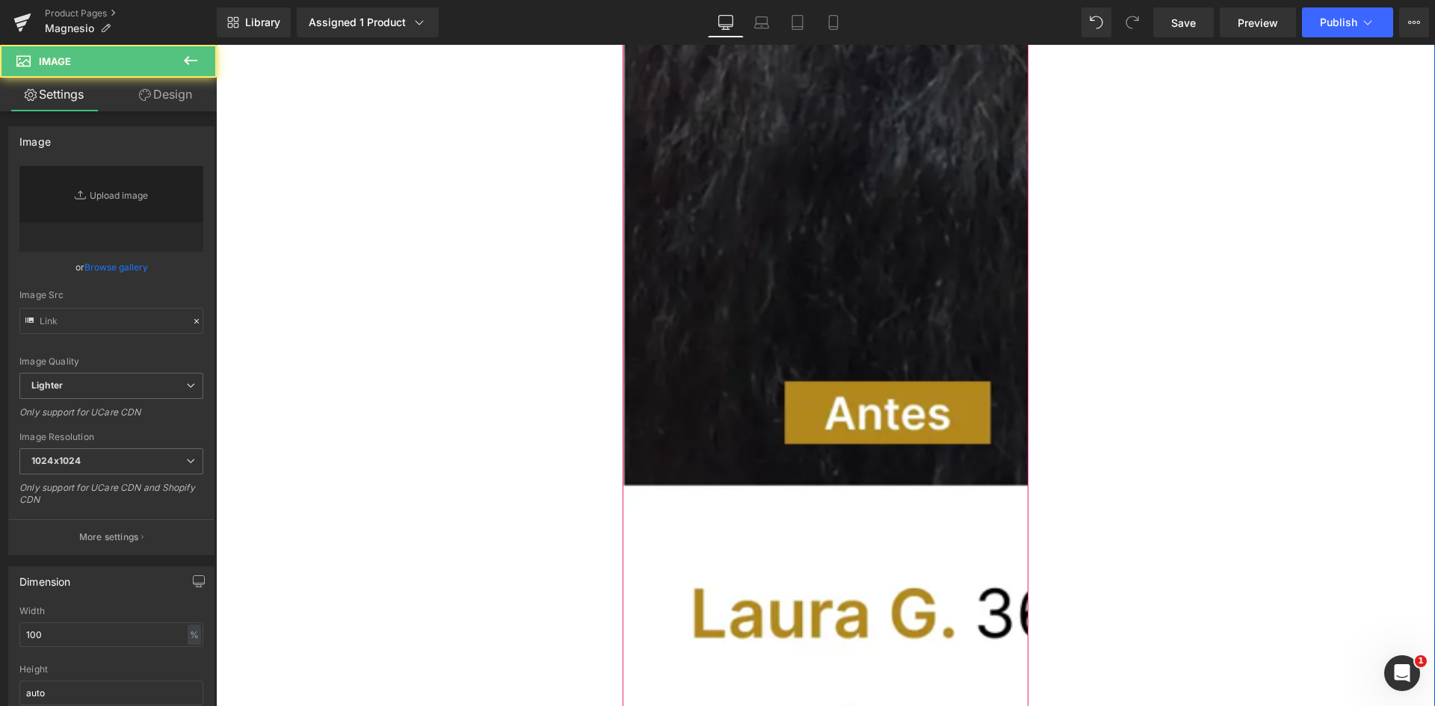
type input "https://ucarecdn.com/fa8c62e9-5d0d-41d3-b266-6a44e6e238d4/-/format/auto/-/previ…"
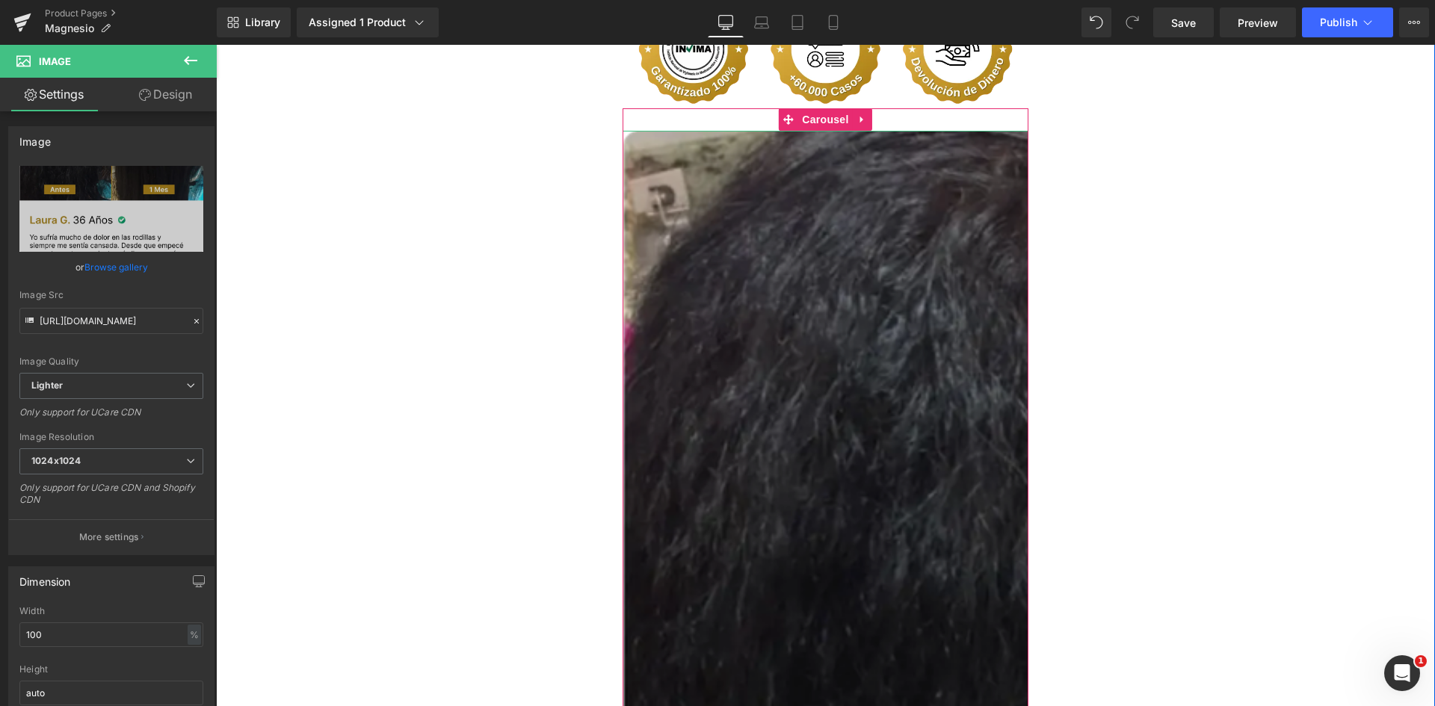
scroll to position [3438, 0]
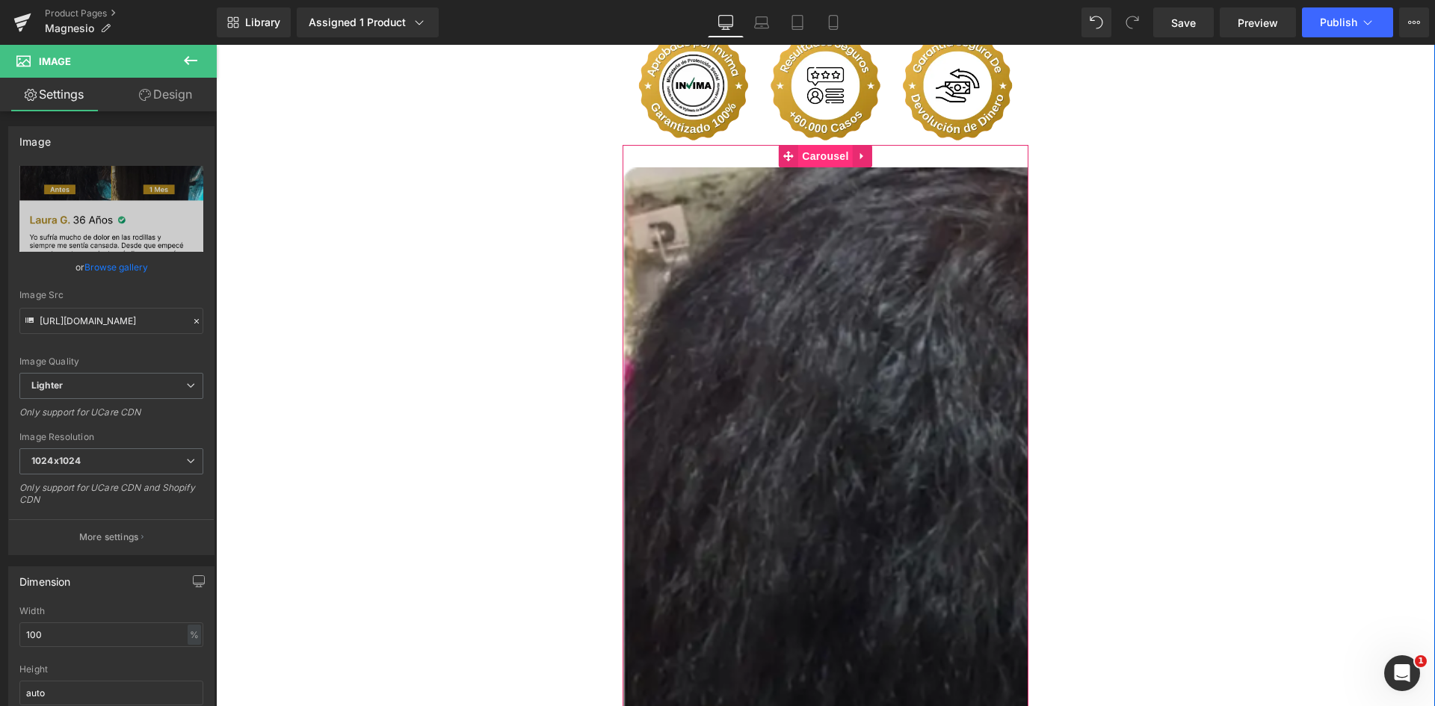
click at [813, 145] on span "Carousel" at bounding box center [825, 156] width 54 height 22
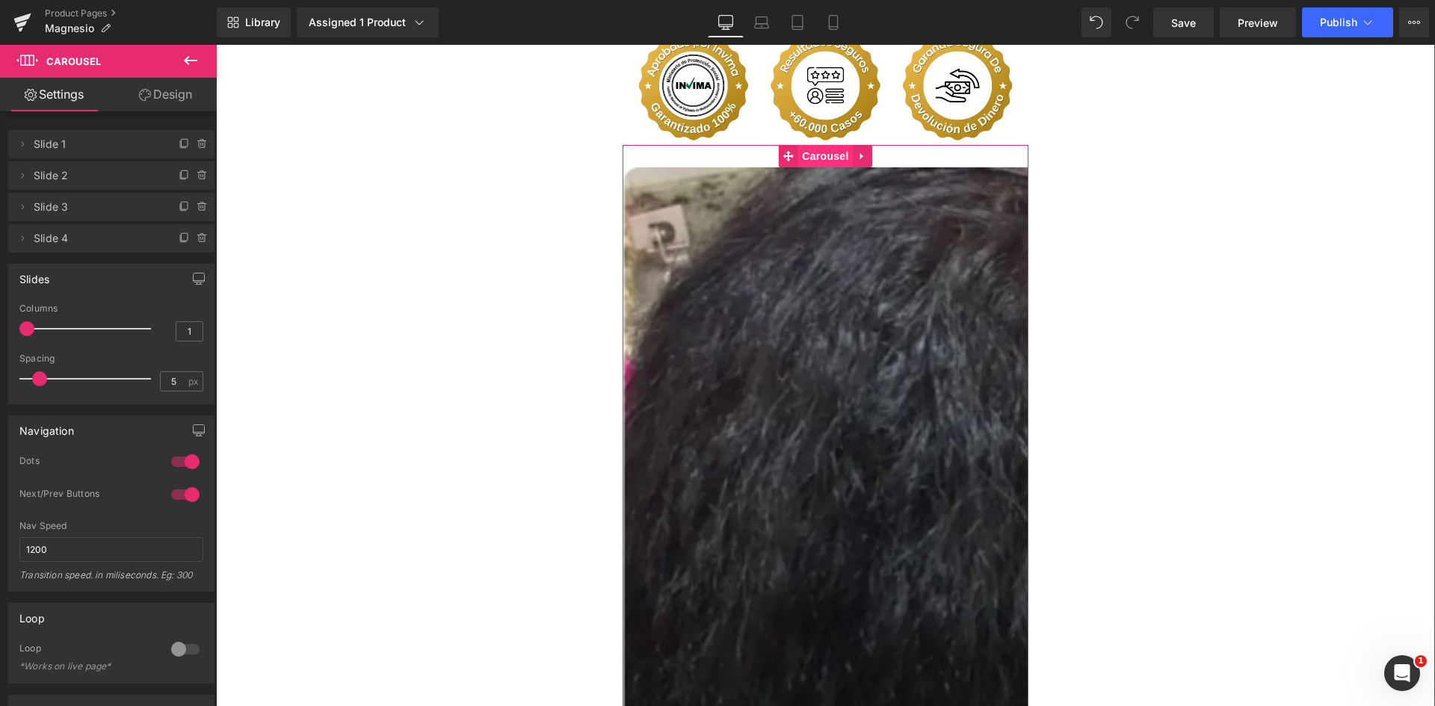
click at [807, 145] on span "Carousel" at bounding box center [825, 156] width 54 height 22
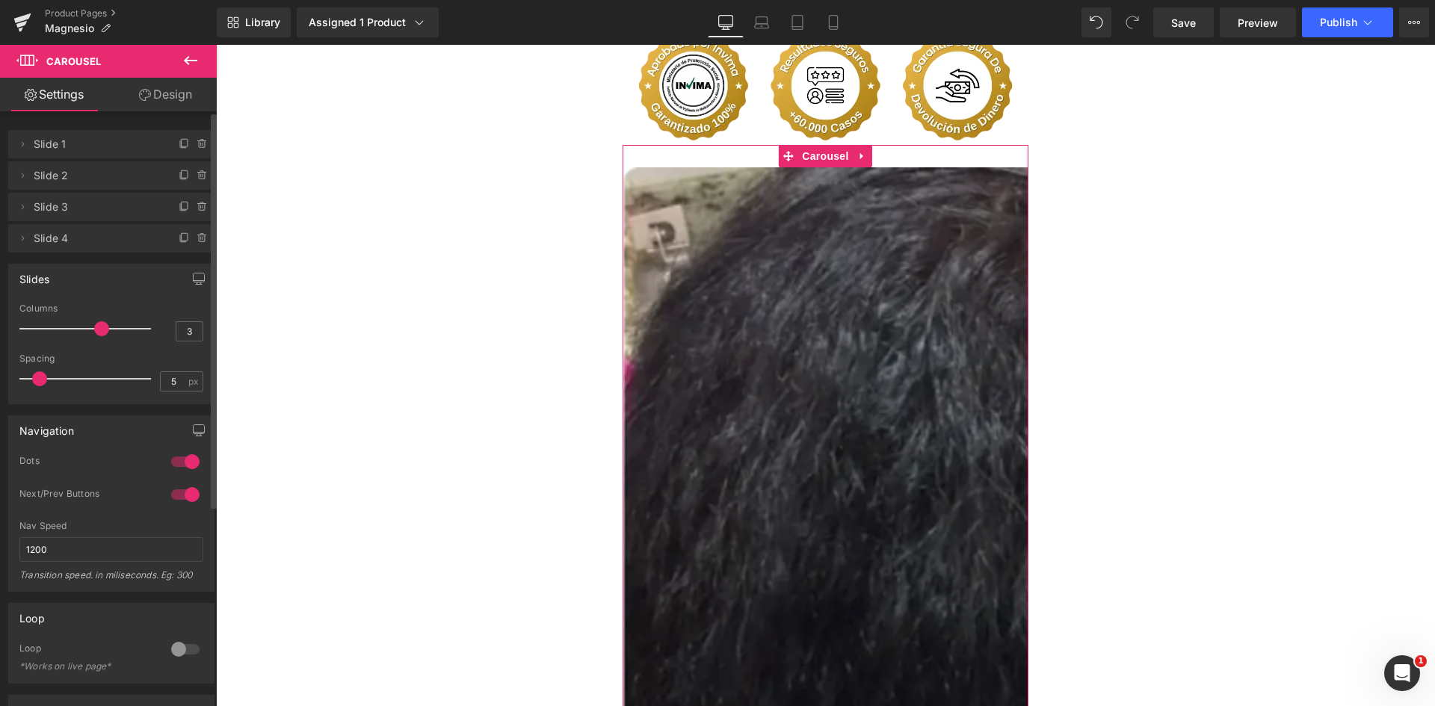
type input "4"
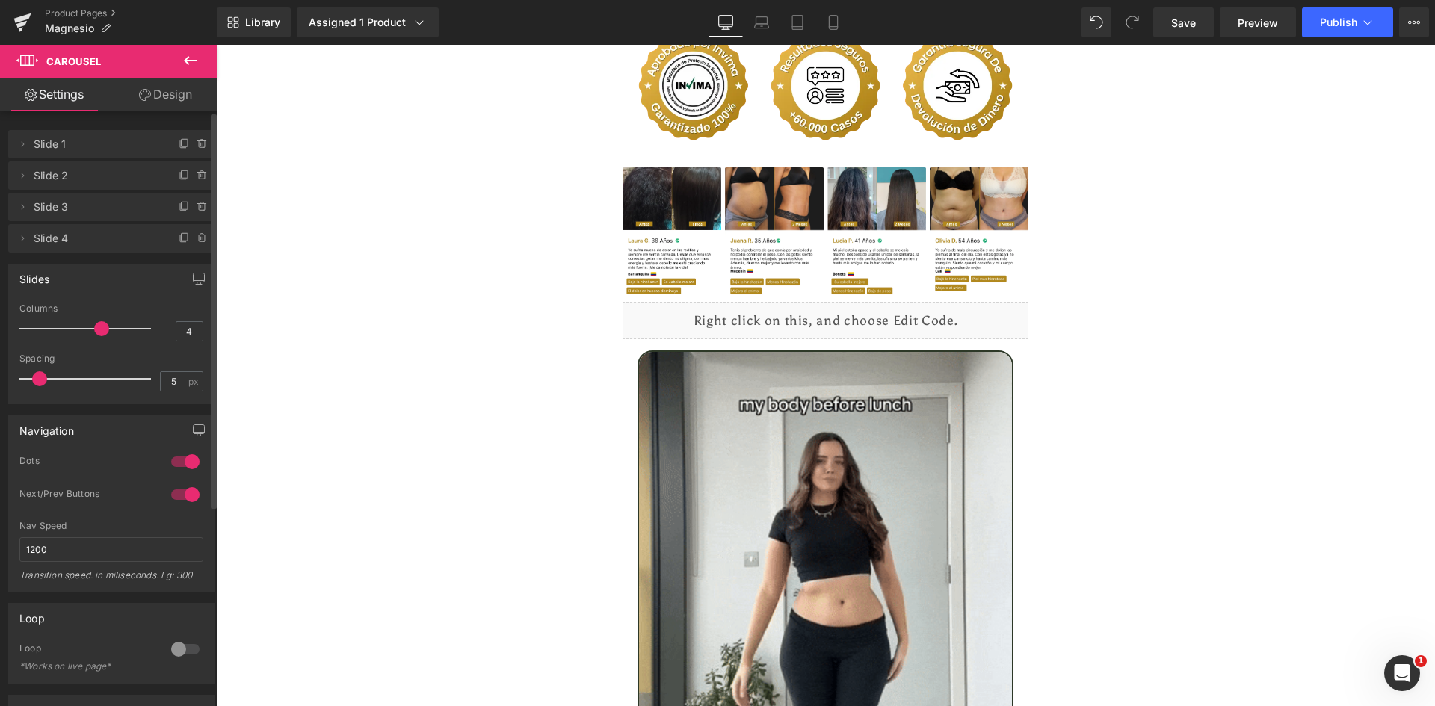
drag, startPoint x: 27, startPoint y: 325, endPoint x: 93, endPoint y: 333, distance: 66.2
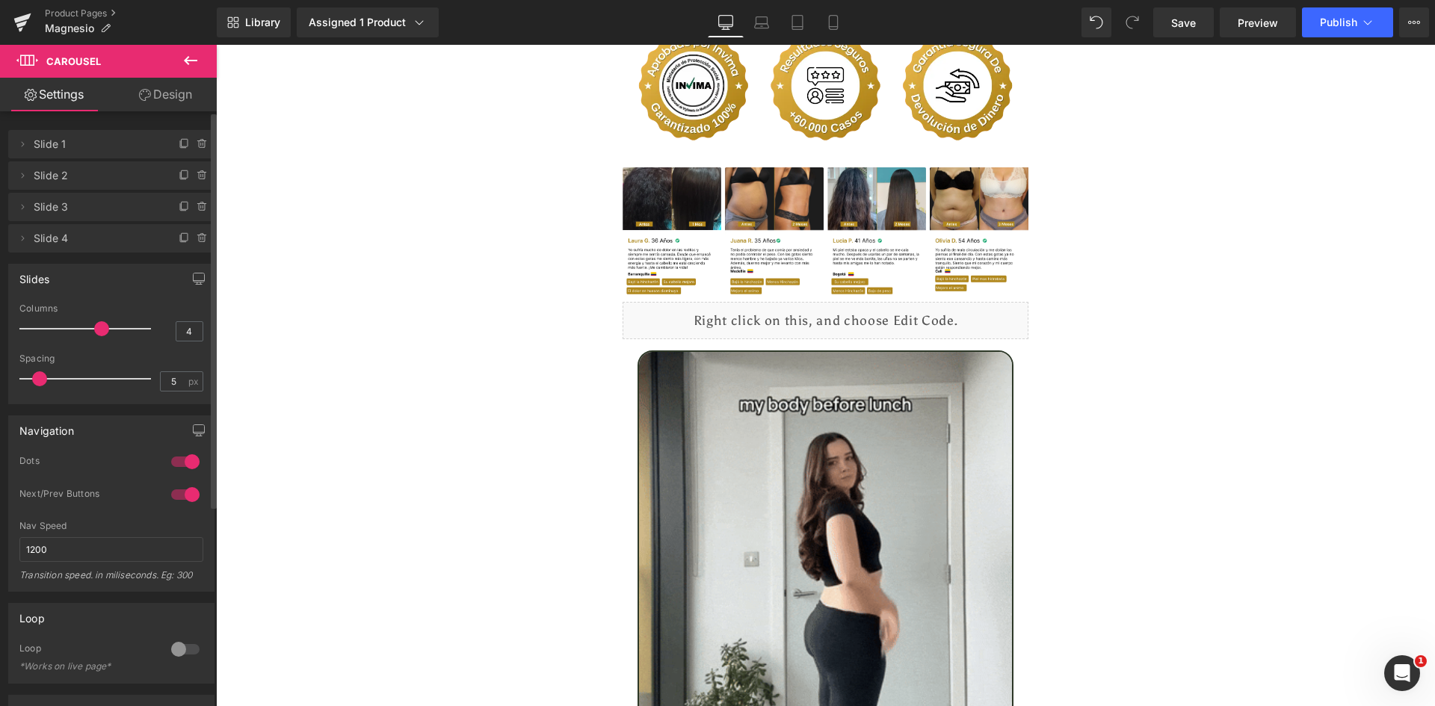
click at [94, 333] on span at bounding box center [101, 328] width 15 height 15
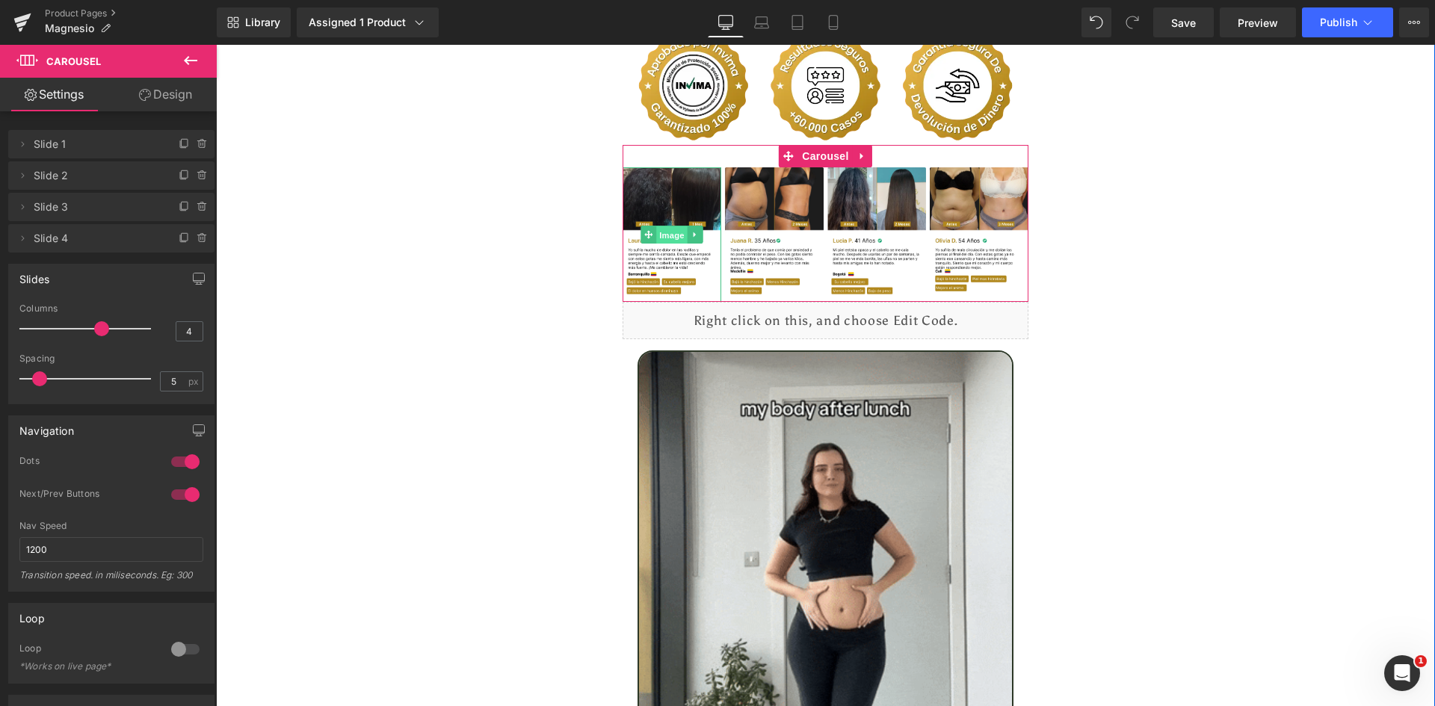
click at [659, 226] on span "Image" at bounding box center [671, 235] width 31 height 18
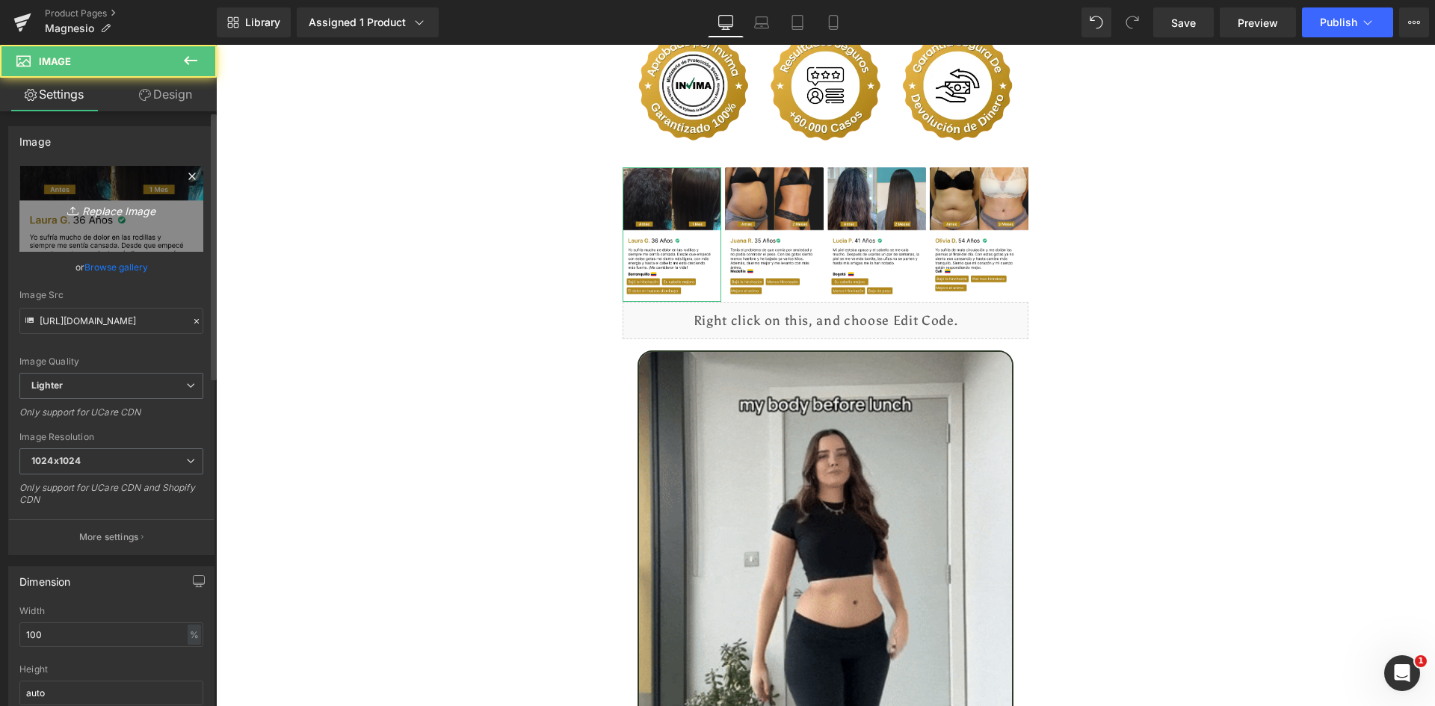
click at [114, 170] on link "Replace Image" at bounding box center [111, 209] width 184 height 86
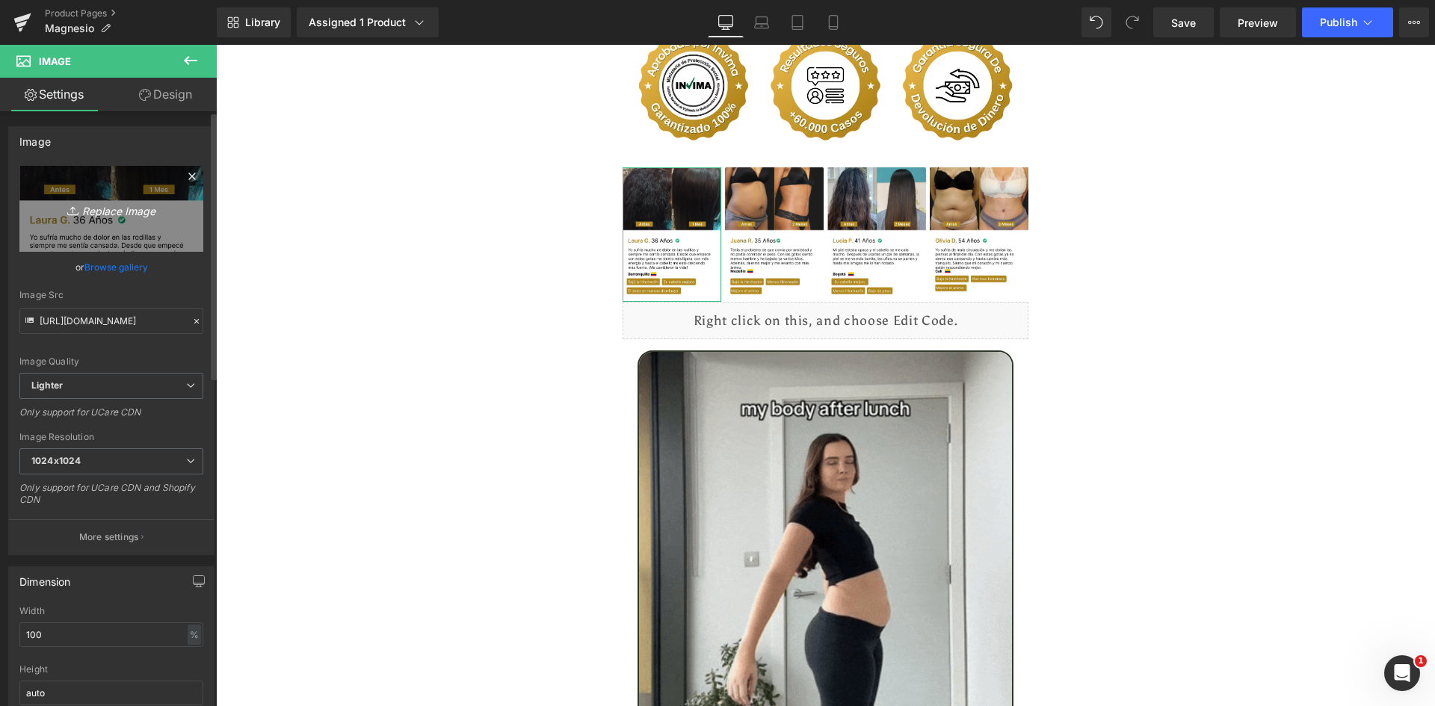
type input "C:\fakepath\Reseñas 1.webp"
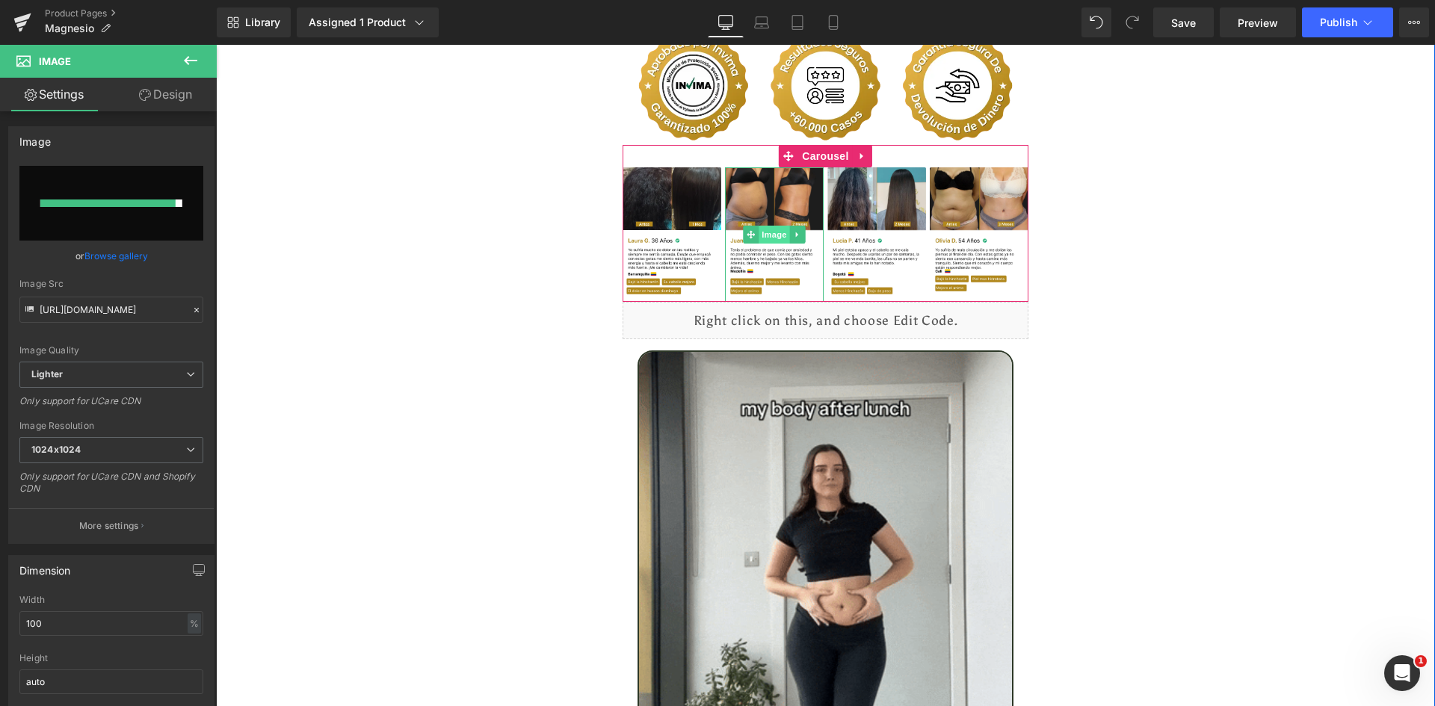
type input "https://ucarecdn.com/bca96ffa-bbb6-4d07-a4e4-9750388a655f/-/format/auto/-/previ…"
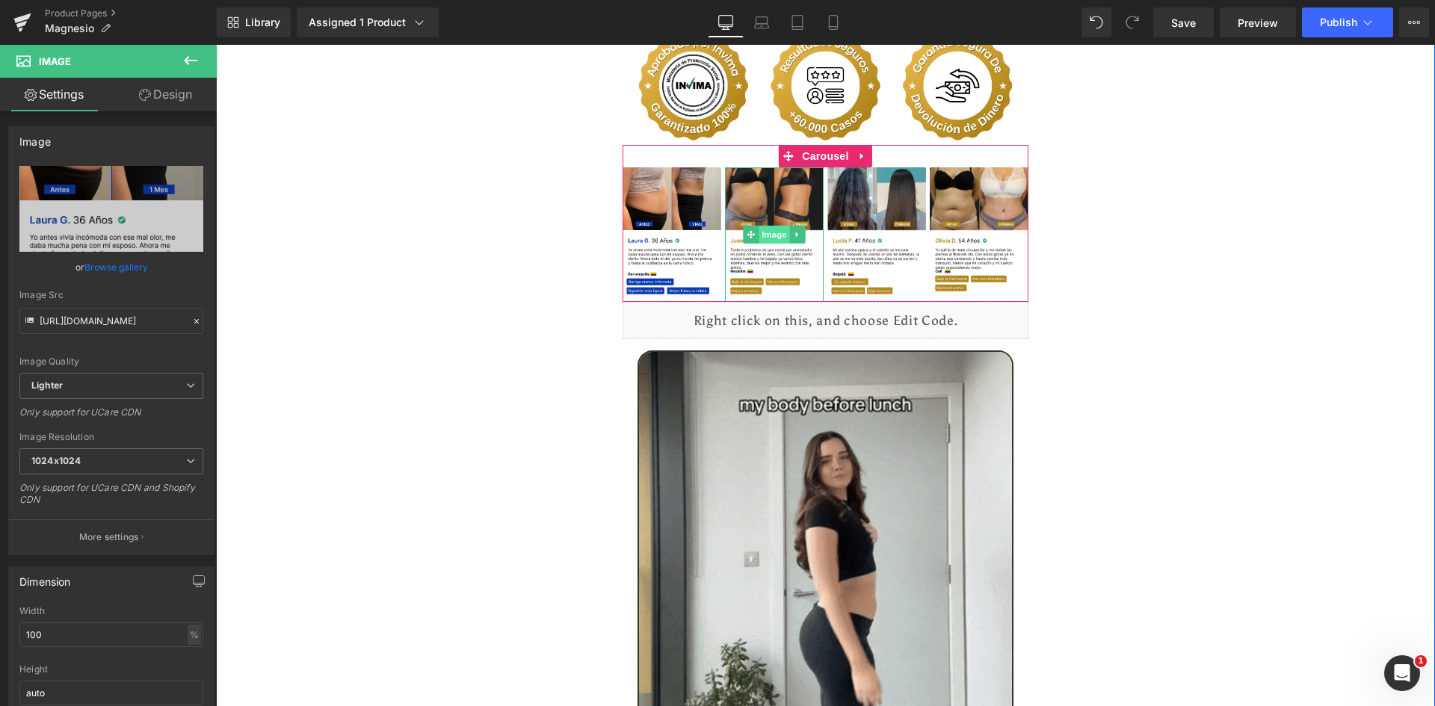
click at [777, 226] on span "Image" at bounding box center [774, 235] width 31 height 18
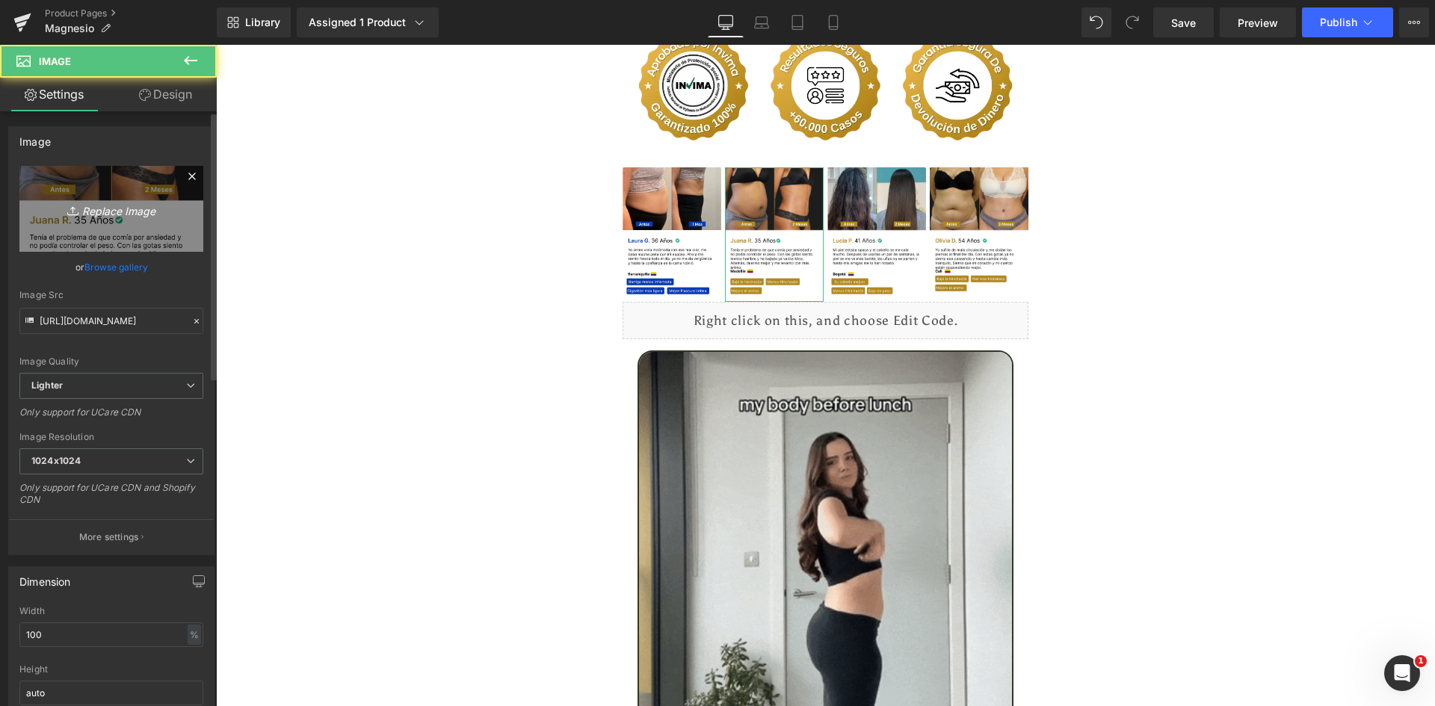
click at [82, 218] on icon "Replace Image" at bounding box center [112, 209] width 120 height 19
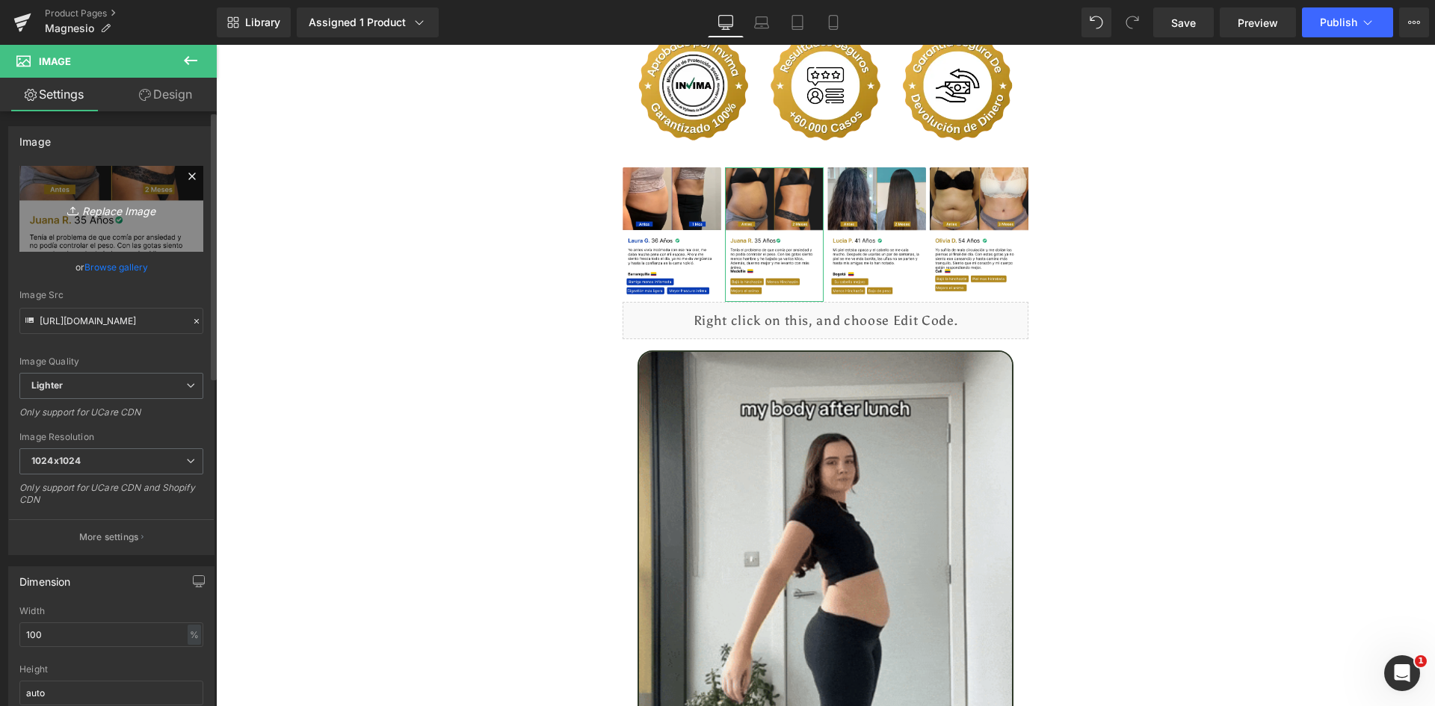
type input "C:\fakepath\Reseñas 2.webp"
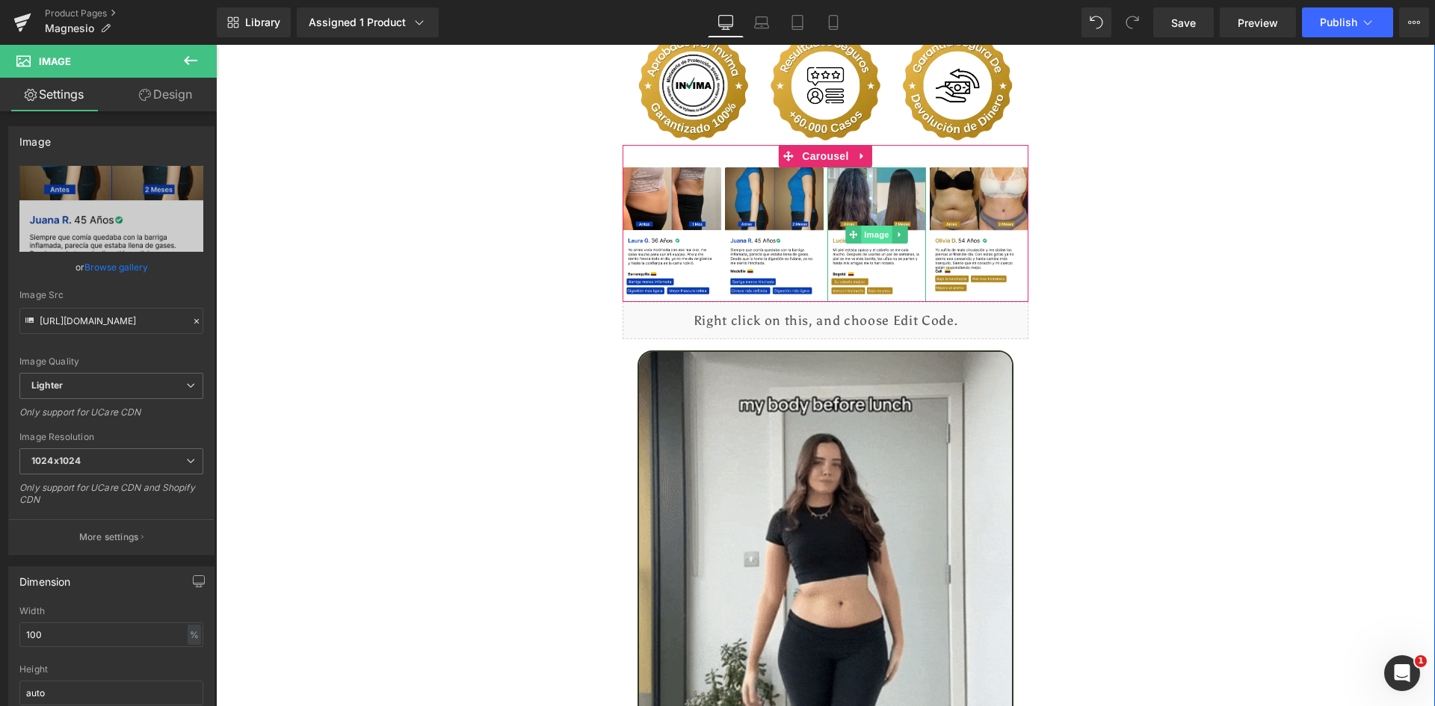
type input "[URL][DOMAIN_NAME]"
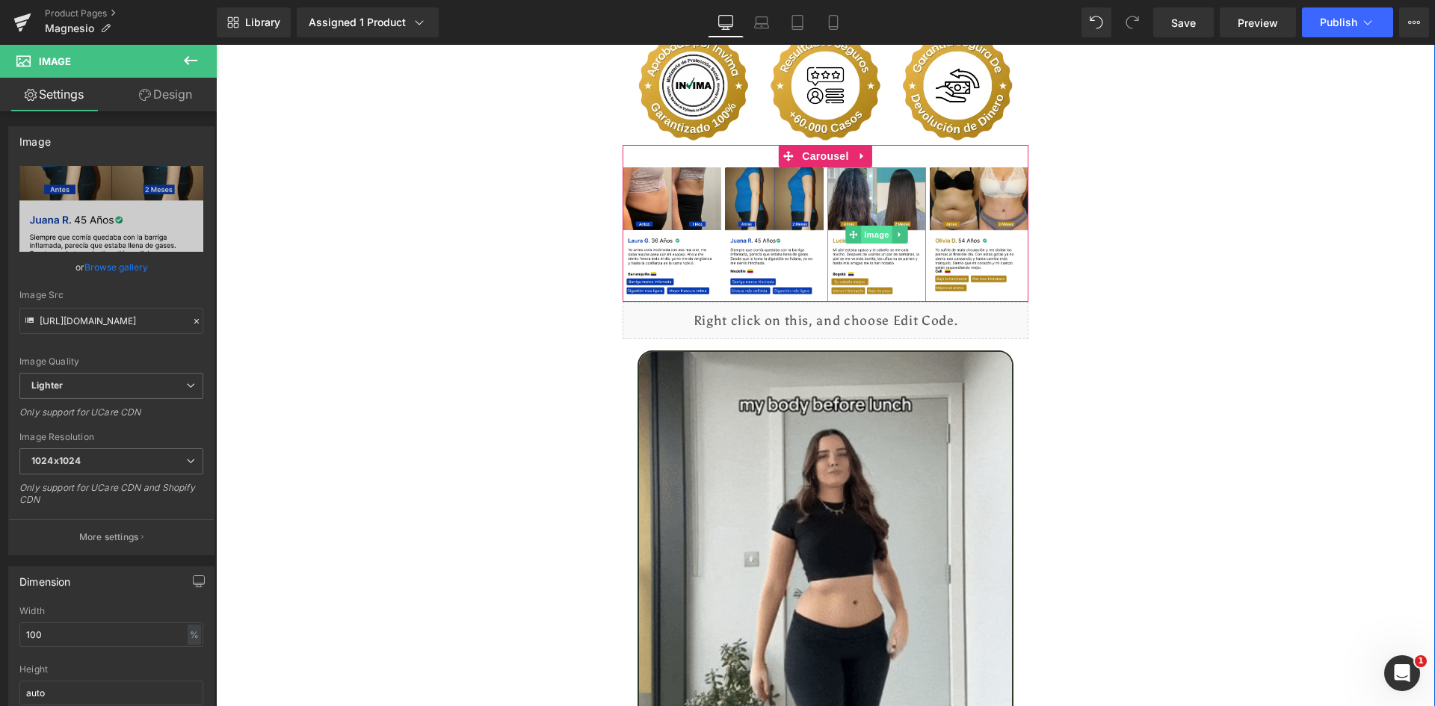
click at [875, 226] on span "Image" at bounding box center [876, 235] width 31 height 18
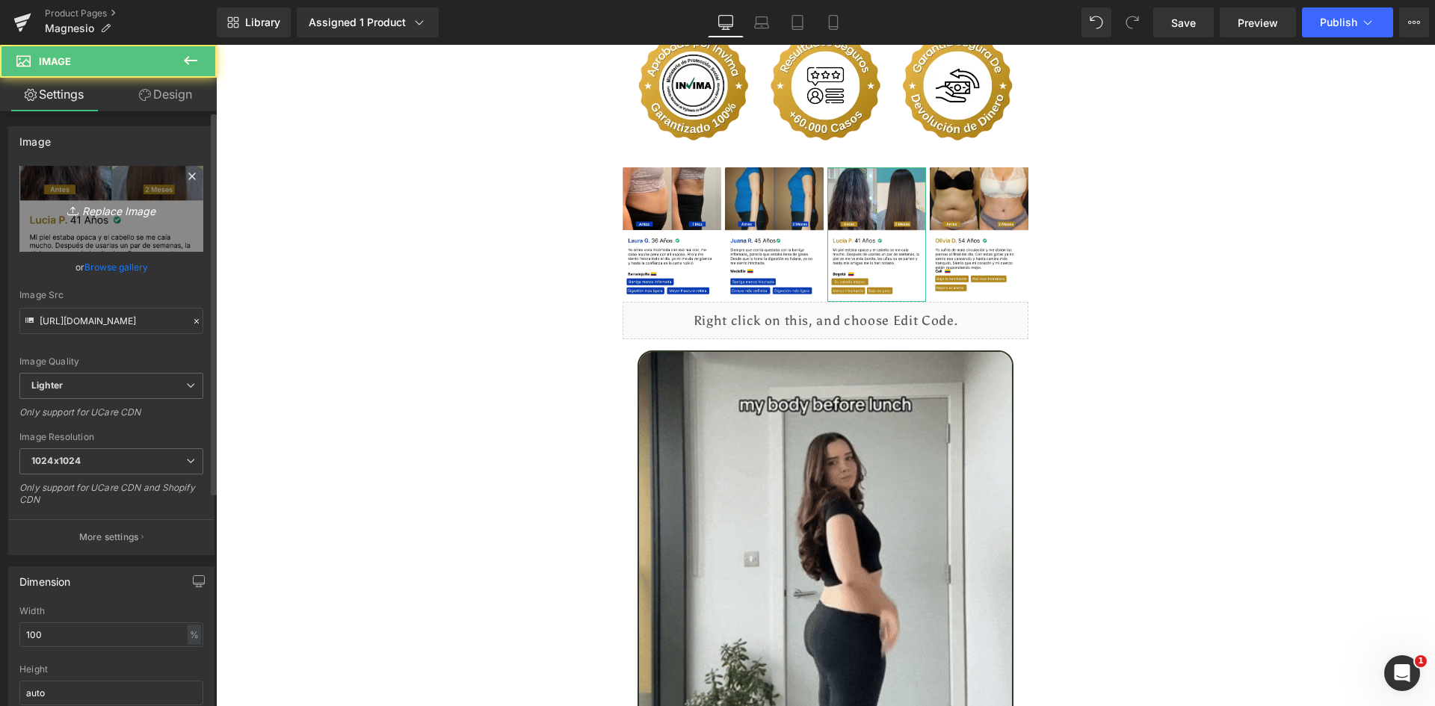
click at [72, 209] on icon at bounding box center [74, 210] width 15 height 15
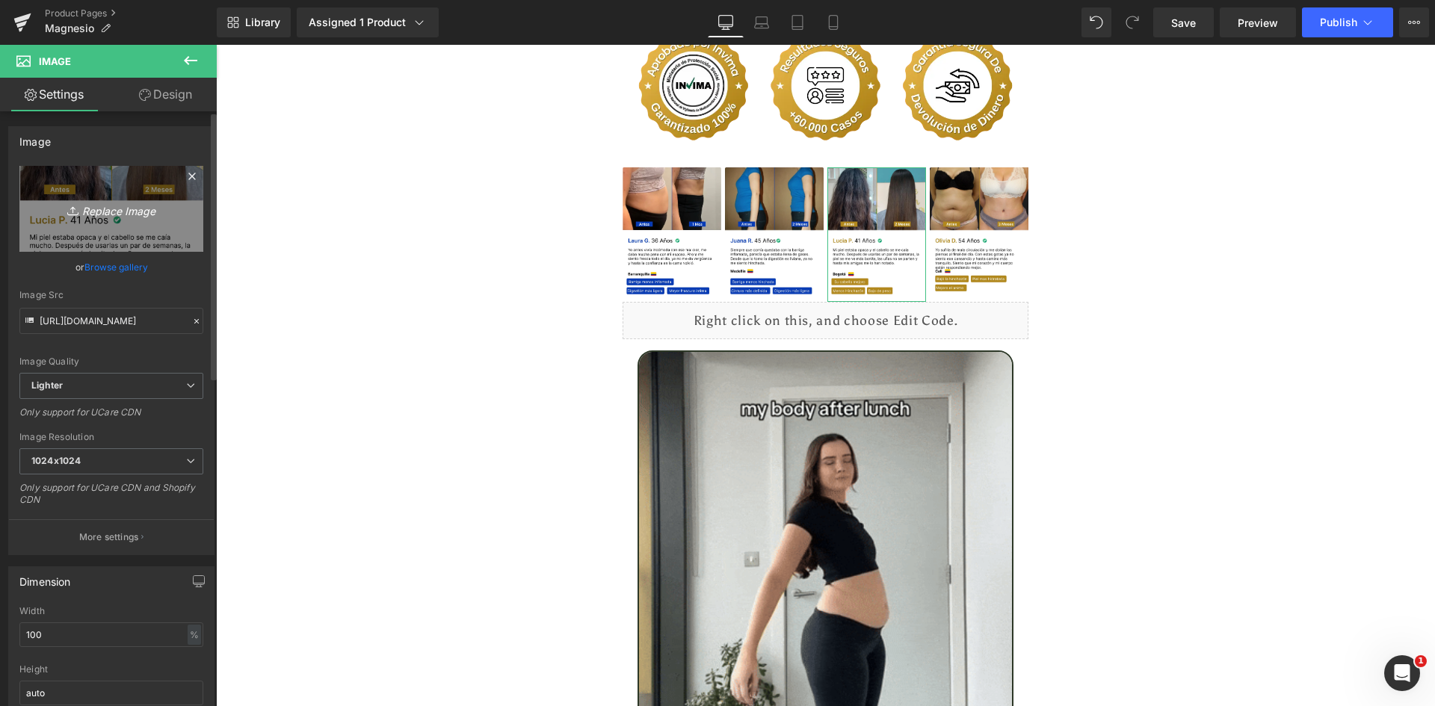
type input "C:\fakepath\Reseñas 3.webp"
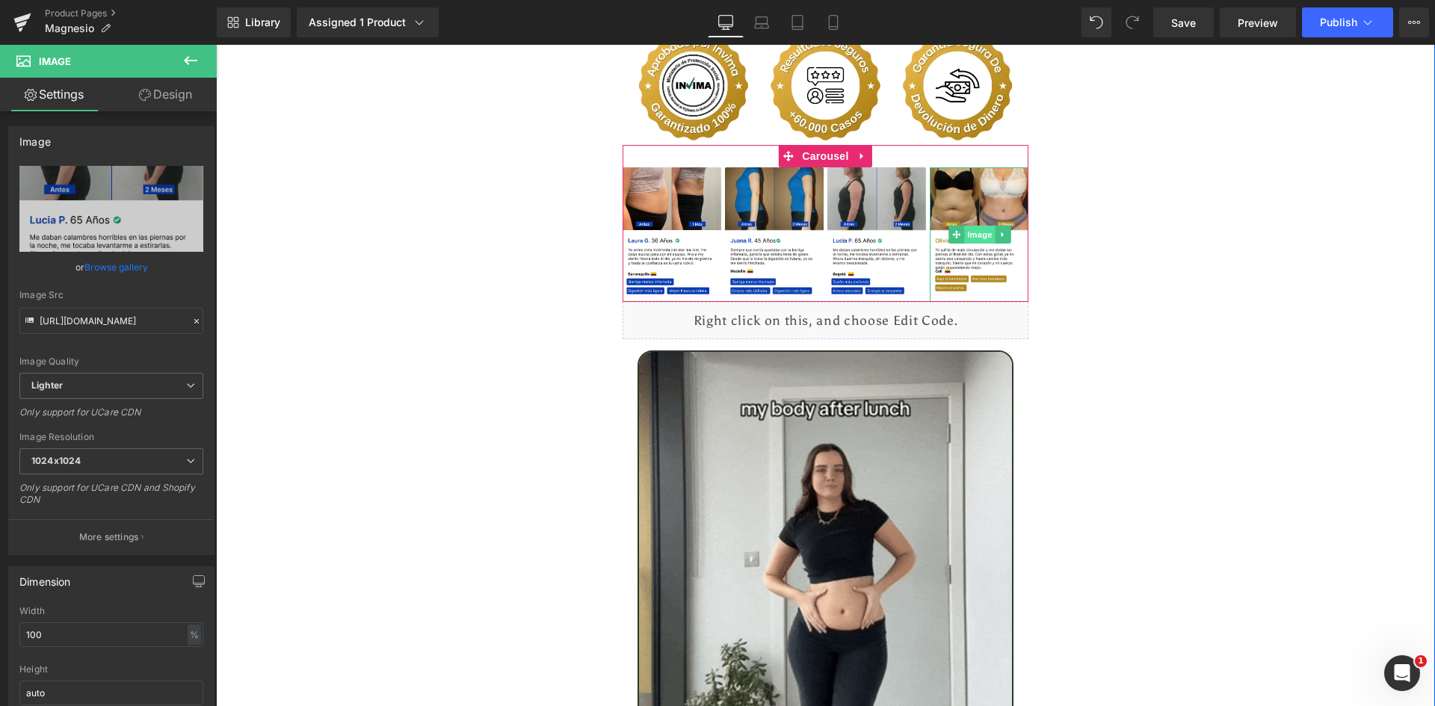
type input "[URL][DOMAIN_NAME]"
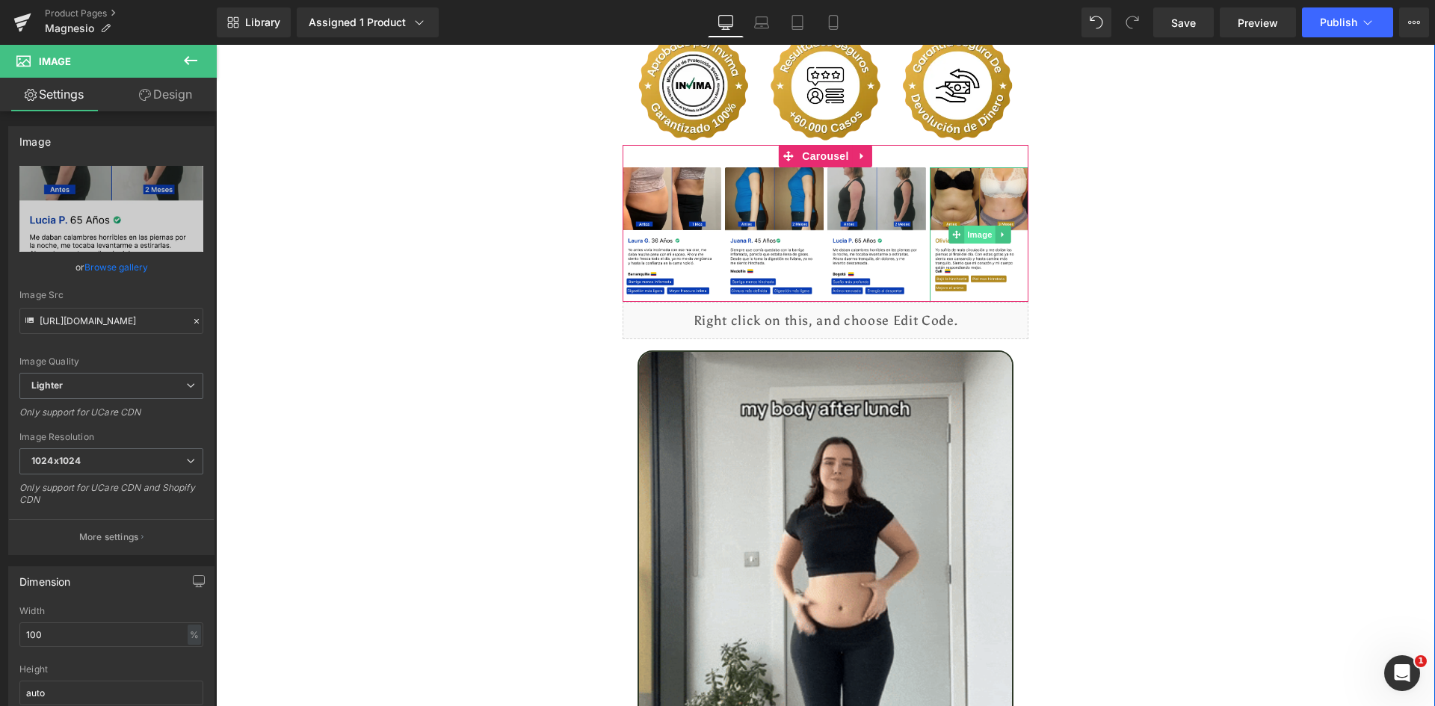
click at [977, 226] on span "Image" at bounding box center [979, 235] width 31 height 18
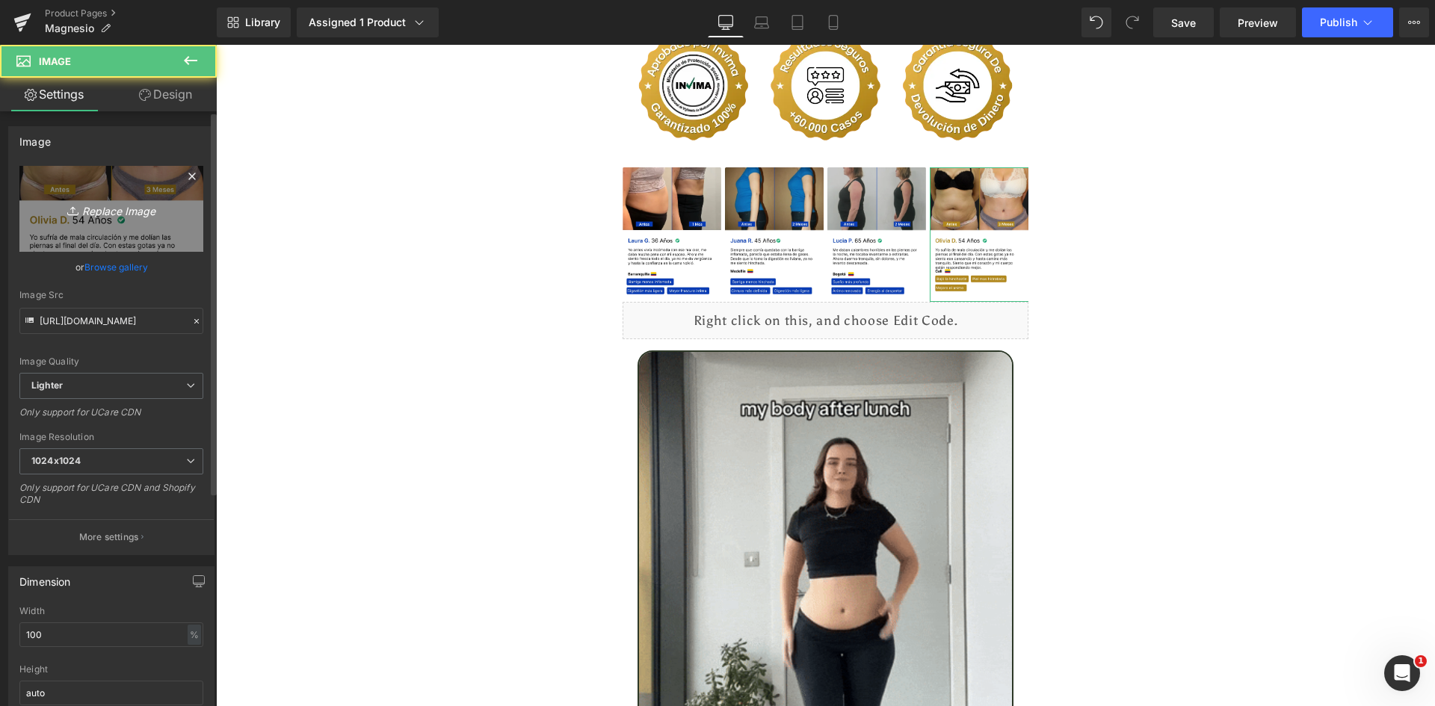
click at [82, 196] on link "Replace Image" at bounding box center [111, 209] width 184 height 86
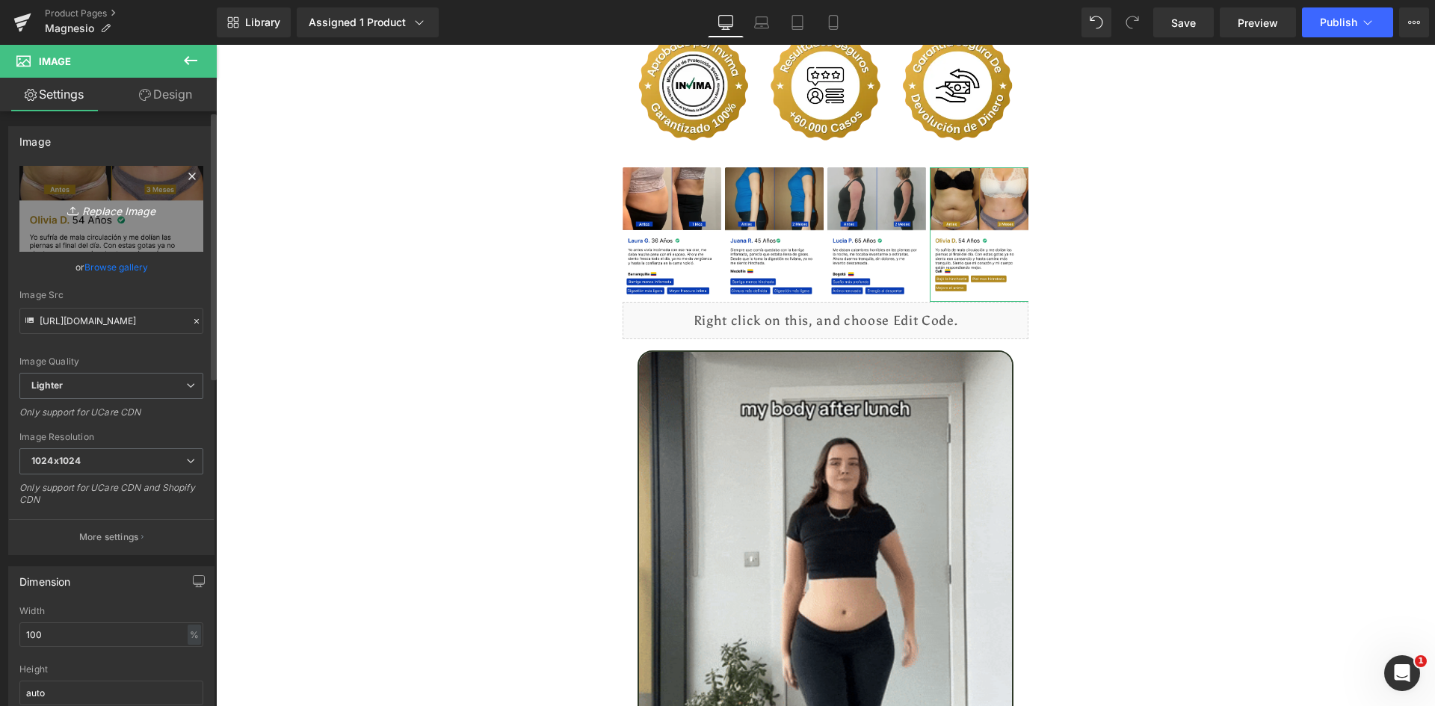
type input "C:\fakepath\Reseñas 4.webp"
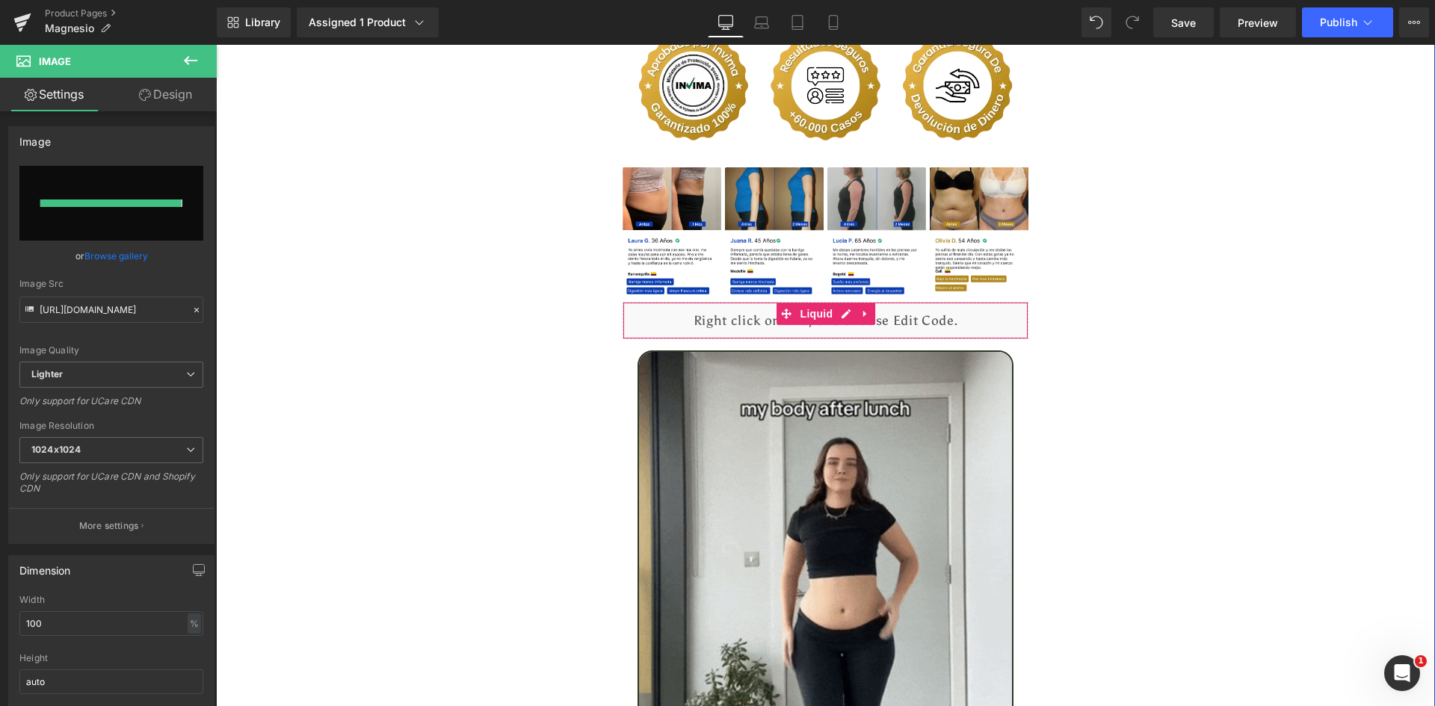
type input "https://ucarecdn.com/c0b6e004-c63a-441c-a079-51919f4bab30/-/format/auto/-/previ…"
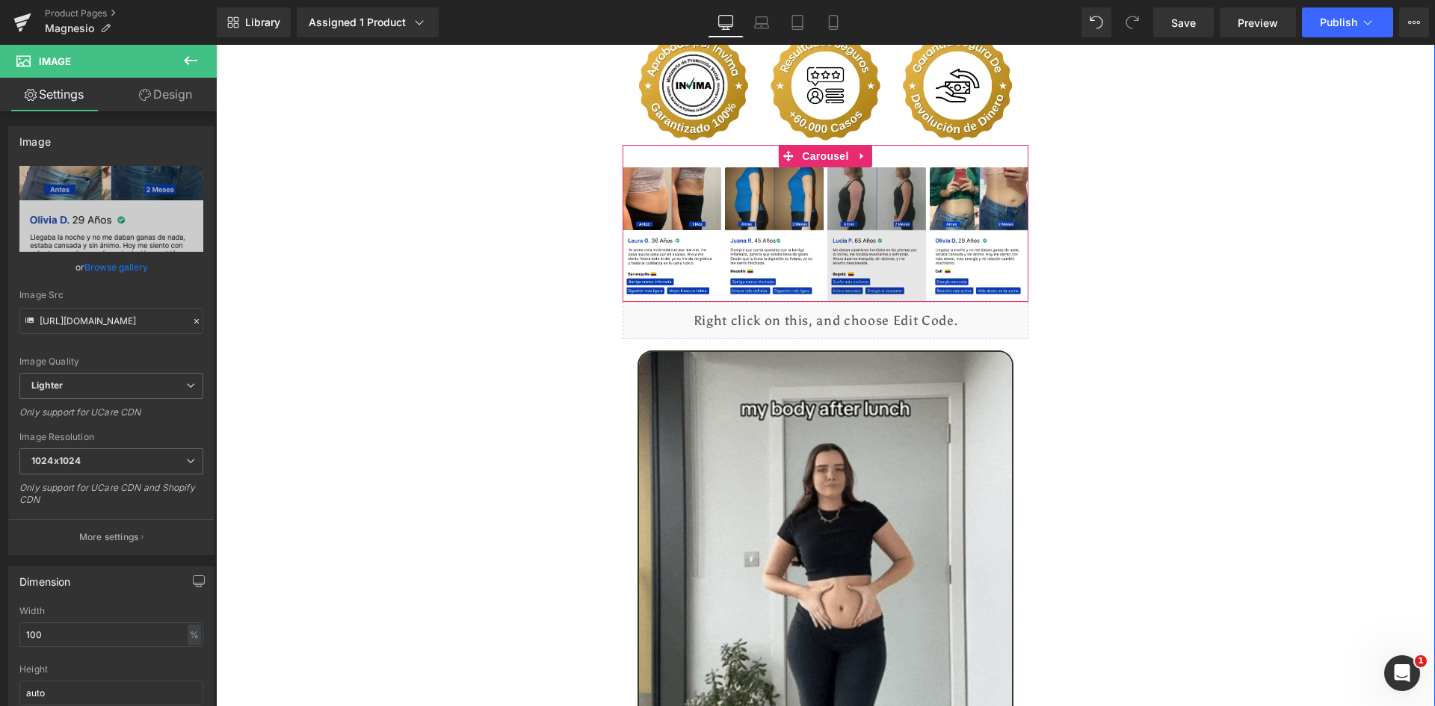
click at [884, 226] on span "Image" at bounding box center [876, 235] width 31 height 18
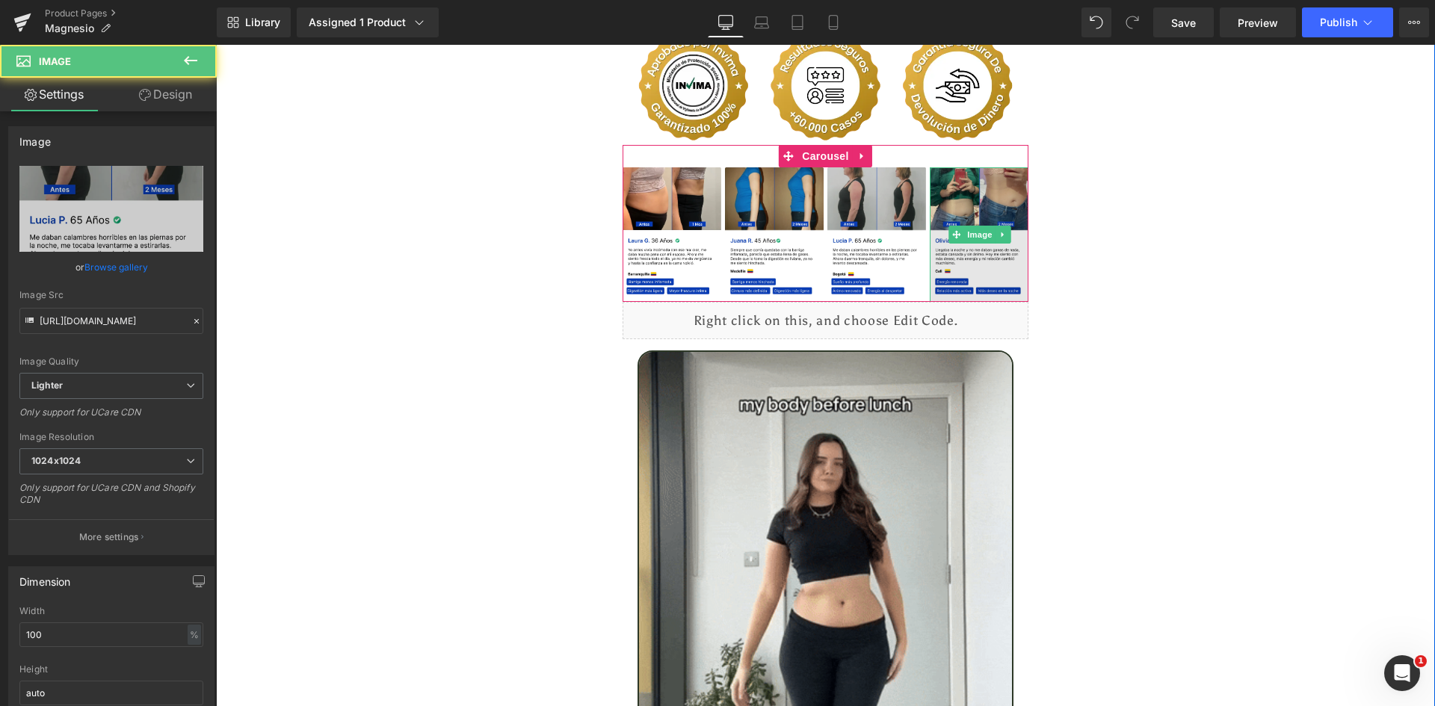
click at [966, 190] on img at bounding box center [979, 234] width 99 height 135
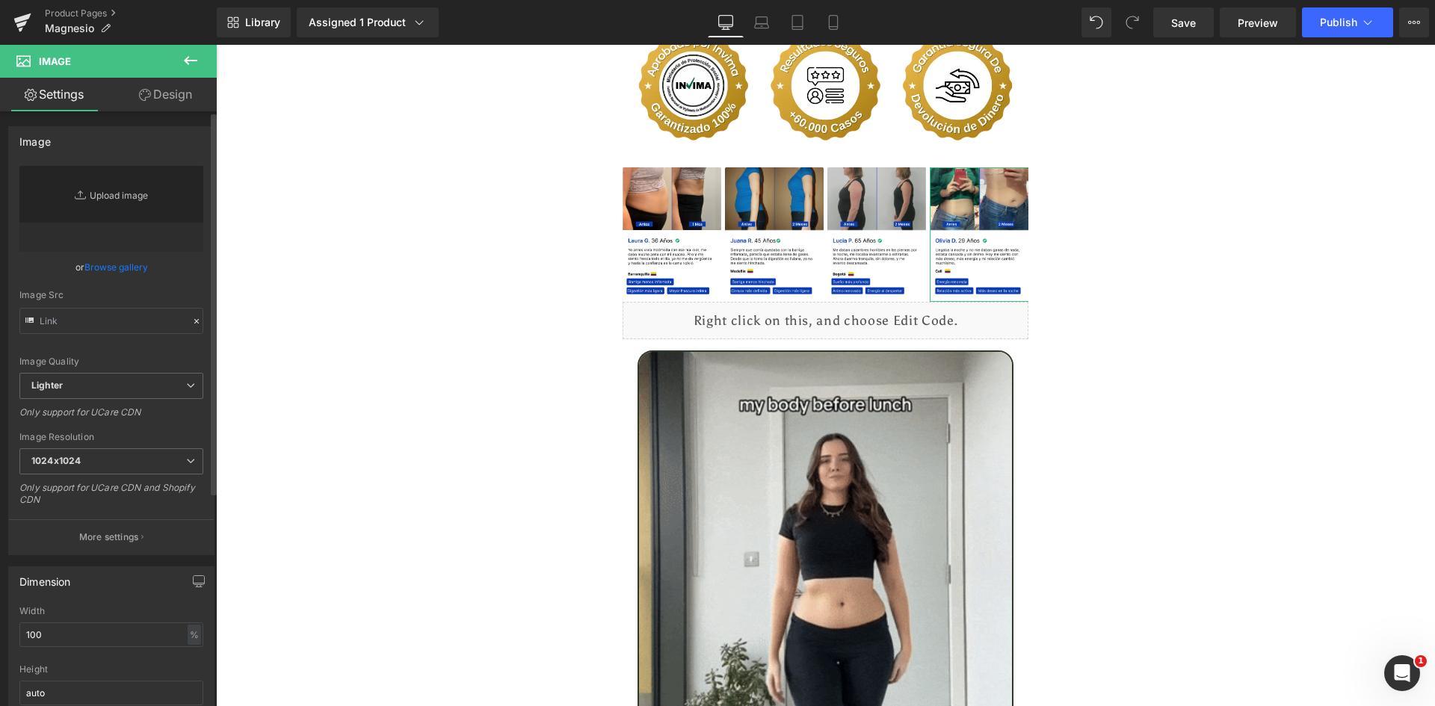
click at [99, 200] on link "Replace Image" at bounding box center [111, 209] width 184 height 86
type input "C:\fakepath\Reseñas 4.webp"
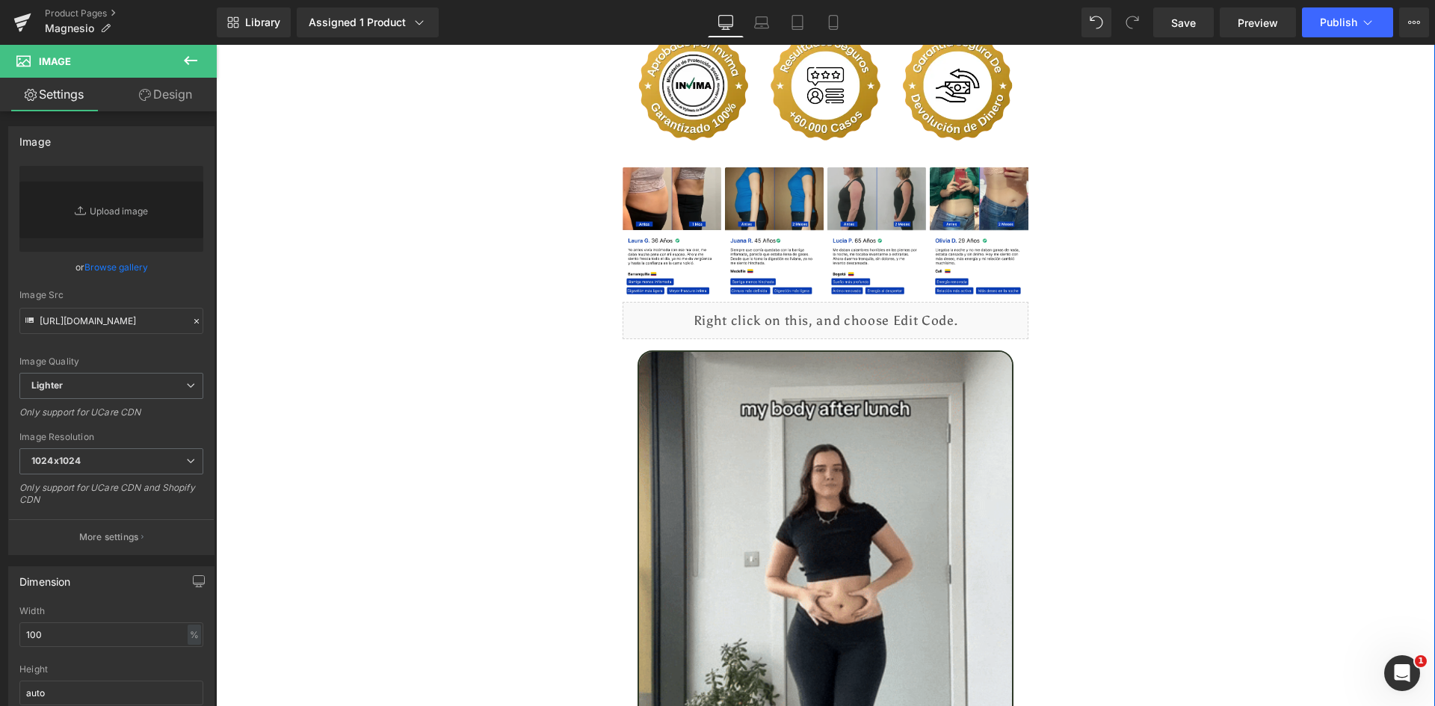
type input "[URL][DOMAIN_NAME]"
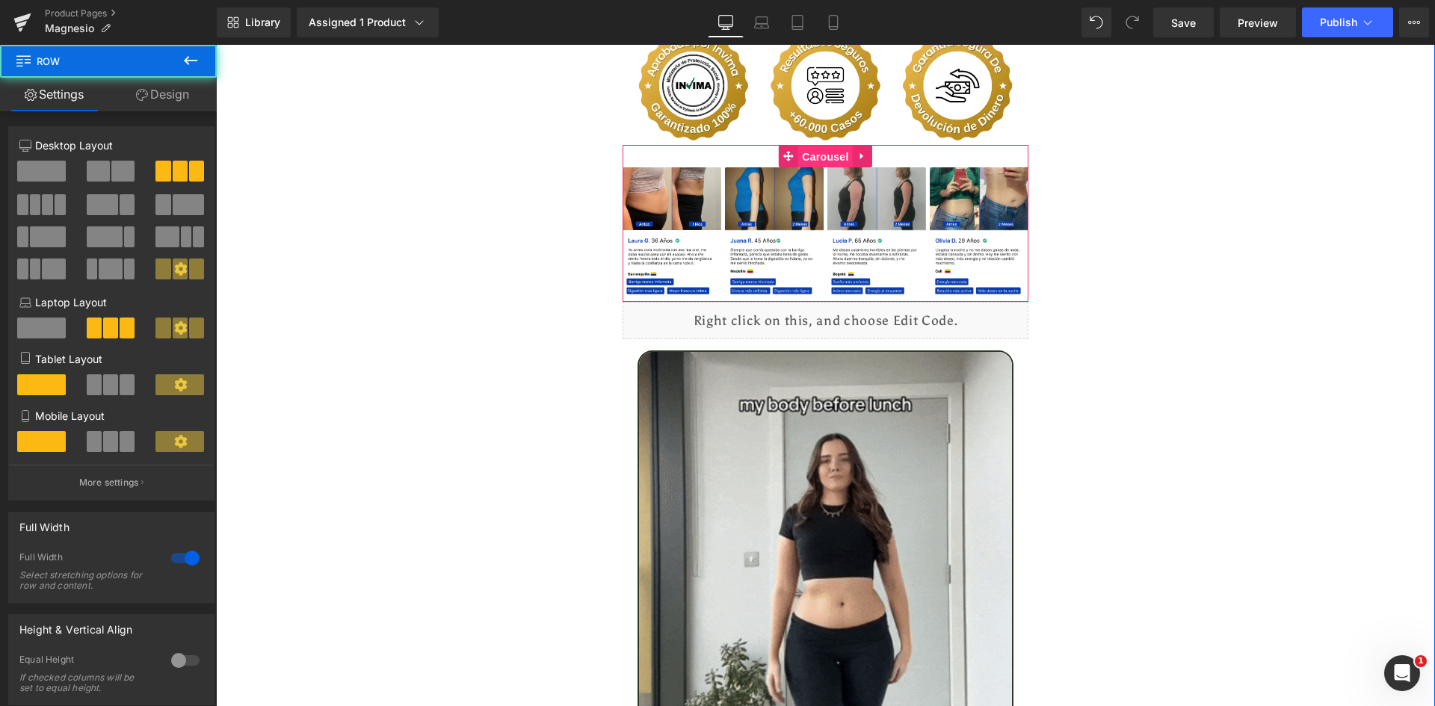
click at [812, 146] on span "Carousel" at bounding box center [825, 157] width 54 height 22
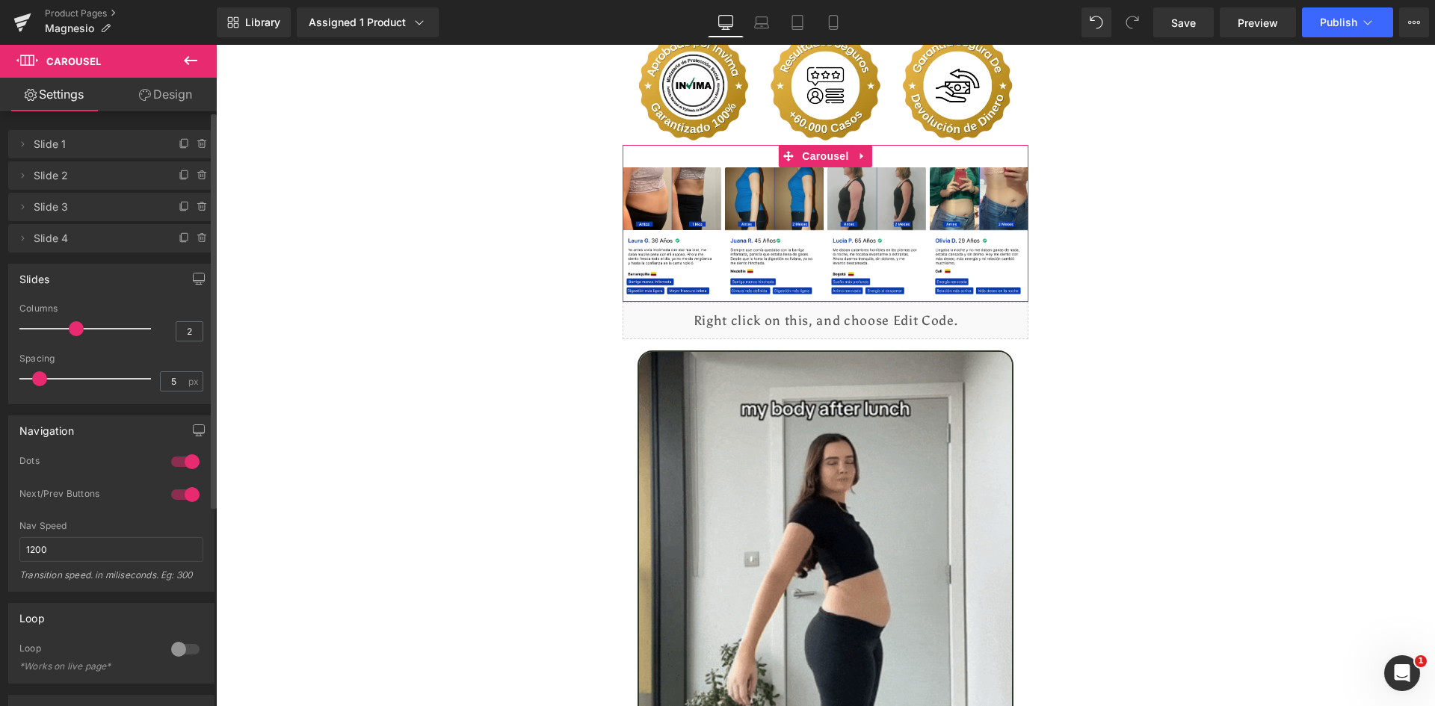
type input "1"
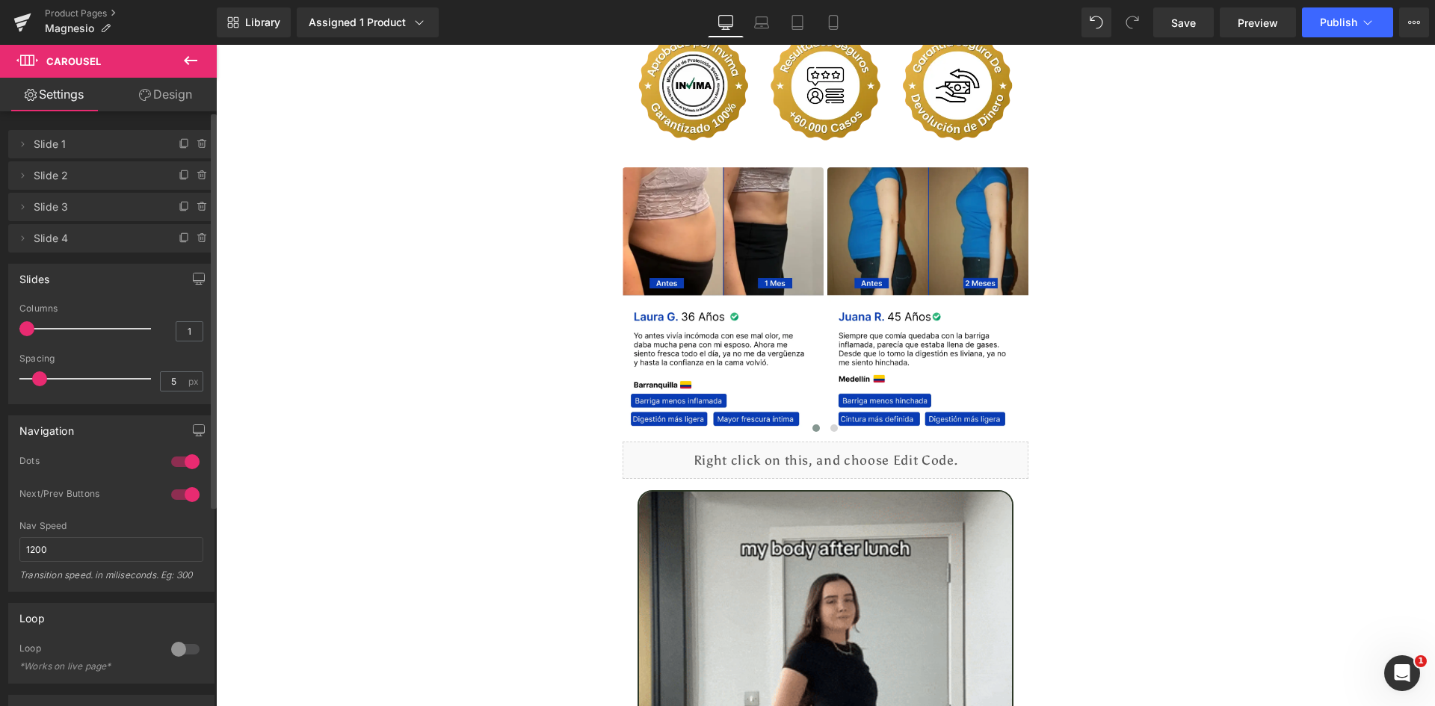
drag, startPoint x: 93, startPoint y: 330, endPoint x: 28, endPoint y: 337, distance: 65.5
click at [28, 337] on div at bounding box center [89, 329] width 124 height 30
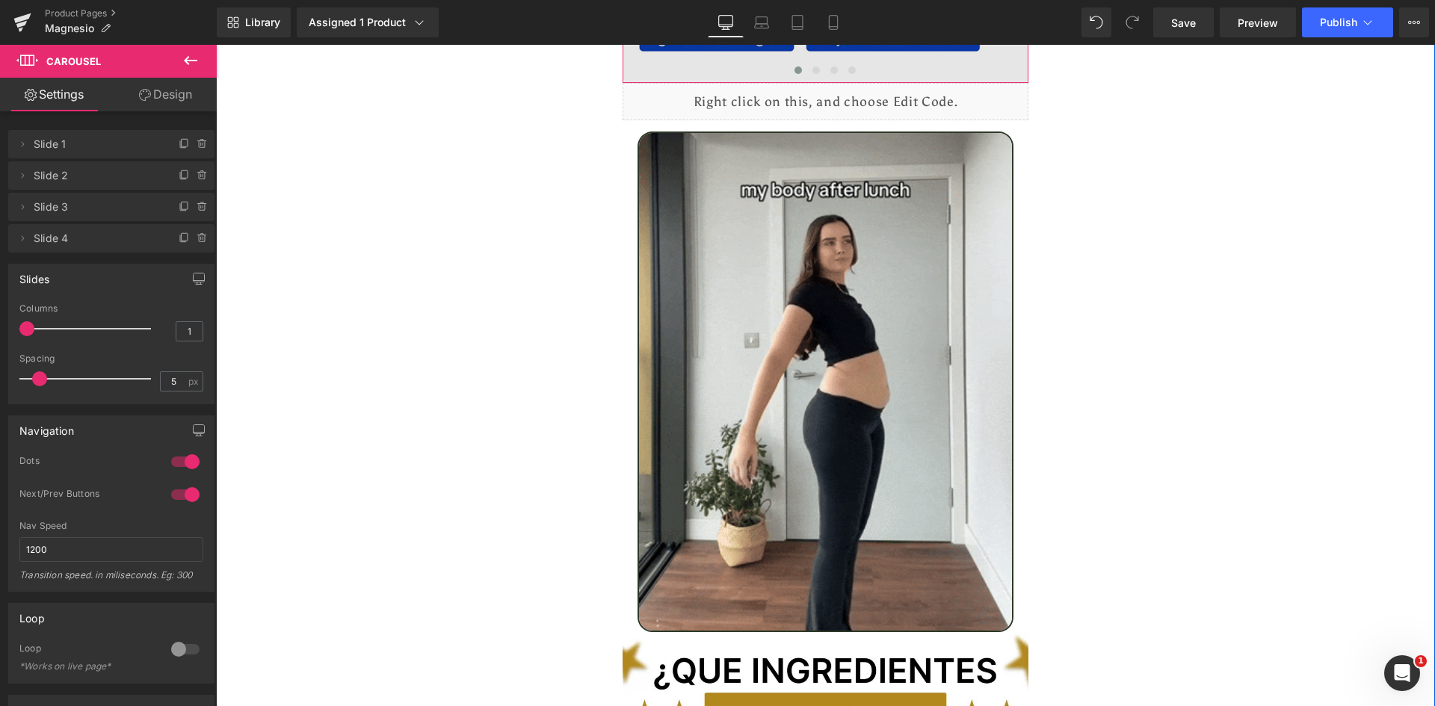
scroll to position [4111, 0]
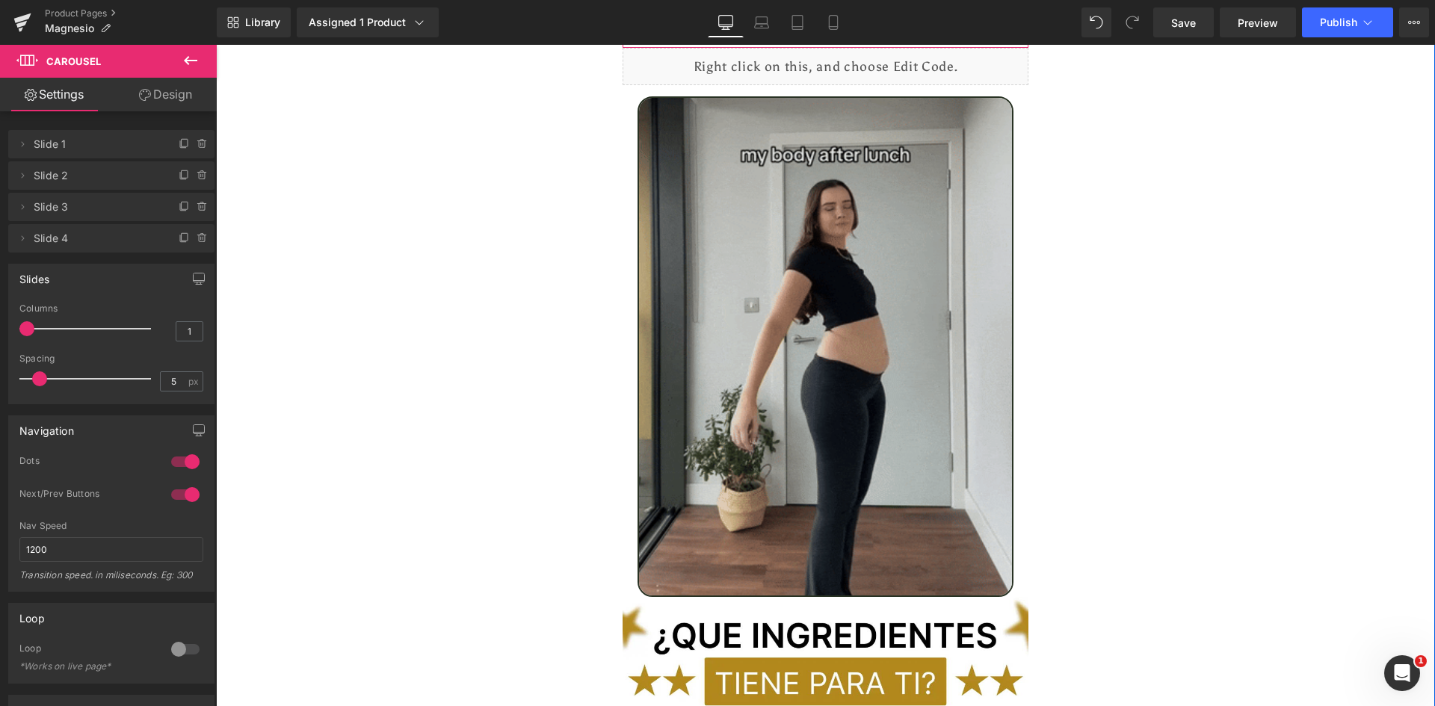
click at [913, 306] on img at bounding box center [826, 346] width 377 height 501
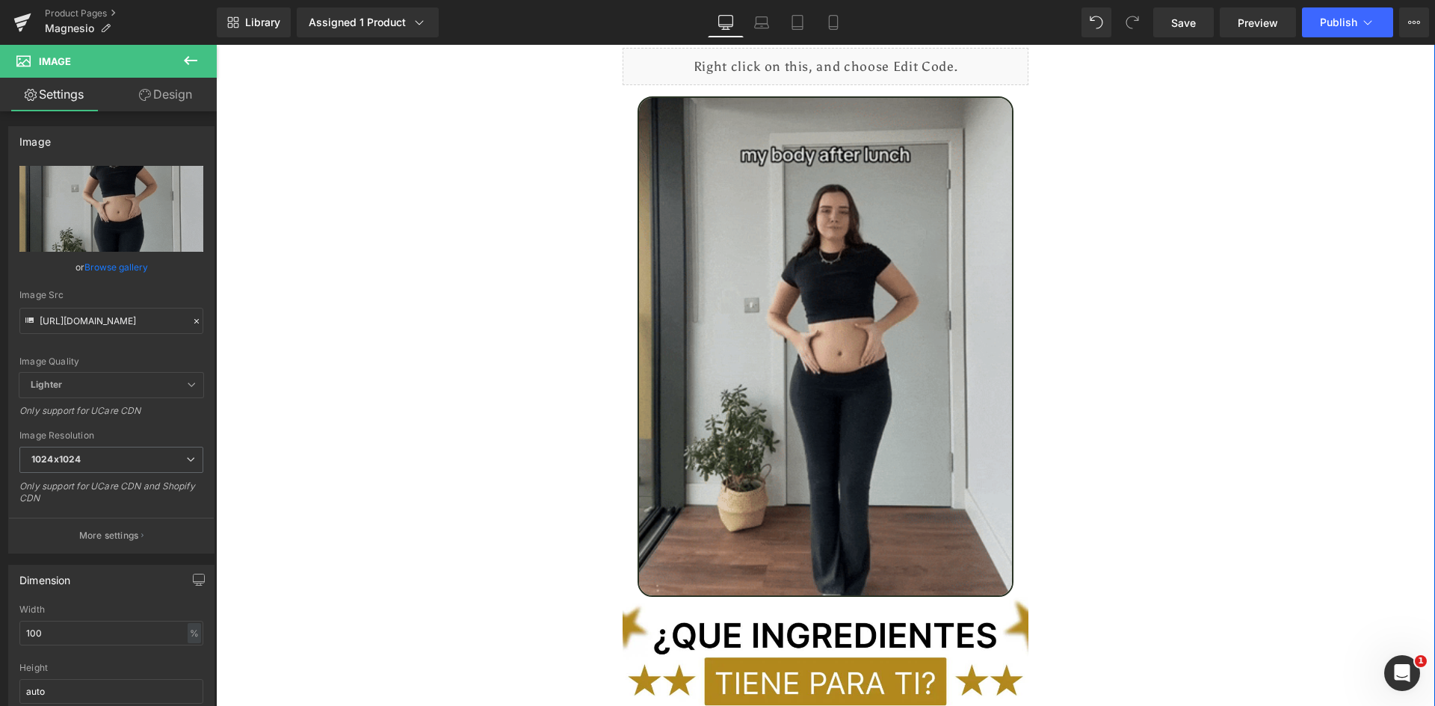
click at [690, 381] on img at bounding box center [826, 346] width 377 height 501
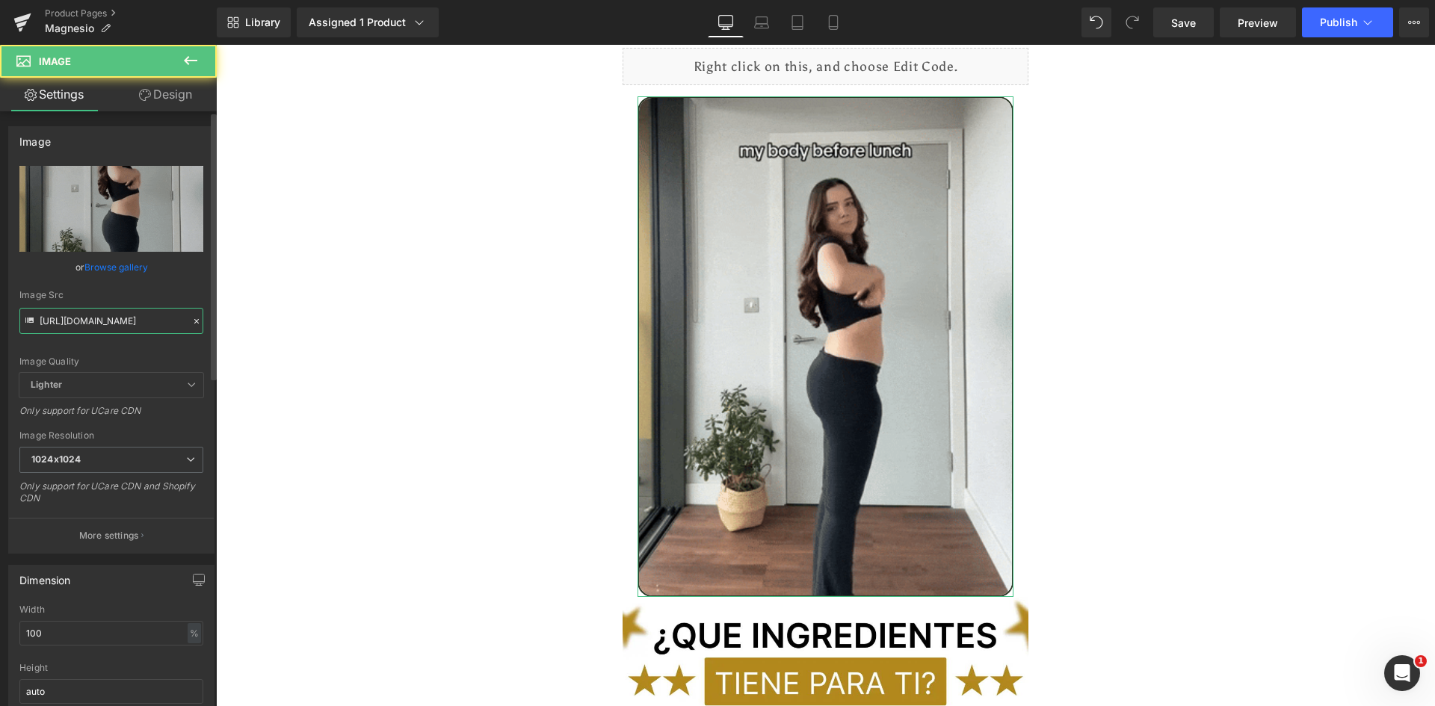
click at [77, 324] on input "[URL][DOMAIN_NAME]" at bounding box center [111, 321] width 184 height 26
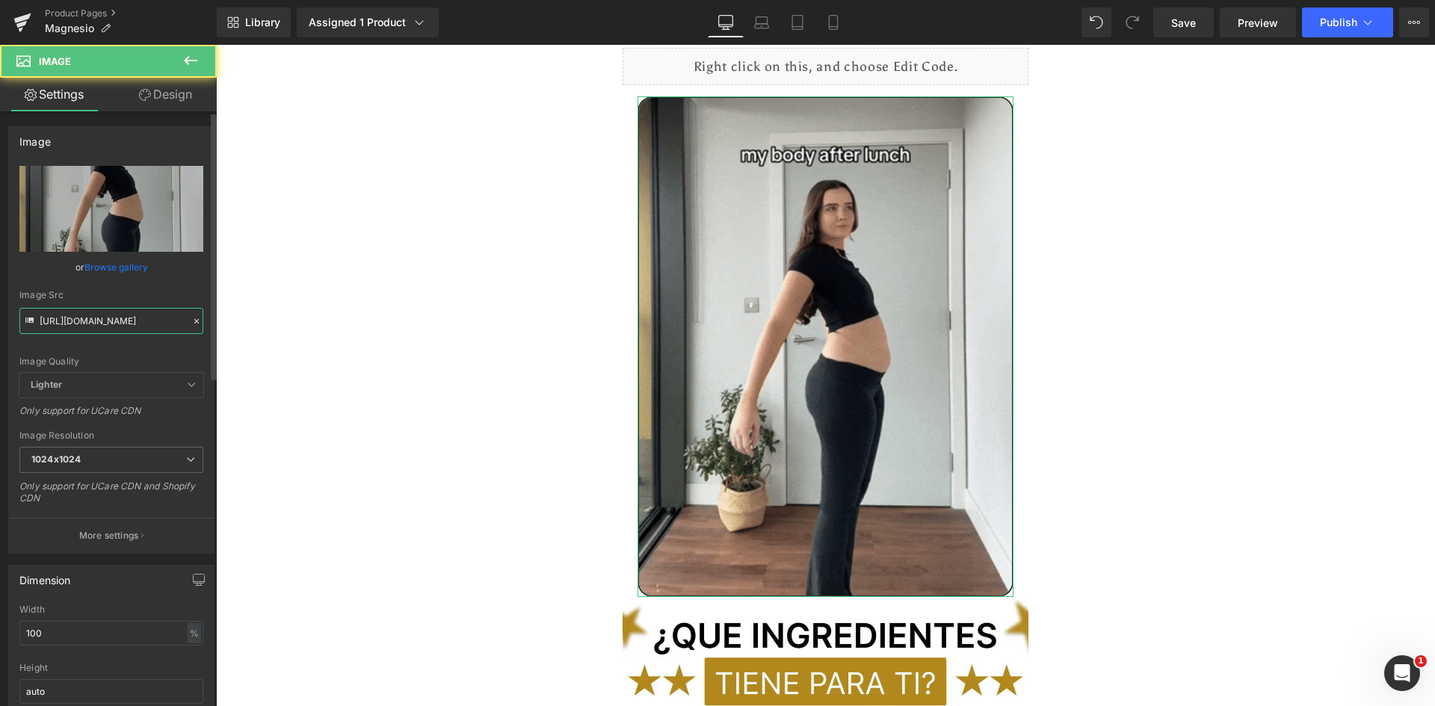
click at [77, 324] on input "[URL][DOMAIN_NAME]" at bounding box center [111, 321] width 184 height 26
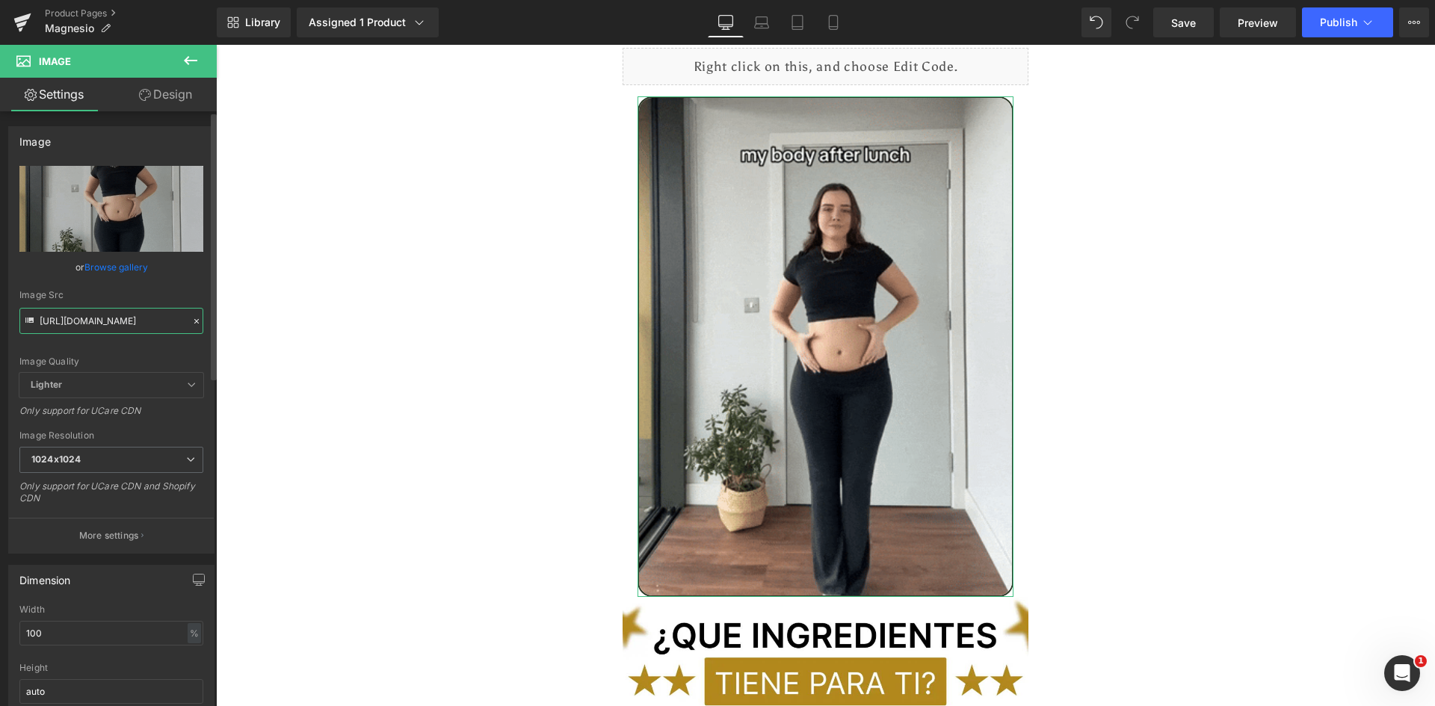
click at [77, 324] on input "[URL][DOMAIN_NAME]" at bounding box center [111, 321] width 184 height 26
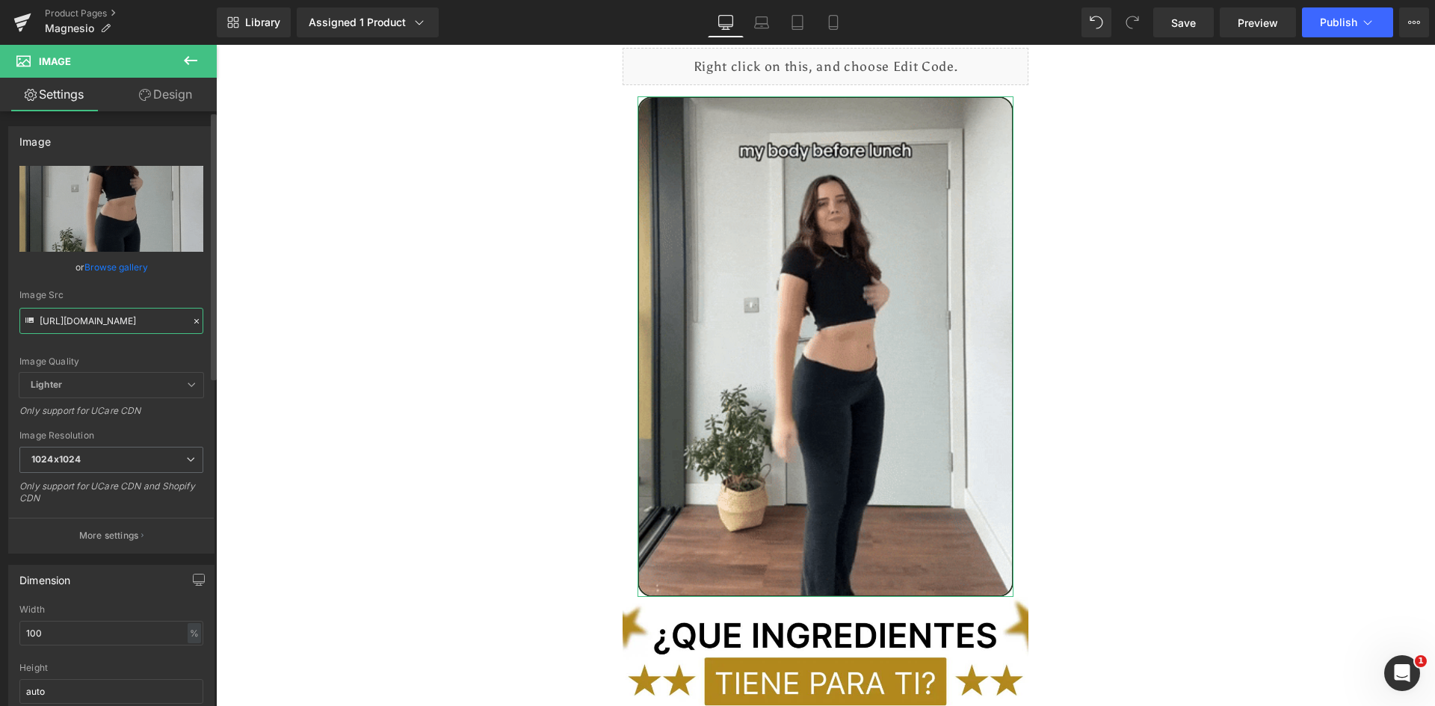
paste input "bXZJmgbCRXl6Pkhdln"
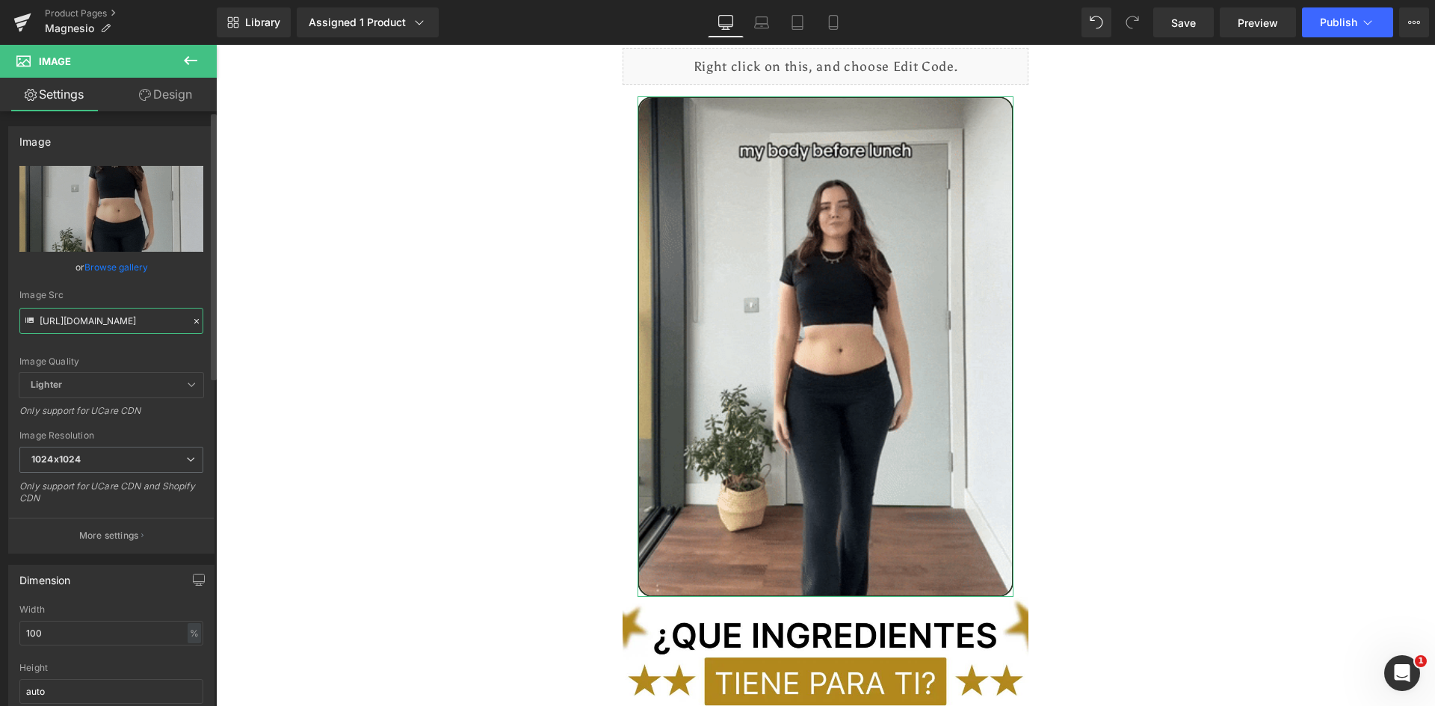
type input "[URL][DOMAIN_NAME]"
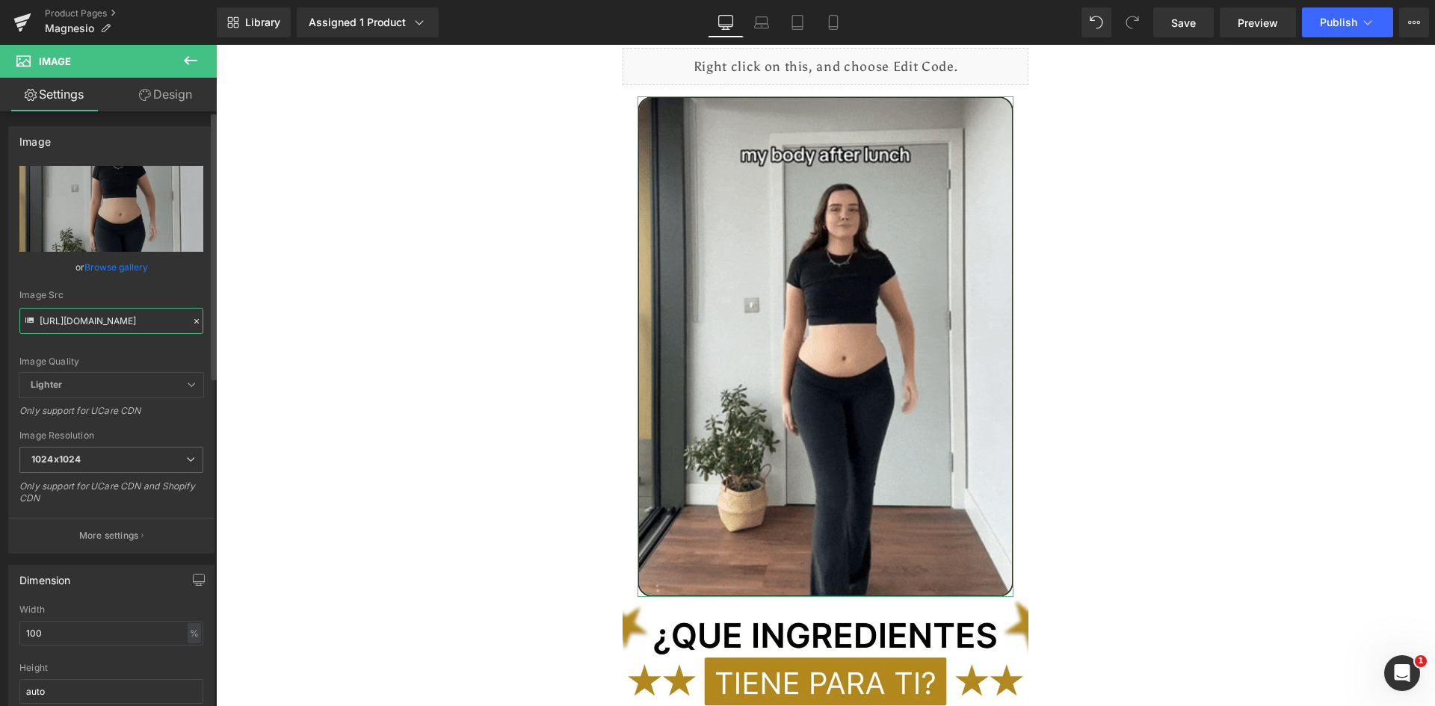
scroll to position [0, 134]
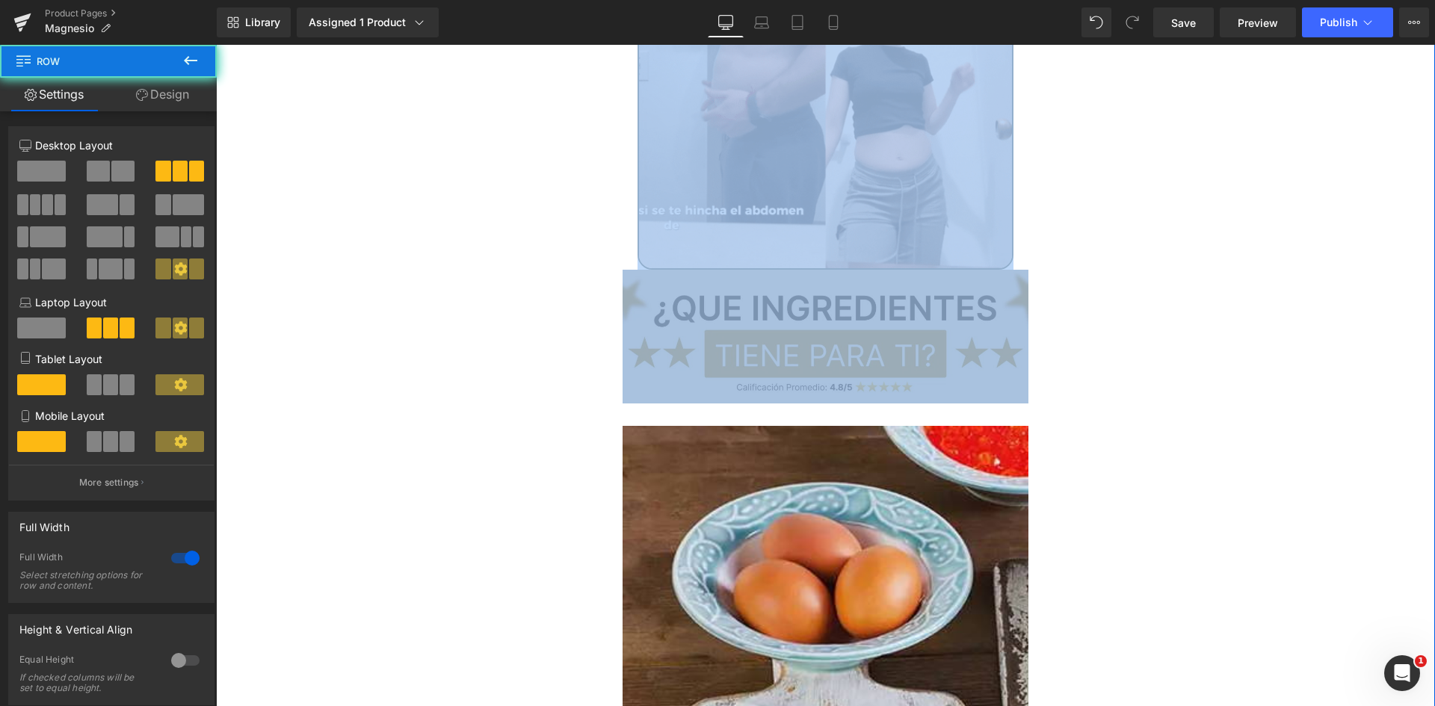
scroll to position [4335, 0]
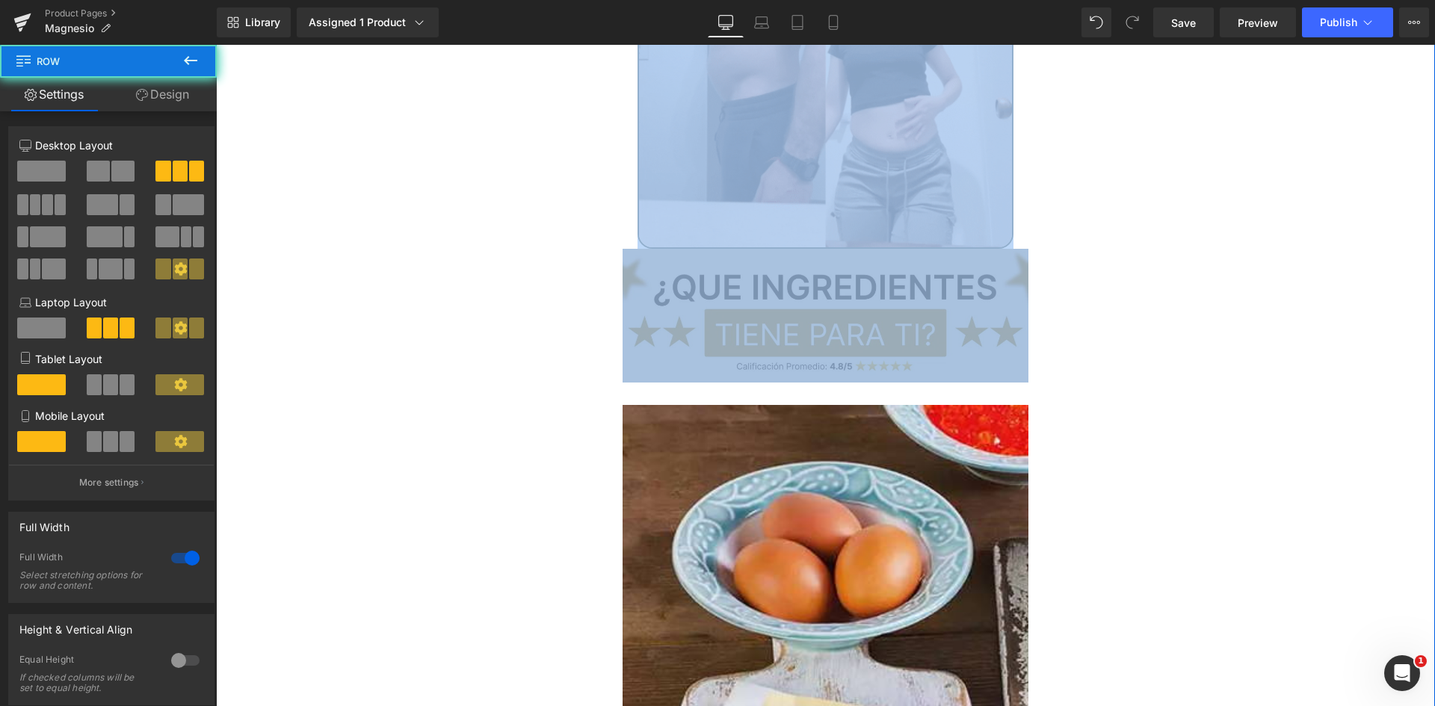
click at [754, 252] on img at bounding box center [826, 316] width 407 height 134
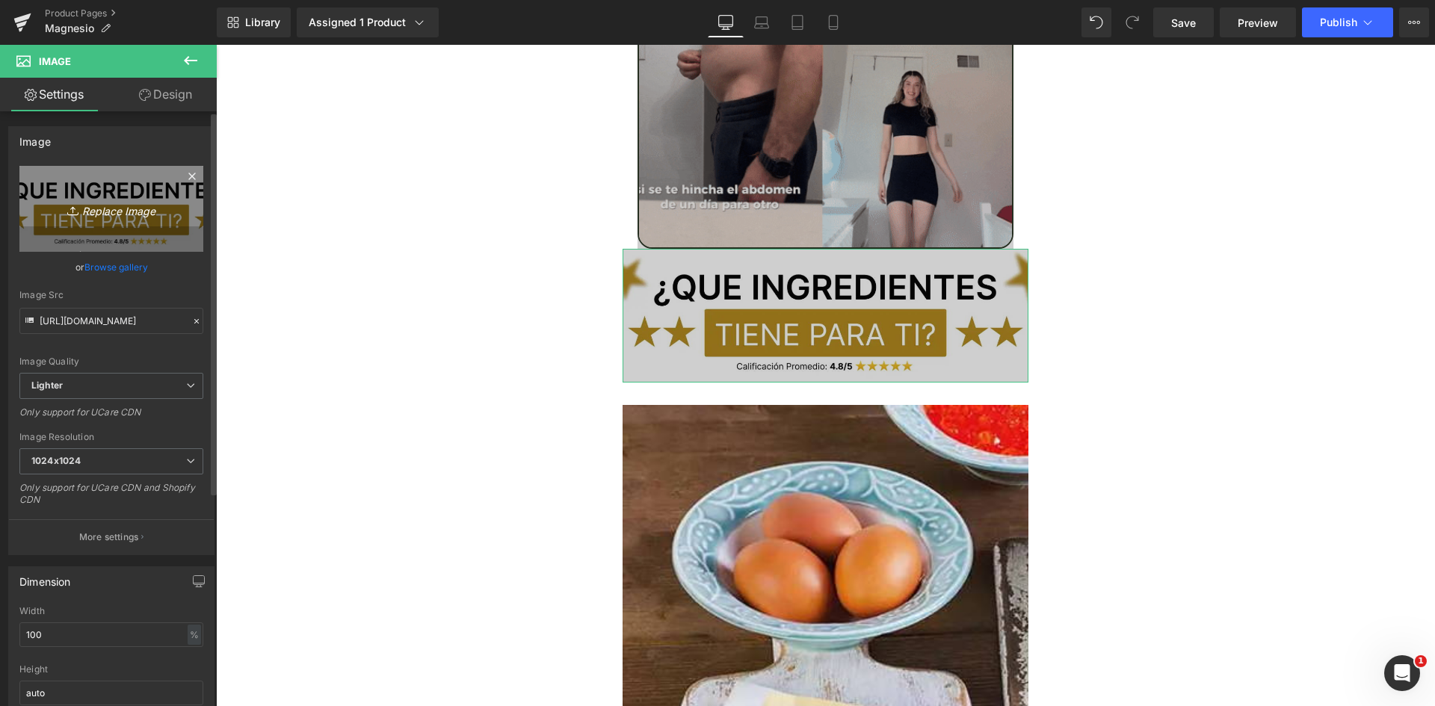
click at [131, 210] on icon "Replace Image" at bounding box center [112, 209] width 120 height 19
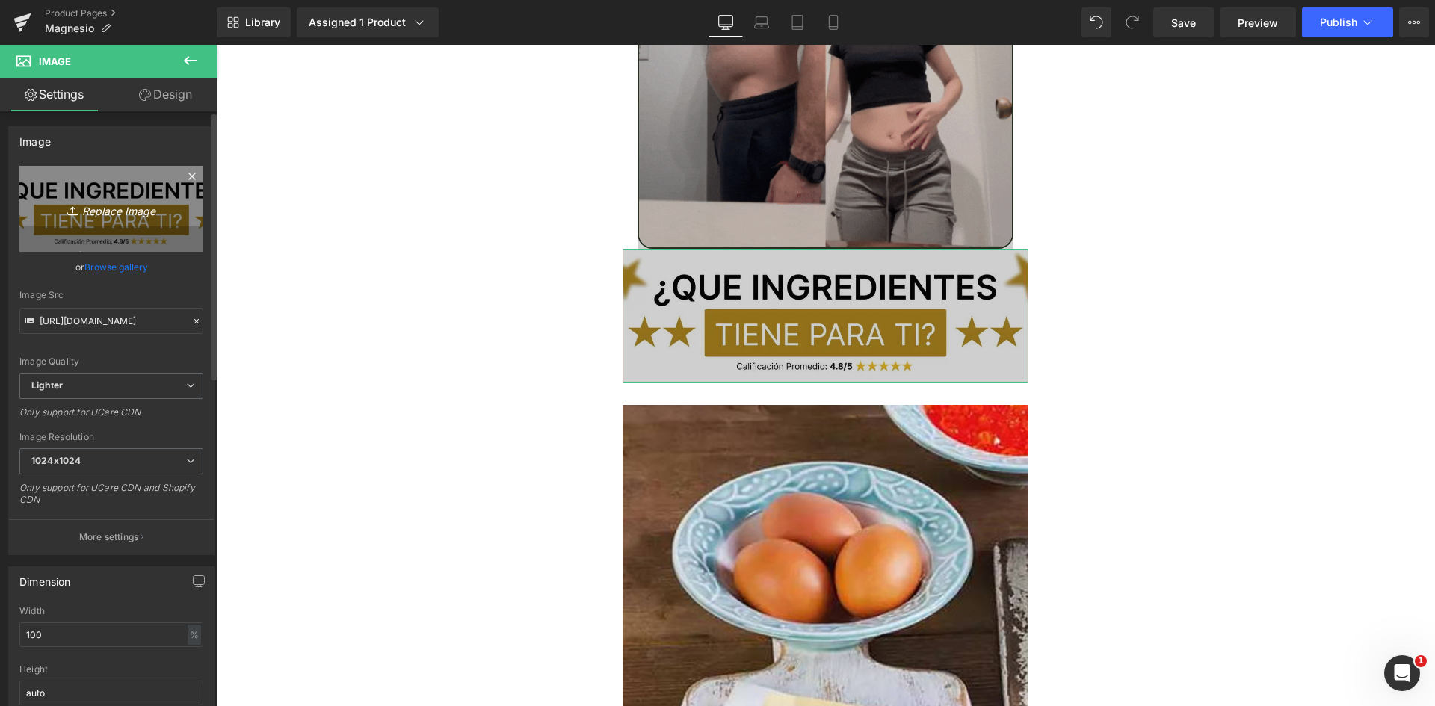
type input "C:\fakepath\Titulo reseñas.webp"
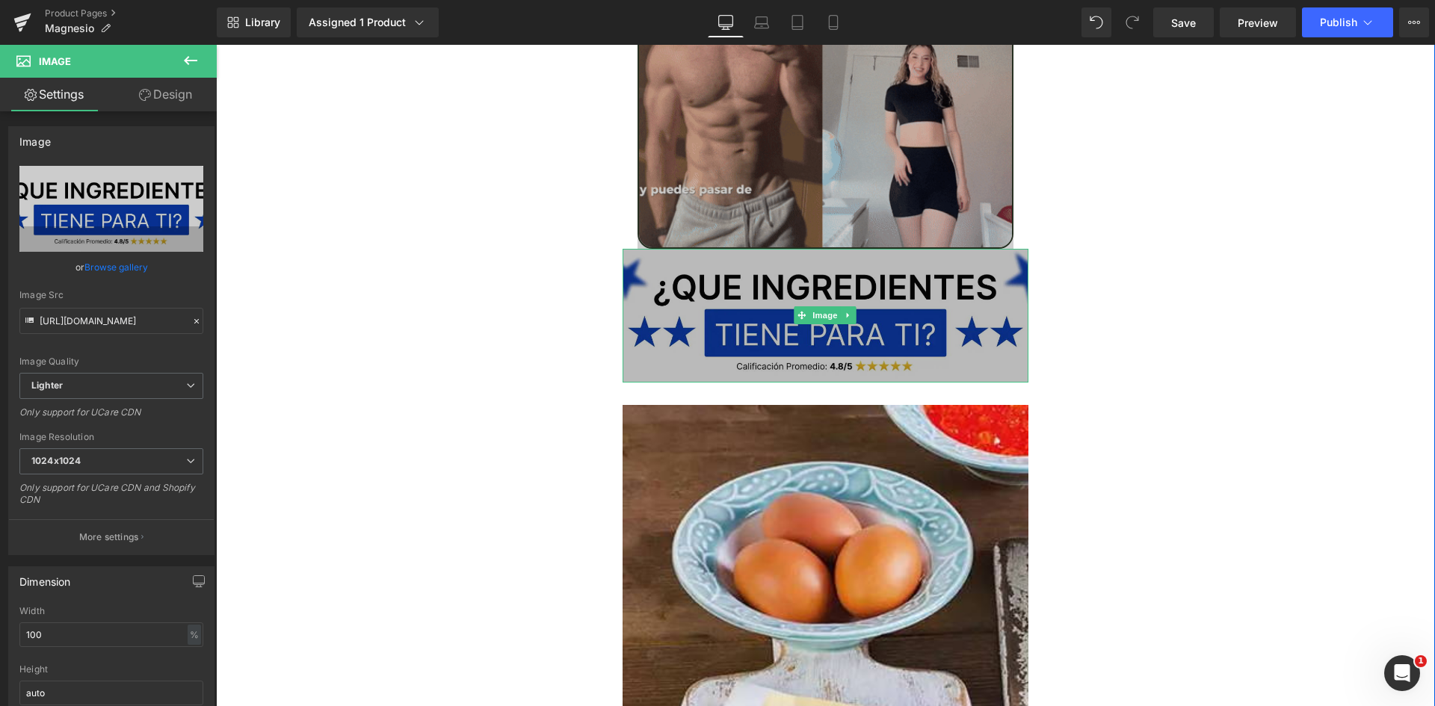
type input "[URL][DOMAIN_NAME]"
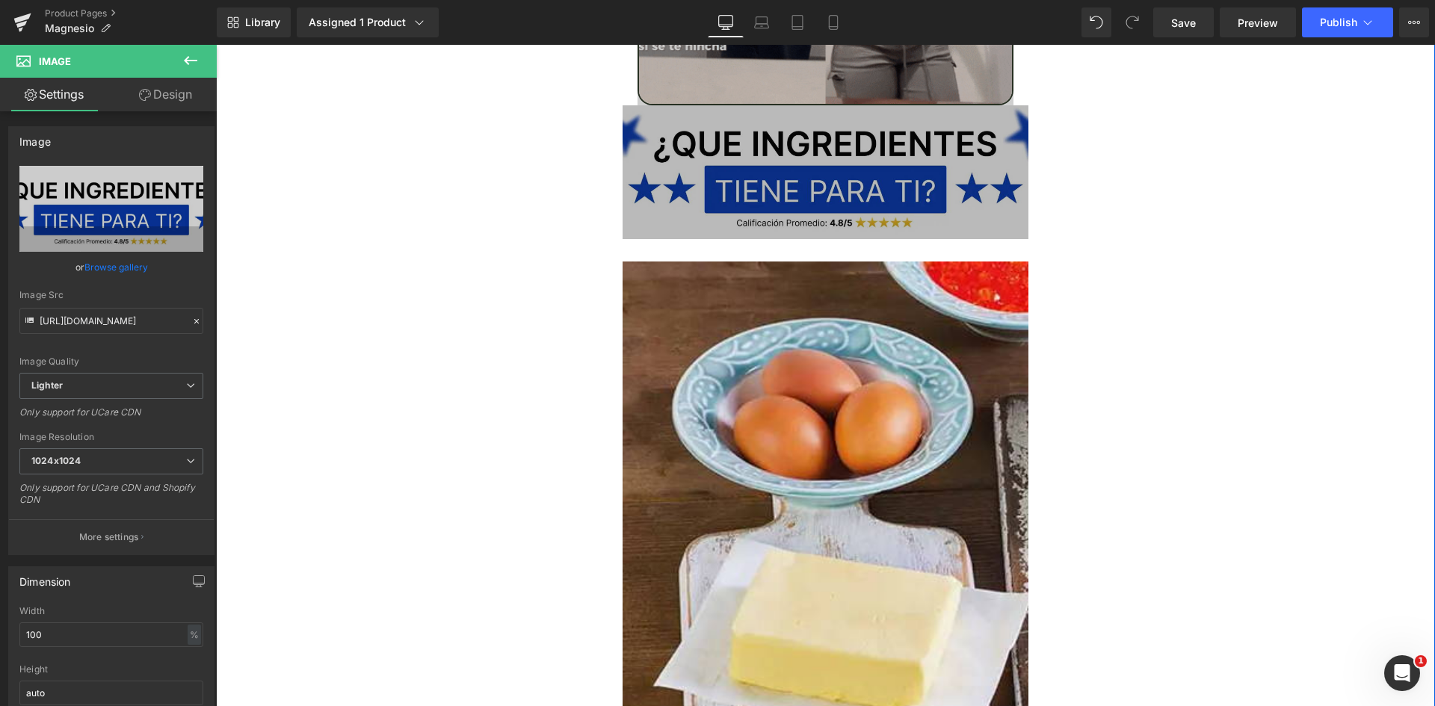
scroll to position [4560, 0]
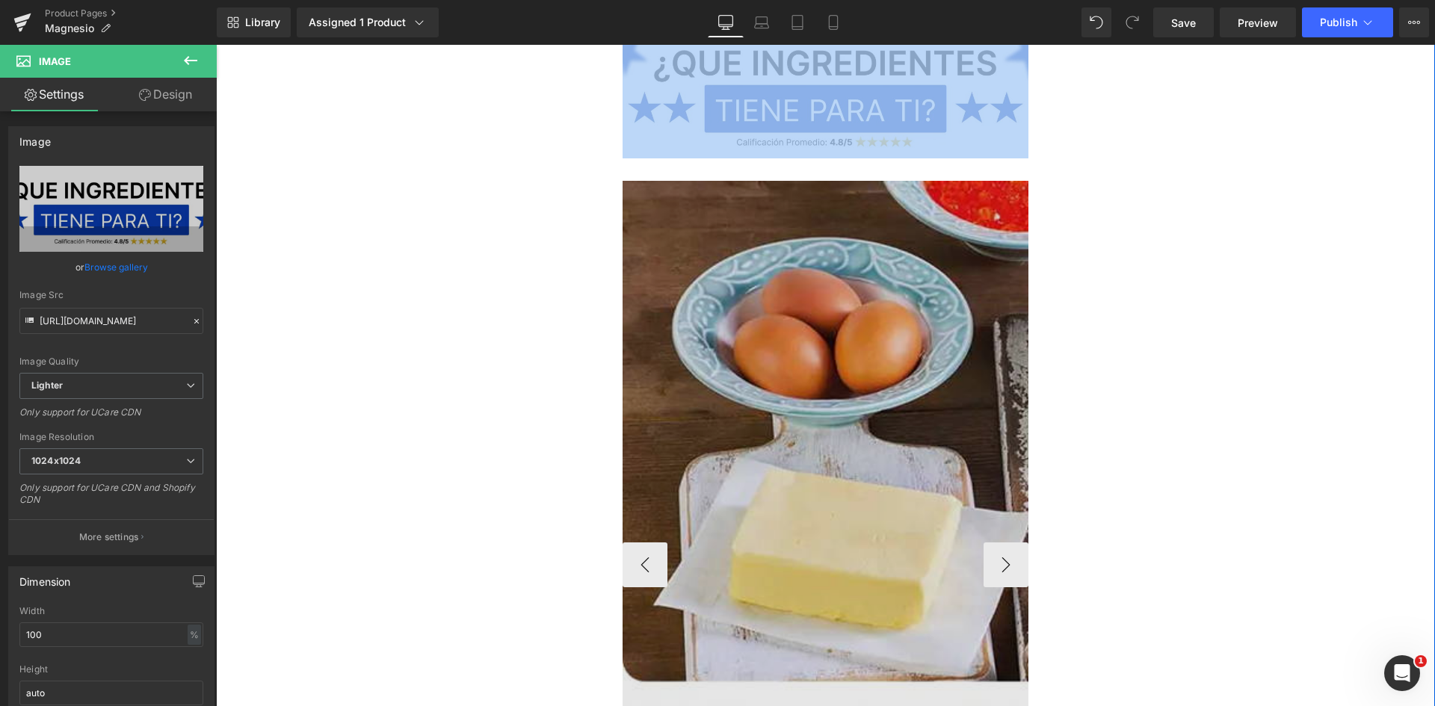
click at [786, 288] on img at bounding box center [1227, 565] width 1208 height 769
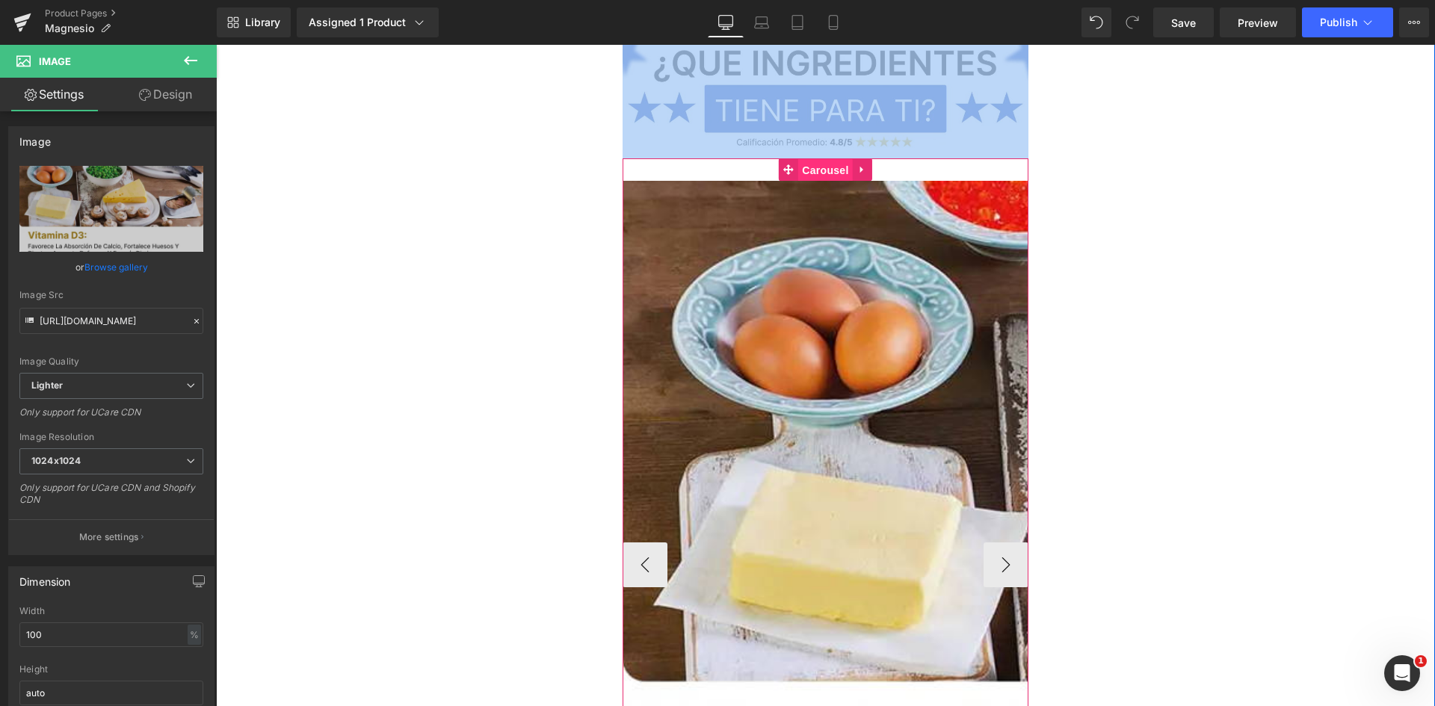
click at [837, 159] on span "Carousel" at bounding box center [825, 170] width 54 height 22
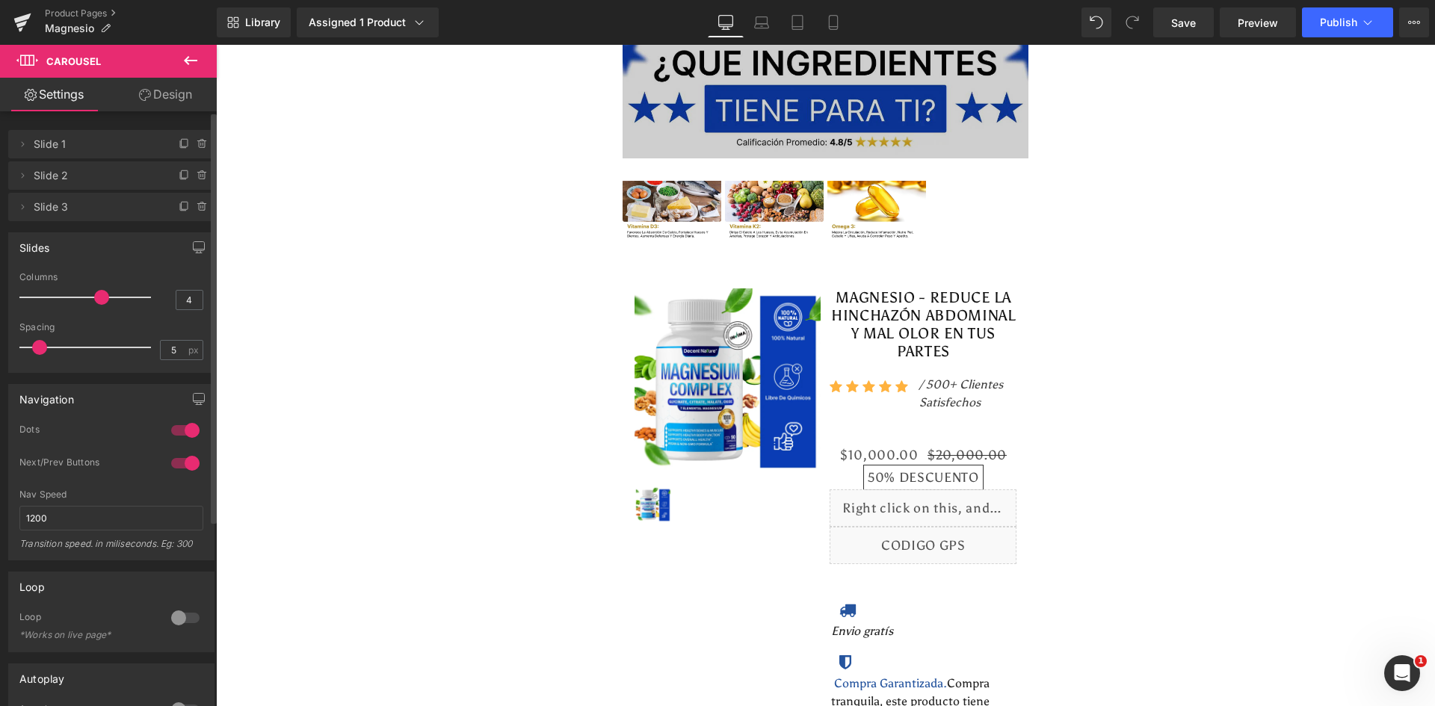
type input "5"
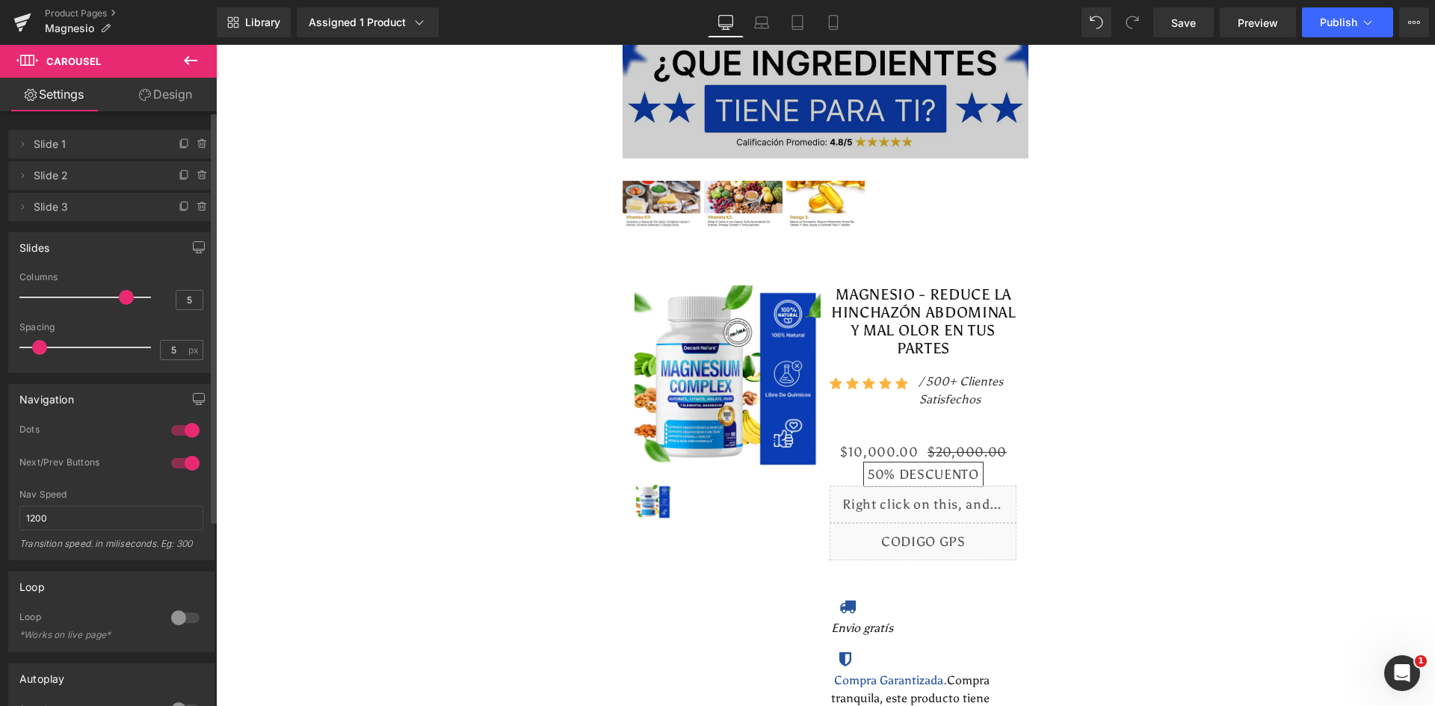
drag, startPoint x: 26, startPoint y: 297, endPoint x: 116, endPoint y: 293, distance: 89.8
click at [119, 293] on span at bounding box center [126, 297] width 15 height 15
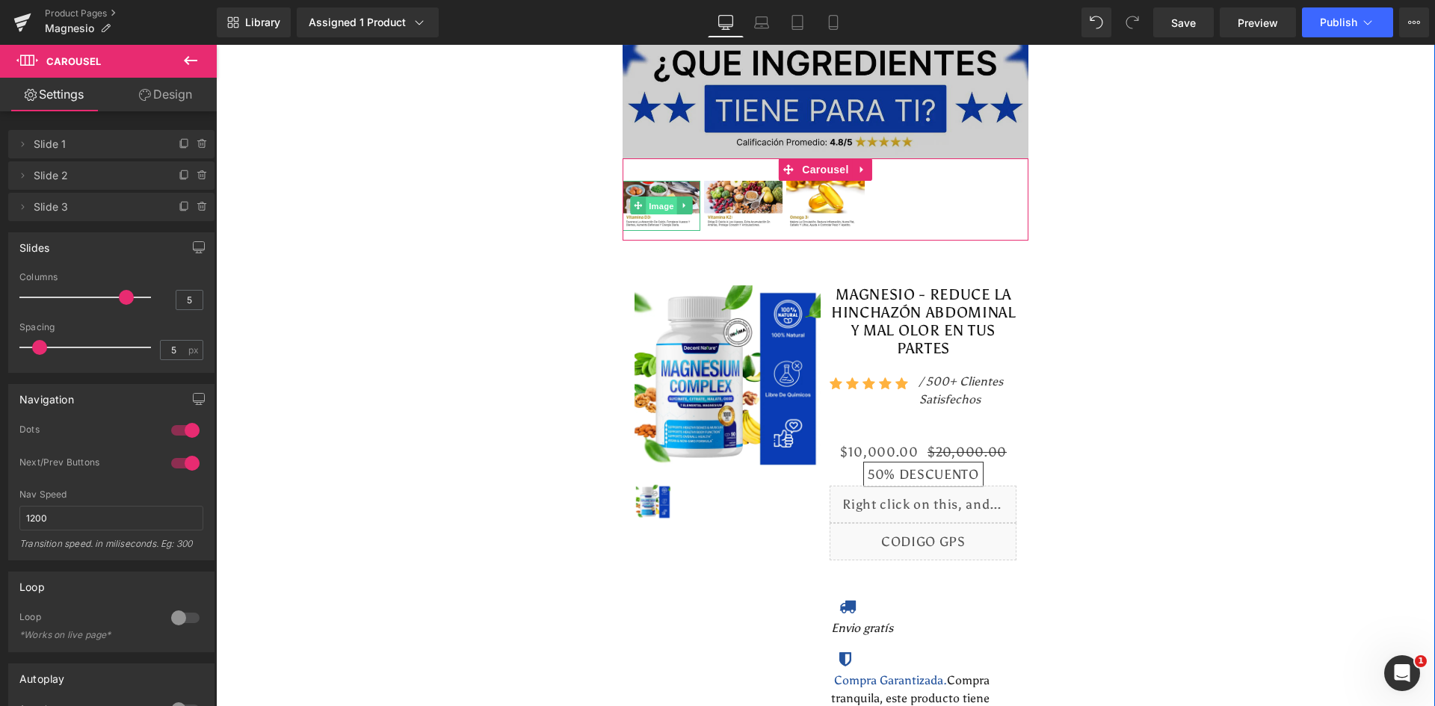
click at [653, 197] on span "Image" at bounding box center [661, 206] width 31 height 18
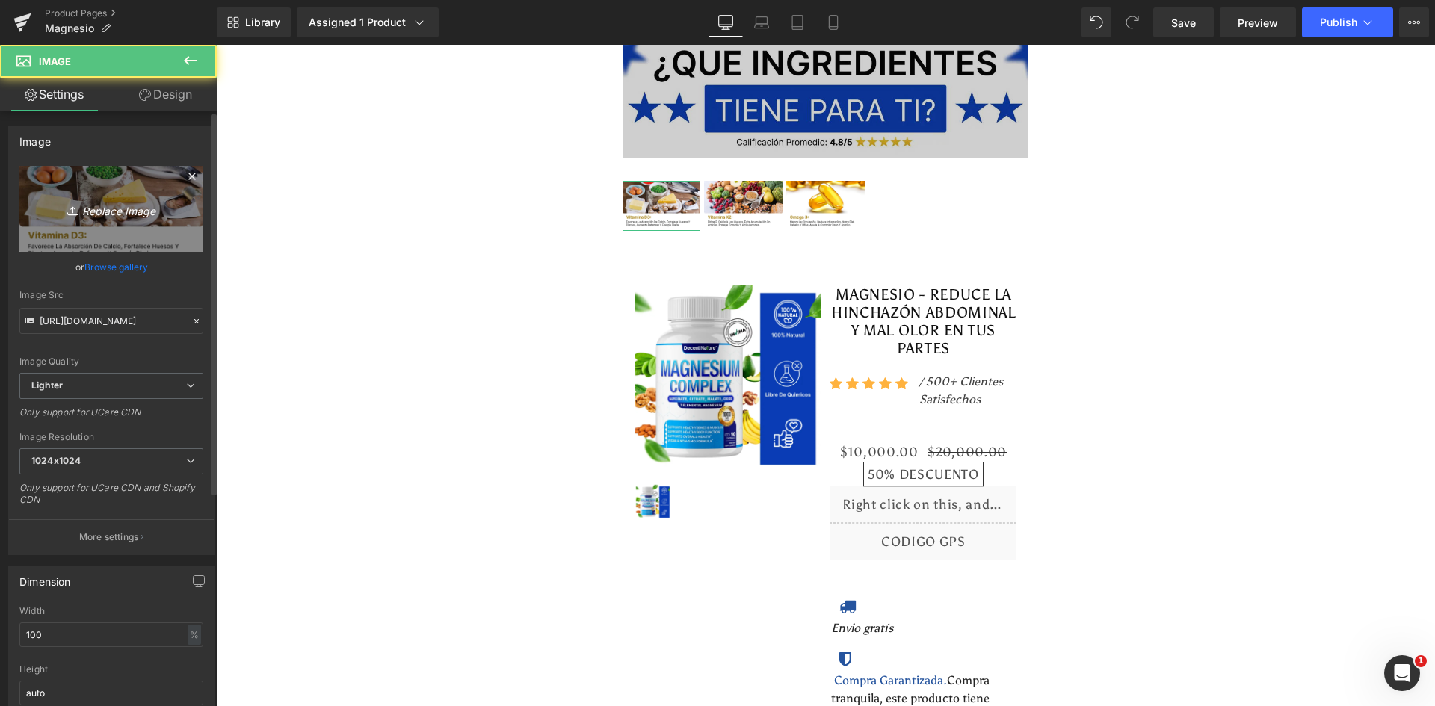
click at [172, 203] on link "Replace Image" at bounding box center [111, 209] width 184 height 86
type input "C:\fakepath\Ingrediente 1.webp"
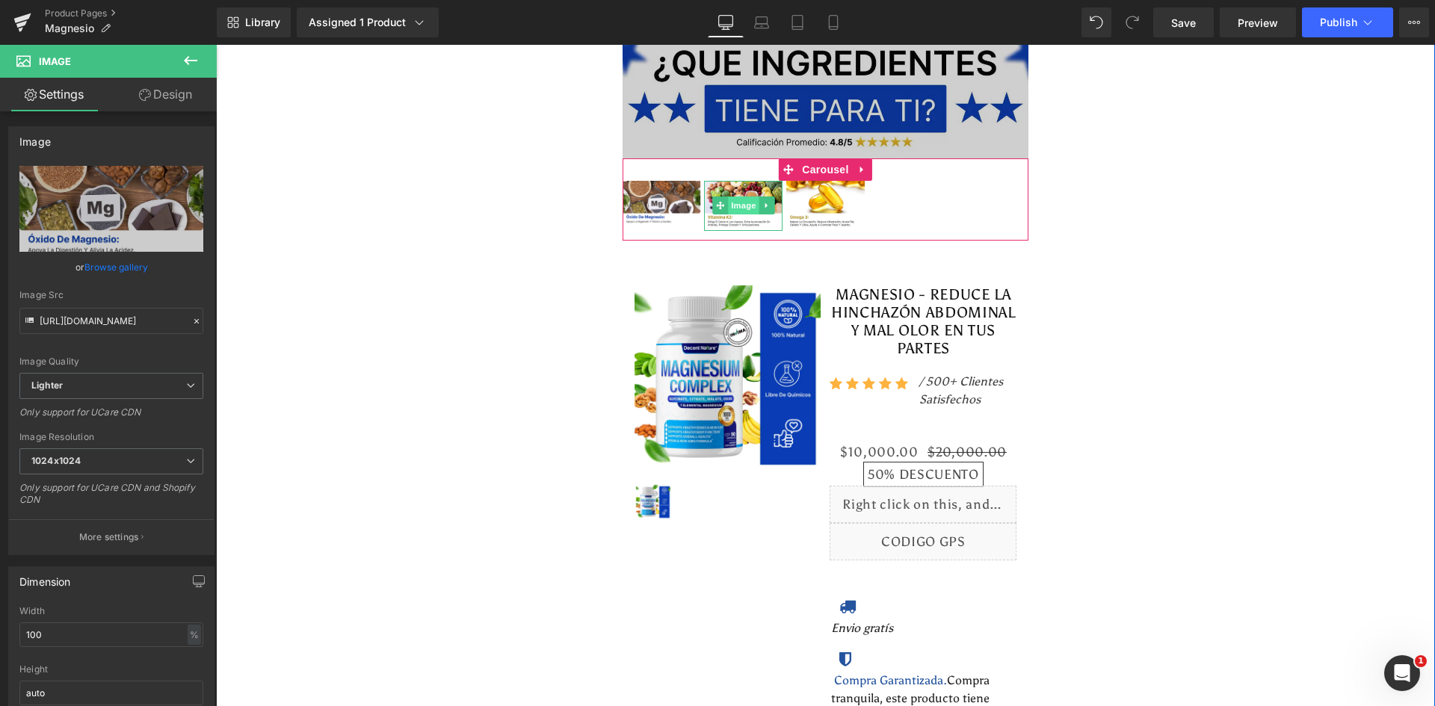
type input "https://ucarecdn.com/b85a48de-786f-4003-9dc9-f1d5e720520f/-/format/auto/-/previ…"
click at [730, 197] on span "Image" at bounding box center [743, 206] width 31 height 18
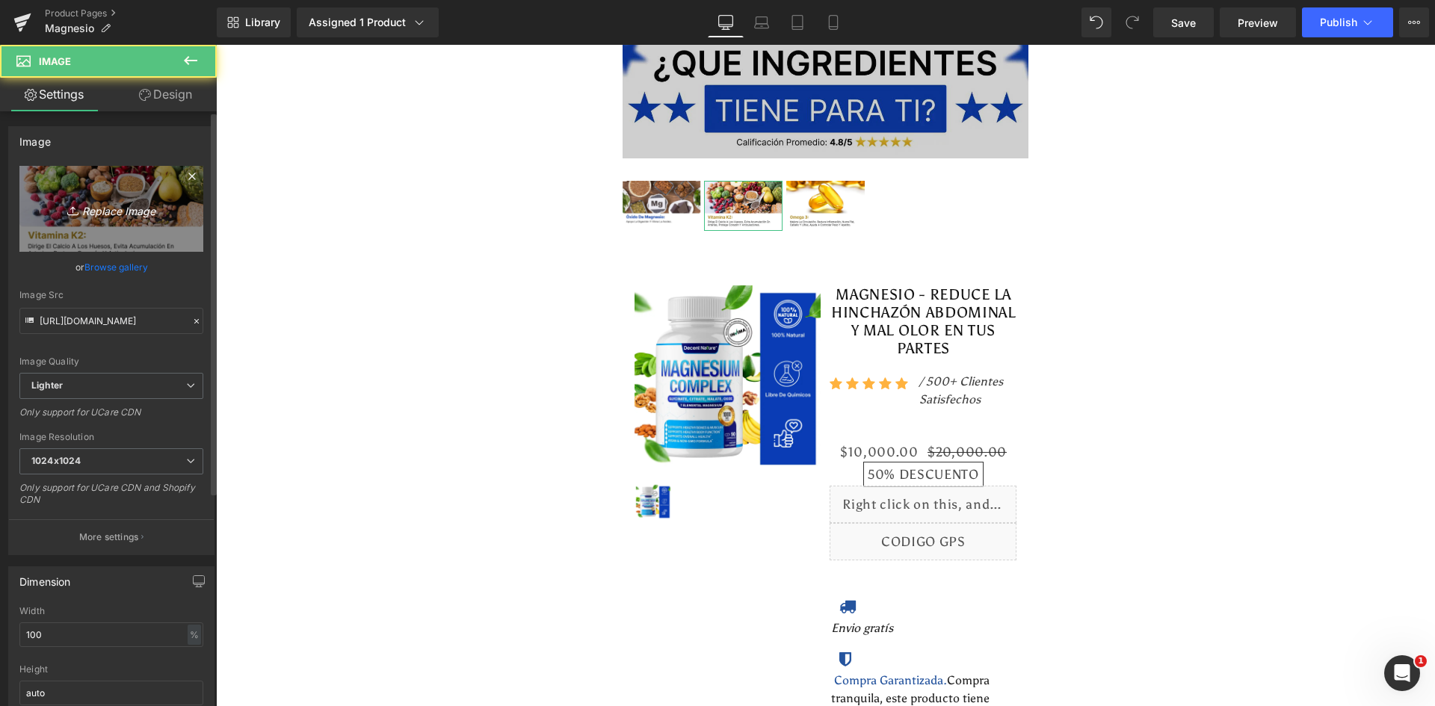
click at [117, 212] on icon "Replace Image" at bounding box center [112, 209] width 120 height 19
type input "C:\fakepath\Ingrediente 2.webp"
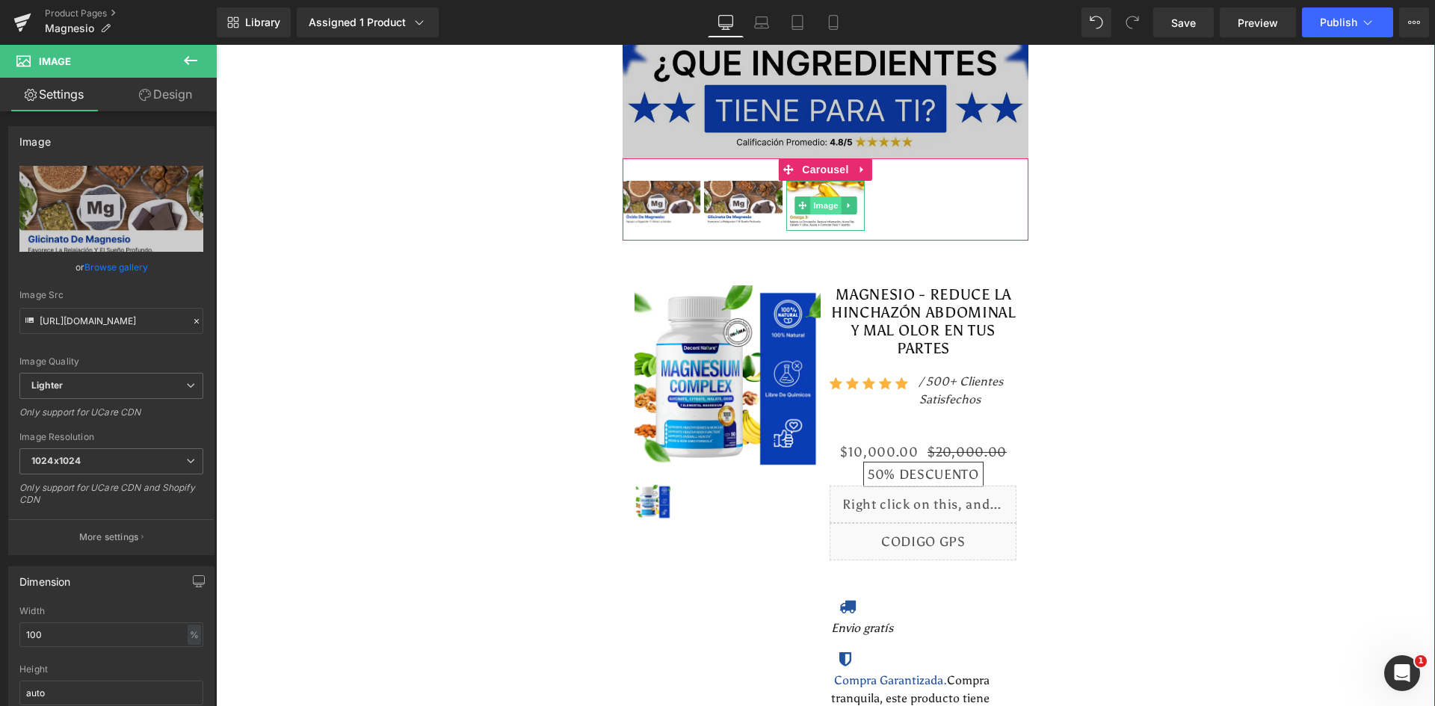
type input "https://ucarecdn.com/8cc9312a-a812-4670-9318-b5da3b30c60c/-/format/auto/-/previ…"
click at [821, 197] on span "Image" at bounding box center [825, 206] width 31 height 18
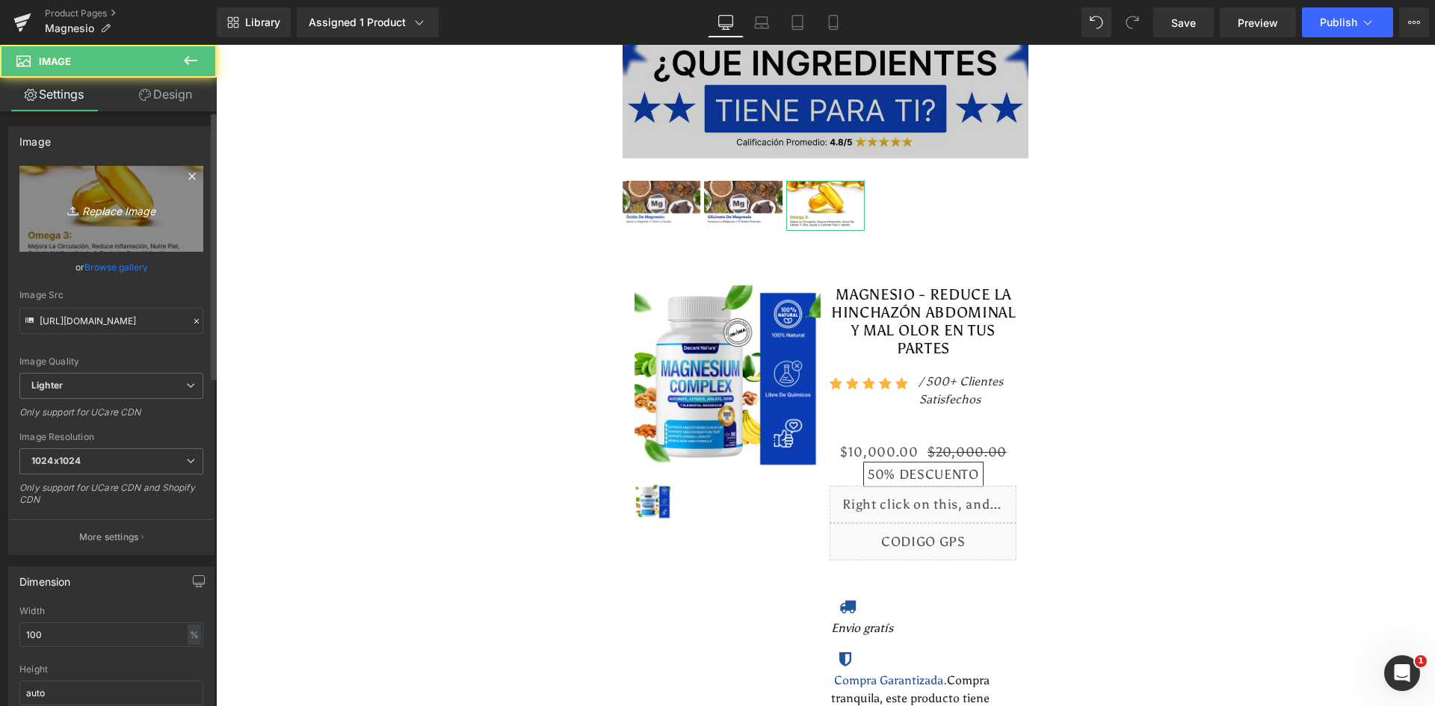
click at [173, 226] on link "Replace Image" at bounding box center [111, 209] width 184 height 86
type input "C:\fakepath\Ingrediente 3.webp"
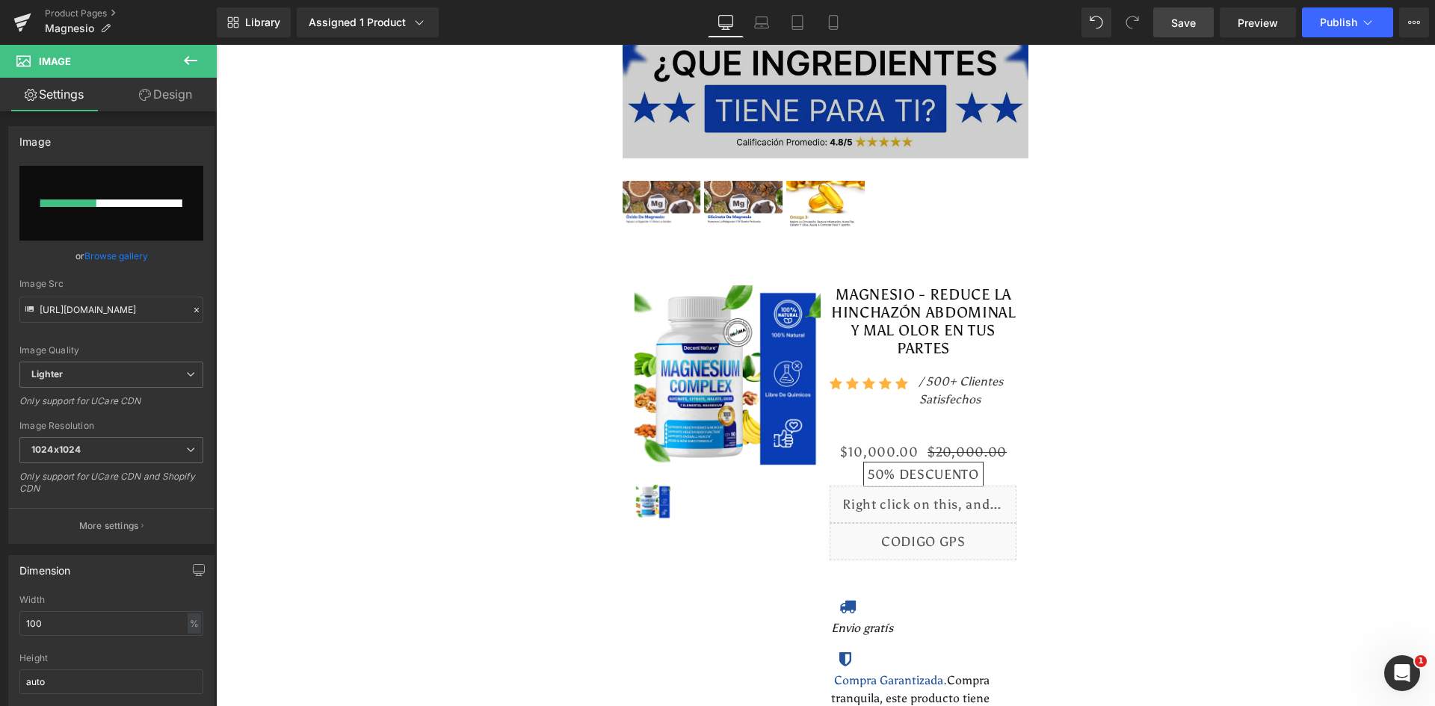
click at [1203, 17] on link "Save" at bounding box center [1183, 22] width 61 height 30
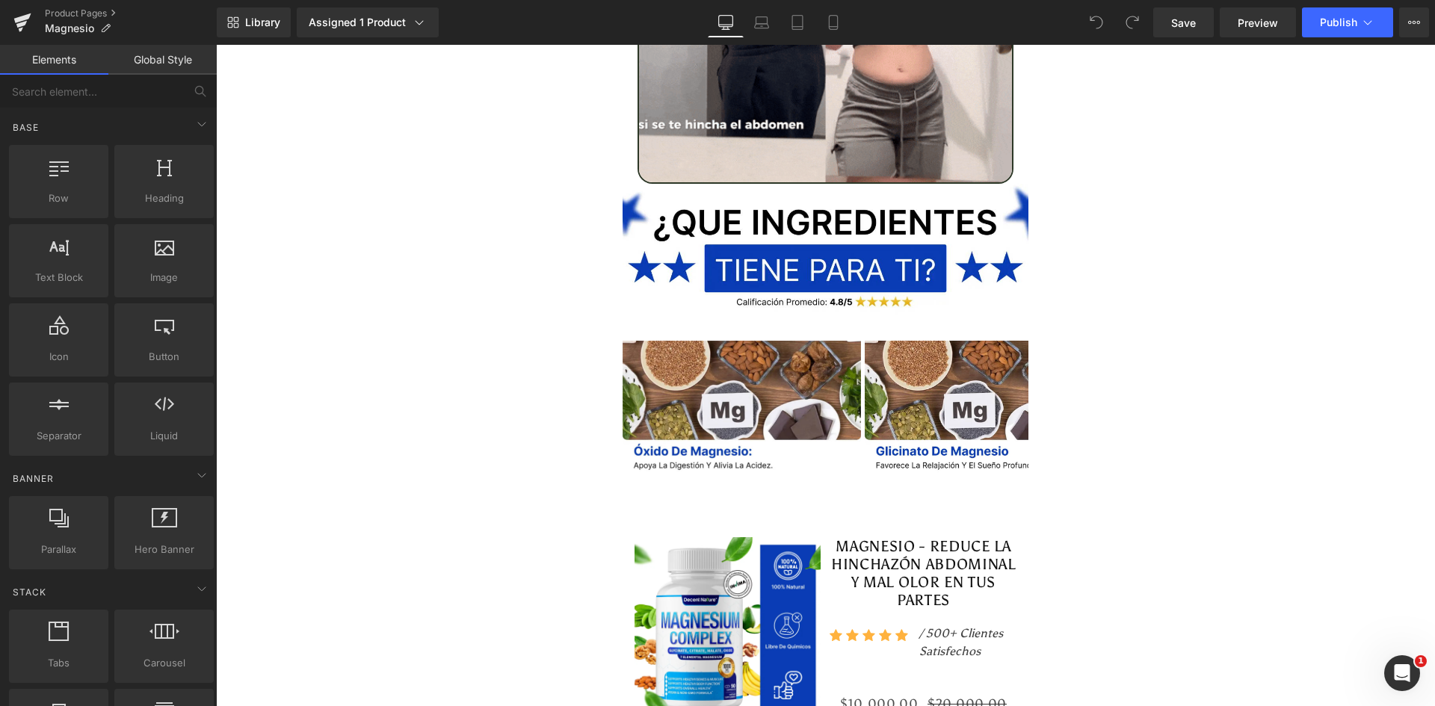
scroll to position [5472, 0]
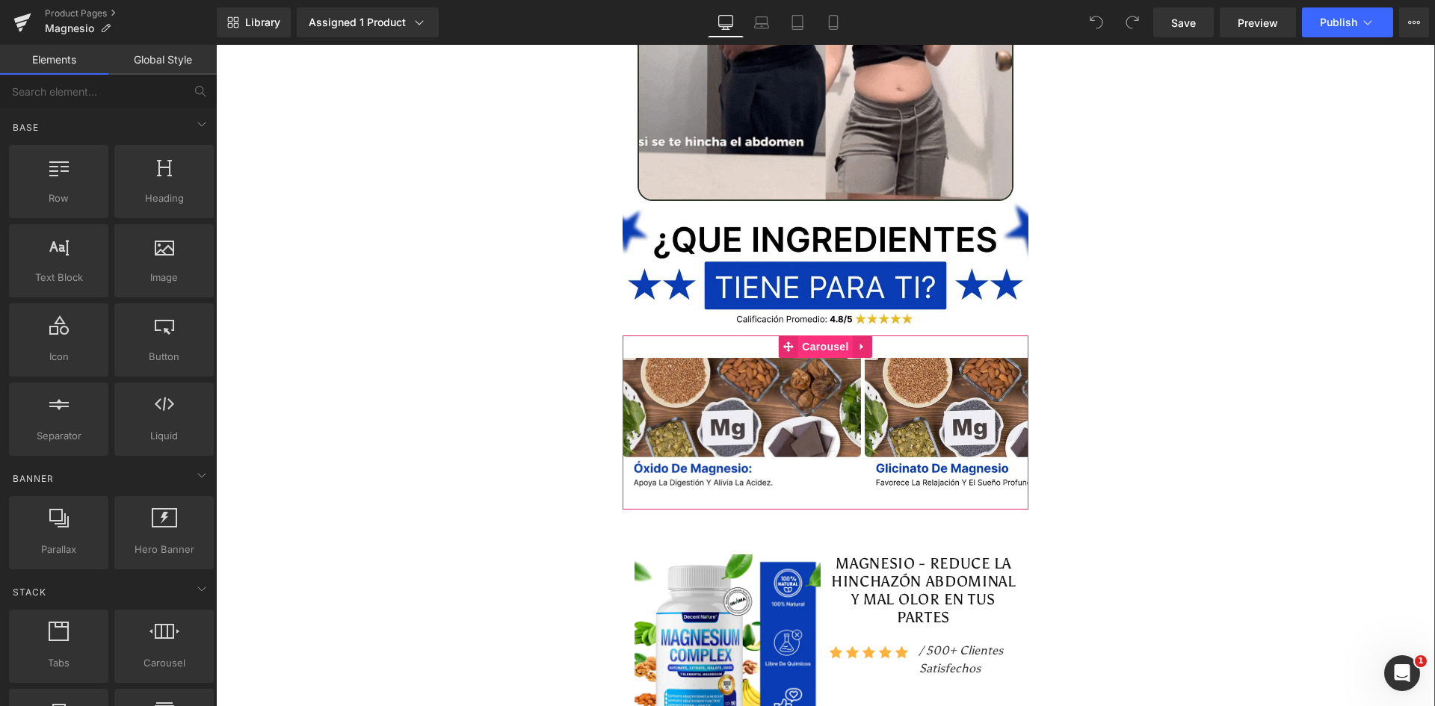
click at [819, 336] on span "Carousel" at bounding box center [825, 347] width 54 height 22
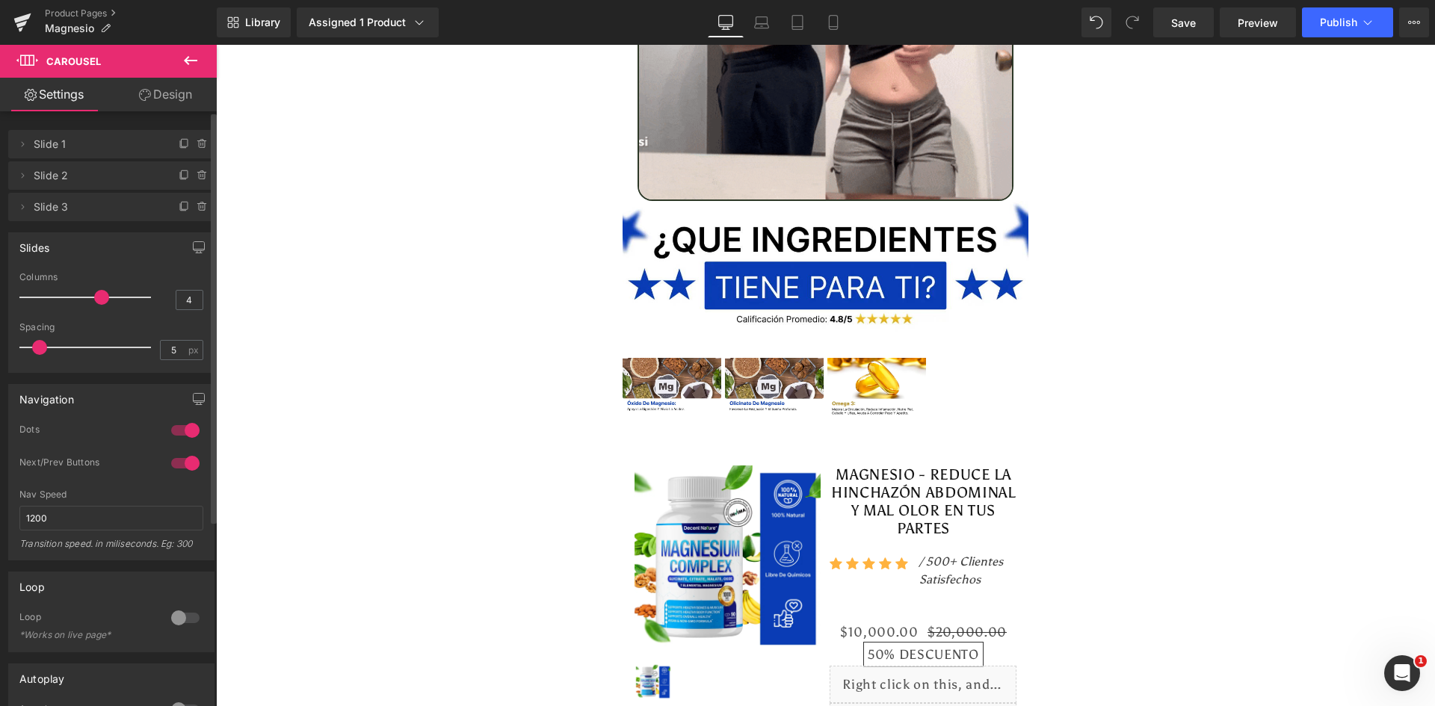
type input "5"
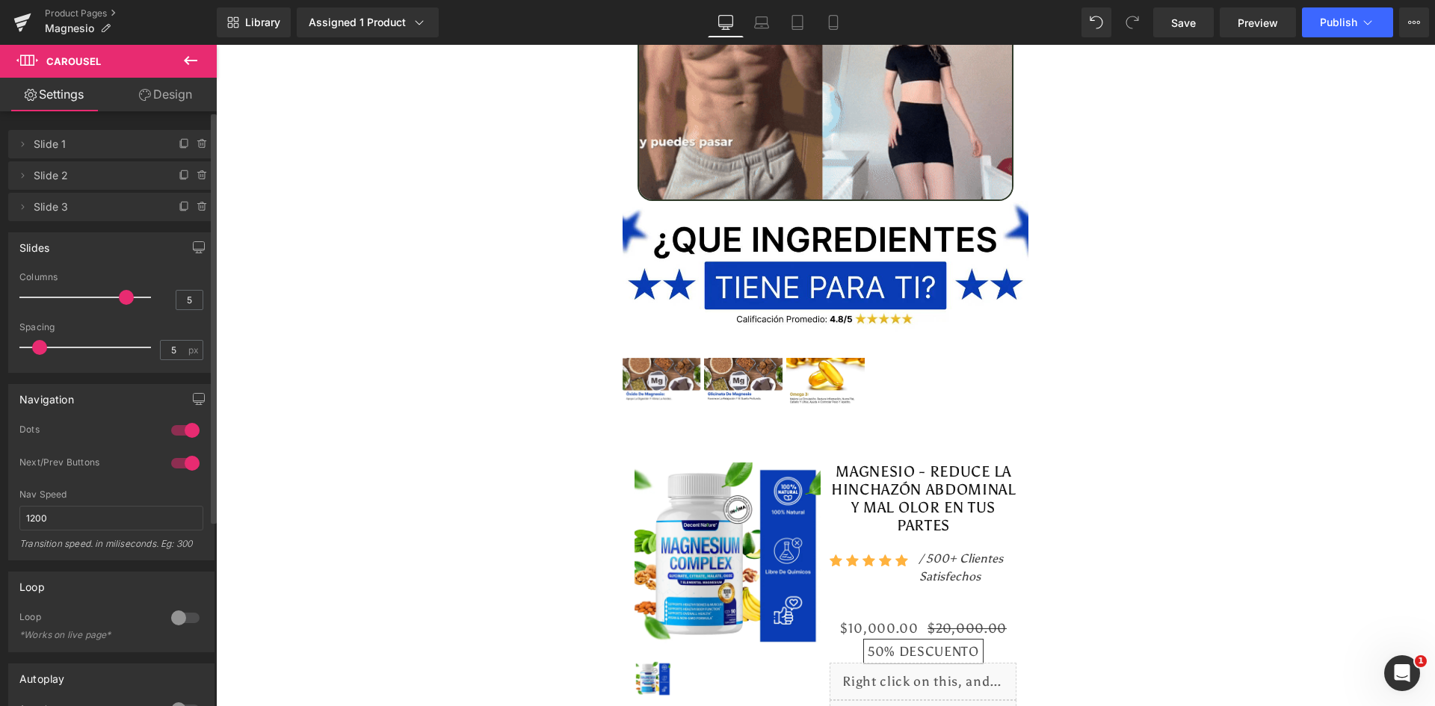
drag, startPoint x: 119, startPoint y: 300, endPoint x: 123, endPoint y: 292, distance: 8.7
click at [123, 292] on span at bounding box center [126, 297] width 15 height 15
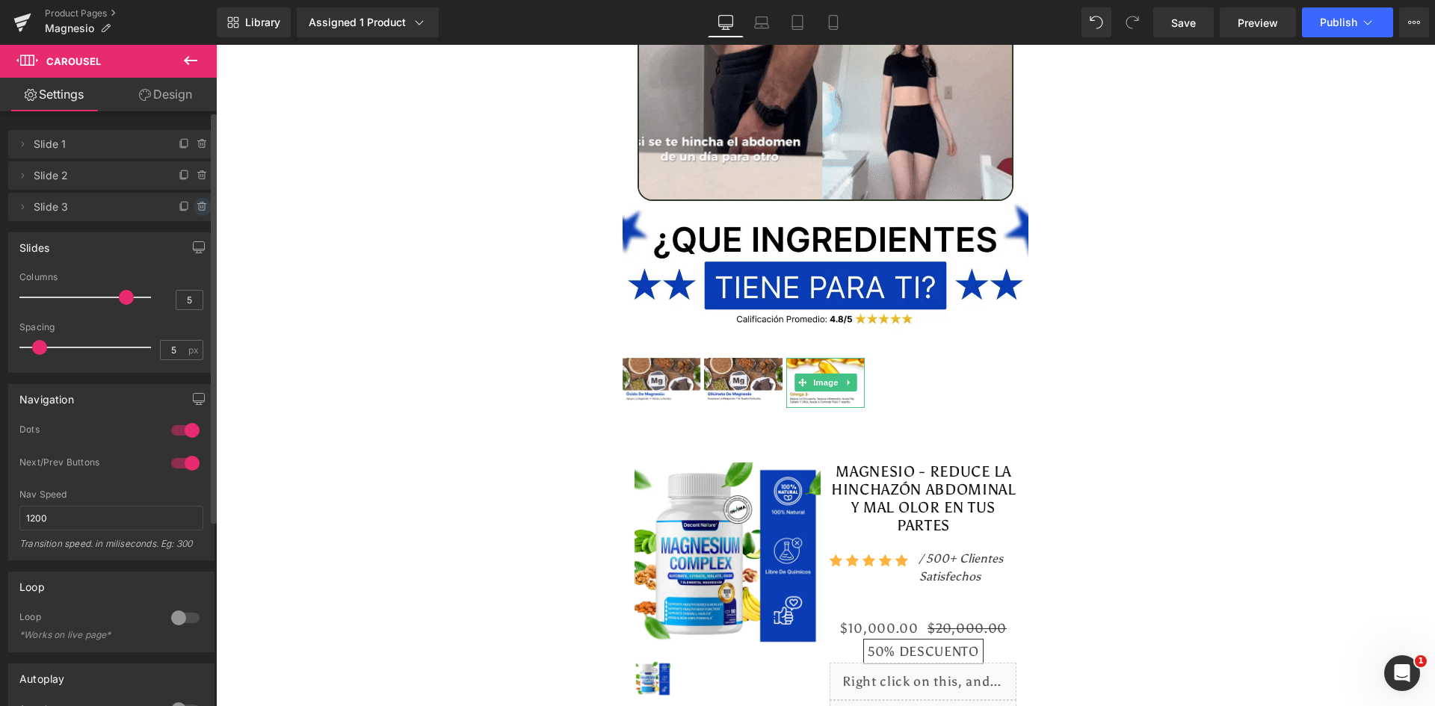
click at [197, 208] on icon at bounding box center [203, 207] width 12 height 12
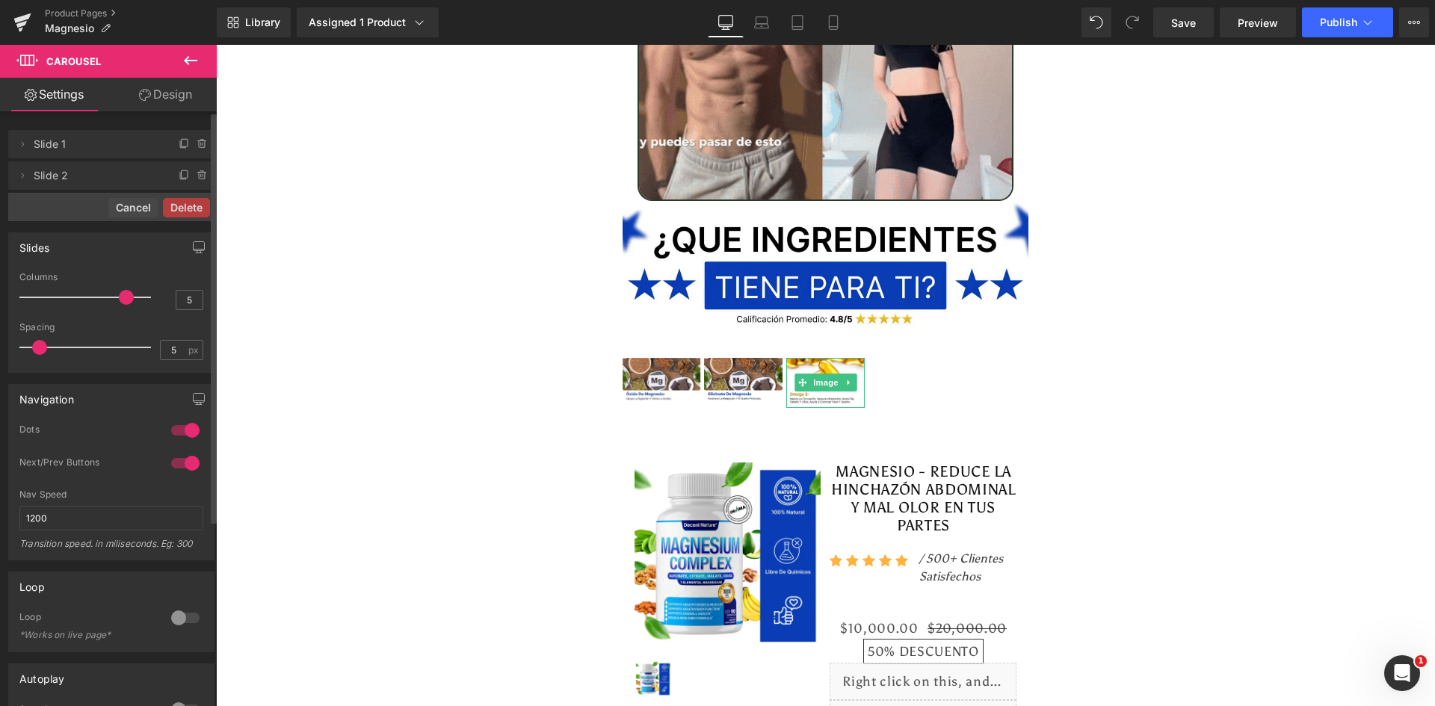
click at [192, 208] on button "Delete" at bounding box center [186, 207] width 47 height 19
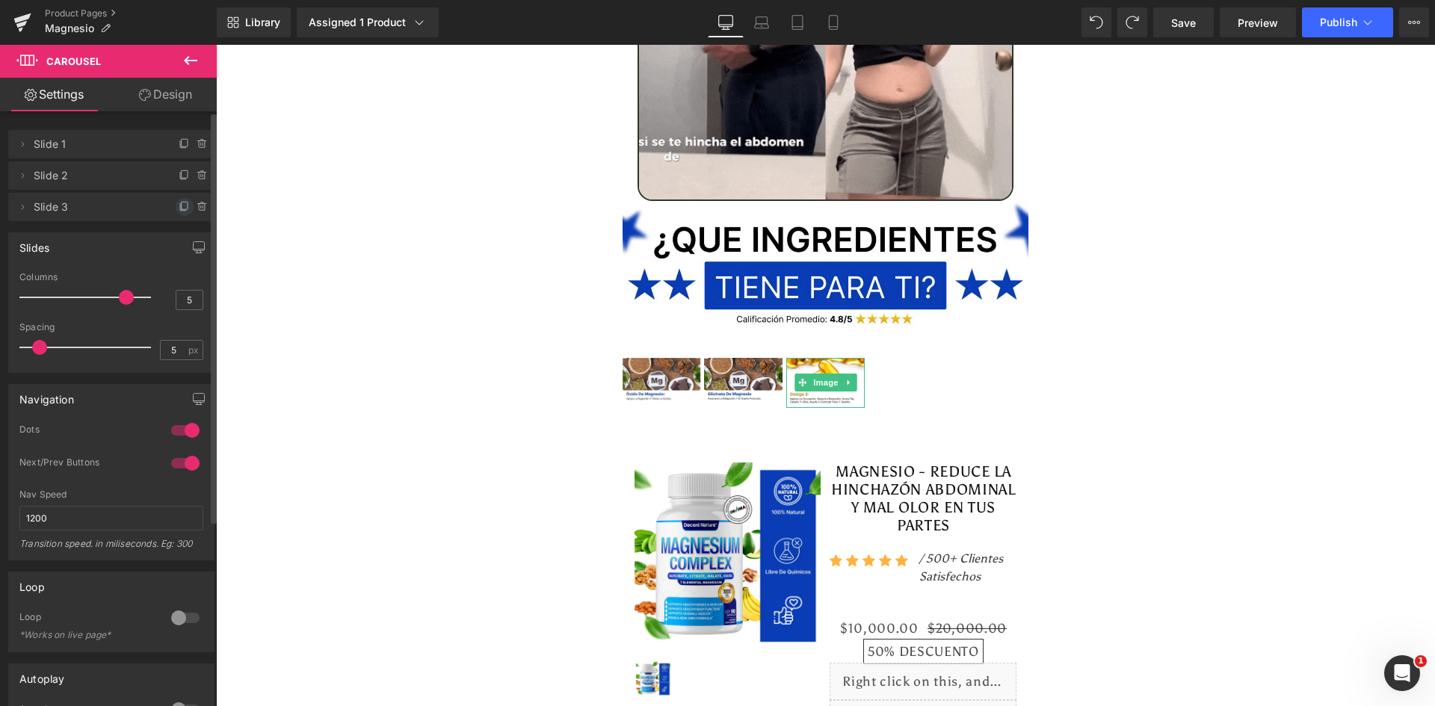
click at [176, 204] on span at bounding box center [185, 207] width 18 height 18
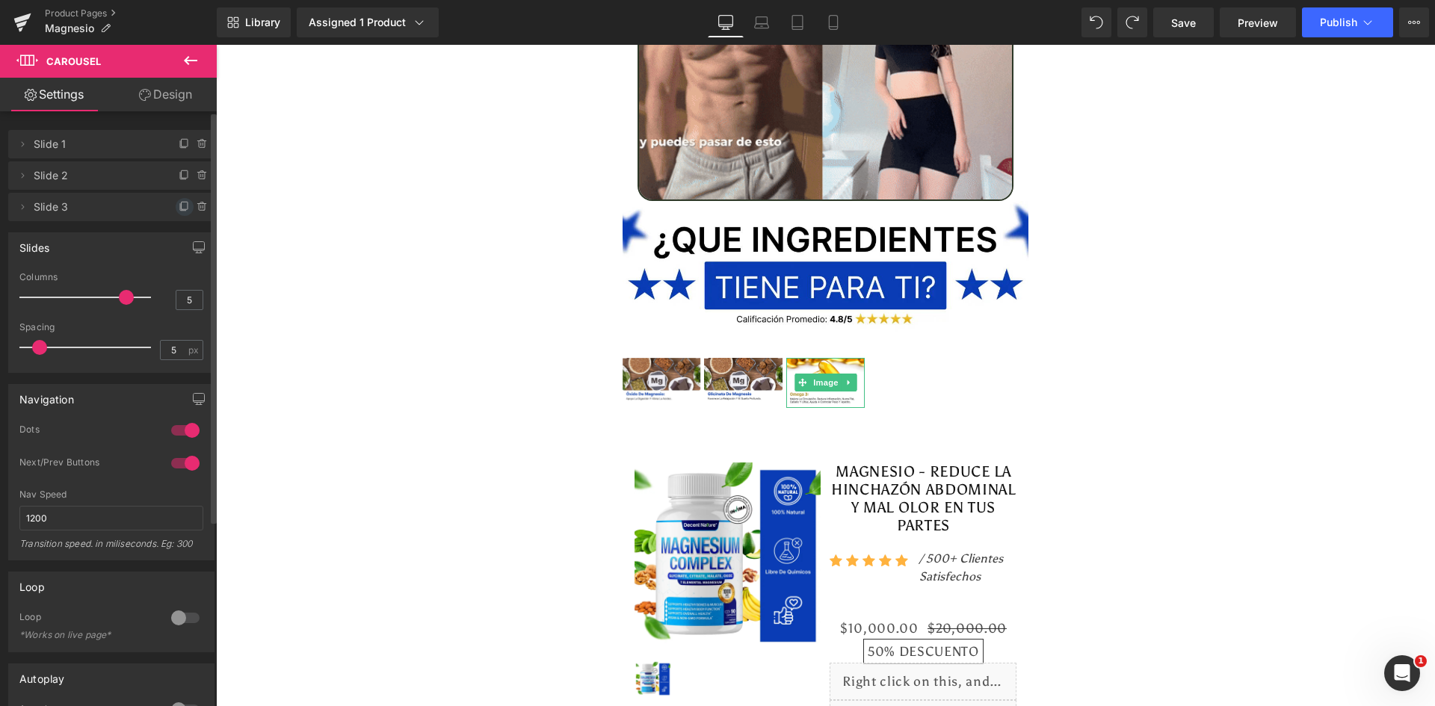
click at [182, 207] on icon at bounding box center [185, 205] width 6 height 7
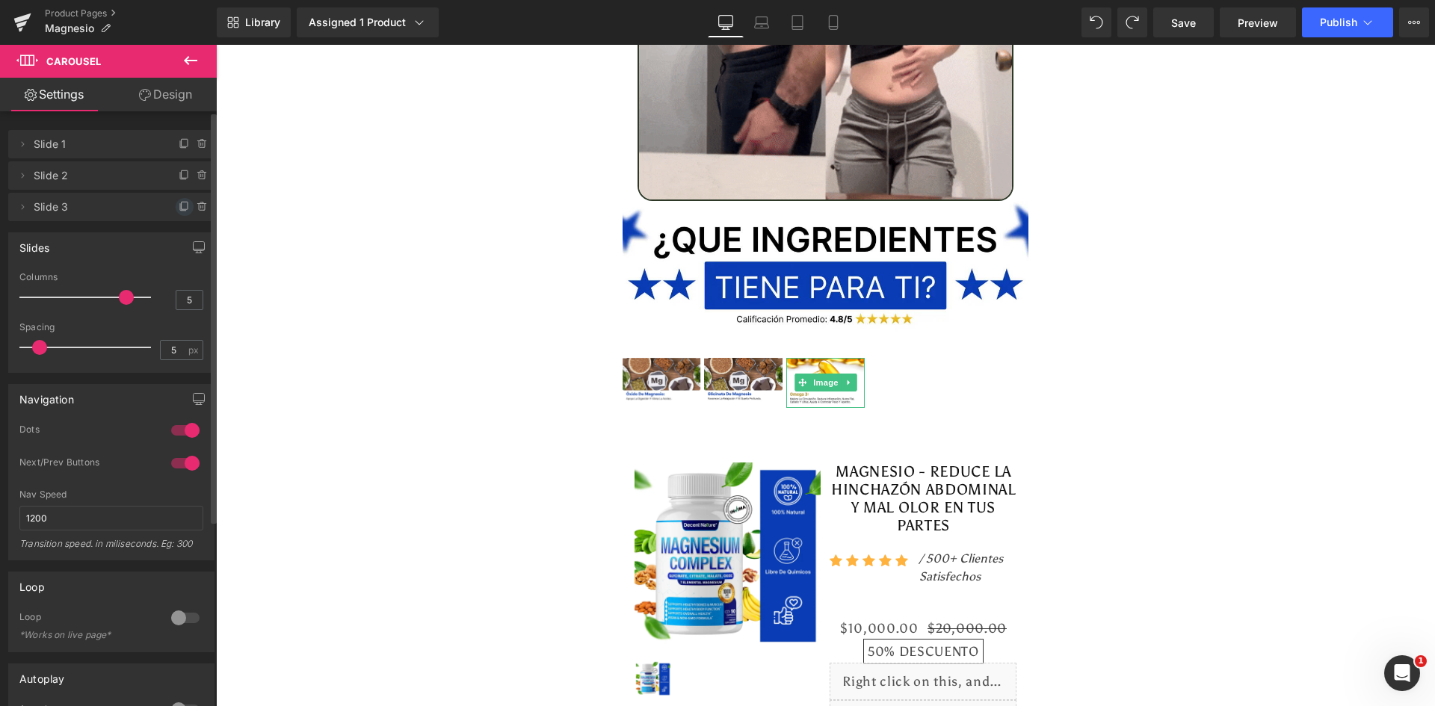
click at [182, 207] on icon at bounding box center [185, 205] width 6 height 7
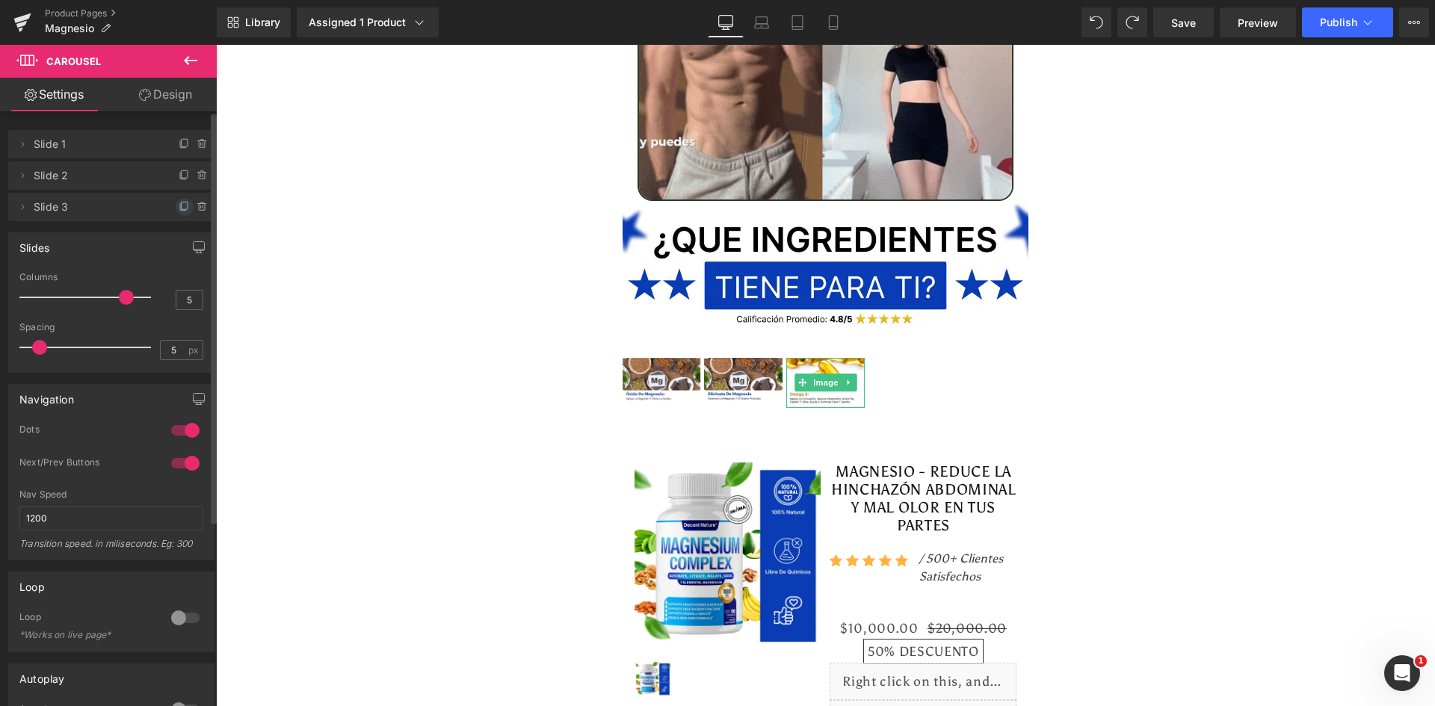
click at [179, 209] on icon at bounding box center [185, 207] width 12 height 12
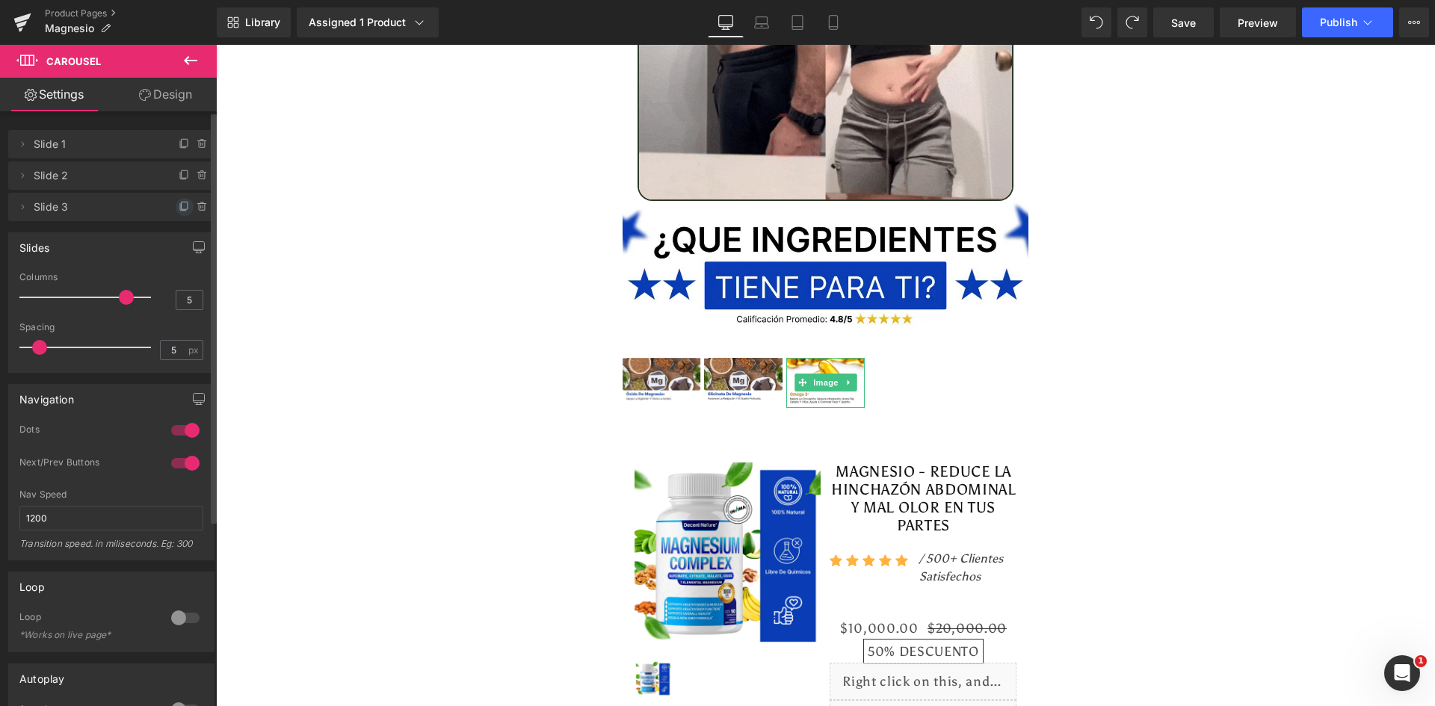
click at [179, 209] on icon at bounding box center [185, 207] width 12 height 12
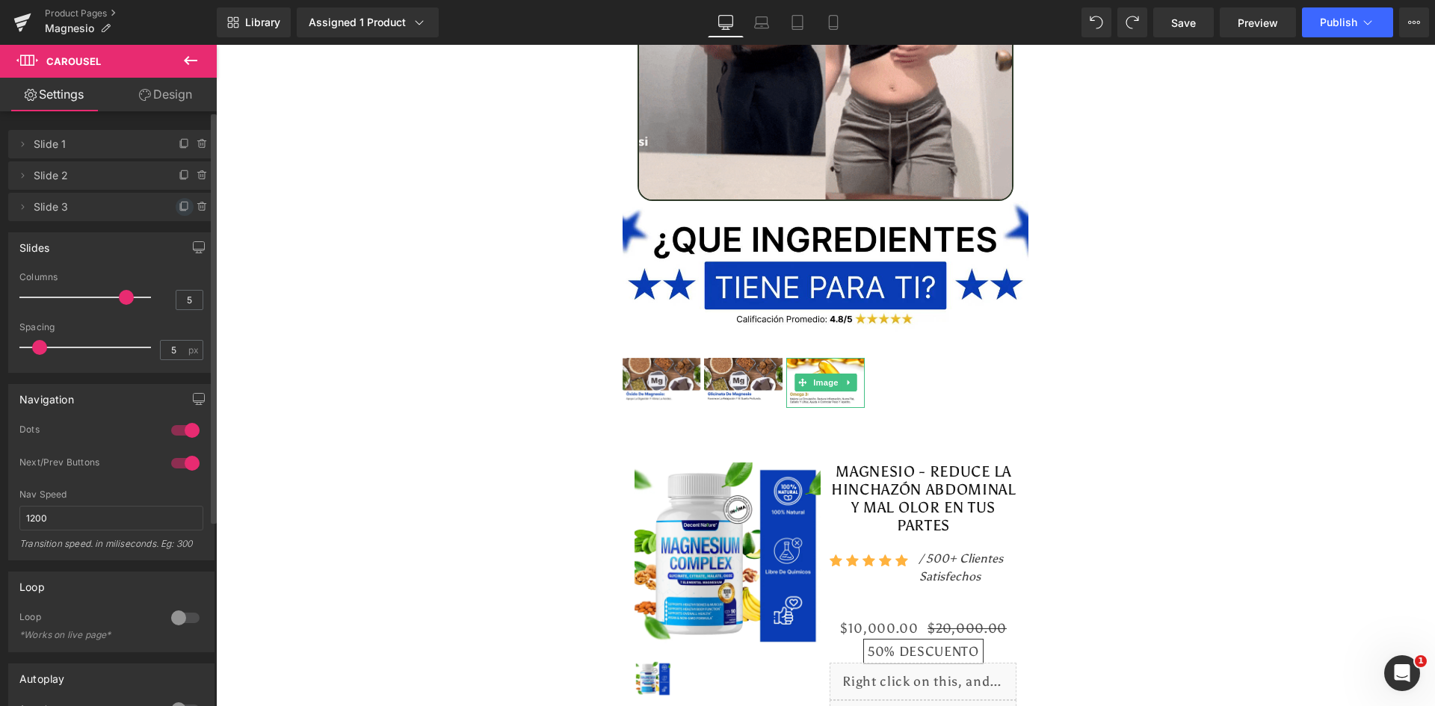
click at [179, 209] on icon at bounding box center [185, 207] width 12 height 12
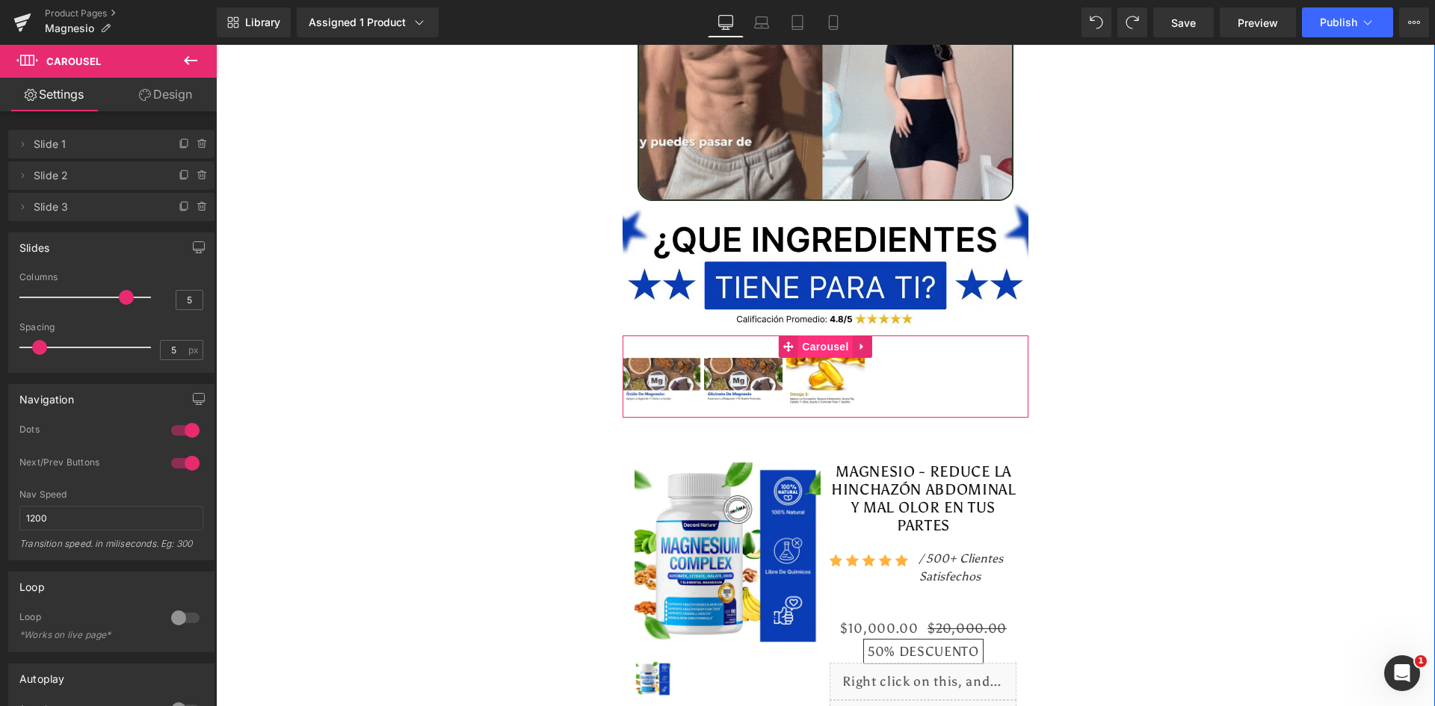
click at [805, 336] on span "Carousel" at bounding box center [825, 347] width 54 height 22
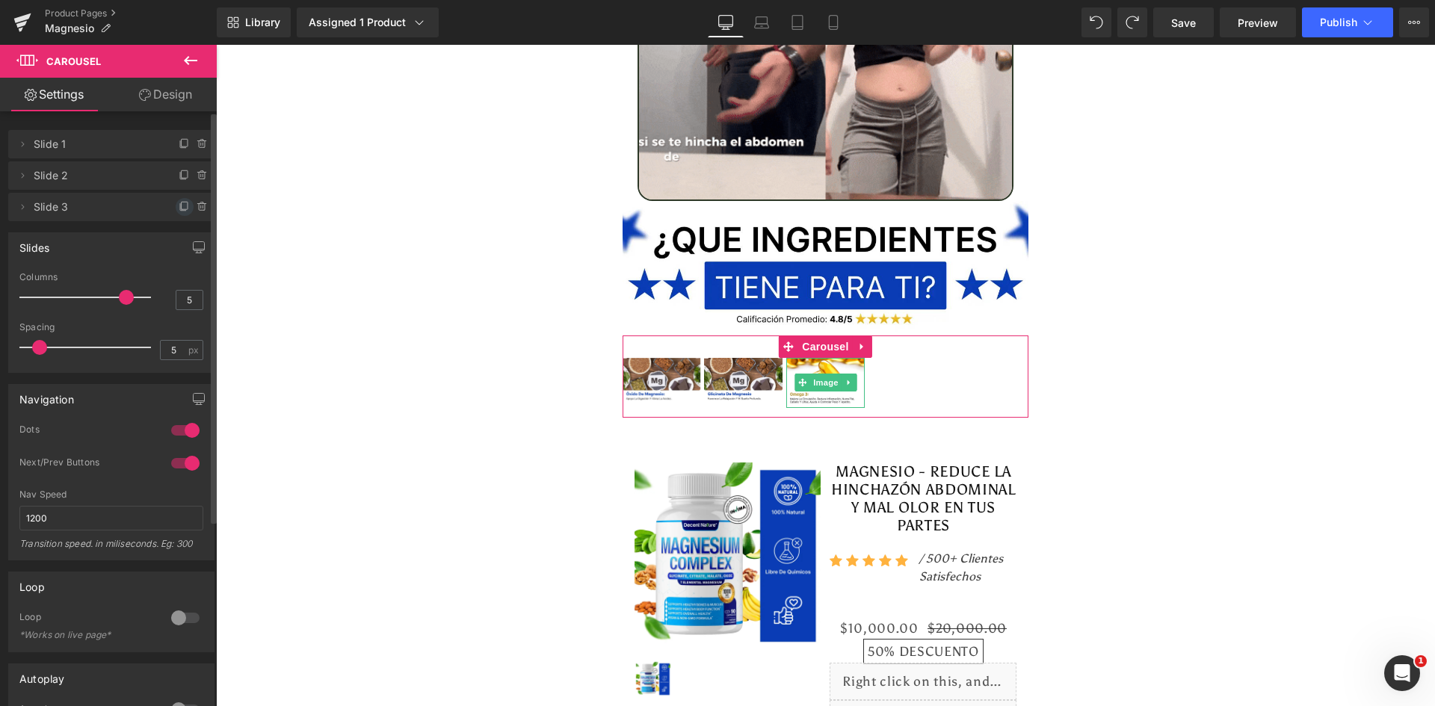
click at [182, 209] on icon at bounding box center [185, 205] width 6 height 7
click at [182, 208] on icon at bounding box center [185, 205] width 6 height 7
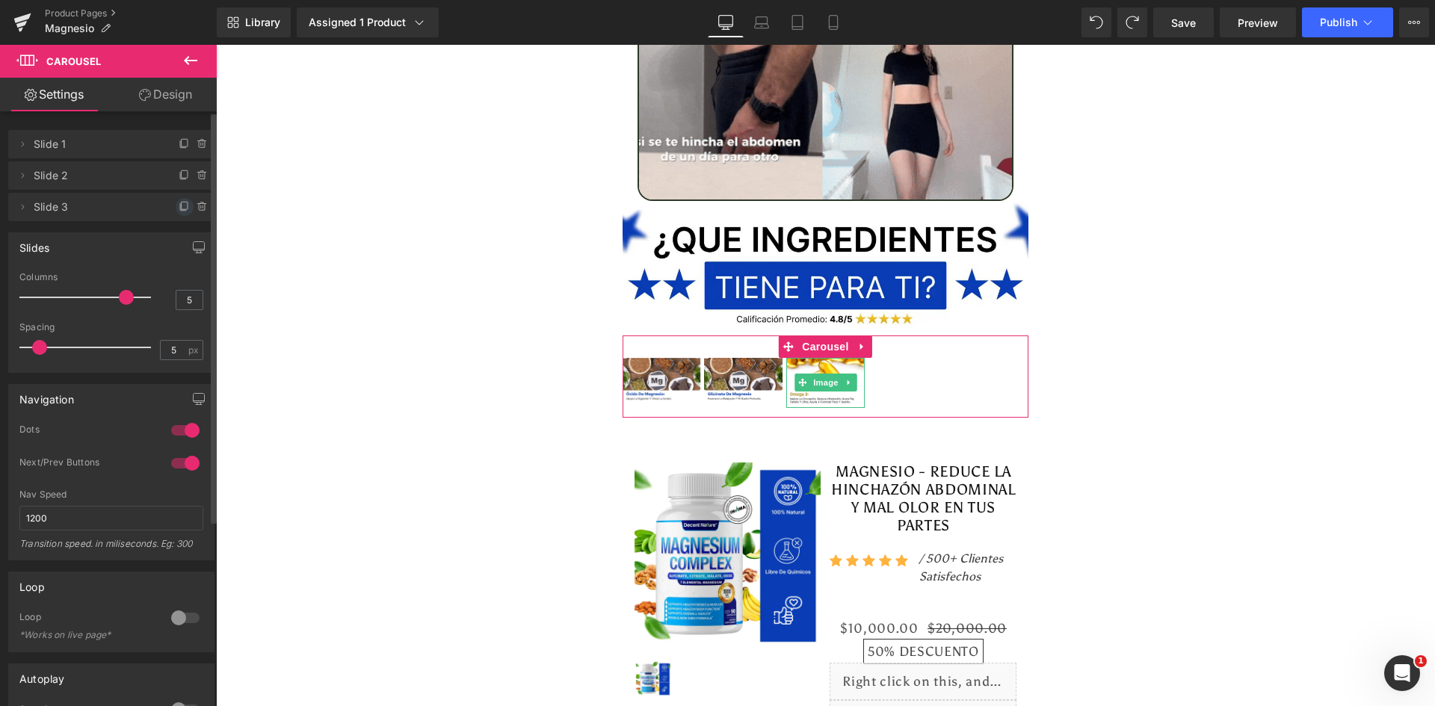
click at [182, 208] on icon at bounding box center [185, 205] width 6 height 7
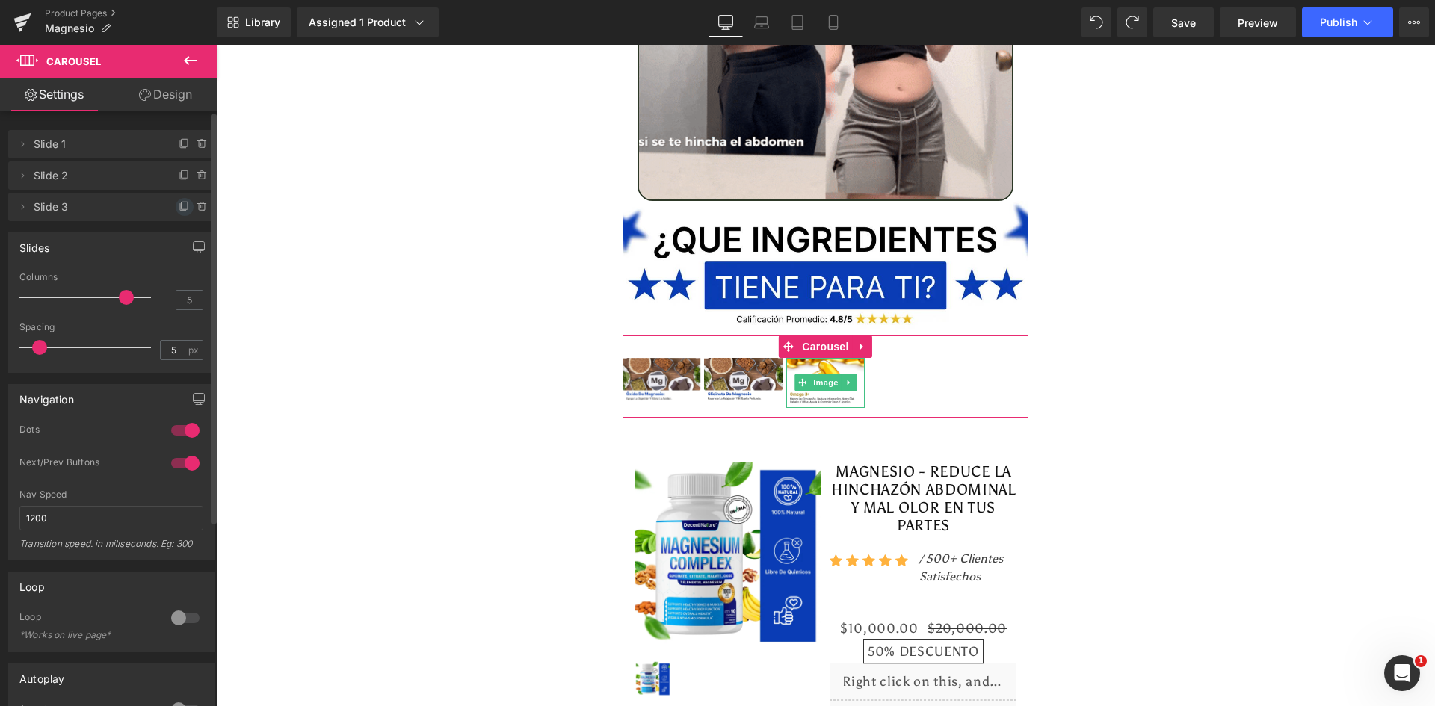
click at [182, 208] on icon at bounding box center [185, 205] width 6 height 7
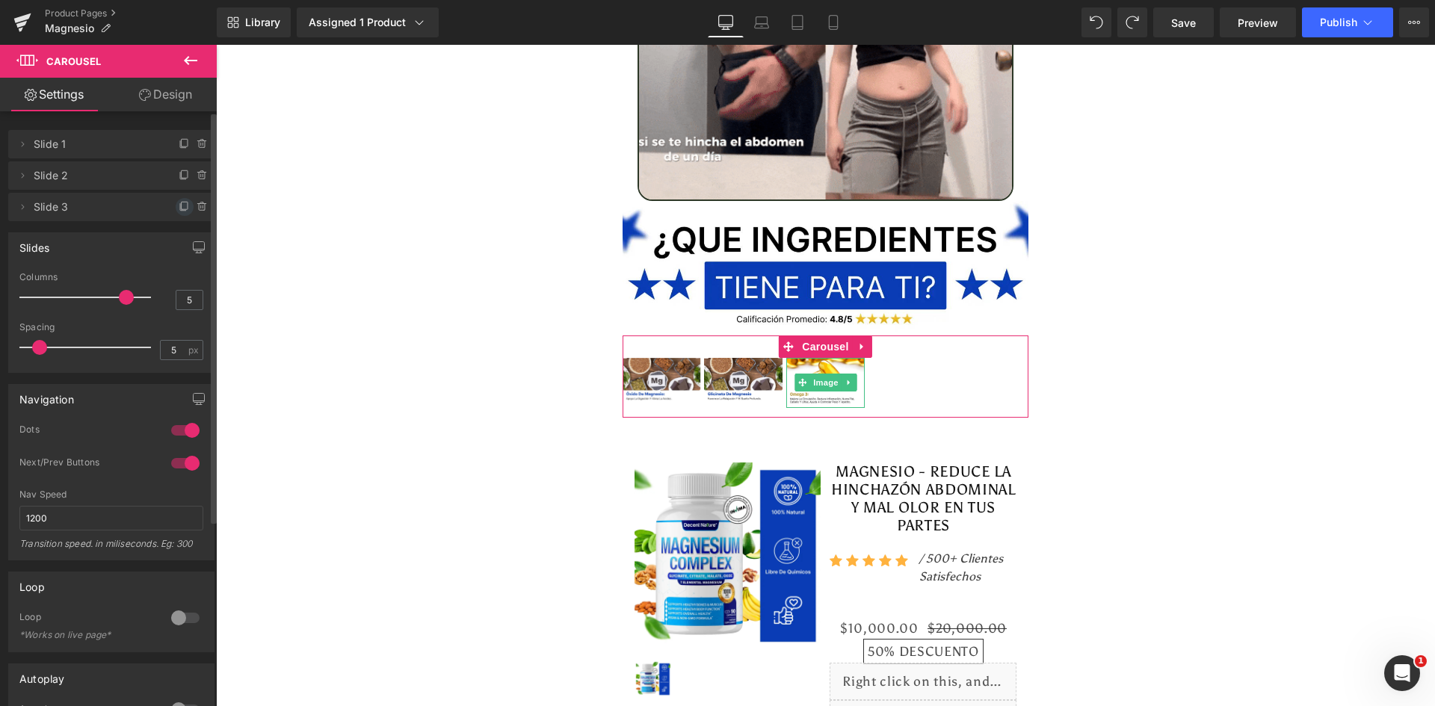
click at [179, 207] on icon at bounding box center [185, 207] width 12 height 12
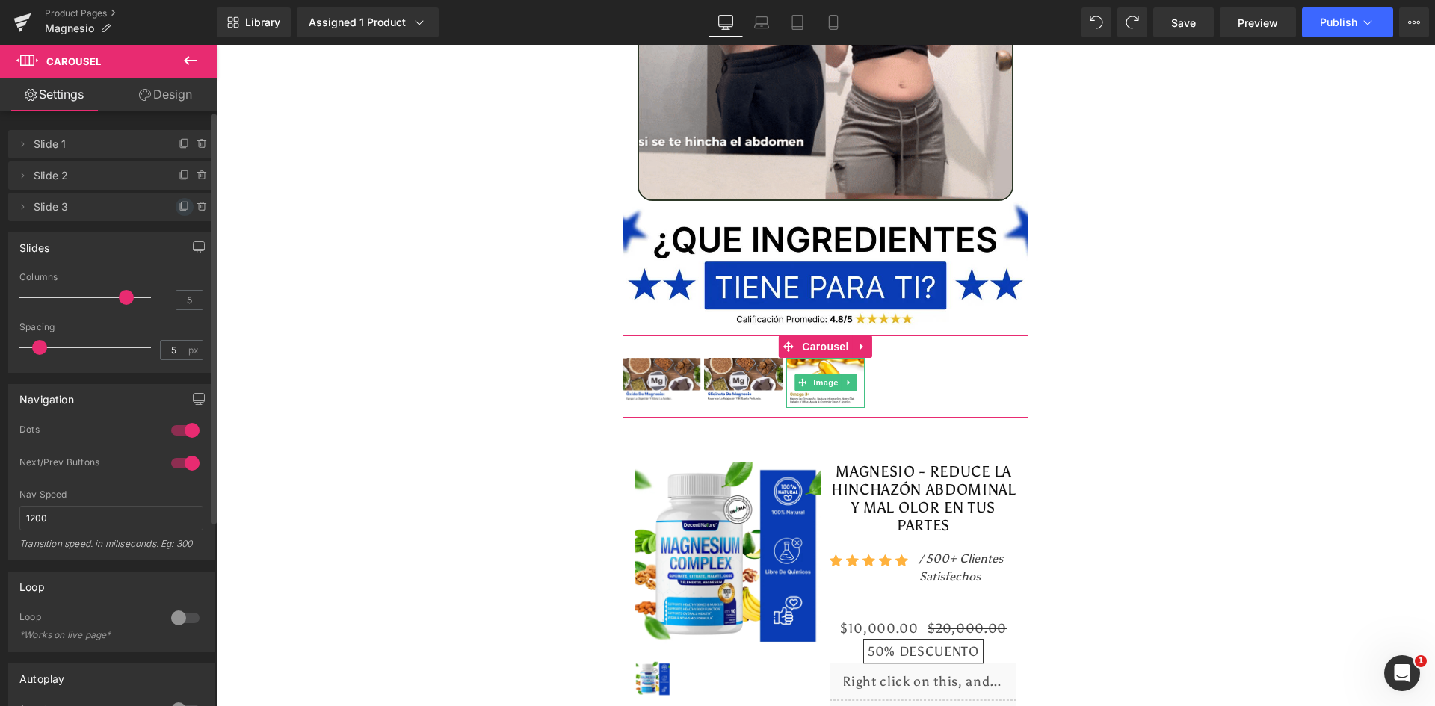
click at [179, 207] on icon at bounding box center [185, 207] width 12 height 12
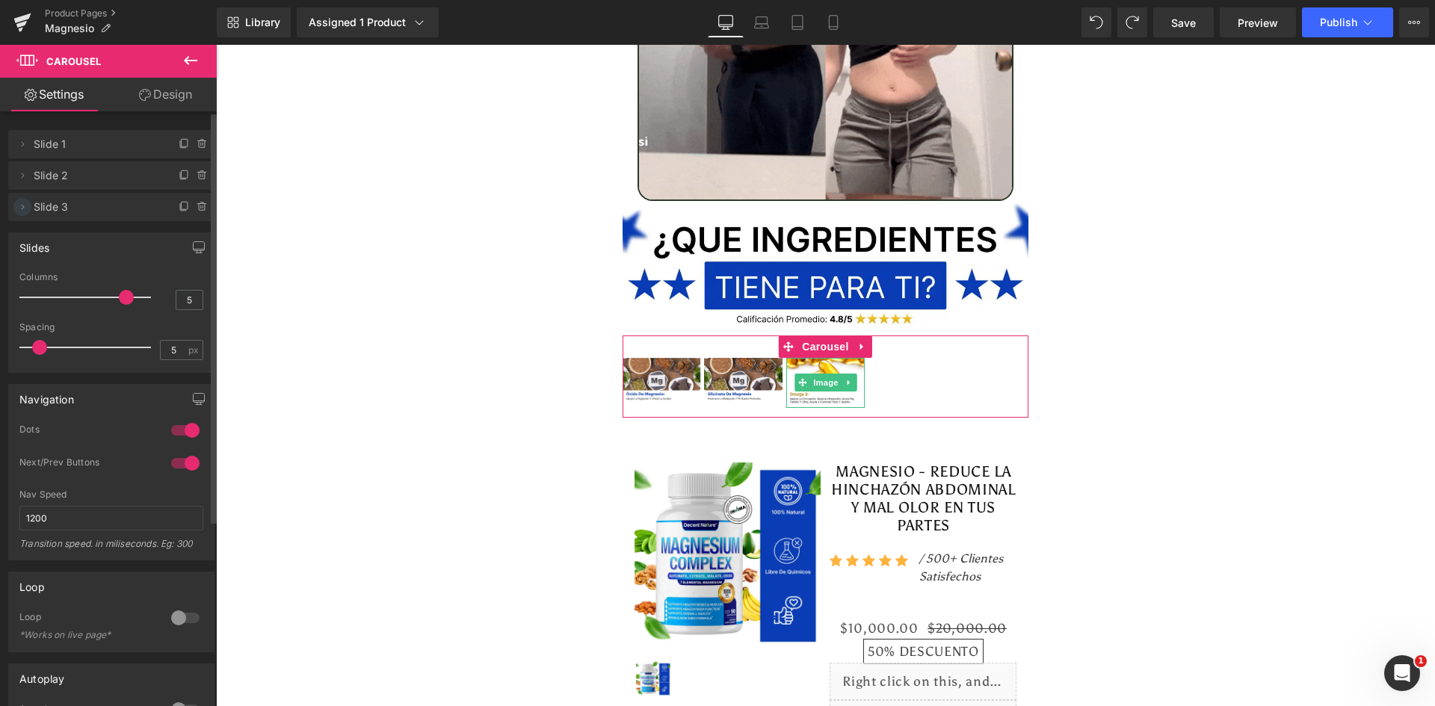
click at [22, 202] on icon at bounding box center [22, 207] width 12 height 12
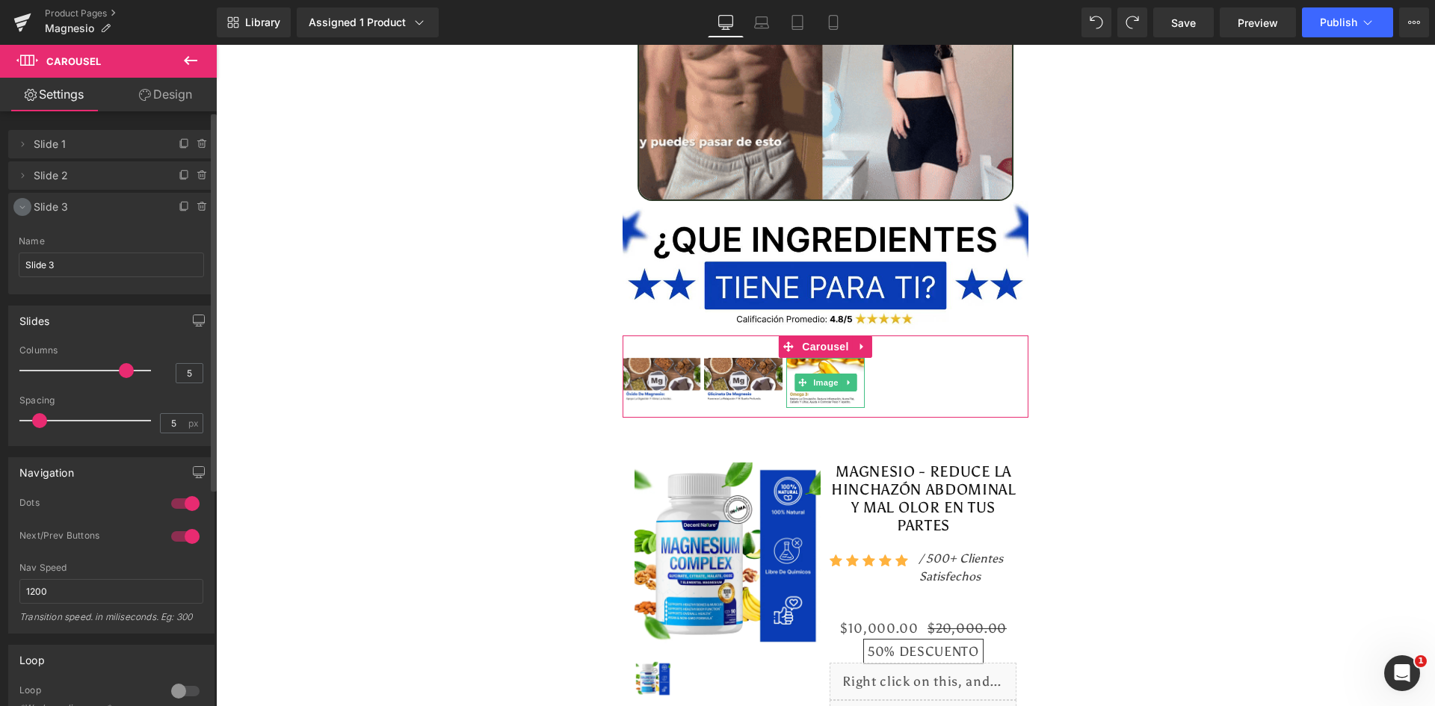
click at [22, 202] on icon at bounding box center [22, 207] width 12 height 12
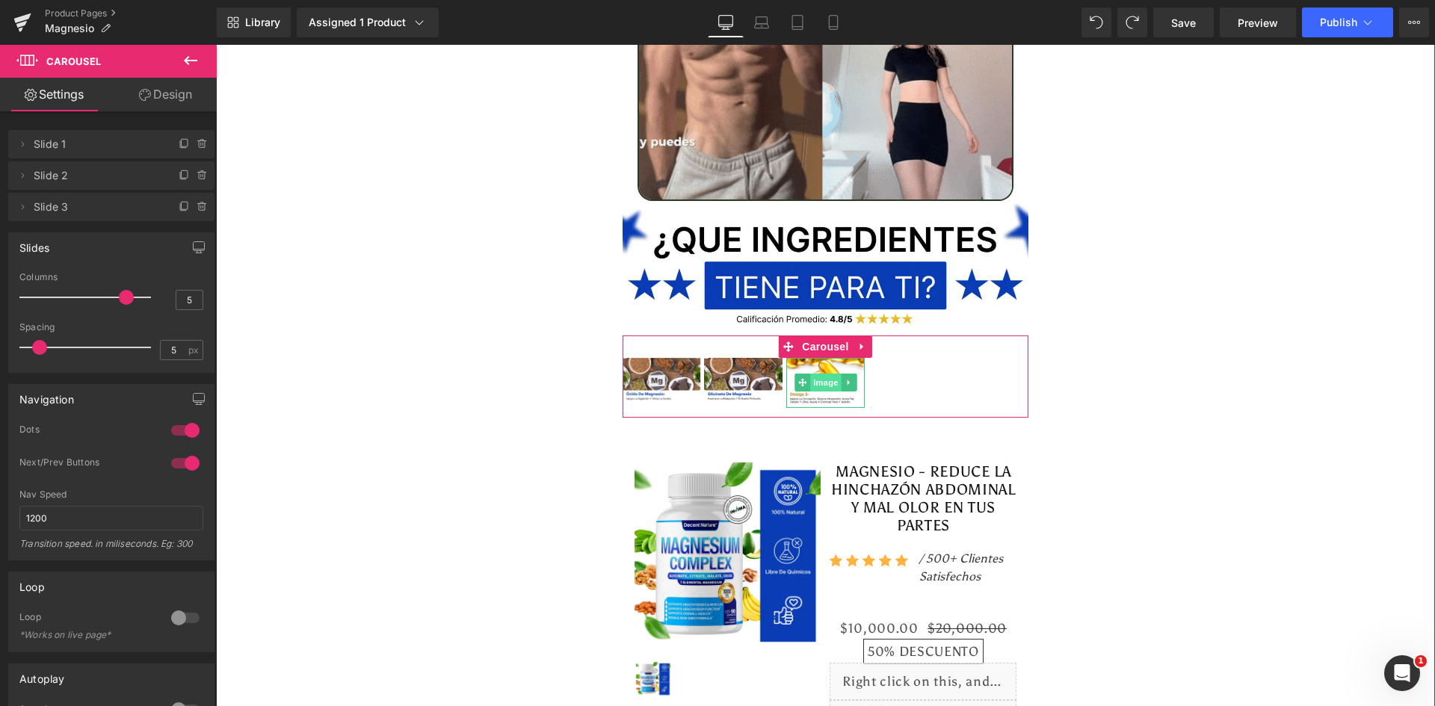
click at [814, 374] on span "Image" at bounding box center [825, 383] width 31 height 18
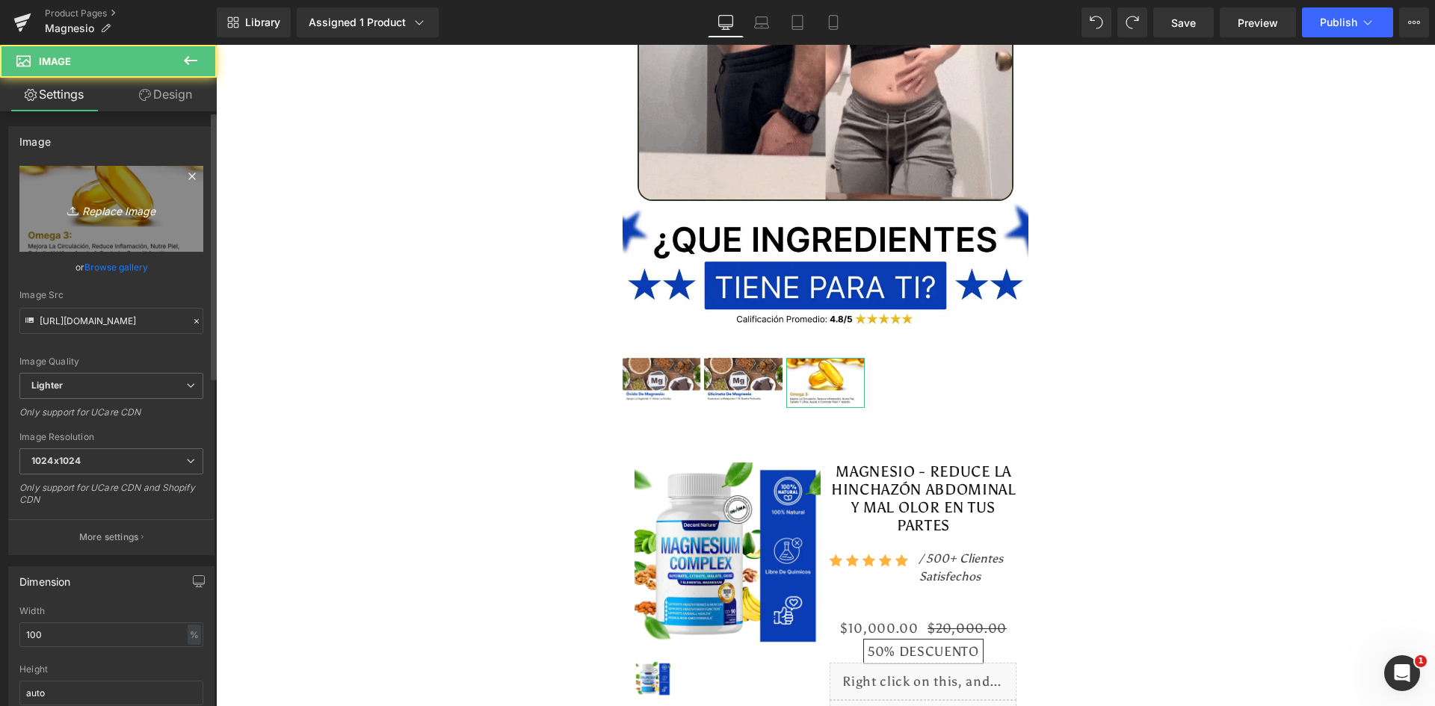
click at [105, 213] on icon "Replace Image" at bounding box center [112, 209] width 120 height 19
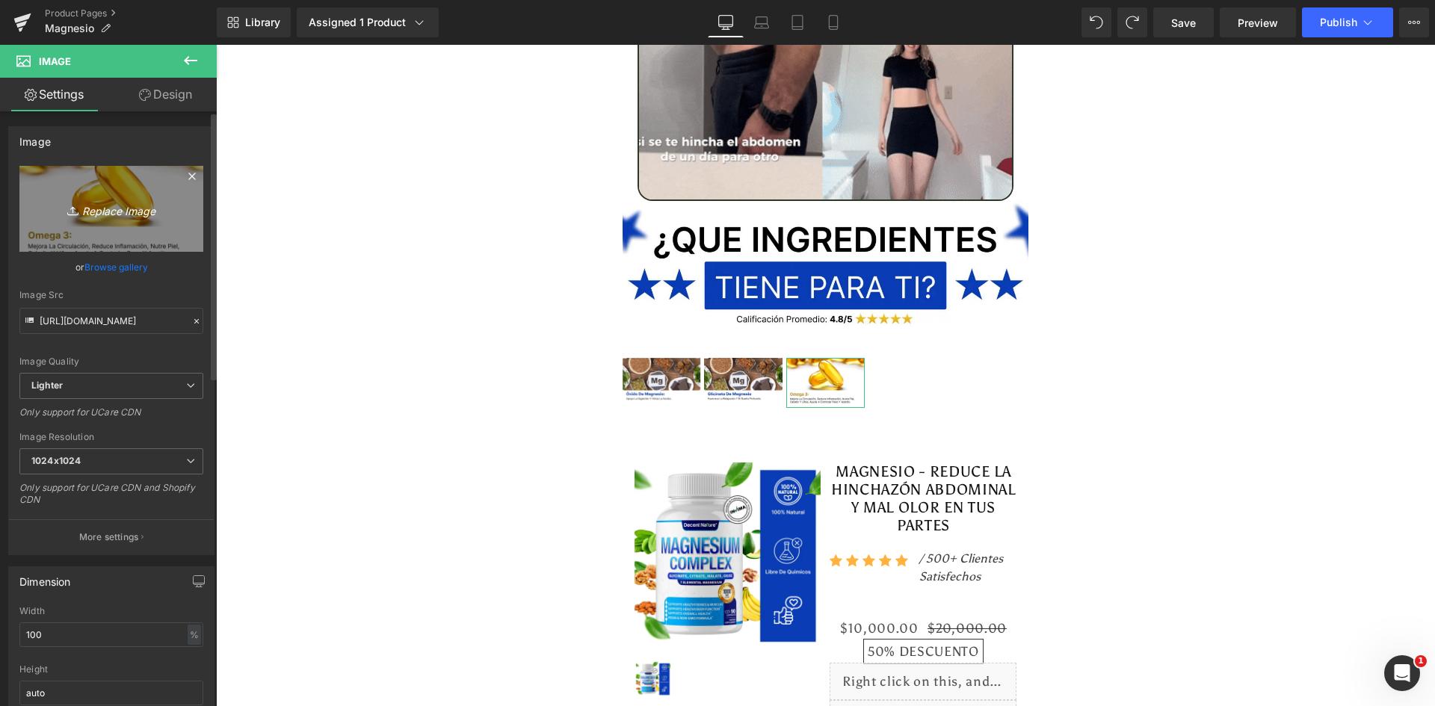
type input "C:\fakepath\Reseñas 3.webp"
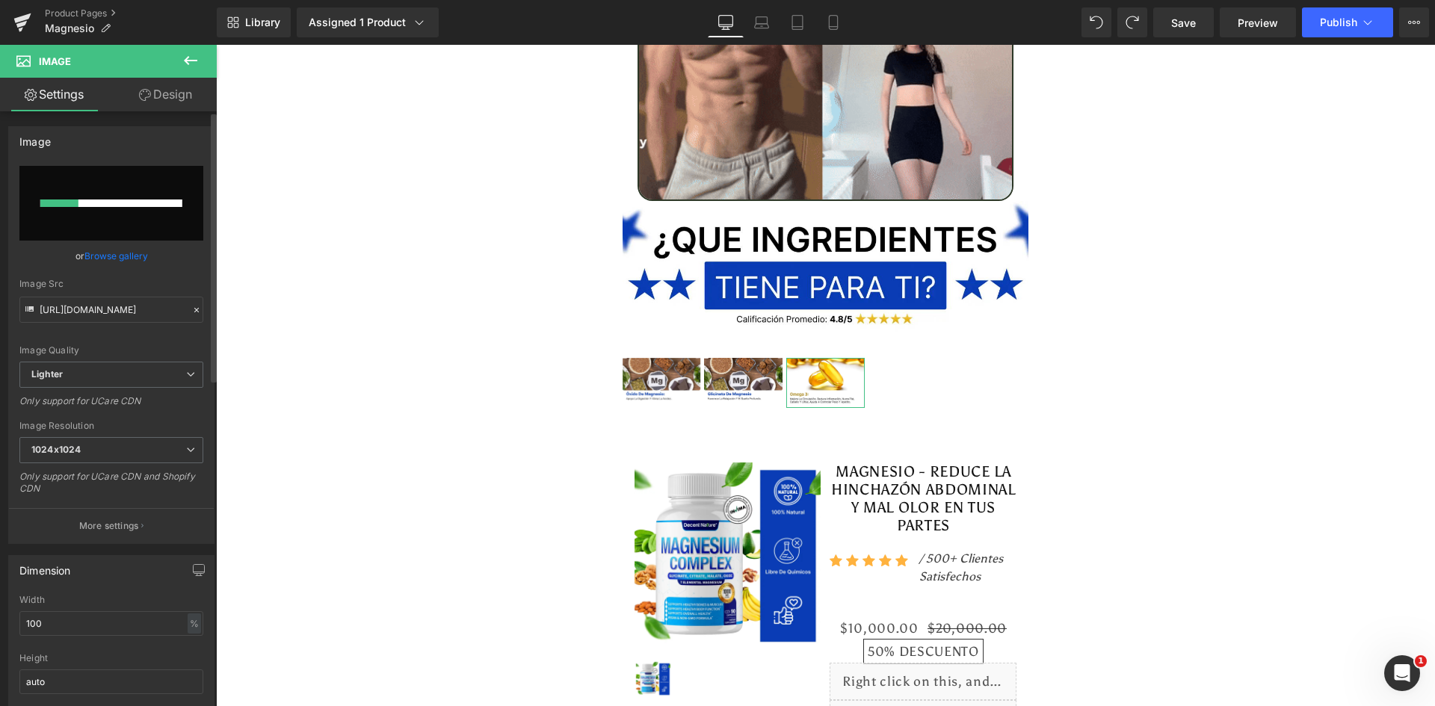
click at [120, 210] on input "file" at bounding box center [111, 203] width 184 height 75
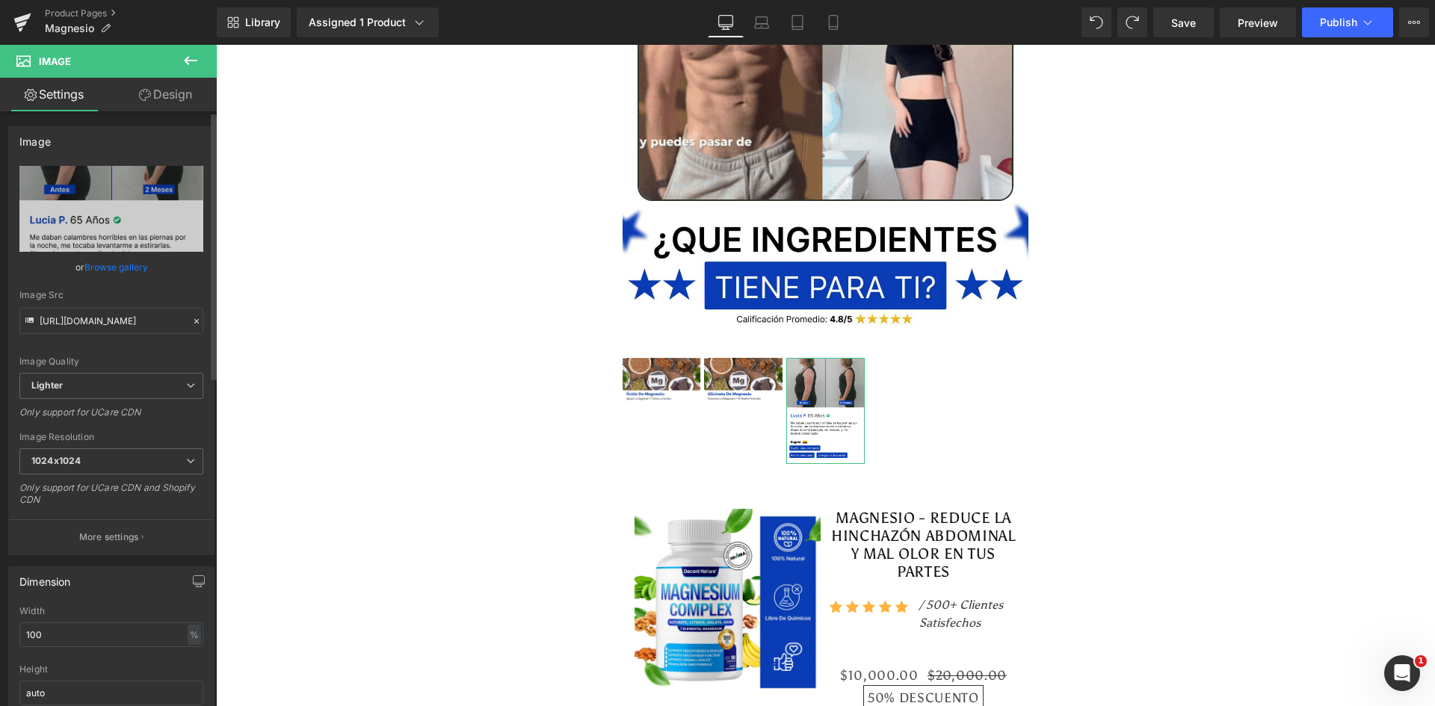
type input "https://ucarecdn.com/bbeae9d5-1d51-432d-9f1a-5063cf037fa3/-/format/auto/-/previ…"
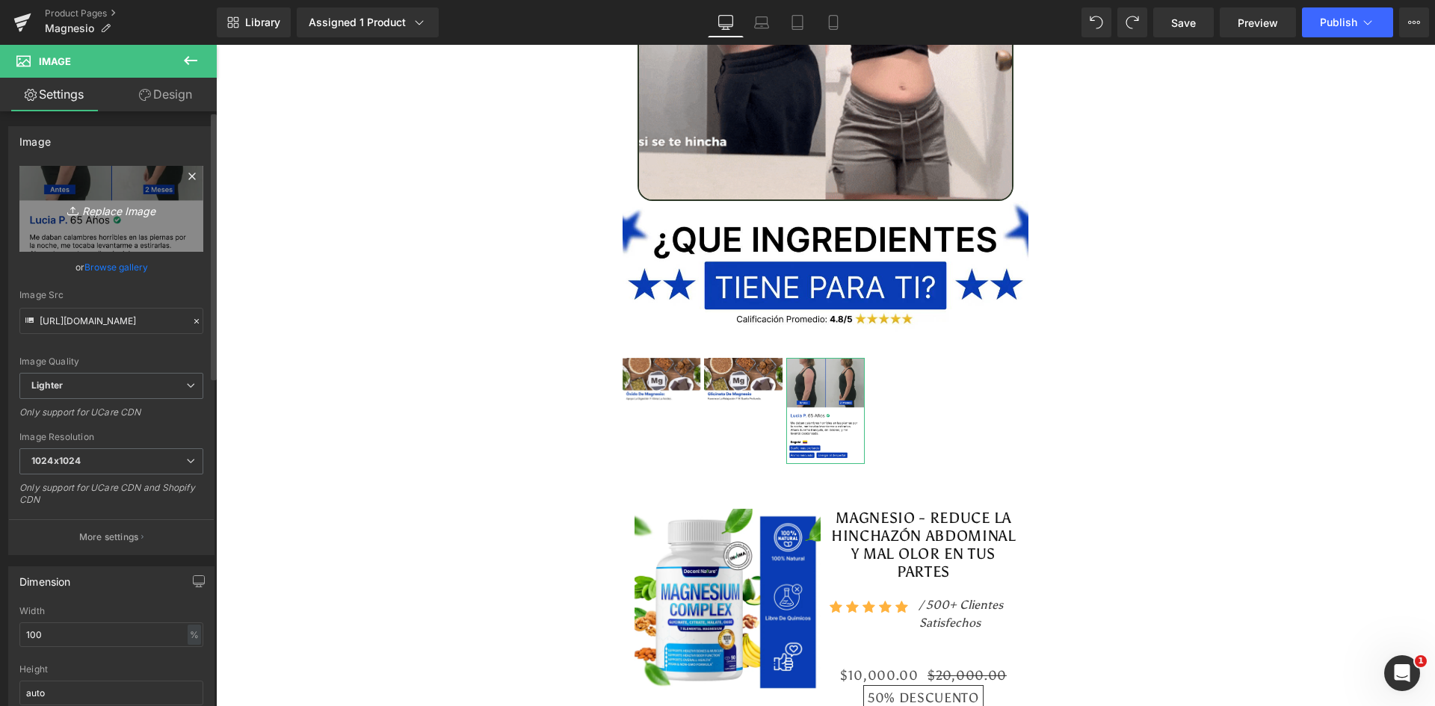
click at [95, 223] on link "Replace Image" at bounding box center [111, 209] width 184 height 86
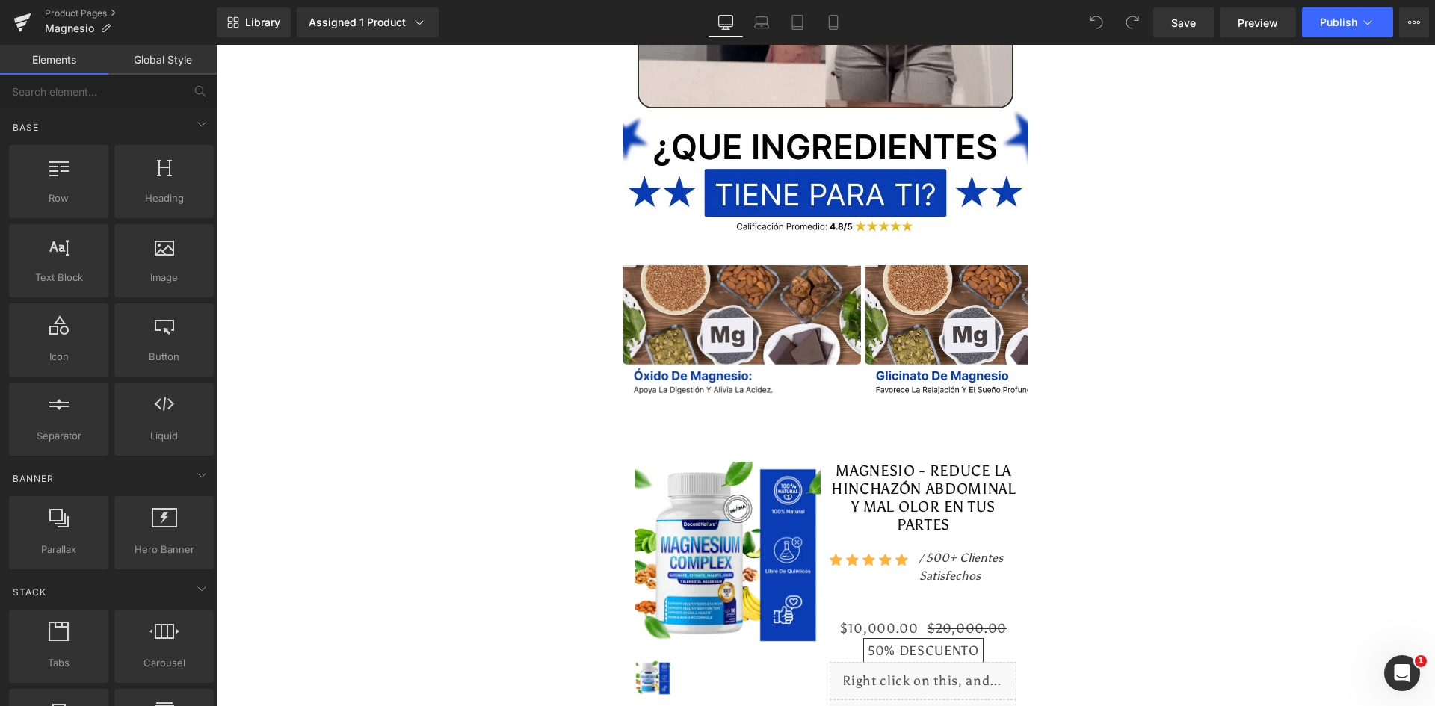
scroll to position [5574, 0]
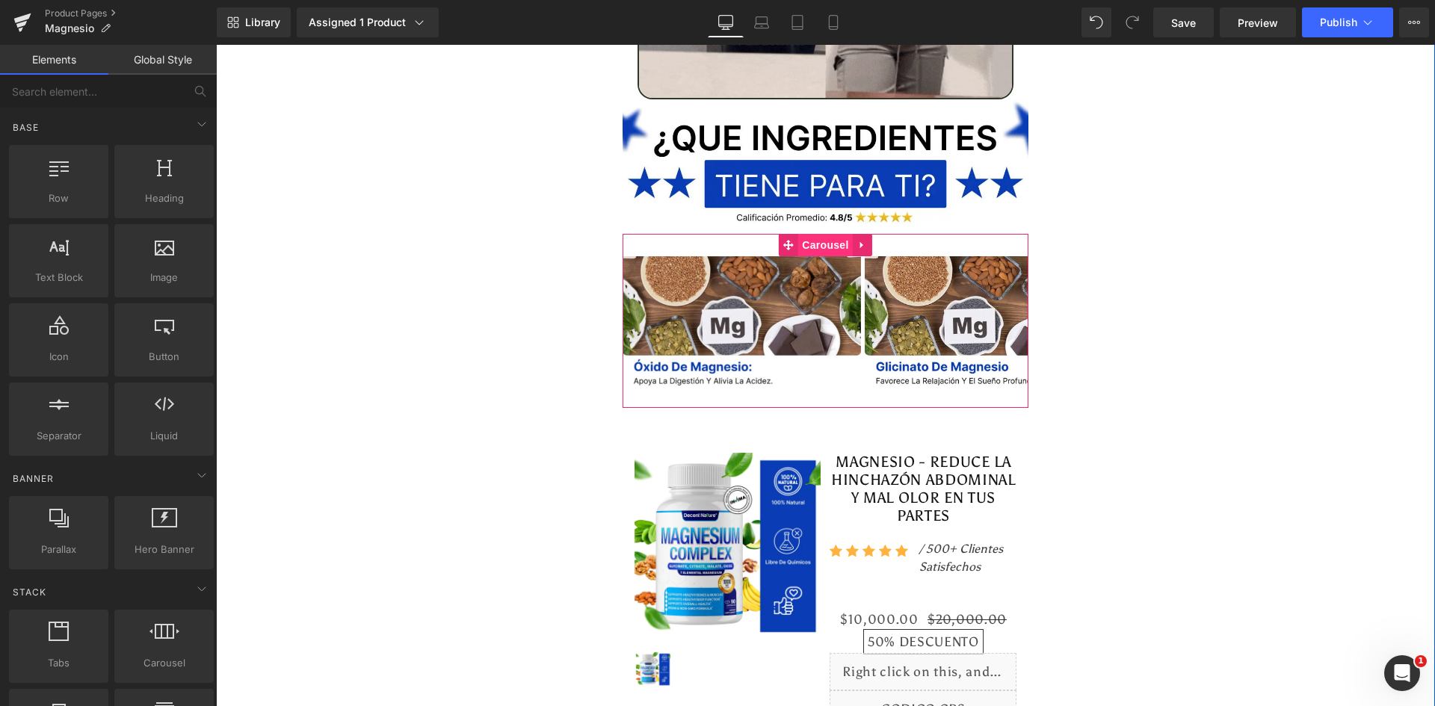
click at [807, 234] on span "Carousel" at bounding box center [825, 245] width 54 height 22
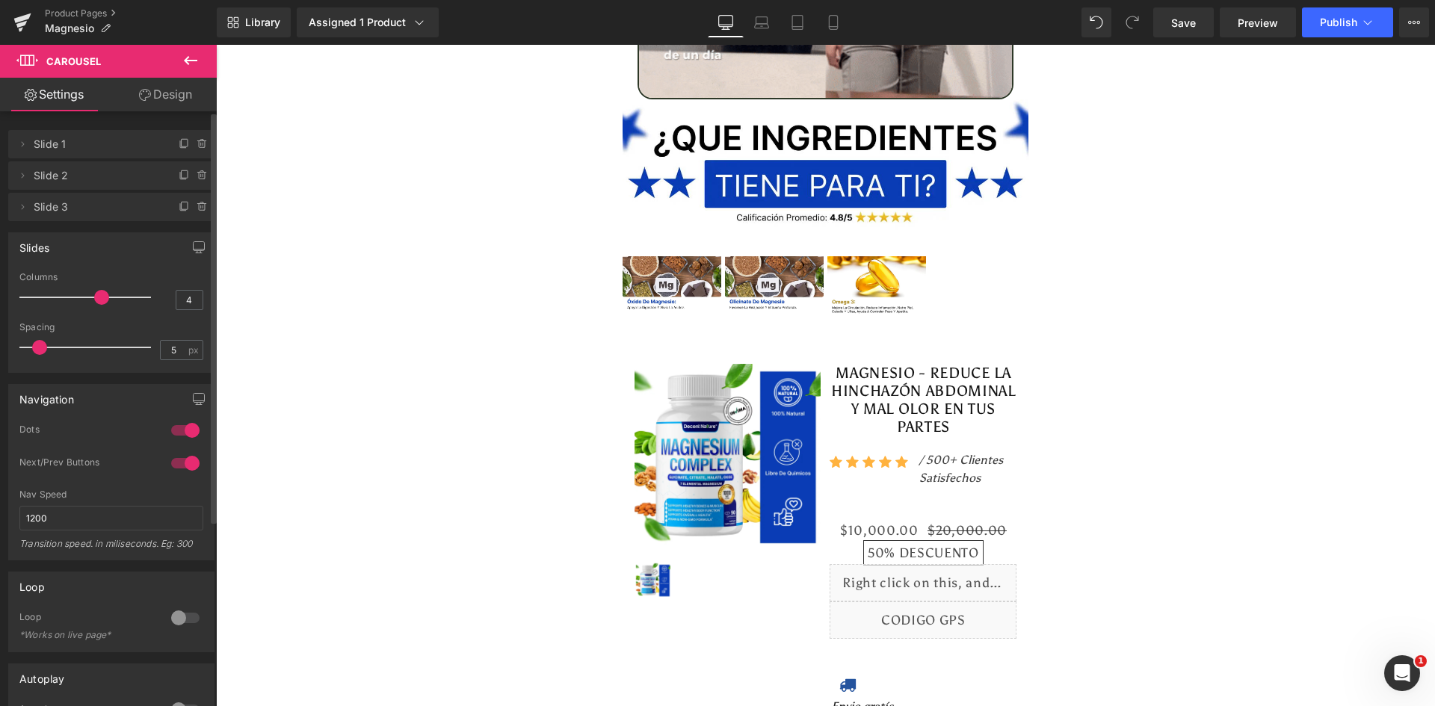
type input "5"
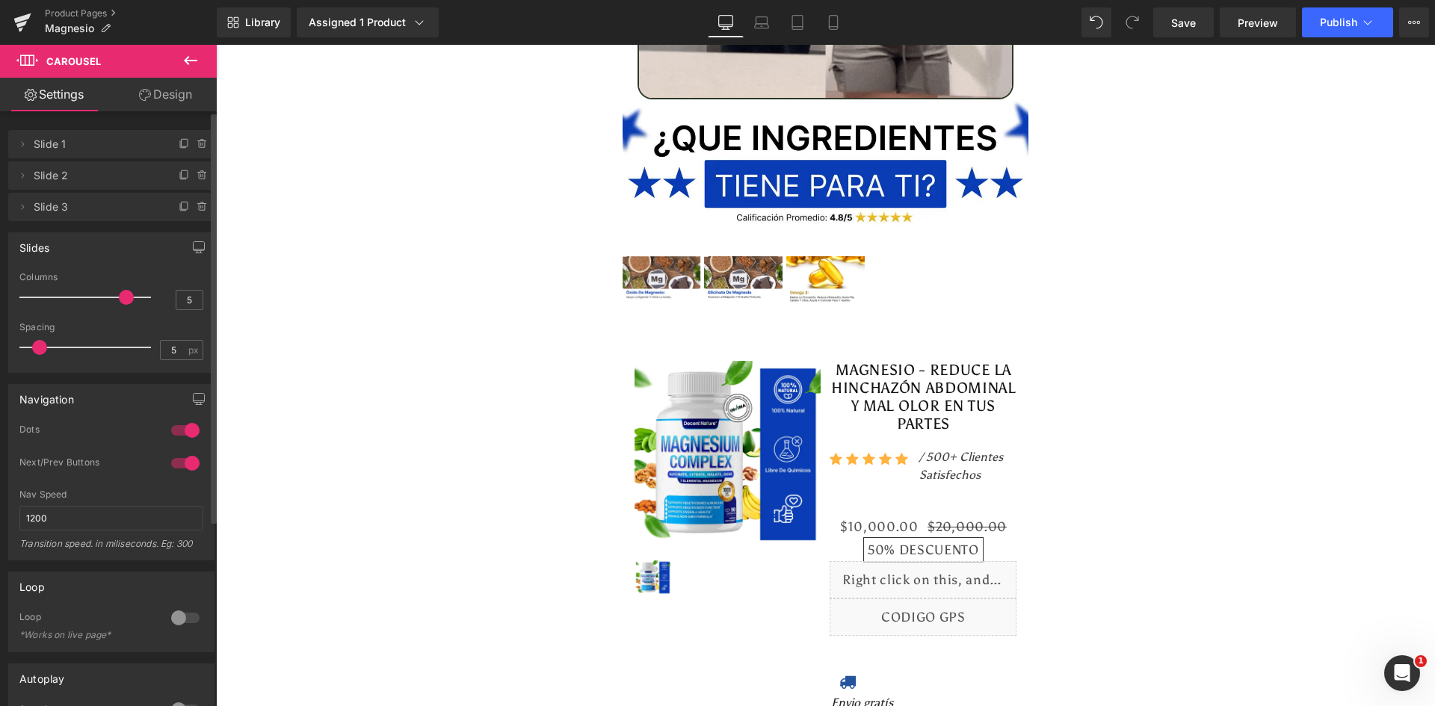
click at [112, 295] on div at bounding box center [89, 298] width 124 height 30
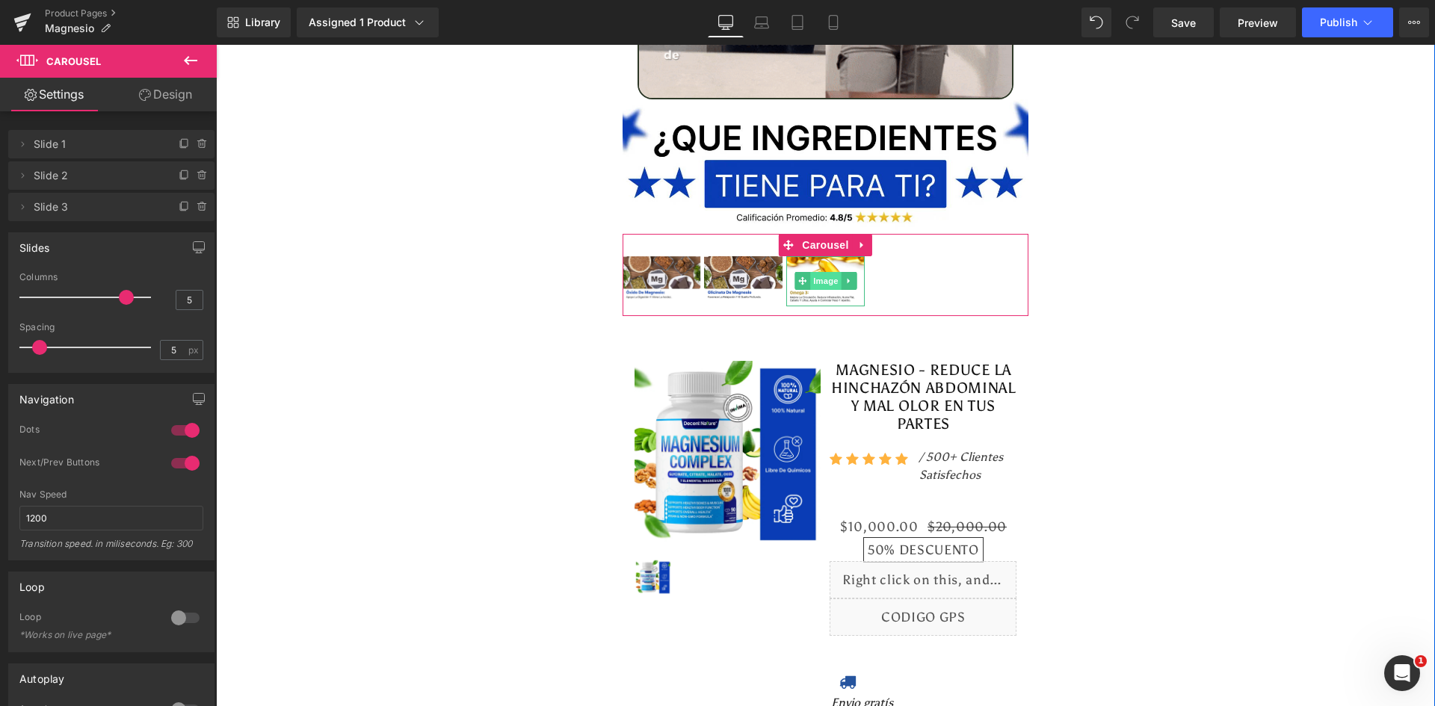
click at [823, 272] on span "Image" at bounding box center [825, 281] width 31 height 18
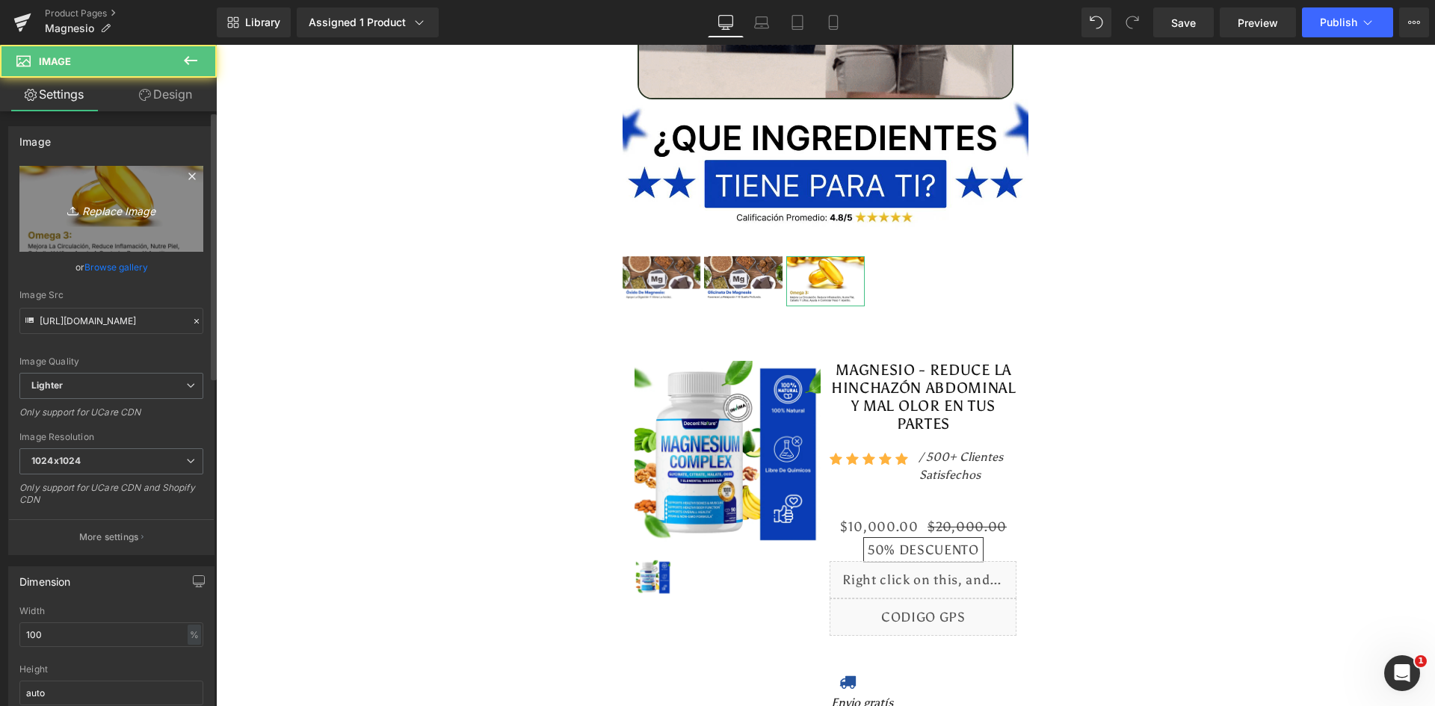
click at [131, 218] on link "Replace Image" at bounding box center [111, 209] width 184 height 86
type input "C:\fakepath\Ingrediente 3.webp"
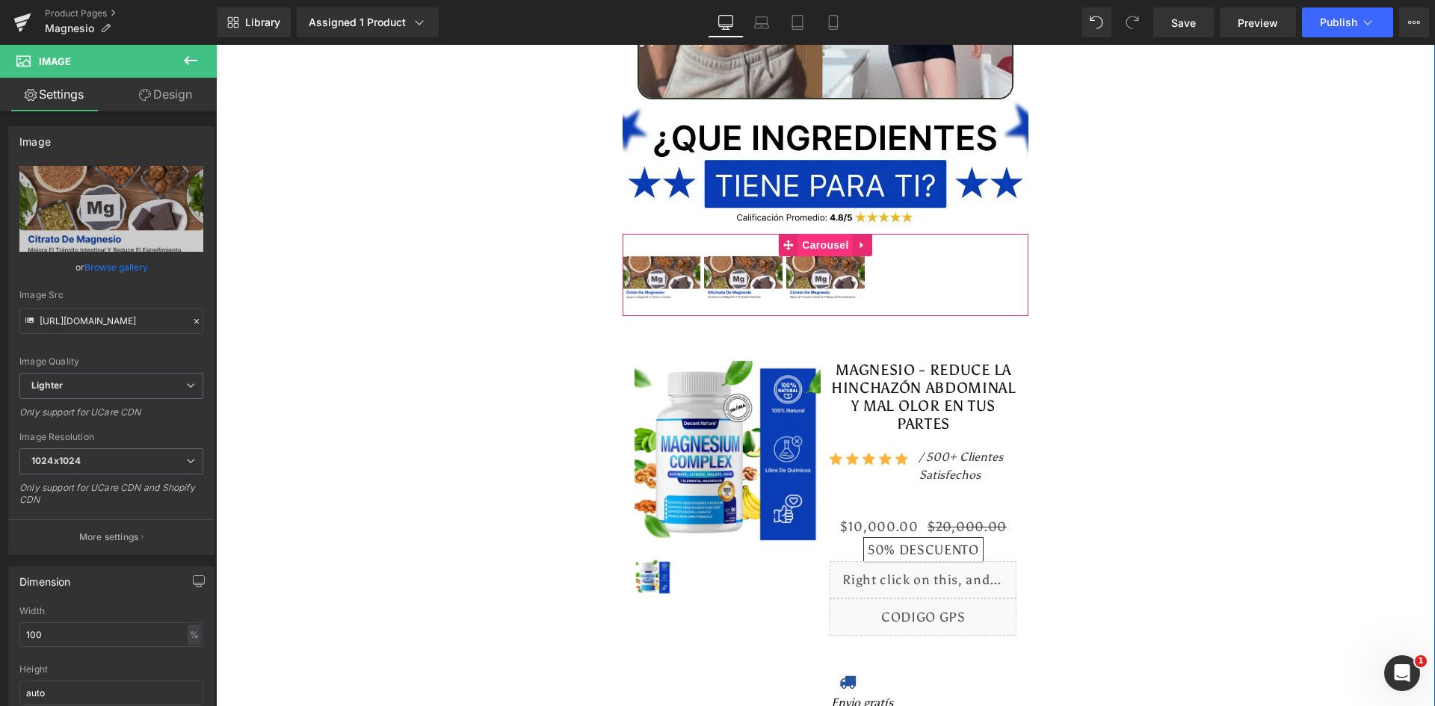
type input "https://ucarecdn.com/0531e43b-4dce-4f2a-b0e3-d6cca6f7f6f3/-/format/auto/-/previ…"
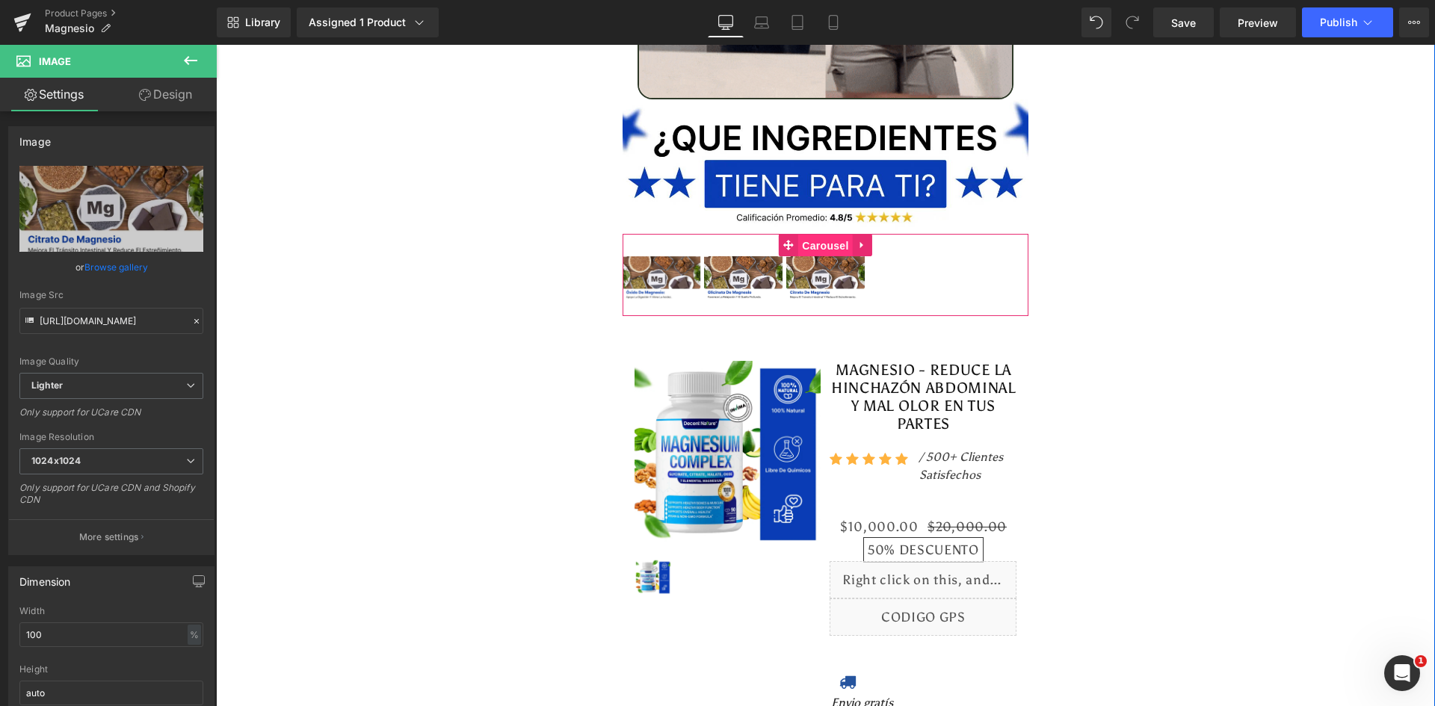
click at [825, 235] on span "Carousel" at bounding box center [825, 246] width 54 height 22
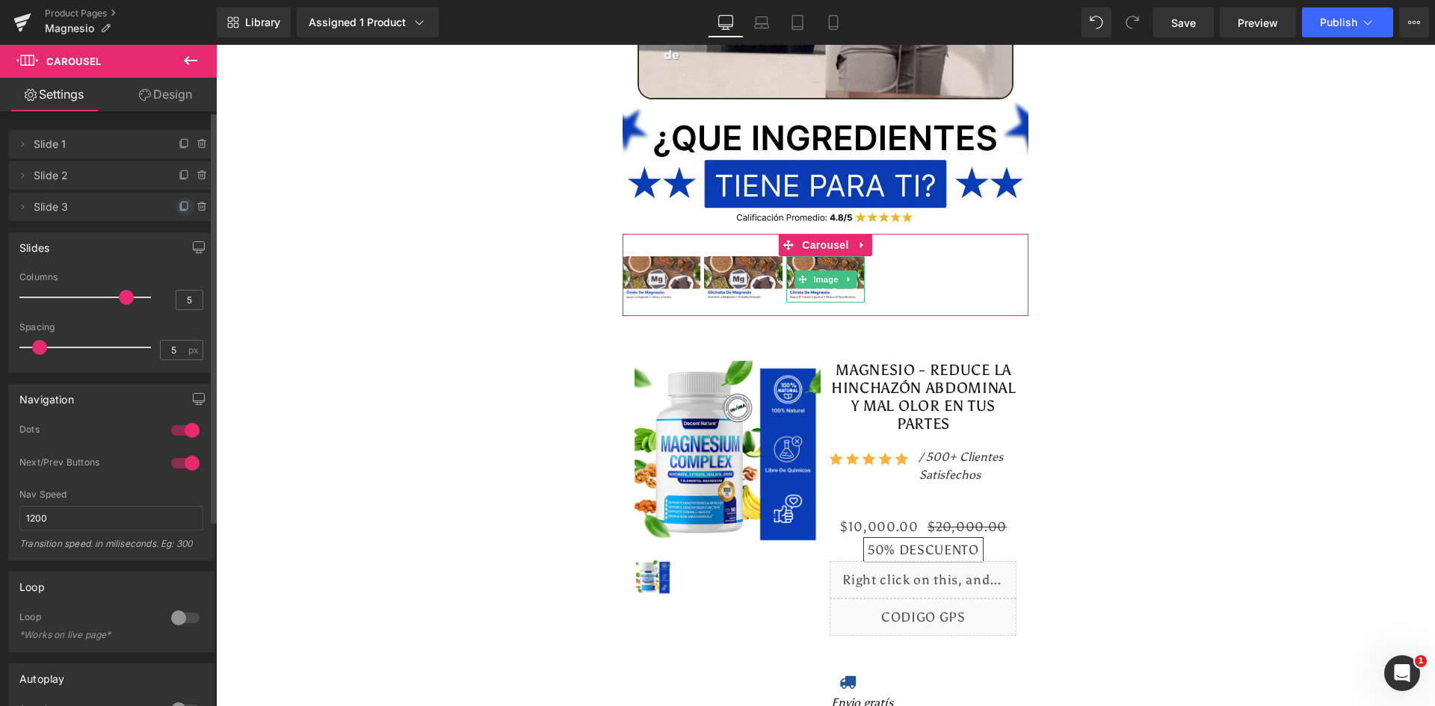
click at [179, 210] on icon at bounding box center [185, 207] width 12 height 12
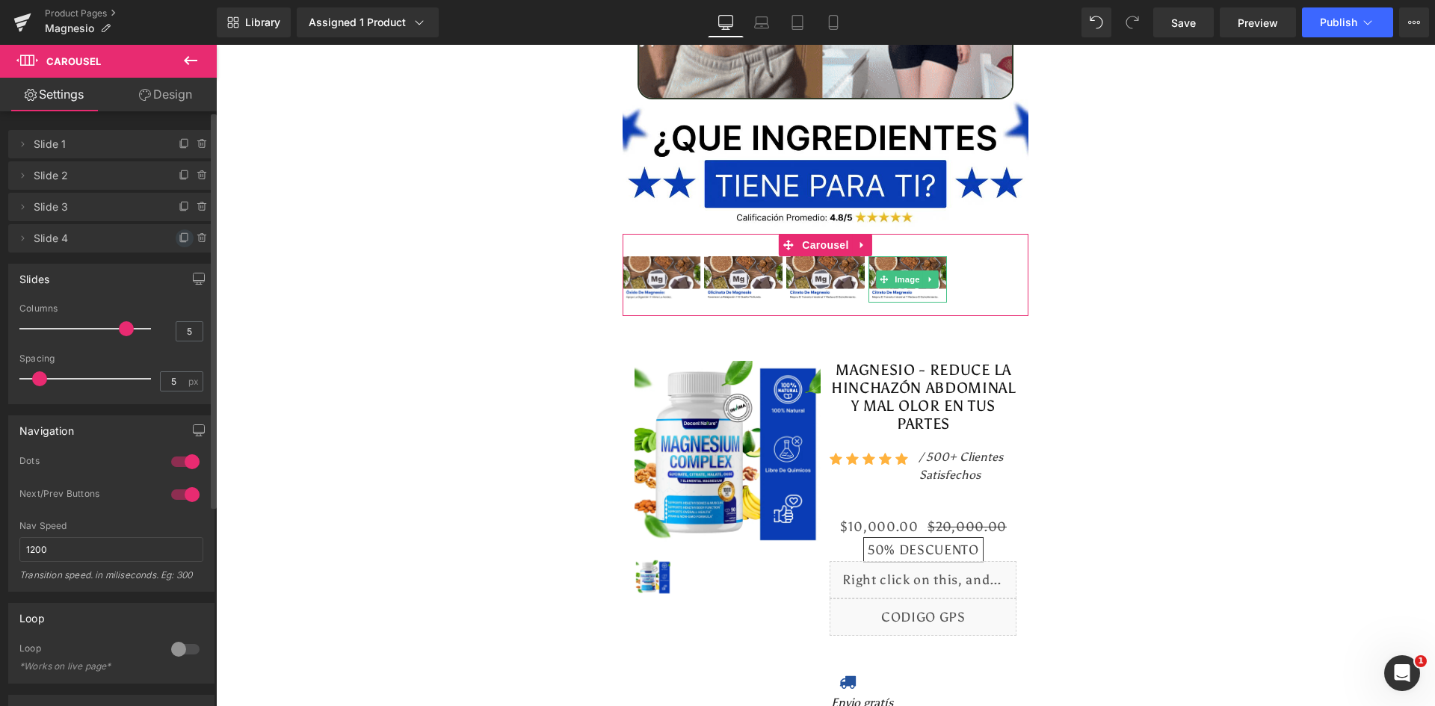
click at [180, 242] on icon at bounding box center [183, 238] width 6 height 7
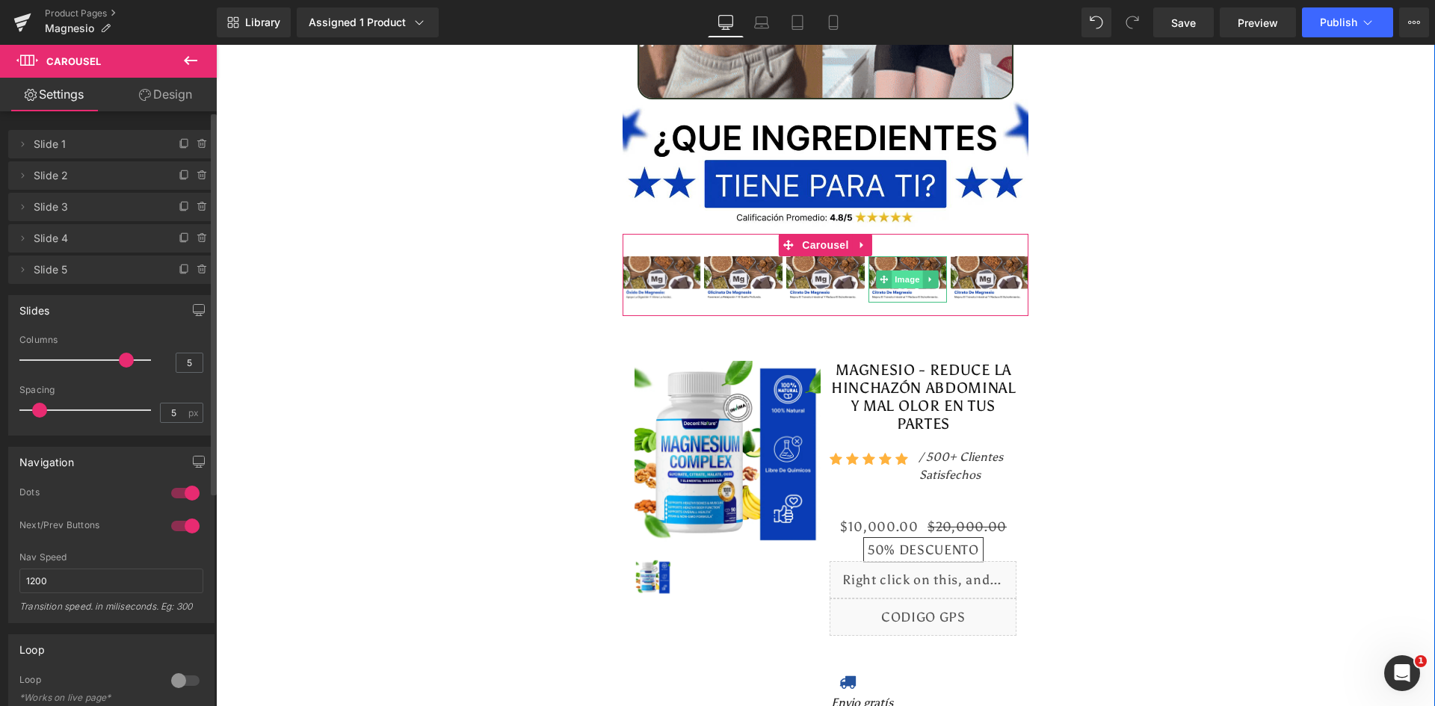
click at [901, 271] on span "Image" at bounding box center [907, 280] width 31 height 18
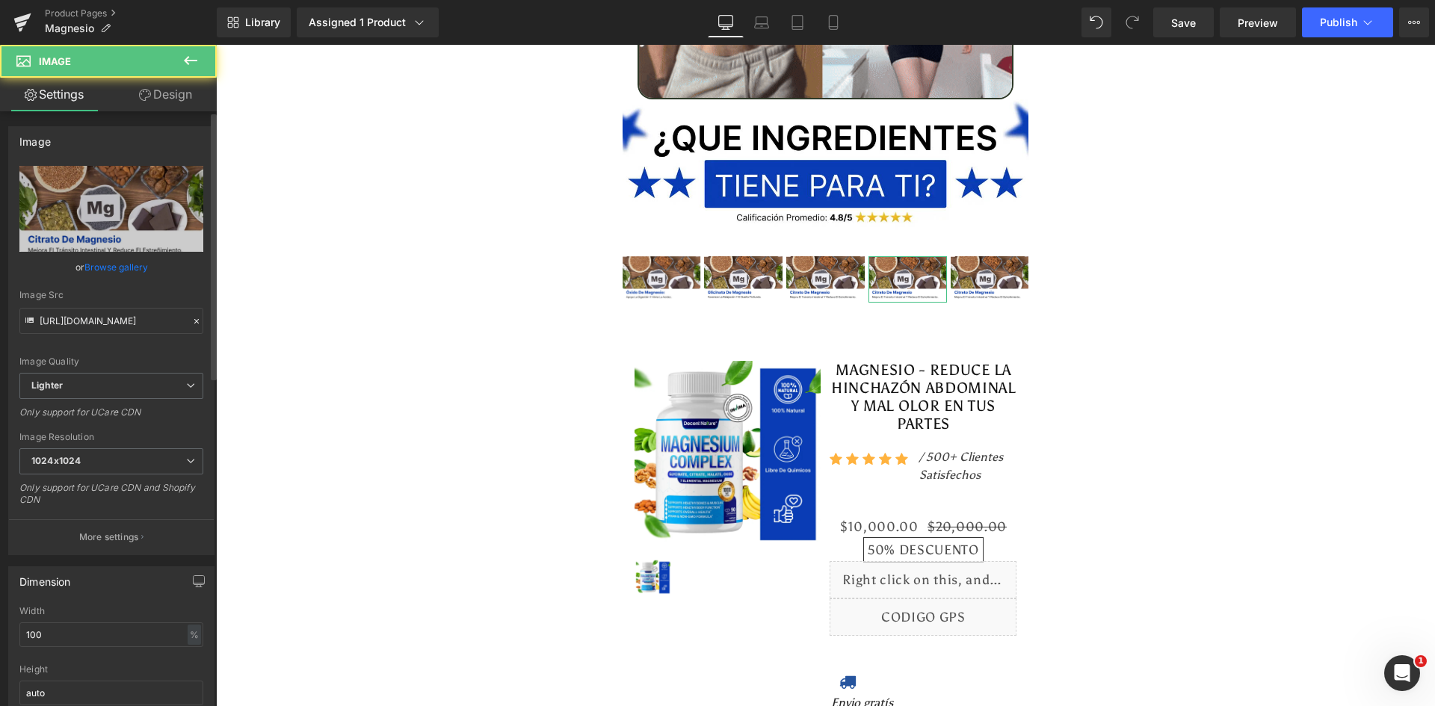
drag, startPoint x: 1, startPoint y: 147, endPoint x: 120, endPoint y: 197, distance: 128.7
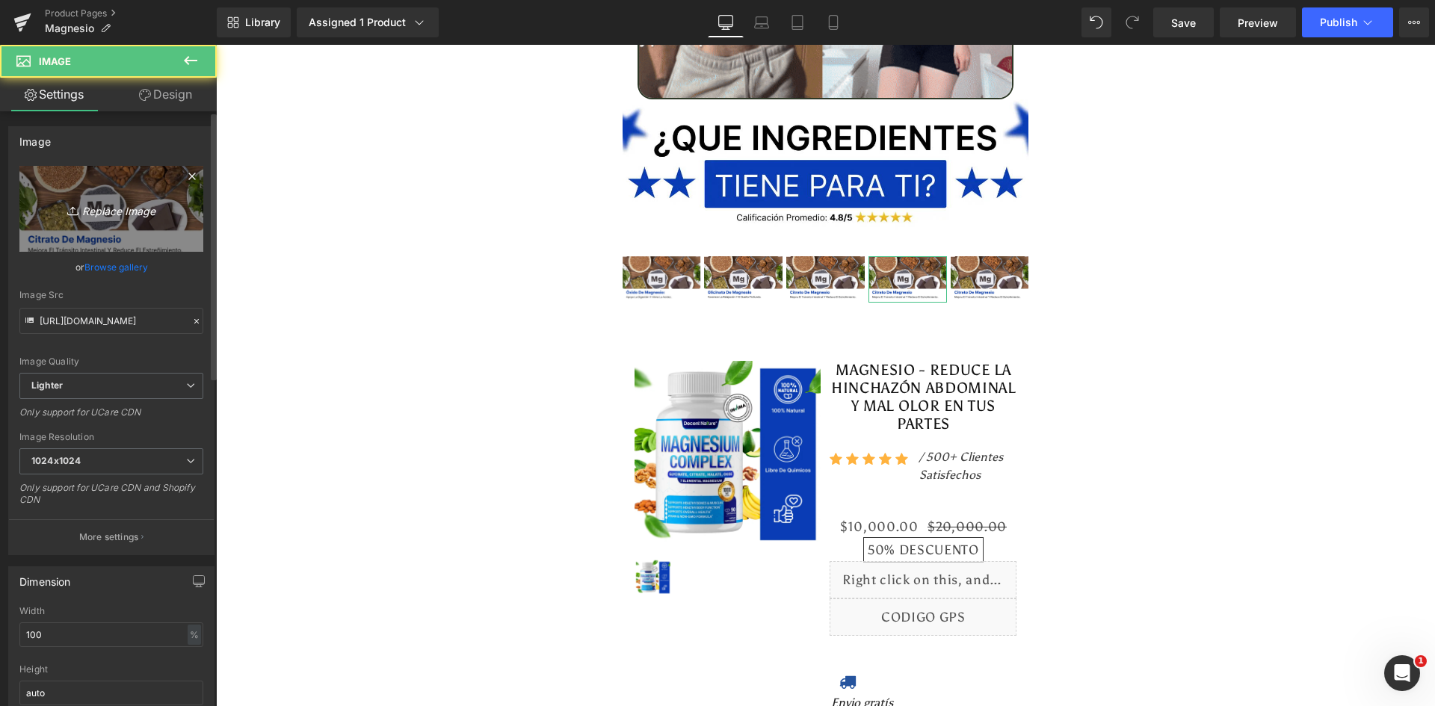
click at [1, 148] on div "Image https://ucarecdn.com/0531e43b-4dce-4f2a-b0e3-d6cca6f7f6f3/-/format/auto/-…" at bounding box center [111, 335] width 223 height 440
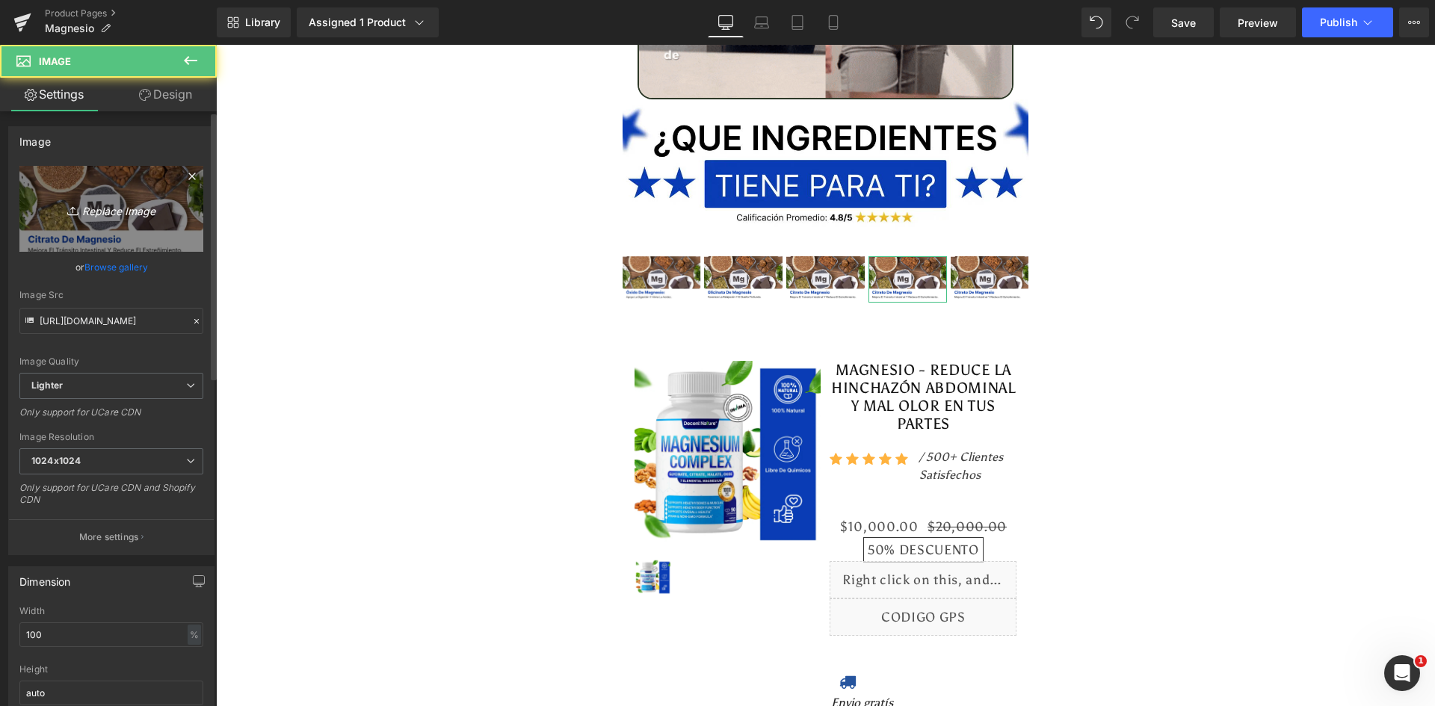
click at [131, 203] on icon "Replace Image" at bounding box center [112, 209] width 120 height 19
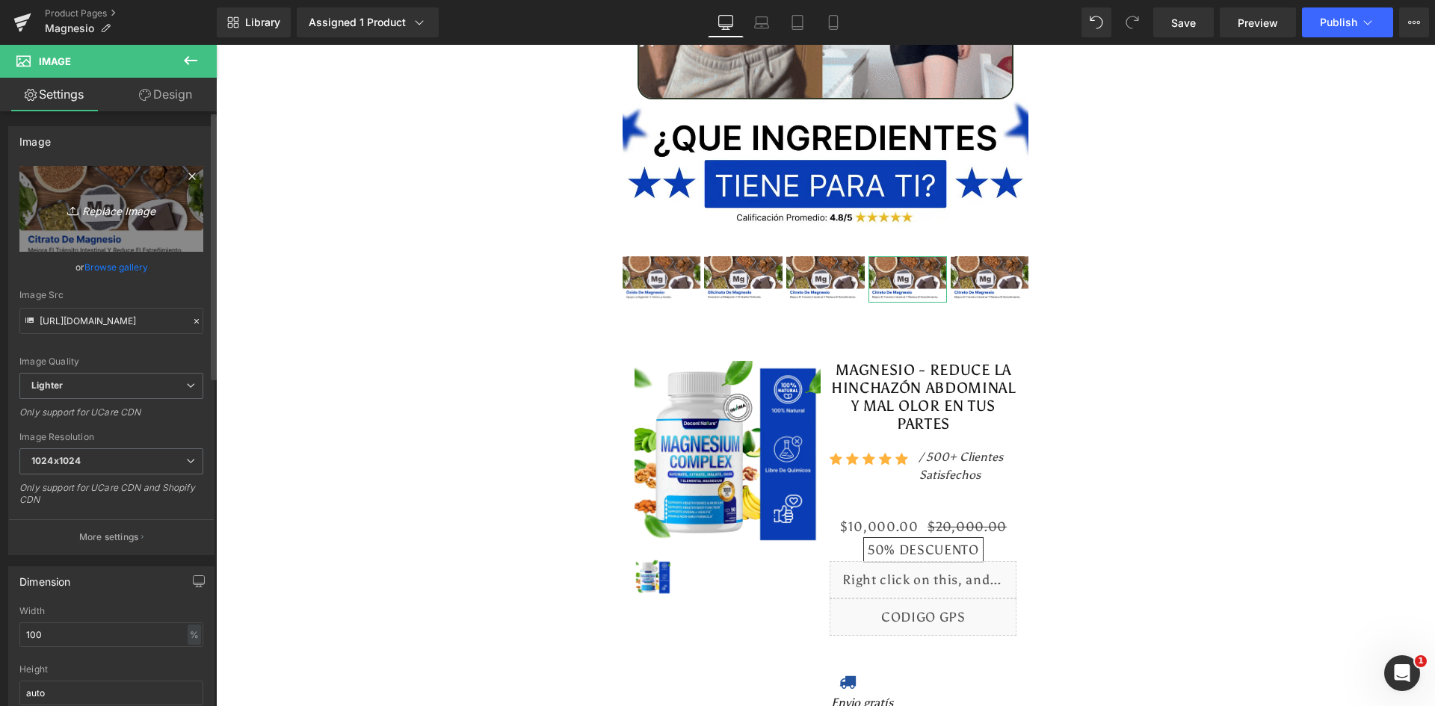
type input "C:\fakepath\Ingrediente 4.webp"
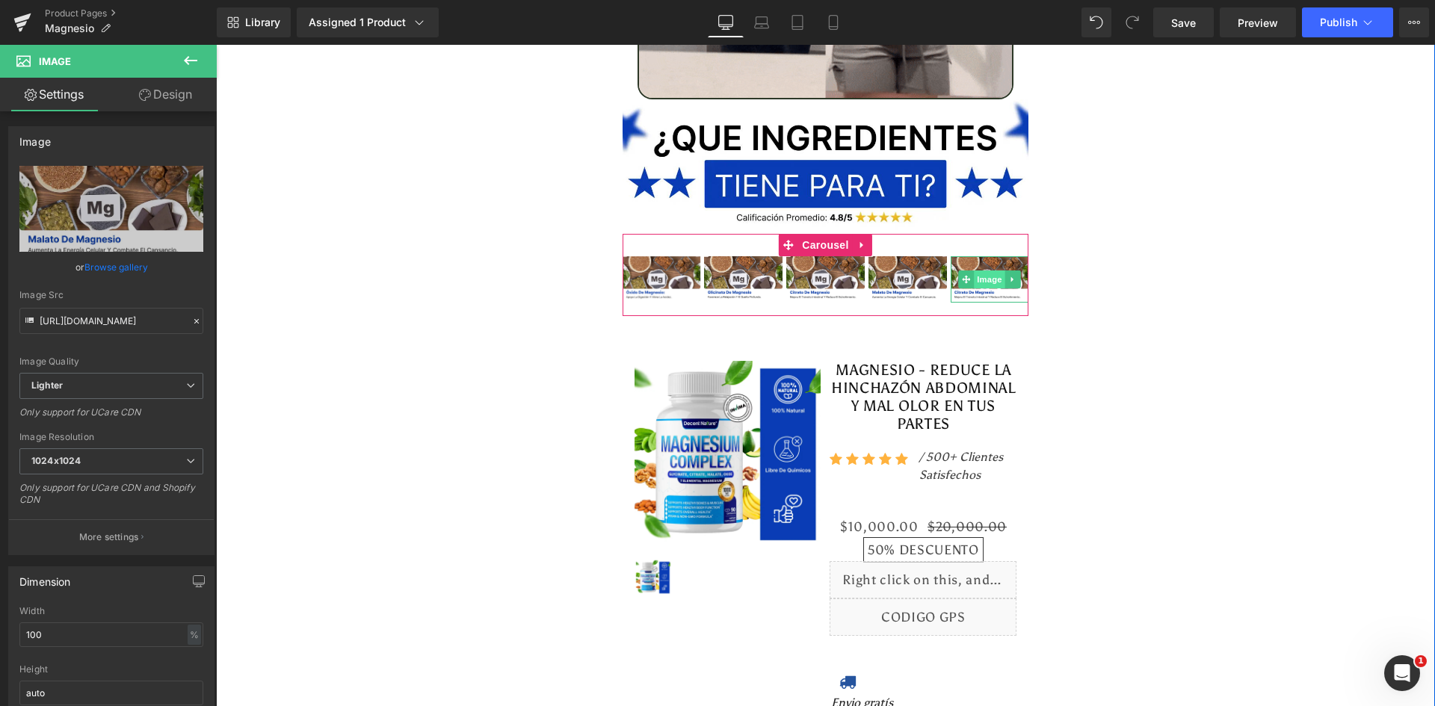
type input "https://ucarecdn.com/1a6007f1-3b2b-417b-a0fa-56a966f02ea4/-/format/auto/-/previ…"
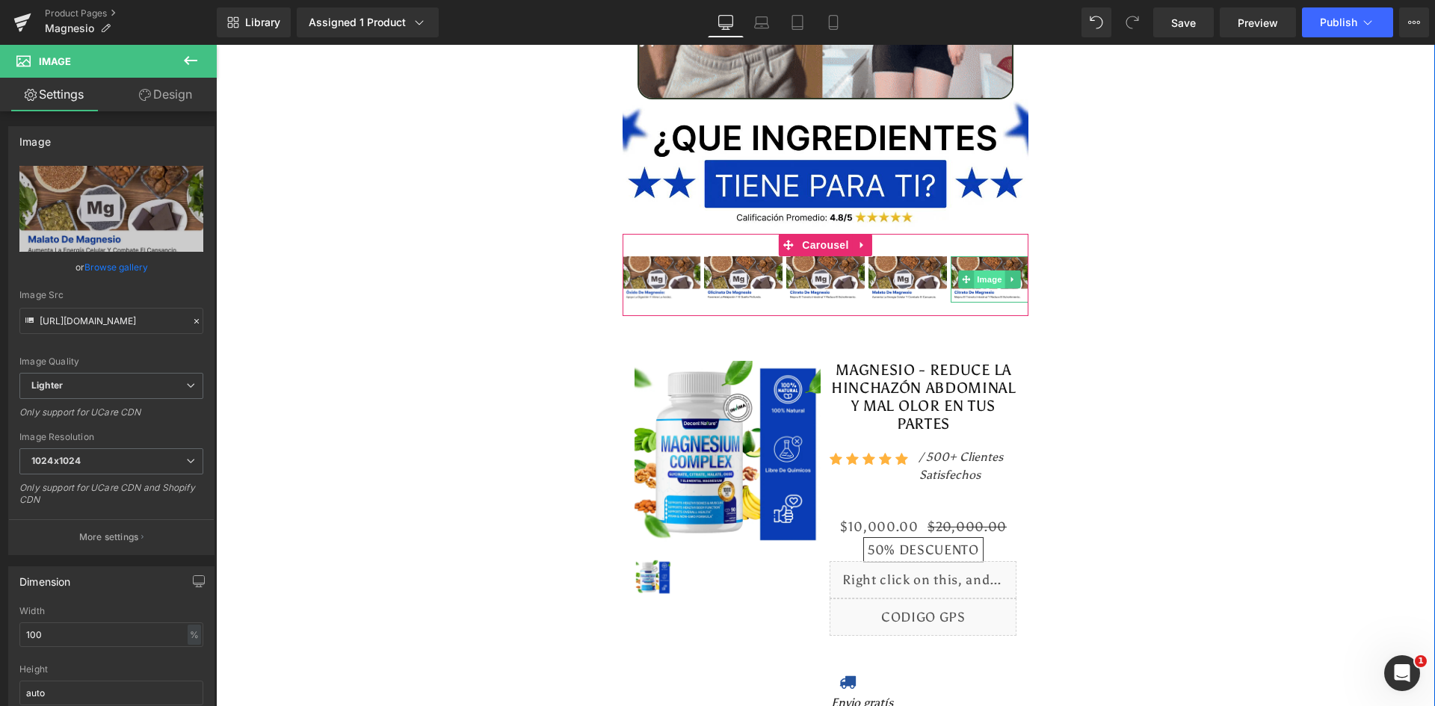
click at [980, 271] on span "Image" at bounding box center [989, 280] width 31 height 18
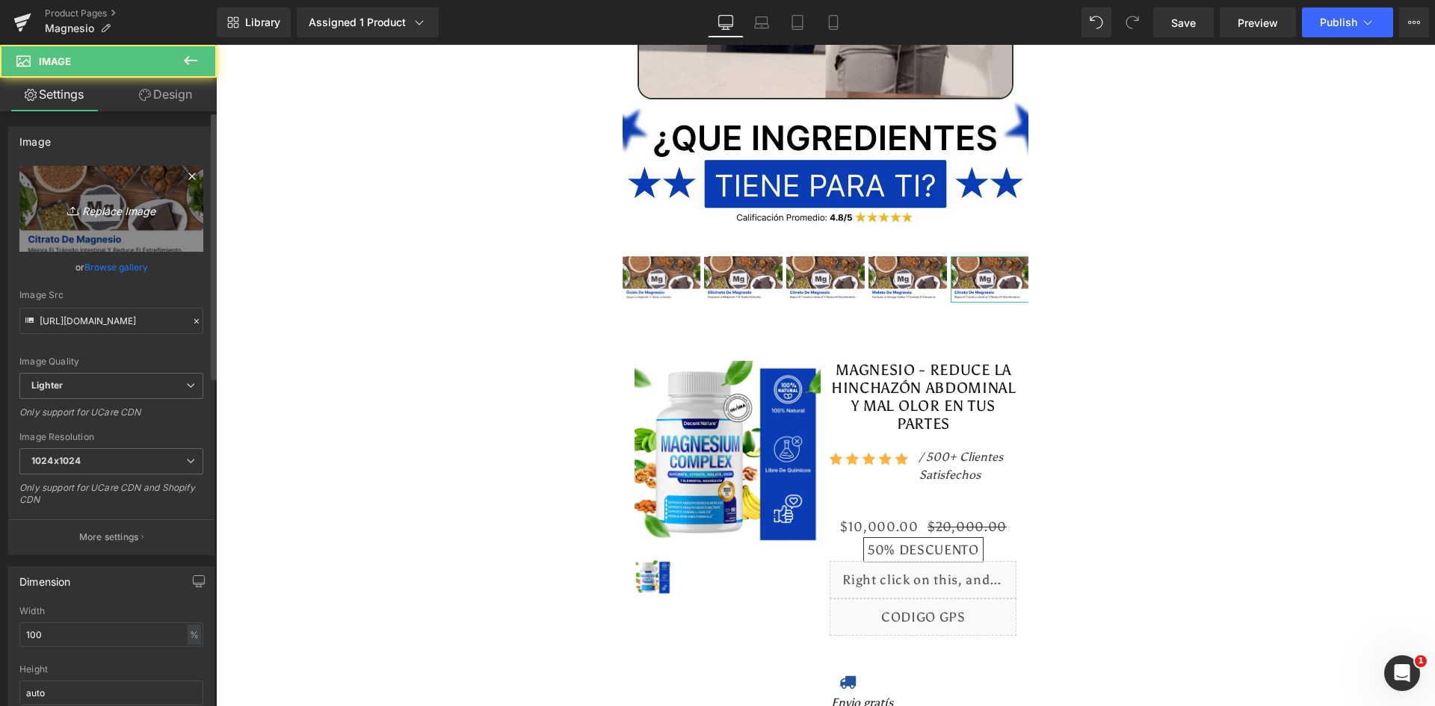
click at [108, 216] on icon "Replace Image" at bounding box center [112, 209] width 120 height 19
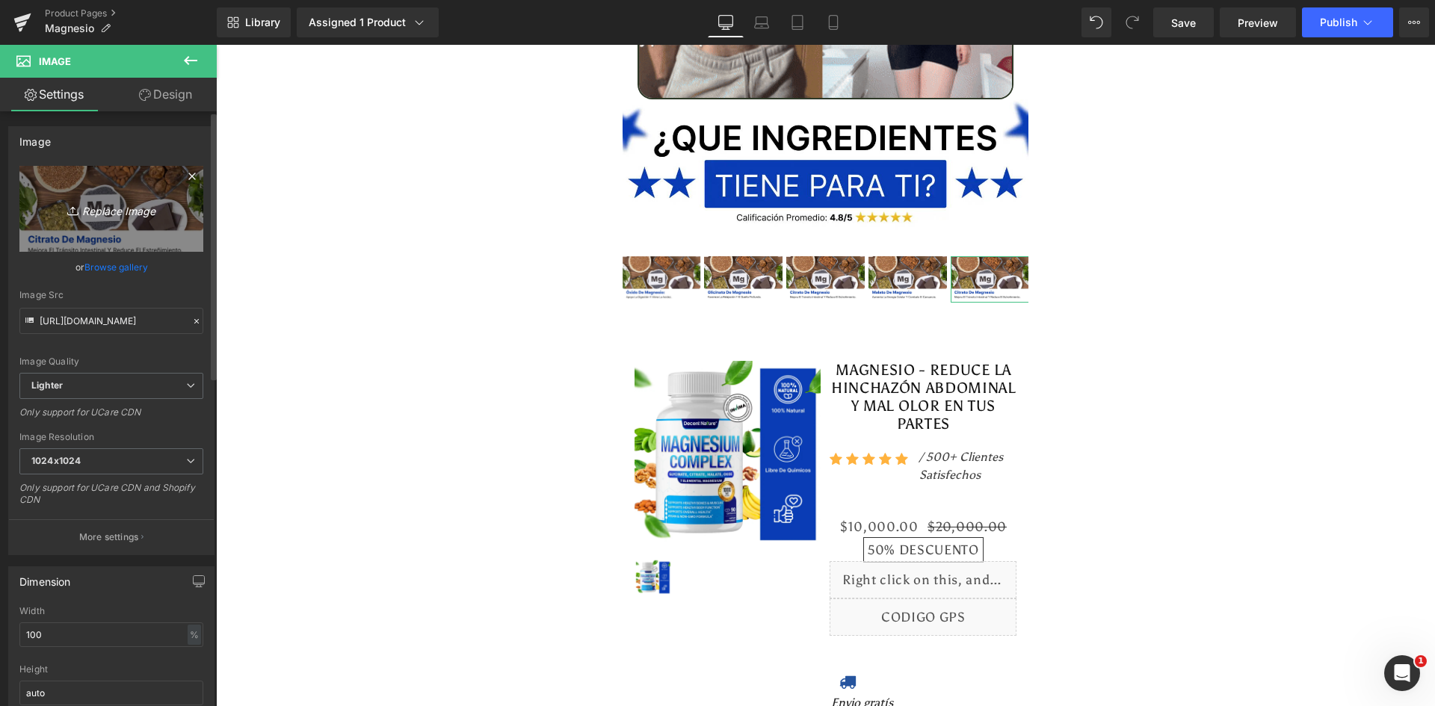
type input "C:\fakepath\Ingrediente 5.webp"
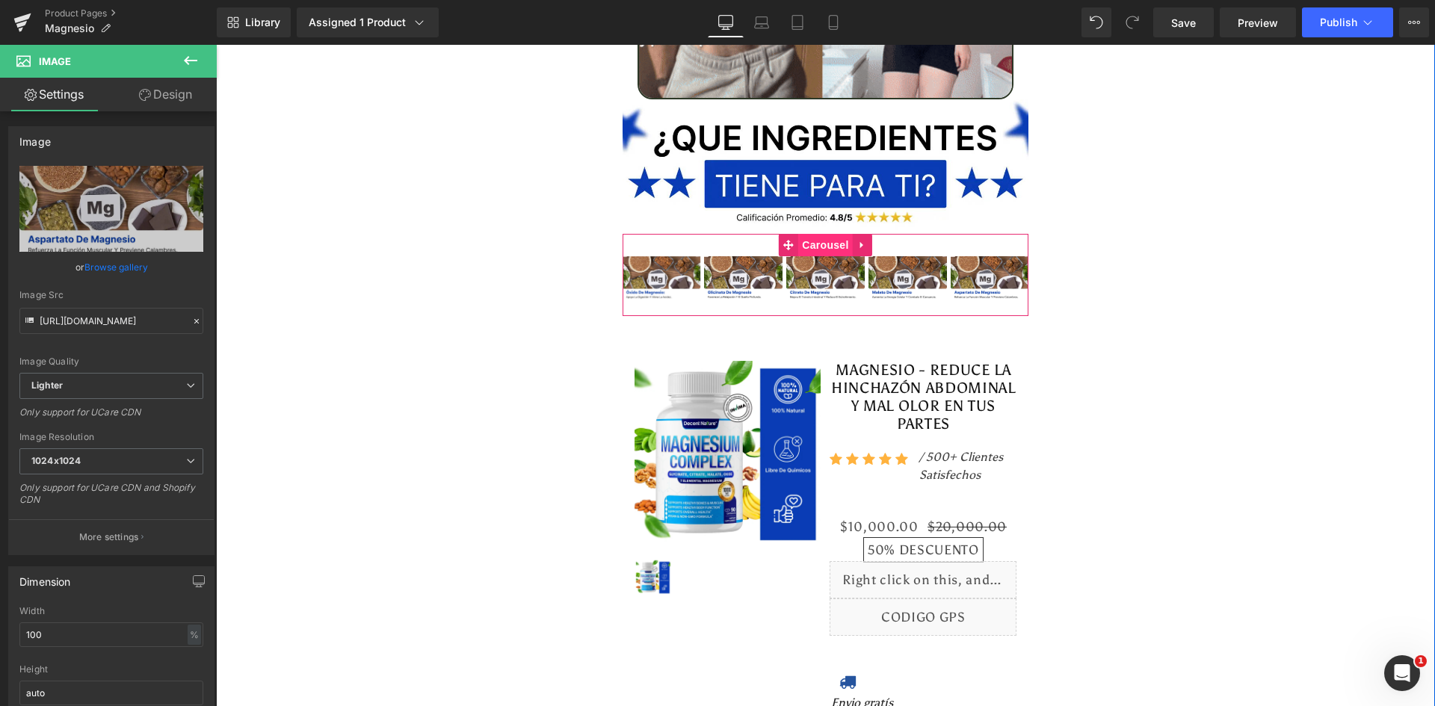
type input "https://ucarecdn.com/f602be07-967e-41fd-afd8-80824410227f/-/format/auto/-/previ…"
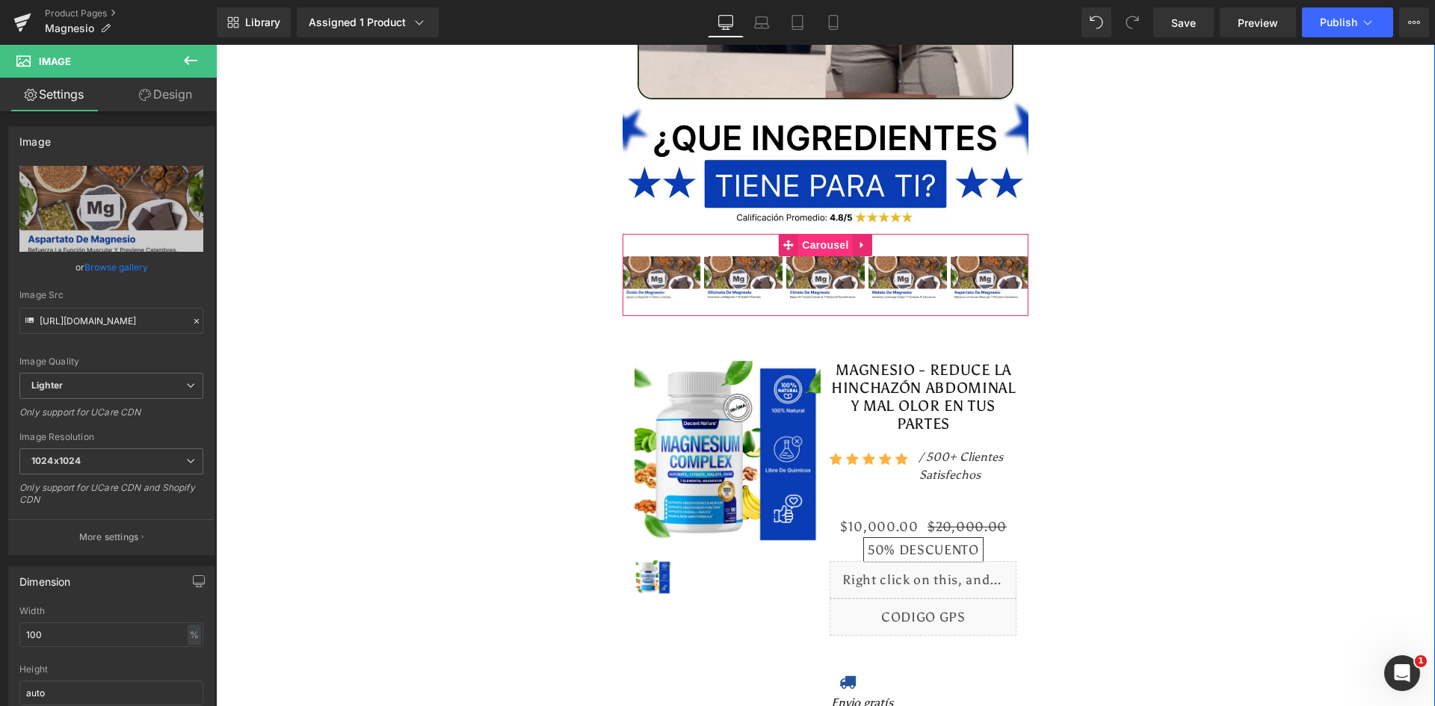
click at [810, 234] on span "Carousel" at bounding box center [825, 245] width 54 height 22
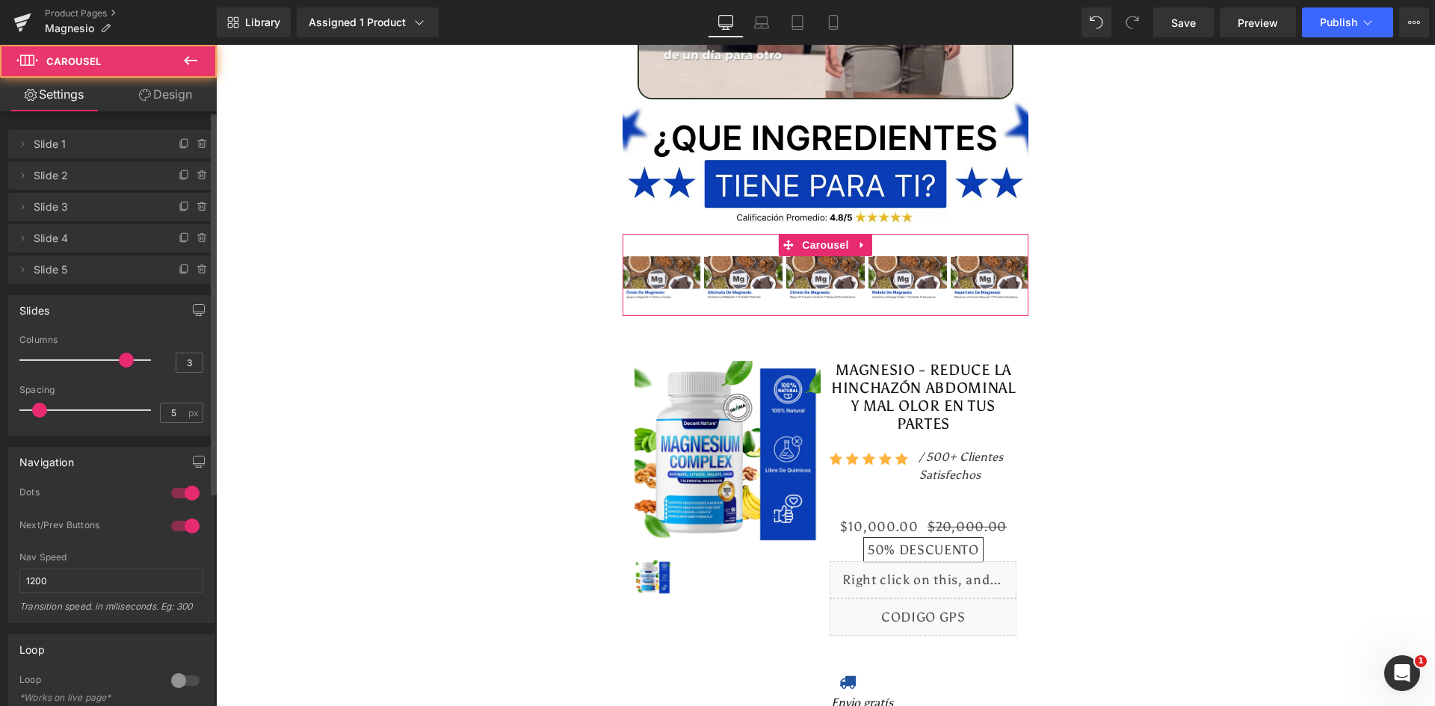
type input "2"
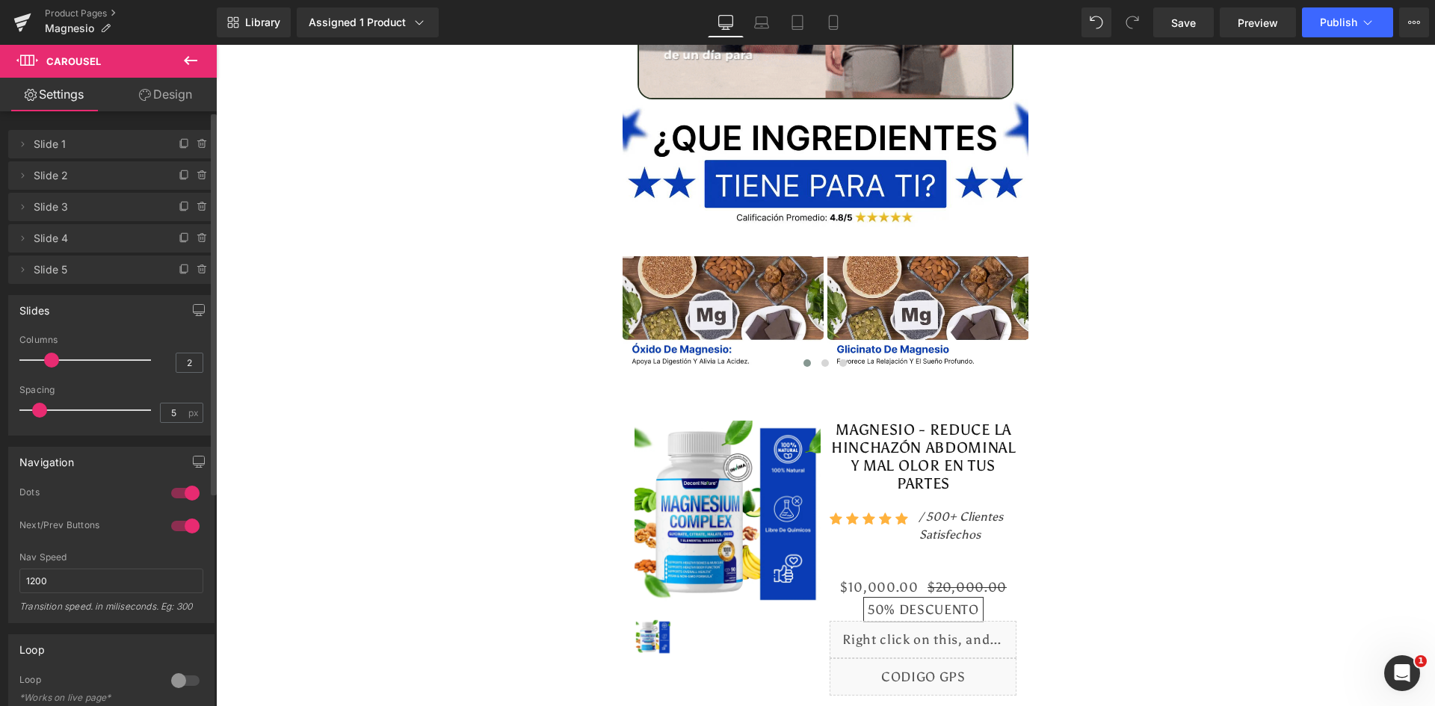
drag, startPoint x: 121, startPoint y: 365, endPoint x: 52, endPoint y: 363, distance: 69.5
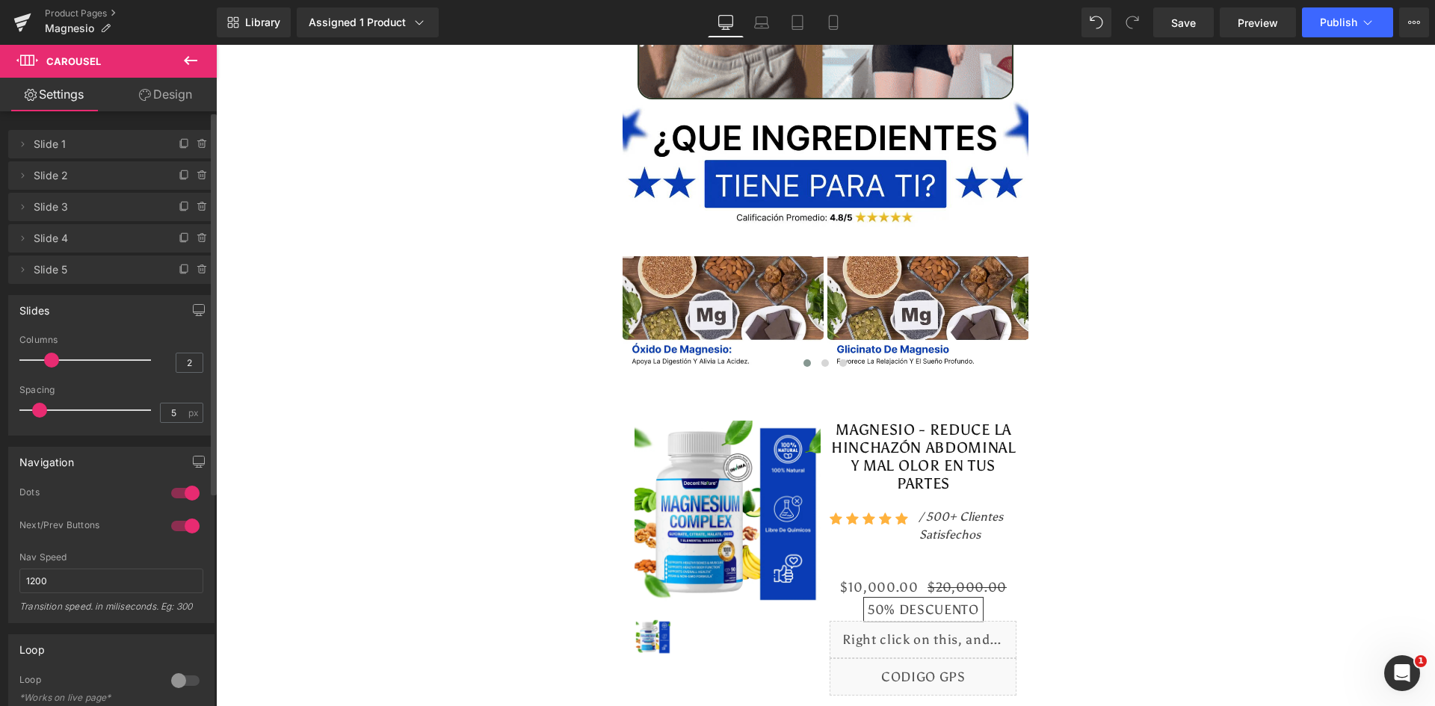
click at [52, 363] on span at bounding box center [51, 360] width 15 height 15
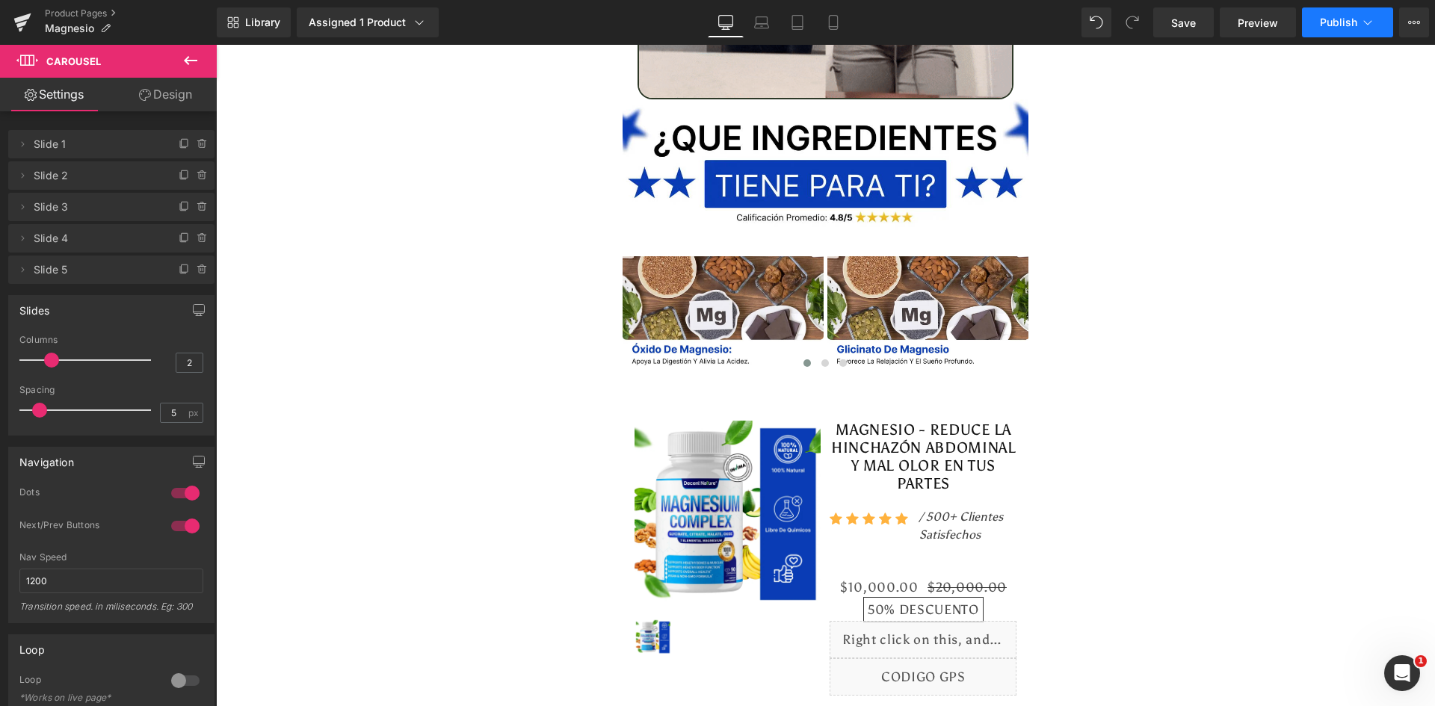
click at [1331, 18] on span "Publish" at bounding box center [1338, 22] width 37 height 12
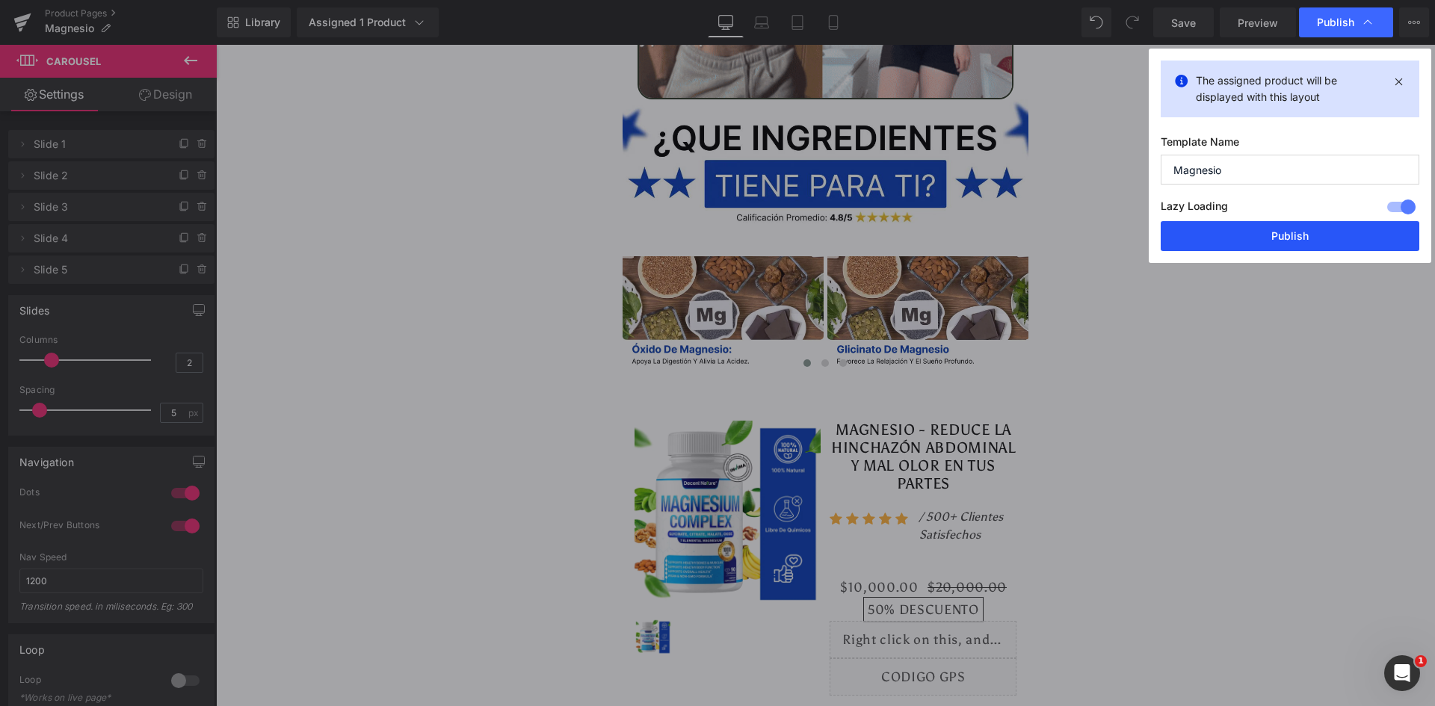
click at [1319, 236] on button "Publish" at bounding box center [1290, 236] width 259 height 30
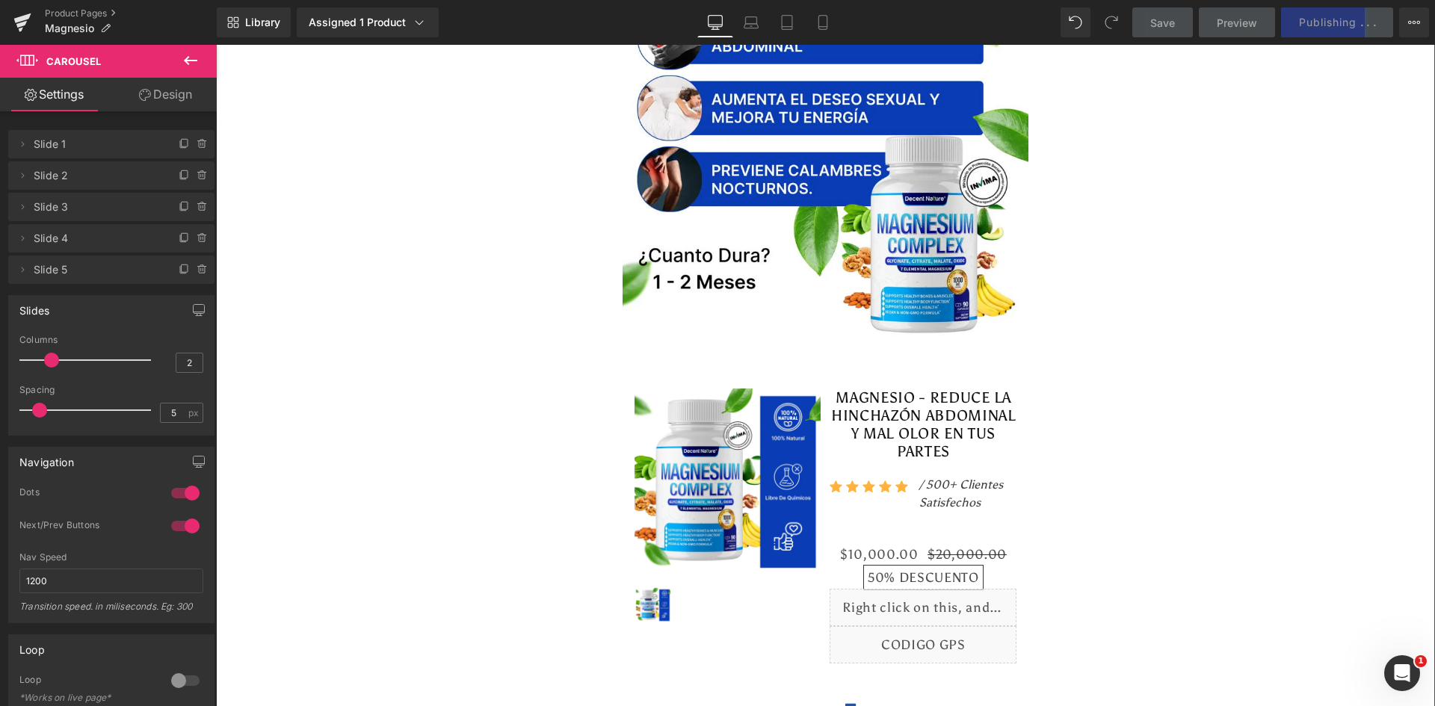
scroll to position [0, 0]
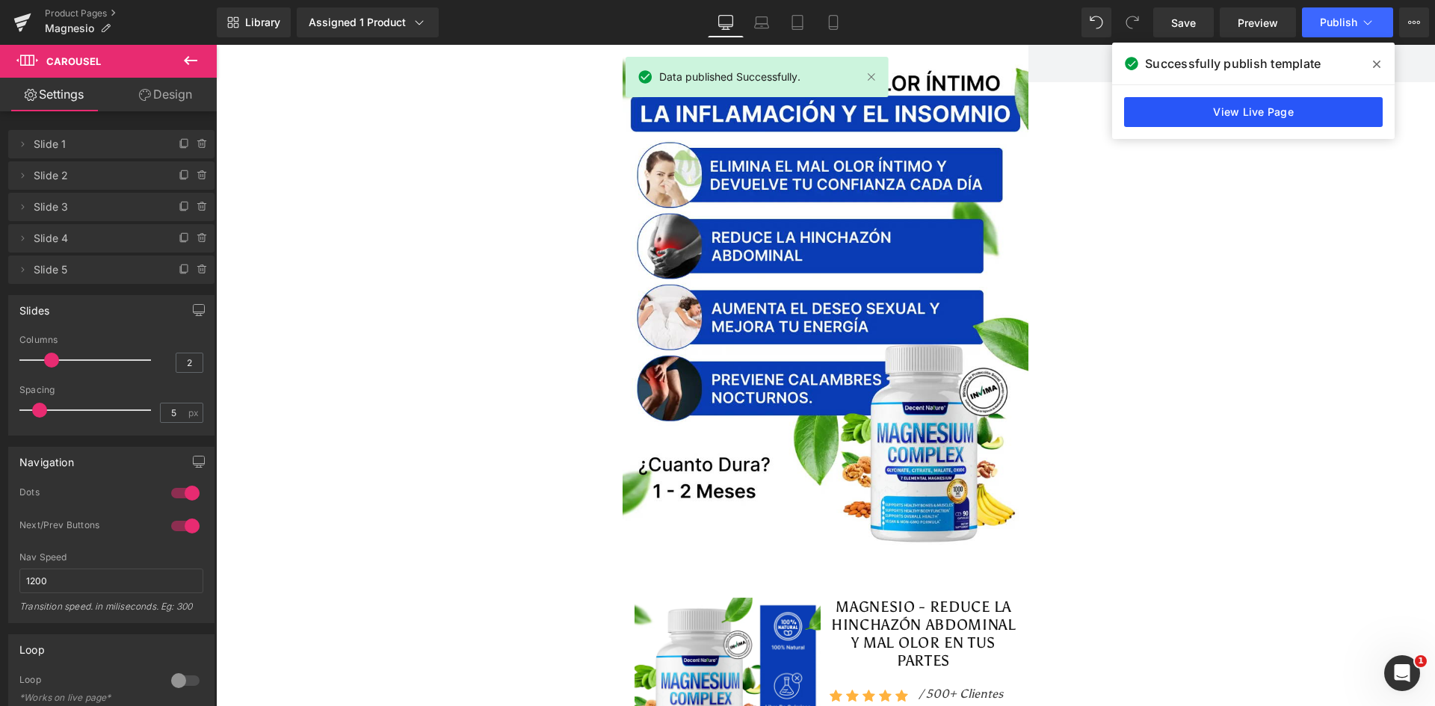
click at [1286, 112] on link "View Live Page" at bounding box center [1253, 112] width 259 height 30
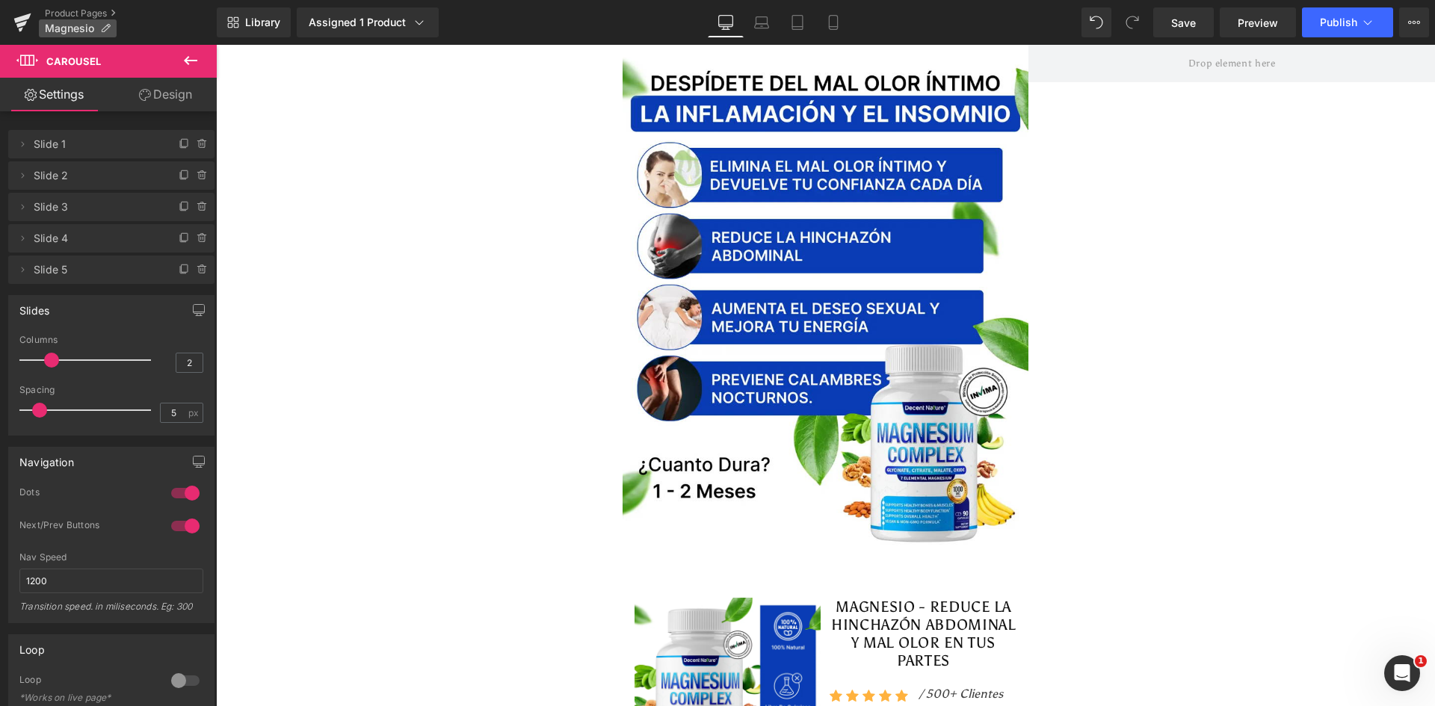
drag, startPoint x: 58, startPoint y: 12, endPoint x: 72, endPoint y: 37, distance: 28.1
click at [58, 12] on link "Product Pages" at bounding box center [131, 13] width 172 height 12
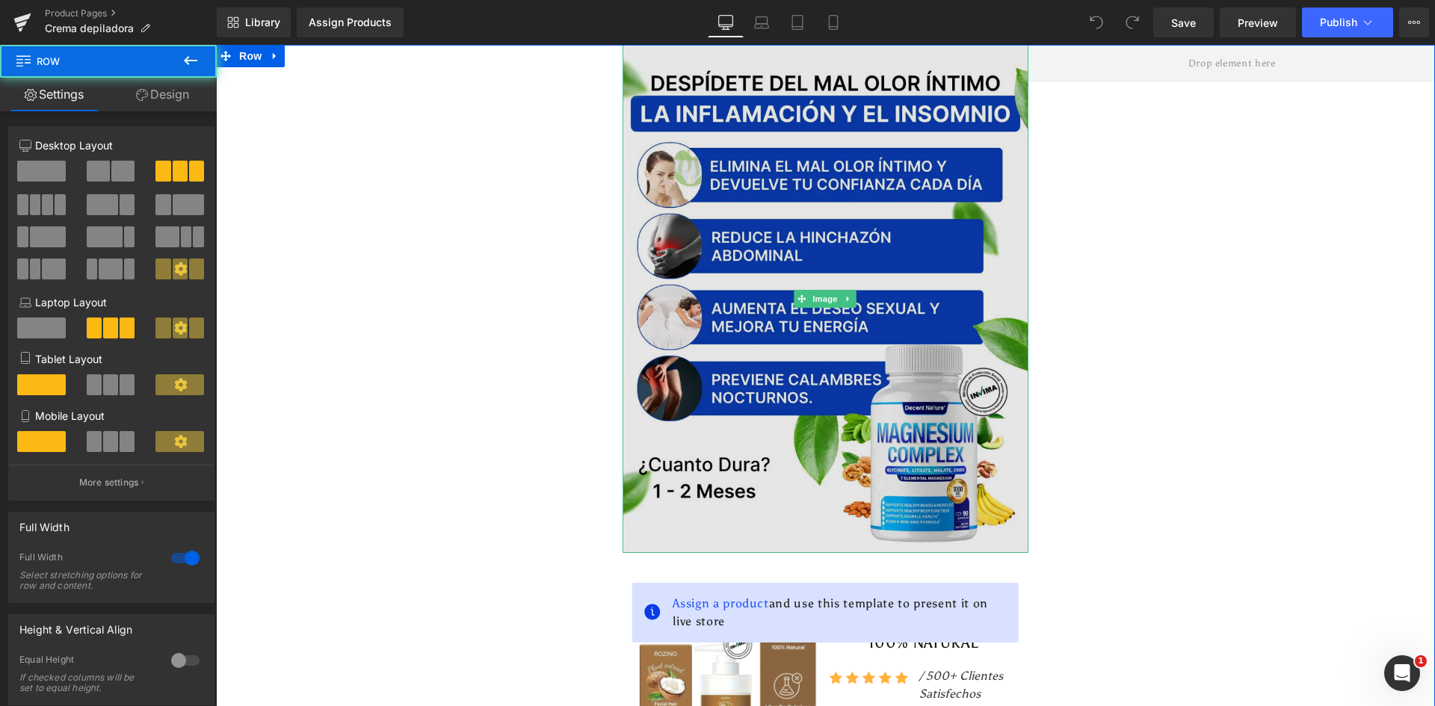
click at [753, 288] on img at bounding box center [826, 299] width 407 height 508
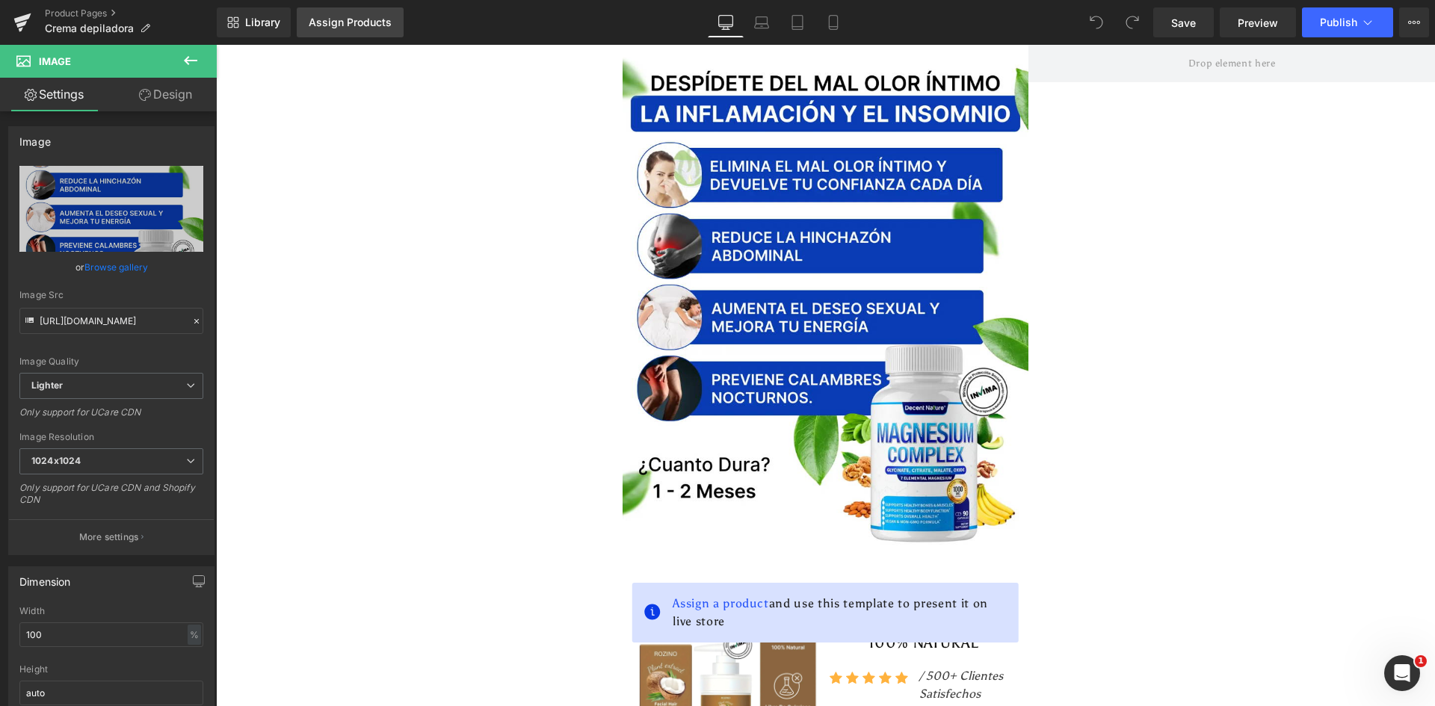
click at [349, 31] on link "Assign Products" at bounding box center [350, 22] width 107 height 30
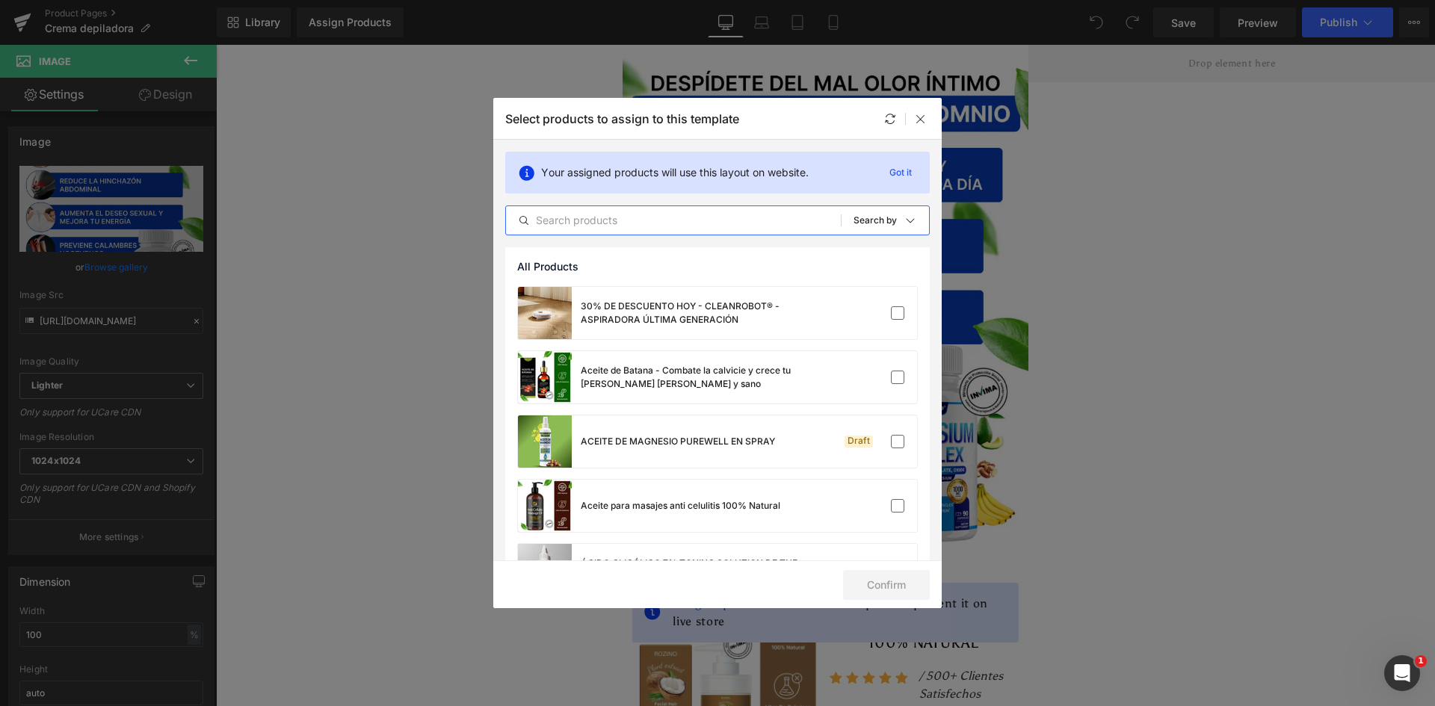
click at [601, 217] on input "text" at bounding box center [673, 221] width 335 height 18
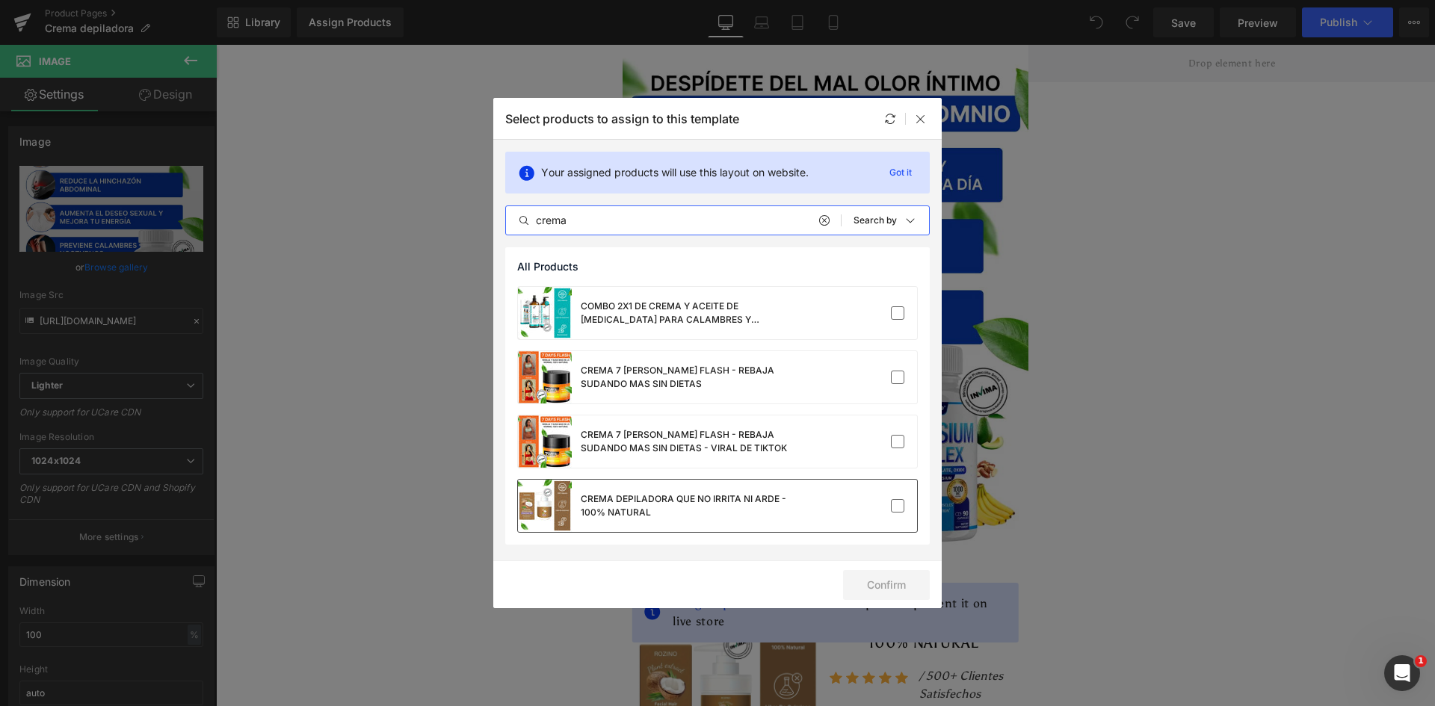
type input "crema"
click at [754, 505] on div "CREMA DEPILADORA QUE NO IRRITA NI ARDE - 100% NATURAL" at bounding box center [693, 506] width 224 height 27
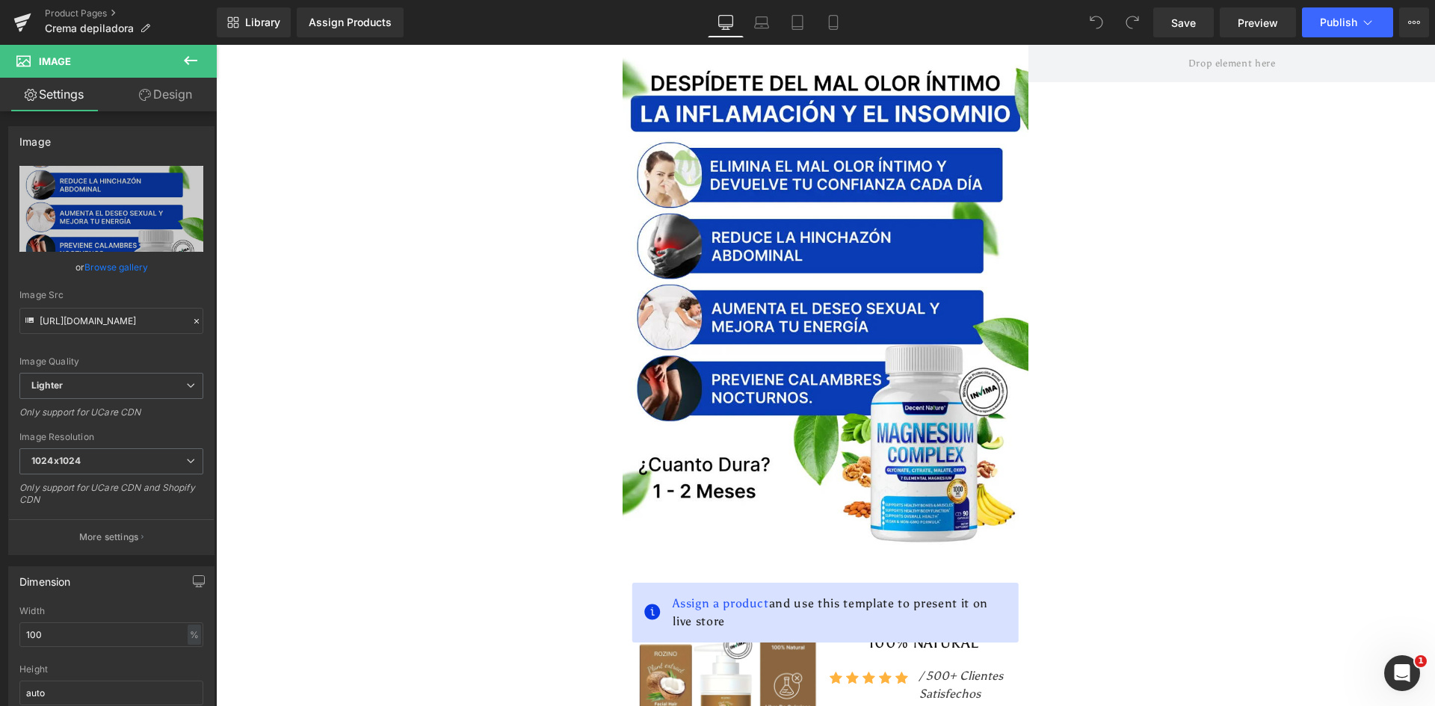
drag, startPoint x: 1161, startPoint y: 636, endPoint x: 946, endPoint y: 592, distance: 219.7
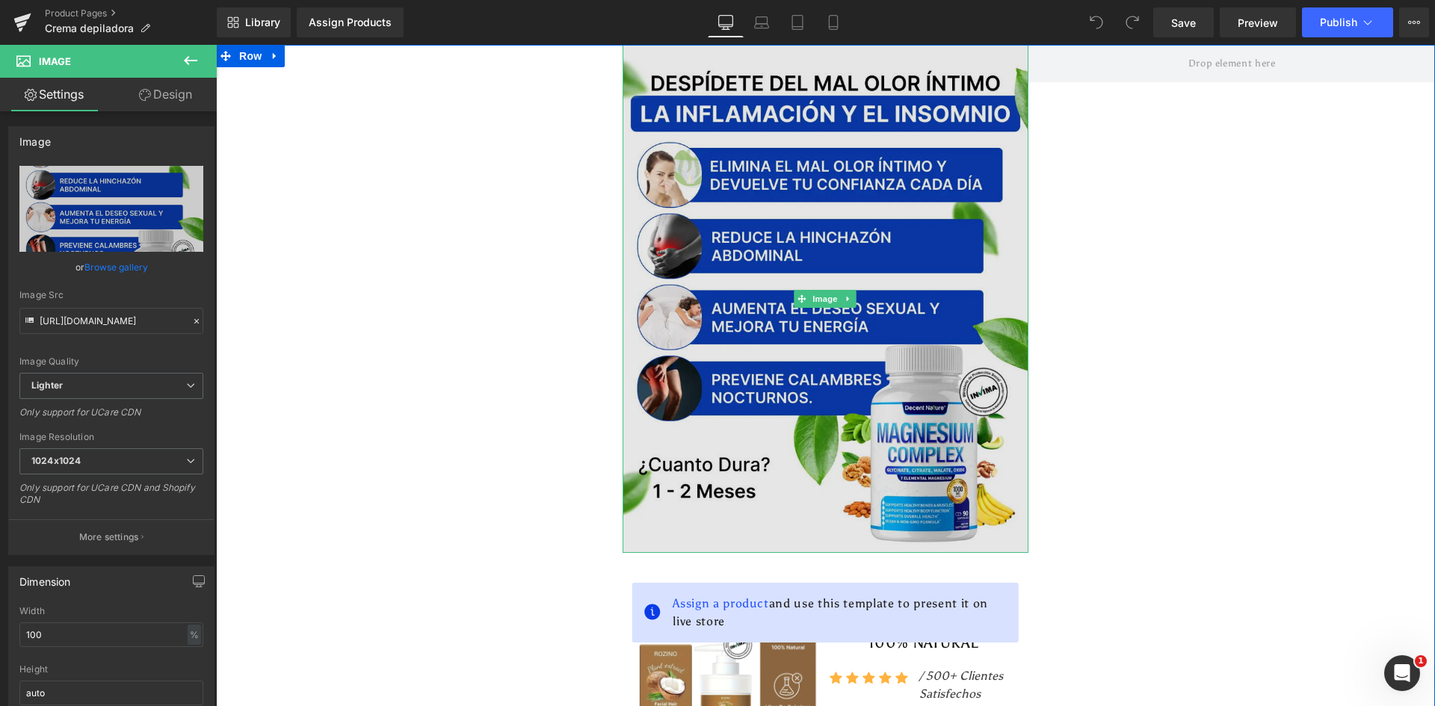
click at [952, 399] on img at bounding box center [826, 299] width 407 height 508
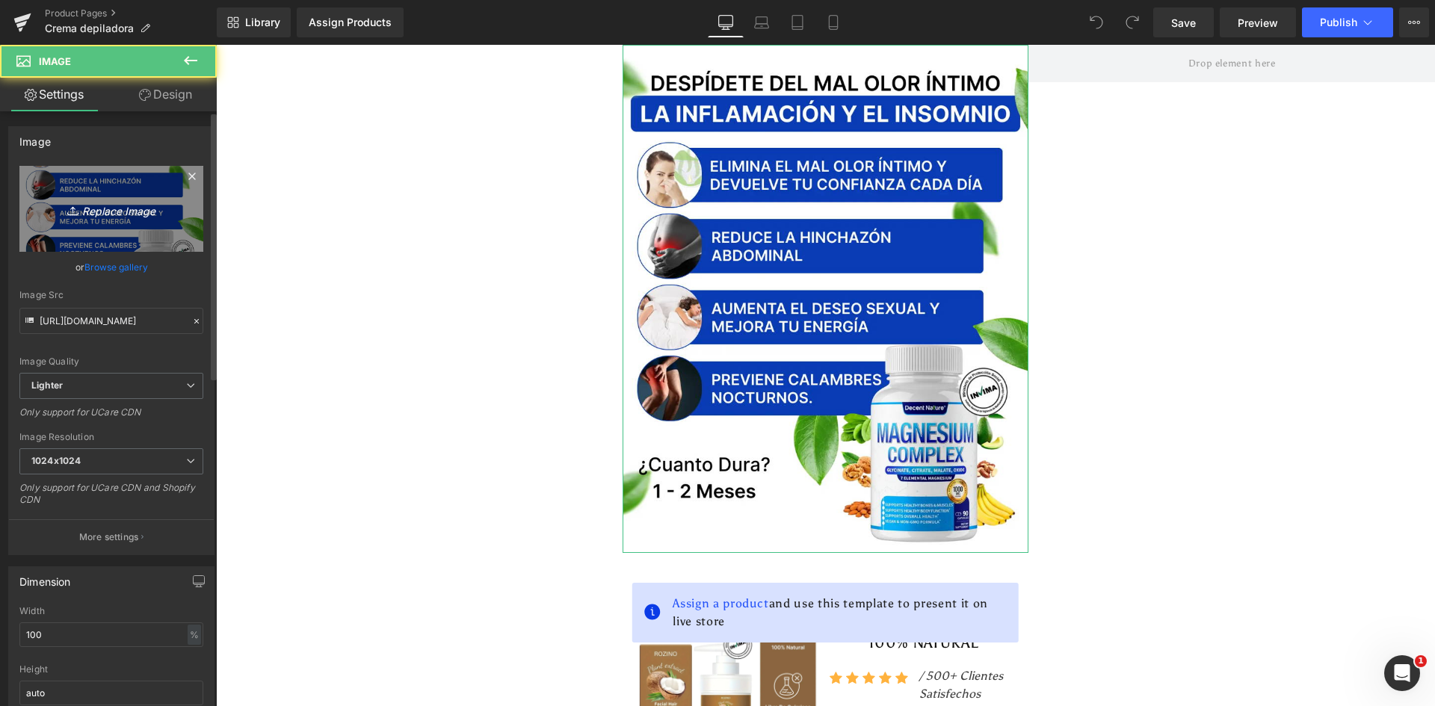
click at [102, 226] on link "Replace Image" at bounding box center [111, 209] width 184 height 86
type input "C:\fakepath\Banner Principal.webp"
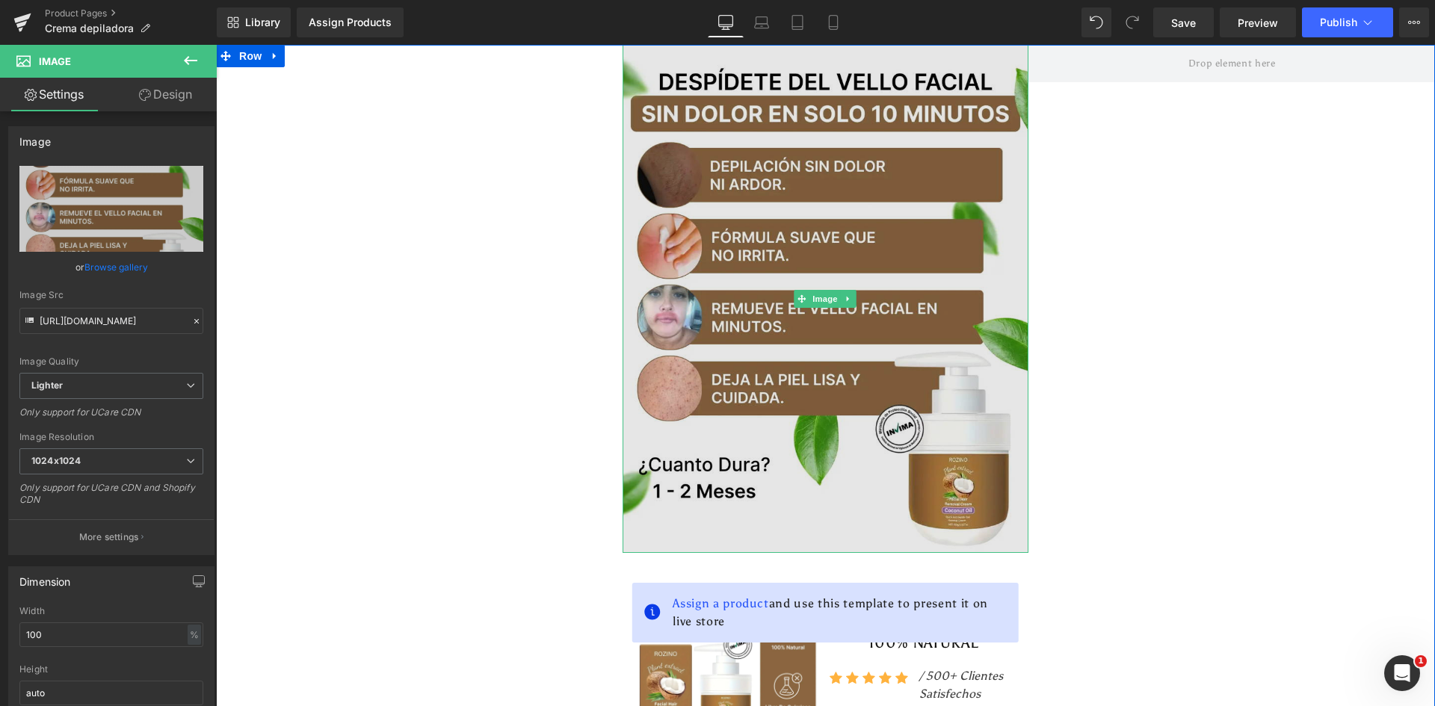
type input "[URL][DOMAIN_NAME]"
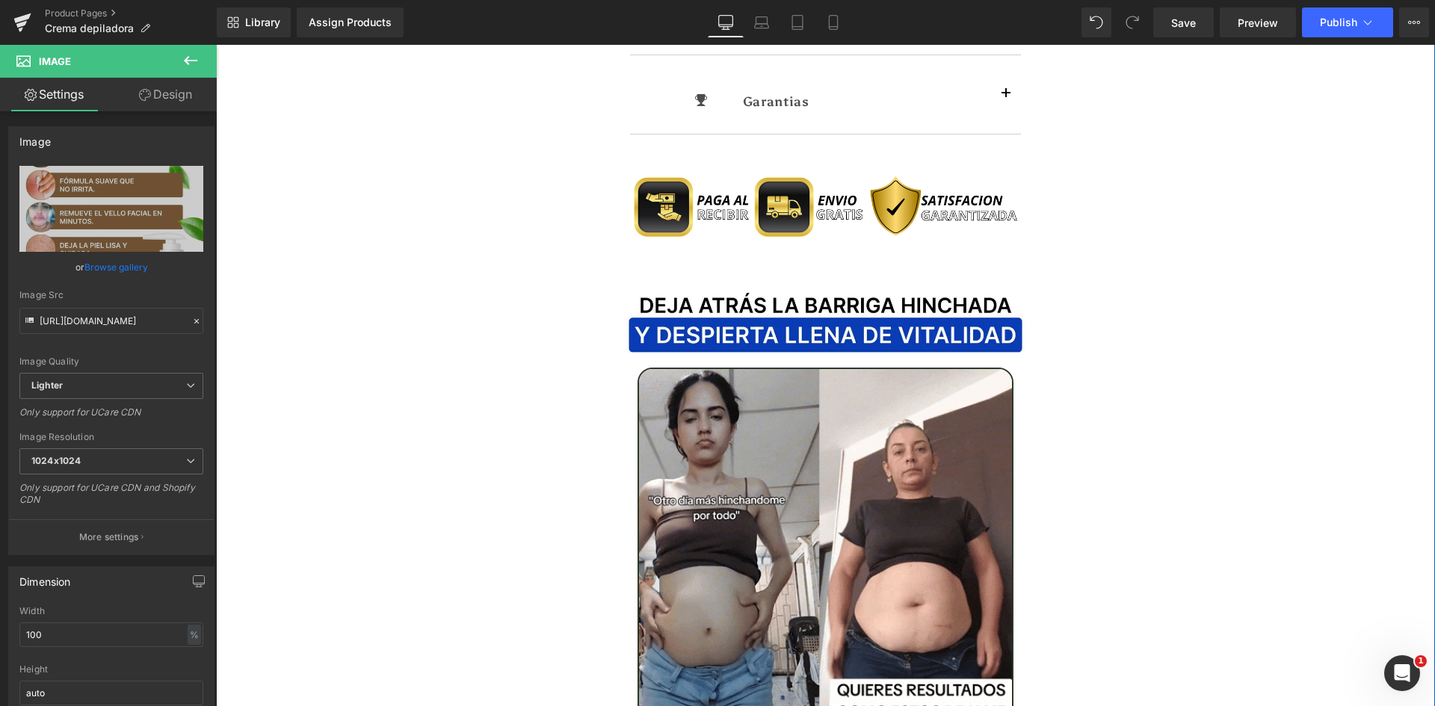
scroll to position [1271, 0]
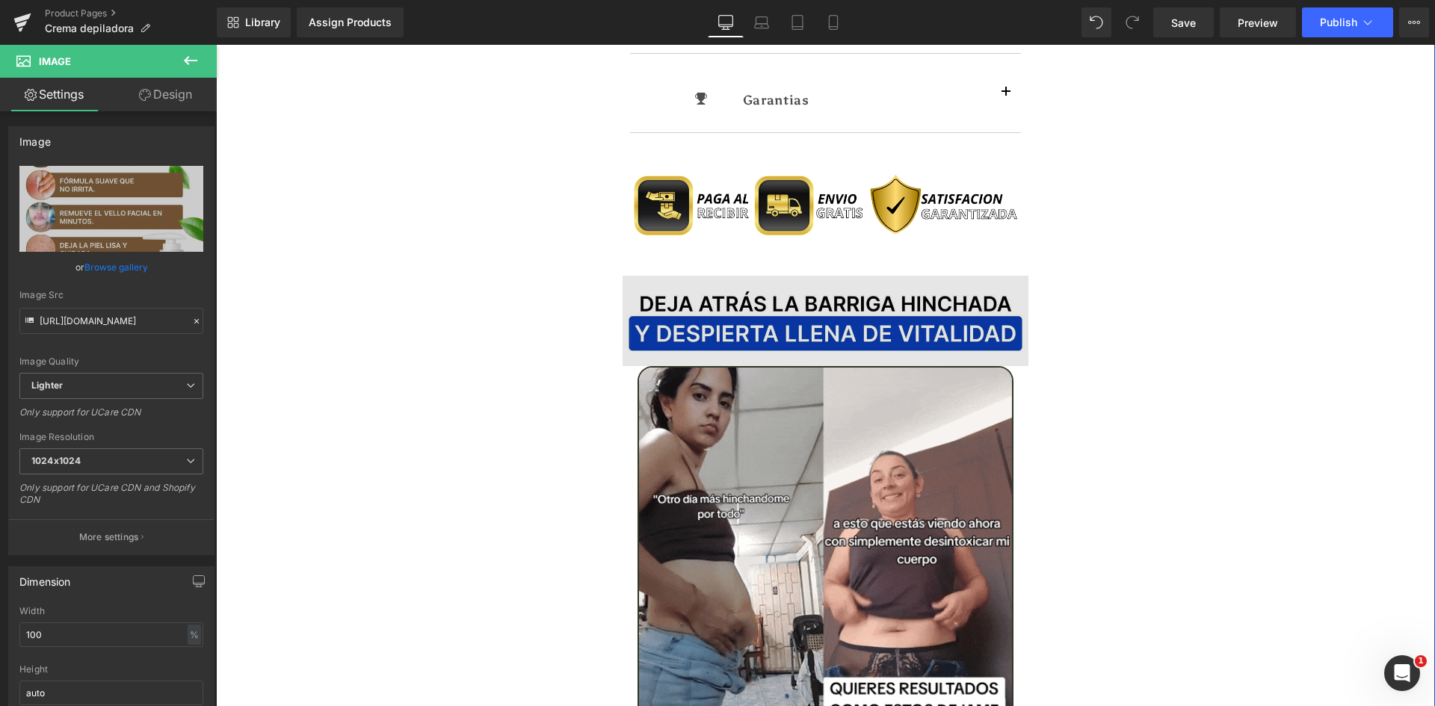
click at [727, 298] on img at bounding box center [826, 321] width 407 height 91
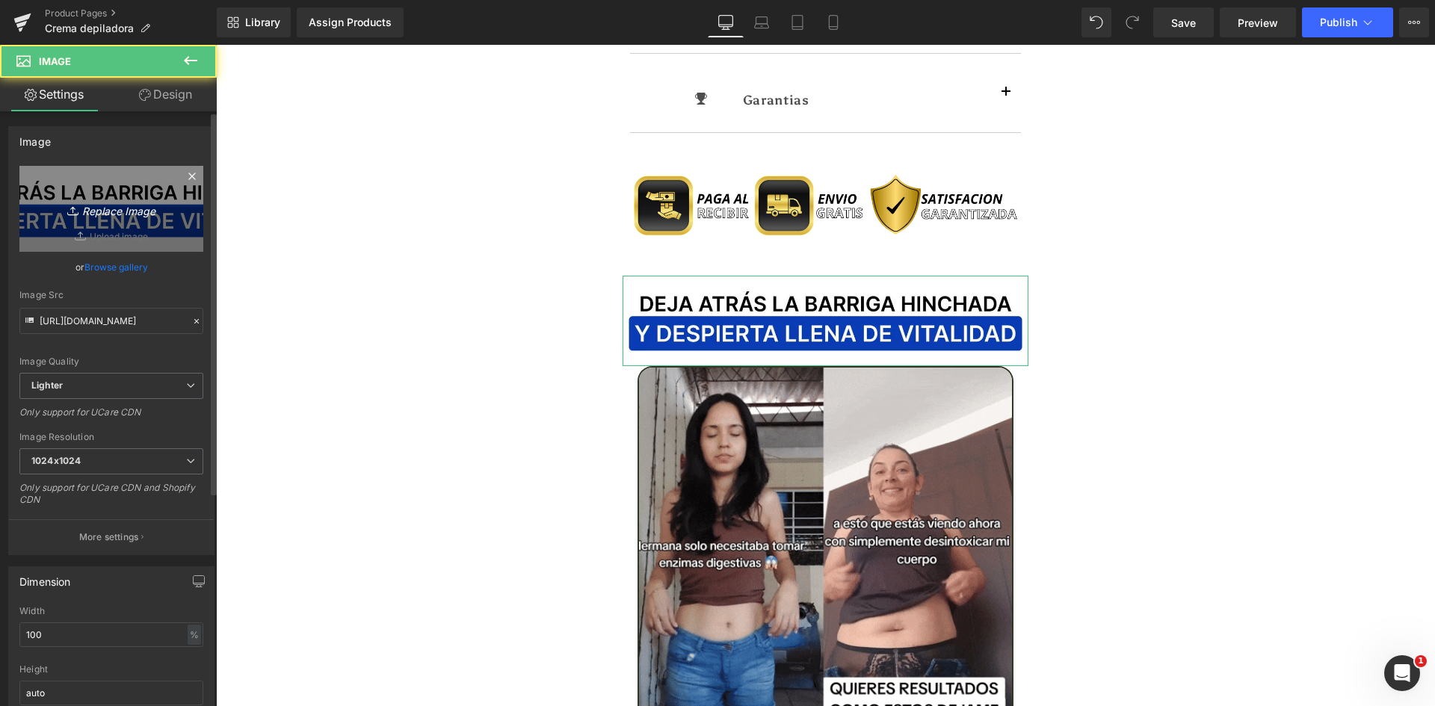
click at [92, 195] on link "Replace Image" at bounding box center [111, 209] width 184 height 86
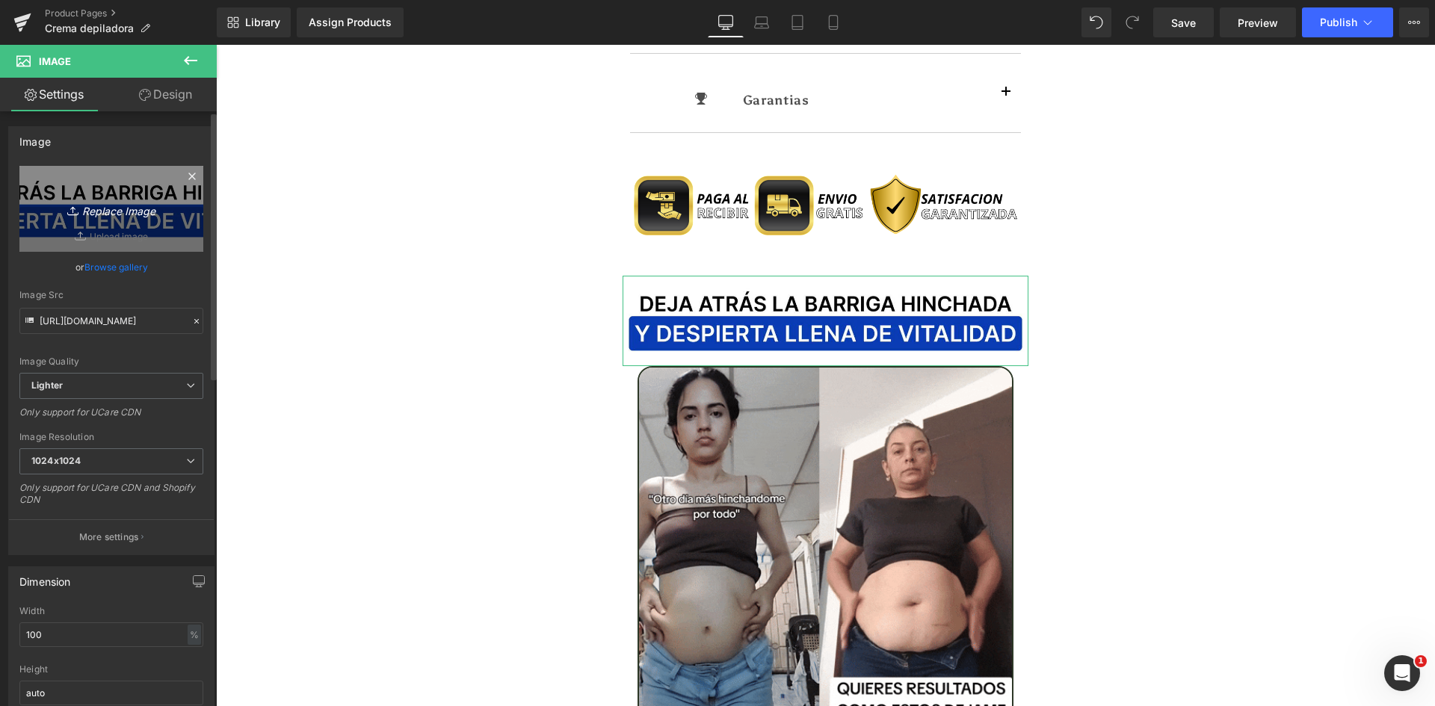
type input "C:\fakepath\Titulo Irresisitble.webp"
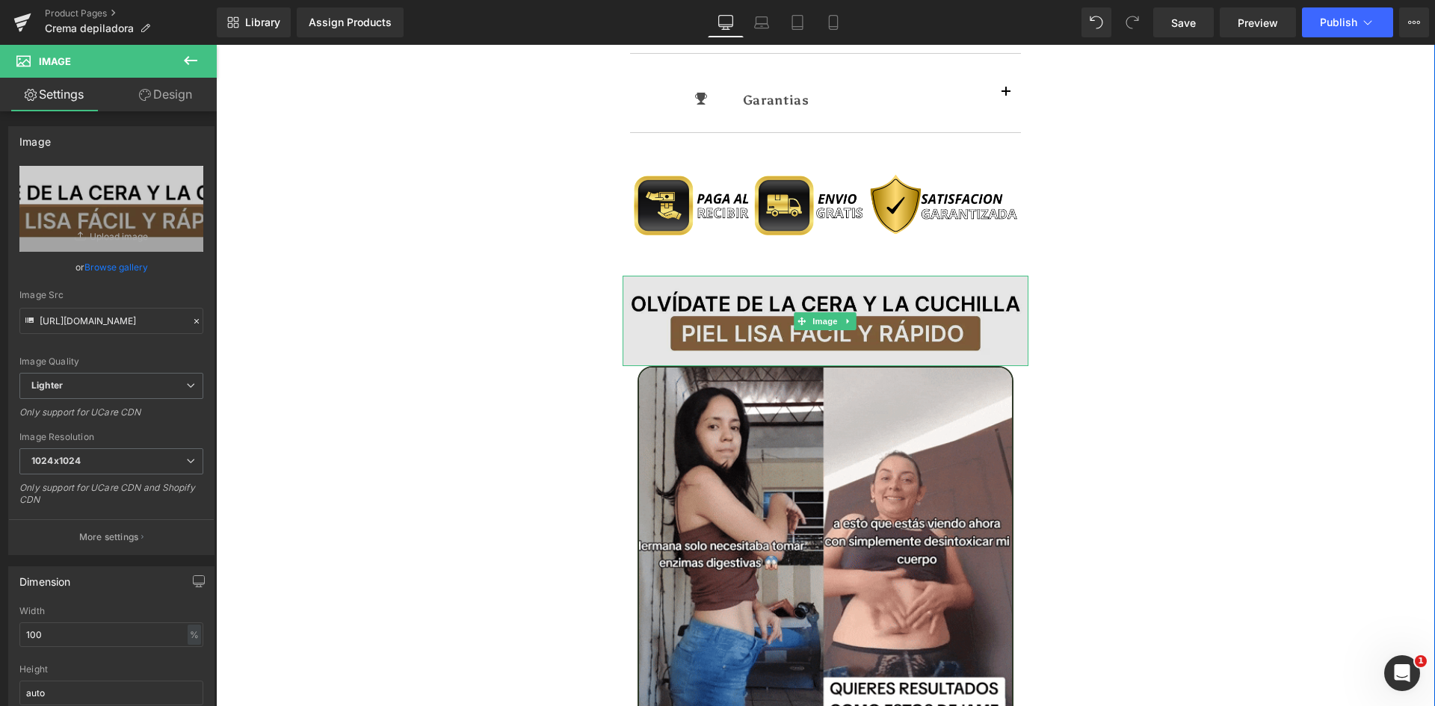
type input "[URL][DOMAIN_NAME]"
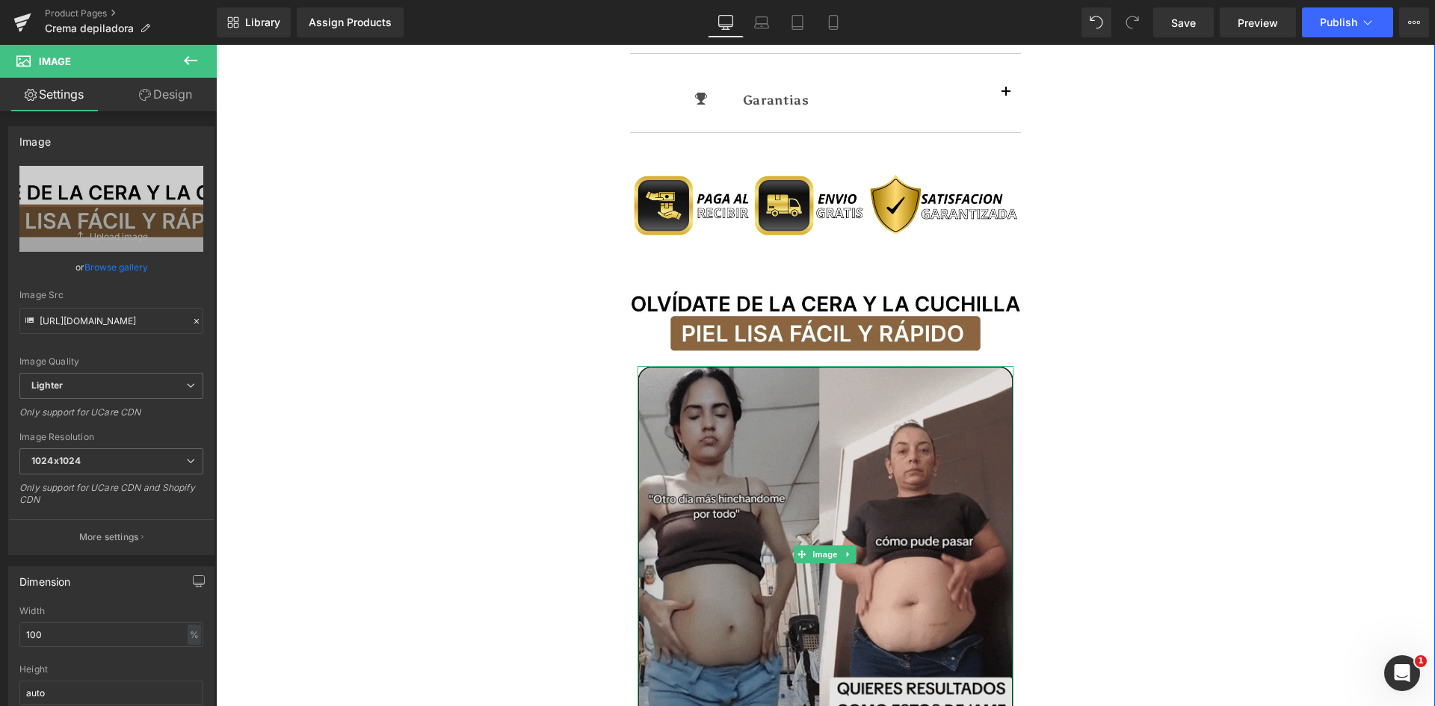
click at [777, 413] on img at bounding box center [826, 554] width 377 height 377
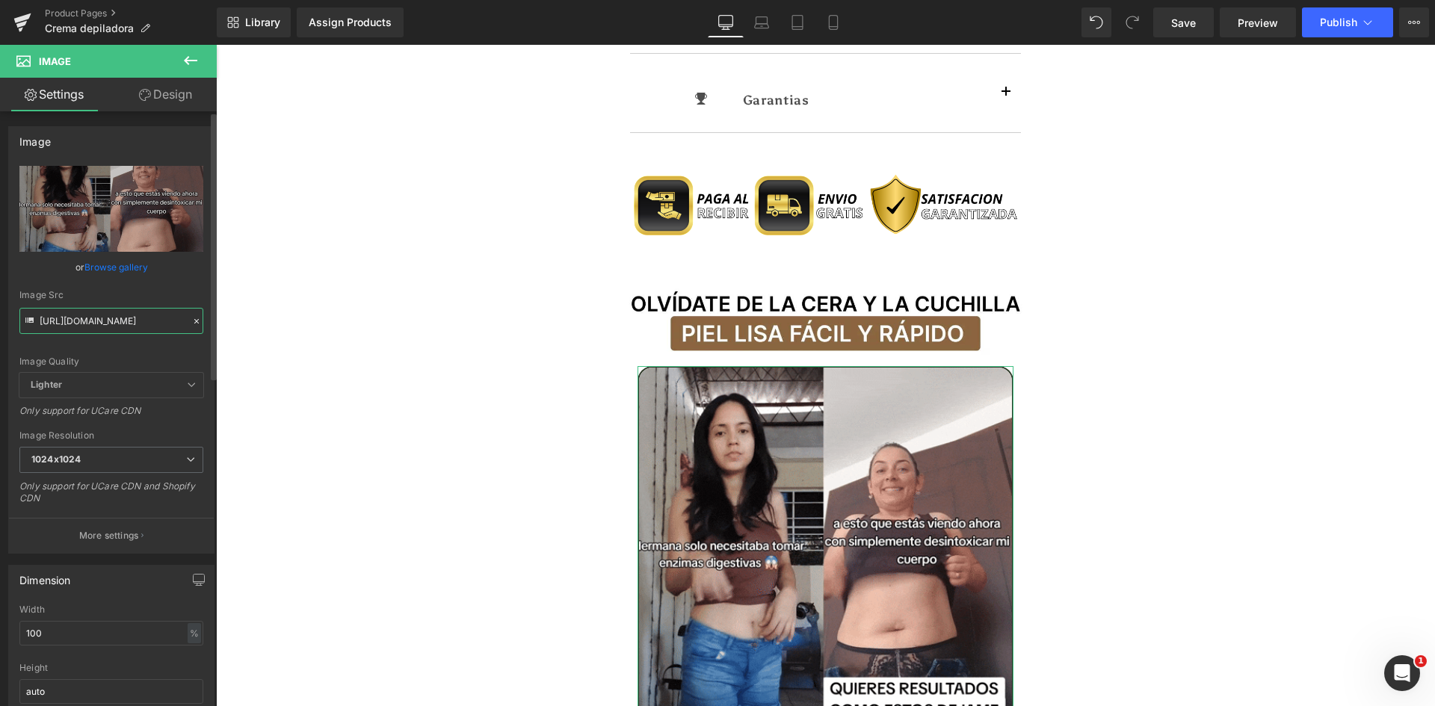
click at [94, 327] on input "[URL][DOMAIN_NAME]" at bounding box center [111, 321] width 184 height 26
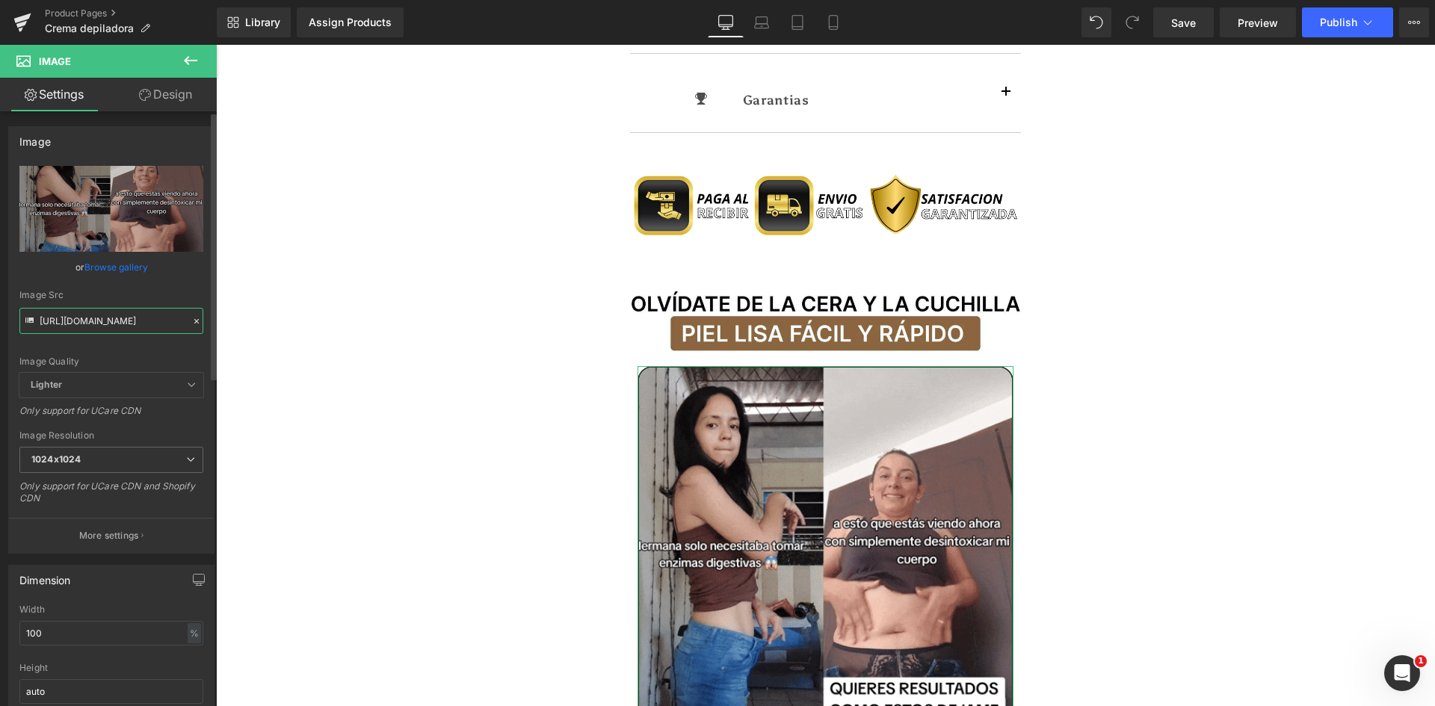
click at [94, 327] on input "[URL][DOMAIN_NAME]" at bounding box center [111, 321] width 184 height 26
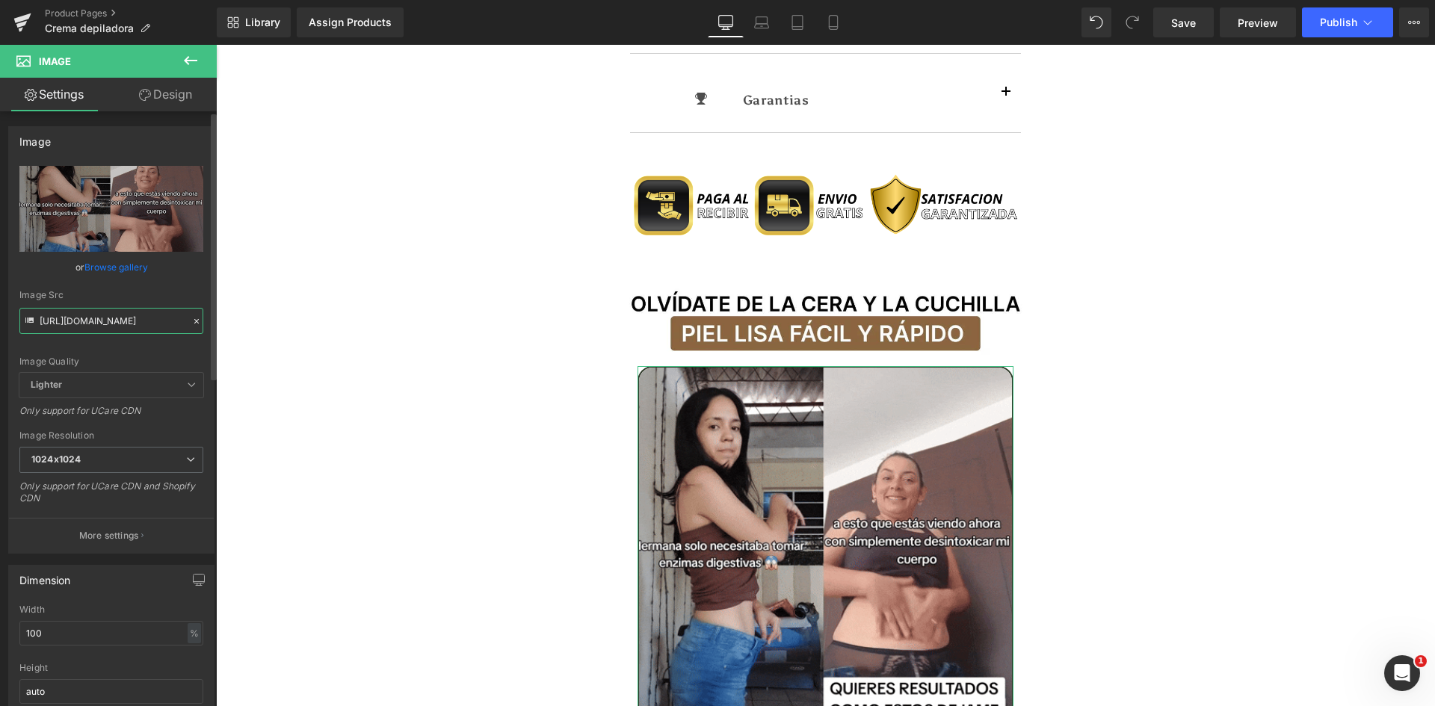
click at [94, 327] on input "[URL][DOMAIN_NAME]" at bounding box center [111, 321] width 184 height 26
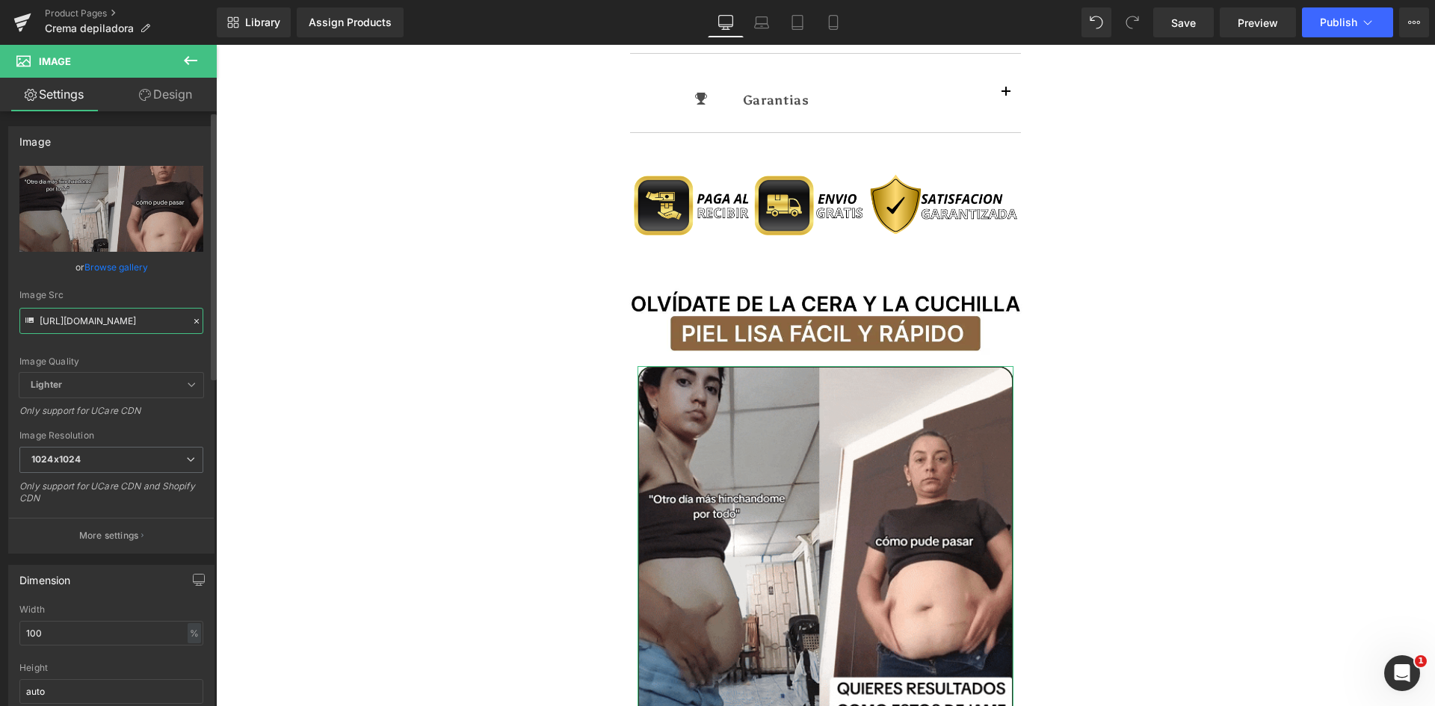
paste input "[DOMAIN_NAME][URL]"
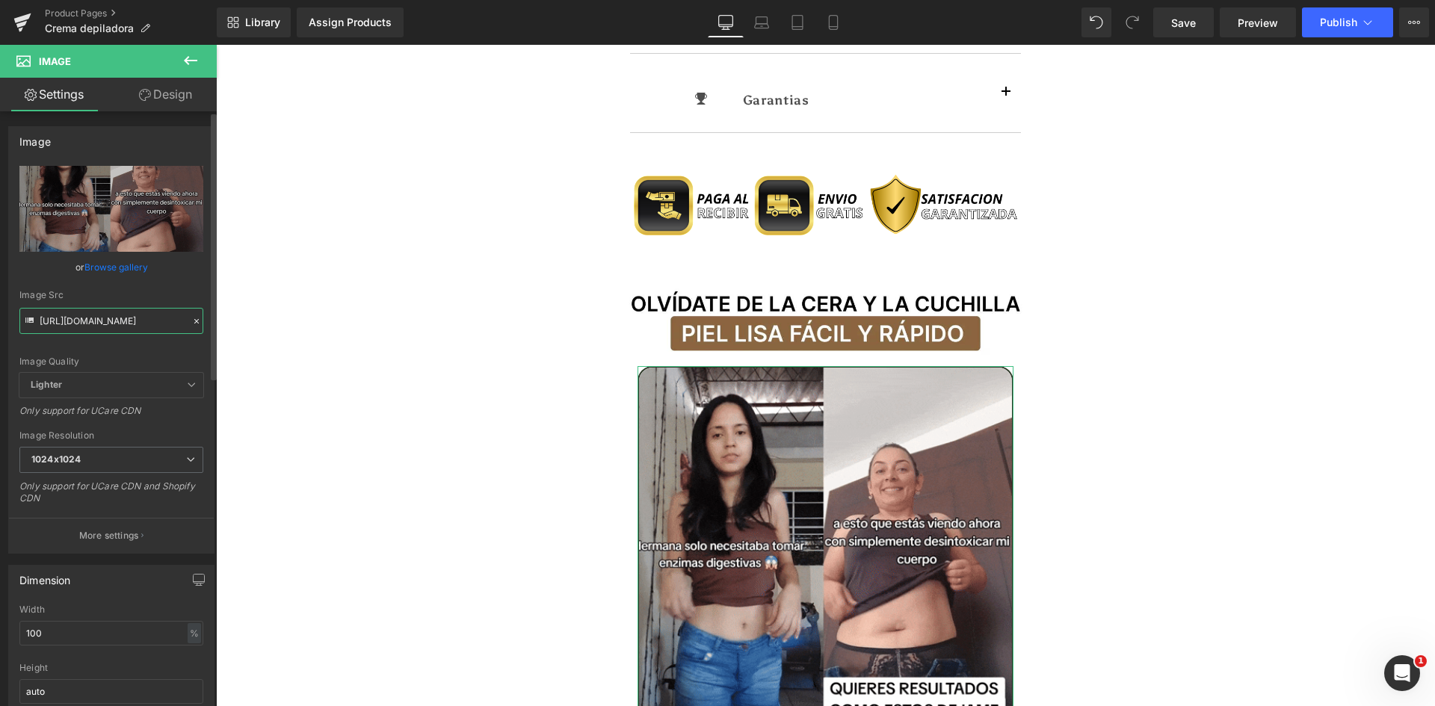
type input "[URL][DOMAIN_NAME]"
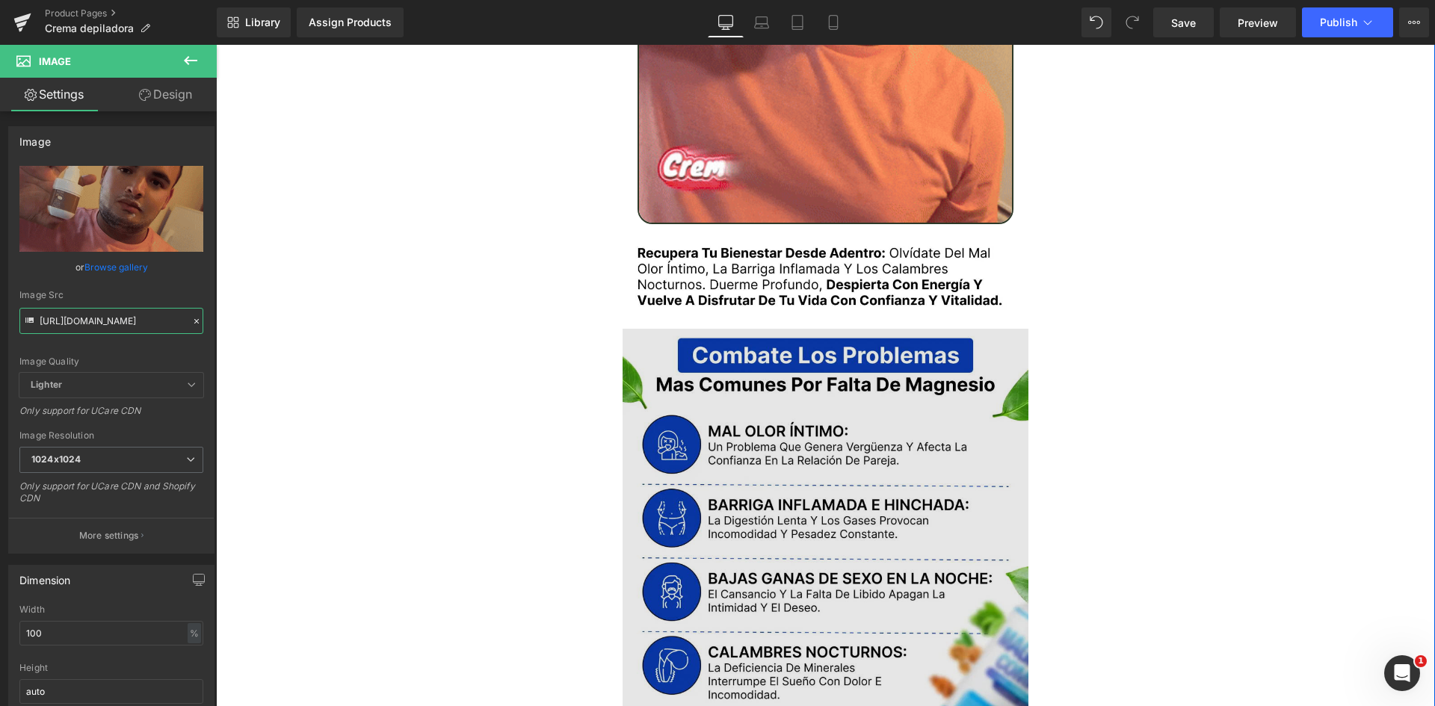
scroll to position [1943, 0]
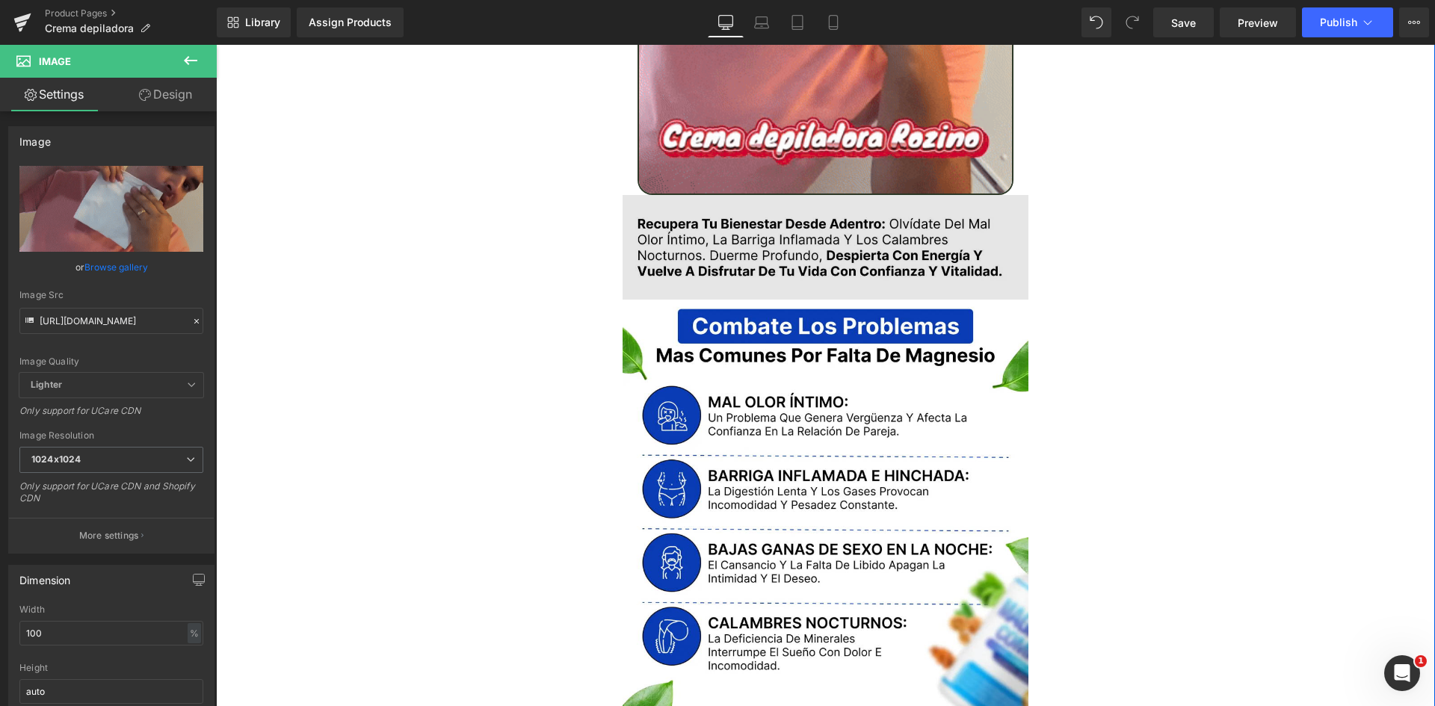
click at [803, 241] on img at bounding box center [826, 247] width 407 height 105
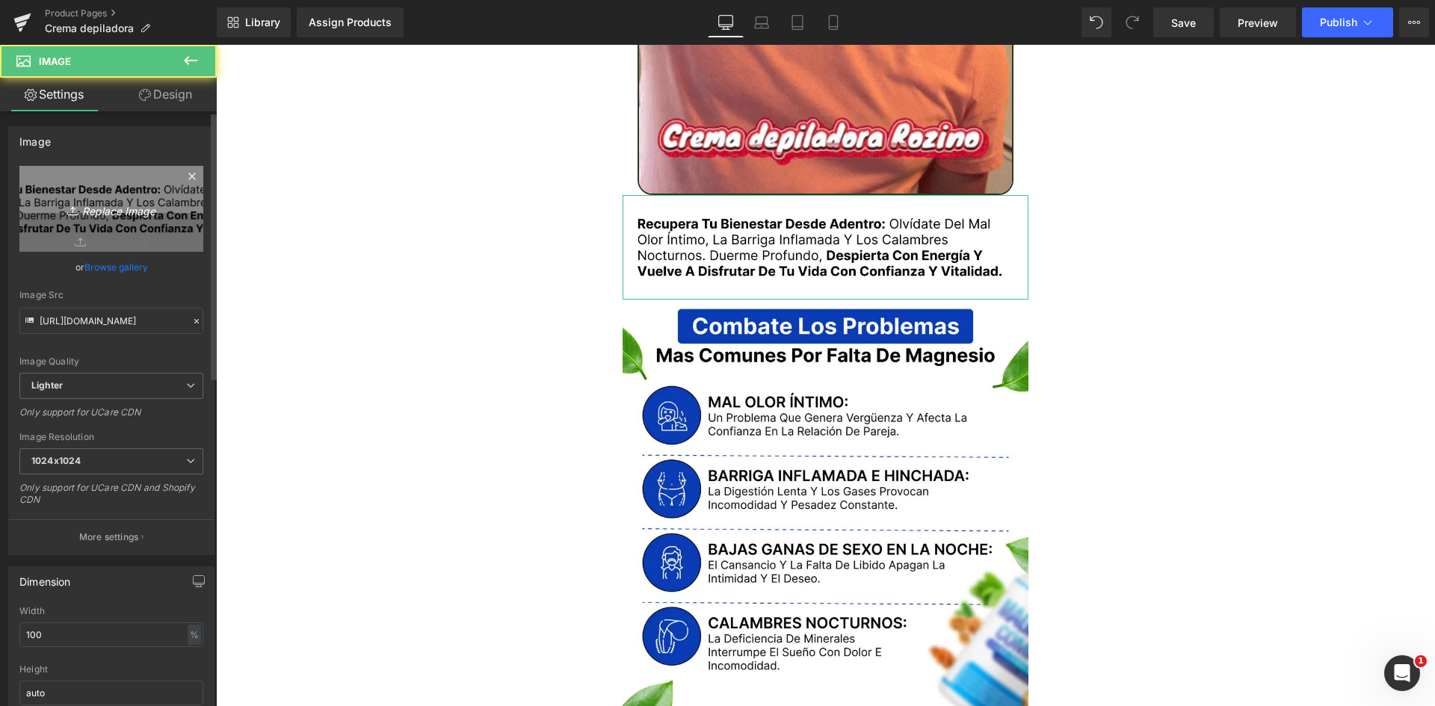
click at [102, 217] on icon "Replace Image" at bounding box center [112, 209] width 120 height 19
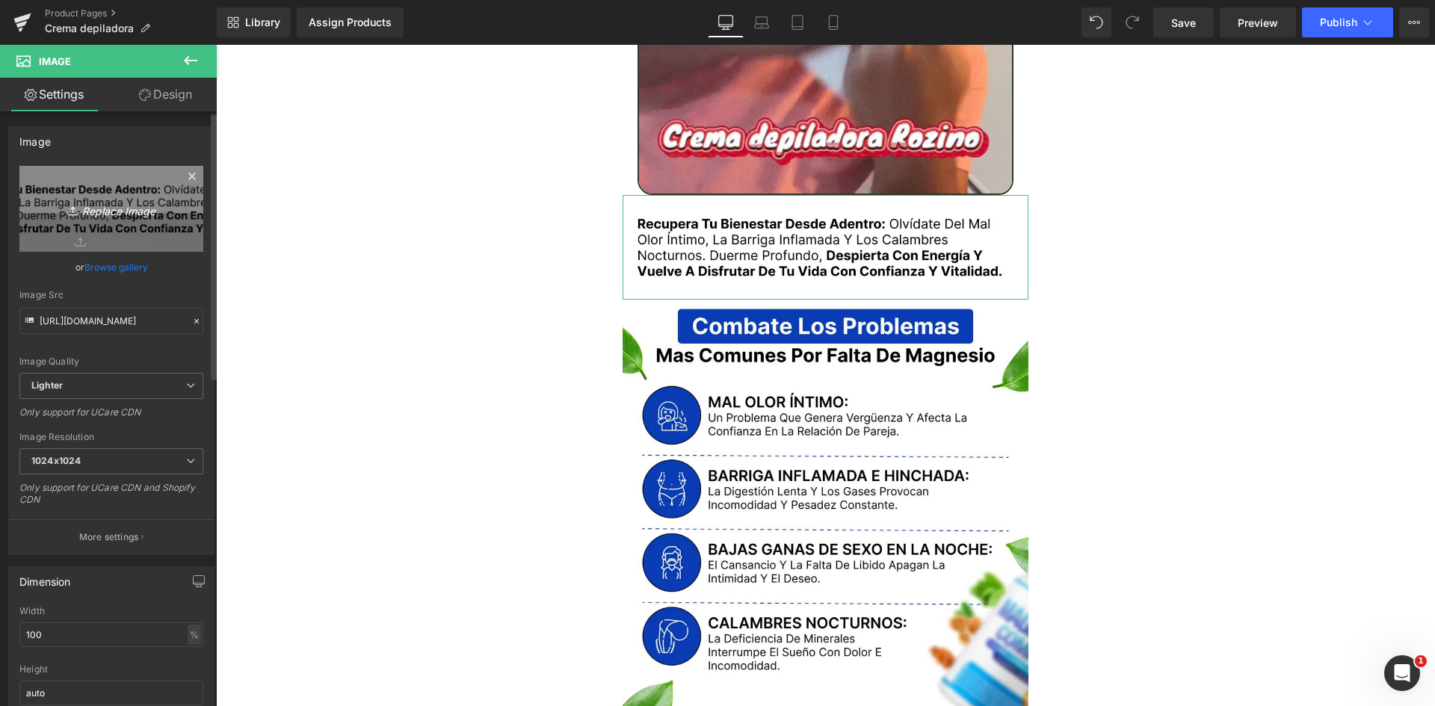
type input "C:\fakepath\Texto.webp"
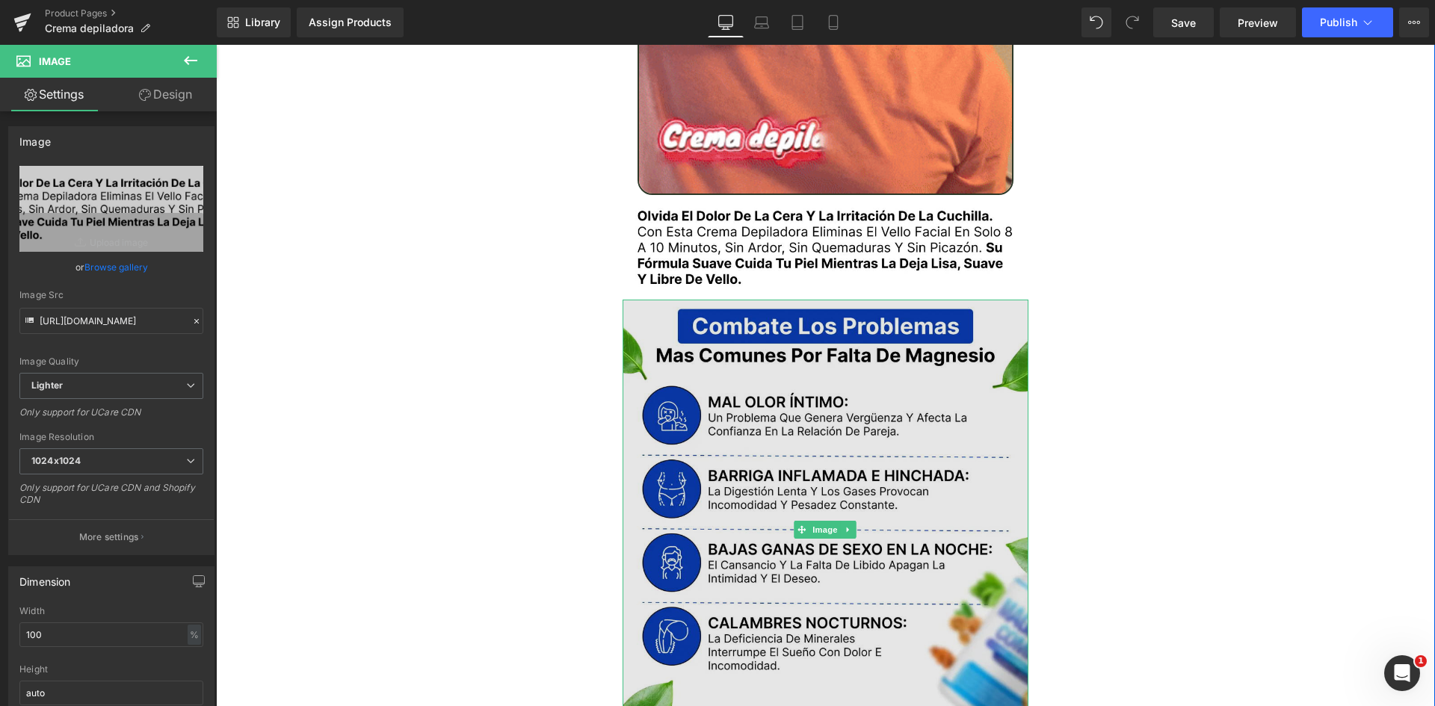
type input "[URL][DOMAIN_NAME]"
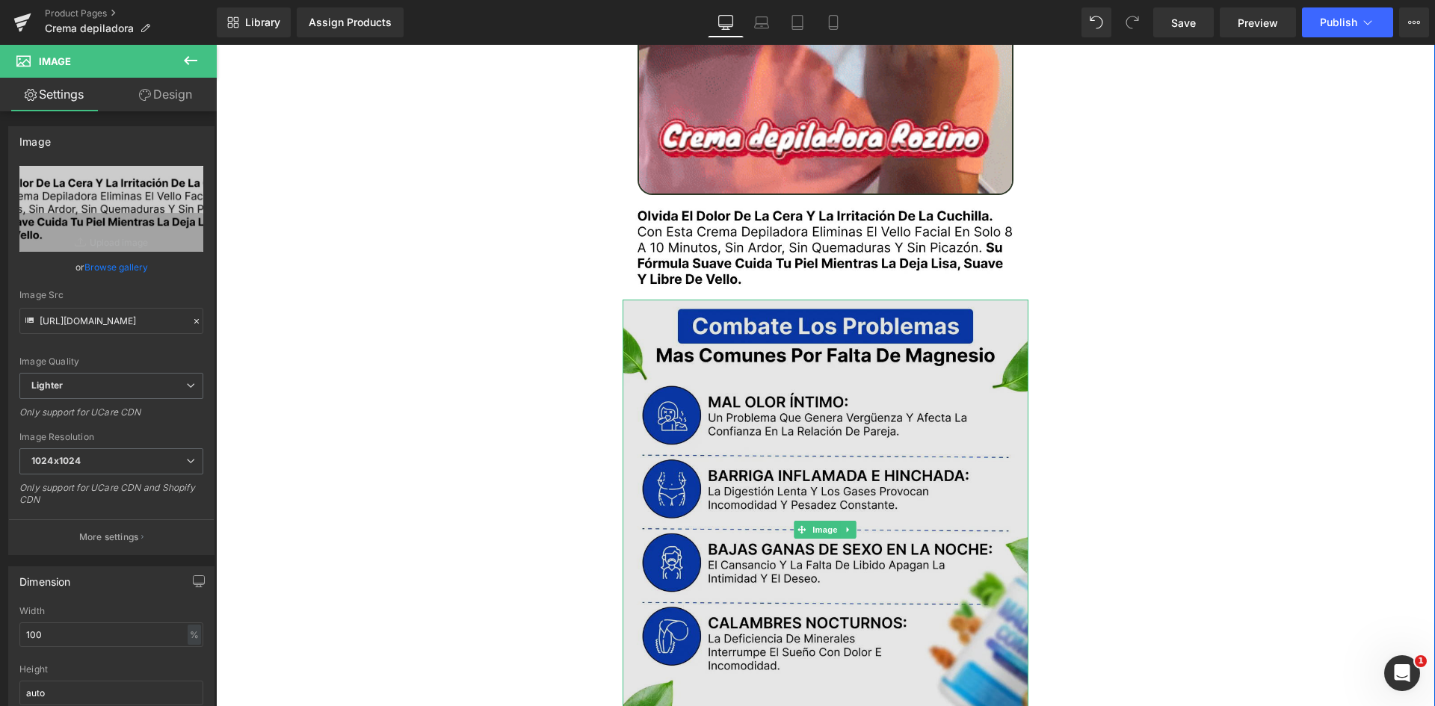
click at [756, 371] on img at bounding box center [826, 530] width 407 height 461
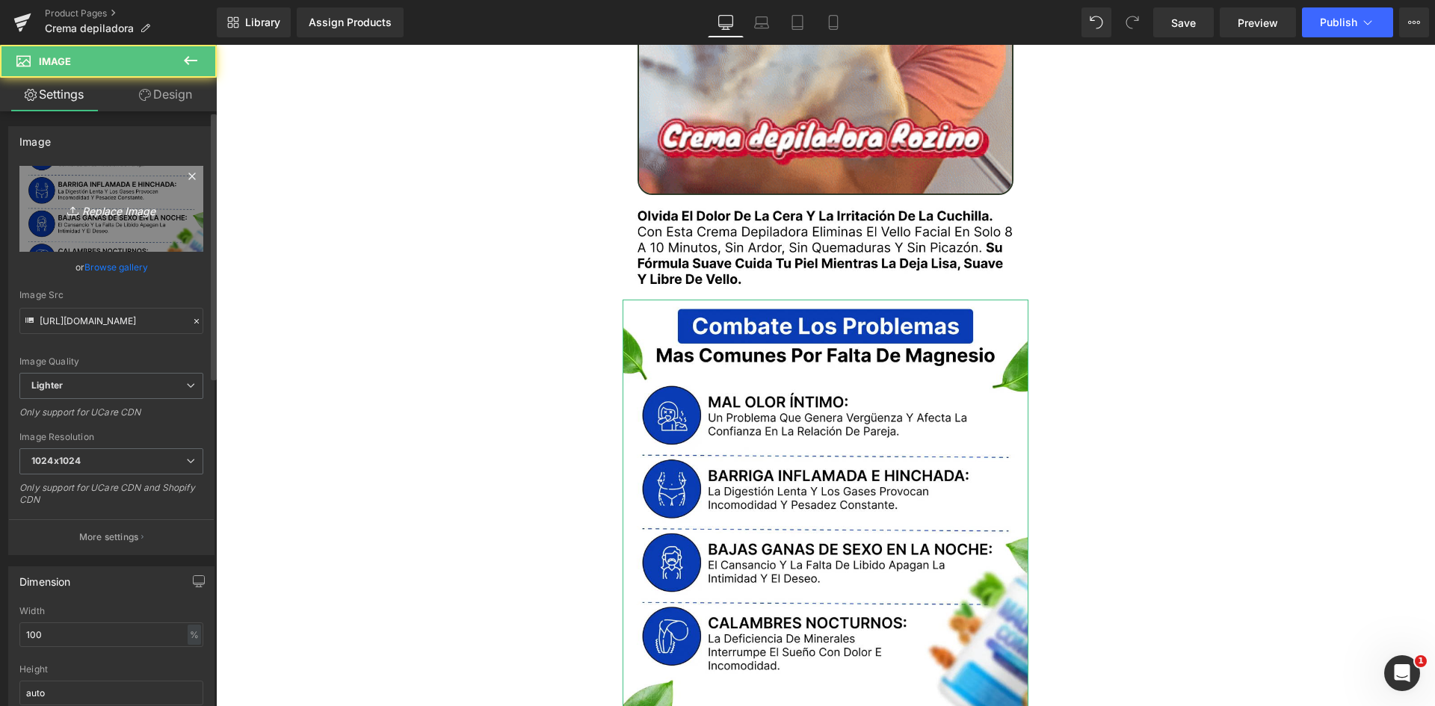
click at [97, 200] on icon "Replace Image" at bounding box center [112, 209] width 120 height 19
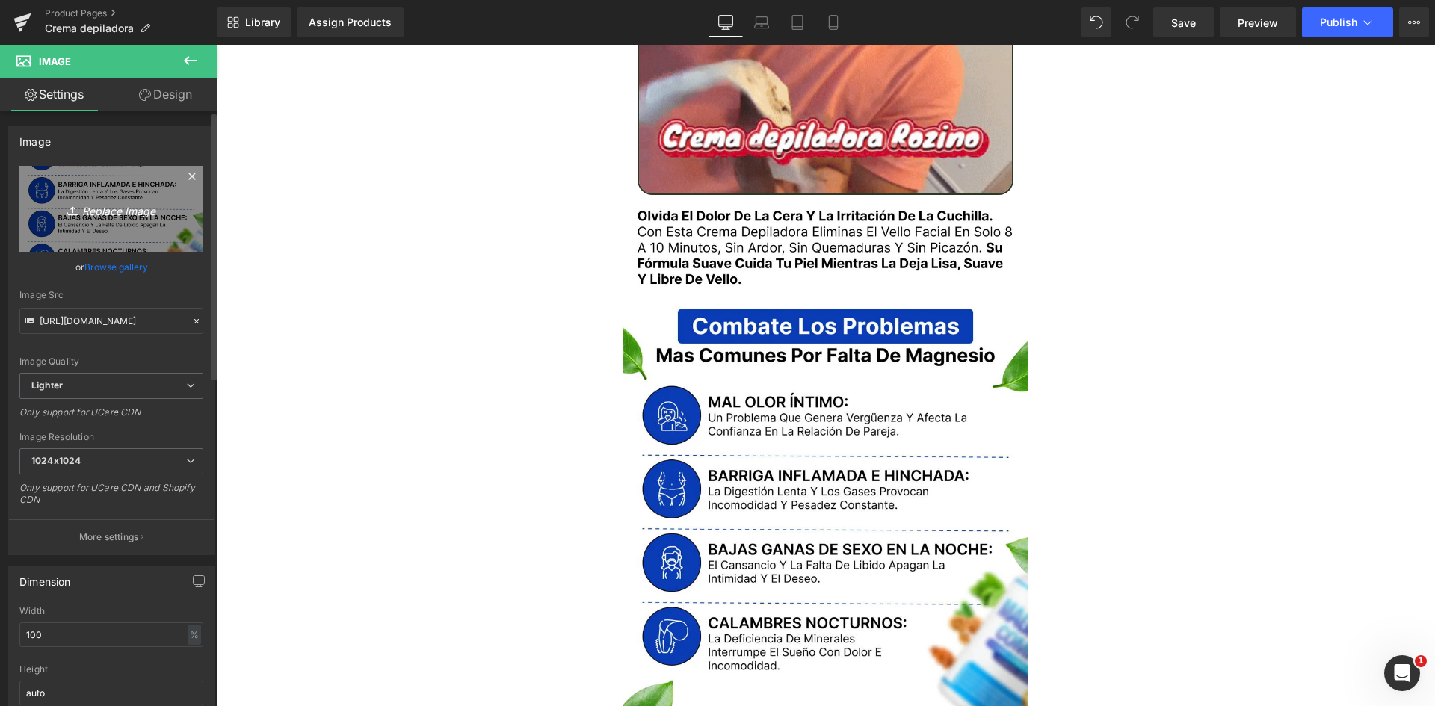
type input "C:\fakepath\Problemas.webp"
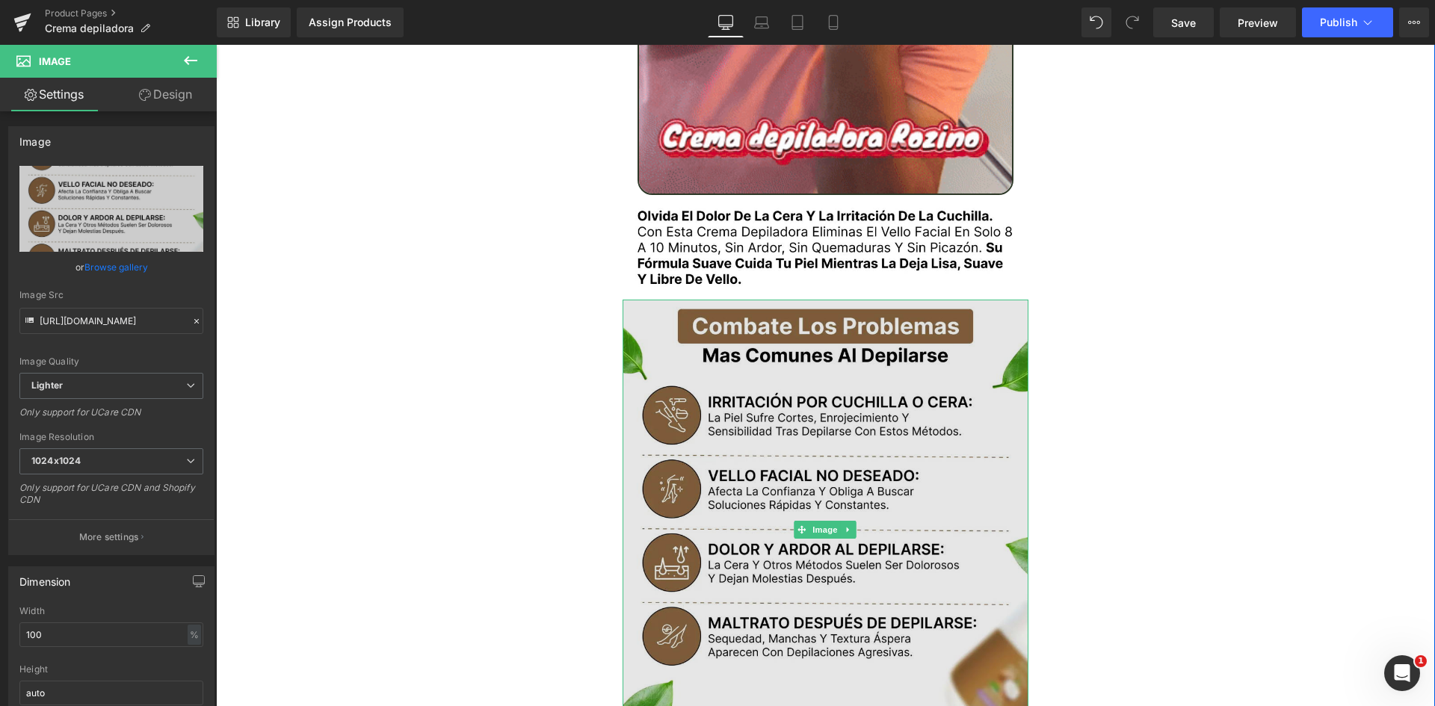
type input "[URL][DOMAIN_NAME]"
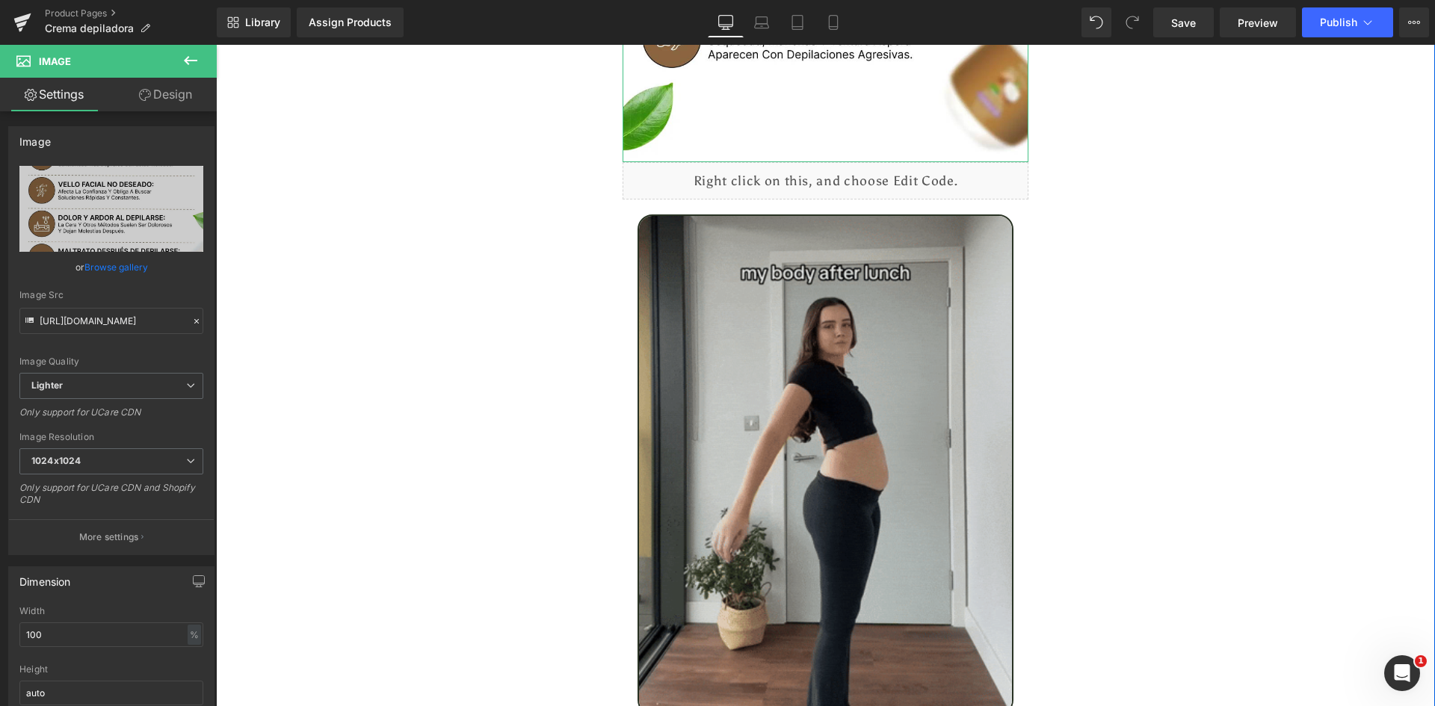
scroll to position [2616, 0]
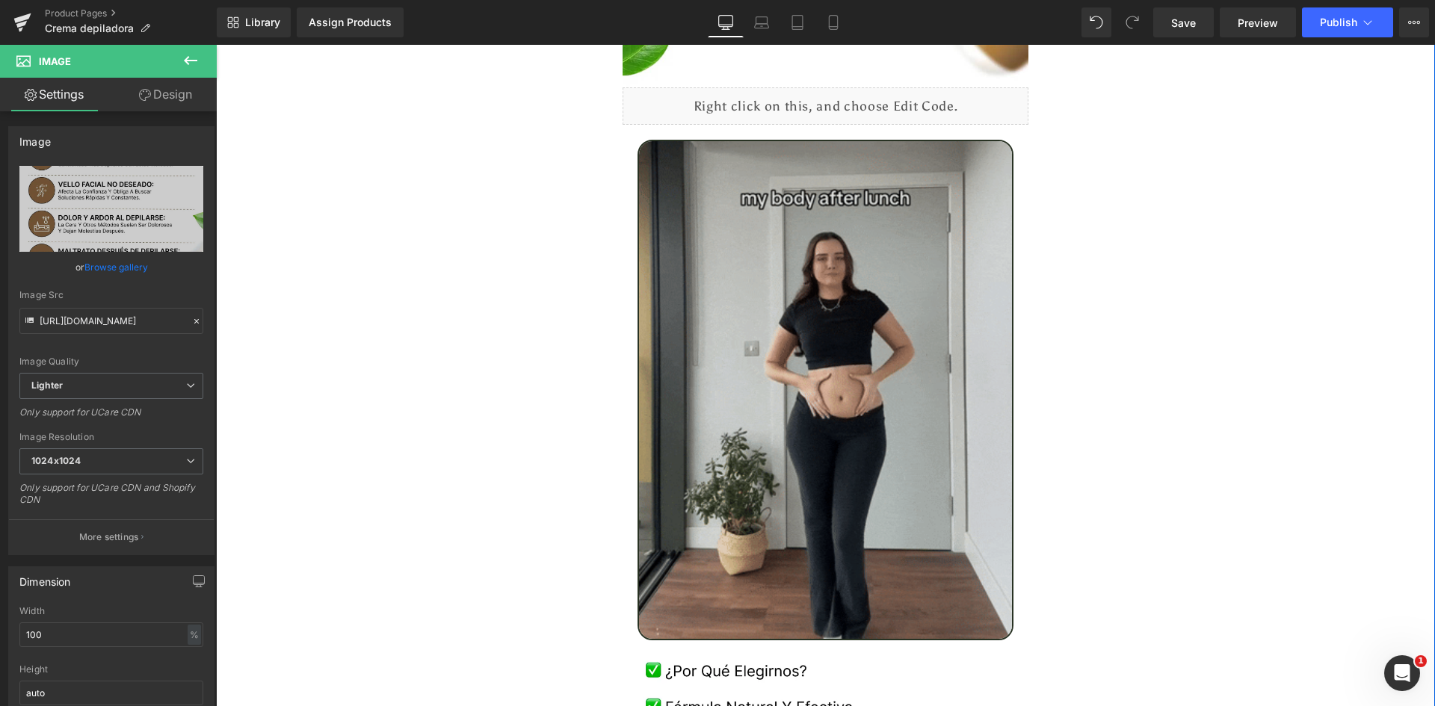
click at [795, 263] on img at bounding box center [826, 390] width 377 height 501
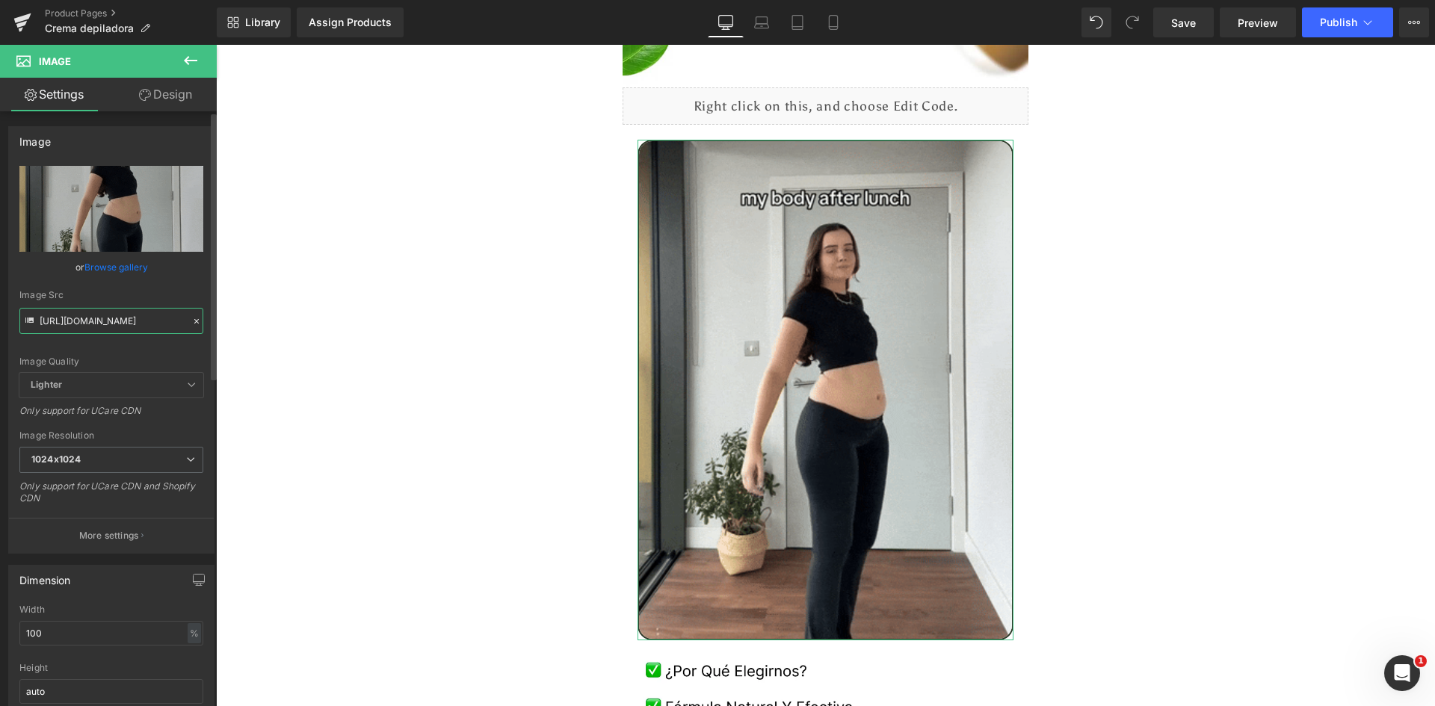
click at [120, 319] on input "[URL][DOMAIN_NAME]" at bounding box center [111, 321] width 184 height 26
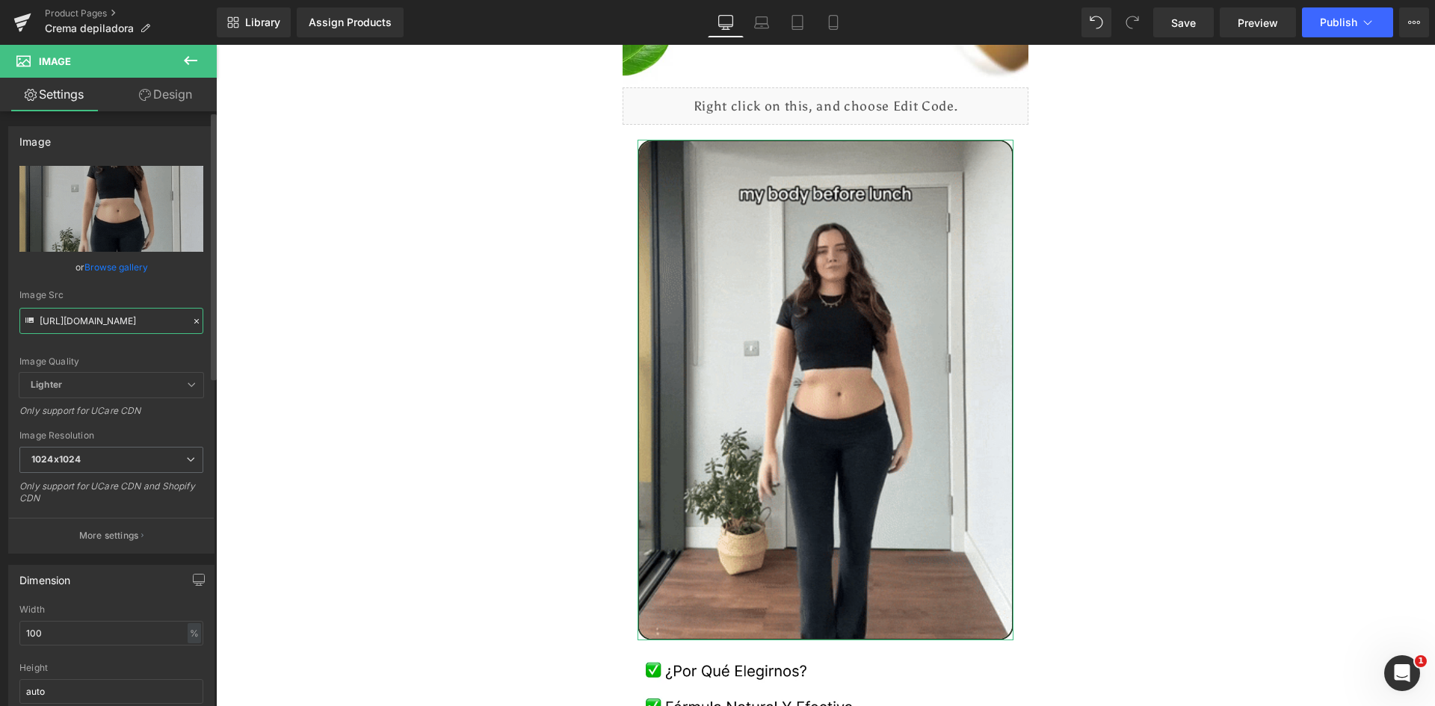
click at [120, 319] on input "[URL][DOMAIN_NAME]" at bounding box center [111, 321] width 184 height 26
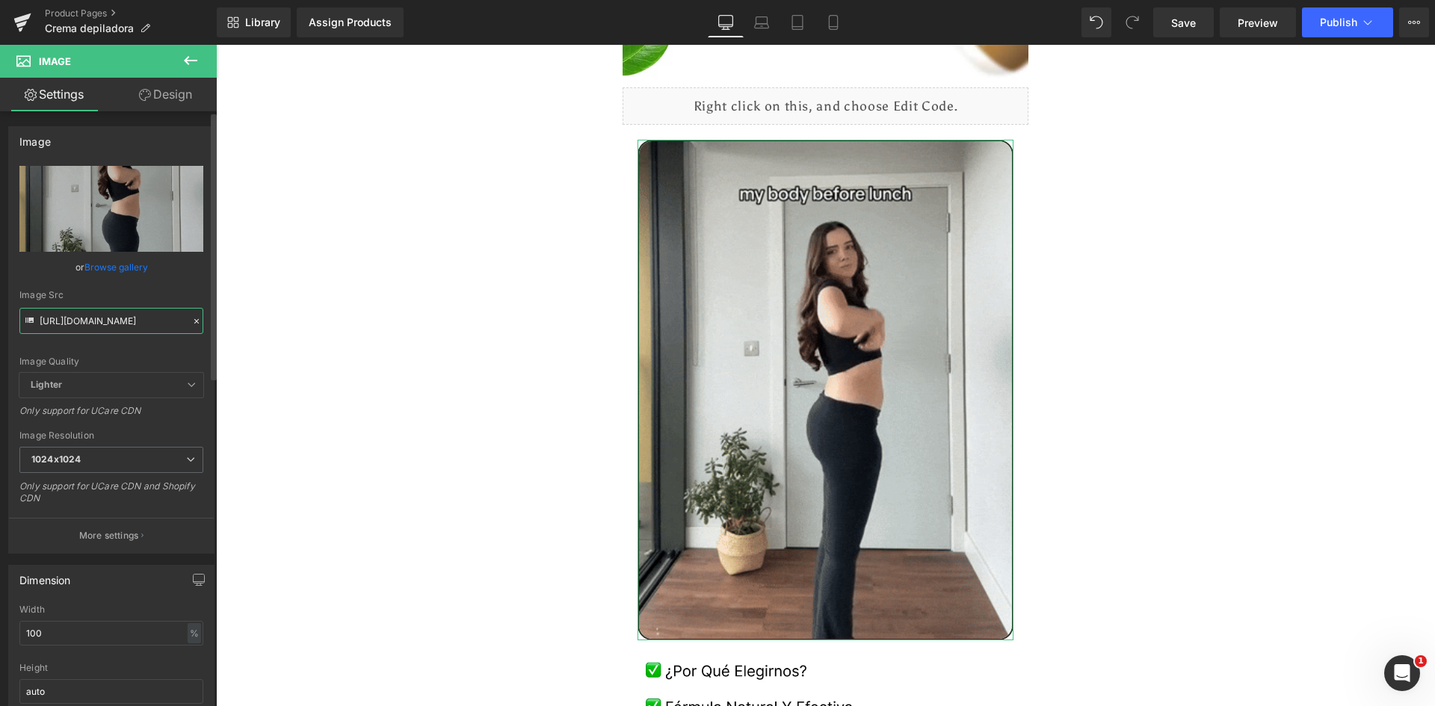
click at [120, 319] on input "[URL][DOMAIN_NAME]" at bounding box center [111, 321] width 184 height 26
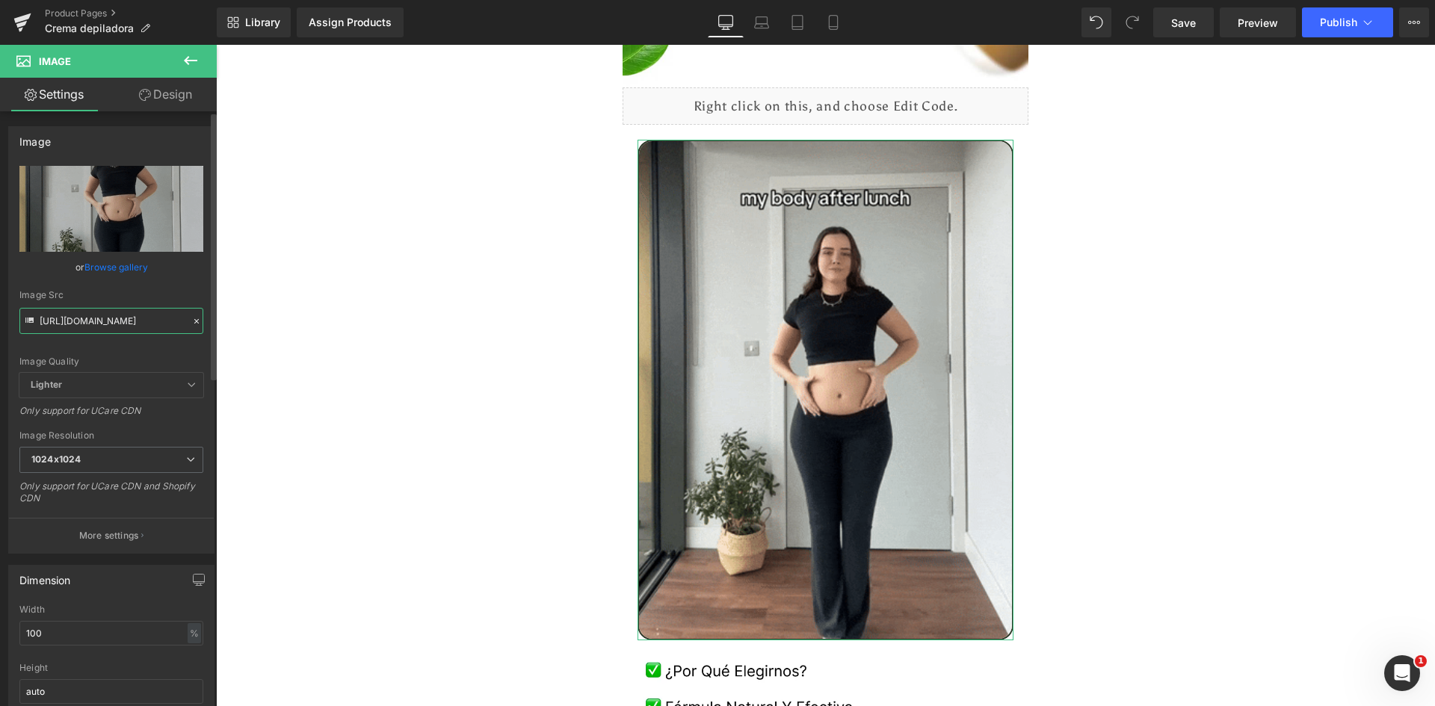
paste input "[DOMAIN_NAME][URL]"
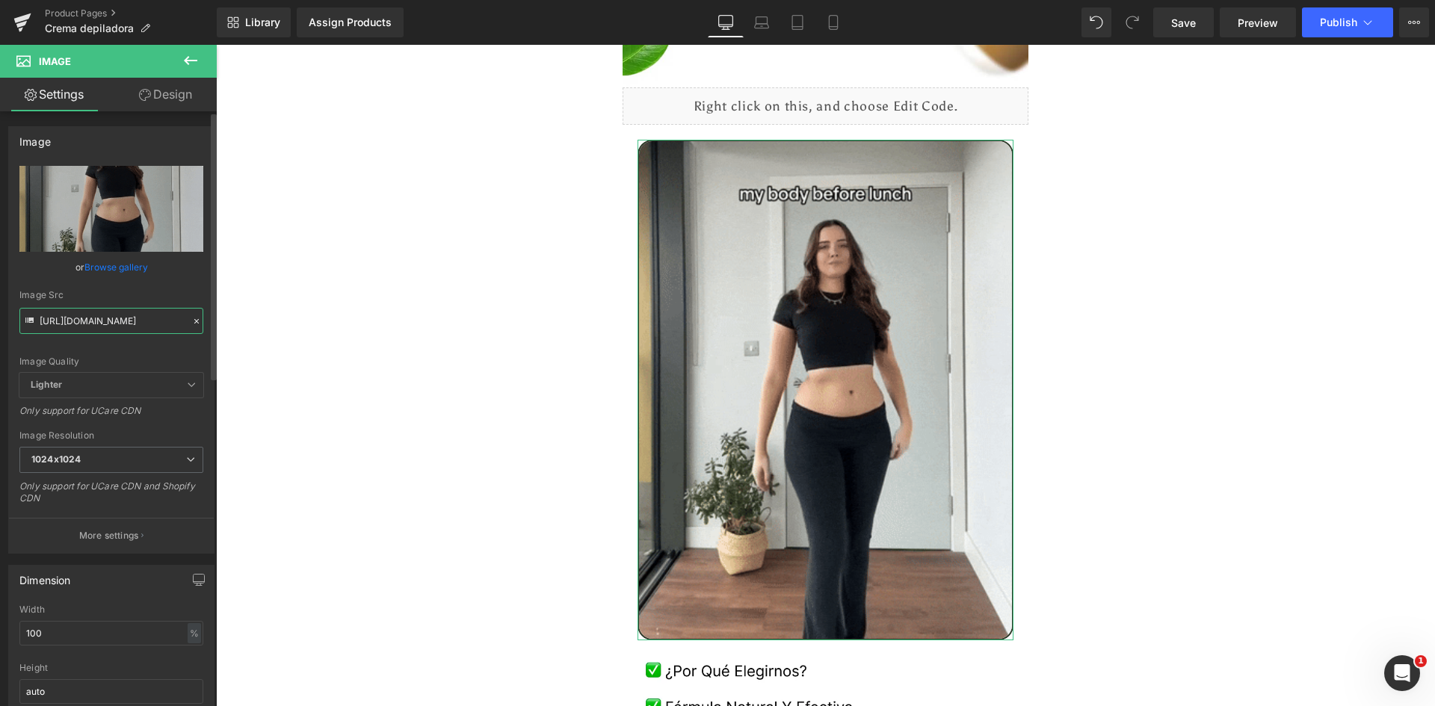
type input "[URL][DOMAIN_NAME]"
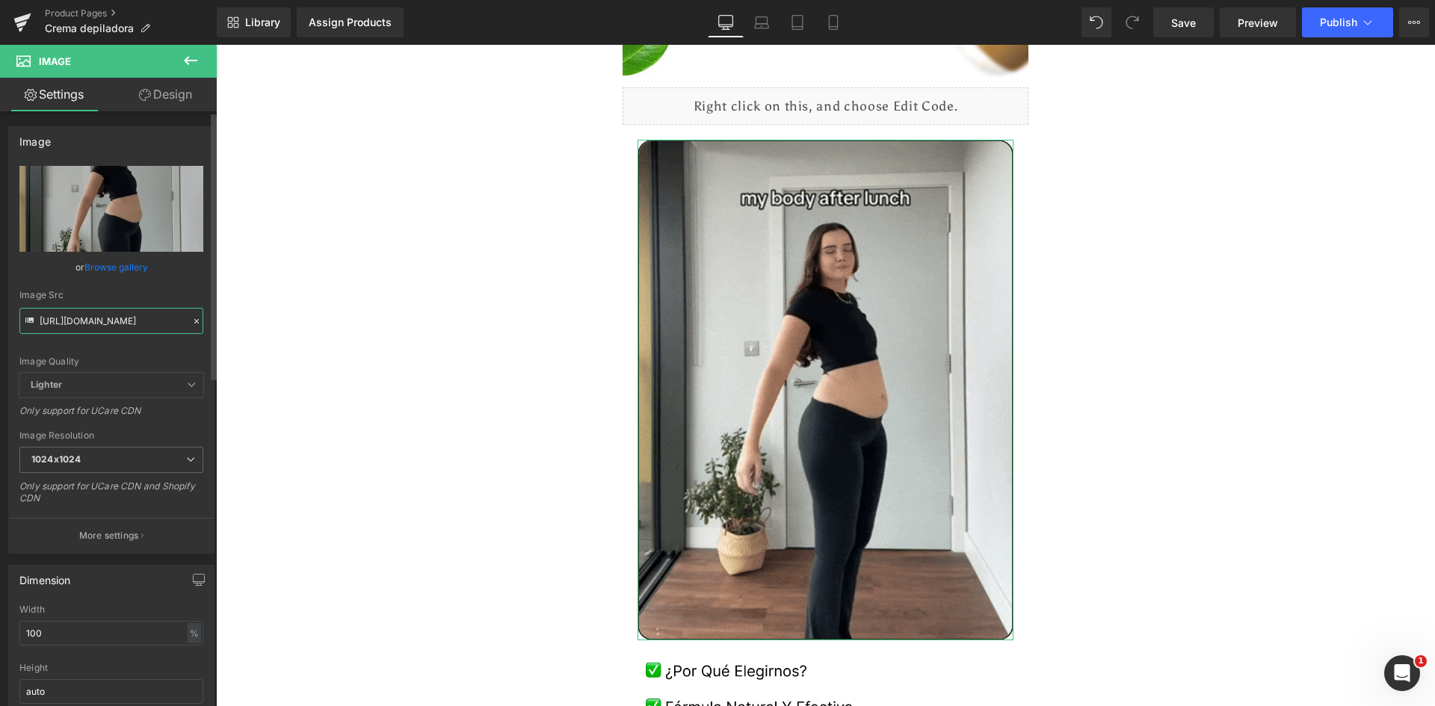
scroll to position [0, 768]
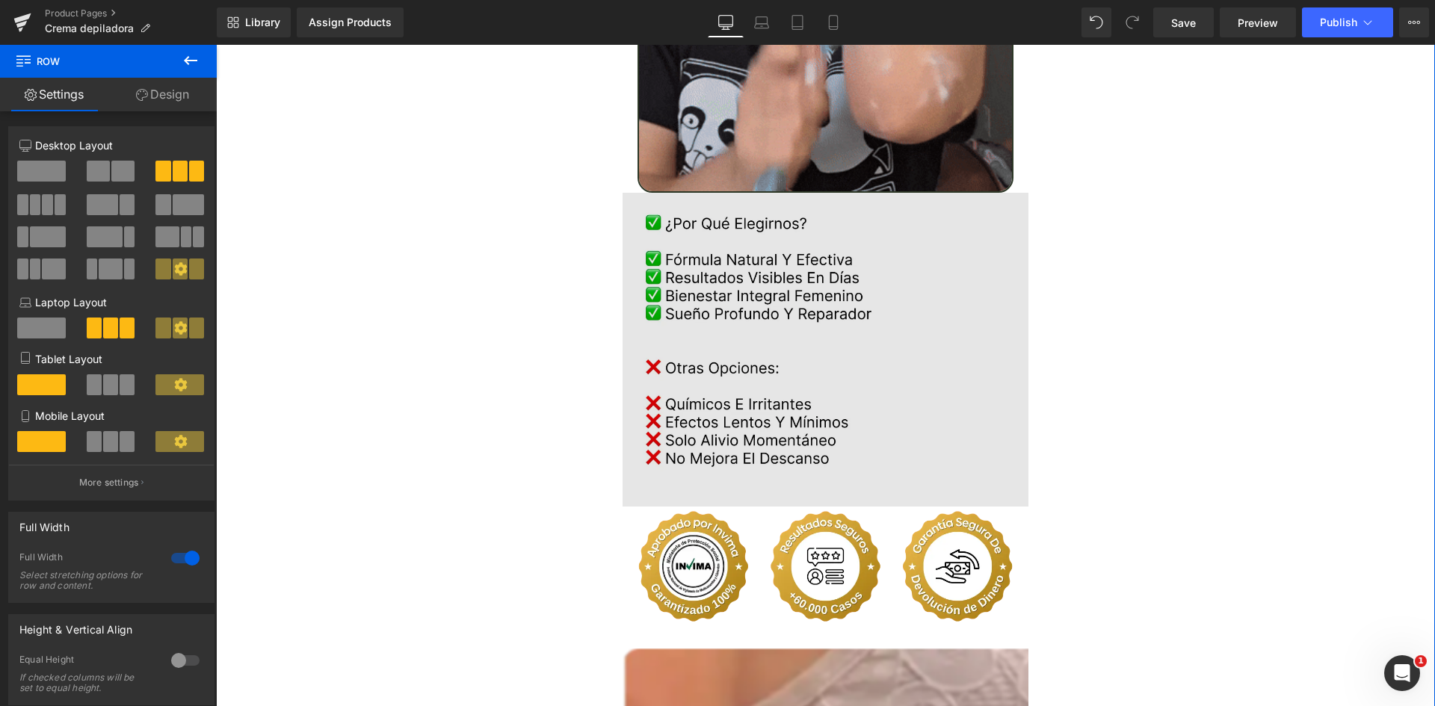
scroll to position [3065, 0]
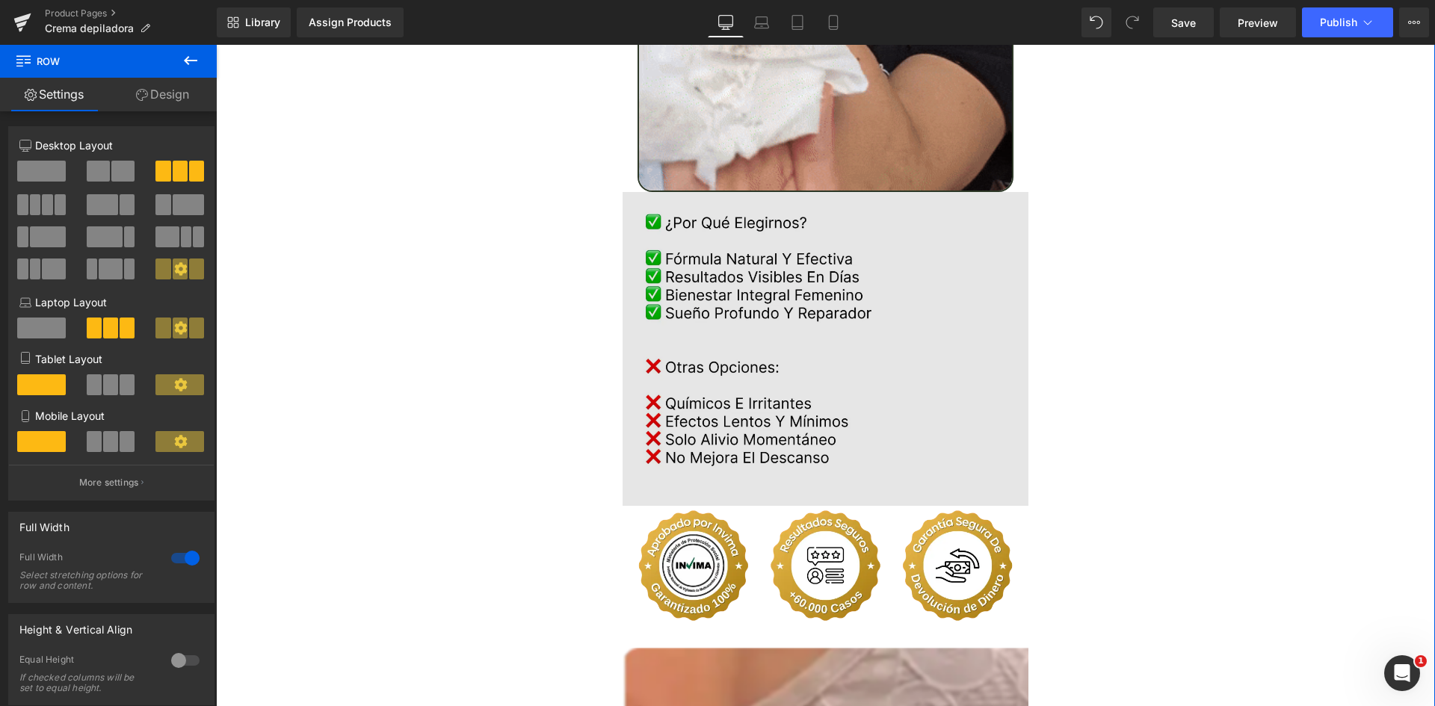
click at [856, 330] on img at bounding box center [826, 349] width 407 height 314
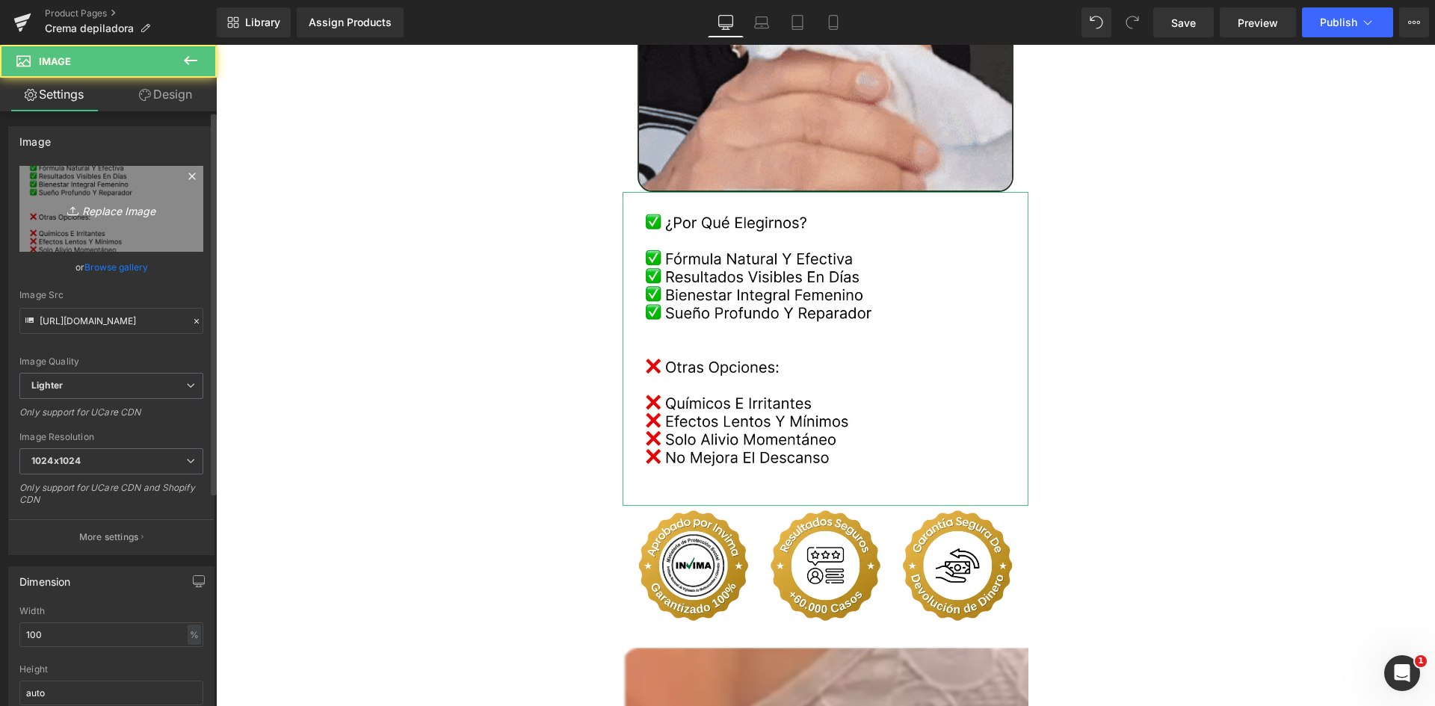
click at [102, 217] on icon "Replace Image" at bounding box center [112, 209] width 120 height 19
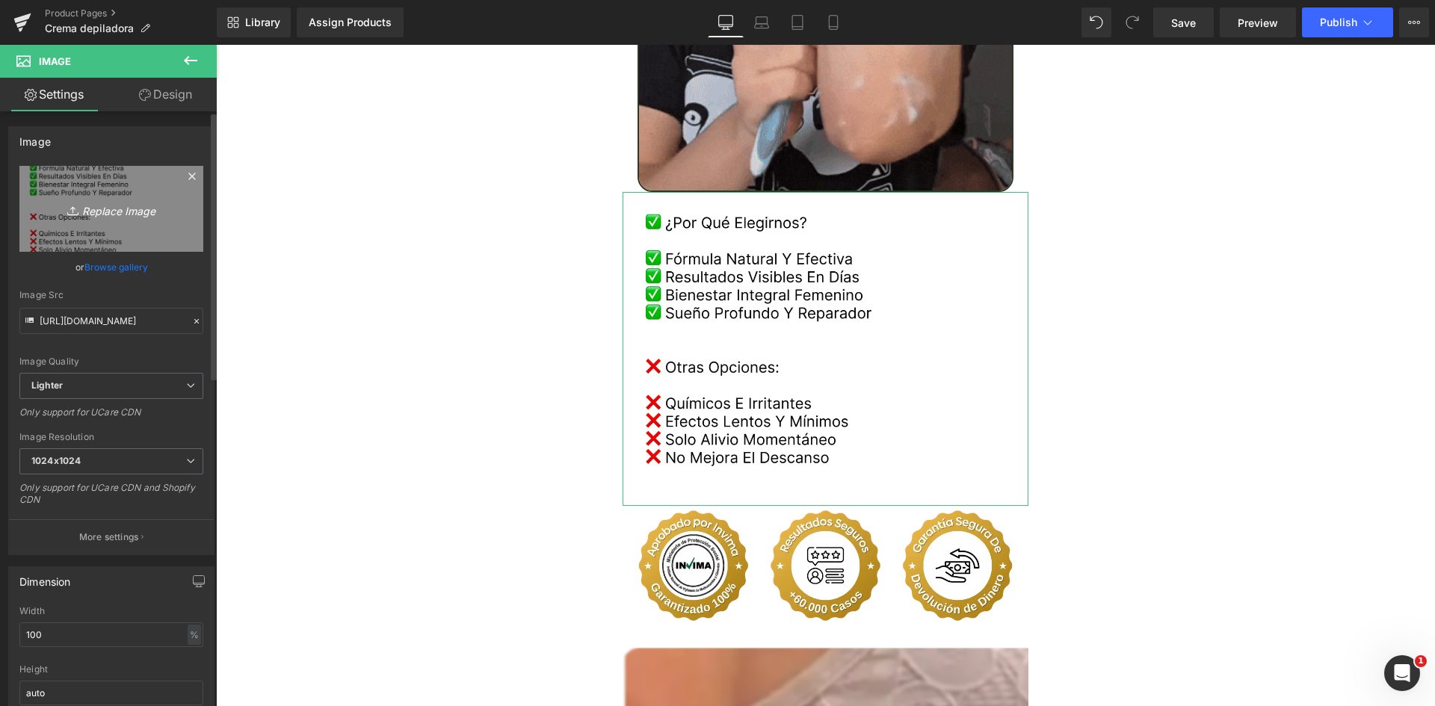
type input "C:\fakepath\Comparativa.webp"
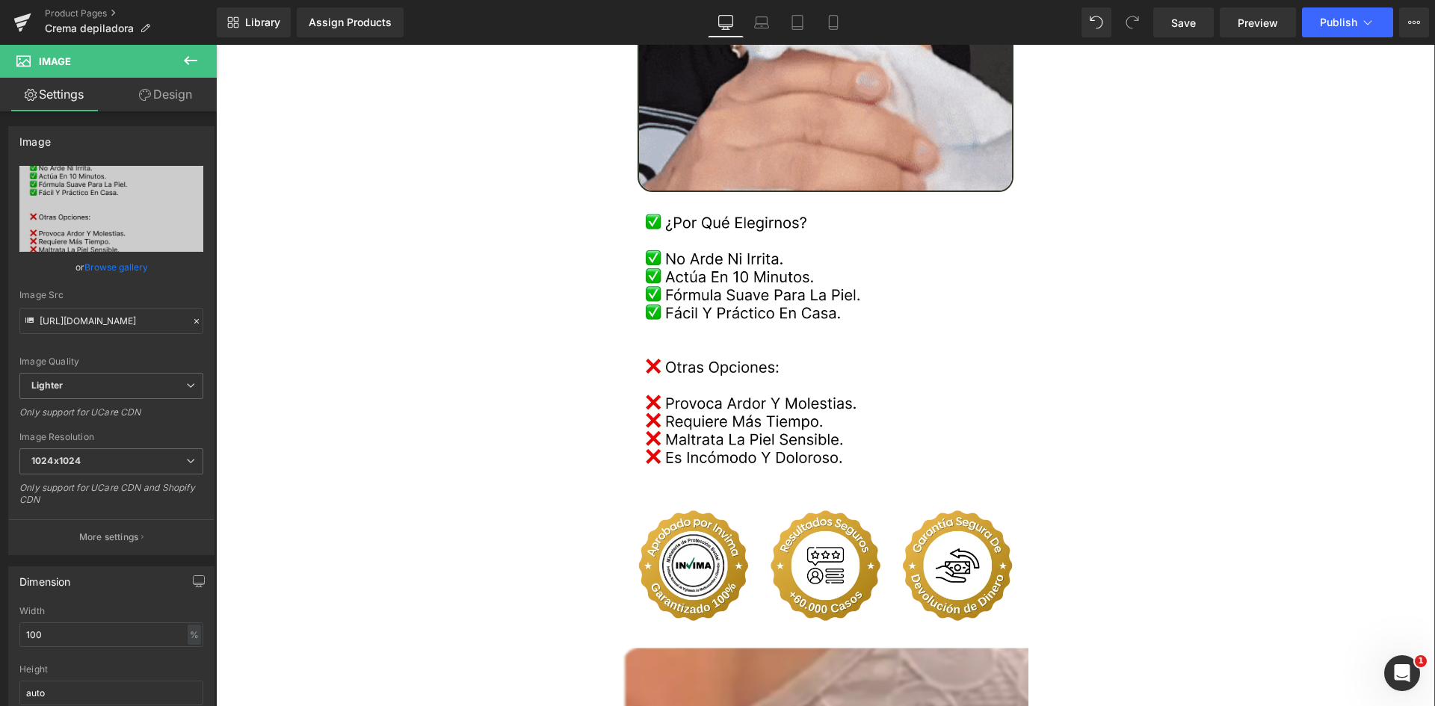
type input "[URL][DOMAIN_NAME]"
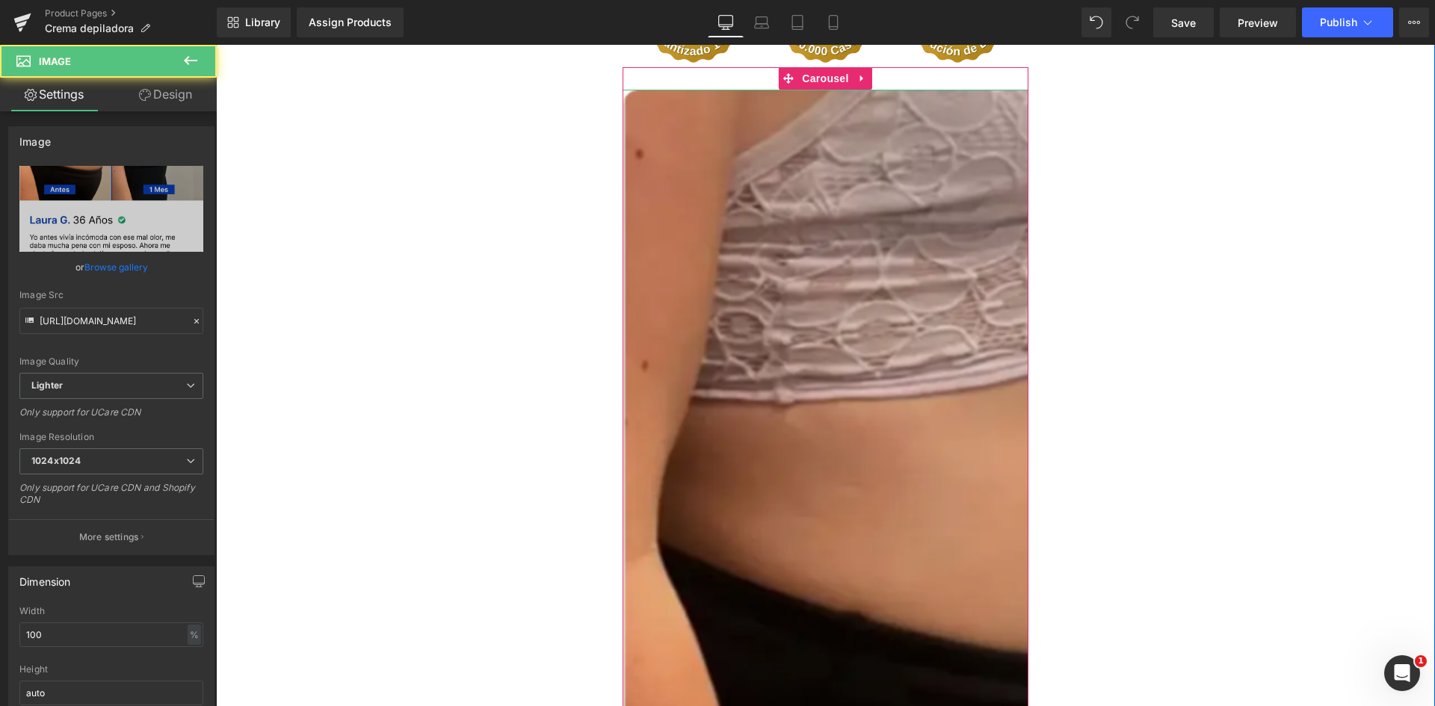
scroll to position [3438, 0]
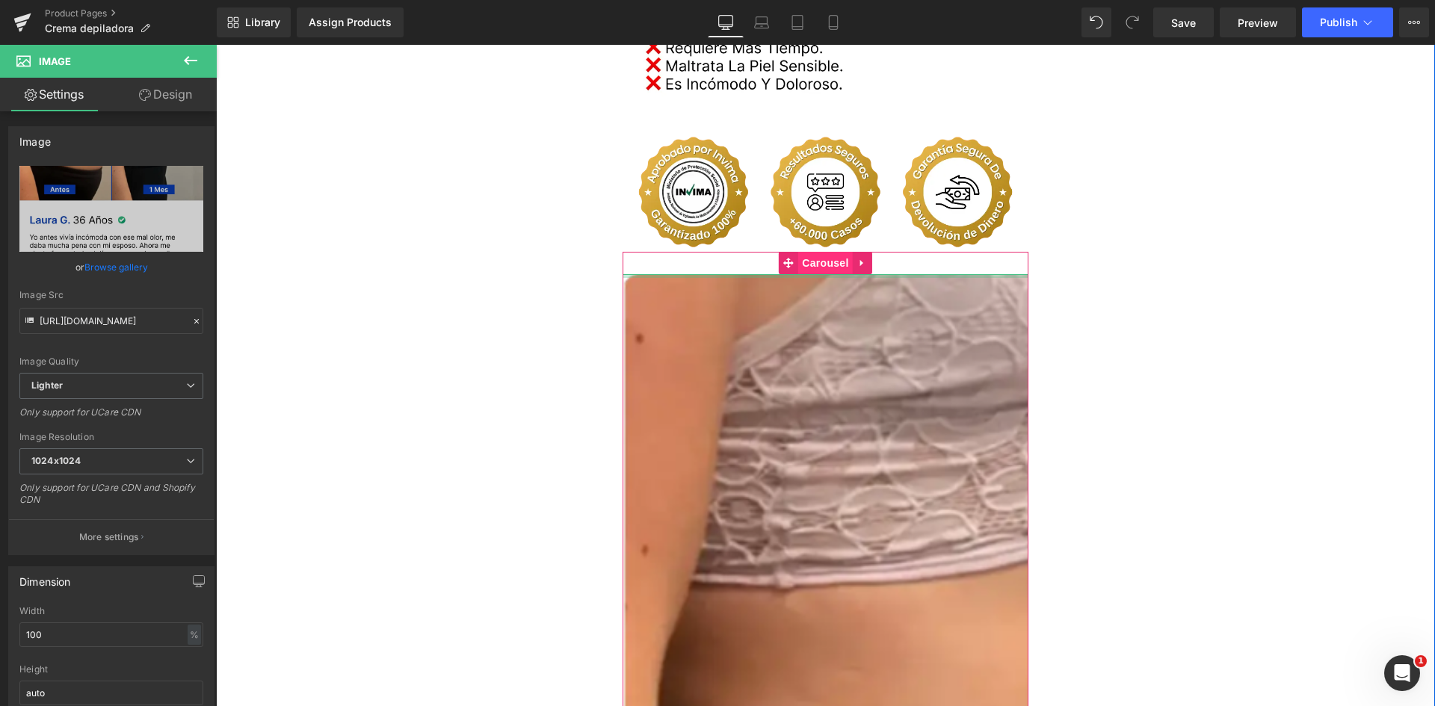
click at [821, 252] on span "Carousel" at bounding box center [825, 263] width 54 height 22
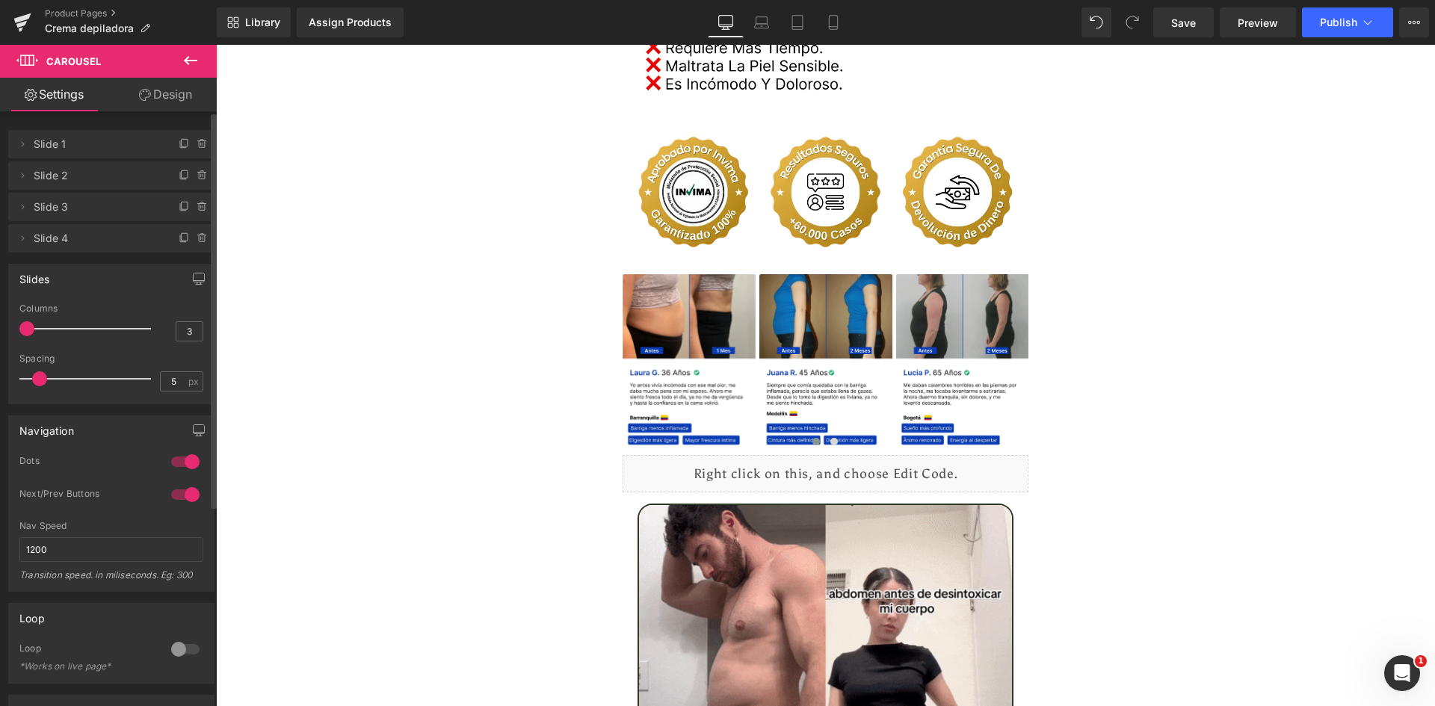
type input "4"
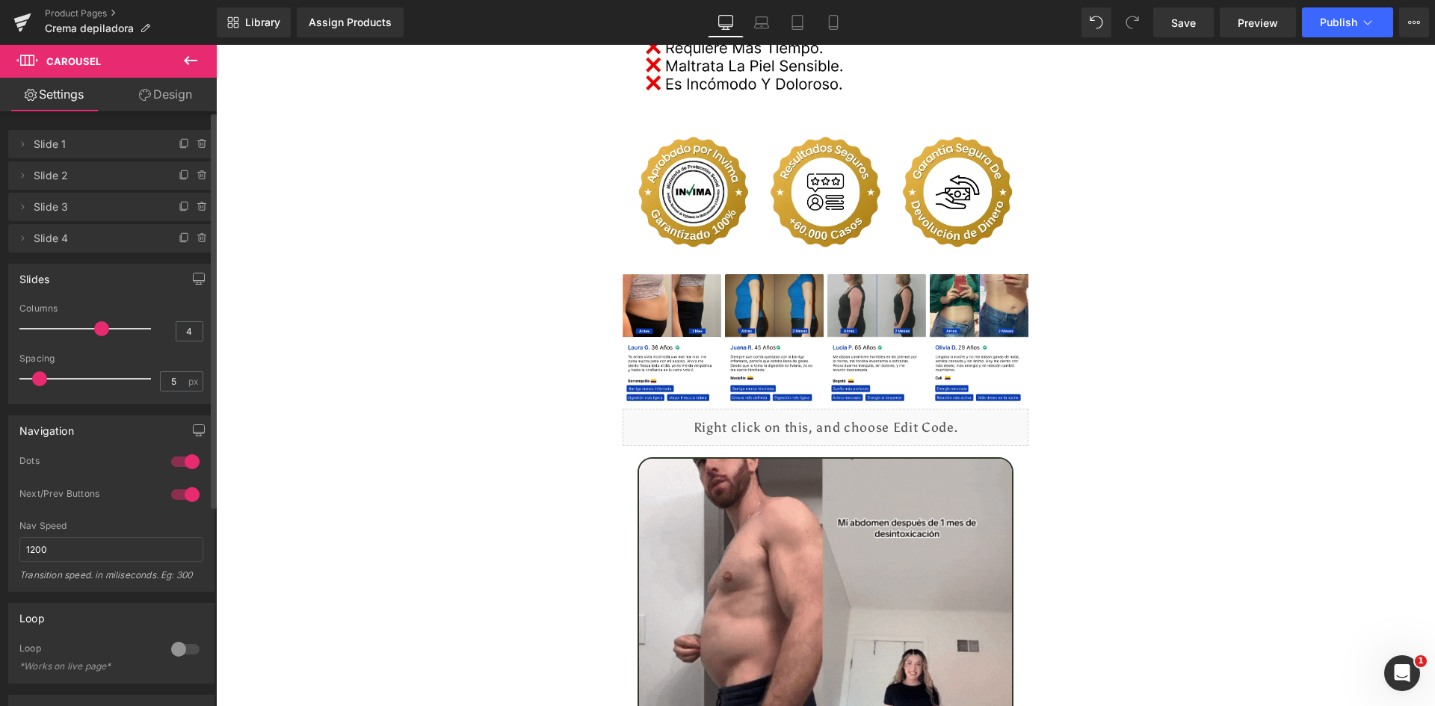
drag, startPoint x: 33, startPoint y: 329, endPoint x: 90, endPoint y: 329, distance: 57.6
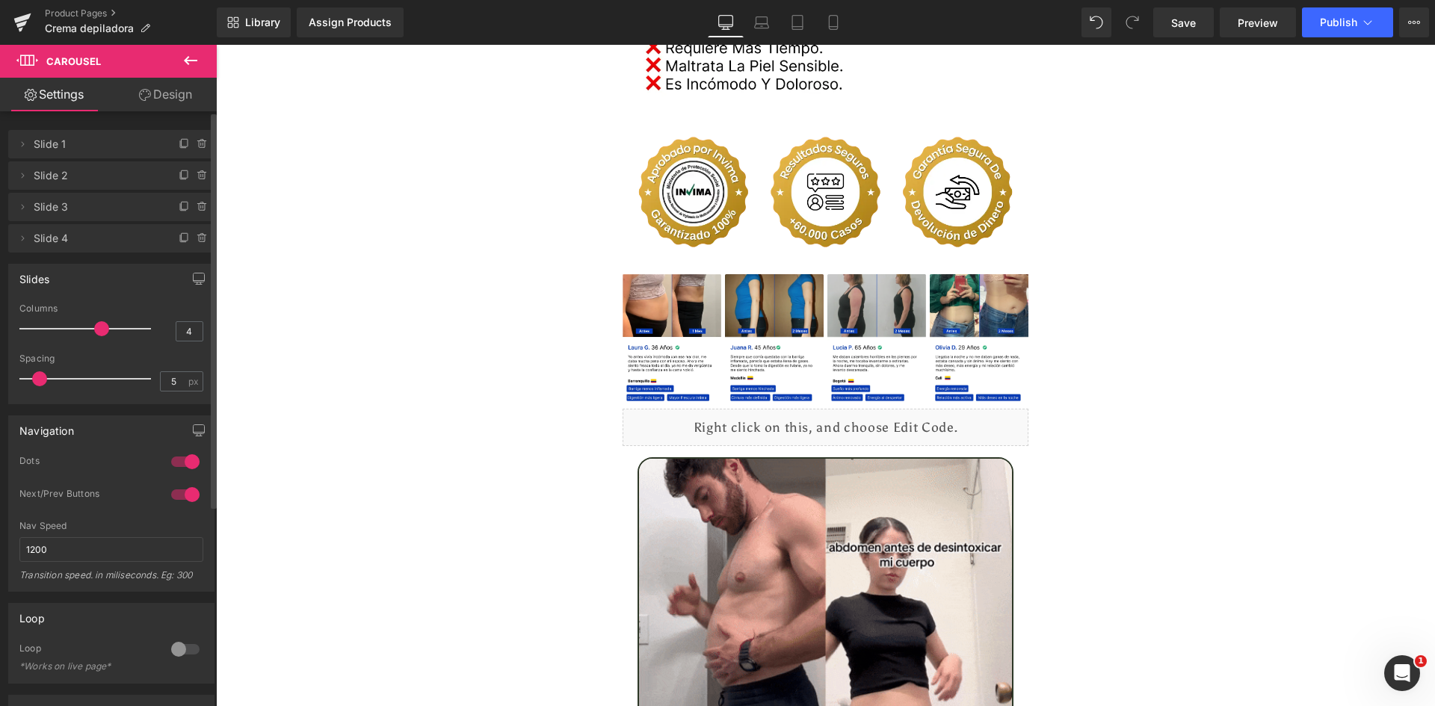
click at [94, 329] on span at bounding box center [101, 328] width 15 height 15
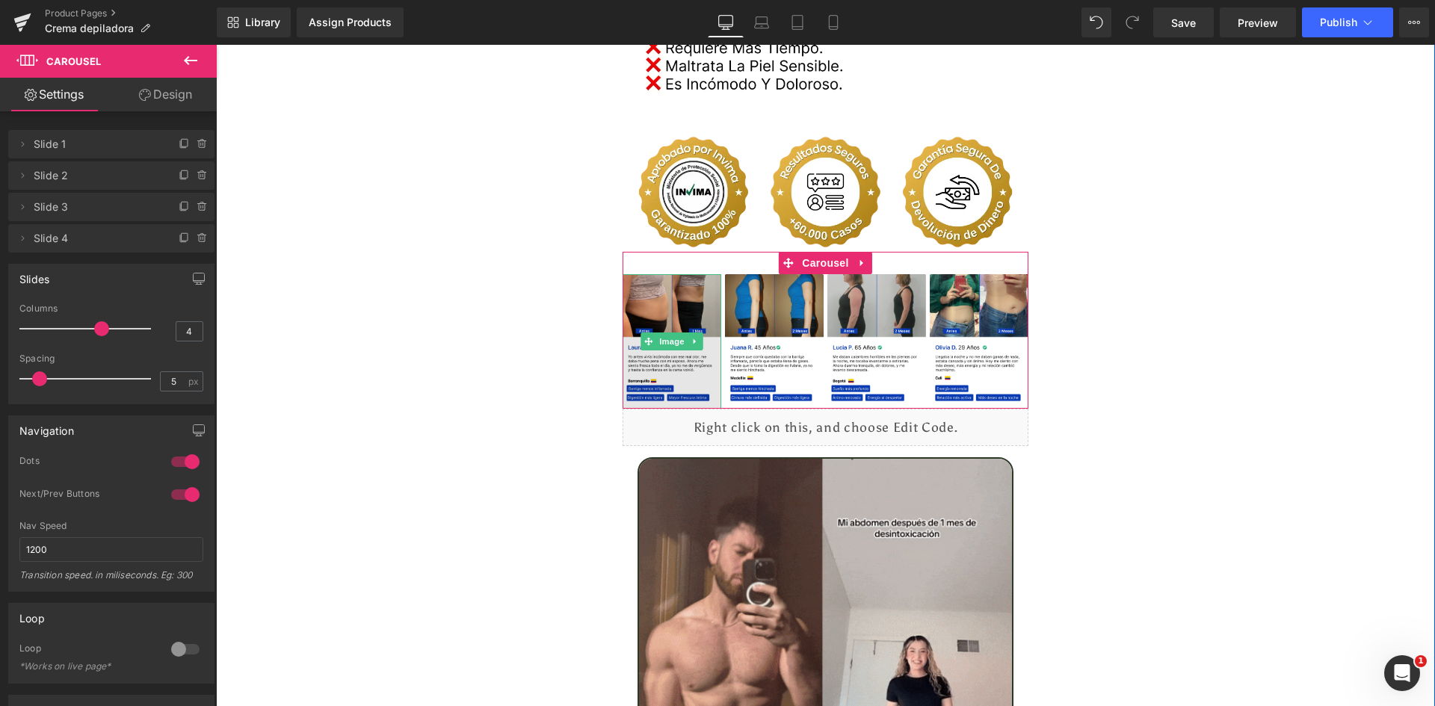
click at [659, 287] on img at bounding box center [672, 341] width 99 height 135
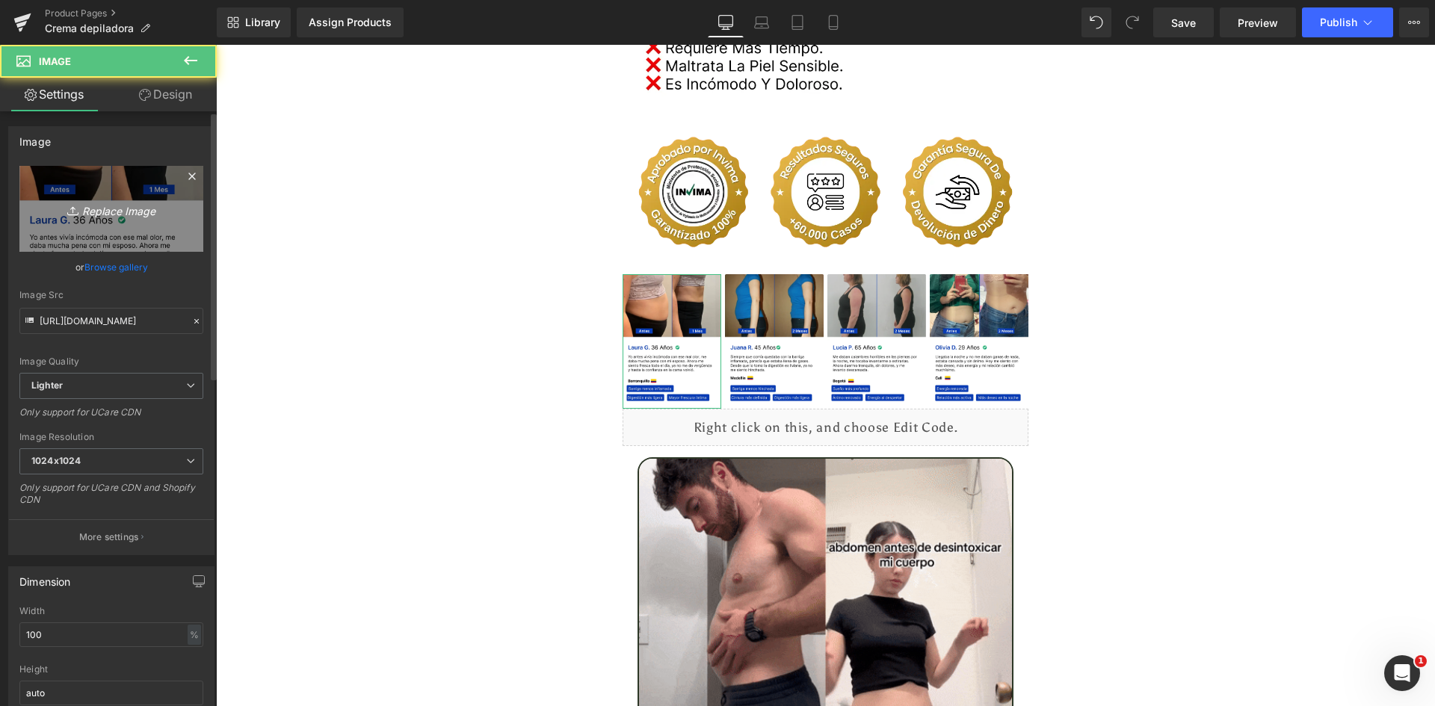
click at [135, 230] on link "Replace Image" at bounding box center [111, 209] width 184 height 86
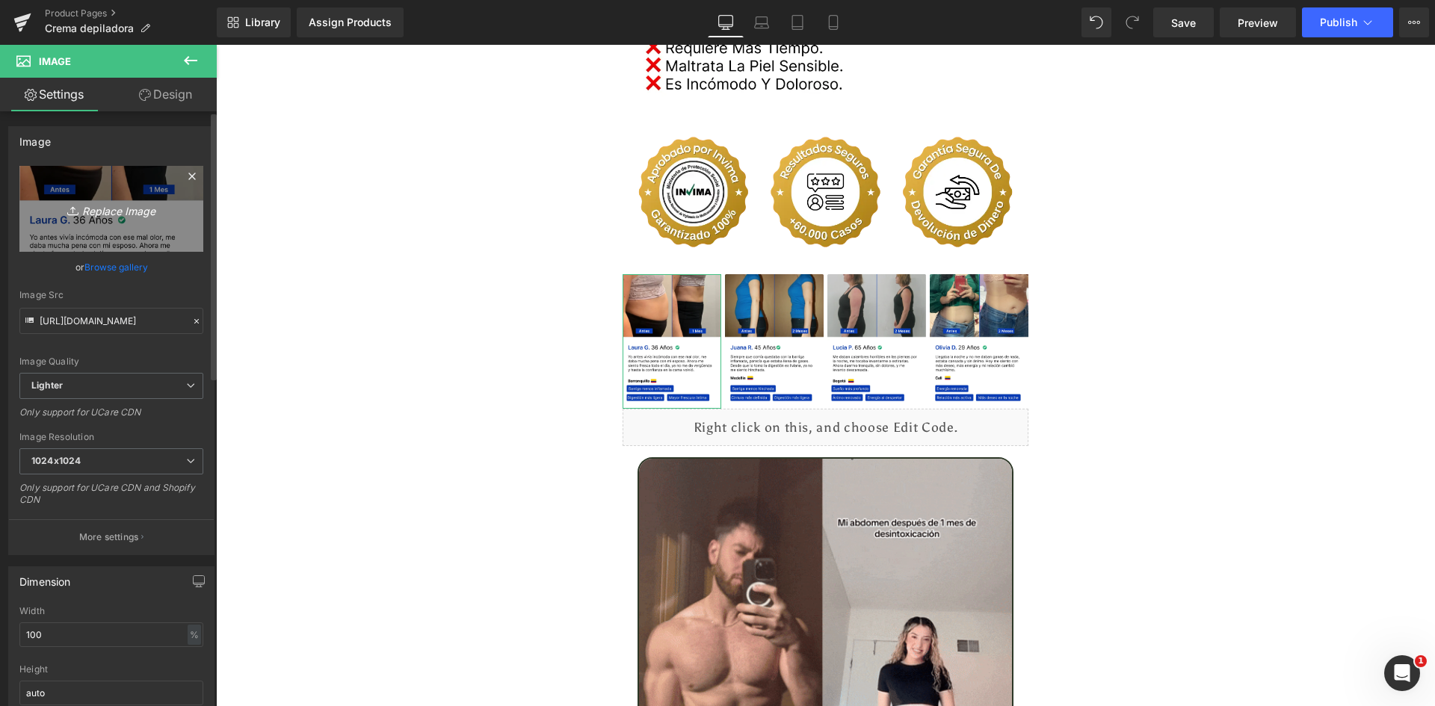
type input "C:\fakepath\Reseñas 1.webp"
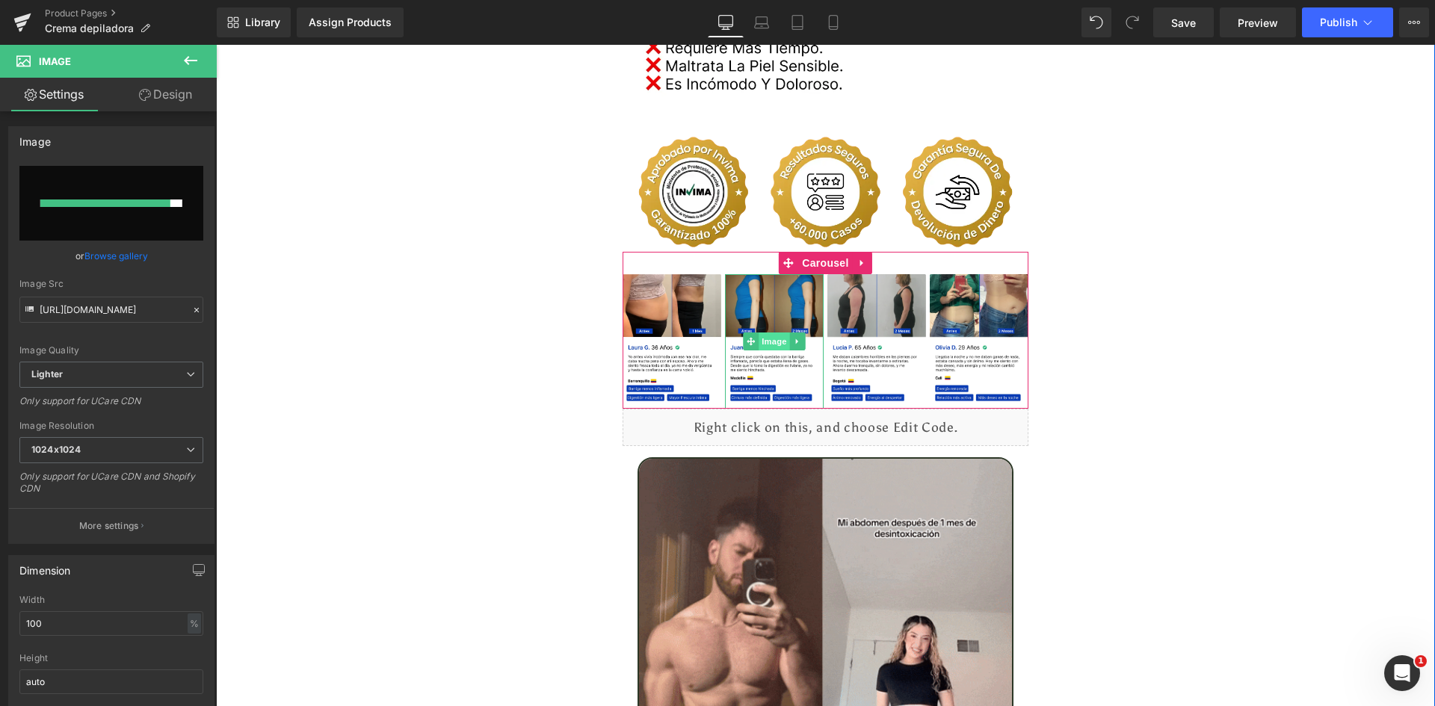
type input "[URL][DOMAIN_NAME]"
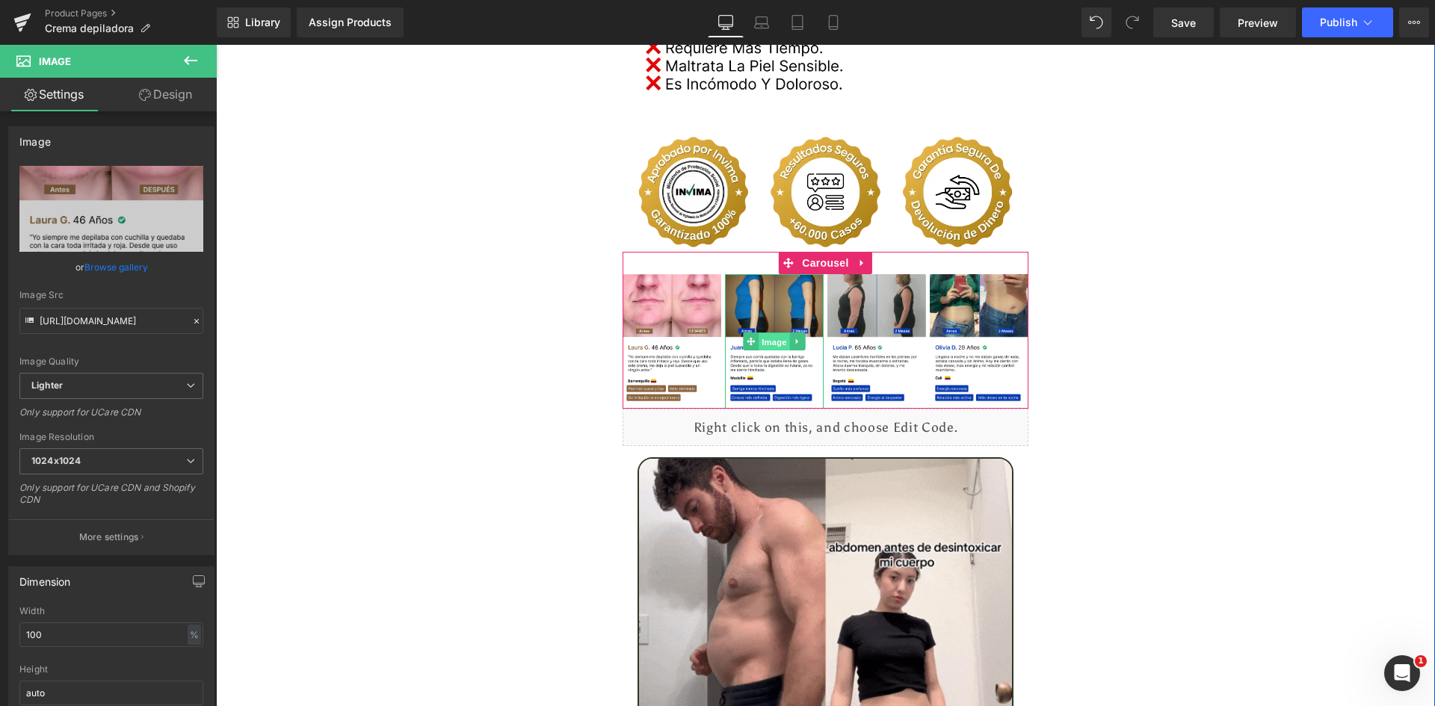
click at [771, 333] on span "Image" at bounding box center [774, 342] width 31 height 18
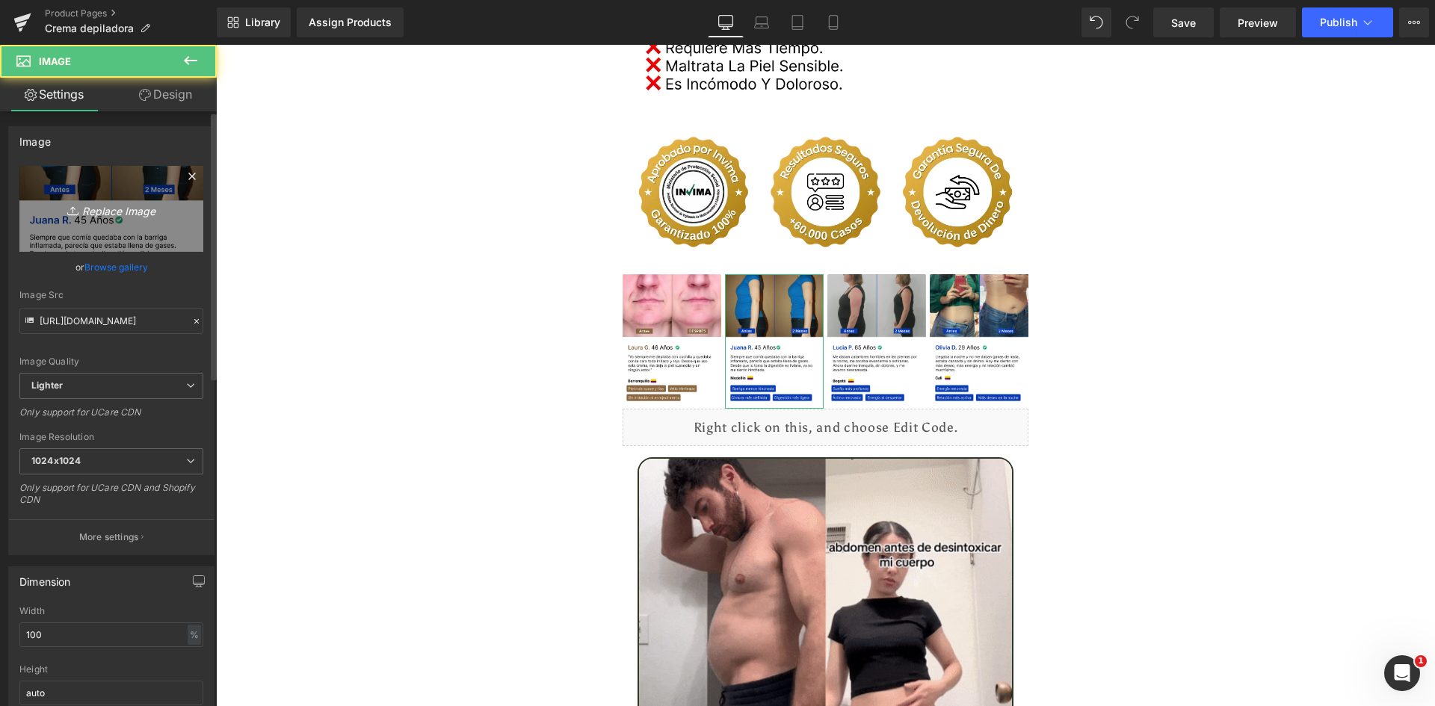
click at [85, 229] on link "Replace Image" at bounding box center [111, 209] width 184 height 86
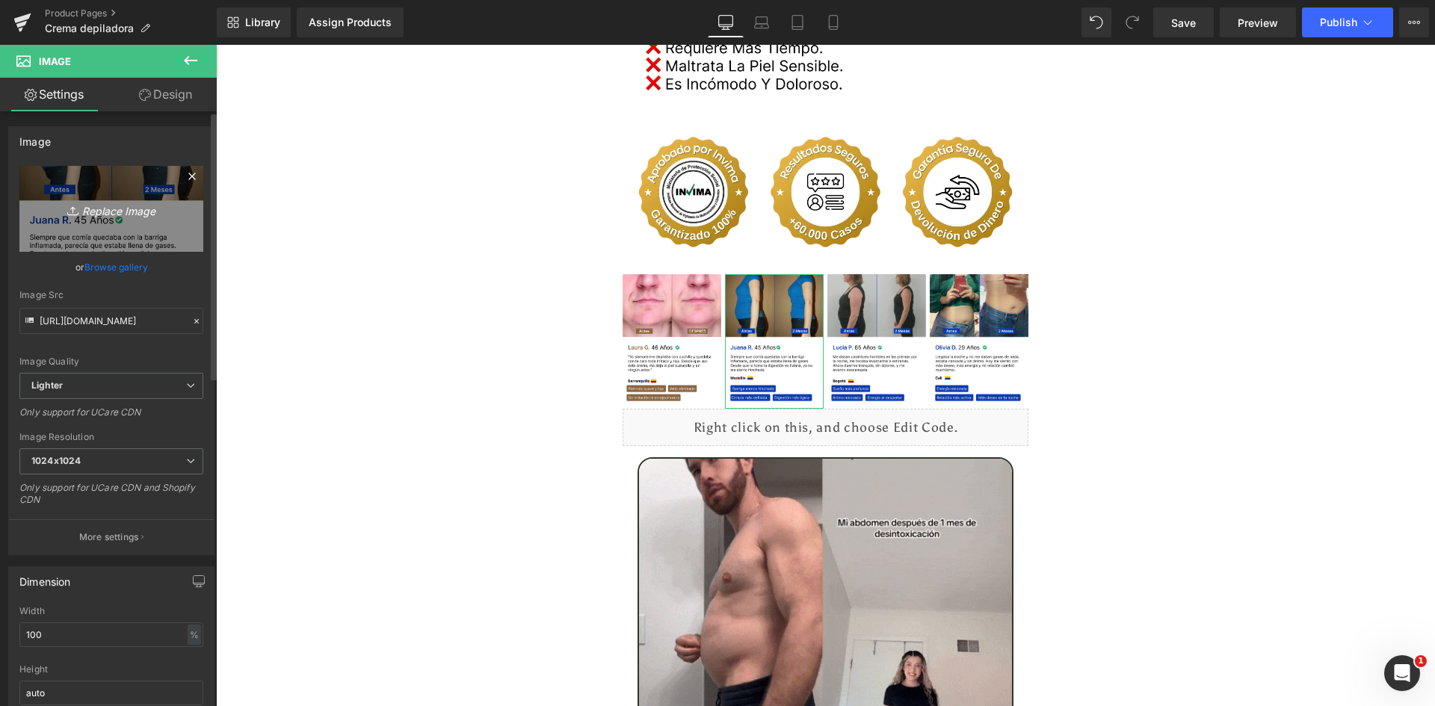
type input "C:\fakepath\Reseñas 2.webp"
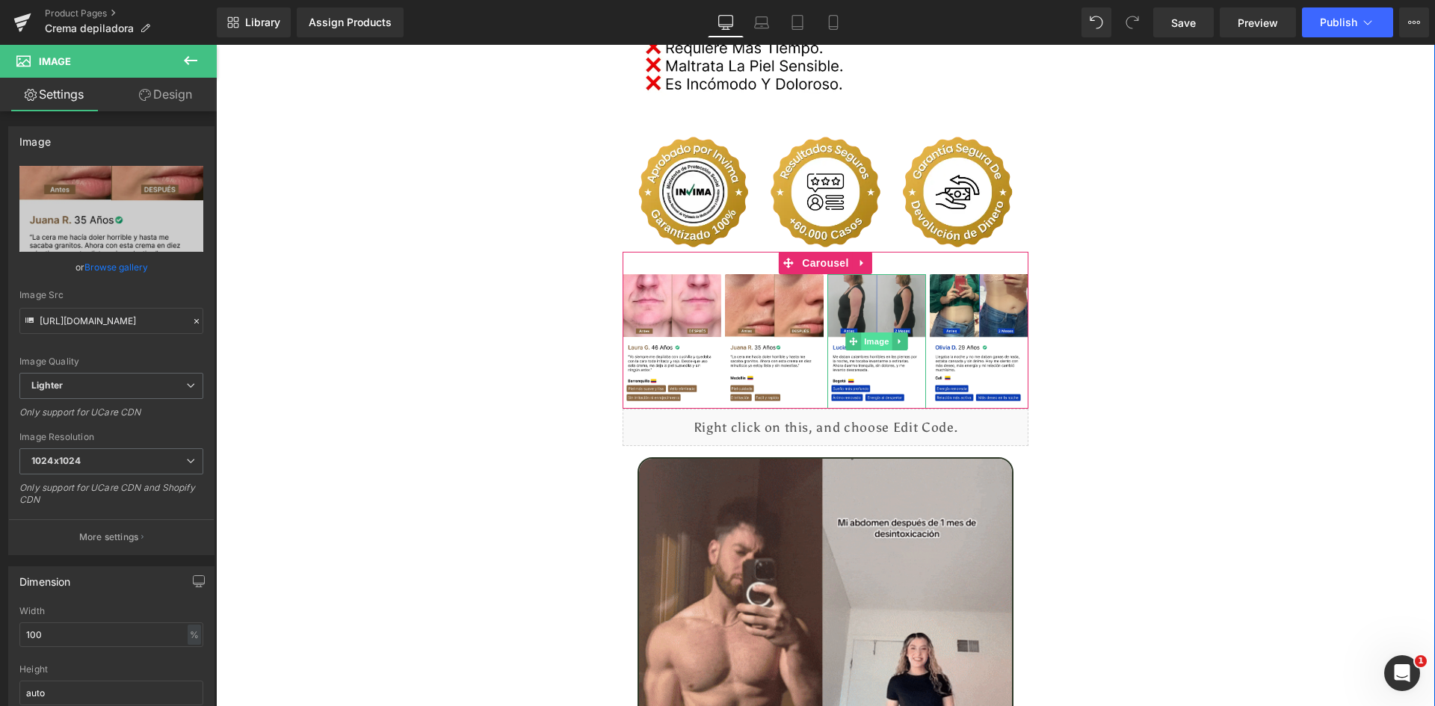
type input "[URL][DOMAIN_NAME]"
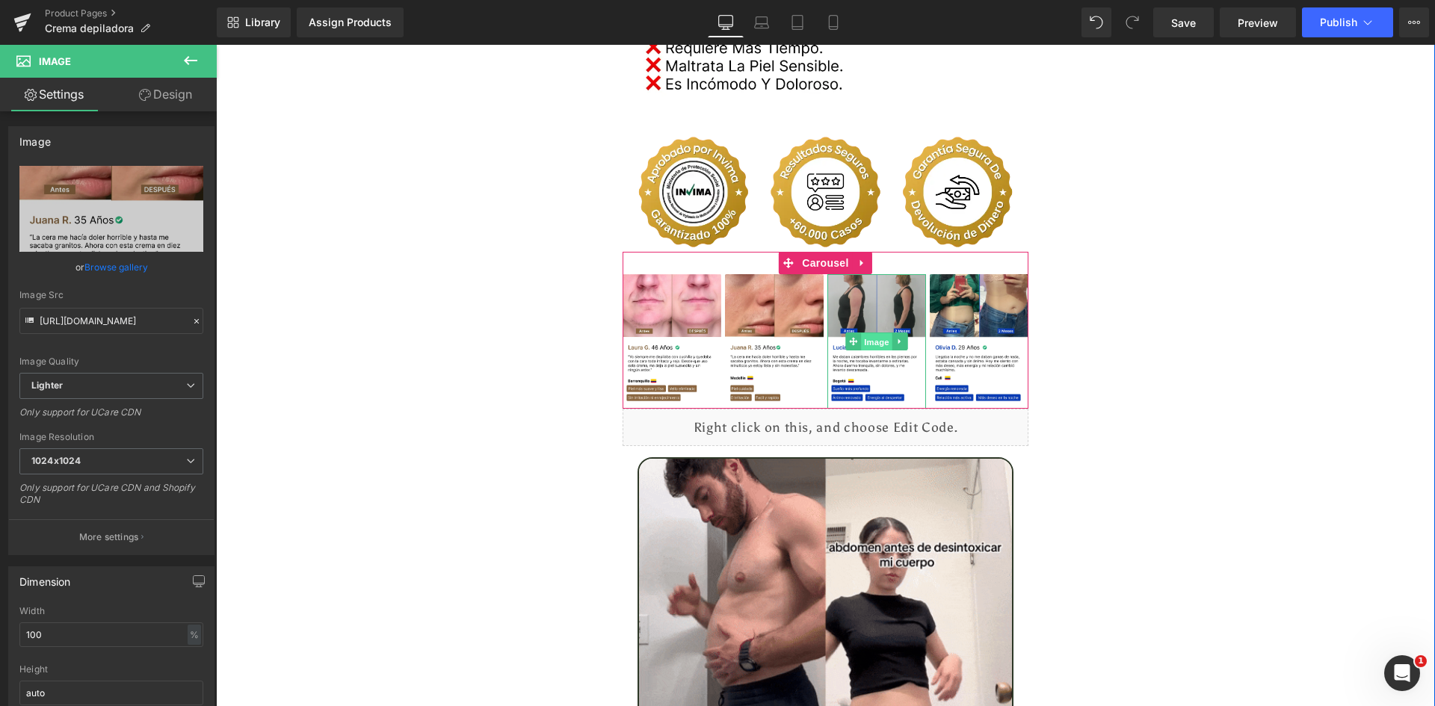
click at [868, 333] on span "Image" at bounding box center [876, 342] width 31 height 18
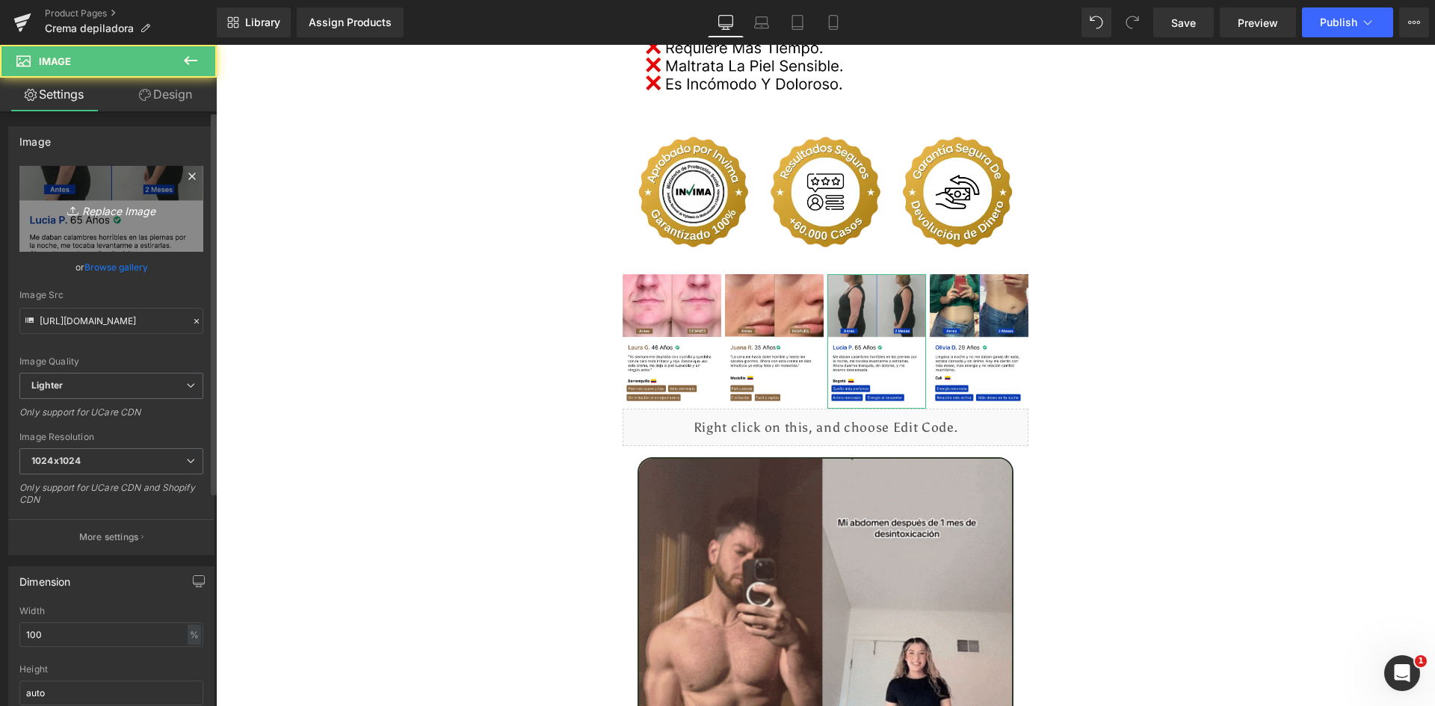
click at [77, 229] on link "Replace Image" at bounding box center [111, 209] width 184 height 86
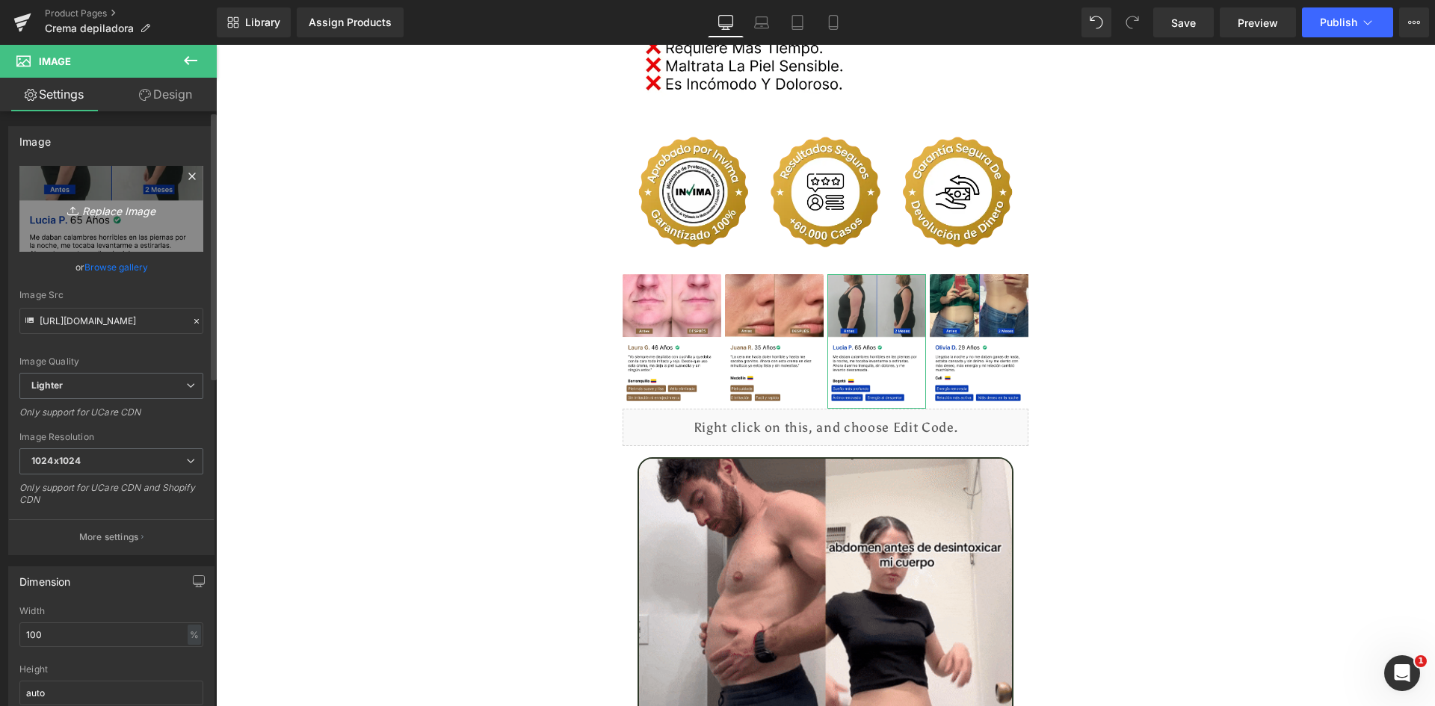
type input "C:\fakepath\Reseñas 3.webp"
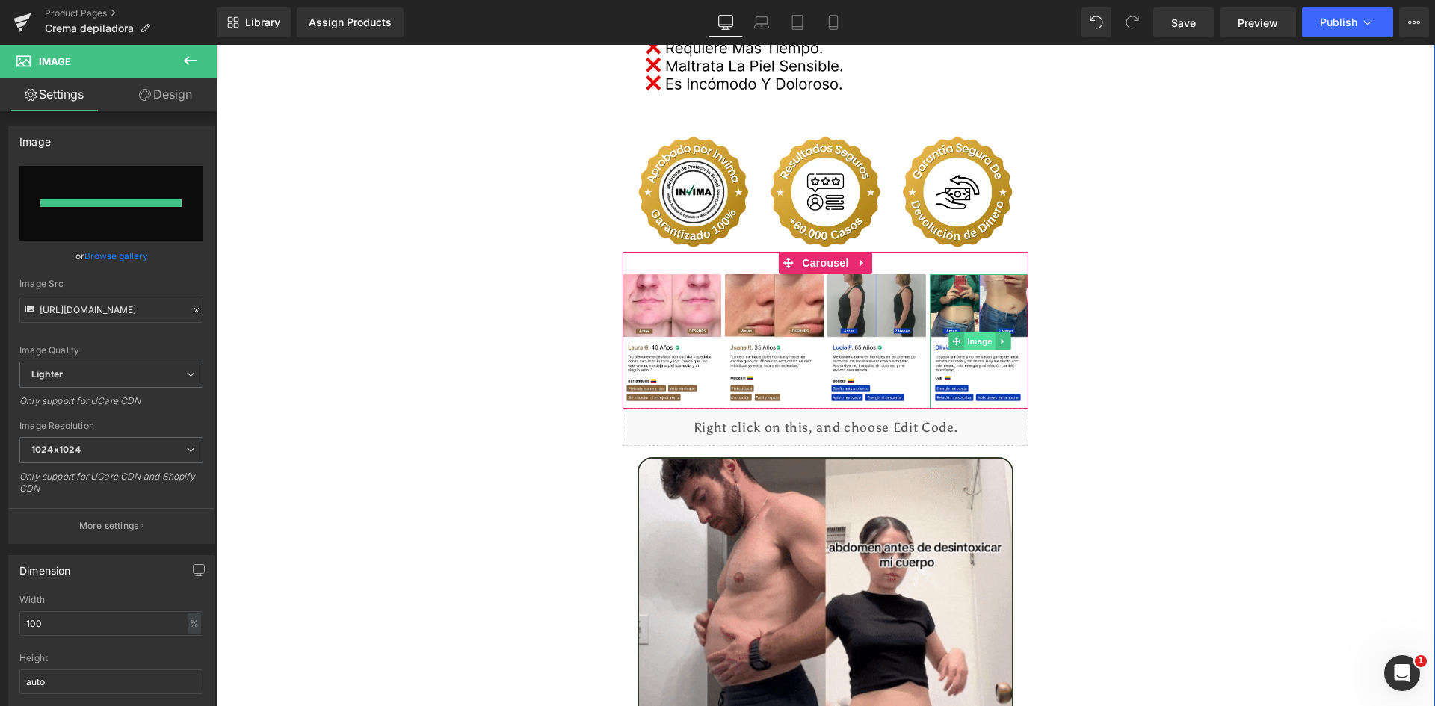
type input "[URL][DOMAIN_NAME]"
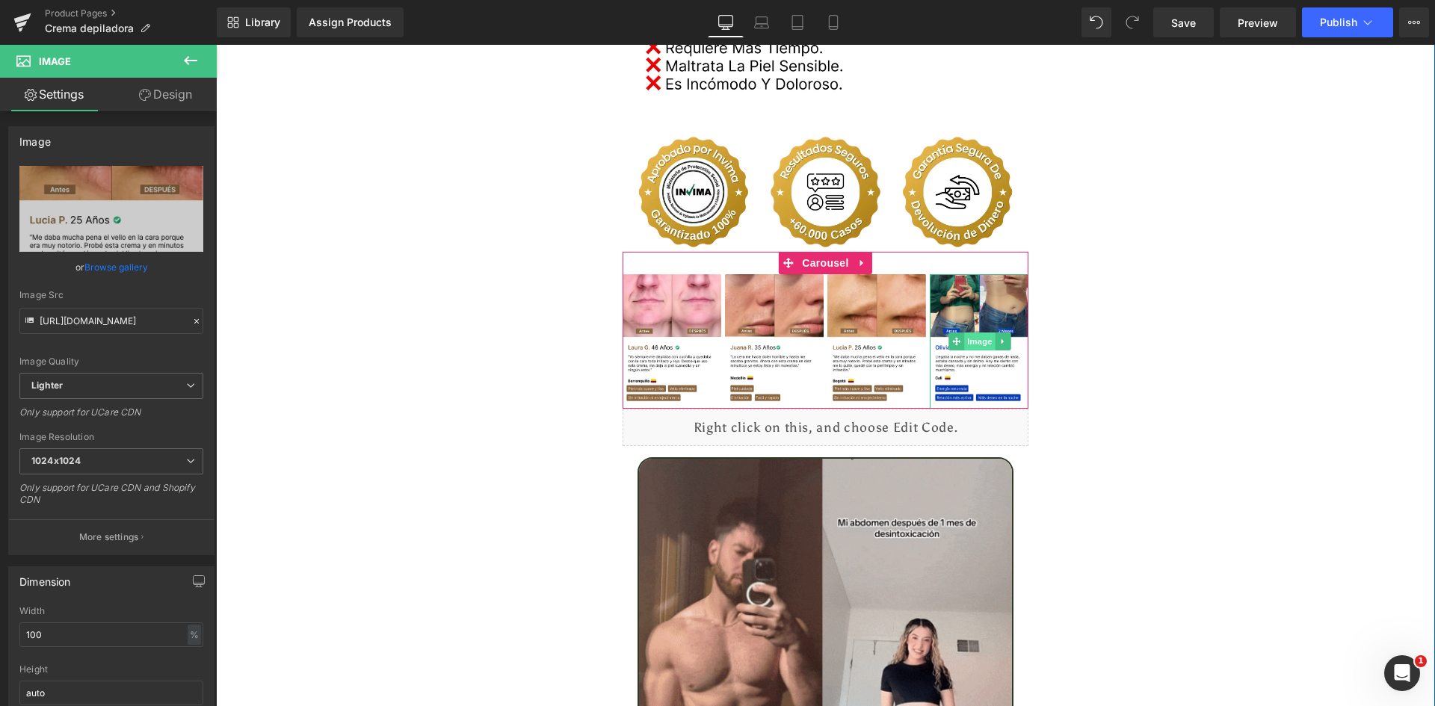
click at [975, 333] on span "Image" at bounding box center [979, 342] width 31 height 18
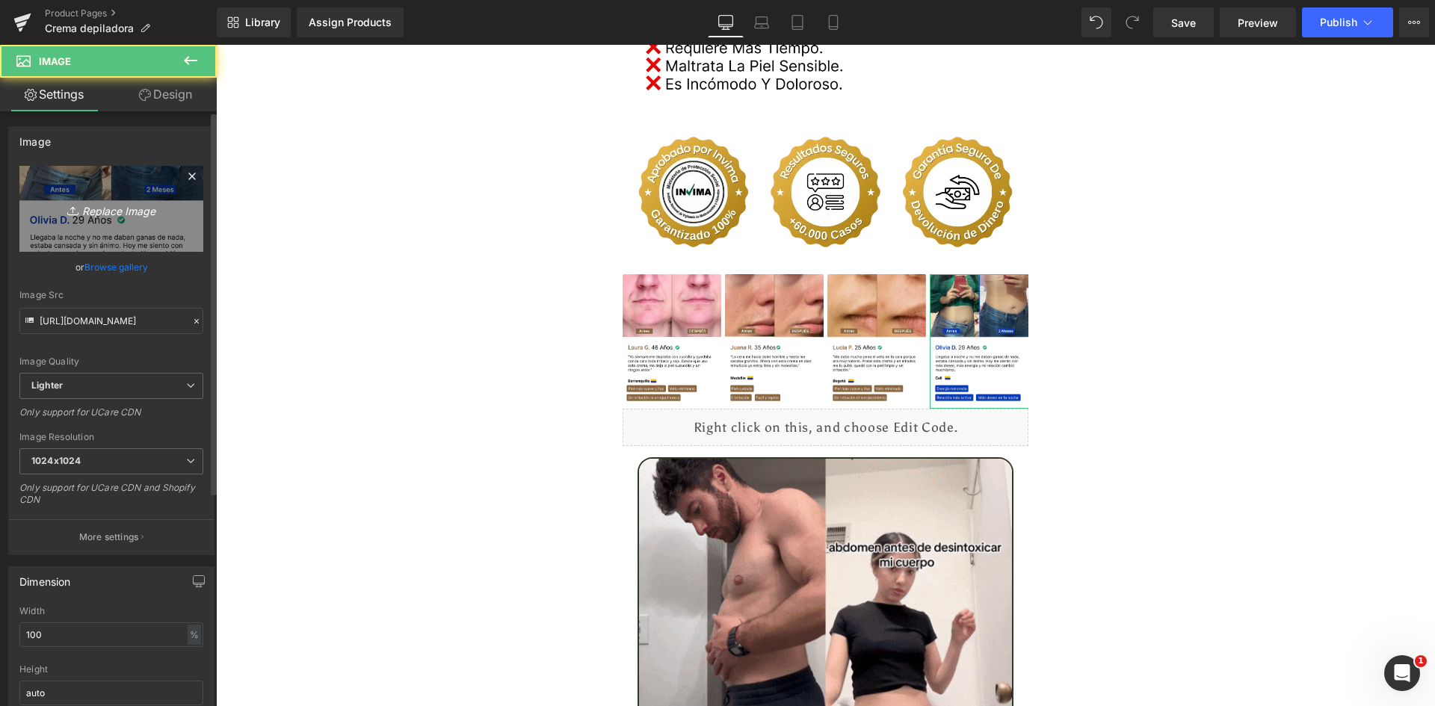
click at [171, 211] on link "Replace Image" at bounding box center [111, 209] width 184 height 86
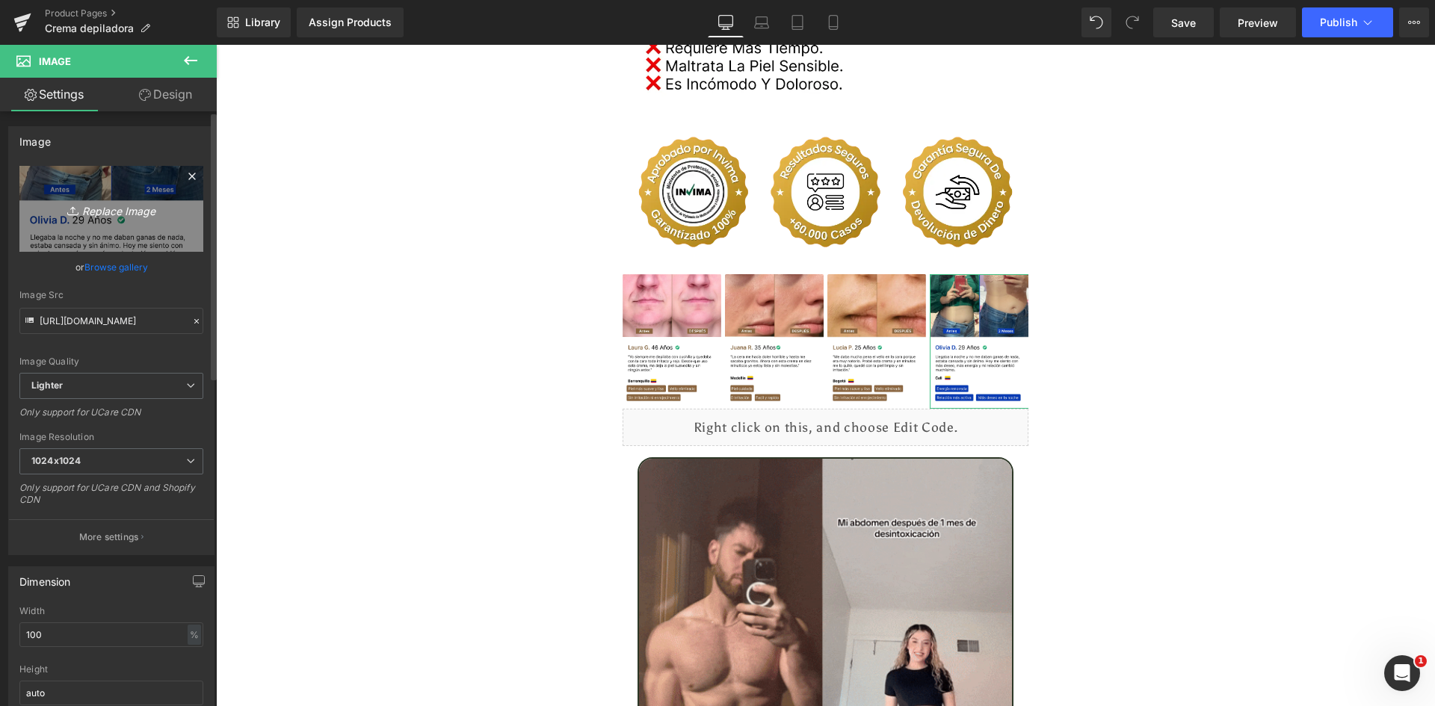
type input "C:\fakepath\Reseñas 4.webp"
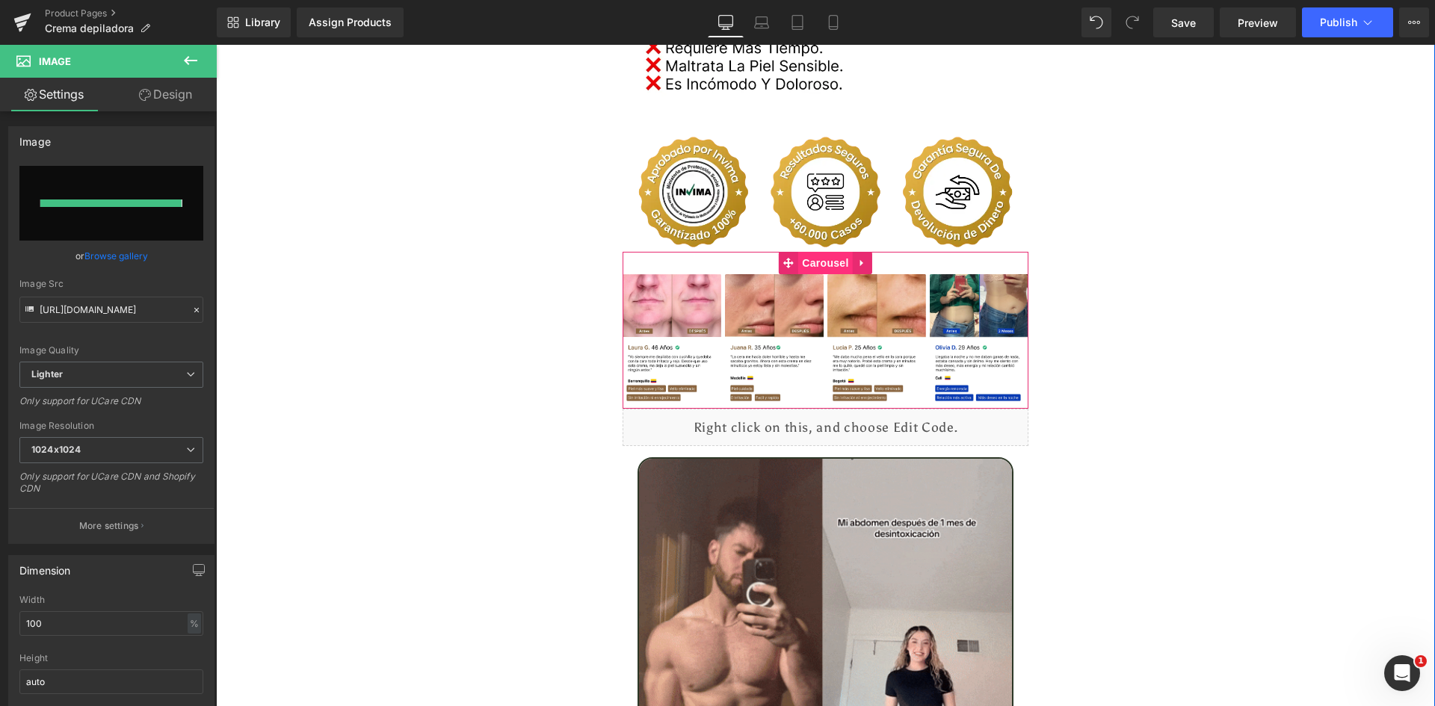
type input "[URL][DOMAIN_NAME]"
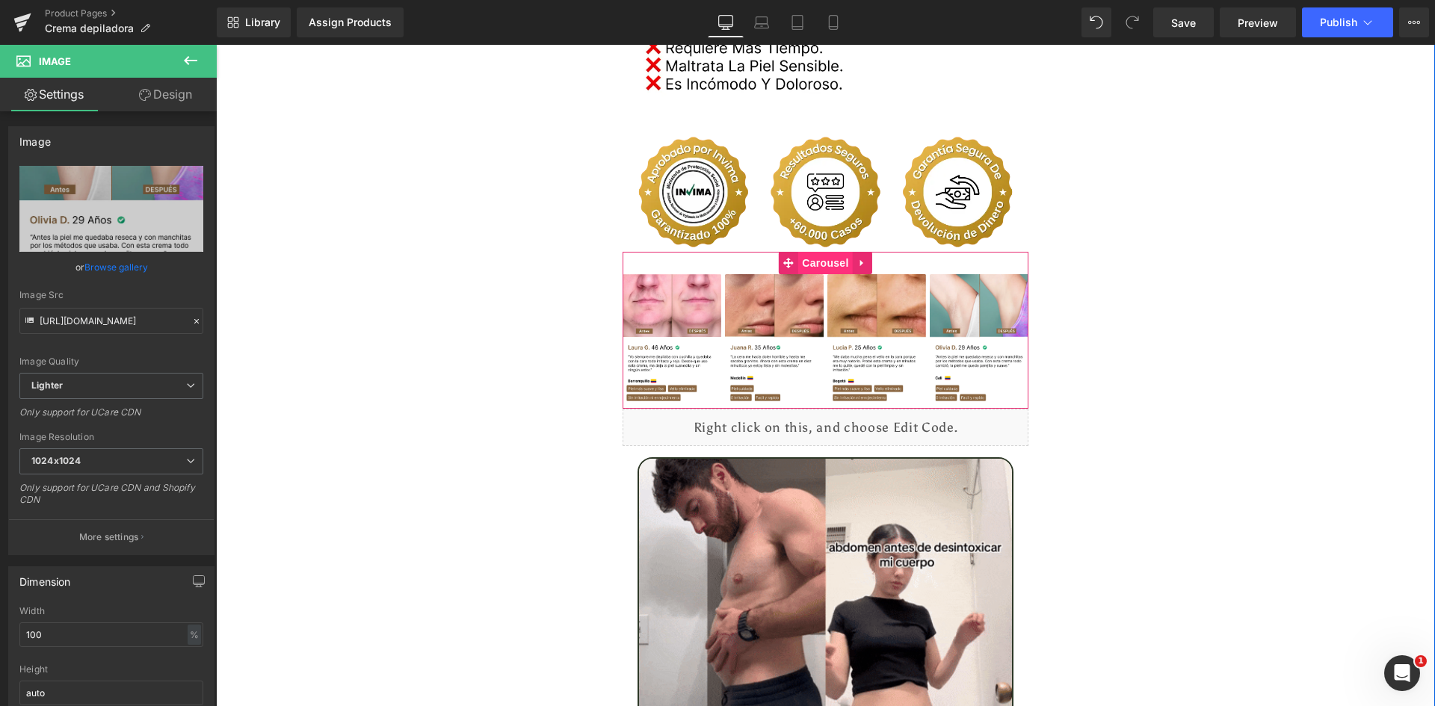
click at [815, 252] on span "Carousel" at bounding box center [825, 263] width 54 height 22
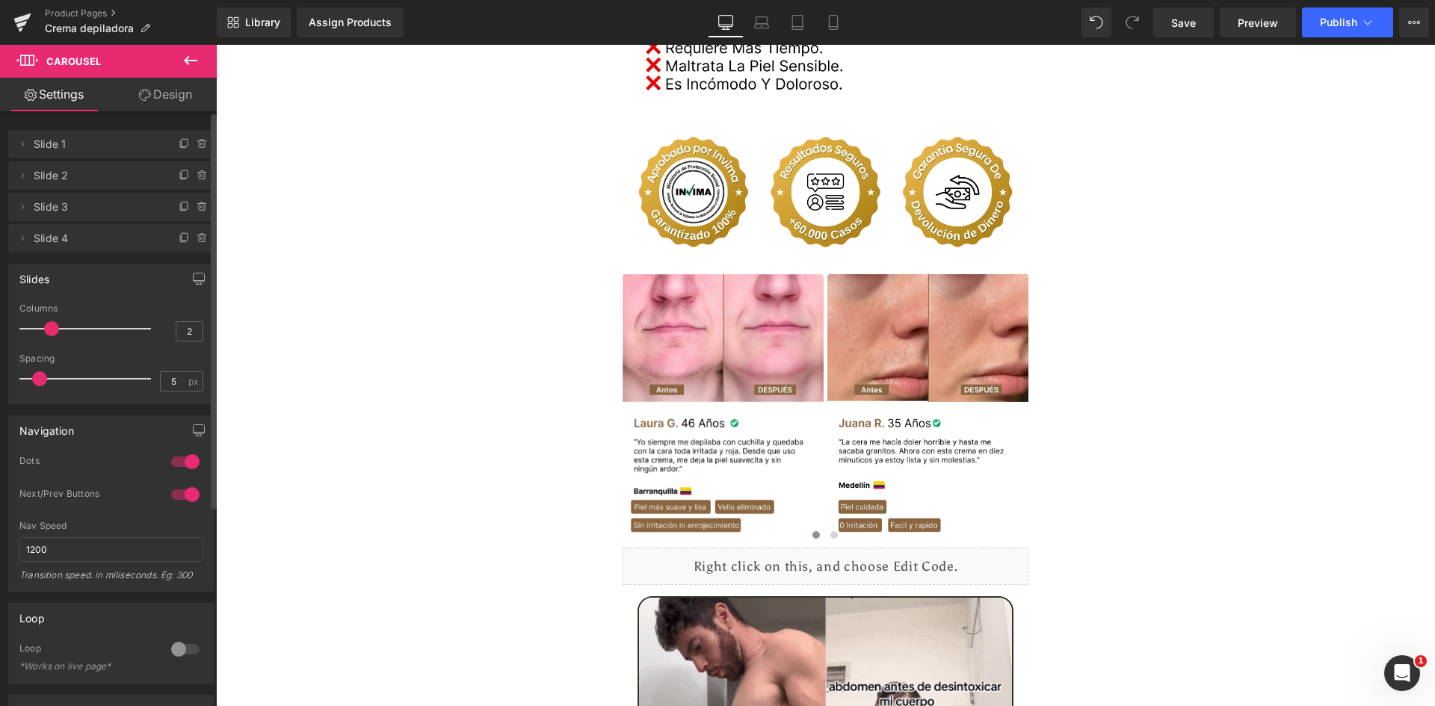
type input "1"
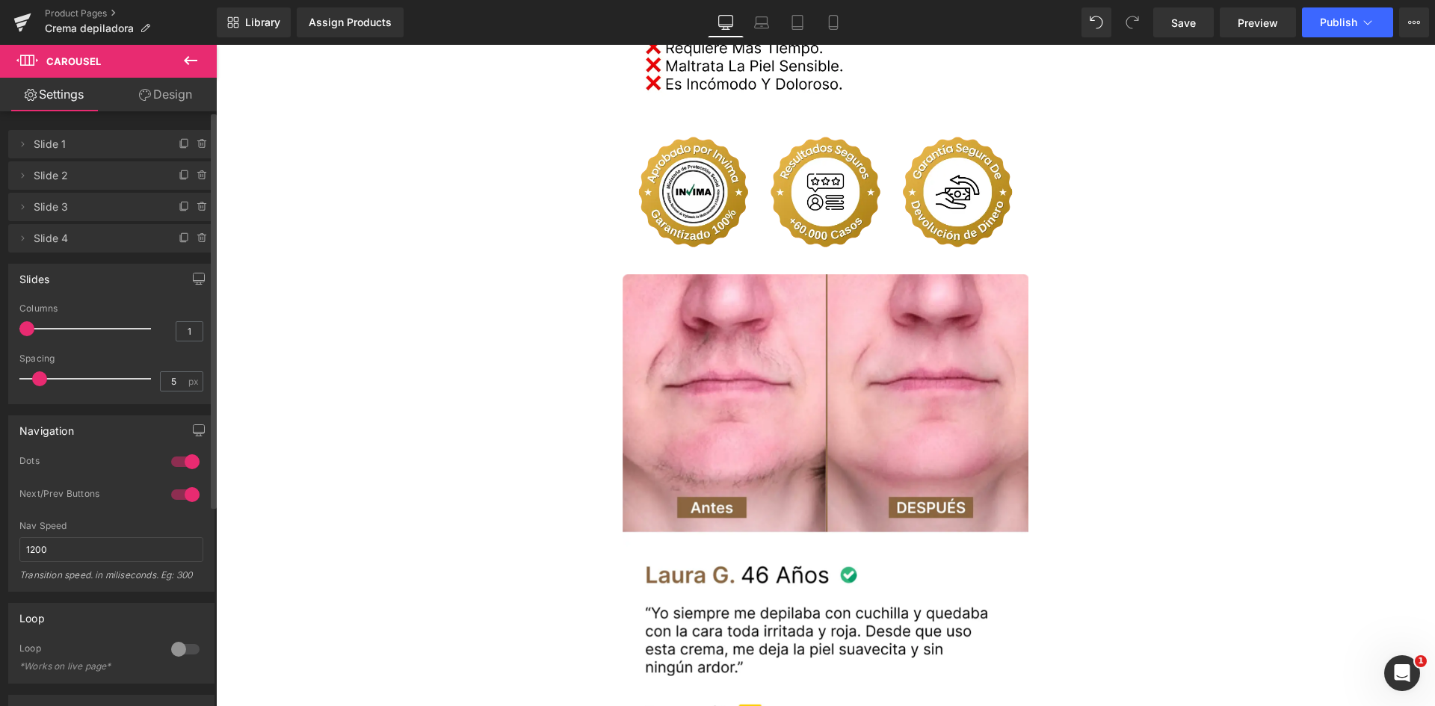
drag, startPoint x: 84, startPoint y: 330, endPoint x: 19, endPoint y: 339, distance: 66.4
click at [19, 339] on div "1 Columns 1 3 Columns 3 3 Columns 3 1 Columns 1 5px Spacing 5 px 5px Spacing 5 …" at bounding box center [111, 353] width 205 height 100
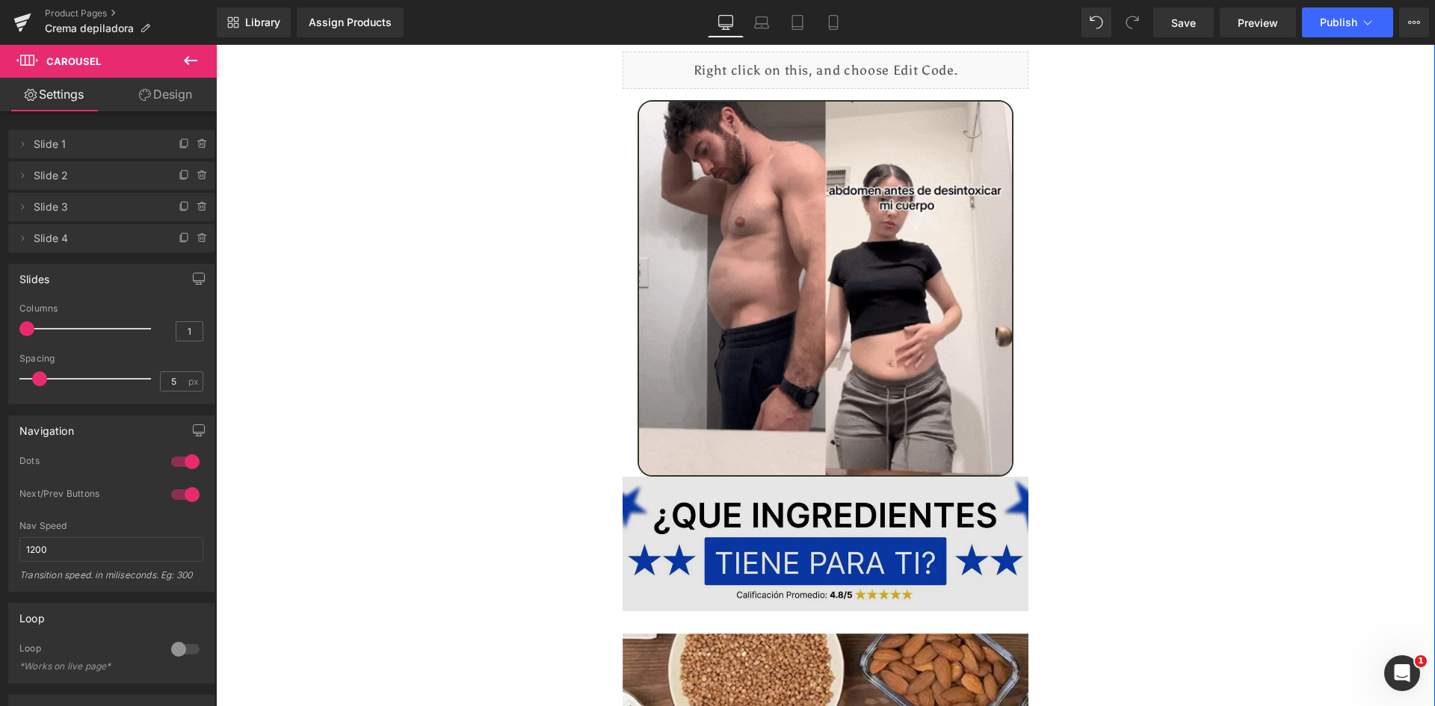
scroll to position [4186, 0]
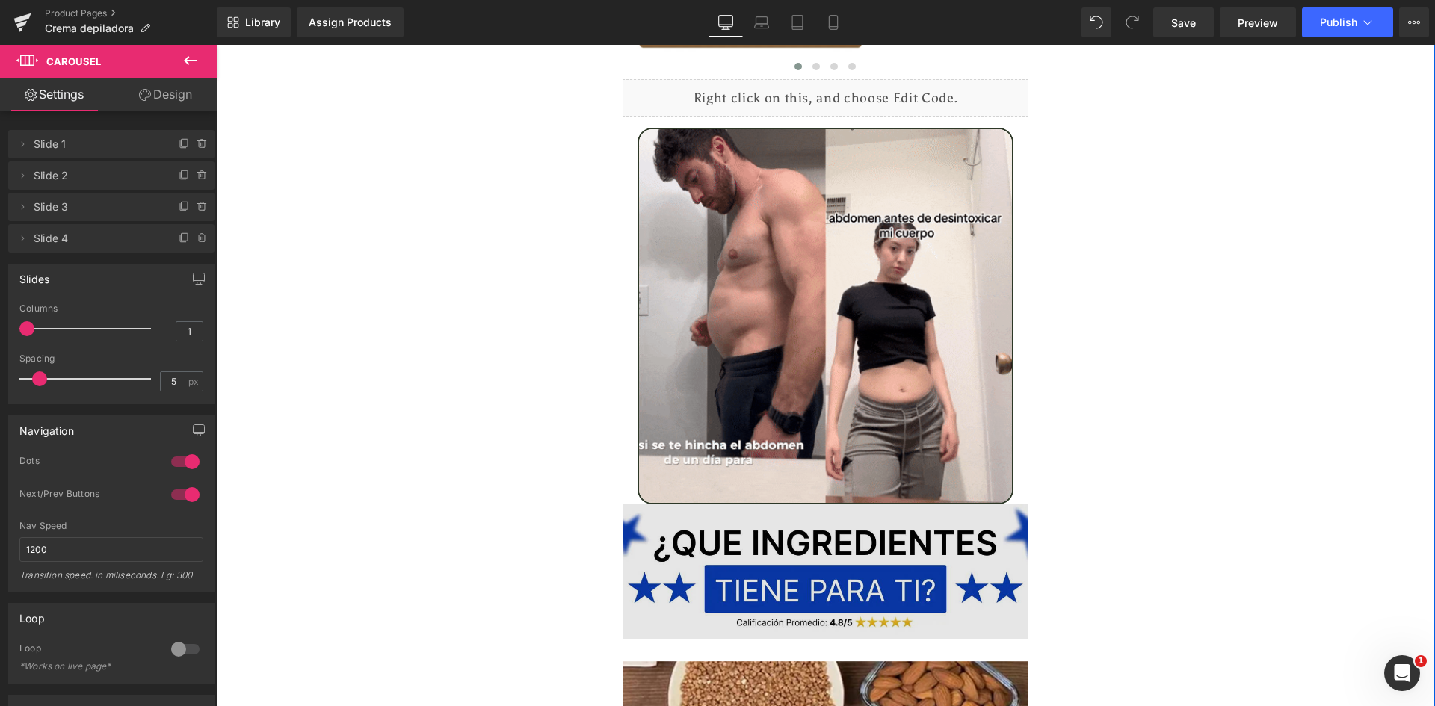
click at [837, 377] on img at bounding box center [826, 316] width 377 height 377
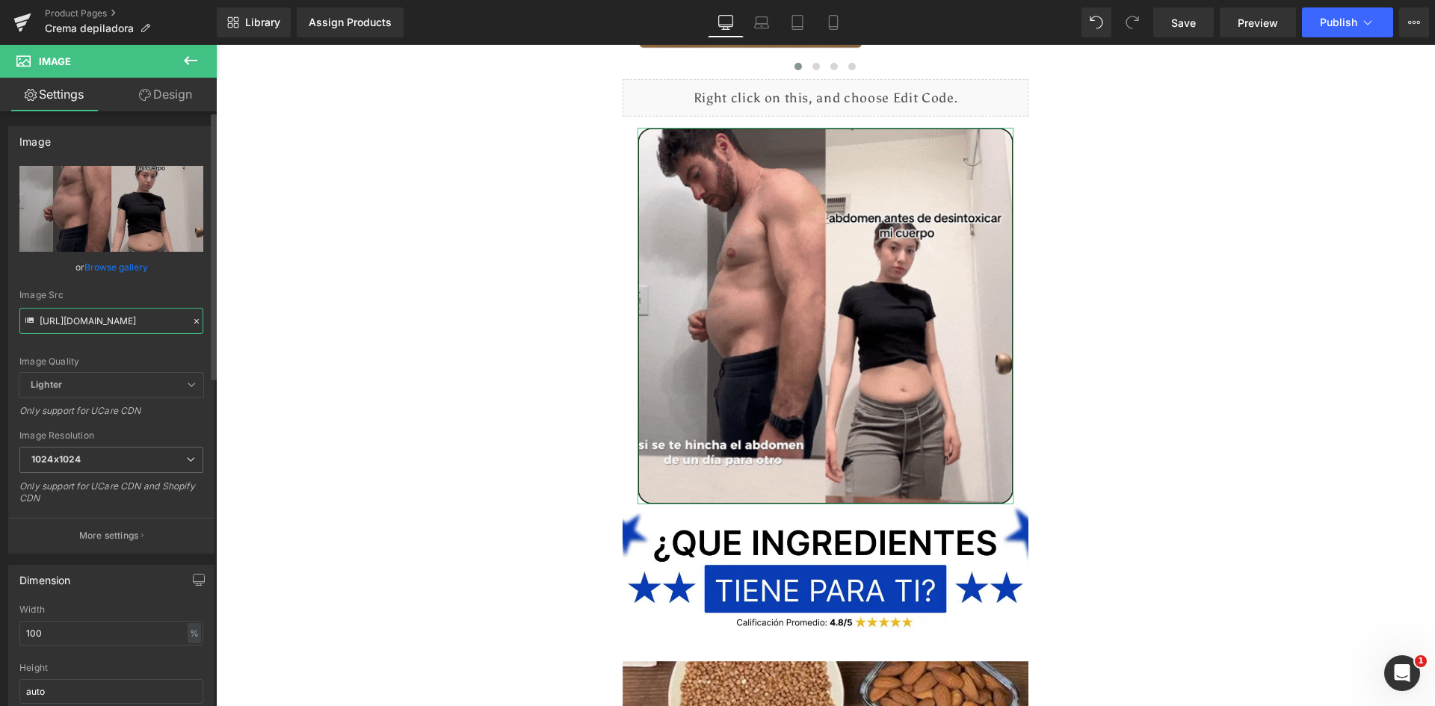
click at [111, 323] on input "[URL][DOMAIN_NAME]" at bounding box center [111, 321] width 184 height 26
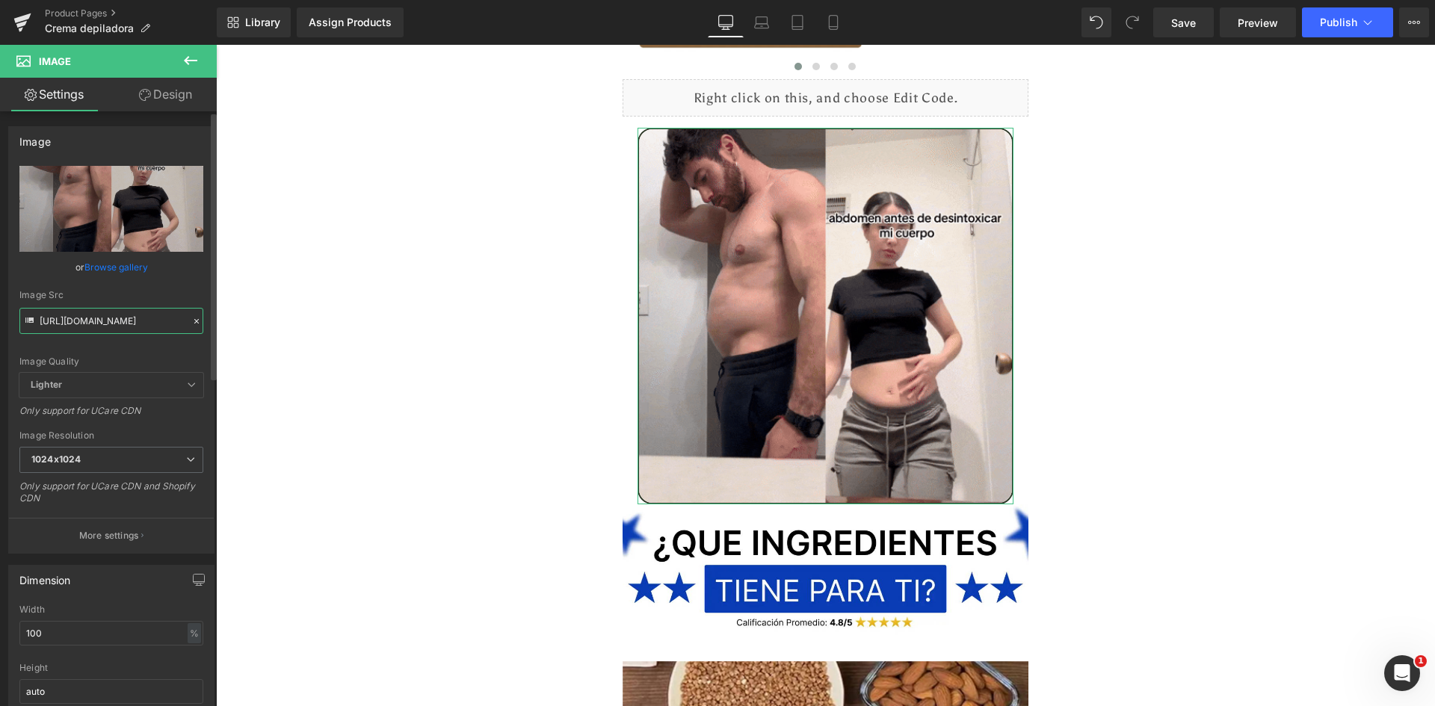
click at [111, 323] on input "[URL][DOMAIN_NAME]" at bounding box center [111, 321] width 184 height 26
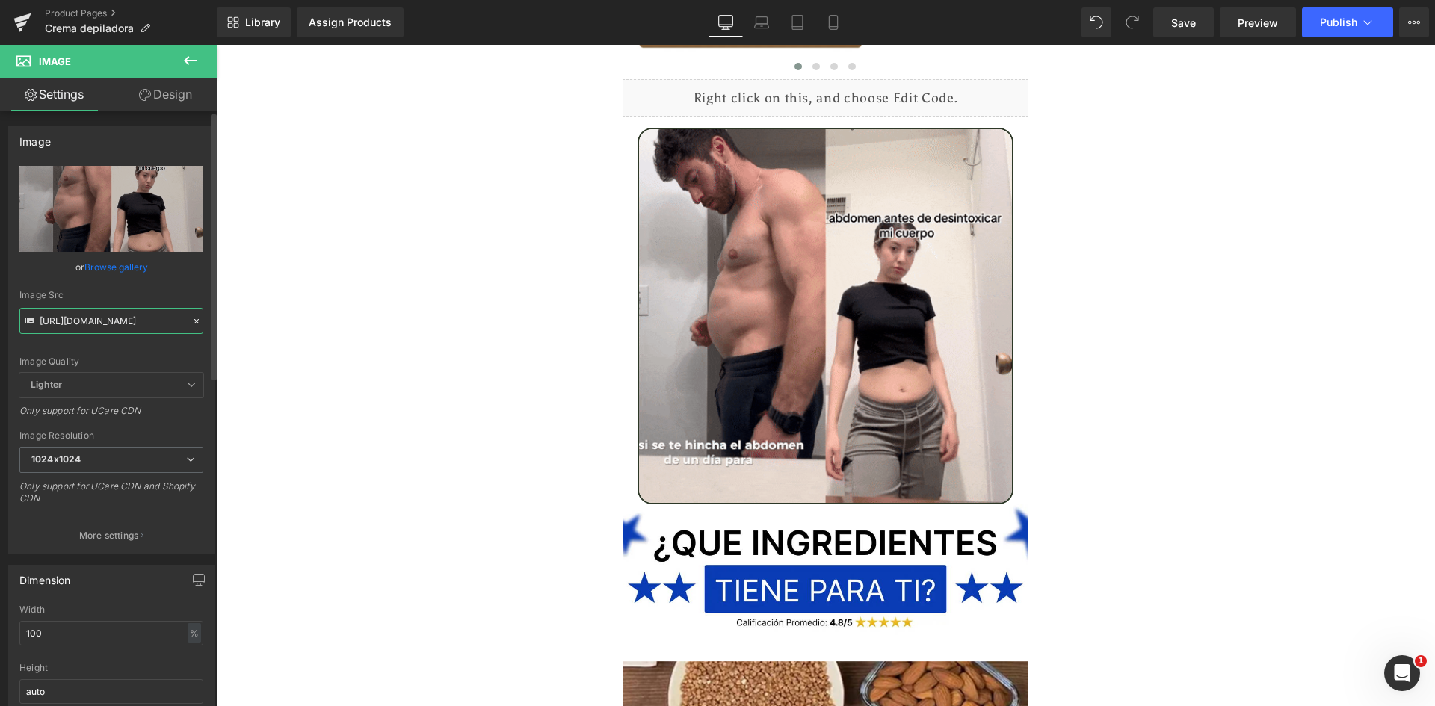
click at [111, 323] on input "[URL][DOMAIN_NAME]" at bounding box center [111, 321] width 184 height 26
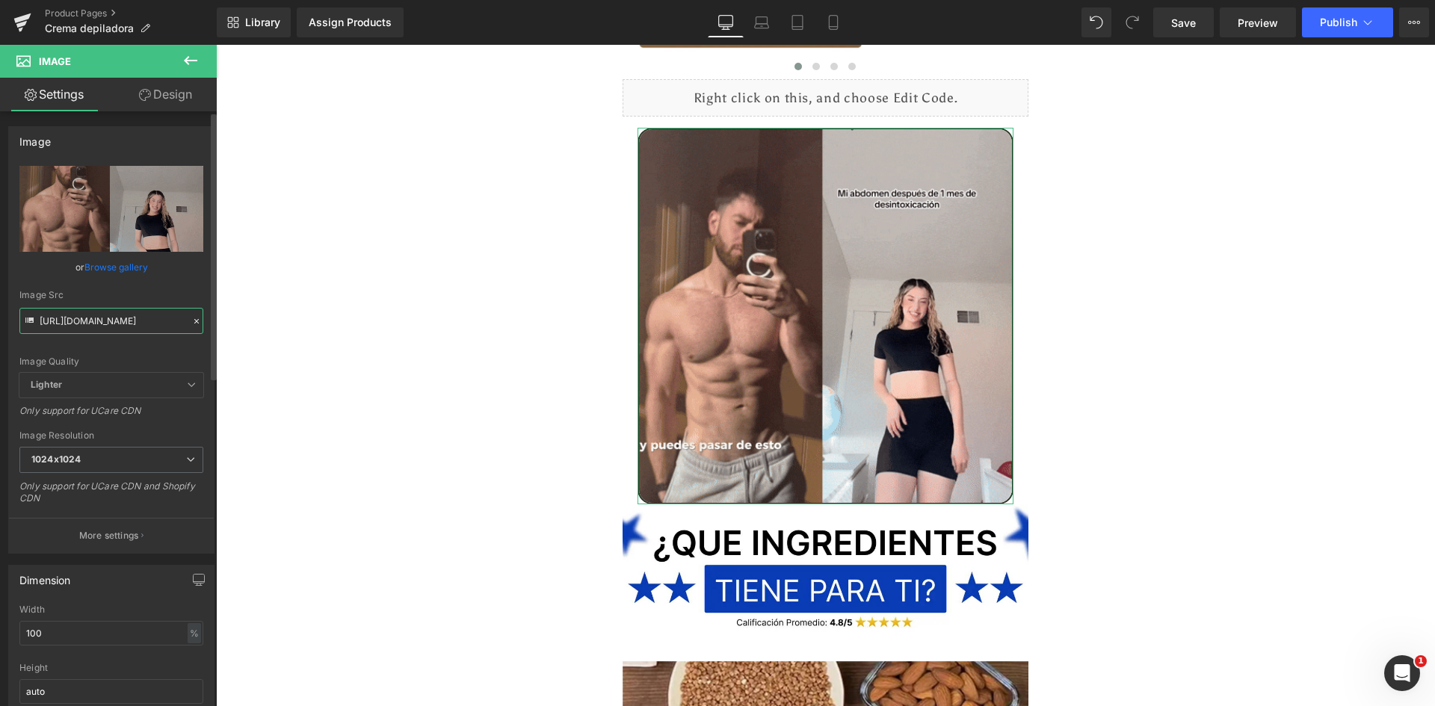
paste input "[DOMAIN_NAME][URL]"
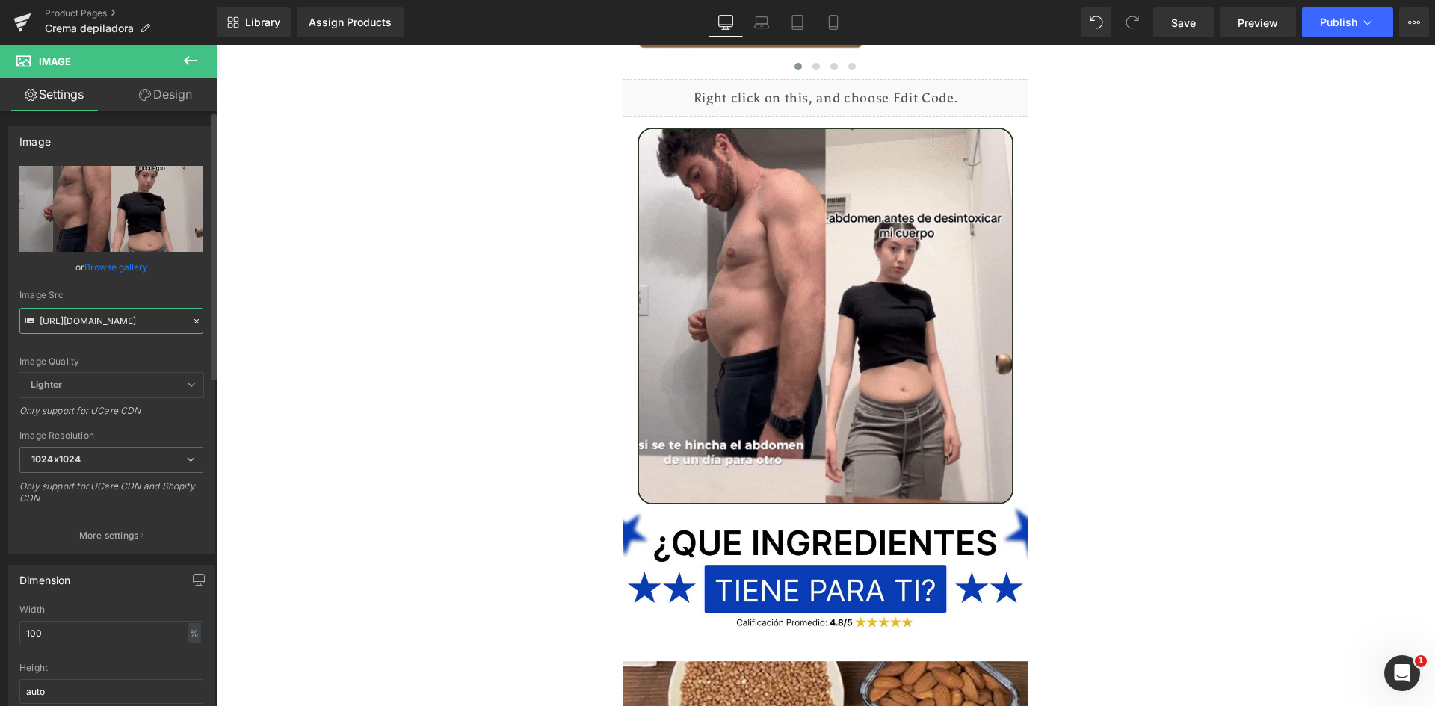
type input "[URL][DOMAIN_NAME]"
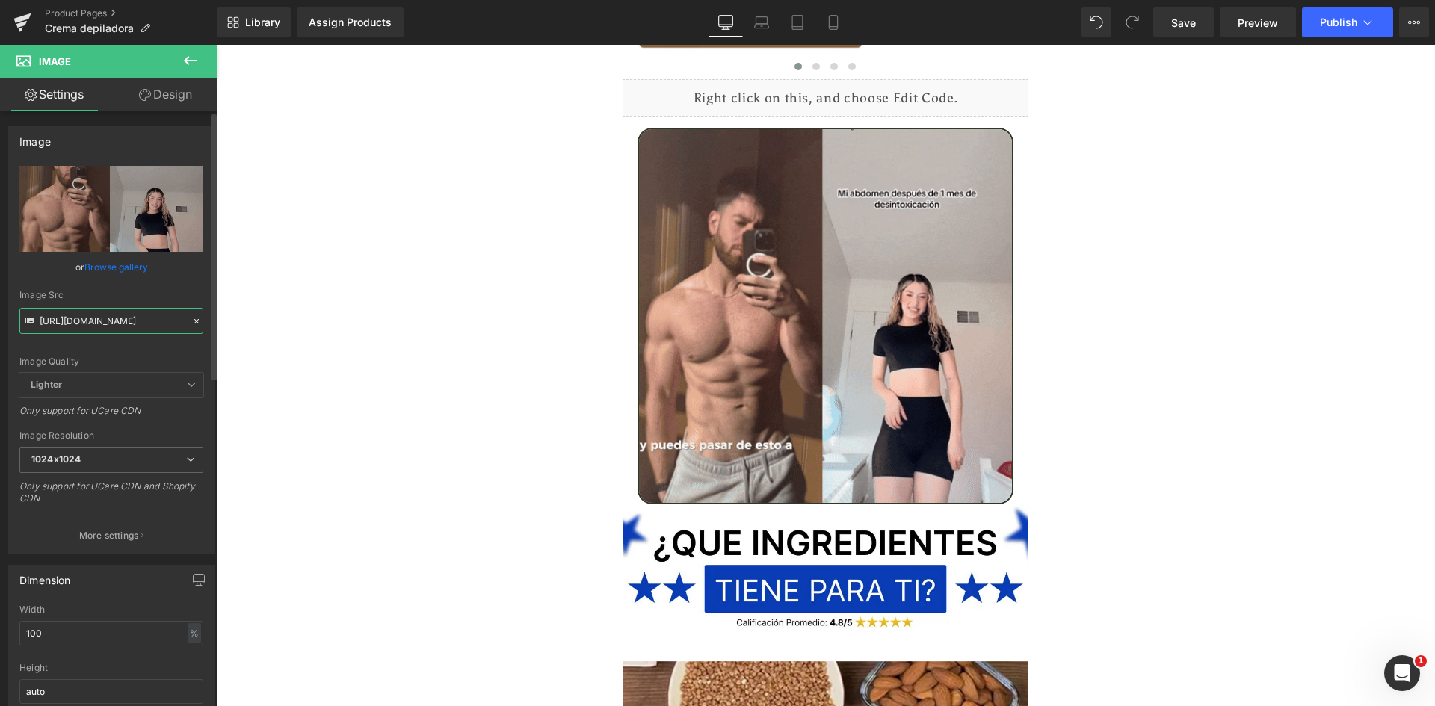
scroll to position [0, 768]
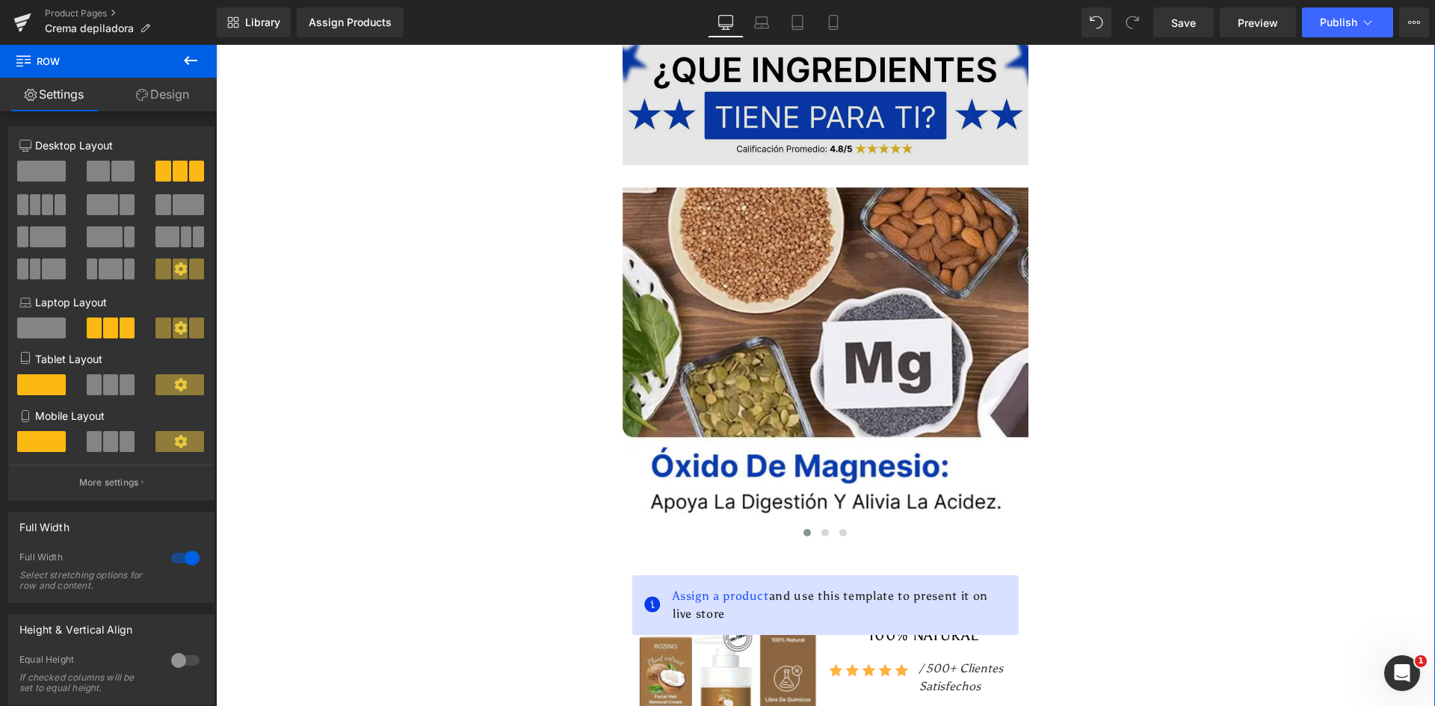
click at [768, 70] on img at bounding box center [826, 98] width 407 height 134
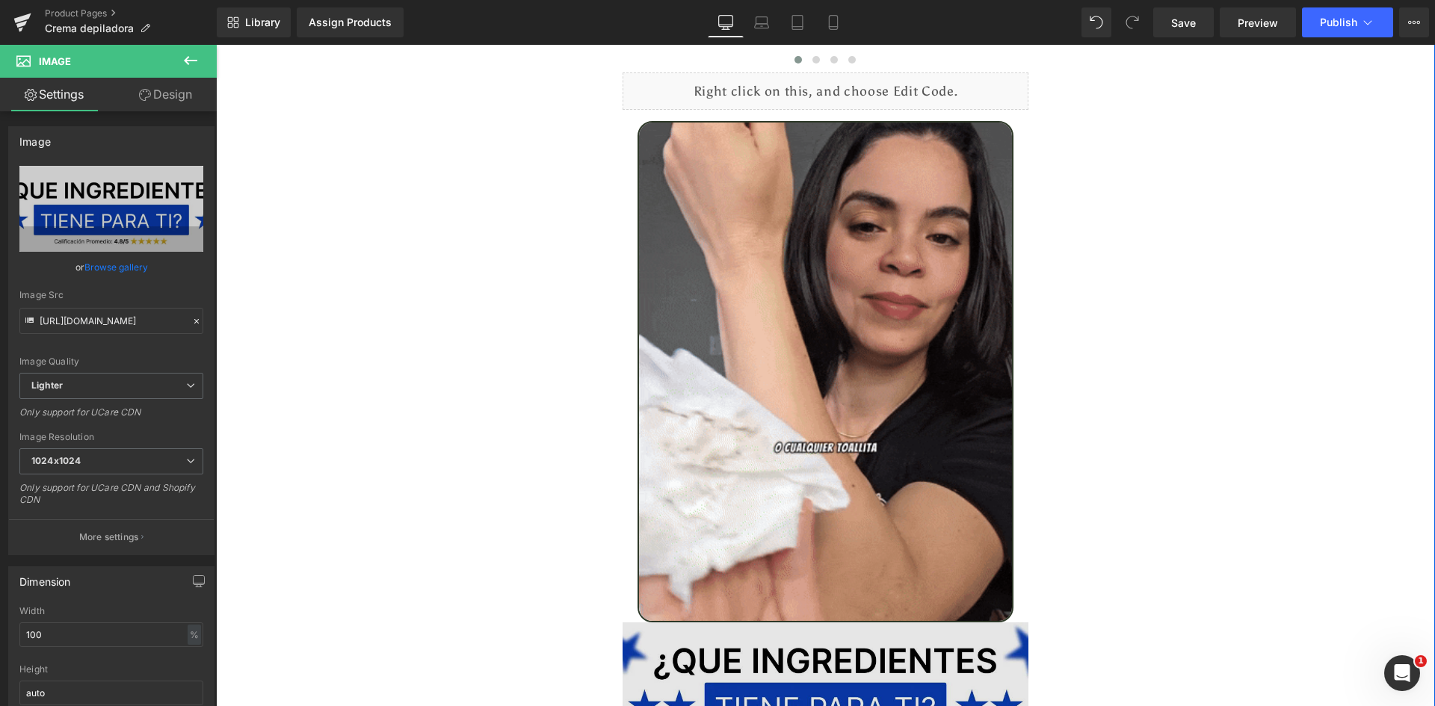
scroll to position [4206, 0]
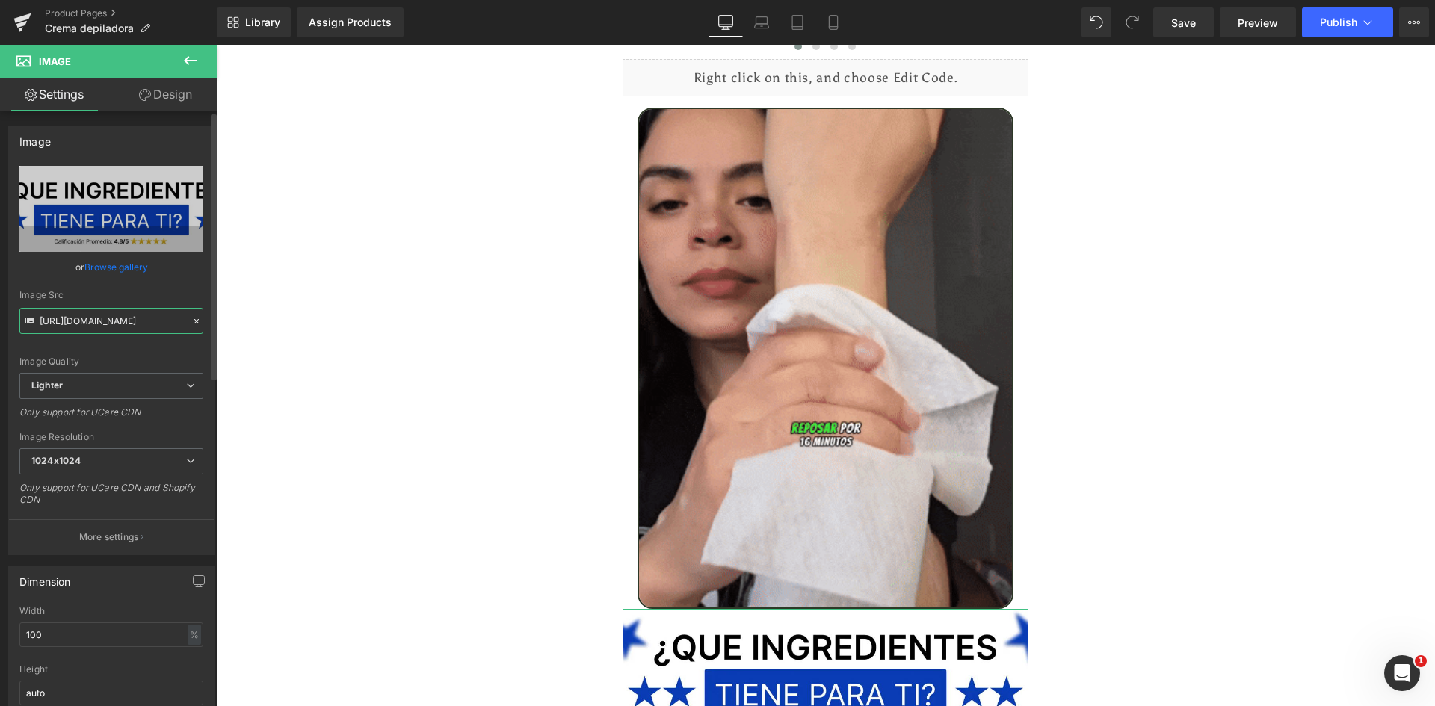
click at [120, 322] on input "[URL][DOMAIN_NAME]" at bounding box center [111, 321] width 184 height 26
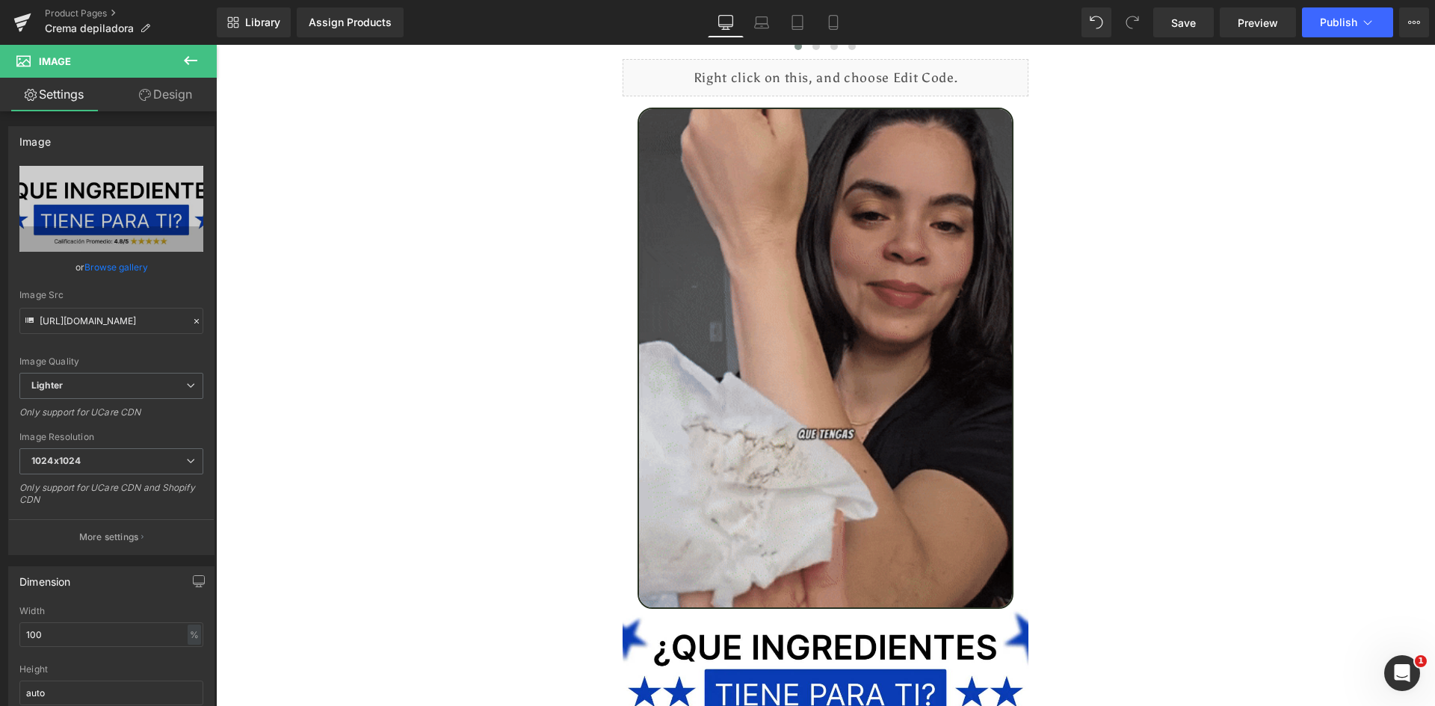
click at [850, 356] on img at bounding box center [826, 358] width 377 height 501
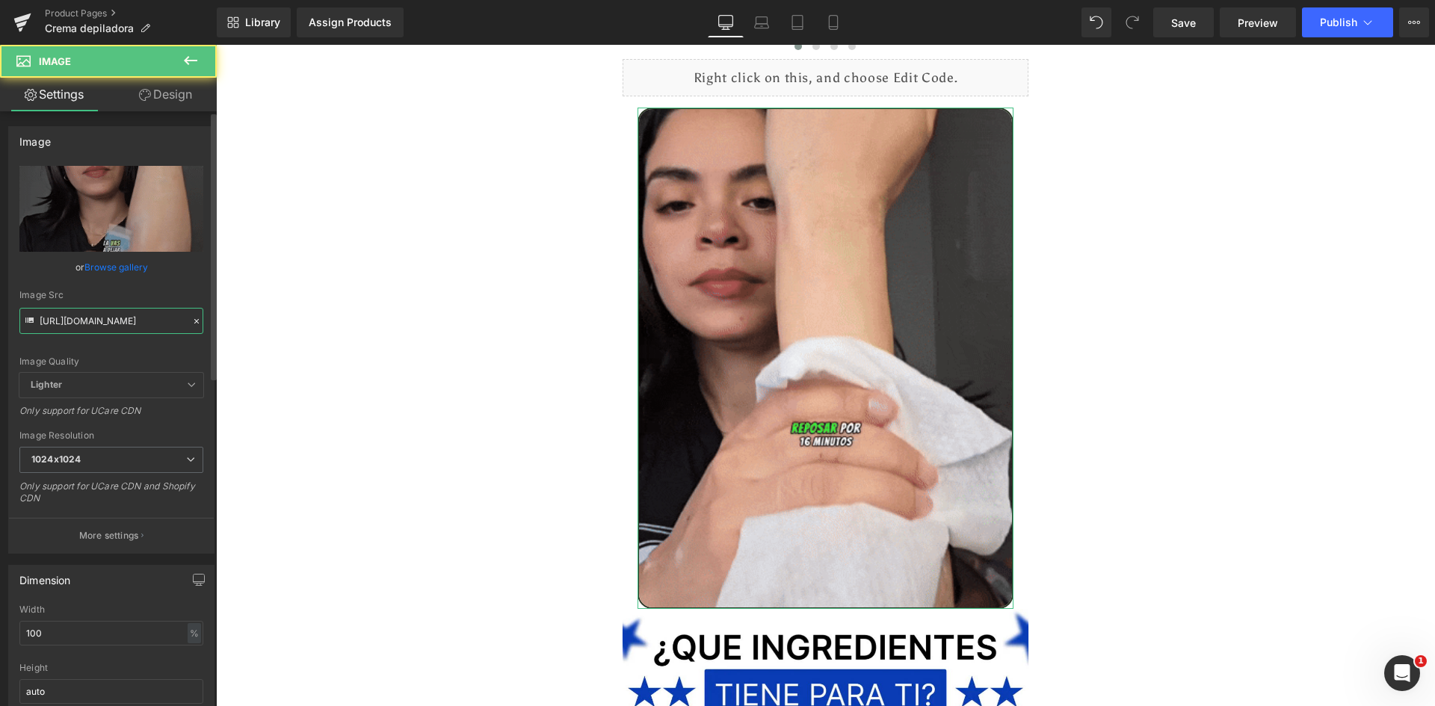
click at [115, 325] on input "[URL][DOMAIN_NAME]" at bounding box center [111, 321] width 184 height 26
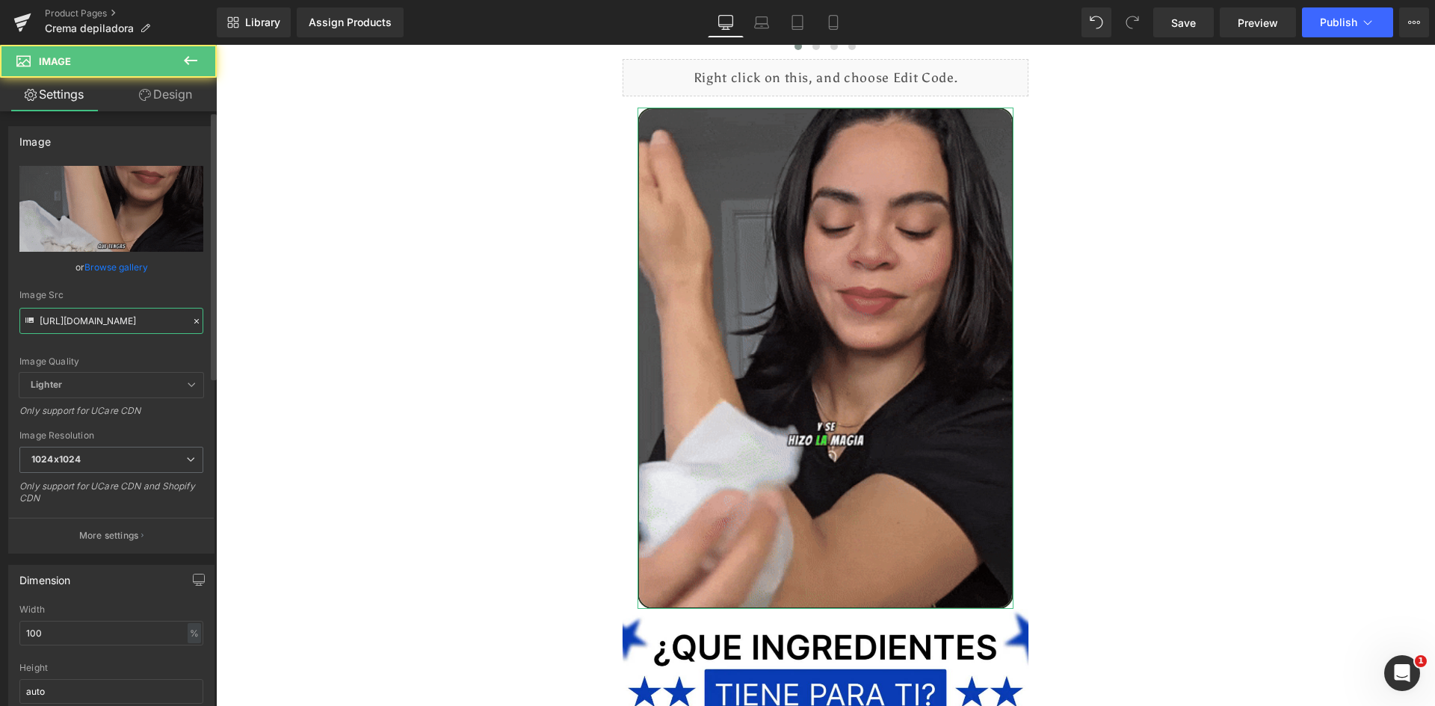
click at [115, 325] on input "[URL][DOMAIN_NAME]" at bounding box center [111, 321] width 184 height 26
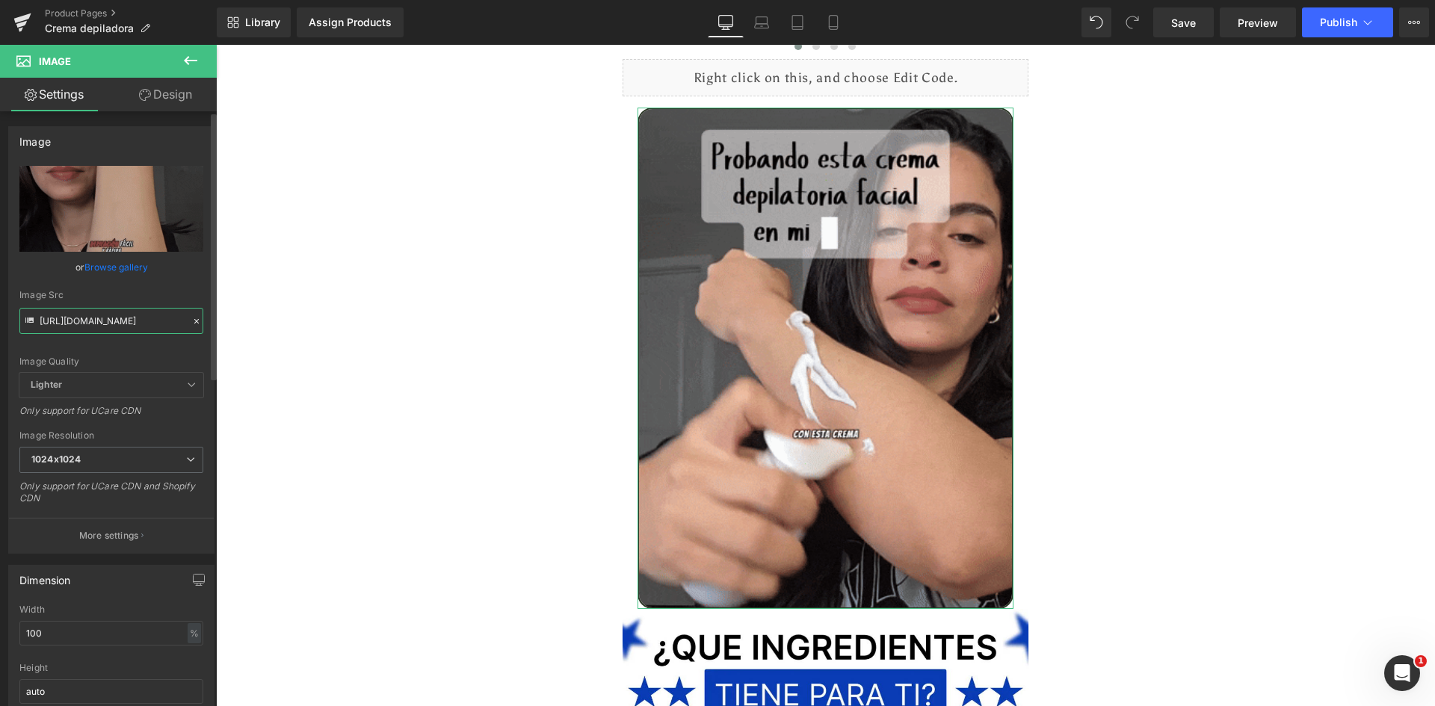
click at [115, 325] on input "[URL][DOMAIN_NAME]" at bounding box center [111, 321] width 184 height 26
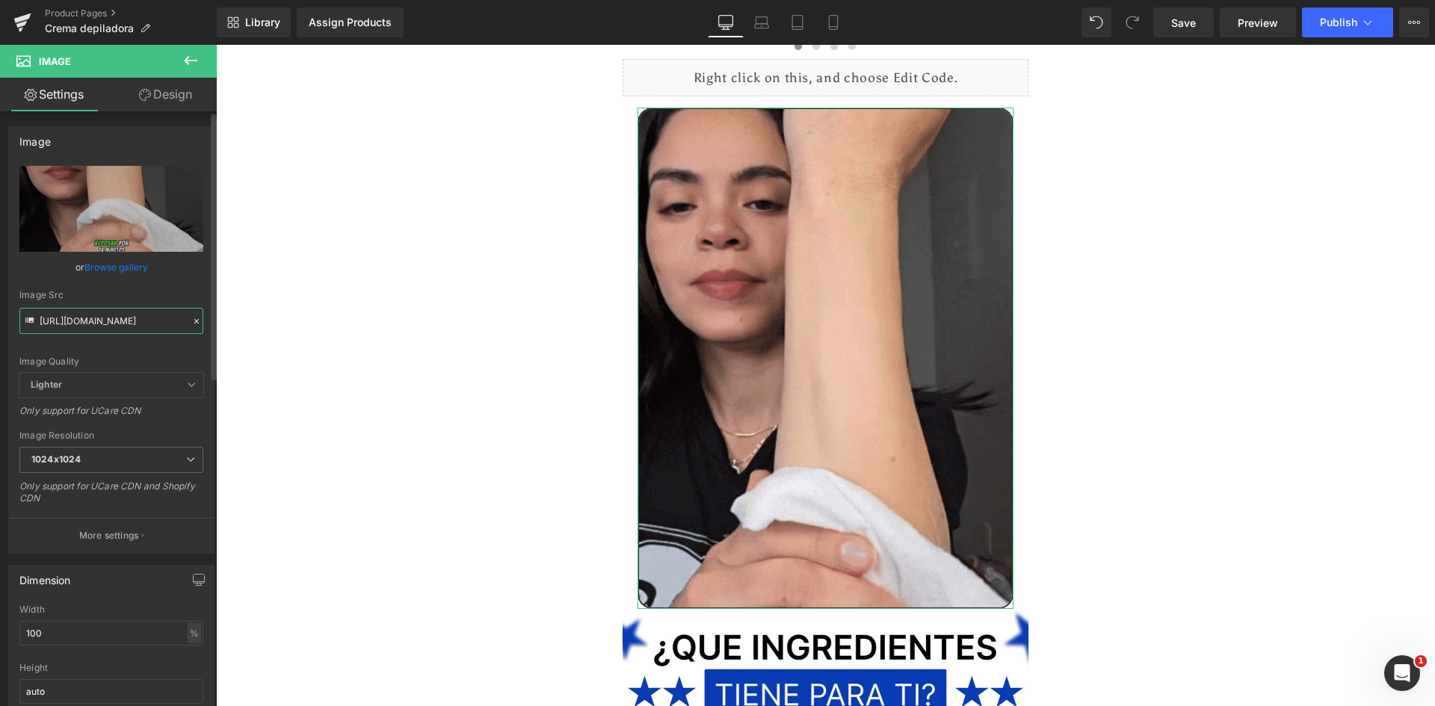
paste input "[DOMAIN_NAME][URL]"
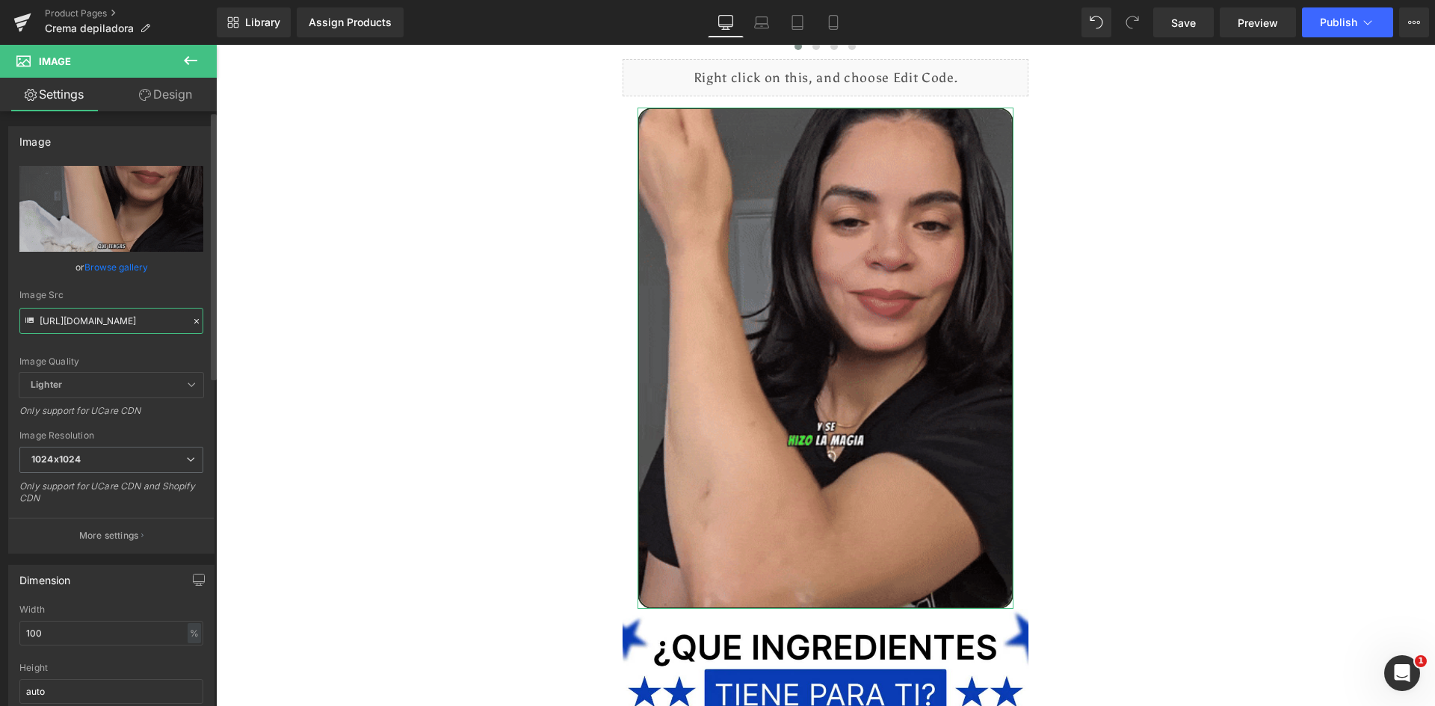
type input "[URL][DOMAIN_NAME]"
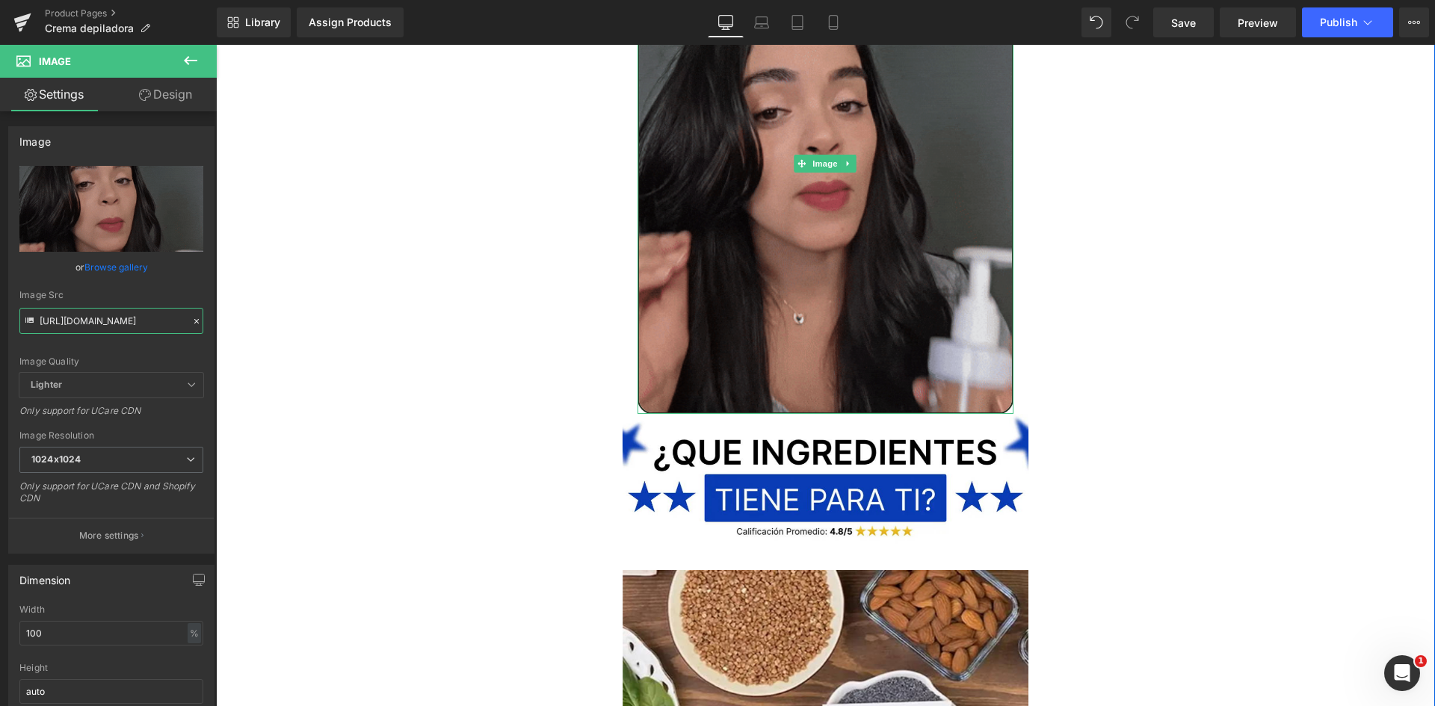
scroll to position [4430, 0]
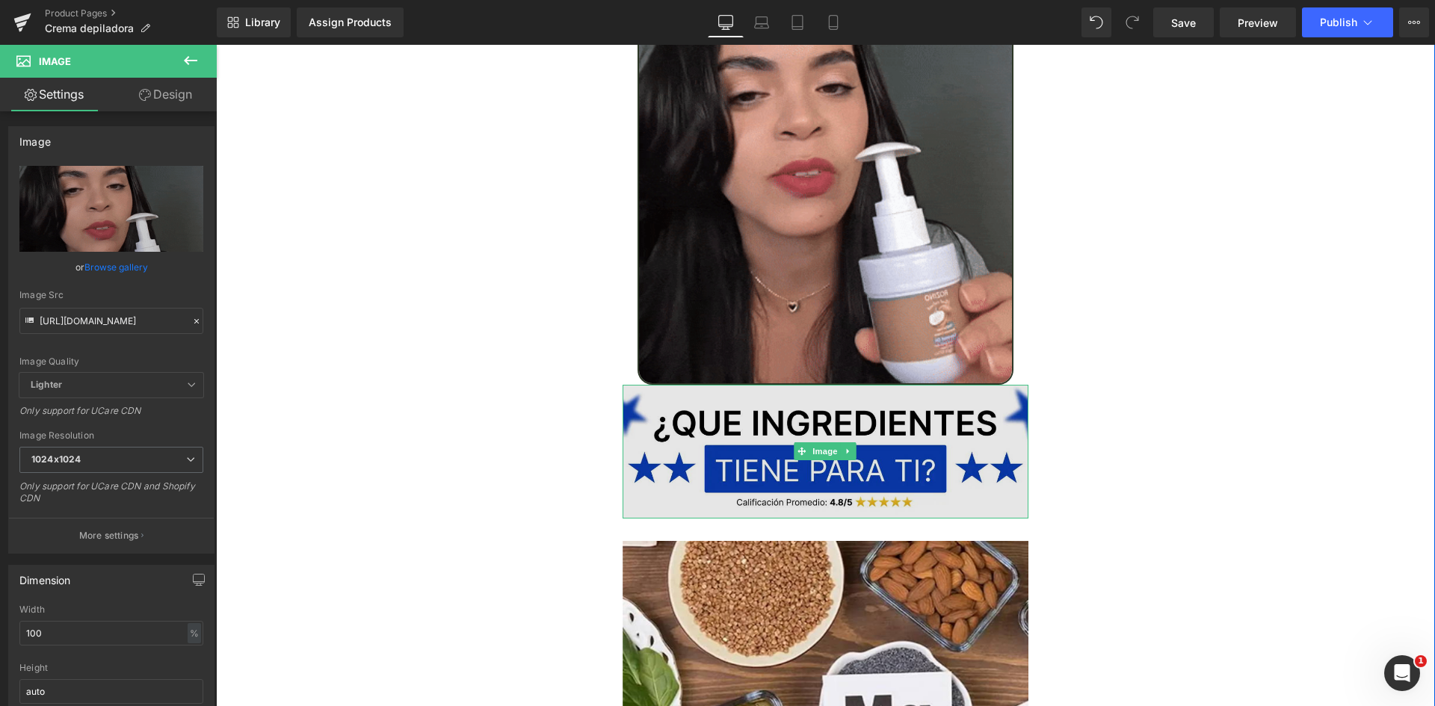
click at [807, 397] on img at bounding box center [826, 452] width 407 height 134
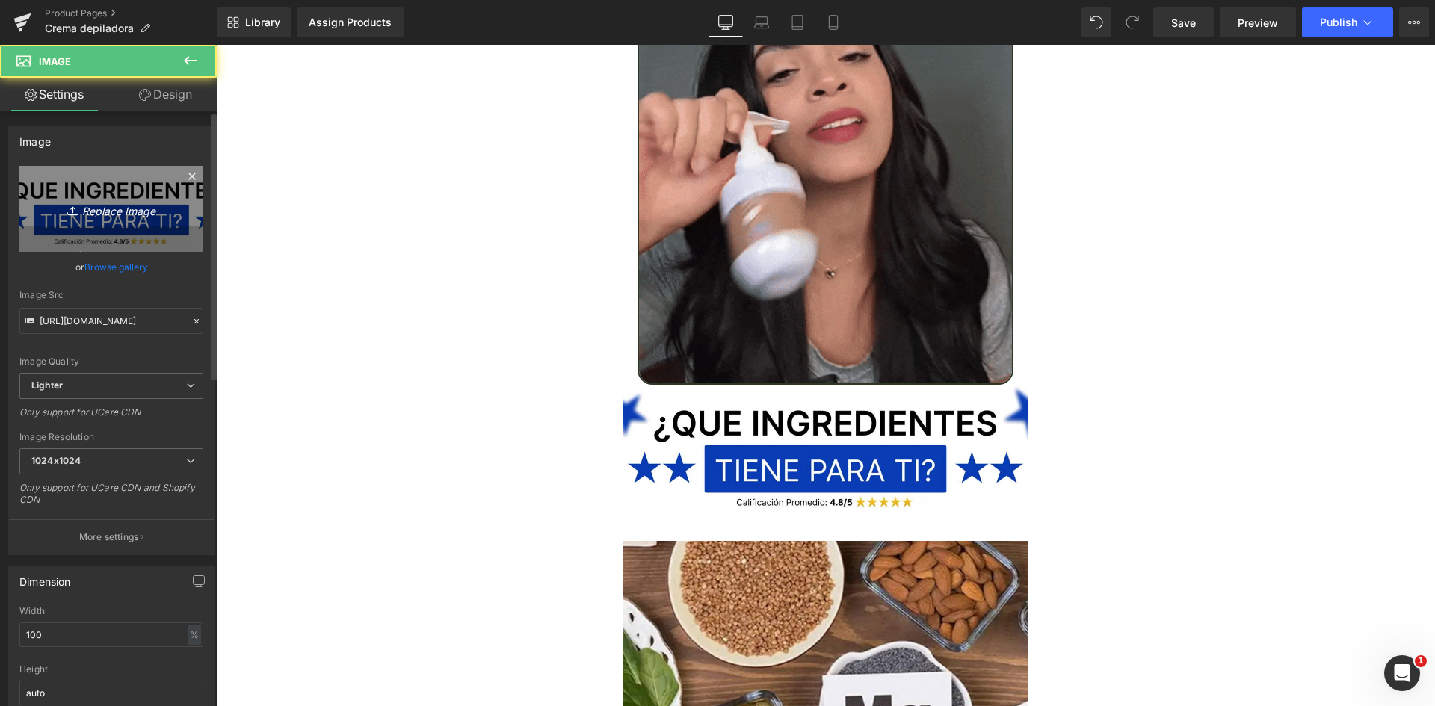
click at [111, 197] on link "Replace Image" at bounding box center [111, 209] width 184 height 86
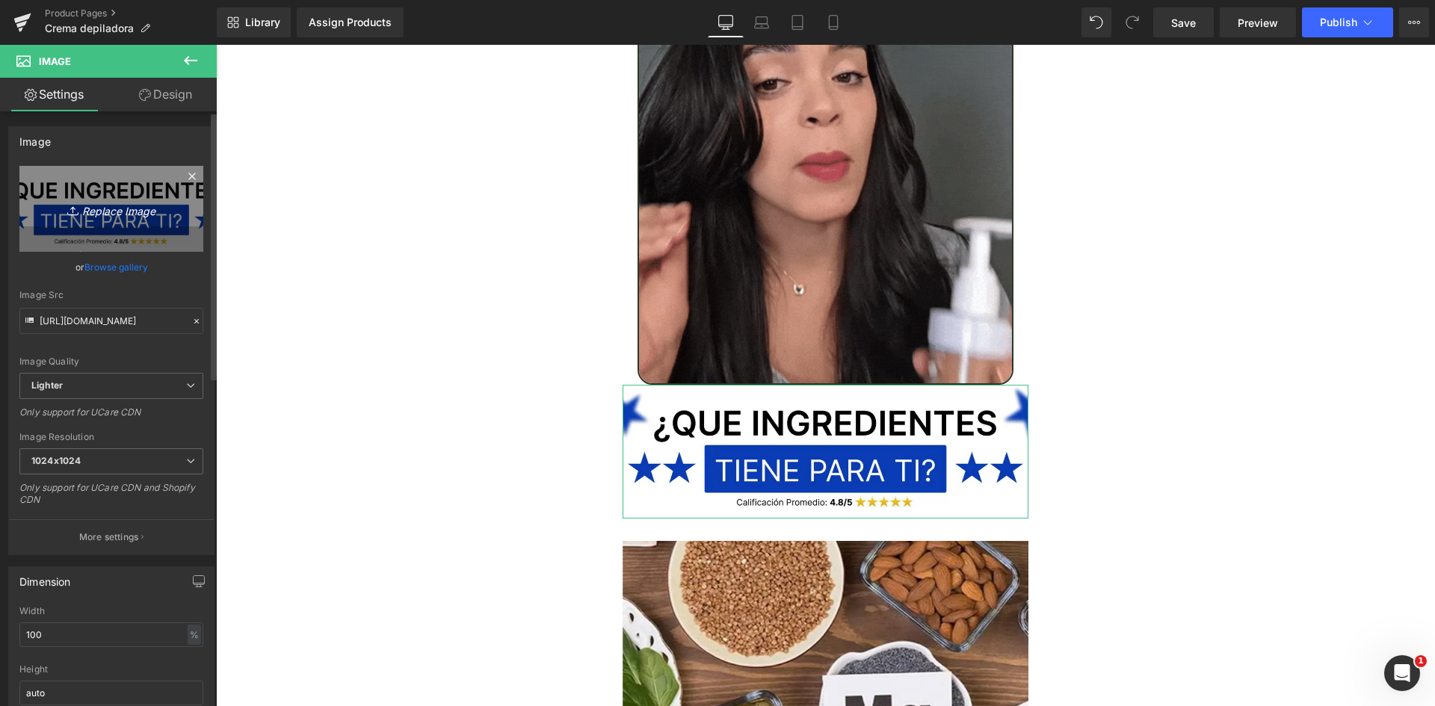
type input "C:\fakepath\Titulo reseñas.webp"
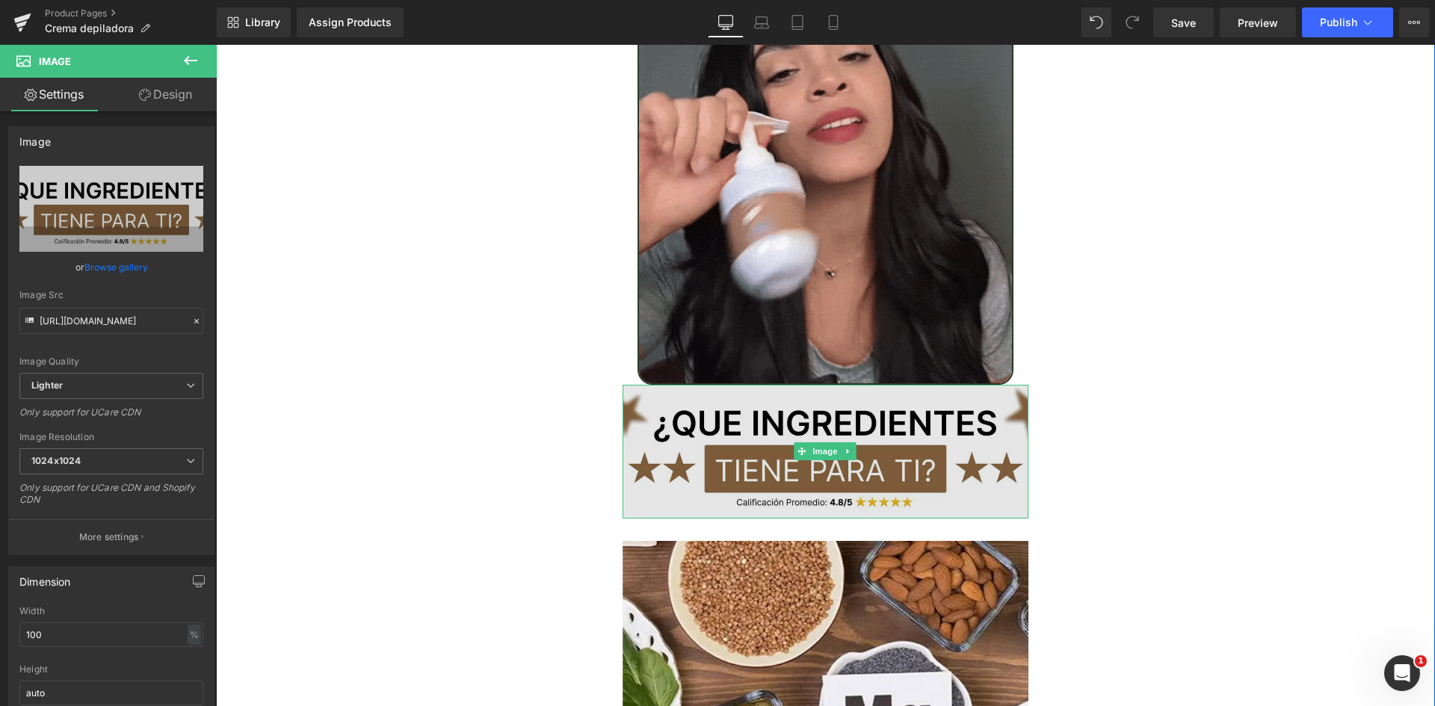
type input "[URL][DOMAIN_NAME]"
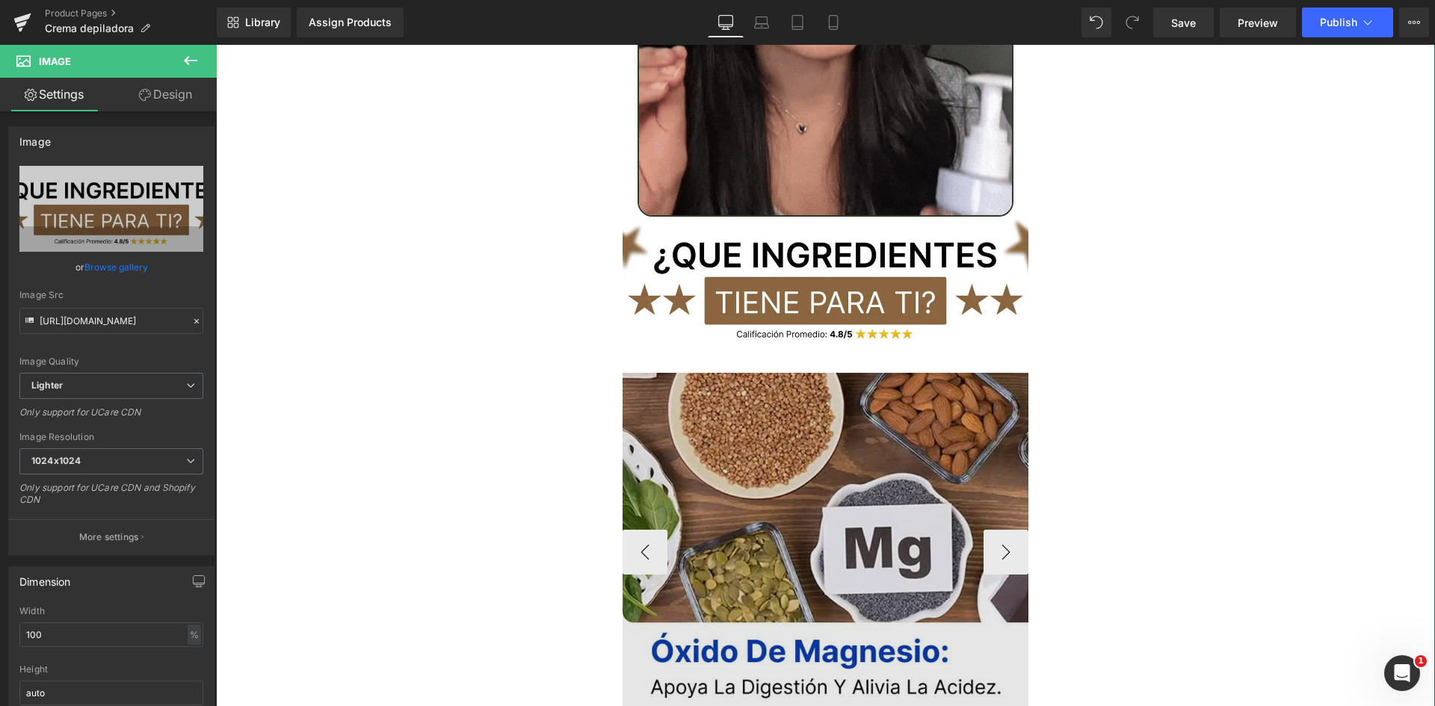
scroll to position [4654, 0]
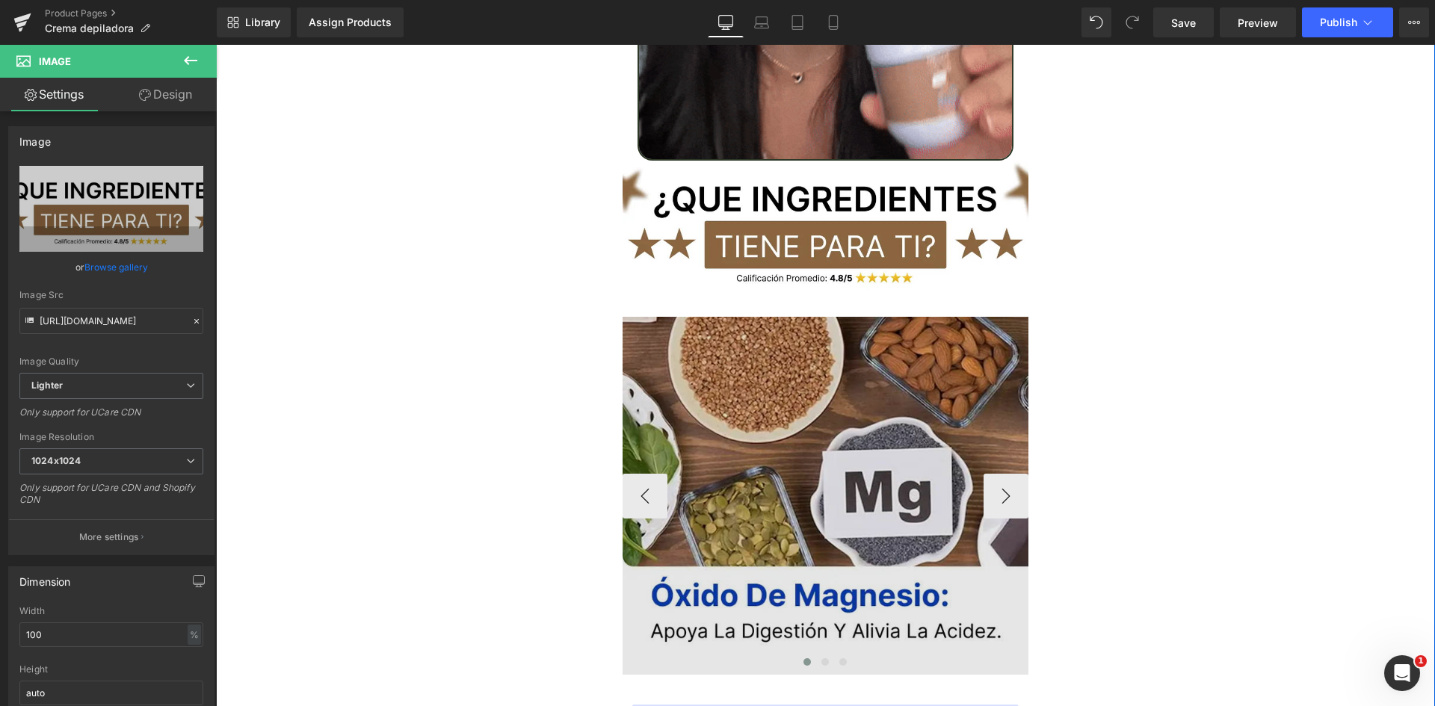
click at [802, 374] on img at bounding box center [924, 496] width 602 height 358
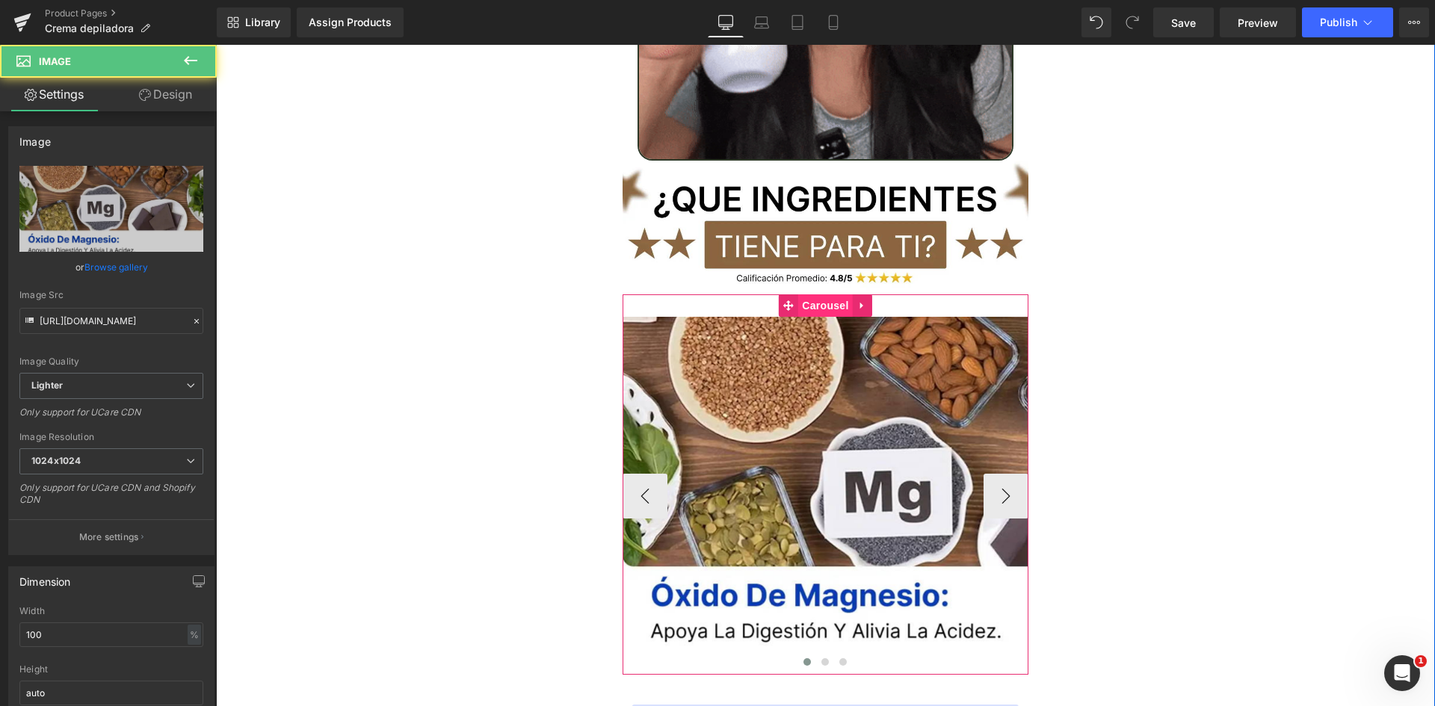
click at [805, 295] on span "Carousel" at bounding box center [825, 306] width 54 height 22
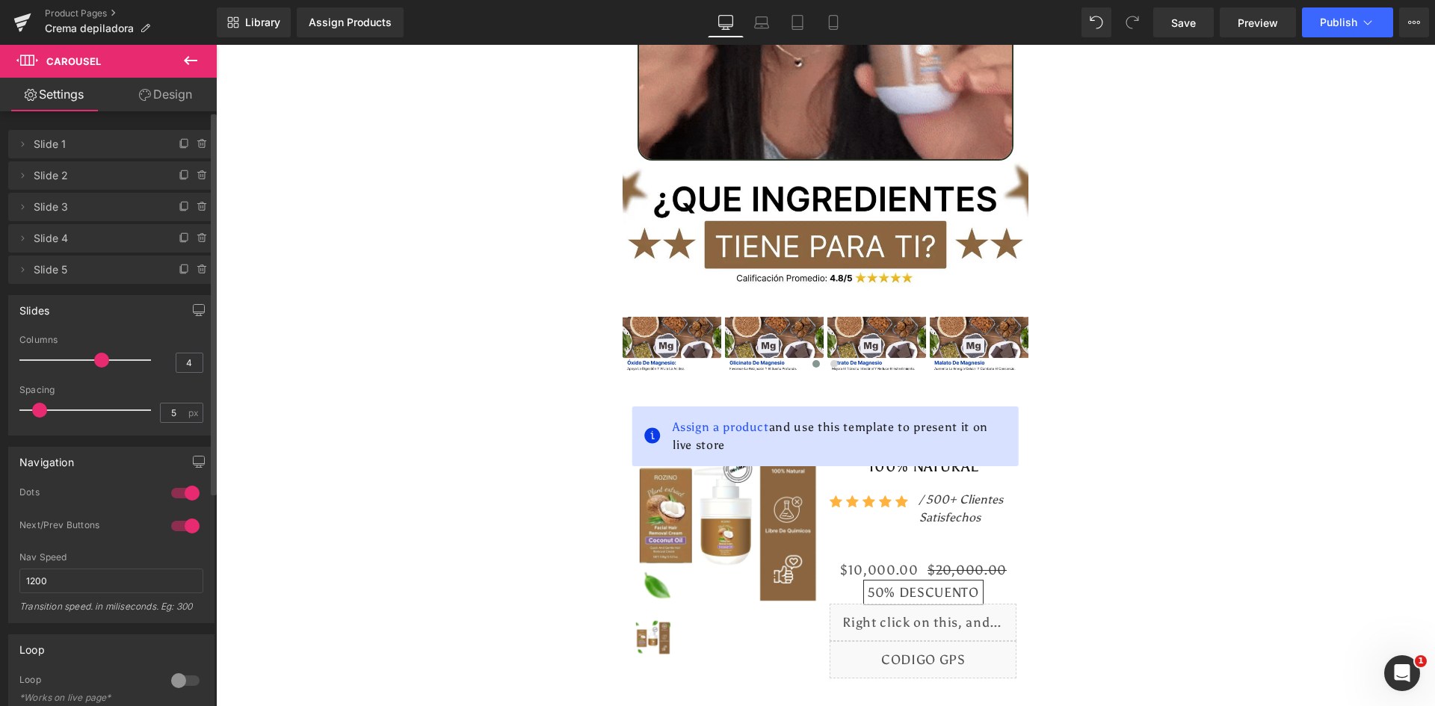
type input "5"
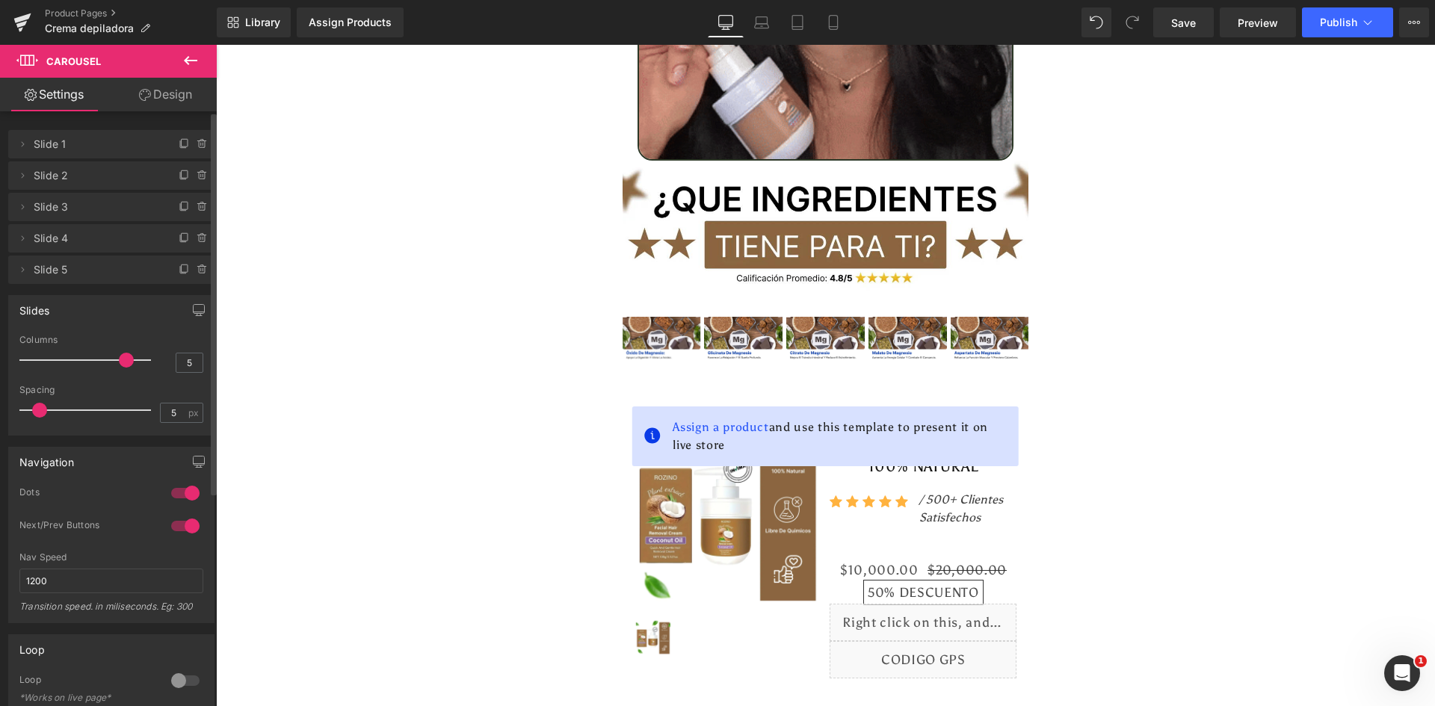
drag, startPoint x: 55, startPoint y: 355, endPoint x: 123, endPoint y: 357, distance: 67.3
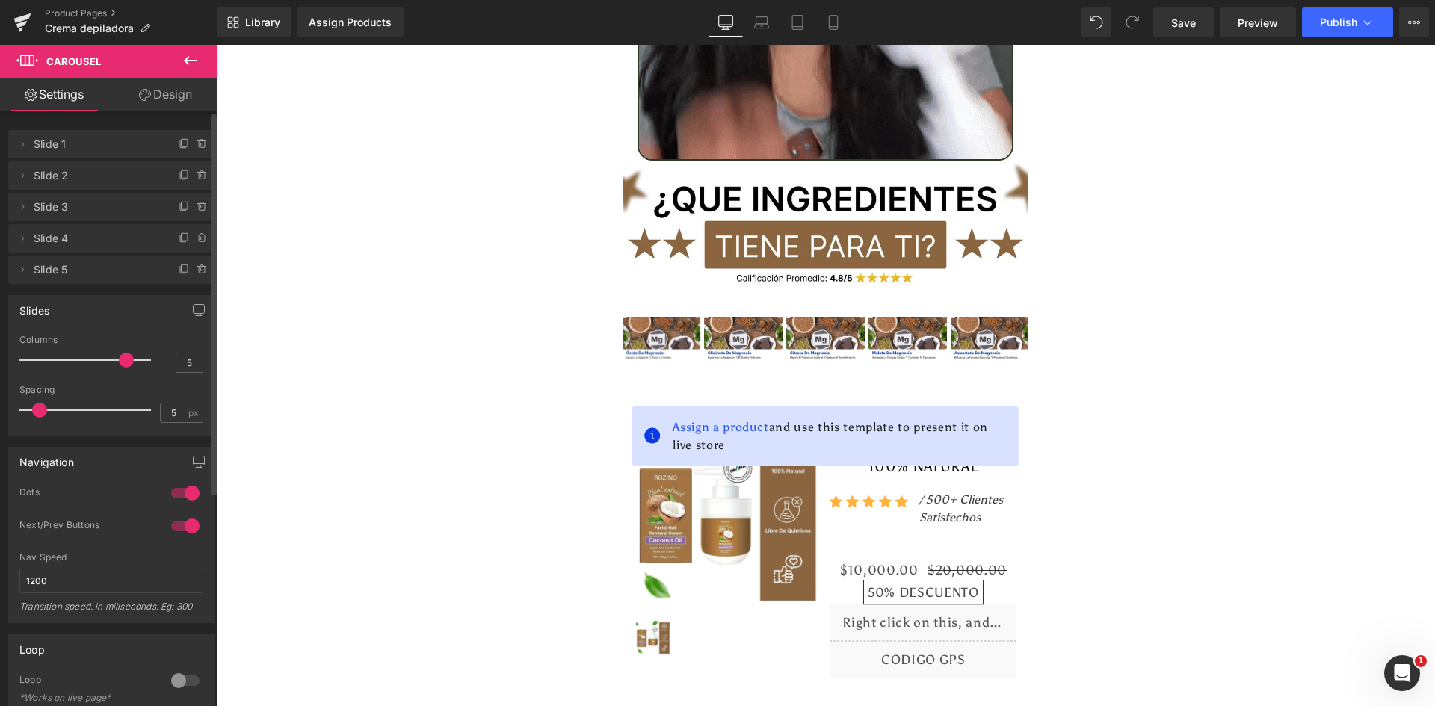
click at [123, 357] on span at bounding box center [126, 360] width 15 height 15
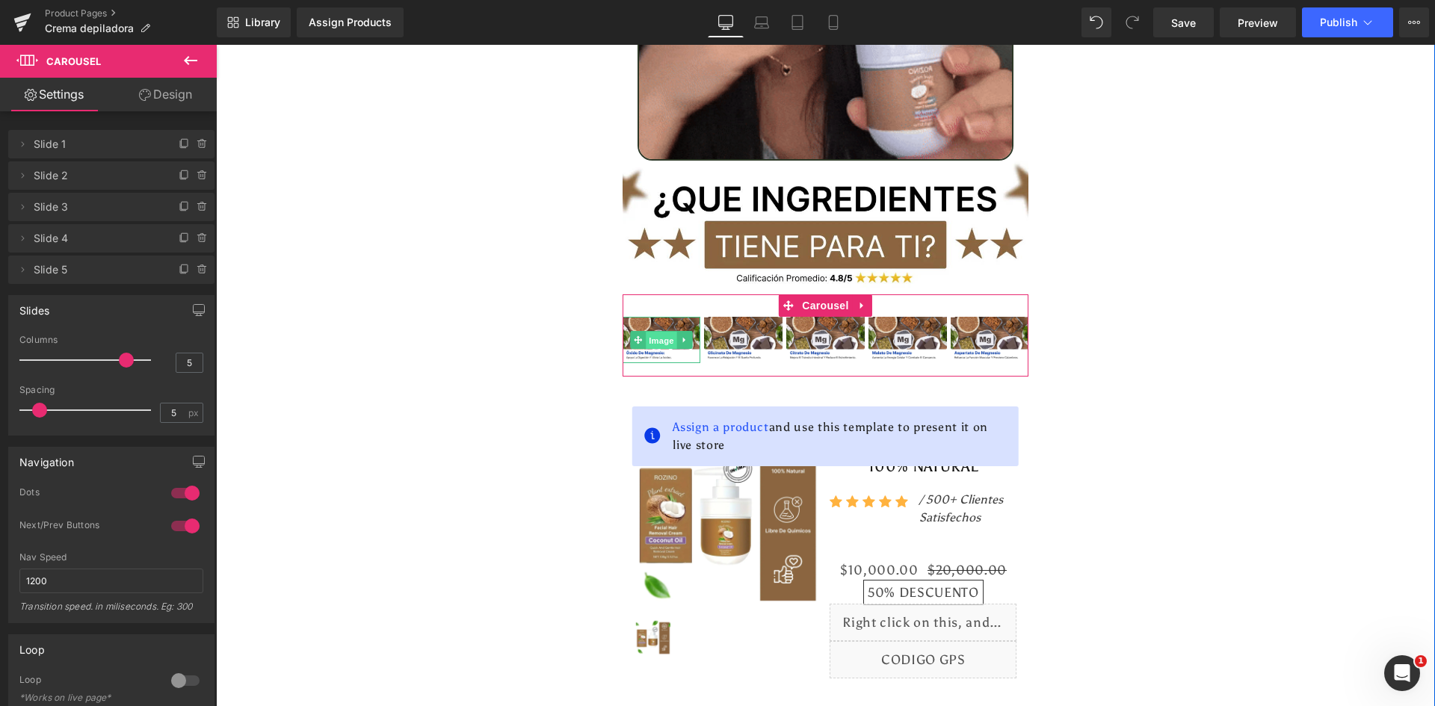
click at [646, 332] on span "Image" at bounding box center [661, 341] width 31 height 18
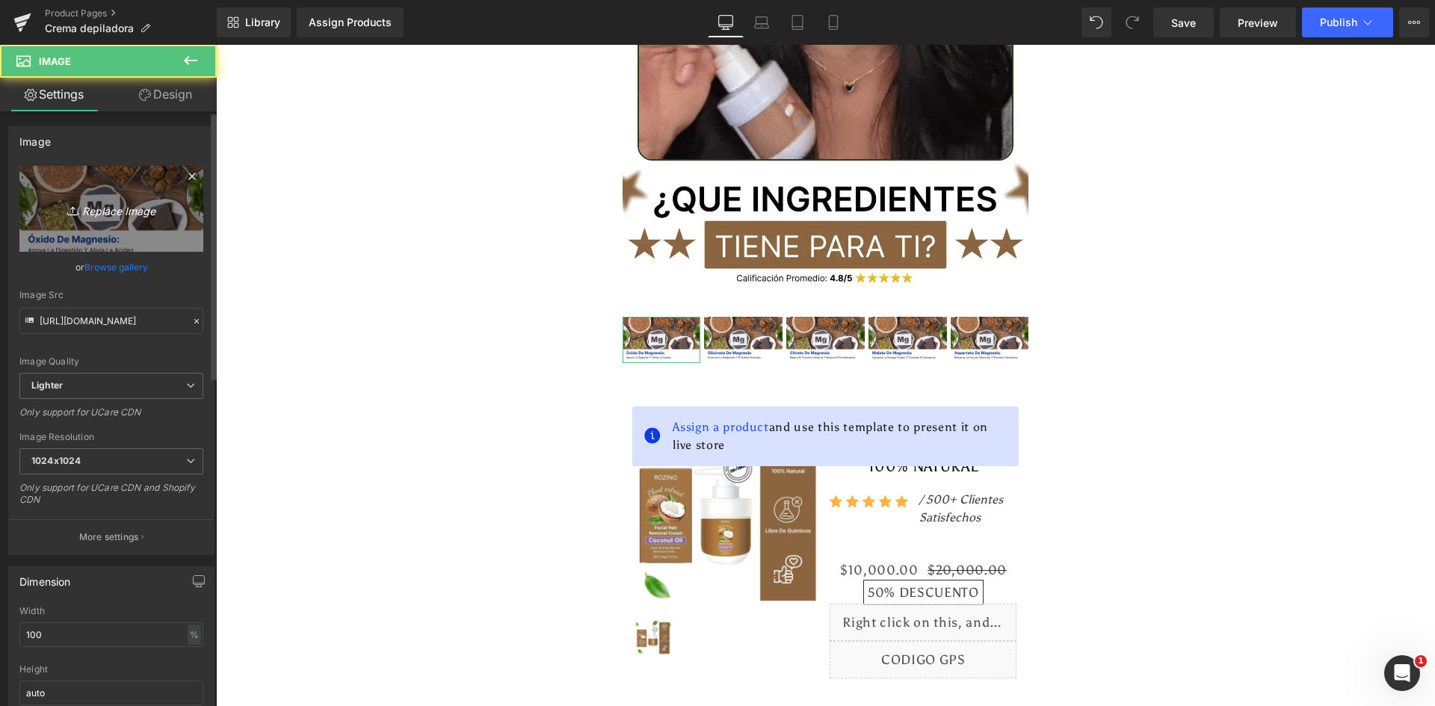
click at [52, 223] on link "Replace Image" at bounding box center [111, 209] width 184 height 86
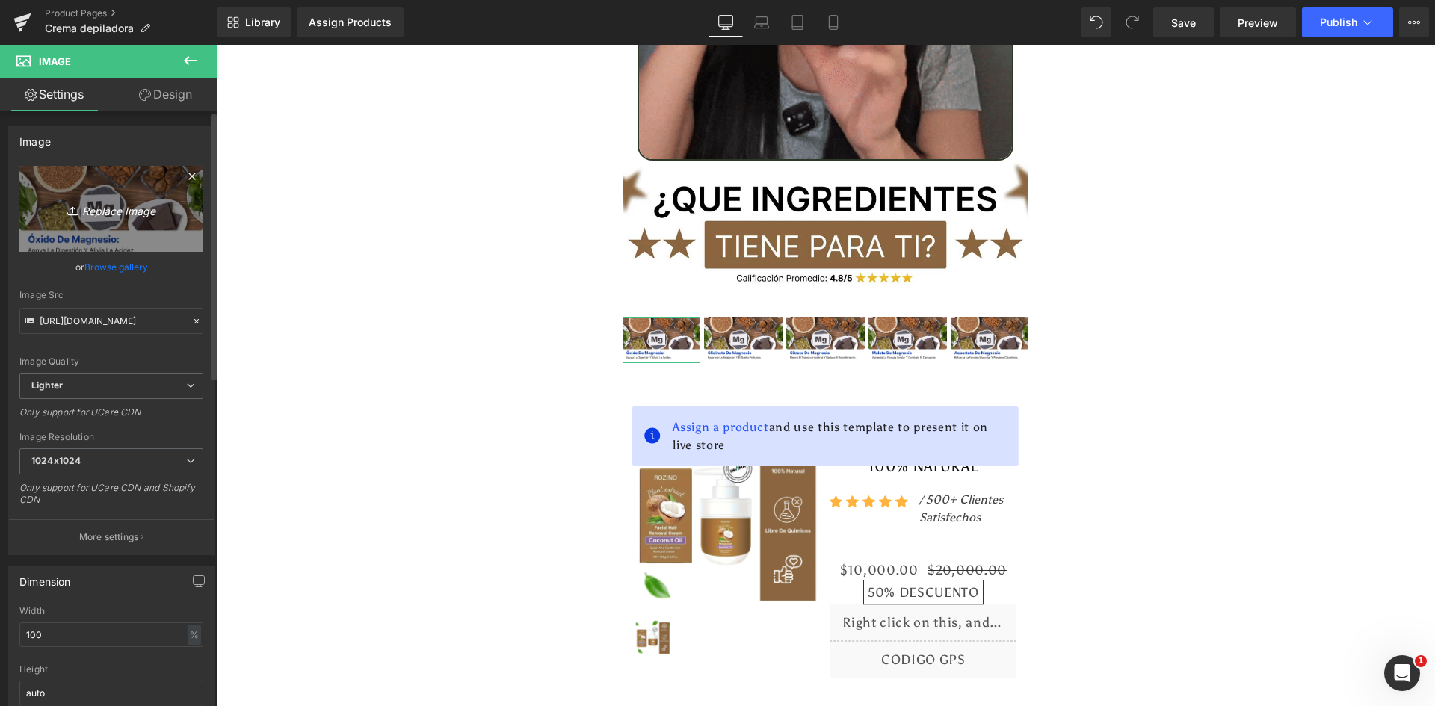
type input "C:\fakepath\Ingrediente 1.webp"
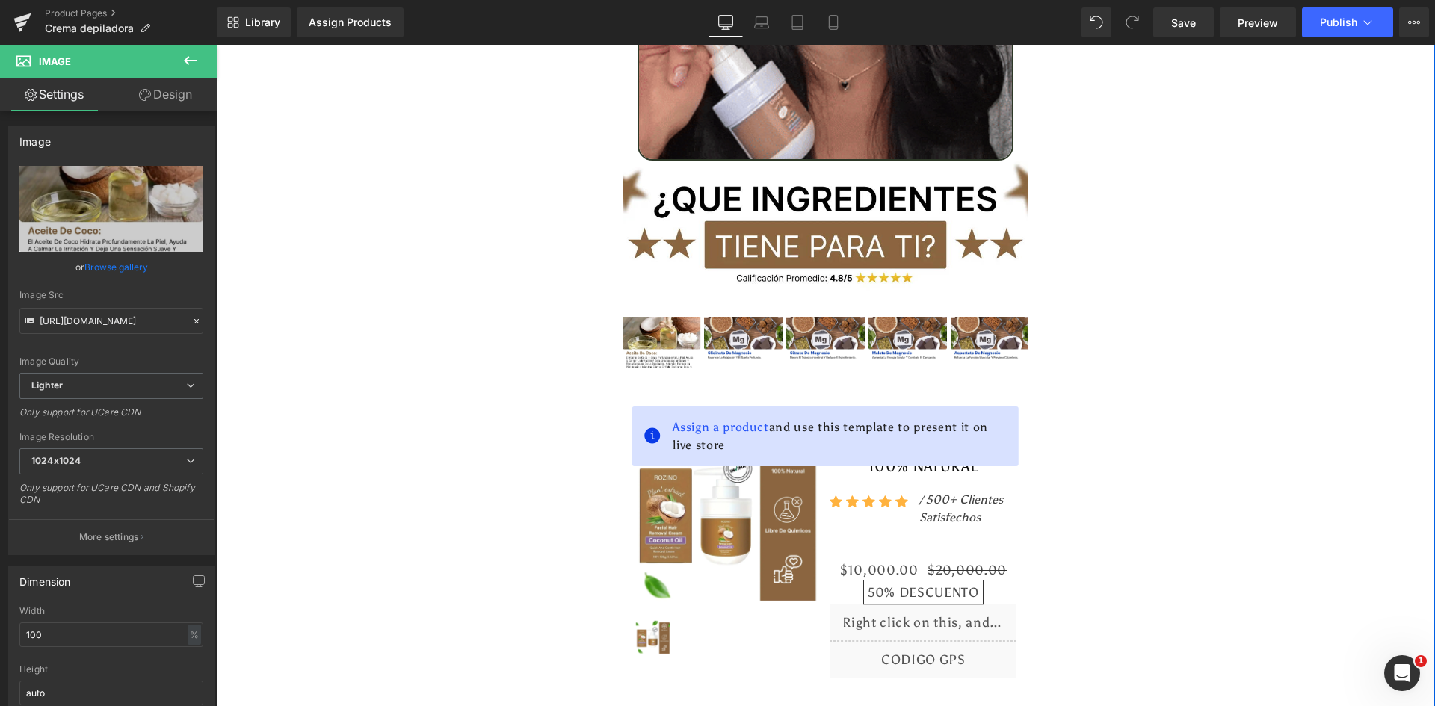
type input "[URL][DOMAIN_NAME]"
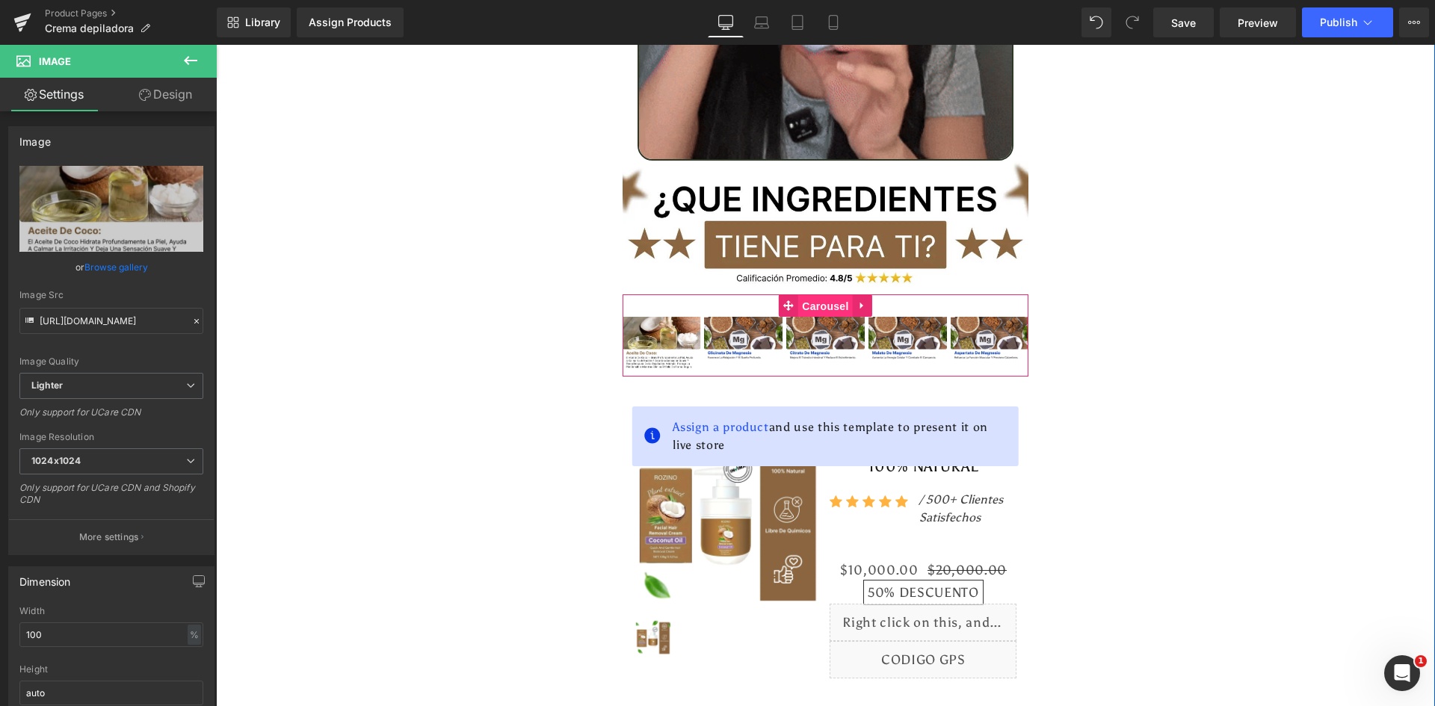
click at [812, 295] on span "Carousel" at bounding box center [825, 306] width 54 height 22
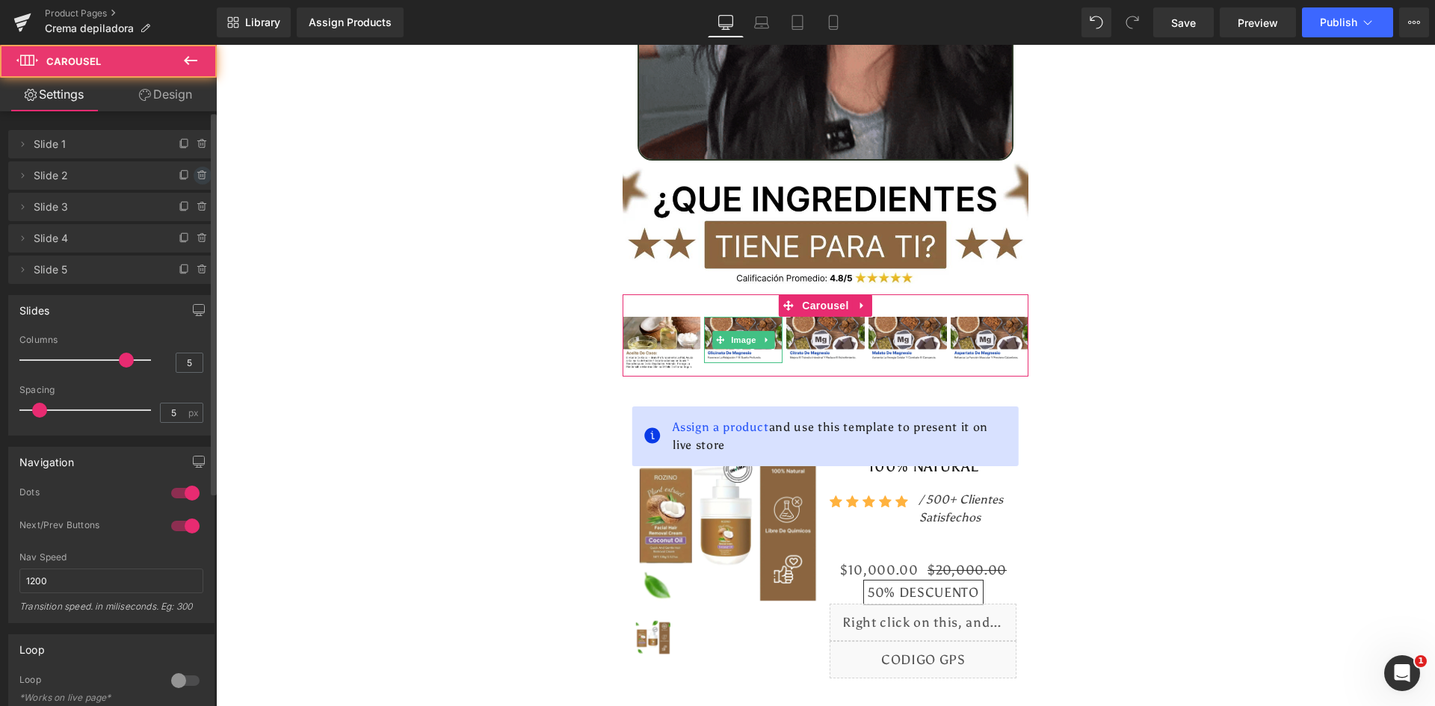
click at [197, 173] on icon at bounding box center [203, 176] width 12 height 12
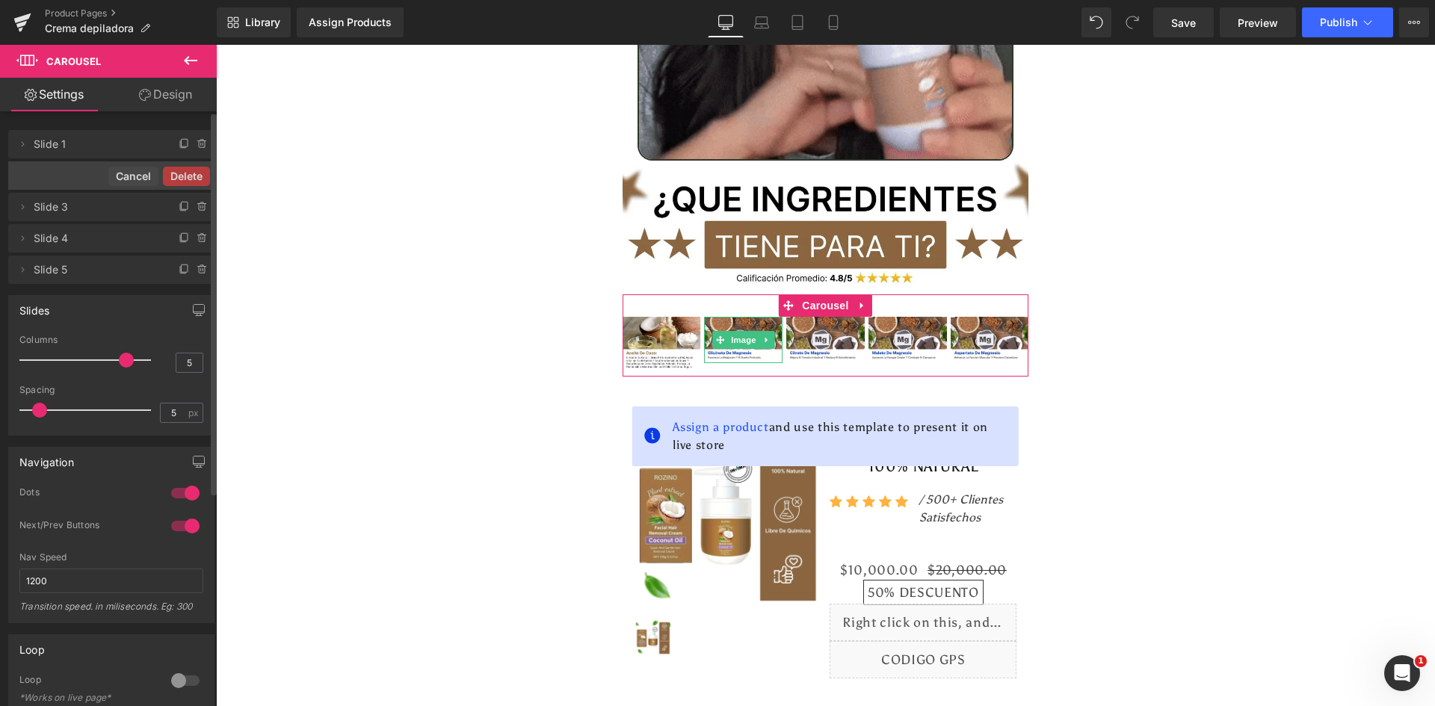
click at [191, 173] on button "Delete" at bounding box center [186, 176] width 47 height 19
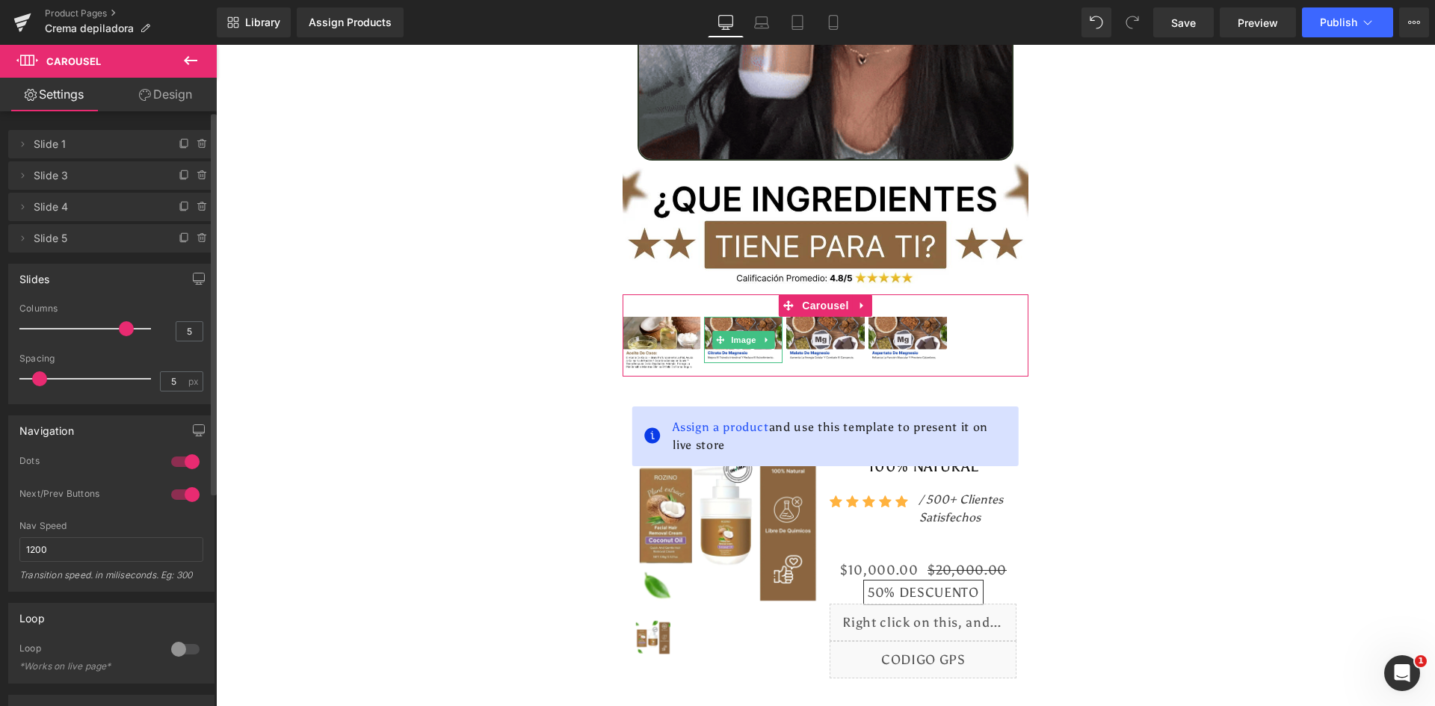
click at [197, 173] on icon at bounding box center [203, 176] width 12 height 12
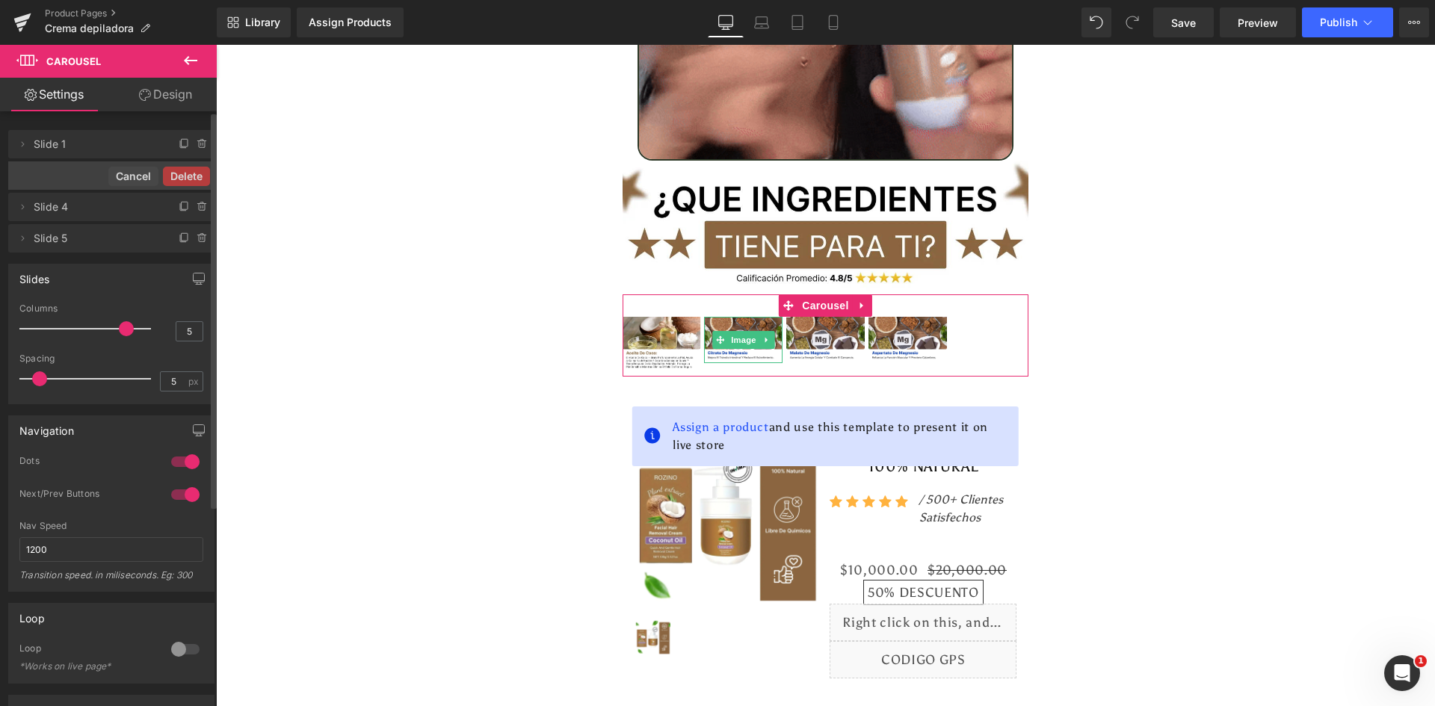
click at [191, 173] on button "Delete" at bounding box center [186, 176] width 47 height 19
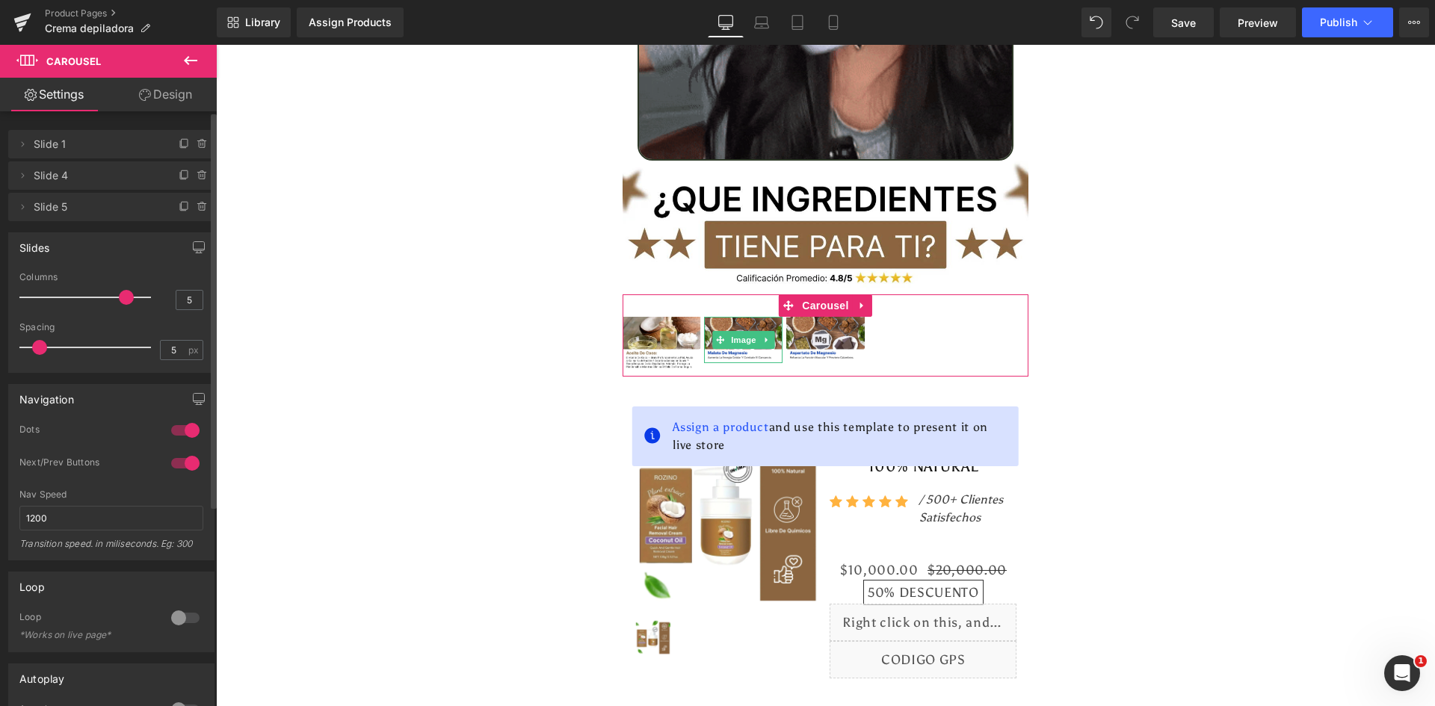
click at [197, 173] on icon at bounding box center [203, 176] width 12 height 12
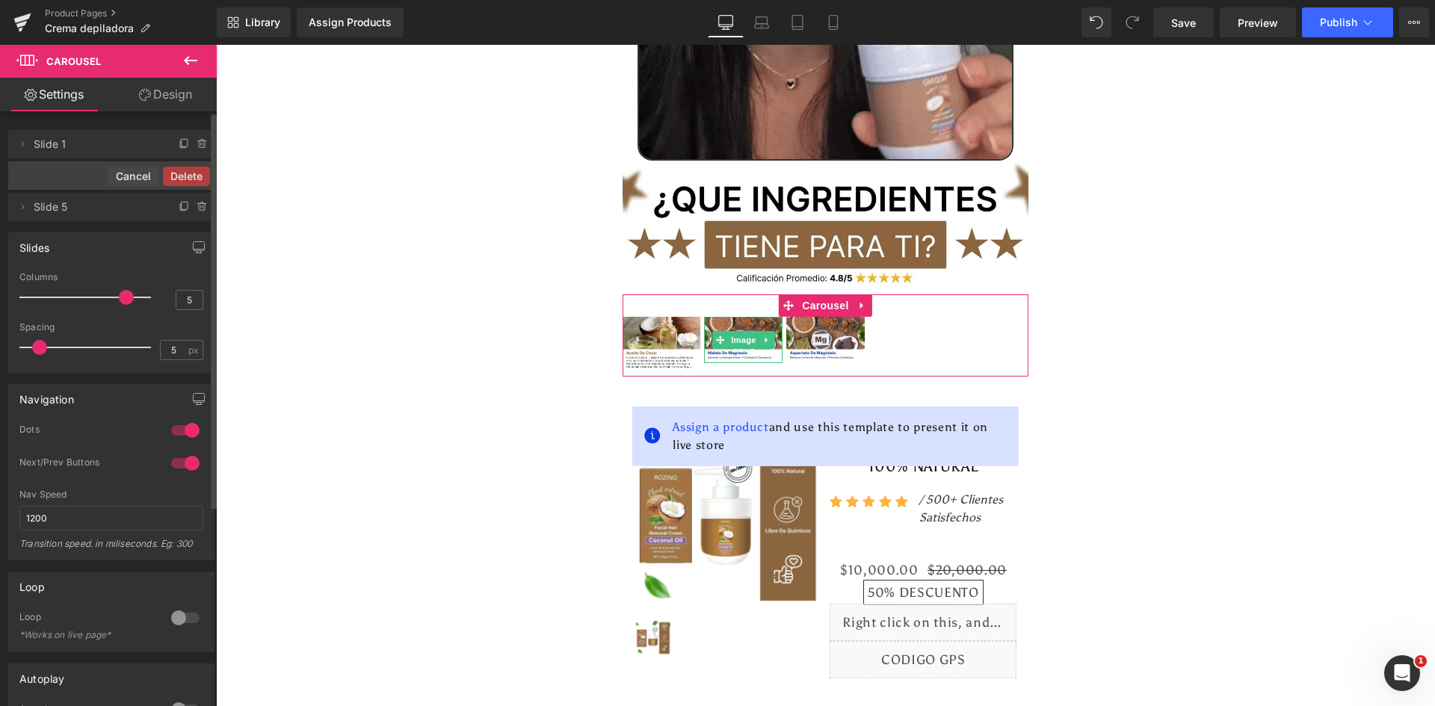
click at [191, 173] on button "Delete" at bounding box center [186, 176] width 47 height 19
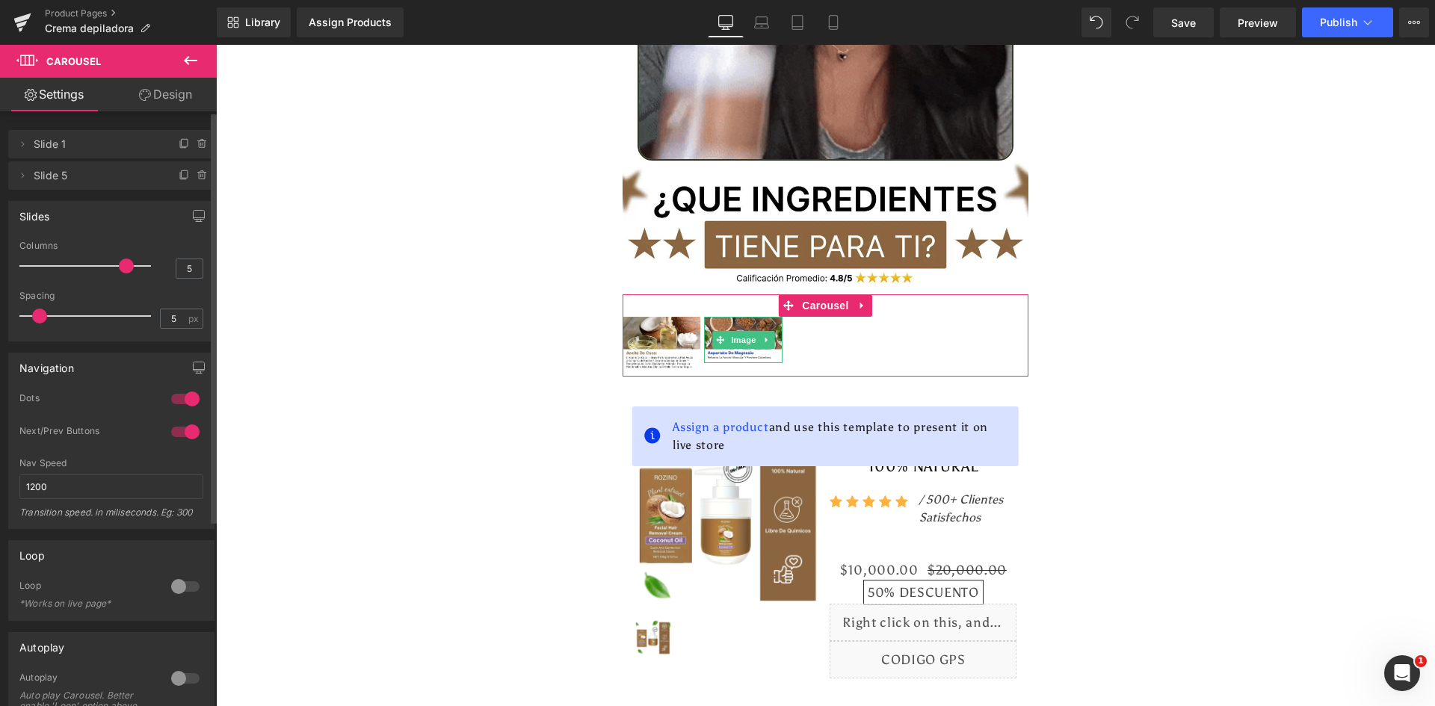
click at [197, 173] on icon at bounding box center [203, 176] width 12 height 12
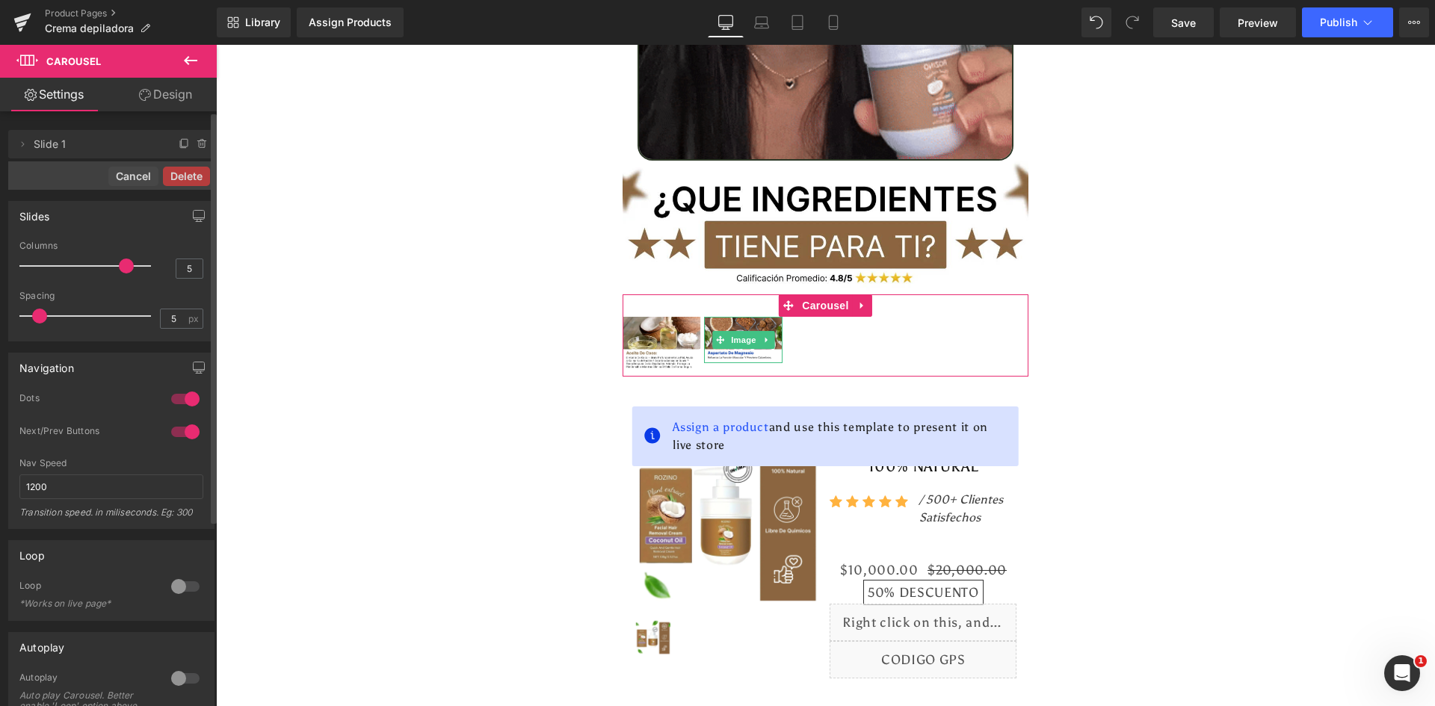
click at [191, 173] on button "Delete" at bounding box center [186, 176] width 47 height 19
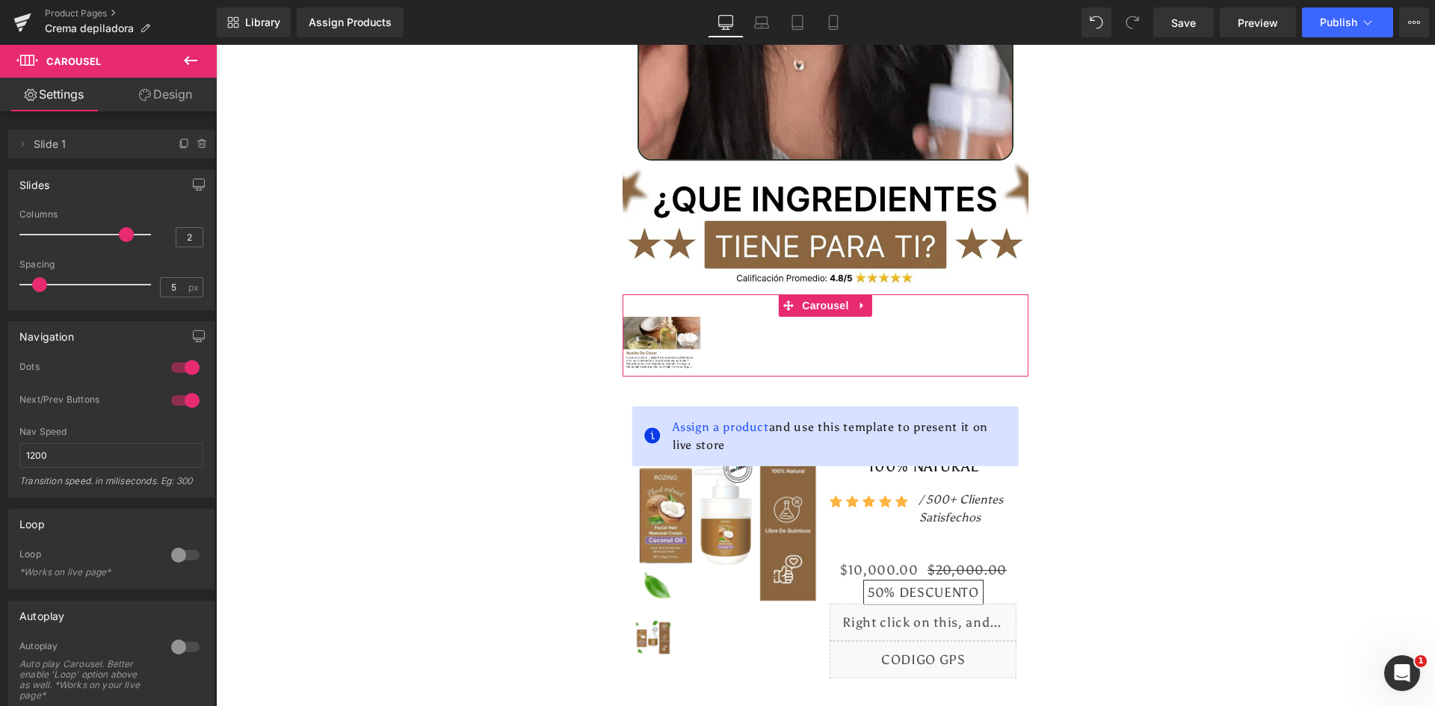
type input "1"
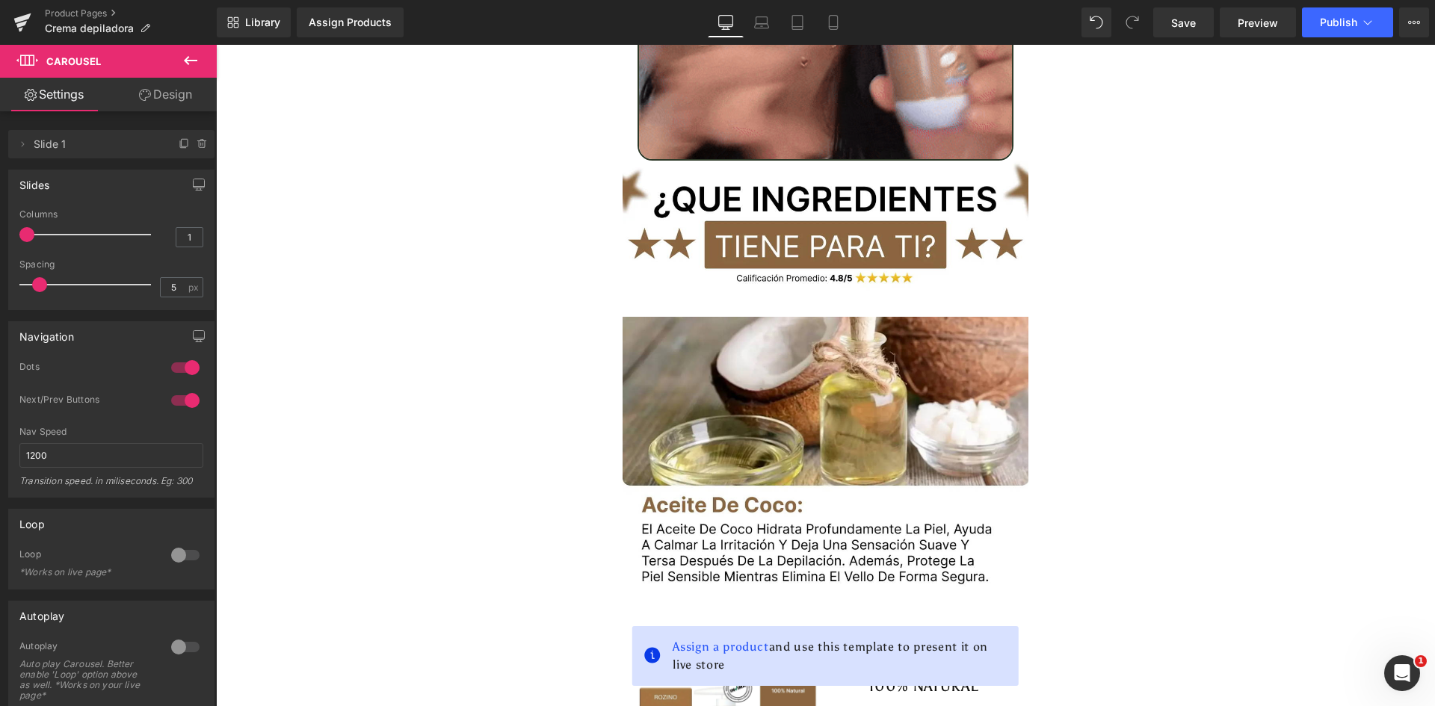
drag, startPoint x: 100, startPoint y: 235, endPoint x: -64, endPoint y: 233, distance: 163.7
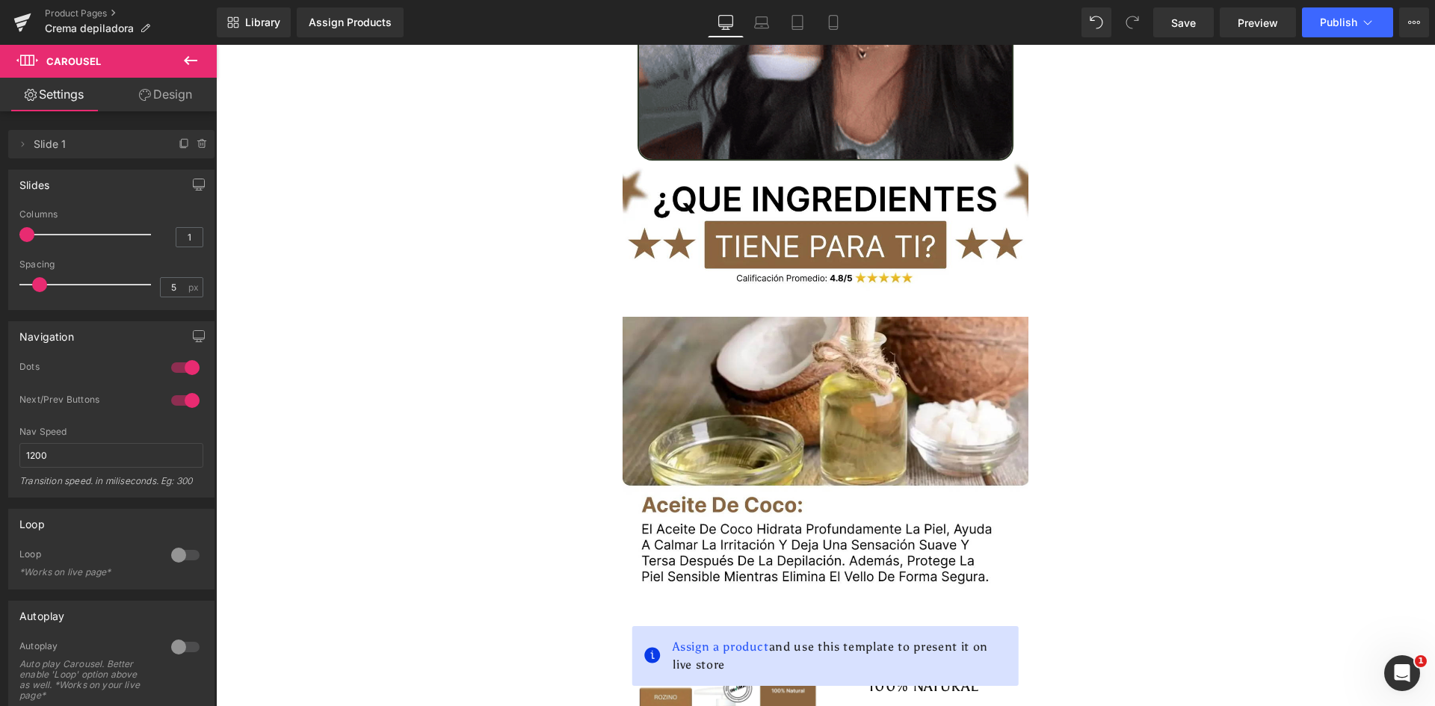
click at [0, 233] on html "Carousel You are previewing how the will restyle your page. You can not edit El…" at bounding box center [717, 353] width 1435 height 706
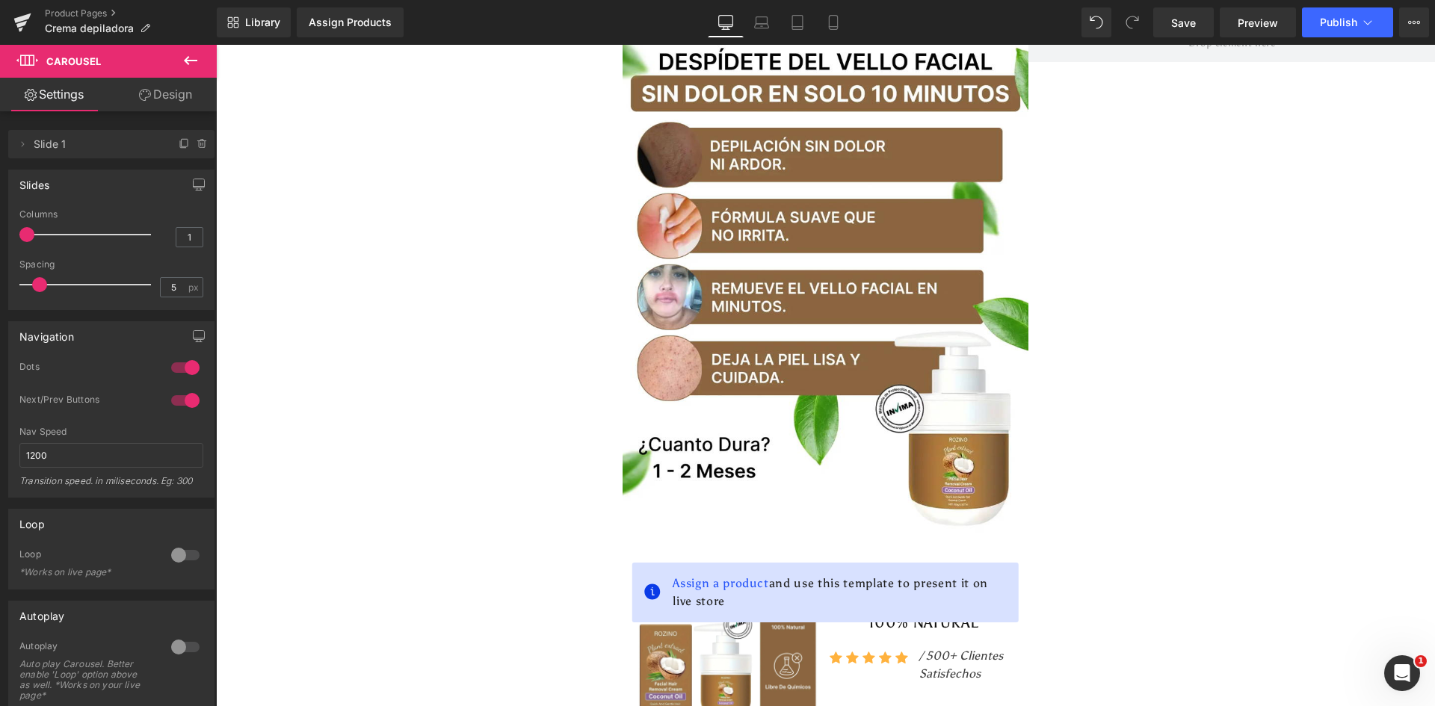
scroll to position [0, 0]
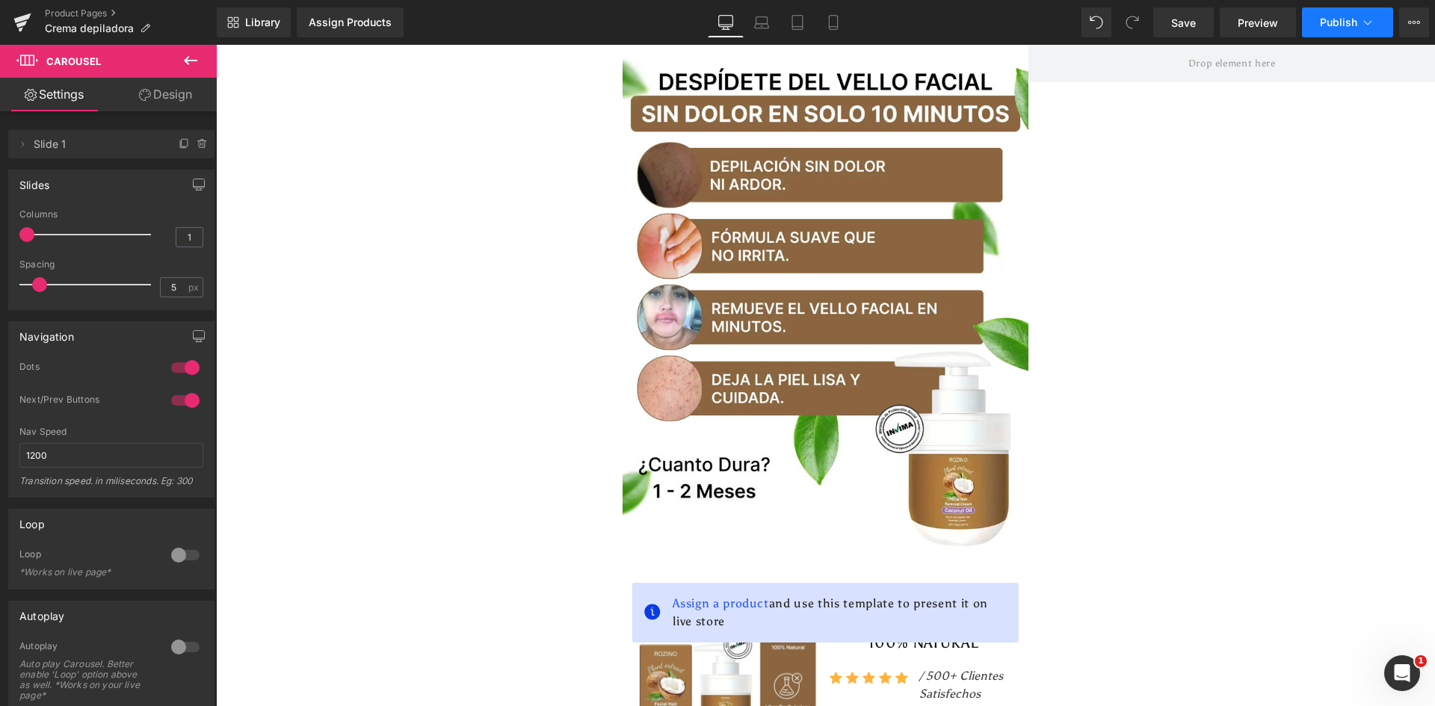
click at [1337, 25] on span "Publish" at bounding box center [1338, 22] width 37 height 12
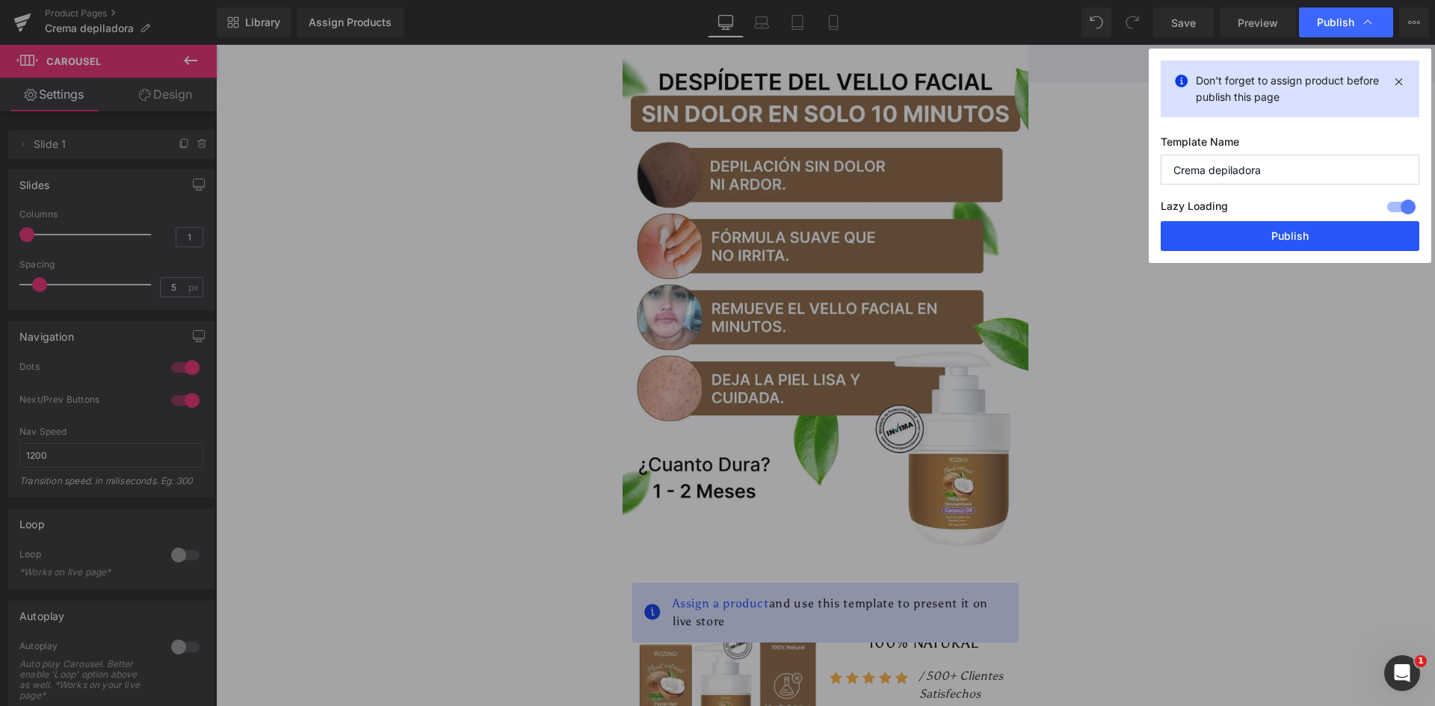
click at [1261, 238] on button "Publish" at bounding box center [1290, 236] width 259 height 30
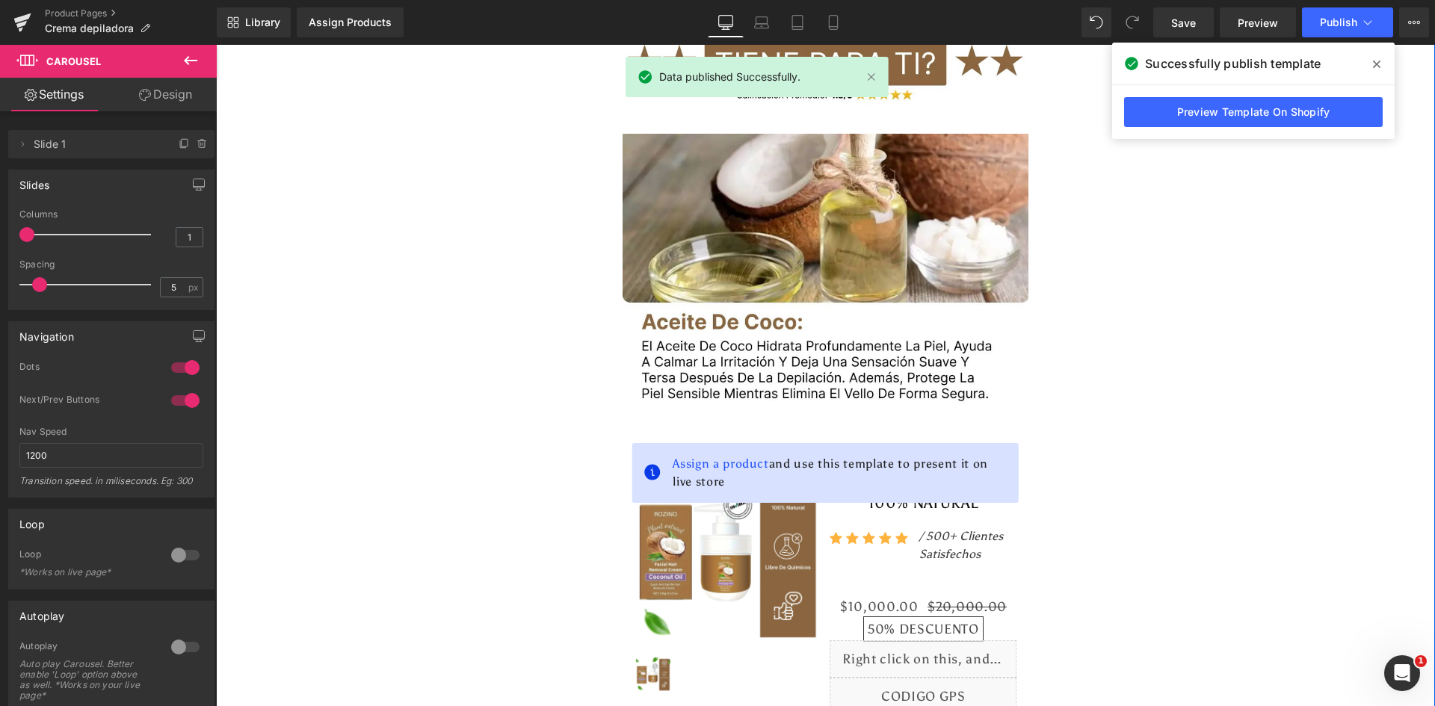
scroll to position [4859, 0]
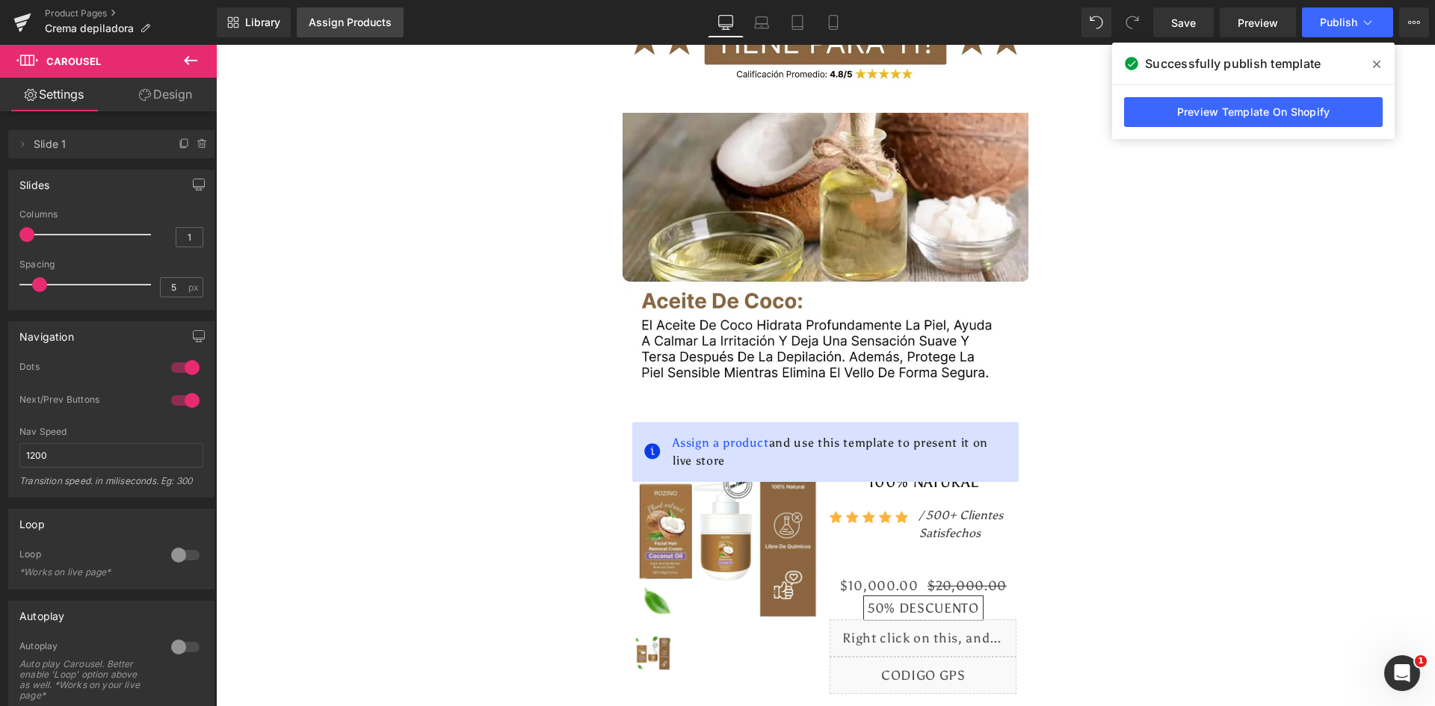
click at [357, 28] on link "Assign Products" at bounding box center [350, 22] width 107 height 30
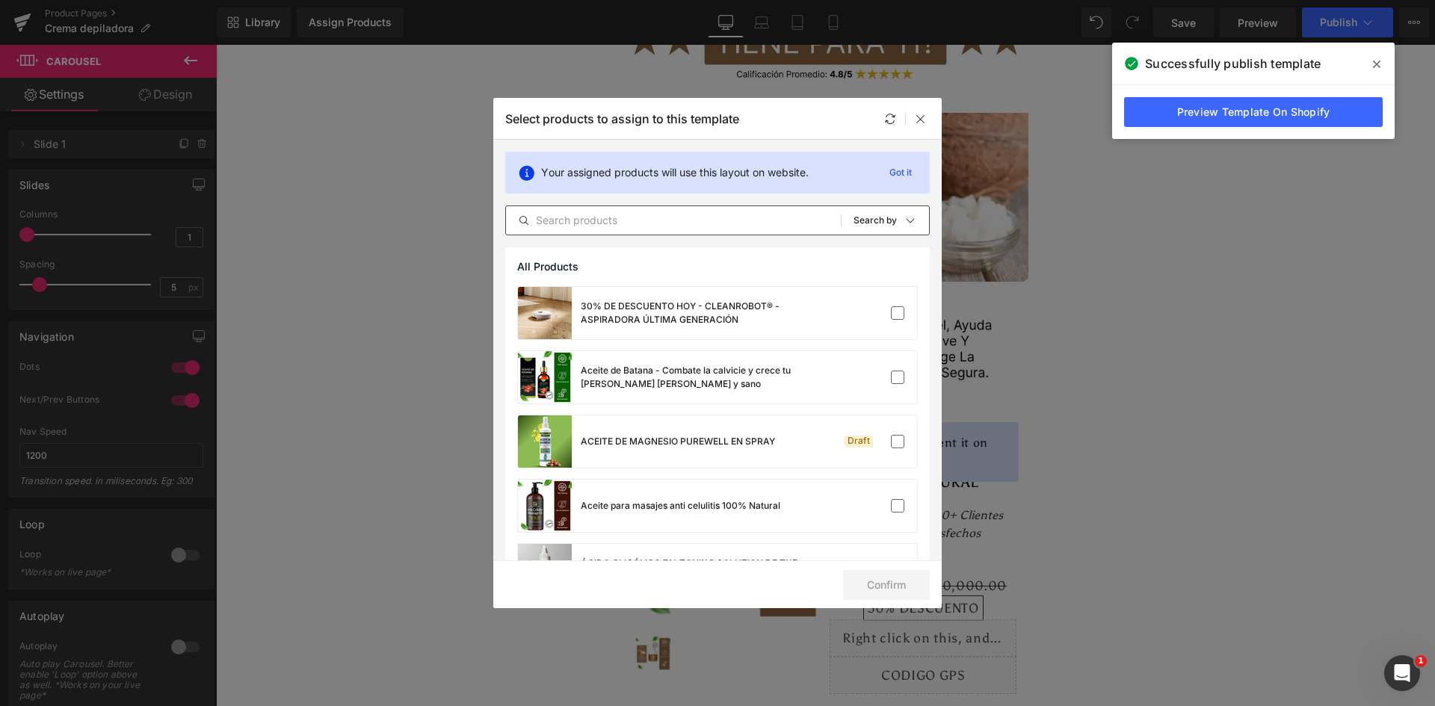
click at [579, 211] on div "All Products Shopify Collections Product Templates Shopify Collections Sort: Se…" at bounding box center [717, 221] width 425 height 30
click at [588, 223] on input "text" at bounding box center [673, 221] width 335 height 18
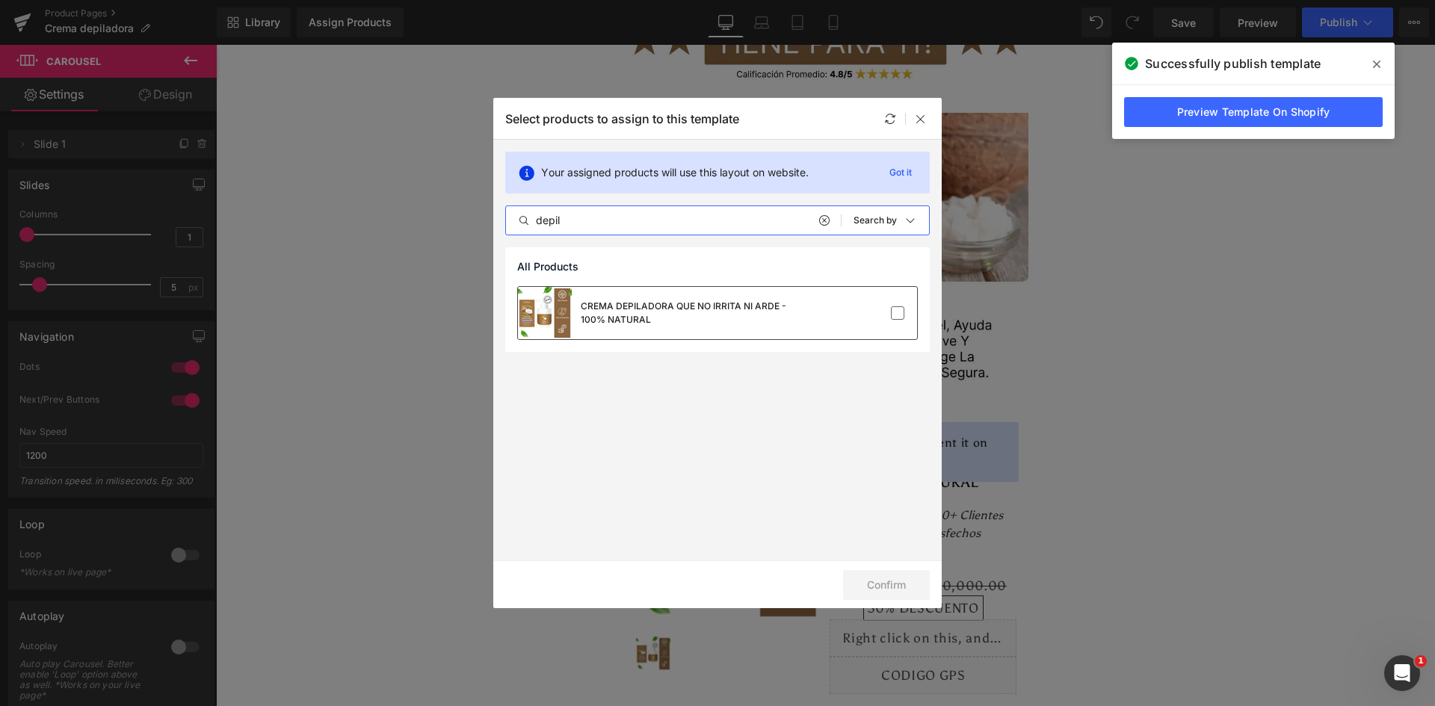
type input "depil"
click at [588, 302] on div "CREMA DEPILADORA QUE NO IRRITA NI ARDE - 100% NATURAL" at bounding box center [693, 313] width 224 height 27
click at [898, 580] on button "Confirm" at bounding box center [886, 585] width 87 height 30
drag, startPoint x: 893, startPoint y: 589, endPoint x: 892, endPoint y: 580, distance: 9.0
click at [892, 589] on button "Success" at bounding box center [876, 585] width 105 height 30
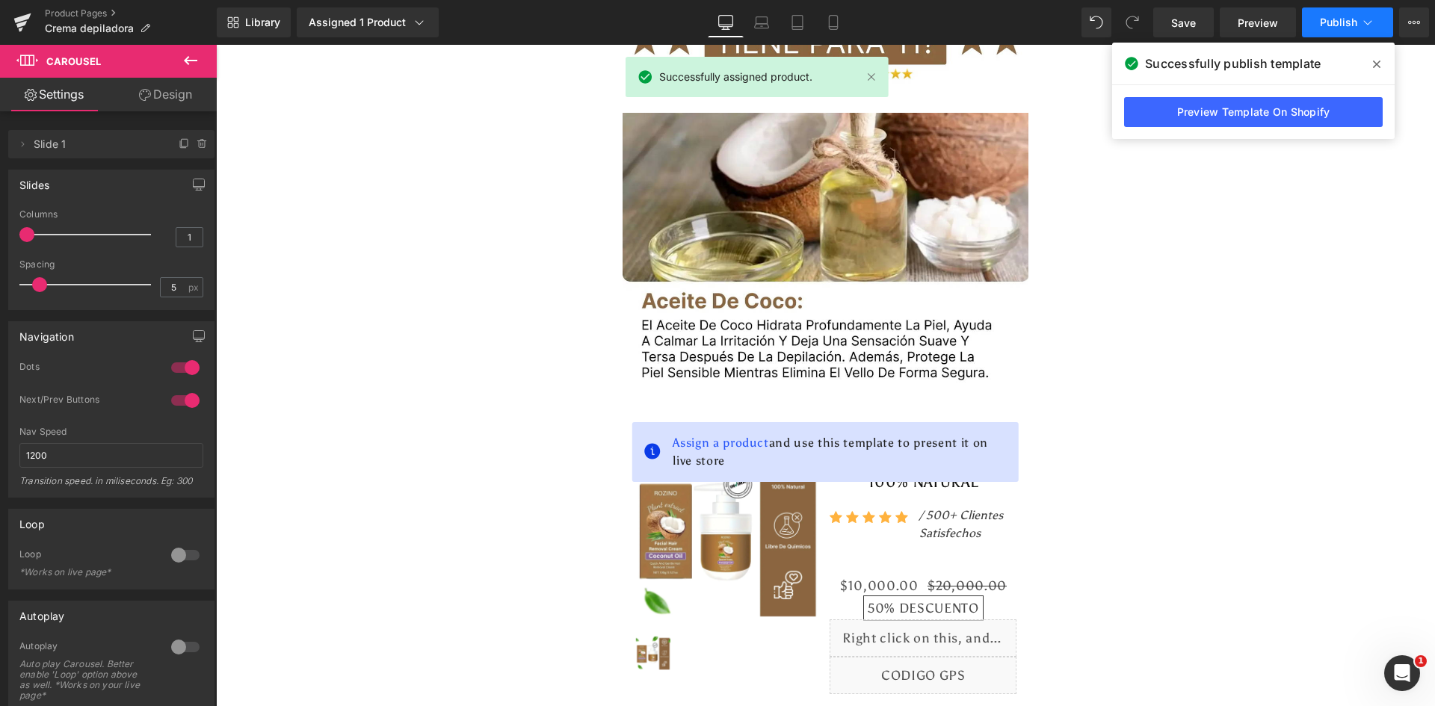
click at [1340, 14] on button "Publish" at bounding box center [1347, 22] width 91 height 30
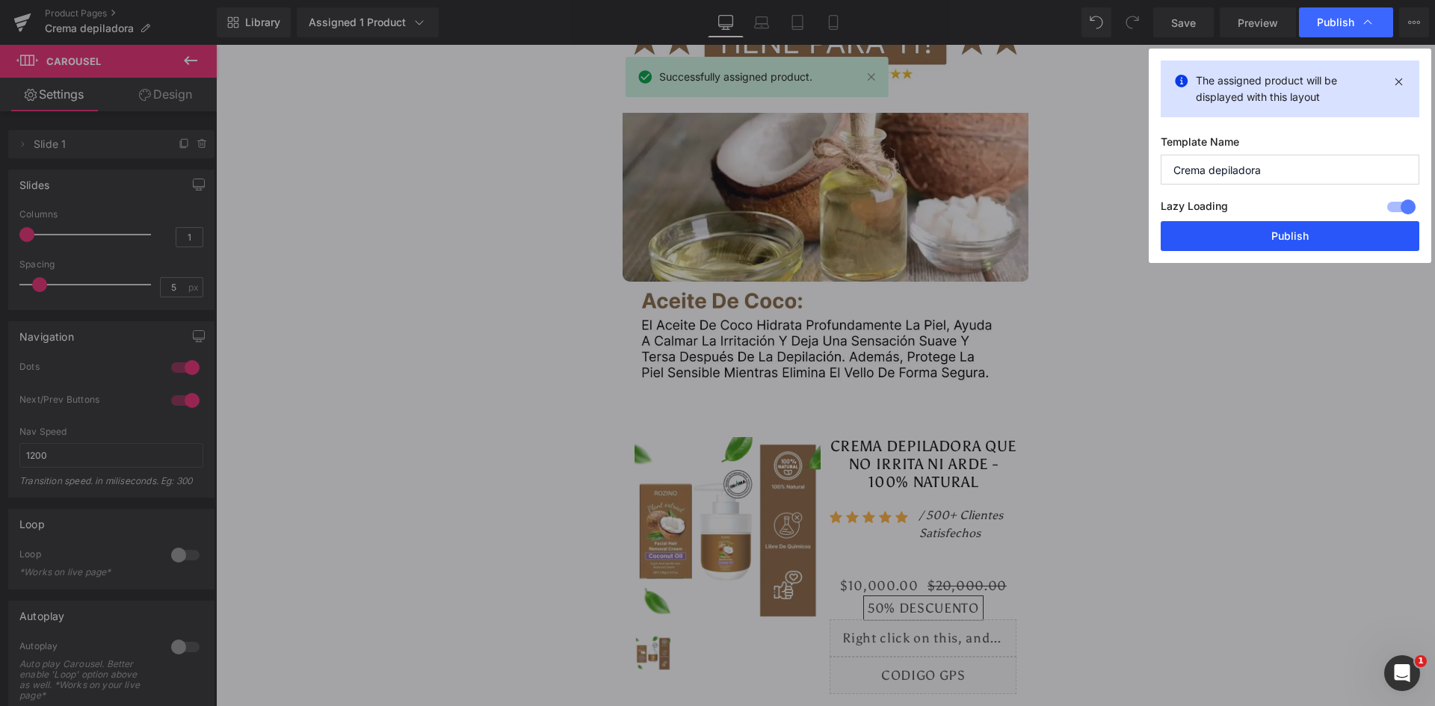
click at [1260, 247] on button "Publish" at bounding box center [1290, 236] width 259 height 30
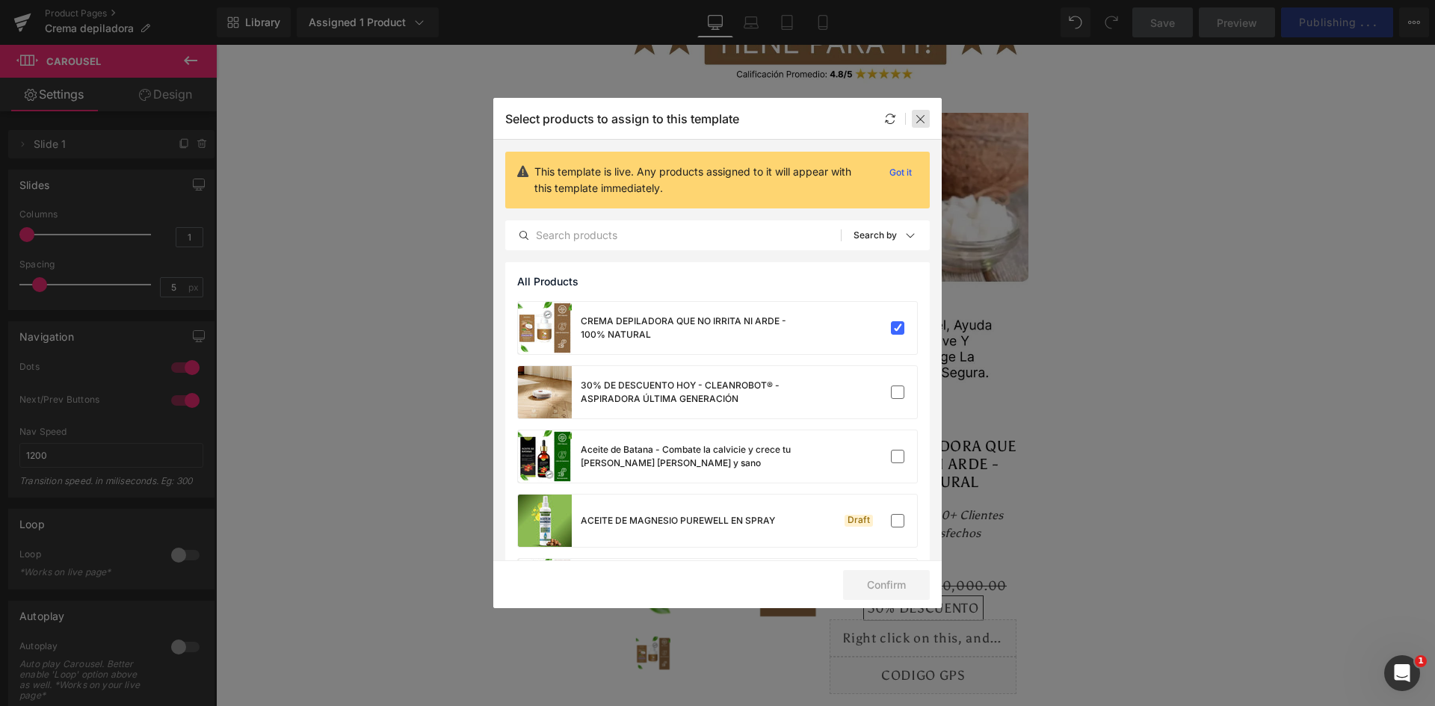
click at [919, 113] on icon at bounding box center [921, 119] width 12 height 12
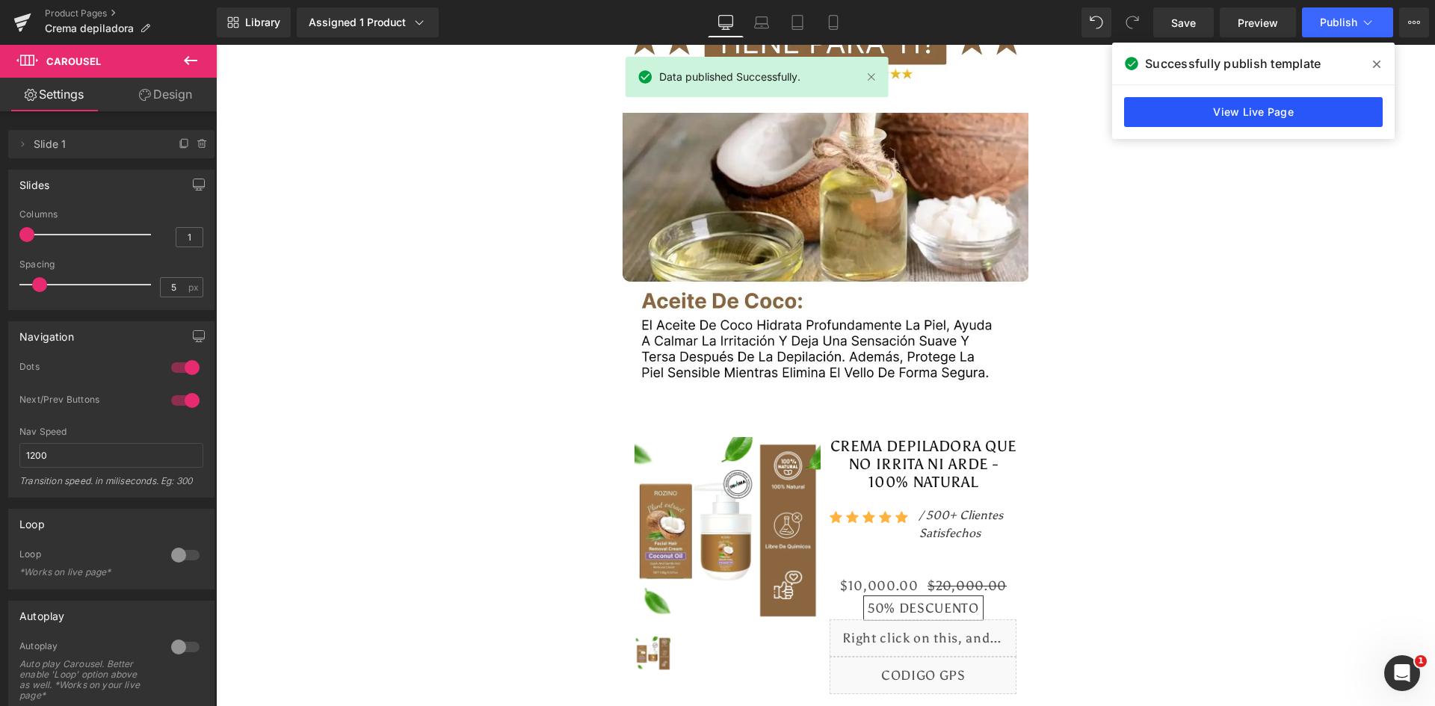
click at [1292, 117] on link "View Live Page" at bounding box center [1253, 112] width 259 height 30
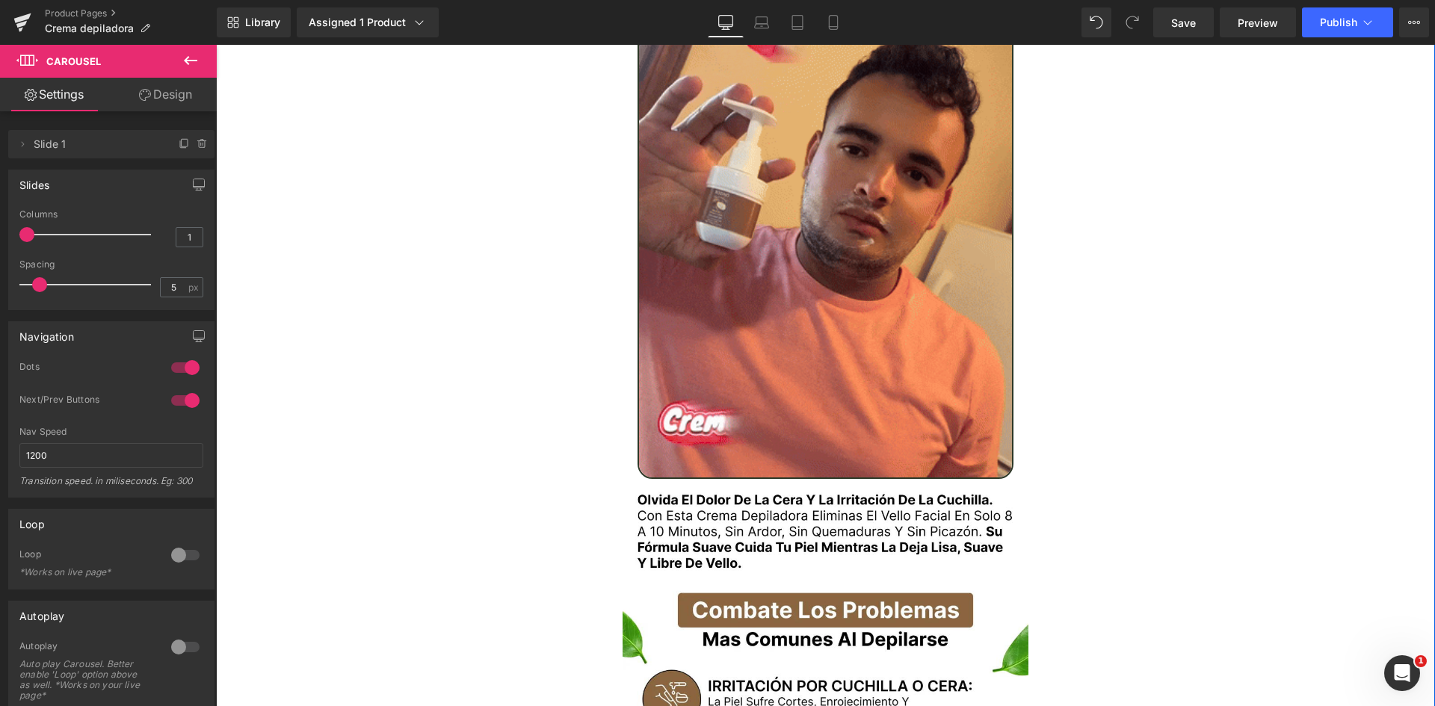
scroll to position [1943, 0]
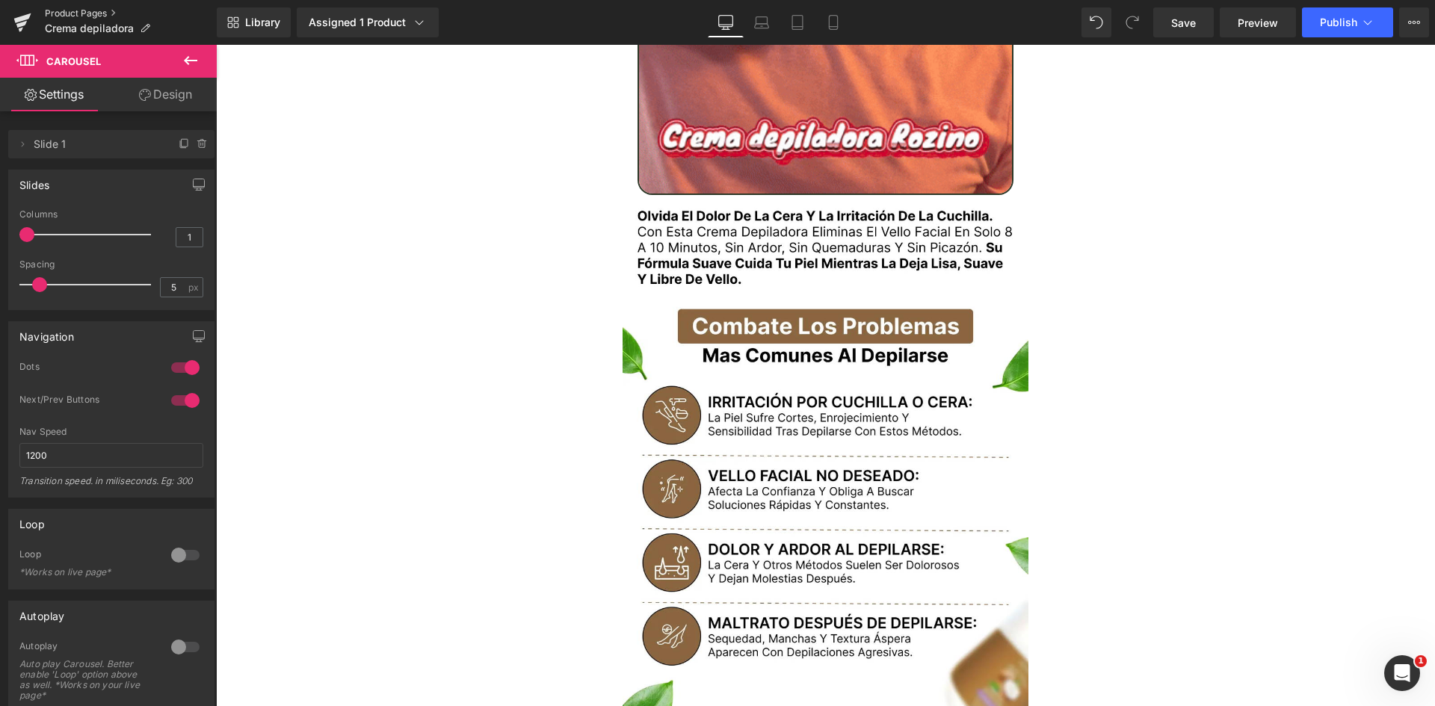
click at [90, 7] on link "Product Pages" at bounding box center [131, 13] width 172 height 12
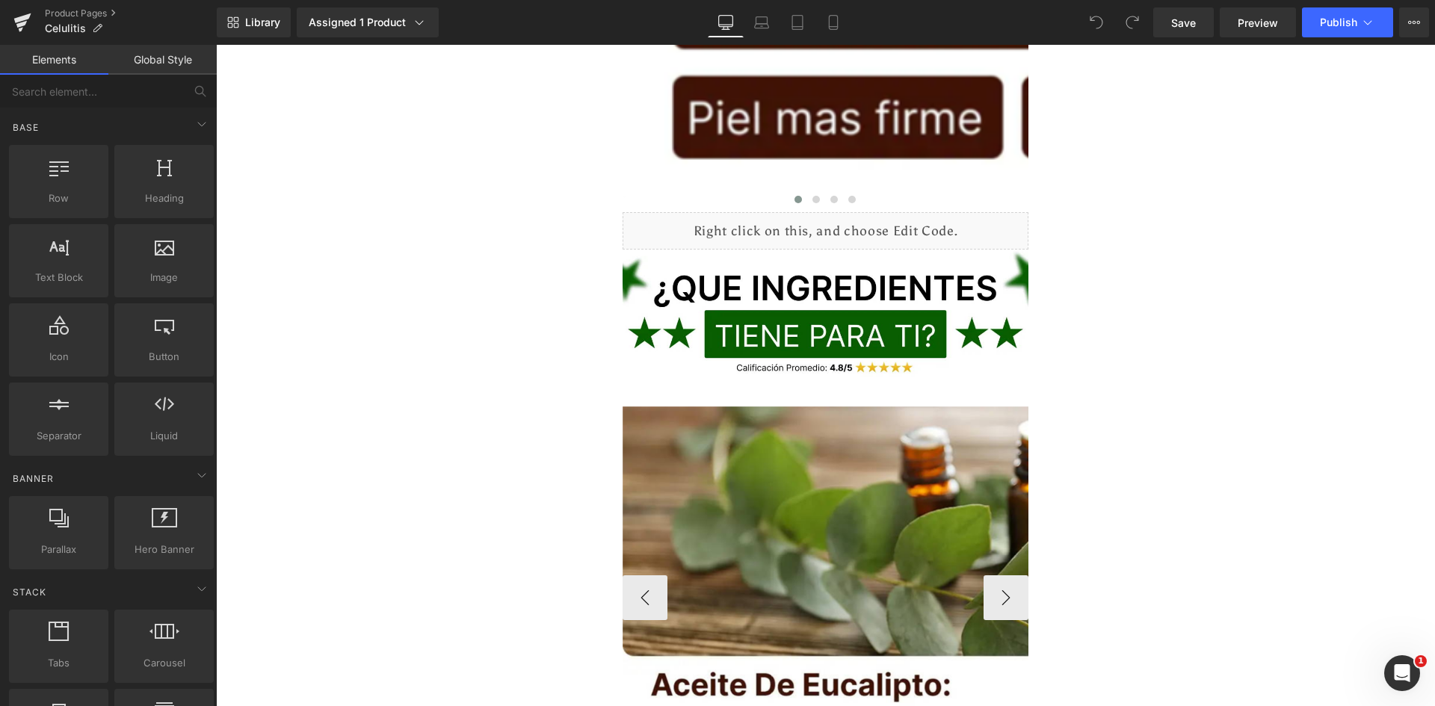
scroll to position [5063, 0]
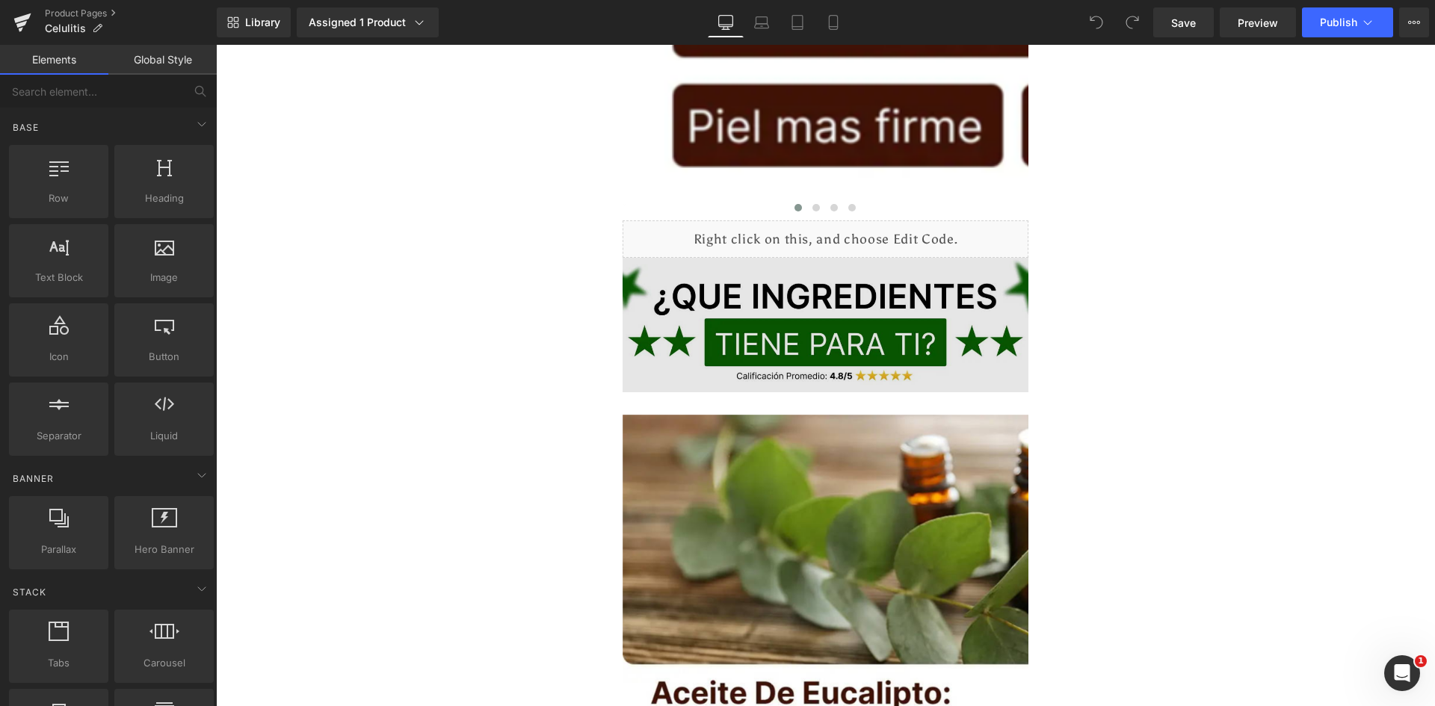
click at [833, 293] on img at bounding box center [826, 325] width 407 height 134
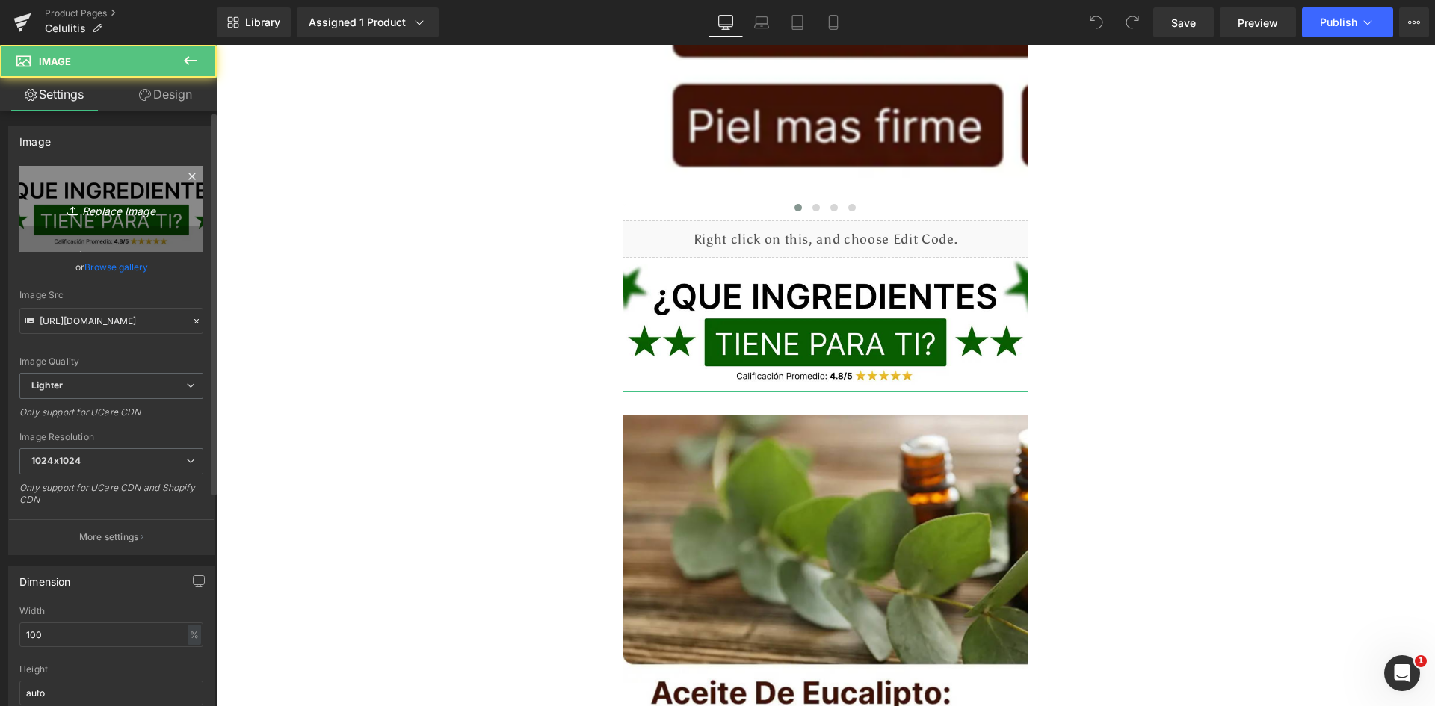
click at [125, 206] on icon "Replace Image" at bounding box center [112, 209] width 120 height 19
type input "C:\fakepath\Titulo reseñas.webp"
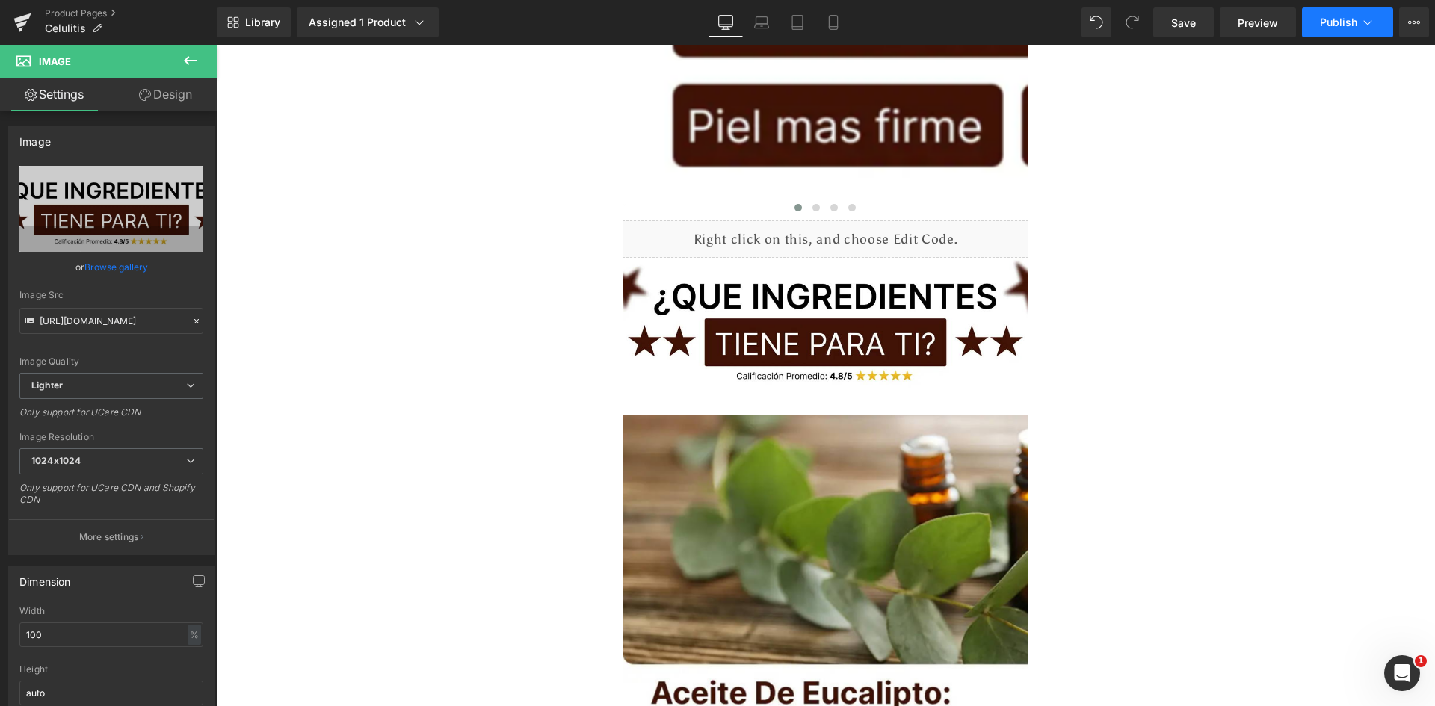
type input "https://ucarecdn.com/fb8239fb-0f75-455b-a8cf-b10719d4ca02/-/format/auto/-/previ…"
click at [1333, 28] on span "Publish" at bounding box center [1338, 22] width 37 height 12
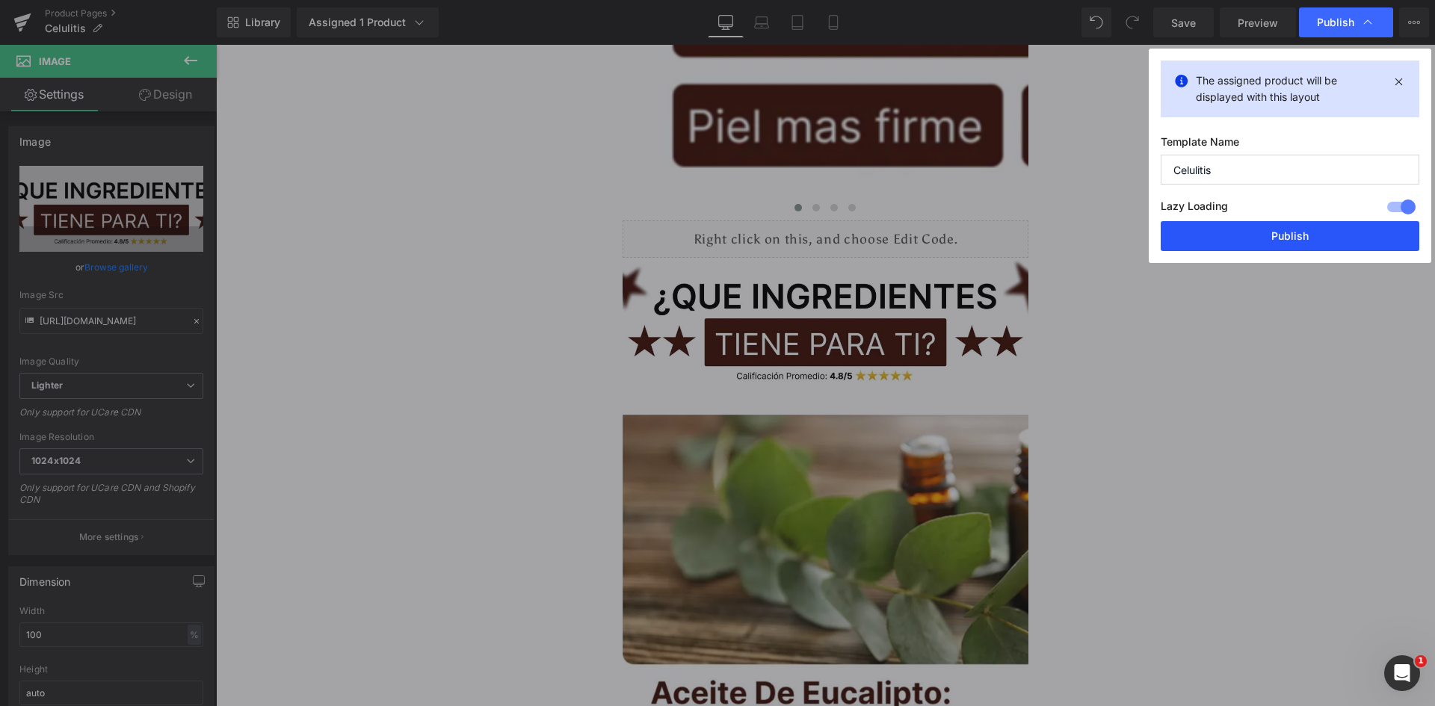
click at [1297, 244] on button "Publish" at bounding box center [1290, 236] width 259 height 30
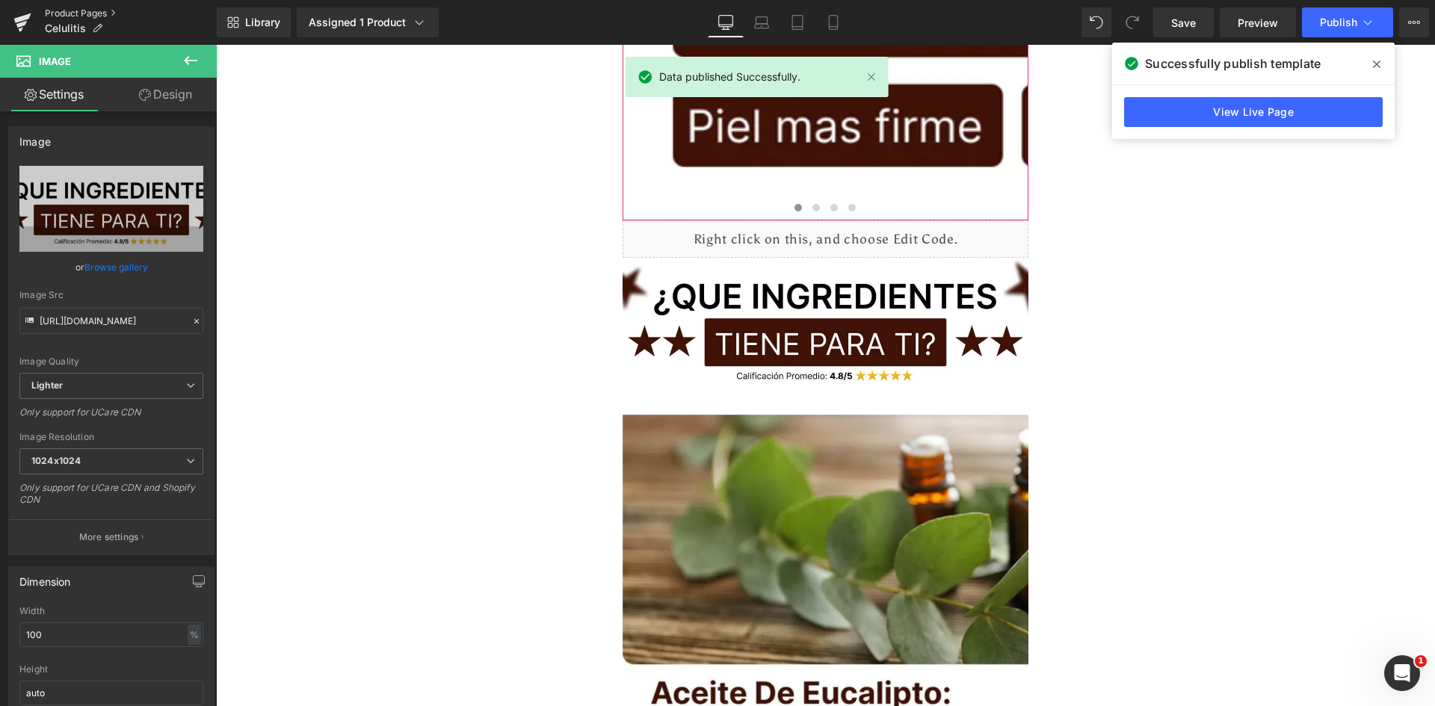
click at [100, 14] on link "Product Pages" at bounding box center [131, 13] width 172 height 12
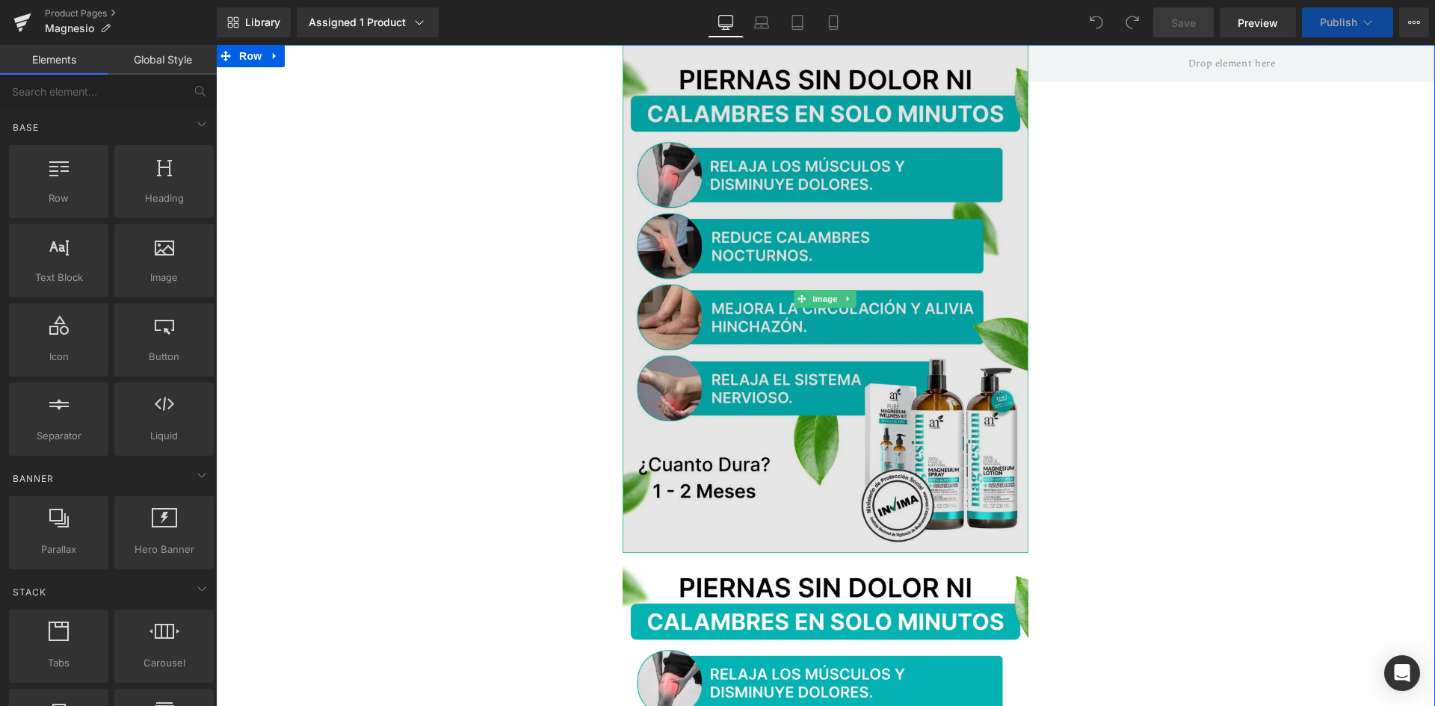
scroll to position [374, 0]
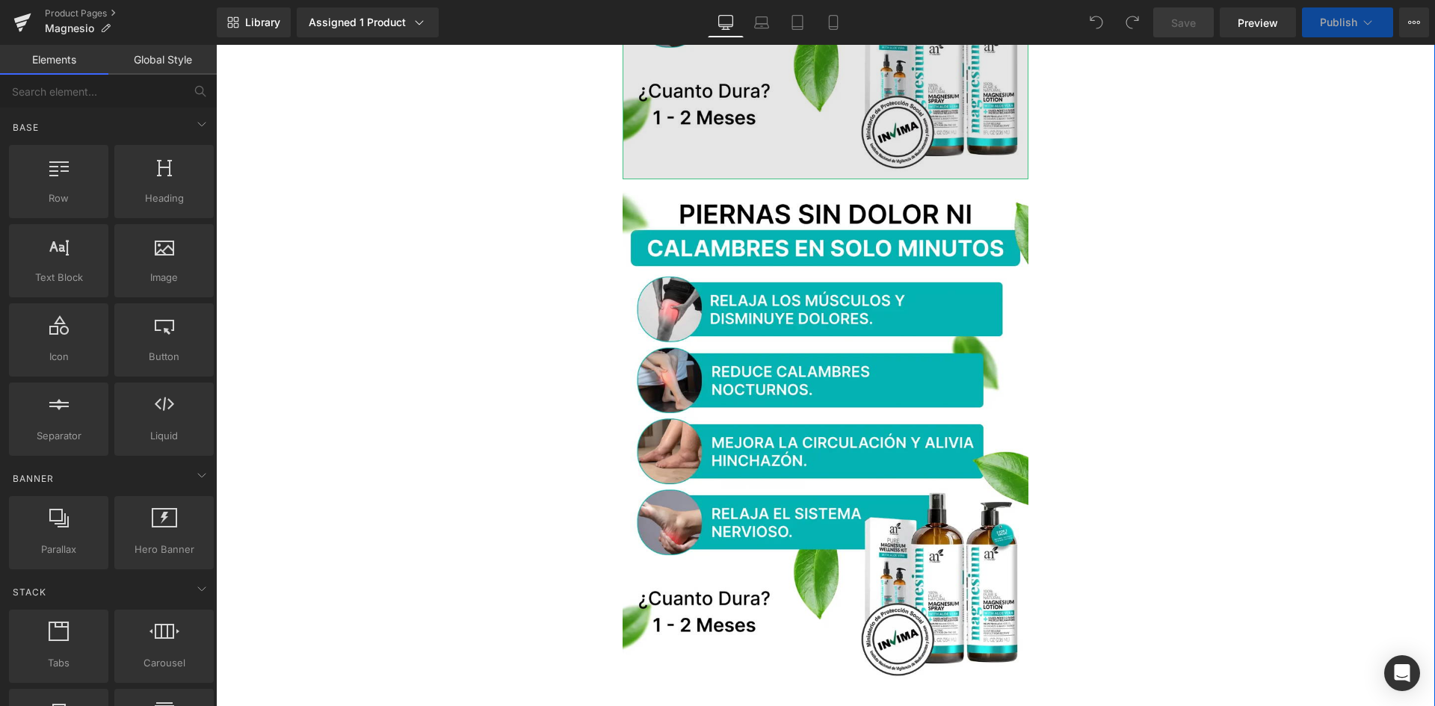
click at [867, 354] on img at bounding box center [826, 433] width 407 height 508
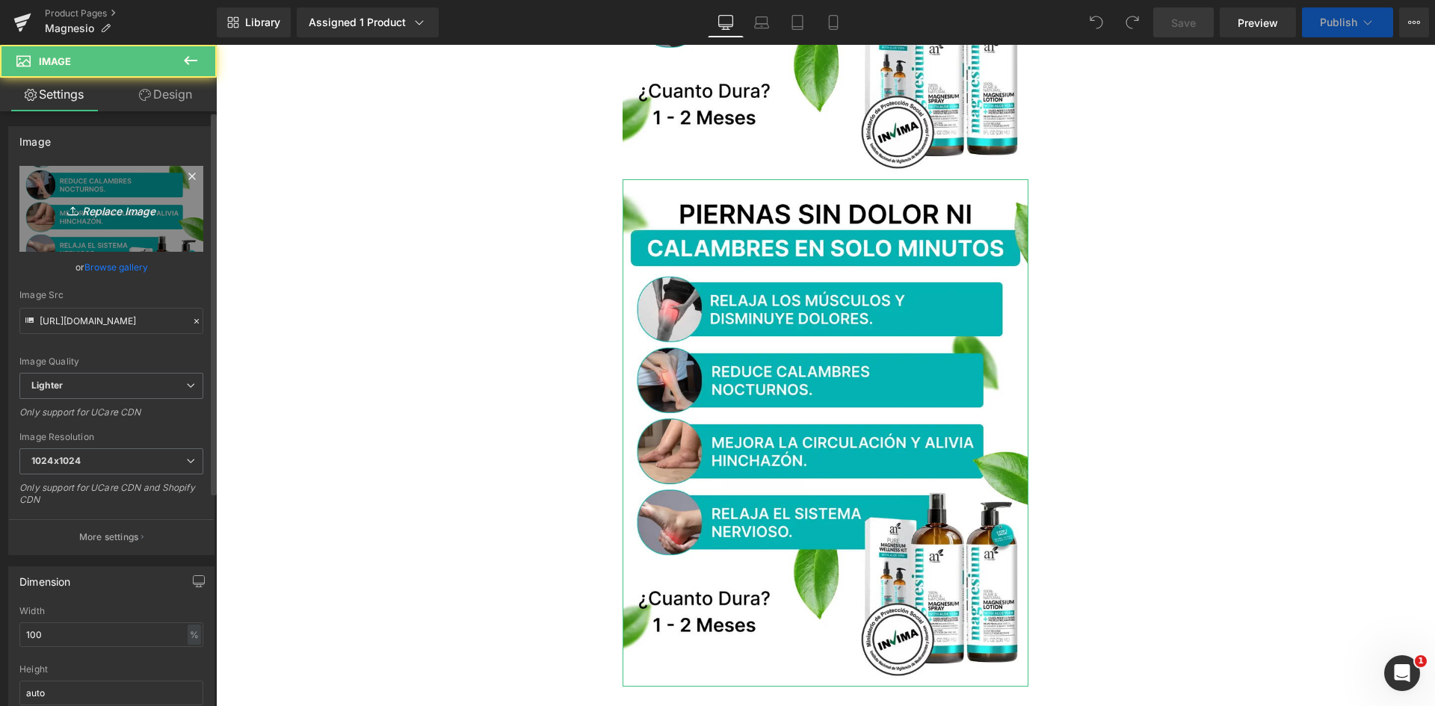
scroll to position [0, 0]
click at [123, 206] on icon "Replace Image" at bounding box center [112, 209] width 120 height 19
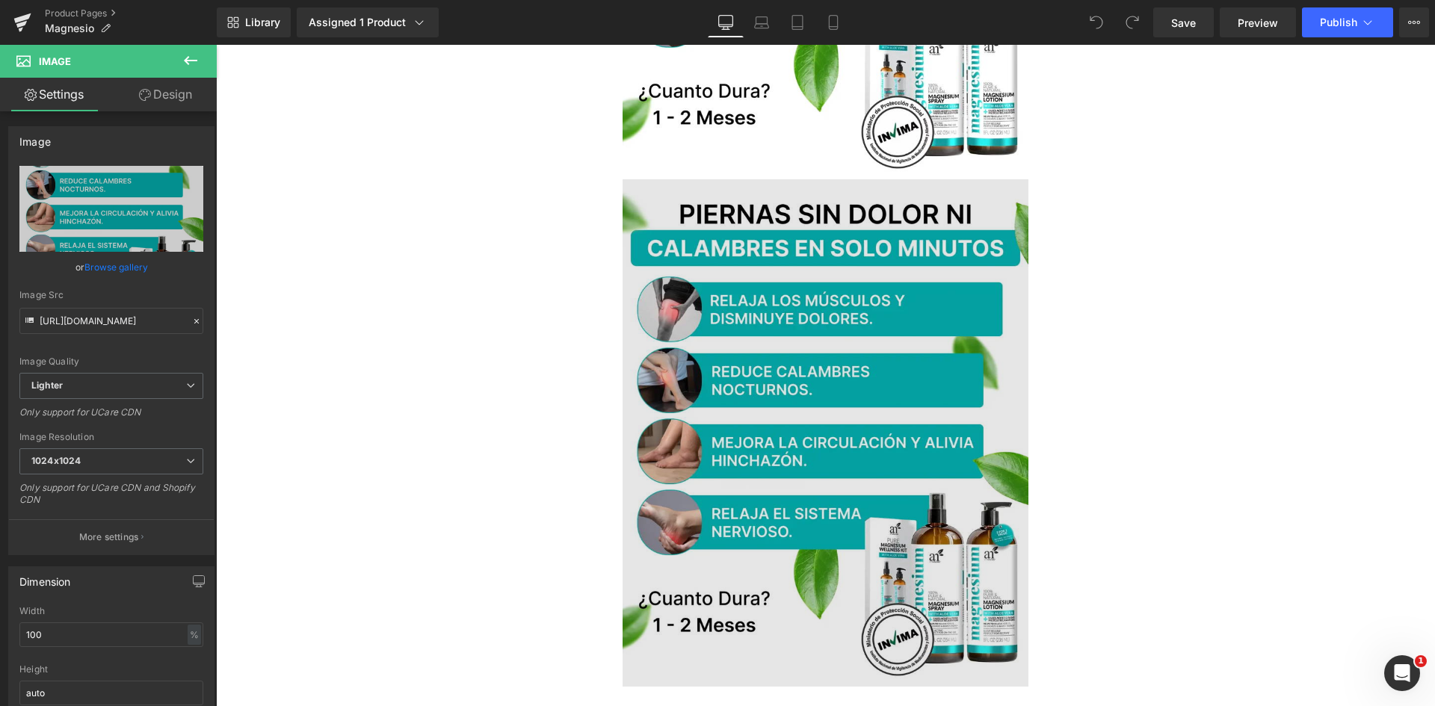
click at [855, 469] on img at bounding box center [826, 433] width 407 height 508
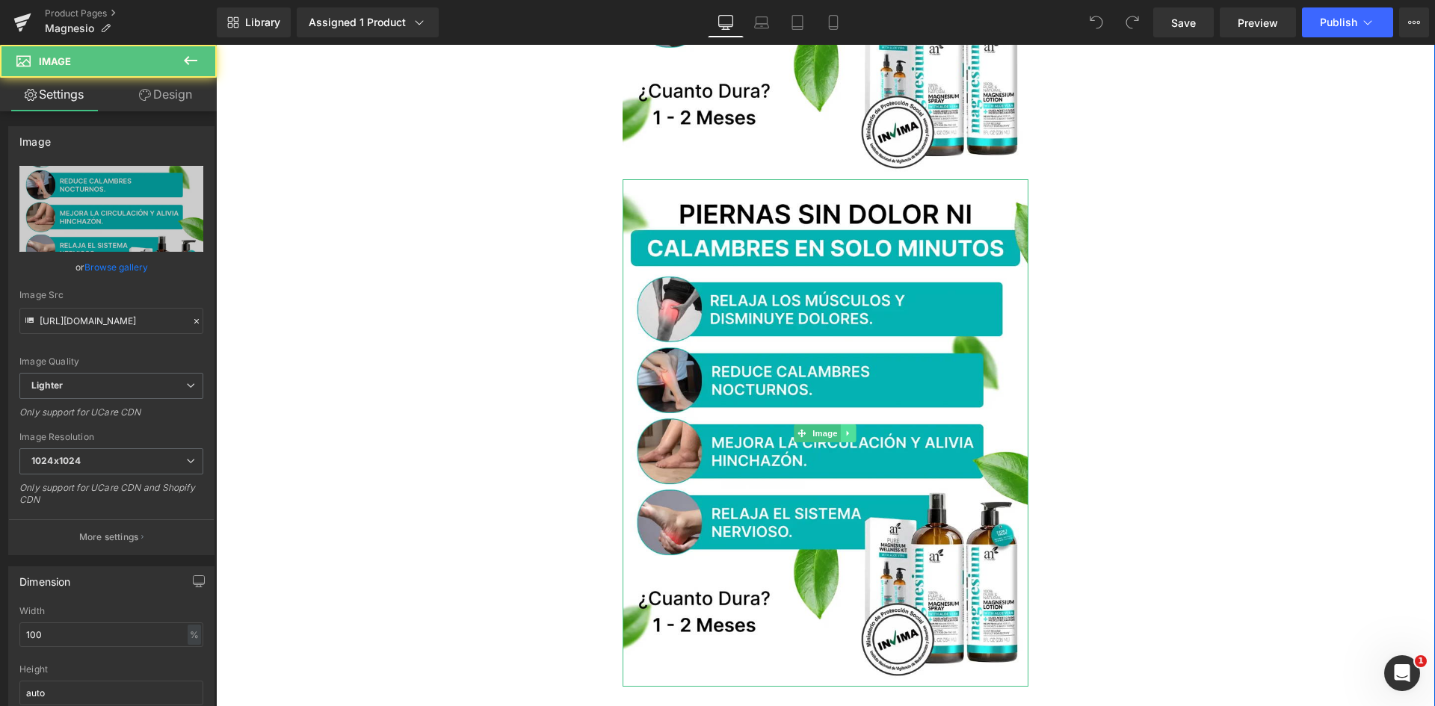
click at [845, 431] on icon at bounding box center [849, 433] width 8 height 9
click at [854, 433] on icon at bounding box center [856, 433] width 8 height 8
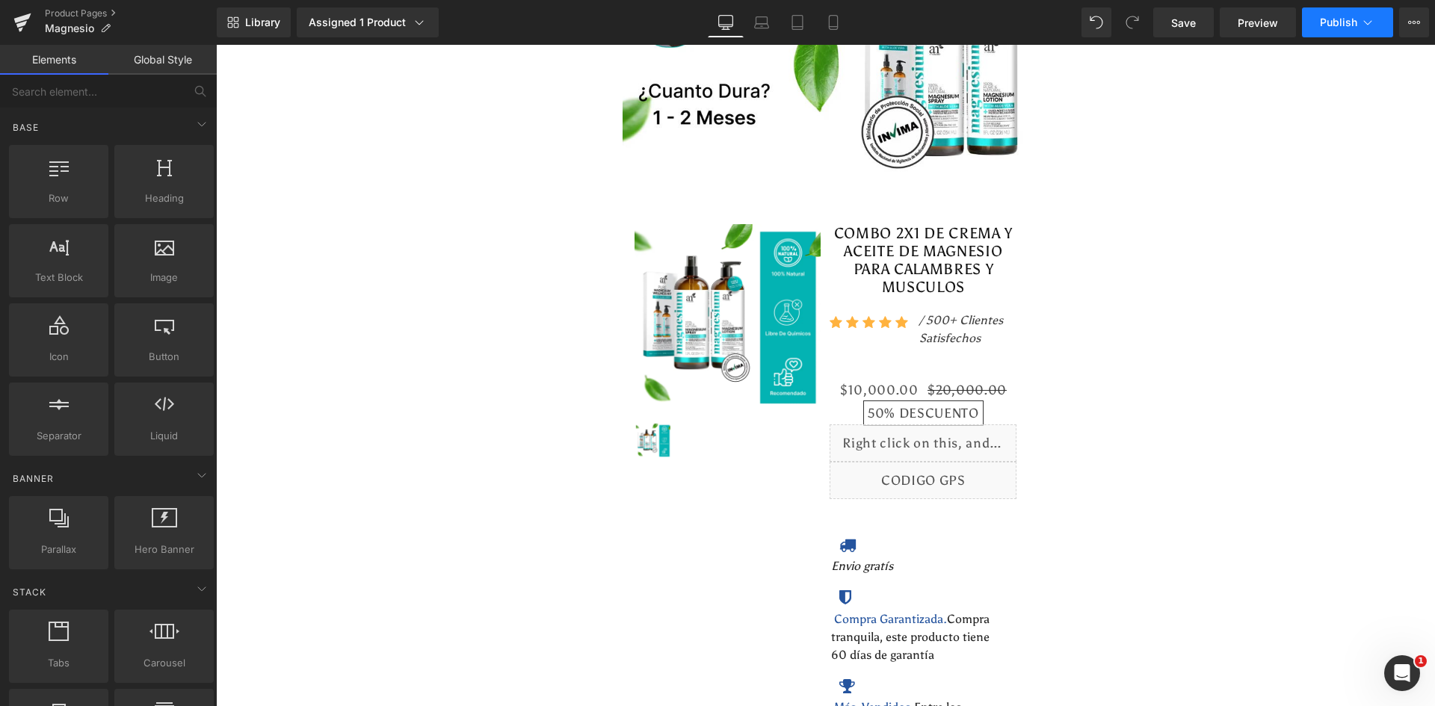
click at [1352, 21] on span "Publish" at bounding box center [1338, 22] width 37 height 12
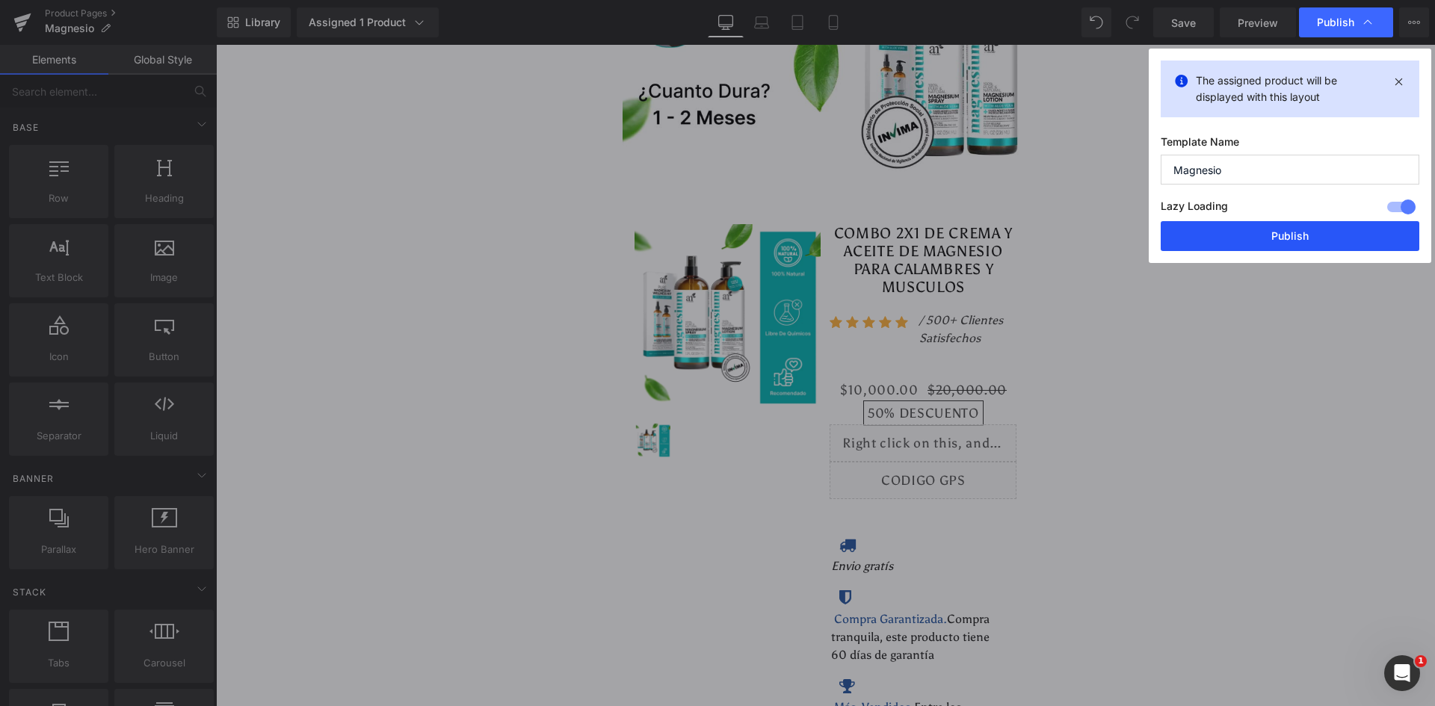
click at [1322, 233] on button "Publish" at bounding box center [1290, 236] width 259 height 30
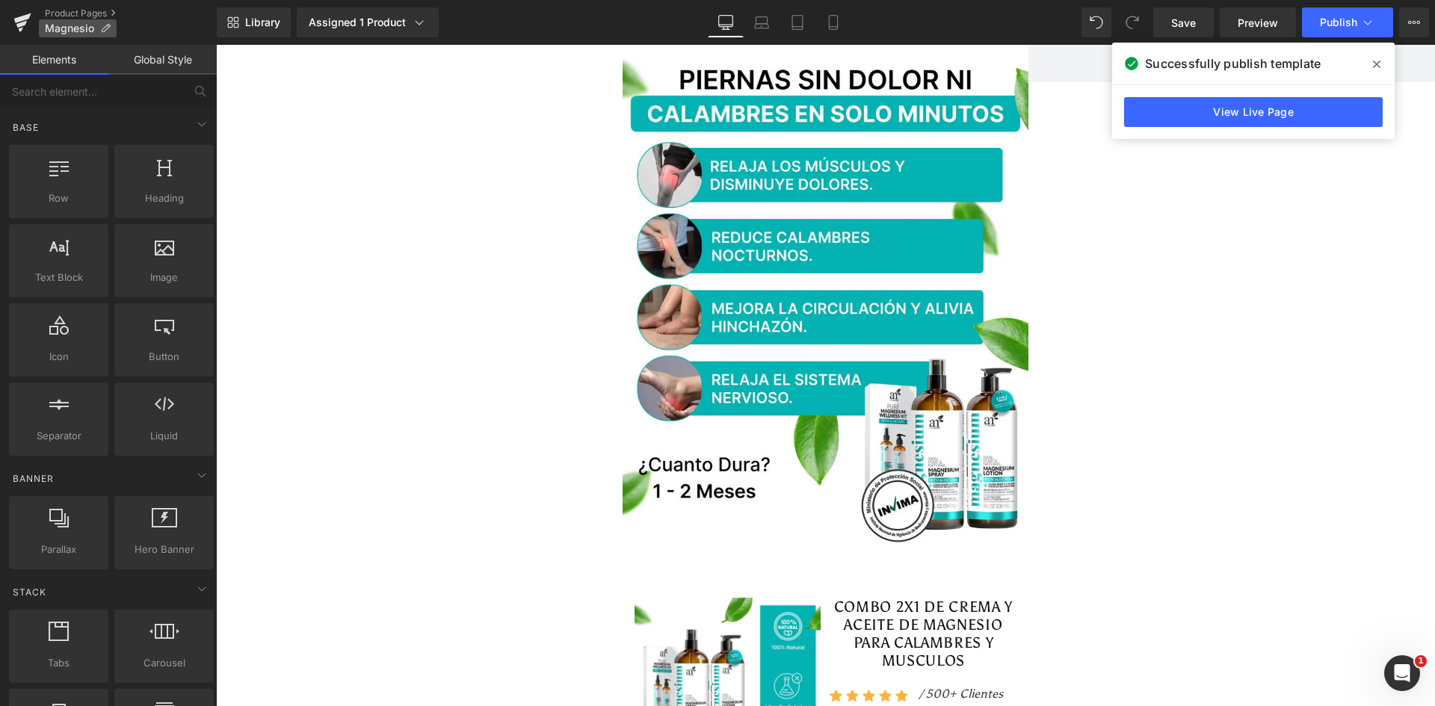
drag, startPoint x: 86, startPoint y: 16, endPoint x: 98, endPoint y: 23, distance: 14.1
click at [85, 16] on link "Product Pages" at bounding box center [131, 13] width 172 height 12
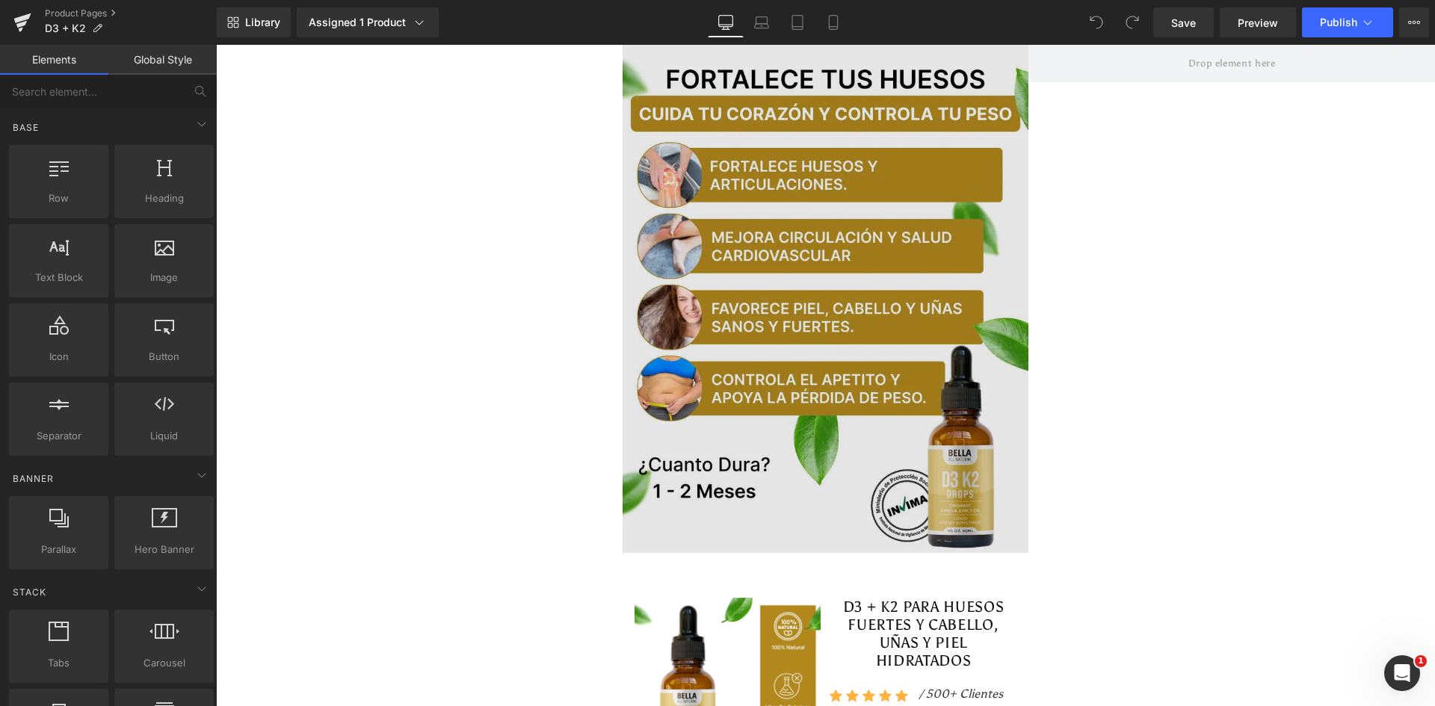
click at [727, 178] on img at bounding box center [826, 299] width 407 height 508
click at [744, 254] on img at bounding box center [826, 299] width 407 height 508
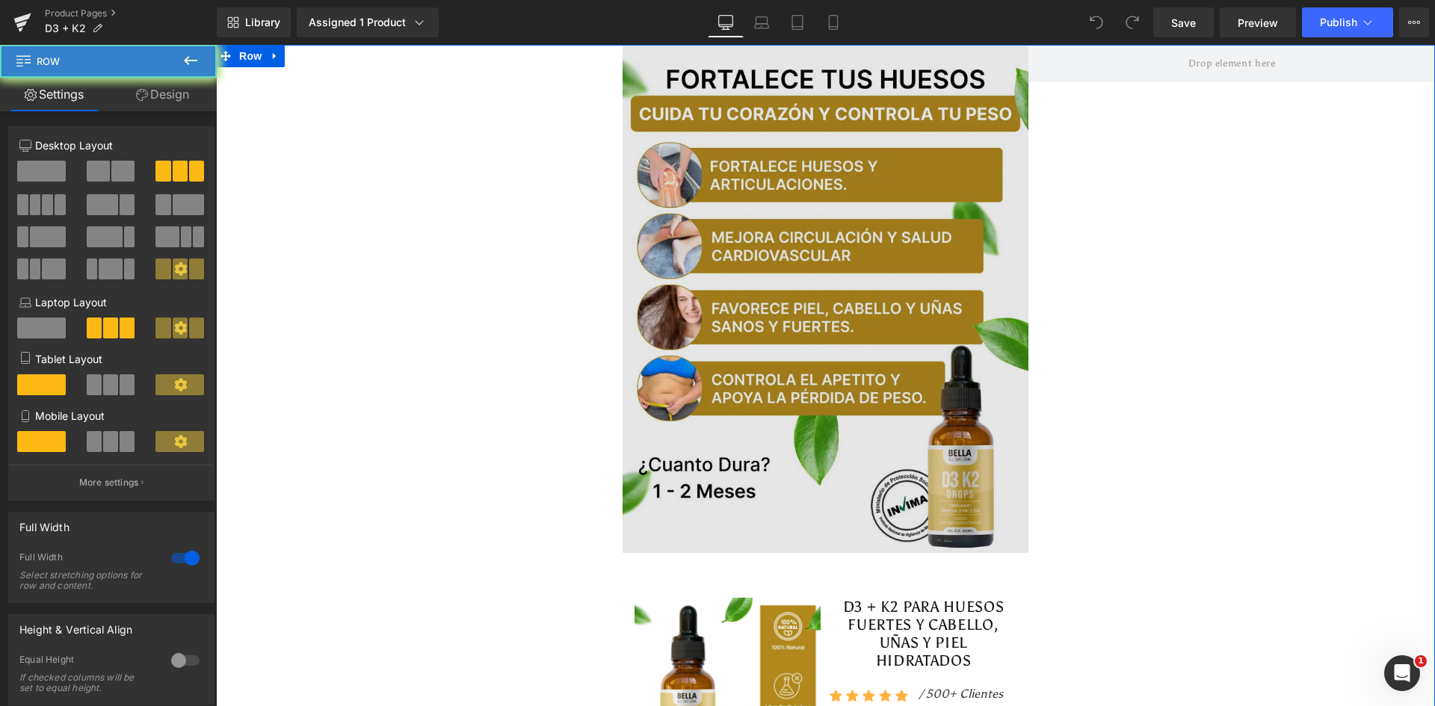
click at [766, 234] on img at bounding box center [826, 299] width 407 height 508
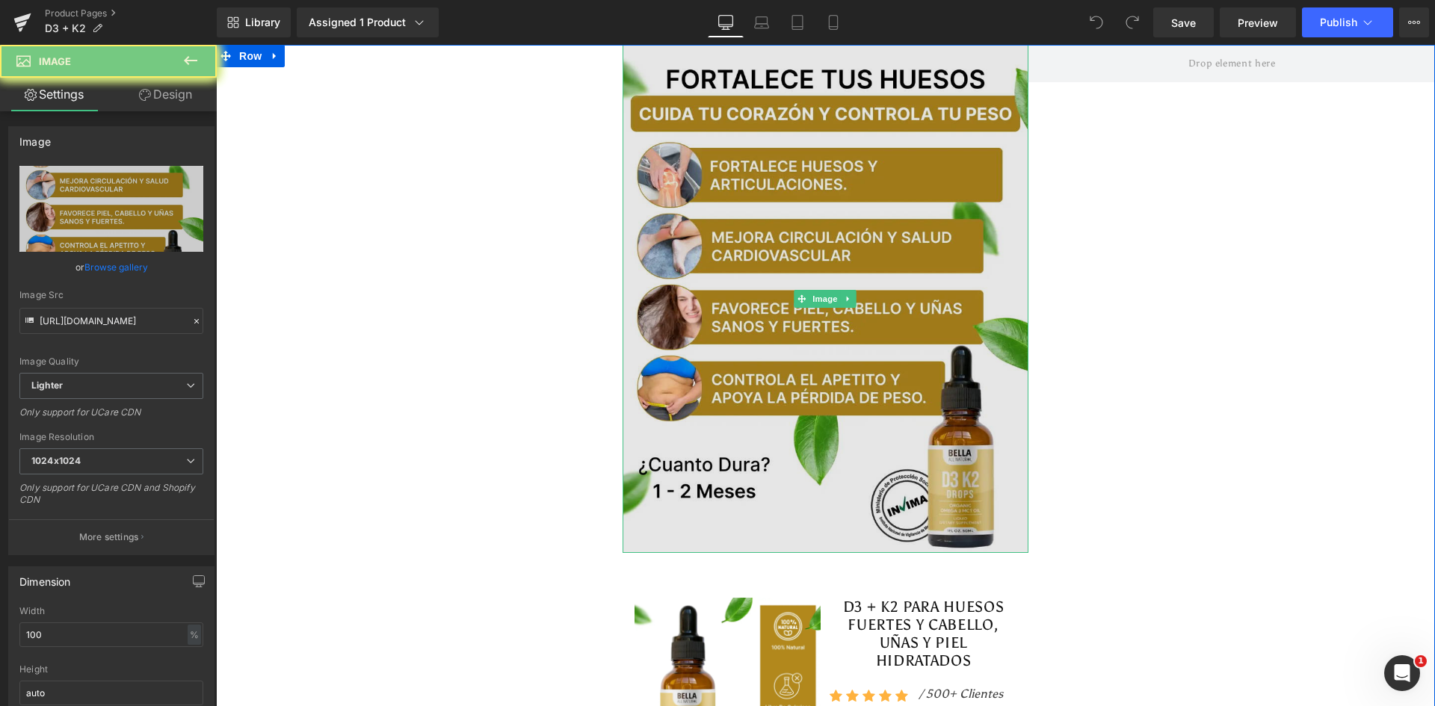
click at [766, 234] on img at bounding box center [826, 299] width 407 height 508
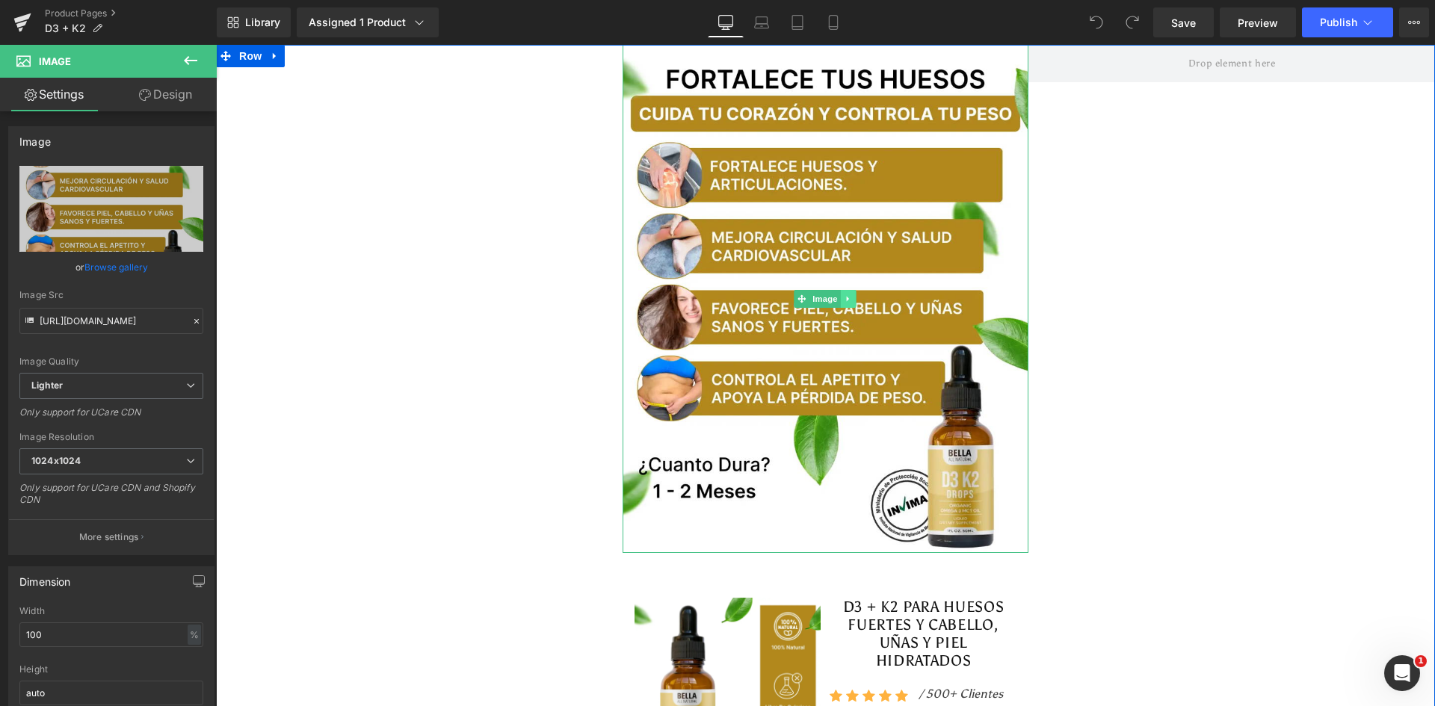
click at [845, 301] on icon at bounding box center [849, 299] width 8 height 9
click at [837, 298] on icon at bounding box center [841, 299] width 8 height 8
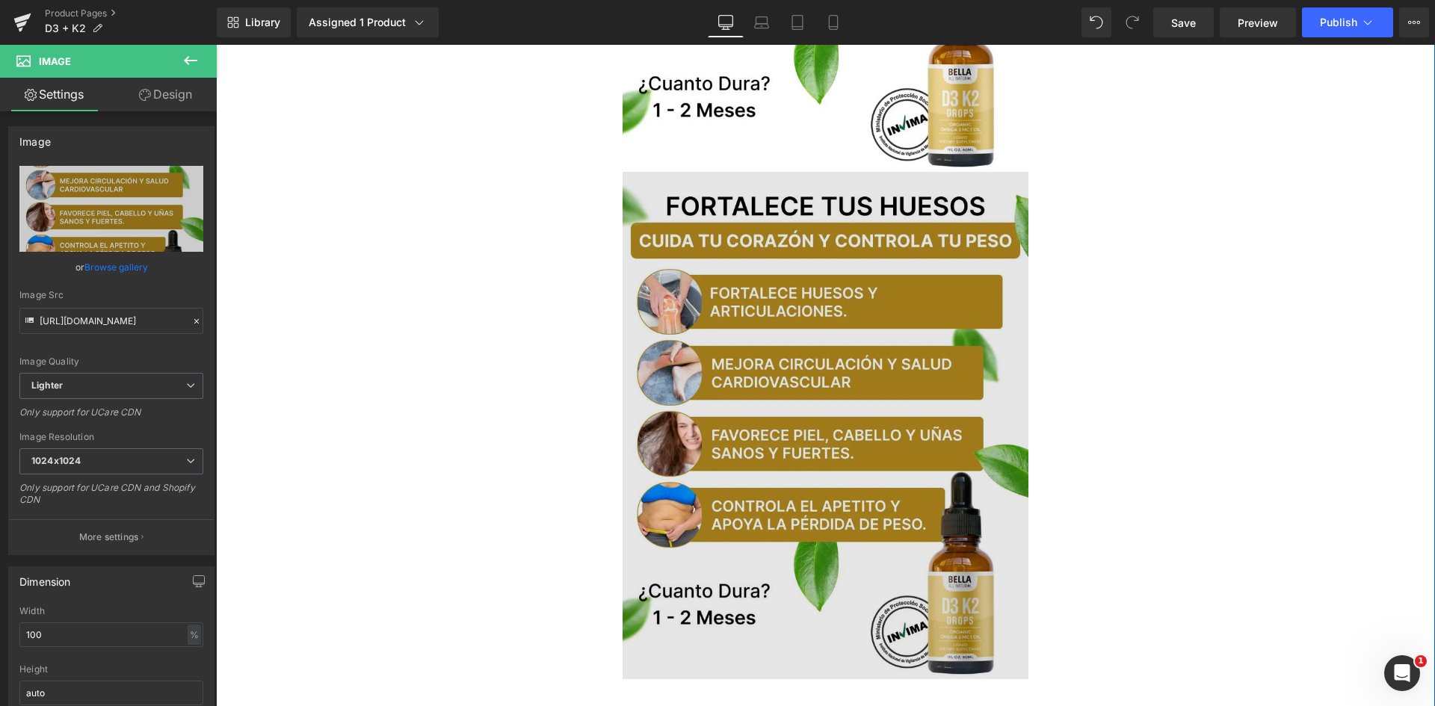
click at [777, 321] on img at bounding box center [826, 426] width 407 height 508
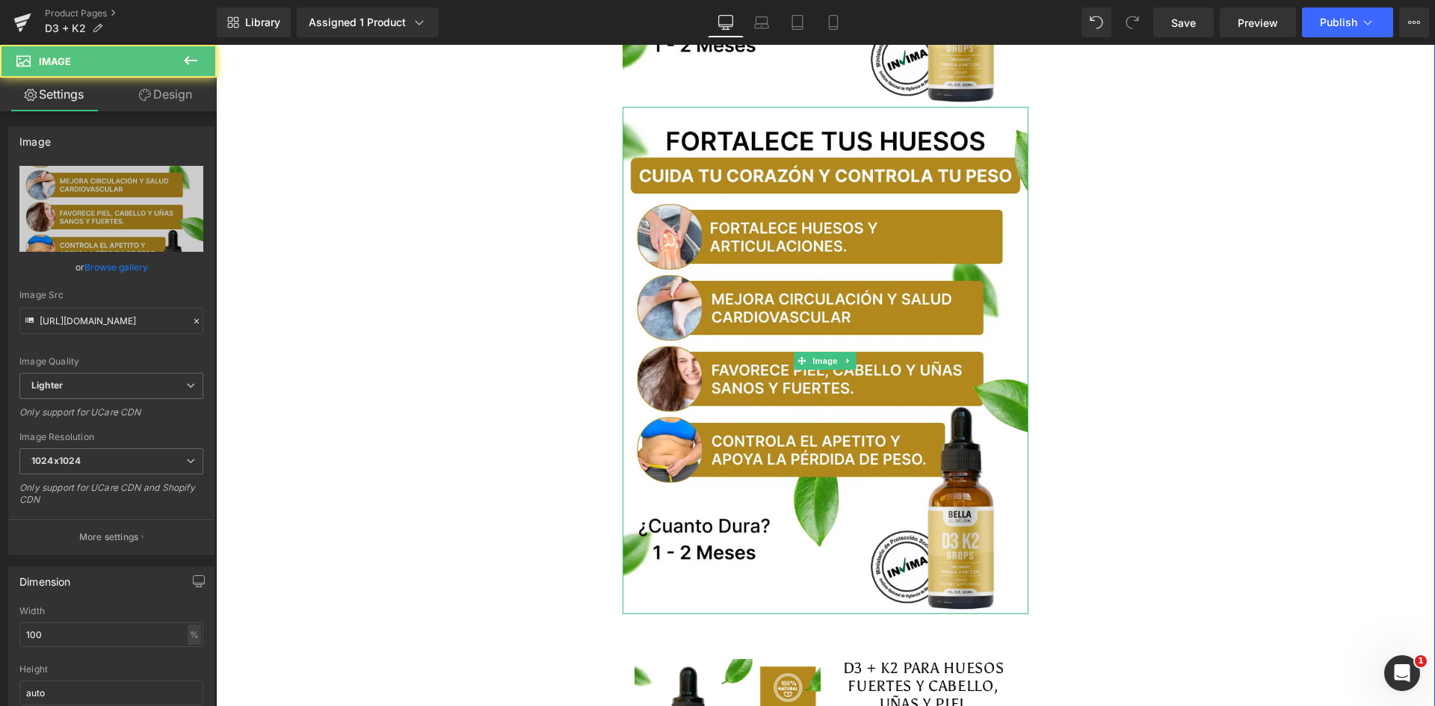
scroll to position [448, 0]
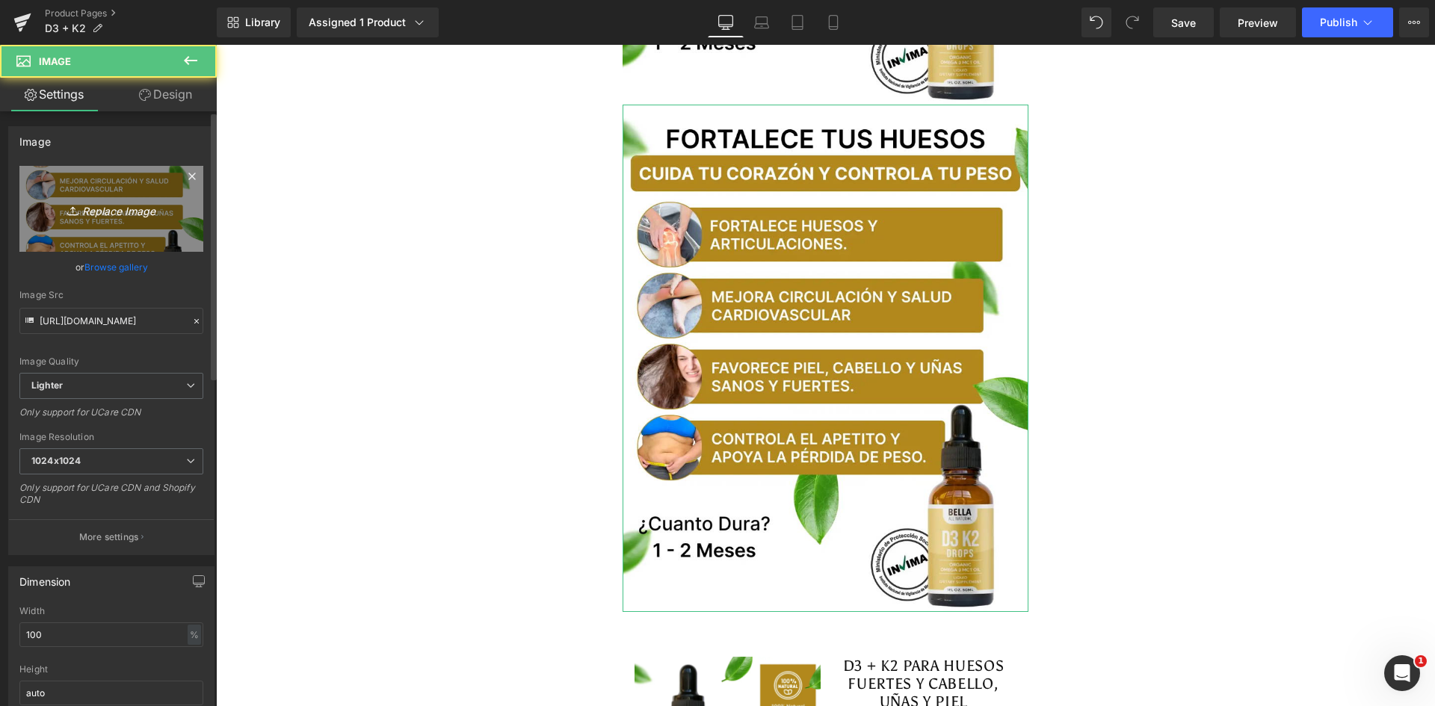
click at [43, 203] on link "Replace Image" at bounding box center [111, 209] width 184 height 86
type input "C:\fakepath\Antes y Despues.webp"
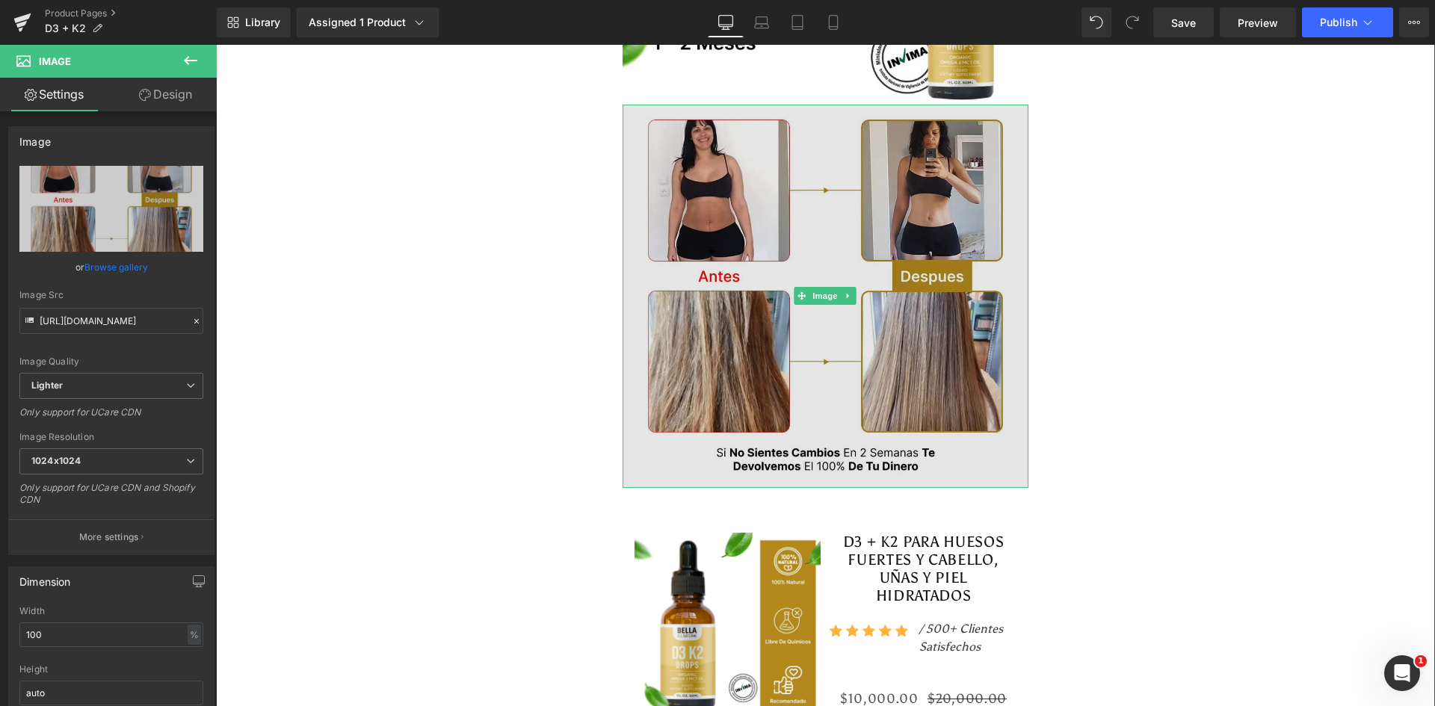
type input "https://ucarecdn.com/df9beb5b-cd65-412d-b112-c58643b4b9f2/-/format/auto/-/previ…"
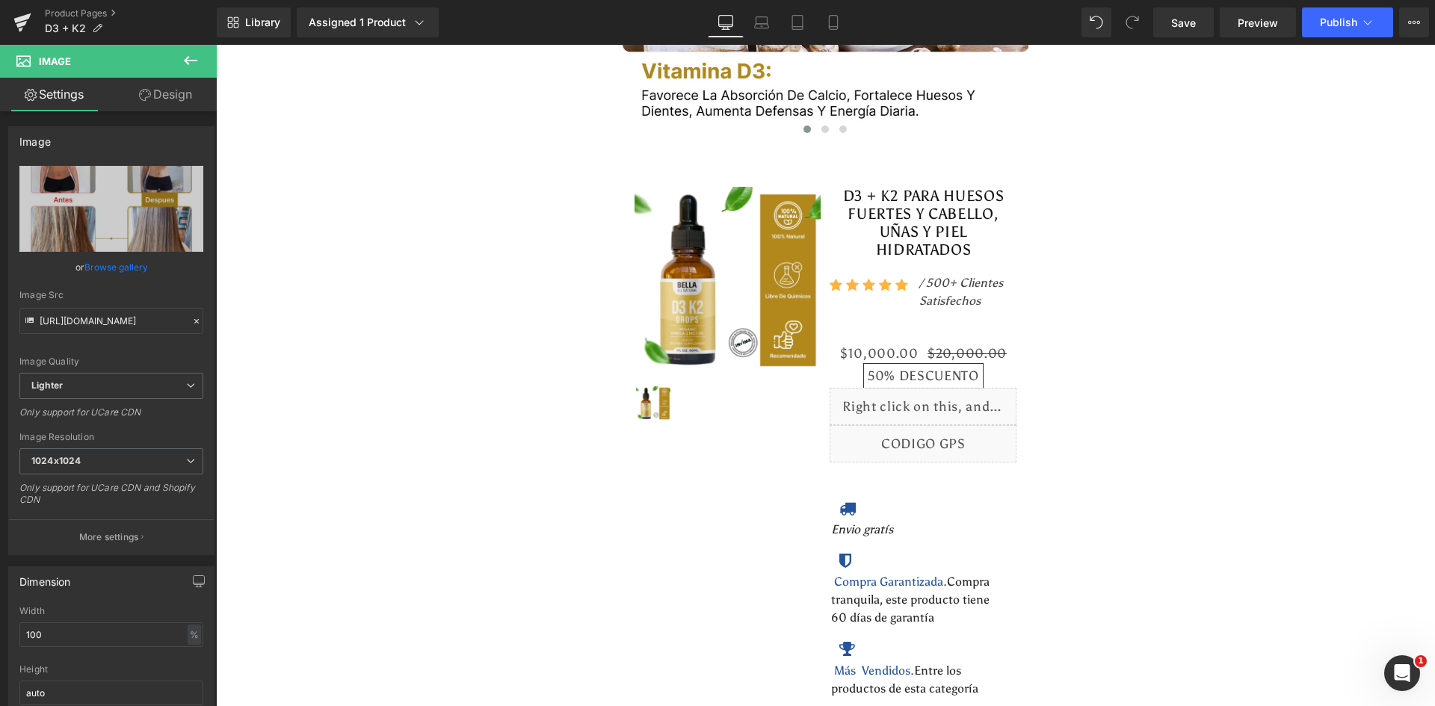
scroll to position [4473, 0]
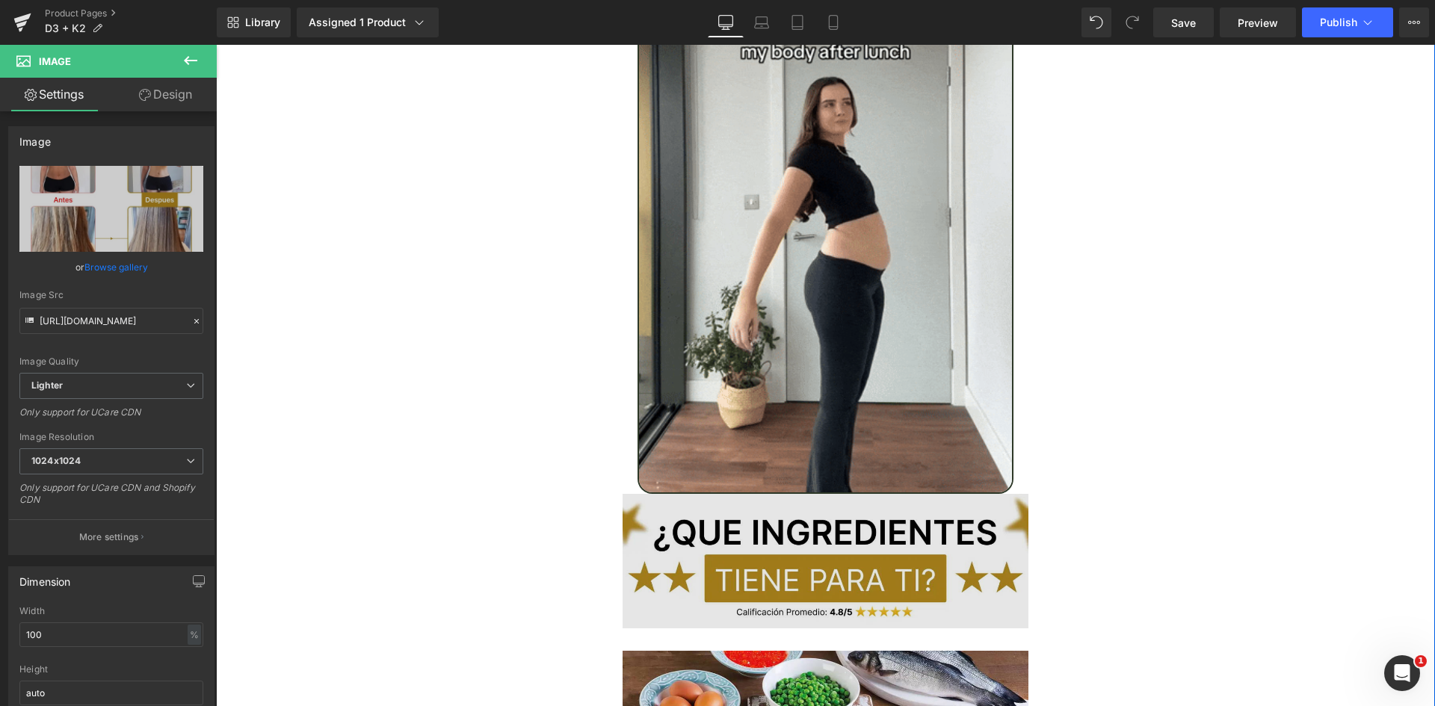
click at [893, 535] on img at bounding box center [826, 561] width 407 height 134
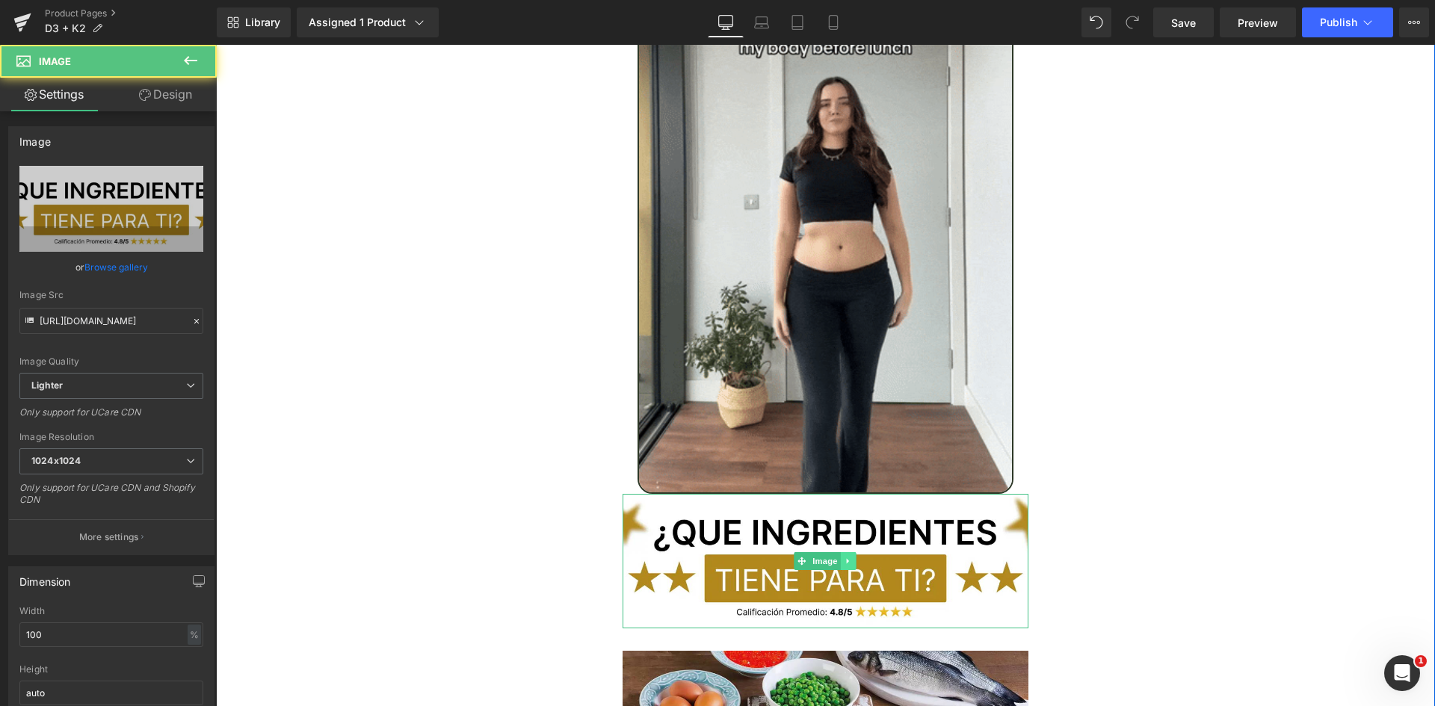
click at [846, 552] on link at bounding box center [849, 561] width 16 height 18
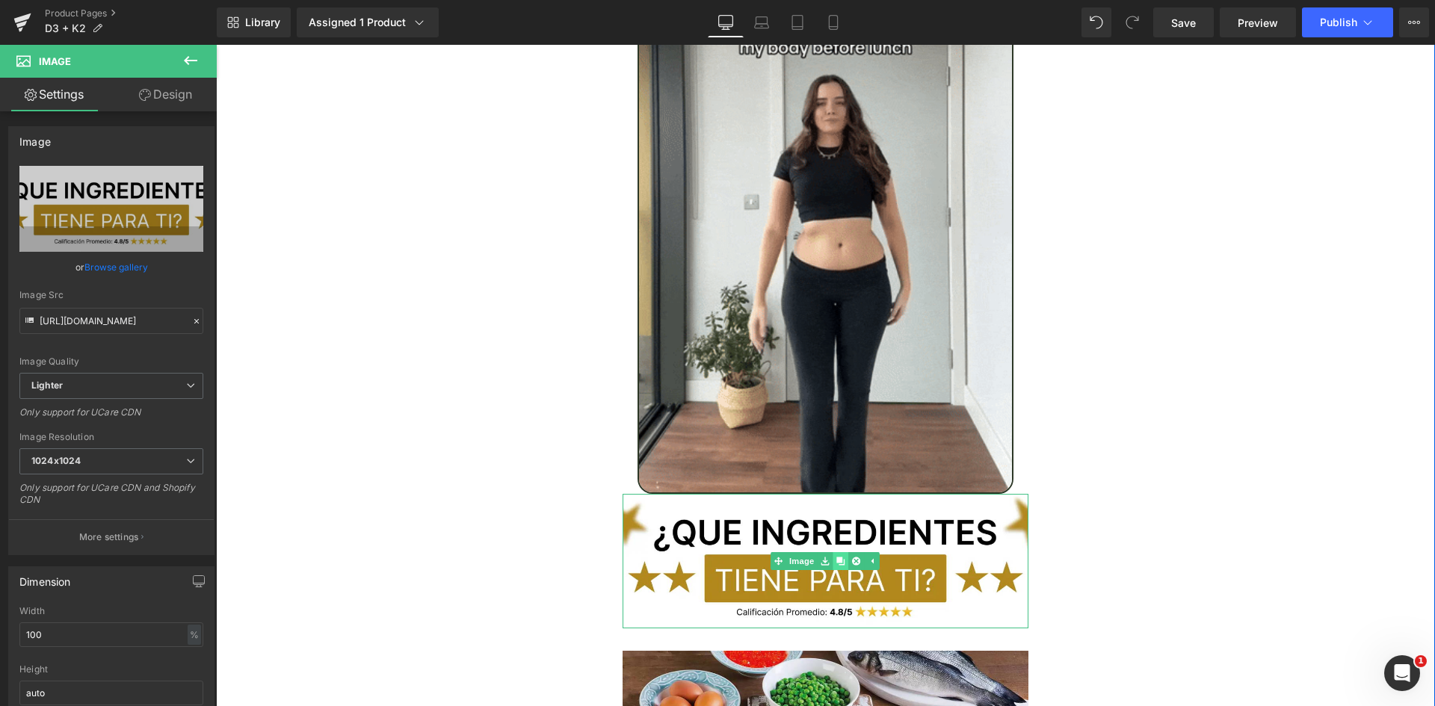
click at [837, 558] on icon at bounding box center [841, 562] width 8 height 8
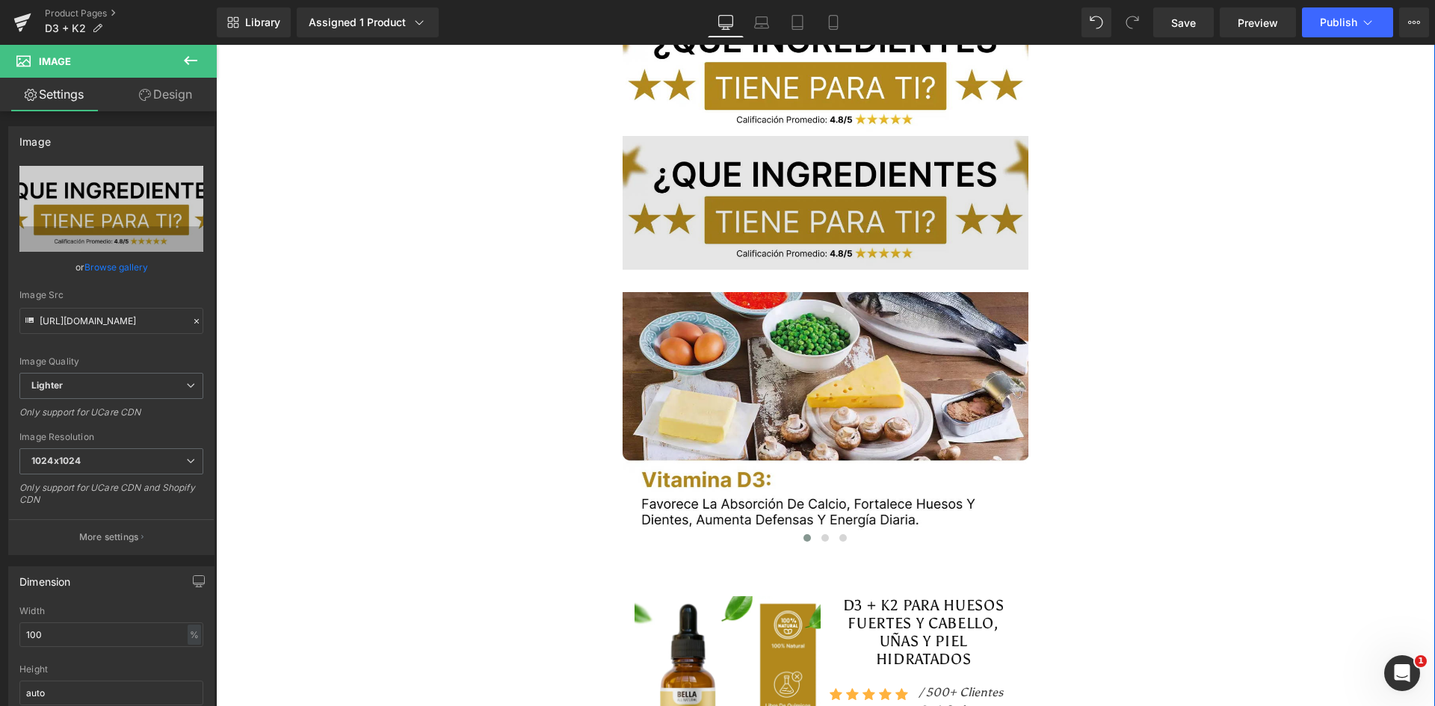
scroll to position [4974, 0]
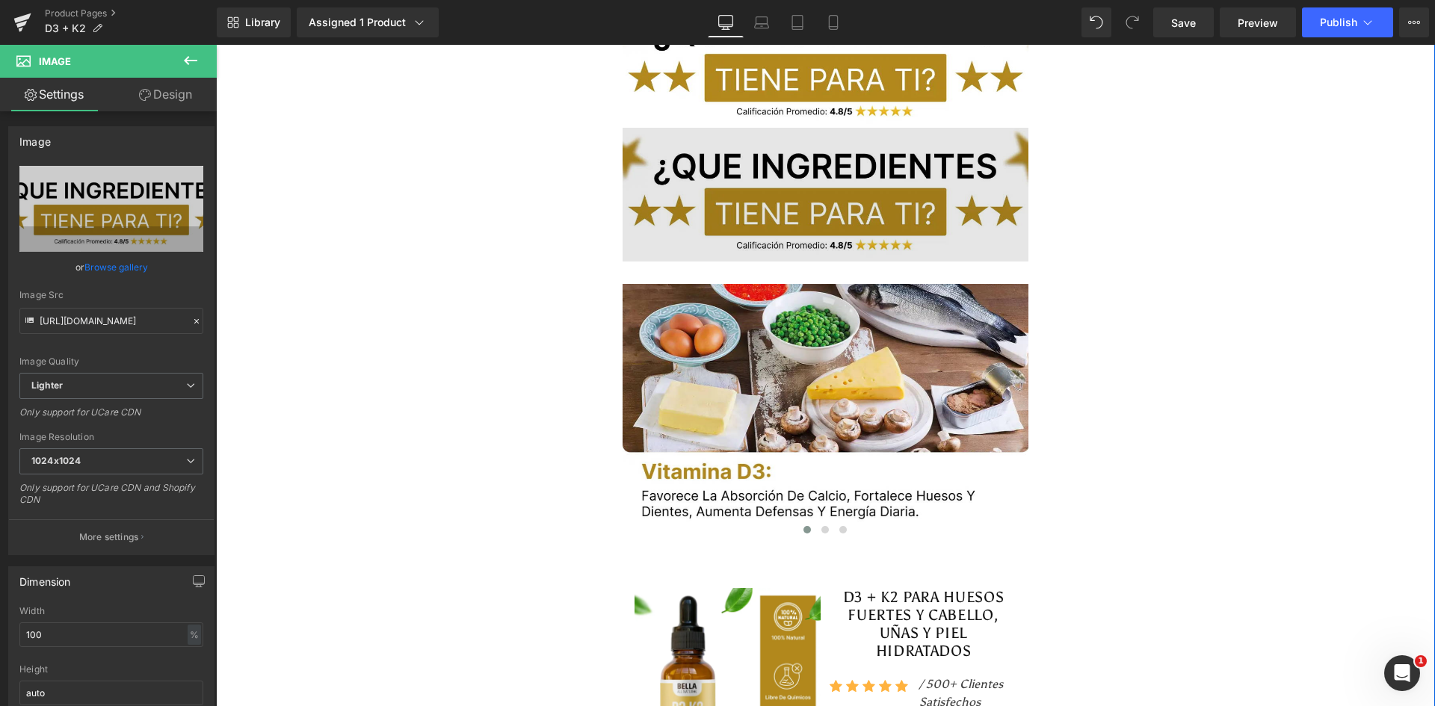
click at [813, 186] on img at bounding box center [826, 195] width 407 height 134
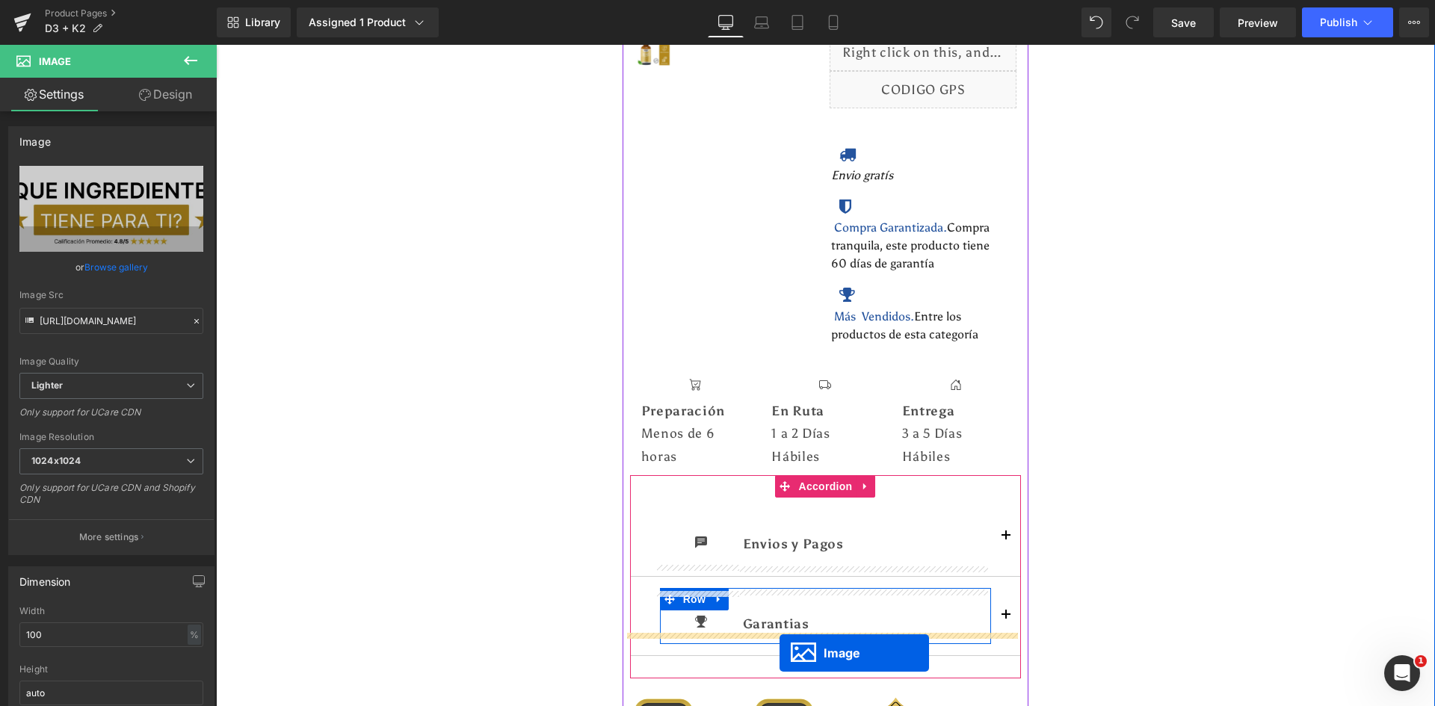
scroll to position [5960, 0]
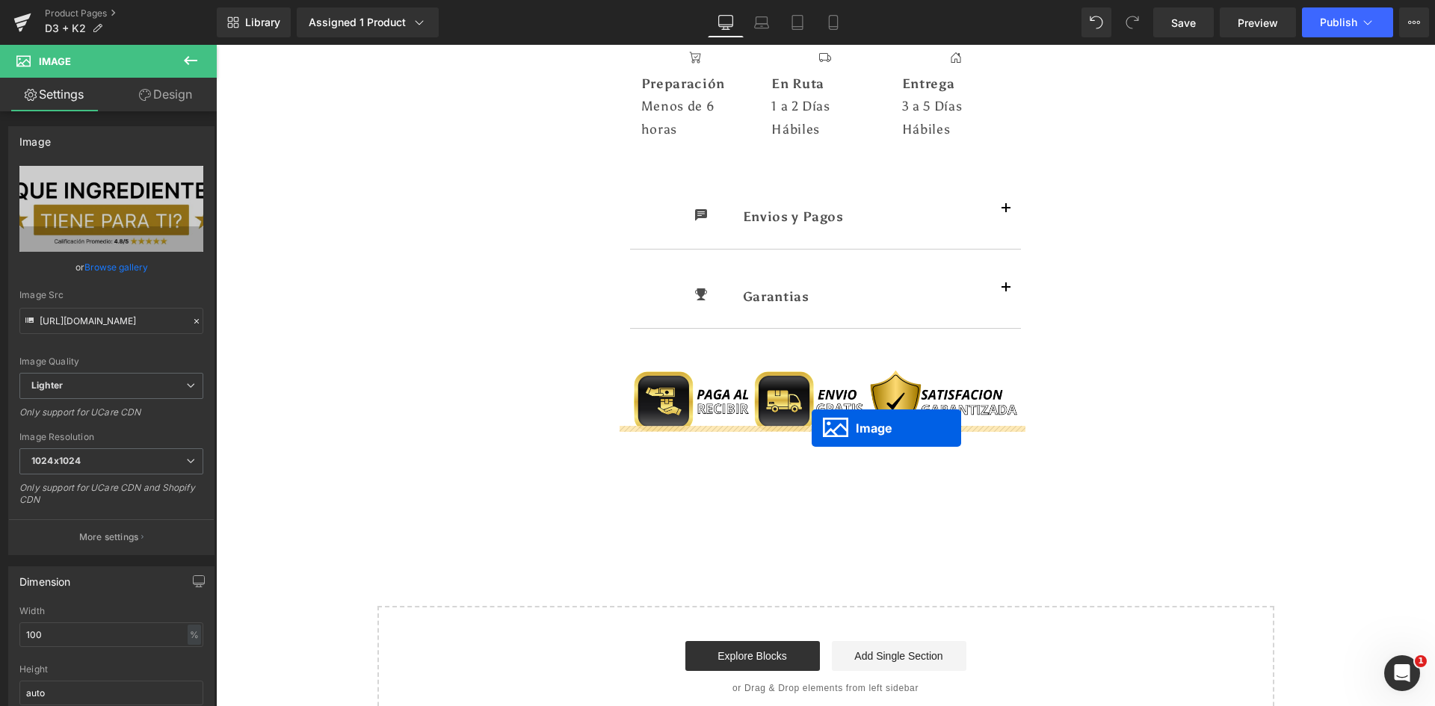
drag, startPoint x: 795, startPoint y: 175, endPoint x: 812, endPoint y: 428, distance: 253.9
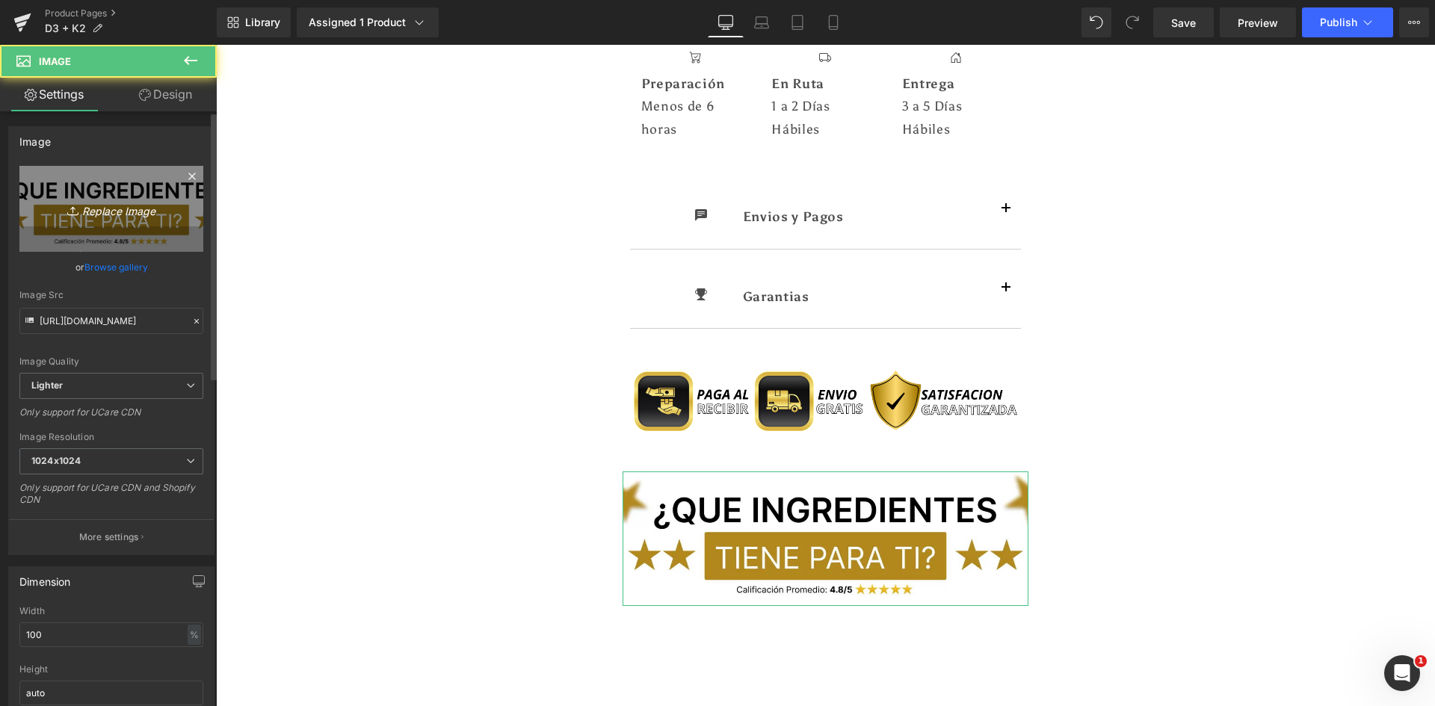
click at [146, 216] on icon "Replace Image" at bounding box center [112, 209] width 120 height 19
type input "C:\fakepath\Suplements Facts.webp"
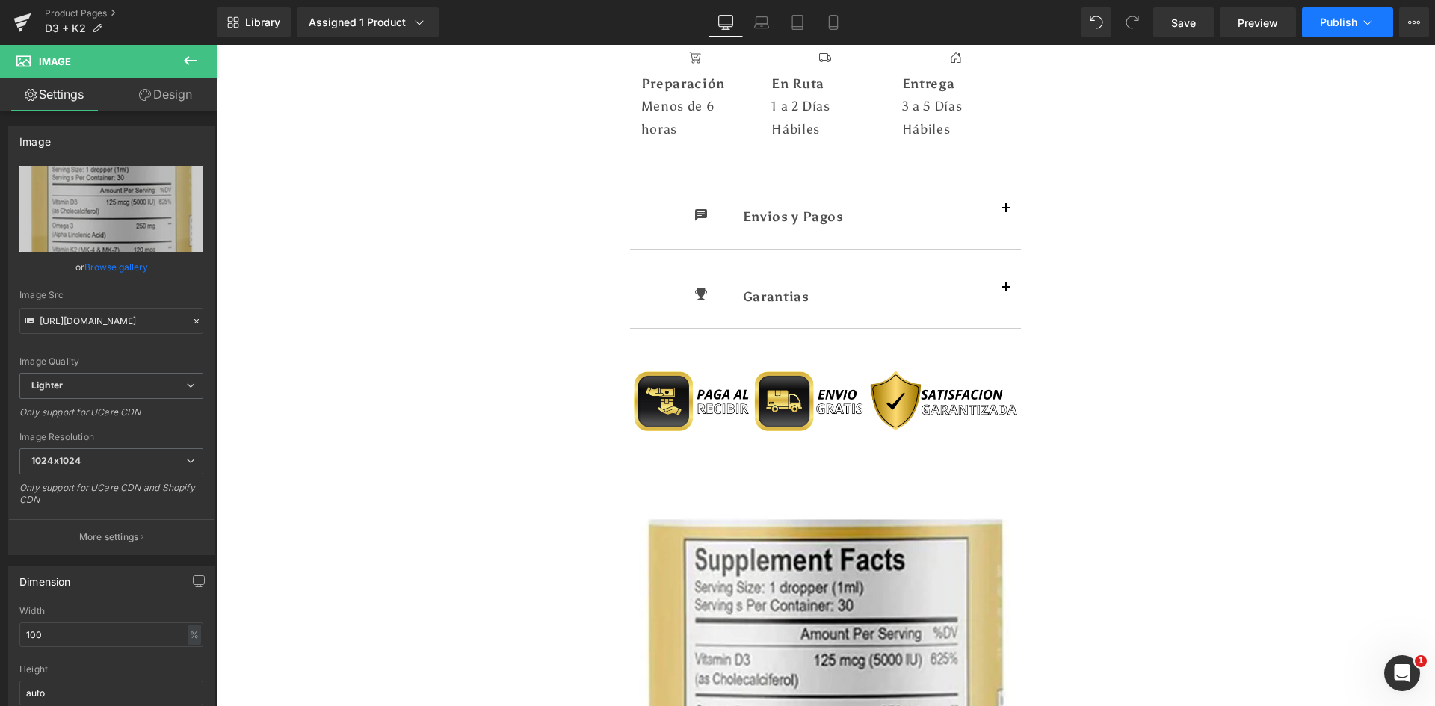
type input "https://ucarecdn.com/a0a8f31c-9899-4a5b-84e5-cde37c02cbaa/-/format/auto/-/previ…"
click at [1330, 28] on span "Publish" at bounding box center [1338, 22] width 37 height 12
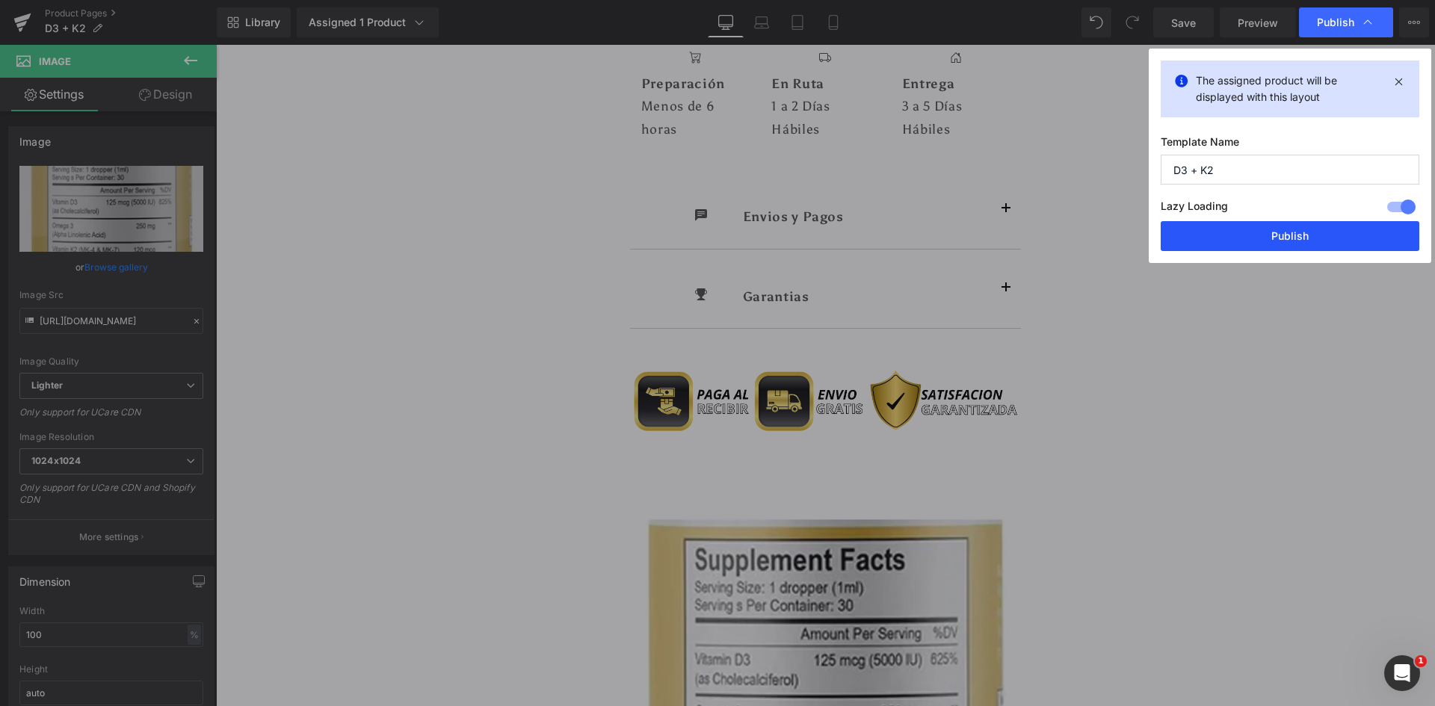
click at [1265, 226] on button "Publish" at bounding box center [1290, 236] width 259 height 30
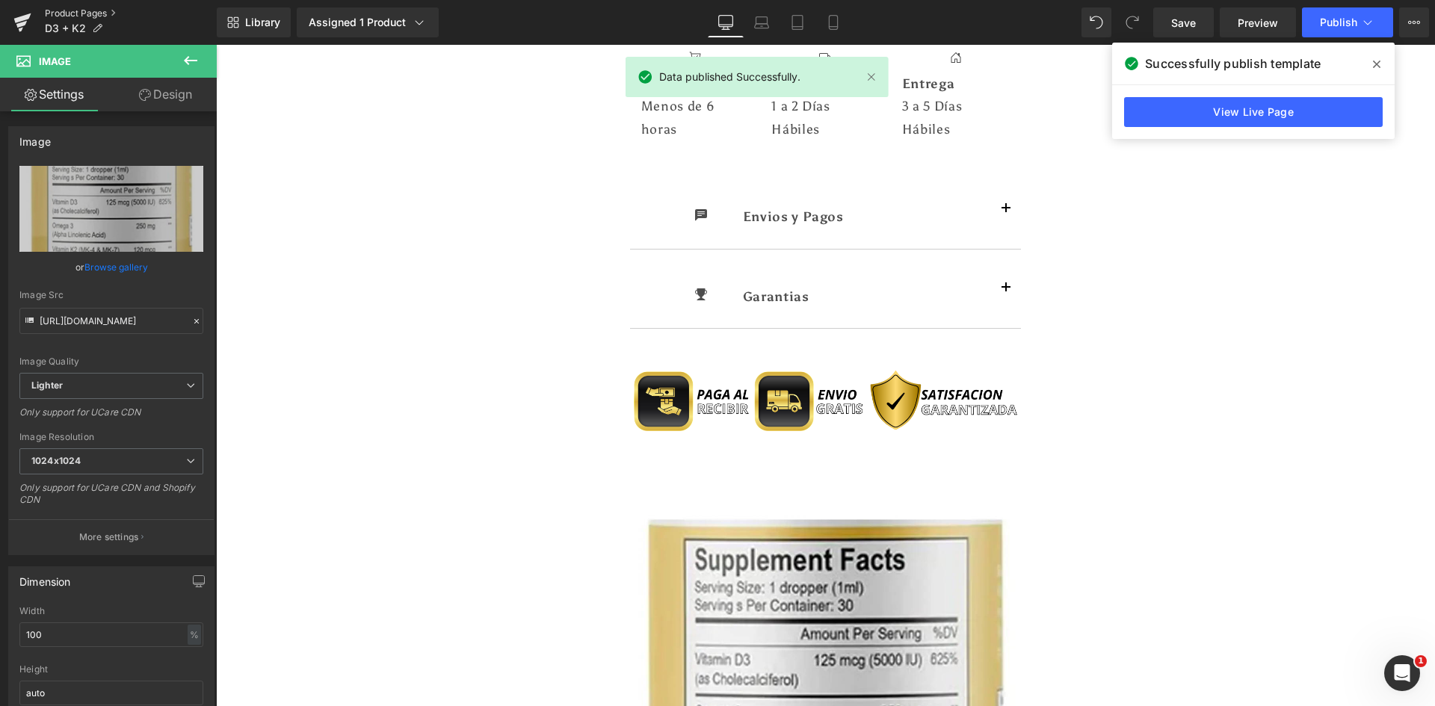
click at [67, 11] on link "Product Pages" at bounding box center [131, 13] width 172 height 12
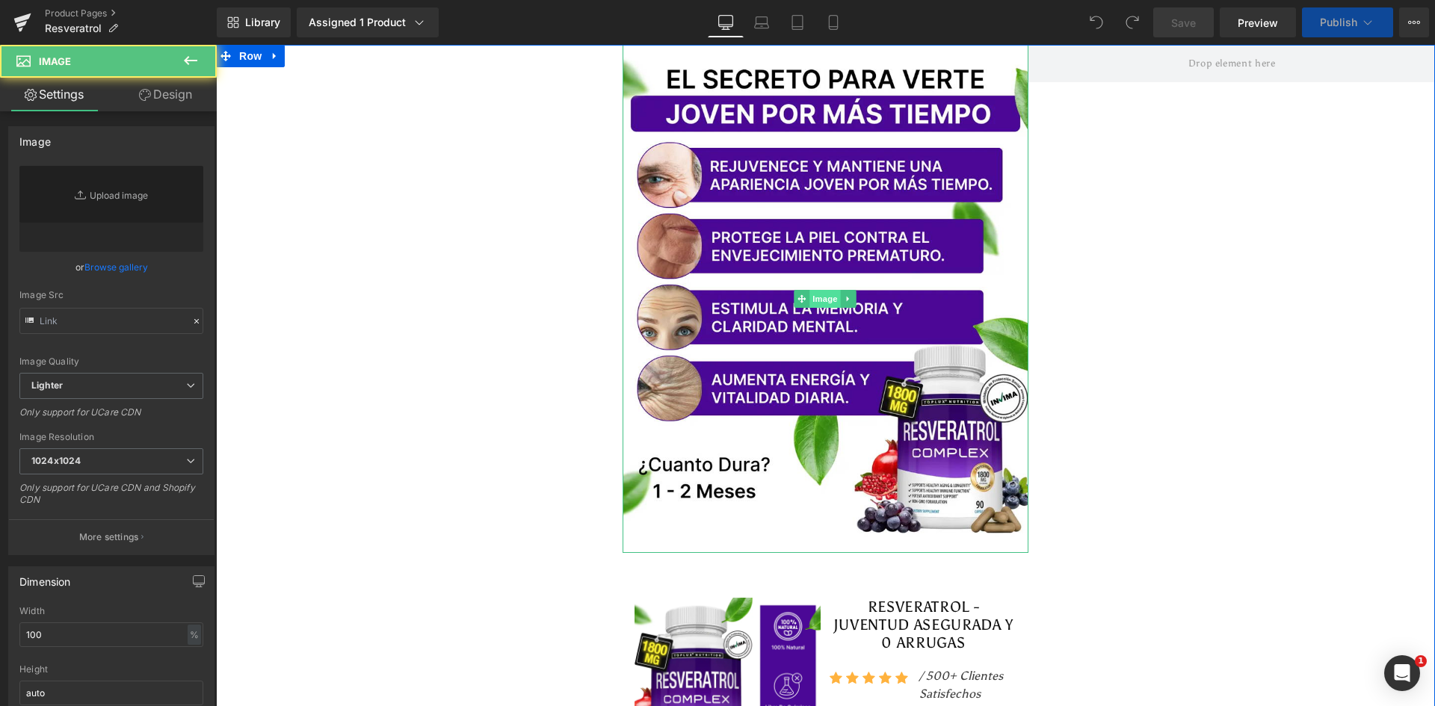
click at [810, 208] on img at bounding box center [826, 299] width 407 height 508
type input "https://ucarecdn.com/32a36208-c2e8-46bd-8a3e-8715b2cac04d/-/format/auto/-/previ…"
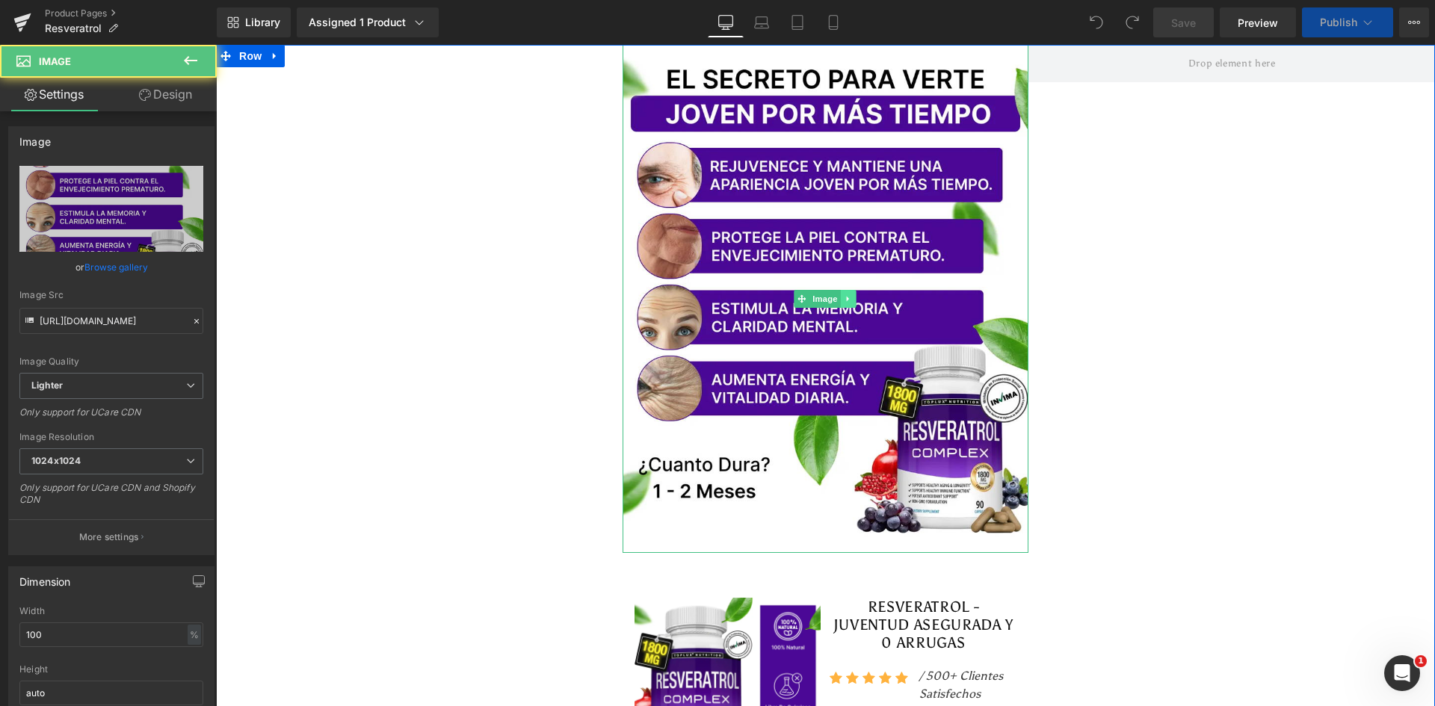
click at [845, 300] on icon at bounding box center [849, 299] width 8 height 9
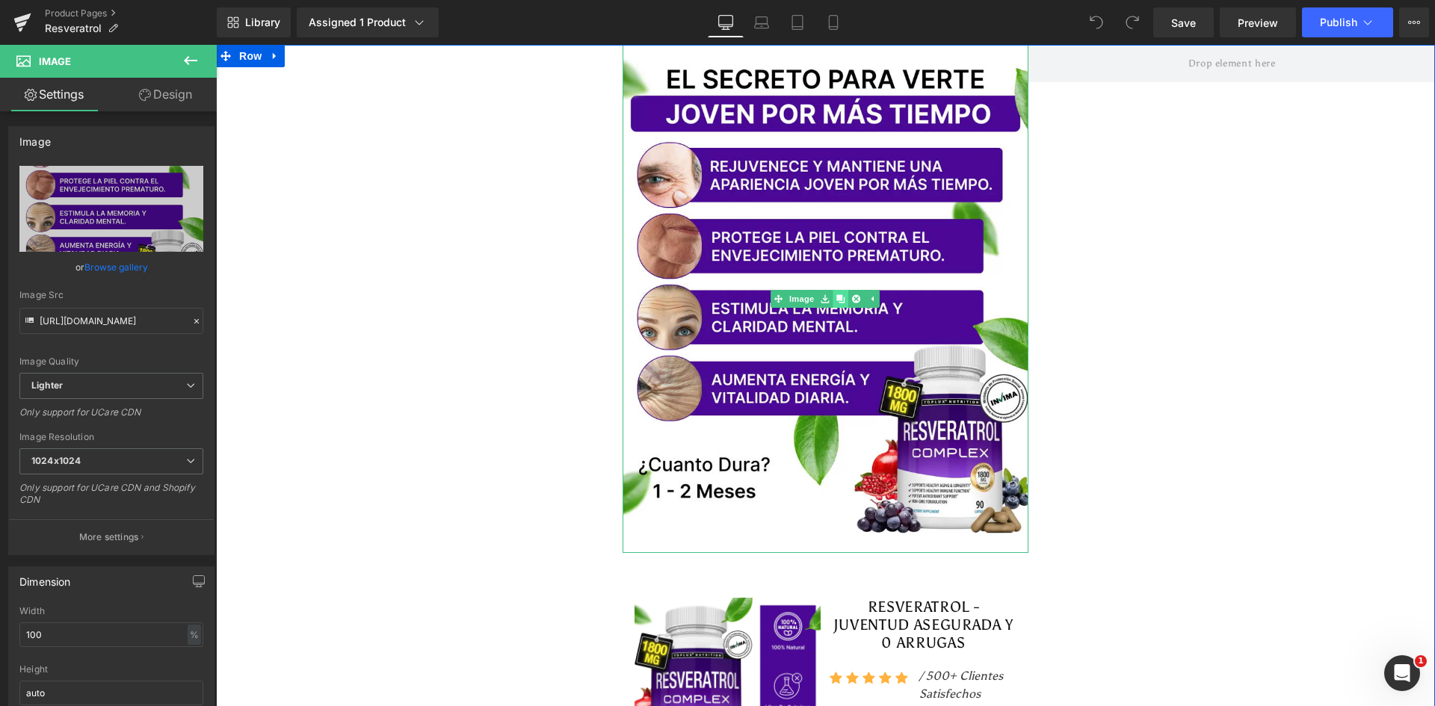
click at [837, 301] on icon at bounding box center [841, 299] width 8 height 9
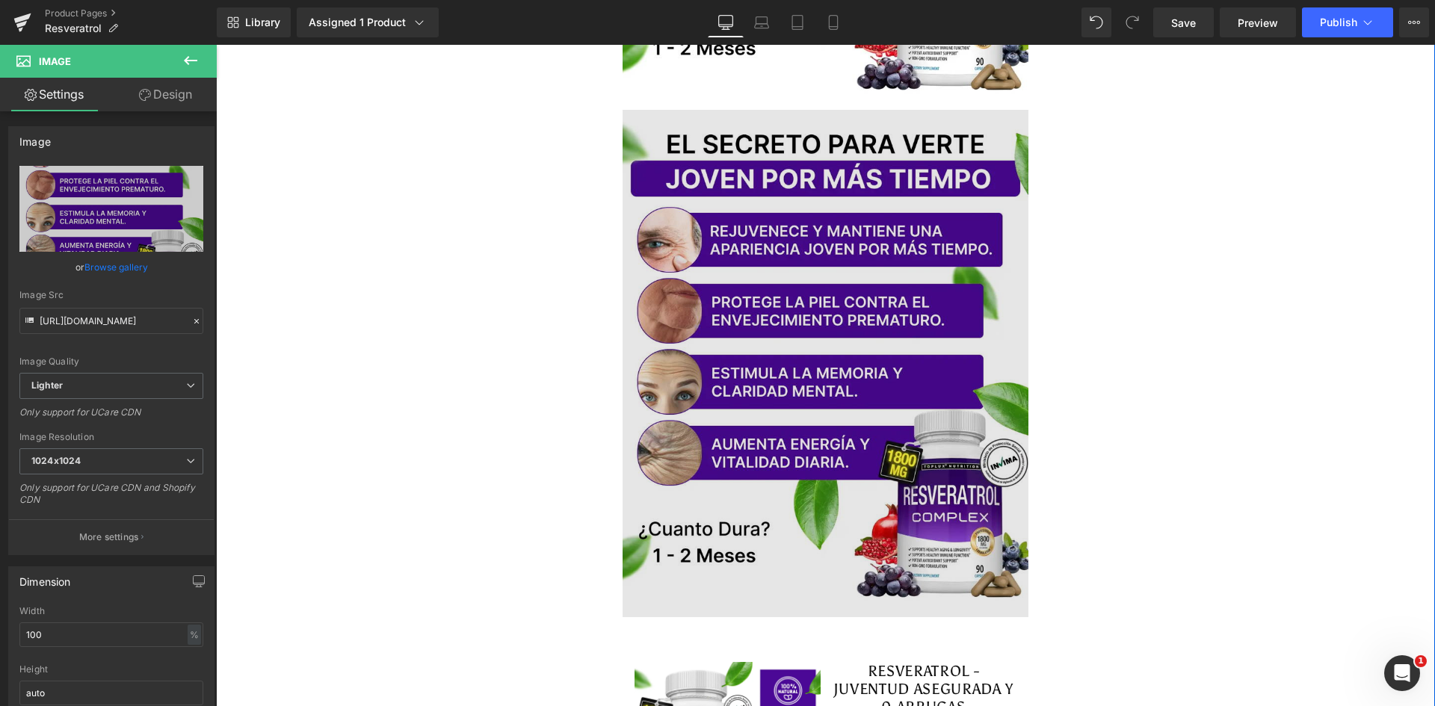
click at [771, 315] on img at bounding box center [826, 364] width 407 height 508
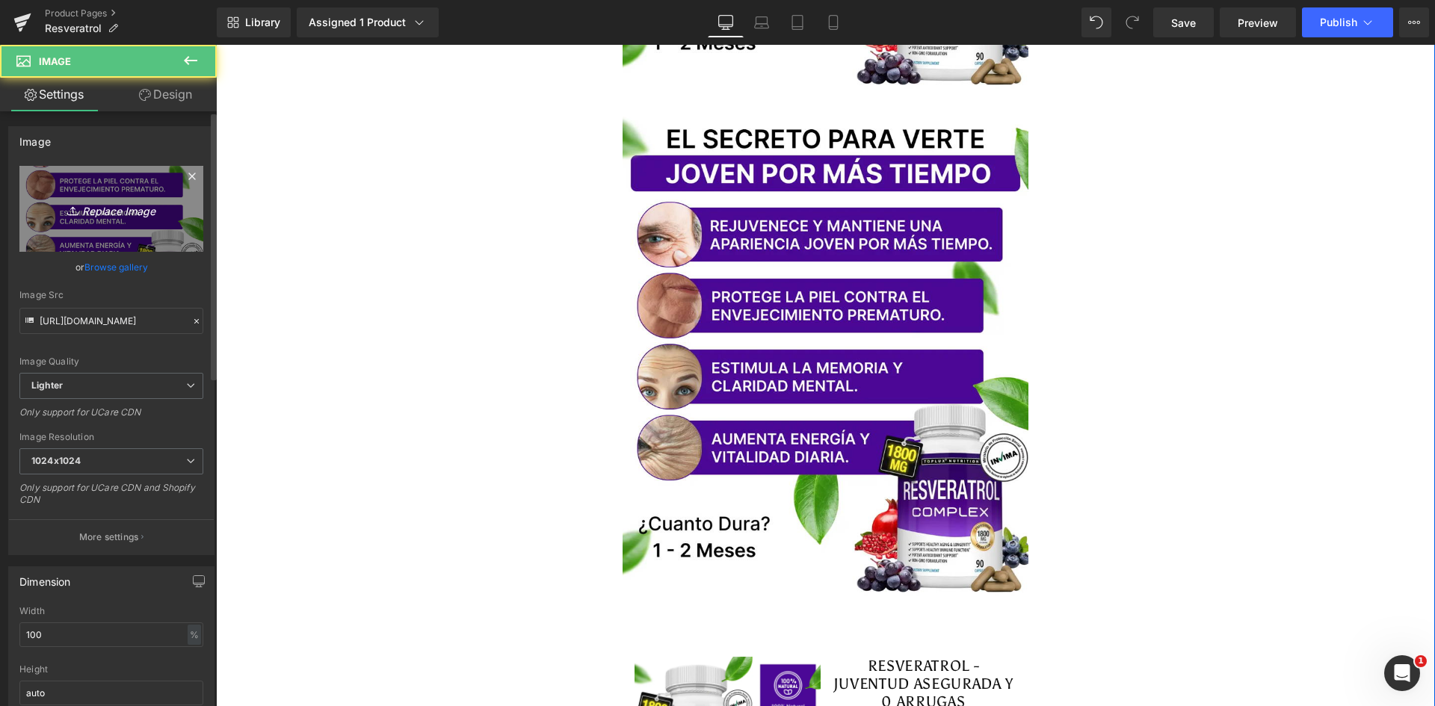
click at [99, 210] on icon "Replace Image" at bounding box center [112, 209] width 120 height 19
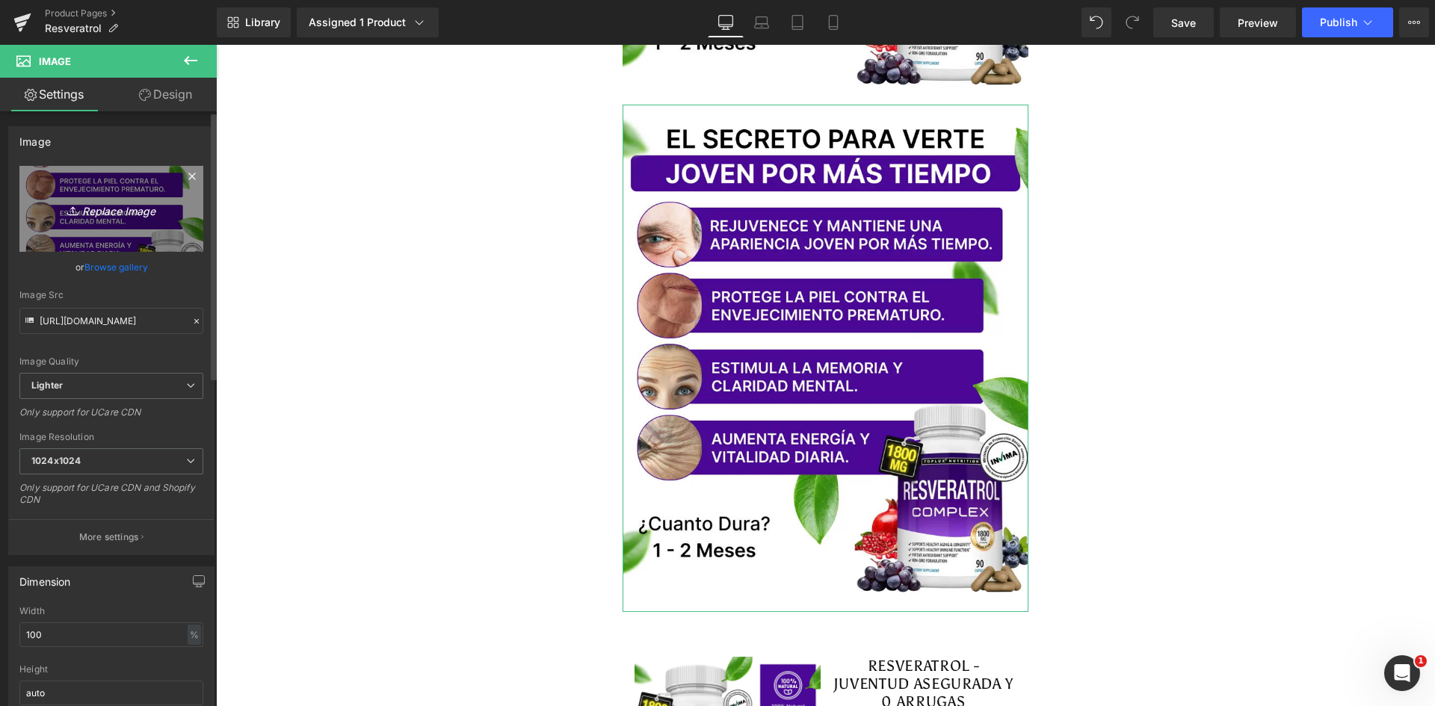
type input "C:\fakepath\Antes y Despues.webp"
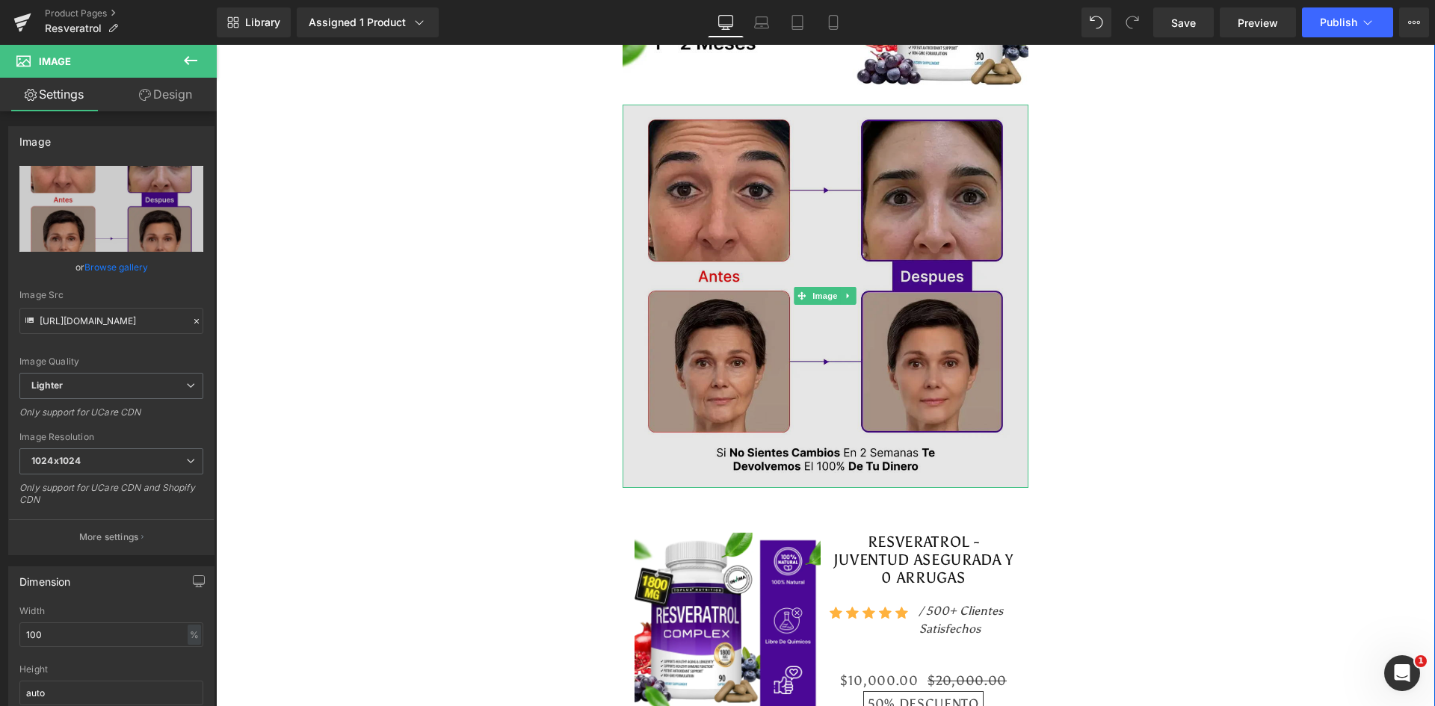
type input "https://ucarecdn.com/f8ad9e08-7ccb-42ee-88d3-b5418d502193/-/format/auto/-/previ…"
click at [863, 253] on img at bounding box center [826, 296] width 407 height 383
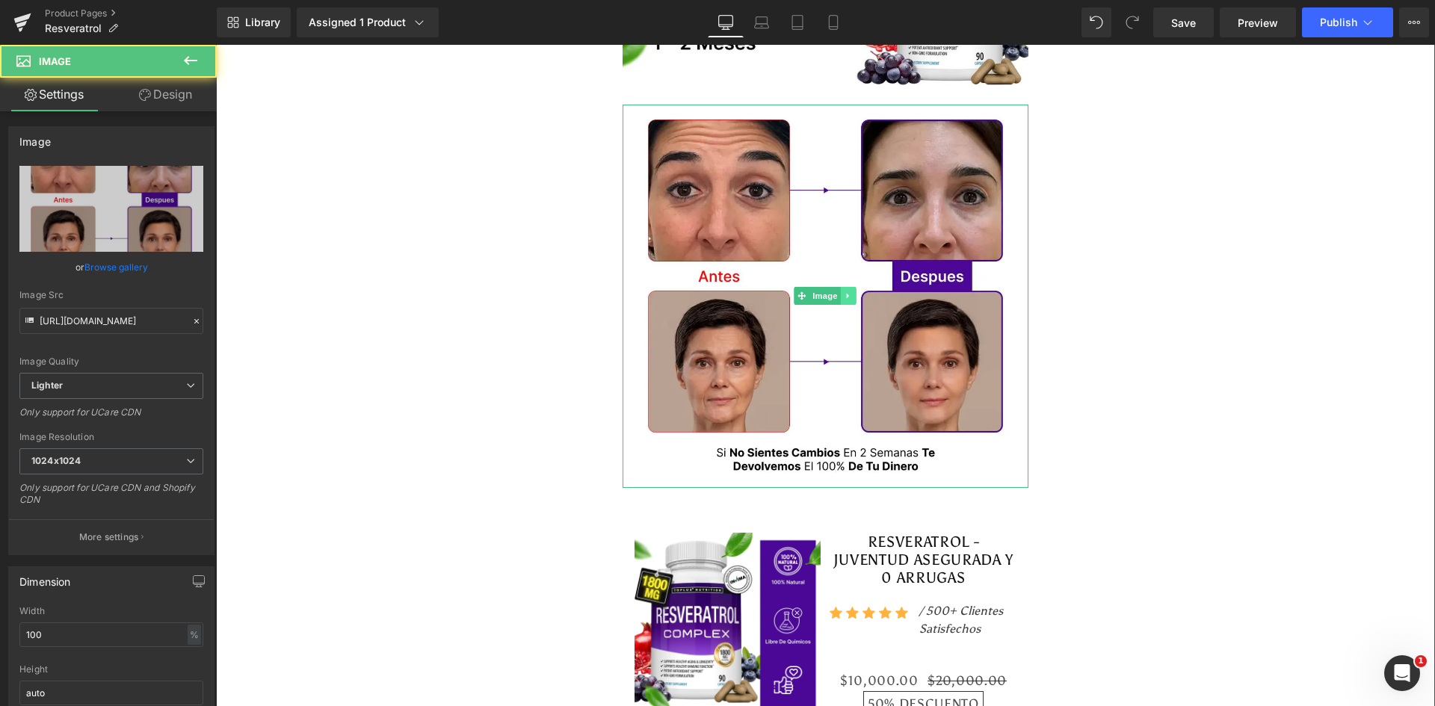
click at [846, 292] on icon at bounding box center [849, 296] width 8 height 9
click at [837, 293] on icon at bounding box center [841, 296] width 8 height 8
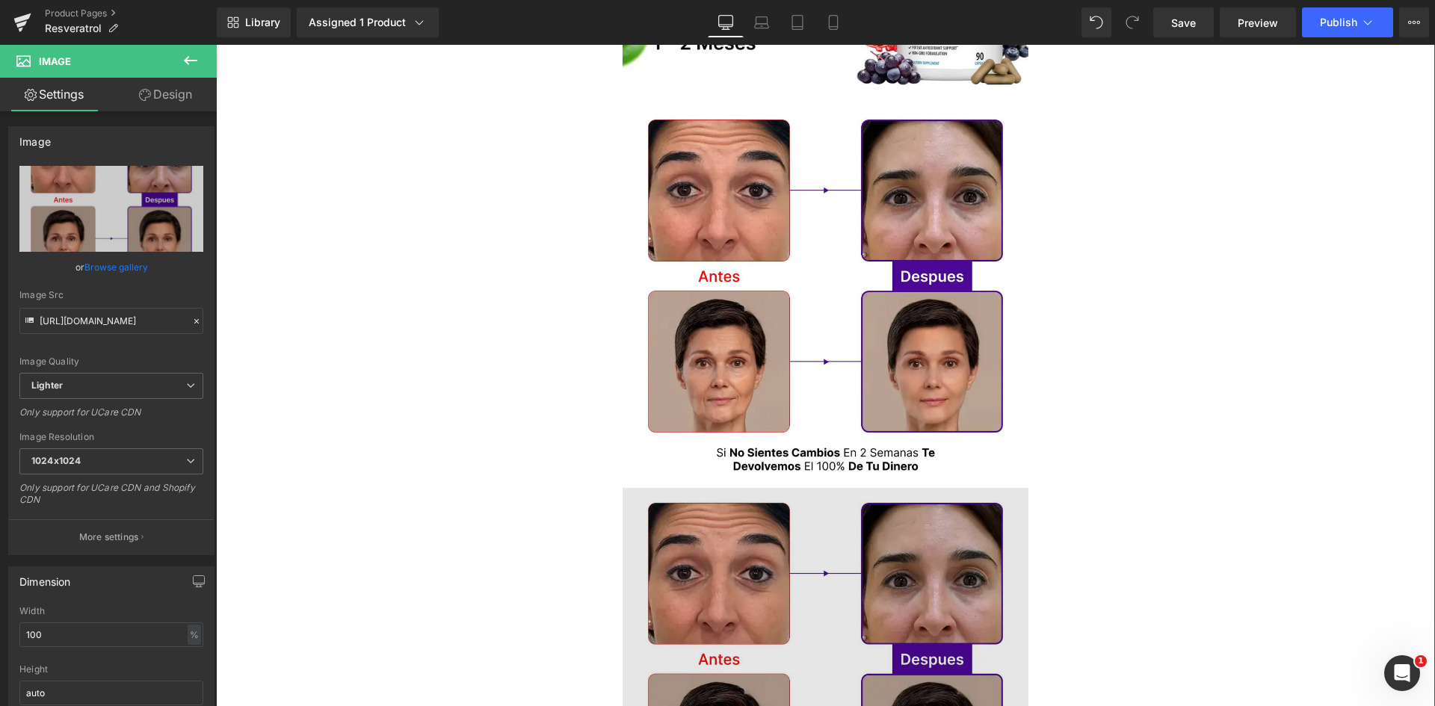
click at [826, 575] on img at bounding box center [826, 679] width 407 height 383
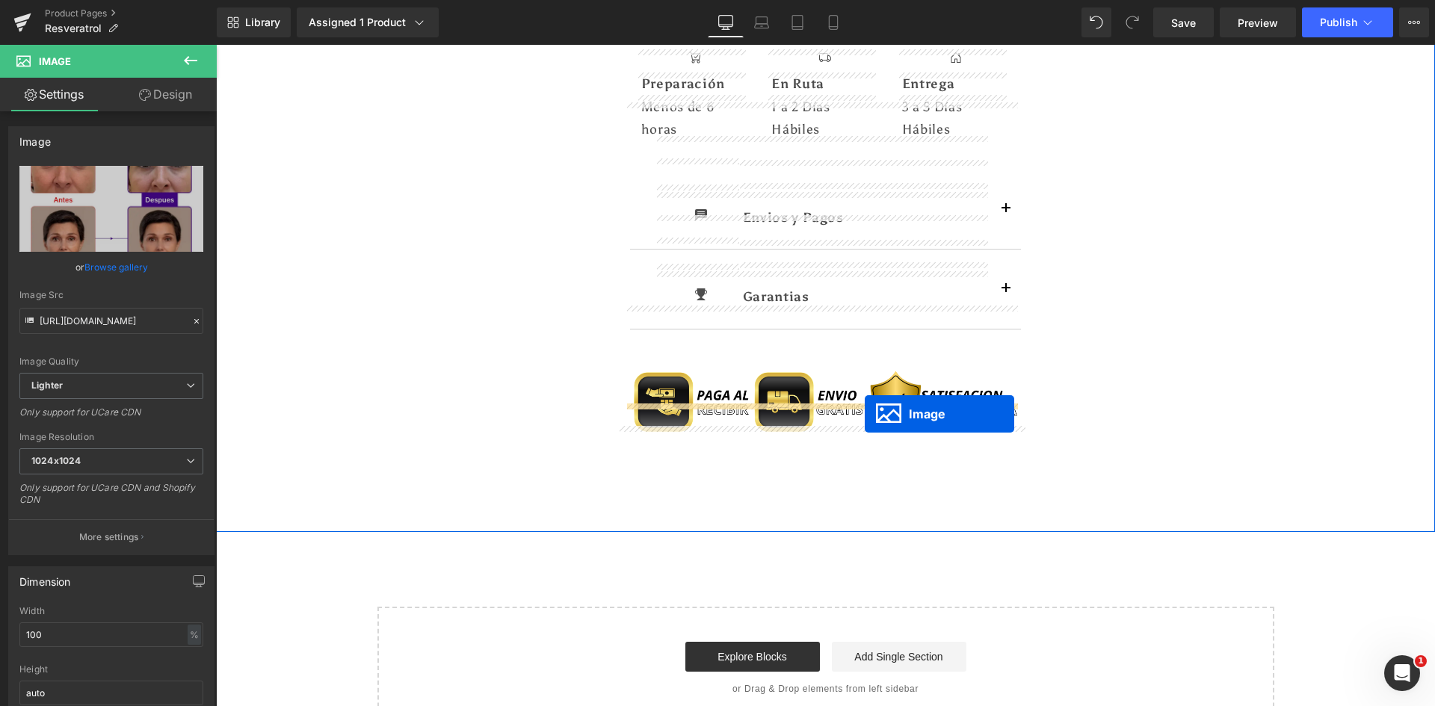
drag, startPoint x: 799, startPoint y: 457, endPoint x: 865, endPoint y: 414, distance: 78.8
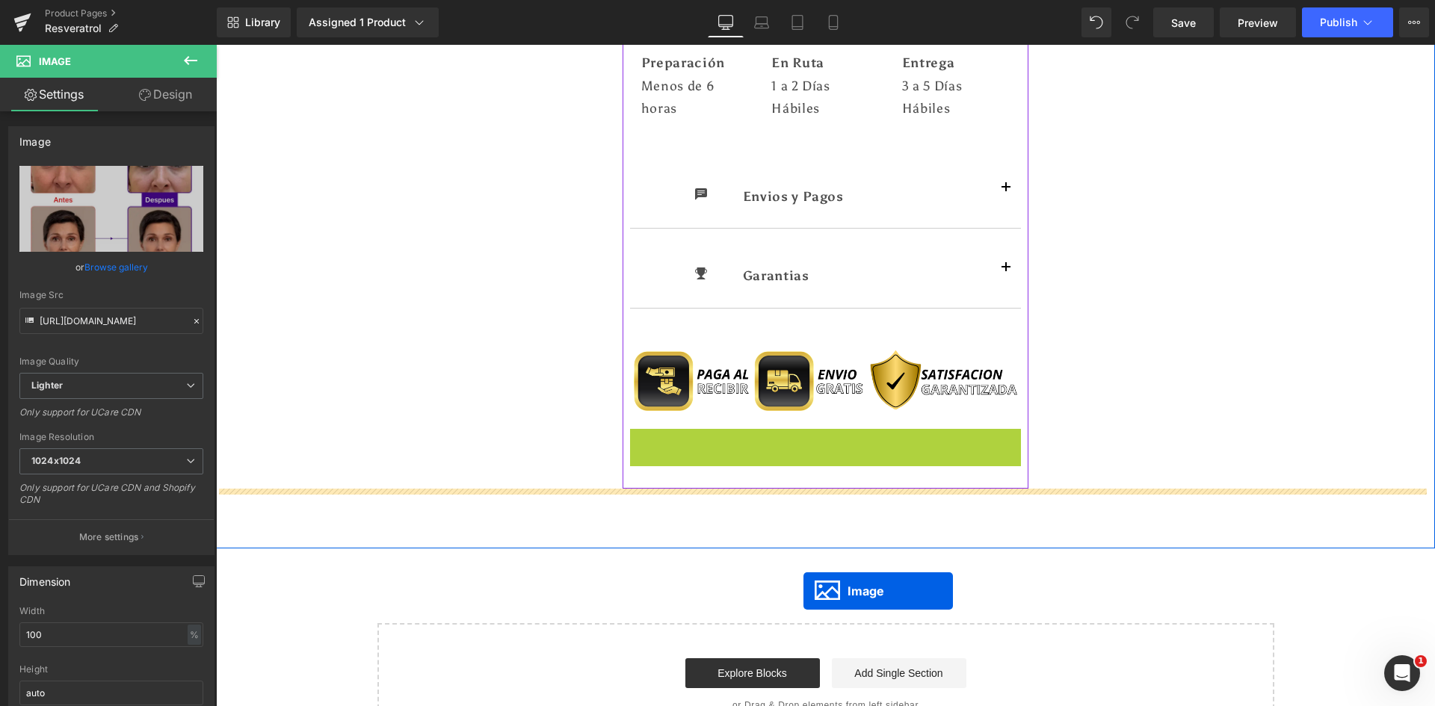
scroll to position [5548, 0]
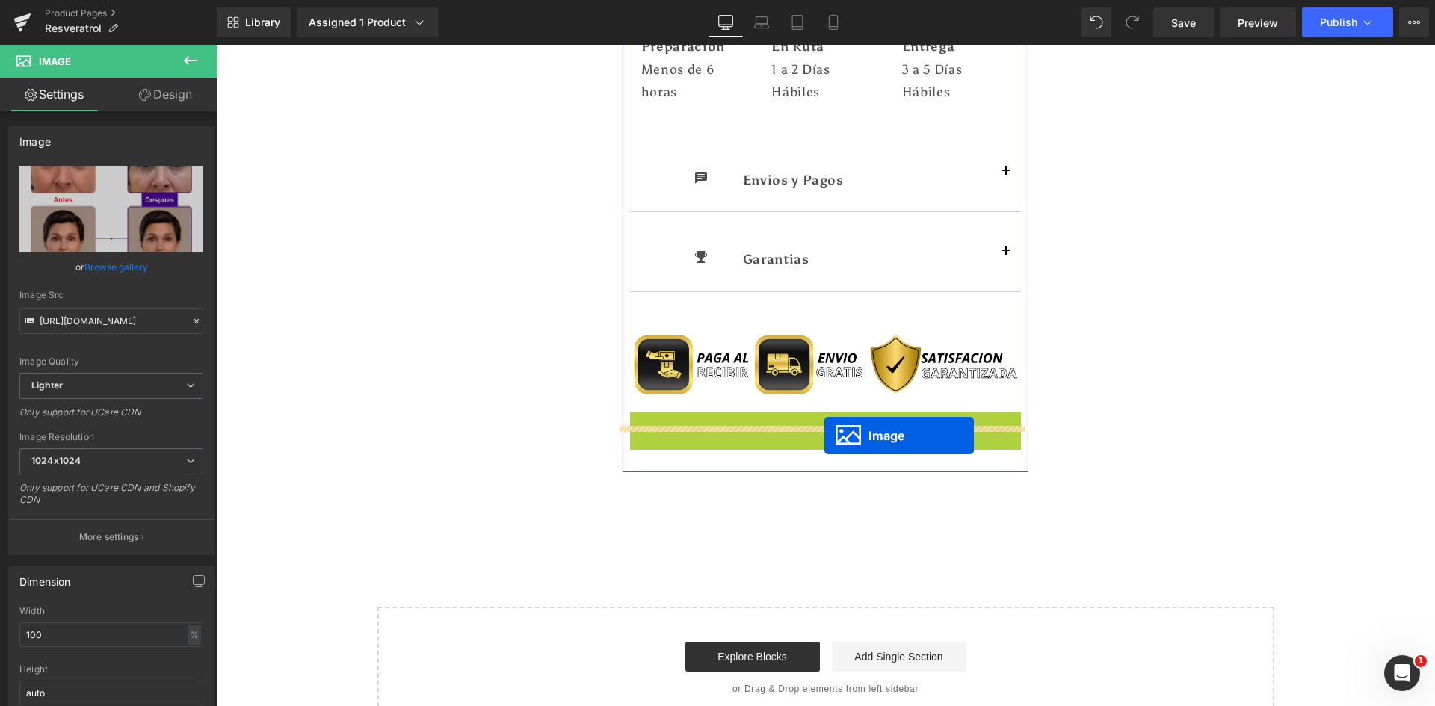
drag, startPoint x: 796, startPoint y: 587, endPoint x: 824, endPoint y: 436, distance: 153.6
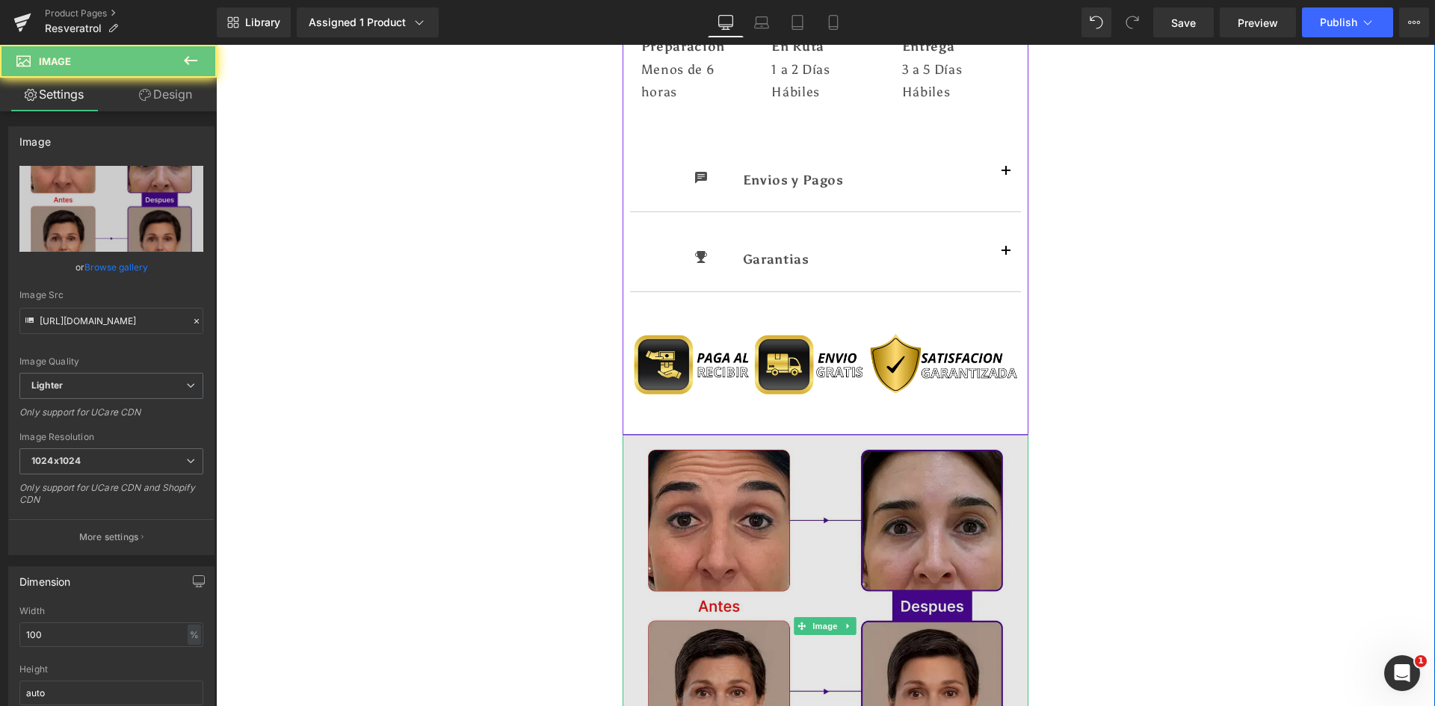
click at [790, 454] on img at bounding box center [826, 626] width 407 height 383
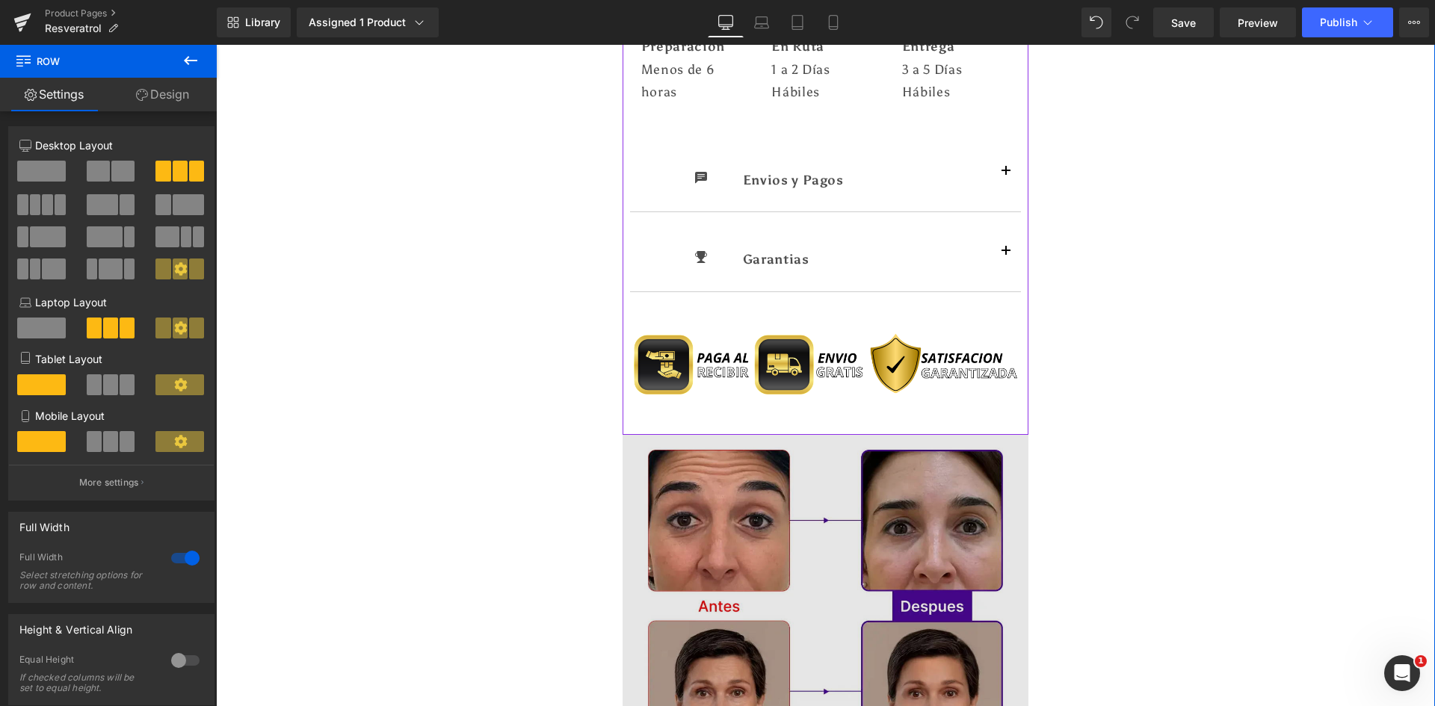
click at [768, 528] on img at bounding box center [826, 626] width 407 height 383
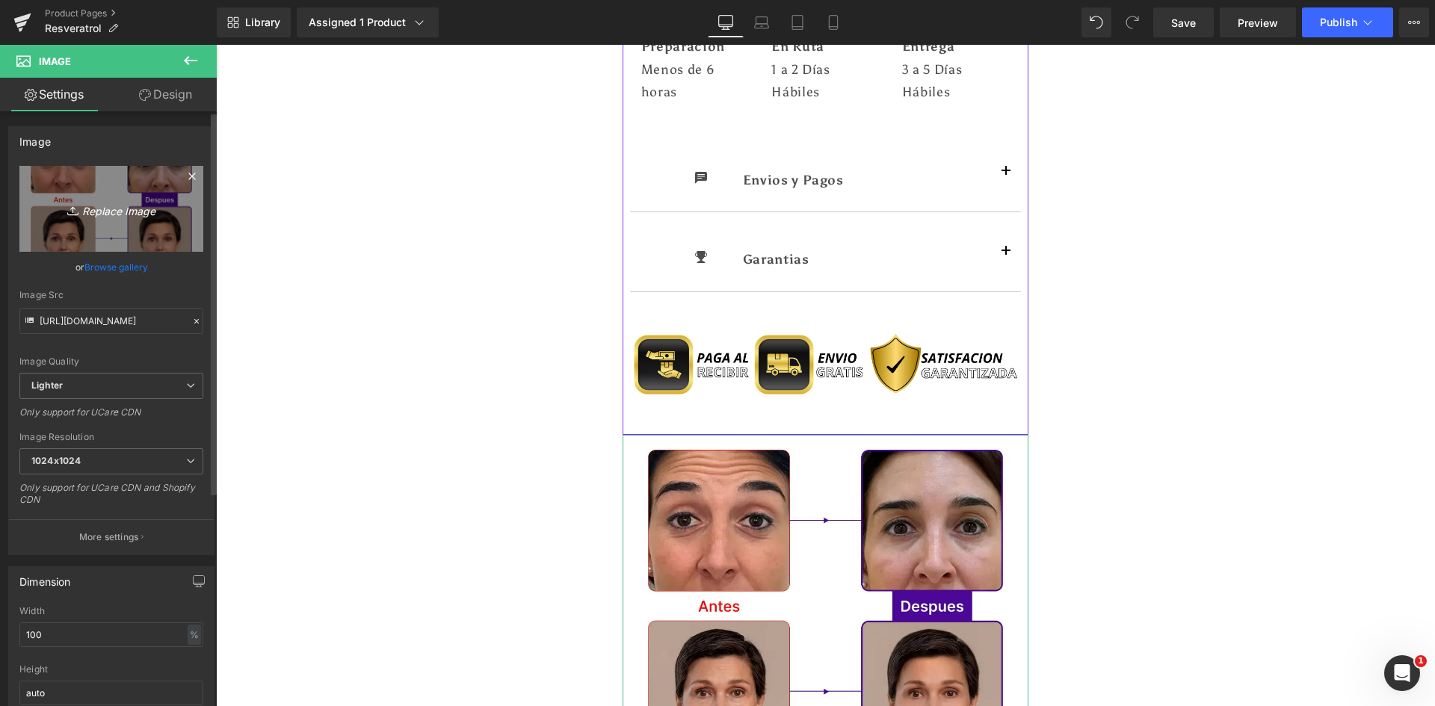
click at [61, 226] on link "Replace Image" at bounding box center [111, 209] width 184 height 86
type input "C:\fakepath\Suplements Facts.webp"
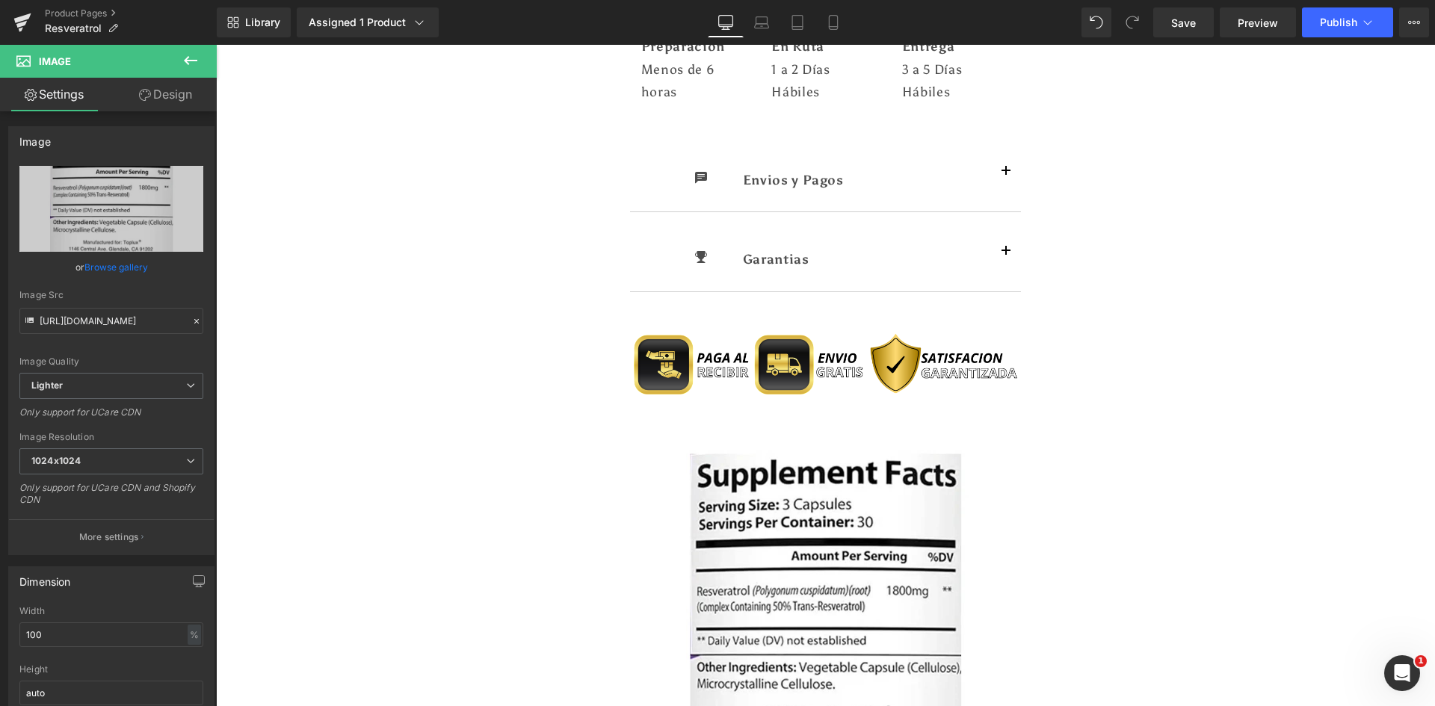
type input "https://ucarecdn.com/d5a8f2a9-3f53-4500-b61d-52f2f8e83043/-/format/auto/-/previ…"
click at [1348, 25] on span "Publish" at bounding box center [1338, 22] width 37 height 12
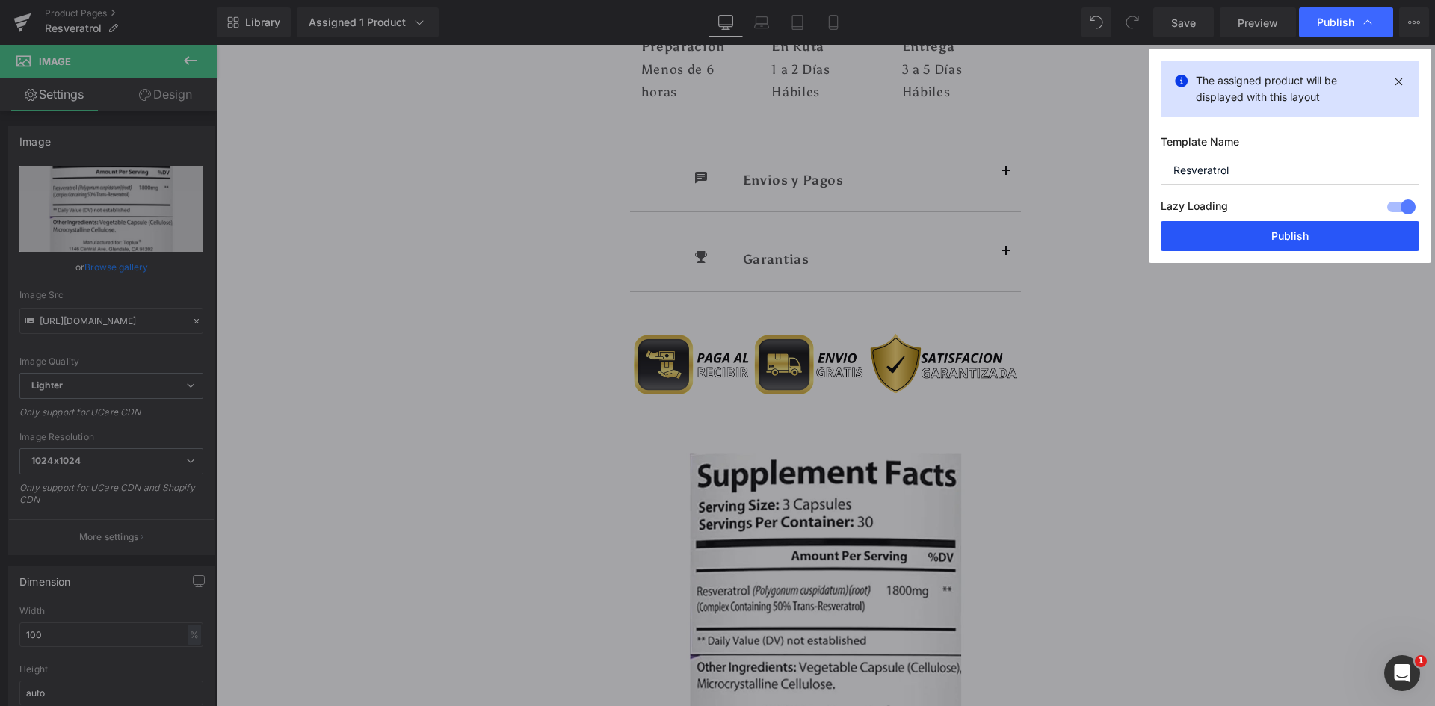
click at [1342, 234] on button "Publish" at bounding box center [1290, 236] width 259 height 30
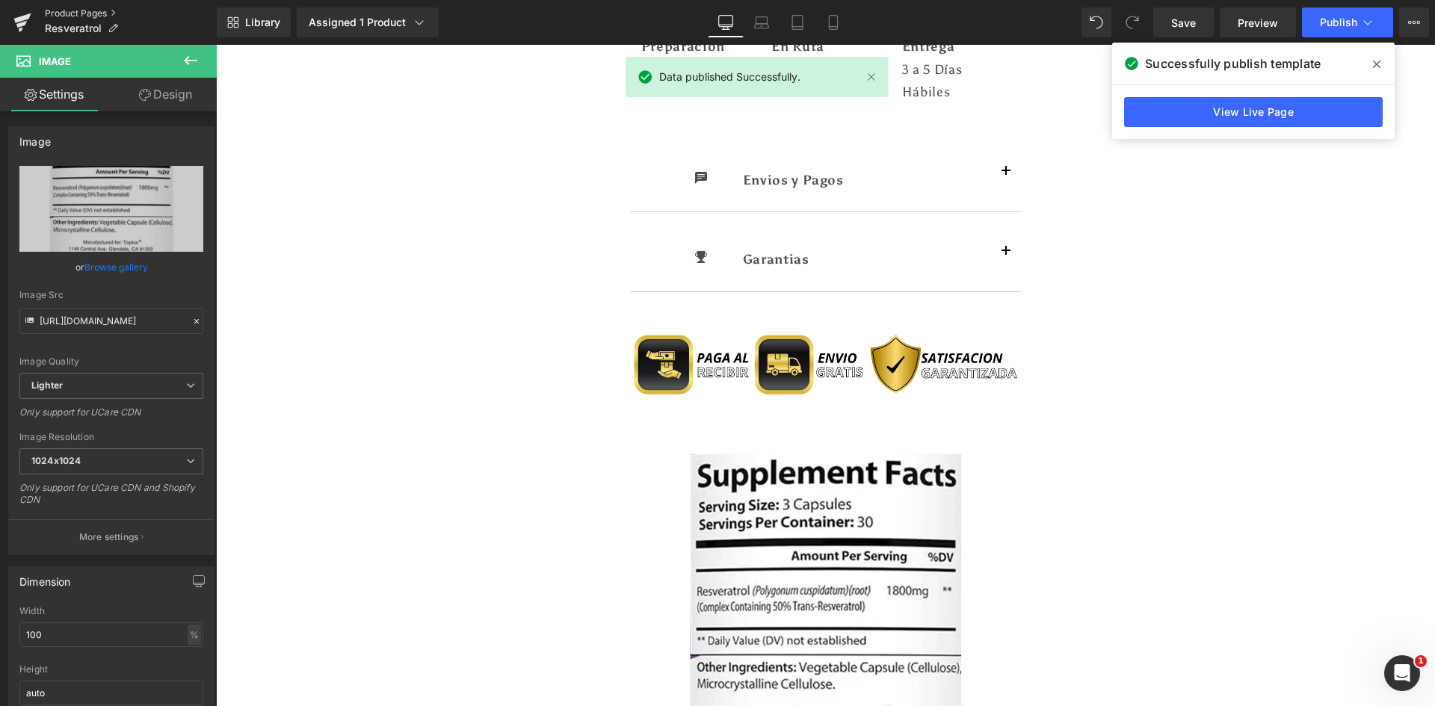
click at [60, 12] on link "Product Pages" at bounding box center [131, 13] width 172 height 12
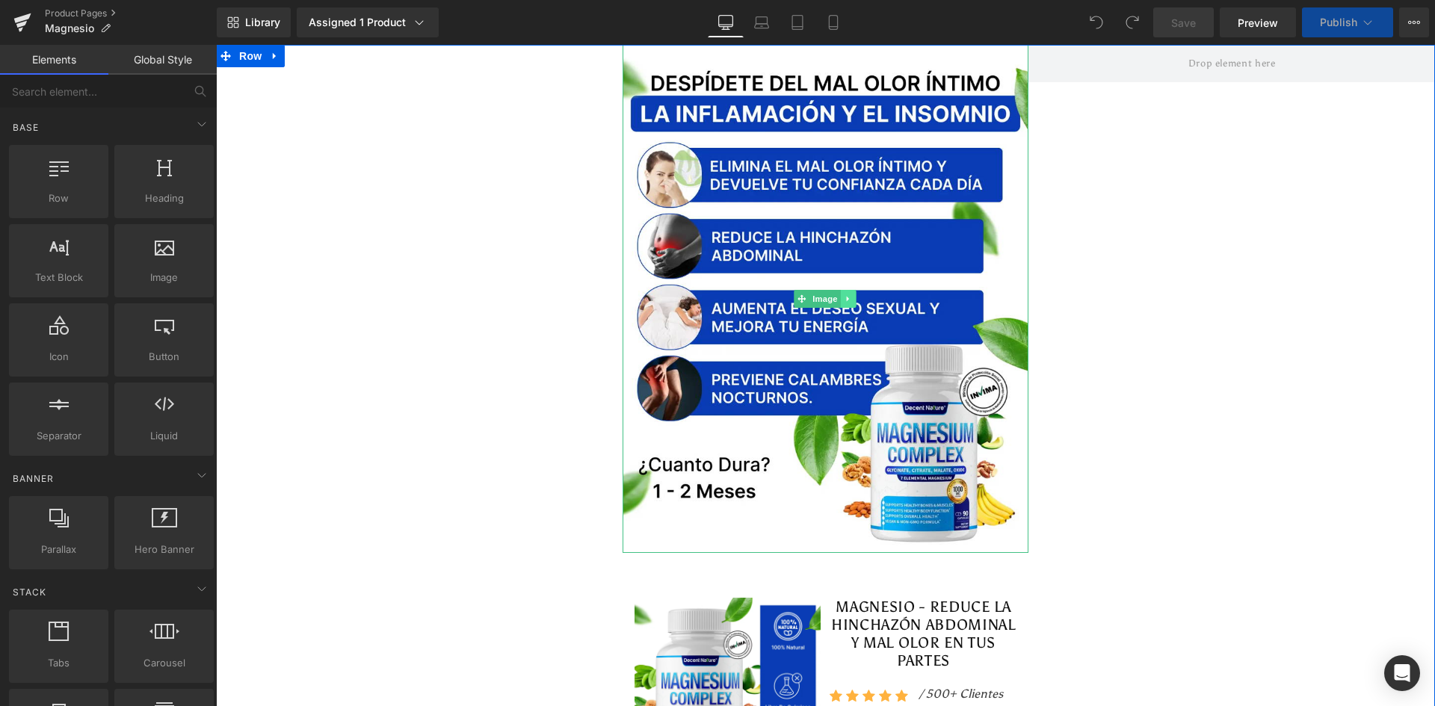
click at [808, 197] on img at bounding box center [826, 299] width 407 height 508
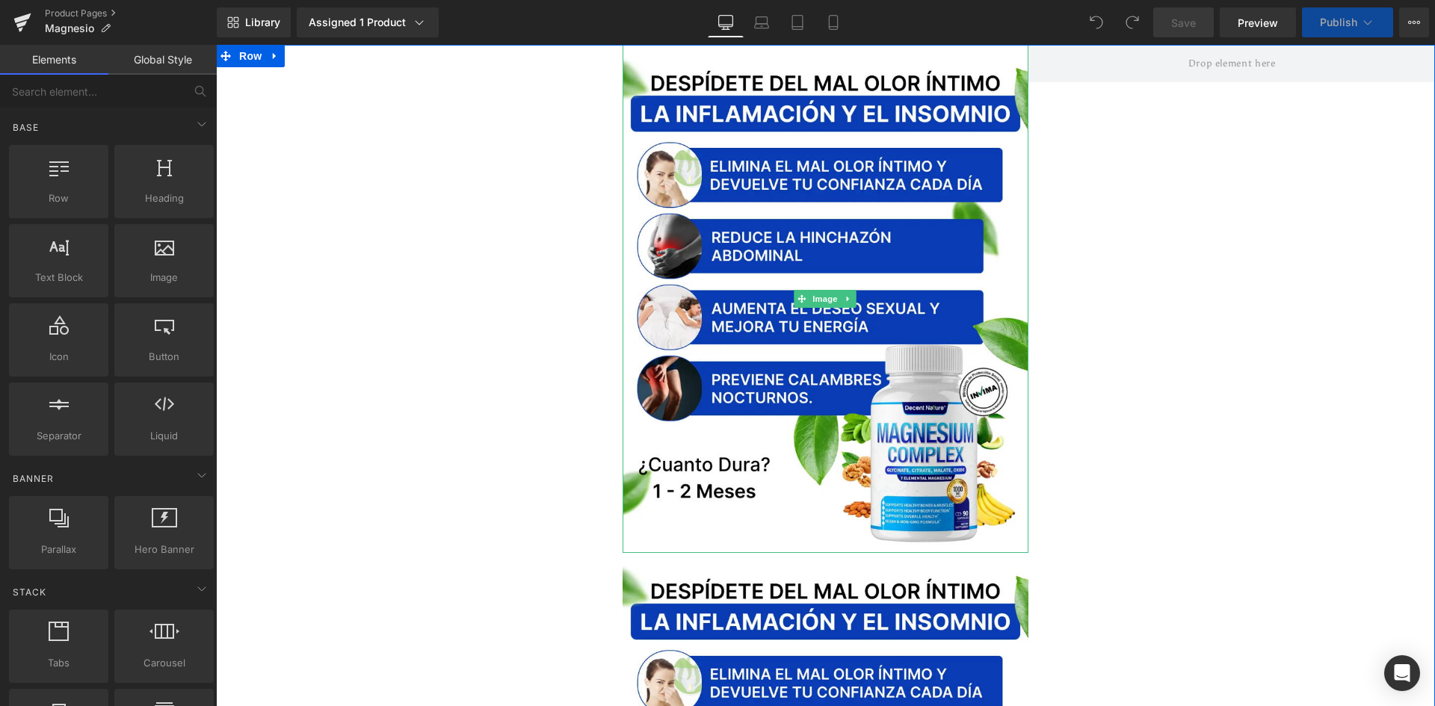
click at [872, 362] on img at bounding box center [826, 299] width 407 height 508
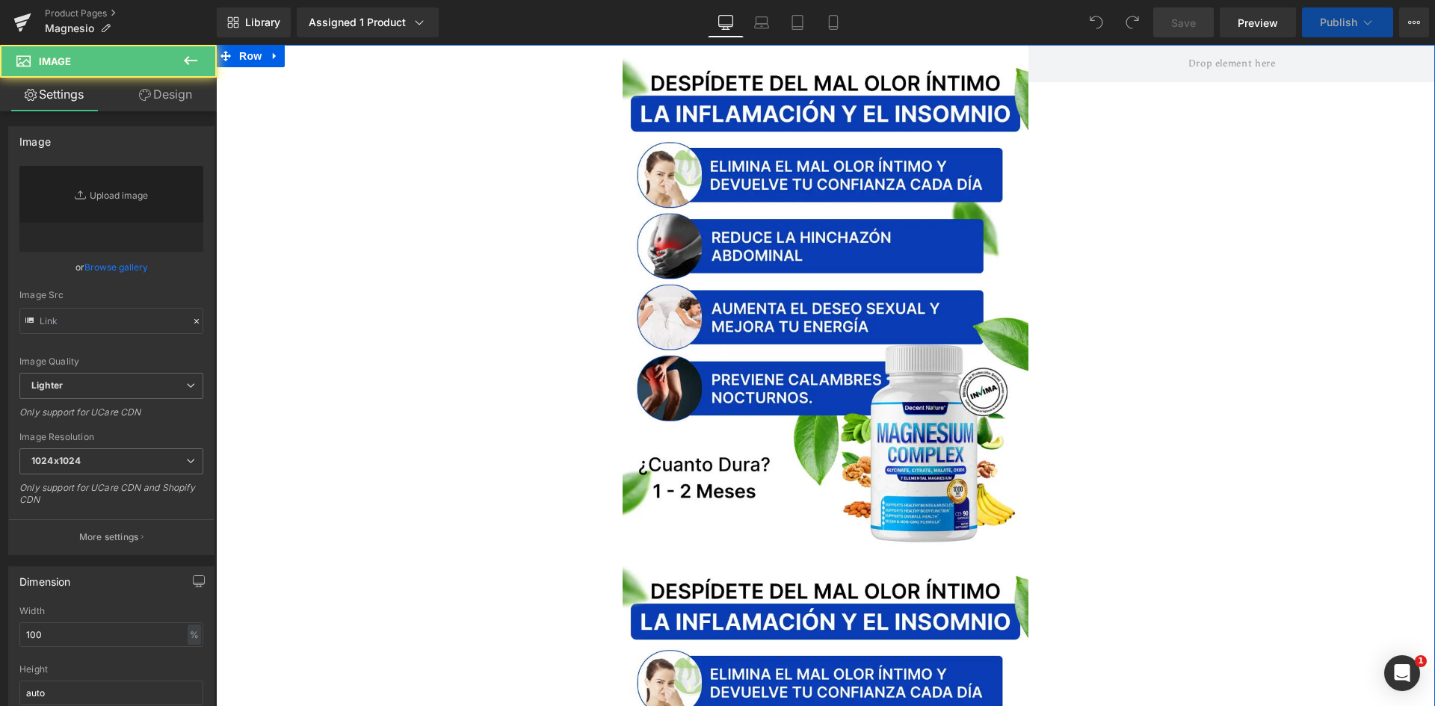
scroll to position [374, 0]
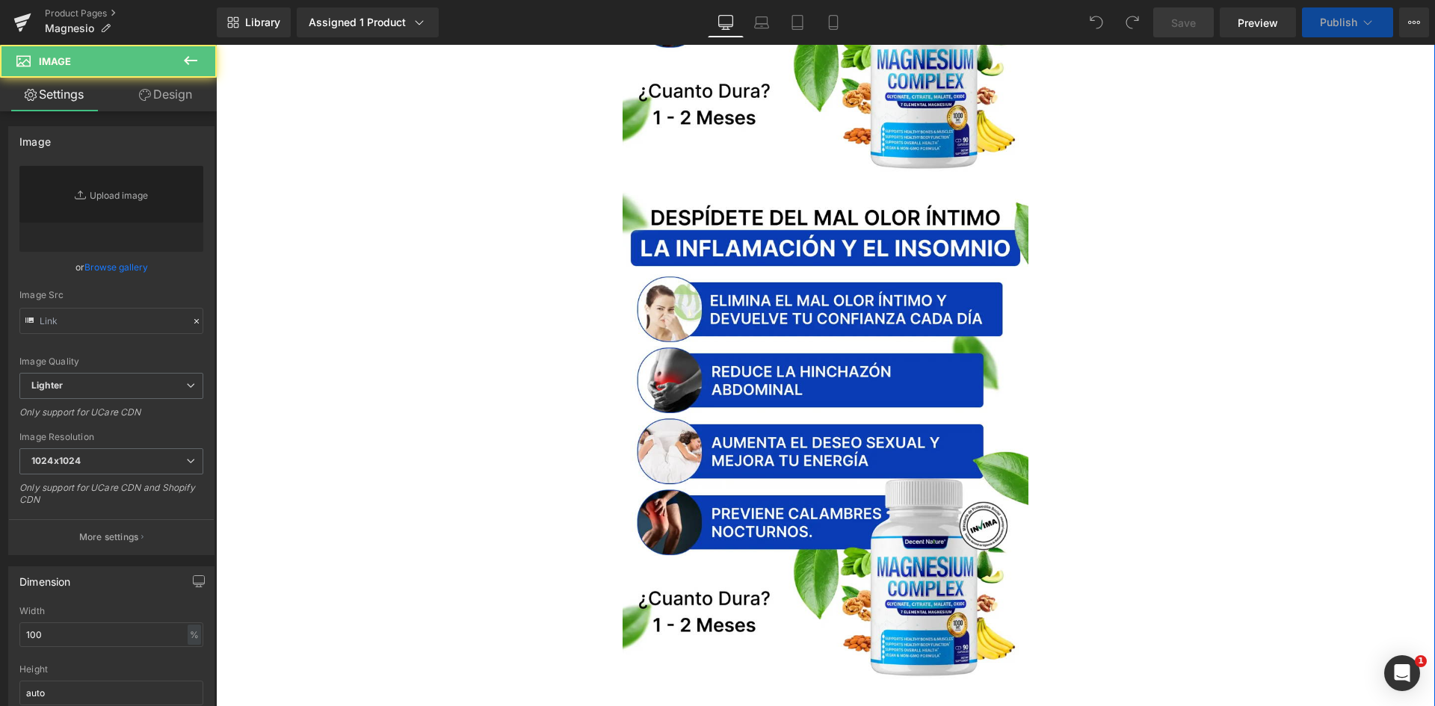
type input "[URL][DOMAIN_NAME]"
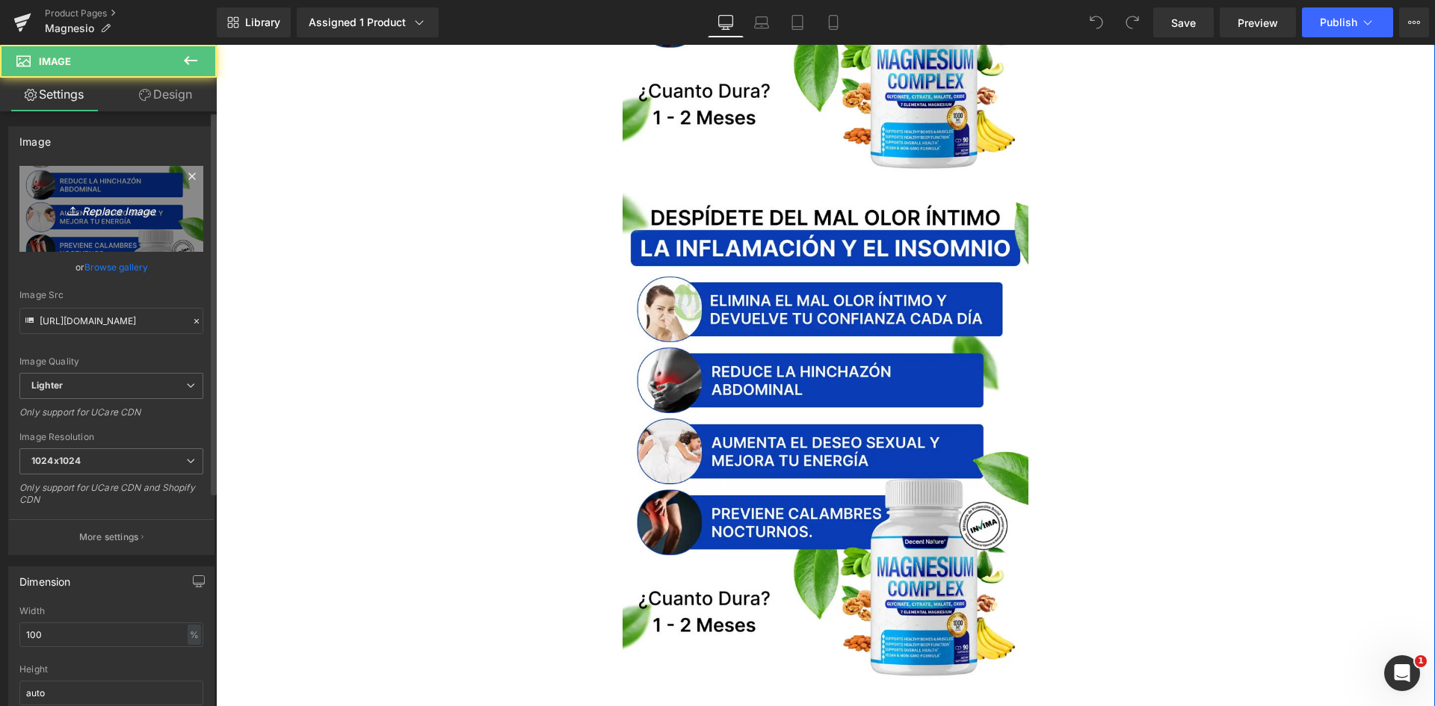
scroll to position [0, 0]
click at [106, 221] on link "Replace Image" at bounding box center [111, 209] width 184 height 86
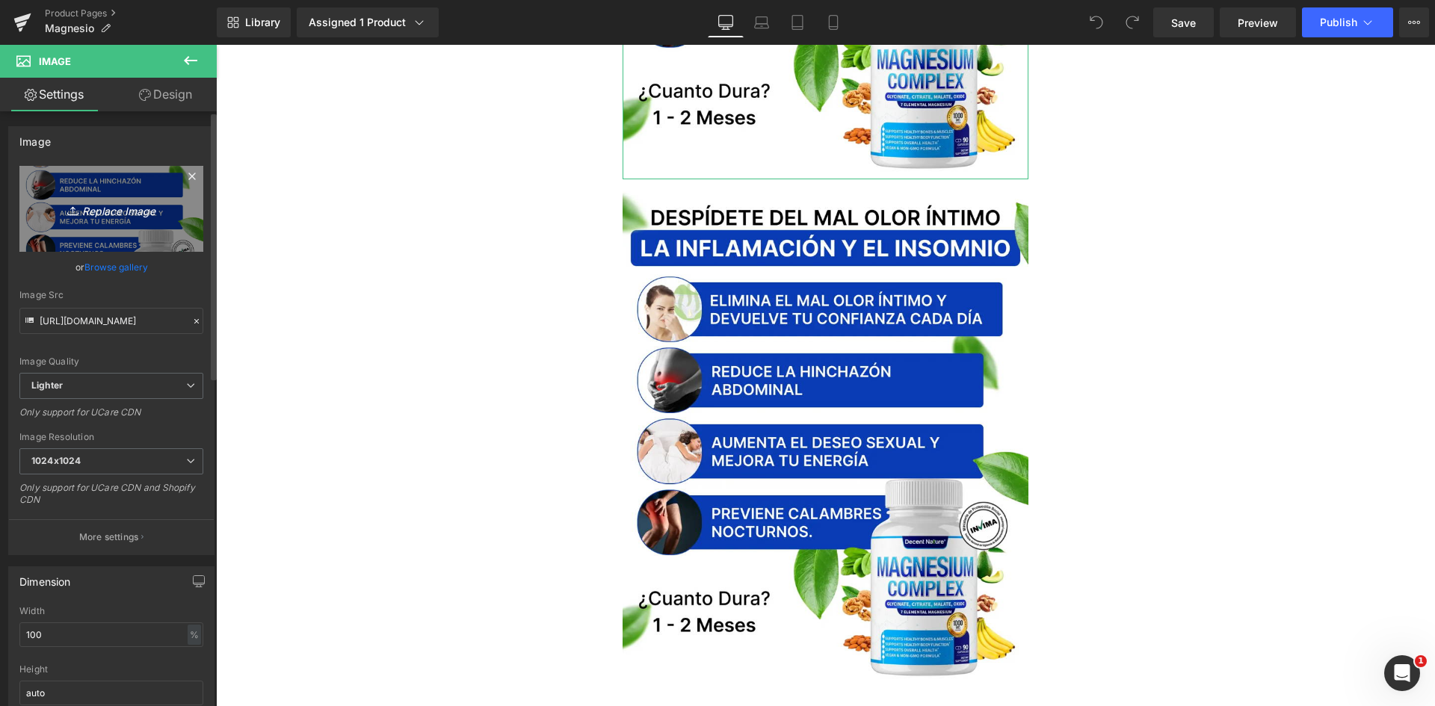
type input "C:\fakepath\Antes y Despues.webp"
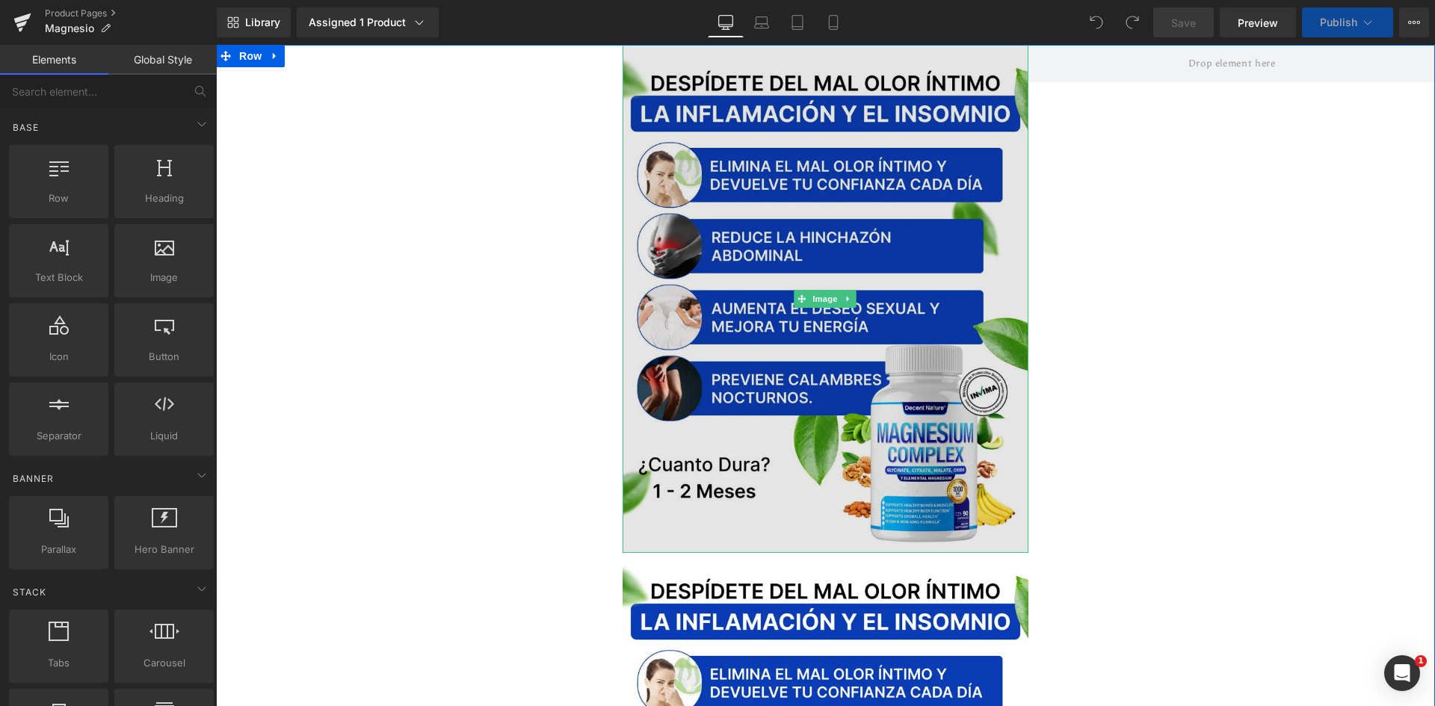
drag, startPoint x: 780, startPoint y: 382, endPoint x: 639, endPoint y: 336, distance: 148.0
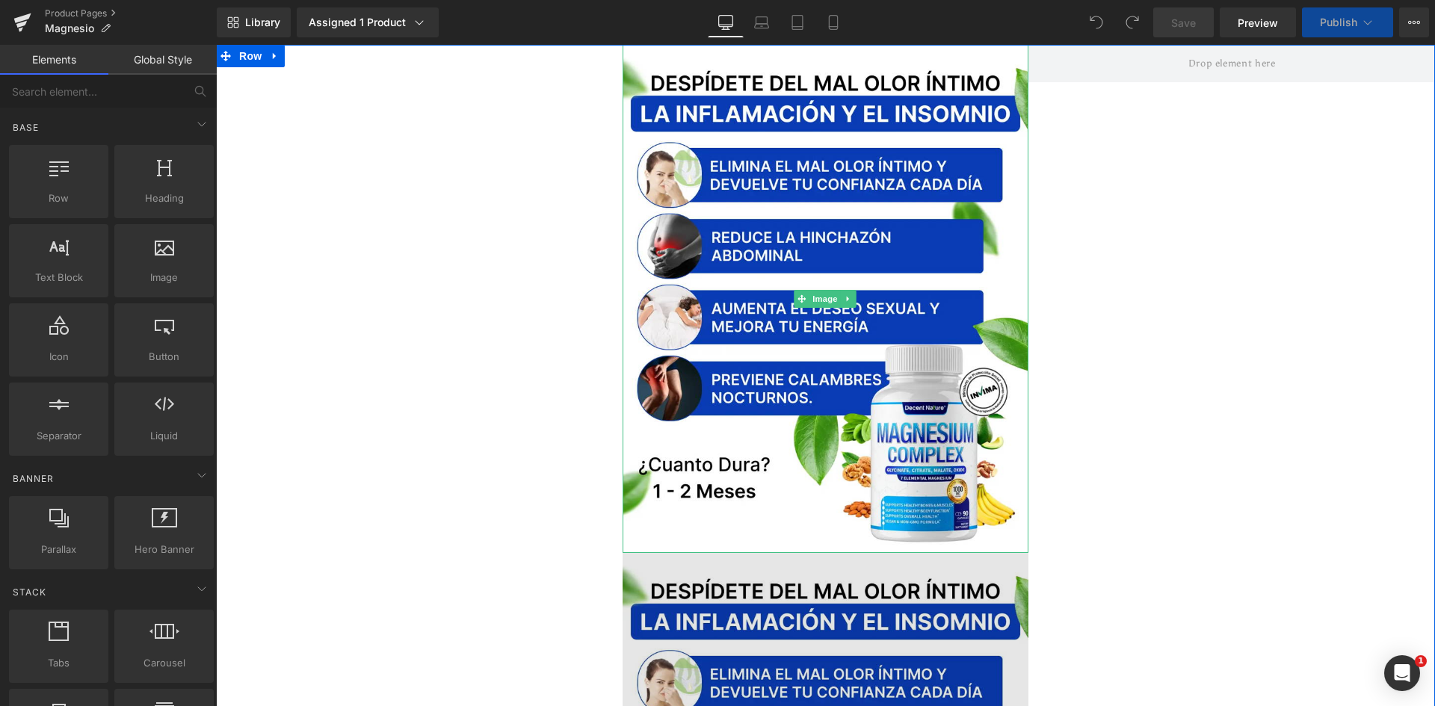
click at [780, 382] on img at bounding box center [826, 299] width 407 height 508
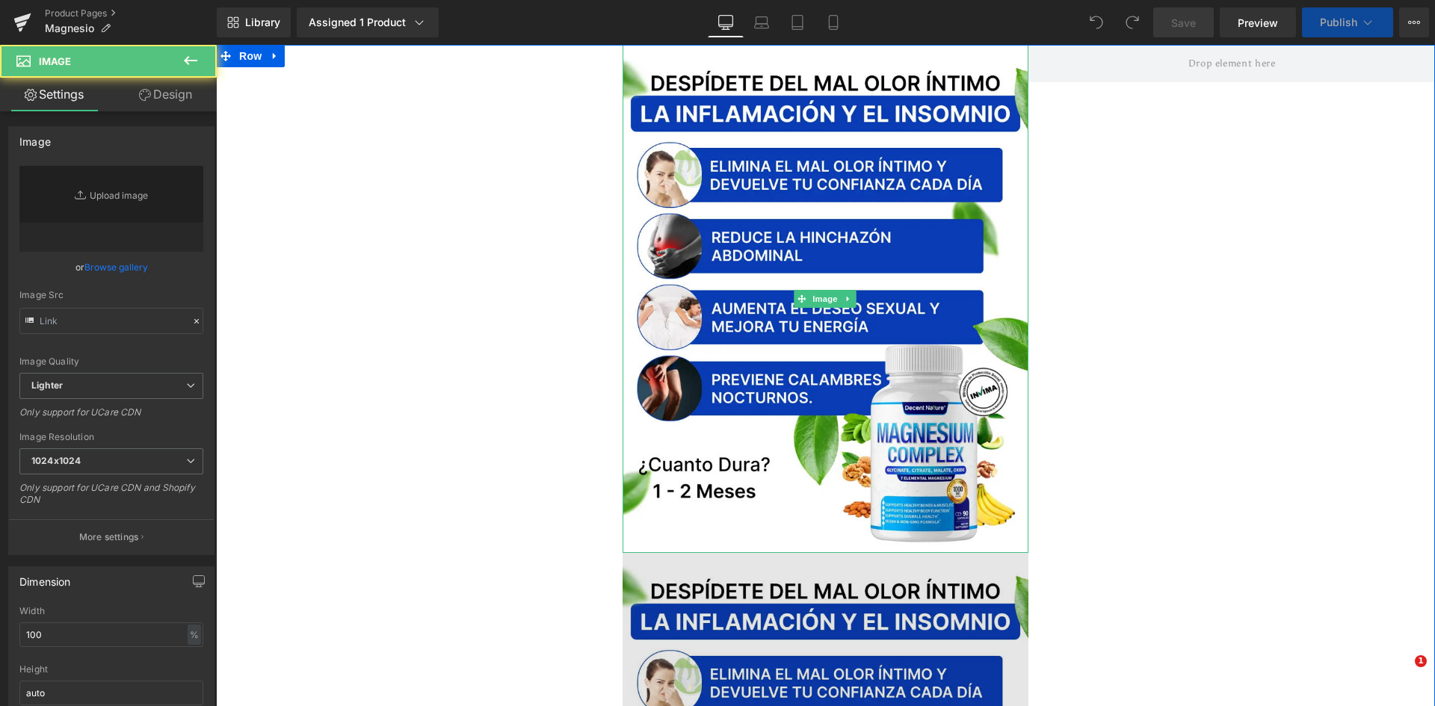
scroll to position [374, 0]
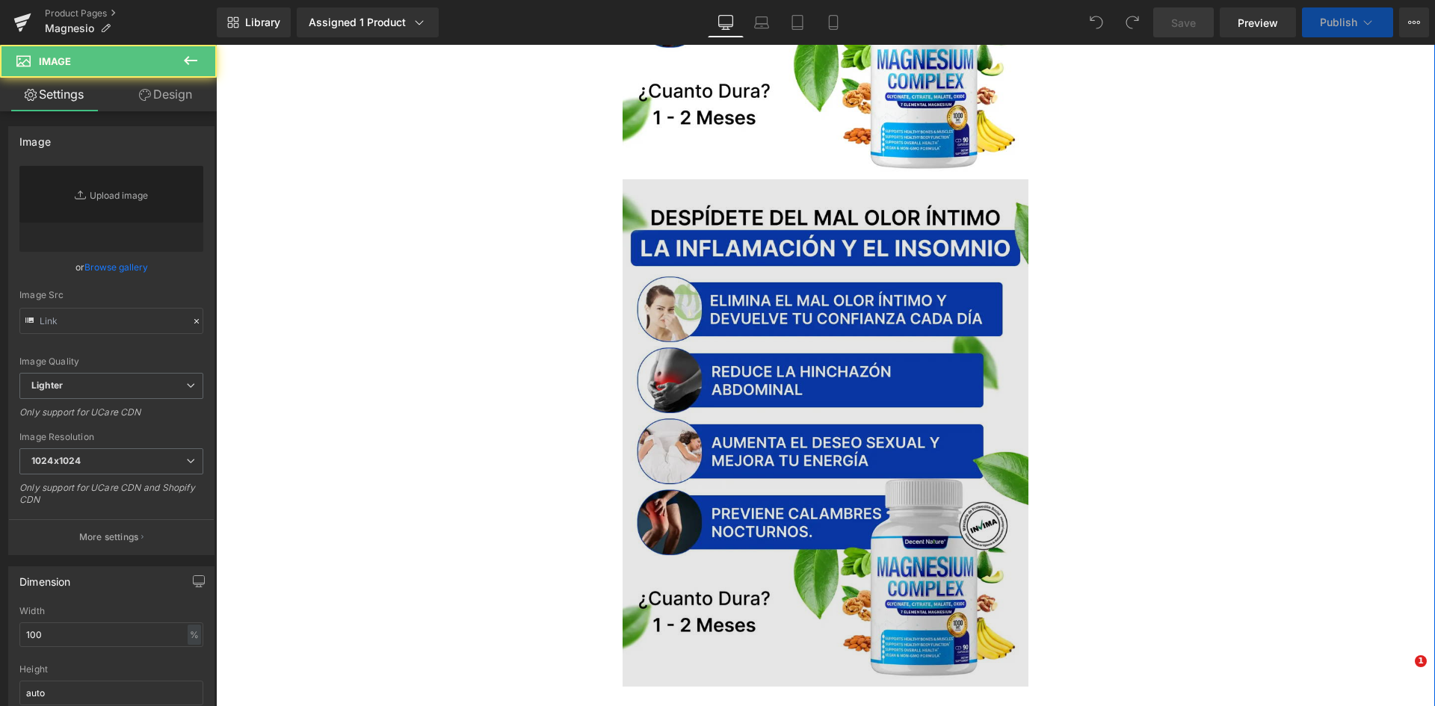
type input "https://ucarecdn.com/f38703d0-643a-44c5-b991-f542cd17e2b6/-/format/auto/-/previ…"
click at [765, 297] on img at bounding box center [826, 433] width 407 height 508
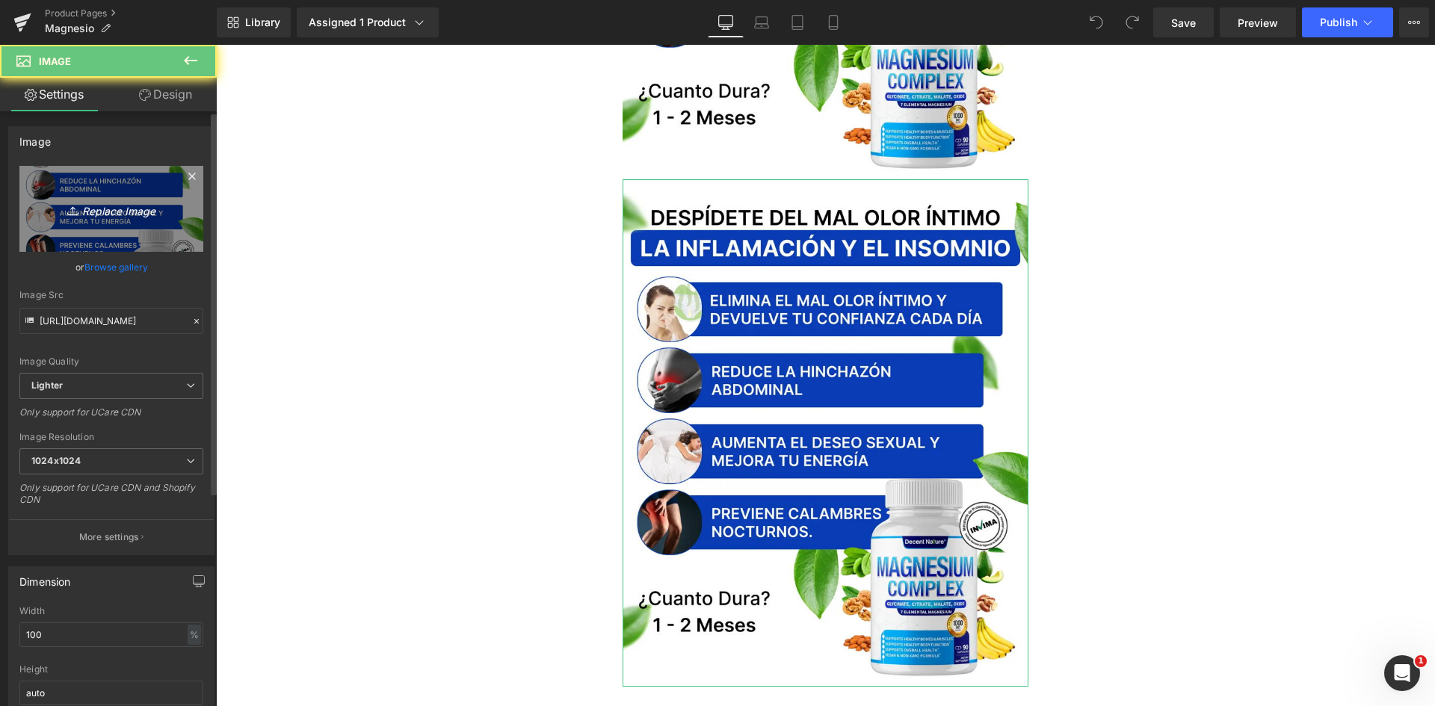
click at [123, 208] on icon "Replace Image" at bounding box center [112, 209] width 120 height 19
type input "C:\fakepath\Antes y Despues.webp"
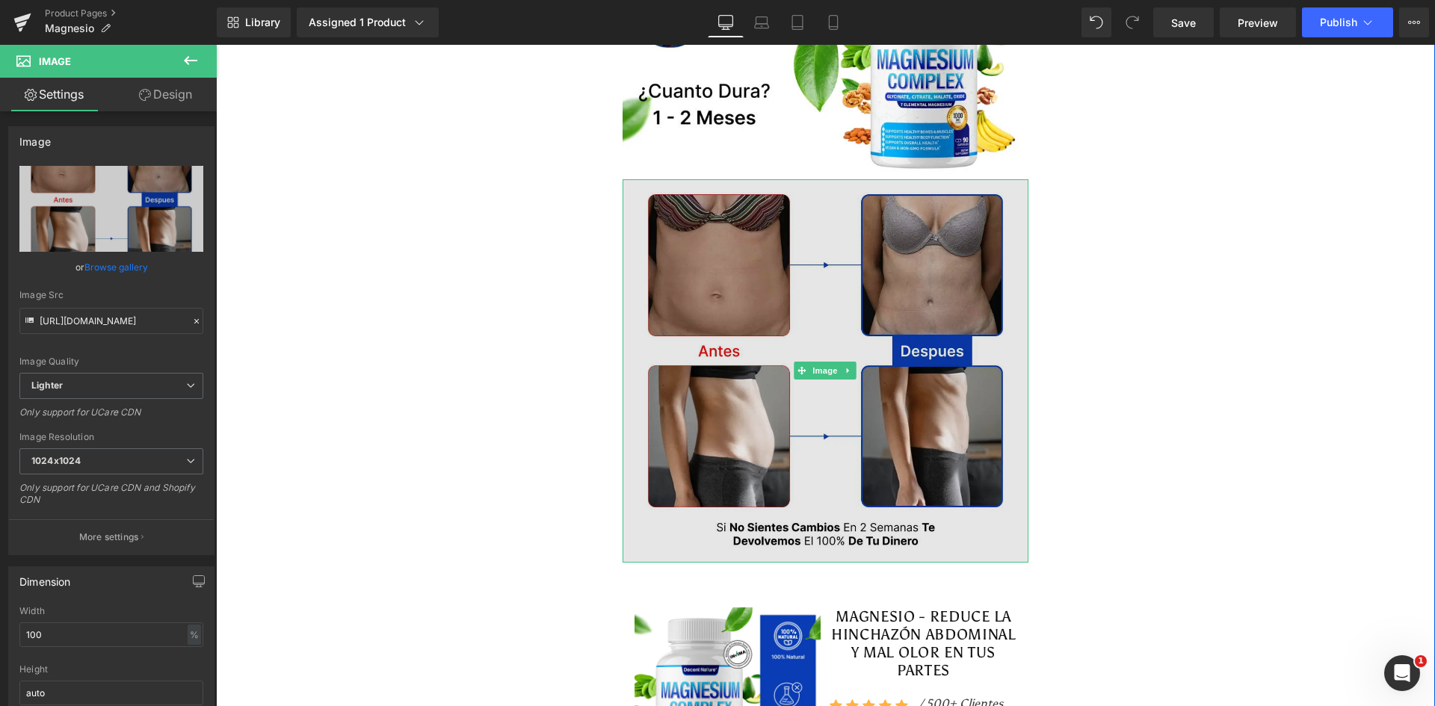
type input "https://ucarecdn.com/4f84f405-63f0-4966-bea7-400f38b293d4/-/format/auto/-/previ…"
click at [851, 274] on img at bounding box center [826, 370] width 407 height 383
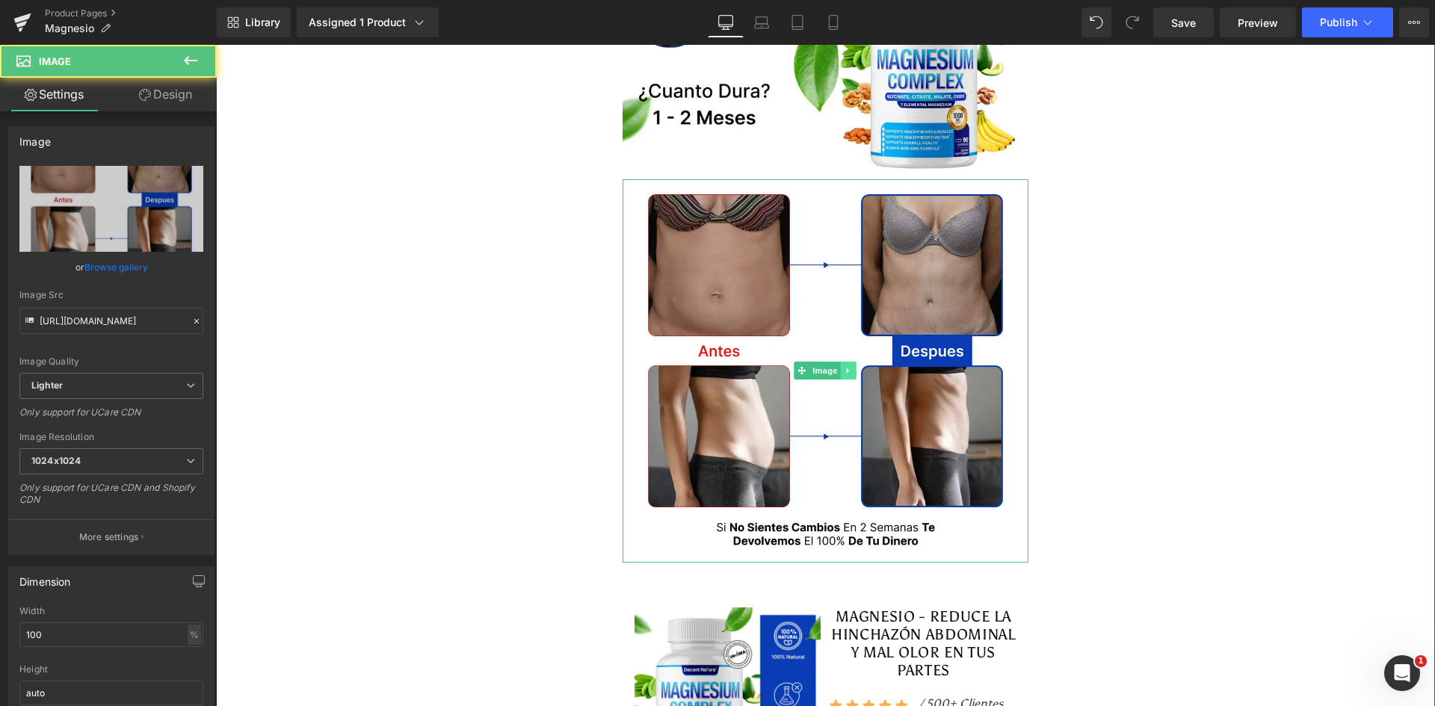
click at [845, 374] on icon at bounding box center [849, 370] width 8 height 9
click at [837, 368] on icon at bounding box center [841, 371] width 8 height 8
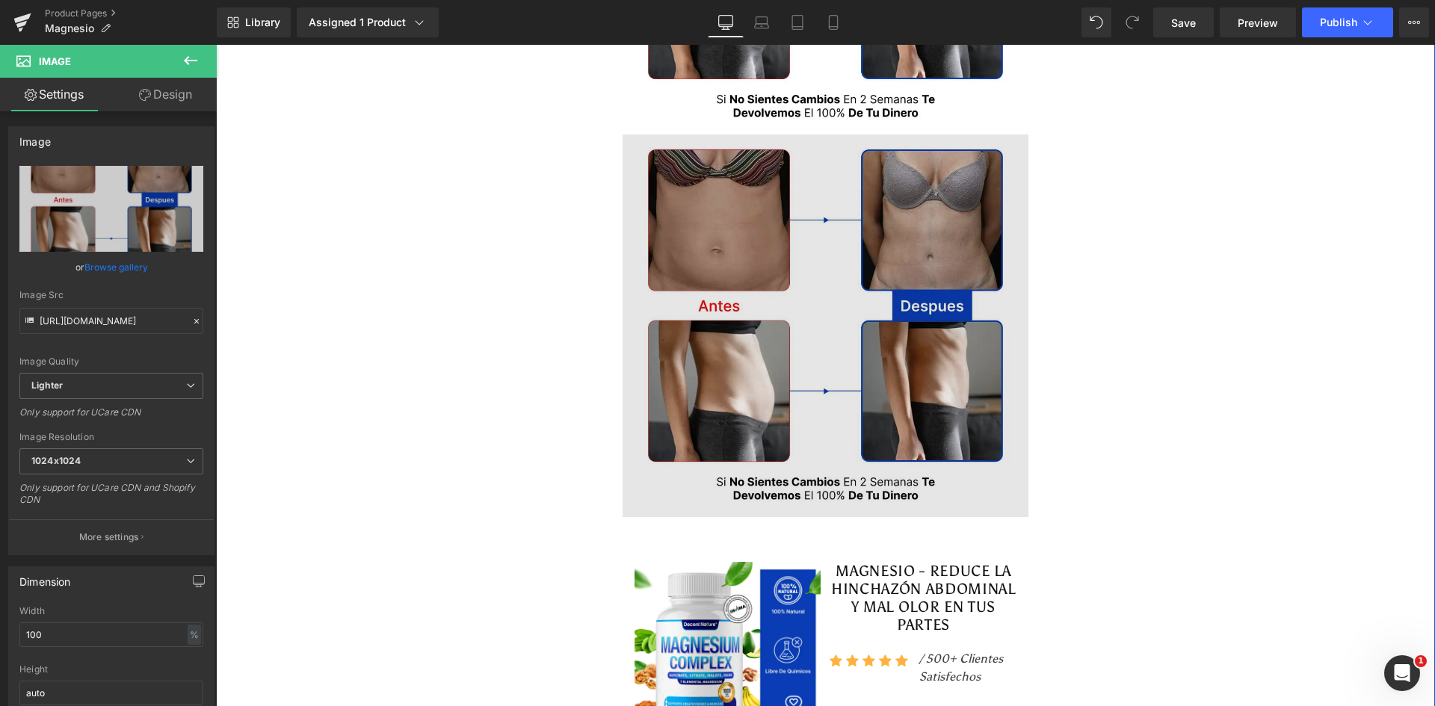
scroll to position [832, 0]
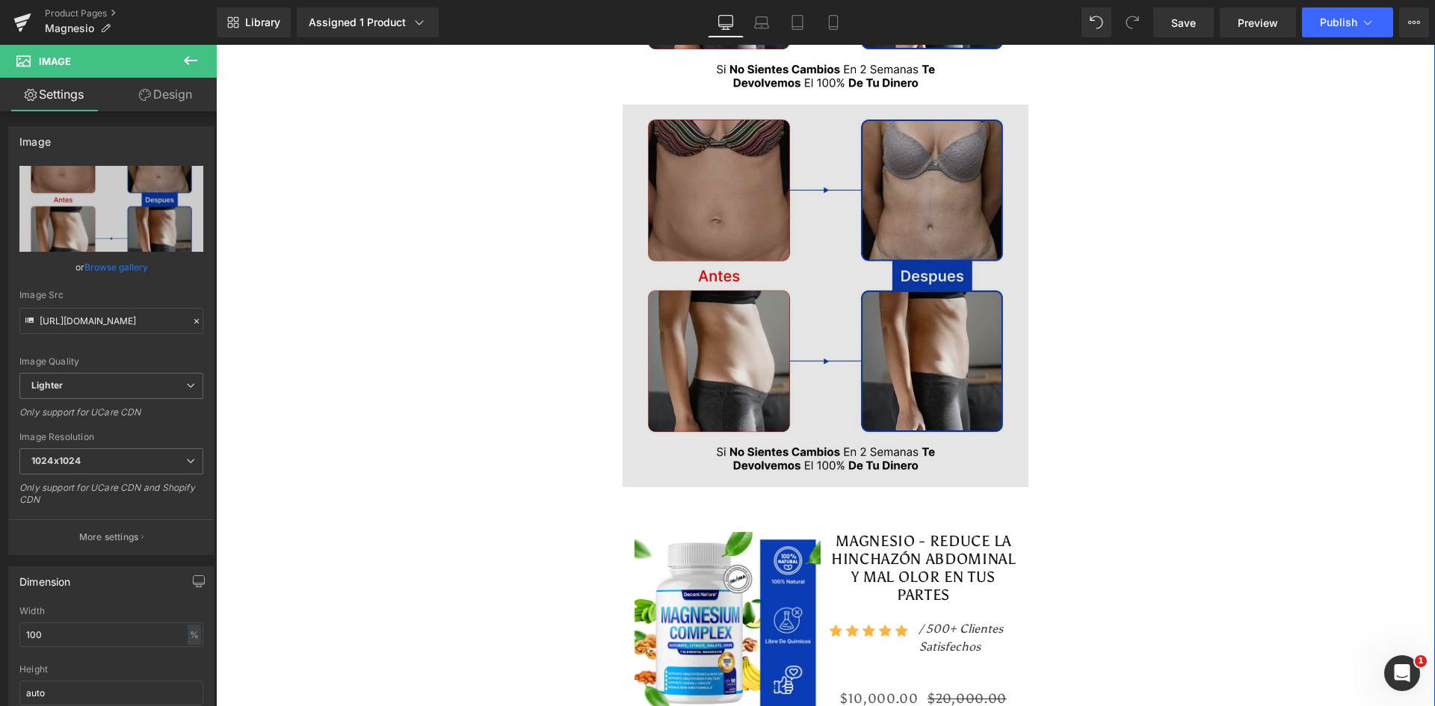
click at [754, 195] on img at bounding box center [826, 296] width 407 height 383
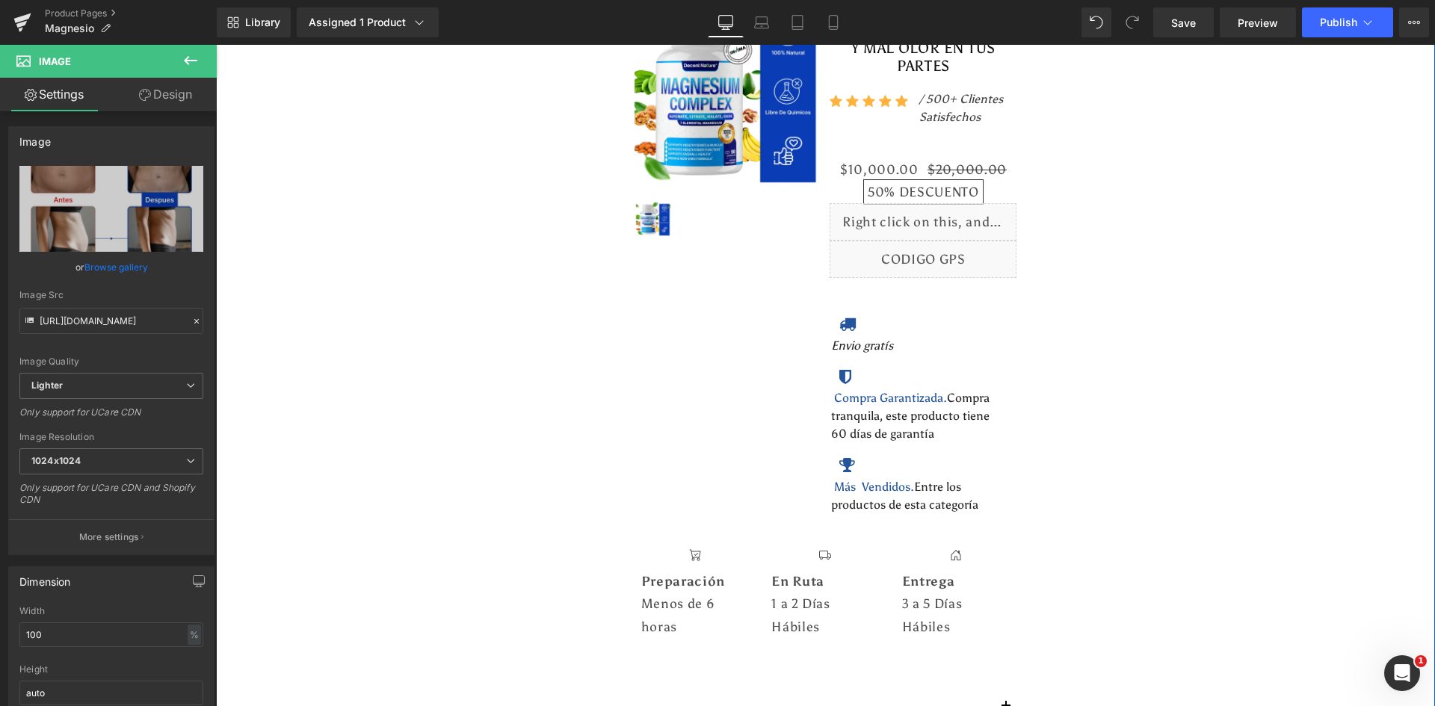
scroll to position [5820, 0]
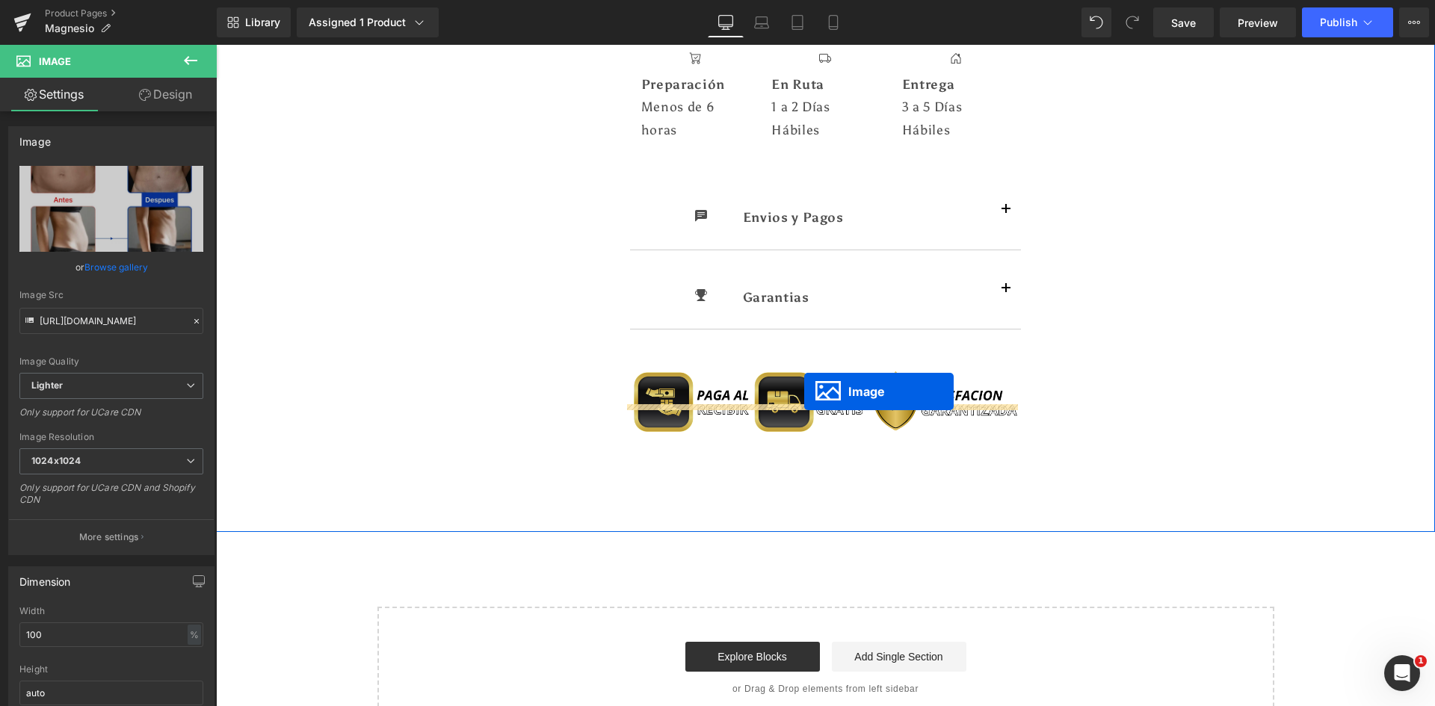
drag, startPoint x: 799, startPoint y: 297, endPoint x: 804, endPoint y: 392, distance: 94.3
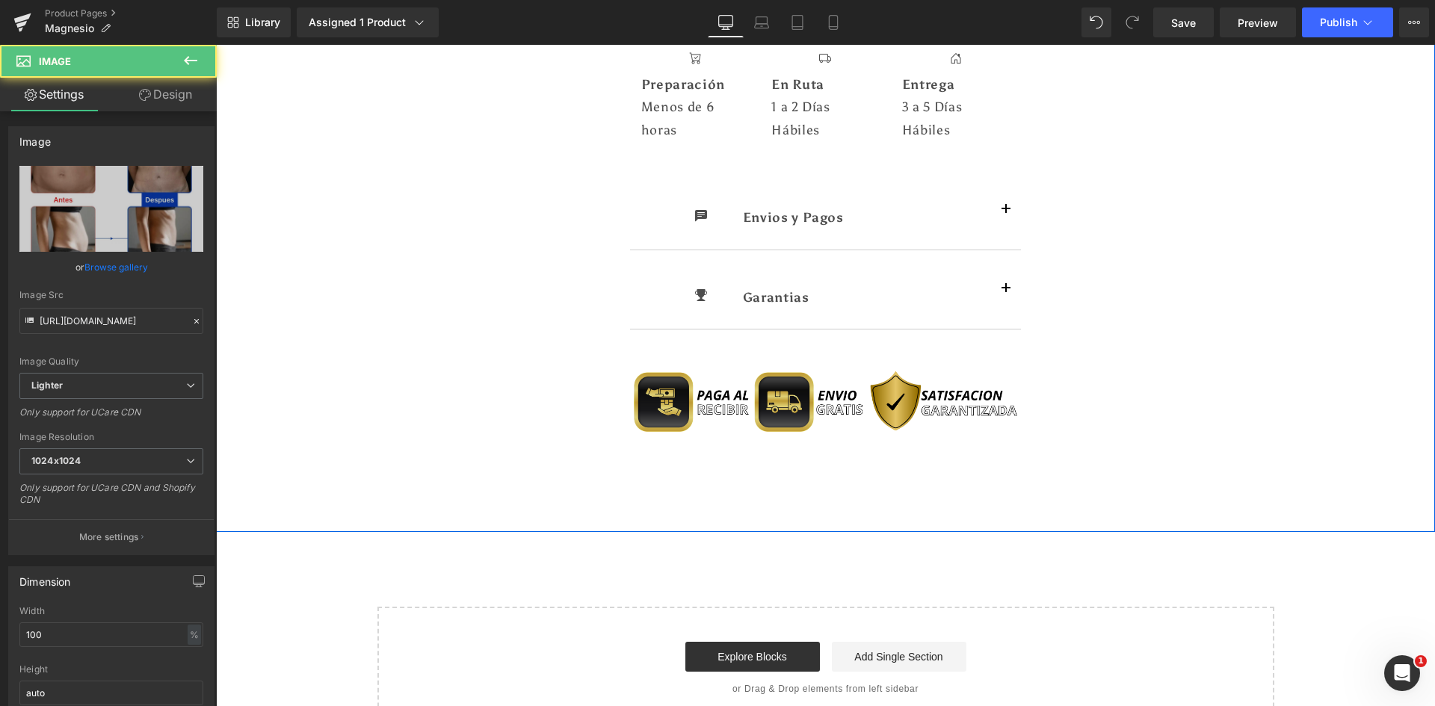
scroll to position [5782, 0]
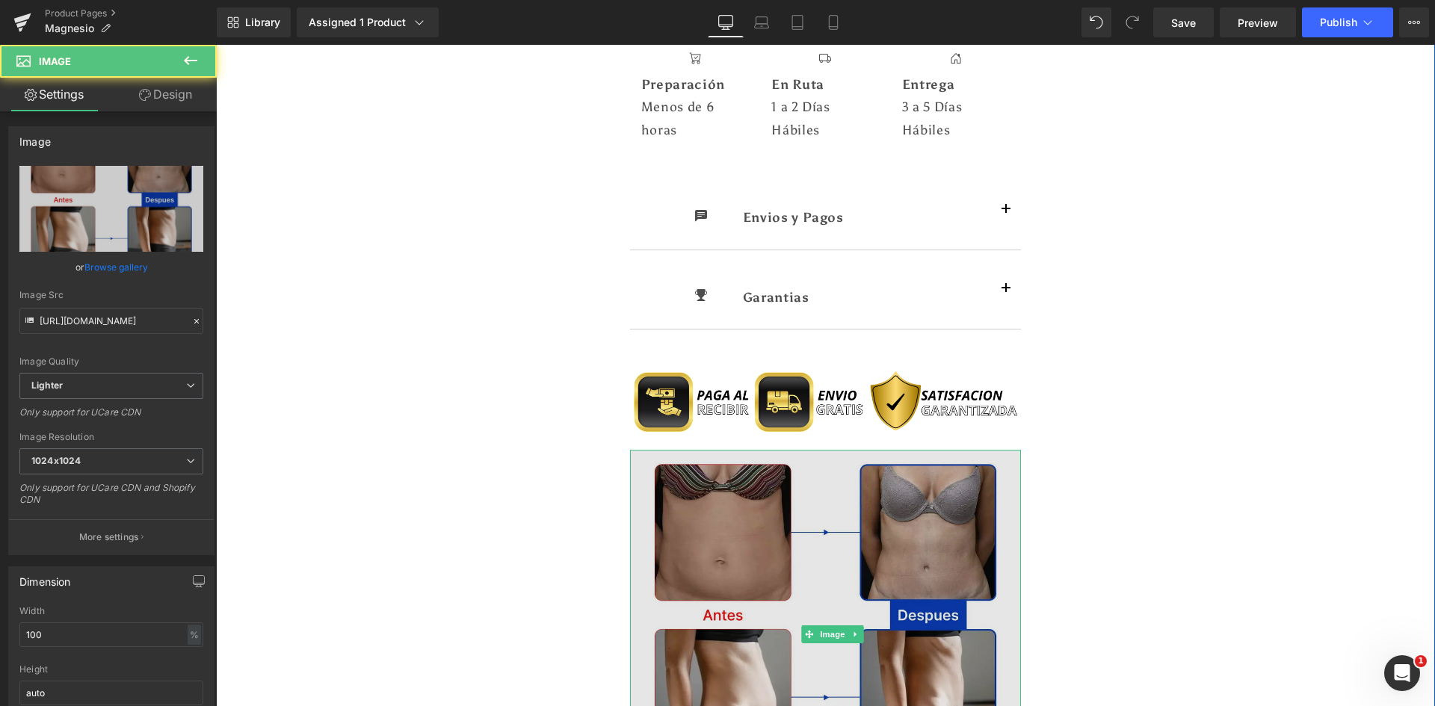
click at [809, 480] on img at bounding box center [826, 634] width 392 height 369
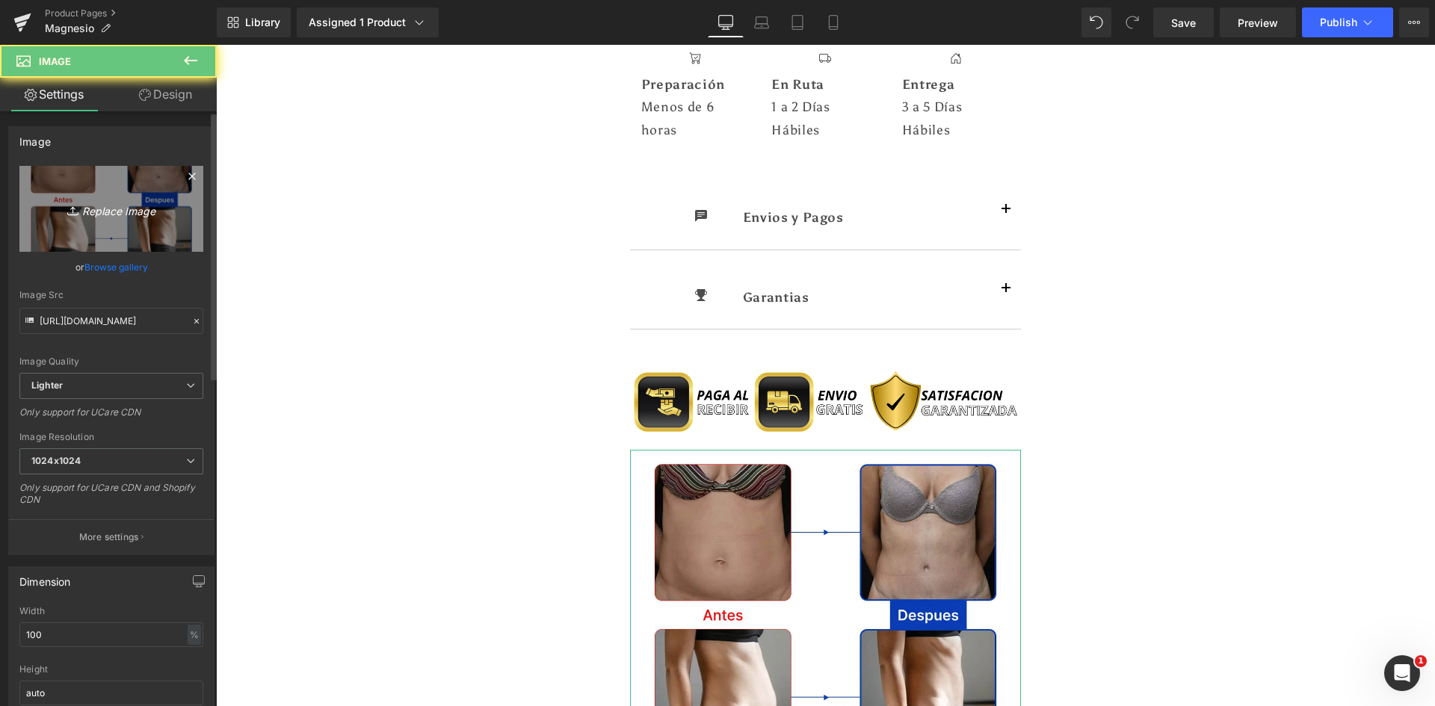
click at [122, 237] on link "Replace Image" at bounding box center [111, 209] width 184 height 86
type input "C:\fakepath\Suplements Facts.webp"
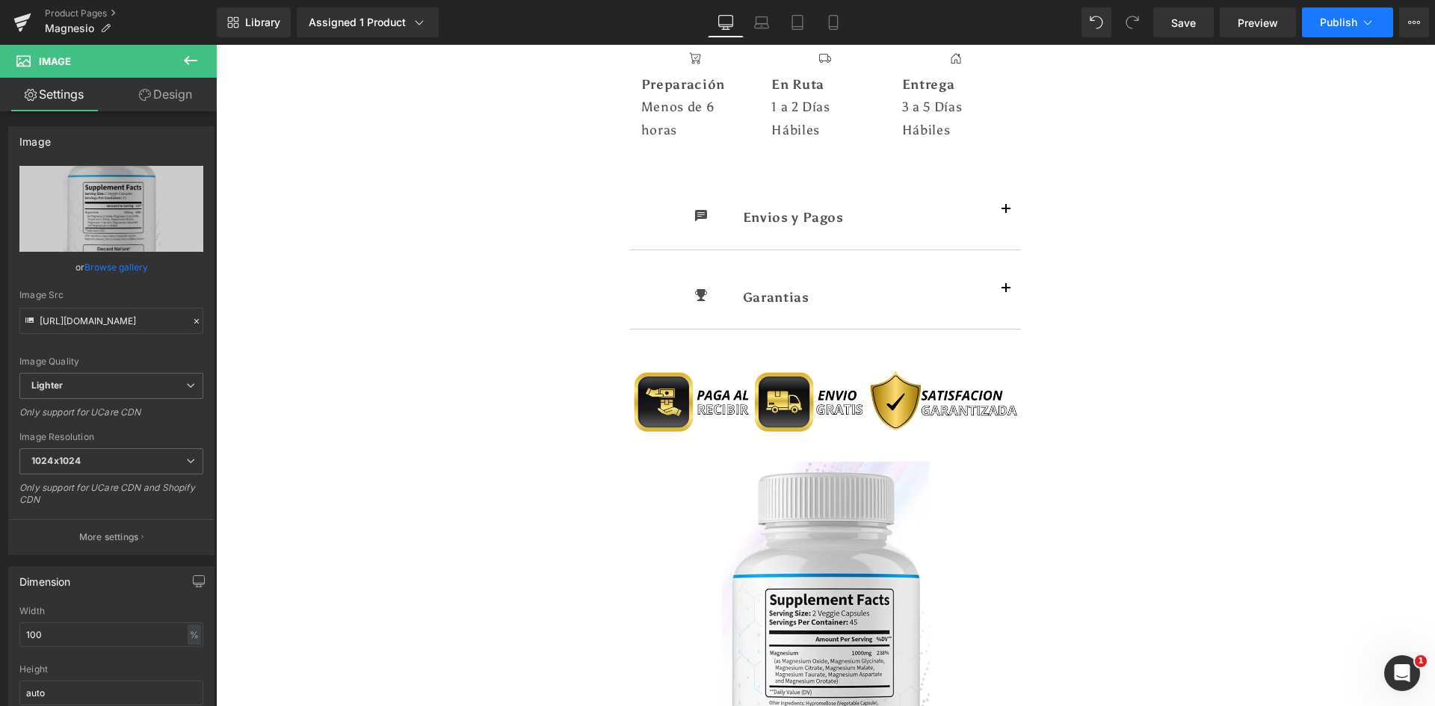
type input "https://ucarecdn.com/c499f6f8-7b5c-4eff-8806-4991699660e7/-/format/auto/-/previ…"
click at [1330, 29] on button "Publish" at bounding box center [1347, 22] width 91 height 30
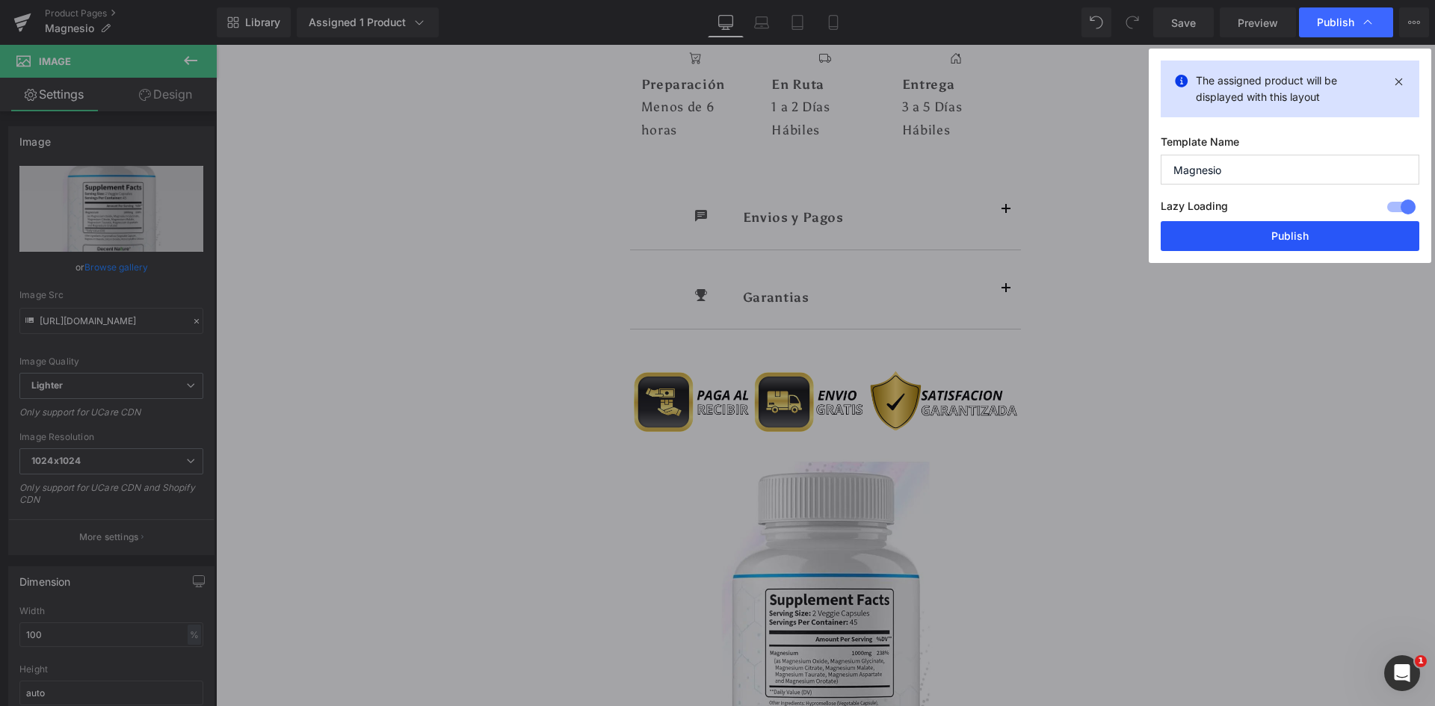
click at [1333, 229] on button "Publish" at bounding box center [1290, 236] width 259 height 30
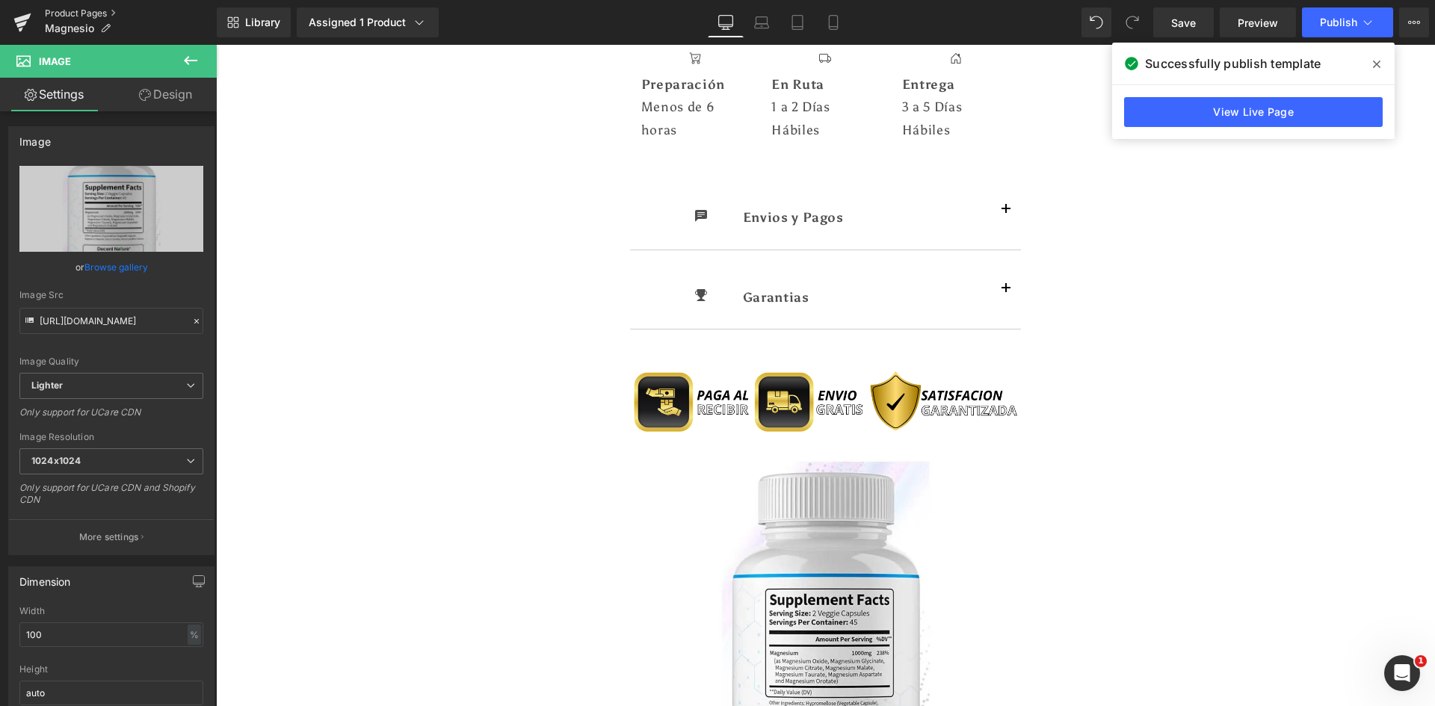
click at [90, 19] on link "Product Pages" at bounding box center [131, 13] width 172 height 12
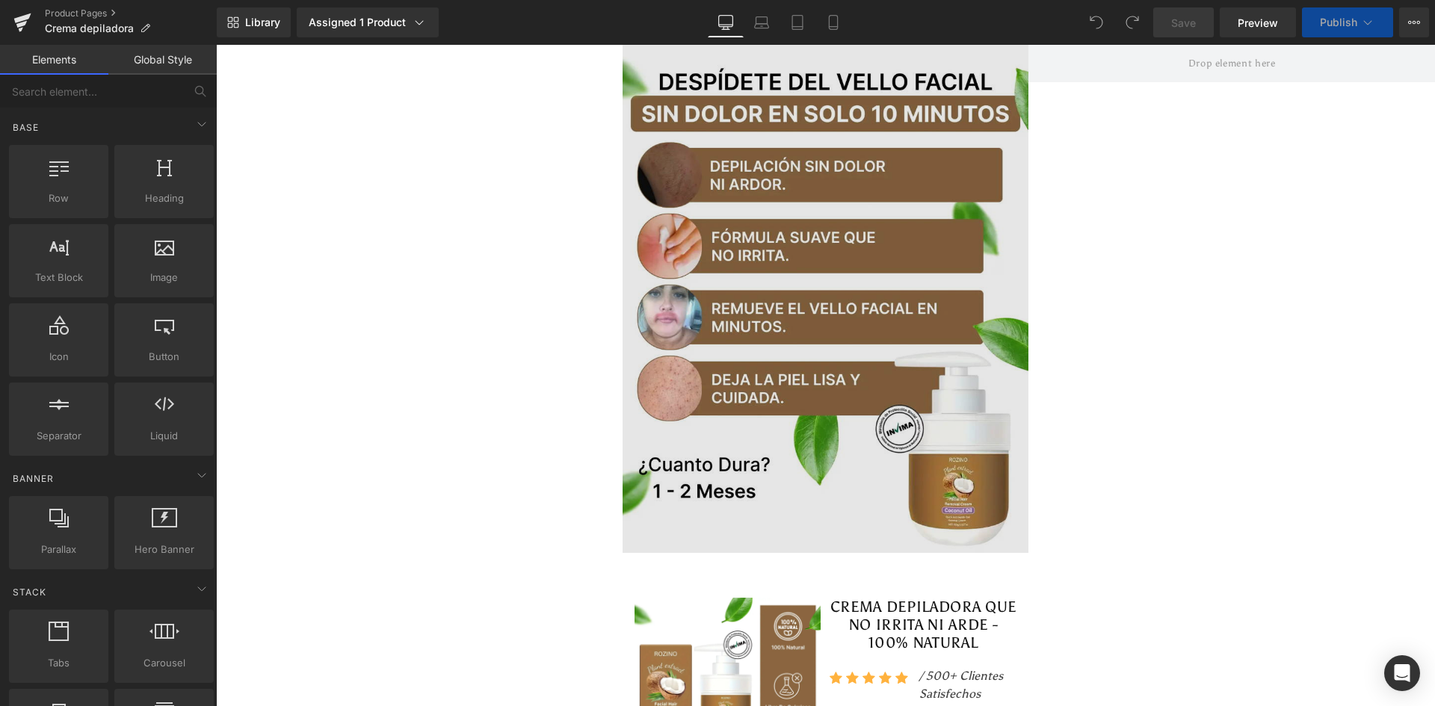
click at [854, 257] on img at bounding box center [826, 299] width 407 height 508
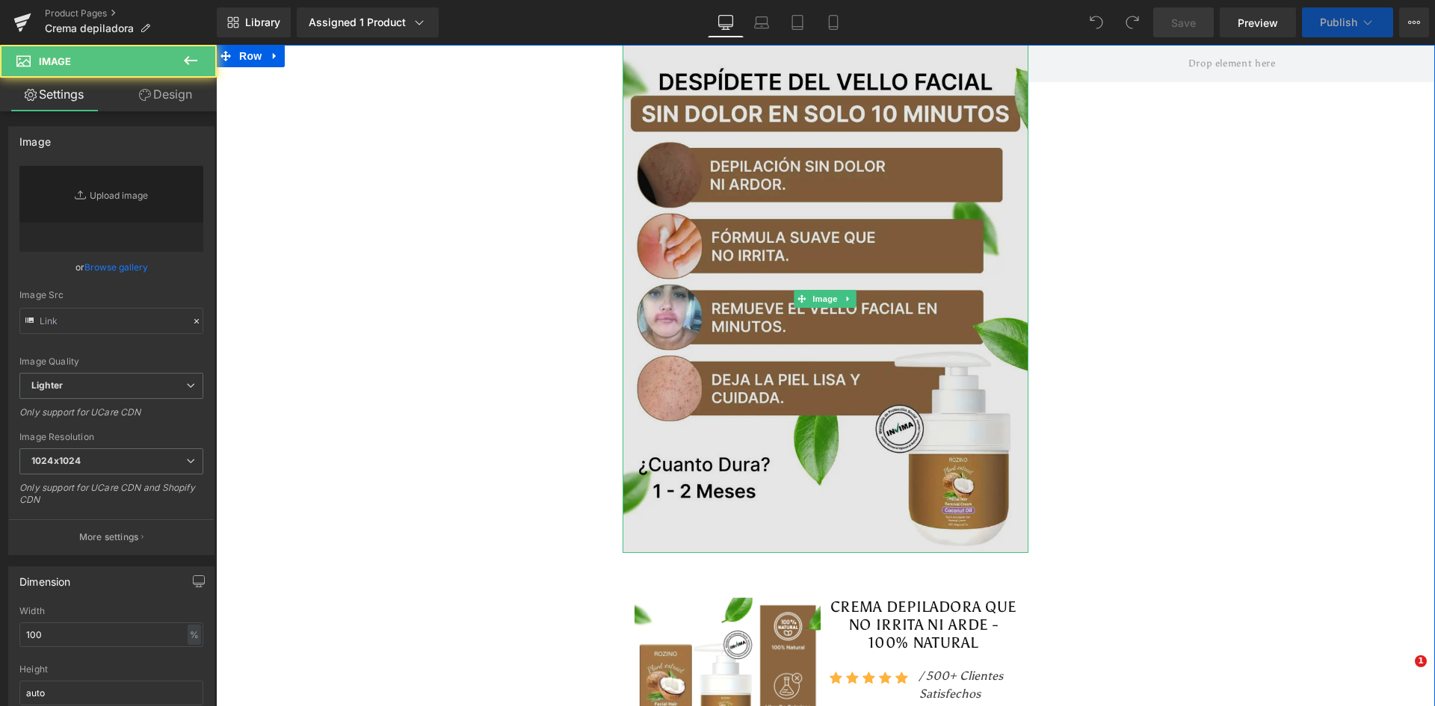
type input "[URL][DOMAIN_NAME]"
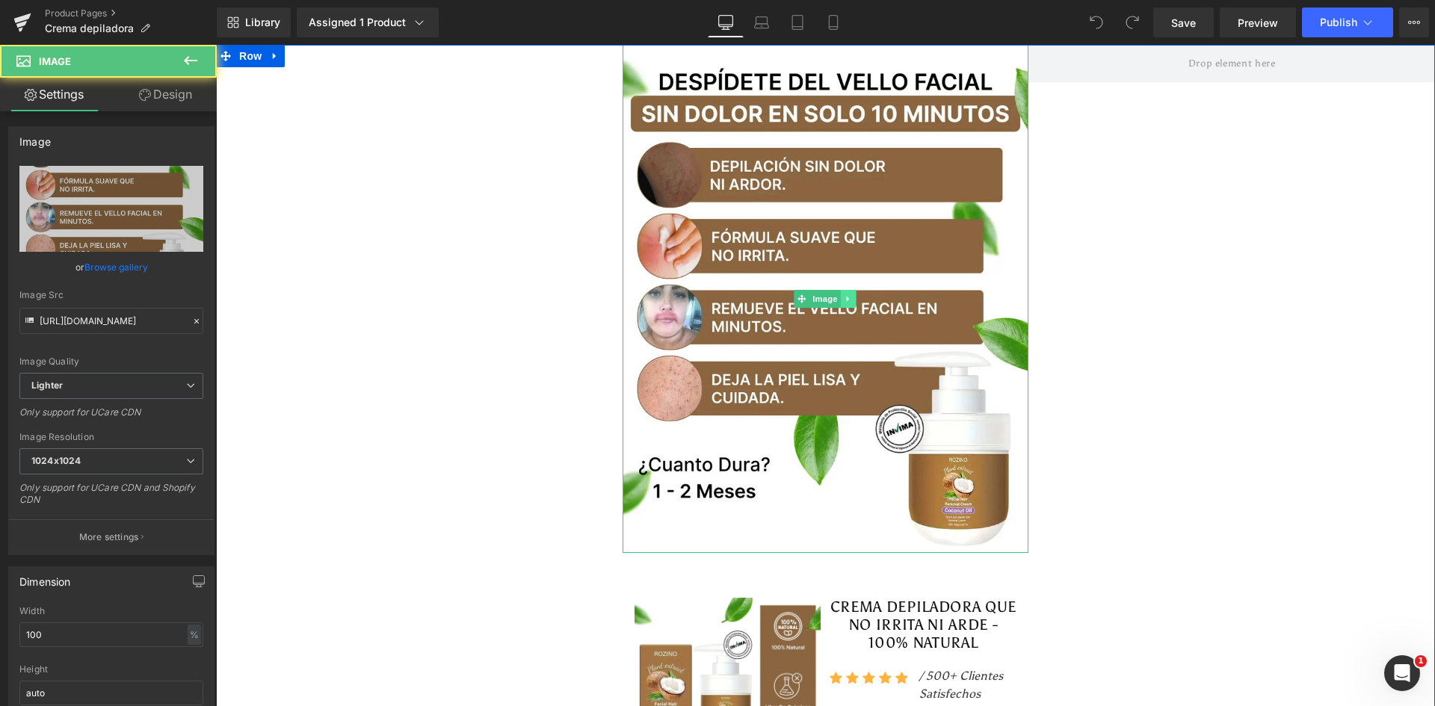
click at [845, 297] on icon at bounding box center [849, 299] width 8 height 9
click at [839, 300] on icon at bounding box center [841, 299] width 8 height 8
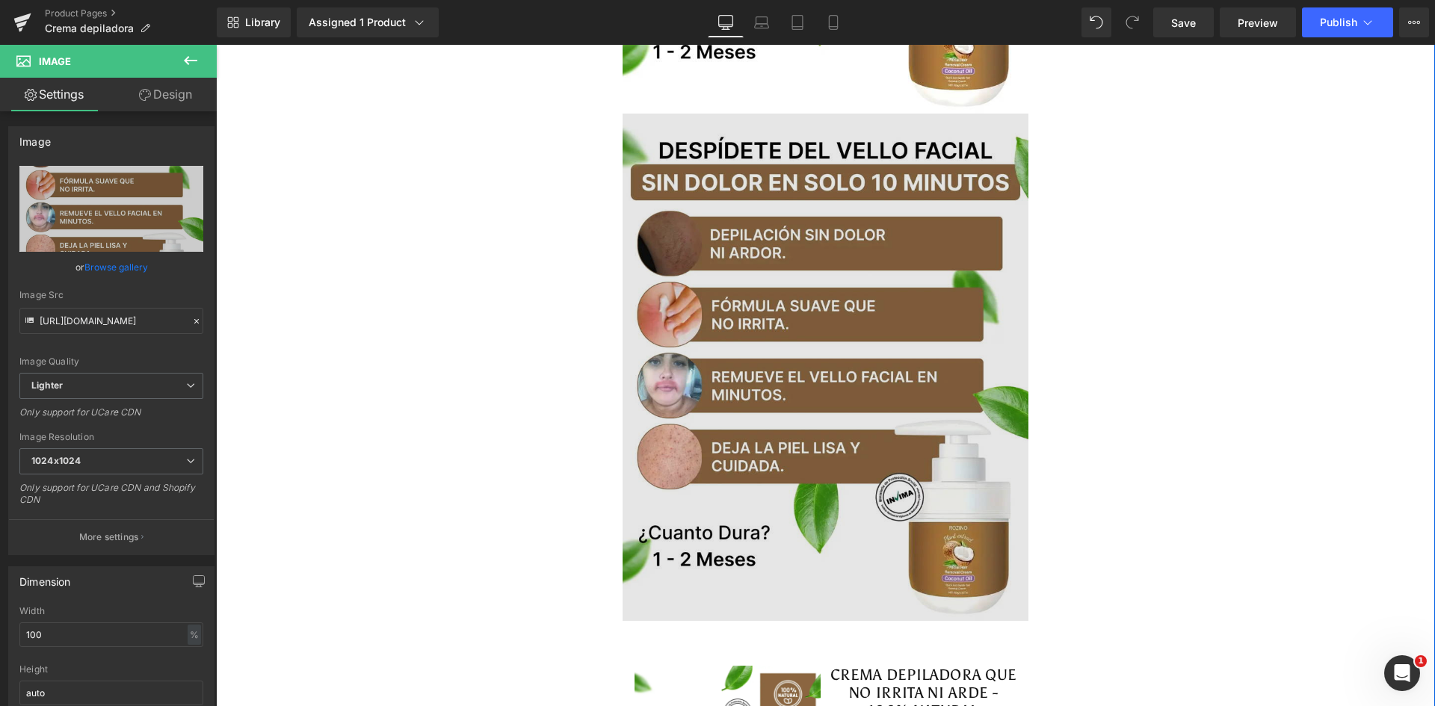
scroll to position [448, 0]
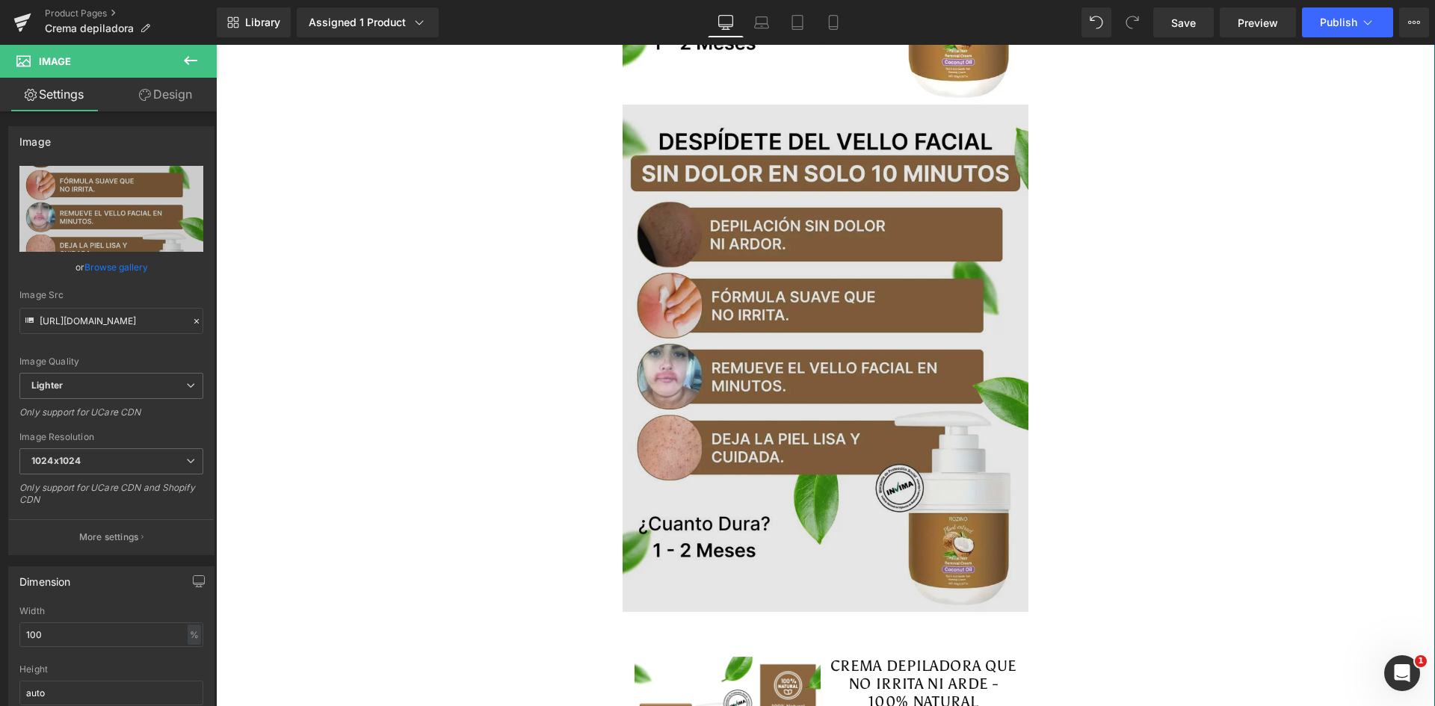
click at [835, 295] on img at bounding box center [826, 359] width 407 height 508
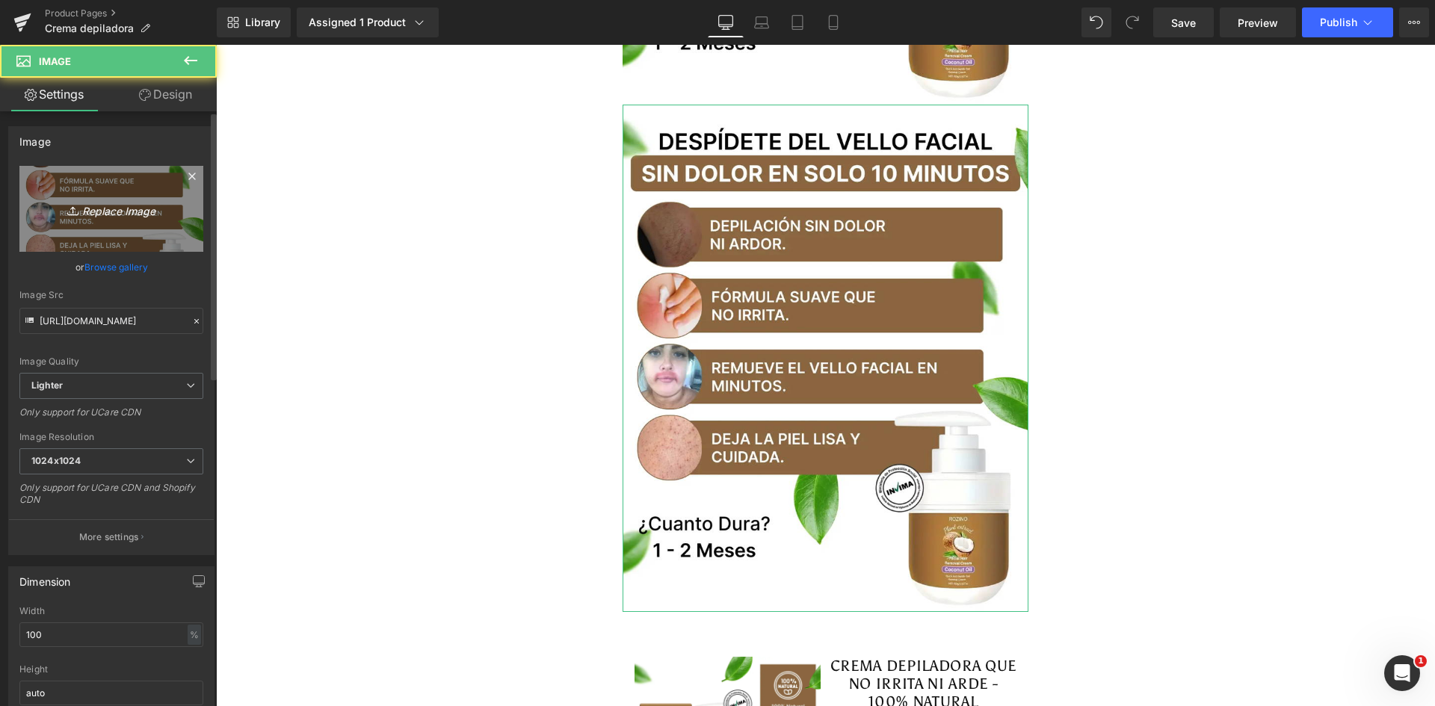
click at [103, 212] on icon "Replace Image" at bounding box center [112, 209] width 120 height 19
type input "C:\fakepath\Antes y Despues.webp"
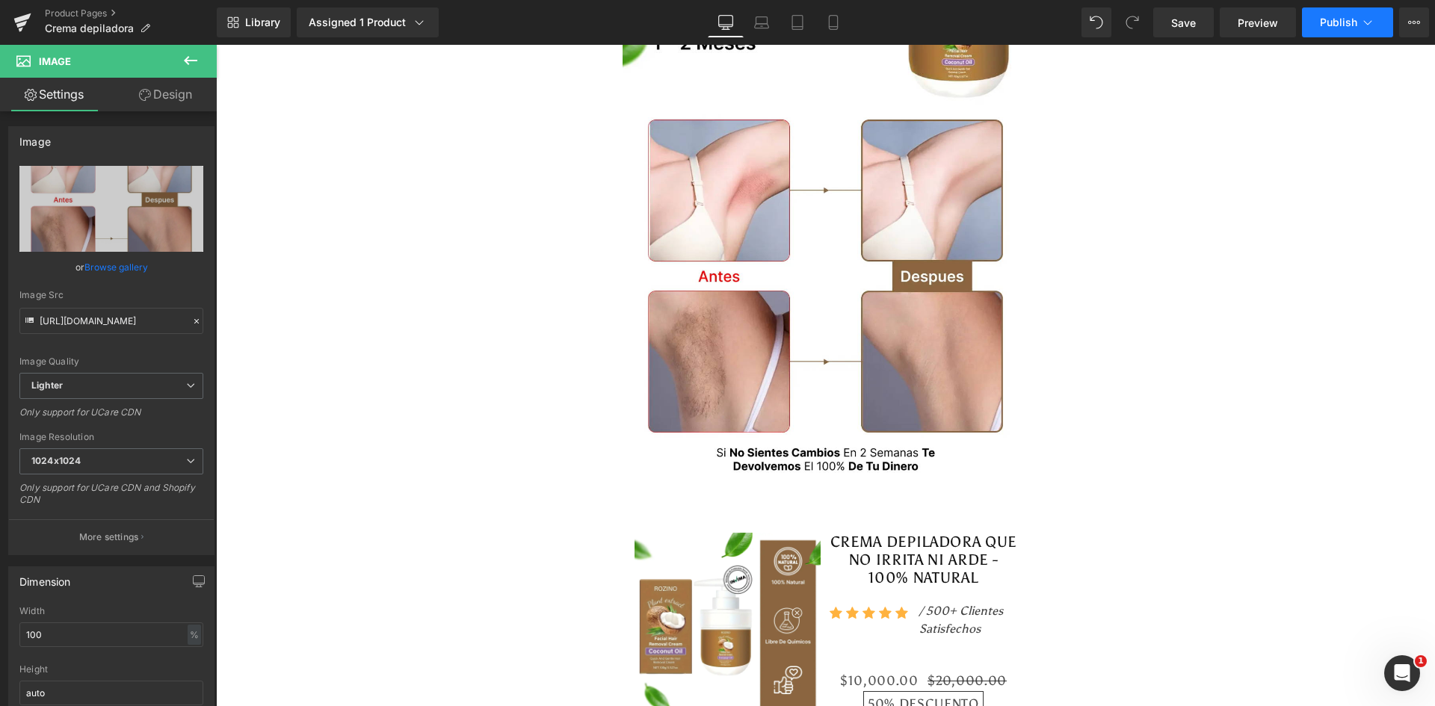
type input "[URL][DOMAIN_NAME]"
click at [1344, 16] on span "Publish" at bounding box center [1338, 22] width 37 height 12
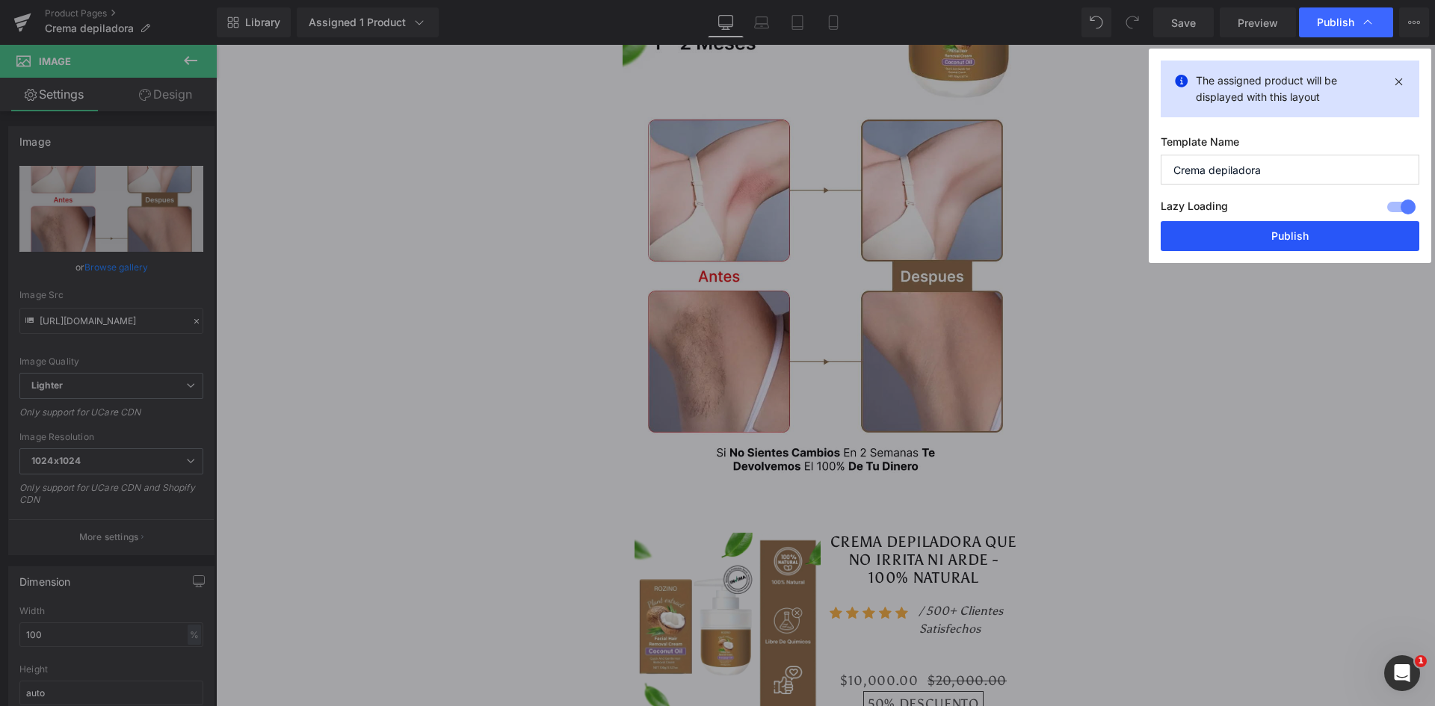
click at [1333, 231] on button "Publish" at bounding box center [1290, 236] width 259 height 30
